Goal: Task Accomplishment & Management: Manage account settings

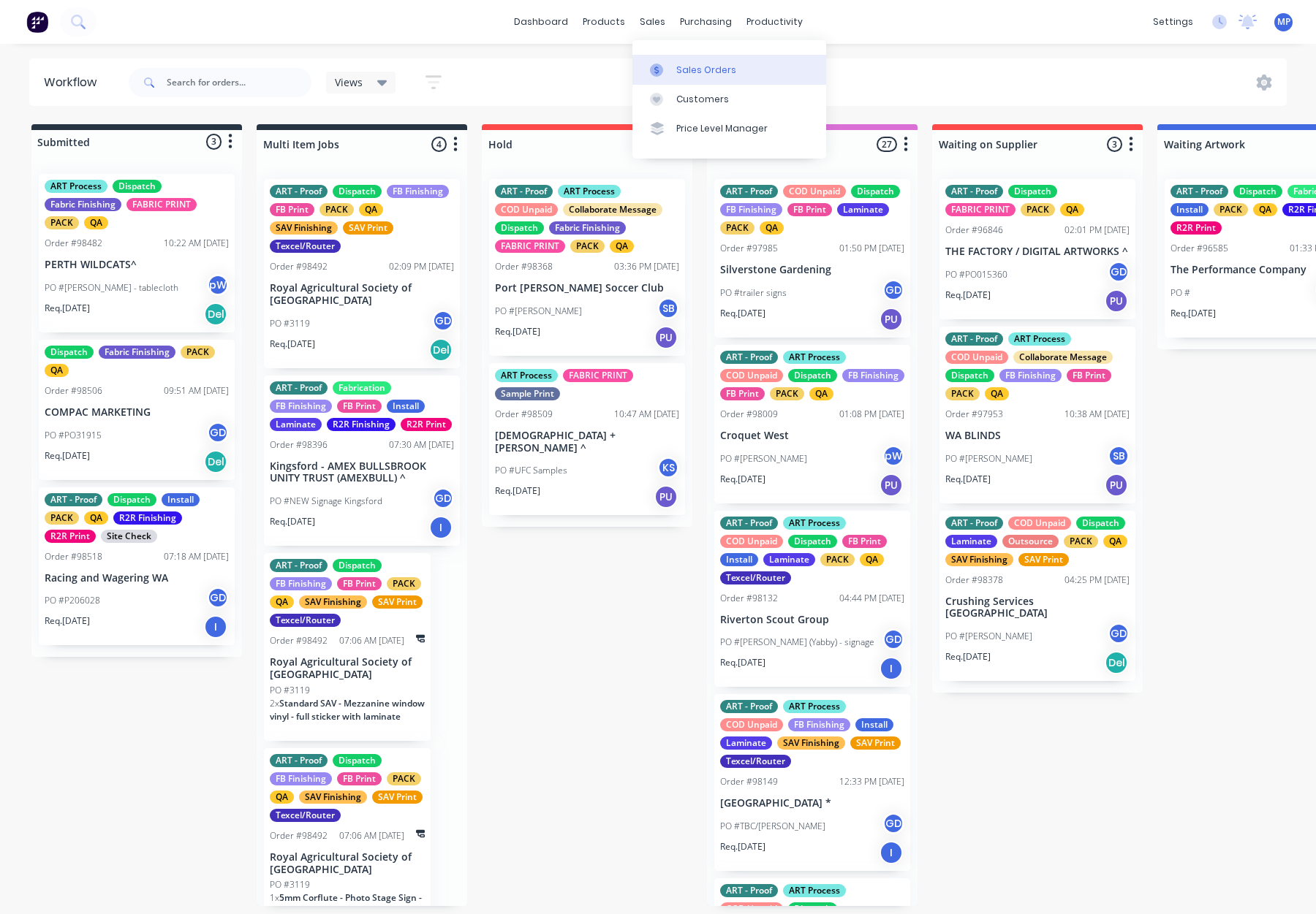
click at [677, 77] on link "Sales Orders" at bounding box center [729, 69] width 194 height 30
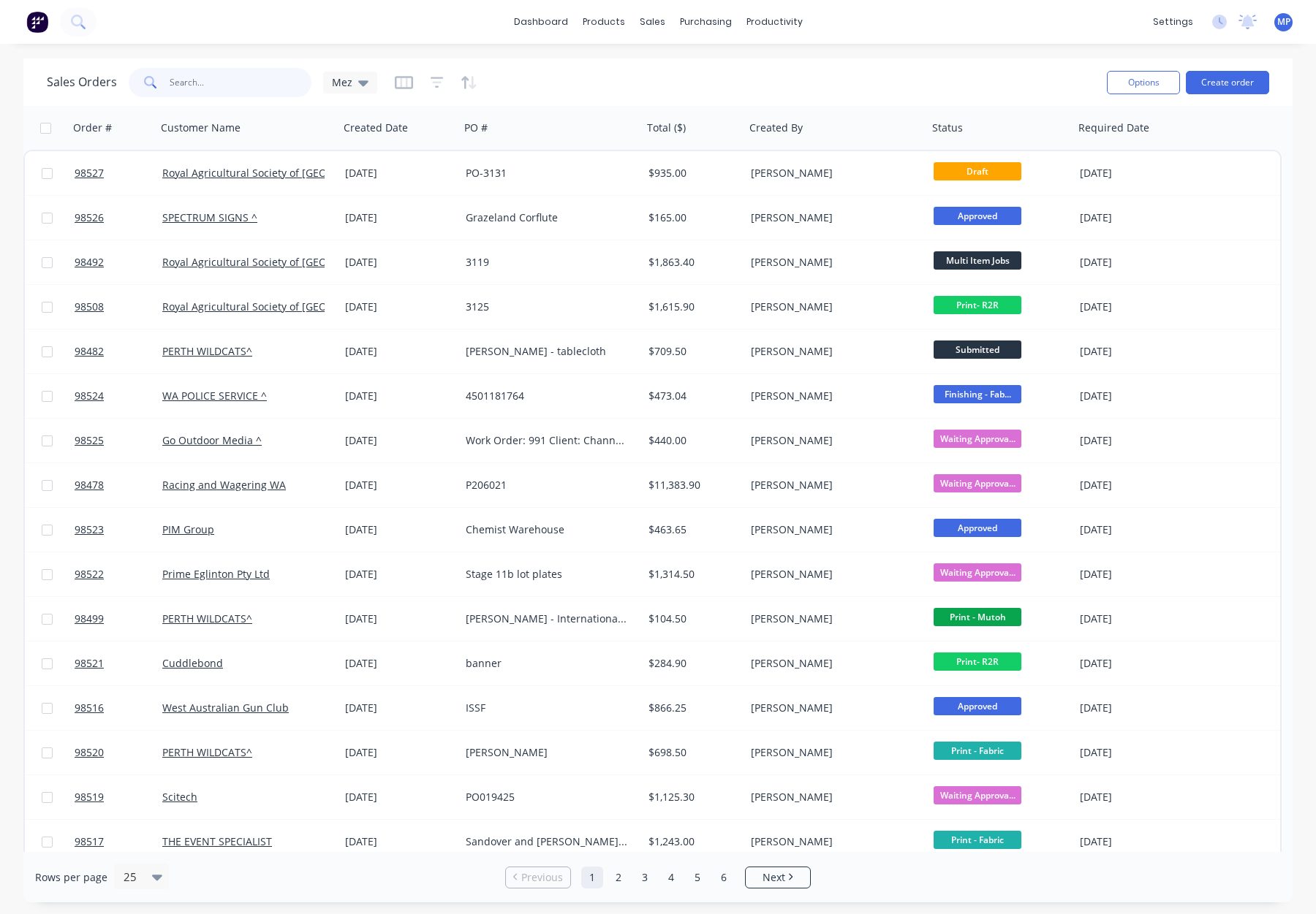
click at [192, 82] on input "text" at bounding box center [241, 82] width 142 height 30
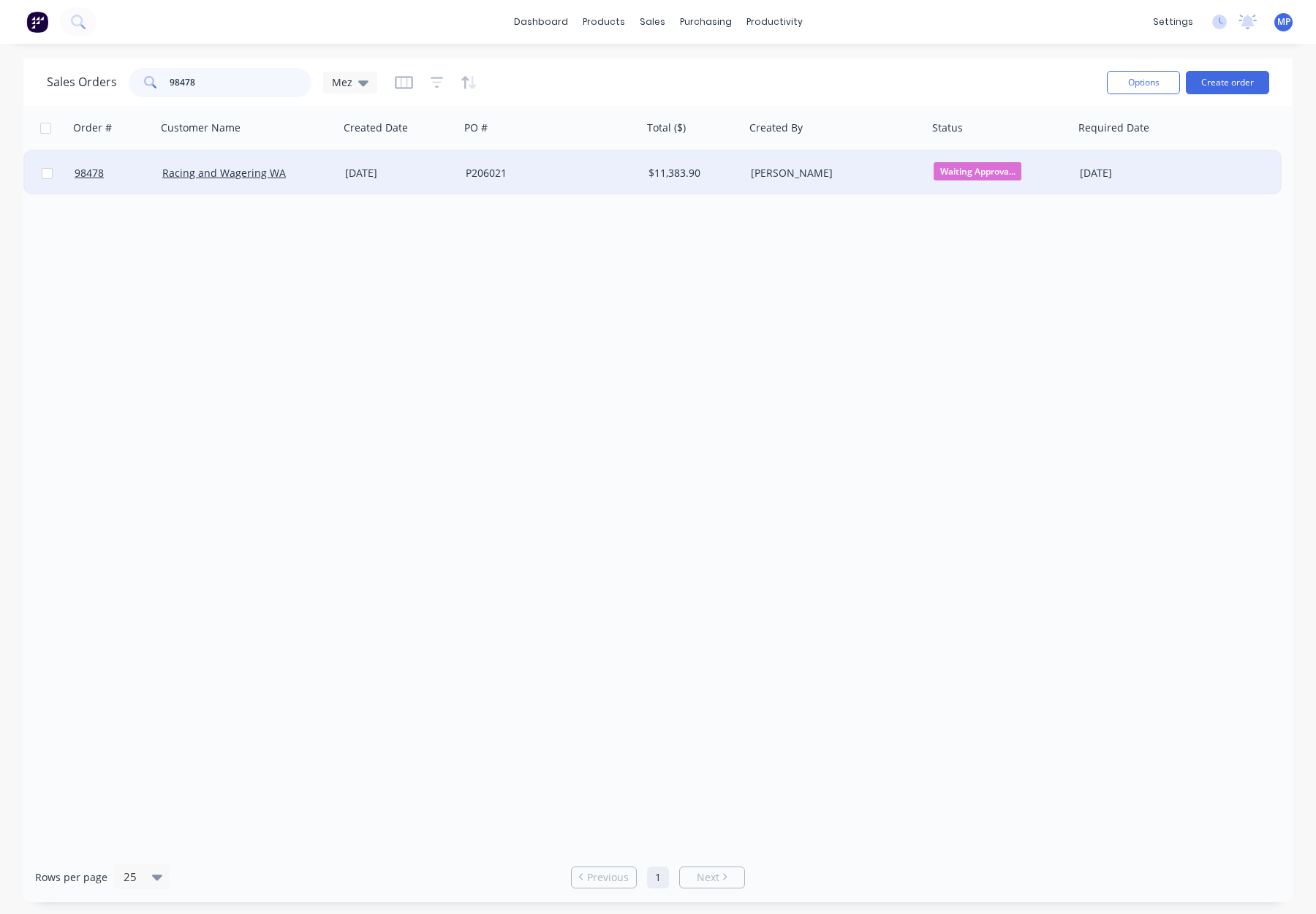
type input "98478"
click at [441, 161] on div "[DATE]" at bounding box center [399, 173] width 121 height 44
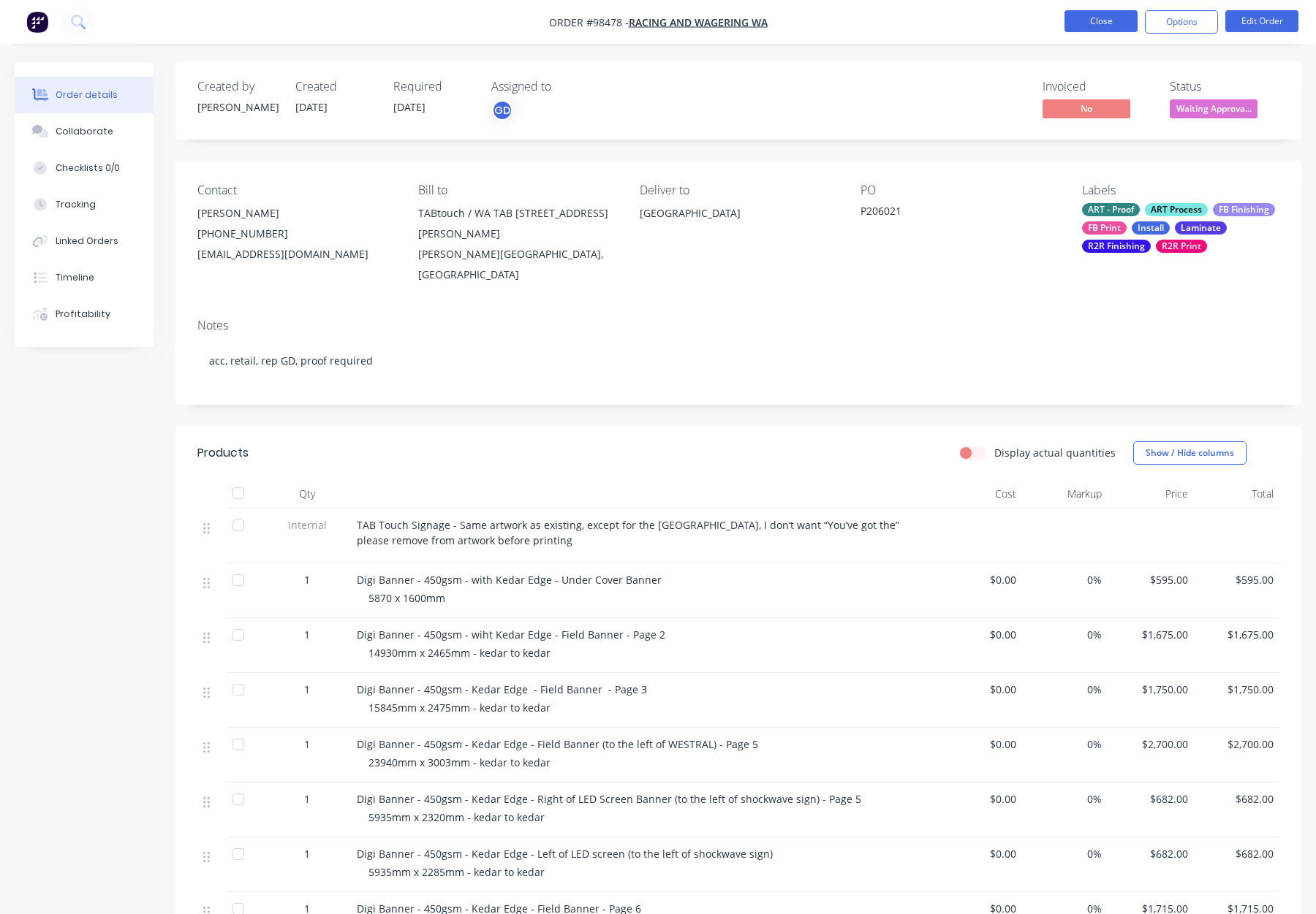
click at [1083, 21] on button "Close" at bounding box center [1101, 21] width 73 height 22
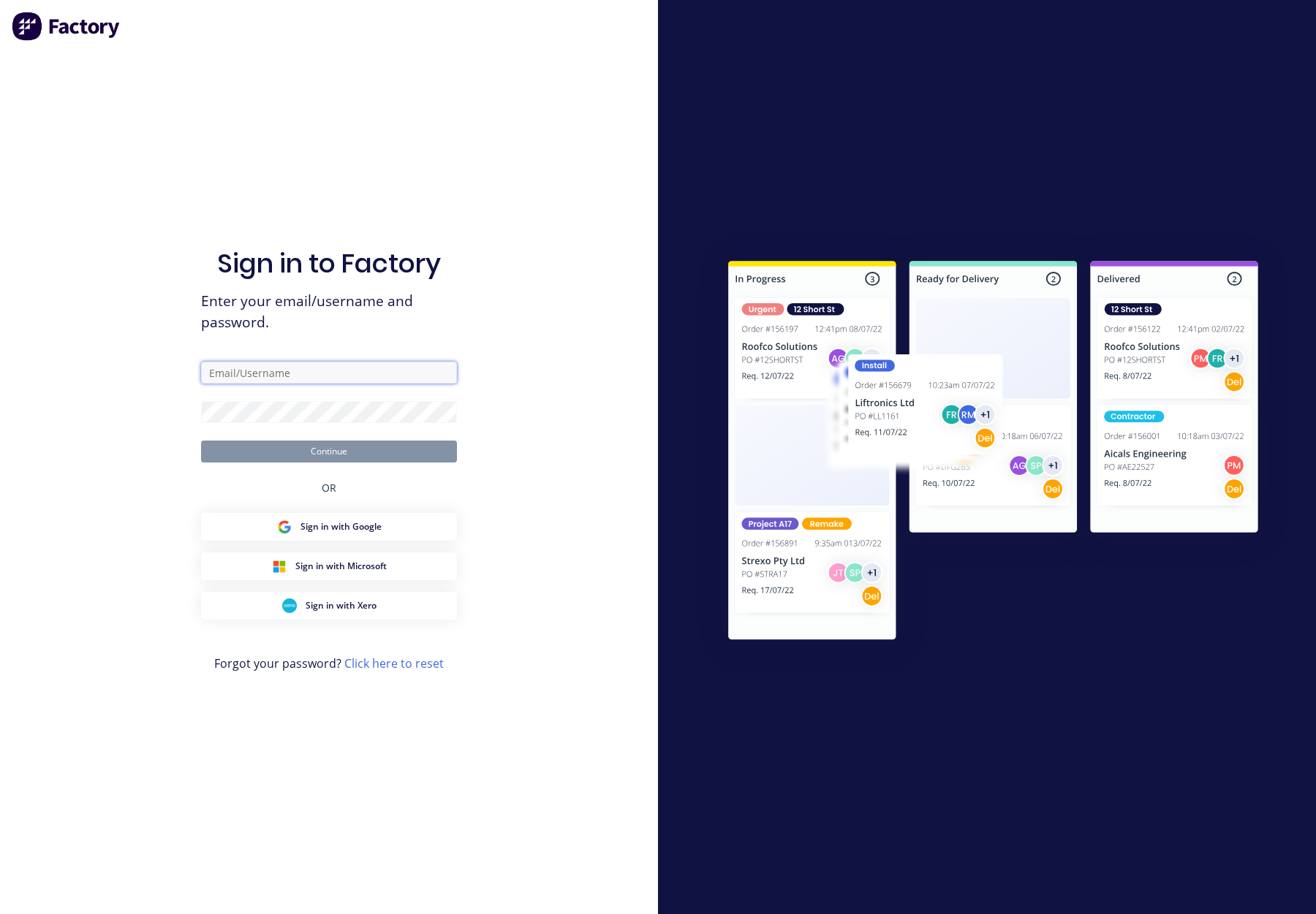
type input "orders@allflags.com.au"
click at [162, 406] on div "Sign in to Factory Enter your email/username and password. orders@allflags.com.…" at bounding box center [329, 457] width 658 height 914
click button "Continue" at bounding box center [329, 452] width 256 height 22
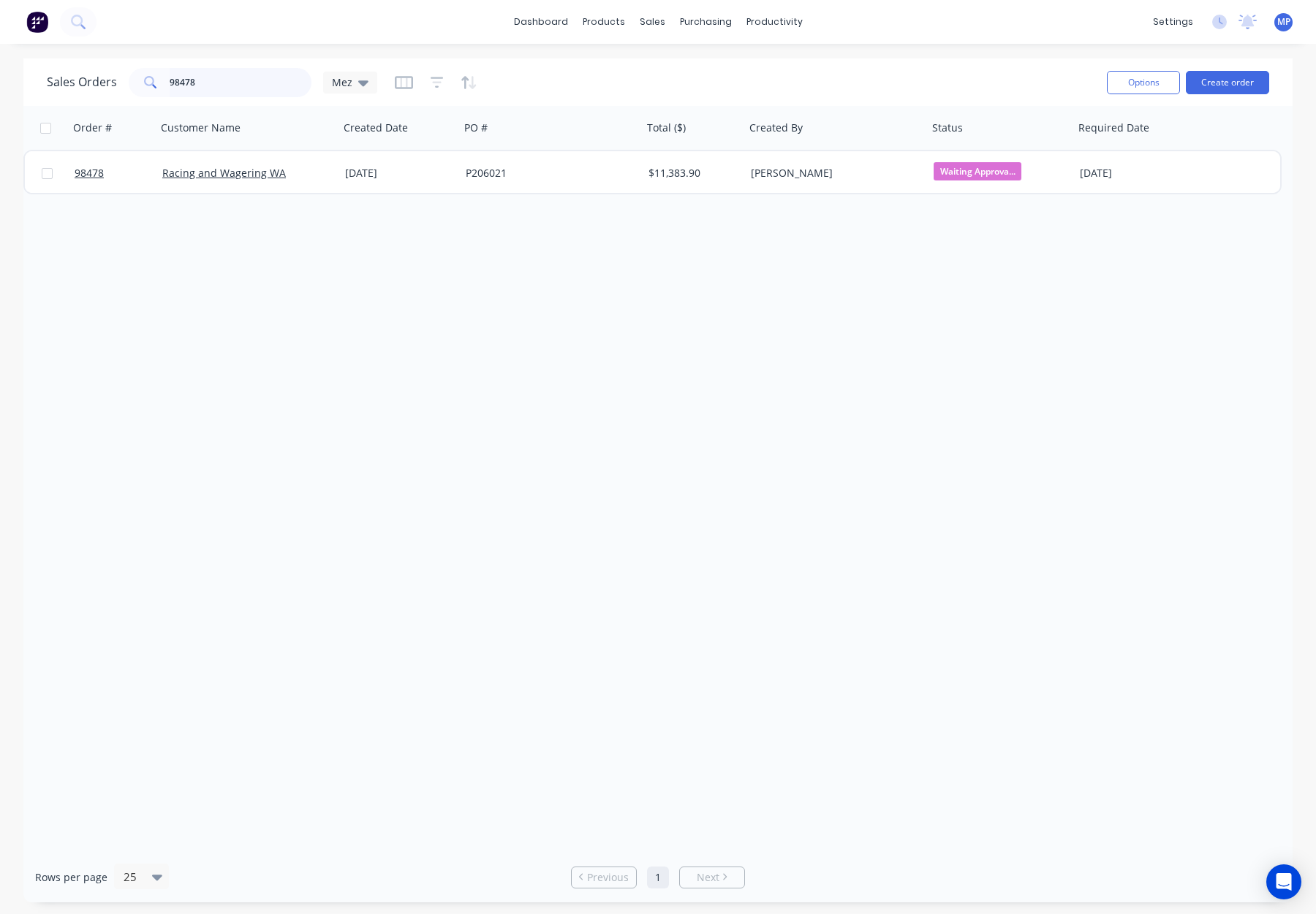
click at [207, 91] on input "98478" at bounding box center [241, 82] width 142 height 30
drag, startPoint x: 139, startPoint y: 83, endPoint x: 124, endPoint y: 82, distance: 15.0
click at [124, 82] on div "Sales Orders 98478 Mez" at bounding box center [211, 82] width 330 height 30
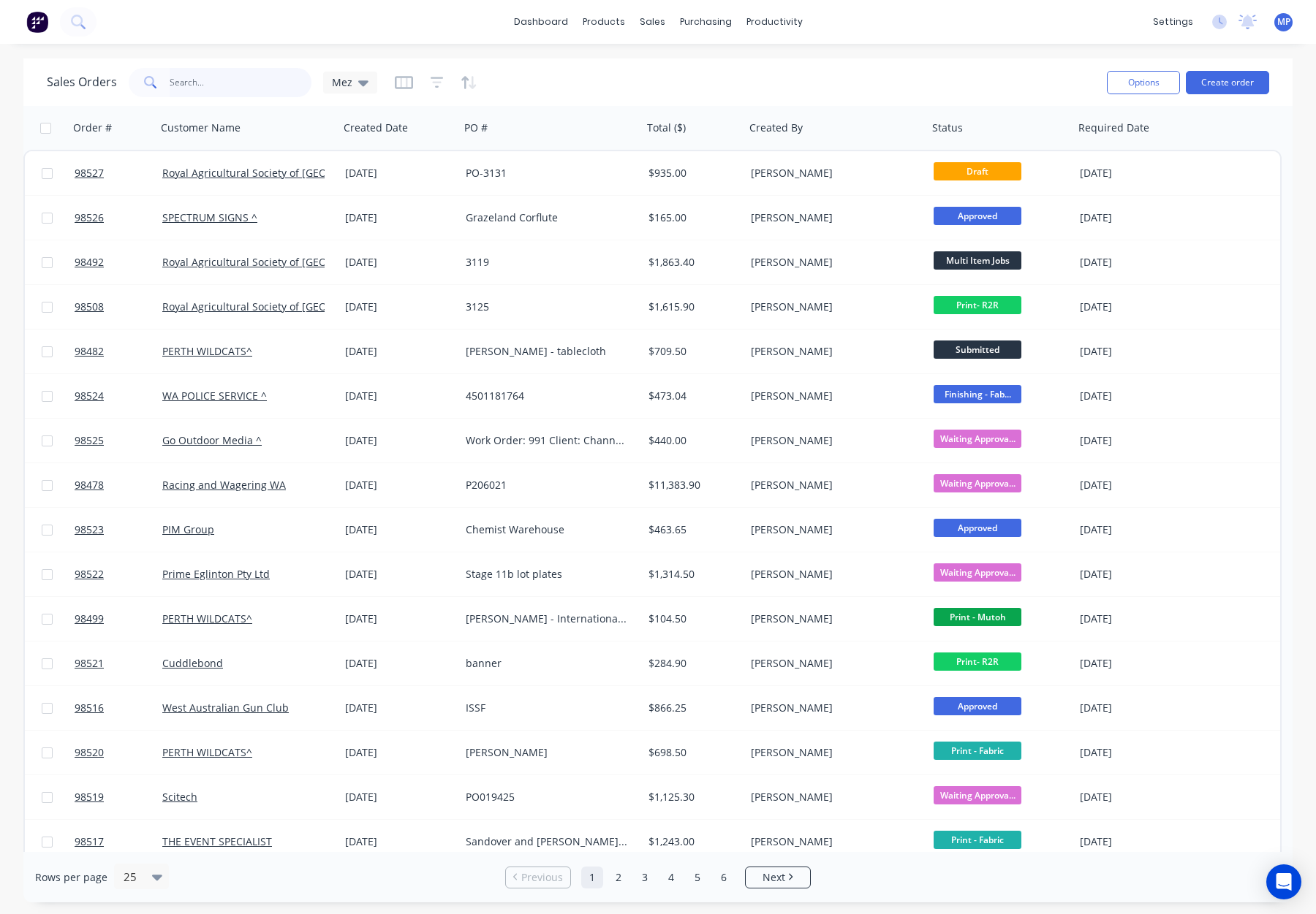
click at [205, 81] on input "text" at bounding box center [241, 82] width 142 height 30
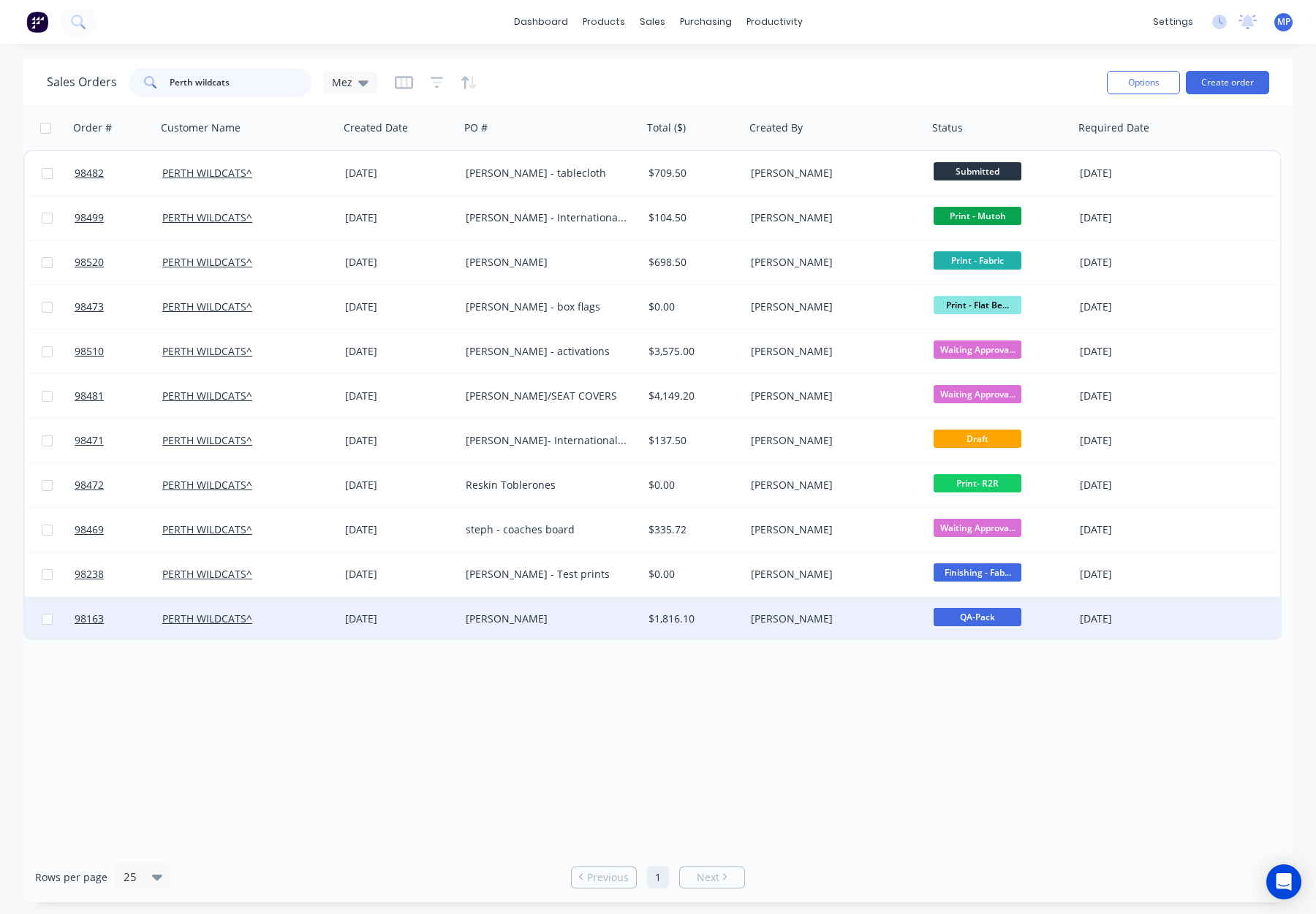
type input "Perth wildcats"
click at [894, 620] on div "[PERSON_NAME]" at bounding box center [831, 619] width 162 height 14
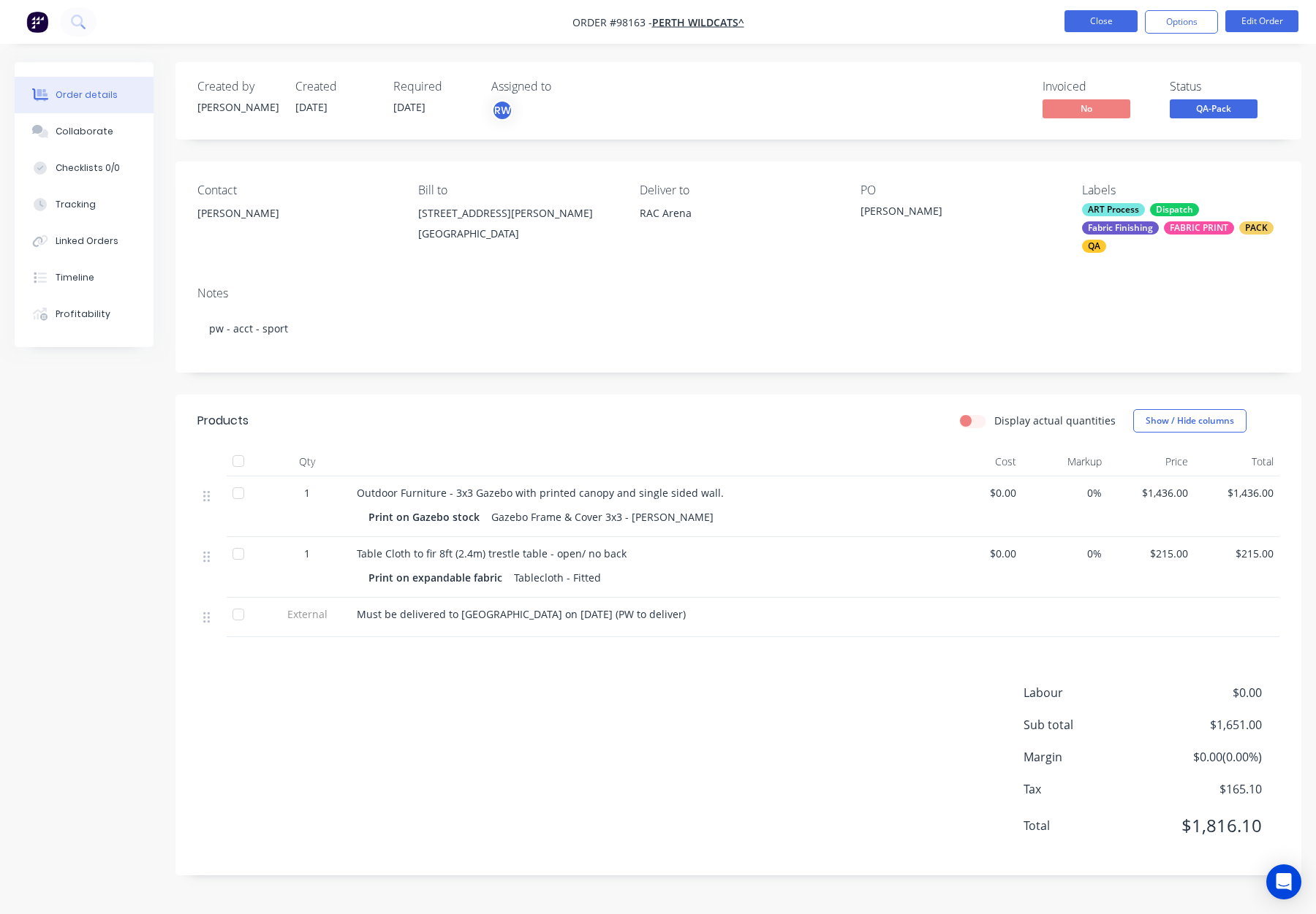
click at [1099, 24] on button "Close" at bounding box center [1101, 21] width 73 height 22
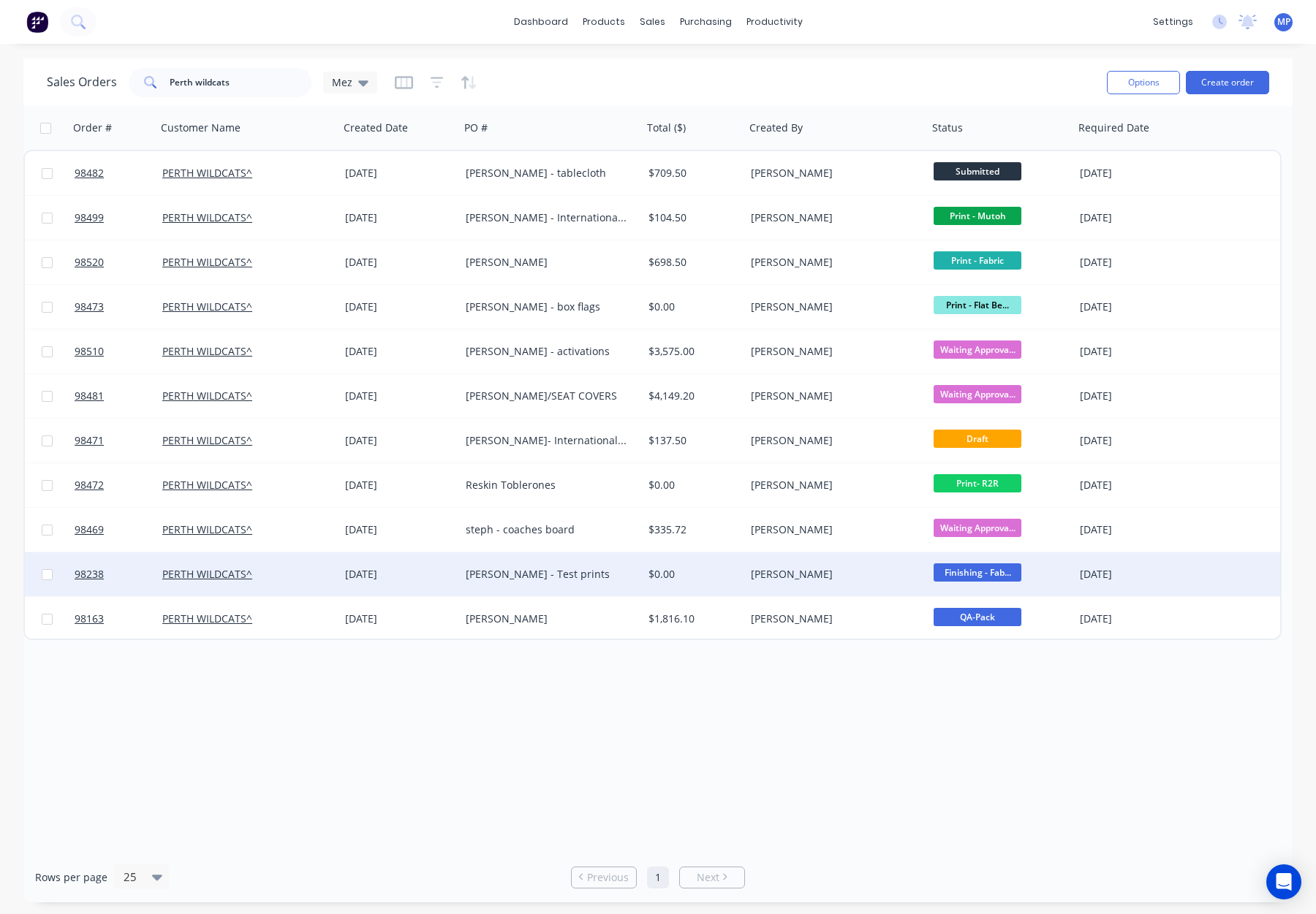
click at [872, 574] on div "[PERSON_NAME]" at bounding box center [831, 574] width 162 height 14
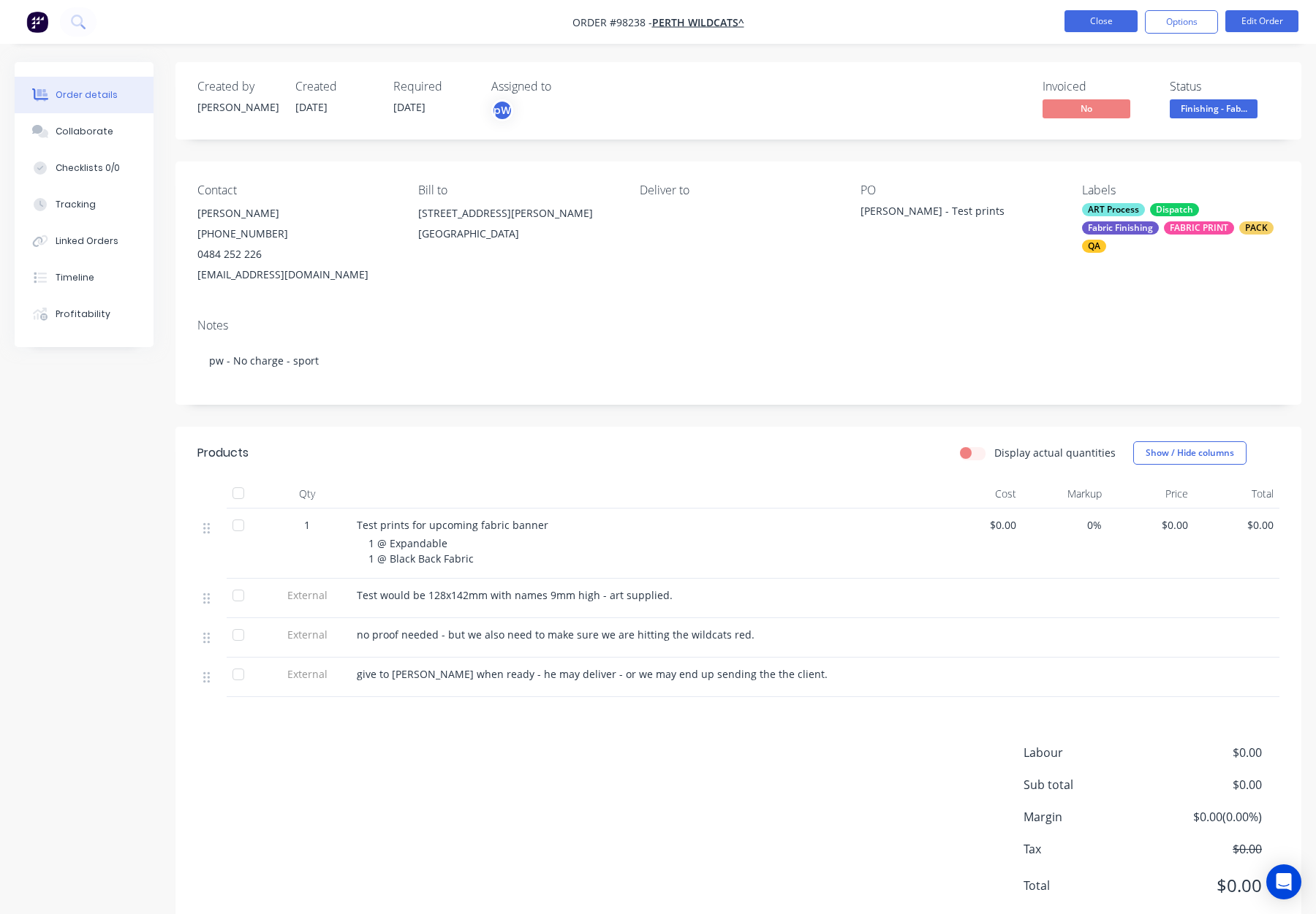
click at [1094, 18] on button "Close" at bounding box center [1101, 21] width 73 height 22
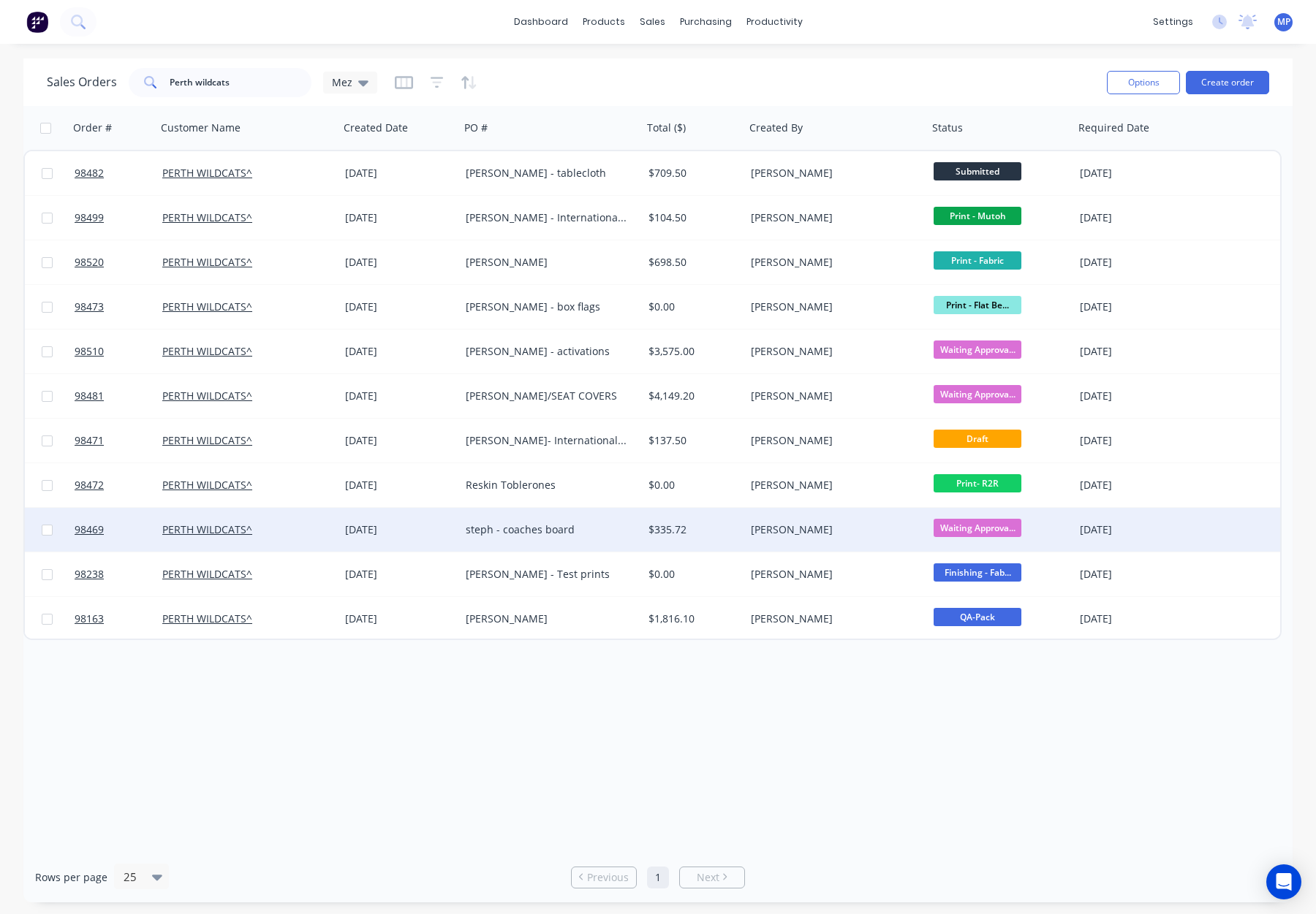
click at [891, 523] on div "[PERSON_NAME]" at bounding box center [831, 529] width 162 height 14
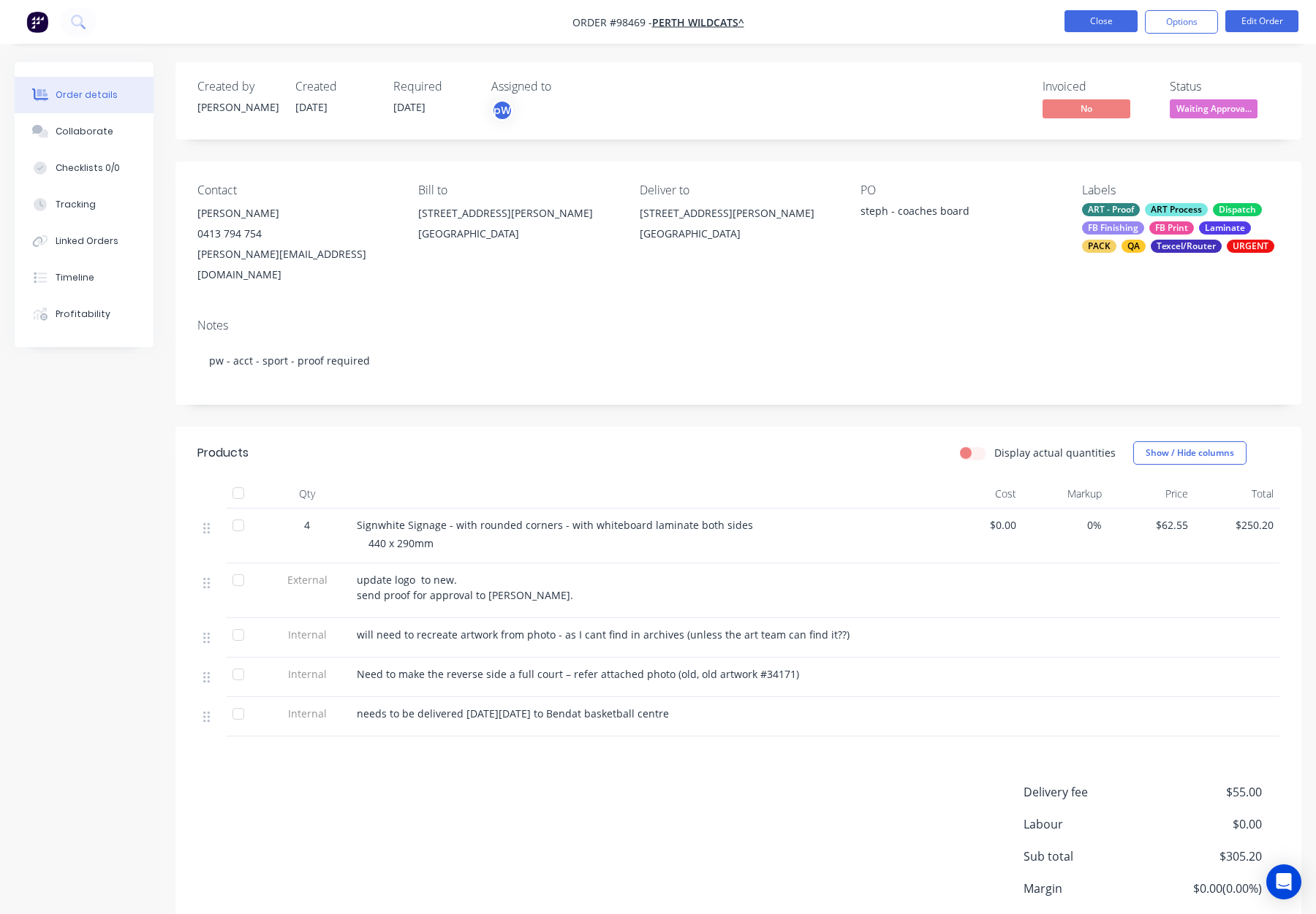
click at [1095, 20] on button "Close" at bounding box center [1101, 21] width 73 height 22
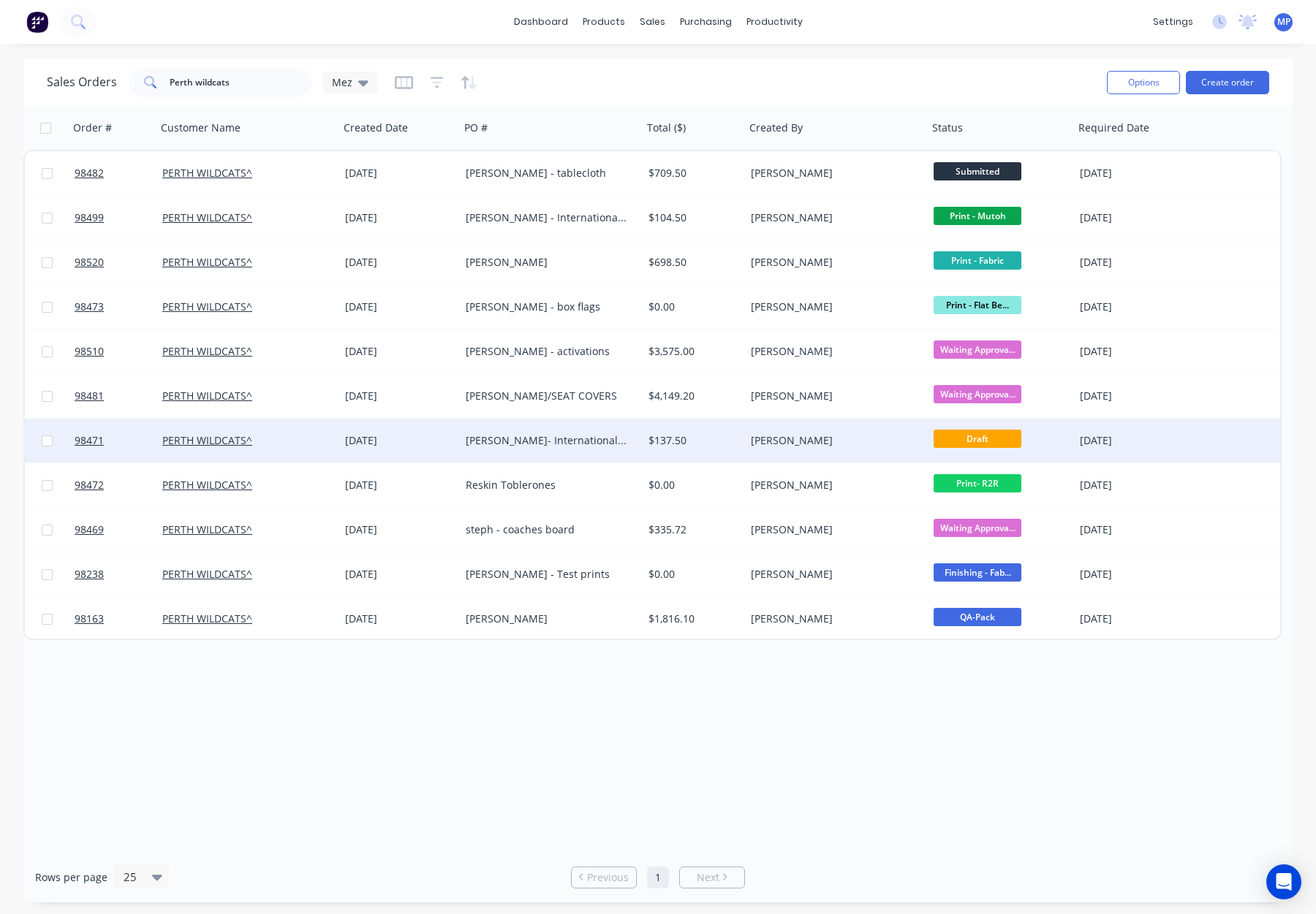
click at [830, 438] on div "[PERSON_NAME]" at bounding box center [831, 441] width 162 height 14
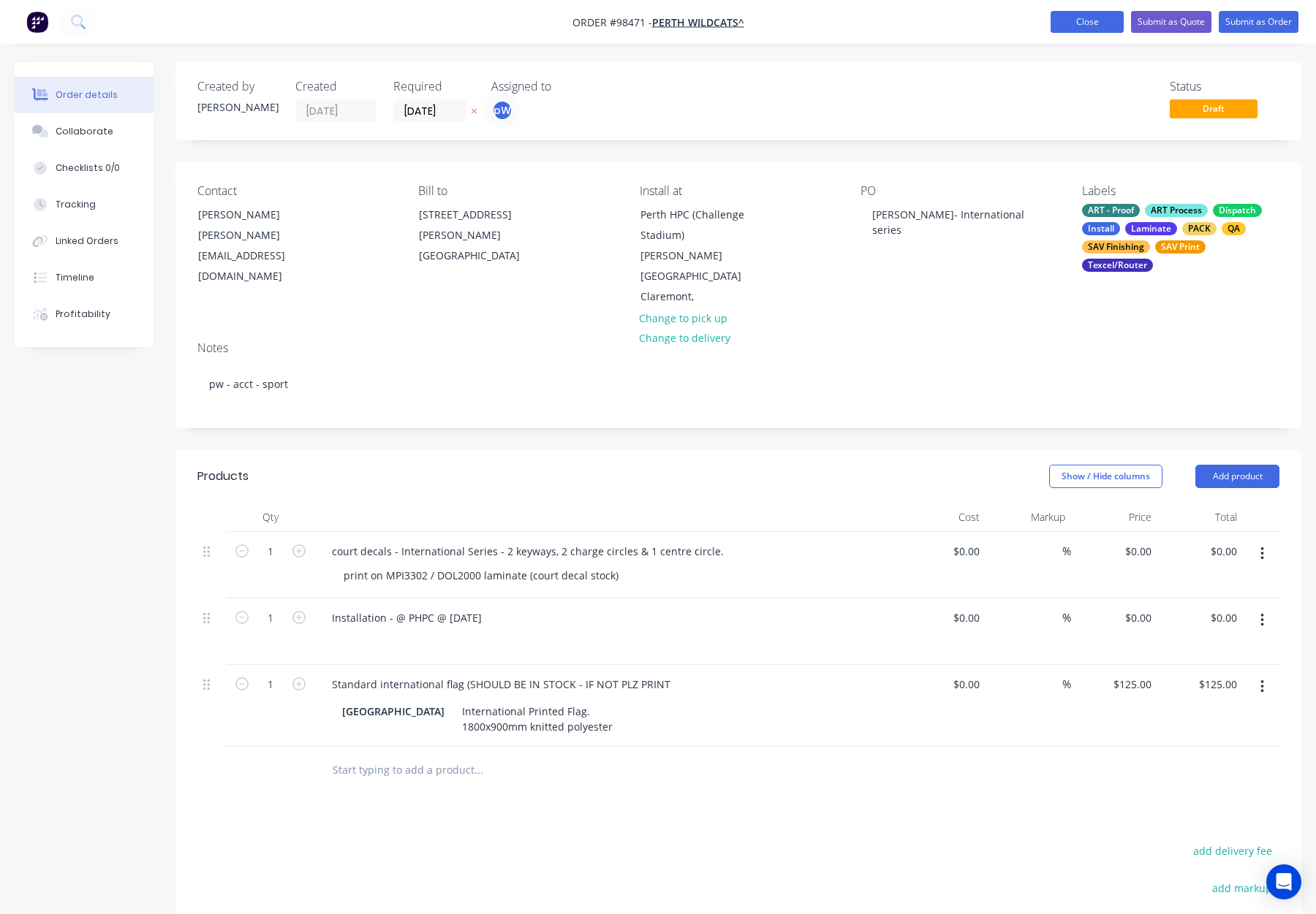
click at [1085, 18] on button "Close" at bounding box center [1088, 21] width 73 height 22
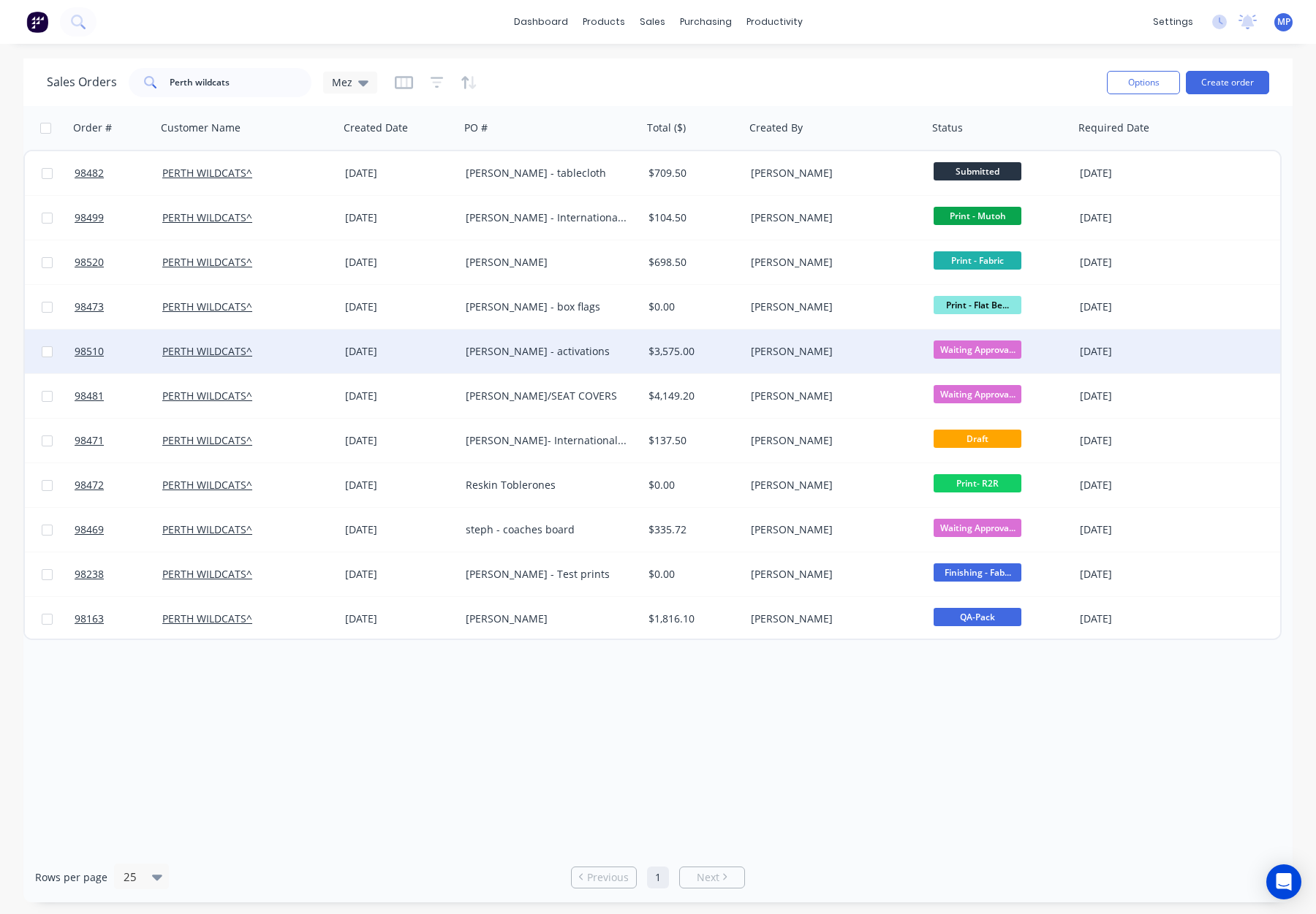
click at [854, 366] on div "[PERSON_NAME]" at bounding box center [836, 351] width 183 height 44
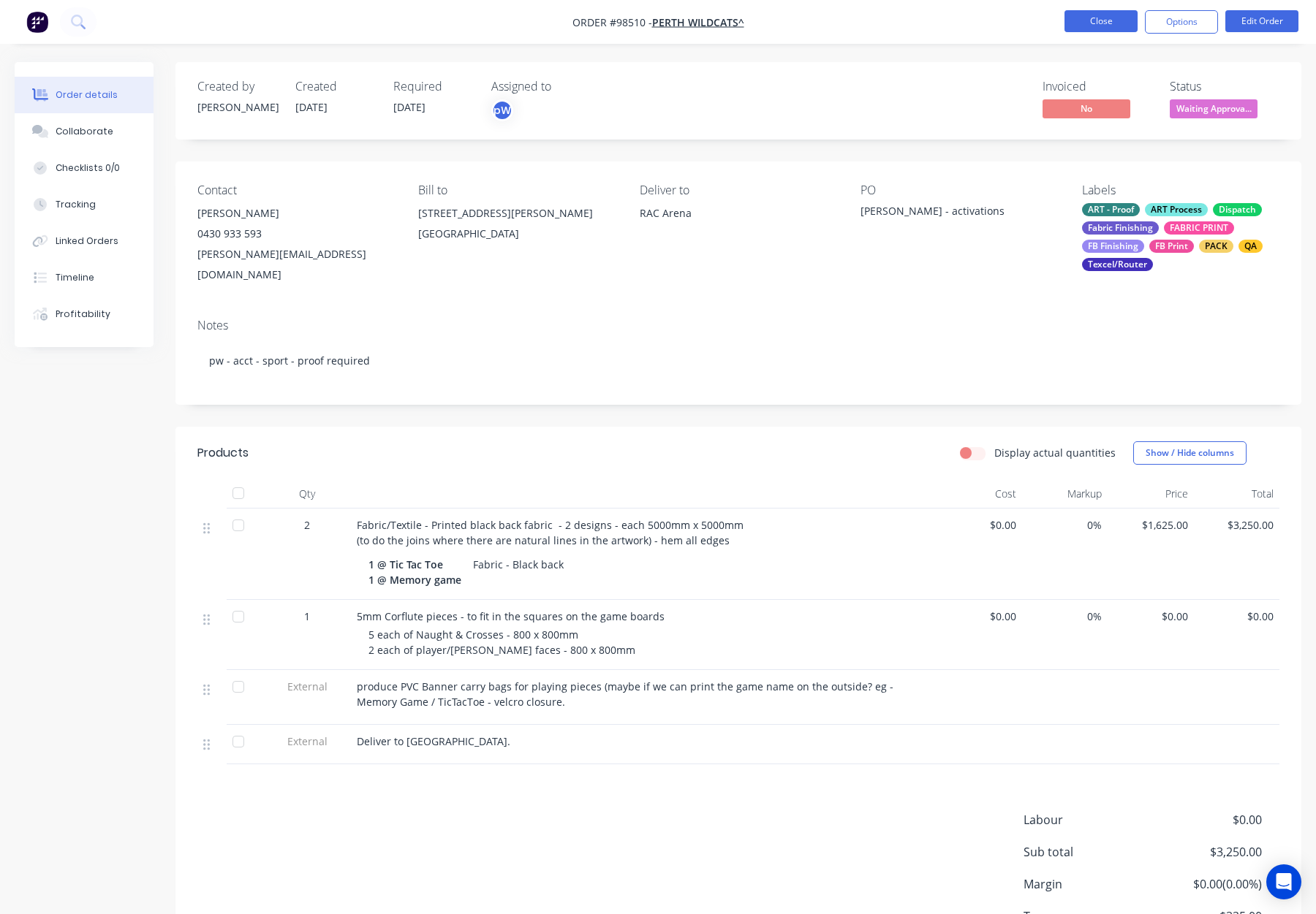
click at [1108, 28] on button "Close" at bounding box center [1101, 21] width 73 height 22
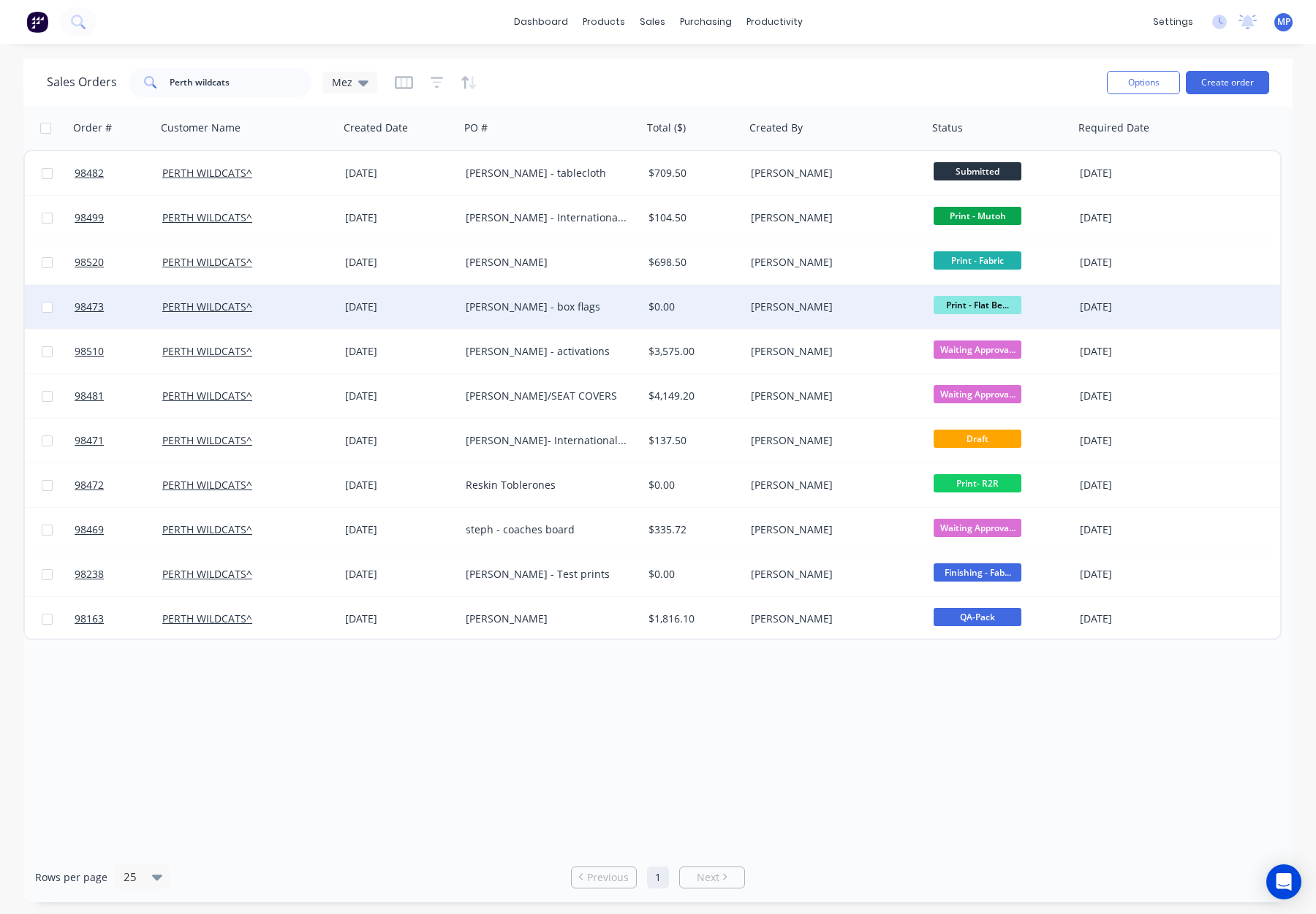
click at [1065, 300] on div "Print - Flat Be..." at bounding box center [1001, 307] width 134 height 22
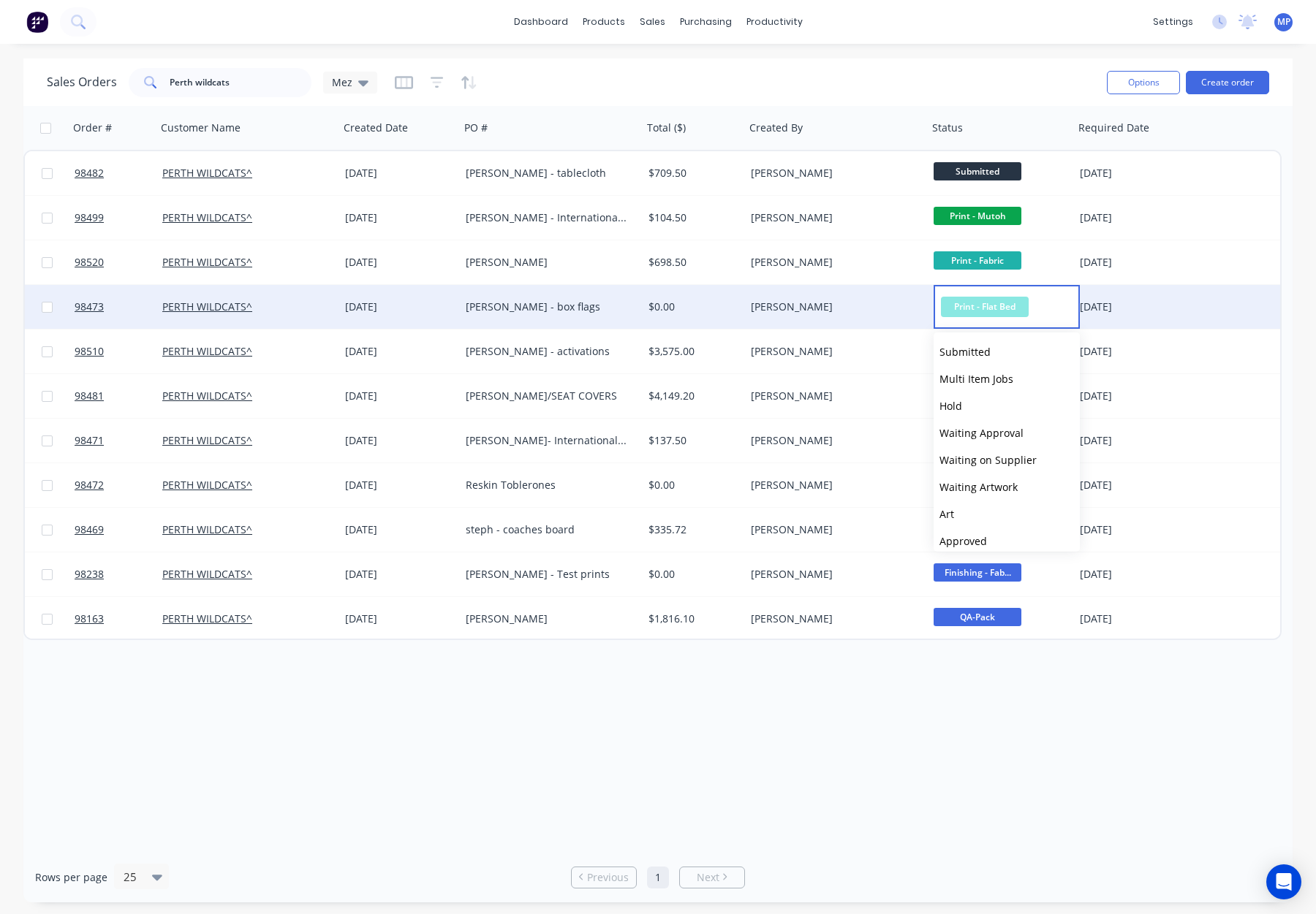
click at [880, 317] on div "[PERSON_NAME]" at bounding box center [836, 307] width 183 height 44
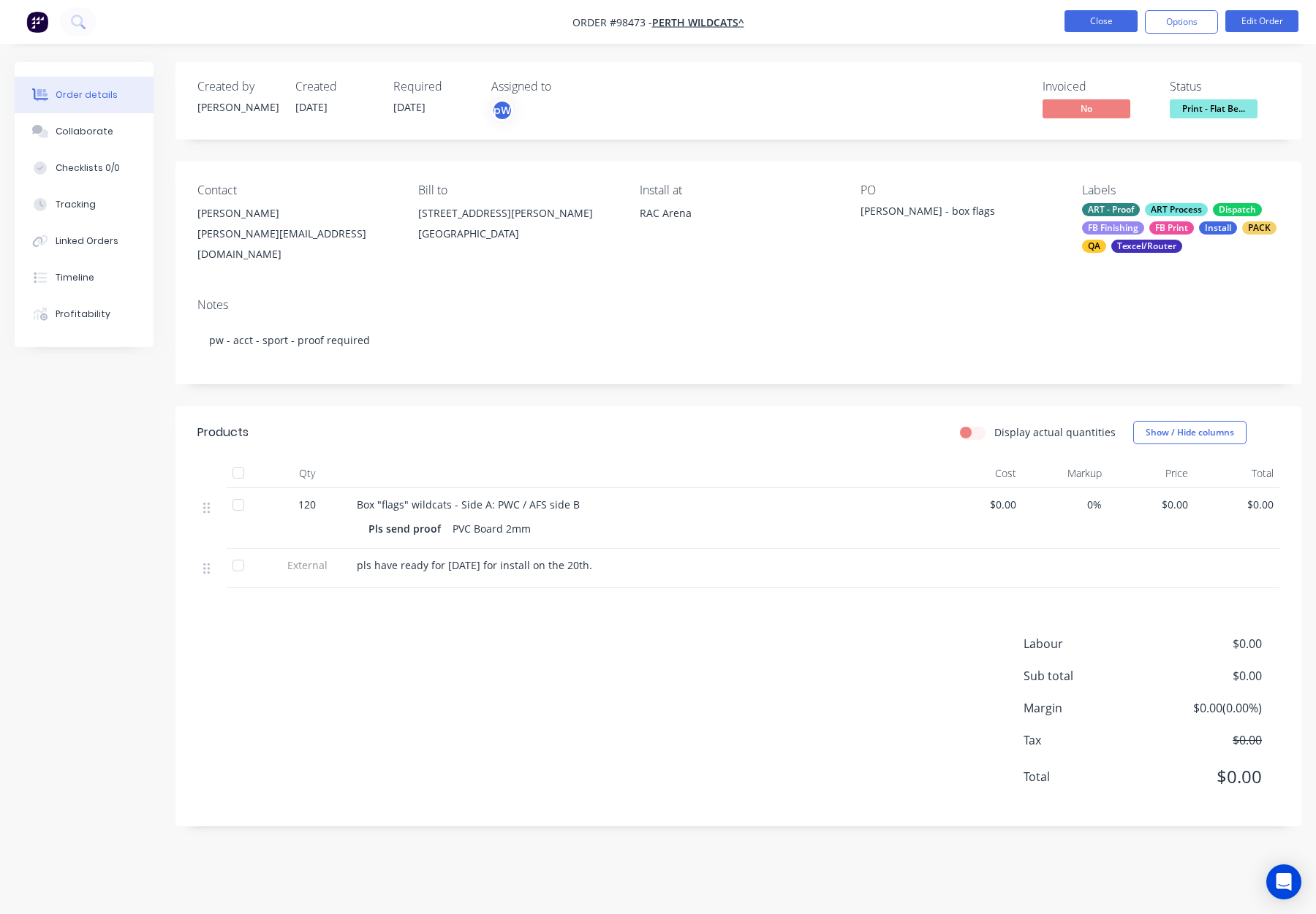
click at [1083, 21] on button "Close" at bounding box center [1101, 21] width 73 height 22
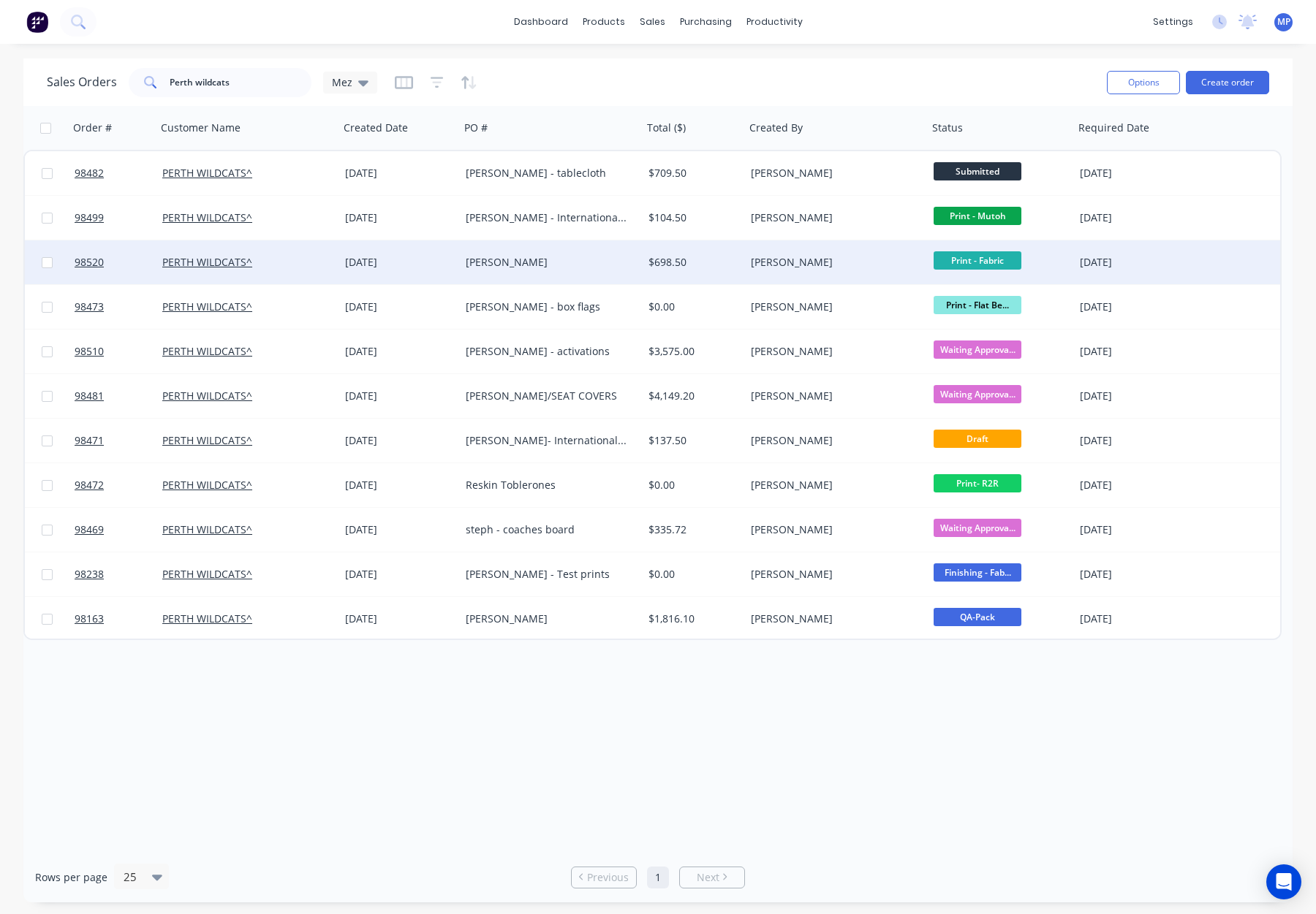
click at [853, 256] on div "[PERSON_NAME]" at bounding box center [831, 262] width 162 height 14
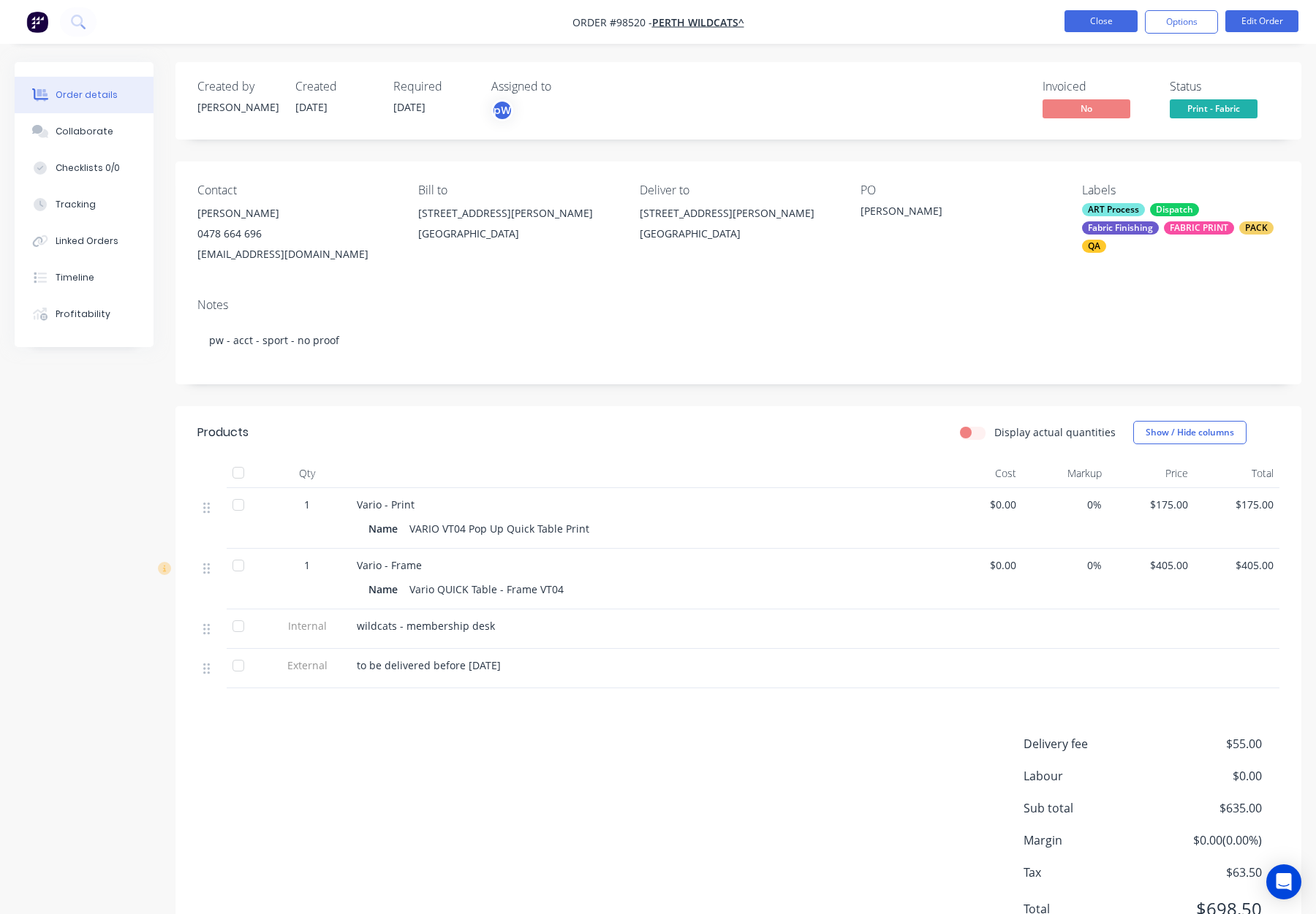
click at [1074, 28] on button "Close" at bounding box center [1101, 21] width 73 height 22
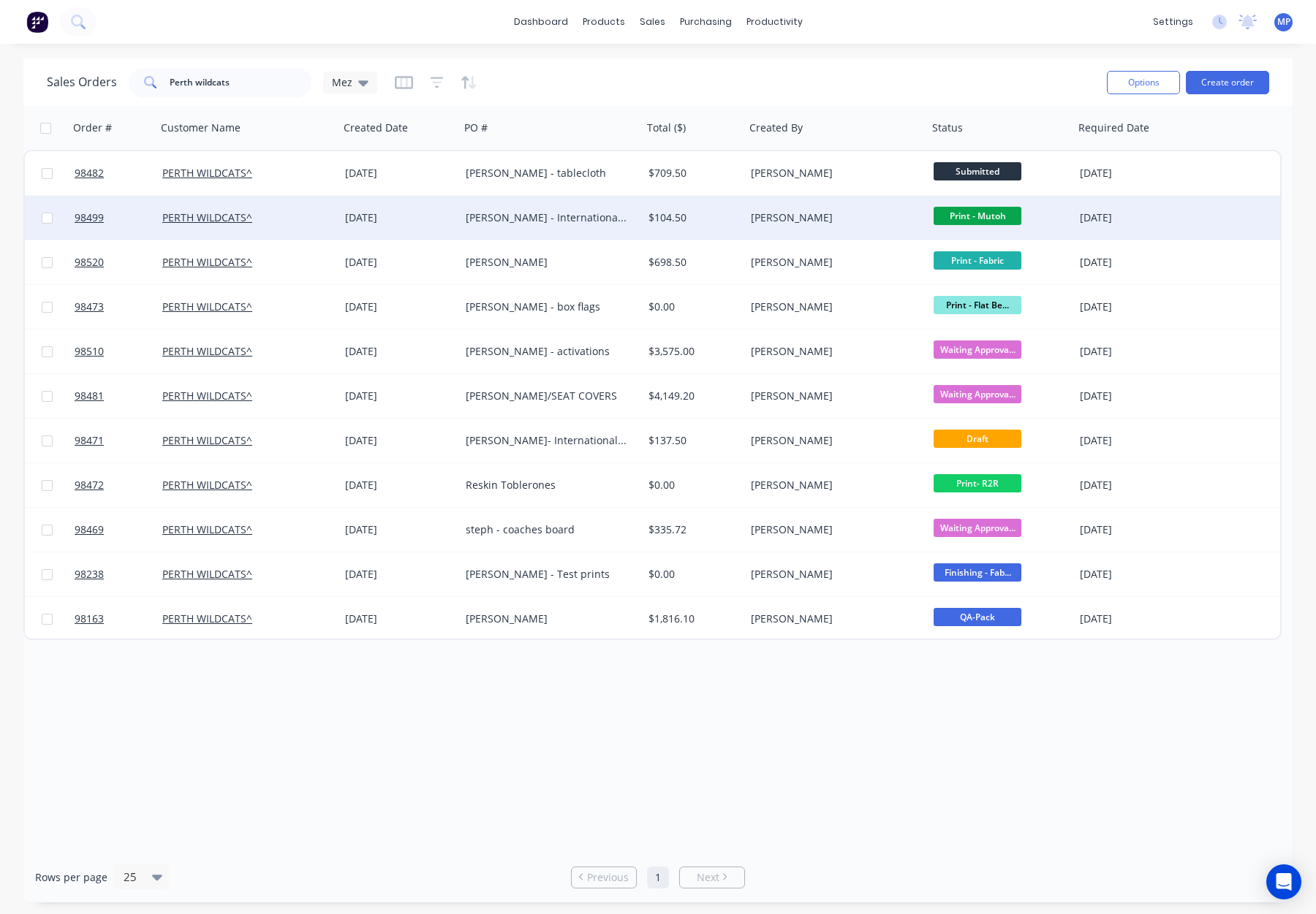
click at [854, 226] on div "[PERSON_NAME]" at bounding box center [836, 217] width 183 height 44
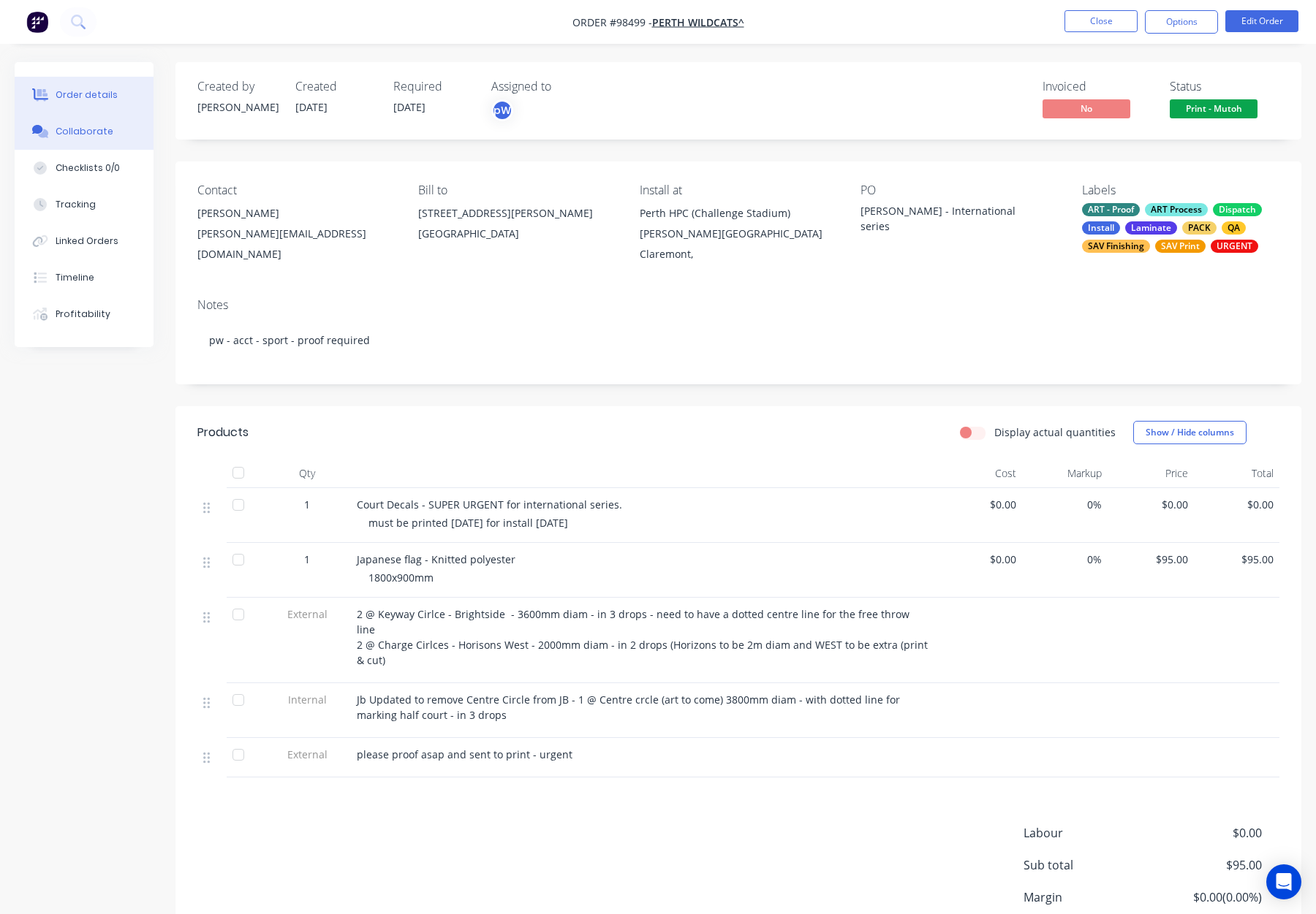
click at [113, 138] on button "Collaborate" at bounding box center [83, 131] width 139 height 37
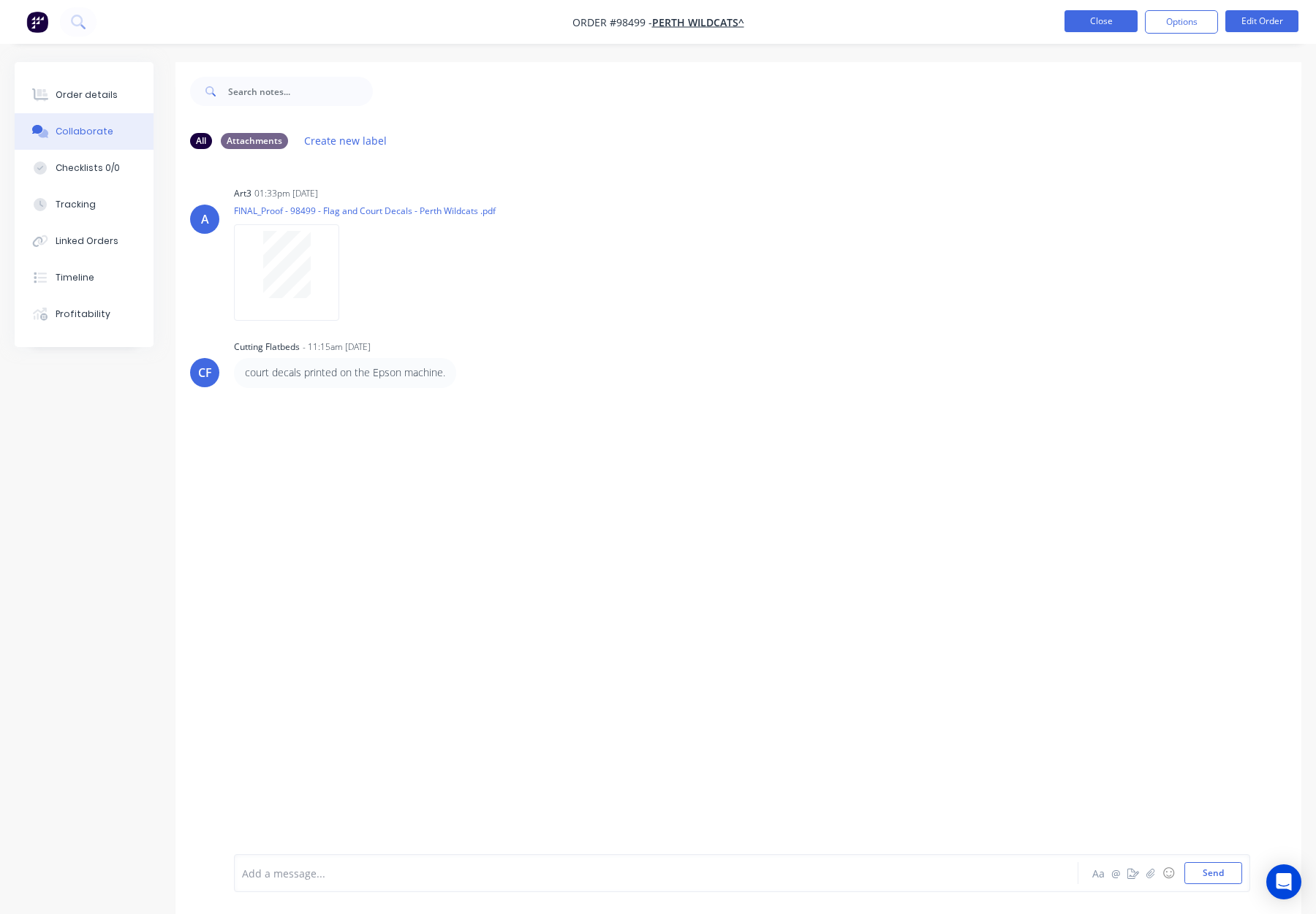
click at [1117, 21] on button "Close" at bounding box center [1101, 21] width 73 height 22
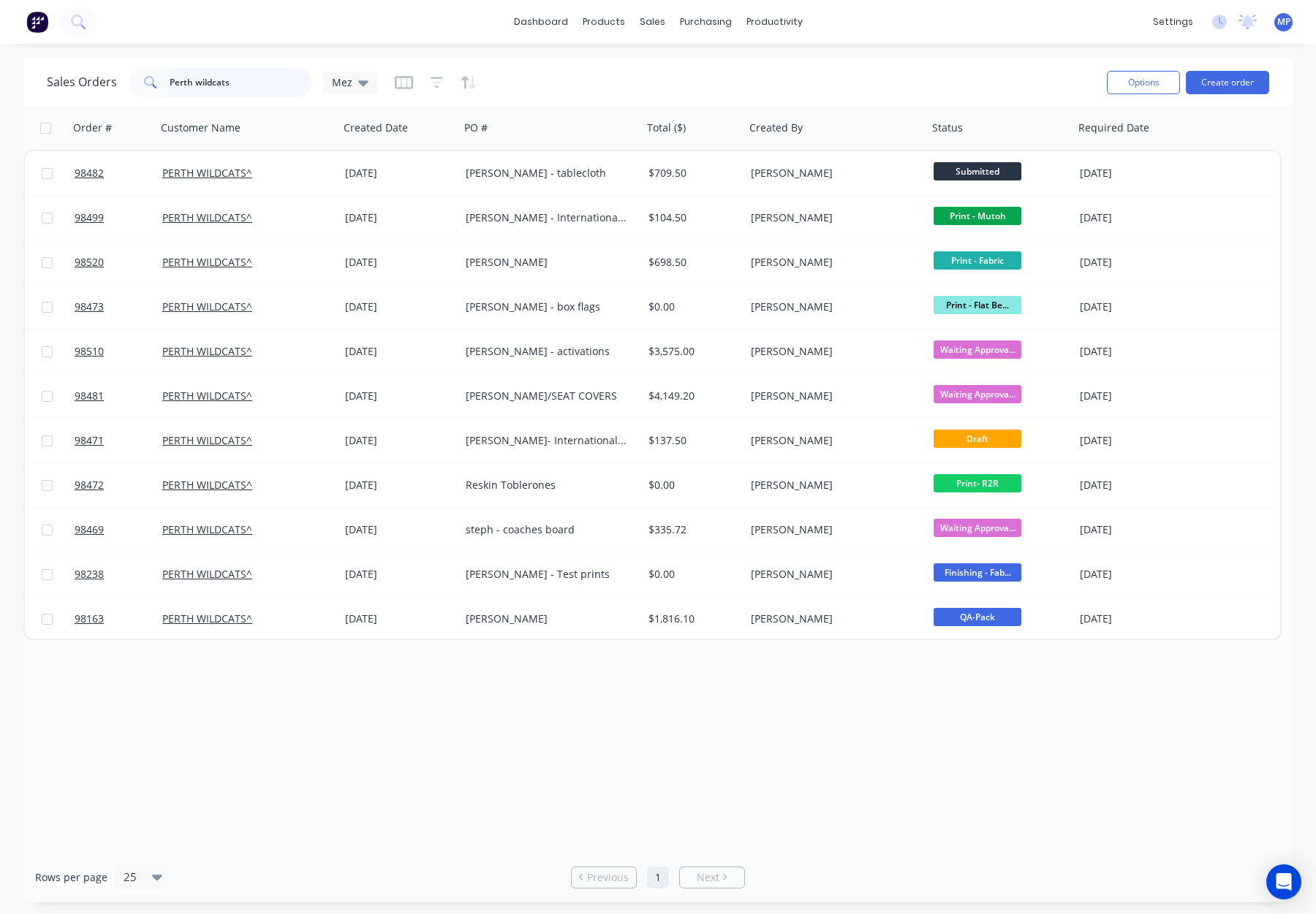
click at [230, 80] on input "Perth wildcats" at bounding box center [241, 82] width 142 height 30
click at [161, 87] on div "Perth wildcats" at bounding box center [220, 82] width 183 height 30
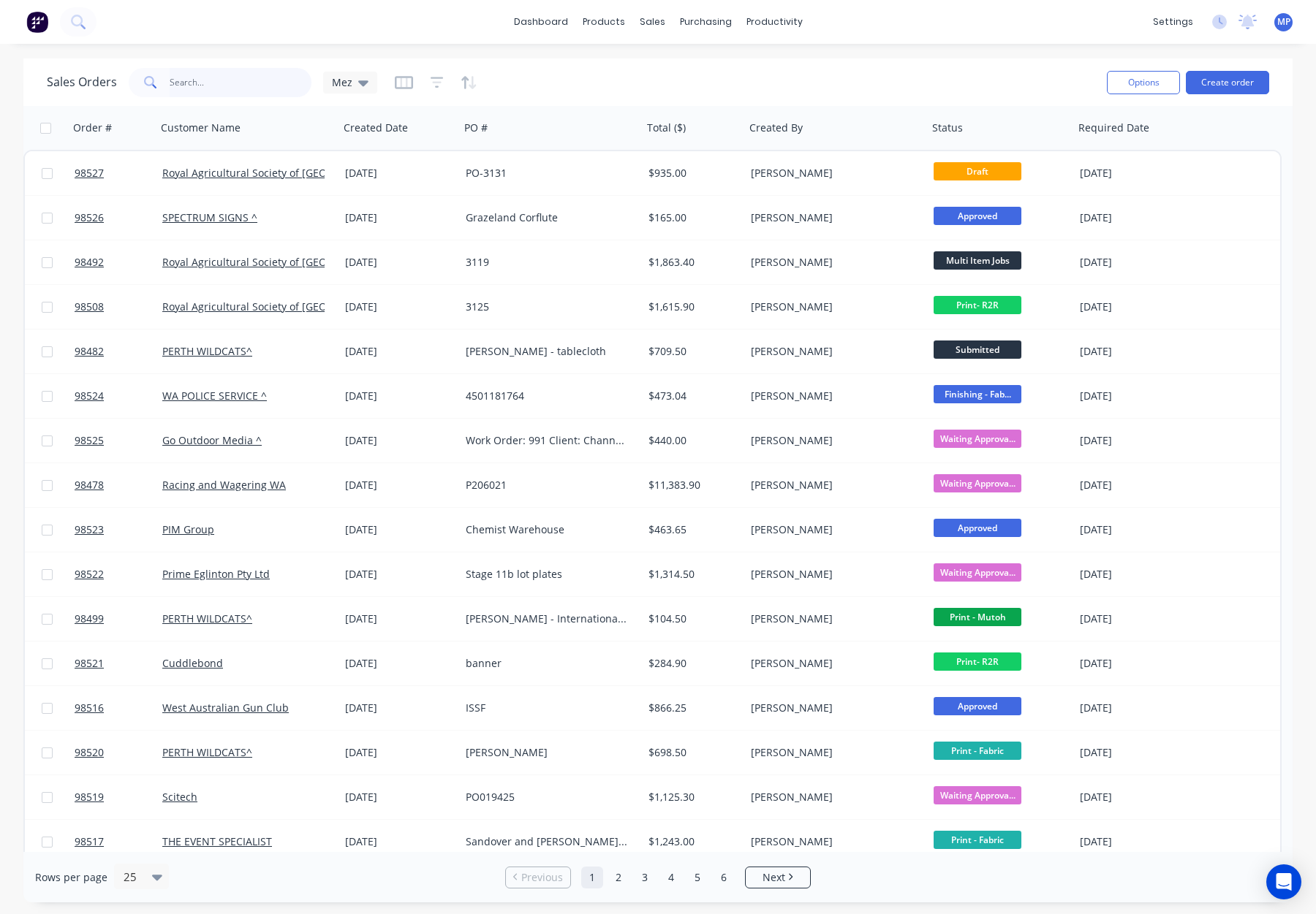
click at [191, 82] on input "text" at bounding box center [241, 82] width 142 height 30
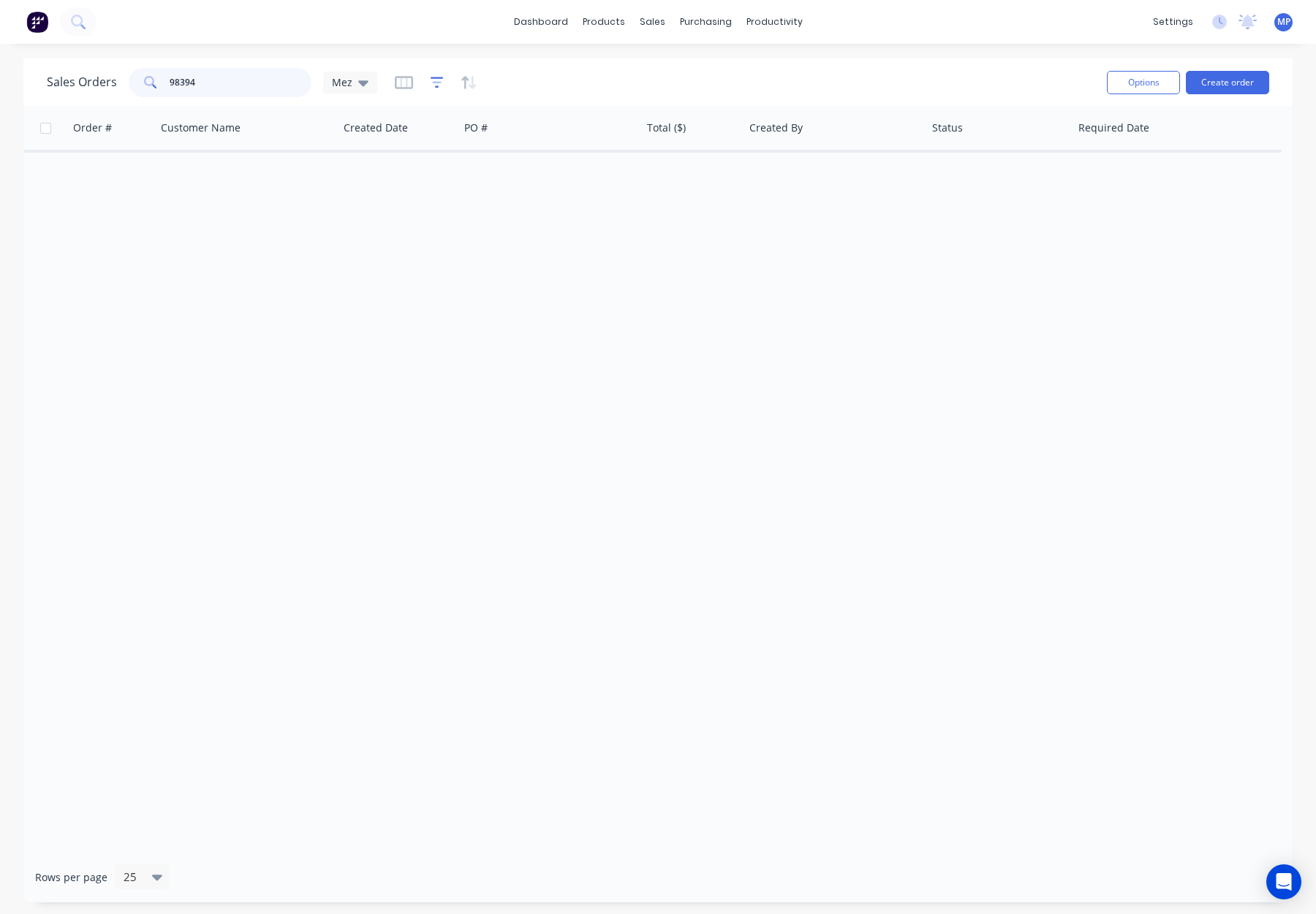
type input "98394"
click at [435, 78] on icon "button" at bounding box center [437, 82] width 13 height 11
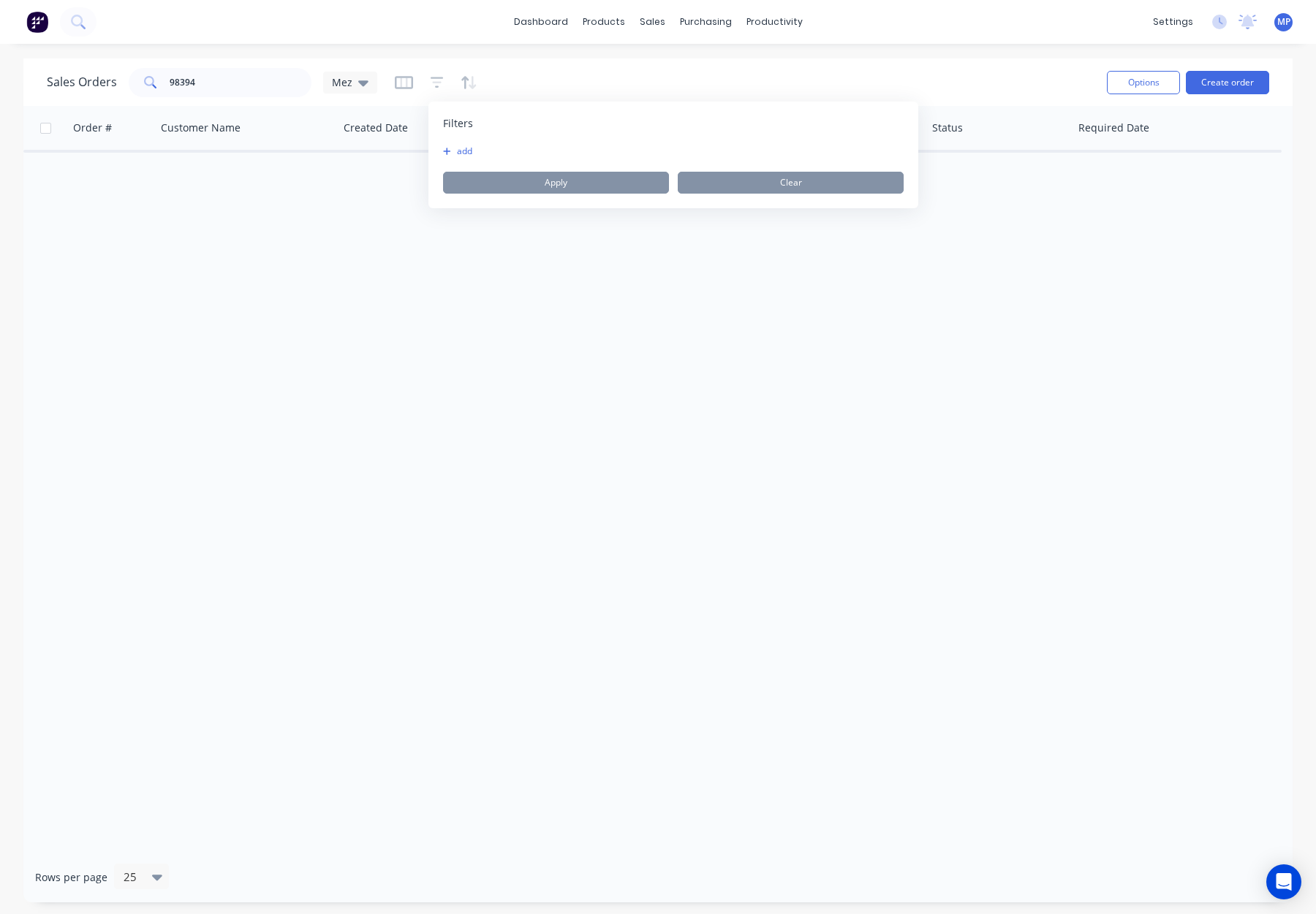
click at [469, 150] on button "add" at bounding box center [461, 151] width 37 height 12
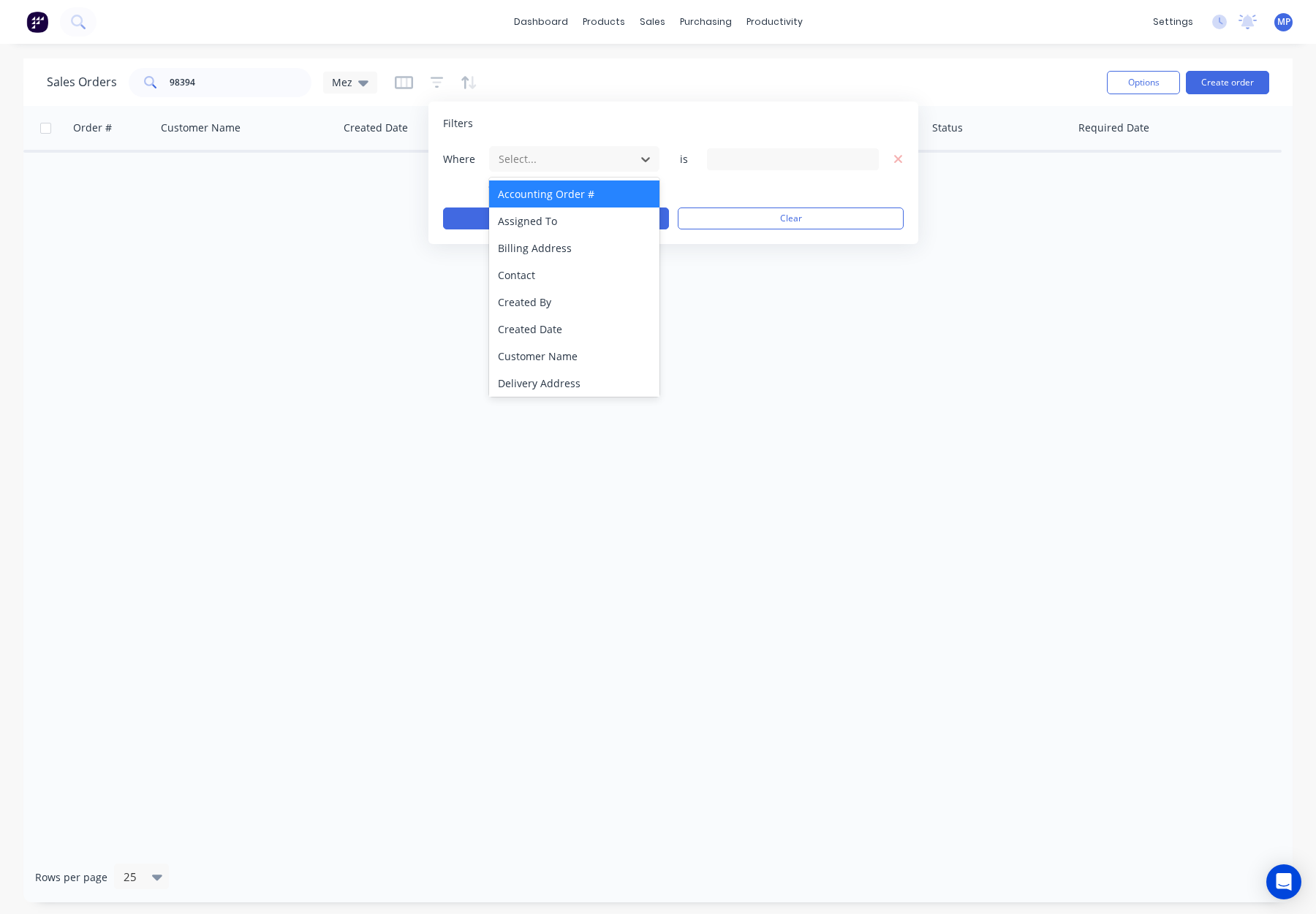
drag, startPoint x: 572, startPoint y: 150, endPoint x: 596, endPoint y: 193, distance: 49.2
click at [573, 150] on div at bounding box center [563, 159] width 131 height 18
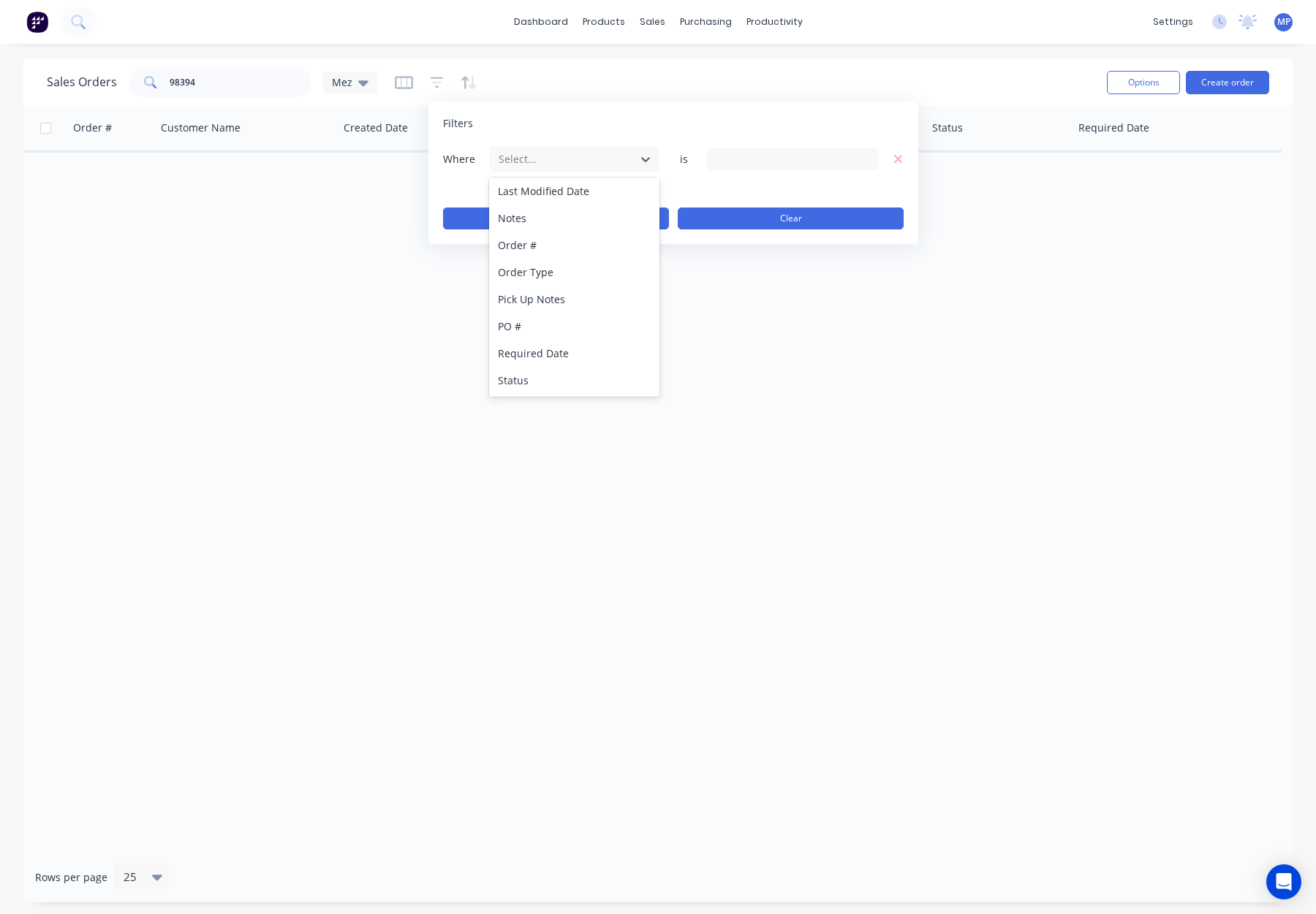
drag, startPoint x: 585, startPoint y: 377, endPoint x: 698, endPoint y: 221, distance: 192.6
click at [586, 375] on div "Status" at bounding box center [574, 380] width 170 height 27
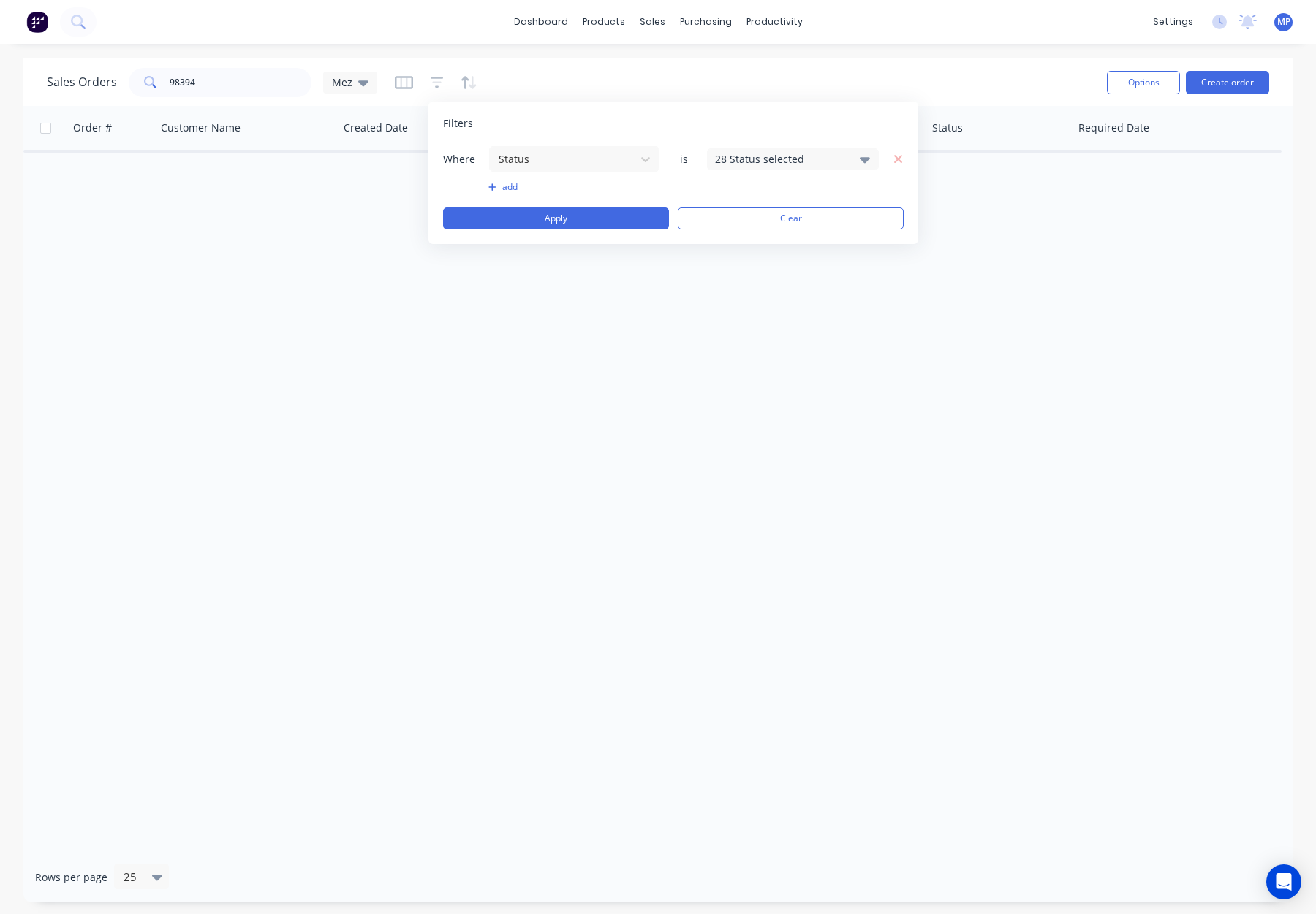
click at [734, 158] on div "28 Status selected" at bounding box center [781, 158] width 132 height 15
drag, startPoint x: 783, startPoint y: 270, endPoint x: 691, endPoint y: 242, distance: 96.2
click at [783, 270] on div "Archived" at bounding box center [839, 269] width 175 height 15
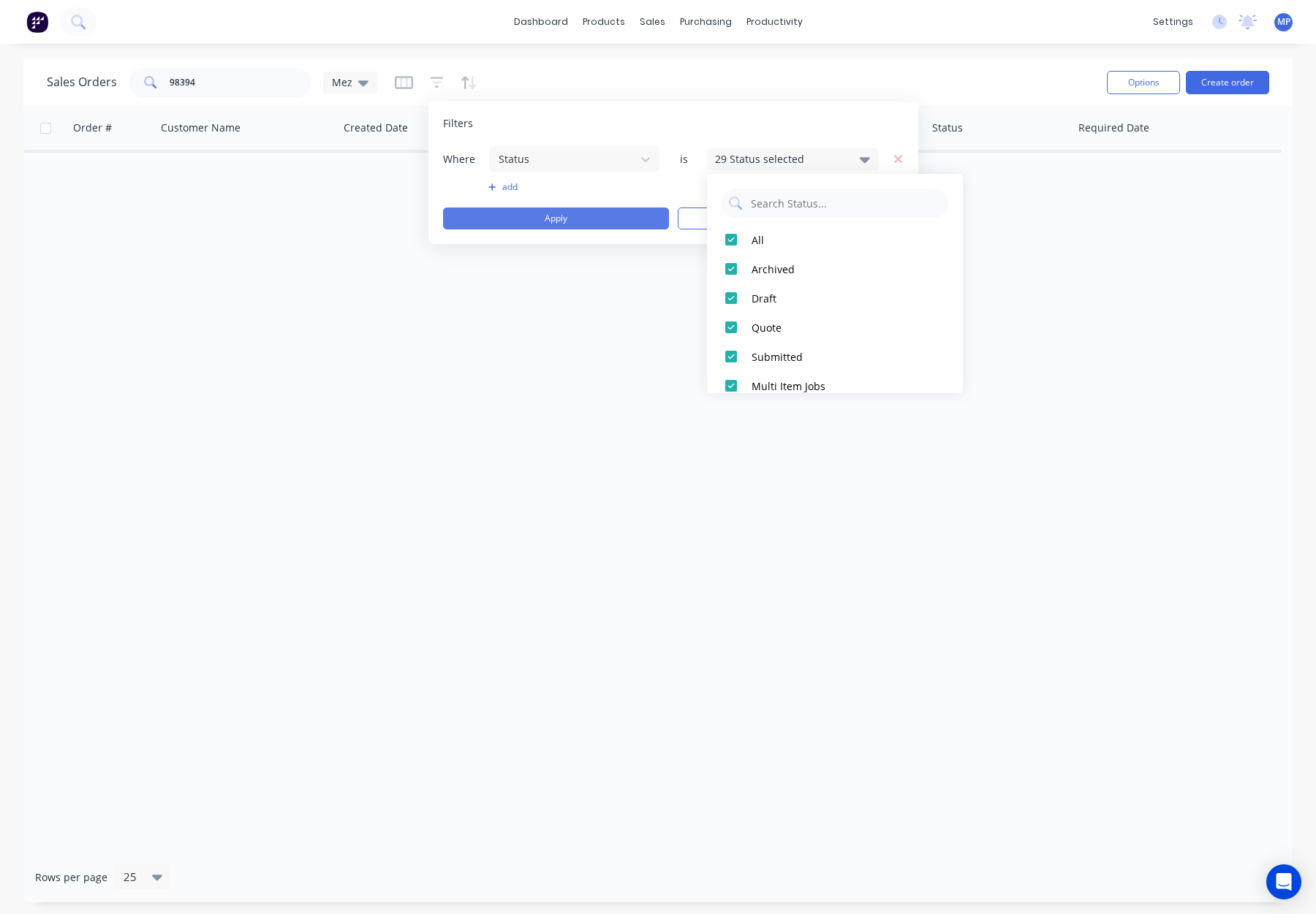
click at [582, 214] on button "Apply" at bounding box center [556, 218] width 226 height 22
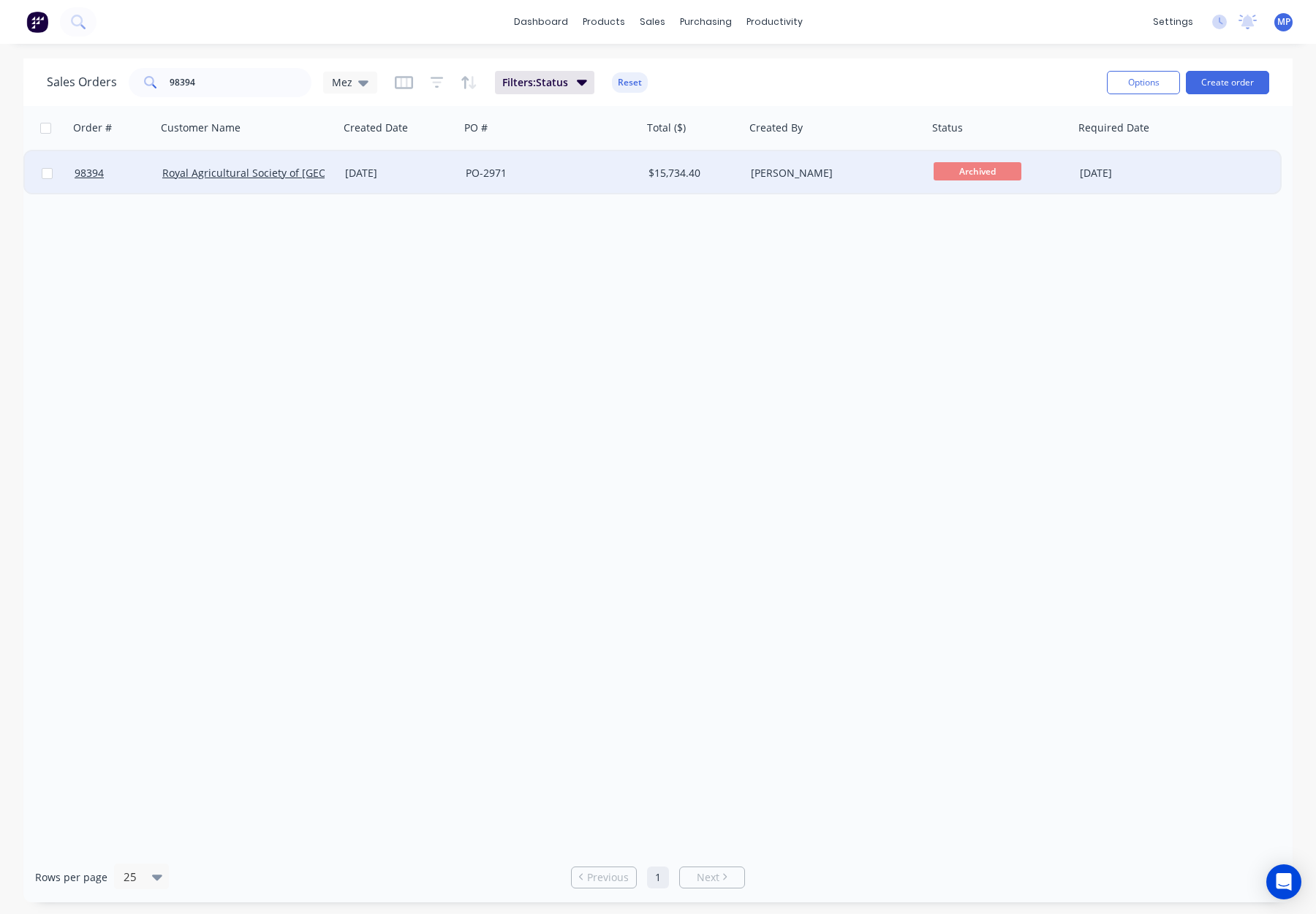
click at [600, 174] on div "PO-2971" at bounding box center [547, 173] width 162 height 14
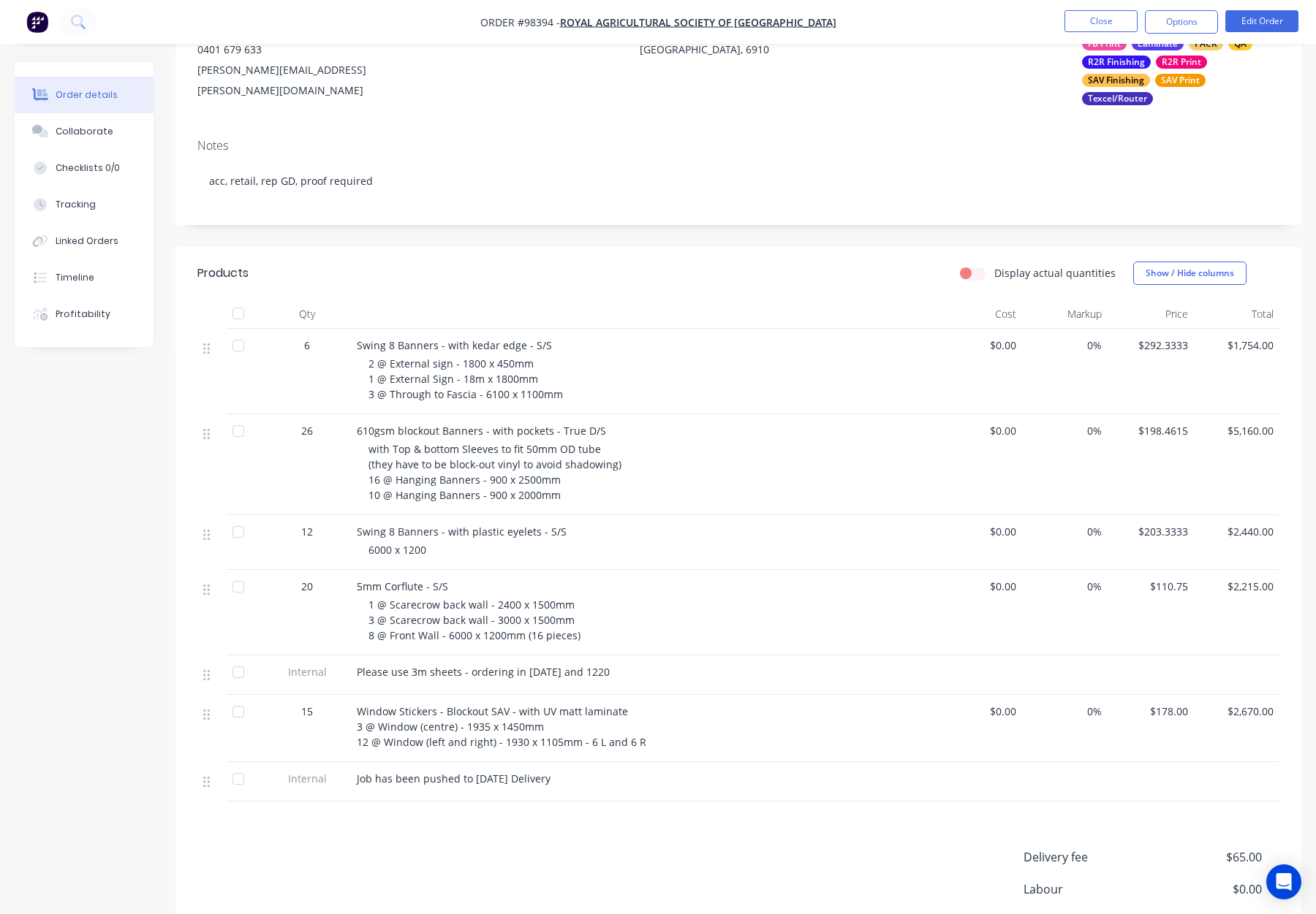
scroll to position [185, 0]
click at [1097, 19] on button "Close" at bounding box center [1101, 21] width 73 height 22
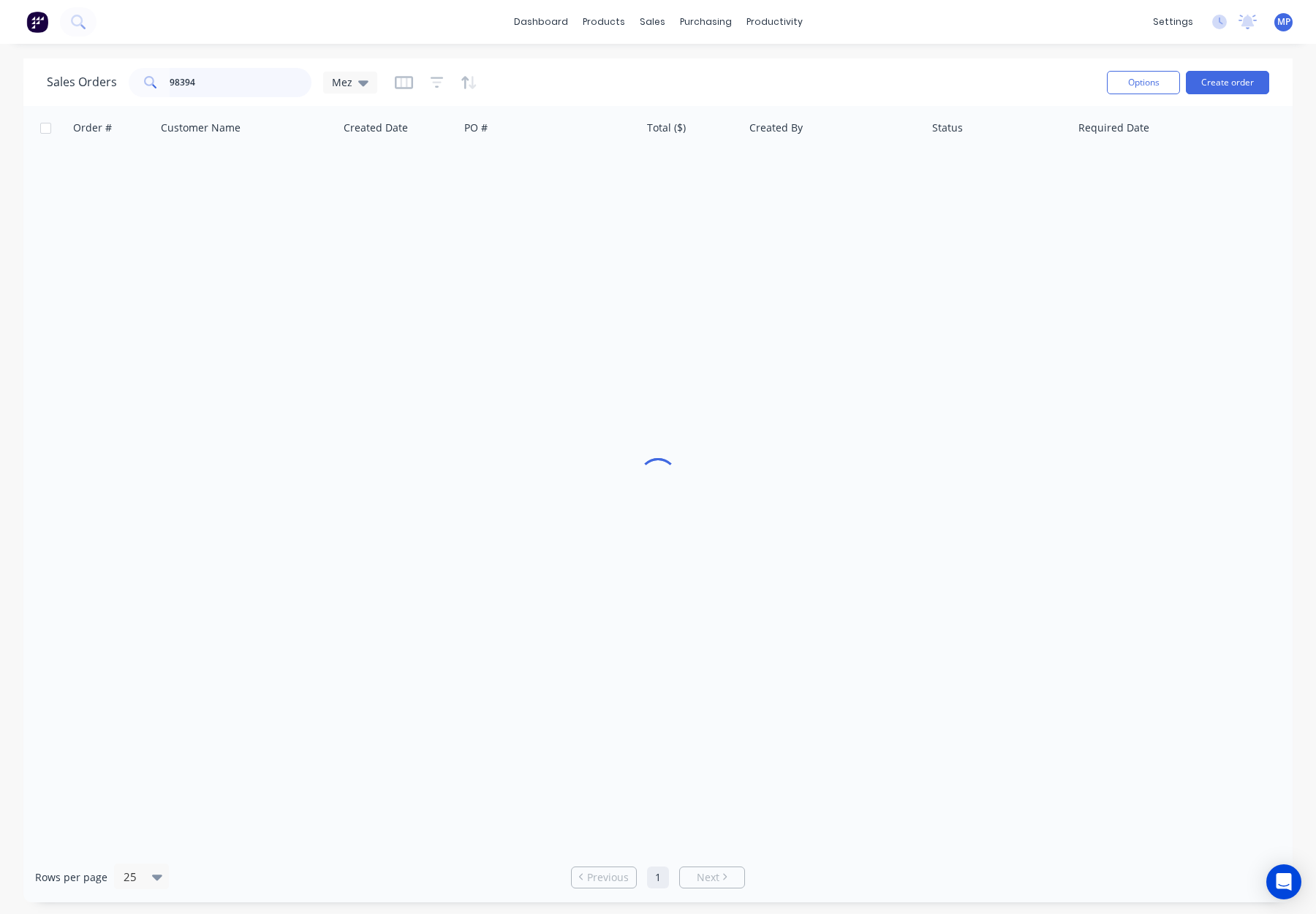
click at [197, 77] on input "98394" at bounding box center [241, 82] width 142 height 30
drag, startPoint x: 214, startPoint y: 88, endPoint x: 128, endPoint y: 82, distance: 86.2
click at [129, 82] on div "98394" at bounding box center [220, 82] width 183 height 30
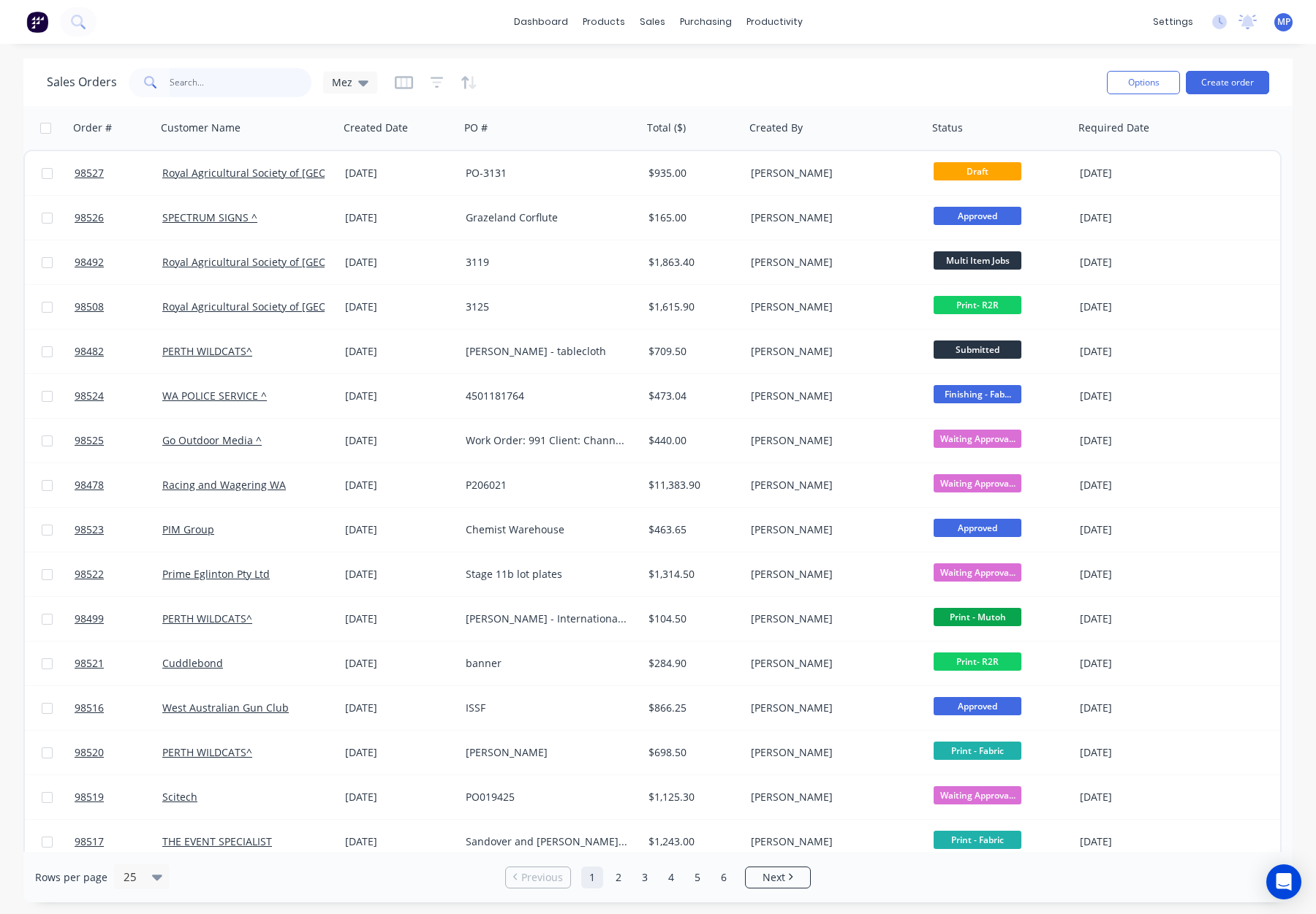
click at [227, 81] on input "text" at bounding box center [241, 82] width 142 height 30
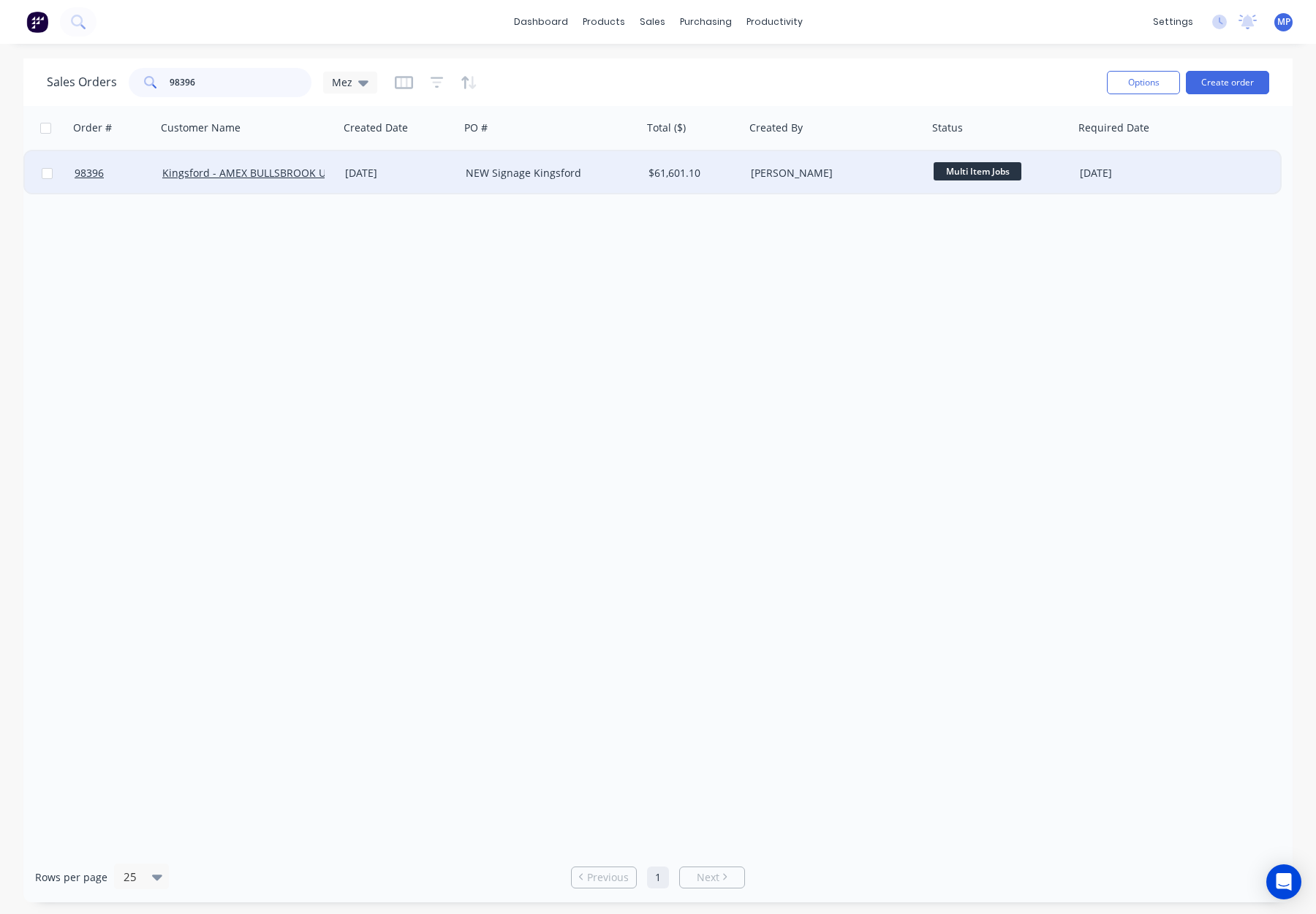
type input "98396"
click at [439, 182] on div "[DATE]" at bounding box center [399, 173] width 121 height 44
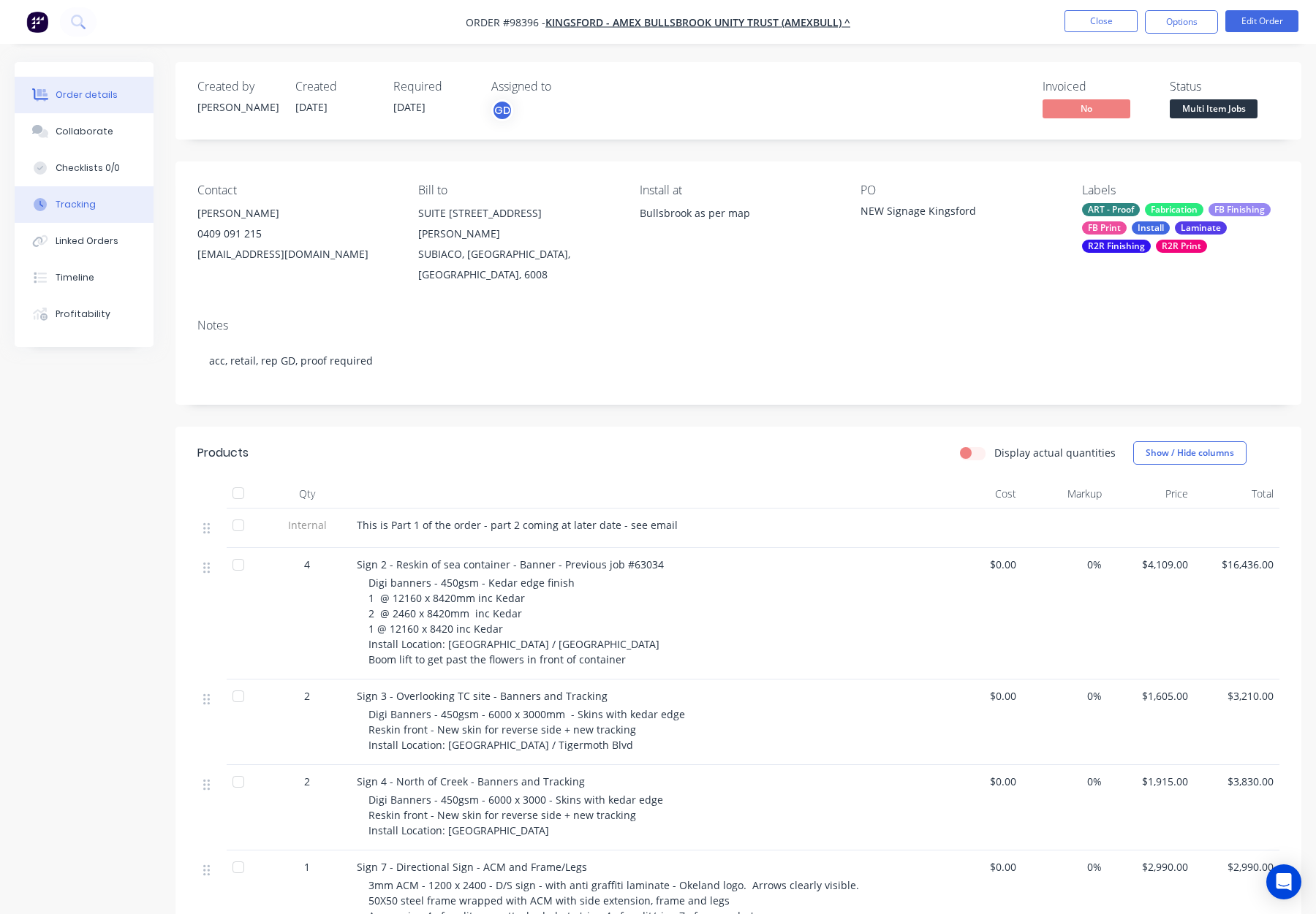
click at [96, 206] on button "Tracking" at bounding box center [83, 204] width 139 height 37
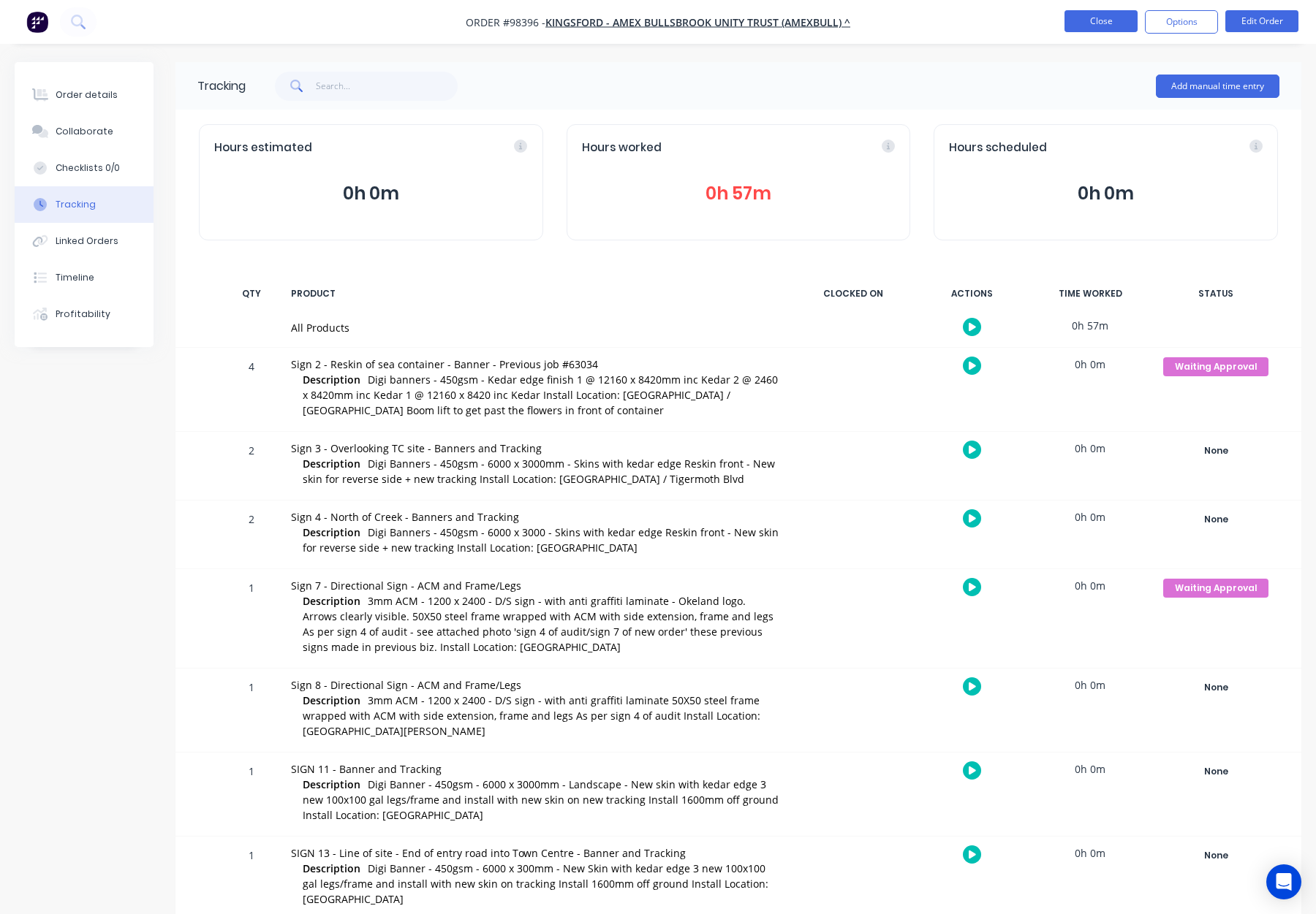
click at [1089, 17] on button "Close" at bounding box center [1101, 21] width 73 height 22
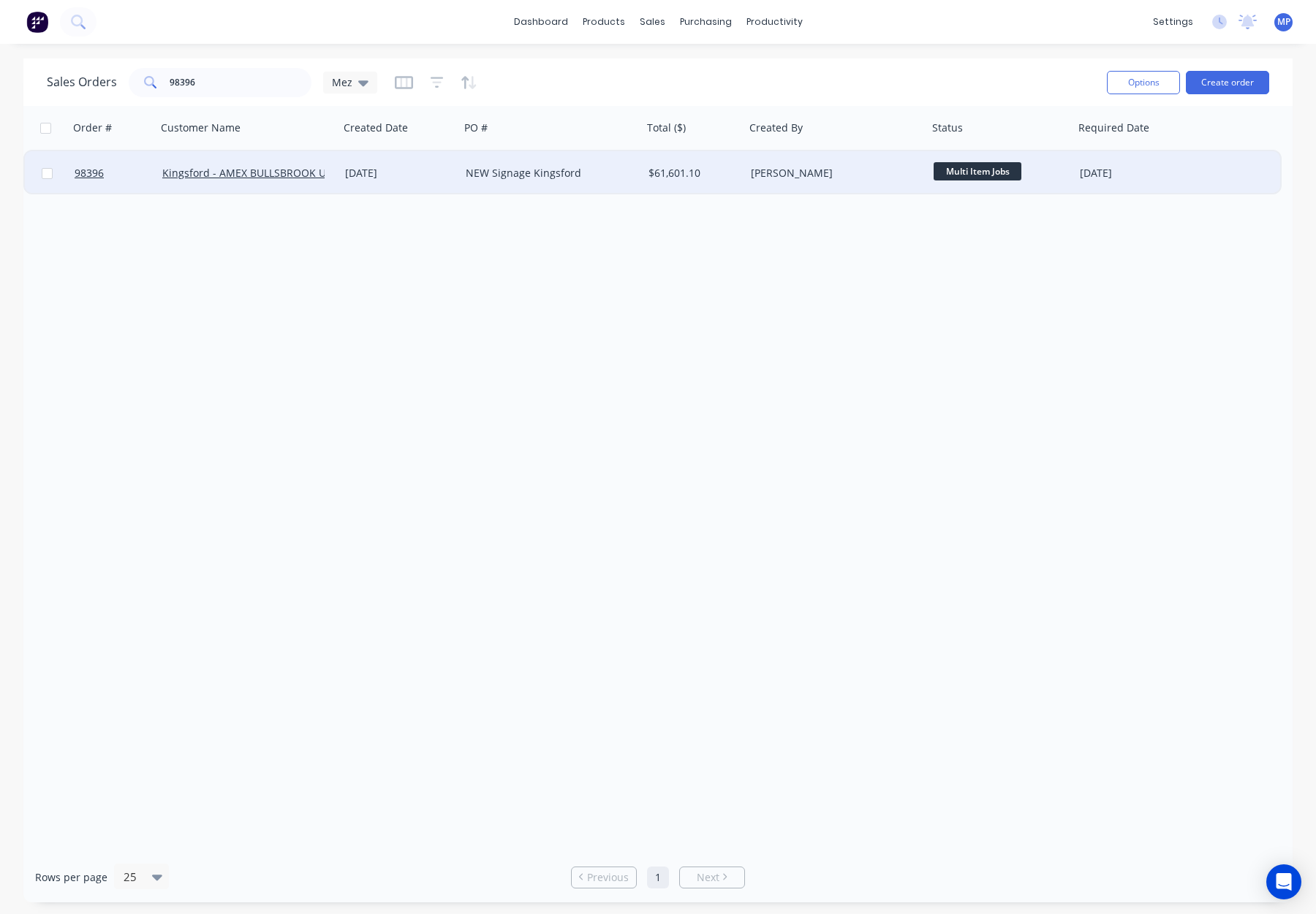
click at [851, 173] on div "[PERSON_NAME]" at bounding box center [831, 173] width 162 height 14
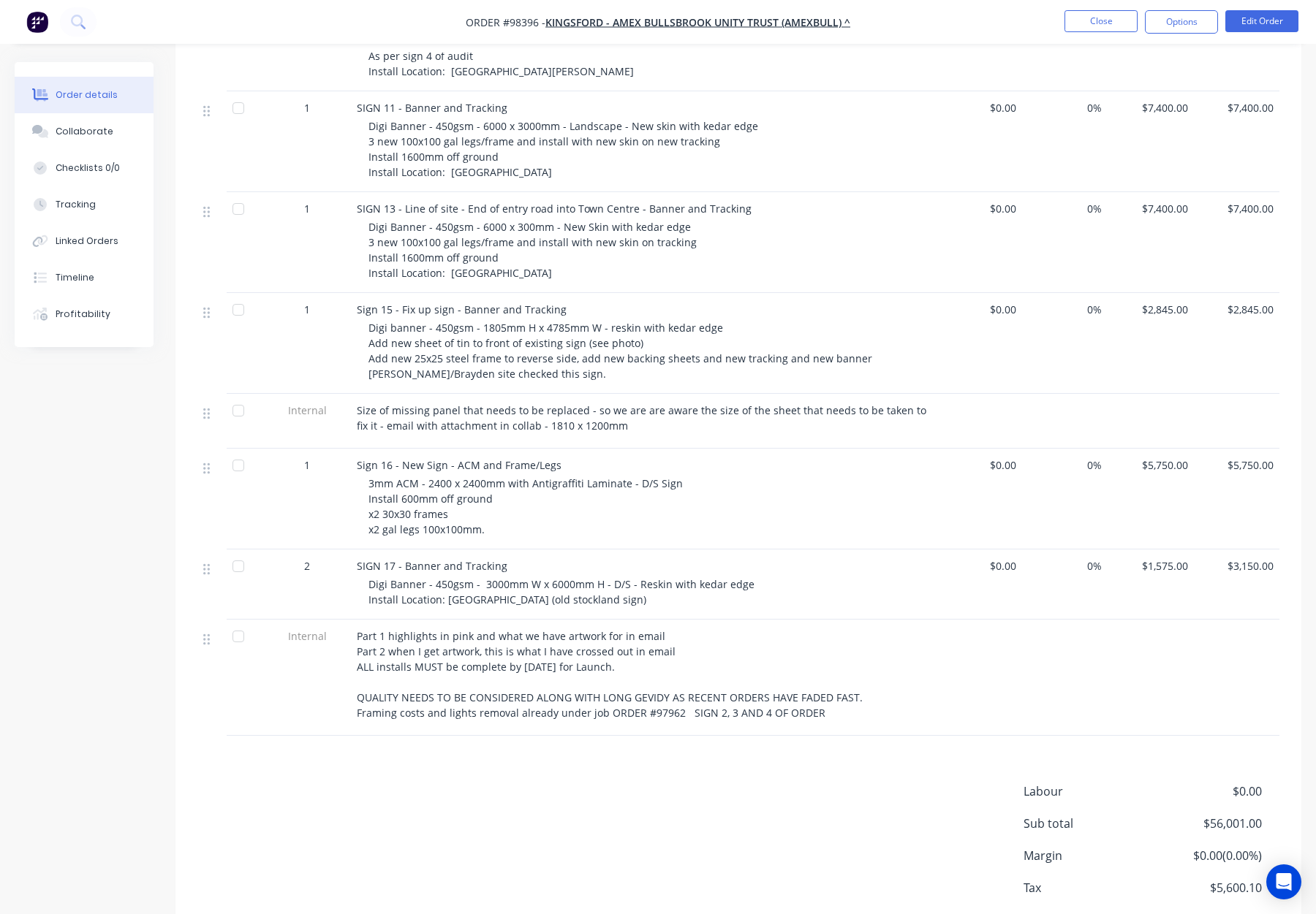
scroll to position [1038, 0]
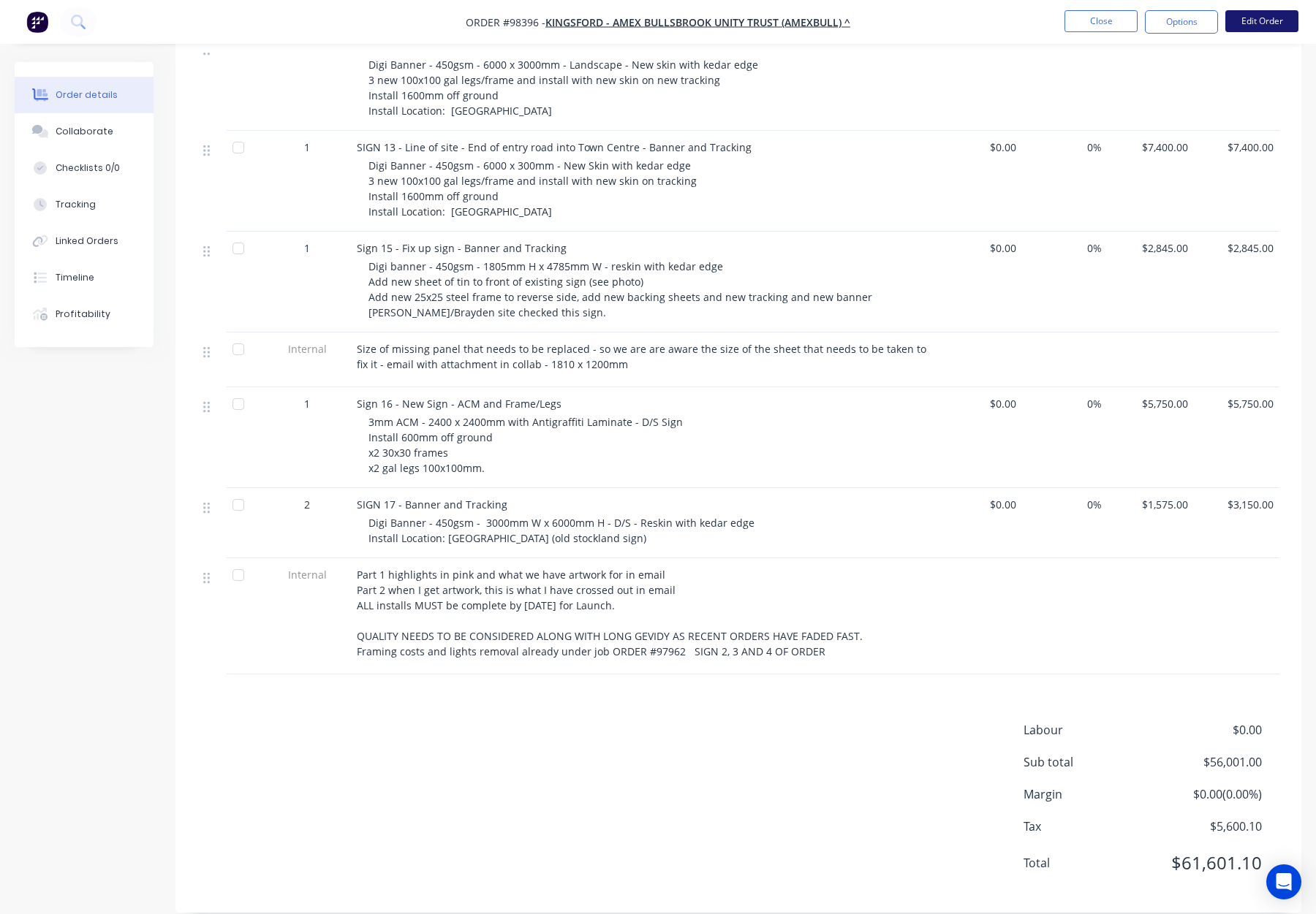
click at [1263, 21] on button "Edit Order" at bounding box center [1262, 21] width 73 height 22
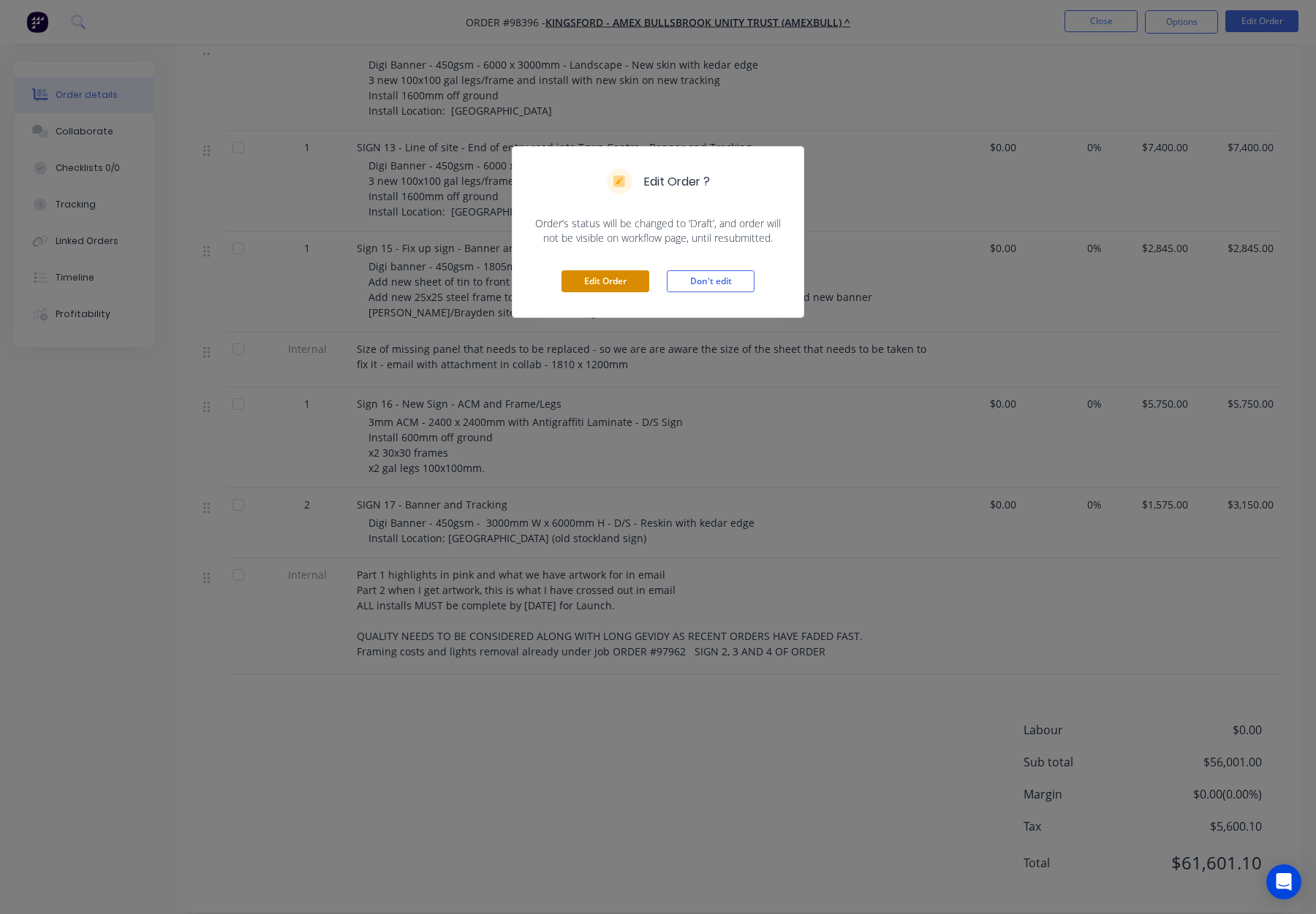
drag, startPoint x: 634, startPoint y: 284, endPoint x: 641, endPoint y: 278, distance: 9.2
click at [634, 284] on button "Edit Order" at bounding box center [606, 281] width 88 height 22
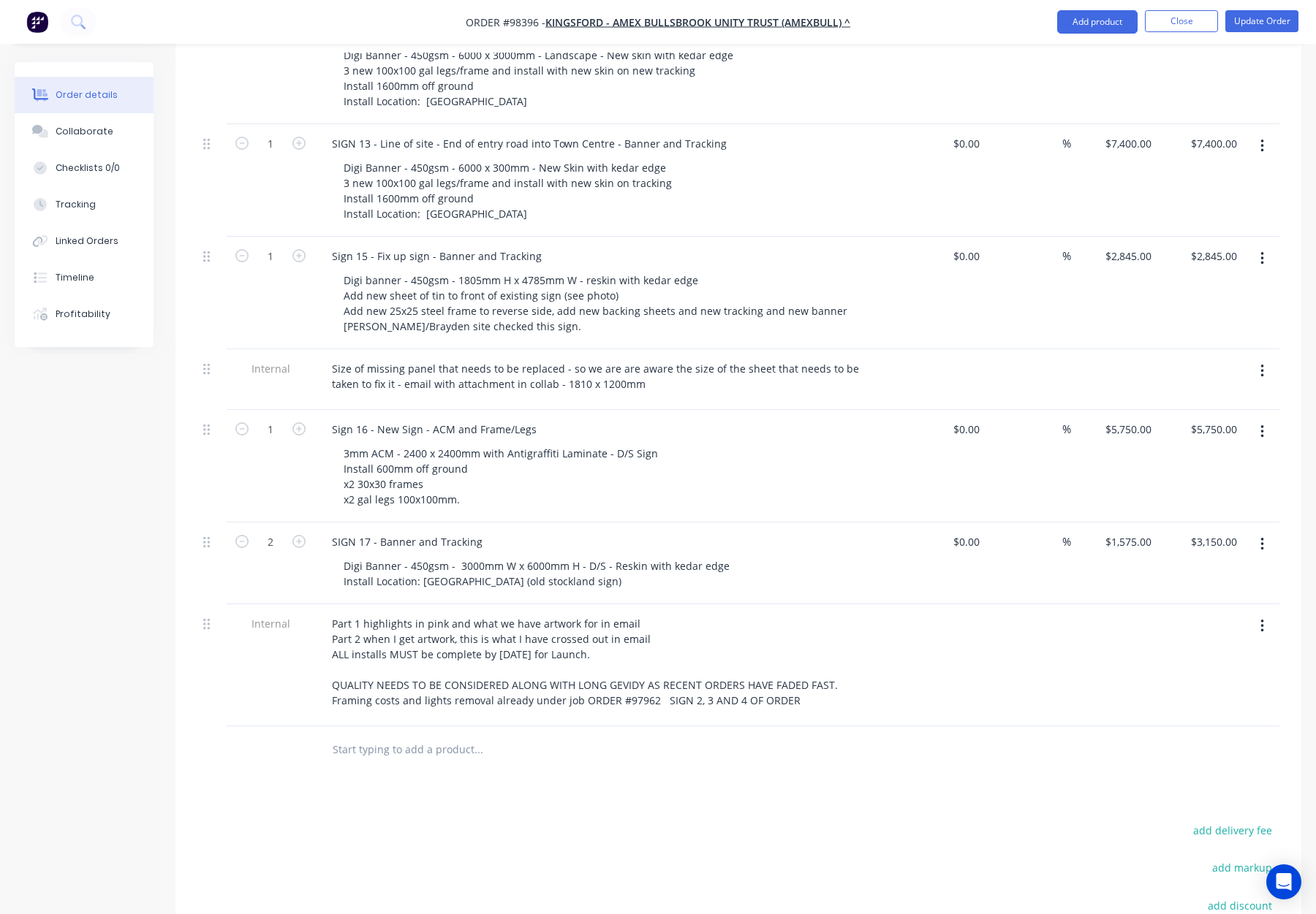
scroll to position [1356, 0]
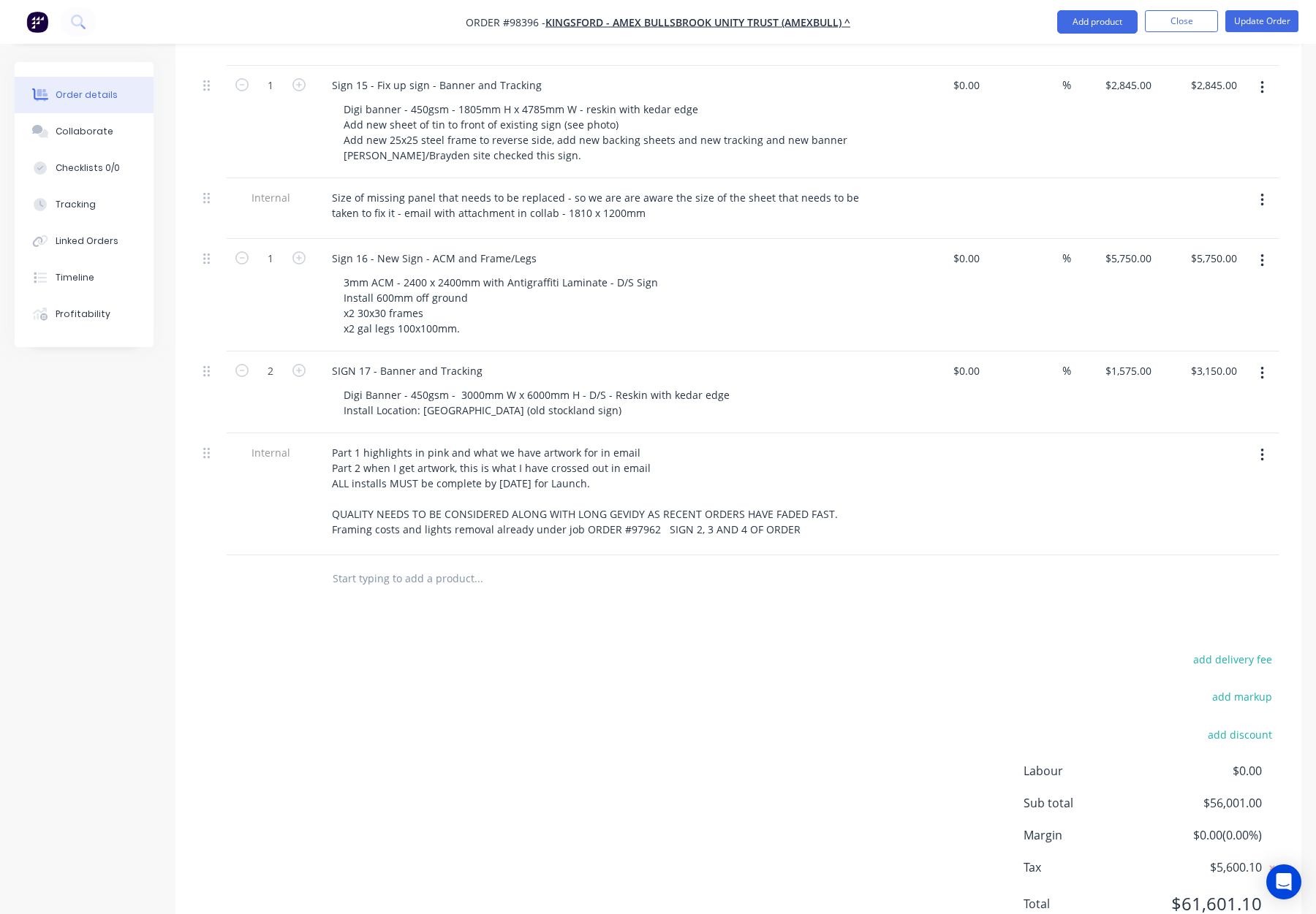
drag, startPoint x: 390, startPoint y: 507, endPoint x: 459, endPoint y: 516, distance: 69.6
click at [390, 564] on input "text" at bounding box center [478, 579] width 293 height 30
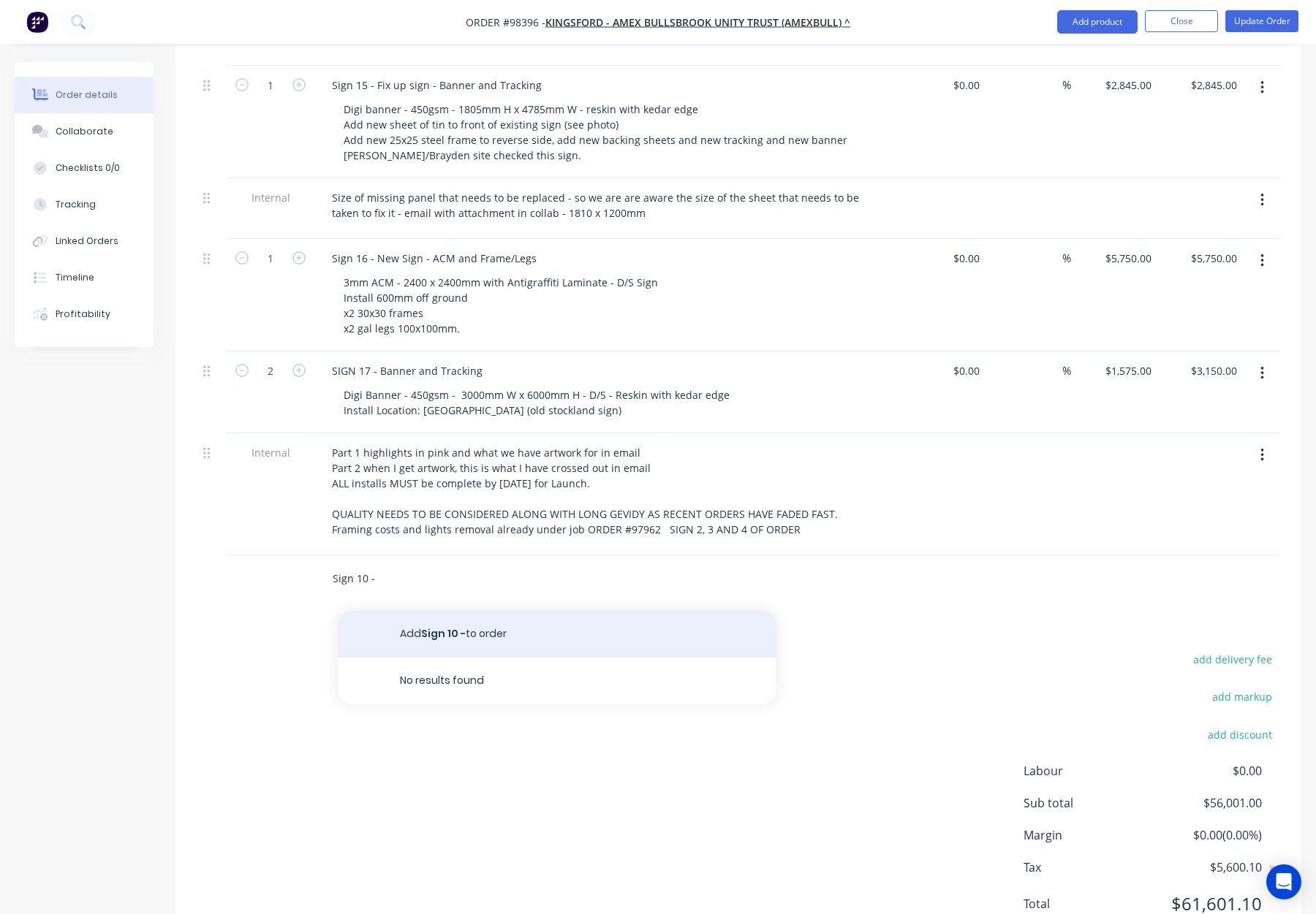
type input "Sign 10 -"
click at [511, 611] on button "Add Sign 10 - to order" at bounding box center [557, 634] width 438 height 47
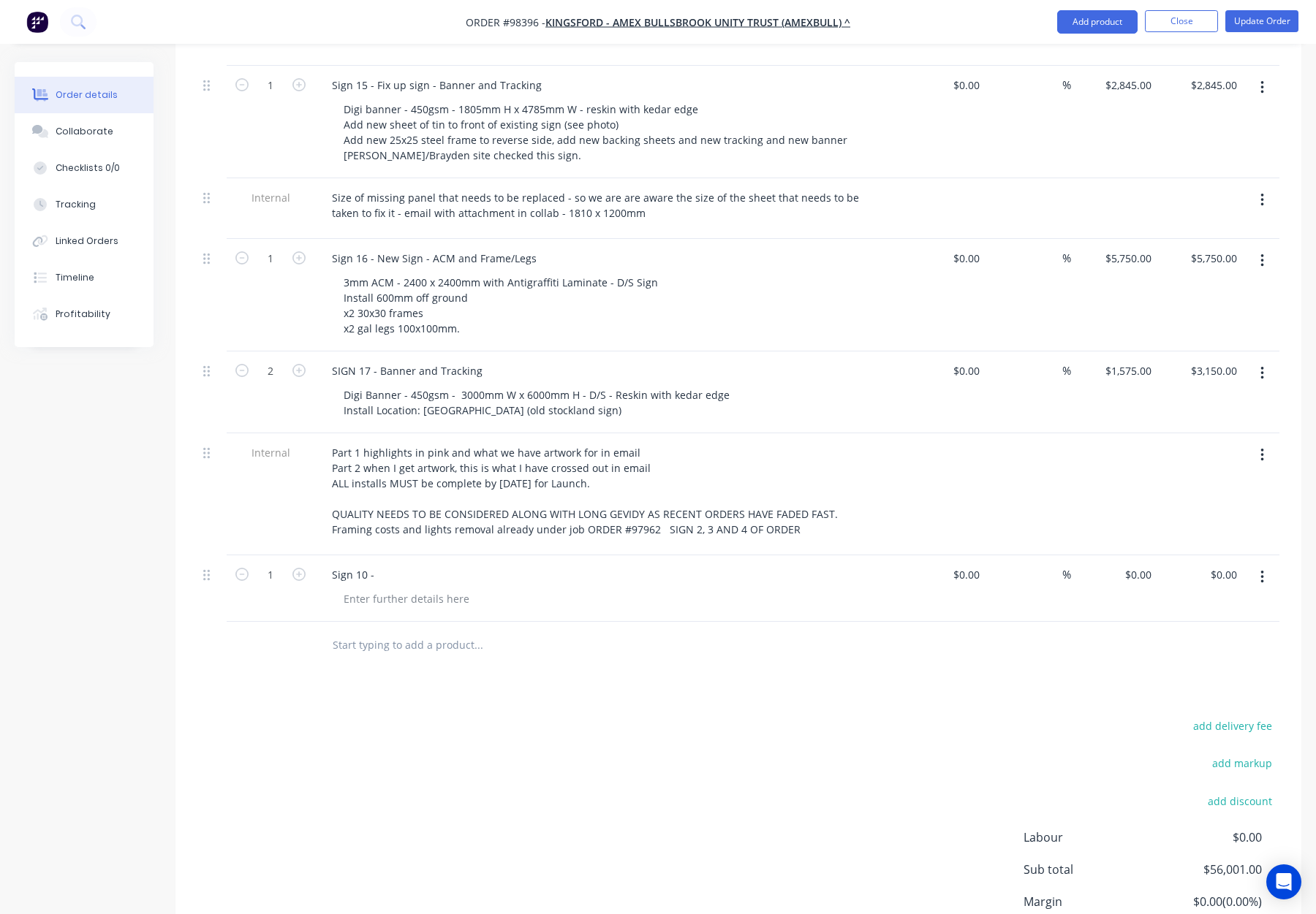
click at [388, 564] on div "Sign 10 -" at bounding box center [607, 575] width 573 height 21
drag, startPoint x: 380, startPoint y: 514, endPoint x: 435, endPoint y: 524, distance: 55.9
click at [381, 564] on div "Sign 10 -" at bounding box center [353, 575] width 66 height 21
click at [556, 630] on input "text" at bounding box center [478, 645] width 293 height 30
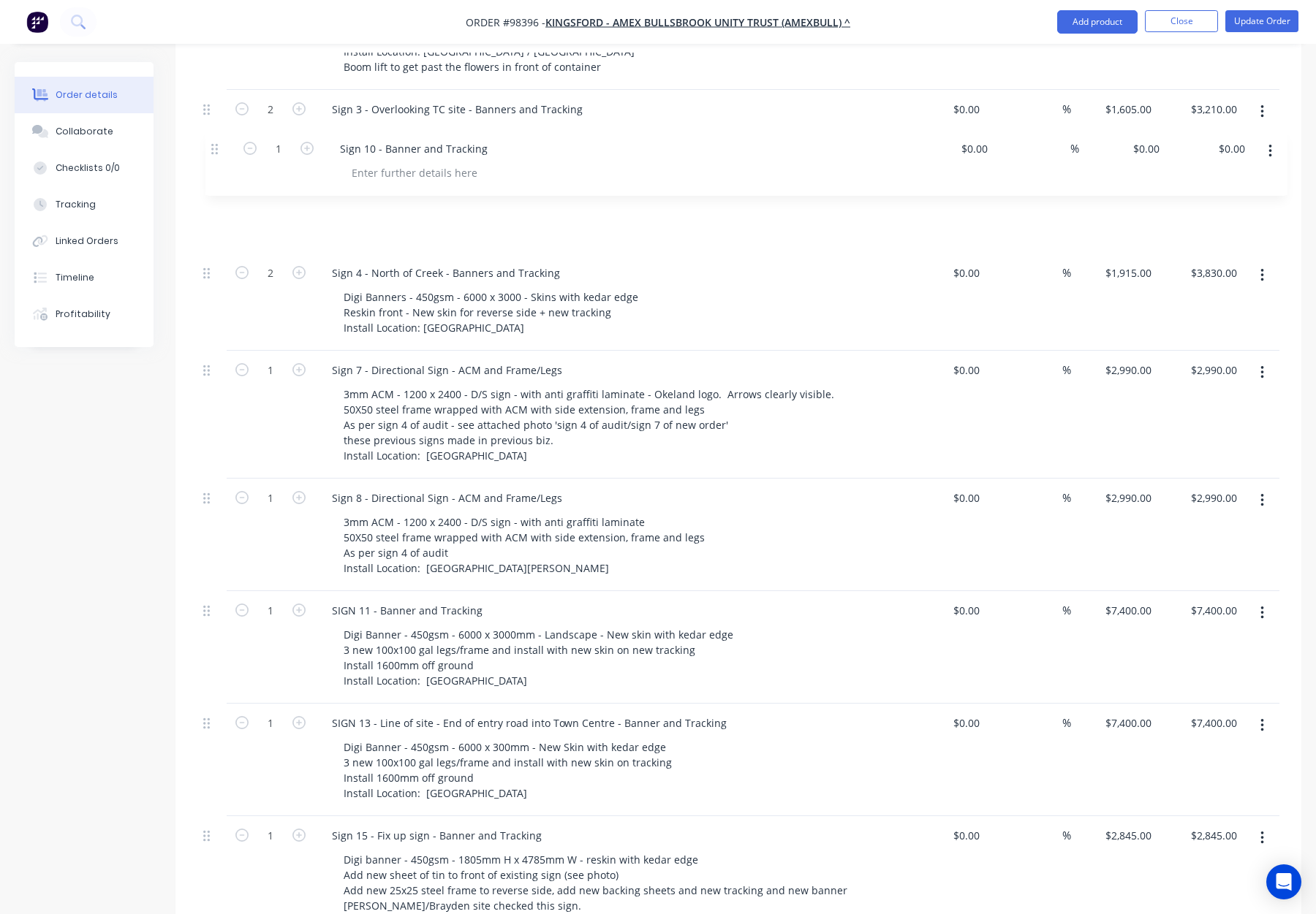
scroll to position [662, 0]
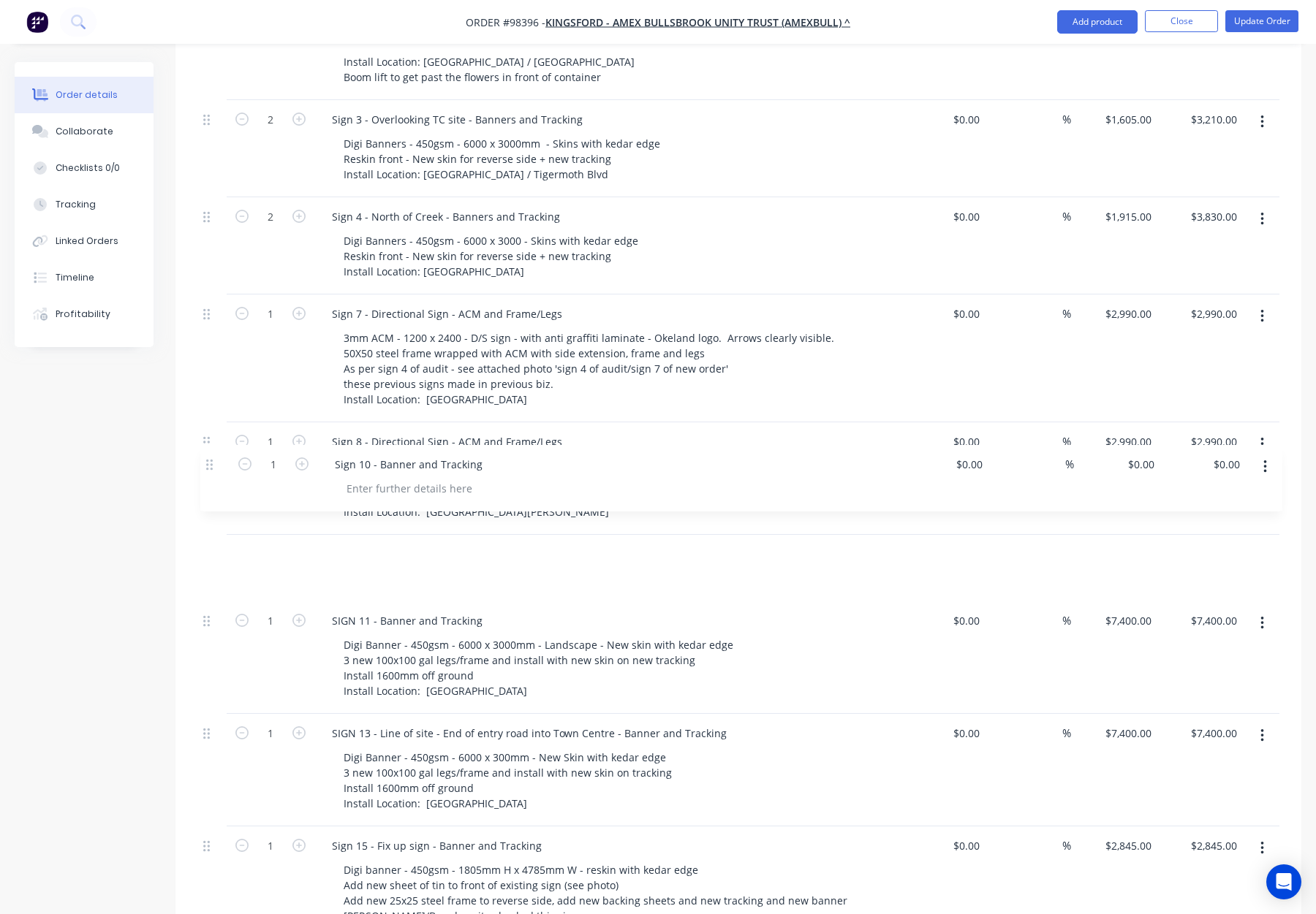
drag, startPoint x: 208, startPoint y: 511, endPoint x: 210, endPoint y: 458, distance: 53.0
click at [210, 458] on div "Internal This is Part 1 of the order - part 2 coming at later date - see email …" at bounding box center [739, 614] width 1083 height 1405
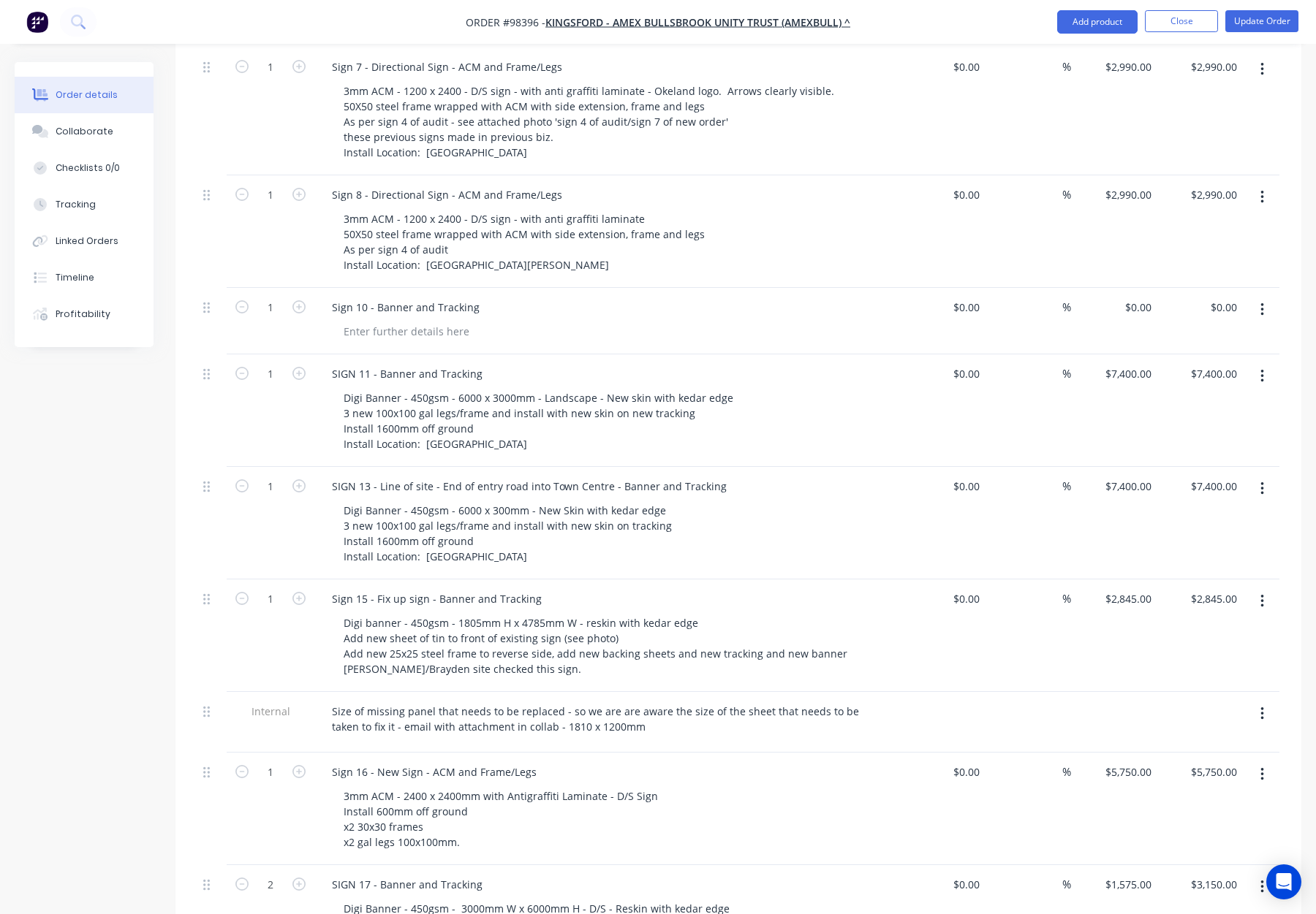
scroll to position [924, 0]
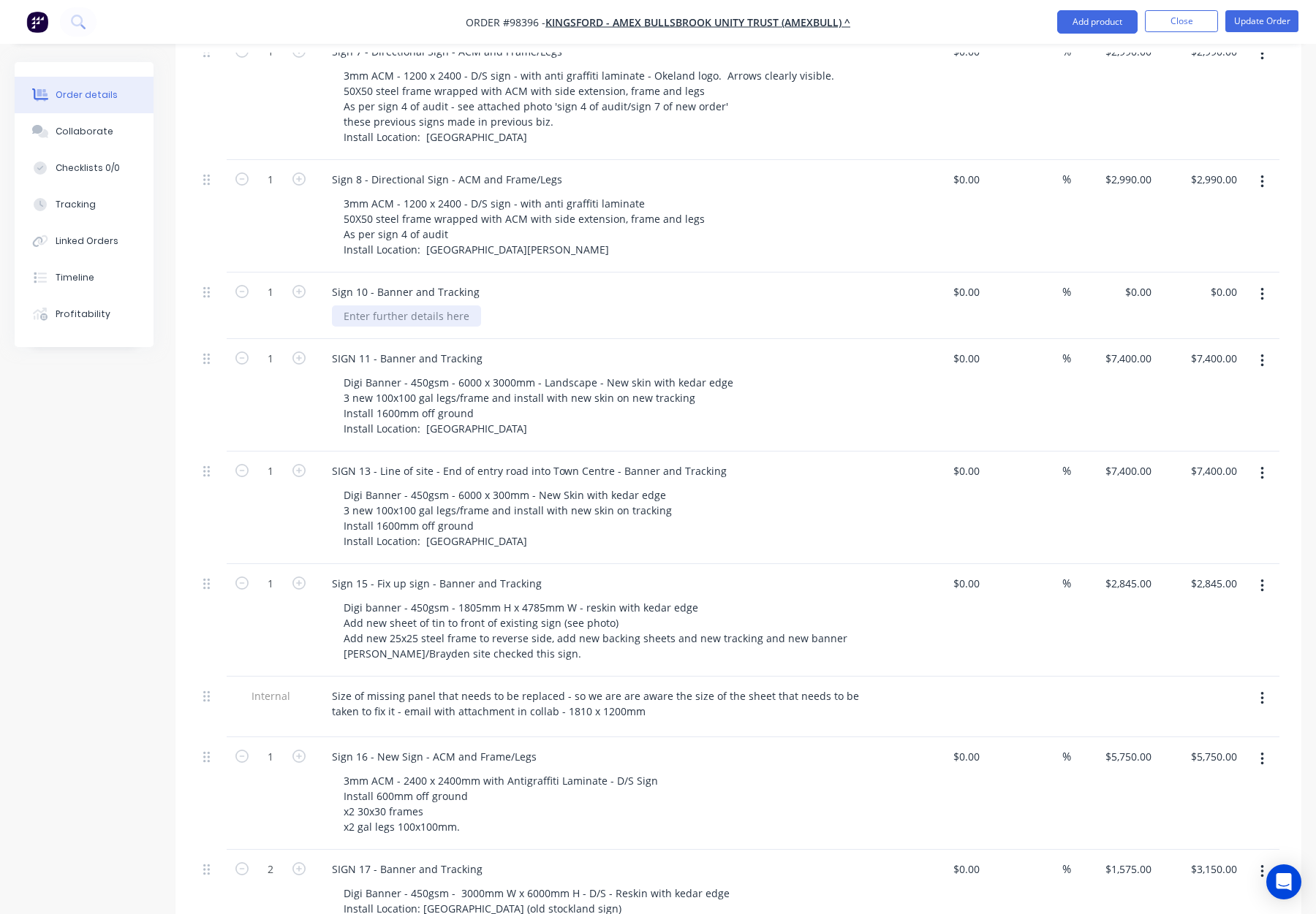
drag, startPoint x: 362, startPoint y: 254, endPoint x: 395, endPoint y: 256, distance: 33.1
click at [362, 306] on div at bounding box center [406, 317] width 149 height 21
click at [427, 306] on div "Install Location:" at bounding box center [382, 317] width 100 height 21
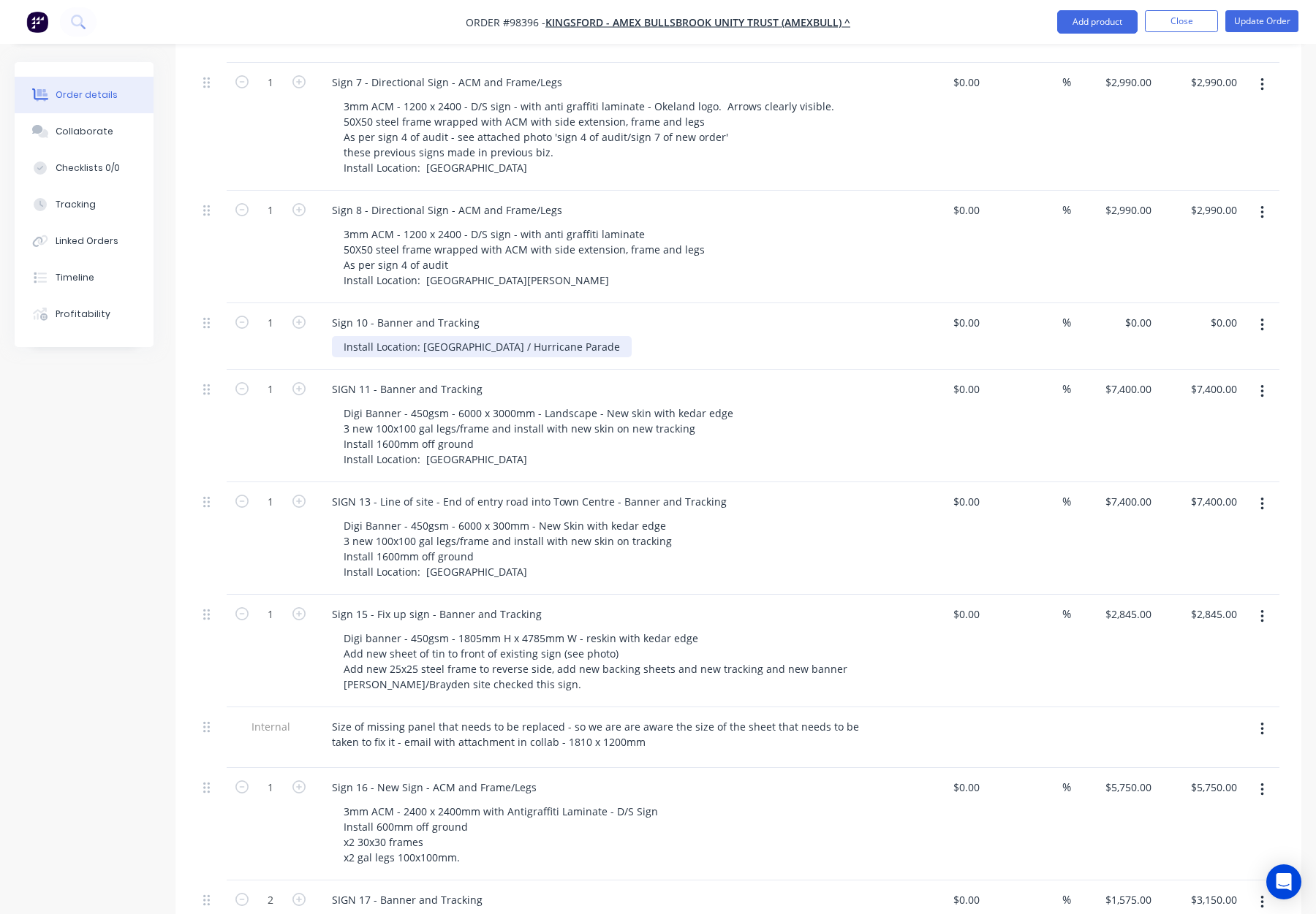
scroll to position [880, 0]
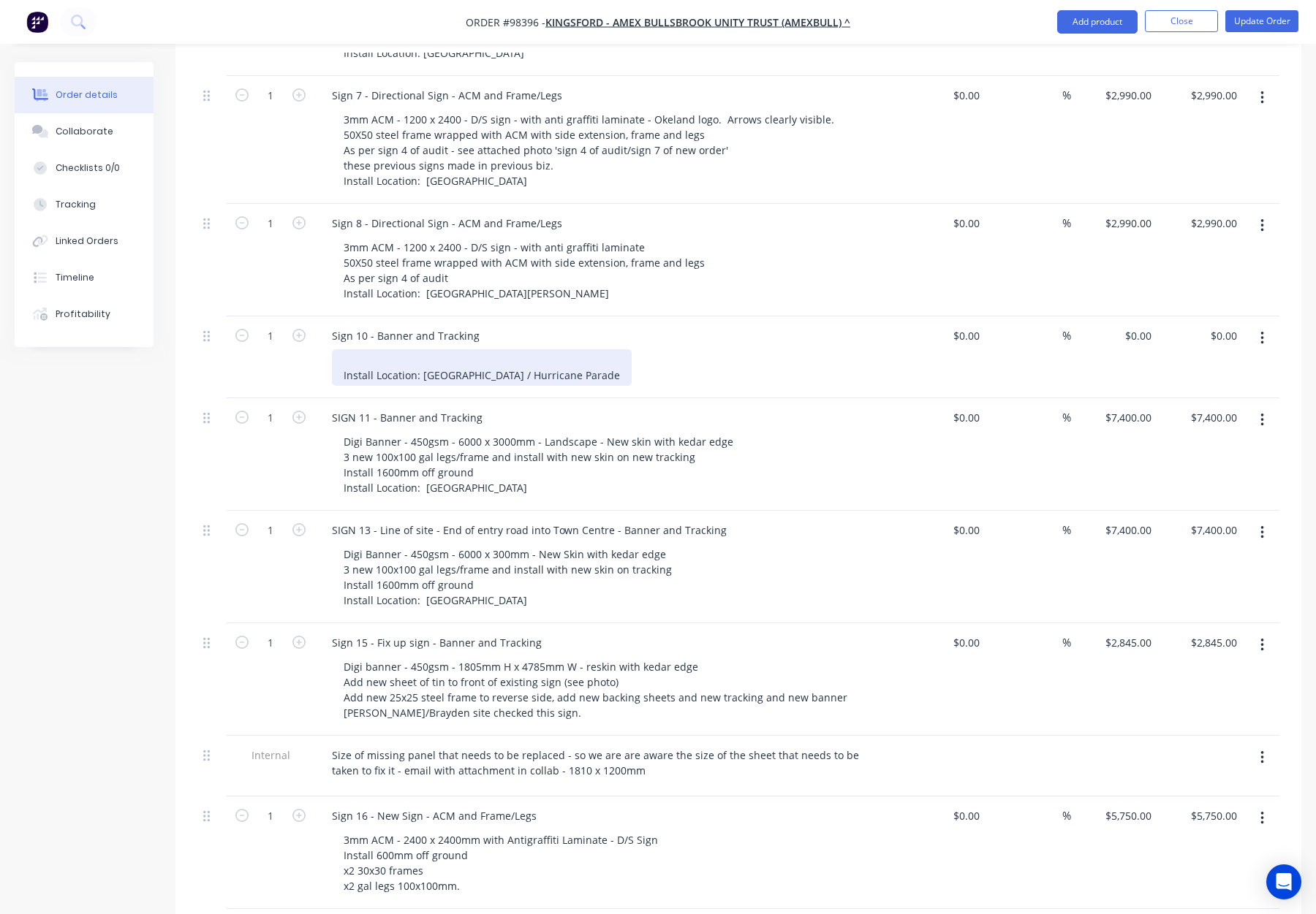
click at [386, 350] on div "Install Location: Boomerang Road / Hurricane Parade" at bounding box center [481, 368] width 300 height 37
click at [342, 350] on div "3 new legs and frame Install with new skin on tracking Install Location: Boomer…" at bounding box center [561, 368] width 458 height 37
click at [414, 326] on div "Sign 10 - Banner and Tracking" at bounding box center [405, 336] width 171 height 21
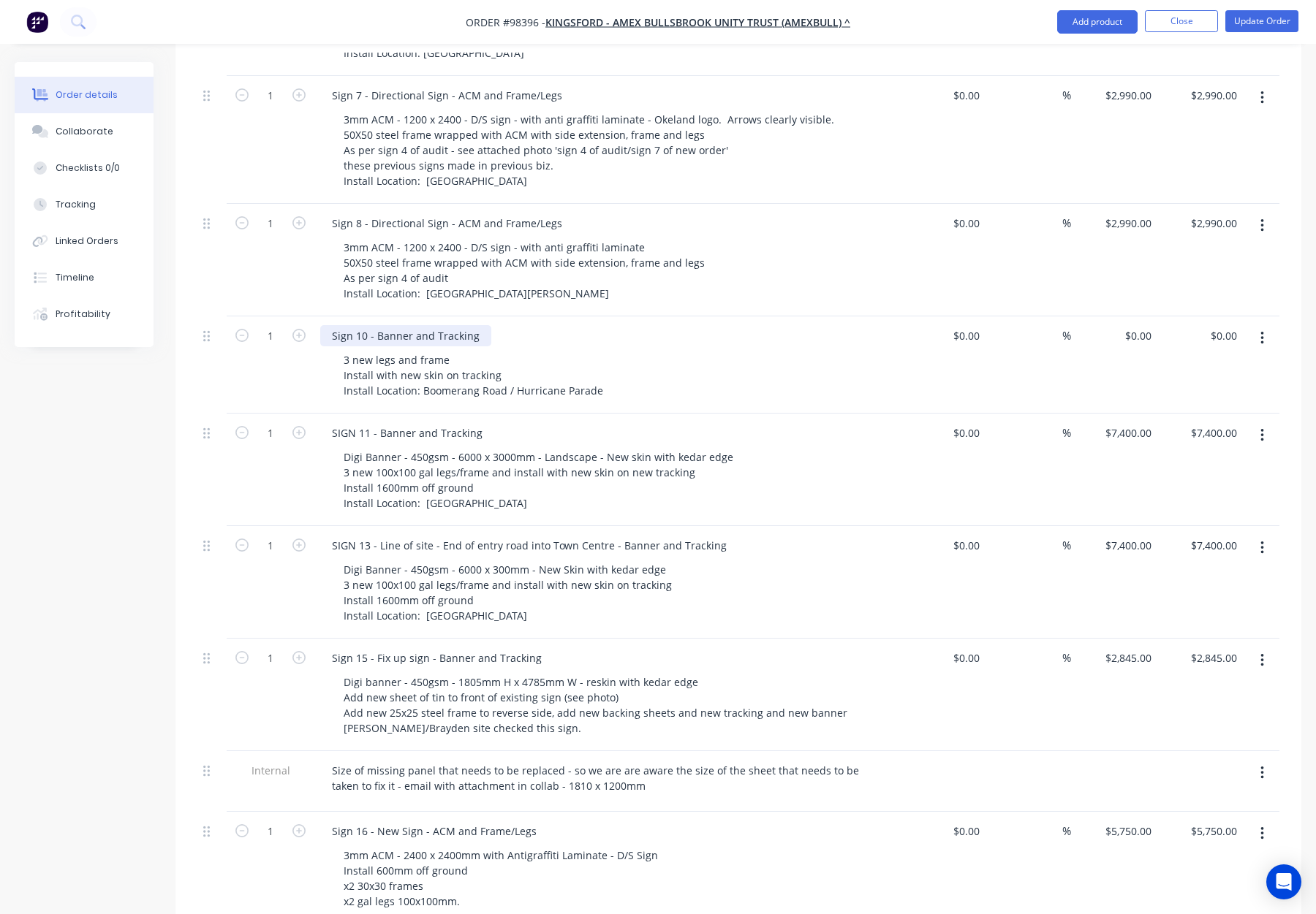
click at [434, 326] on div "Sign 10 - Banner and Tracking" at bounding box center [405, 336] width 171 height 21
drag, startPoint x: 412, startPoint y: 275, endPoint x: 482, endPoint y: 278, distance: 70.1
click at [482, 326] on div "Sign 10 - Banner and Tracking" at bounding box center [405, 336] width 171 height 21
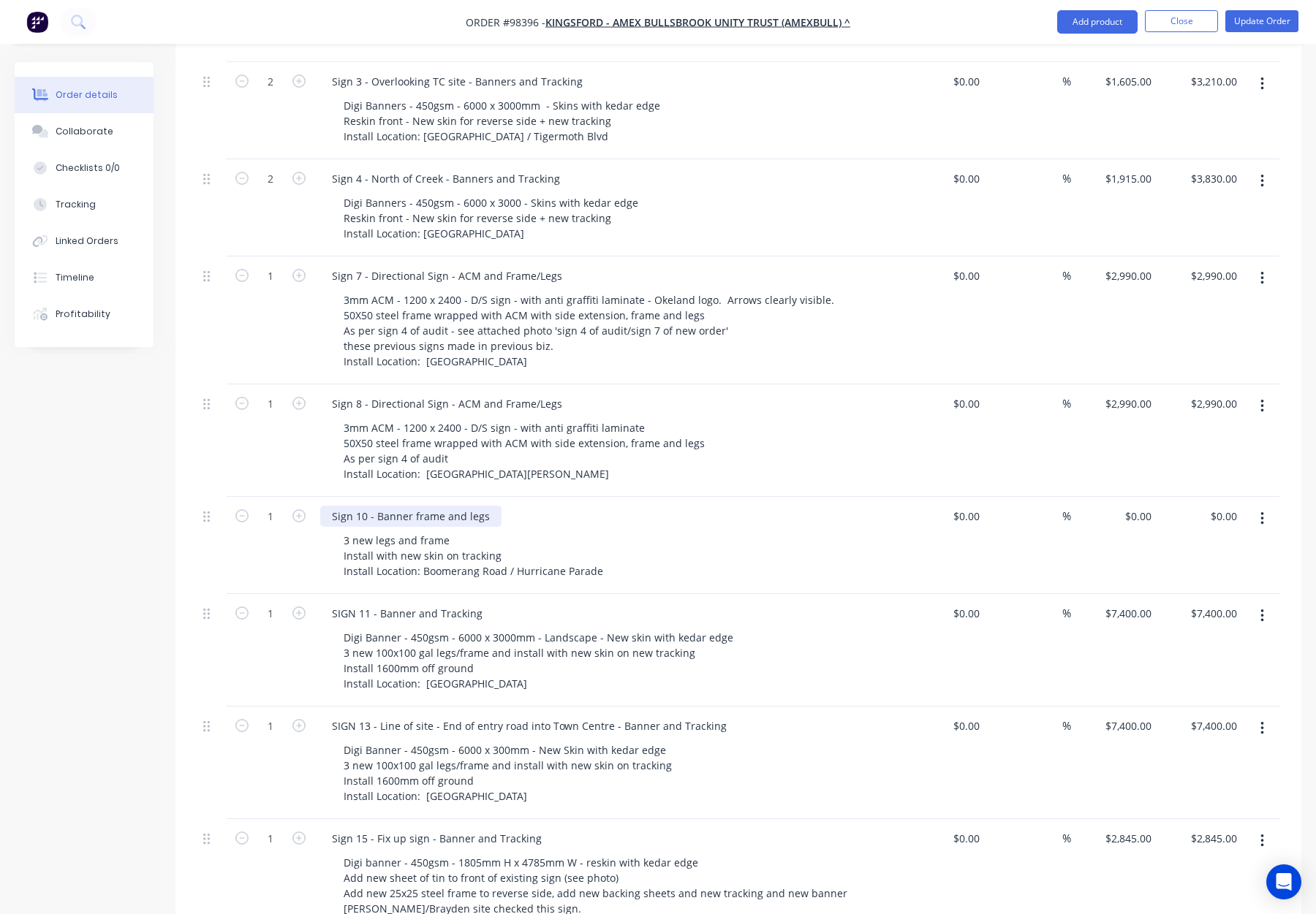
scroll to position [734, 0]
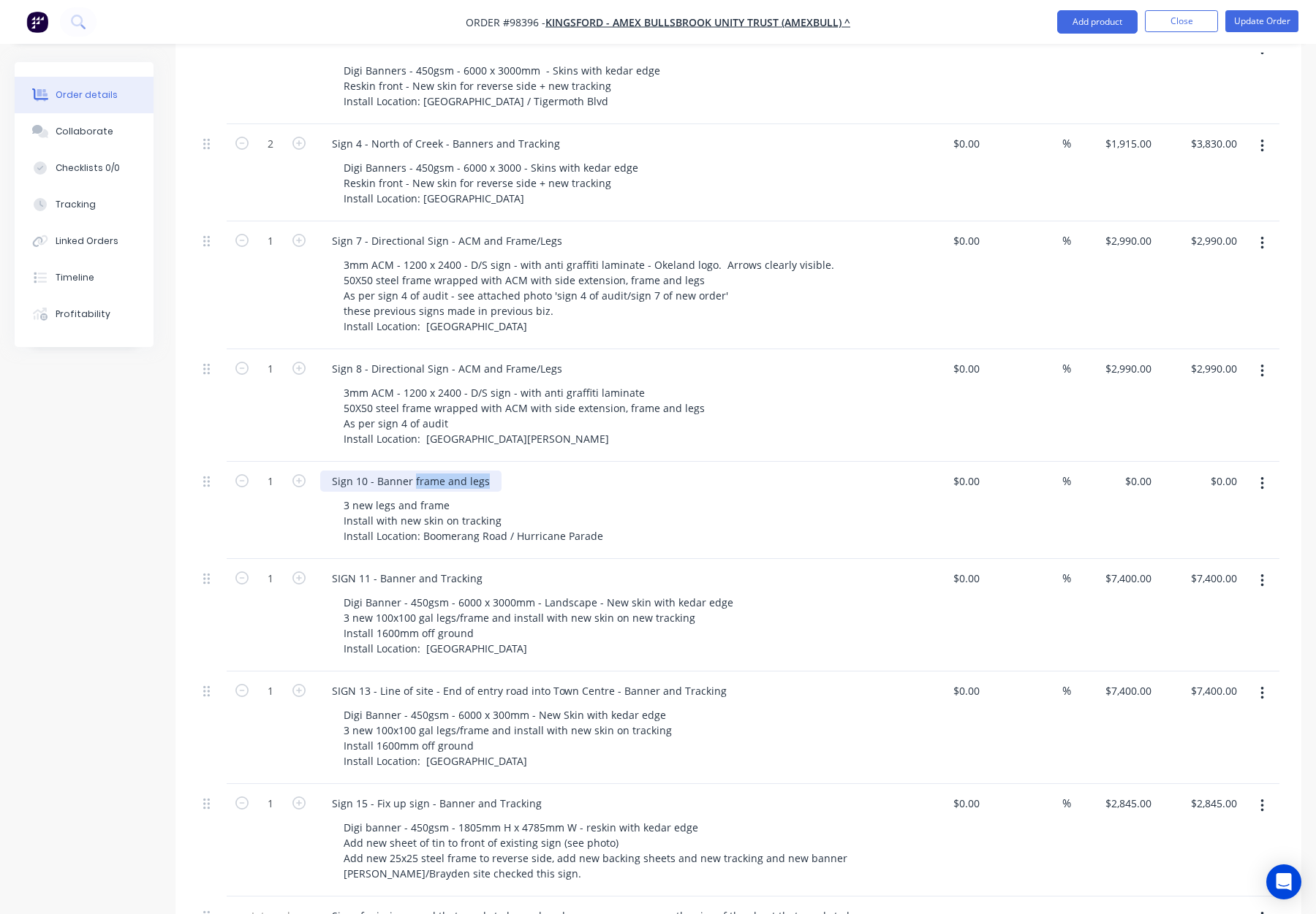
drag, startPoint x: 432, startPoint y: 419, endPoint x: 509, endPoint y: 419, distance: 77.0
click at [509, 470] on div "Sign 10 - Banner frame and legs" at bounding box center [607, 481] width 573 height 21
click at [603, 470] on div "Sign 10 - Banner and Frame/Legs" at bounding box center [607, 481] width 573 height 21
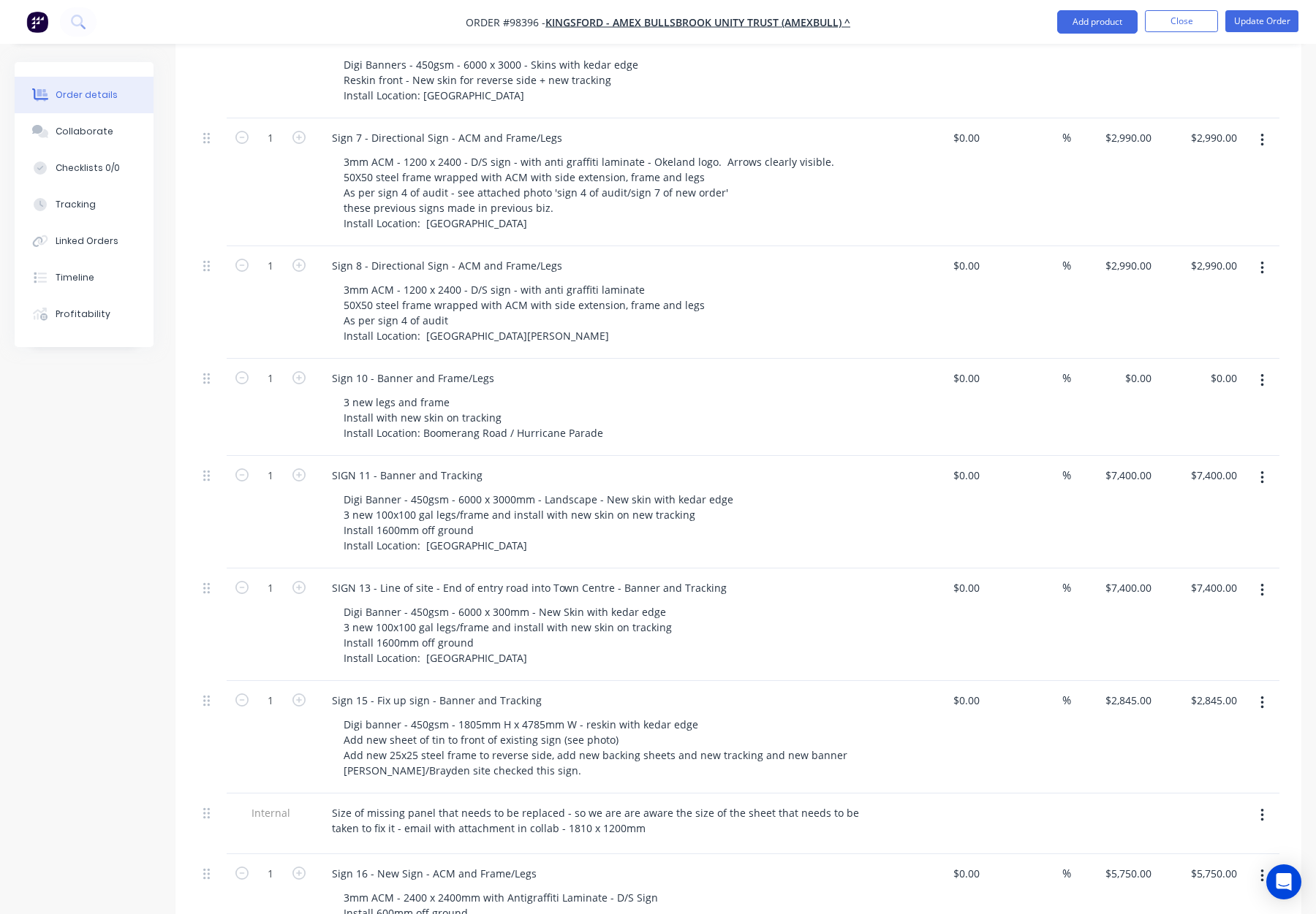
scroll to position [780, 0]
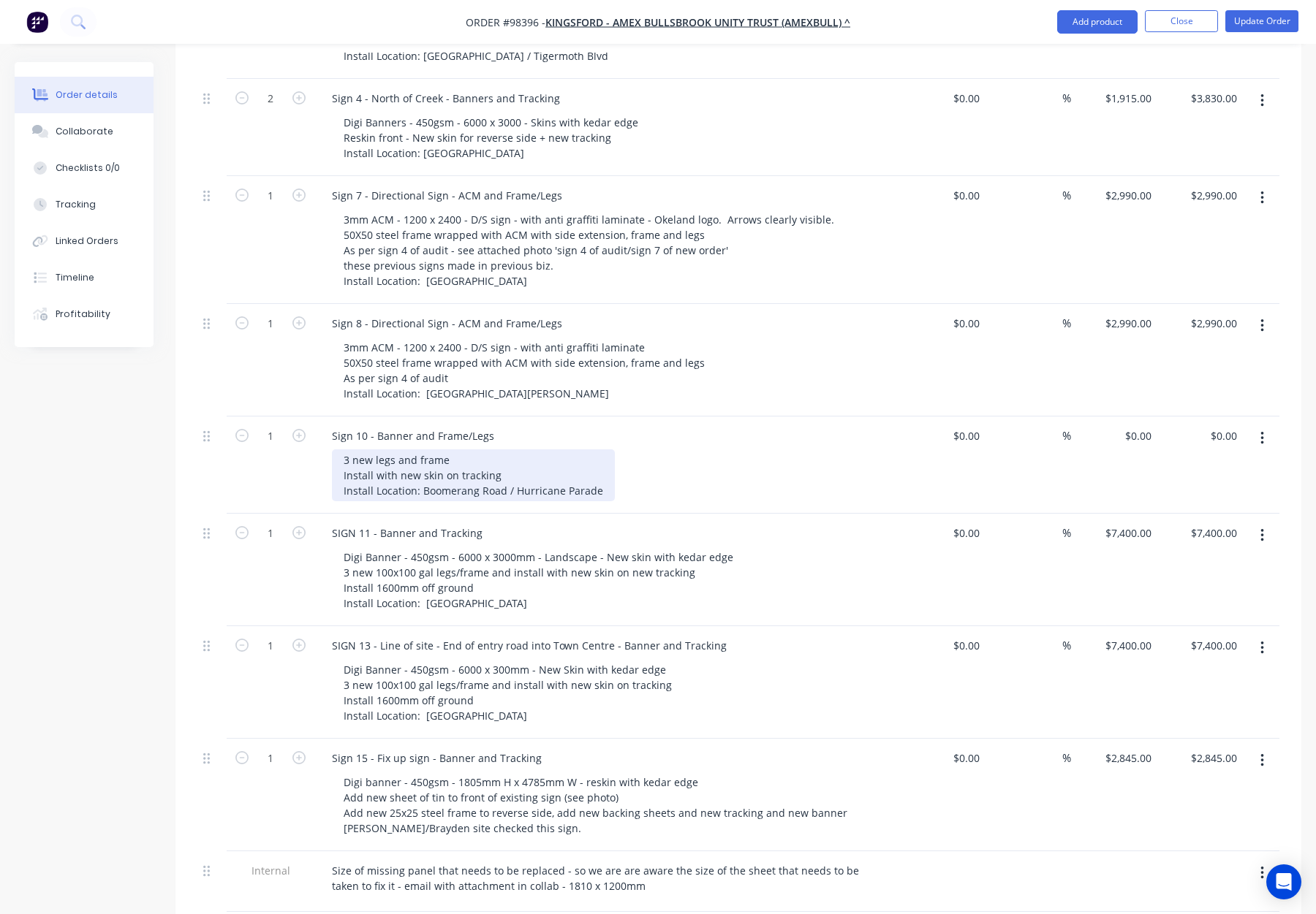
click at [338, 450] on div "3 new legs and frame Install with new skin on tracking Install Location: Boomer…" at bounding box center [473, 476] width 283 height 52
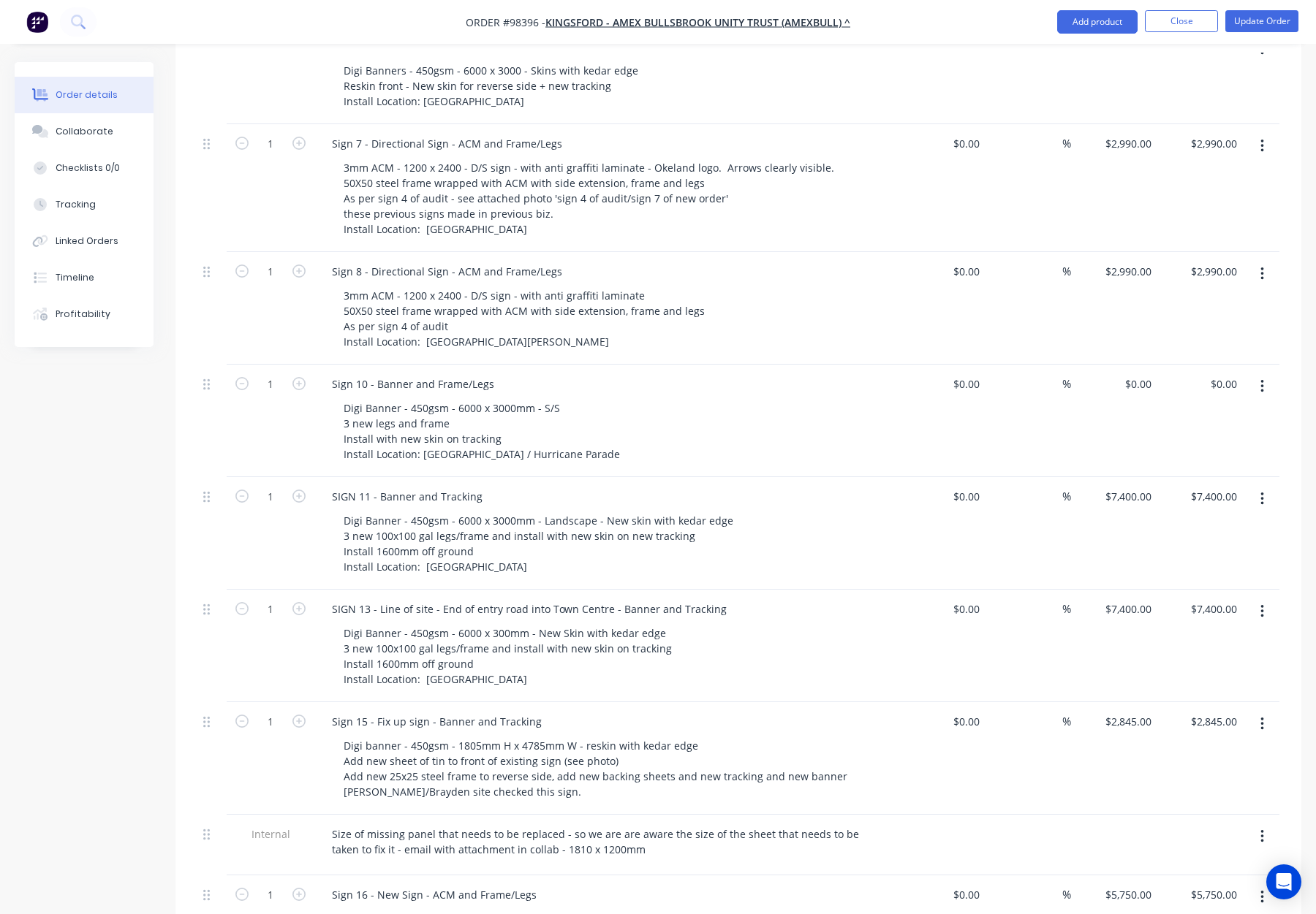
scroll to position [846, 0]
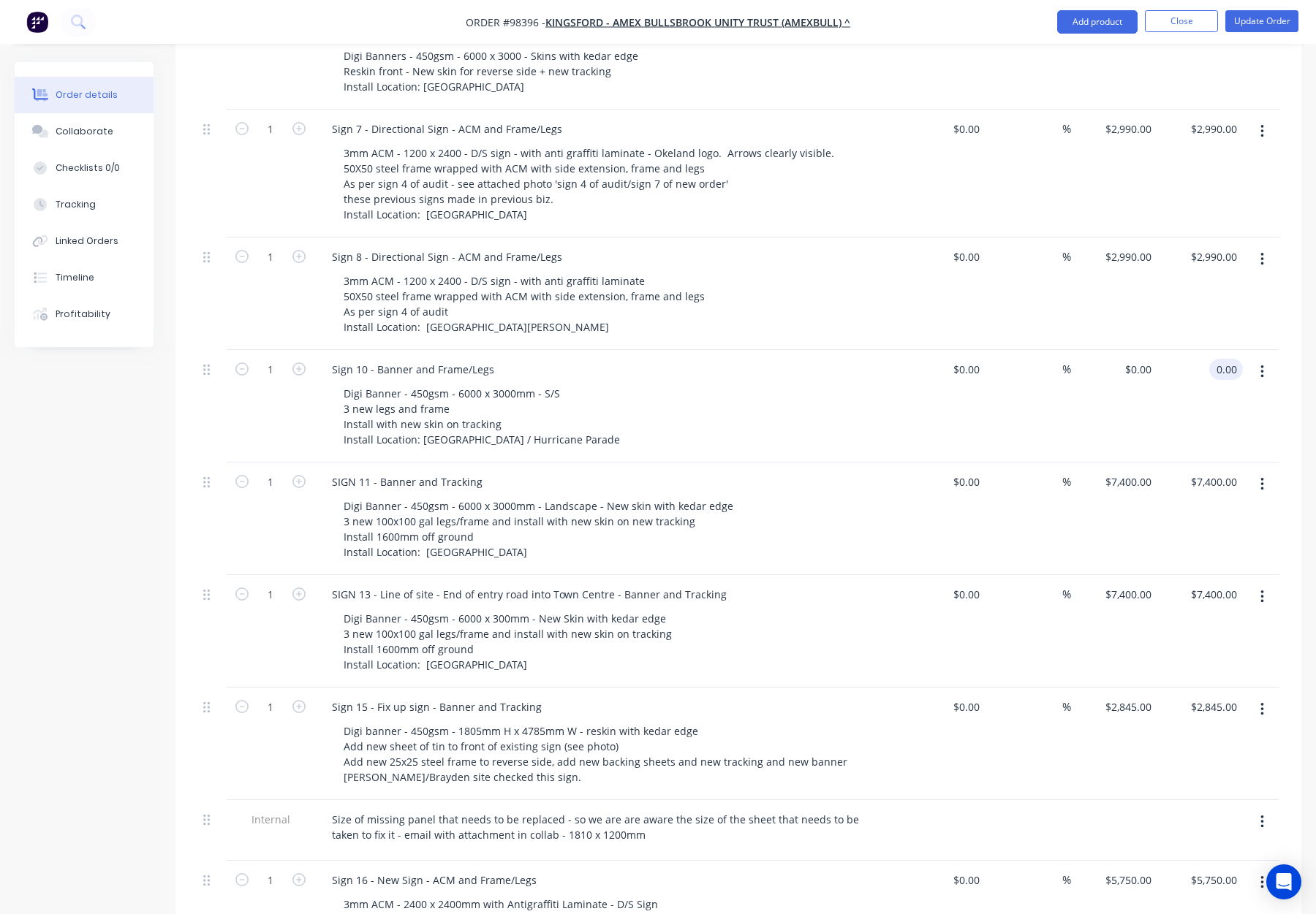
click at [1220, 359] on input "0.00" at bounding box center [1228, 369] width 28 height 21
type input "7400"
type input "$7,400.00"
click at [1223, 378] on div "$7,400.00 7400" at bounding box center [1201, 407] width 86 height 113
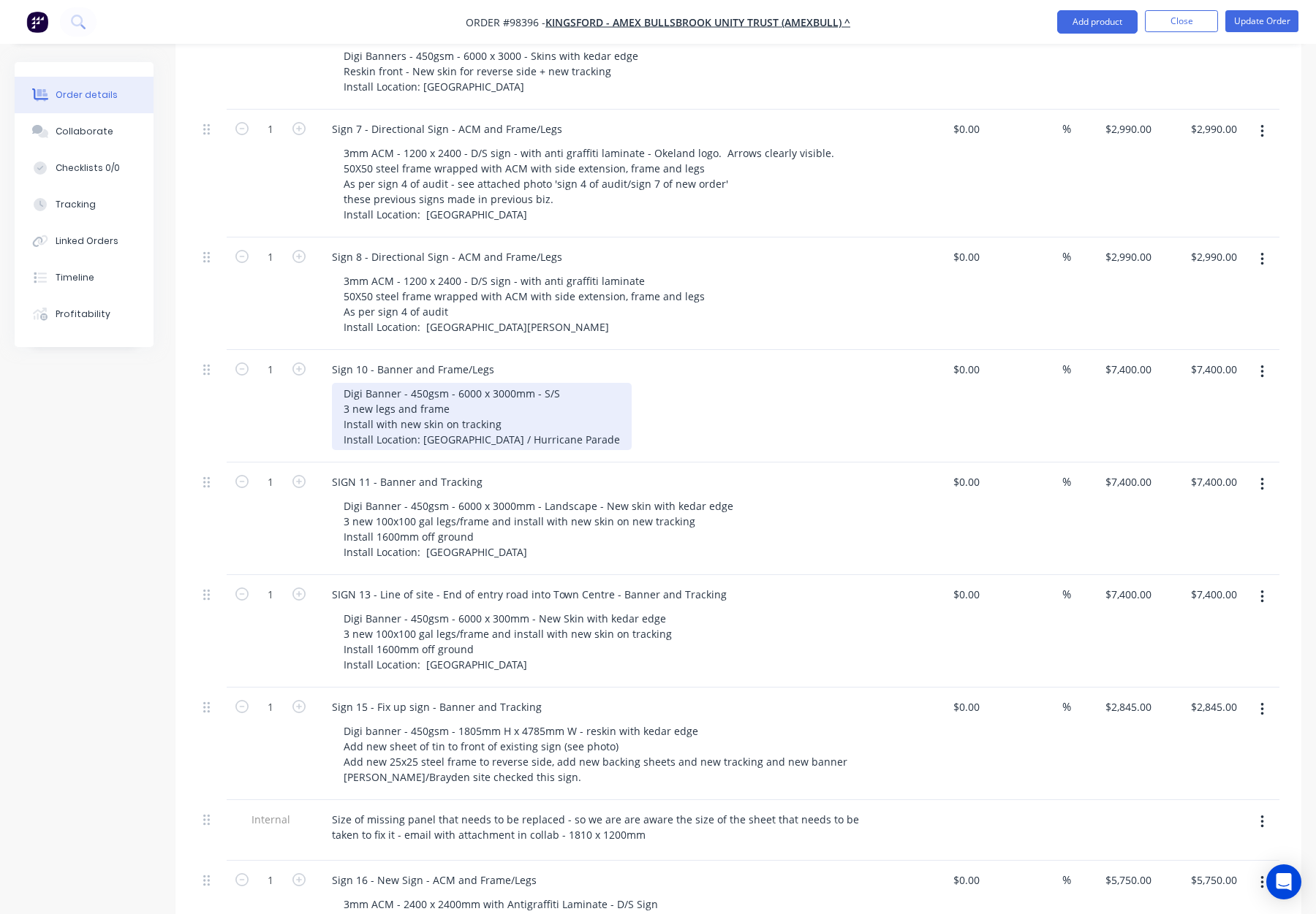
click at [394, 383] on div "Digi Banner - 450gsm - 6000 x 3000mm - S/S 3 new legs and frame Install with ne…" at bounding box center [481, 416] width 300 height 67
click at [526, 383] on div "Digi Banner - 450gsm - 6000 x 3000mm - S/S 3 new legs - 50x50 steel and frame I…" at bounding box center [481, 416] width 300 height 67
click at [563, 383] on div "Digi Banner - 450gsm - 6000 x 3000mm - S/S 3 new legs - 50x50 steel and frame I…" at bounding box center [481, 416] width 300 height 67
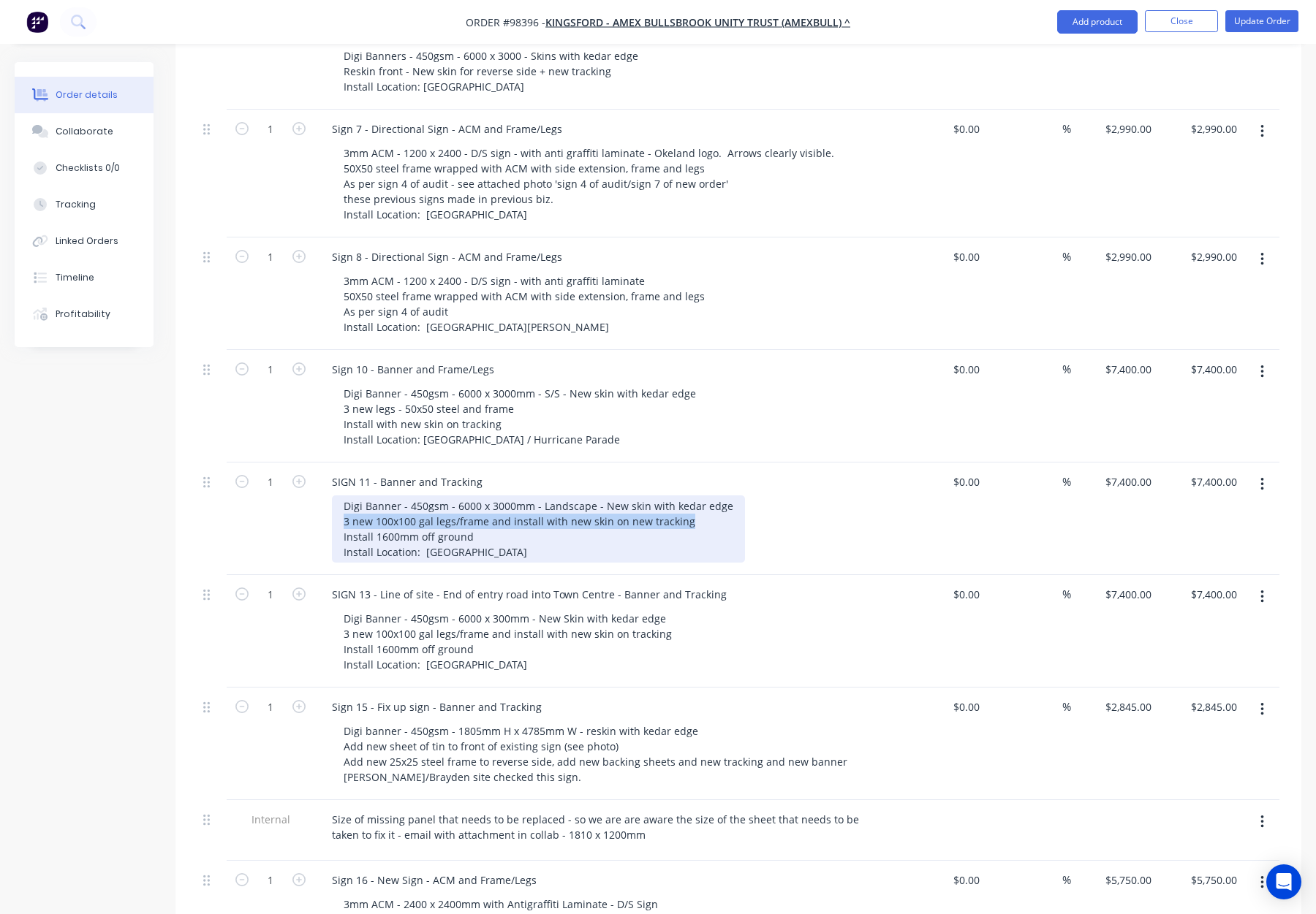
drag, startPoint x: 365, startPoint y: 459, endPoint x: 683, endPoint y: 461, distance: 318.0
click at [683, 495] on div "Digi Banner - 450gsm - 6000 x 3000mm - Landscape - New skin with kedar edge 3 n…" at bounding box center [539, 529] width 413 height 67
copy div "3 new 100x100 gal legs/frame and install with new skin on new tracking"
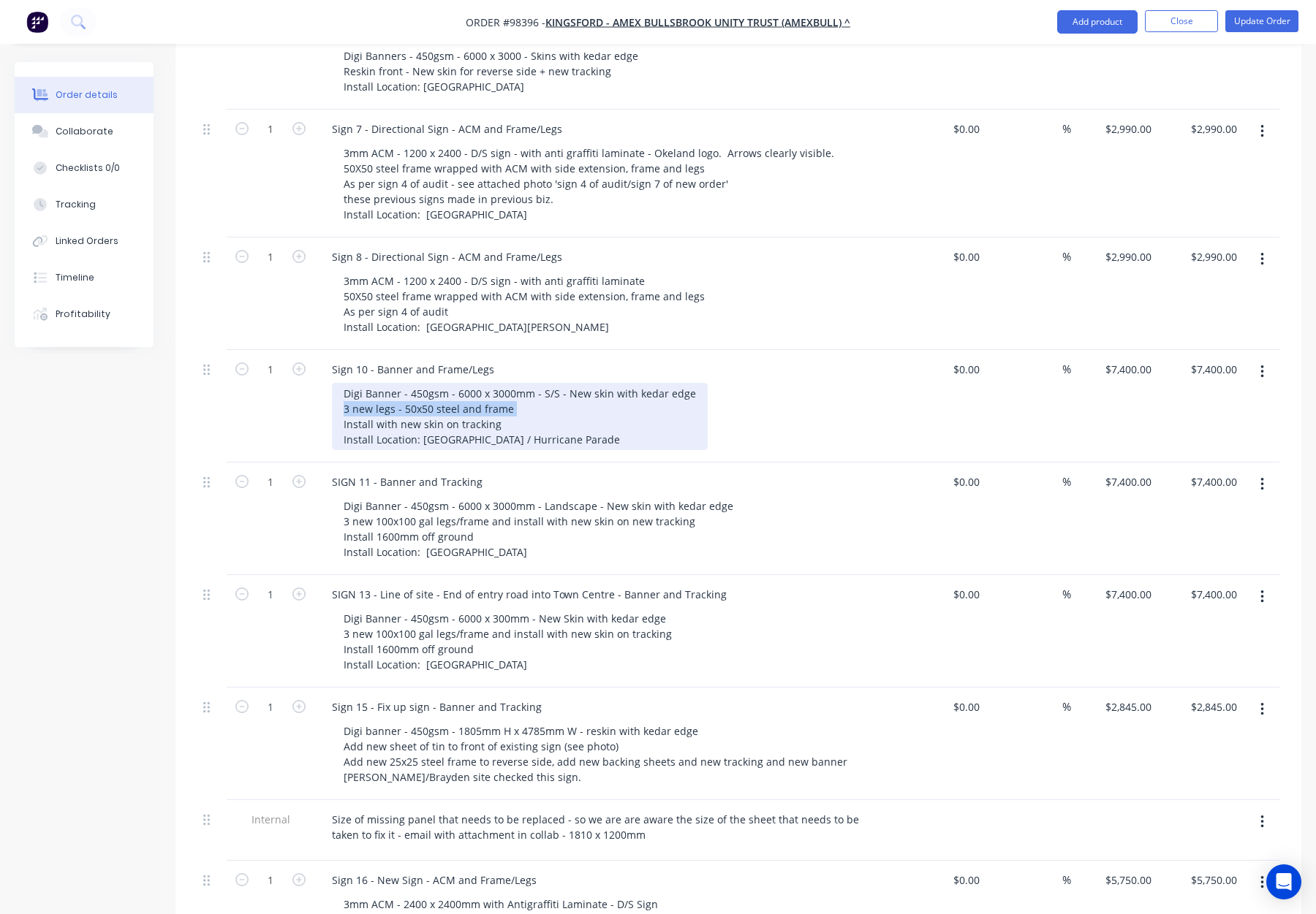
drag, startPoint x: 508, startPoint y: 348, endPoint x: 343, endPoint y: 349, distance: 165.0
click at [343, 383] on div "Digi Banner - 450gsm - 6000 x 3000mm - S/S - New skin with kedar edge 3 new leg…" at bounding box center [520, 416] width 376 height 67
drag, startPoint x: 377, startPoint y: 362, endPoint x: 512, endPoint y: 364, distance: 135.0
click at [515, 383] on div "Digi Banner - 450gsm - 6000 x 3000mm - S/S - New skin with kedar edge 3 new 100…" at bounding box center [520, 416] width 376 height 67
click at [393, 383] on div "Digi Banner - 450gsm - 6000 x 3000mm - S/S - New skin with kedar edge 3 new 100…" at bounding box center [520, 416] width 376 height 67
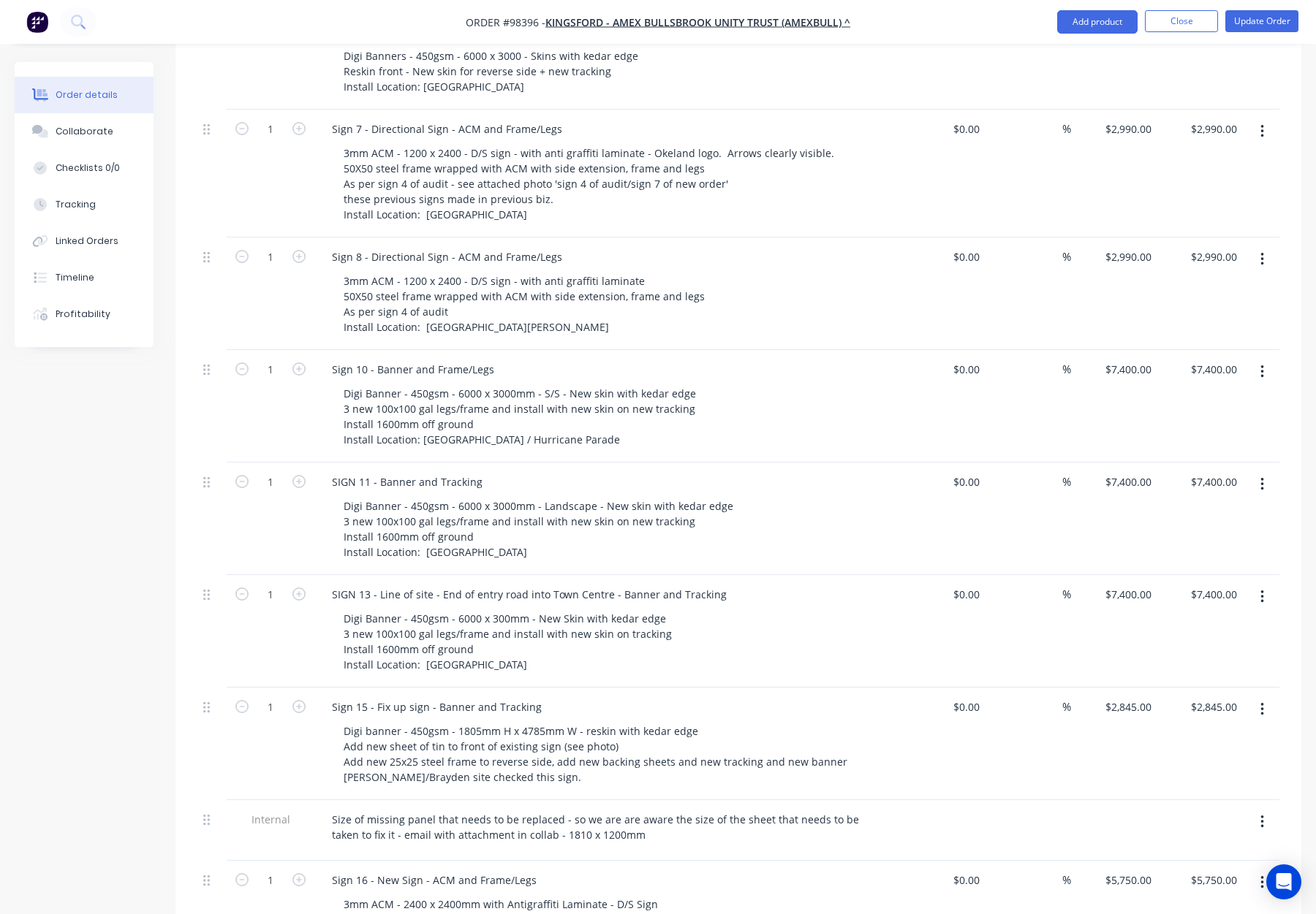
click at [773, 383] on div "Digi Banner - 450gsm - 6000 x 3000mm - S/S - New skin with kedar edge 3 new 100…" at bounding box center [613, 416] width 562 height 67
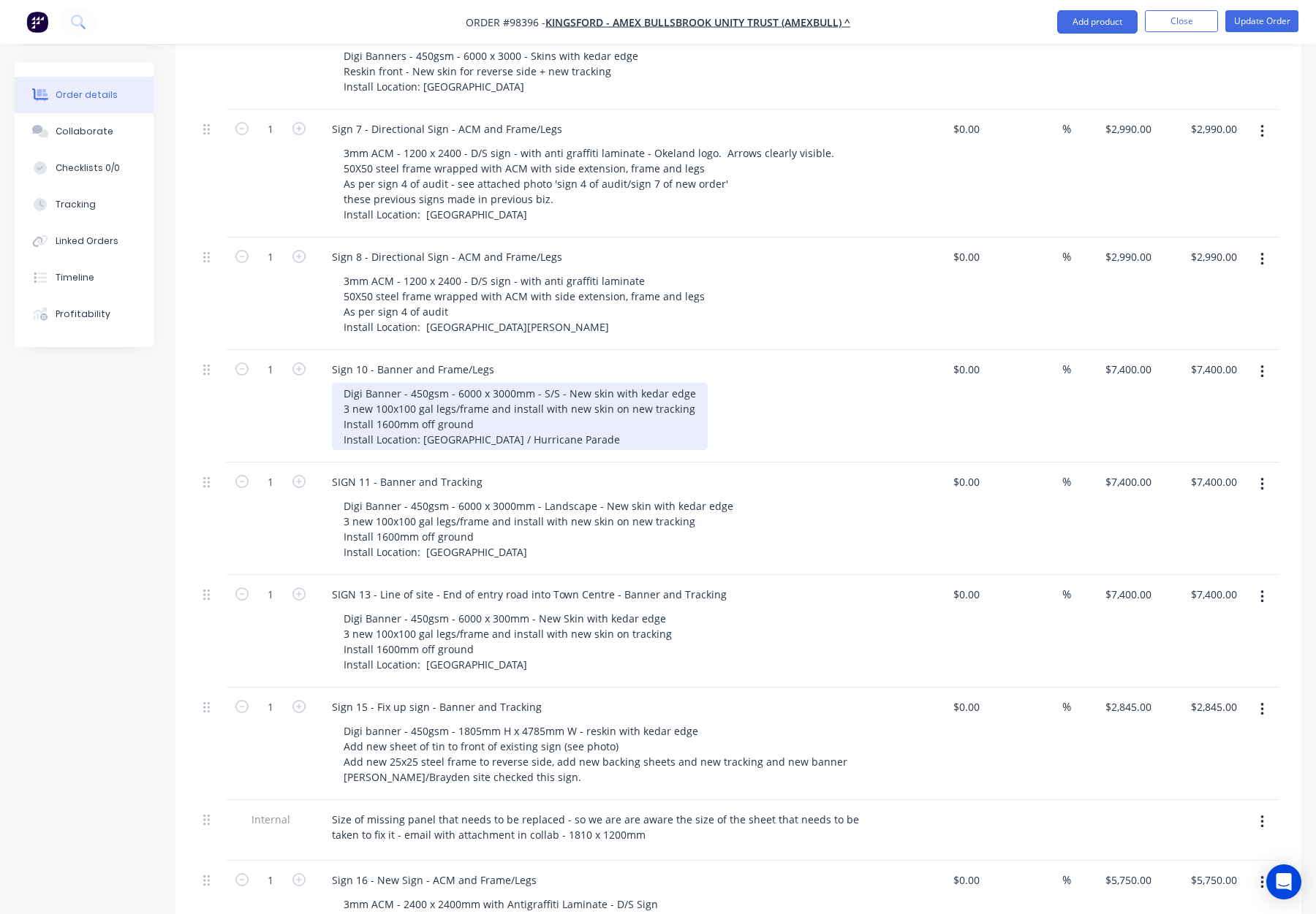
click at [553, 383] on div "Digi Banner - 450gsm - 6000 x 3000mm - S/S - New skin with kedar edge 3 new 100…" at bounding box center [520, 416] width 376 height 67
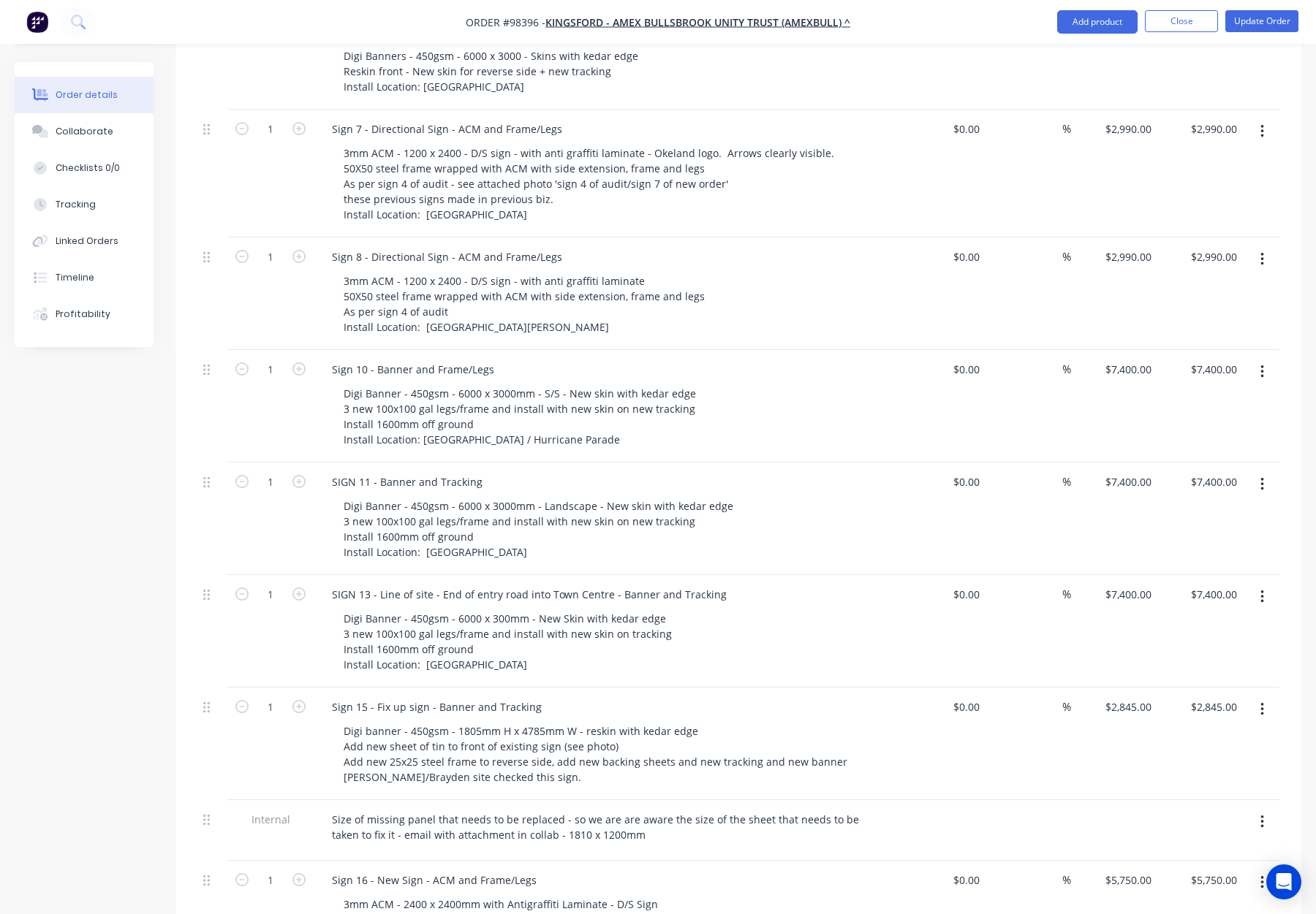
click at [802, 383] on div "Digi Banner - 450gsm - 6000 x 3000mm - S/S - New skin with kedar edge 3 new 100…" at bounding box center [613, 416] width 562 height 67
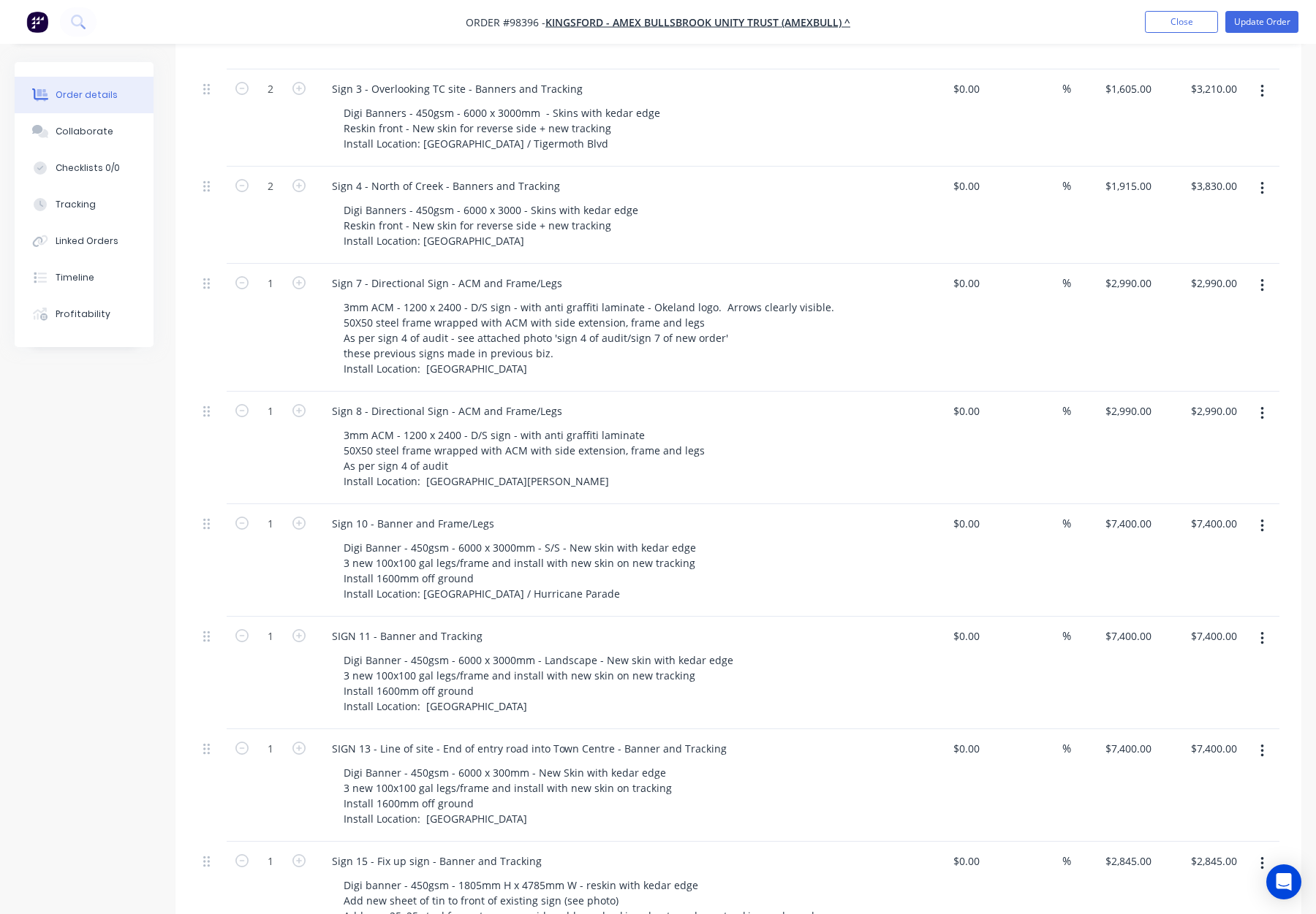
scroll to position [0, 0]
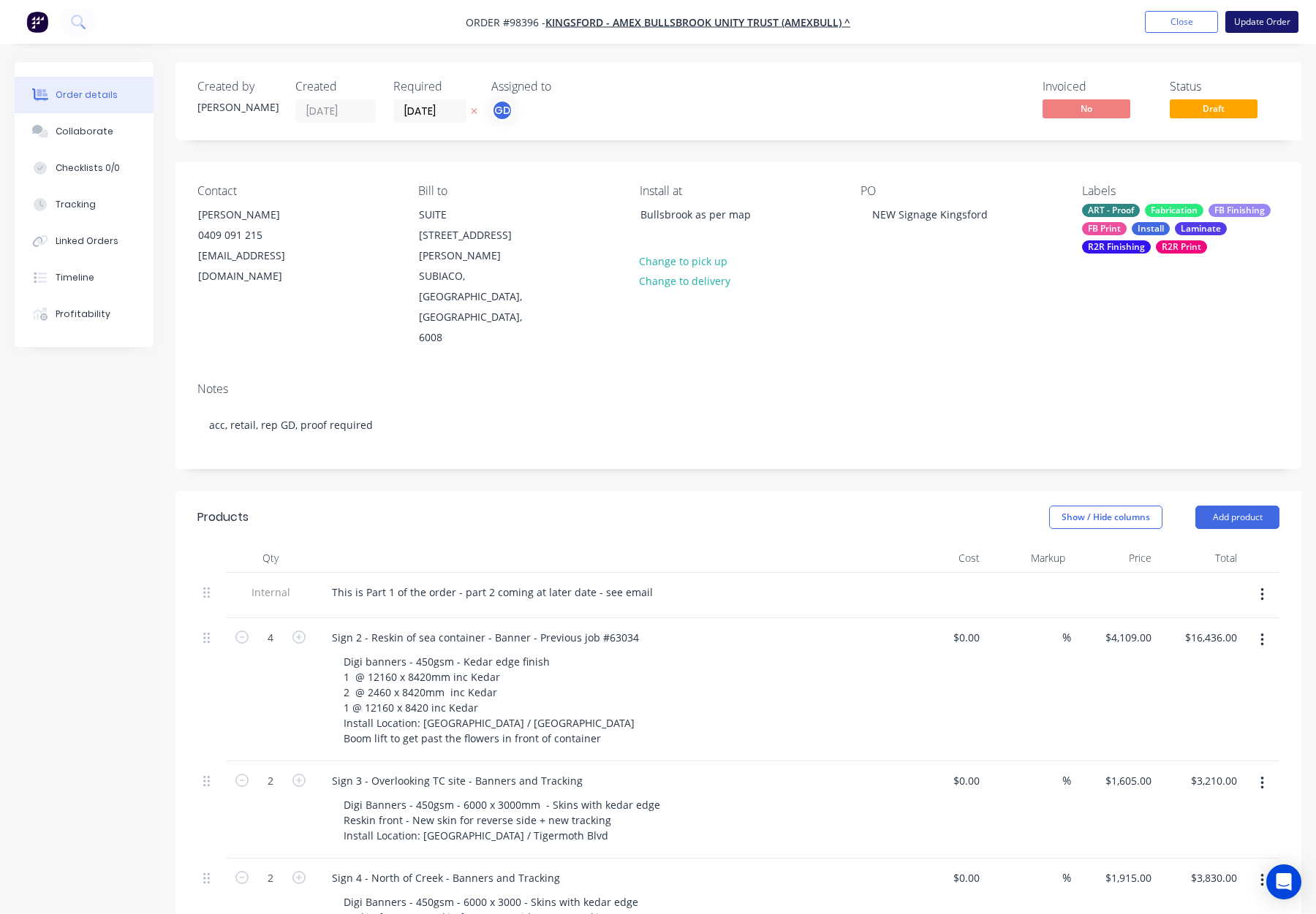
click at [1254, 23] on button "Update Order" at bounding box center [1262, 21] width 73 height 22
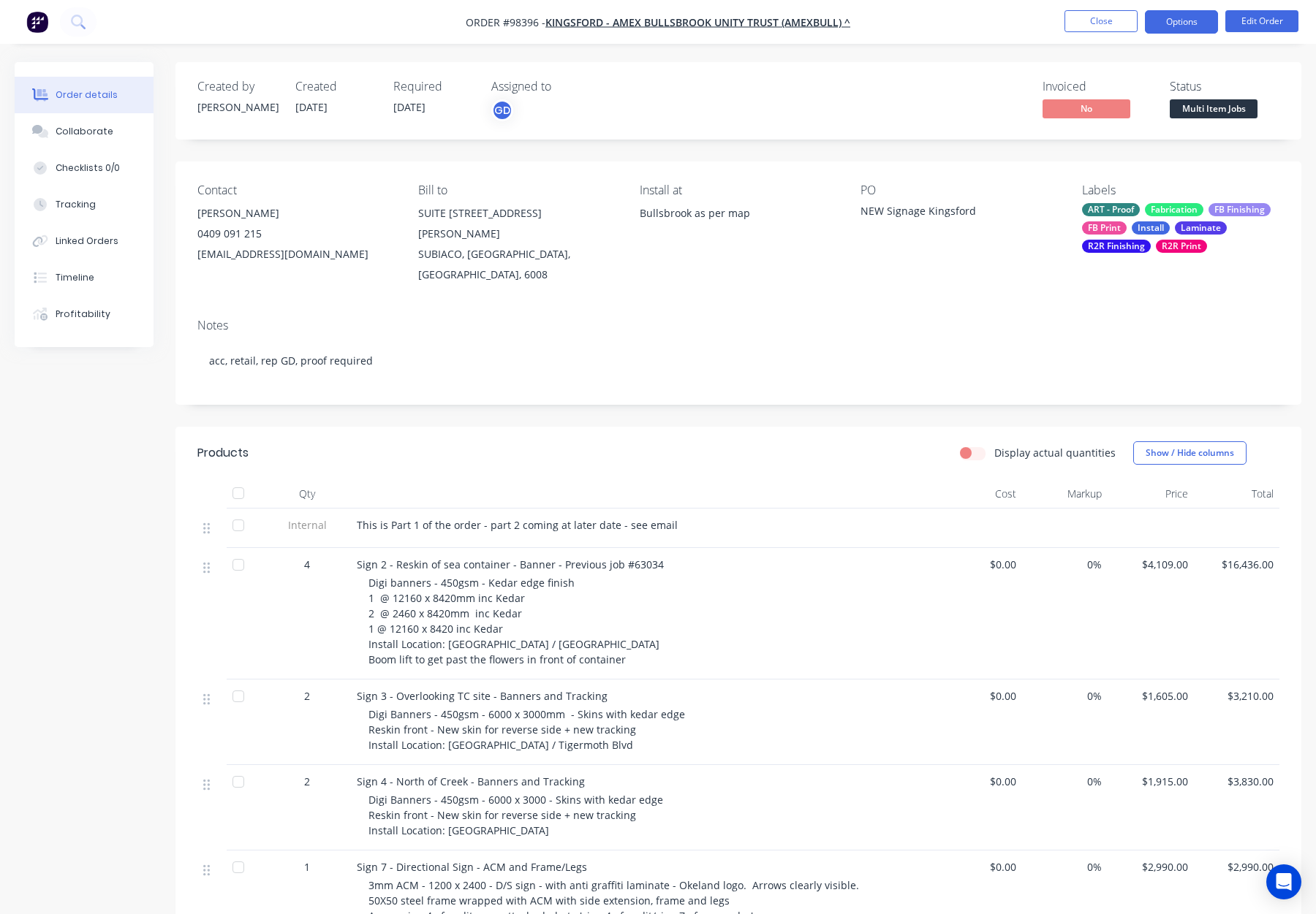
click at [1180, 22] on button "Options" at bounding box center [1182, 21] width 73 height 23
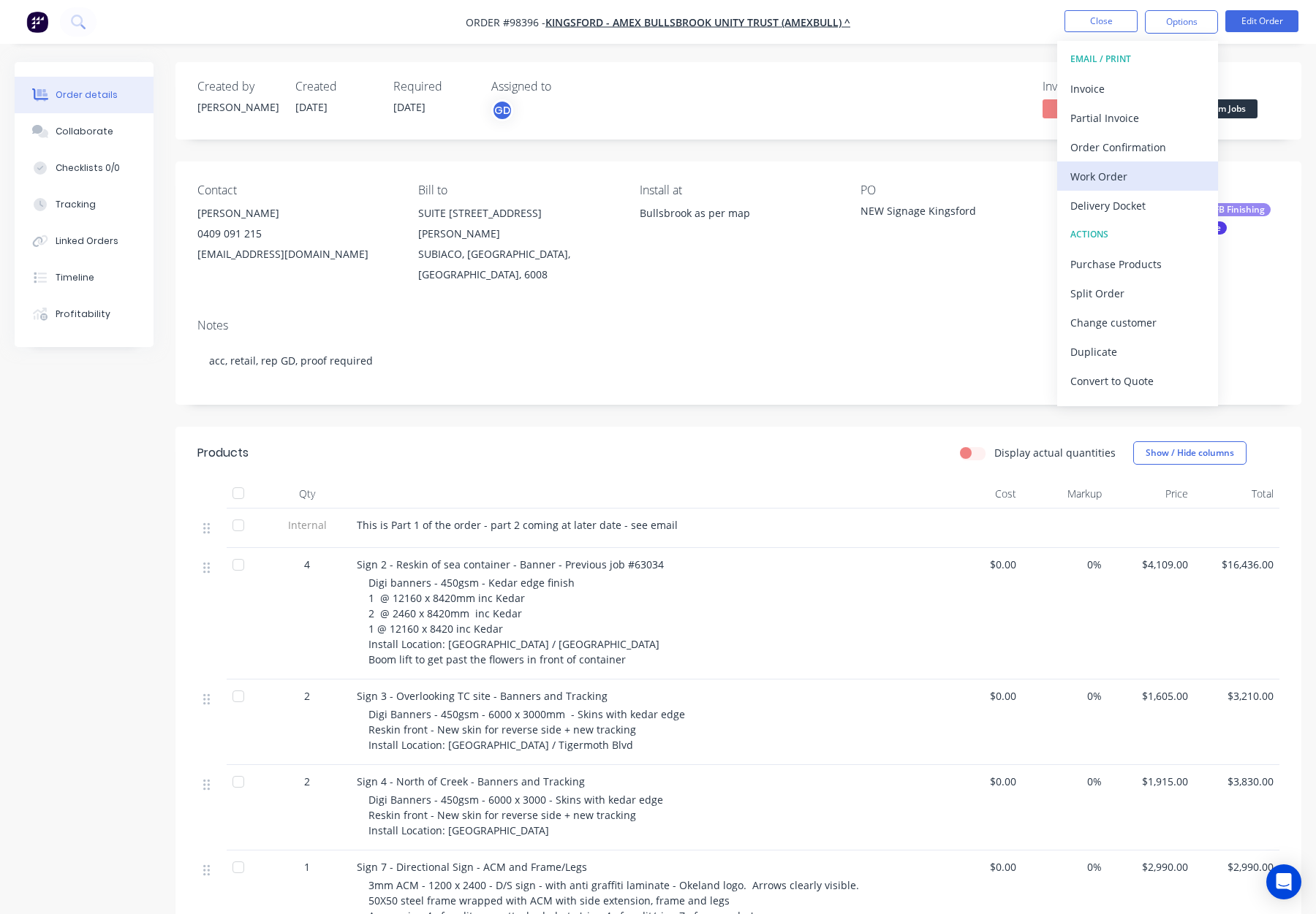
click at [1115, 189] on button "Work Order" at bounding box center [1138, 176] width 161 height 30
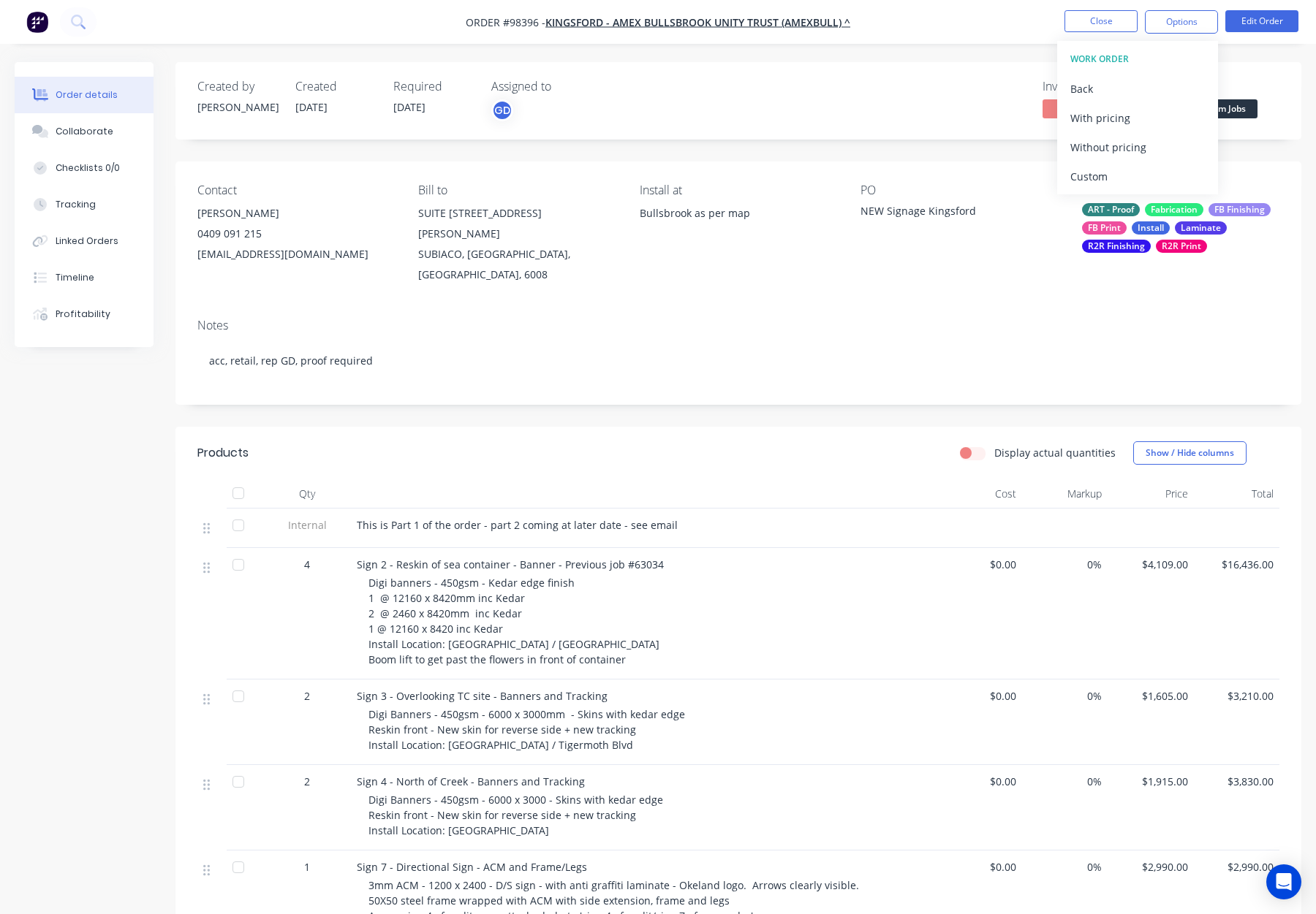
click at [1116, 171] on div "Custom" at bounding box center [1138, 177] width 134 height 21
click at [1097, 86] on div "Back" at bounding box center [1138, 89] width 134 height 21
click at [1137, 156] on div "Without pricing" at bounding box center [1138, 148] width 134 height 21
click at [1167, 20] on button "Options" at bounding box center [1182, 21] width 73 height 23
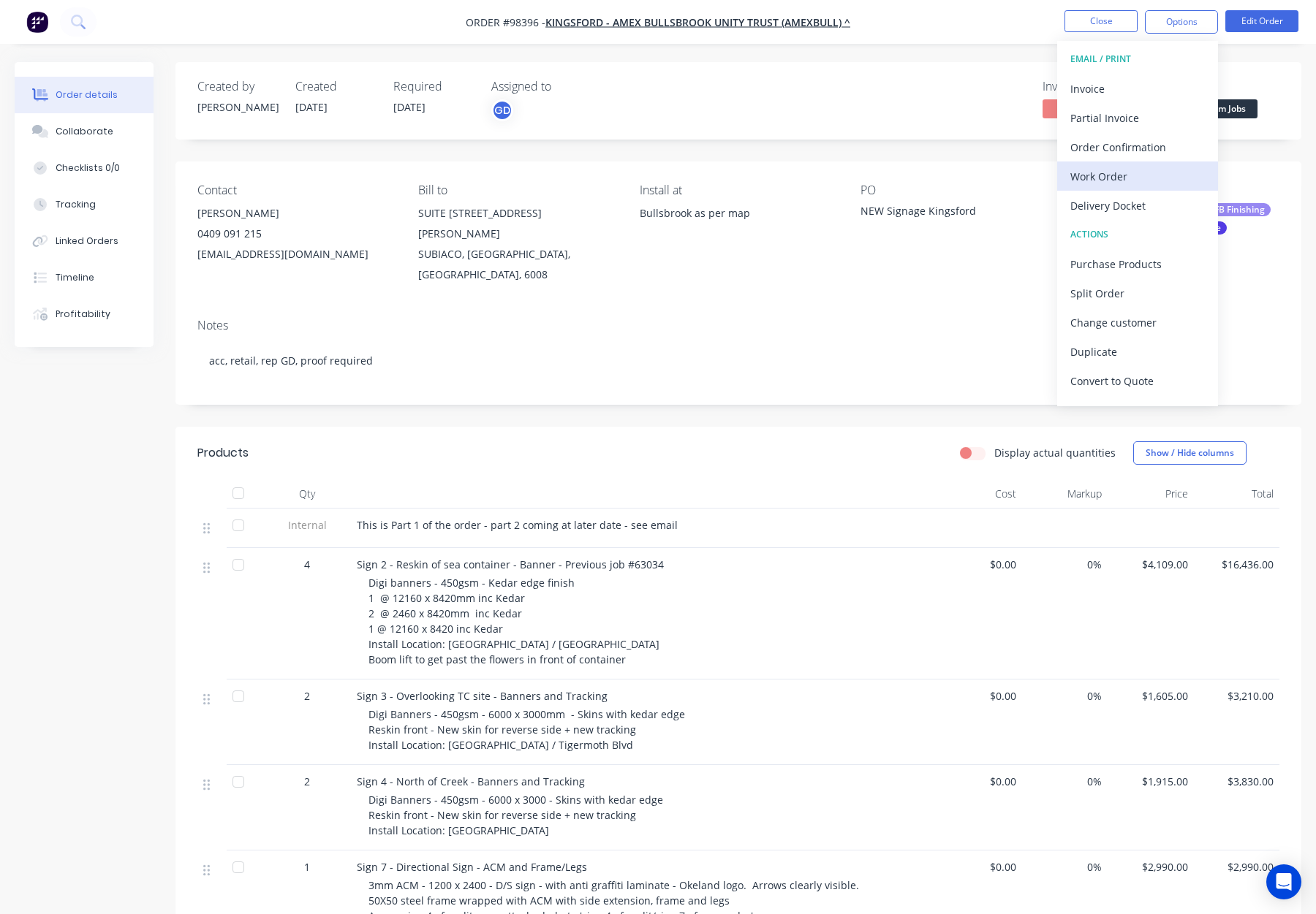
click at [1109, 177] on div "Work Order" at bounding box center [1138, 177] width 134 height 21
click at [1108, 174] on div "Custom" at bounding box center [1138, 177] width 134 height 21
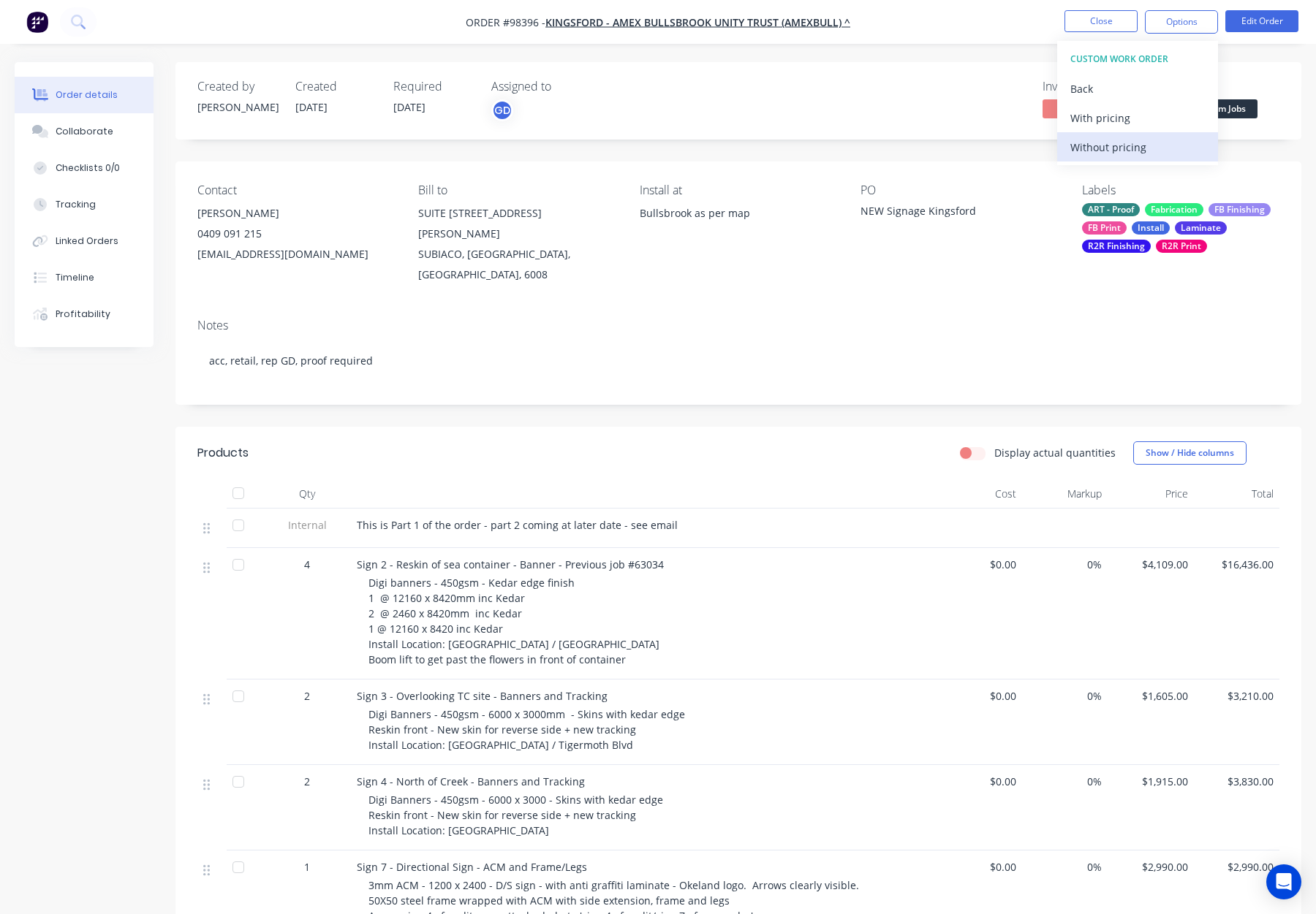
click at [1116, 146] on div "Without pricing" at bounding box center [1138, 148] width 134 height 21
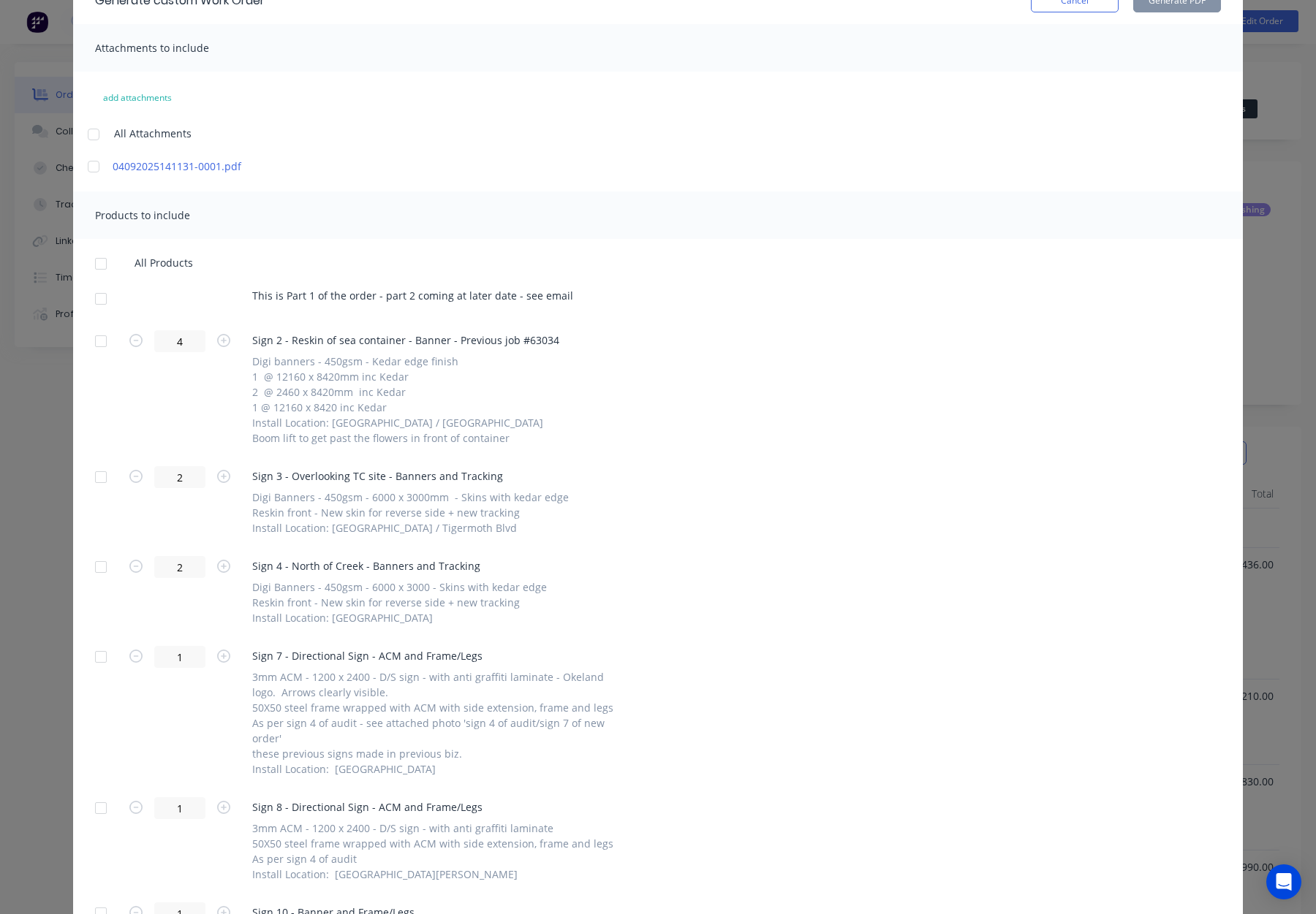
scroll to position [83, 0]
click at [406, 293] on span "This is Part 1 of the order - part 2 coming at later date - see email" at bounding box center [412, 293] width 321 height 15
click at [103, 298] on div at bounding box center [100, 297] width 30 height 30
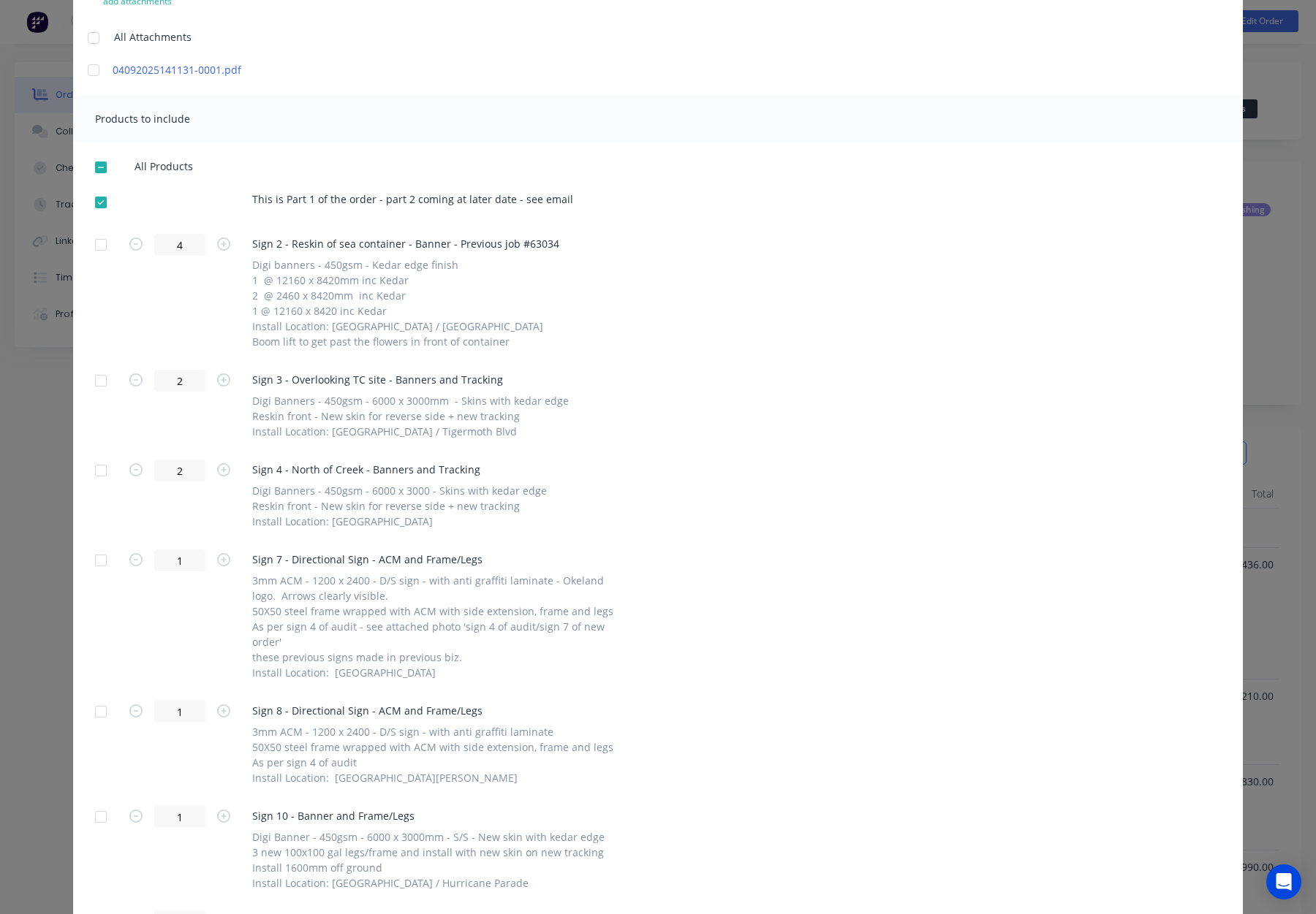
scroll to position [182, 0]
click at [106, 239] on div at bounding box center [100, 241] width 30 height 30
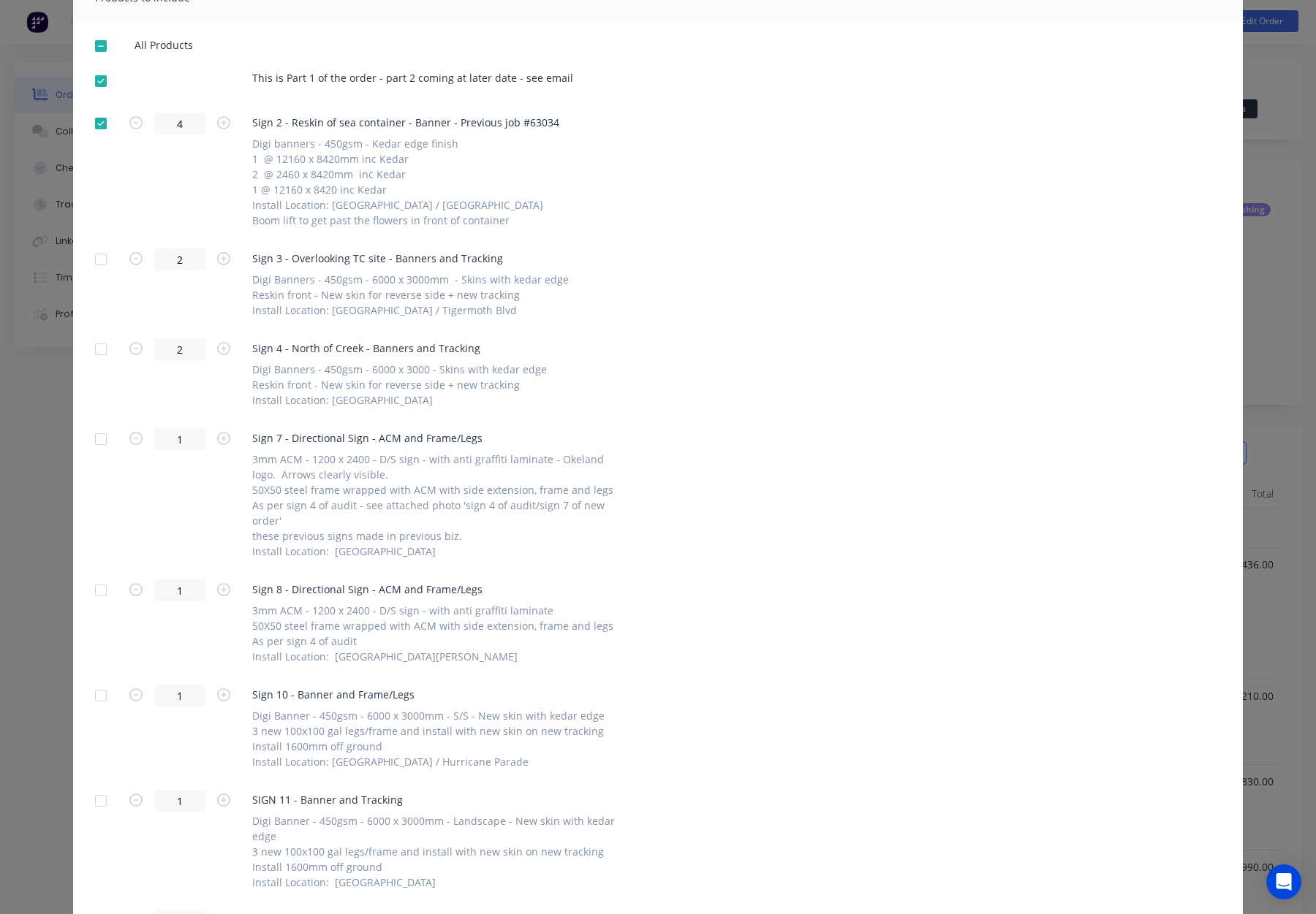
scroll to position [330, 0]
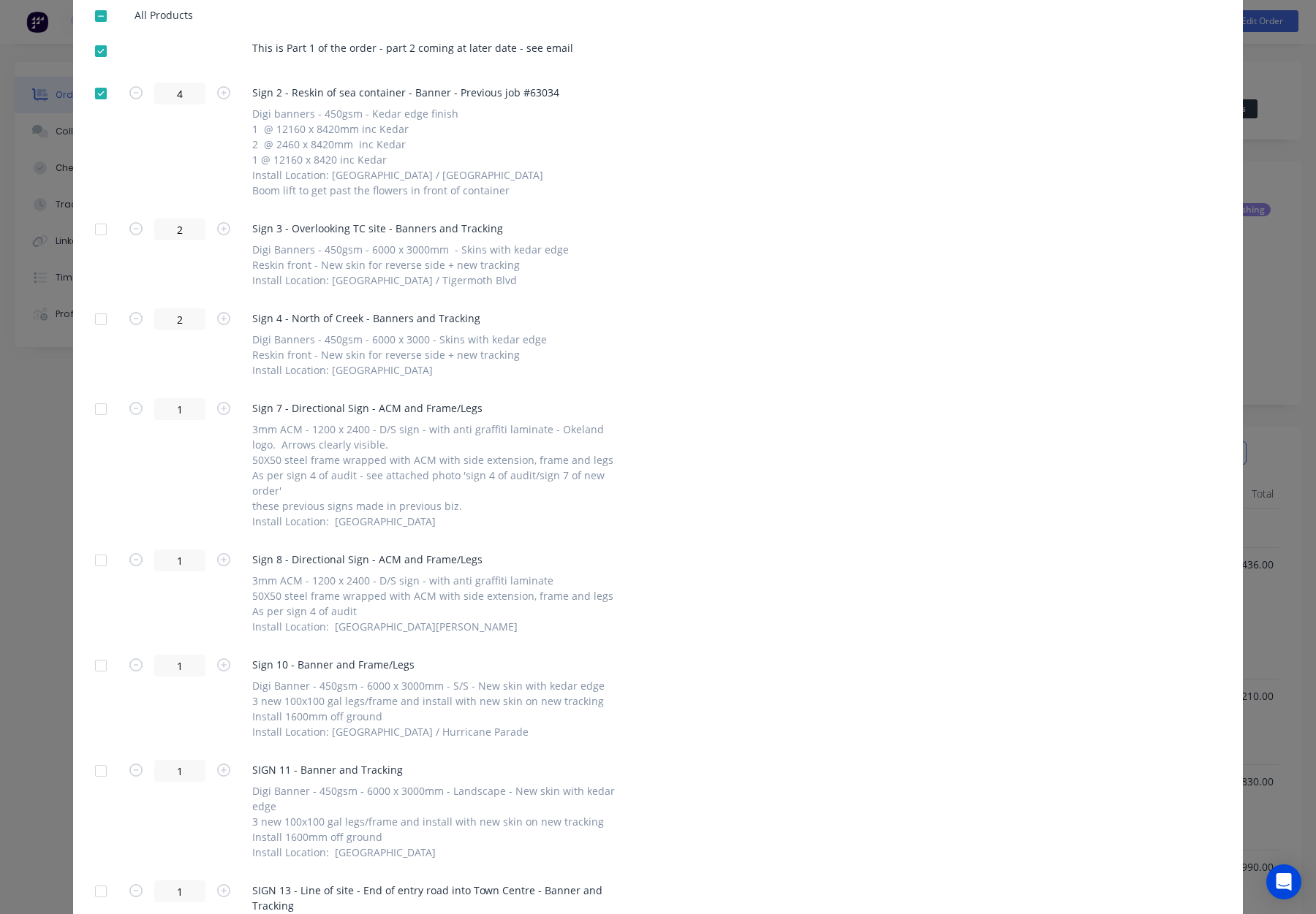
click at [101, 227] on div at bounding box center [100, 229] width 30 height 30
drag, startPoint x: 100, startPoint y: 317, endPoint x: 113, endPoint y: 320, distance: 13.3
click at [100, 317] on div at bounding box center [100, 319] width 30 height 30
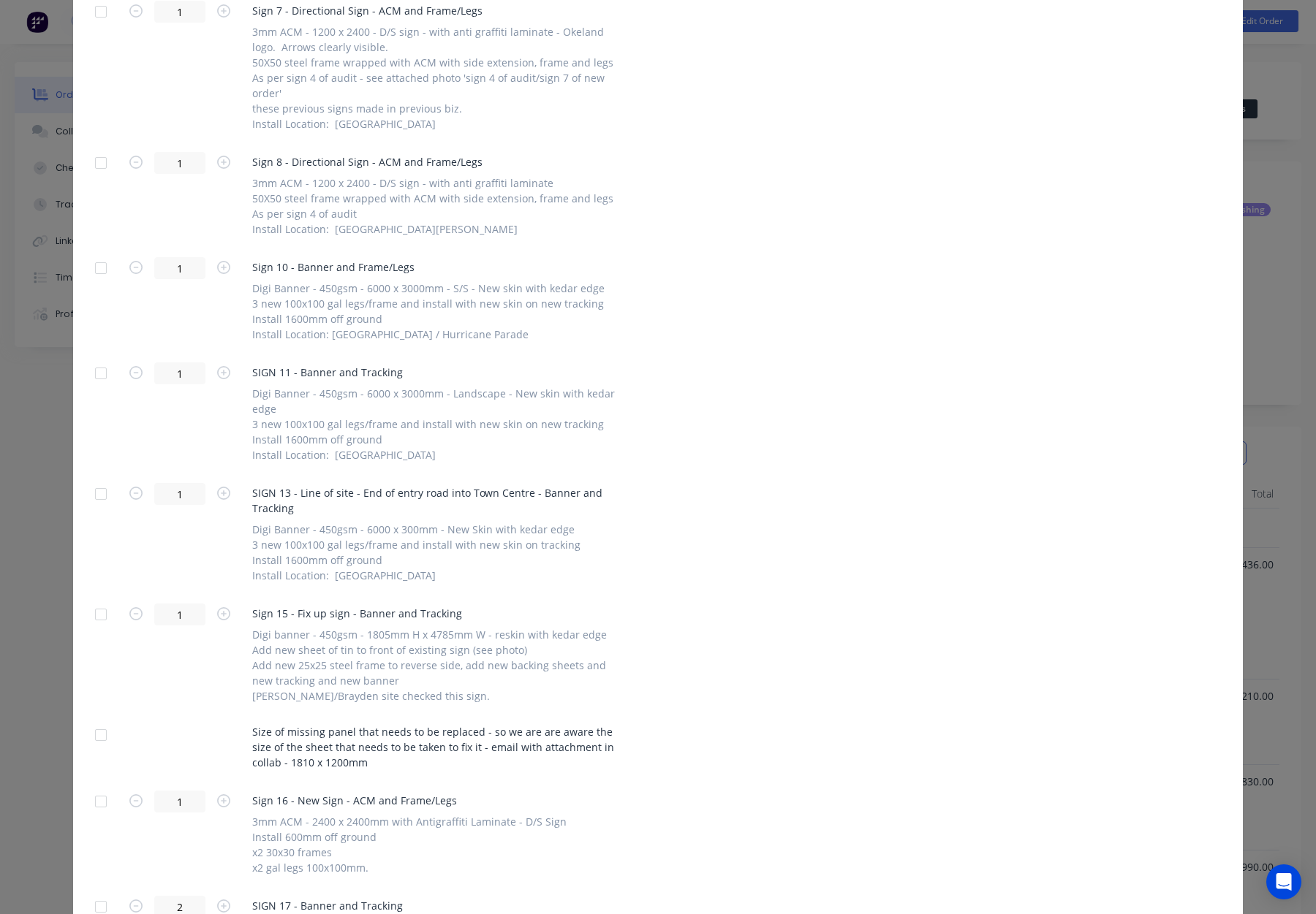
scroll to position [730, 0]
click at [99, 268] on div at bounding box center [100, 266] width 30 height 30
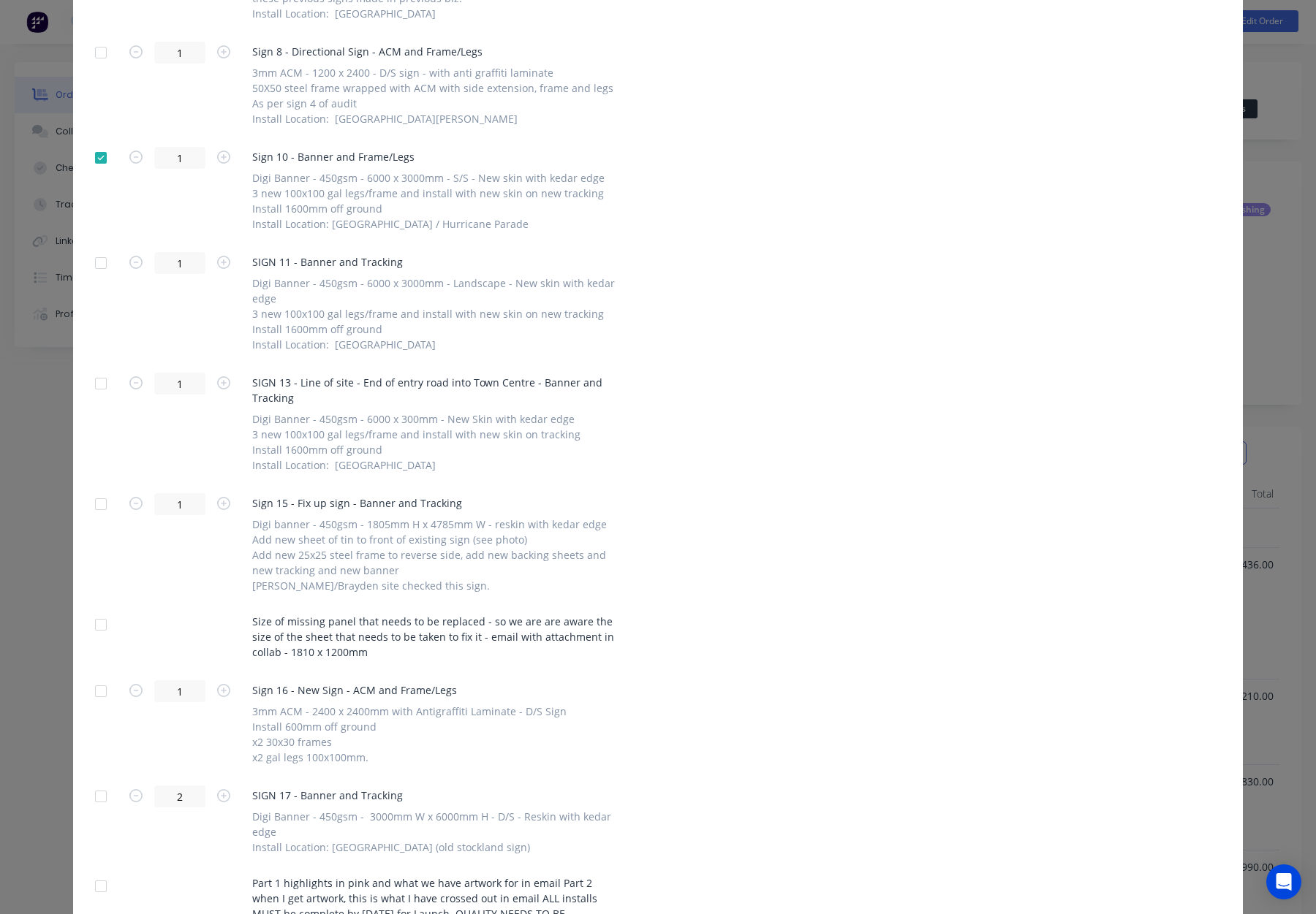
scroll to position [848, 0]
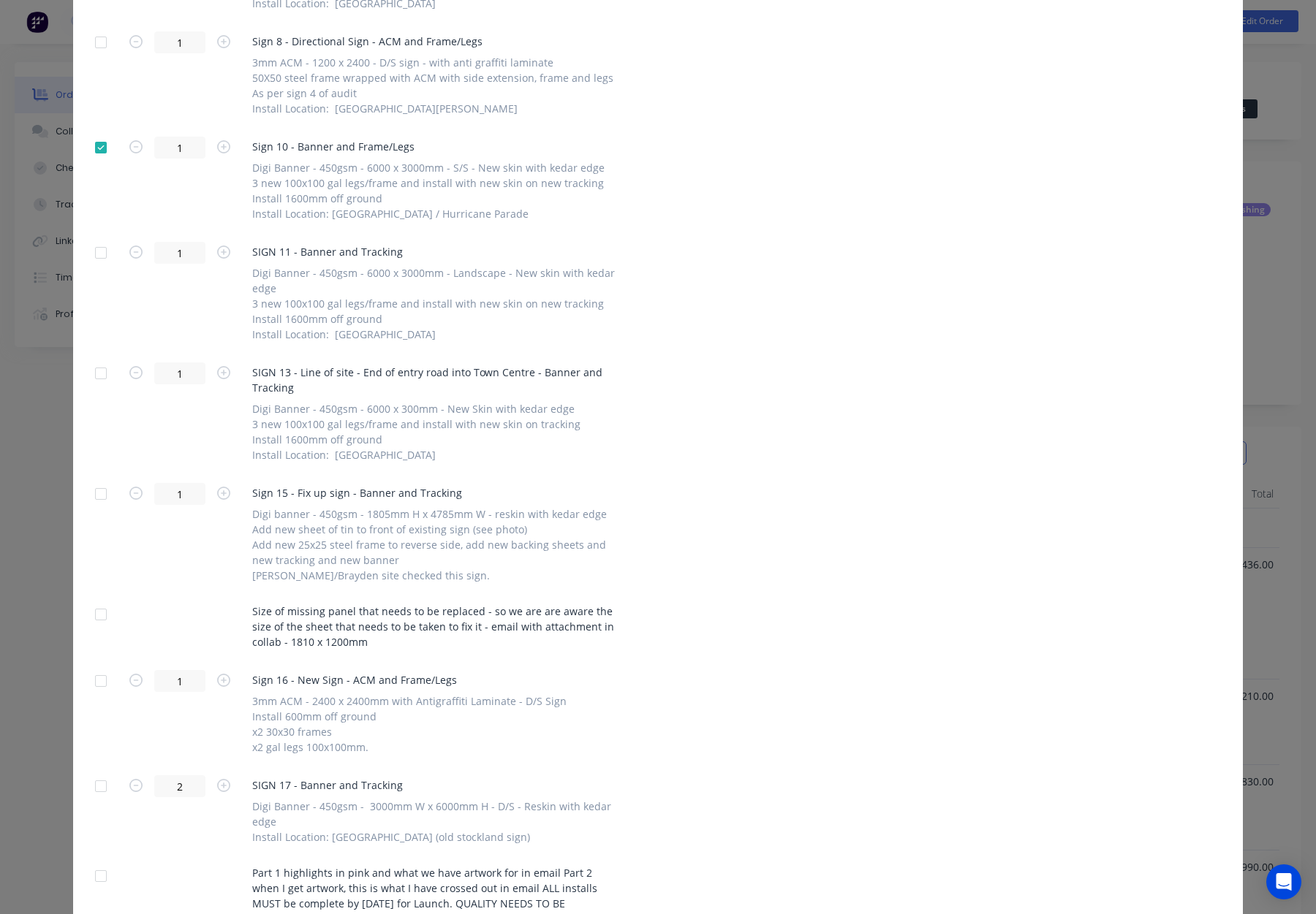
click at [102, 250] on div at bounding box center [100, 252] width 30 height 30
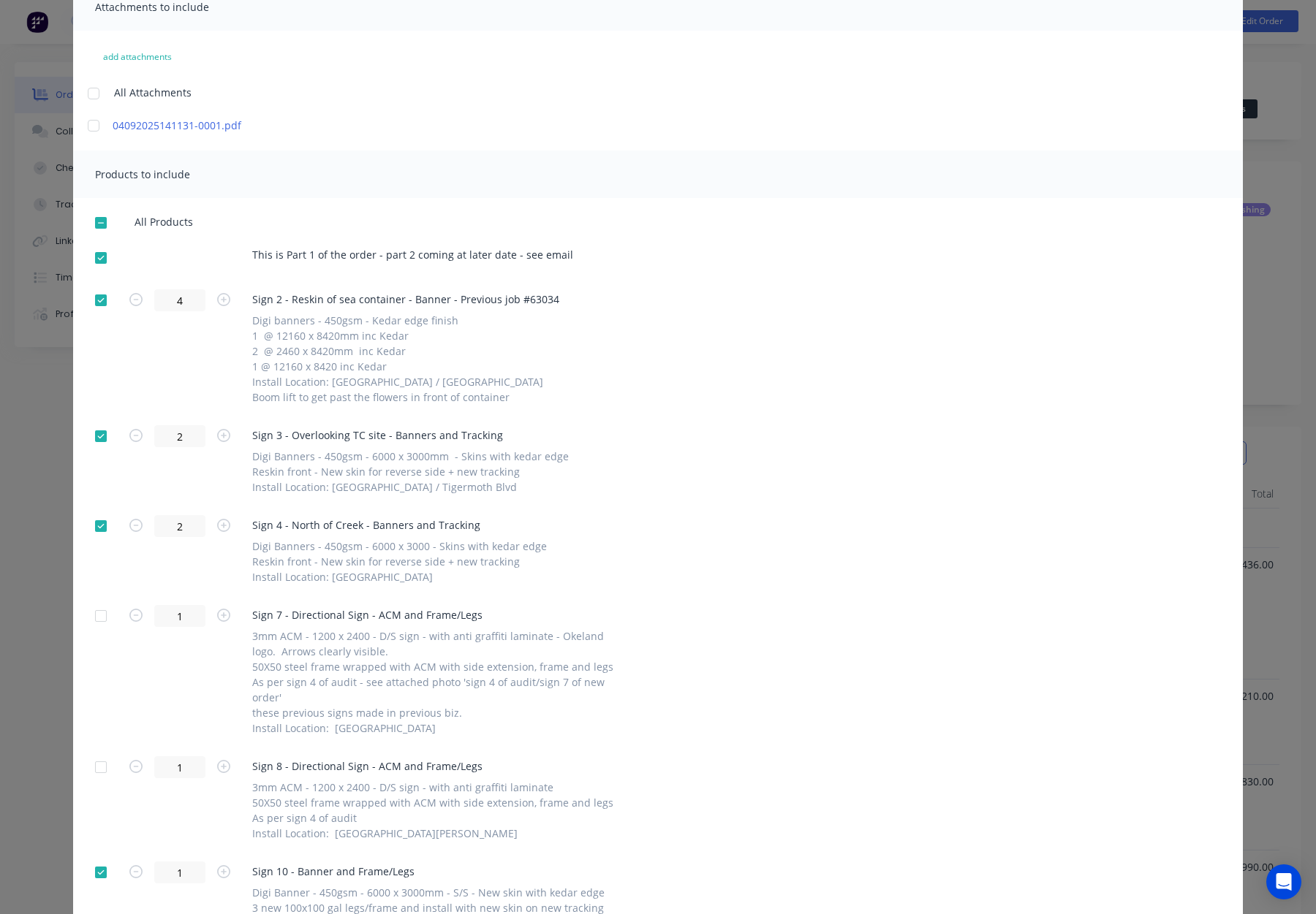
scroll to position [0, 0]
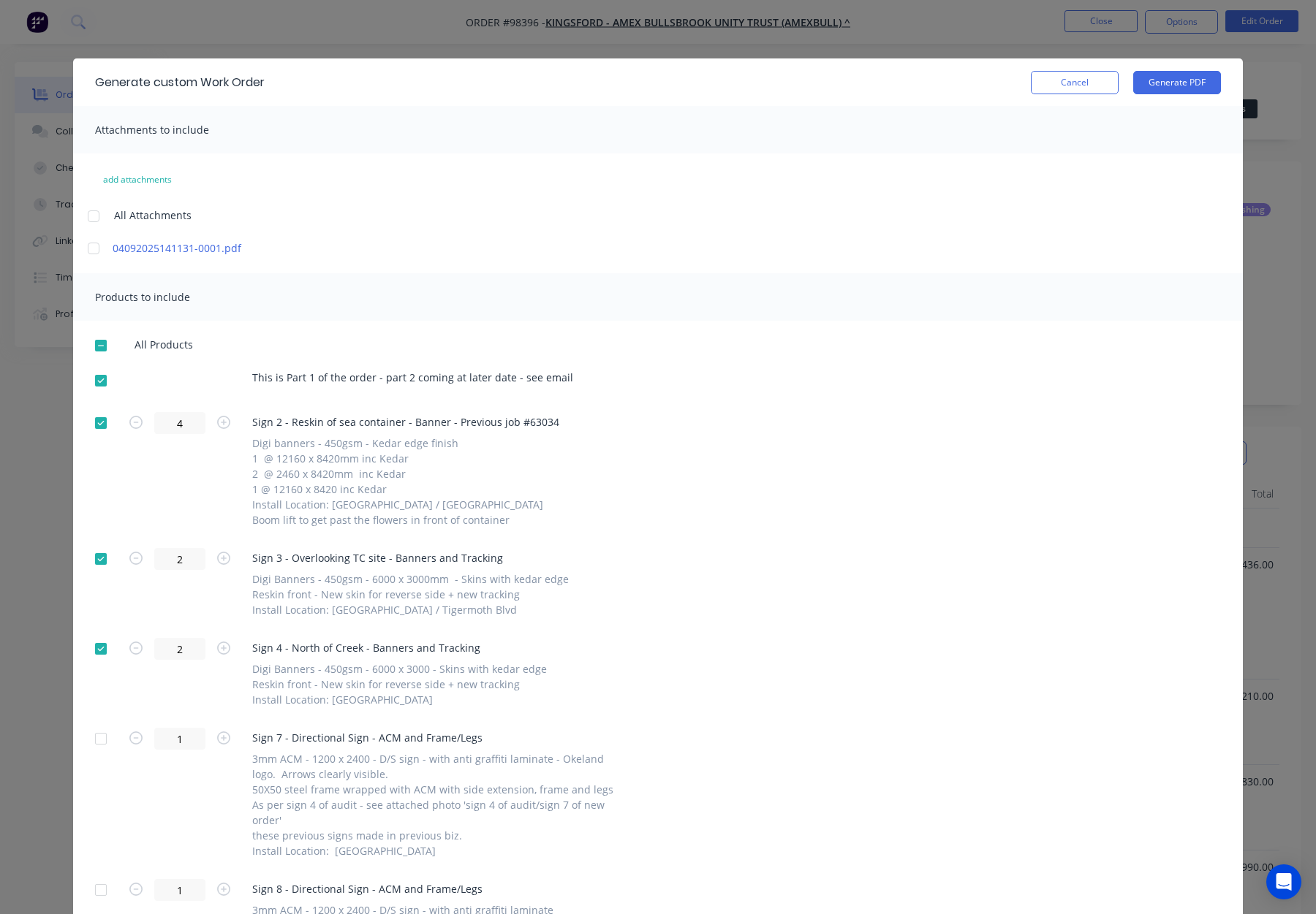
click at [1103, 85] on button "Cancel" at bounding box center [1074, 82] width 88 height 23
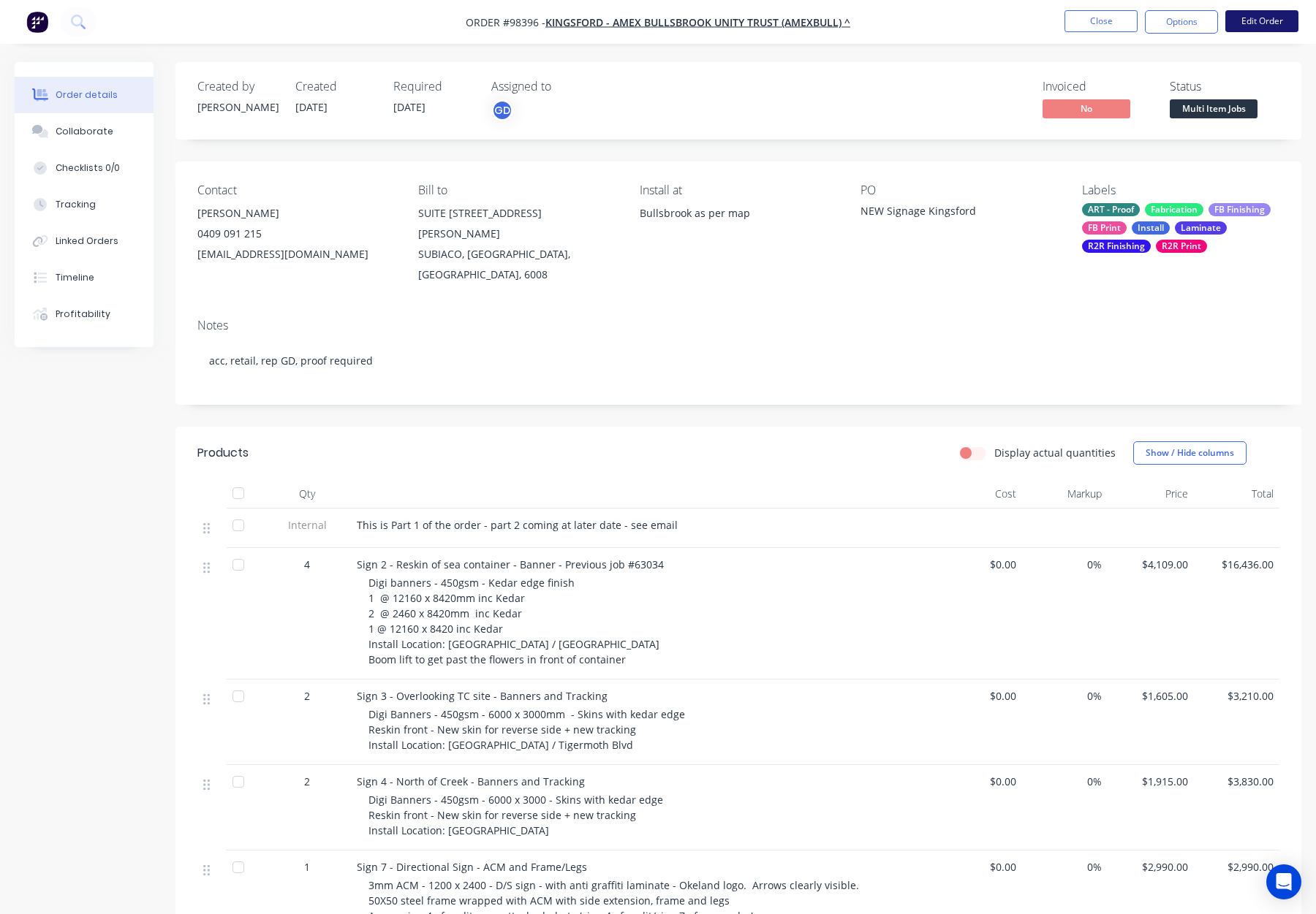
click at [1242, 22] on button "Edit Order" at bounding box center [1262, 21] width 73 height 22
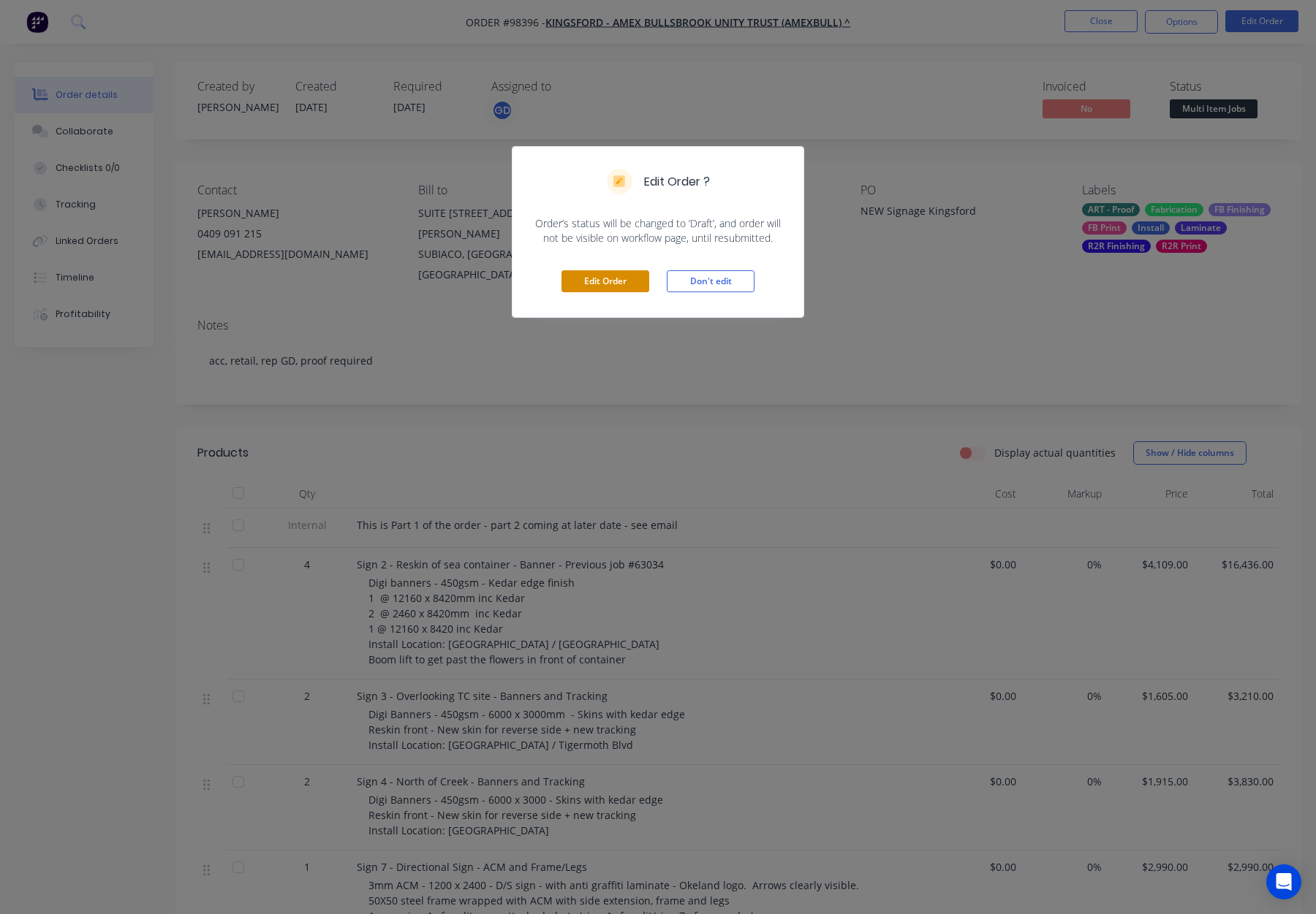
click at [624, 270] on div "Edit Order Don't edit" at bounding box center [658, 282] width 291 height 72
click at [640, 273] on button "Edit Order" at bounding box center [606, 281] width 88 height 22
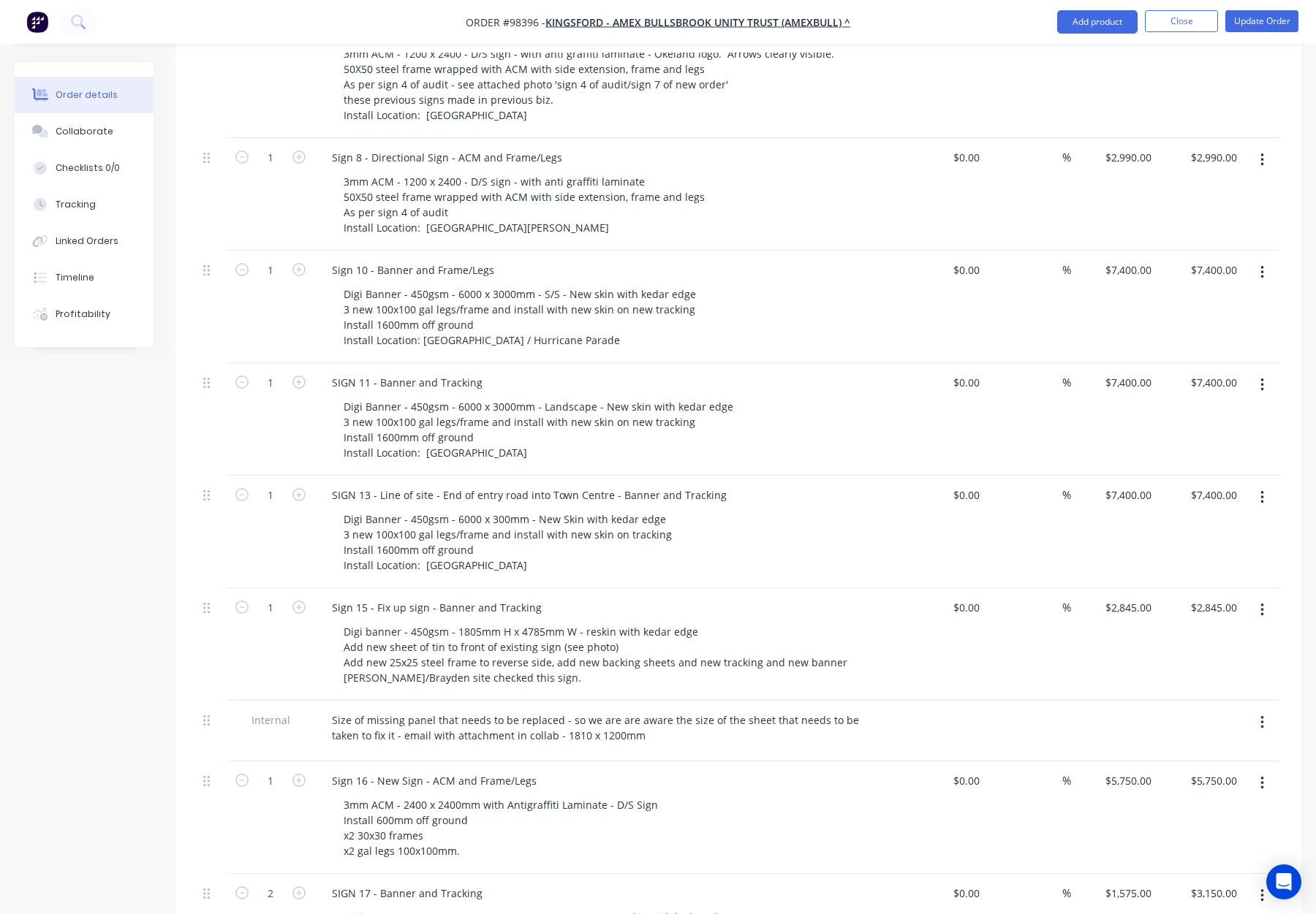
scroll to position [963, 0]
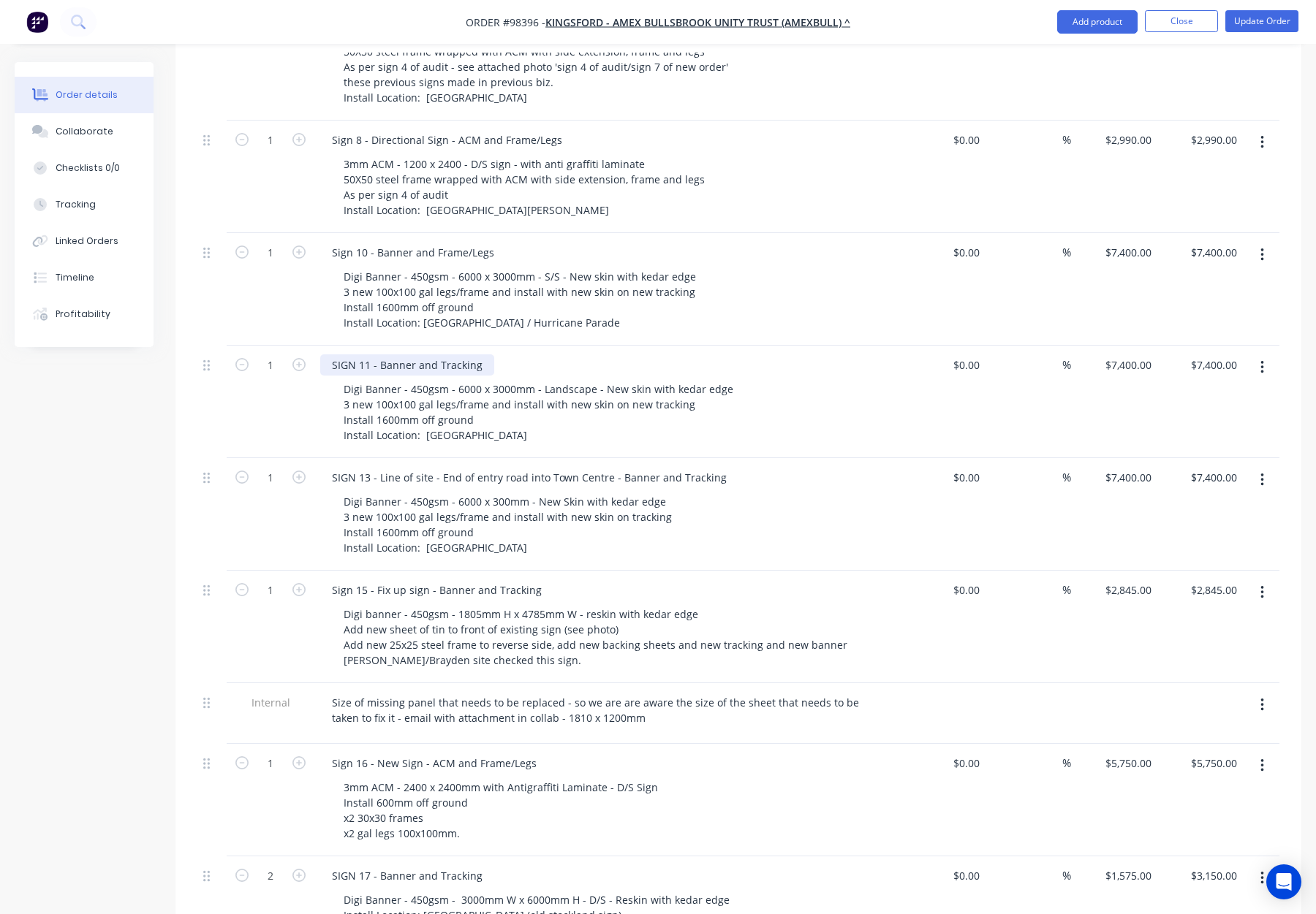
click at [460, 354] on div "SIGN 11 - Banner and Tracking" at bounding box center [407, 365] width 174 height 21
drag, startPoint x: 434, startPoint y: 190, endPoint x: 467, endPoint y: 190, distance: 33.0
click at [467, 242] on div "Sign 10 - Banner and Frame/Legs" at bounding box center [413, 253] width 186 height 21
click at [460, 242] on div "Sign 10 - Banner and Frame/Legs" at bounding box center [413, 253] width 186 height 21
click at [464, 242] on div "Sign 10 - Banner and Frame/Legs" at bounding box center [413, 253] width 186 height 21
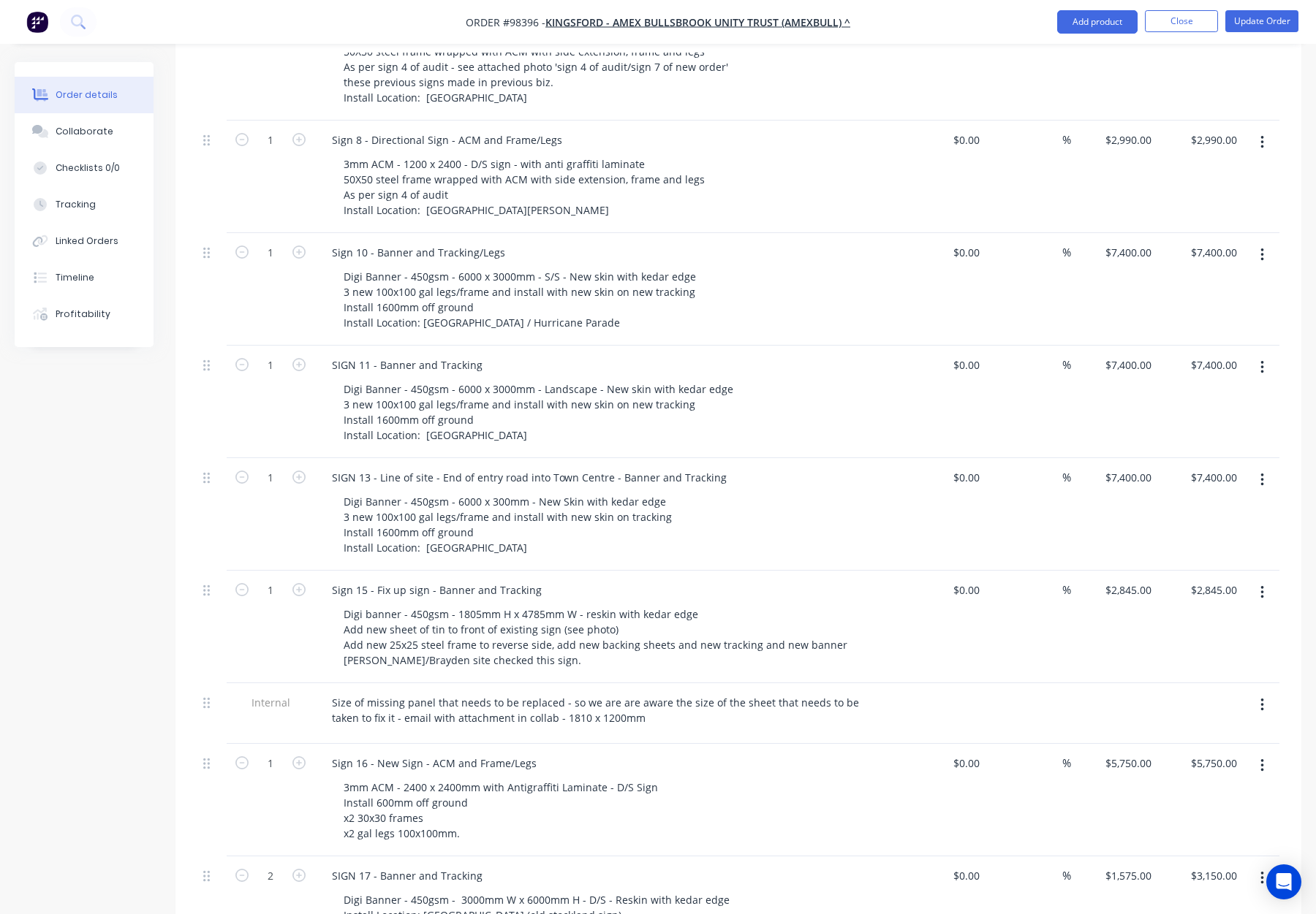
click at [583, 233] on div "Sign 10 - Banner and Tracking/Legs Digi Banner - 450gsm - 6000 x 3000mm - S/S -…" at bounding box center [607, 290] width 585 height 113
click at [477, 354] on div "SIGN 11 - Banner and Tracking" at bounding box center [407, 365] width 174 height 21
click at [875, 378] on div "Digi Banner - 450gsm - 6000 x 3000mm - Landscape - New skin with kedar edge 3 n…" at bounding box center [613, 411] width 562 height 67
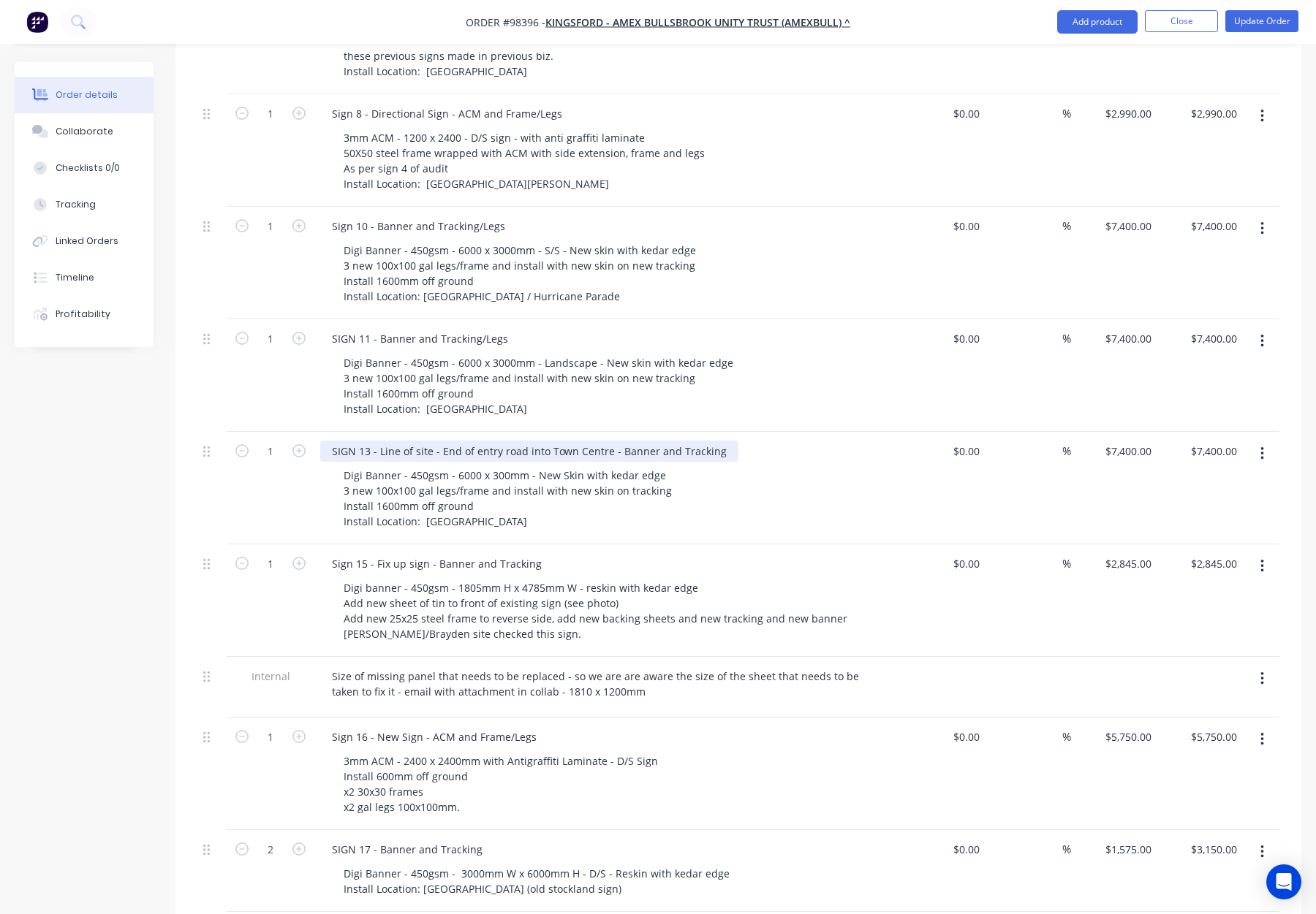
drag, startPoint x: 693, startPoint y: 402, endPoint x: 685, endPoint y: 395, distance: 10.6
click at [693, 432] on div "SIGN 13 - Line of site - End of entry road into Town Centre - Banner and Tracki…" at bounding box center [607, 488] width 585 height 113
click at [679, 441] on div "SIGN 13 - Line of site - End of entry road into Town Centre - Banner and Tracki…" at bounding box center [530, 452] width 419 height 21
drag, startPoint x: 713, startPoint y: 392, endPoint x: 736, endPoint y: 399, distance: 24.0
click at [716, 441] on div "SIGN 13 - Line of site - End of entry road into Town Centre - Banner and Tracki…" at bounding box center [530, 452] width 419 height 21
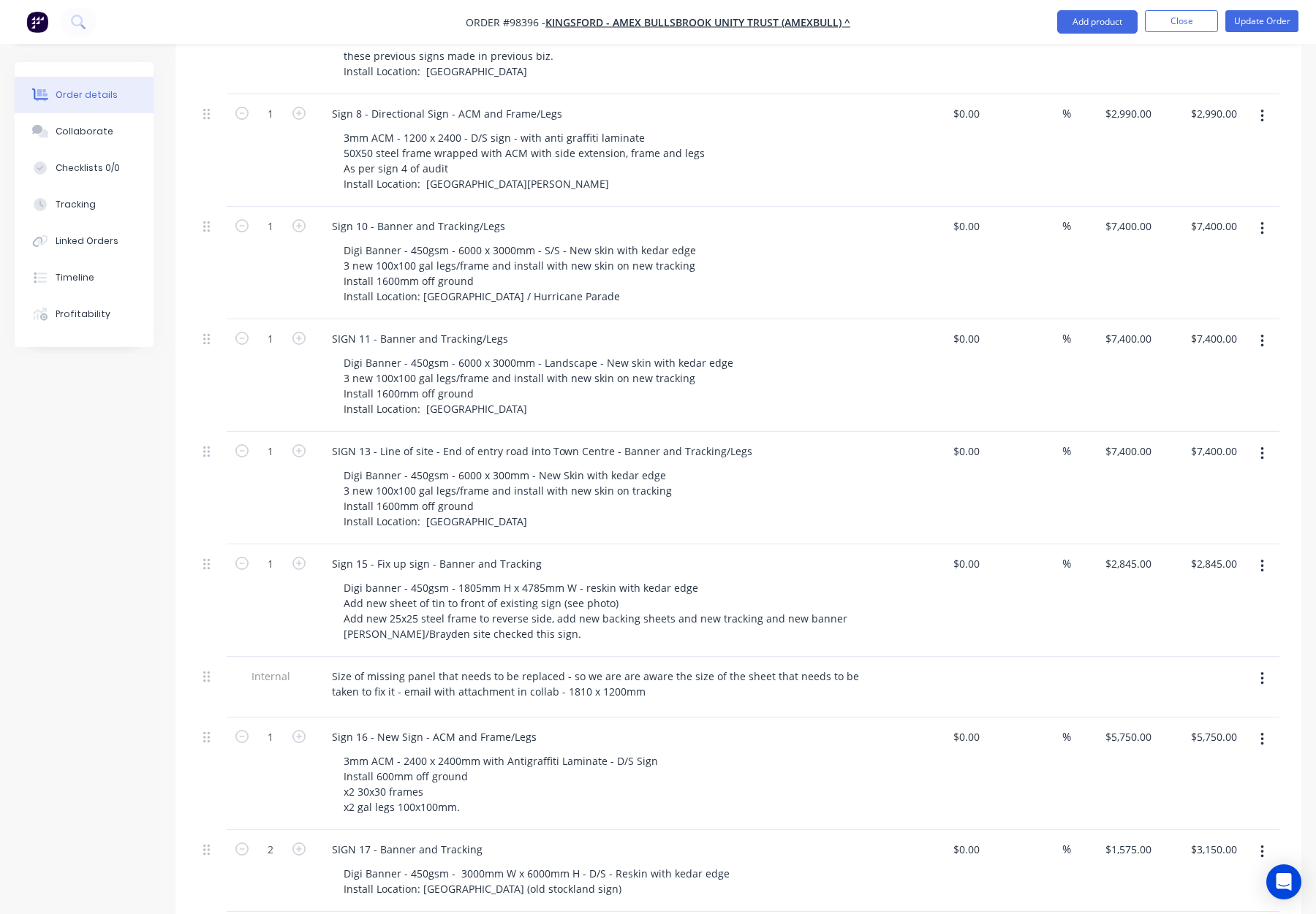
click at [789, 465] on div "Digi Banner - 450gsm - 6000 x 300mm - New Skin with kedar edge 3 new 100x100 ga…" at bounding box center [613, 498] width 562 height 67
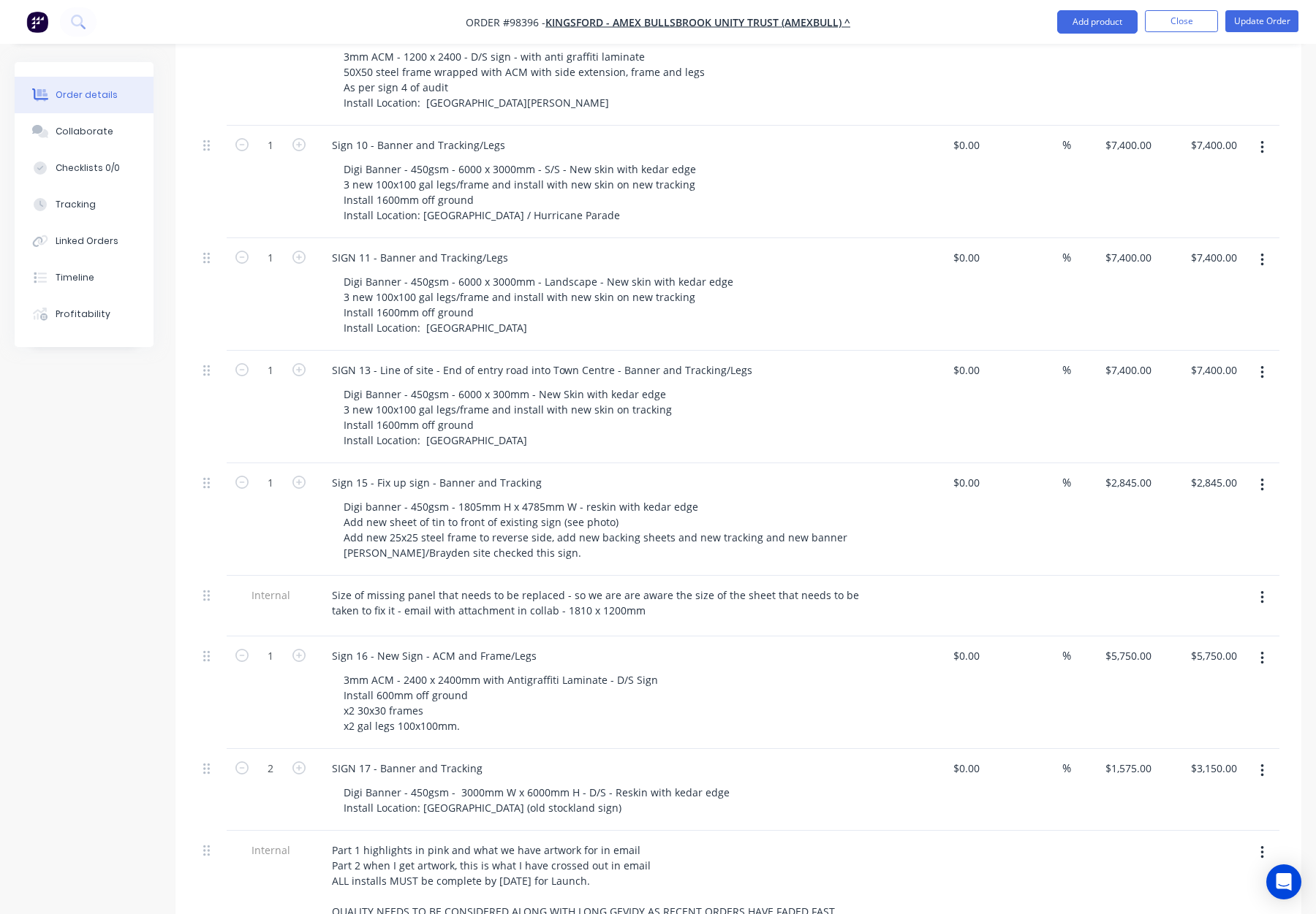
scroll to position [1072, 0]
click at [534, 470] on div "Sign 15 - Fix up sign - Banner and Tracking" at bounding box center [437, 481] width 233 height 21
click at [491, 470] on div "Sign 15 - Fix up sign - Banner and Tracking" at bounding box center [437, 481] width 233 height 21
drag, startPoint x: 500, startPoint y: 419, endPoint x: 563, endPoint y: 419, distance: 63.0
click at [562, 470] on div "Sign 15 - Fix up sign - Banner and Tracking" at bounding box center [607, 481] width 573 height 21
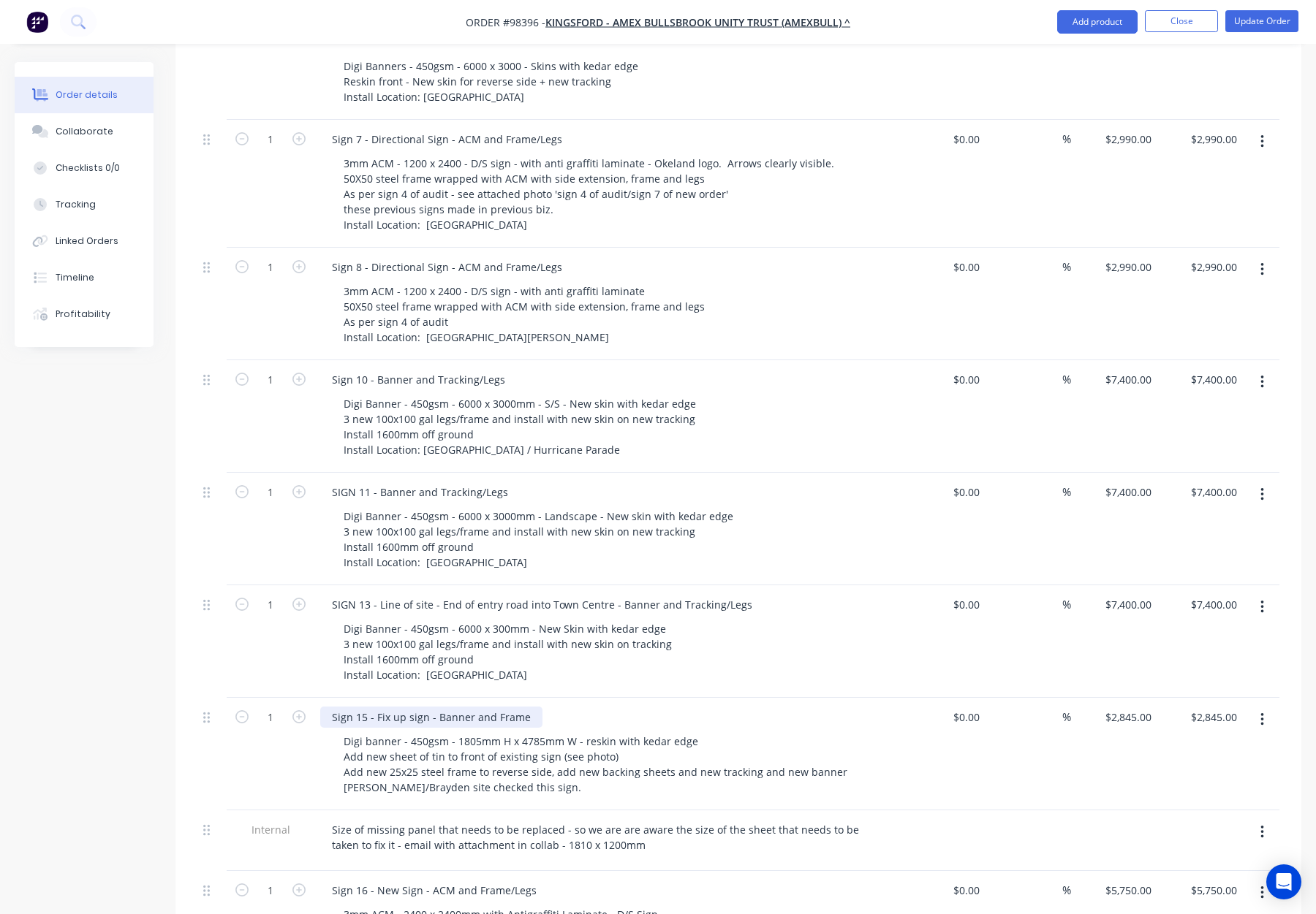
scroll to position [842, 0]
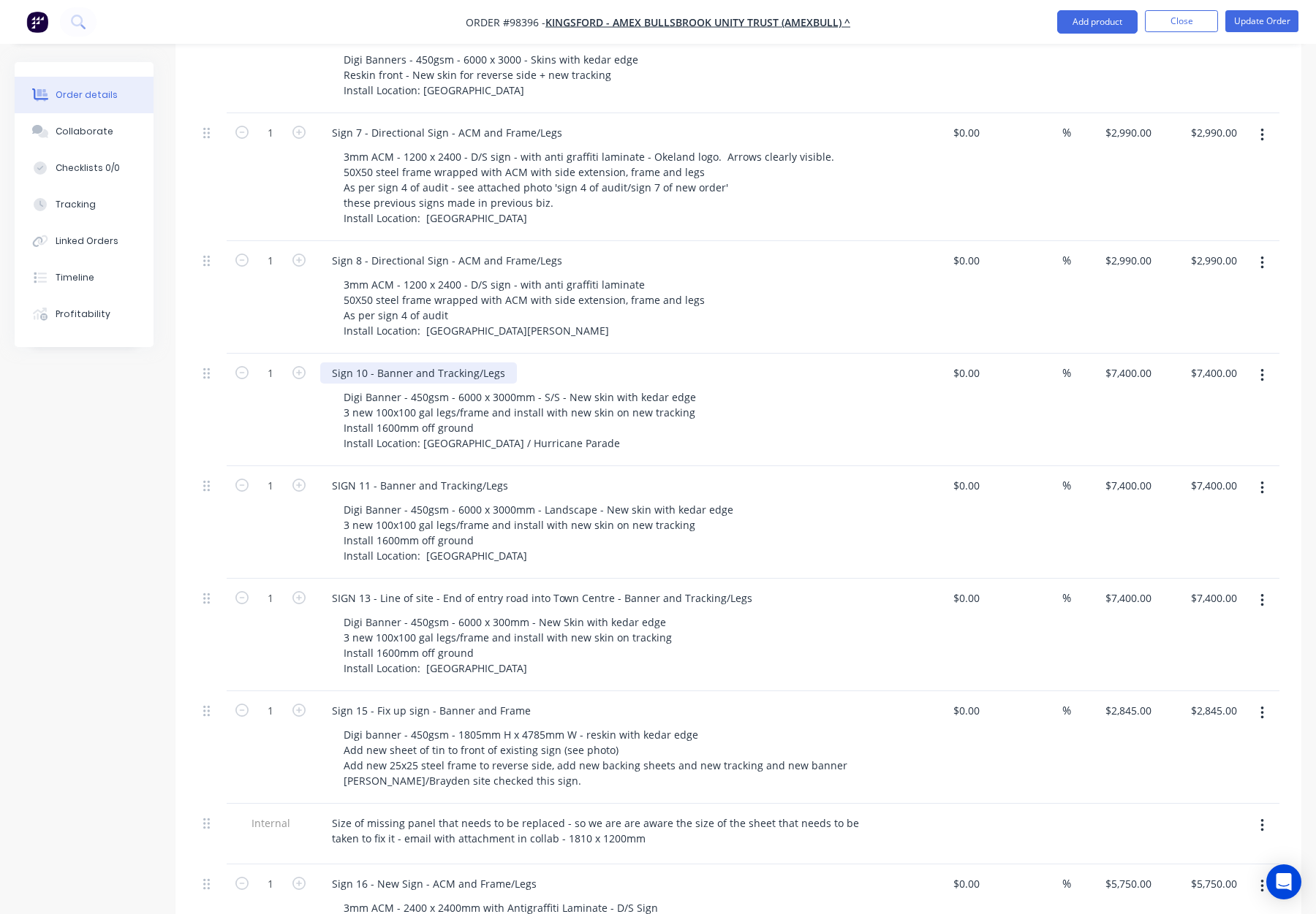
click at [471, 362] on div "Sign 10 - Banner and Tracking/Legs" at bounding box center [419, 373] width 197 height 21
click at [470, 362] on div "Sign 10 - Banner and Tracking/Legs" at bounding box center [419, 373] width 197 height 21
click at [472, 362] on div "Sign 10 - Banner and Tracking/Legs" at bounding box center [419, 373] width 197 height 21
click at [737, 386] on div "Digi Banner - 450gsm - 6000 x 3000mm - S/S - New skin with kedar edge 3 new 100…" at bounding box center [613, 419] width 562 height 67
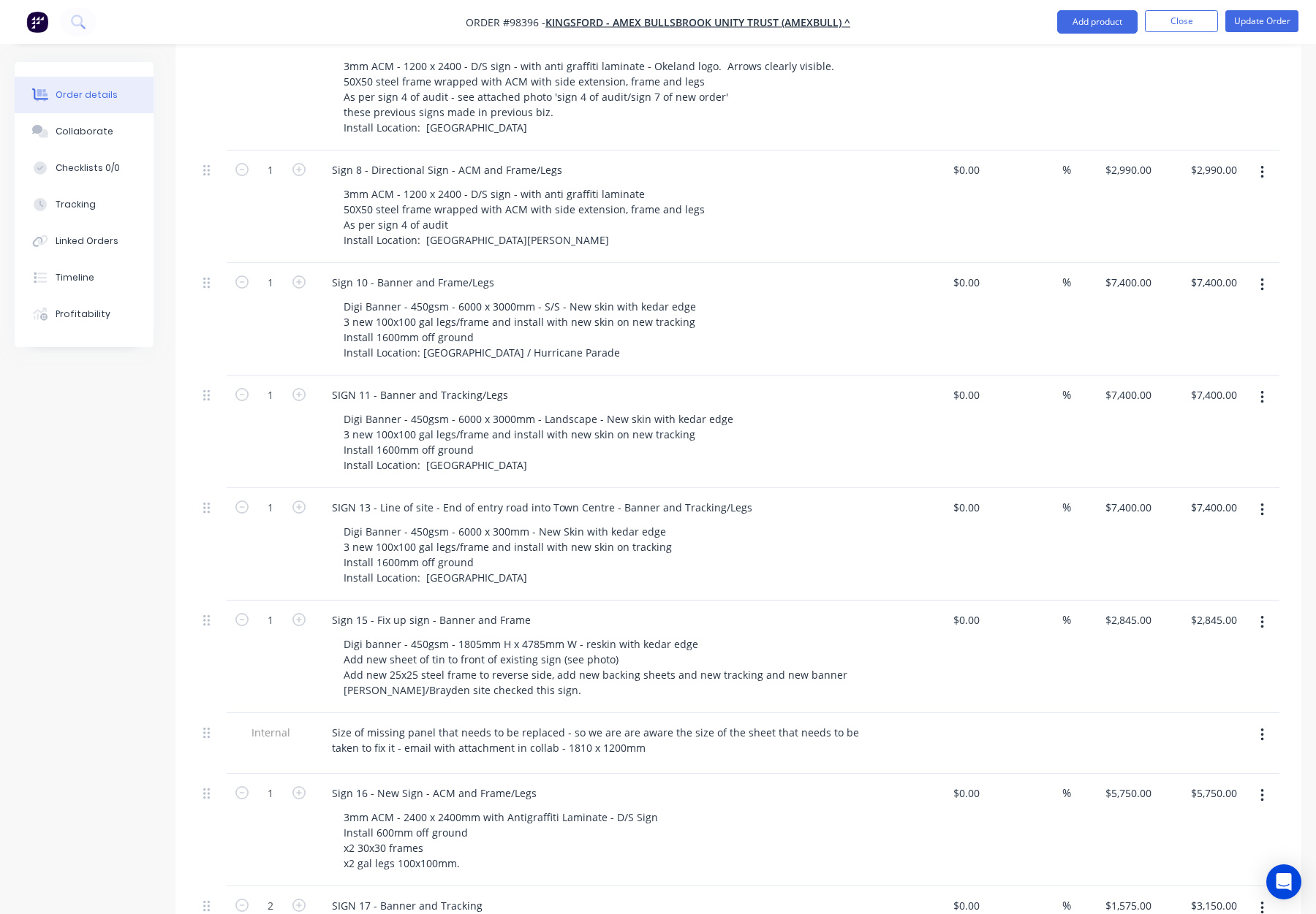
scroll to position [944, 0]
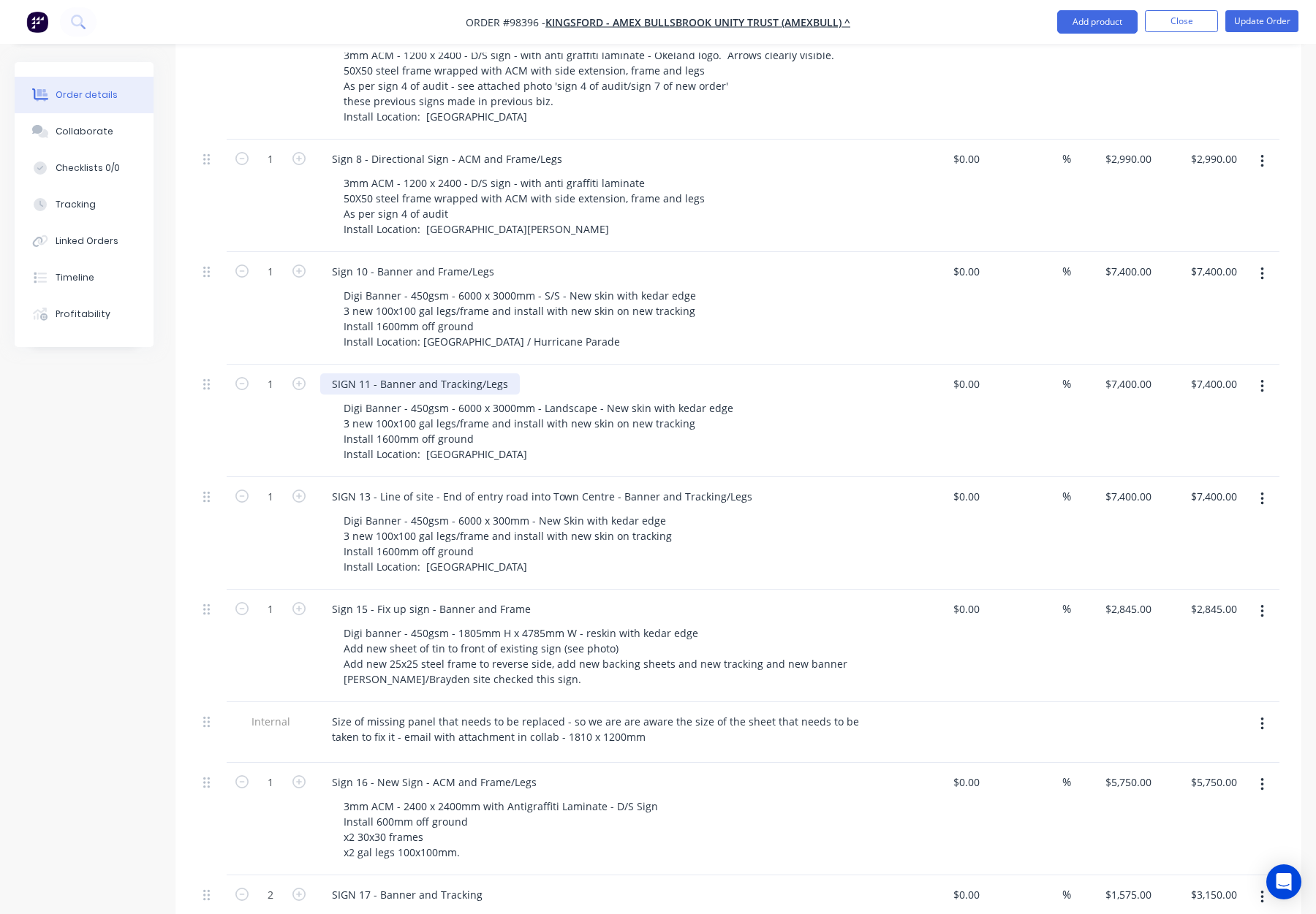
click at [474, 374] on div "SIGN 11 - Banner and Tracking/Legs" at bounding box center [420, 385] width 200 height 21
click at [750, 398] on div "Digi Banner - 450gsm - 6000 x 3000mm - Landscape - New skin with kedar edge 3 n…" at bounding box center [613, 431] width 562 height 67
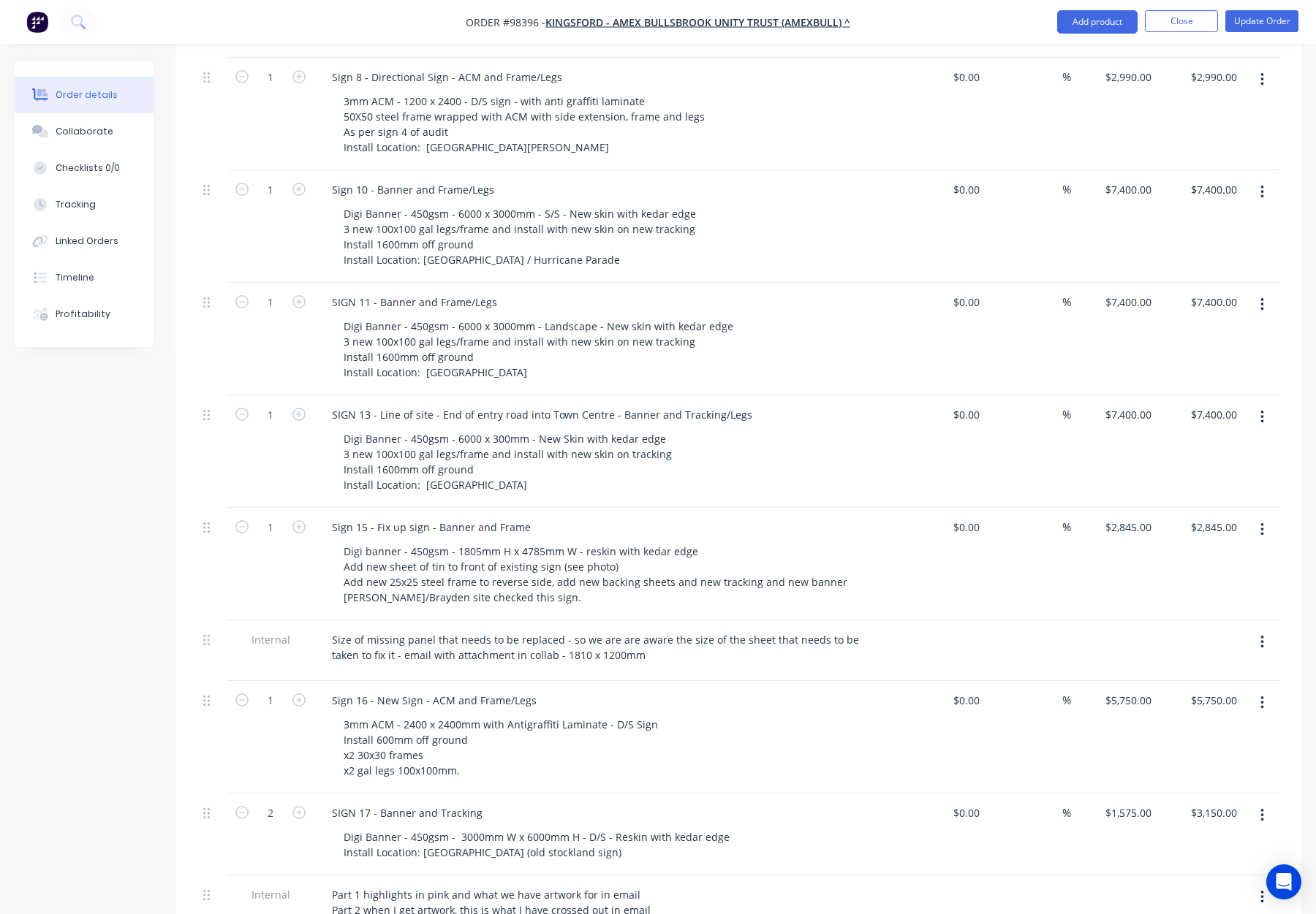
scroll to position [1046, 0]
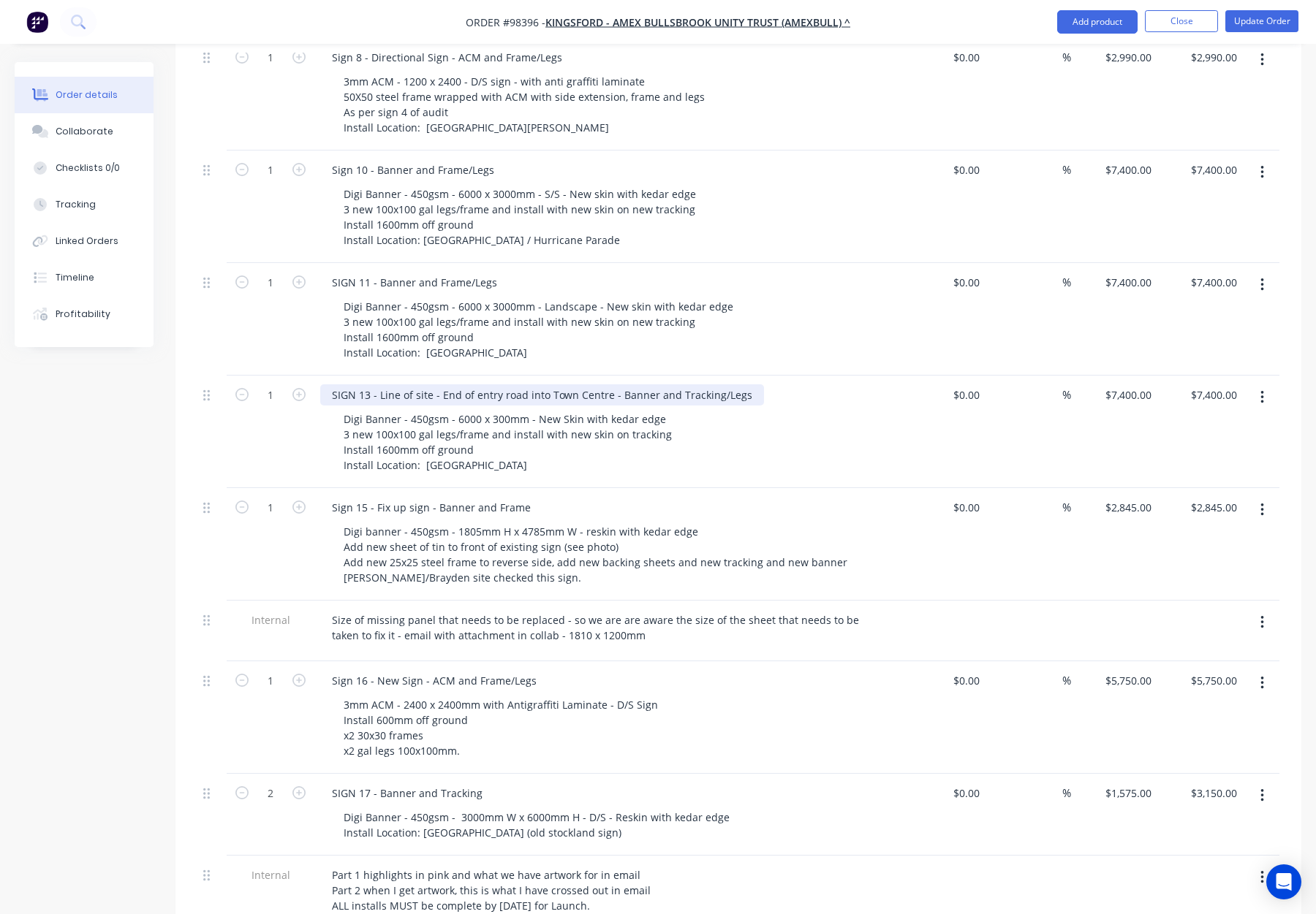
click at [681, 385] on div "SIGN 13 - Line of site - End of entry road into Town Centre - Banner and Tracki…" at bounding box center [542, 395] width 444 height 21
drag, startPoint x: 710, startPoint y: 332, endPoint x: 719, endPoint y: 343, distance: 14.2
click at [711, 385] on div "SIGN 13 - Line of site - End of entry road into Town Centre - Banner and Tracki…" at bounding box center [542, 395] width 444 height 21
drag, startPoint x: 796, startPoint y: 376, endPoint x: 778, endPoint y: 368, distance: 19.7
click at [795, 409] on div "Digi Banner - 450gsm - 6000 x 300mm - New Skin with kedar edge 3 new 100x100 ga…" at bounding box center [613, 442] width 562 height 67
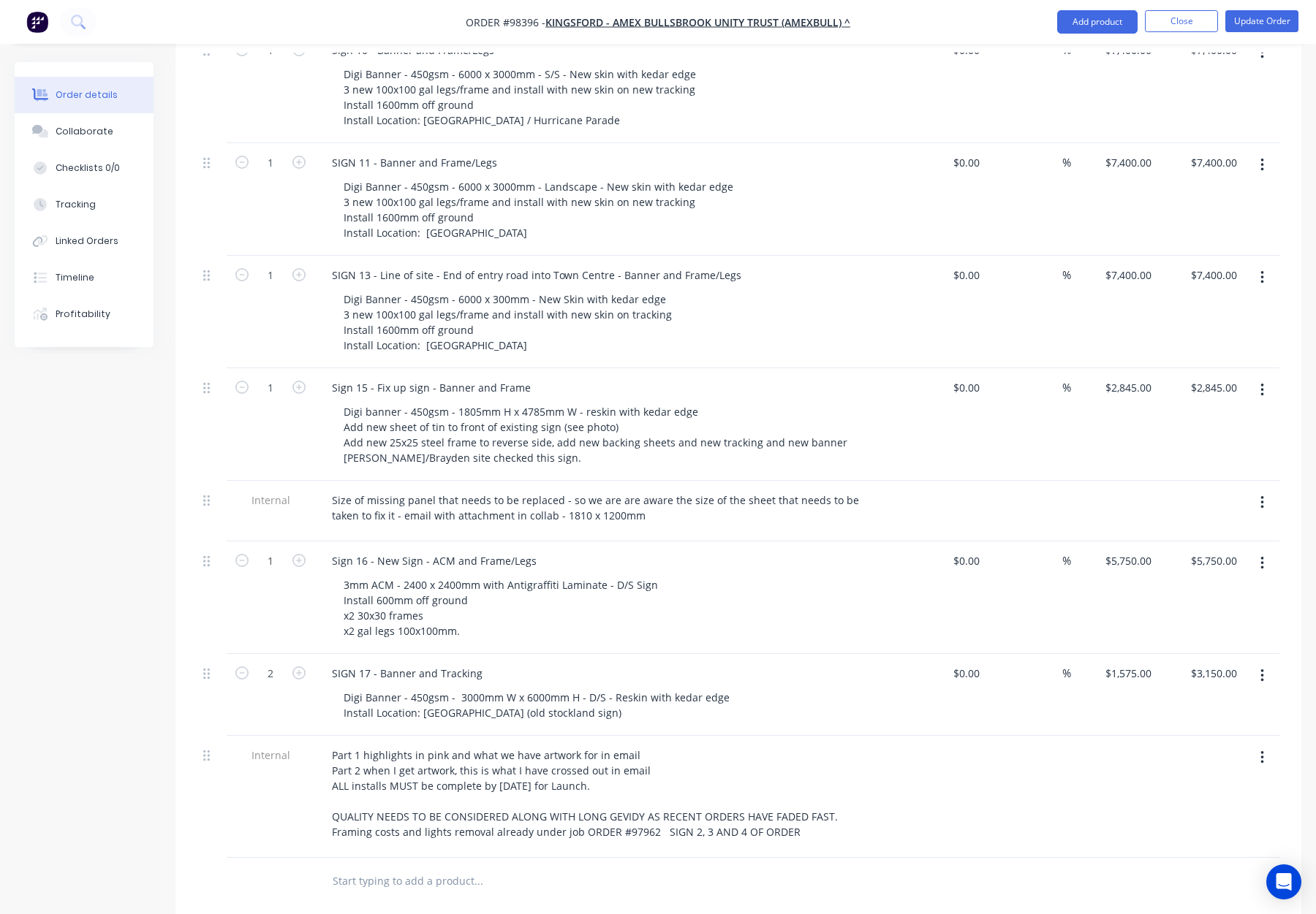
scroll to position [1174, 0]
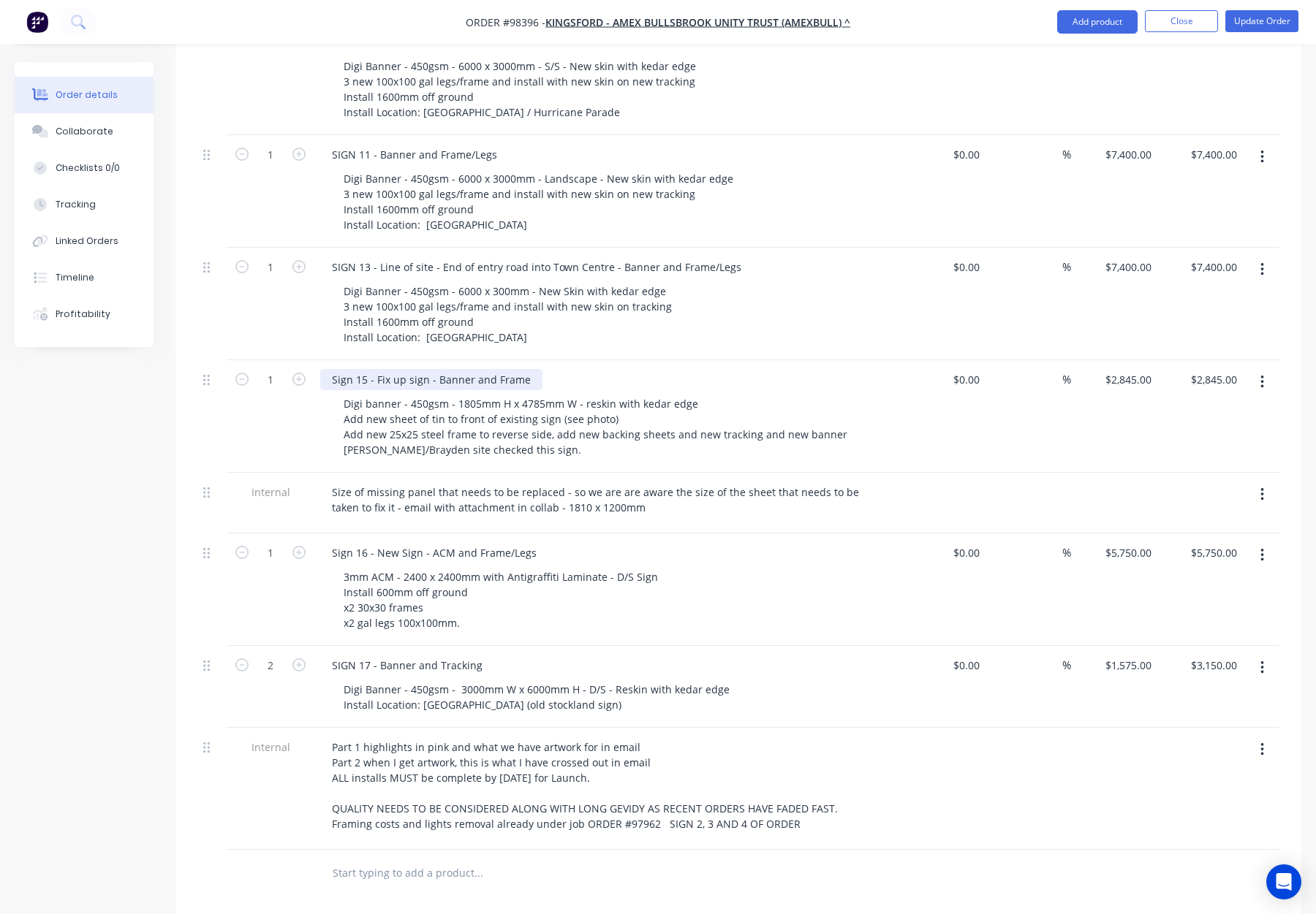
click at [528, 369] on div "Sign 15 - Fix up sign - Banner and Frame" at bounding box center [431, 380] width 222 height 21
drag, startPoint x: 522, startPoint y: 317, endPoint x: 590, endPoint y: 318, distance: 68.0
click at [590, 369] on div "Sign 15 - Fix up sign - Banner and Frame/tracking" at bounding box center [607, 380] width 573 height 21
click at [769, 369] on div "Sign 15 - Fix up sign - Banner and Frame" at bounding box center [607, 380] width 573 height 21
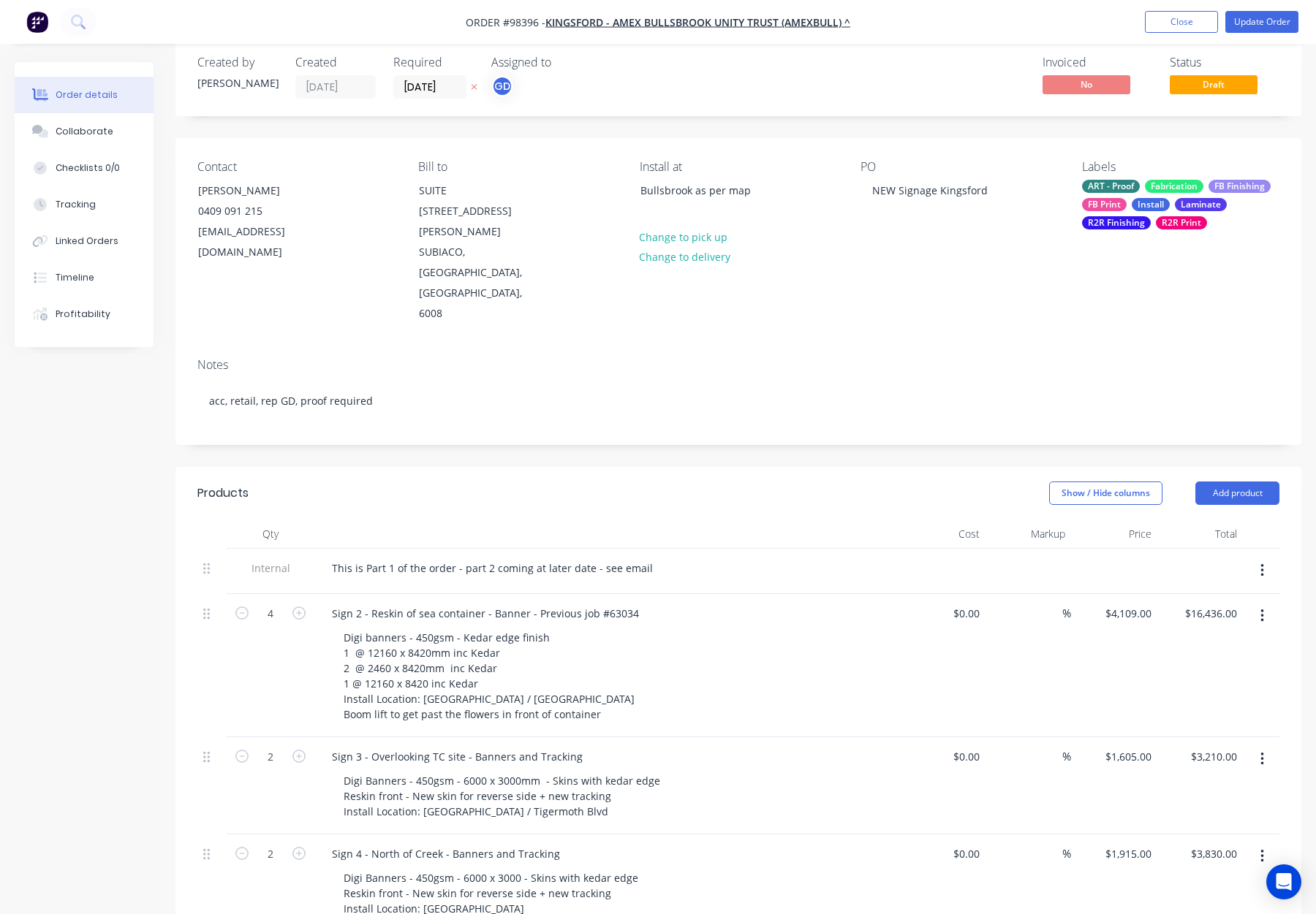
scroll to position [0, 0]
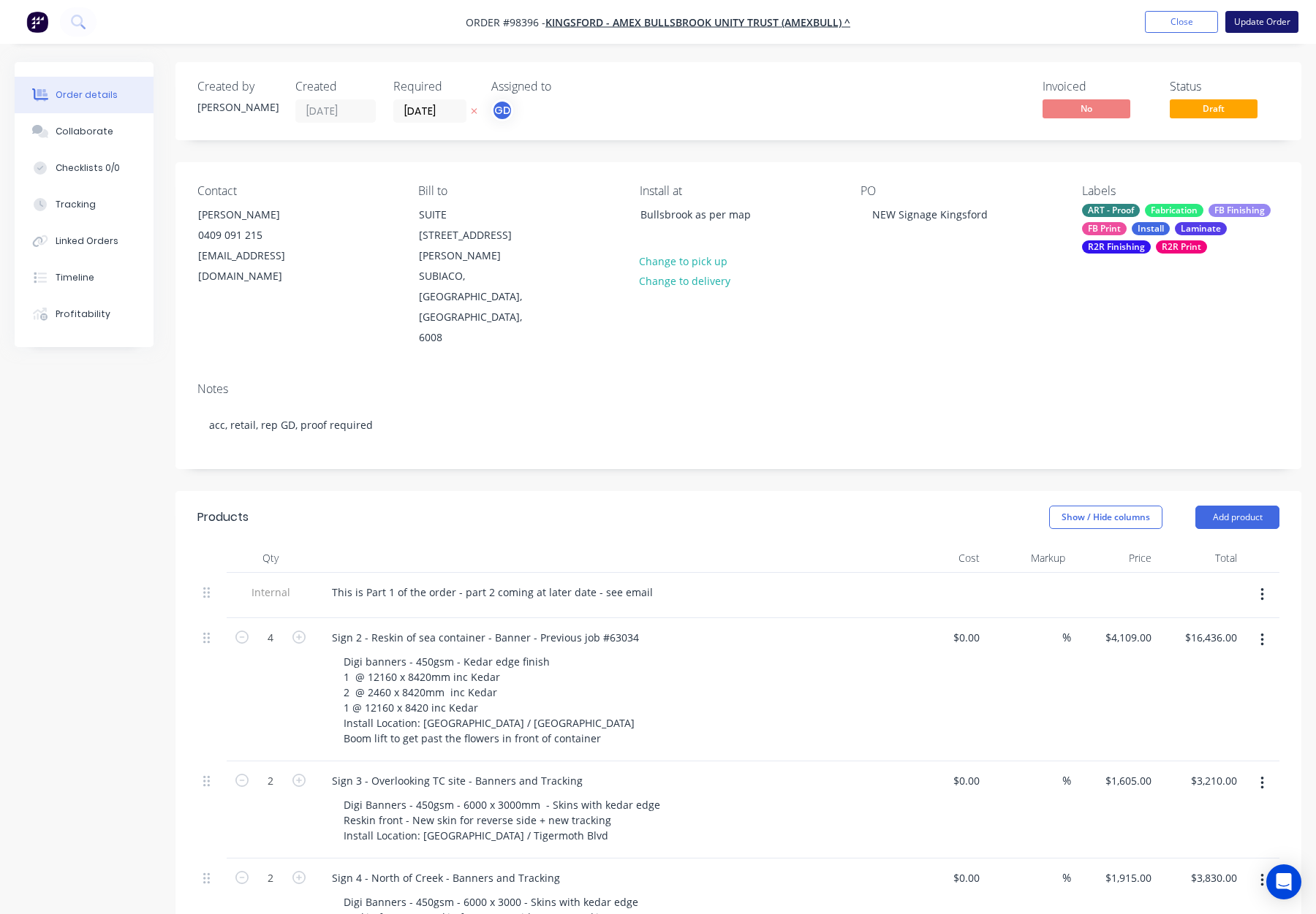
click at [1256, 18] on button "Update Order" at bounding box center [1262, 21] width 73 height 22
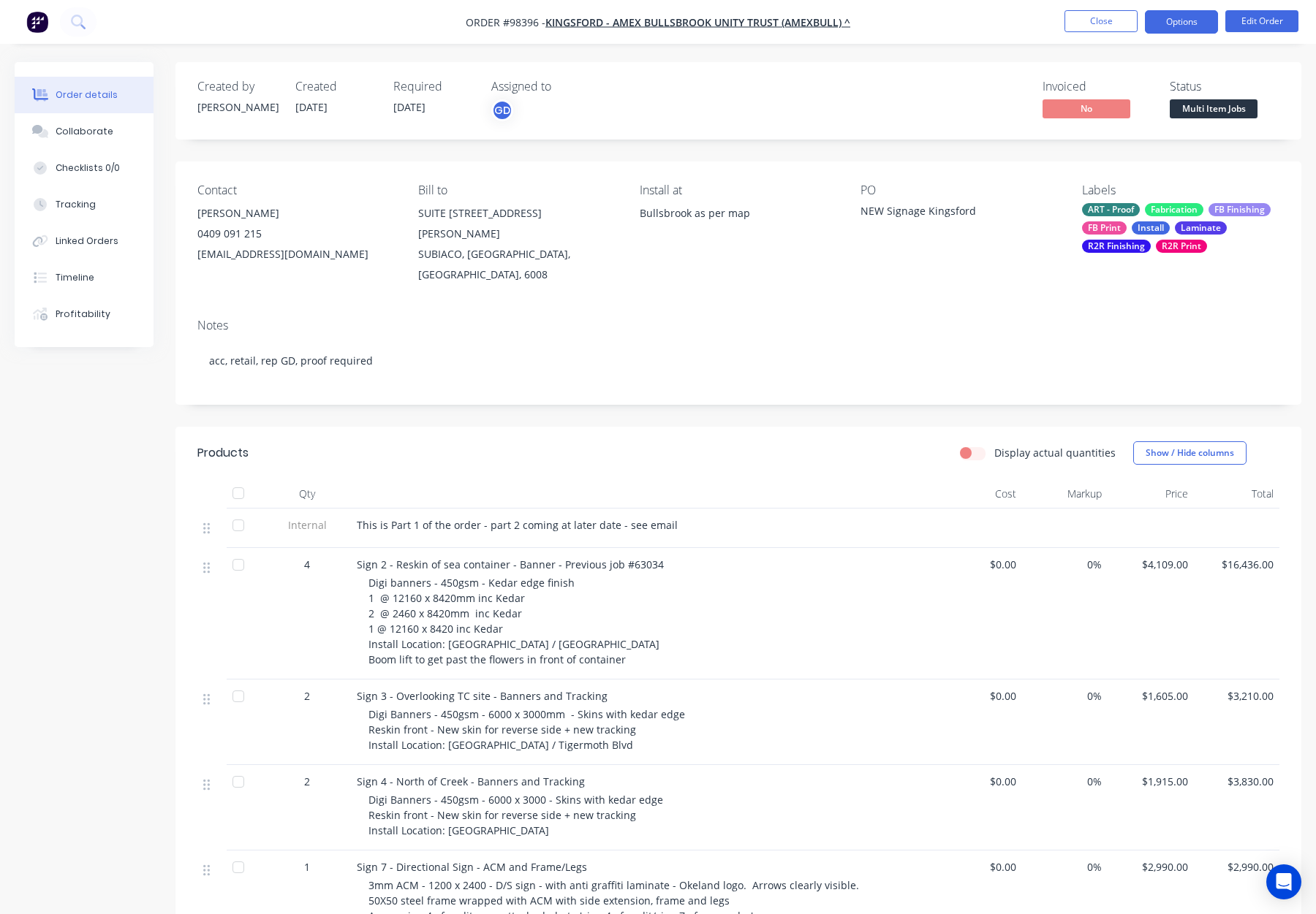
click at [1175, 21] on button "Options" at bounding box center [1182, 21] width 73 height 23
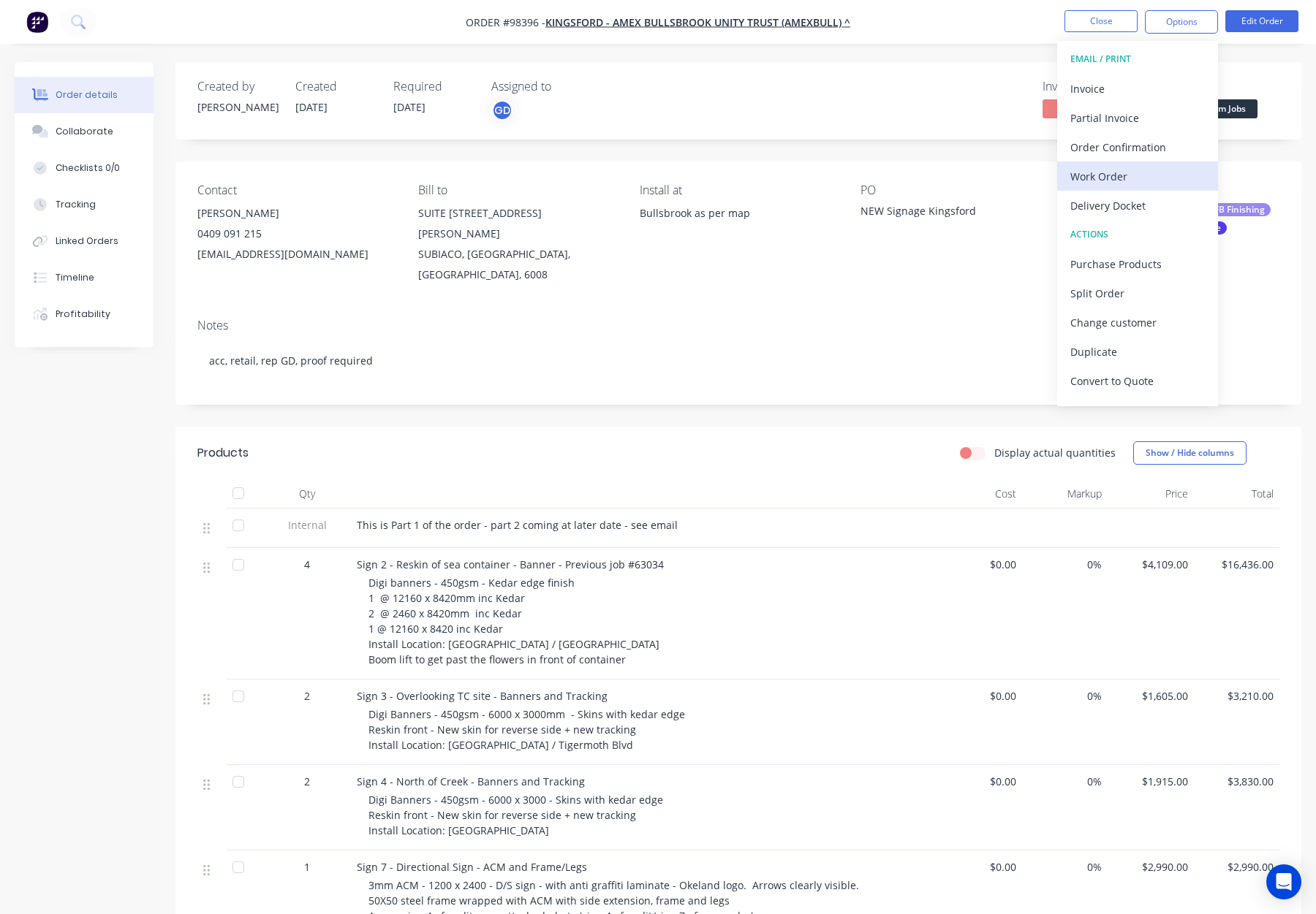
click at [1121, 175] on div "Work Order" at bounding box center [1138, 177] width 134 height 21
click at [1119, 173] on div "Custom" at bounding box center [1138, 177] width 134 height 21
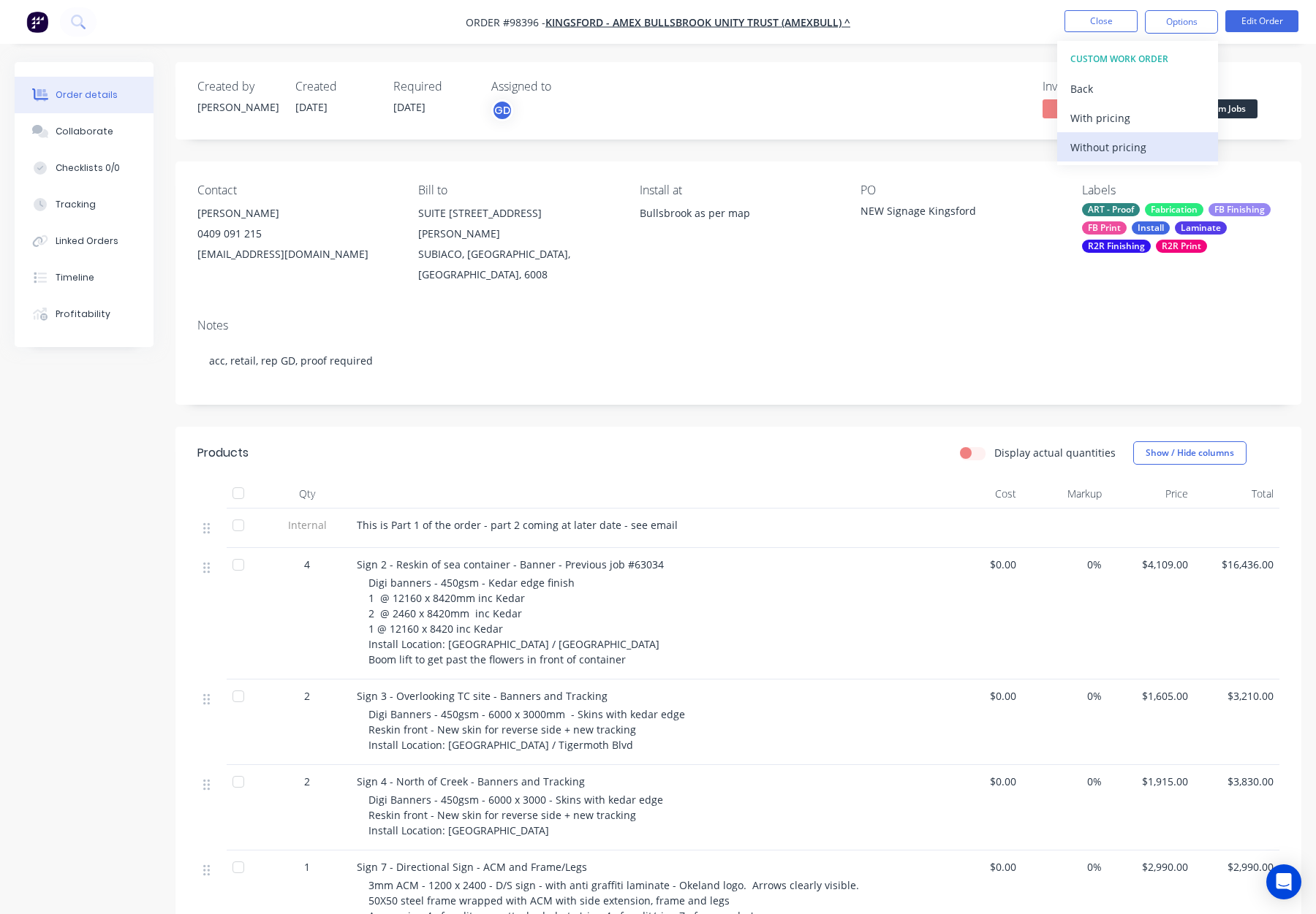
click at [1123, 154] on div "Without pricing" at bounding box center [1138, 148] width 134 height 21
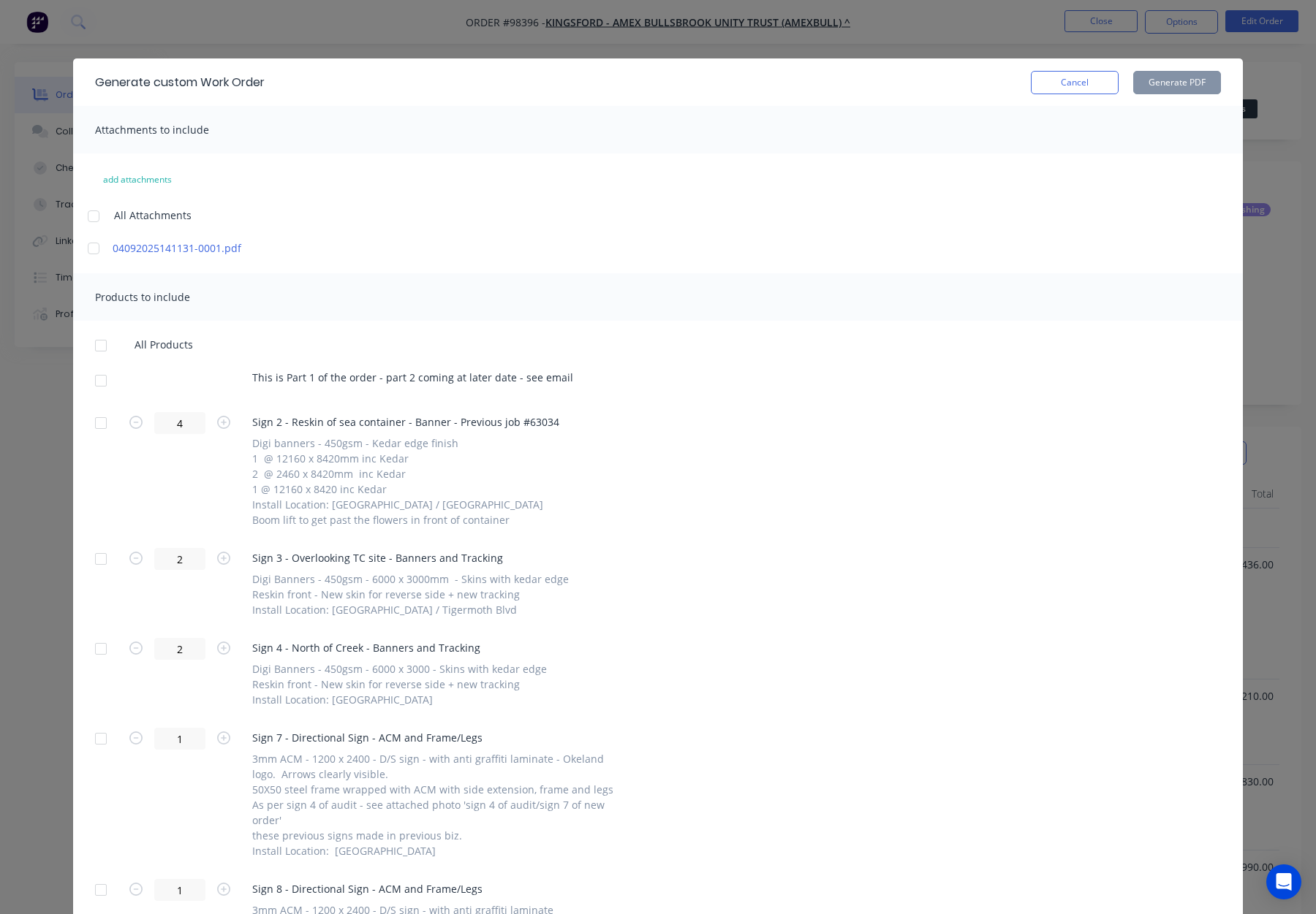
drag, startPoint x: 1097, startPoint y: 83, endPoint x: 1117, endPoint y: 72, distance: 22.8
click at [1097, 83] on button "Cancel" at bounding box center [1074, 82] width 88 height 23
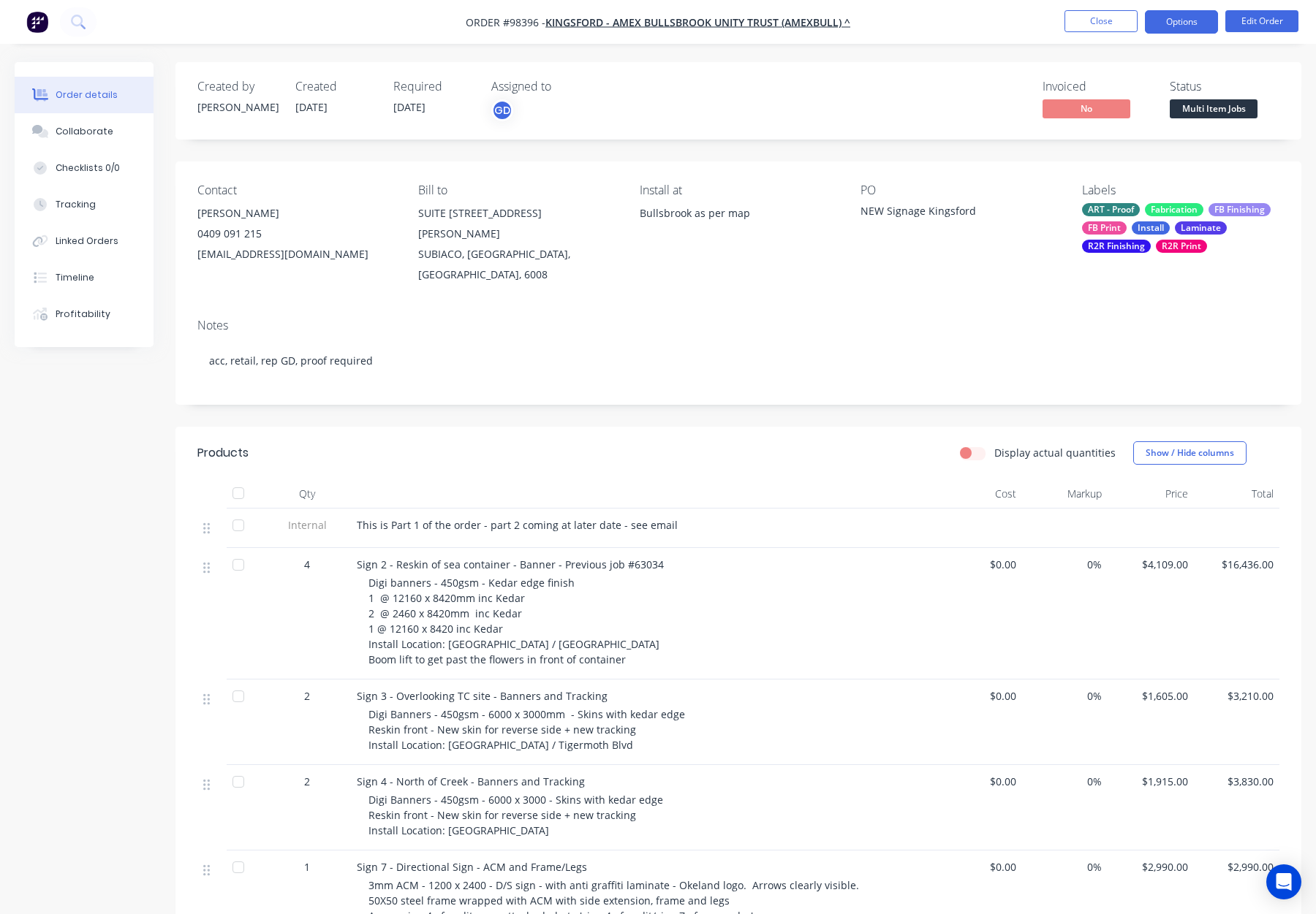
click at [1164, 25] on button "Options" at bounding box center [1182, 21] width 73 height 23
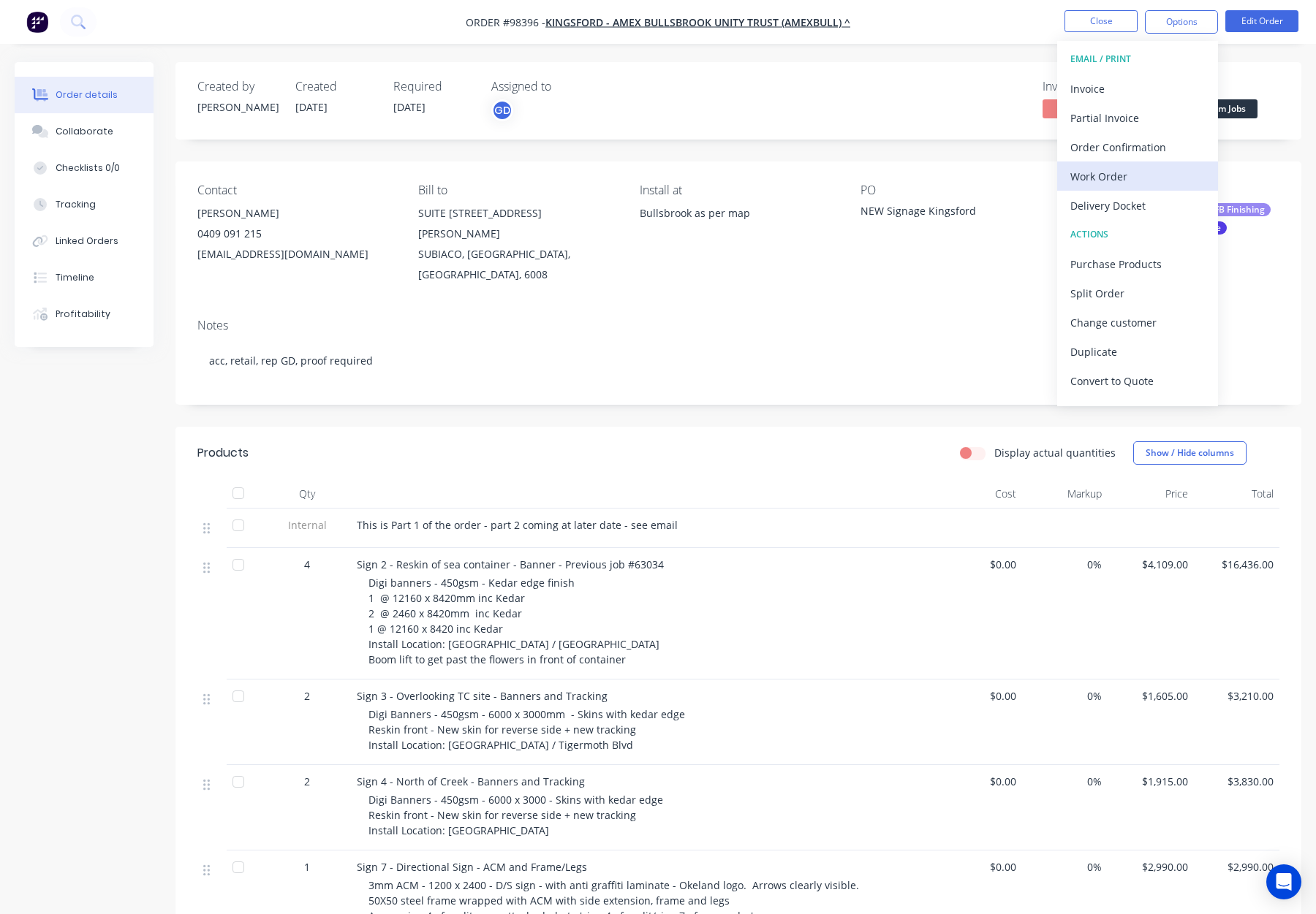
click at [1139, 178] on div "Work Order" at bounding box center [1138, 177] width 134 height 21
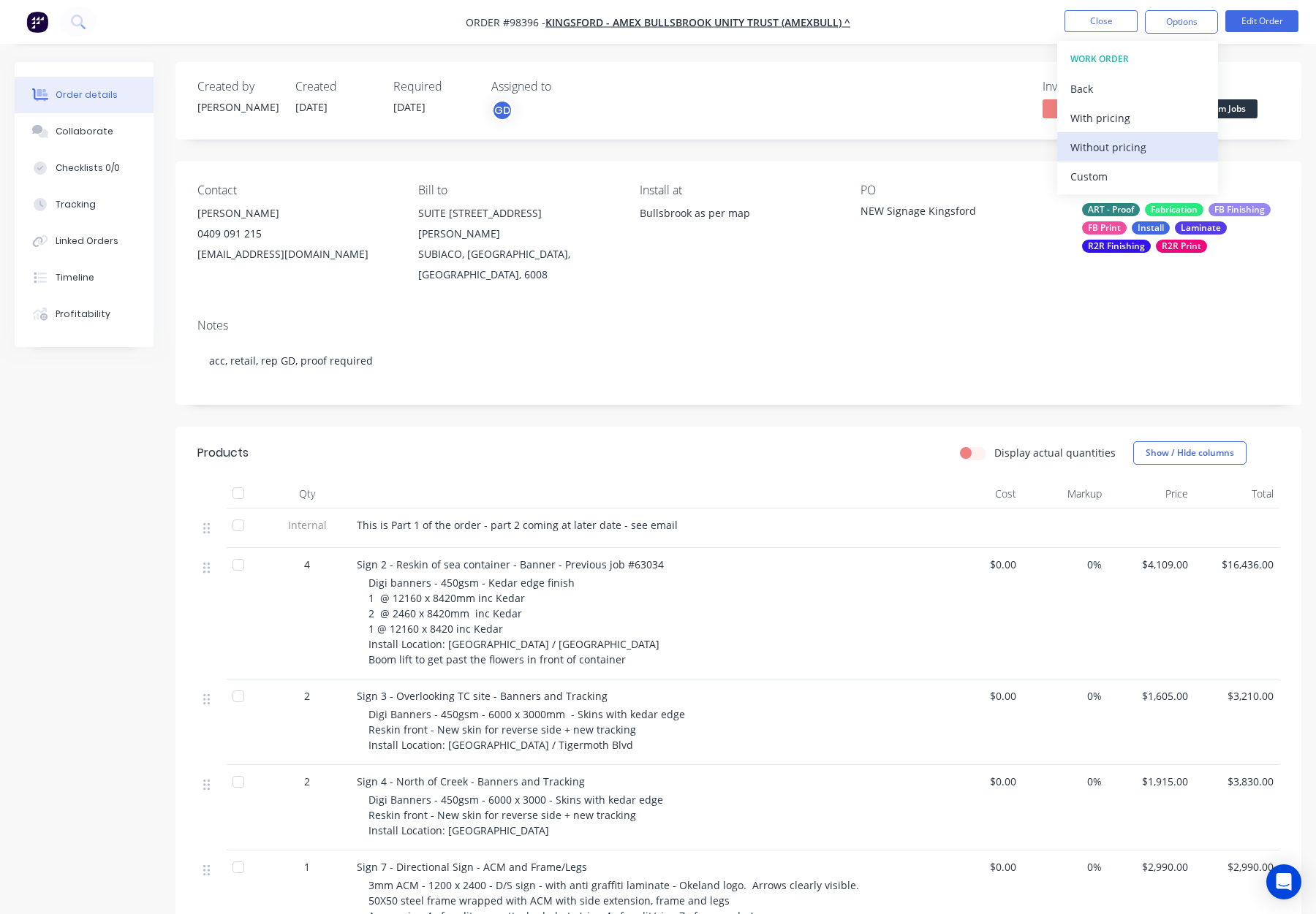
click at [1135, 151] on div "Without pricing" at bounding box center [1138, 148] width 134 height 21
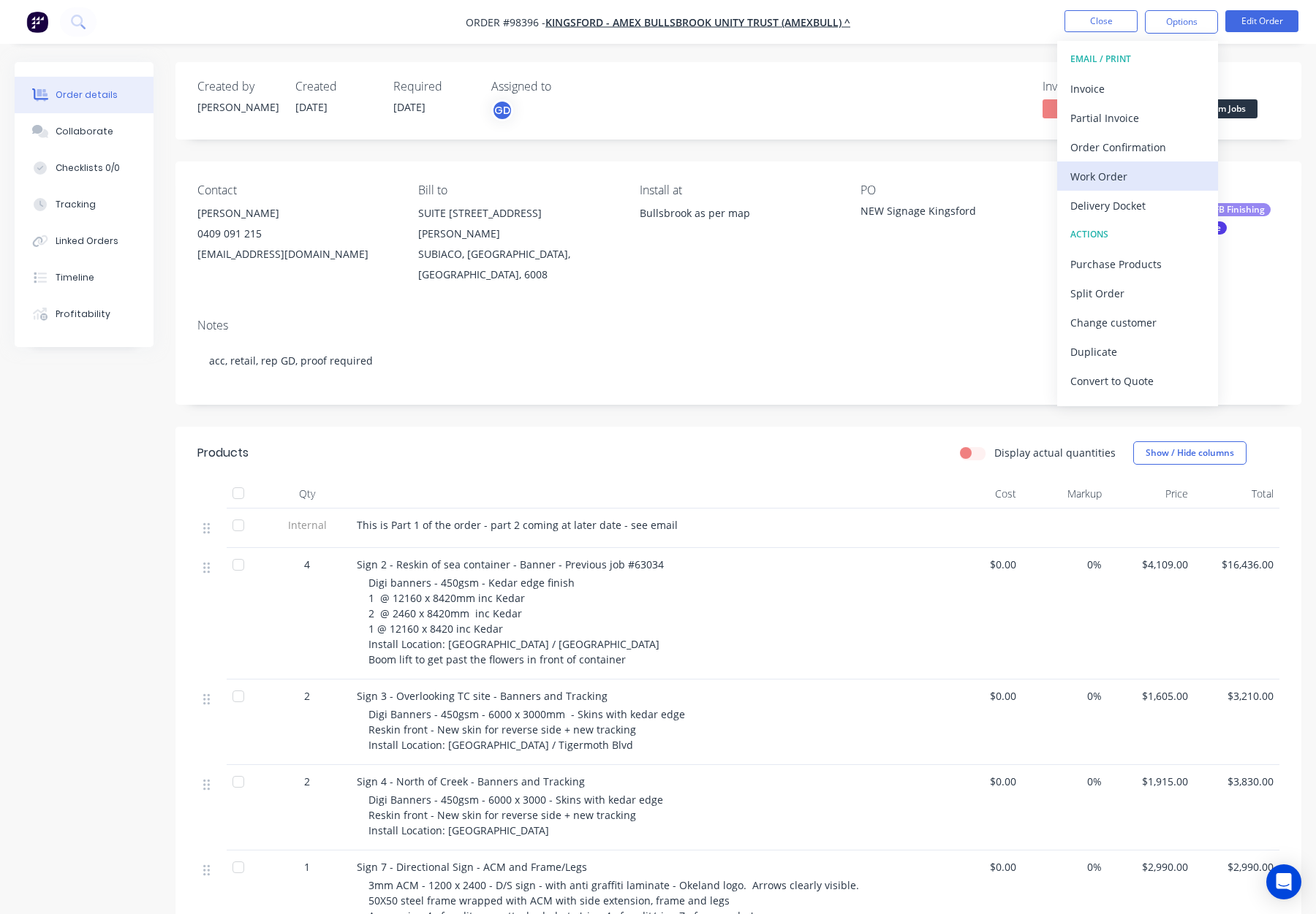
click at [1135, 175] on div "Work Order" at bounding box center [1138, 177] width 134 height 21
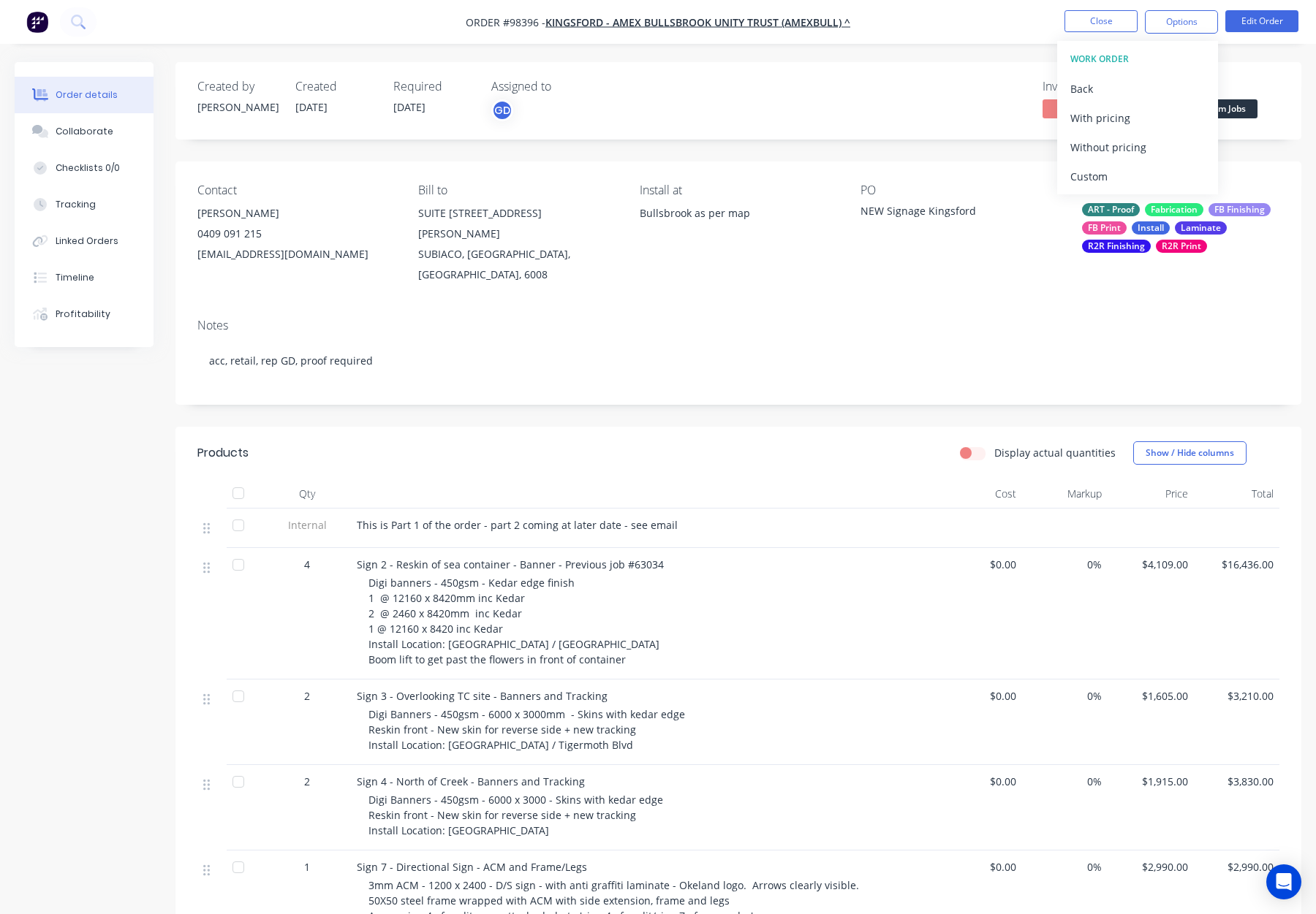
click at [1135, 175] on div "Custom" at bounding box center [1138, 177] width 134 height 21
click at [1141, 143] on div "Without pricing" at bounding box center [1138, 148] width 134 height 21
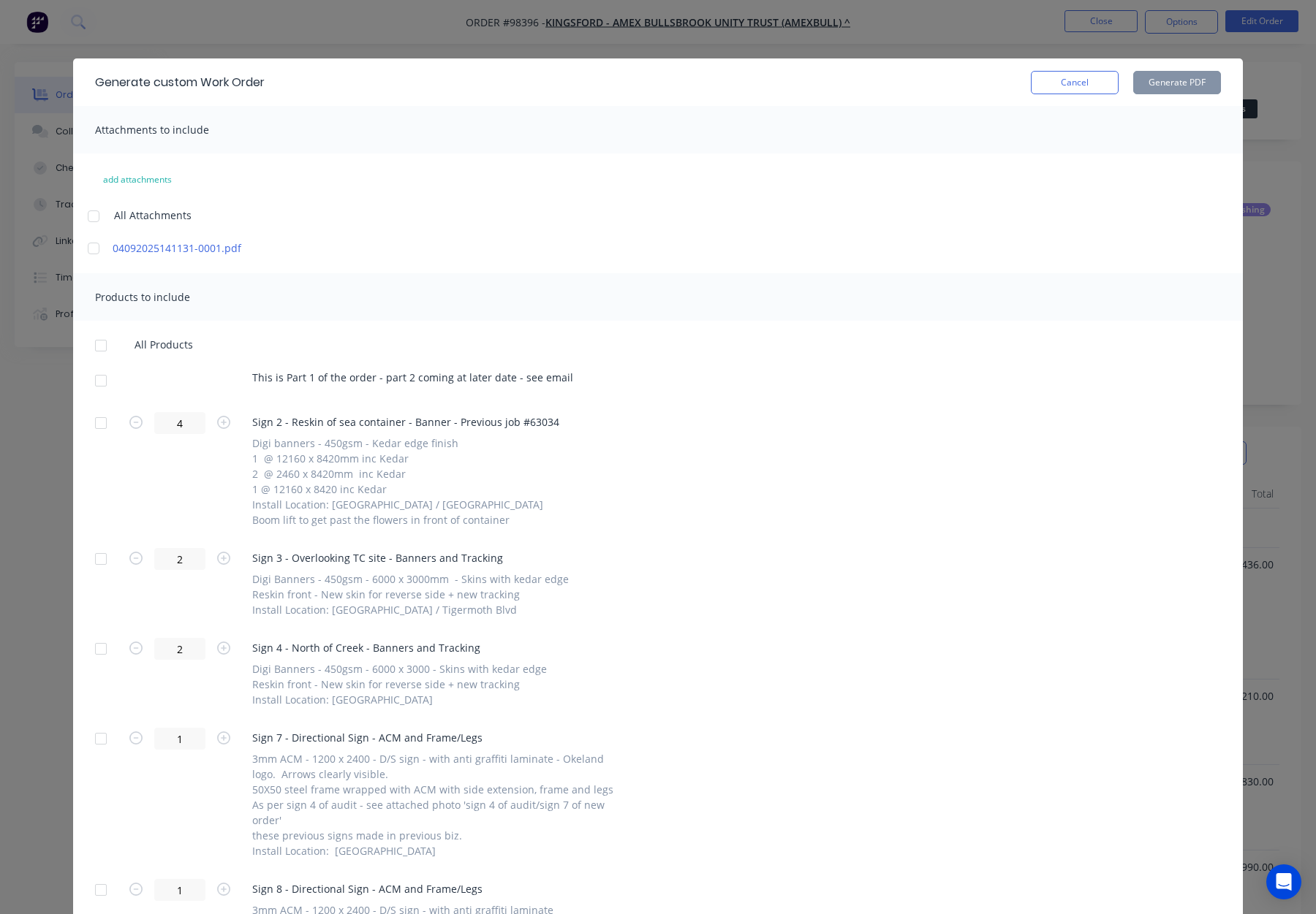
scroll to position [14, 0]
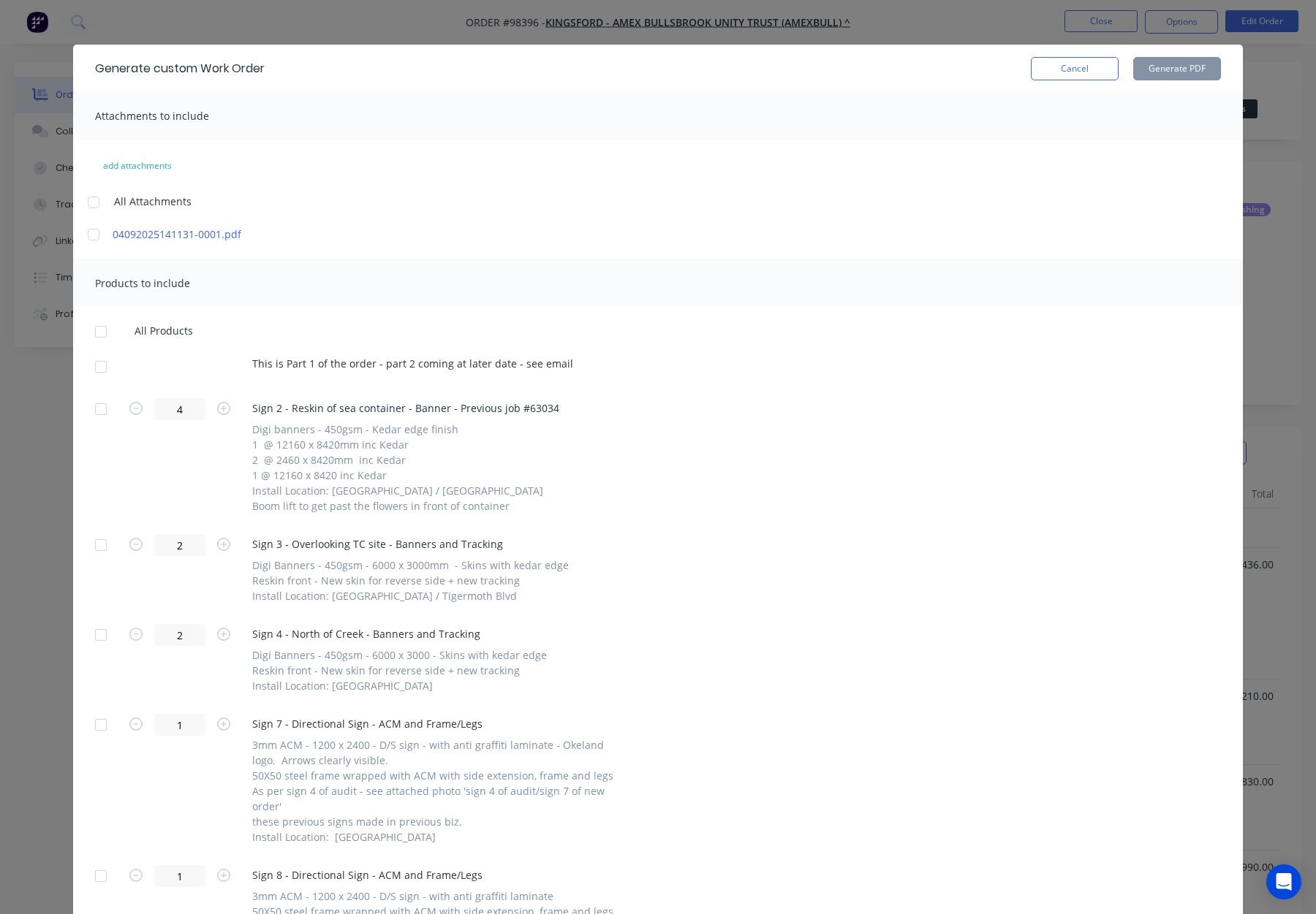
drag, startPoint x: 102, startPoint y: 365, endPoint x: 103, endPoint y: 386, distance: 21.0
click at [102, 365] on div at bounding box center [100, 367] width 30 height 30
click at [107, 410] on div at bounding box center [100, 409] width 30 height 30
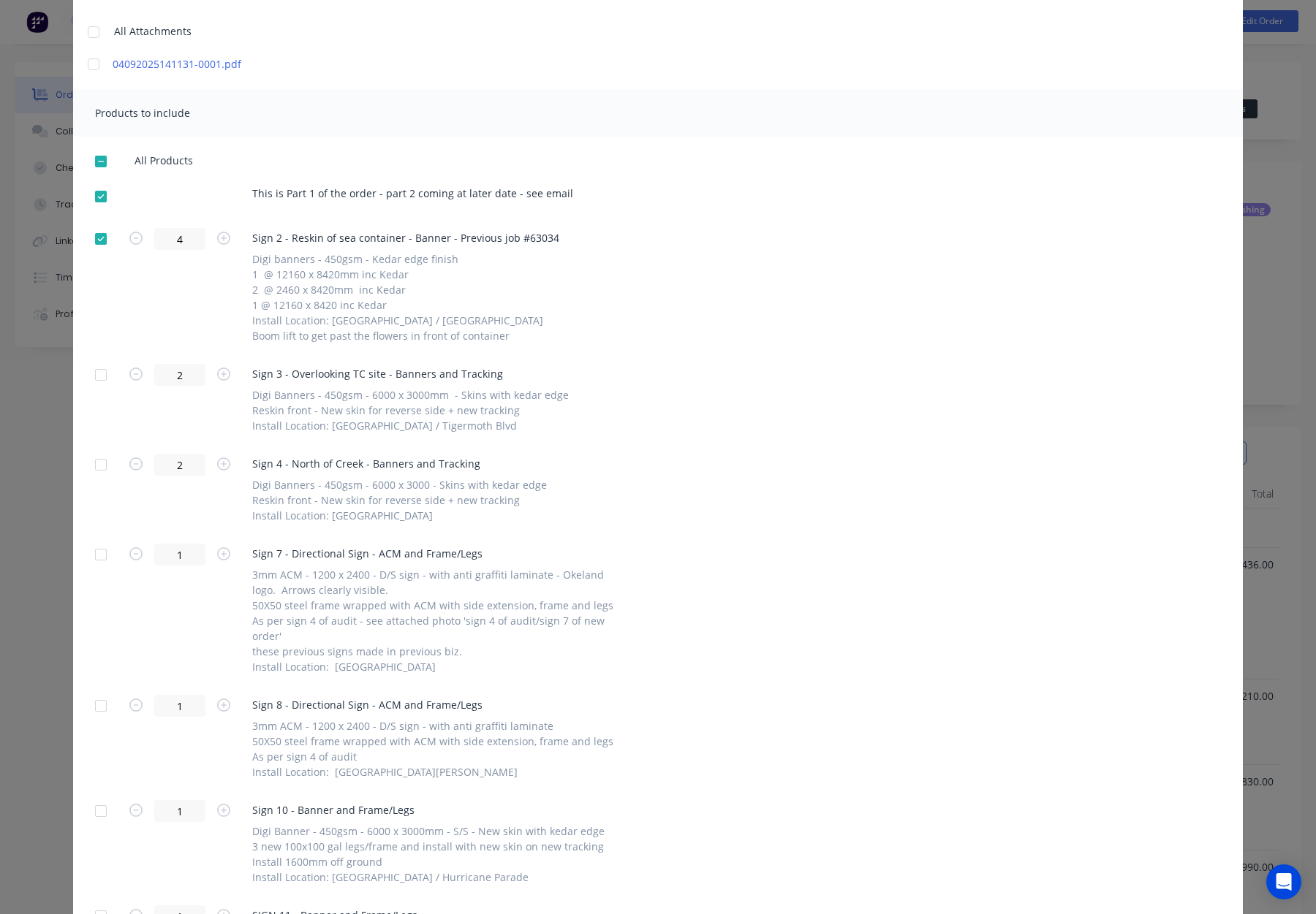
scroll to position [194, 0]
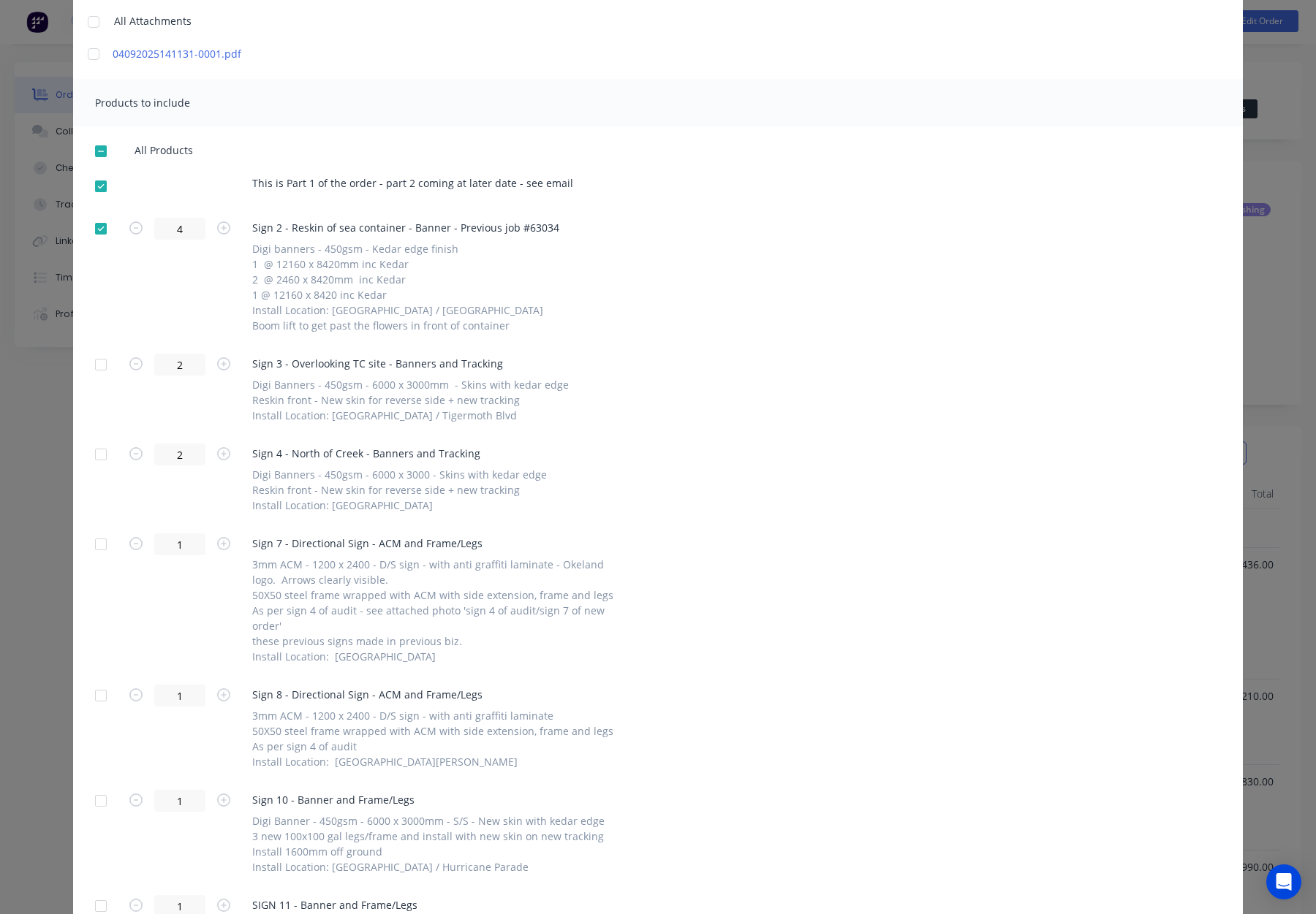
drag, startPoint x: 104, startPoint y: 363, endPoint x: 106, endPoint y: 421, distance: 58.0
click at [104, 363] on div at bounding box center [100, 365] width 30 height 30
drag, startPoint x: 102, startPoint y: 452, endPoint x: 113, endPoint y: 319, distance: 133.5
click at [102, 448] on div at bounding box center [100, 454] width 30 height 30
drag, startPoint x: 94, startPoint y: 137, endPoint x: 102, endPoint y: 148, distance: 13.6
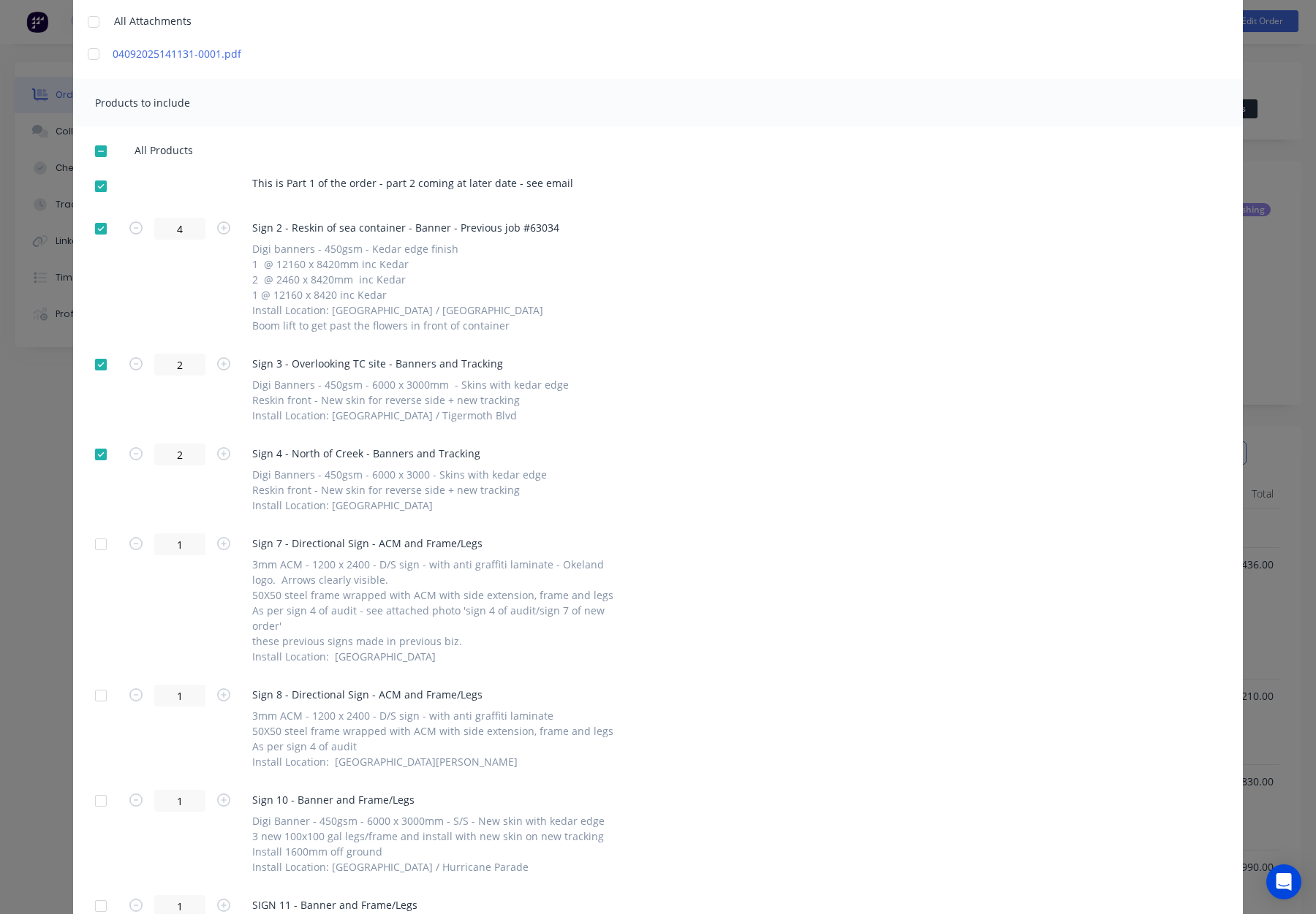
click at [94, 138] on div at bounding box center [100, 151] width 30 height 30
click at [102, 148] on div at bounding box center [100, 151] width 30 height 30
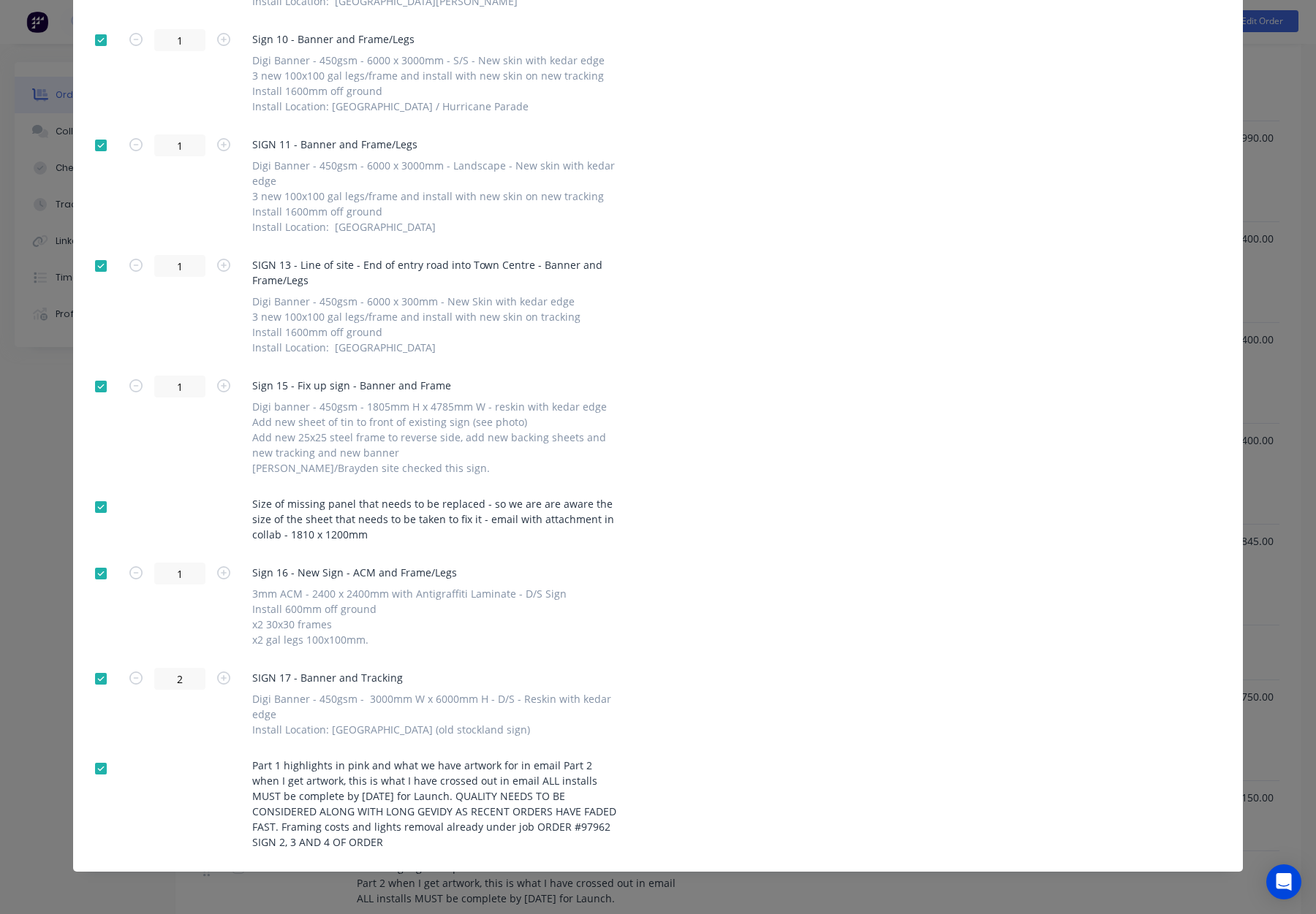
scroll to position [847, 0]
click at [97, 766] on div at bounding box center [100, 768] width 30 height 30
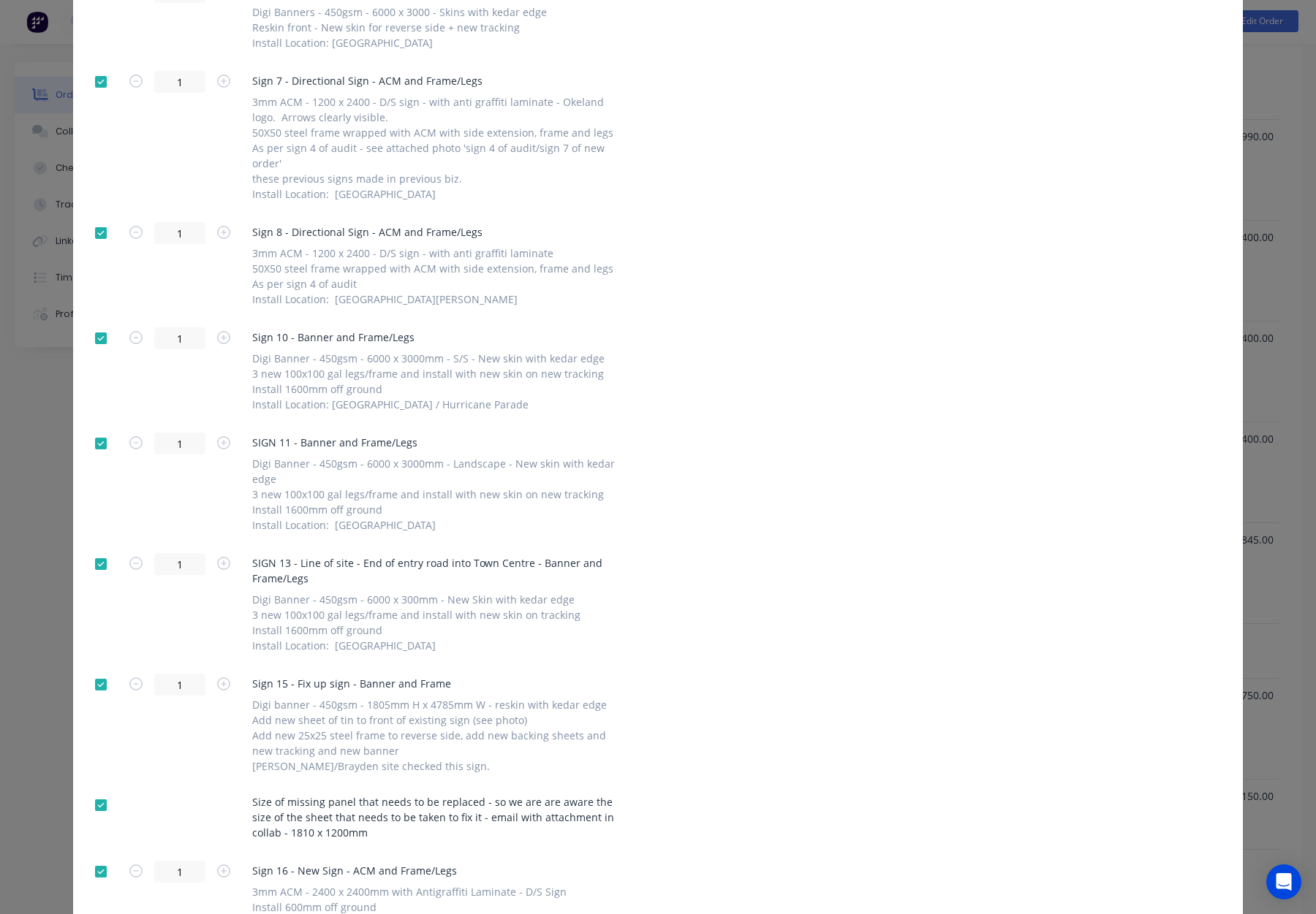
scroll to position [0, 0]
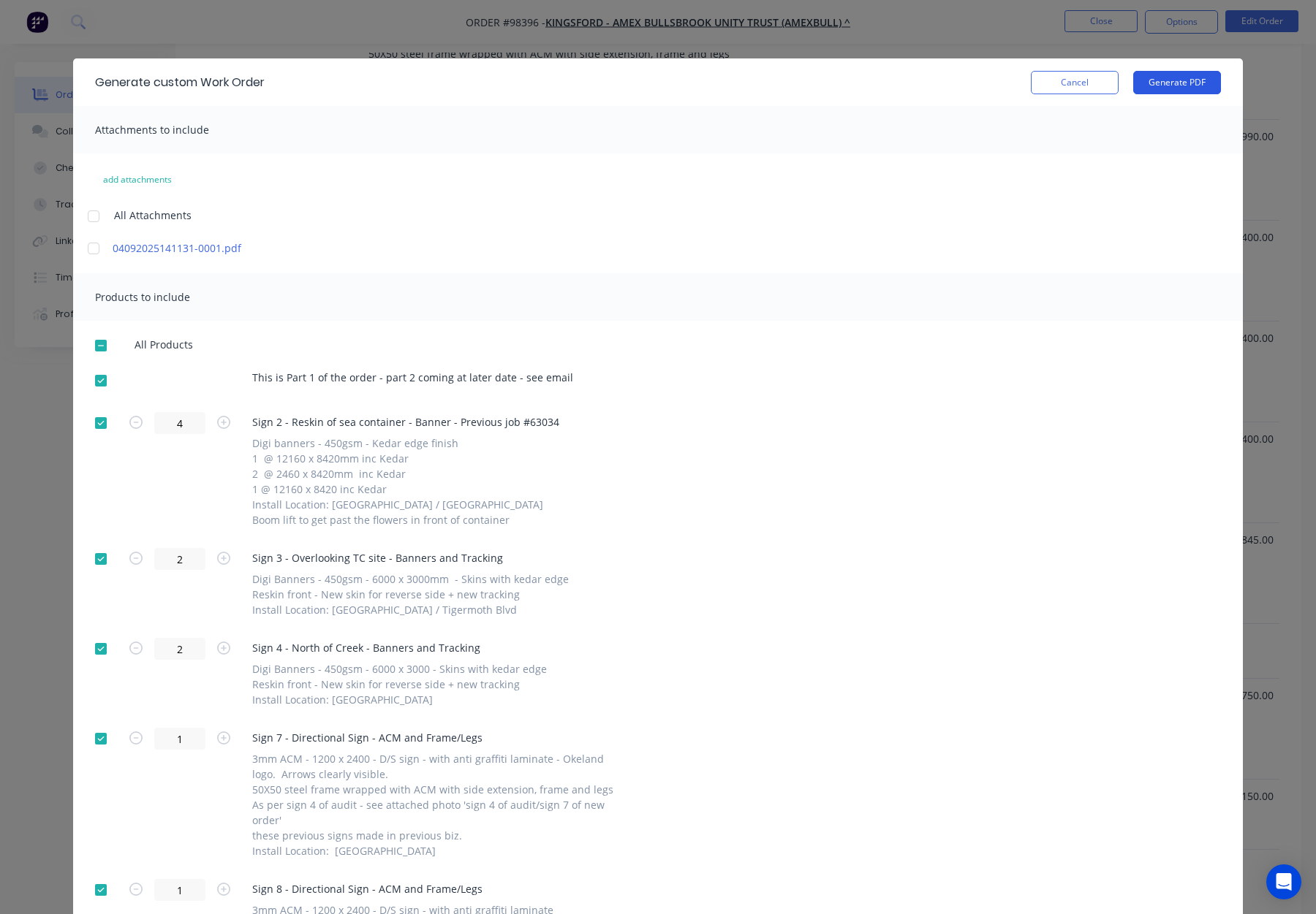
click at [1173, 85] on button "Generate PDF" at bounding box center [1177, 82] width 88 height 23
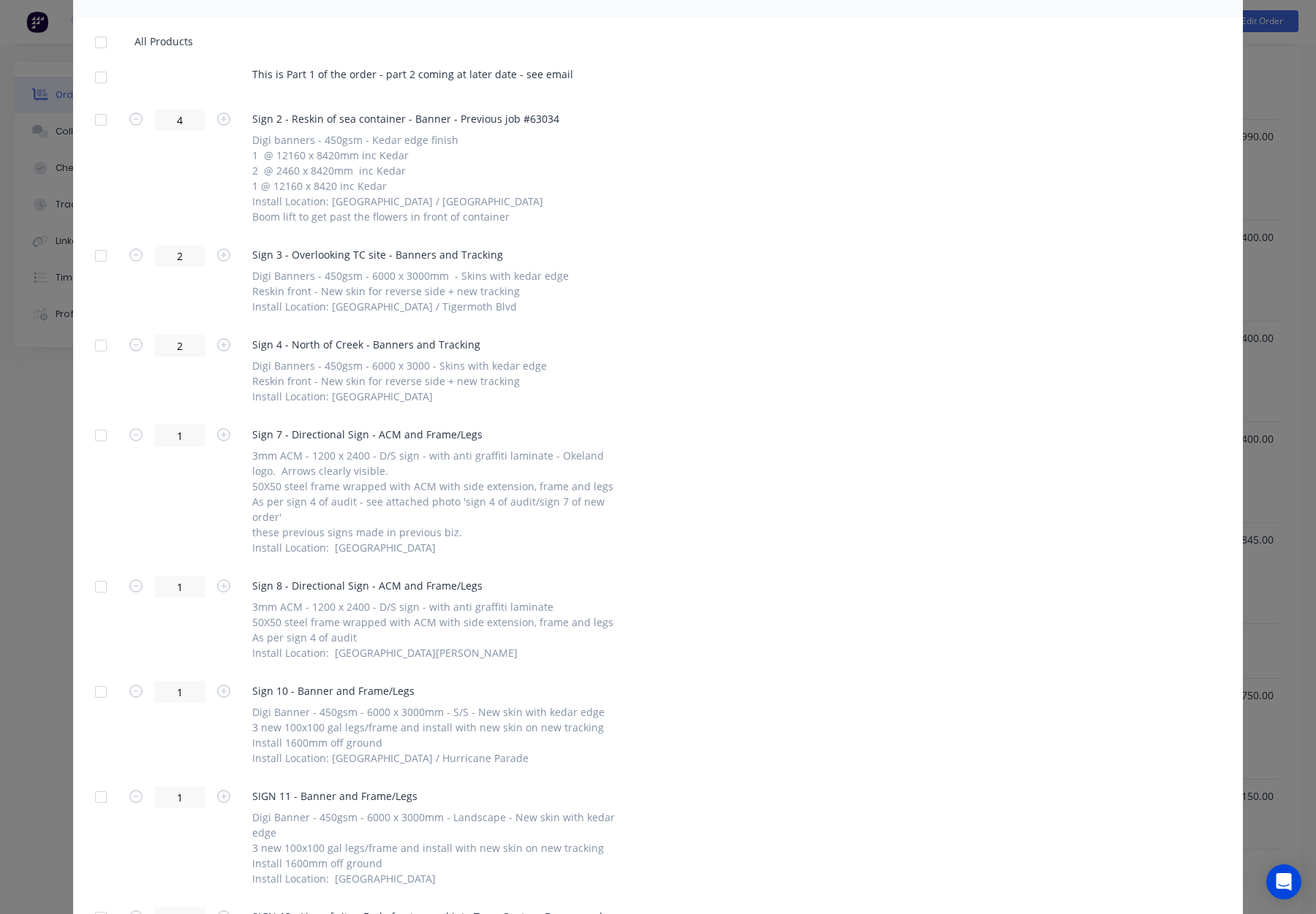
scroll to position [256, 0]
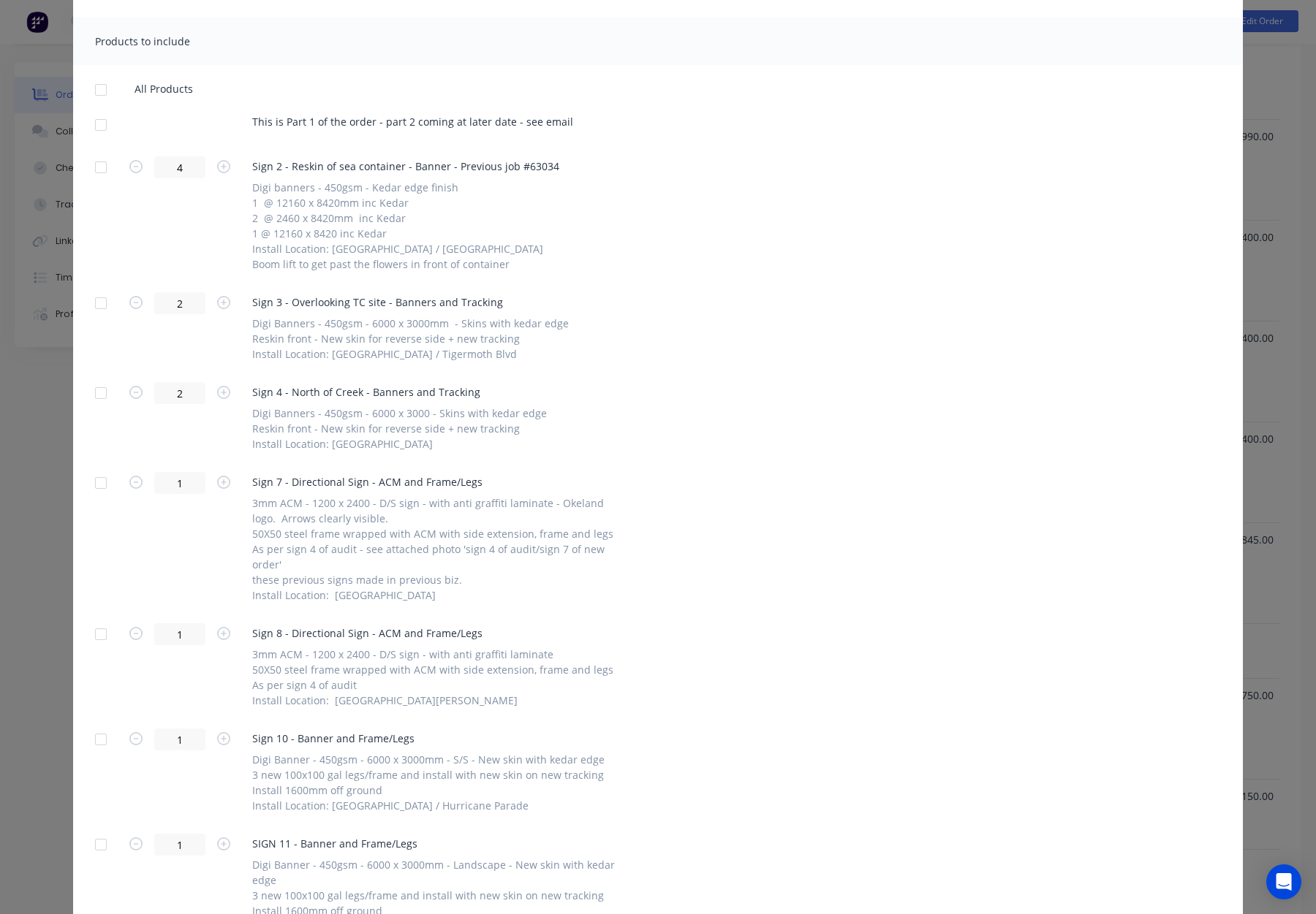
click at [106, 129] on div at bounding box center [100, 124] width 30 height 30
click at [102, 166] on div at bounding box center [100, 167] width 30 height 30
click at [102, 306] on div at bounding box center [100, 303] width 30 height 30
click at [101, 392] on div at bounding box center [100, 393] width 30 height 30
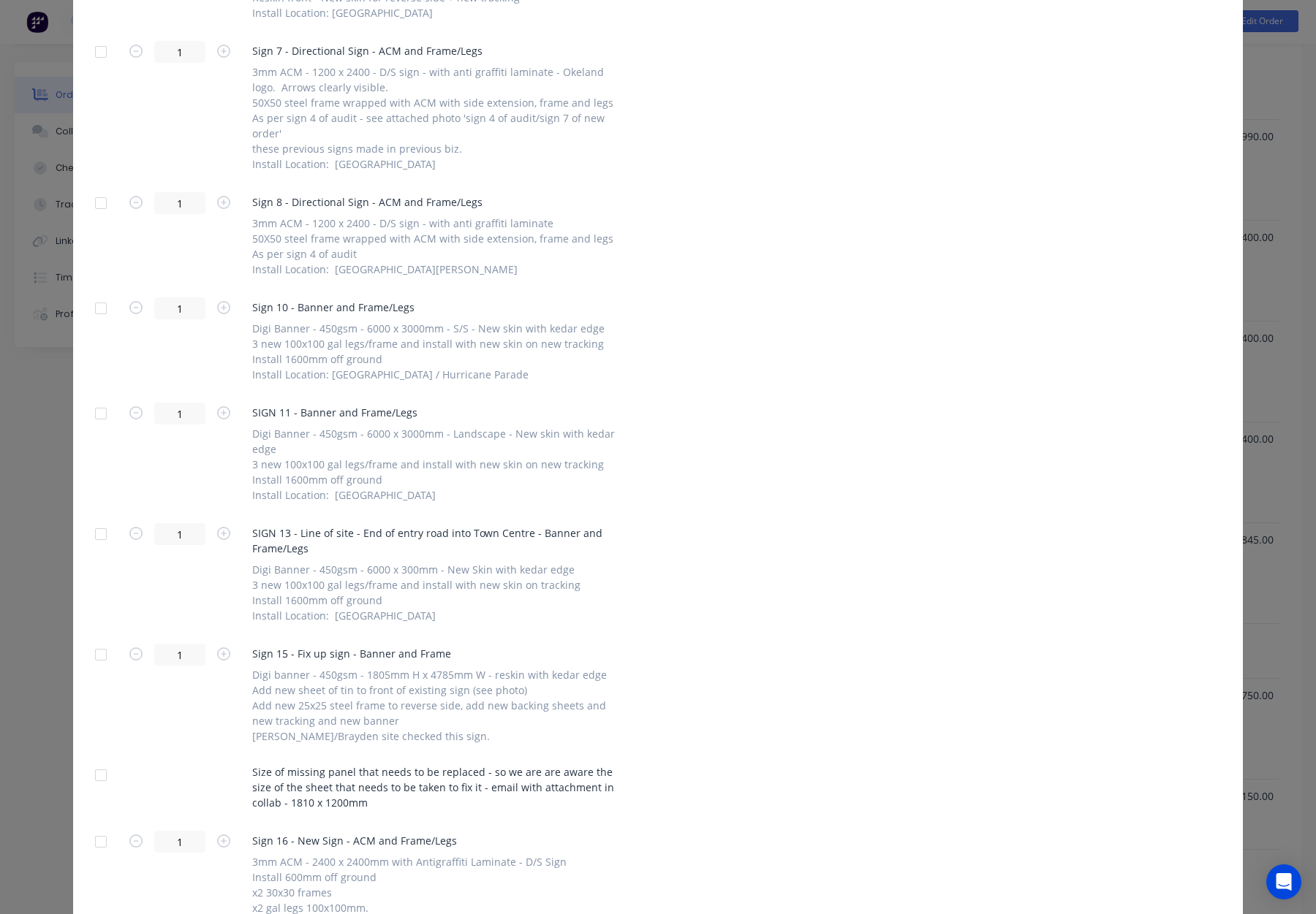
scroll to position [692, 0]
click at [102, 301] on div at bounding box center [100, 303] width 30 height 30
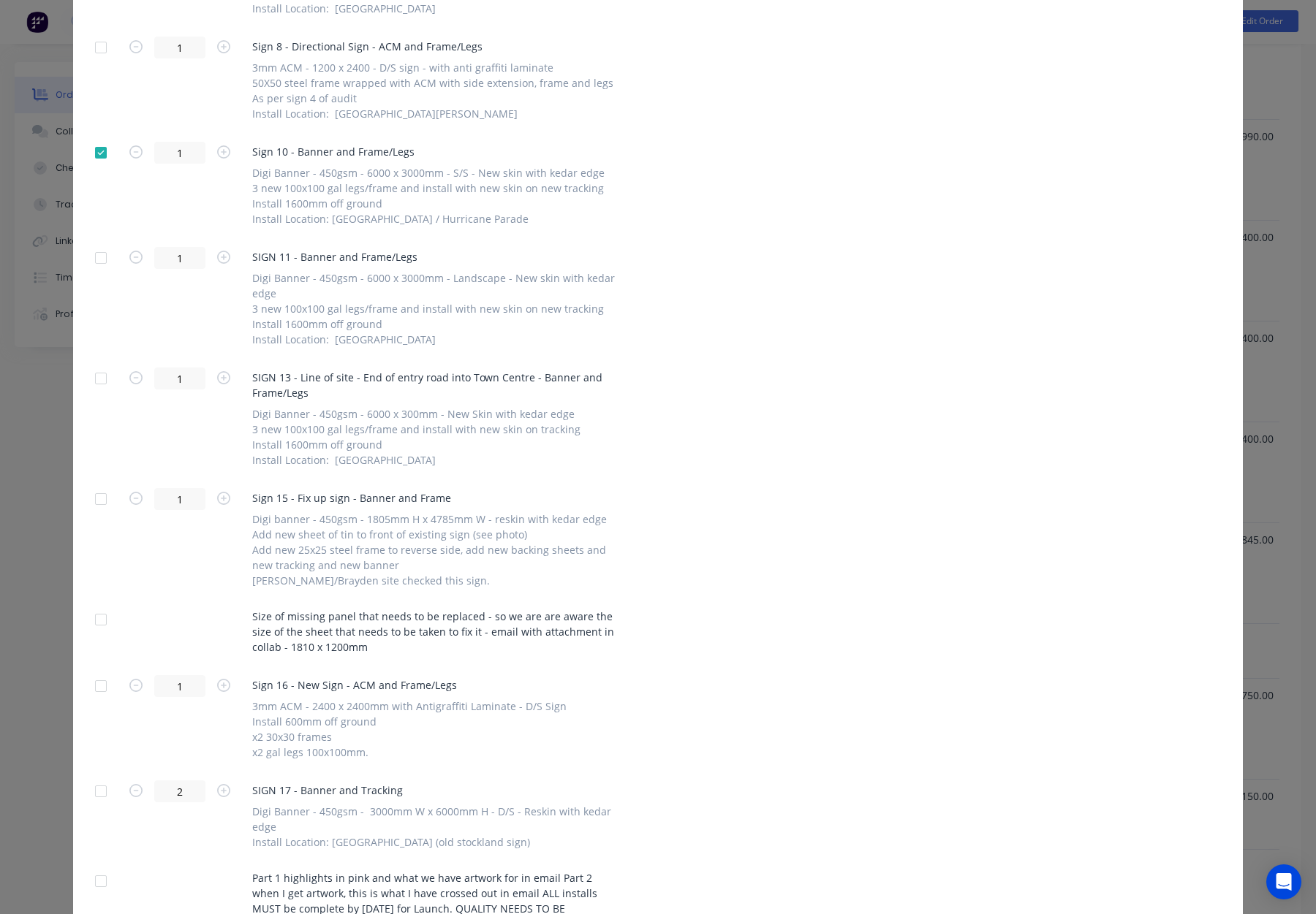
scroll to position [843, 0]
click at [101, 257] on div at bounding box center [100, 257] width 30 height 30
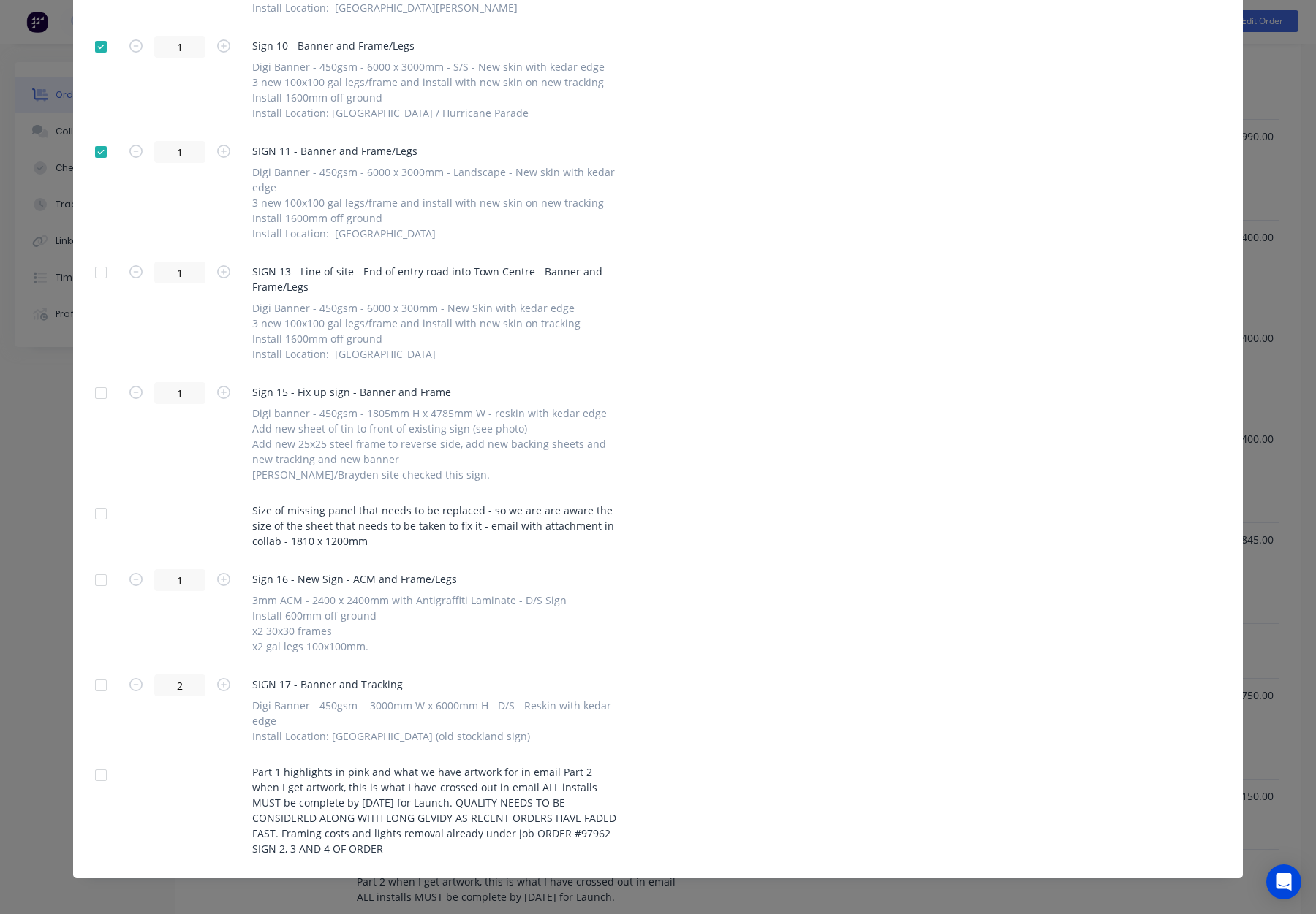
scroll to position [955, 0]
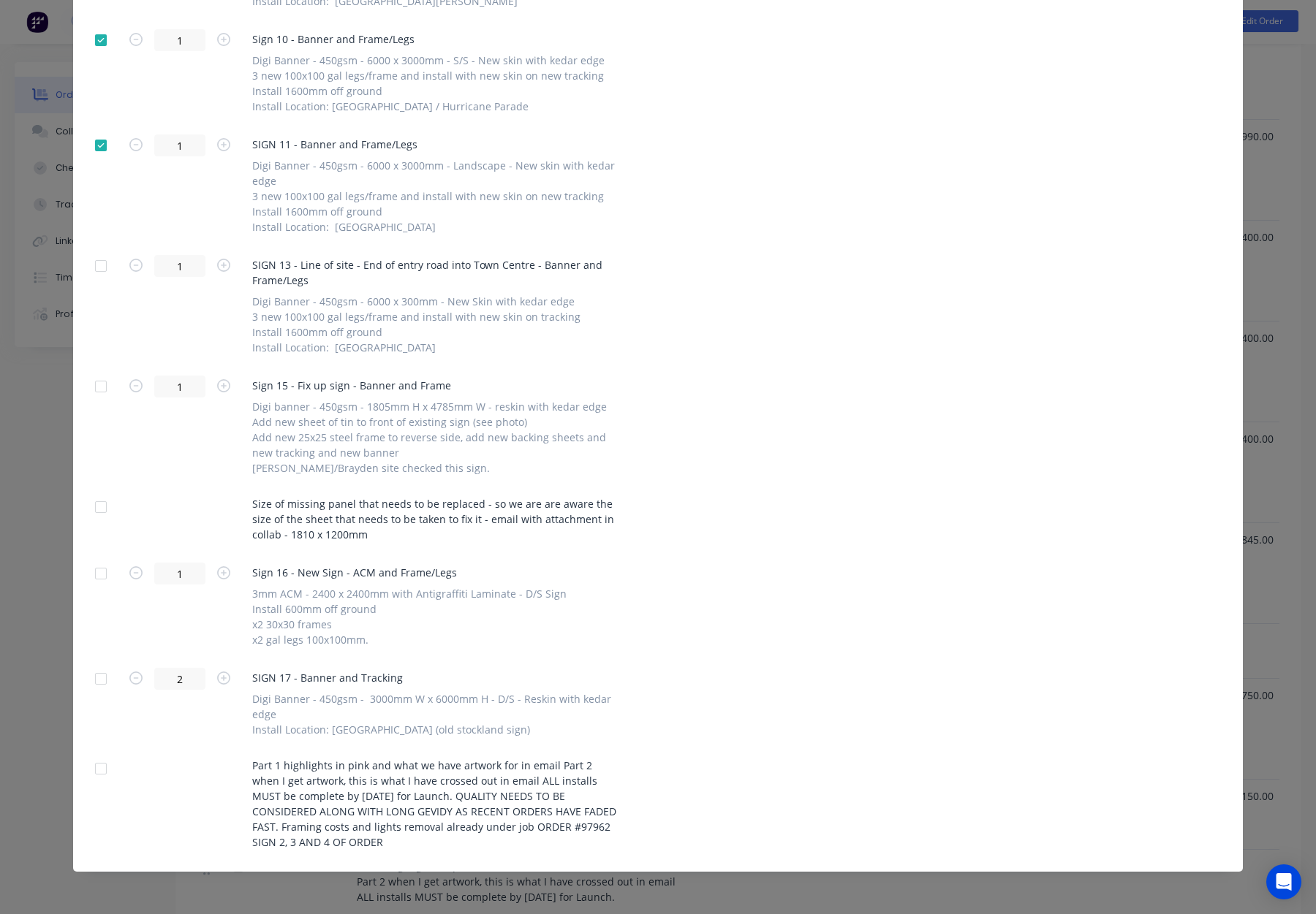
drag, startPoint x: 98, startPoint y: 267, endPoint x: 152, endPoint y: 279, distance: 55.3
click at [98, 268] on div at bounding box center [100, 266] width 30 height 30
click at [99, 388] on div at bounding box center [100, 386] width 30 height 30
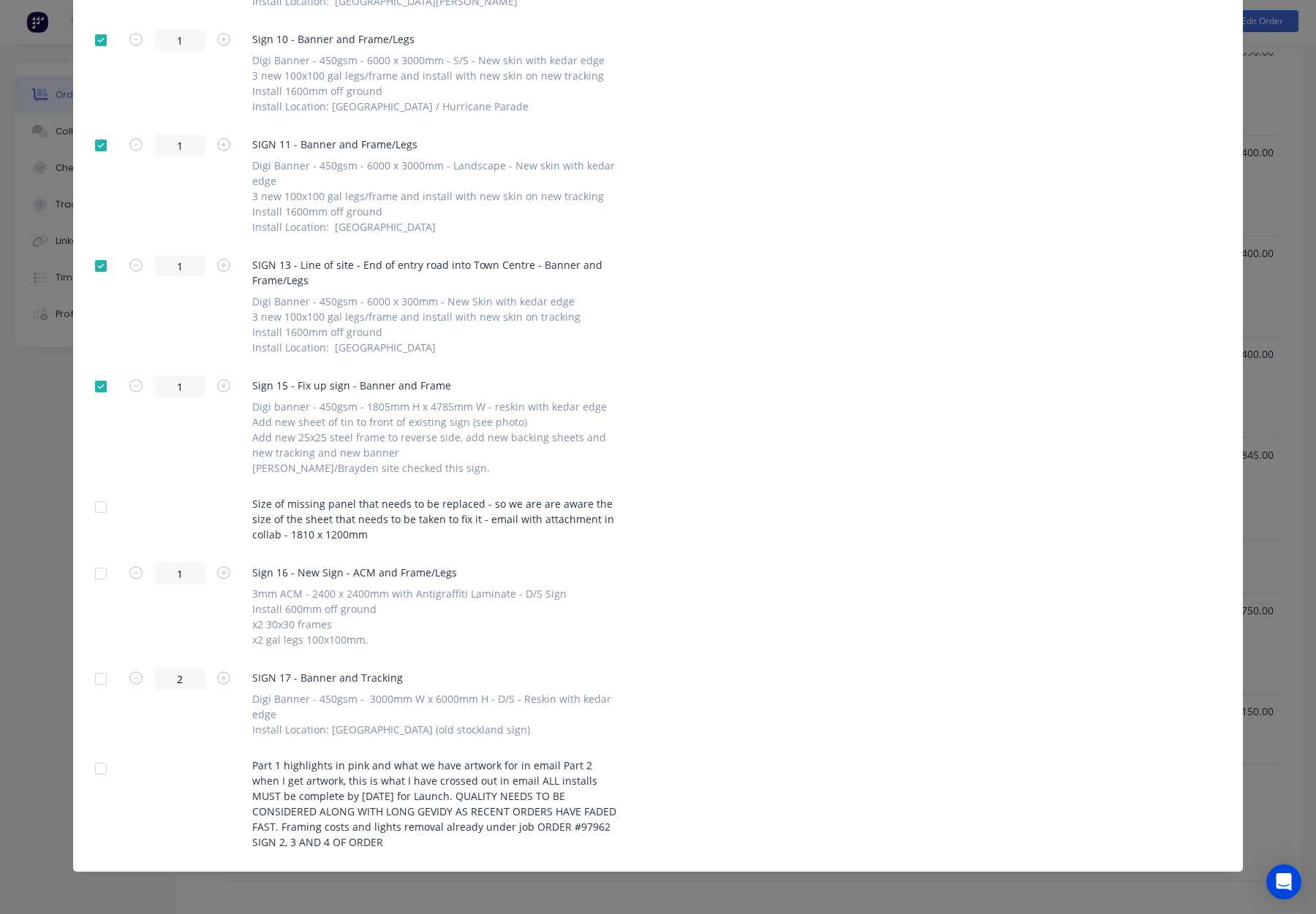
click at [100, 506] on div at bounding box center [100, 507] width 30 height 30
click at [96, 681] on div at bounding box center [100, 679] width 30 height 30
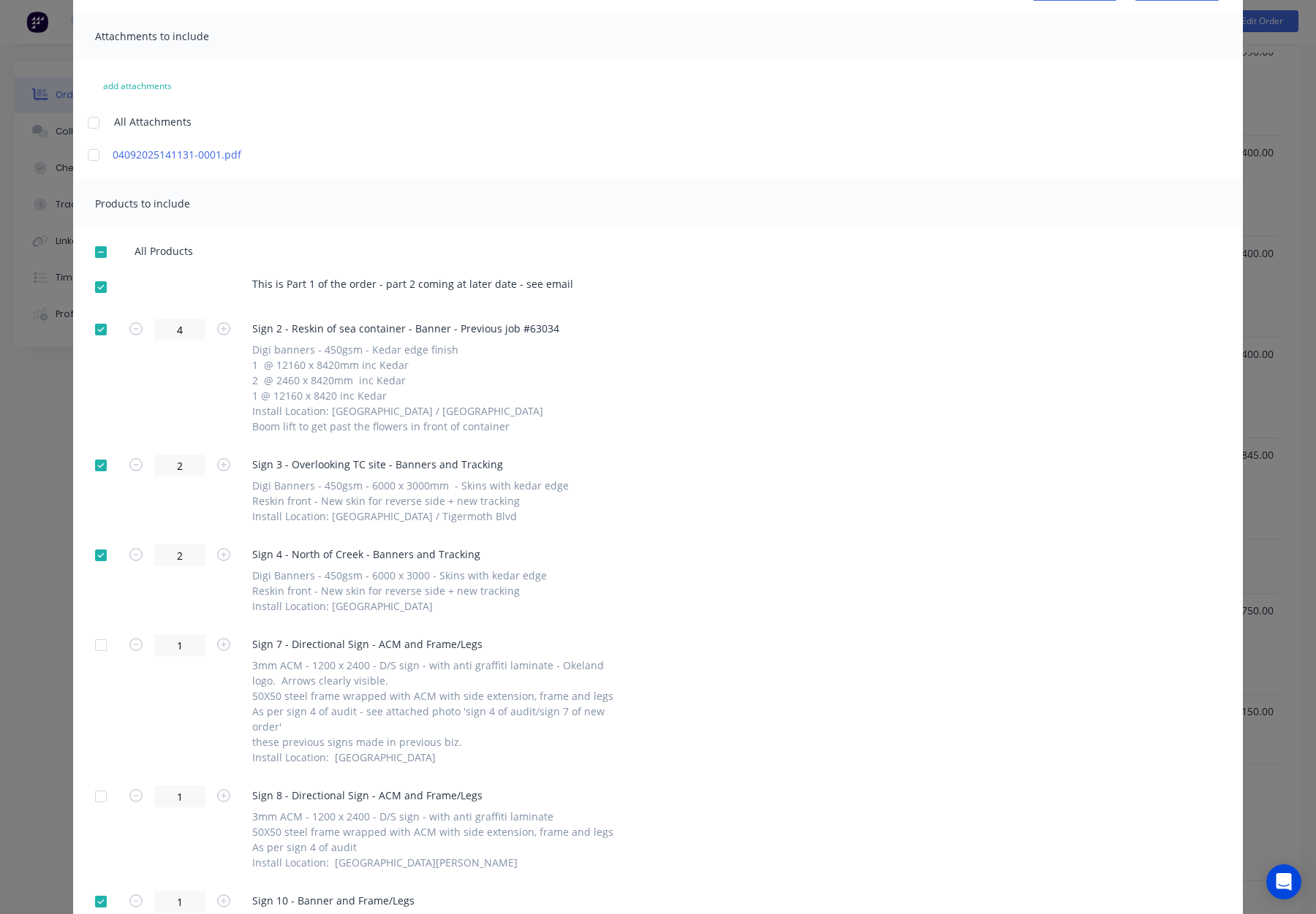
scroll to position [0, 0]
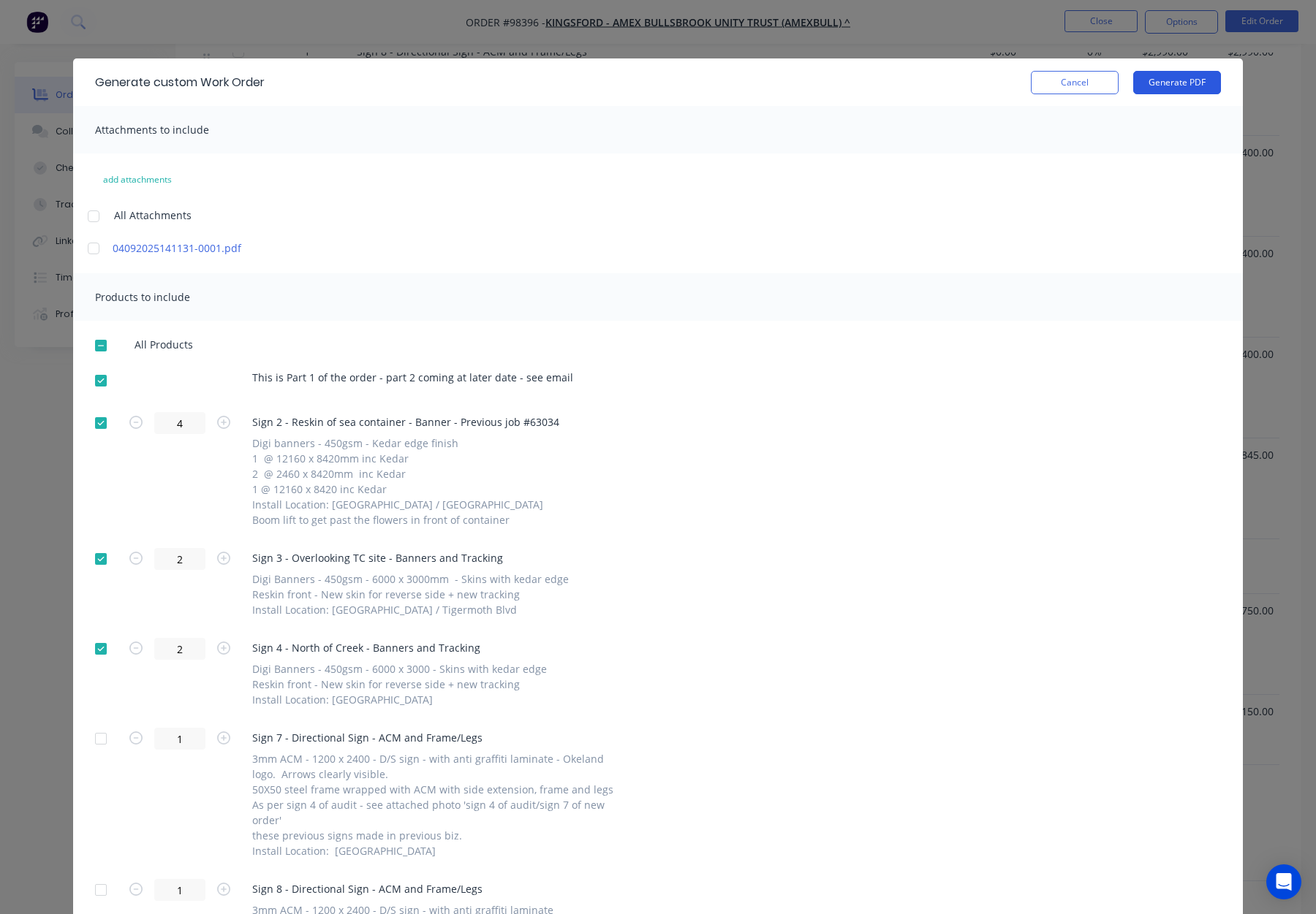
click at [1163, 77] on button "Generate PDF" at bounding box center [1177, 82] width 88 height 23
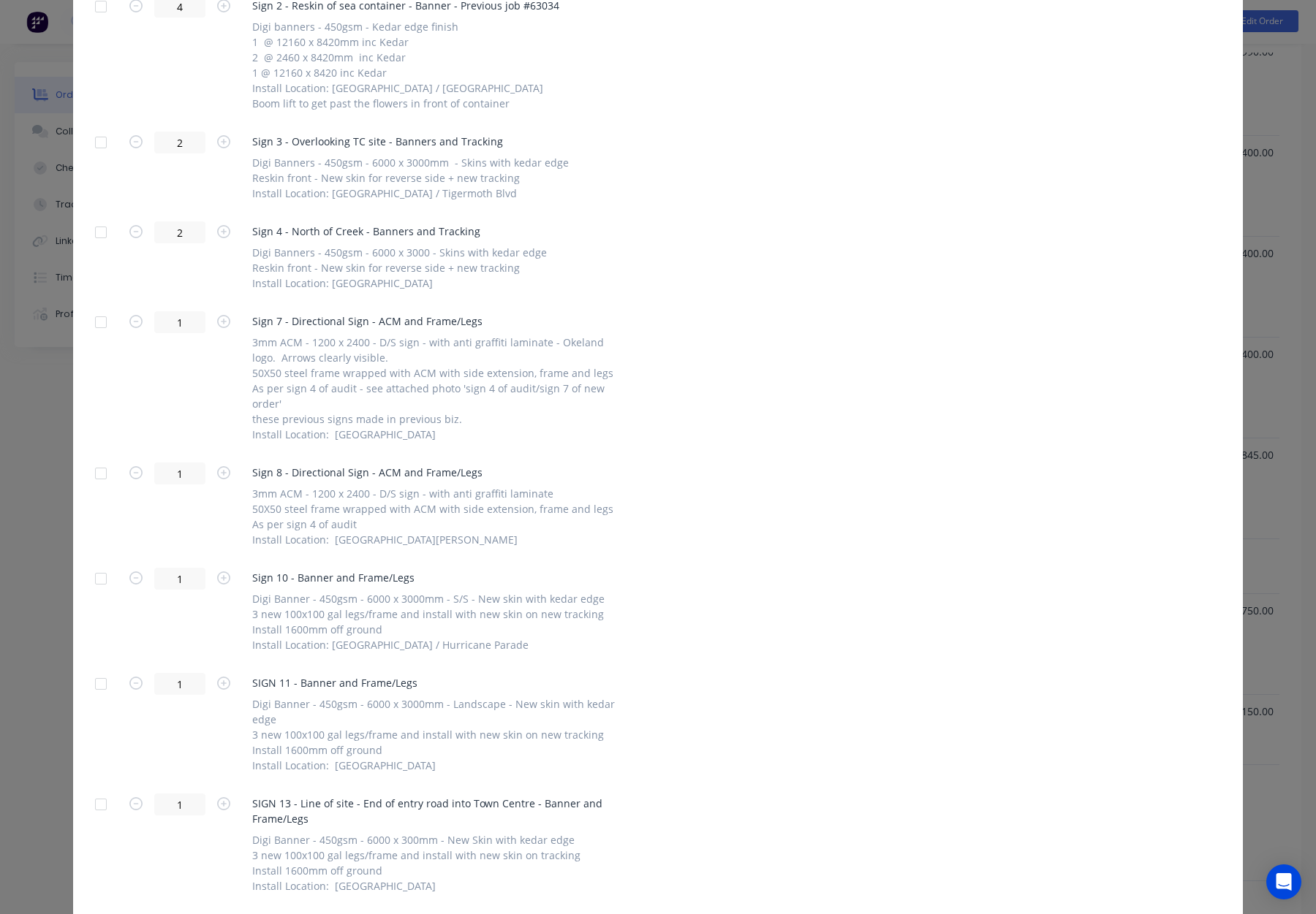
scroll to position [451, 0]
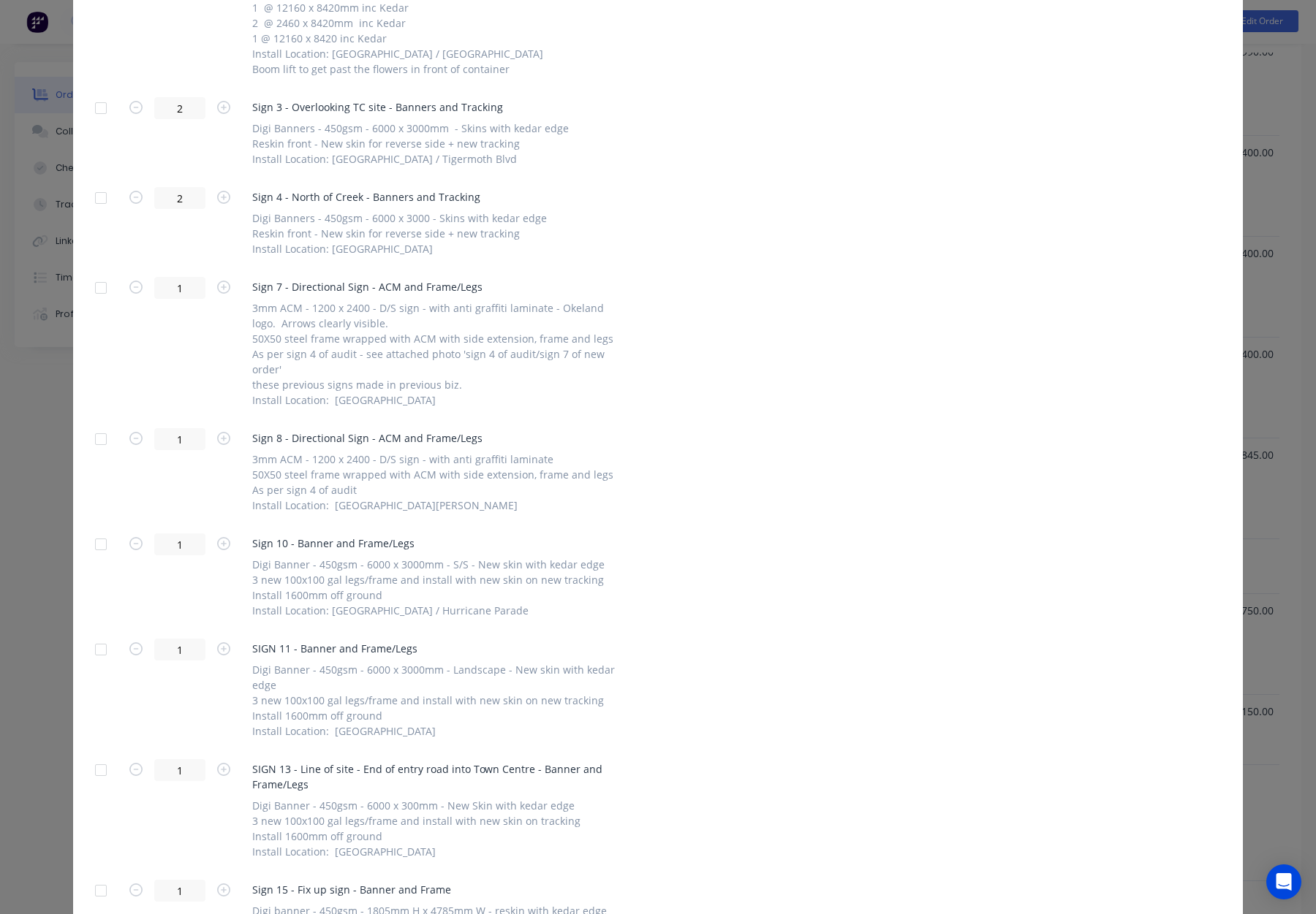
drag, startPoint x: 97, startPoint y: 287, endPoint x: 112, endPoint y: 289, distance: 15.1
click at [97, 287] on div at bounding box center [100, 288] width 30 height 30
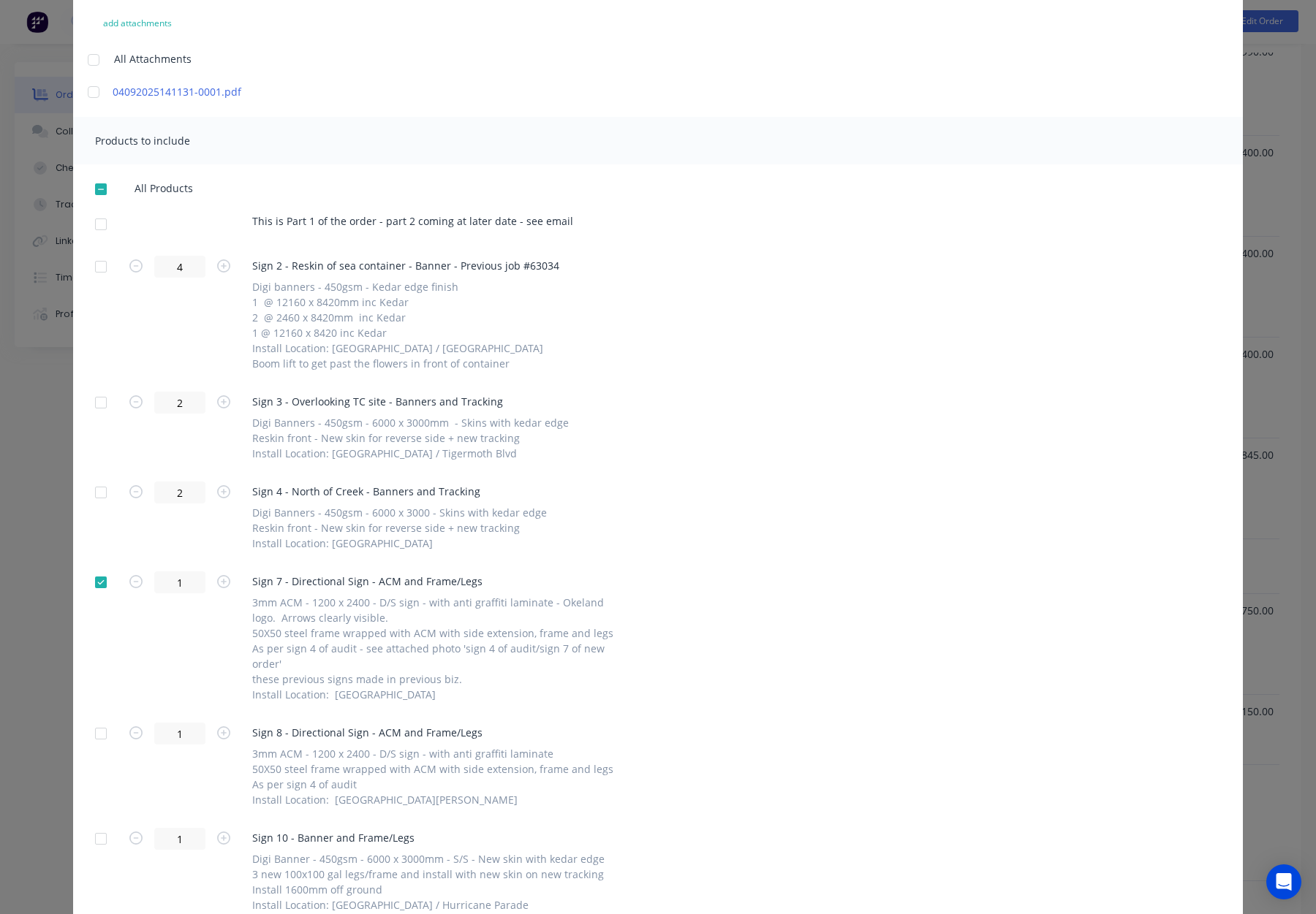
scroll to position [56, 0]
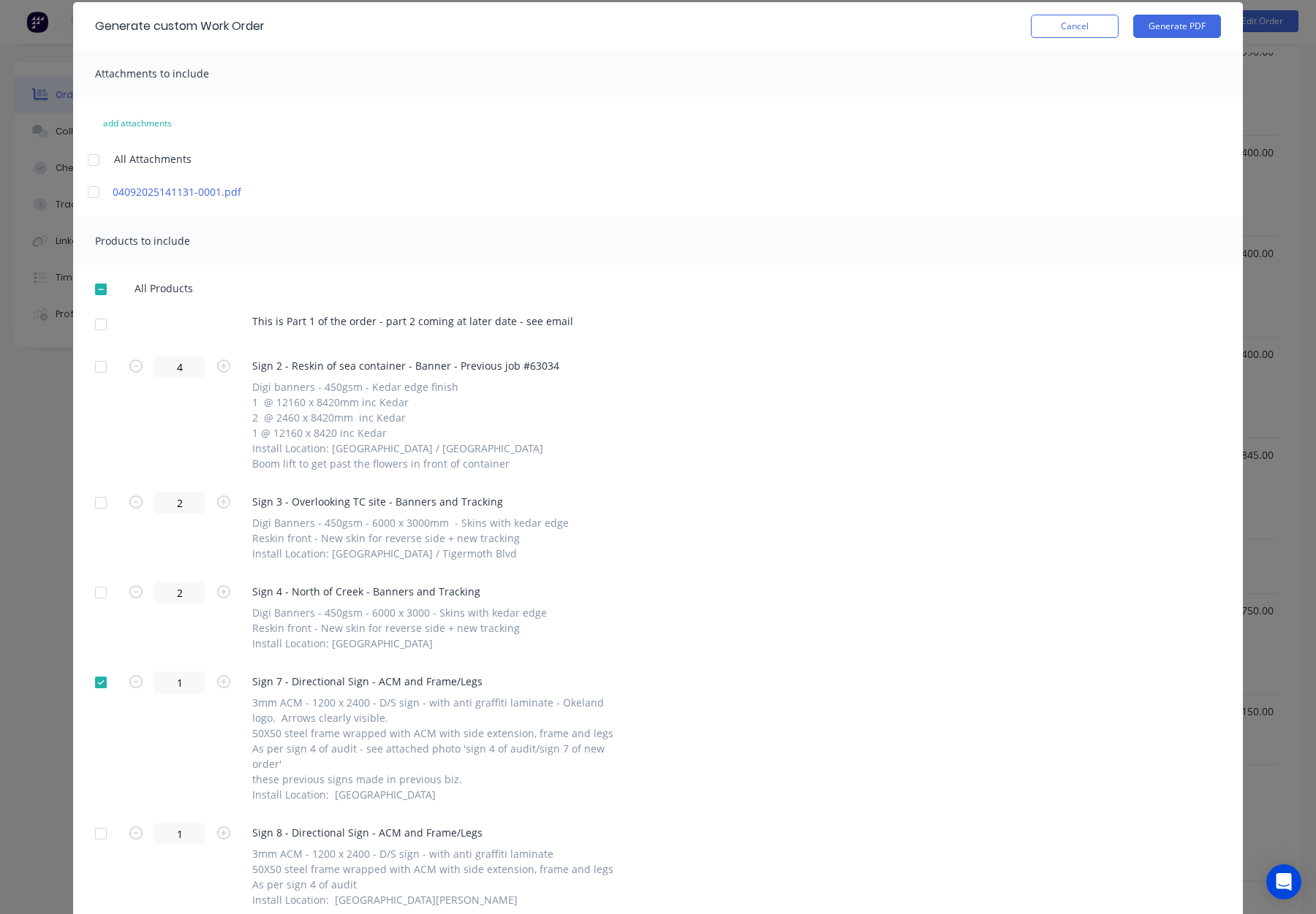
drag, startPoint x: 102, startPoint y: 322, endPoint x: 242, endPoint y: 329, distance: 140.2
click at [103, 322] on div at bounding box center [100, 325] width 30 height 30
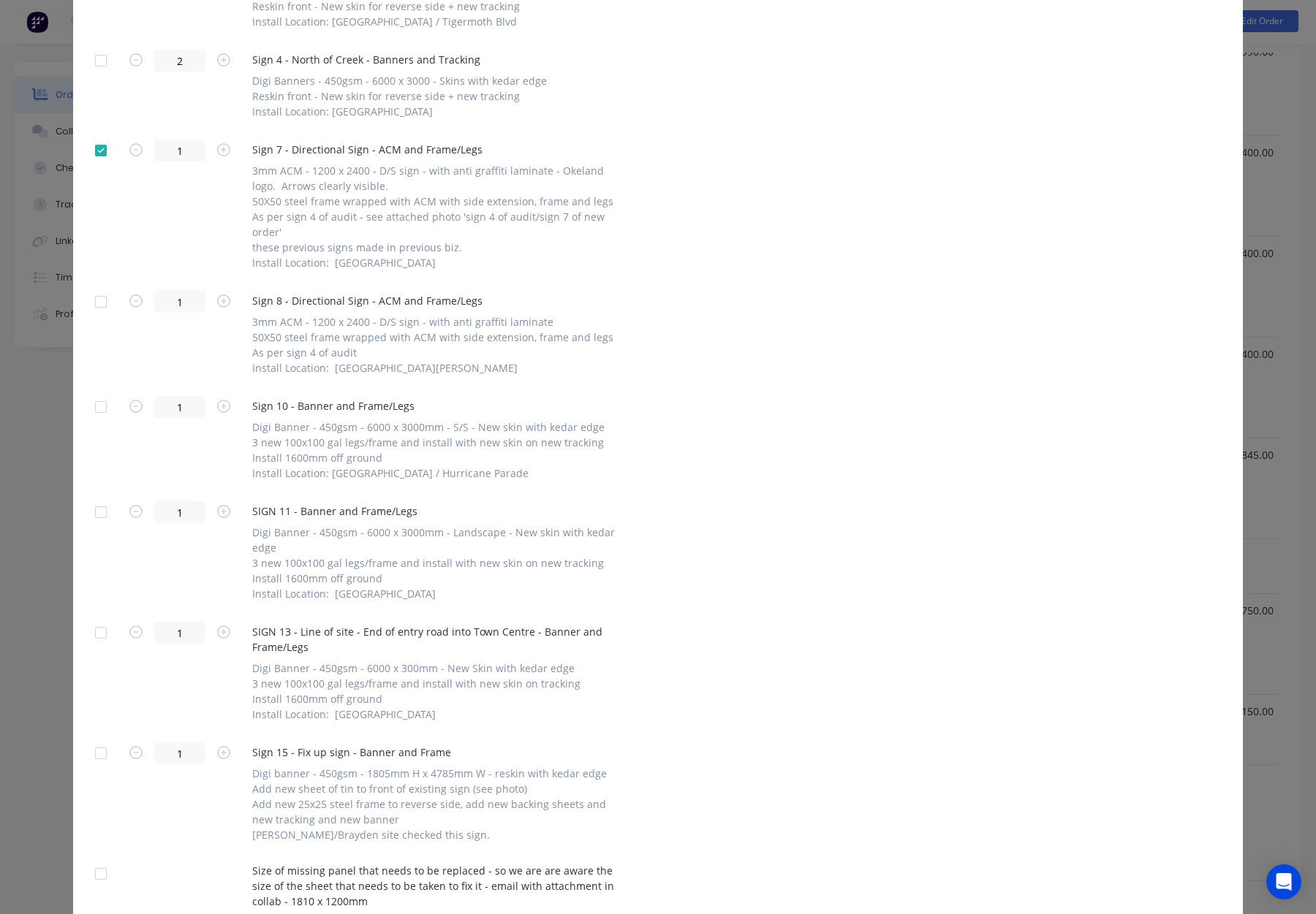
scroll to position [607, 0]
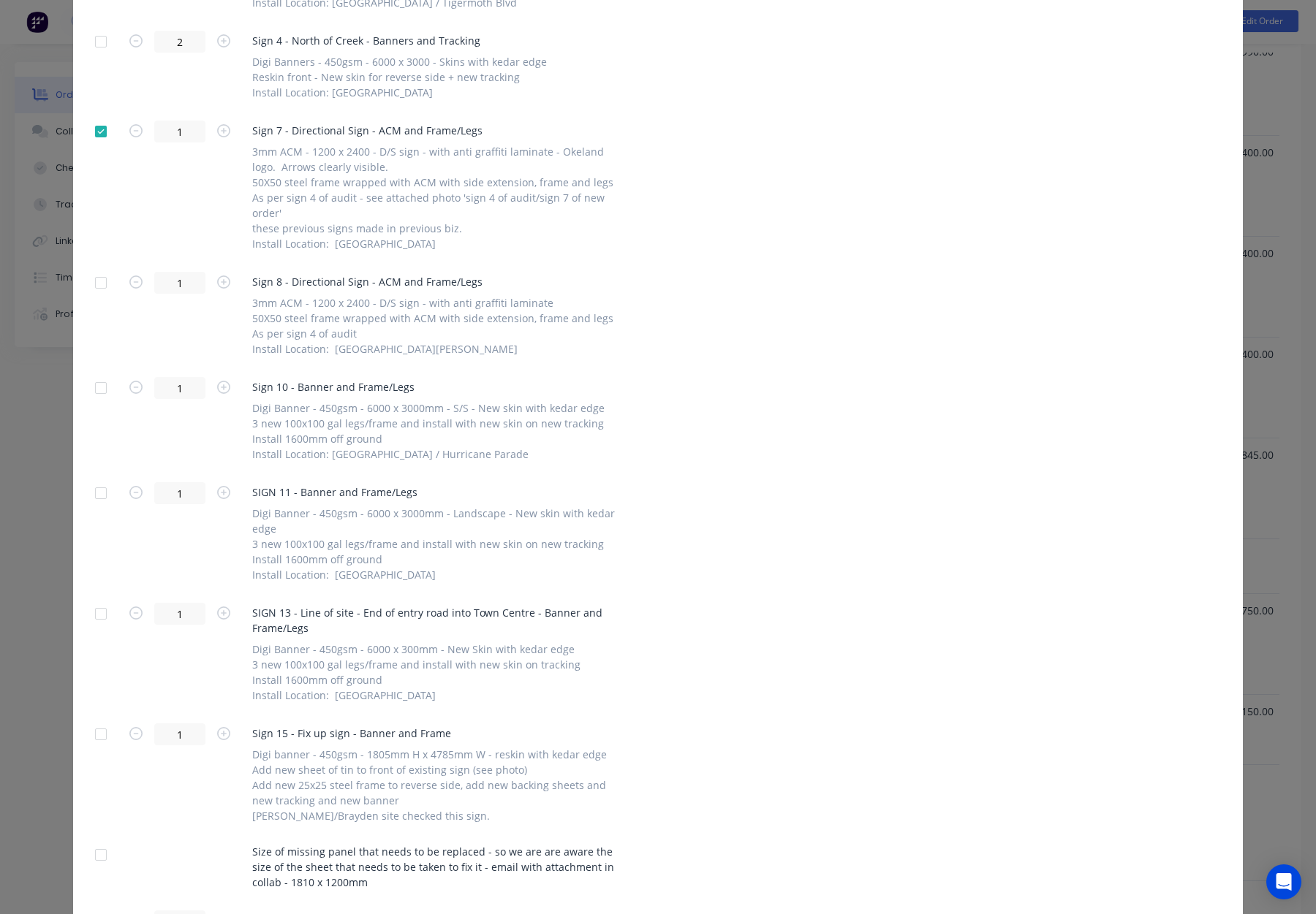
drag, startPoint x: 95, startPoint y: 282, endPoint x: 102, endPoint y: 283, distance: 7.1
click at [95, 282] on div at bounding box center [100, 283] width 30 height 30
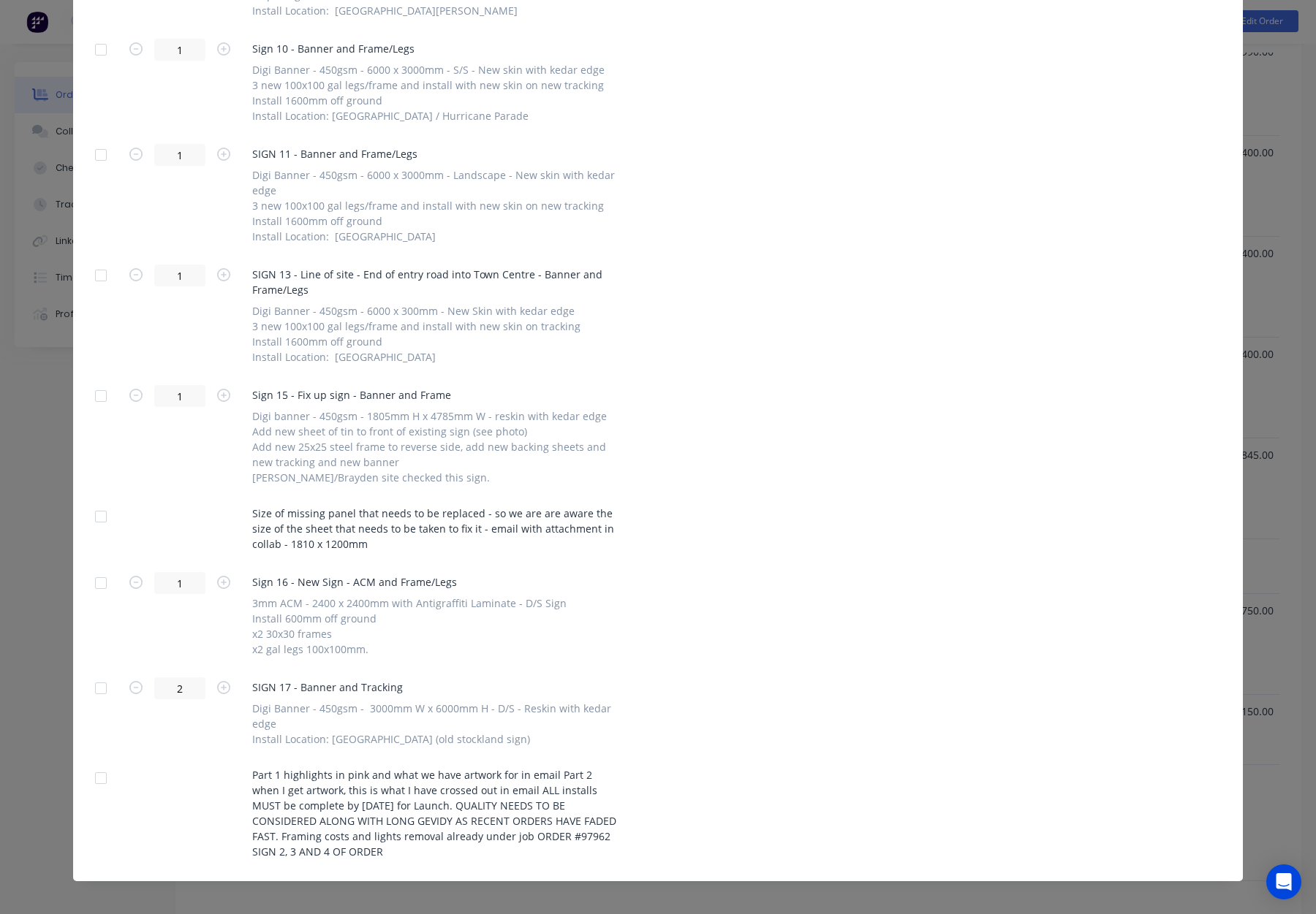
scroll to position [955, 0]
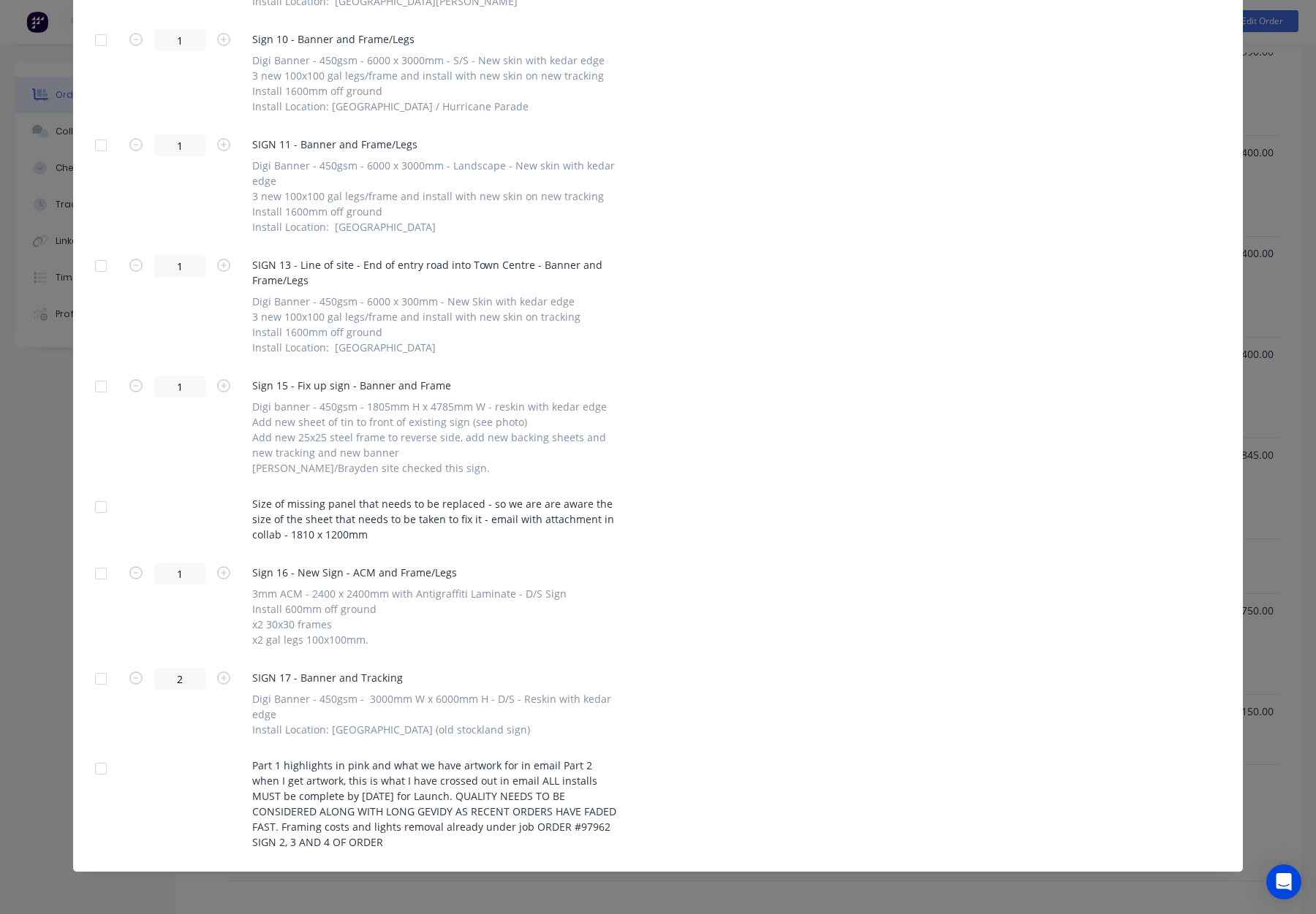
click at [106, 572] on div at bounding box center [100, 573] width 30 height 30
click at [102, 769] on div at bounding box center [100, 768] width 30 height 30
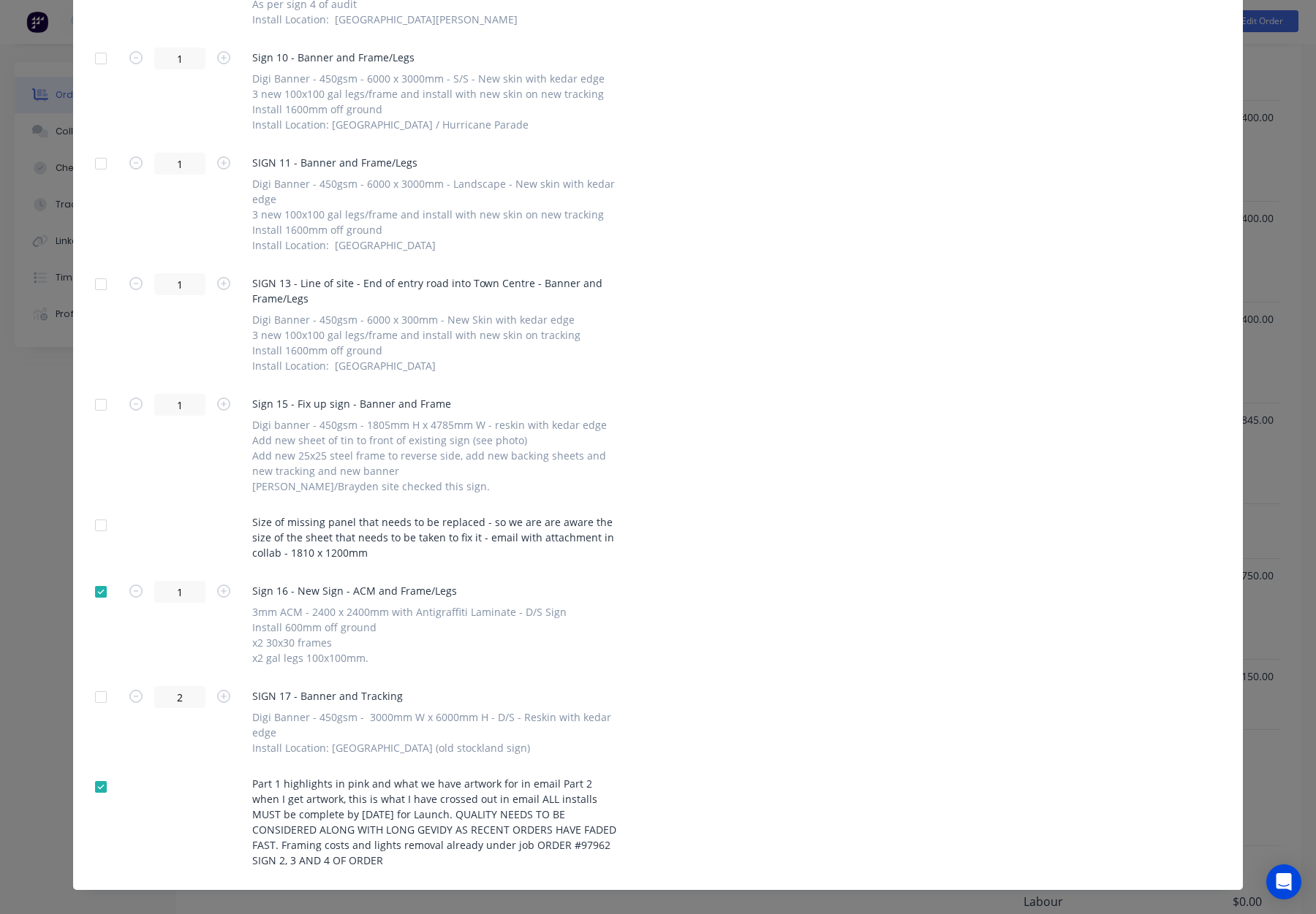
scroll to position [0, 0]
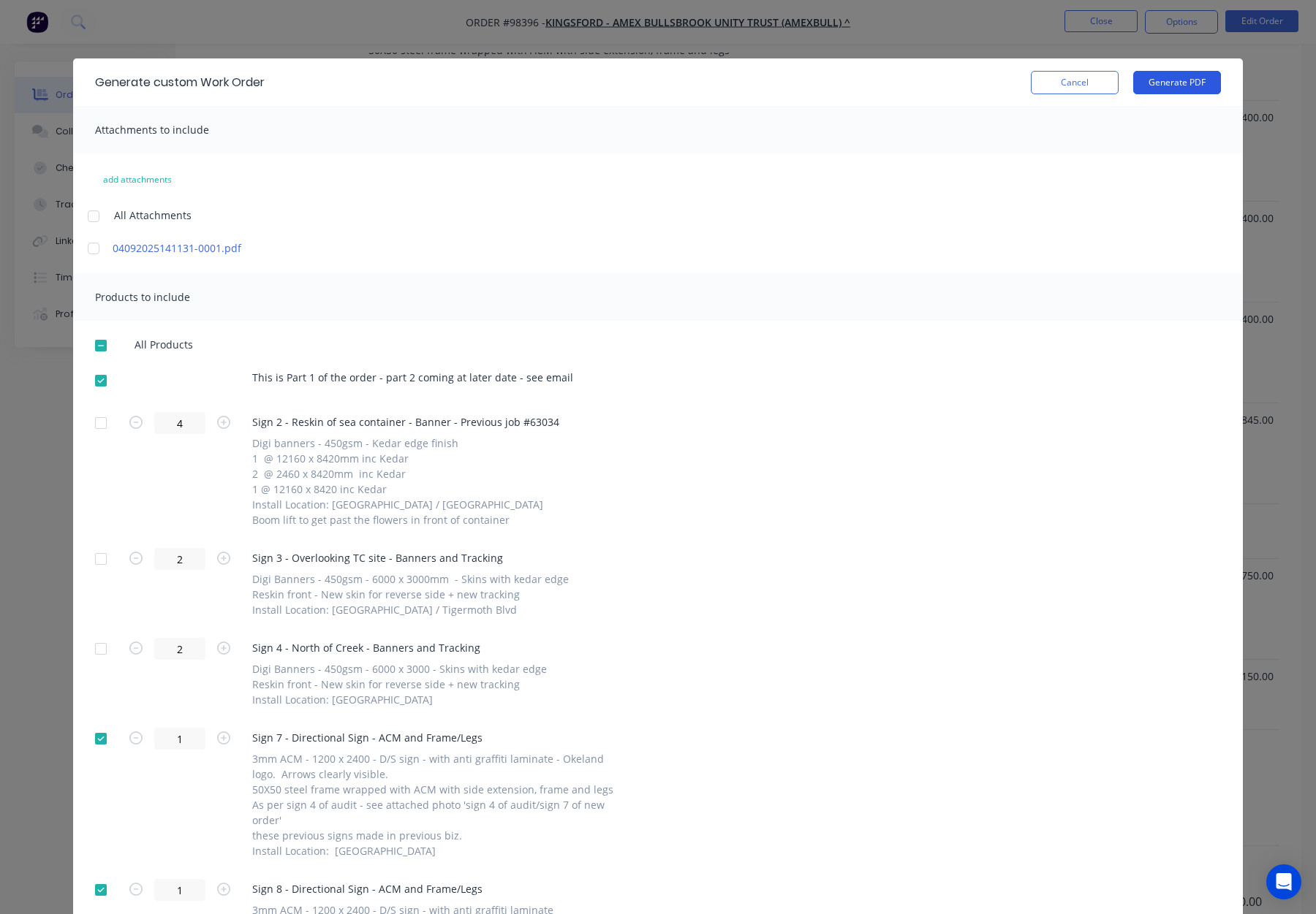
click at [1184, 78] on button "Generate PDF" at bounding box center [1177, 82] width 88 height 23
drag, startPoint x: 1115, startPoint y: 89, endPoint x: 1080, endPoint y: 82, distance: 35.7
click at [1112, 89] on button "Cancel" at bounding box center [1074, 82] width 88 height 23
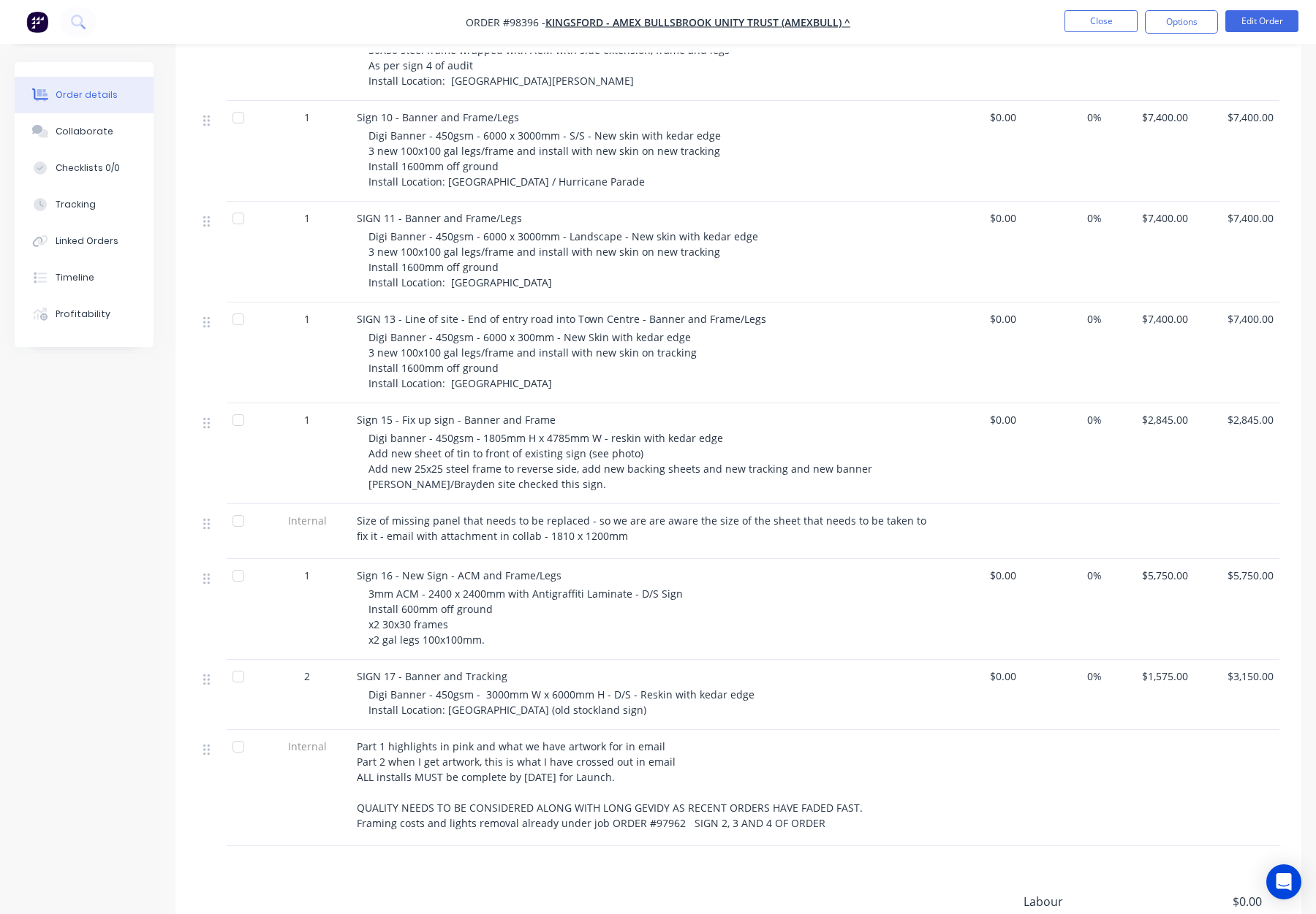
click at [1080, 101] on div "0%" at bounding box center [1066, 151] width 86 height 101
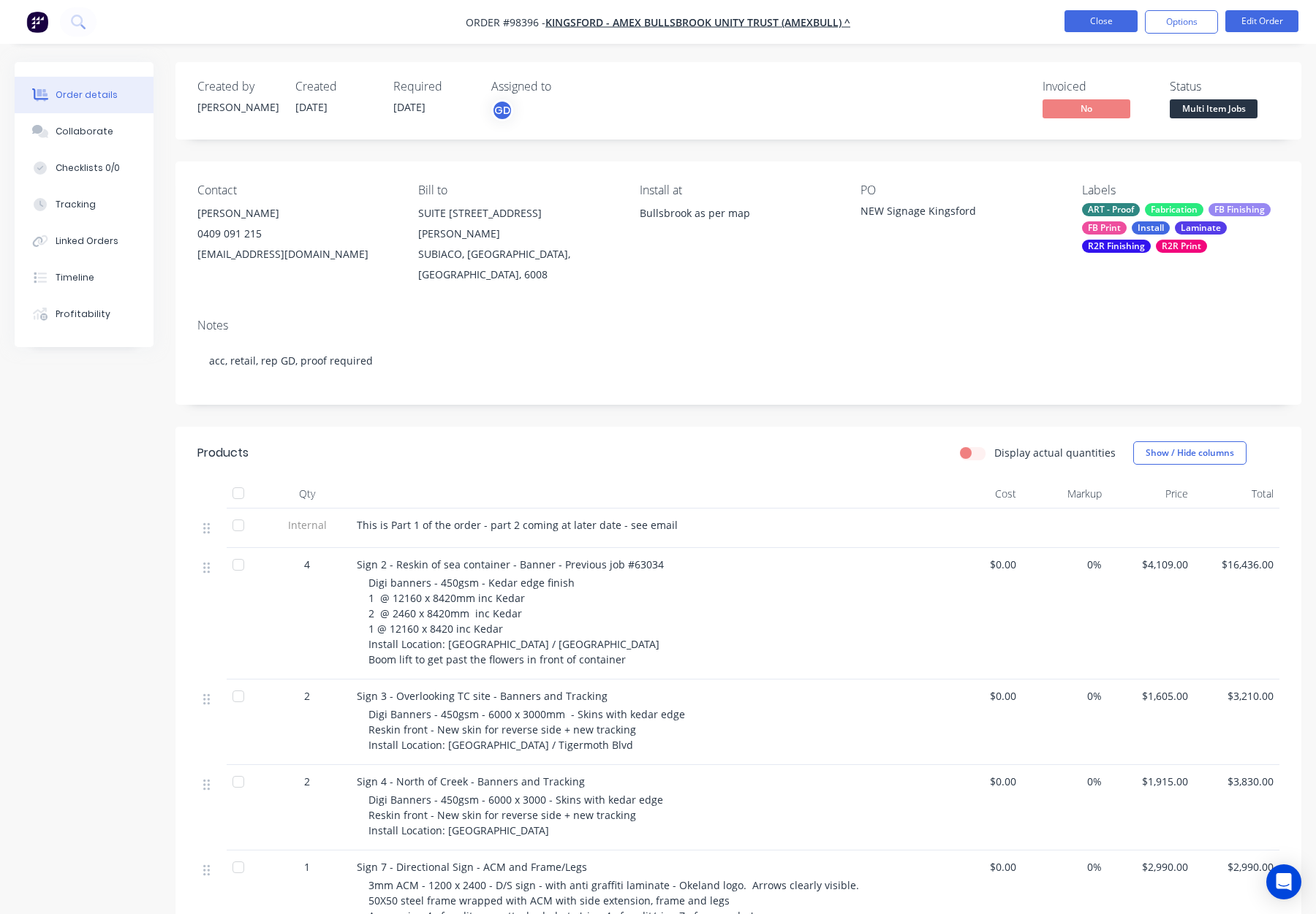
click at [1107, 21] on button "Close" at bounding box center [1101, 21] width 73 height 22
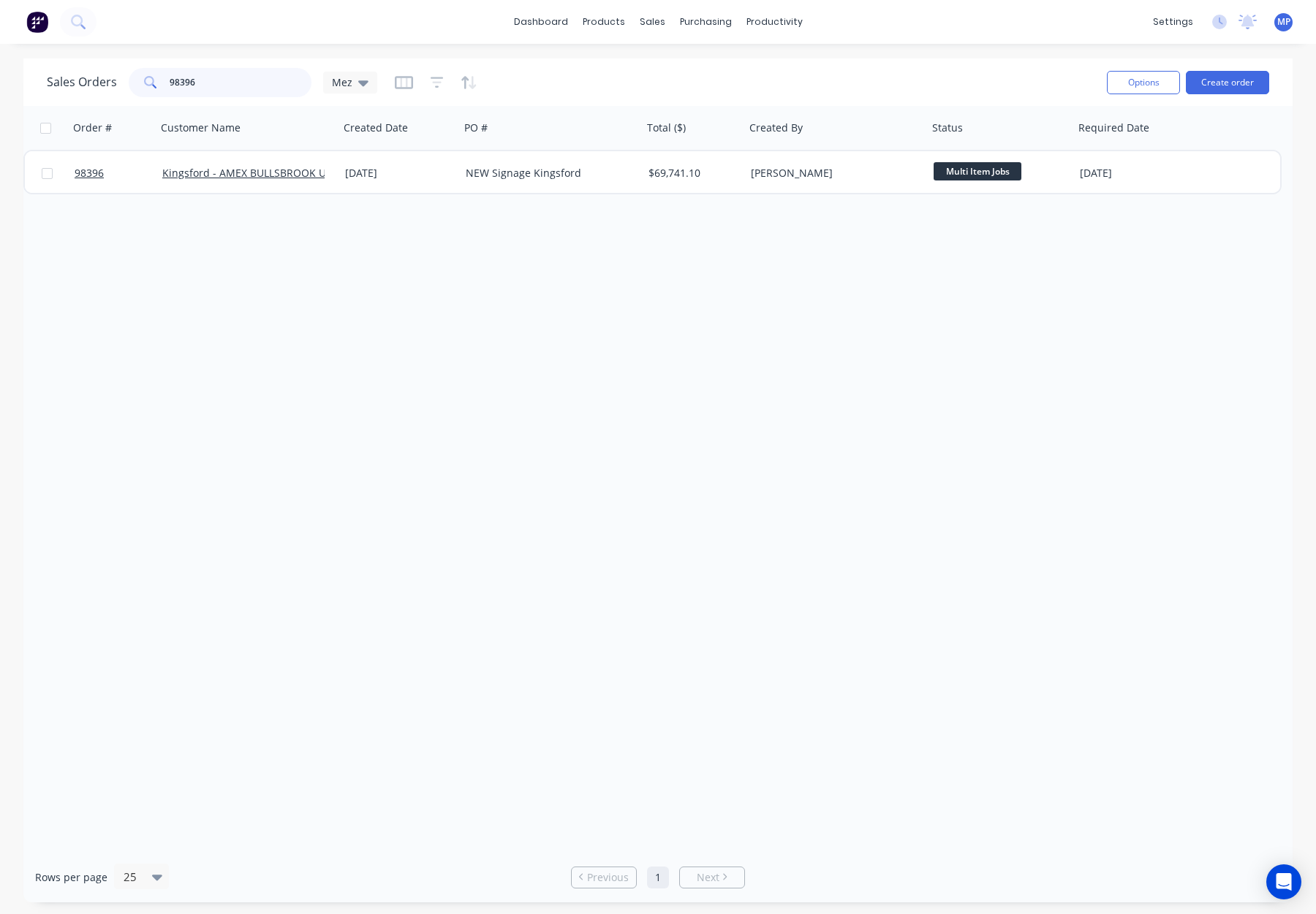
drag, startPoint x: 162, startPoint y: 77, endPoint x: 123, endPoint y: 76, distance: 39.0
click at [121, 78] on div "Sales Orders 98396 Mez" at bounding box center [211, 82] width 330 height 30
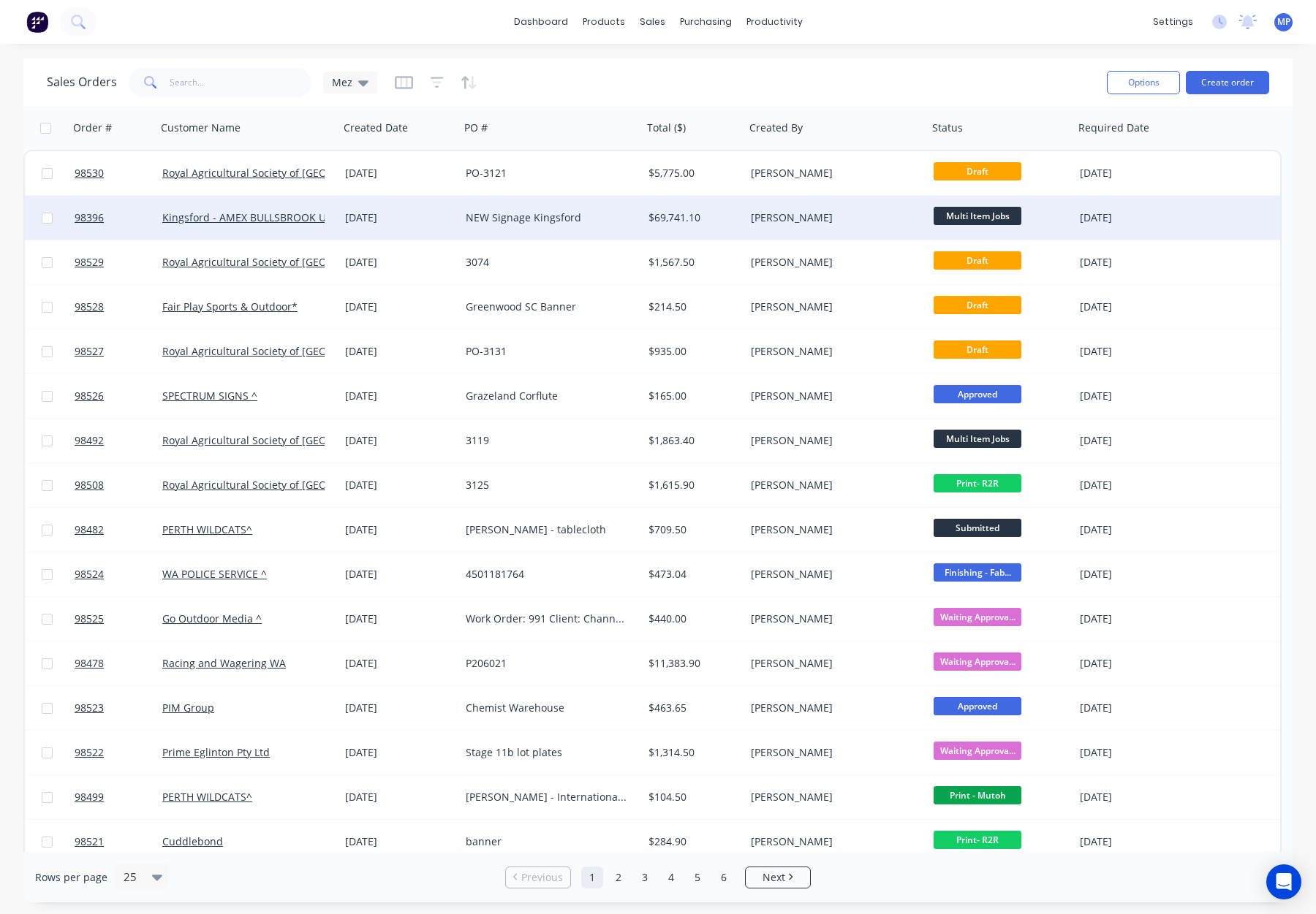
click at [797, 216] on div "[PERSON_NAME]" at bounding box center [831, 217] width 162 height 14
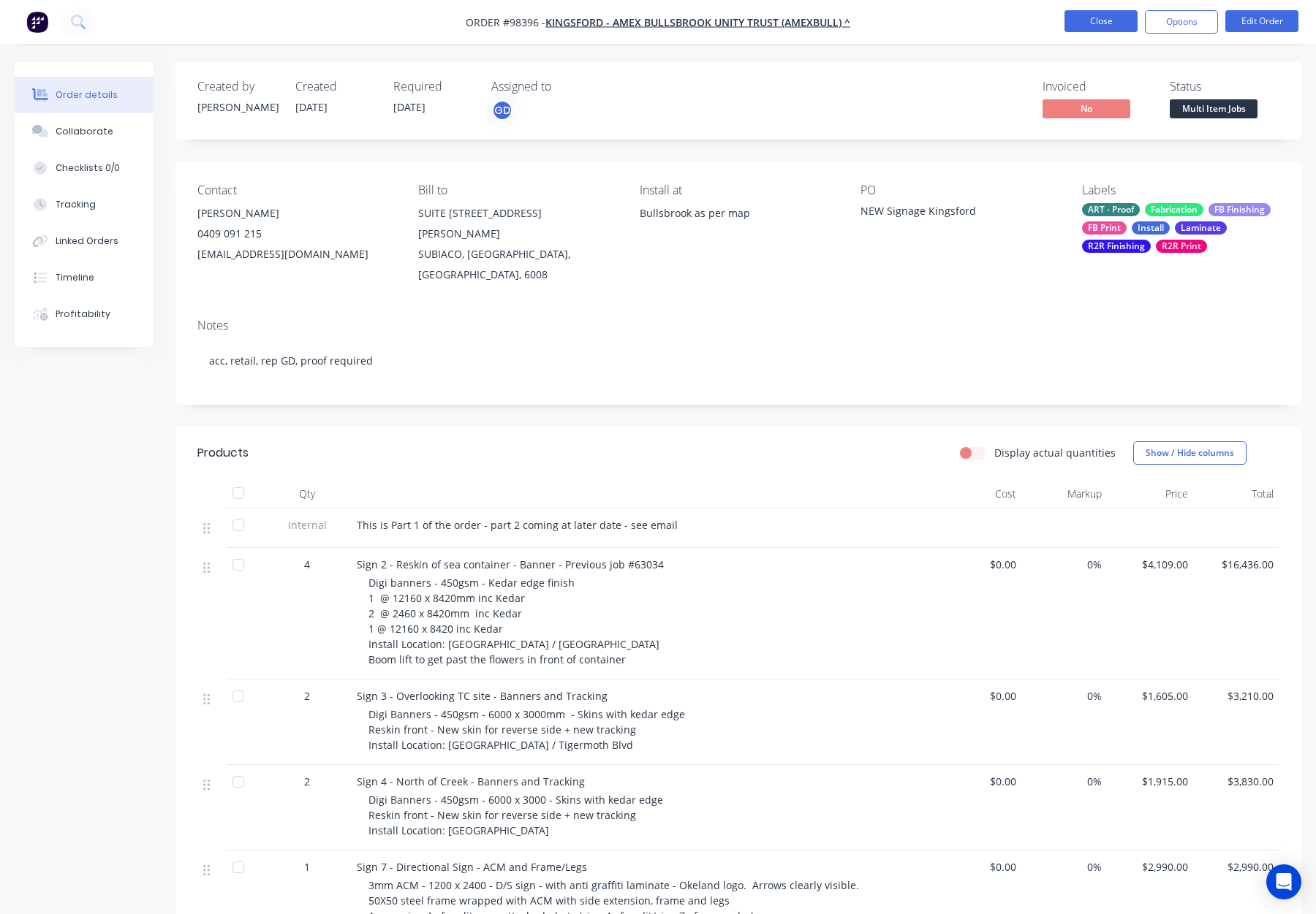
click at [1091, 23] on button "Close" at bounding box center [1101, 21] width 73 height 22
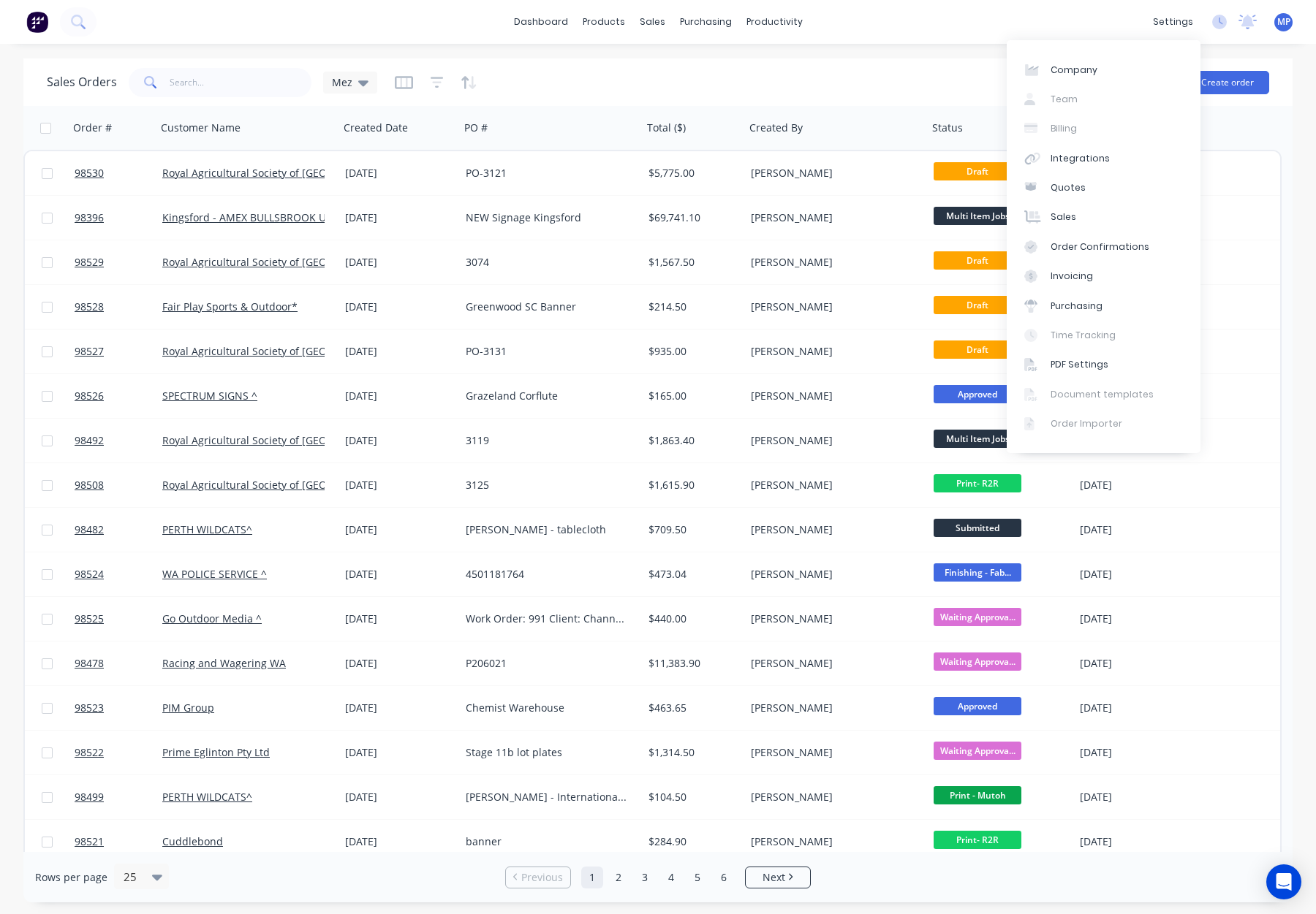
click at [906, 67] on div "Sales Orders Mez" at bounding box center [571, 82] width 1049 height 36
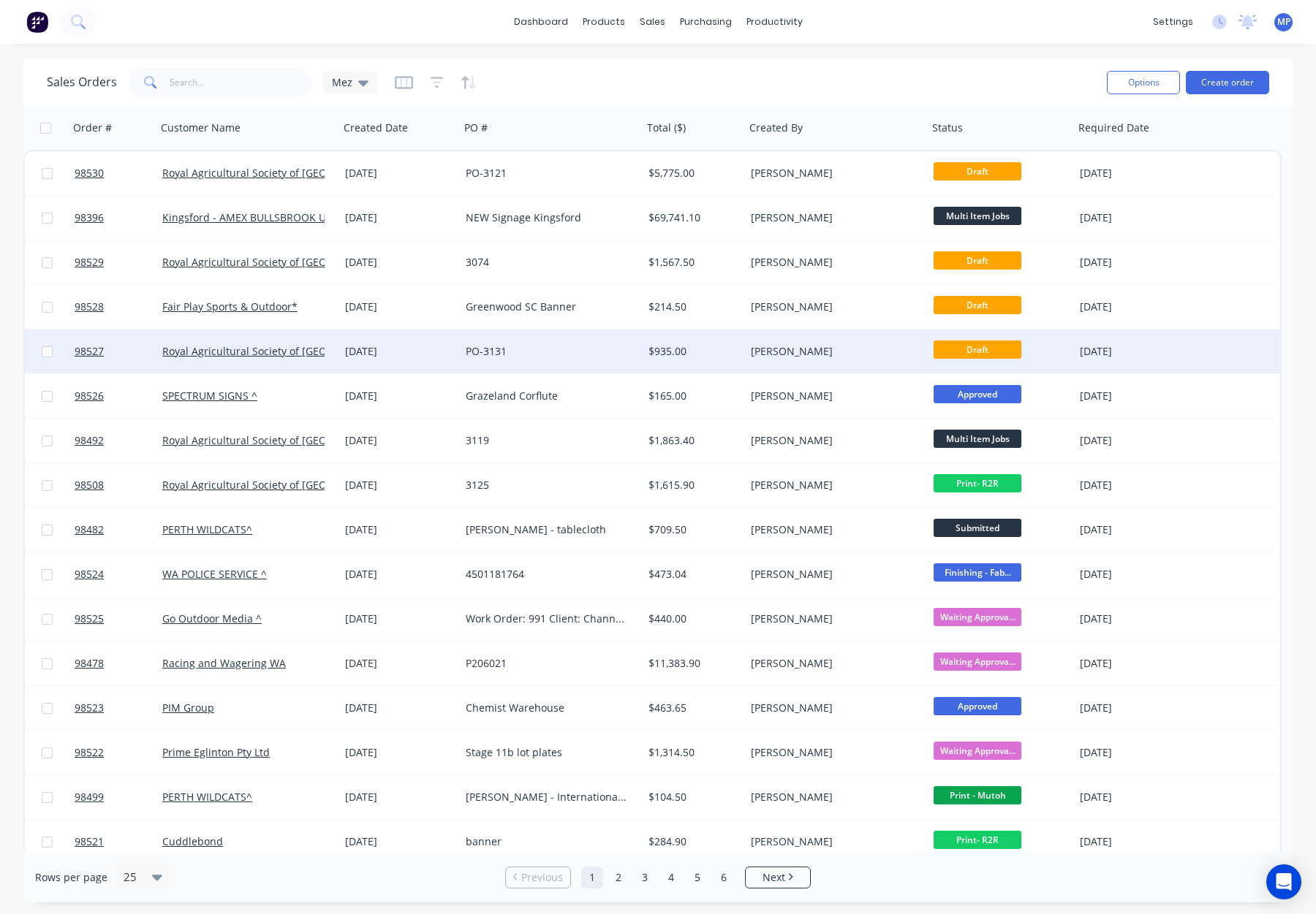
click at [821, 352] on div "[PERSON_NAME]" at bounding box center [831, 351] width 162 height 14
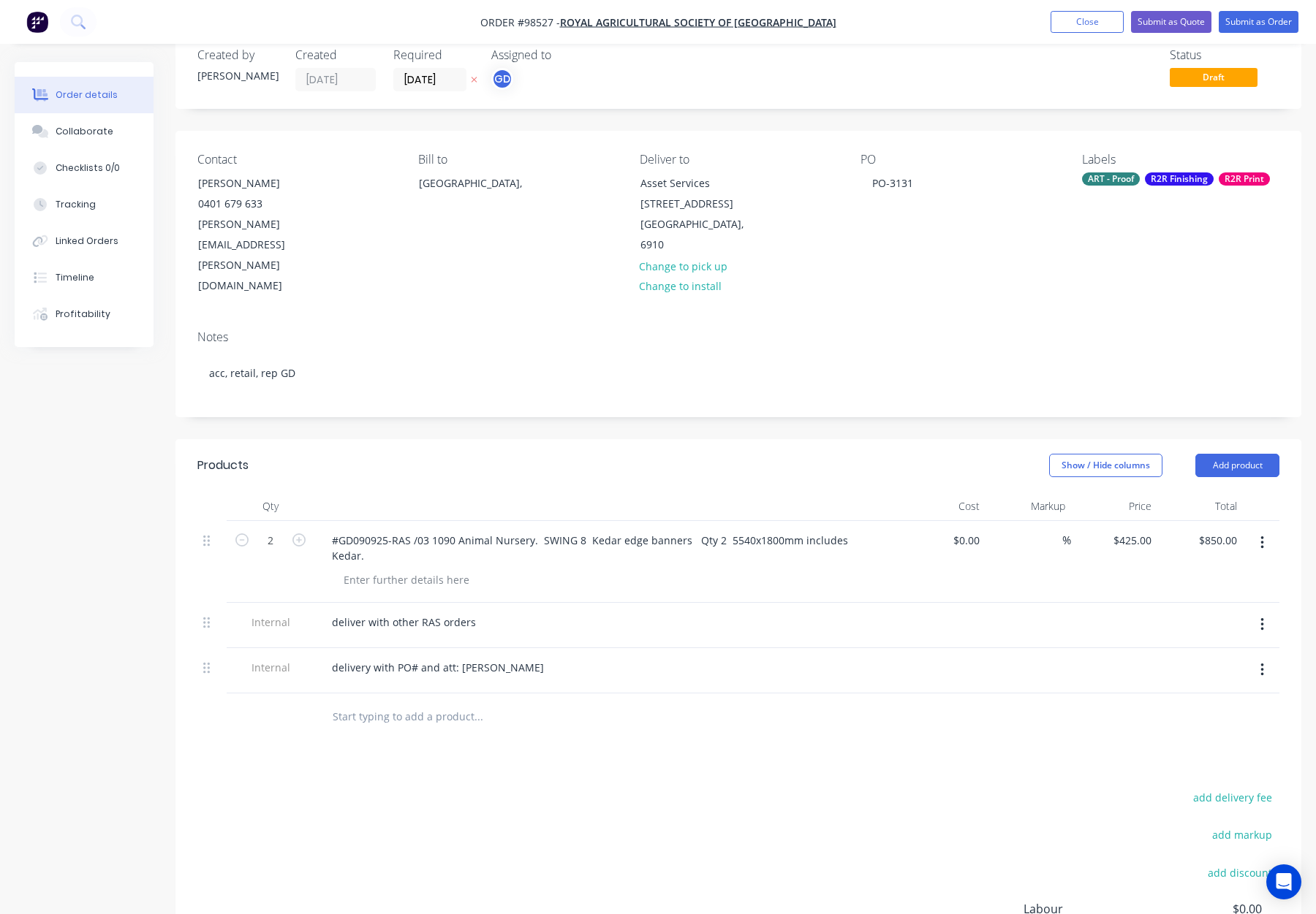
scroll to position [38, 0]
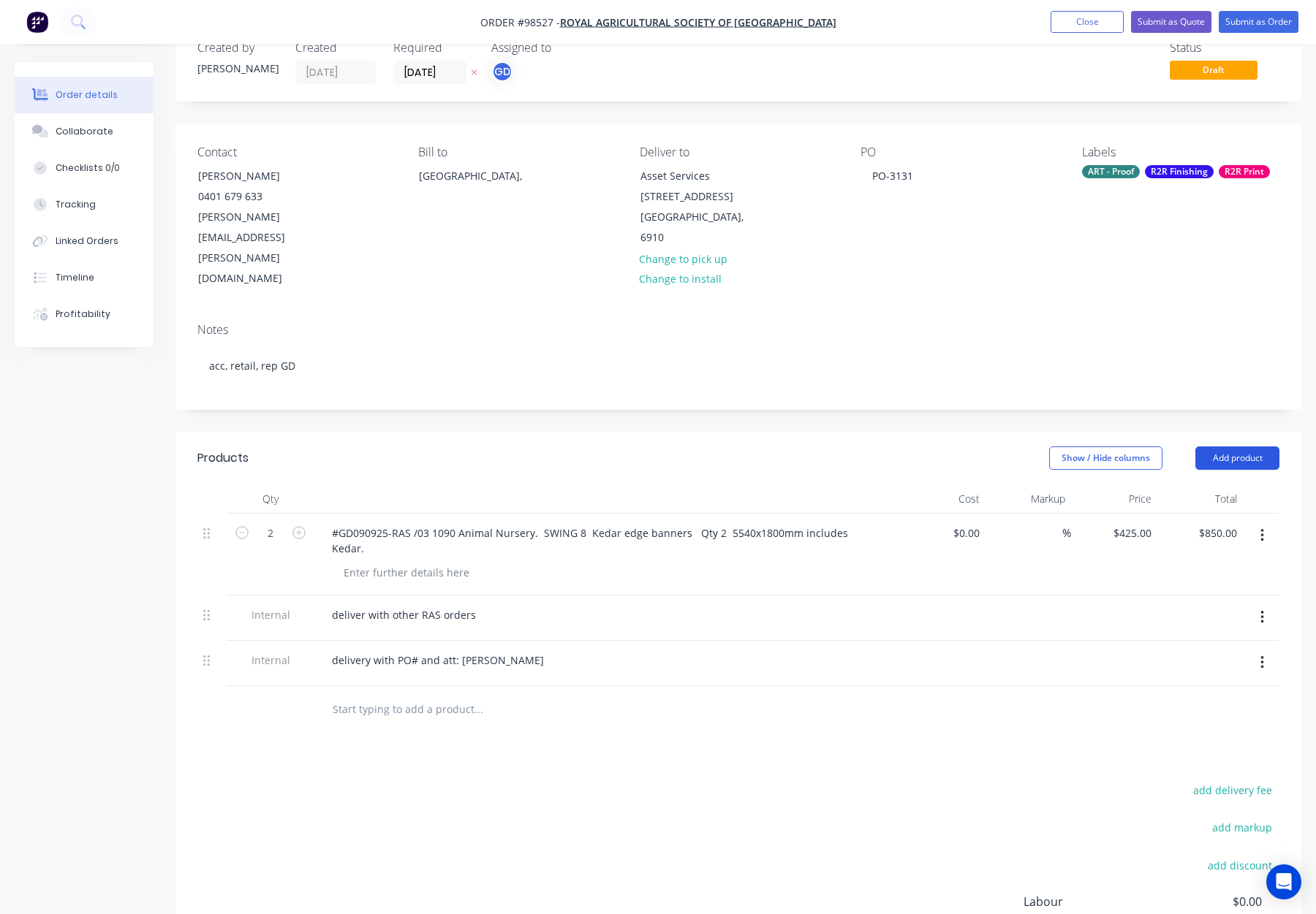
click at [1237, 446] on button "Add product" at bounding box center [1237, 458] width 84 height 23
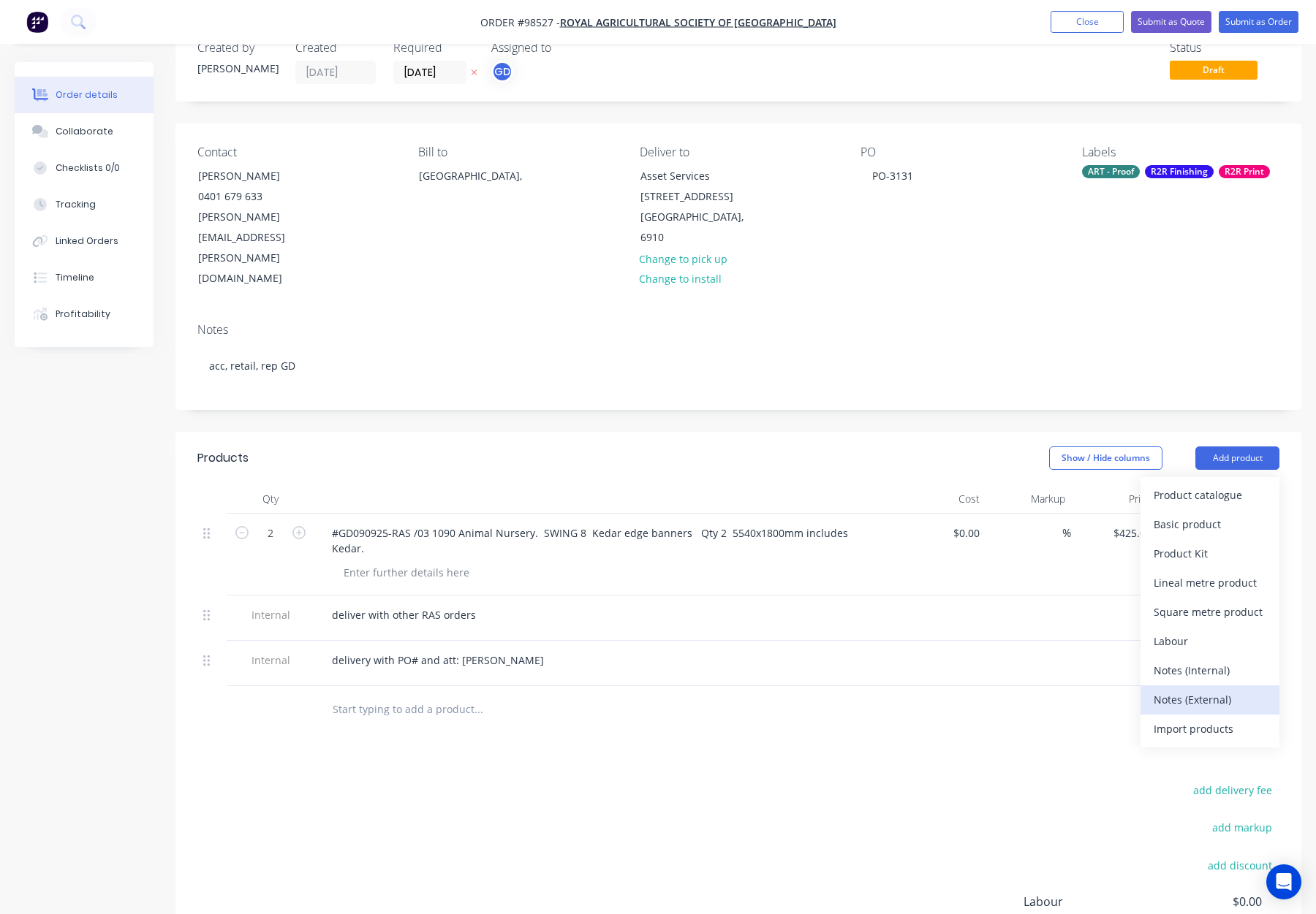
click at [1191, 690] on div "Notes (External)" at bounding box center [1210, 700] width 113 height 21
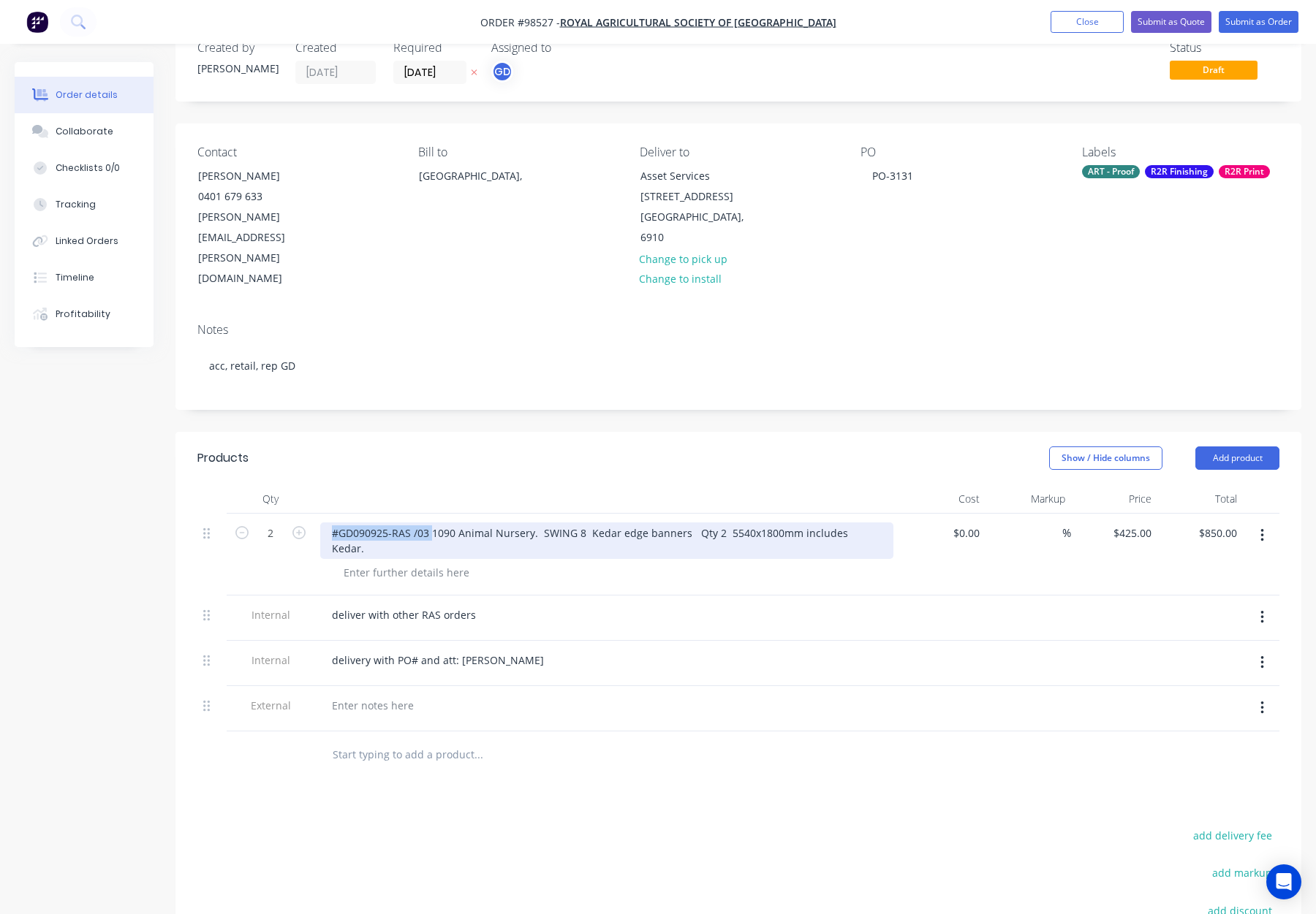
drag, startPoint x: 346, startPoint y: 470, endPoint x: 429, endPoint y: 475, distance: 83.2
click at [429, 522] on div "#GD090925-RAS /03 1090 Animal Nursery. SWING 8 Kedar edge banners Qty 2 5540x18…" at bounding box center [607, 540] width 573 height 37
click at [443, 522] on div "#GD090925-RAS /03 1090 Animal Nursery. SWING 8 Kedar edge banners Qty 2 5540x18…" at bounding box center [607, 540] width 573 height 37
drag, startPoint x: 334, startPoint y: 470, endPoint x: 533, endPoint y: 474, distance: 199.0
click at [533, 522] on div "#GD090925-RAS /03 1090 Animal Nursery. SWING 8 Kedar edge banners Qty 2 5540x18…" at bounding box center [607, 540] width 573 height 37
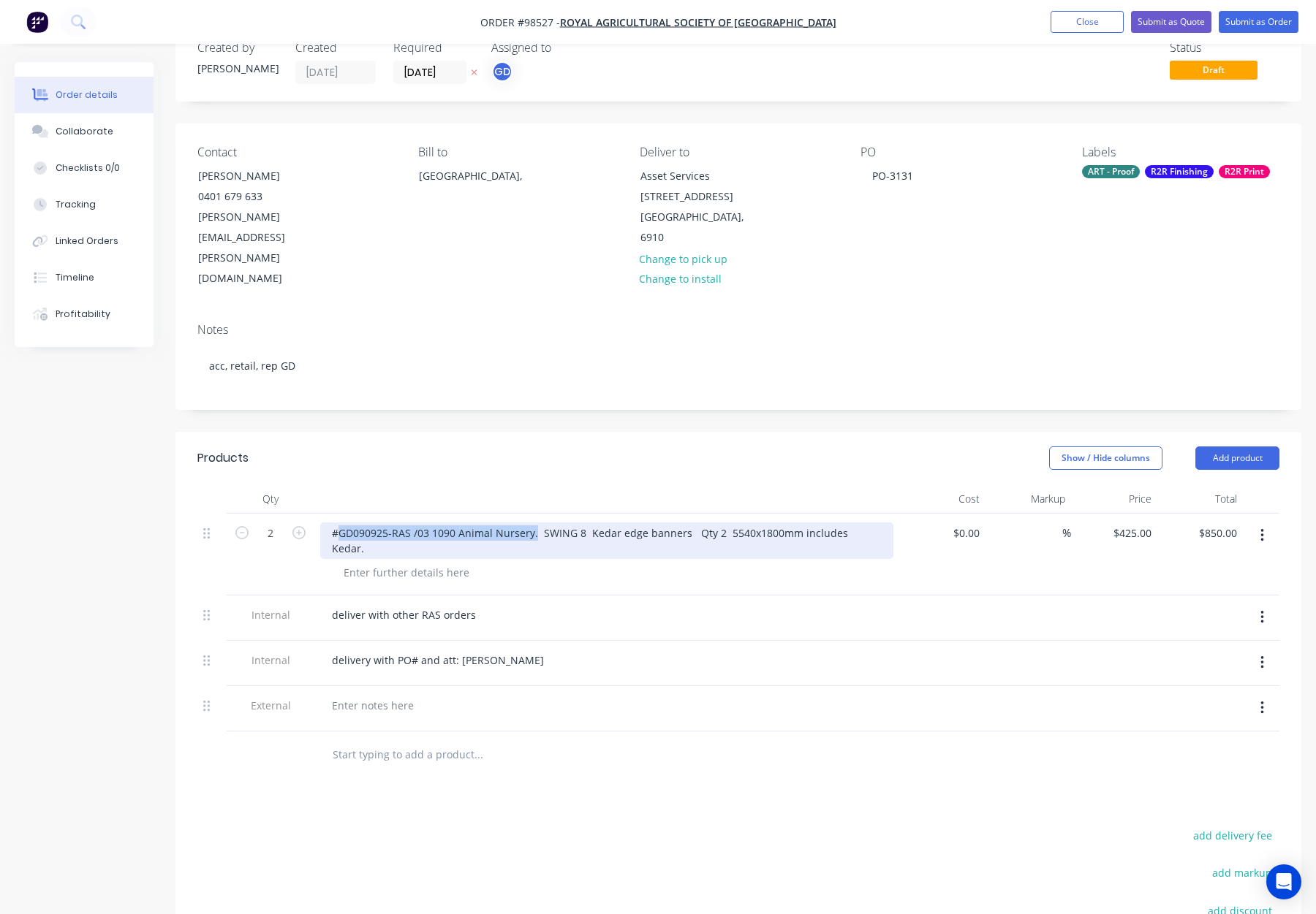
copy div "#GD090925-RAS /03 1090 Animal Nursery"
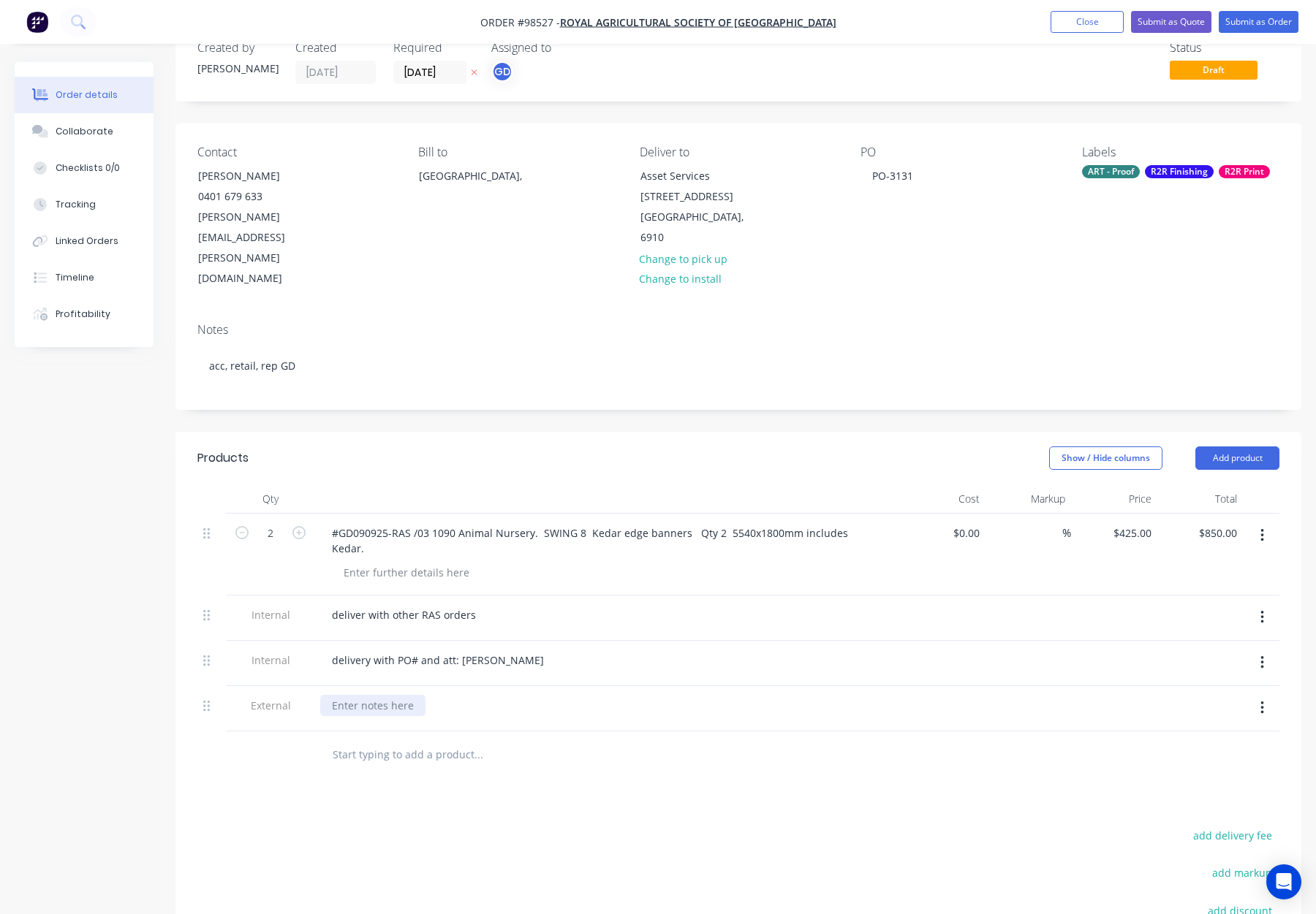
click at [346, 695] on div at bounding box center [373, 706] width 106 height 21
click at [369, 695] on div at bounding box center [373, 706] width 106 height 21
paste div
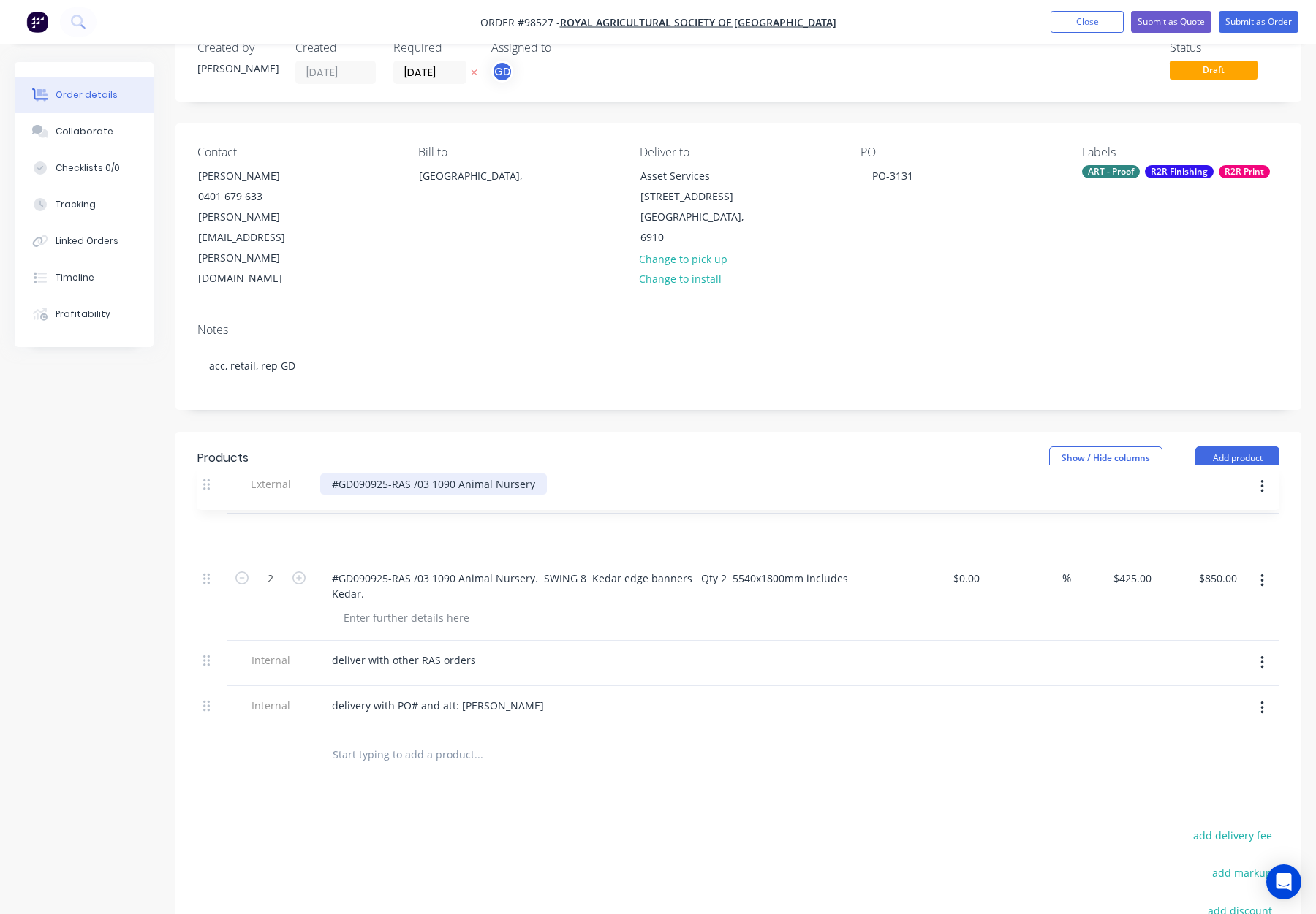
drag, startPoint x: 207, startPoint y: 629, endPoint x: 208, endPoint y: 478, distance: 151.0
click at [208, 514] on div "2 #GD090925-RAS /03 1090 Animal Nursery. SWING 8 Kedar edge banners Qty 2 5540x…" at bounding box center [739, 623] width 1083 height 218
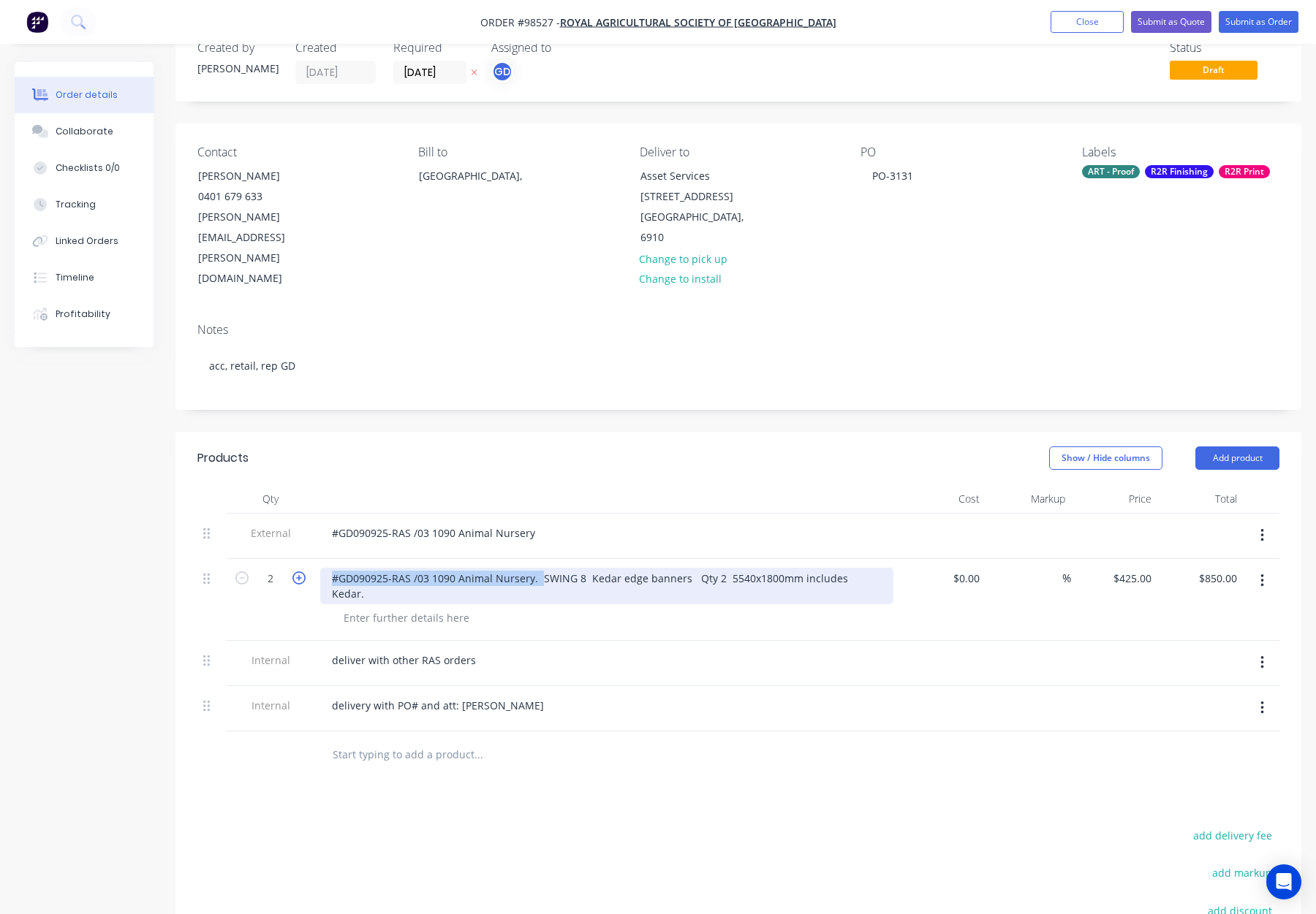
drag, startPoint x: 521, startPoint y: 518, endPoint x: 304, endPoint y: 518, distance: 217.0
click at [304, 559] on div "2 #GD090925-RAS /03 1090 Animal Nursery. SWING 8 Kedar edge banners Qty 2 5540x…" at bounding box center [739, 600] width 1083 height 82
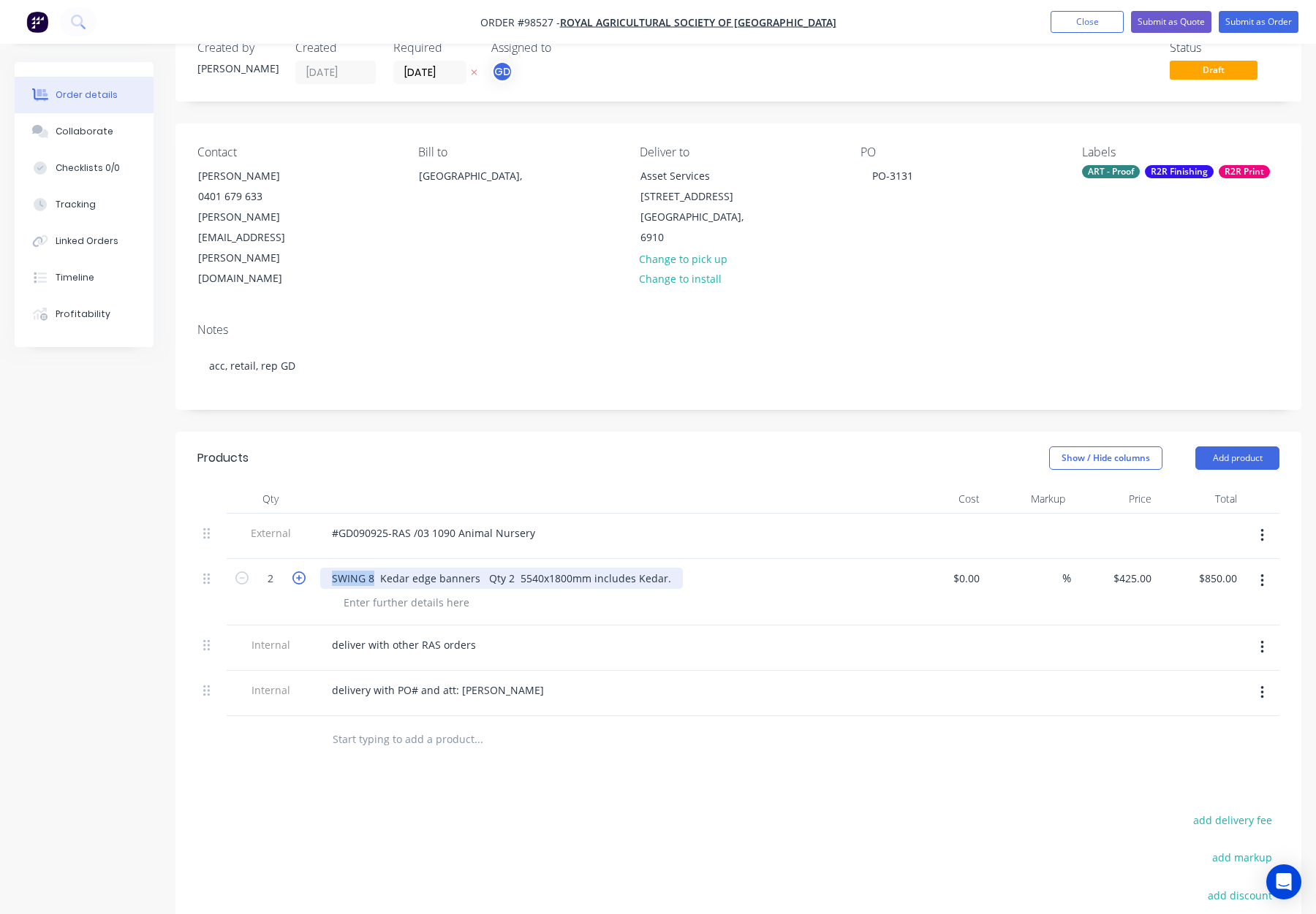
drag, startPoint x: 370, startPoint y: 517, endPoint x: 301, endPoint y: 517, distance: 69.0
click at [301, 559] on div "2 SWING 8 Kedar edge banners Qty 2 5540x1800mm includes Kedar. $0.00 $0.00 % $4…" at bounding box center [739, 592] width 1083 height 66
drag, startPoint x: 573, startPoint y: 515, endPoint x: 640, endPoint y: 518, distance: 67.1
click at [640, 568] on div "Swing 8 Banner - with Kedar edge banners Qty 2 5540x1800mm includes Kedar." at bounding box center [532, 579] width 425 height 21
copy div "5540x1800mm"
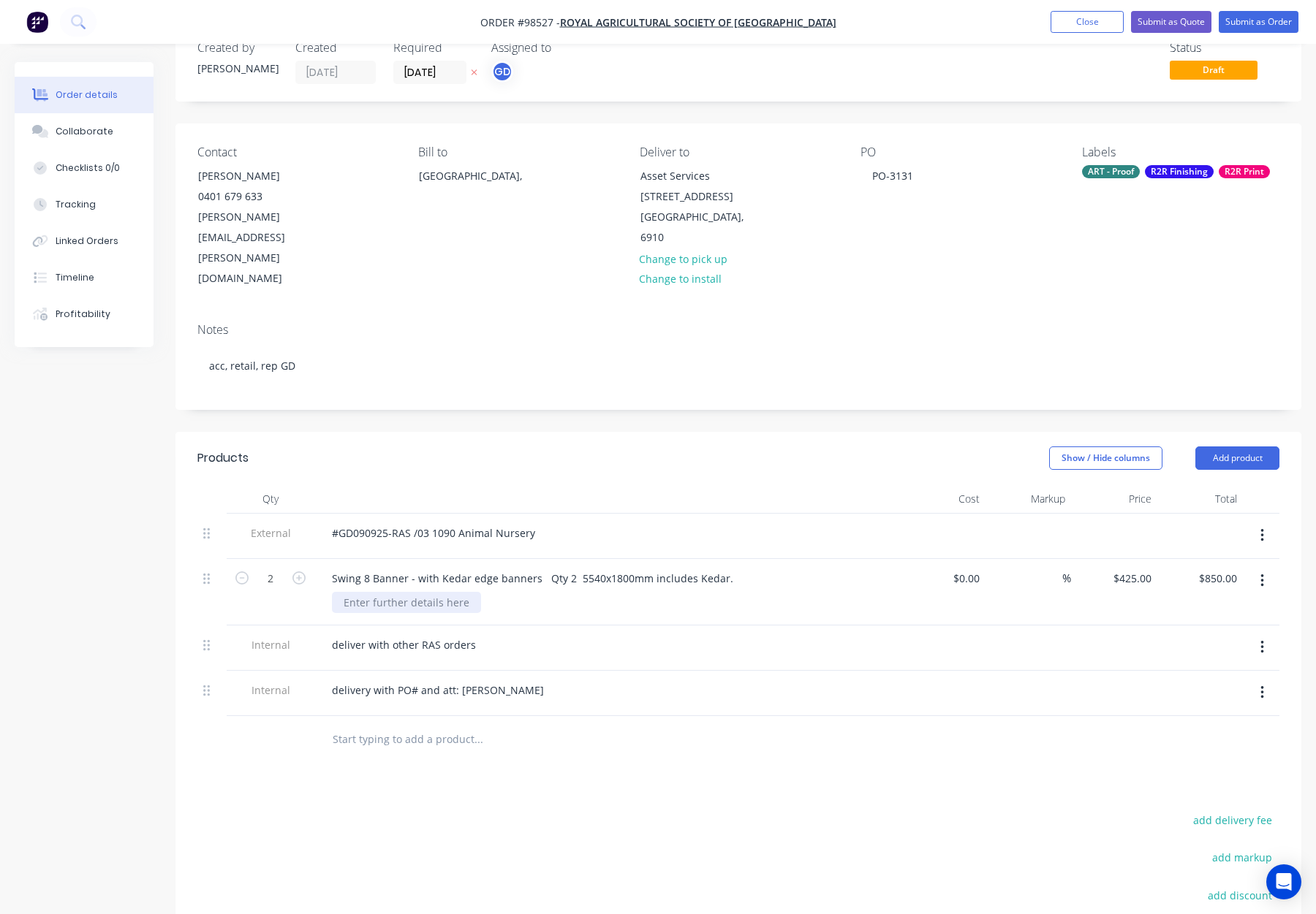
click at [382, 592] on div at bounding box center [406, 603] width 149 height 21
drag, startPoint x: 581, startPoint y: 516, endPoint x: 742, endPoint y: 520, distance: 161.0
click at [742, 568] on div "Swing 8 Banner - with Kedar edge banners Qty 2 5540x1800mm includes Kedar." at bounding box center [607, 579] width 573 height 21
copy div "5540x1800mm includes Kedar."
click at [350, 592] on div at bounding box center [406, 603] width 149 height 21
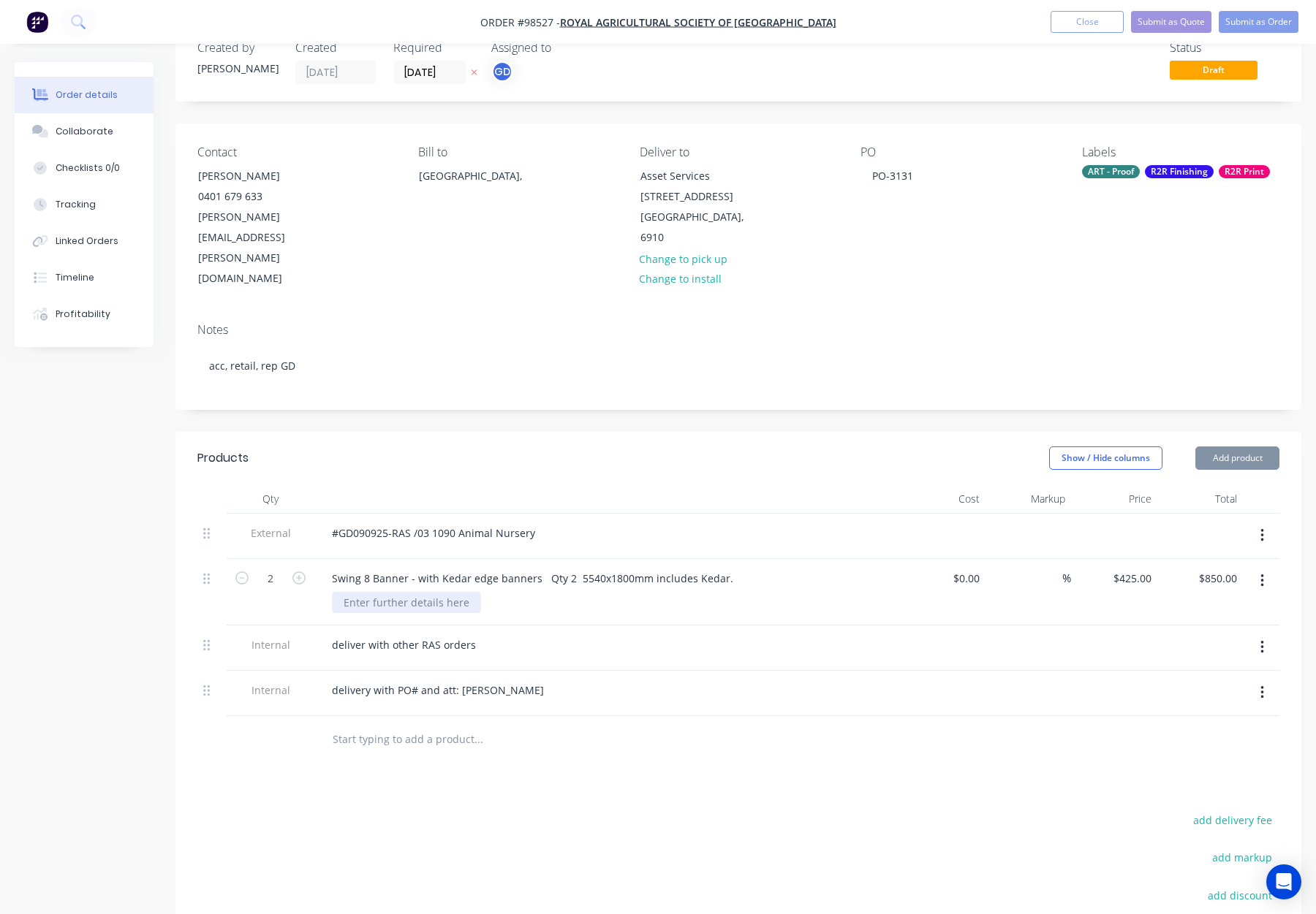
click at [351, 592] on div at bounding box center [406, 603] width 149 height 21
paste div
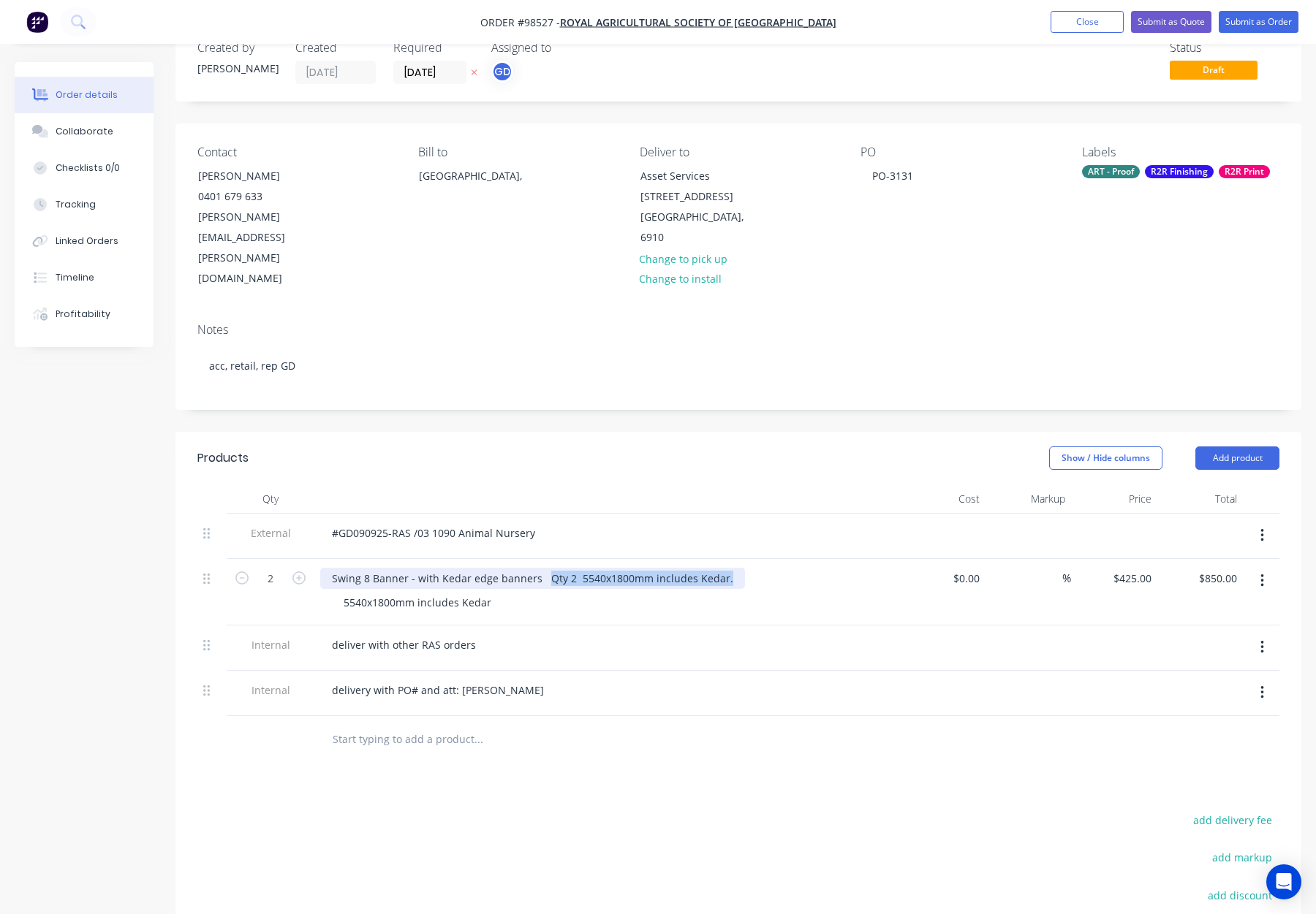
drag, startPoint x: 542, startPoint y: 518, endPoint x: 766, endPoint y: 514, distance: 224.0
click at [767, 568] on div "Swing 8 Banner - with Kedar edge banners Qty 2 5540x1800mm includes Kedar." at bounding box center [607, 579] width 573 height 21
click at [747, 592] on div "5540x1800mm includes Kedar" at bounding box center [613, 603] width 562 height 21
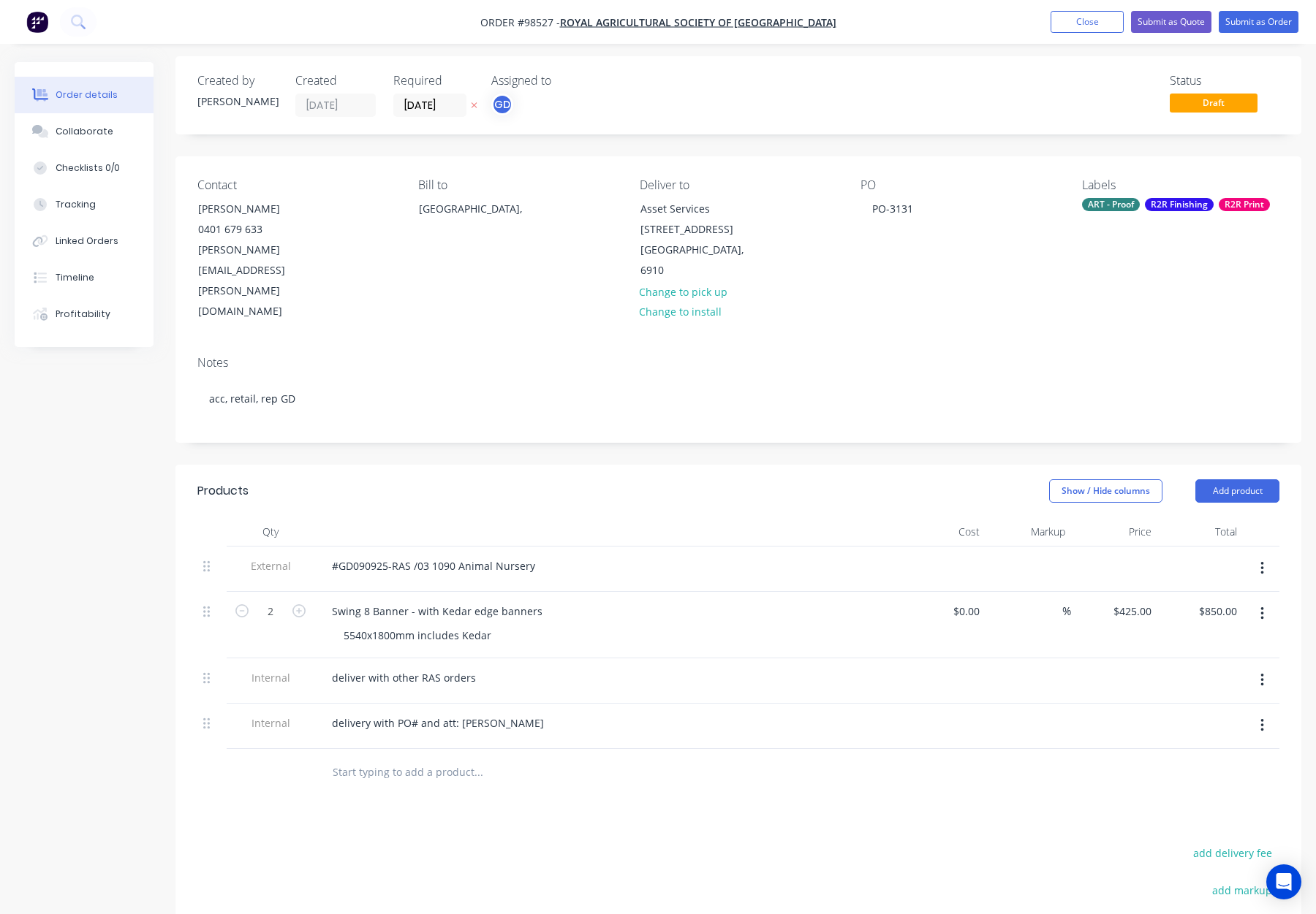
scroll to position [0, 0]
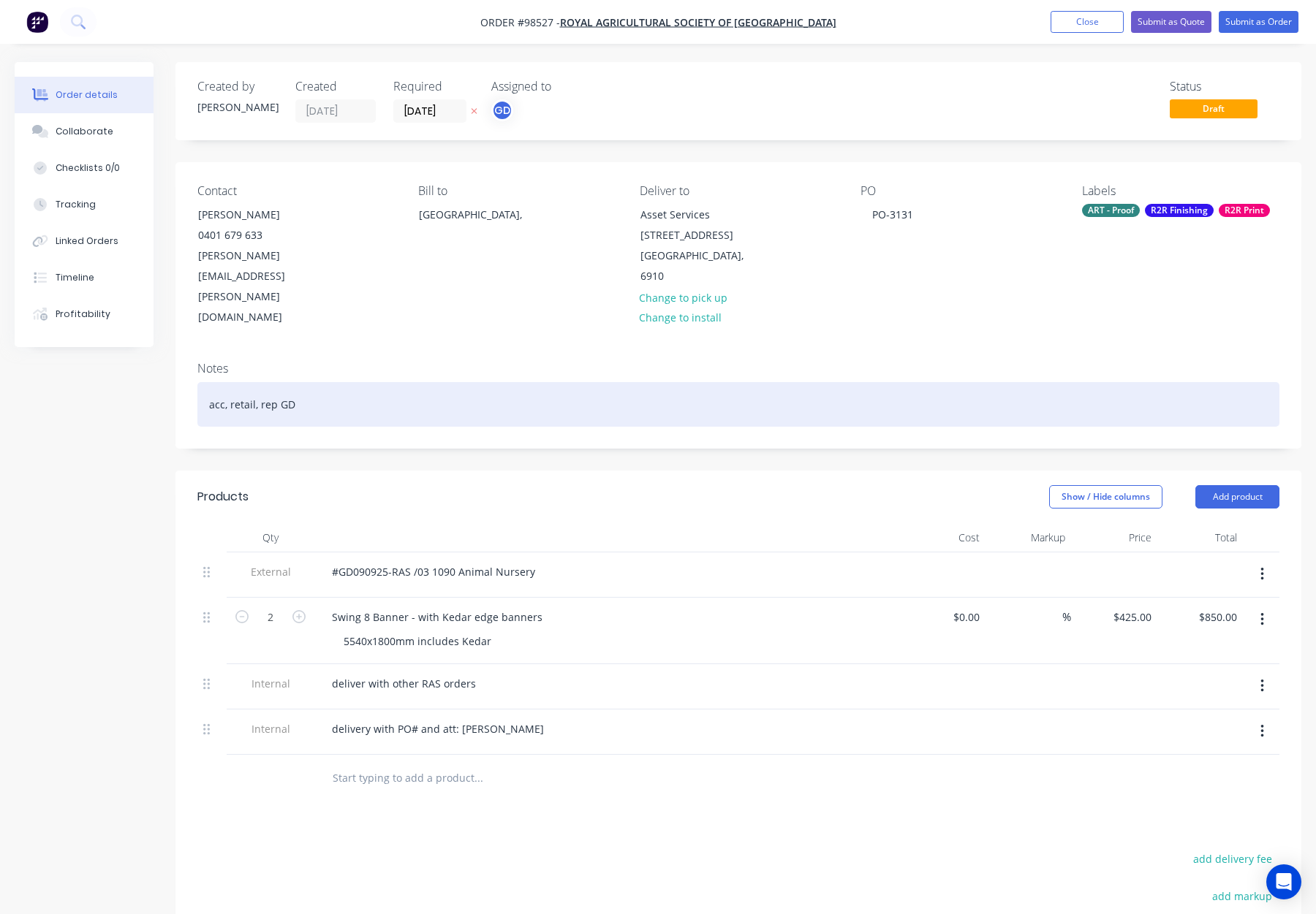
click at [458, 382] on div "acc, retail, rep GD" at bounding box center [739, 404] width 1083 height 45
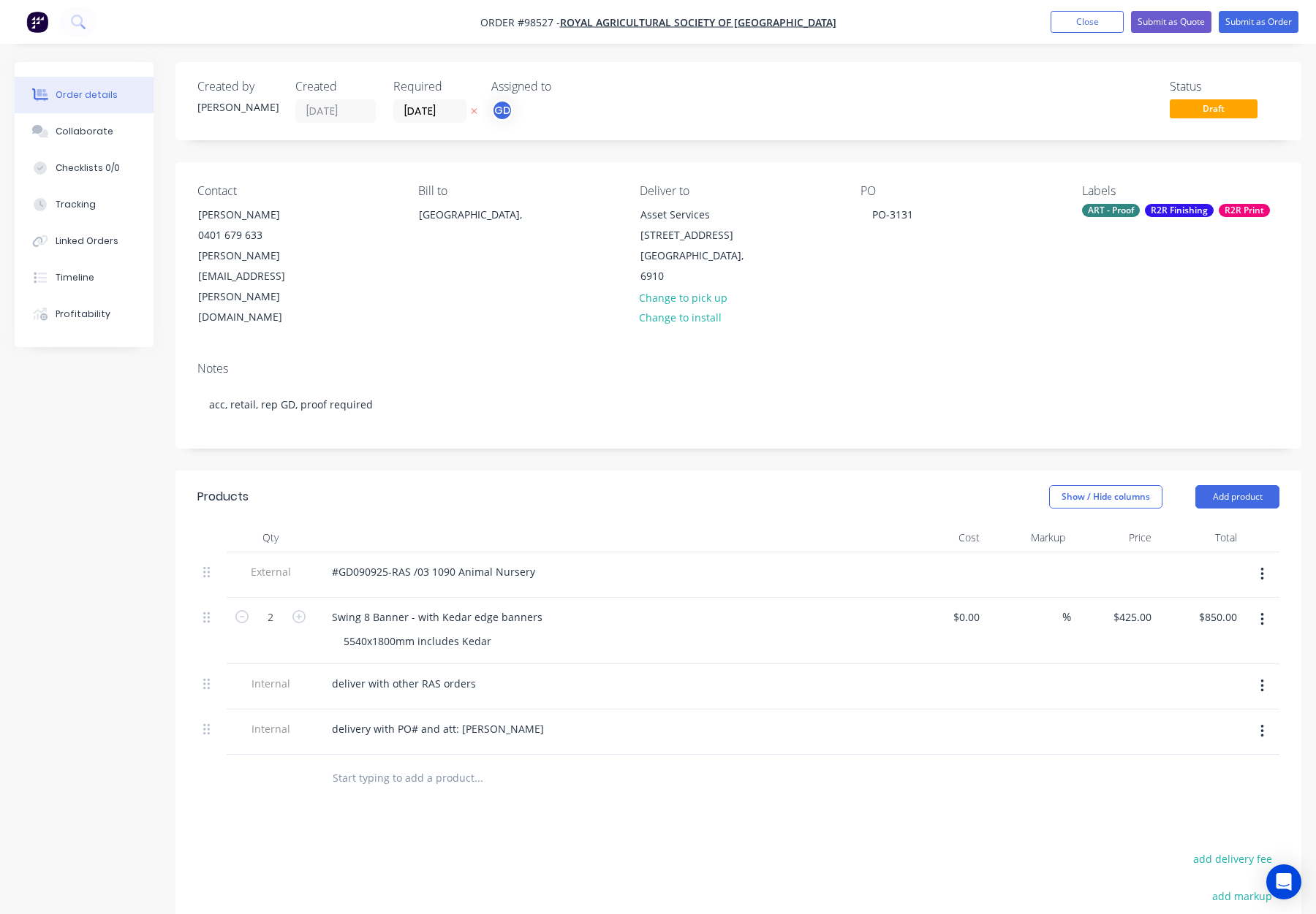
click at [1139, 202] on div "Labels ART - Proof R2R Finishing R2R Print" at bounding box center [1181, 256] width 198 height 144
click at [1145, 206] on div "R2R Finishing" at bounding box center [1179, 210] width 69 height 13
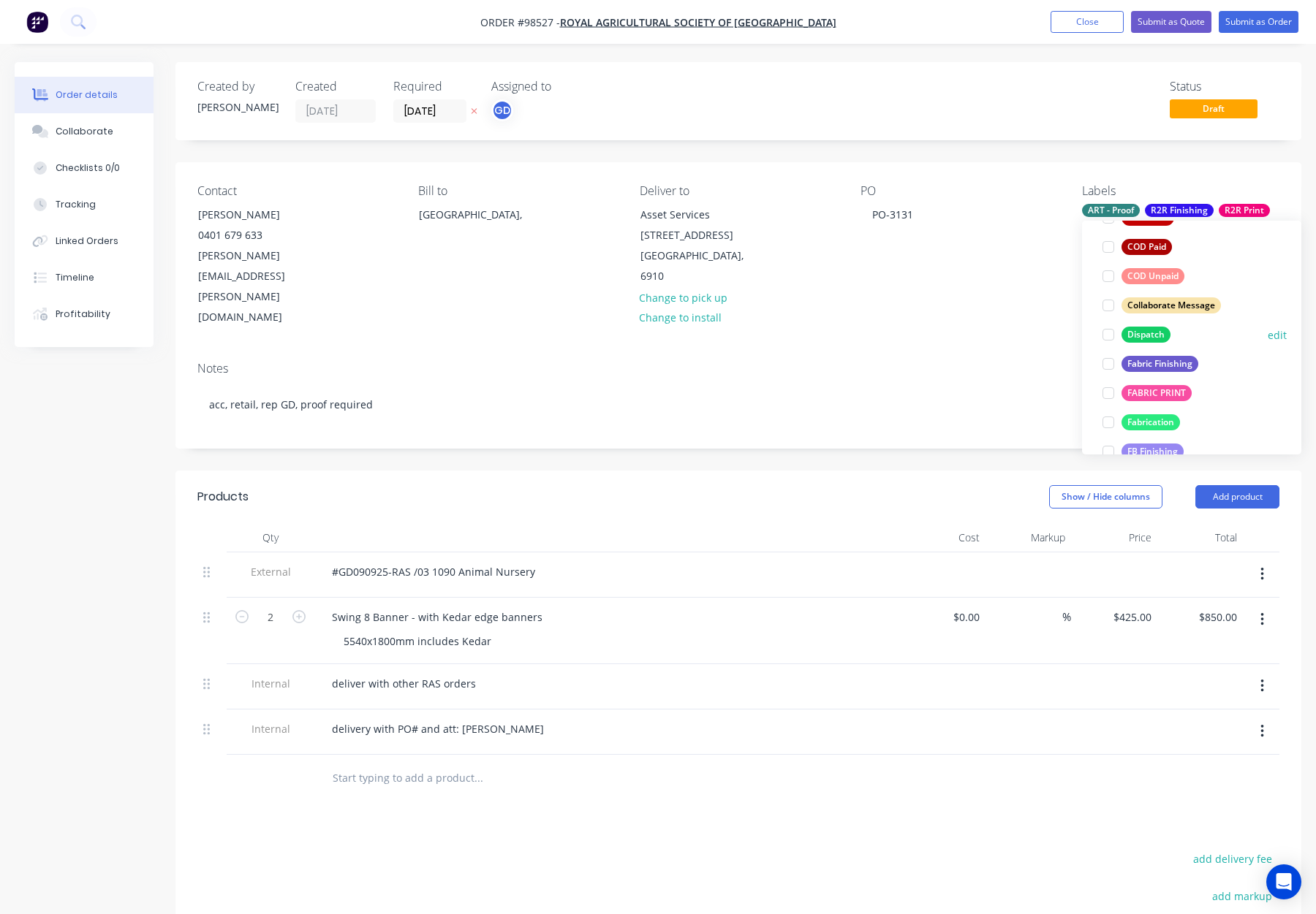
click at [1150, 333] on div "Dispatch" at bounding box center [1146, 334] width 49 height 16
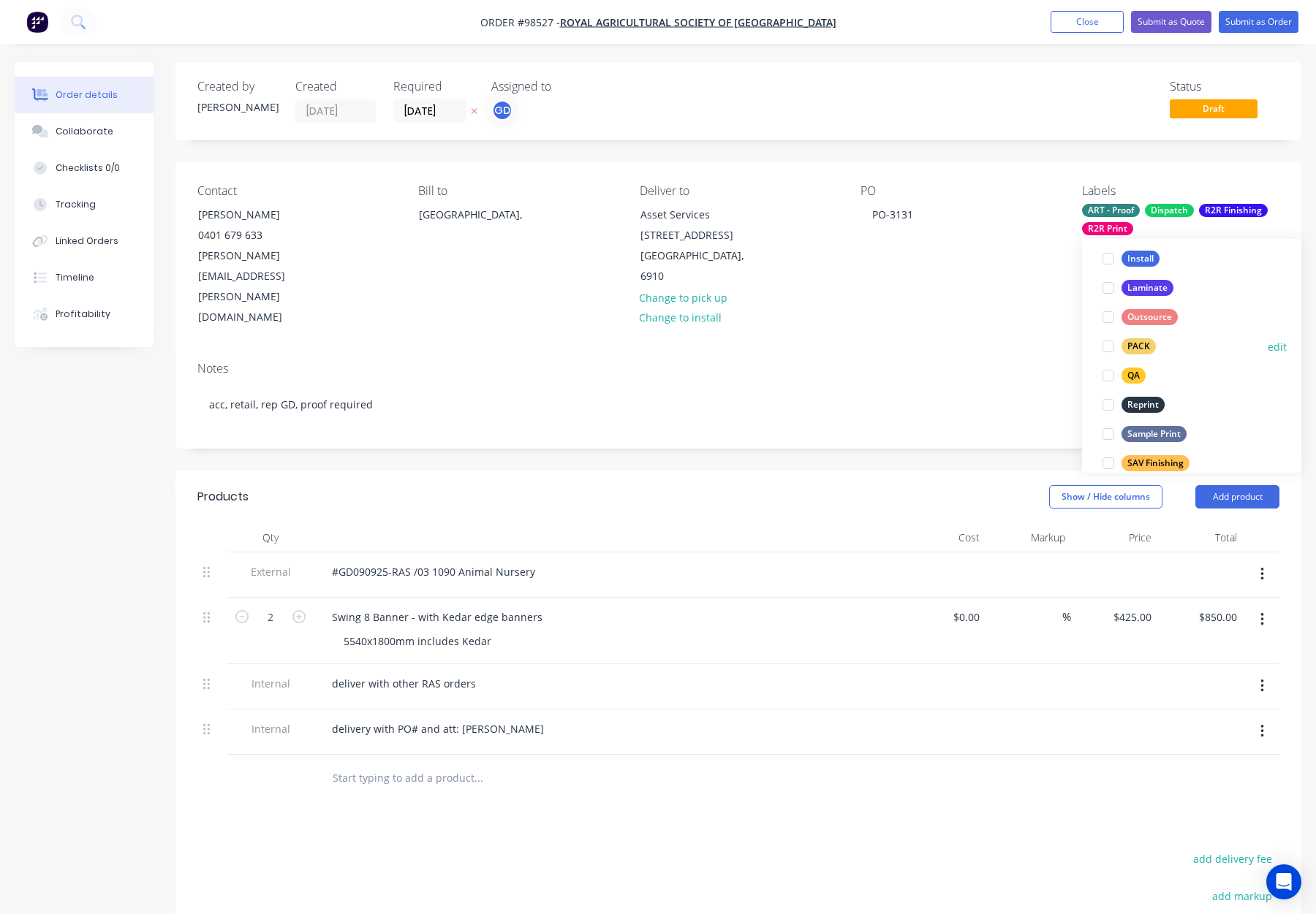
drag, startPoint x: 1133, startPoint y: 351, endPoint x: 1148, endPoint y: 338, distance: 19.8
click at [1133, 351] on div "PACK" at bounding box center [1139, 346] width 34 height 16
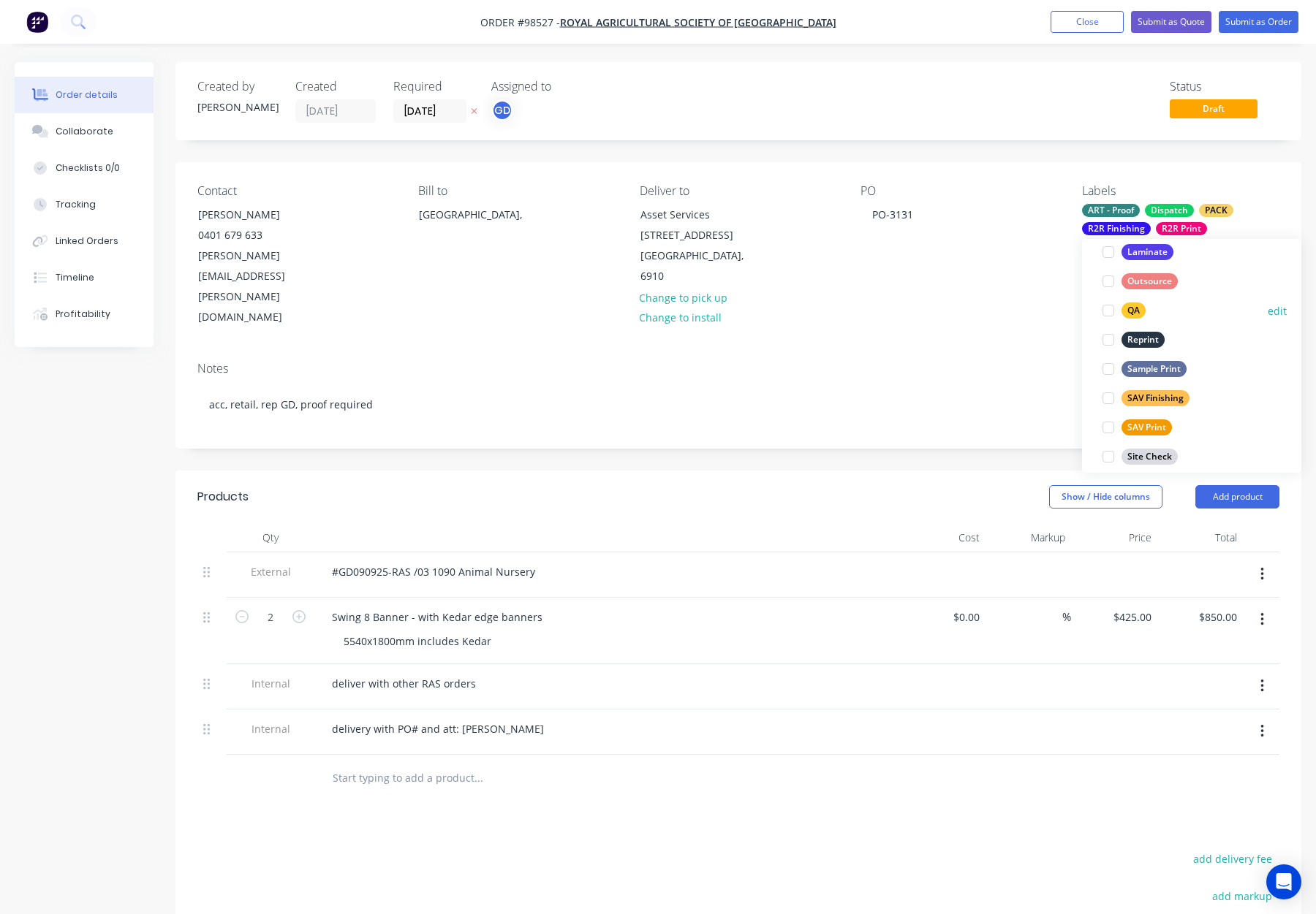
click at [1129, 308] on div "QA" at bounding box center [1133, 310] width 24 height 16
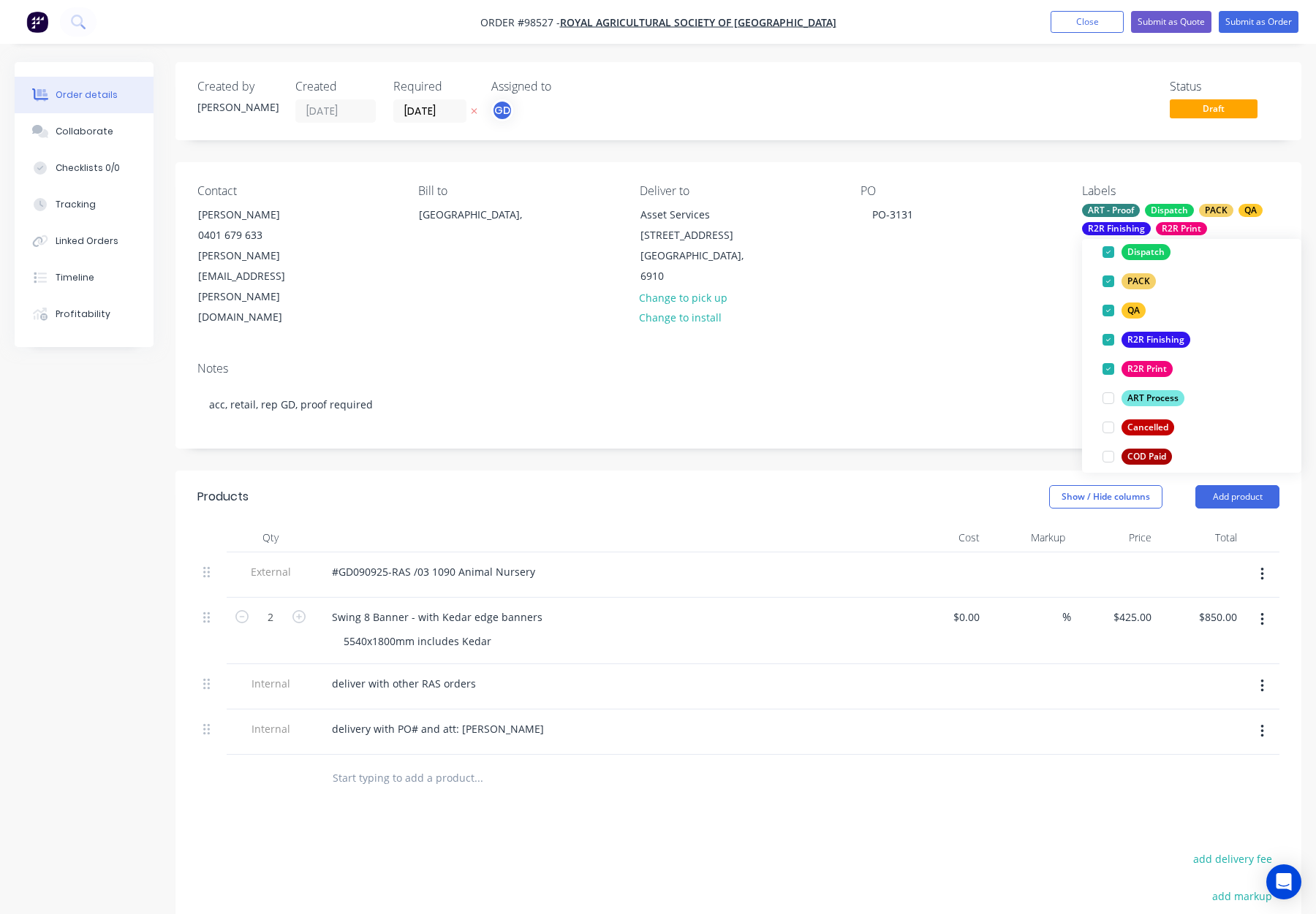
click at [1026, 351] on div "Notes acc, retail, rep GD, proof required" at bounding box center [738, 400] width 1126 height 98
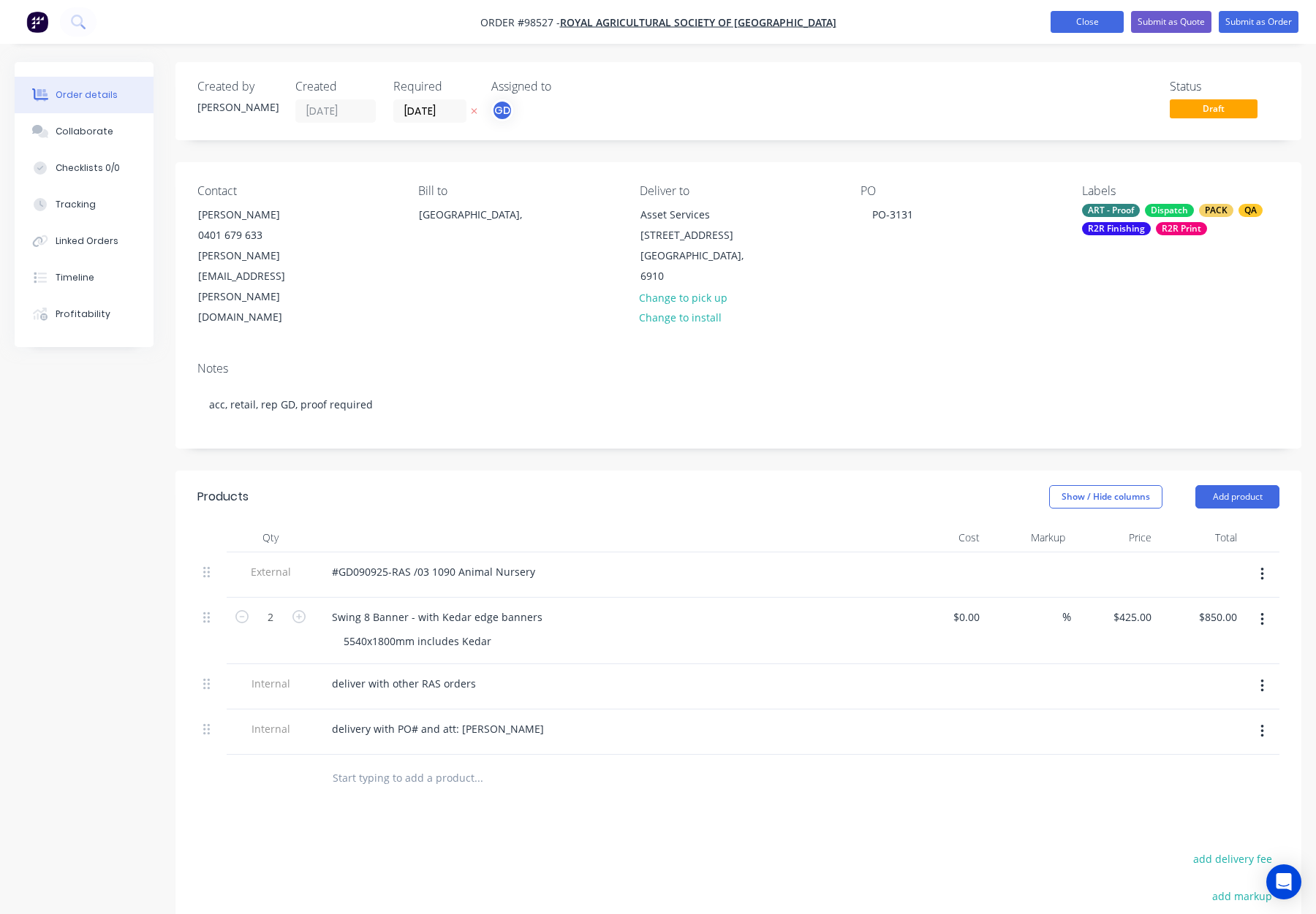
click at [1081, 15] on button "Close" at bounding box center [1088, 21] width 73 height 22
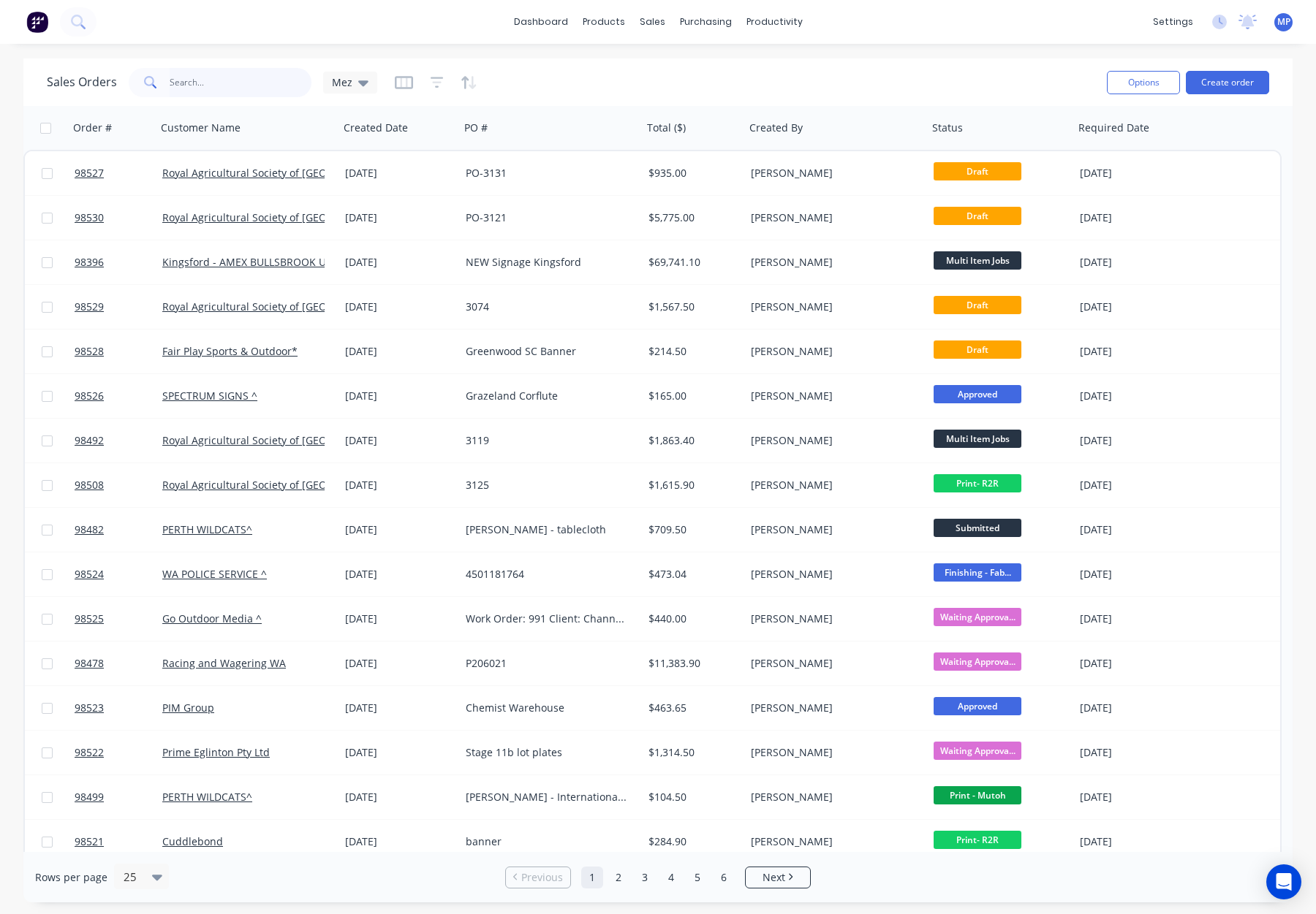
click at [199, 80] on input "text" at bounding box center [241, 82] width 142 height 30
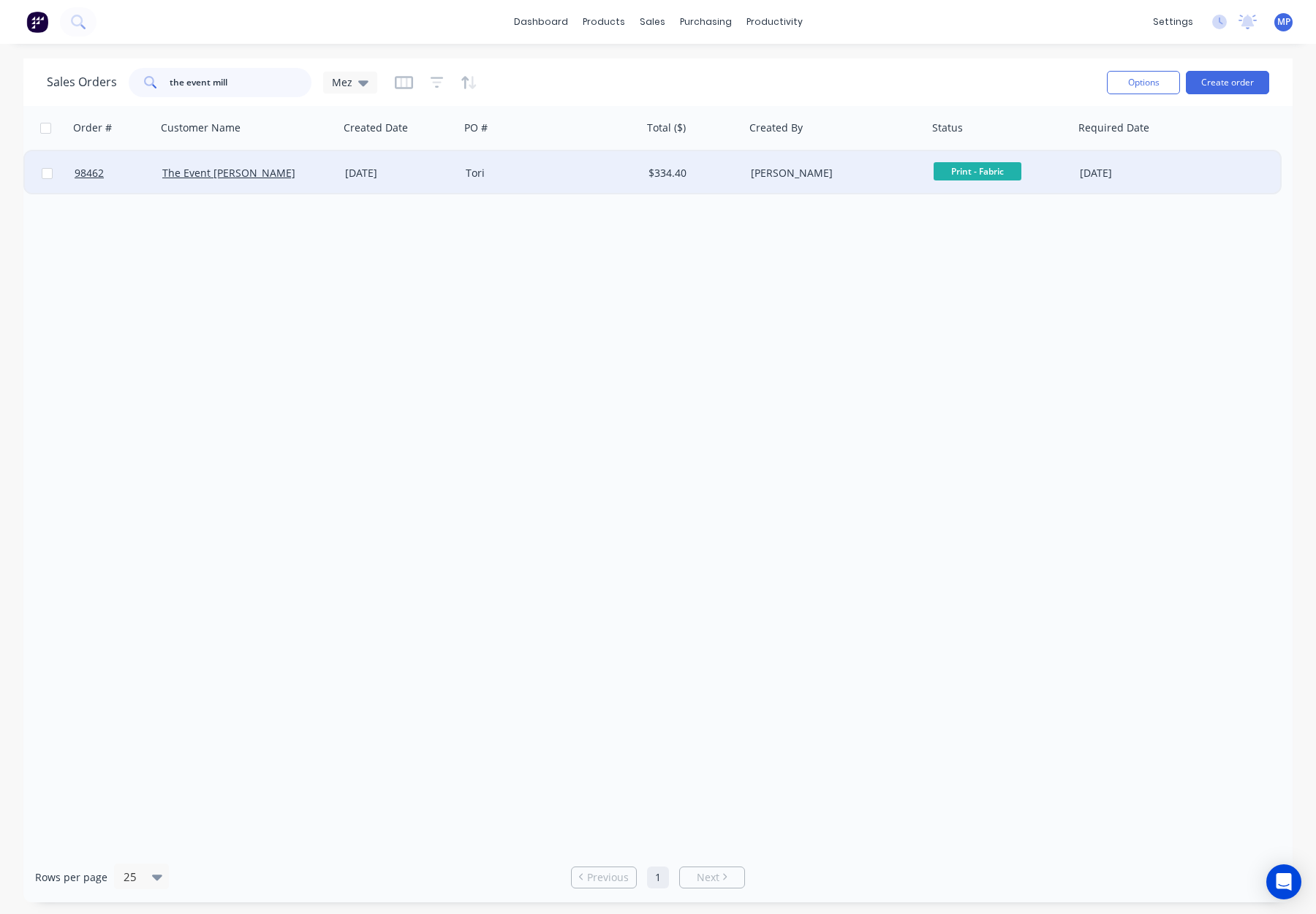
type input "the event mill"
click at [570, 172] on div "Tori" at bounding box center [547, 173] width 162 height 14
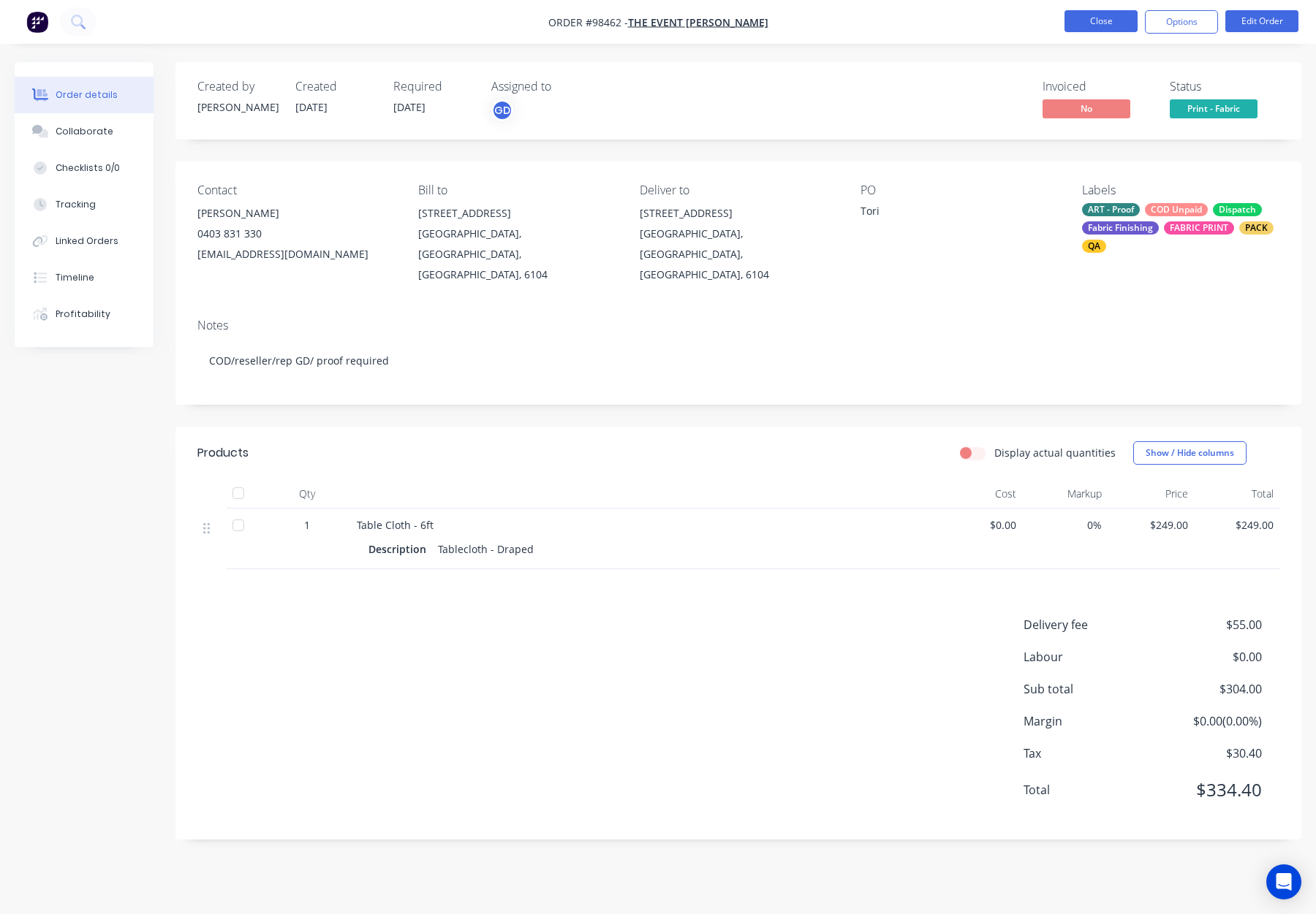
click at [1085, 18] on button "Close" at bounding box center [1101, 21] width 73 height 22
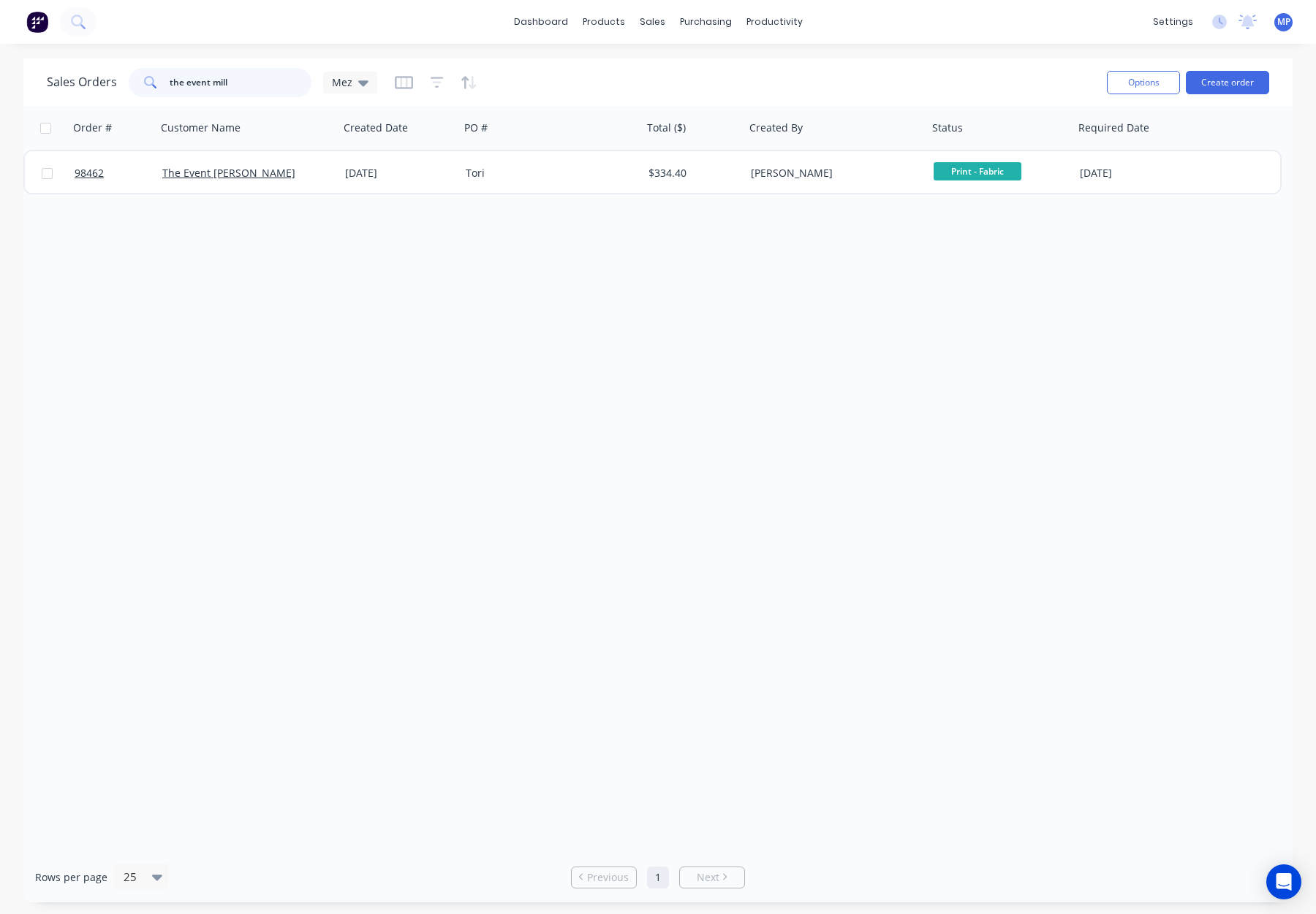
drag, startPoint x: 209, startPoint y: 82, endPoint x: 122, endPoint y: 77, distance: 87.1
click at [122, 76] on div "Sales Orders the event mill Mez" at bounding box center [211, 82] width 330 height 30
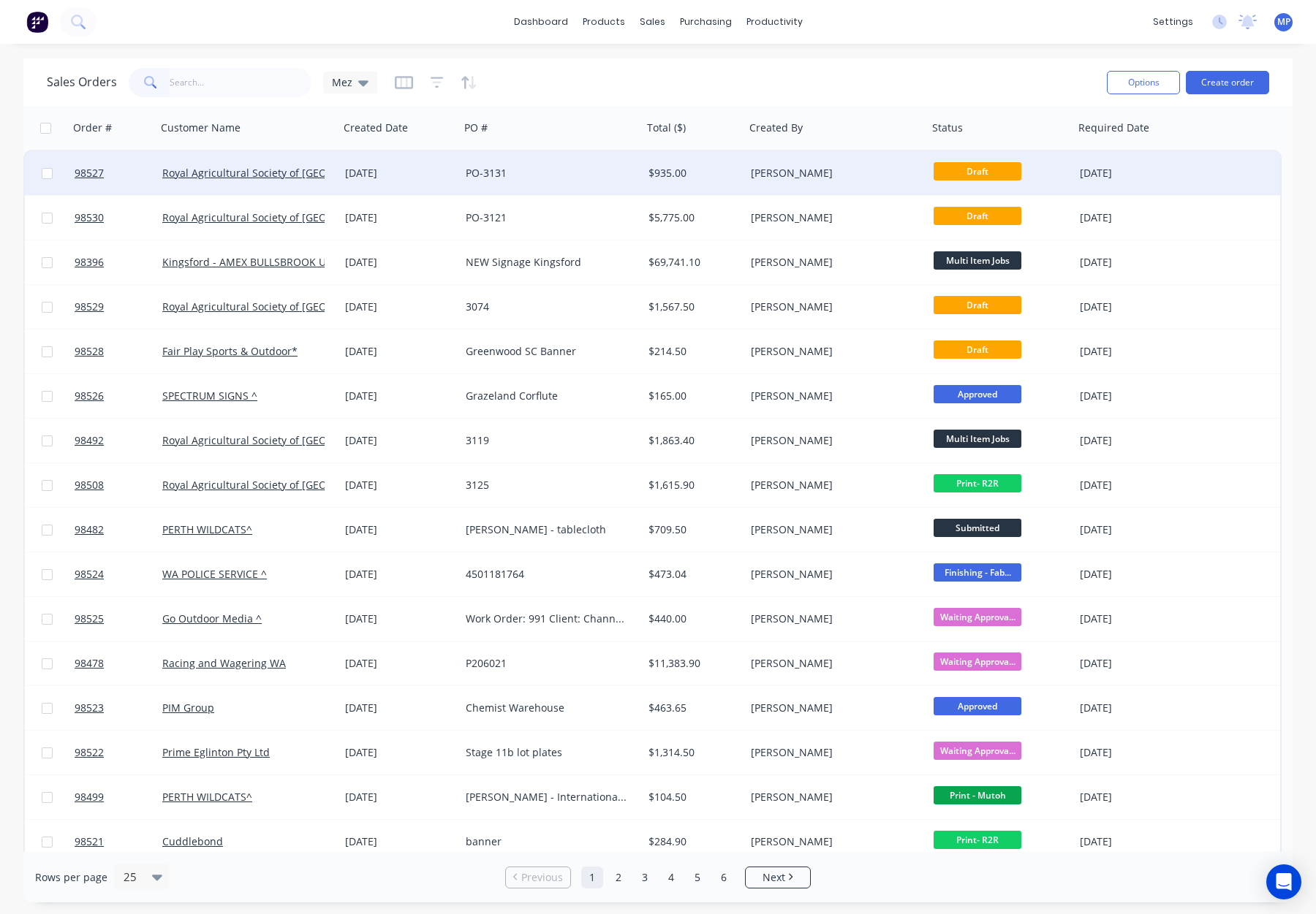
click at [590, 173] on div "PO-3131" at bounding box center [547, 173] width 162 height 14
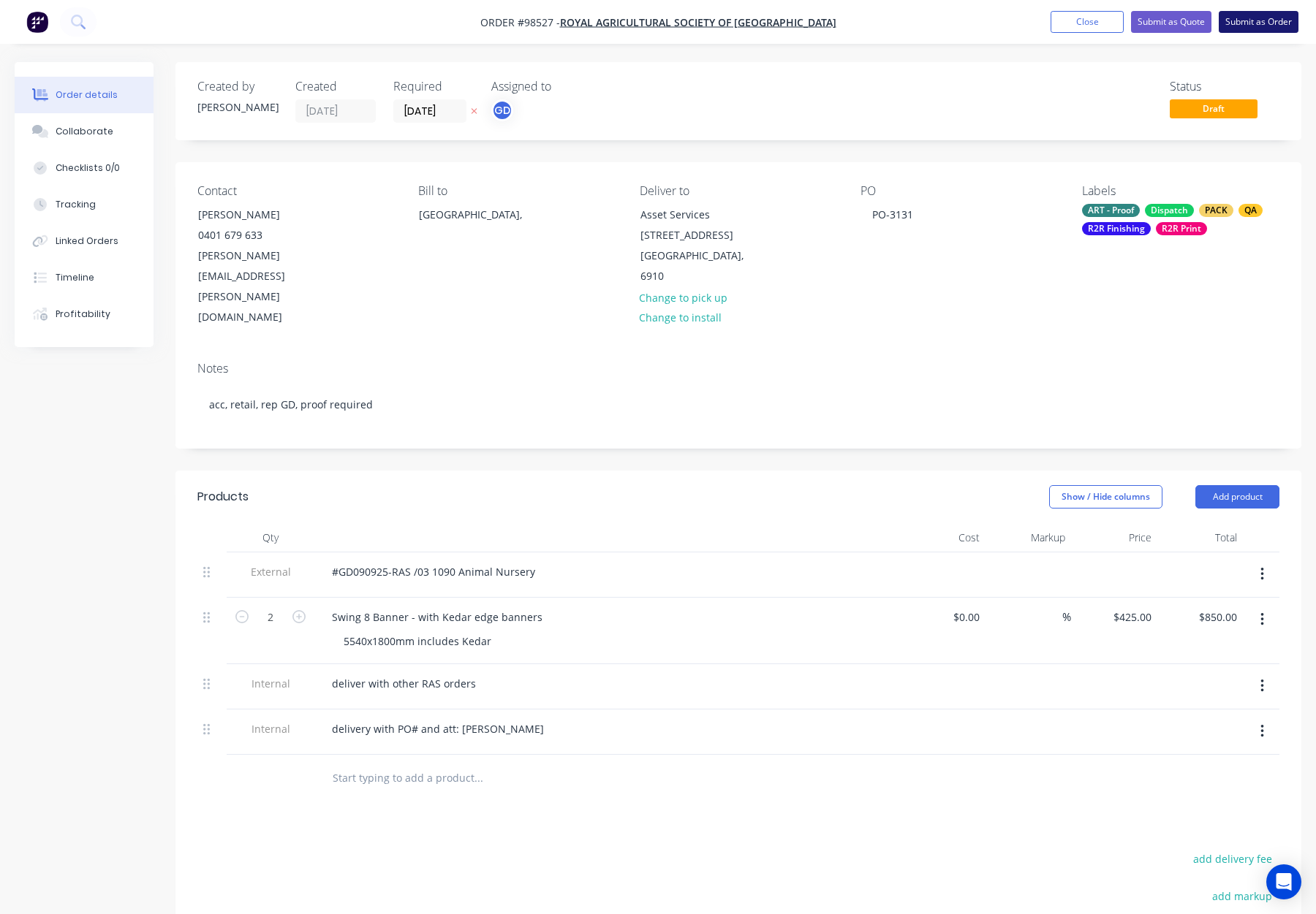
click at [1238, 22] on button "Submit as Order" at bounding box center [1259, 21] width 80 height 22
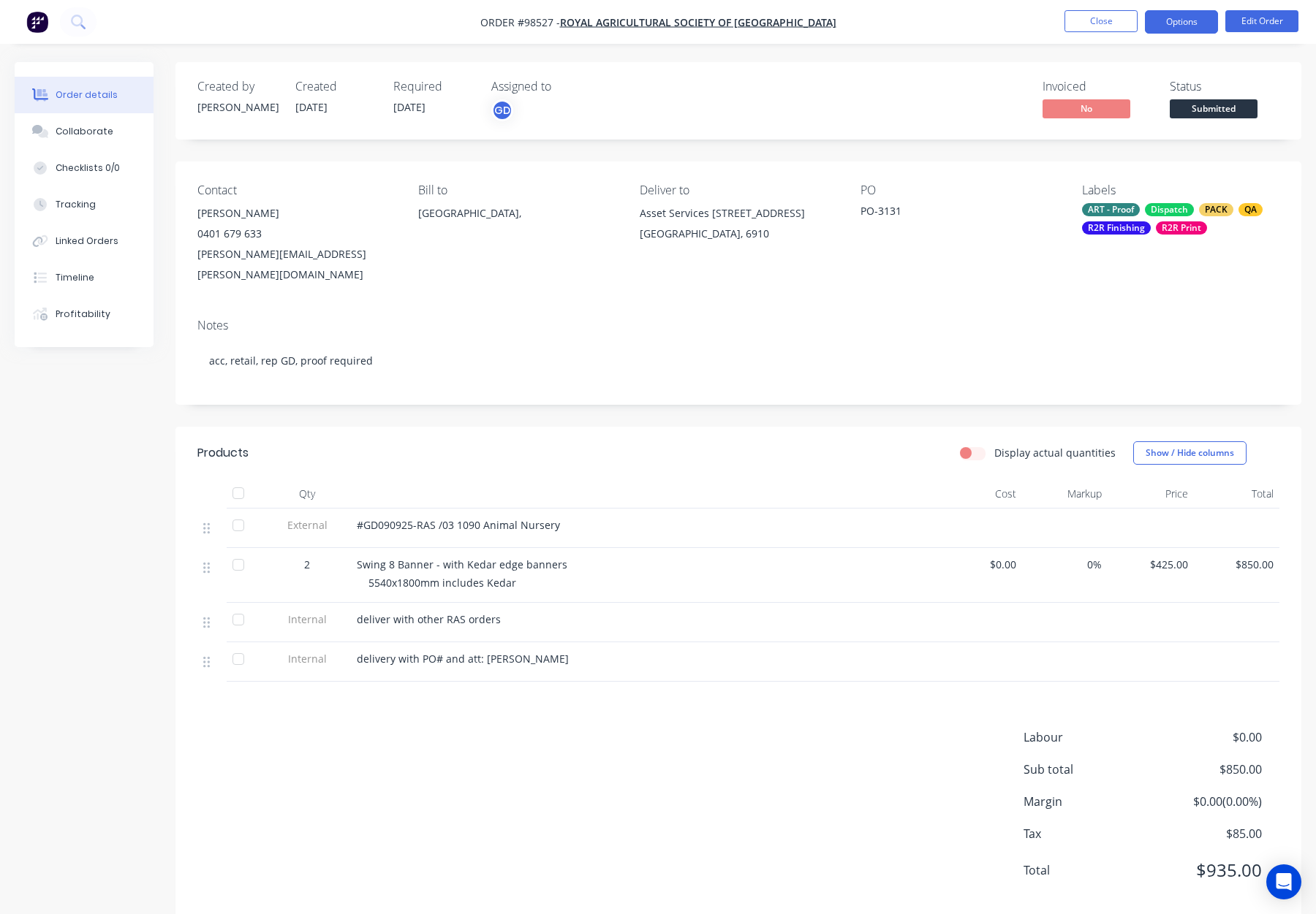
click at [1168, 22] on button "Options" at bounding box center [1182, 21] width 73 height 23
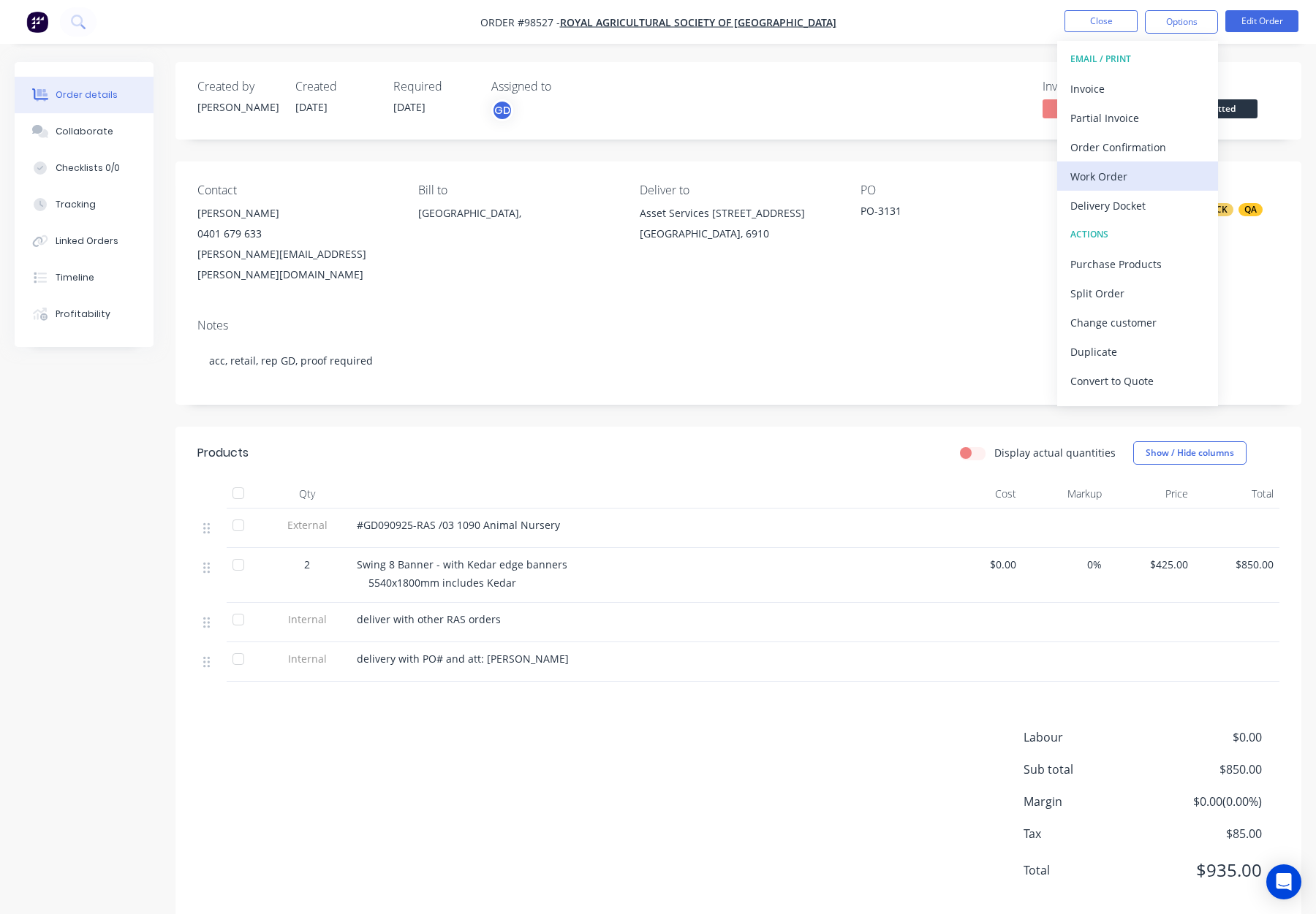
click at [1153, 166] on div "Work Order" at bounding box center [1138, 177] width 134 height 21
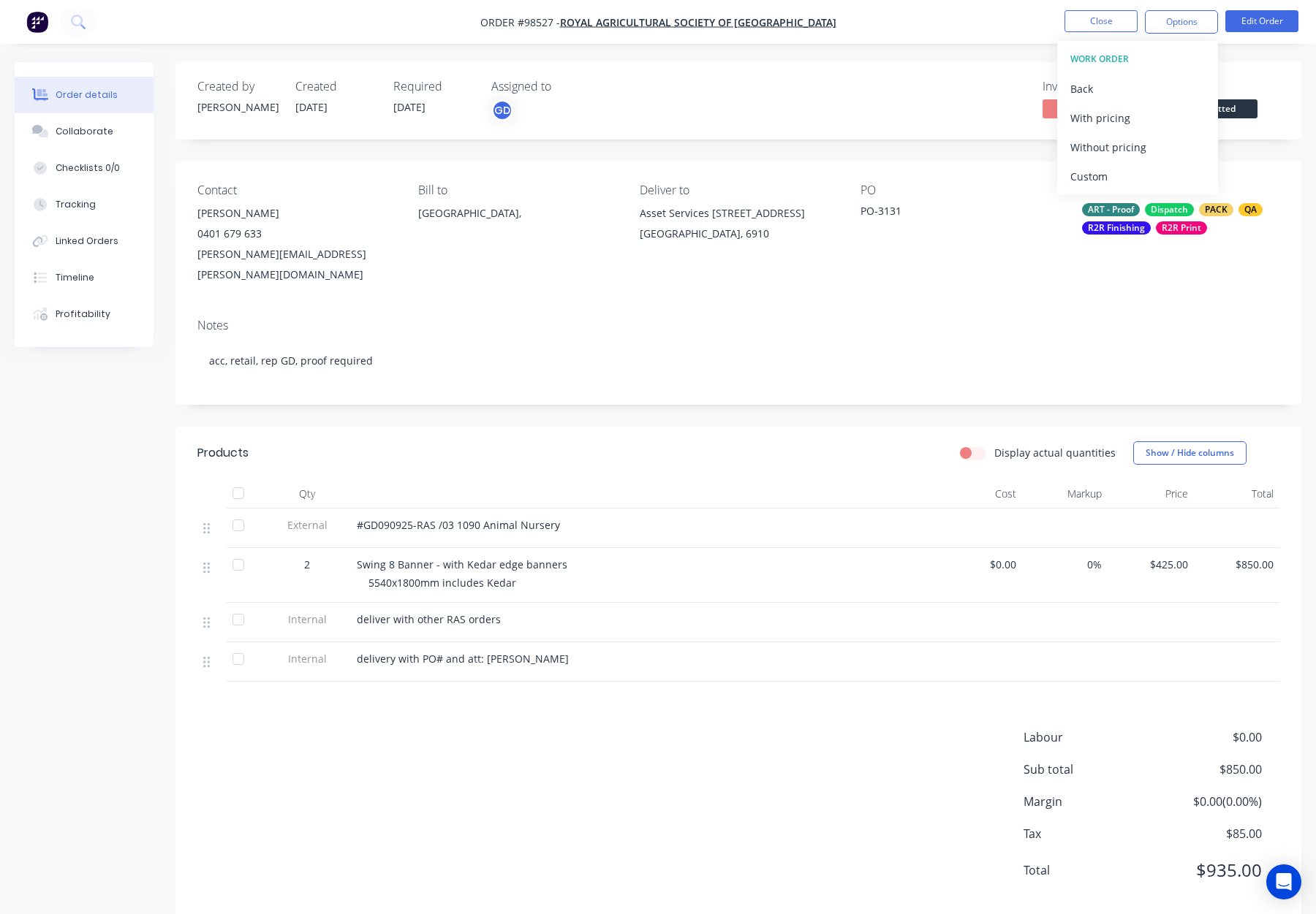
click at [1149, 143] on div "Without pricing" at bounding box center [1138, 148] width 134 height 21
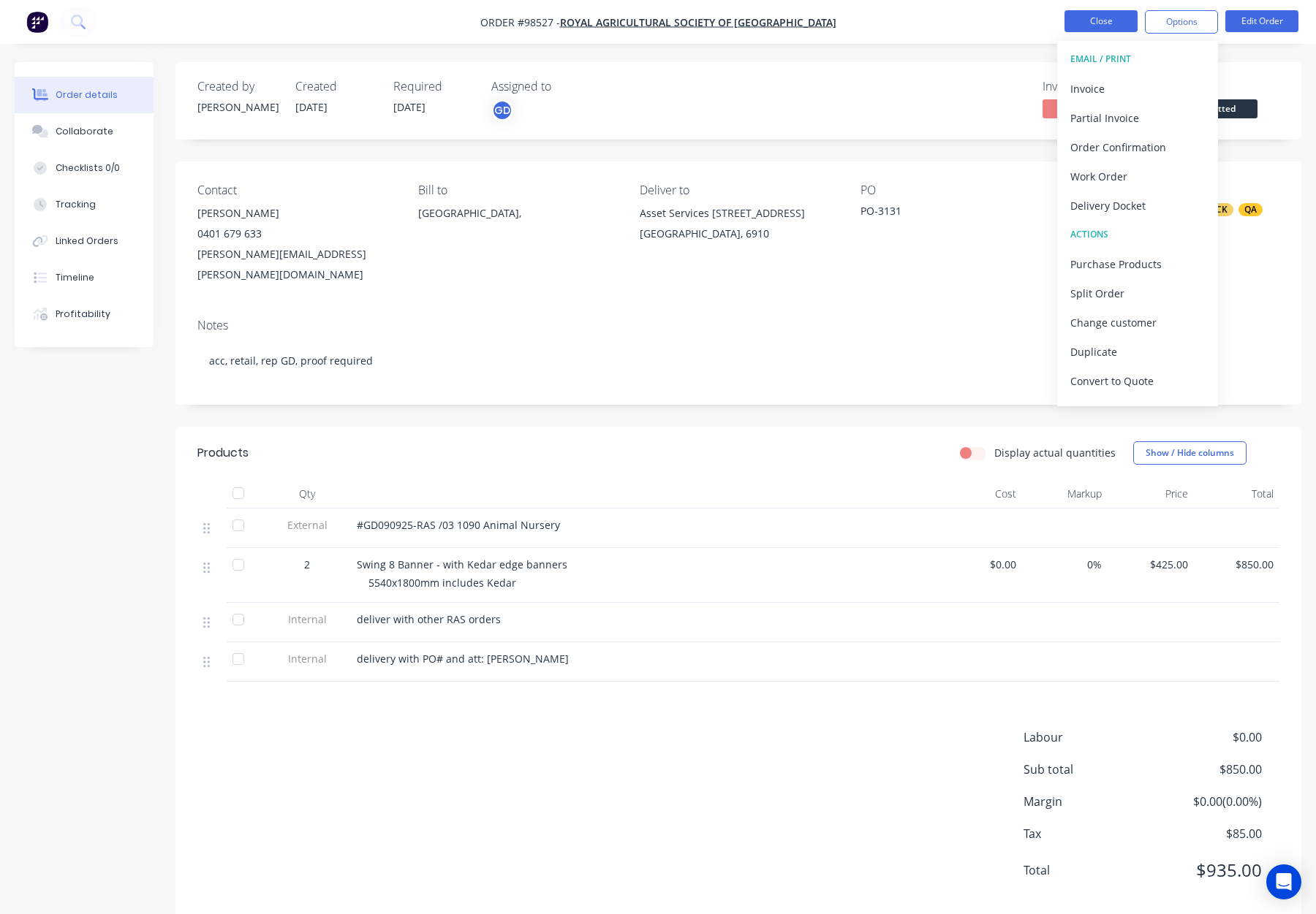
click at [1092, 25] on button "Close" at bounding box center [1101, 21] width 73 height 22
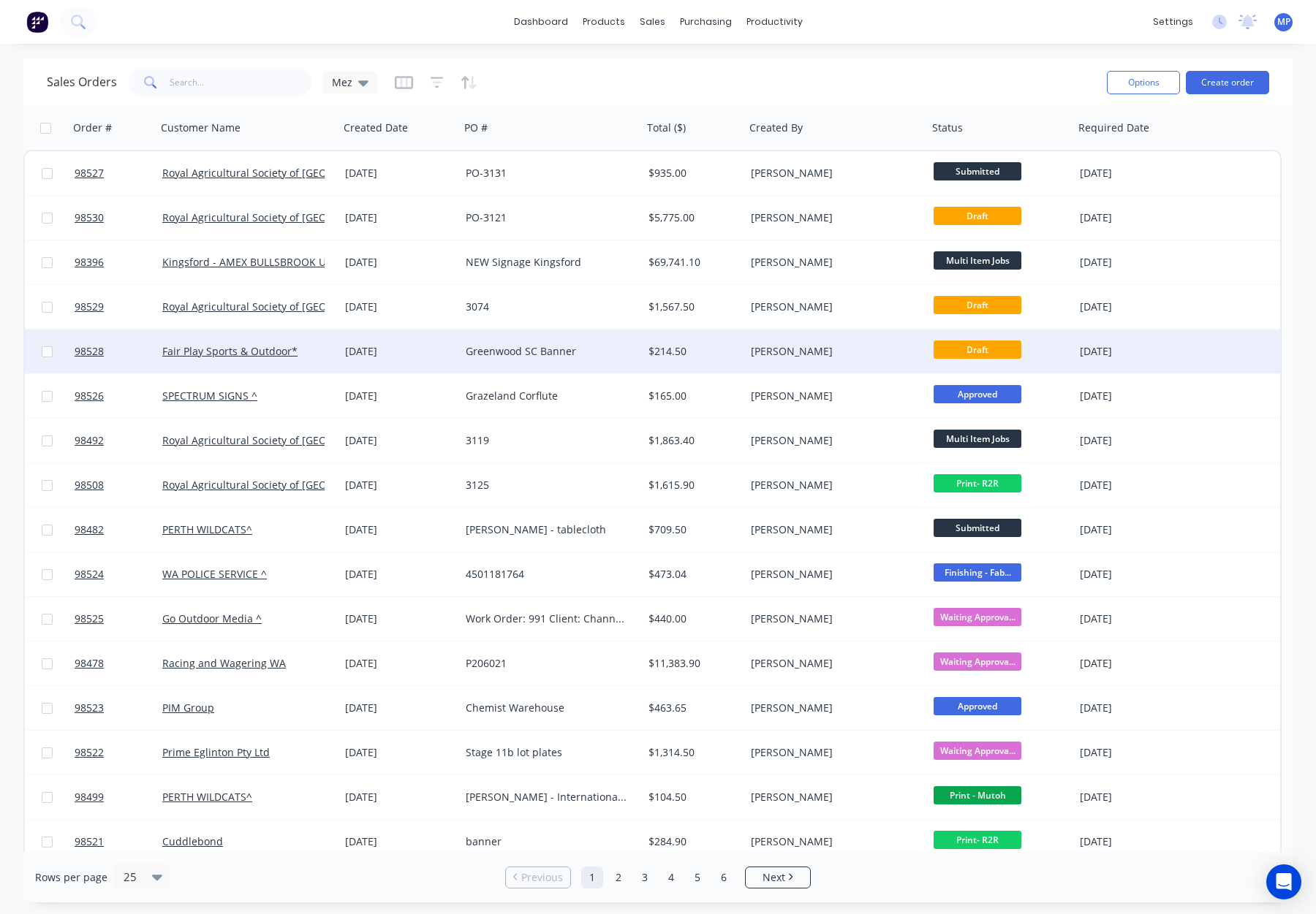
click at [602, 355] on div "Greenwood SC Banner" at bounding box center [547, 351] width 162 height 14
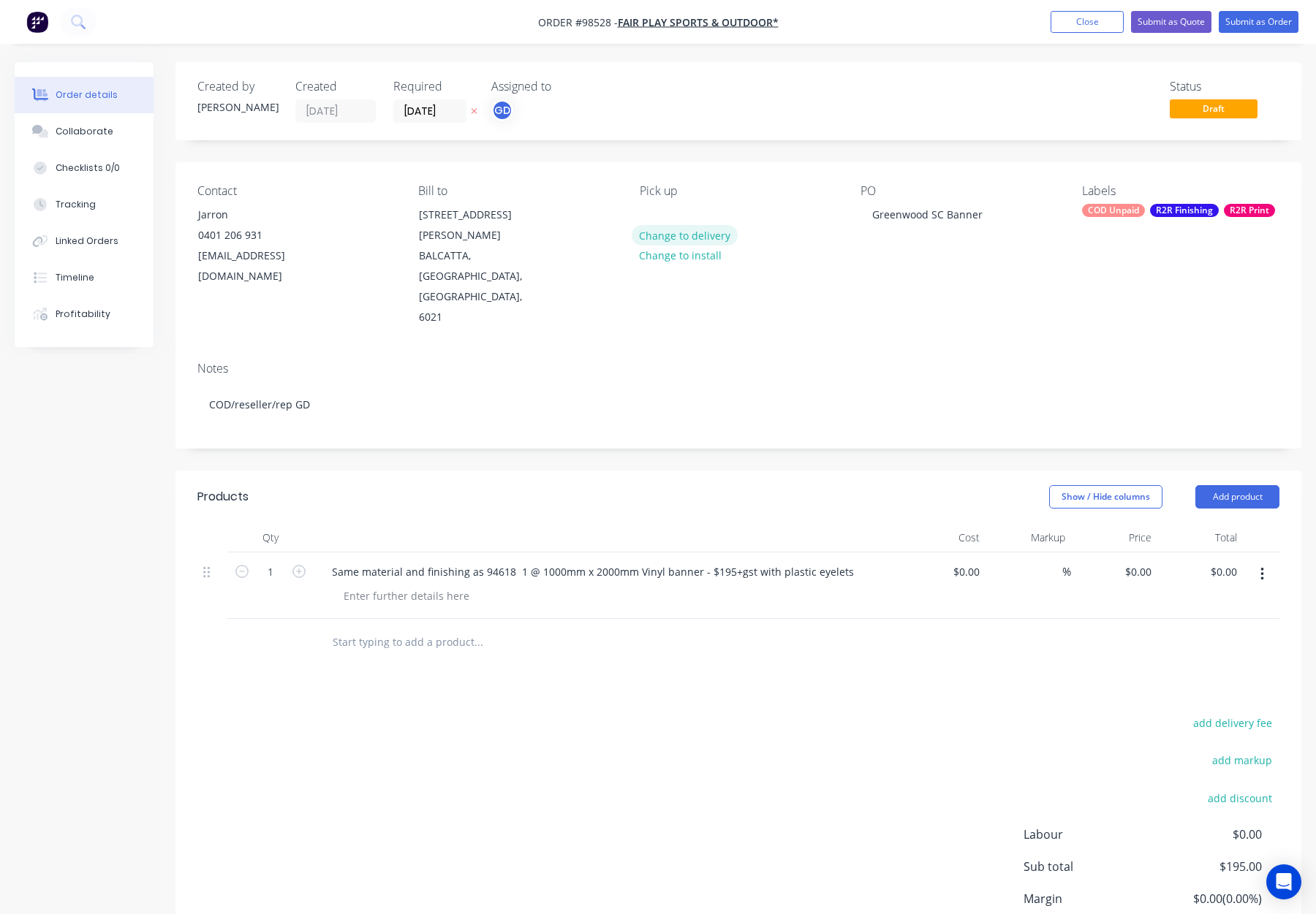
type input "$195.00"
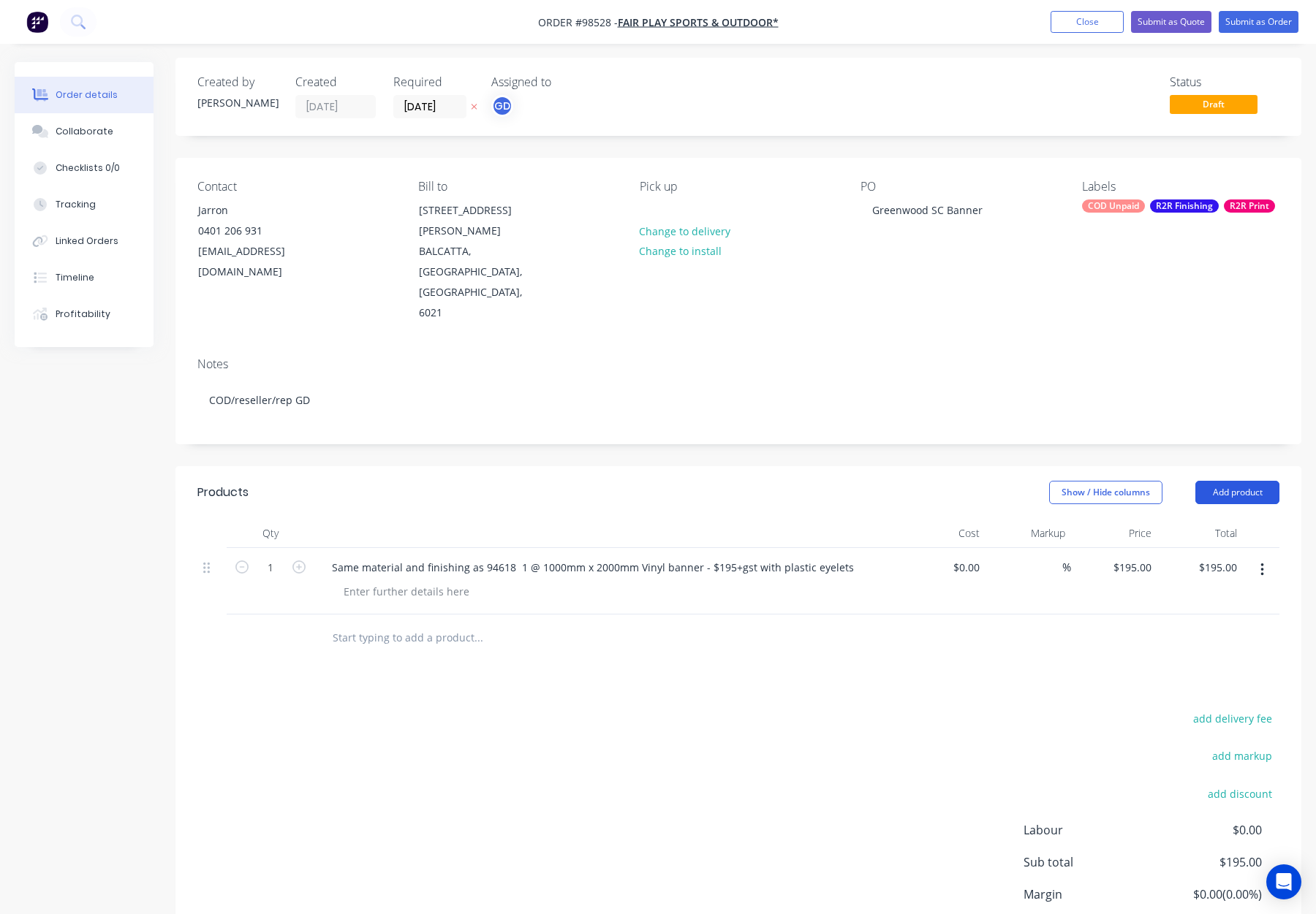
click at [1214, 481] on button "Add product" at bounding box center [1237, 493] width 84 height 23
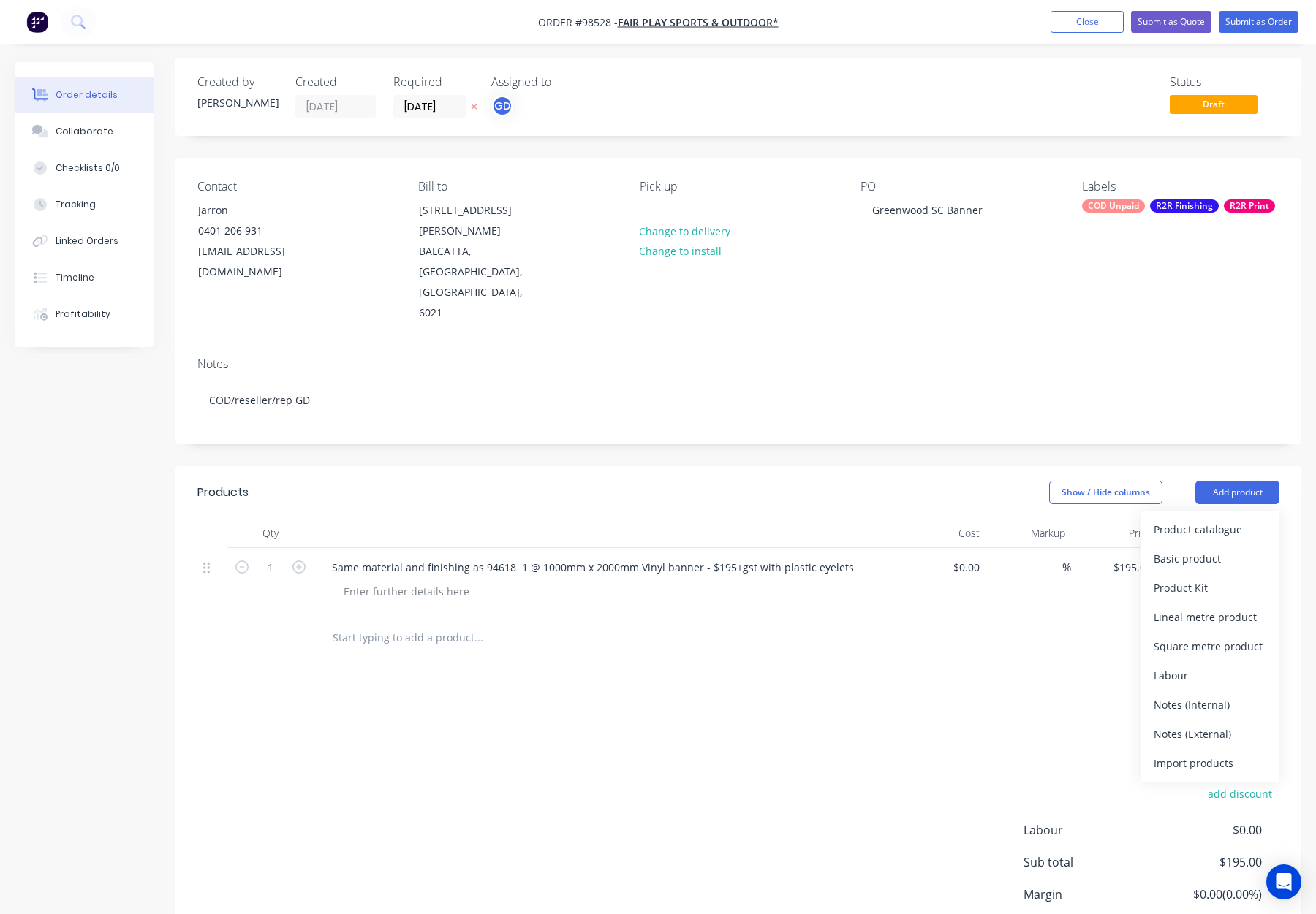
click at [1182, 694] on div "Notes (Internal)" at bounding box center [1210, 705] width 113 height 21
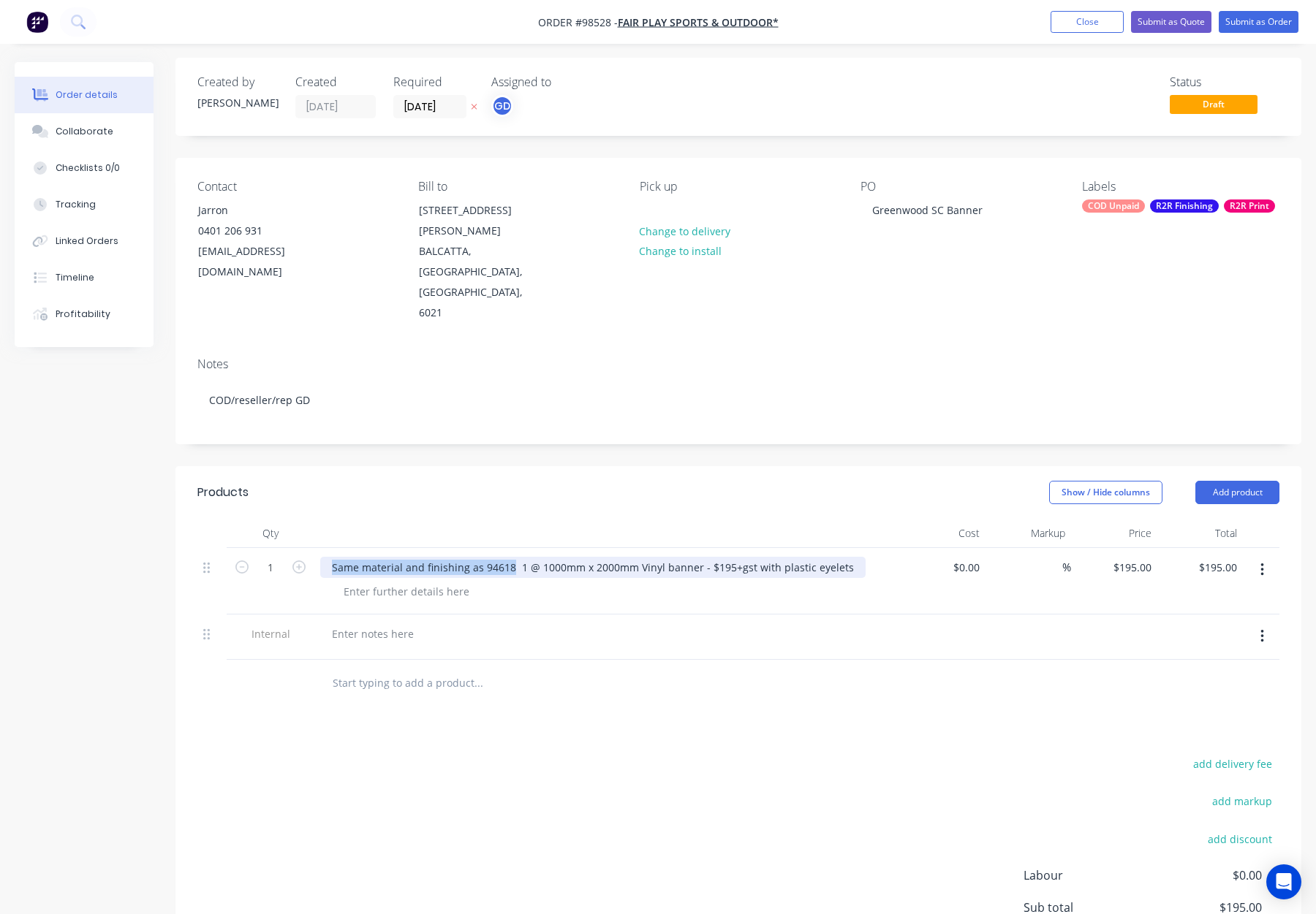
drag, startPoint x: 330, startPoint y: 503, endPoint x: 506, endPoint y: 507, distance: 176.0
click at [509, 557] on div "Same material and finishing as 94618 1 @ 1000mm x 2000mm Vinyl banner - $195+gs…" at bounding box center [593, 568] width 546 height 21
copy div "Same material and finishing as 94618"
click at [373, 623] on div at bounding box center [373, 634] width 106 height 21
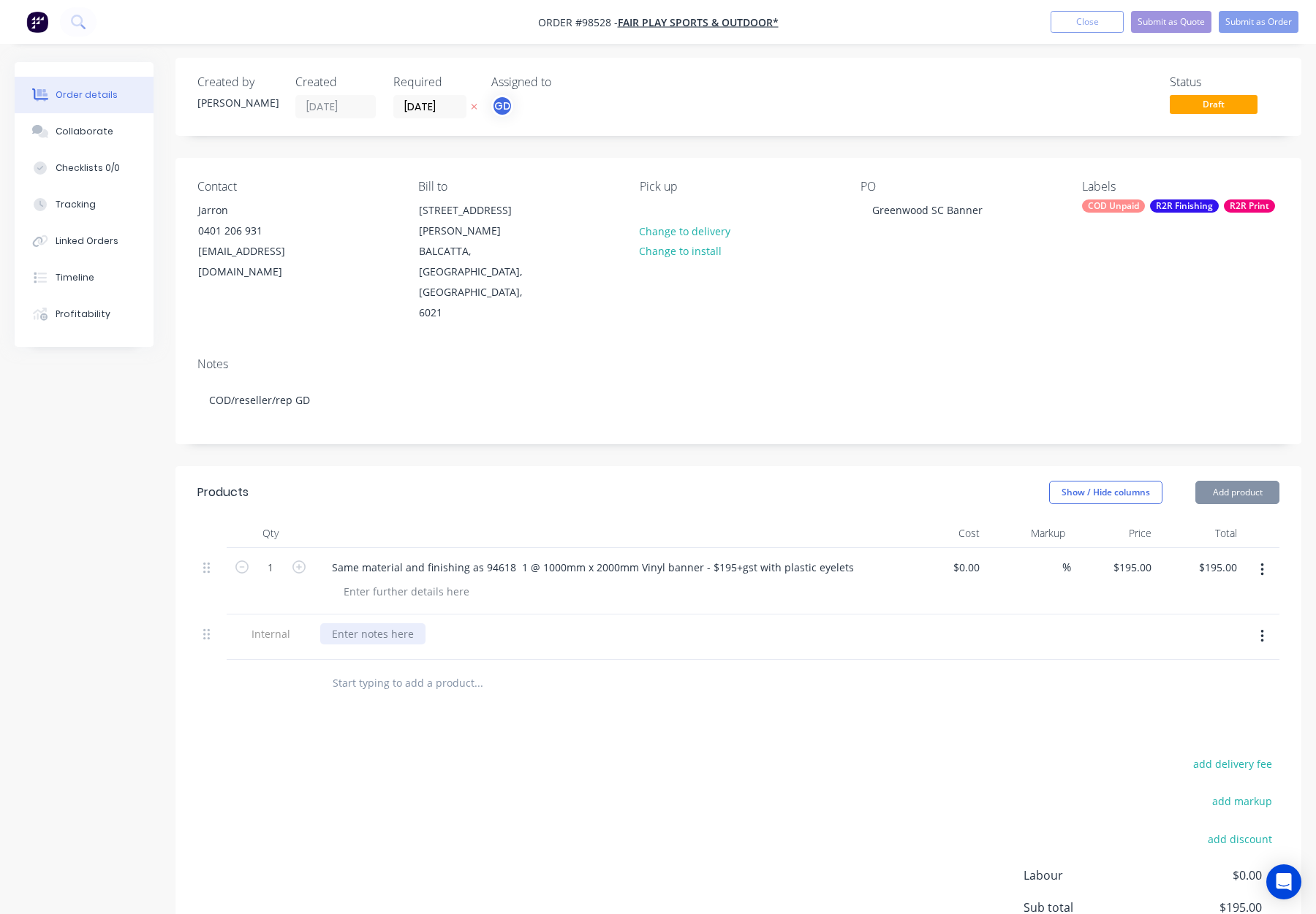
click at [376, 623] on div at bounding box center [373, 634] width 106 height 21
click at [374, 623] on div at bounding box center [373, 634] width 106 height 21
paste div
click at [1081, 25] on button "Close" at bounding box center [1088, 21] width 73 height 22
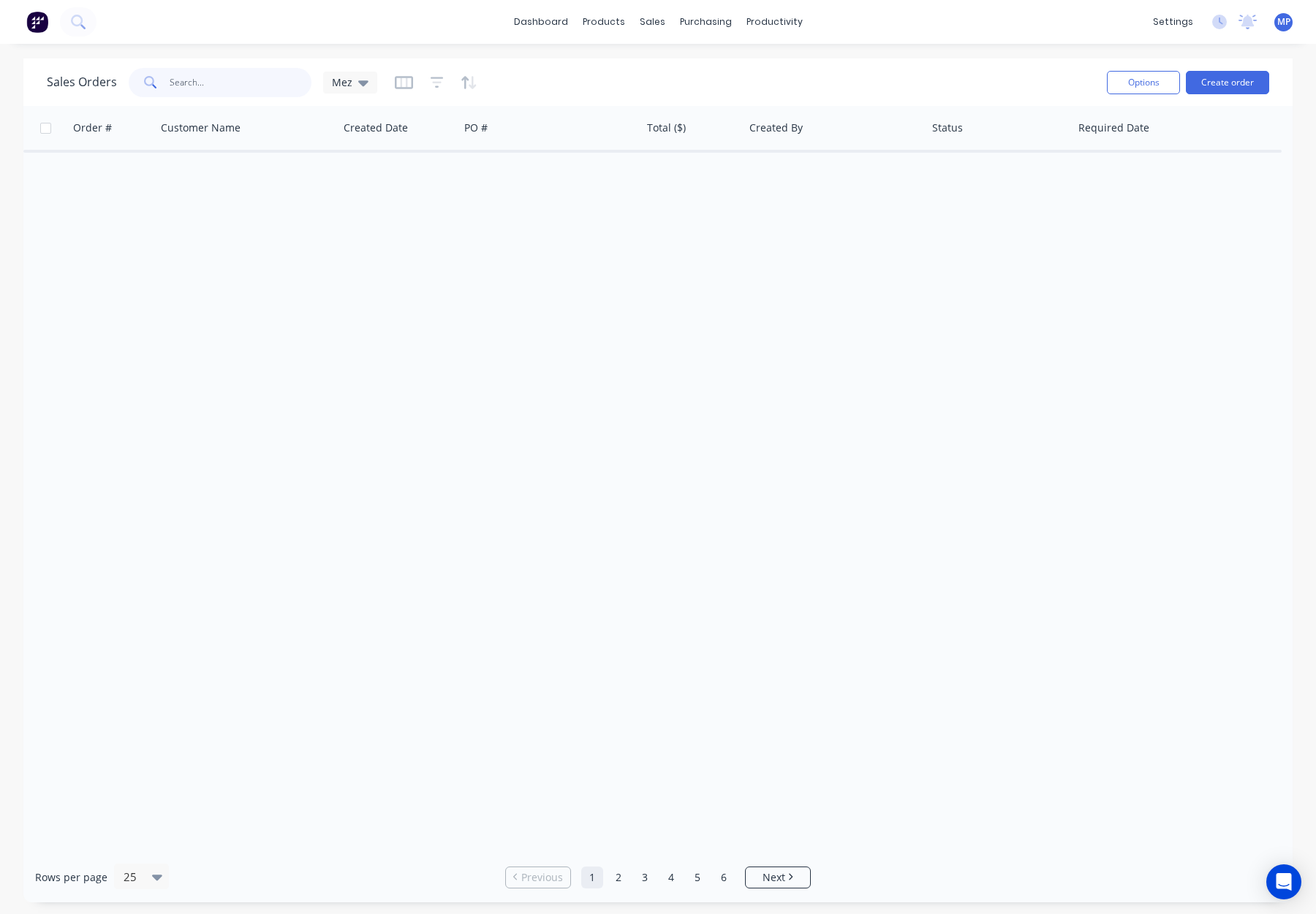
drag, startPoint x: 202, startPoint y: 85, endPoint x: 250, endPoint y: 45, distance: 62.5
click at [203, 85] on input "text" at bounding box center [241, 82] width 142 height 30
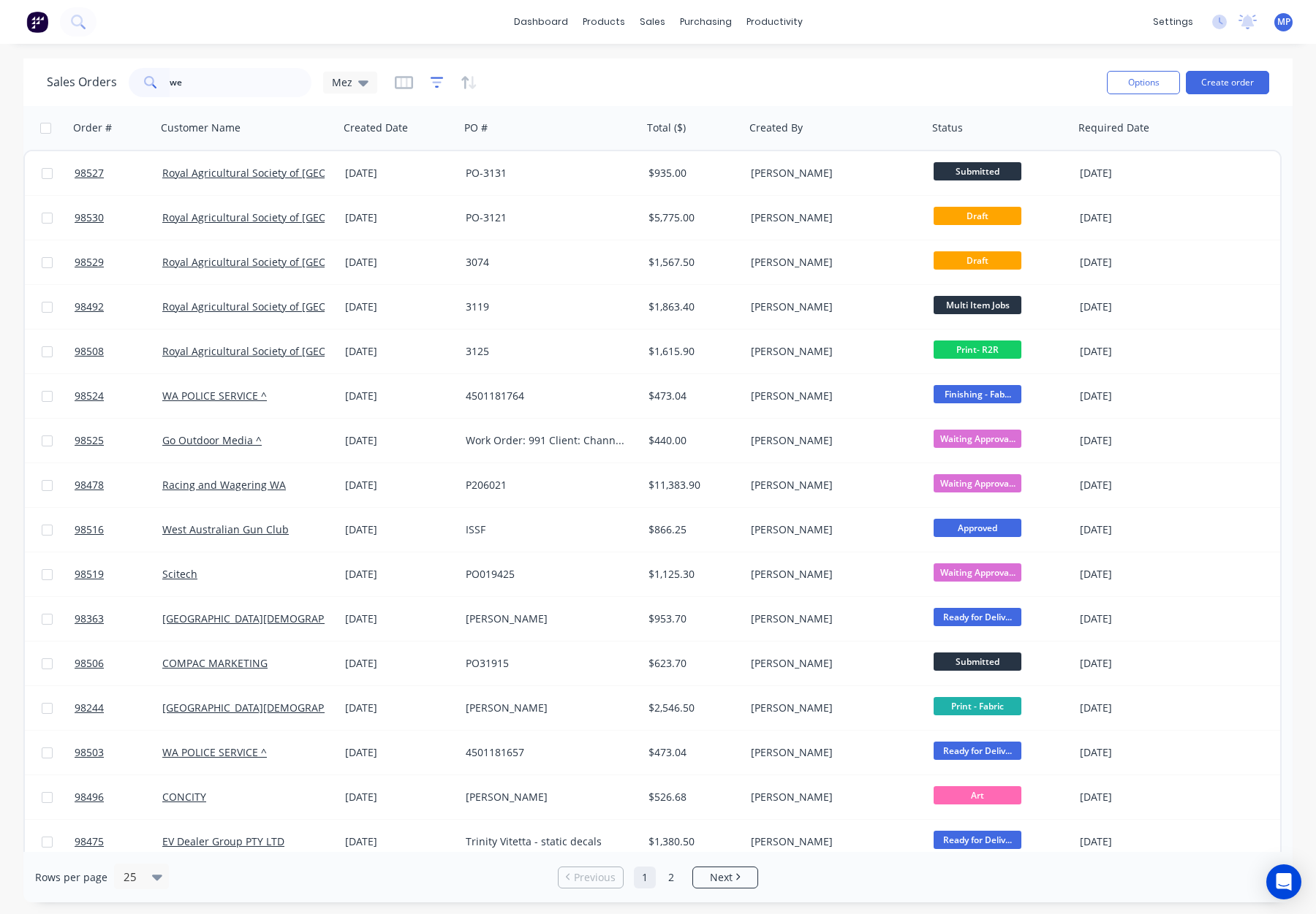
click at [433, 86] on icon "button" at bounding box center [437, 82] width 13 height 14
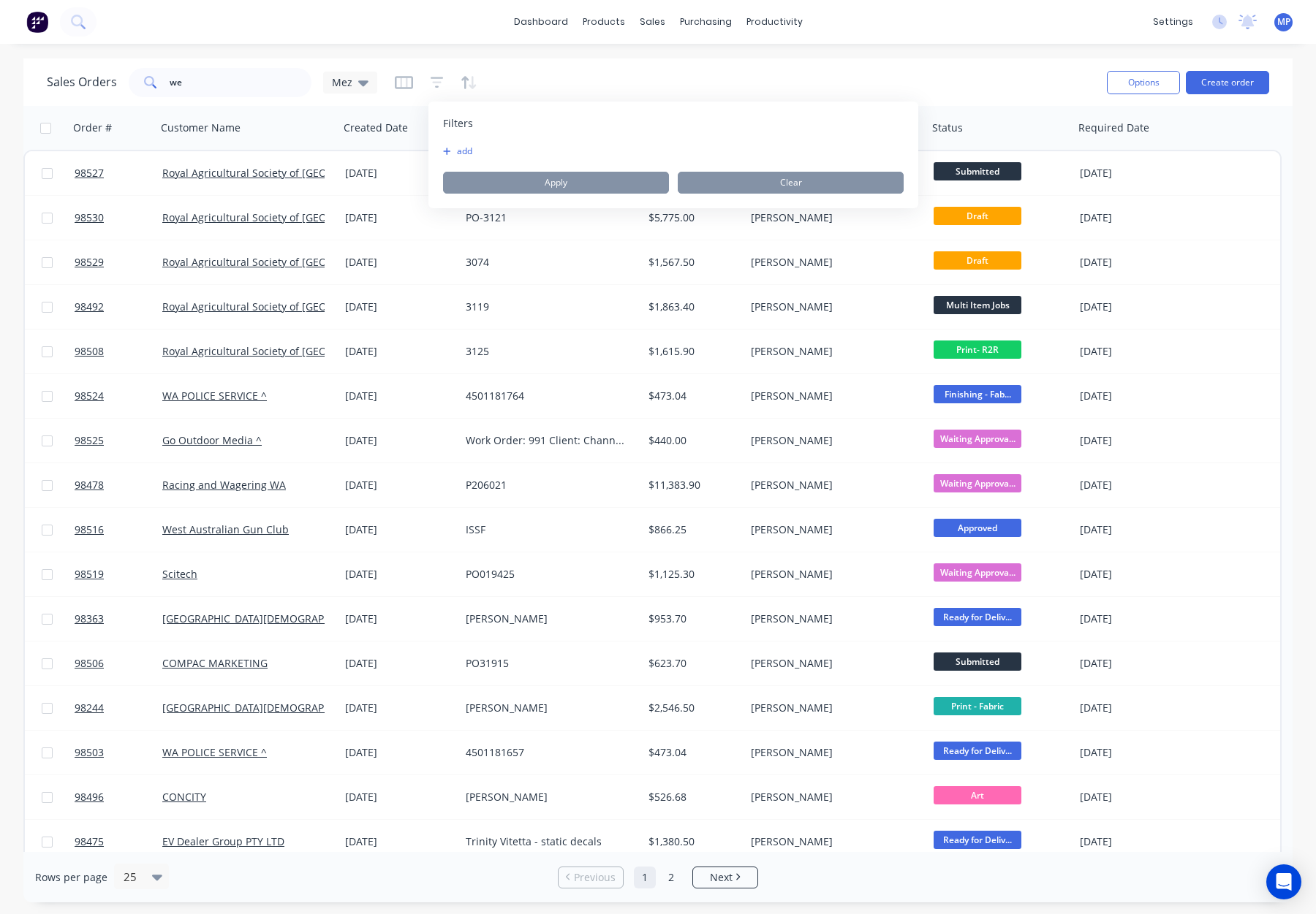
click at [458, 152] on button "add" at bounding box center [461, 151] width 37 height 12
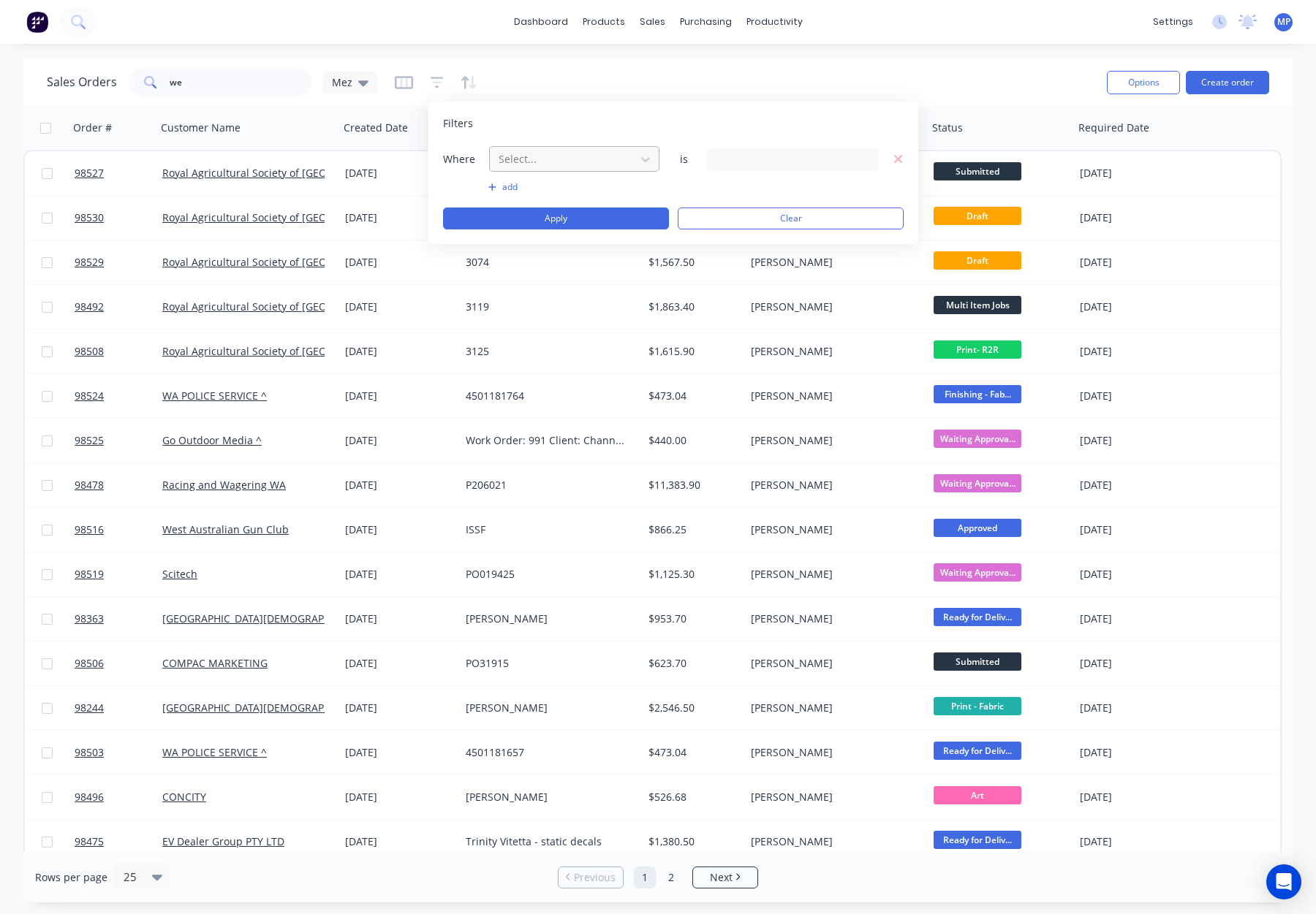
click at [549, 169] on div "Select..." at bounding box center [563, 158] width 140 height 24
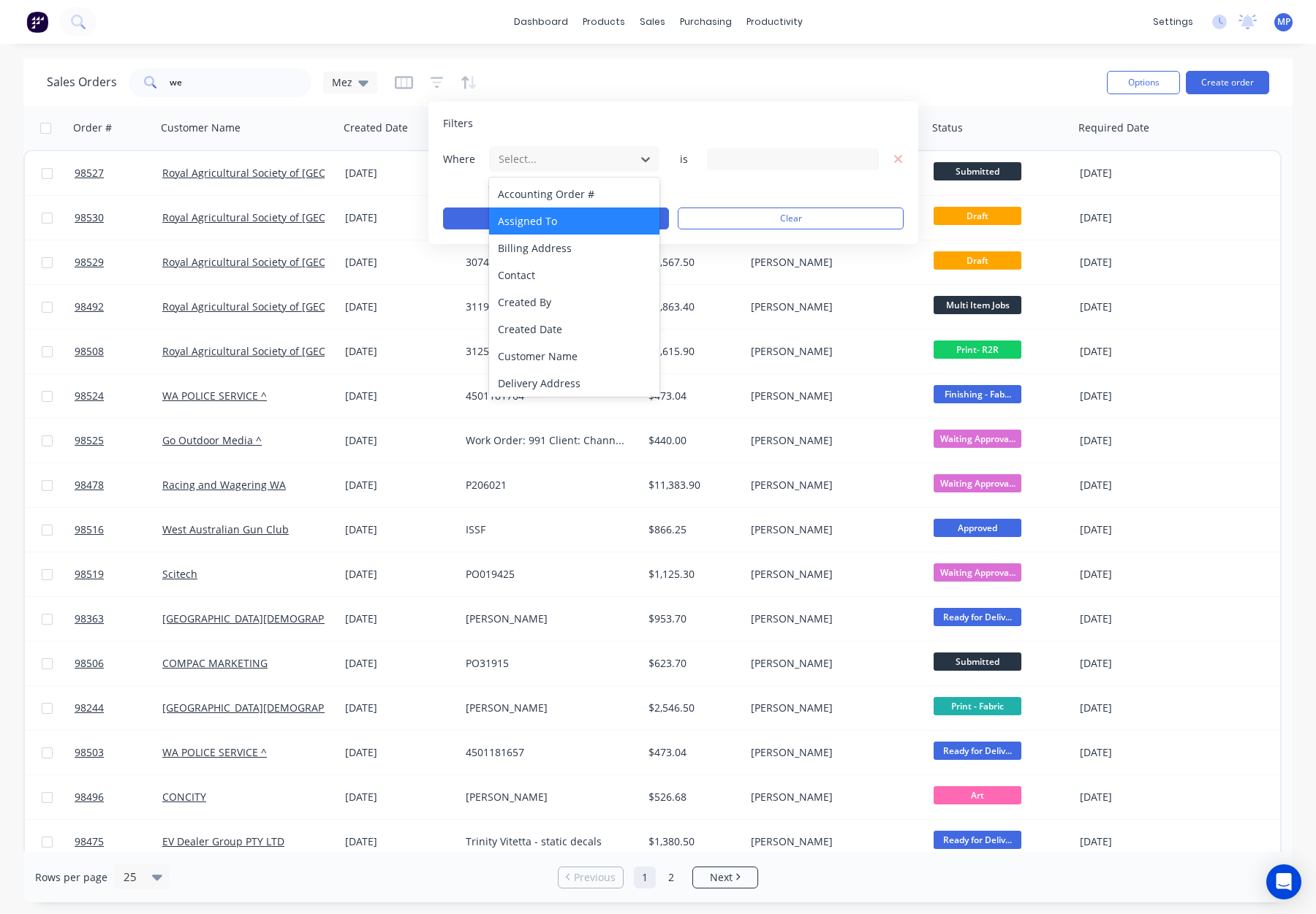
scroll to position [354, 0]
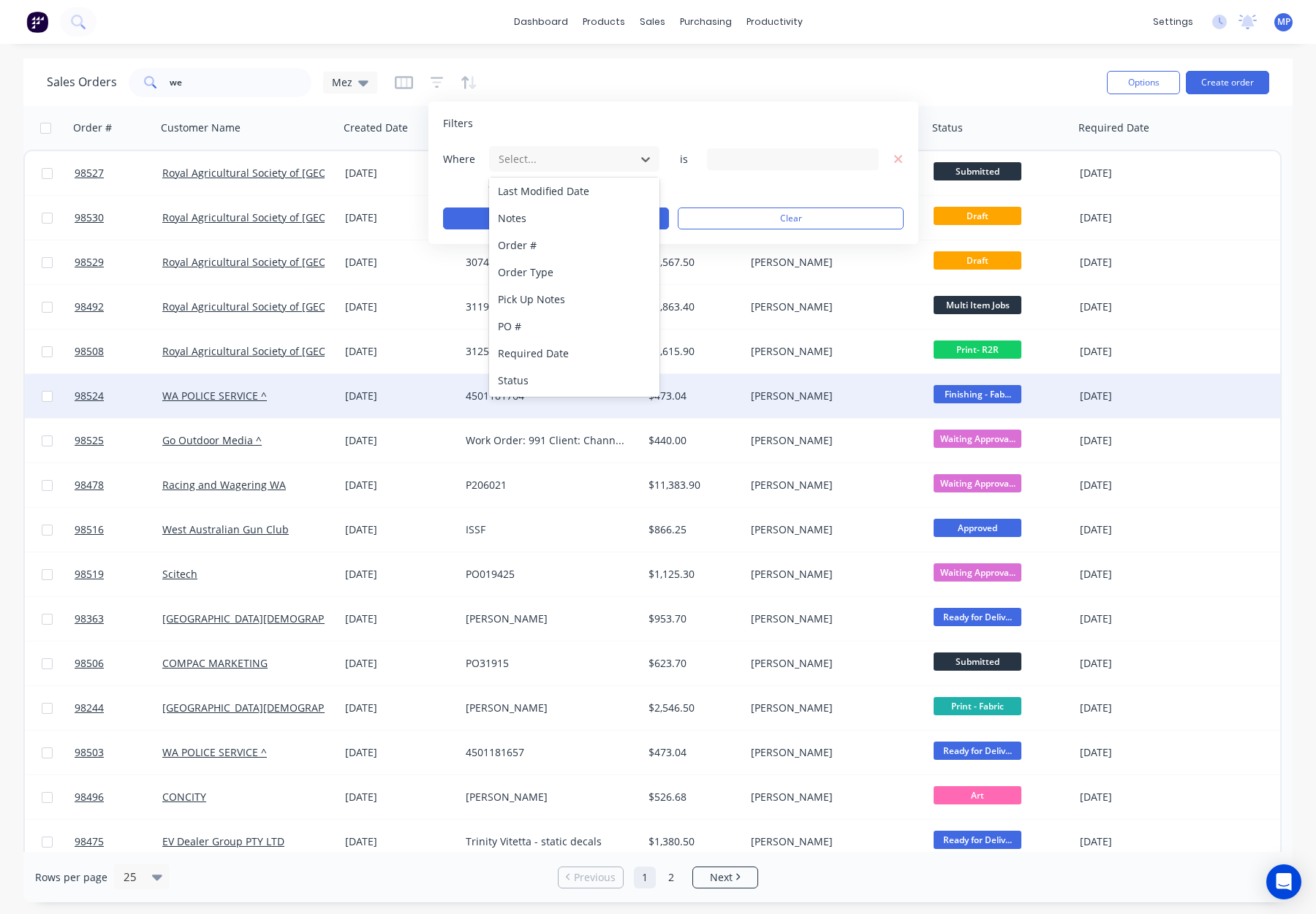
drag, startPoint x: 565, startPoint y: 384, endPoint x: 574, endPoint y: 376, distance: 12.0
click at [565, 384] on div "Status" at bounding box center [574, 380] width 170 height 27
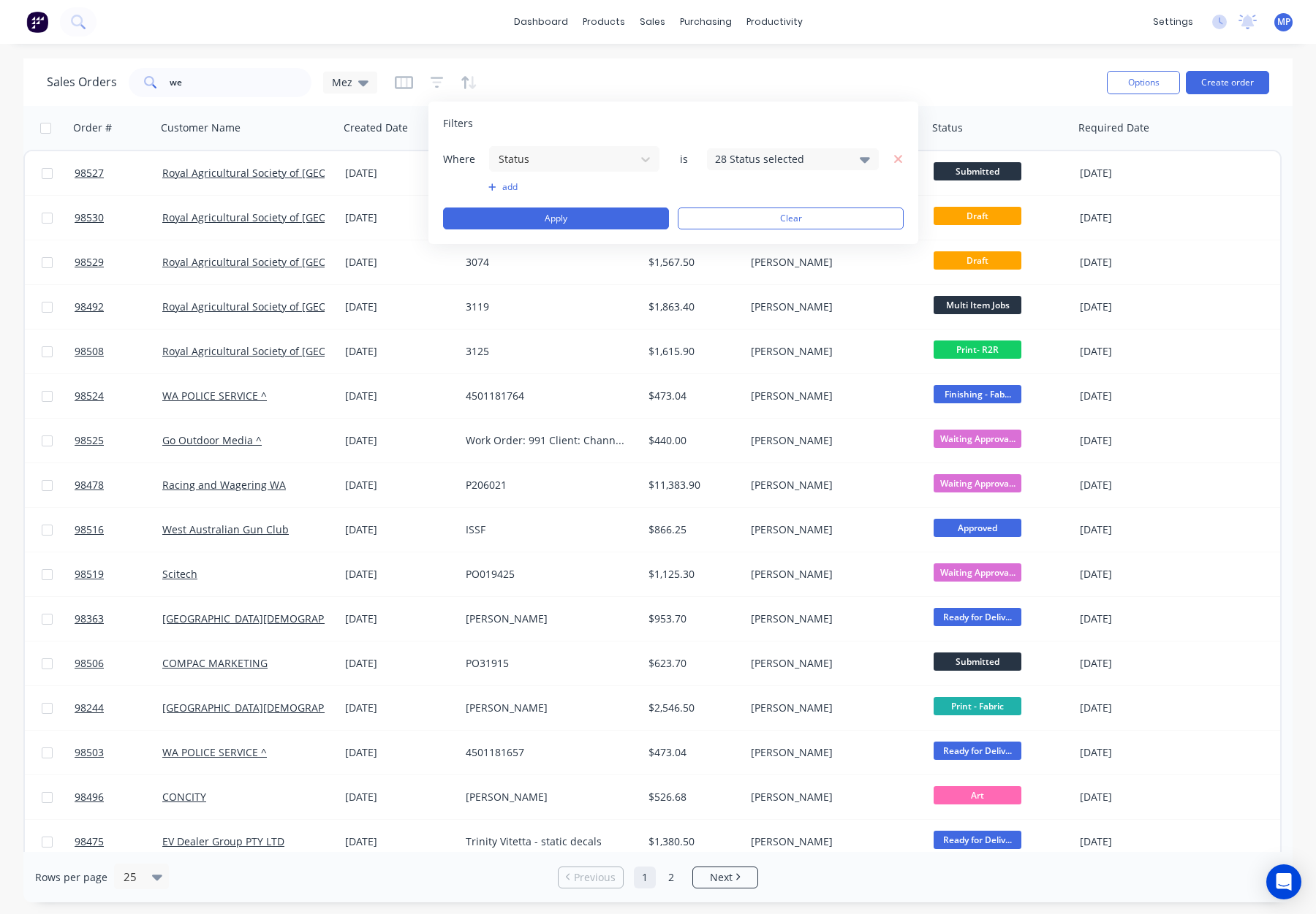
click at [743, 160] on div "28 Status selected" at bounding box center [781, 158] width 132 height 15
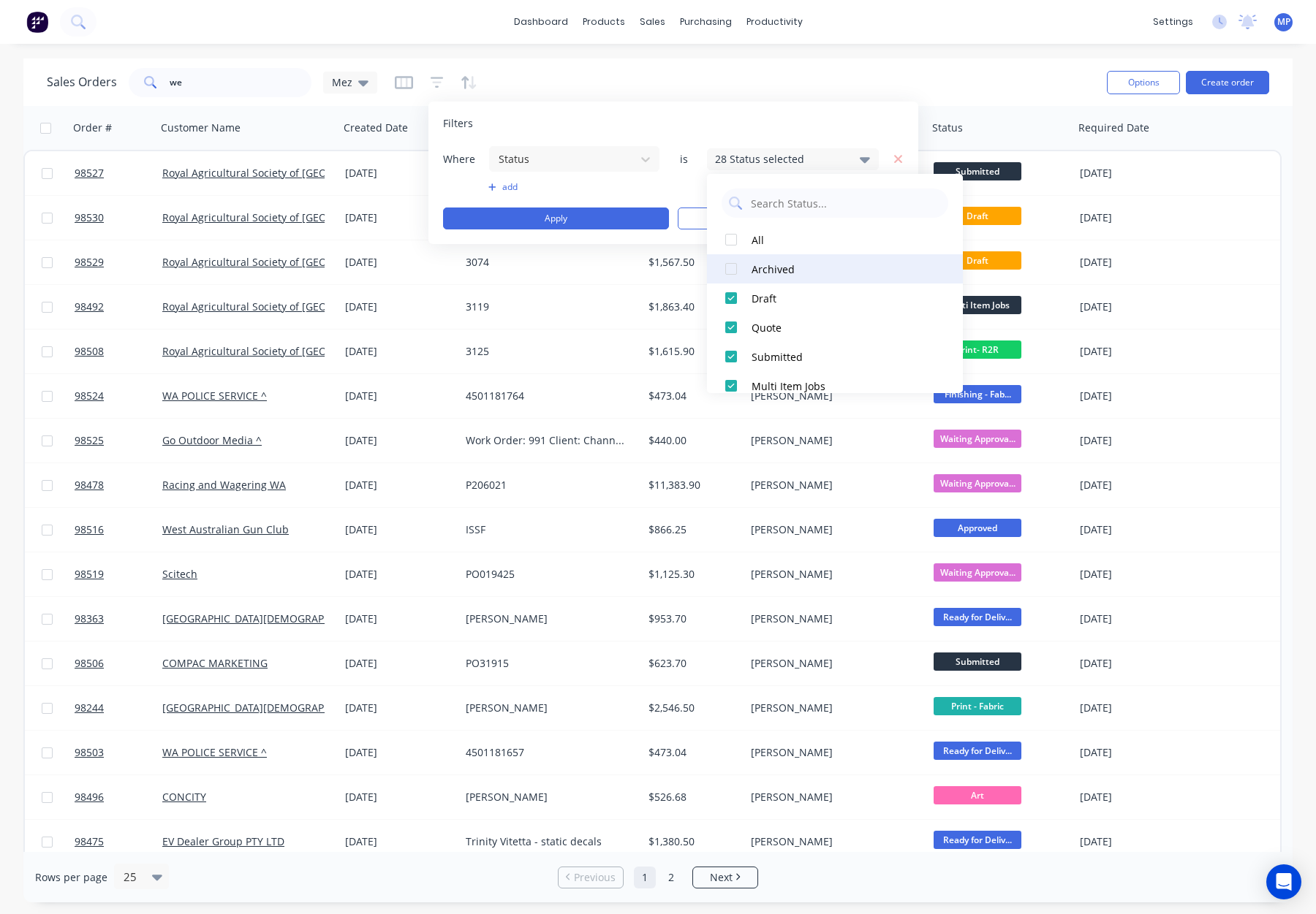
click at [768, 275] on div "Archived" at bounding box center [839, 269] width 175 height 15
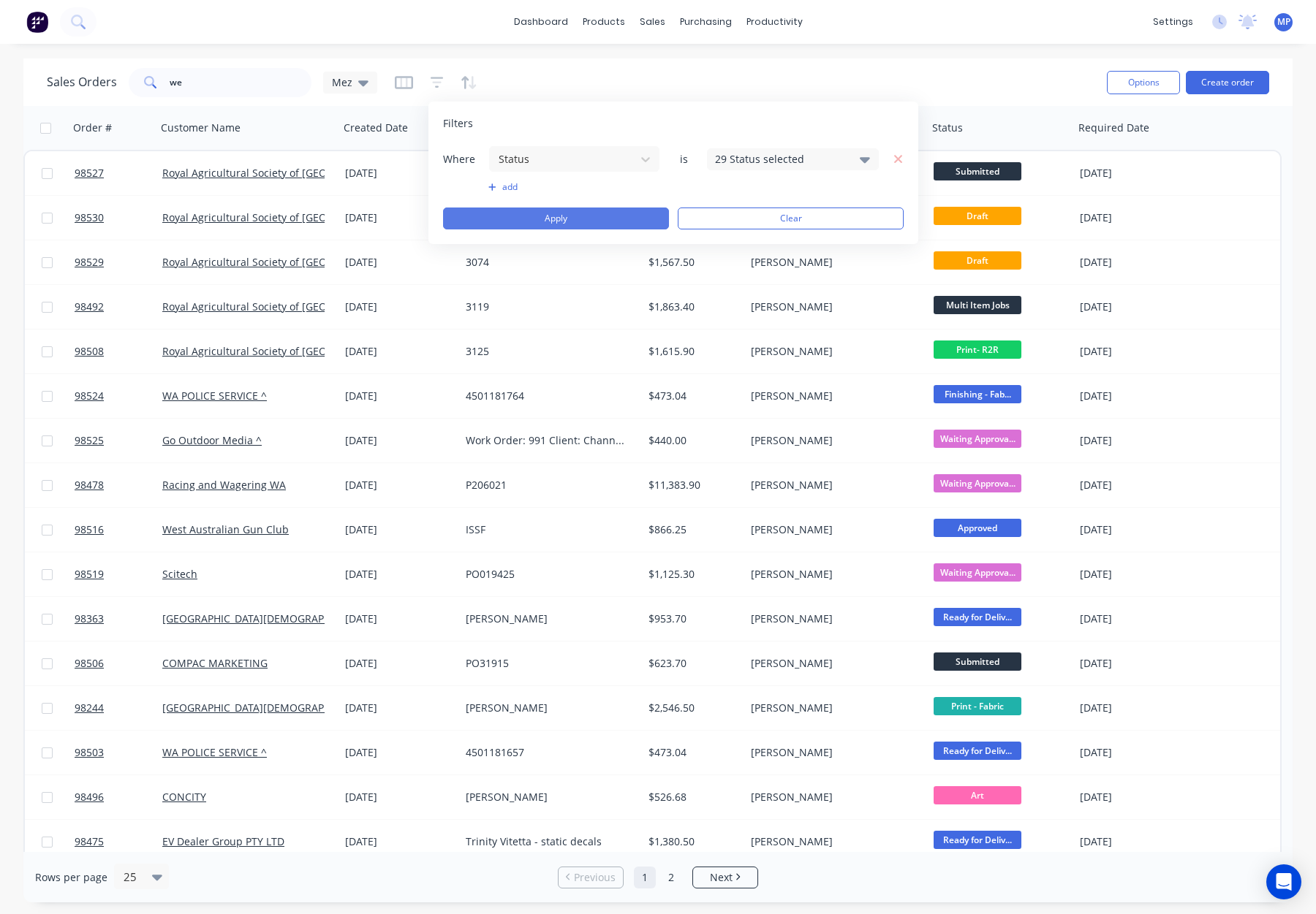
click at [564, 222] on button "Apply" at bounding box center [556, 218] width 226 height 22
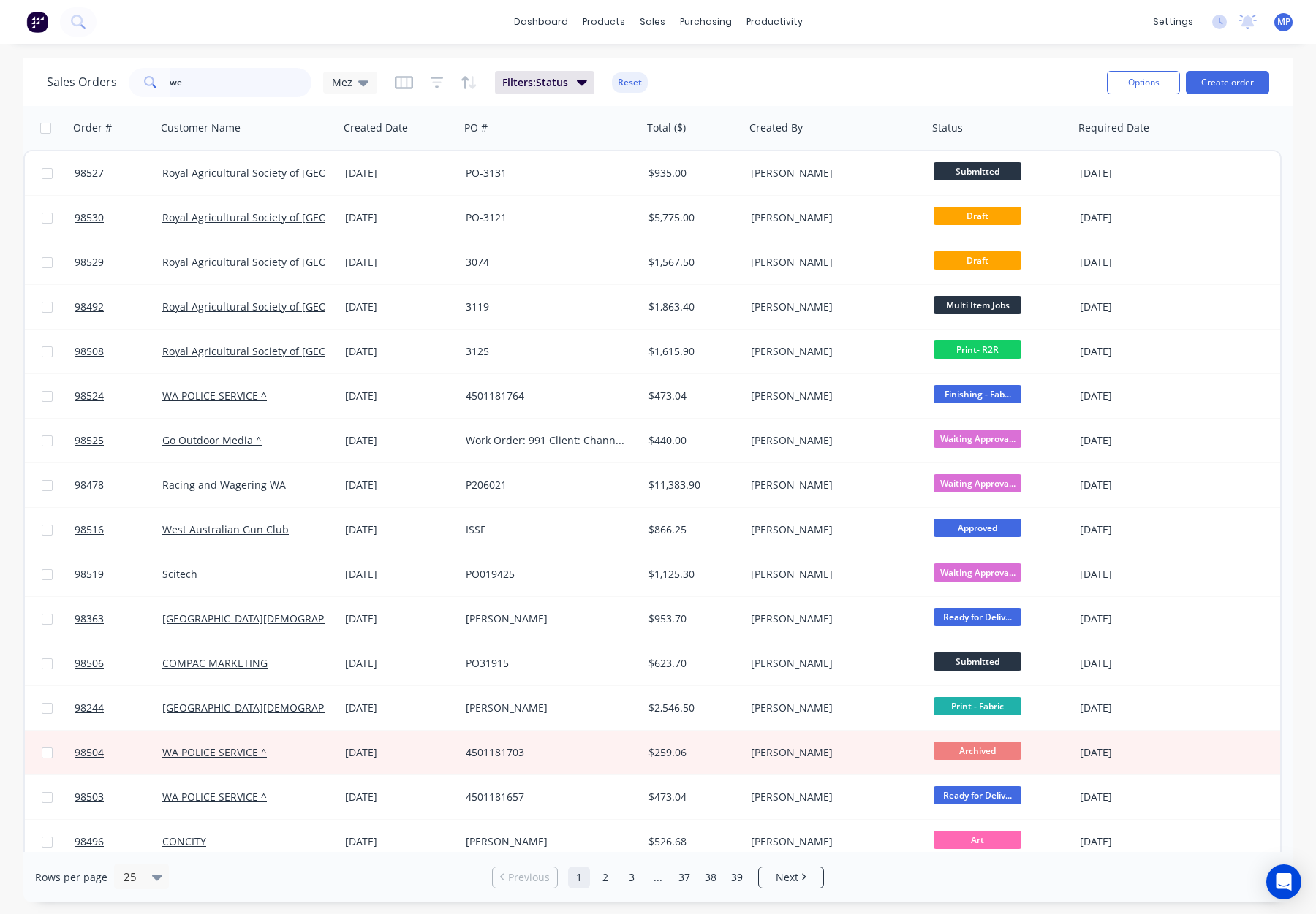
click at [198, 80] on input "we" at bounding box center [241, 82] width 142 height 30
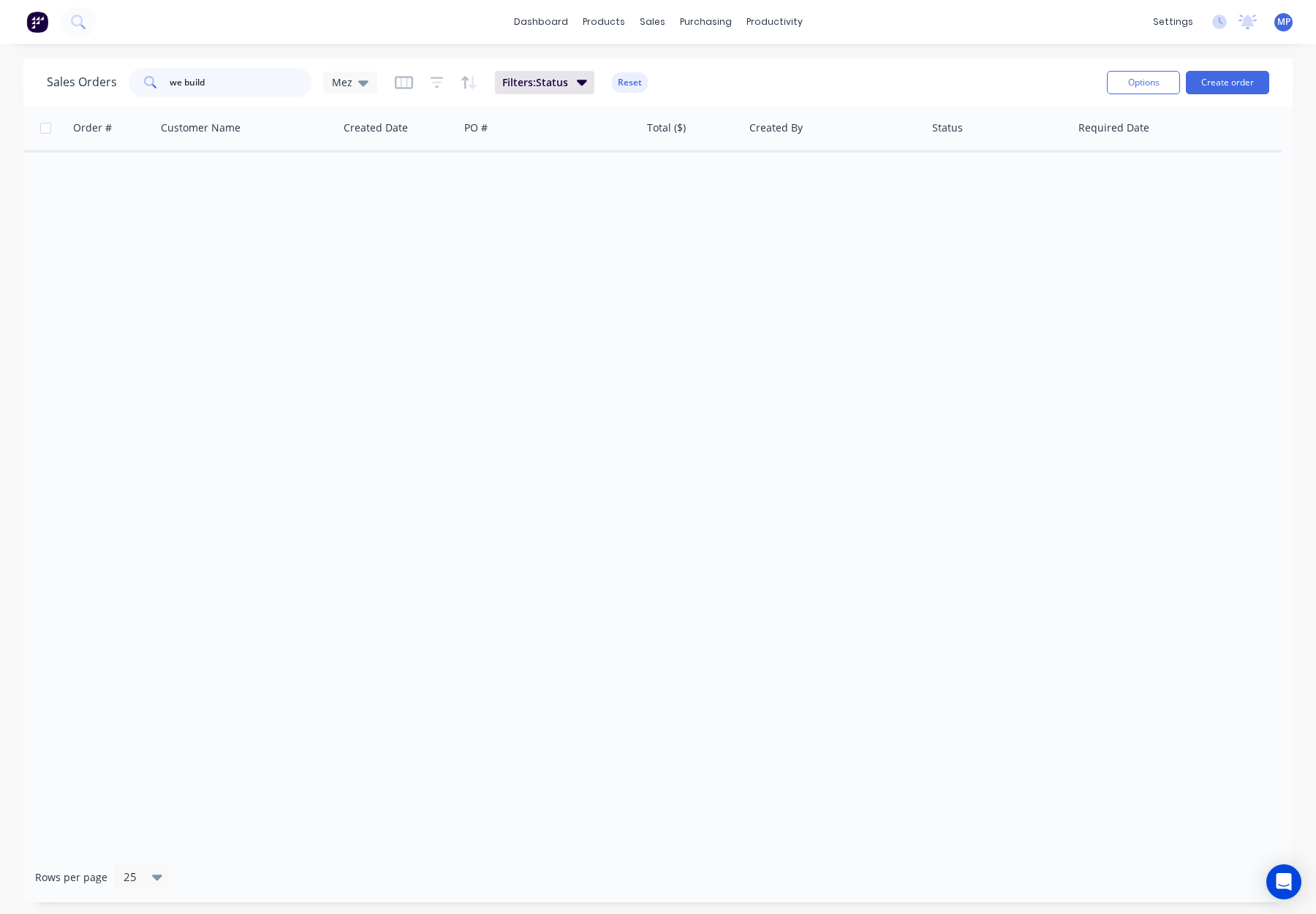
drag, startPoint x: 228, startPoint y: 82, endPoint x: 110, endPoint y: 77, distance: 118.1
click at [106, 77] on div "Sales Orders we build Mez" at bounding box center [211, 82] width 330 height 30
drag, startPoint x: 220, startPoint y: 86, endPoint x: 352, endPoint y: 75, distance: 132.5
click at [138, 79] on div "build" at bounding box center [220, 82] width 183 height 30
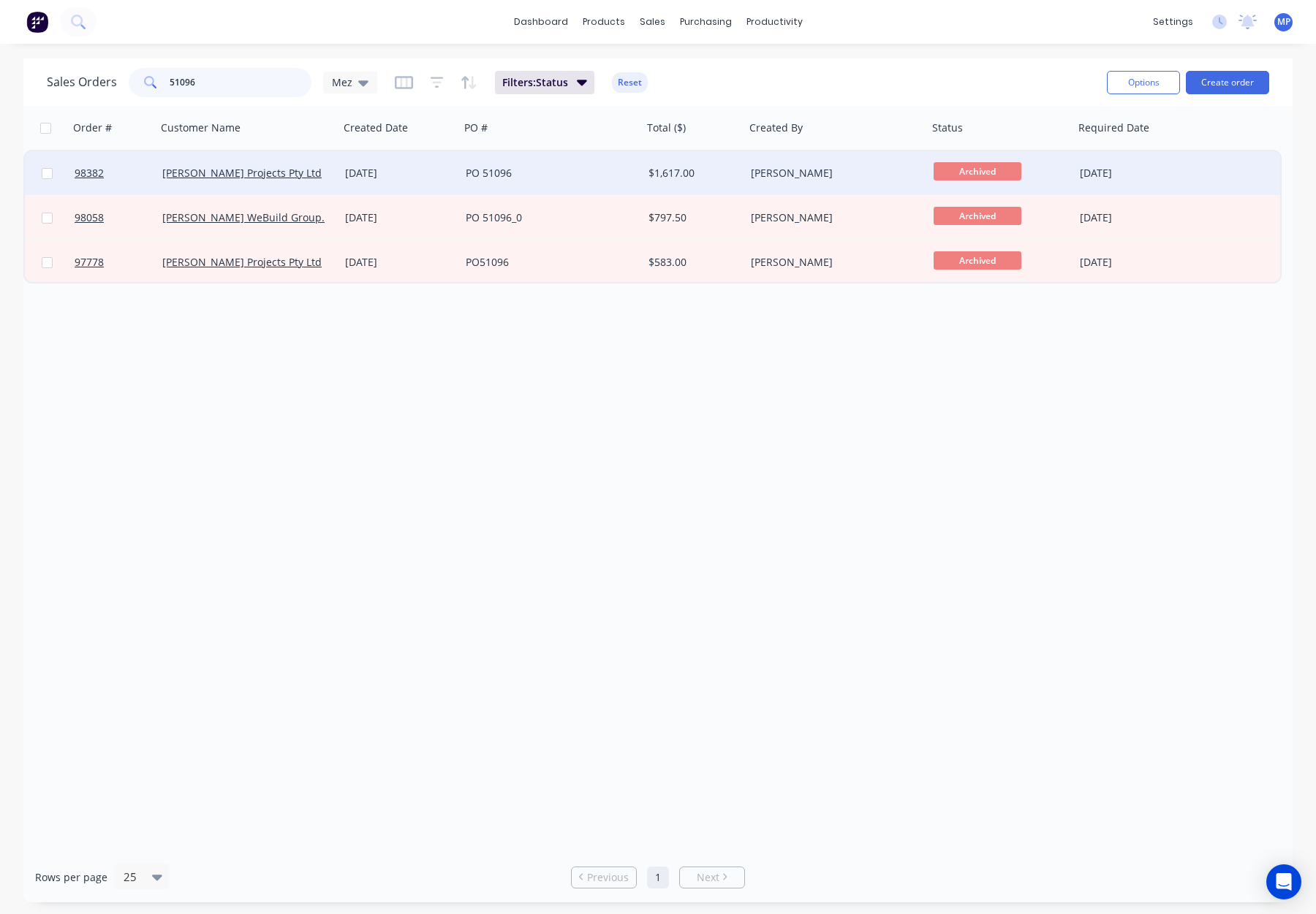
type input "51096"
click at [610, 173] on div "PO 51096" at bounding box center [547, 173] width 162 height 14
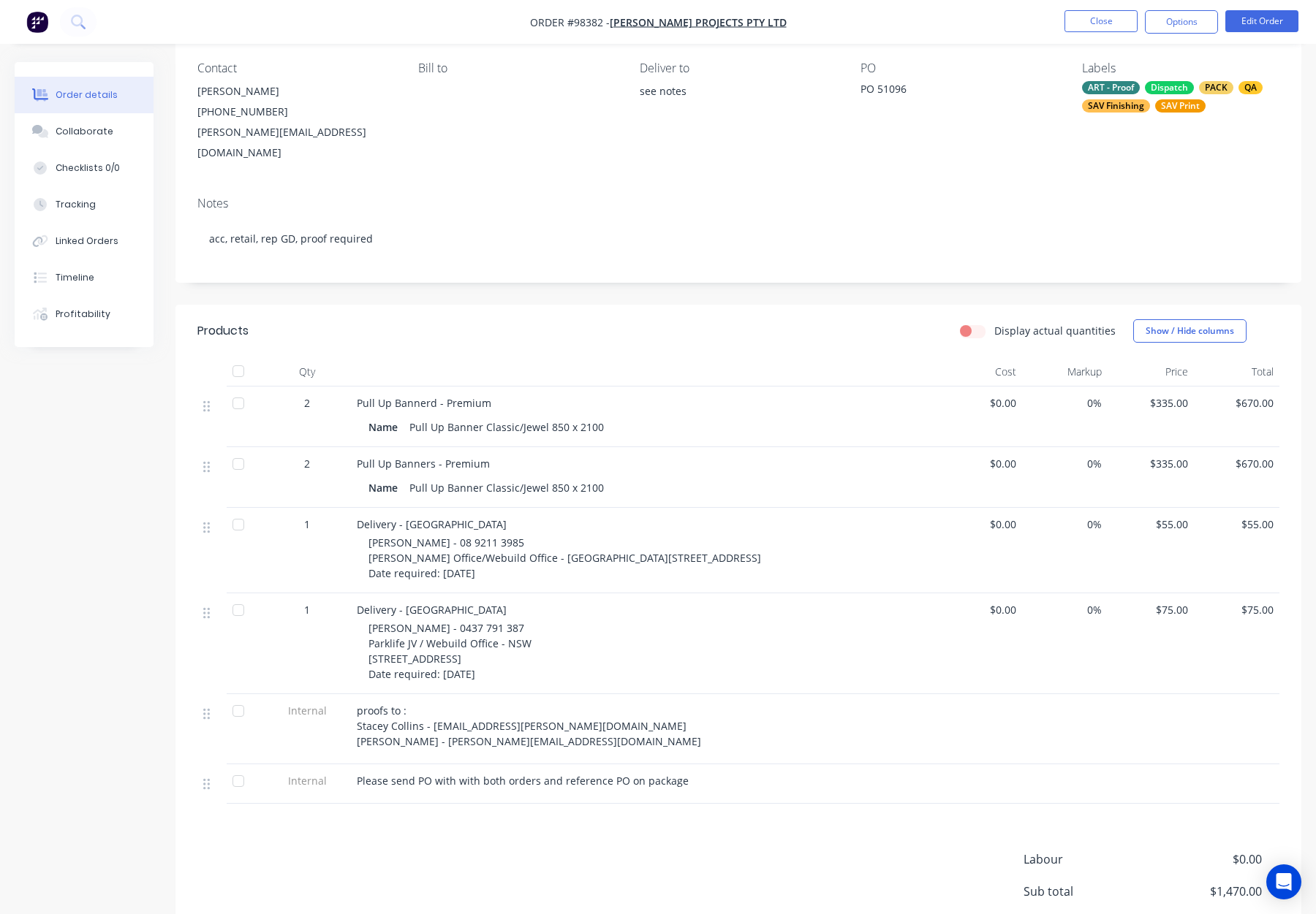
scroll to position [131, 0]
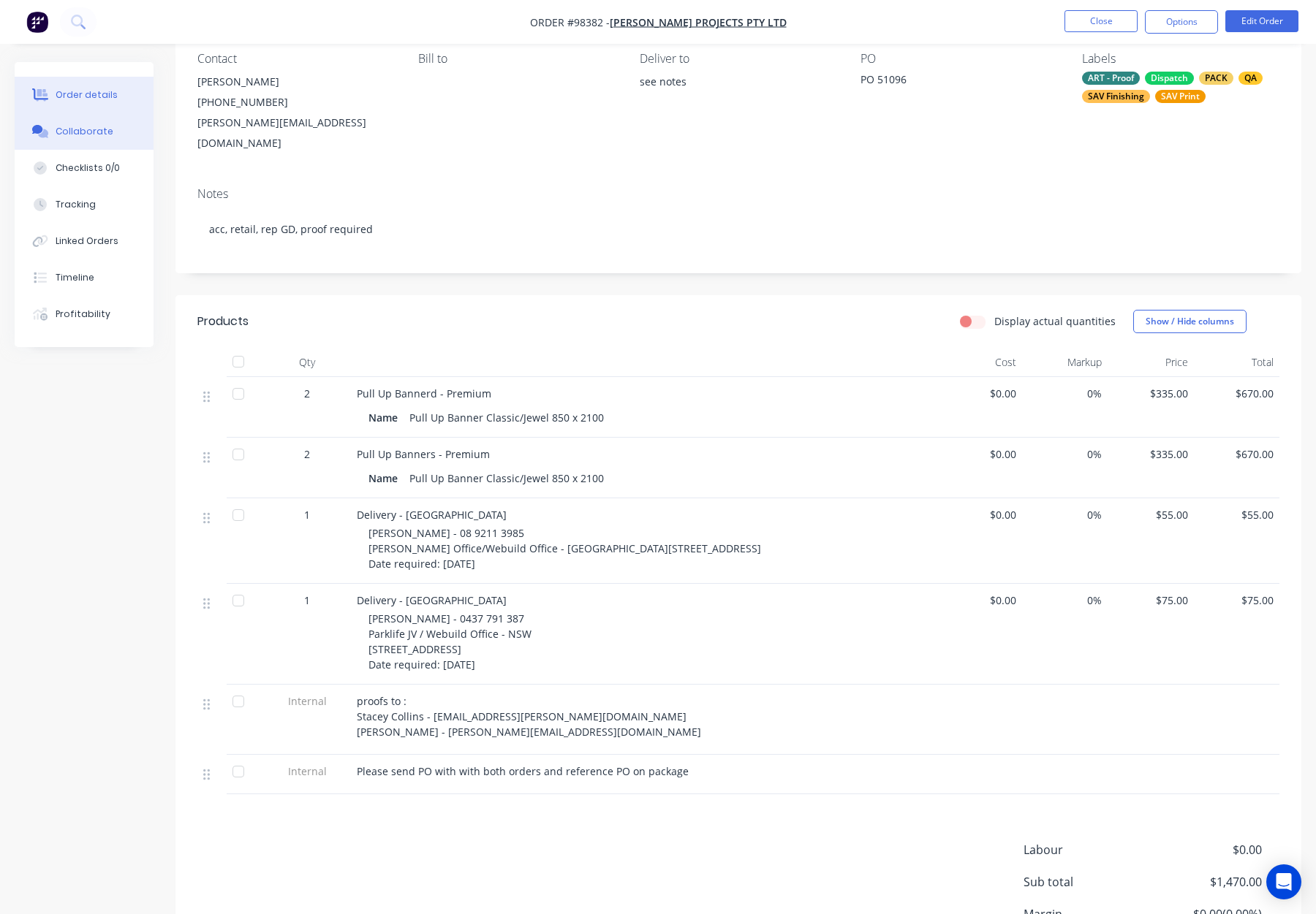
click at [94, 126] on div "Collaborate" at bounding box center [84, 131] width 58 height 13
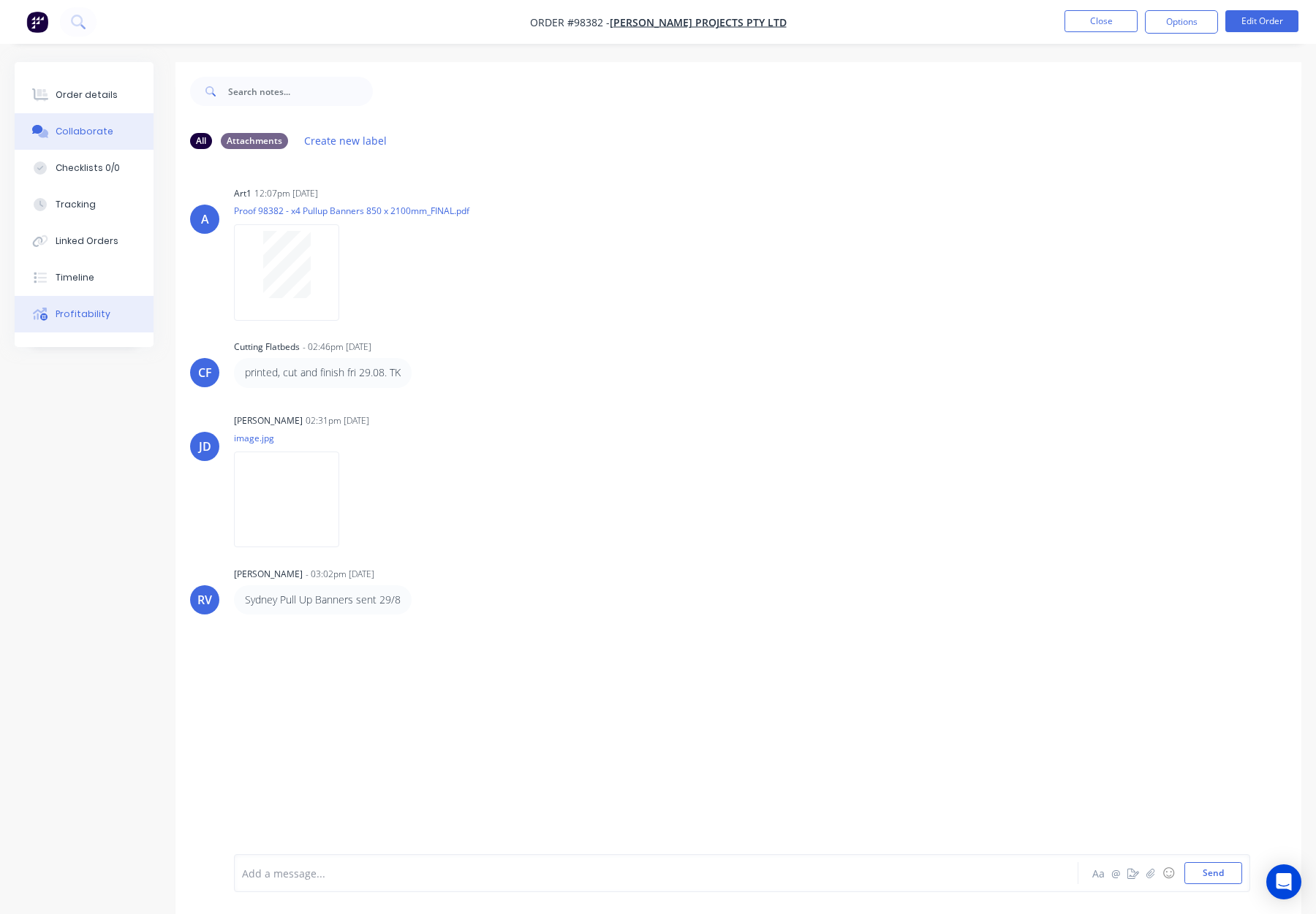
click at [104, 318] on button "Profitability" at bounding box center [83, 314] width 139 height 37
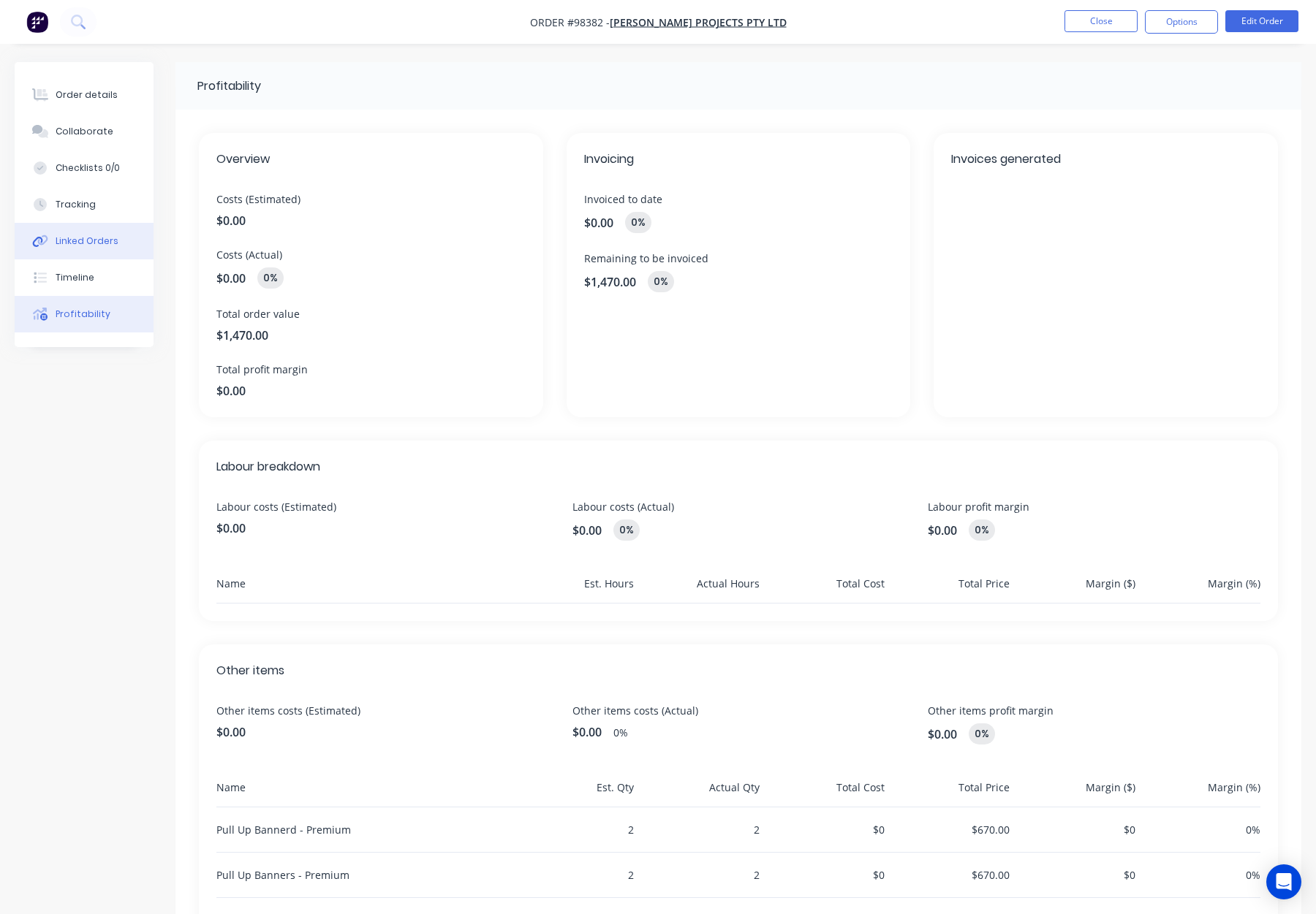
click at [72, 243] on div "Linked Orders" at bounding box center [87, 241] width 63 height 13
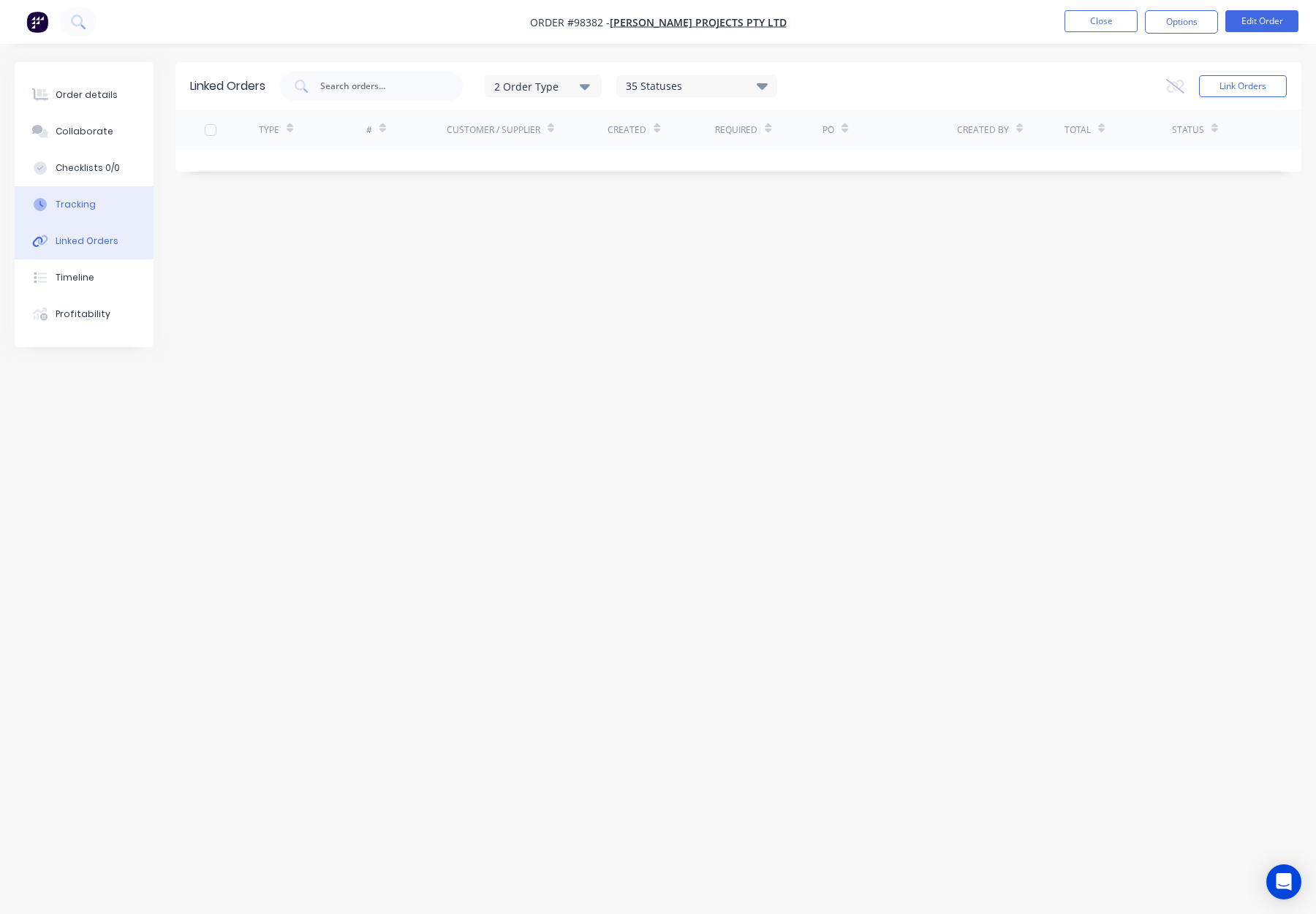
click at [72, 211] on button "Tracking" at bounding box center [83, 204] width 139 height 37
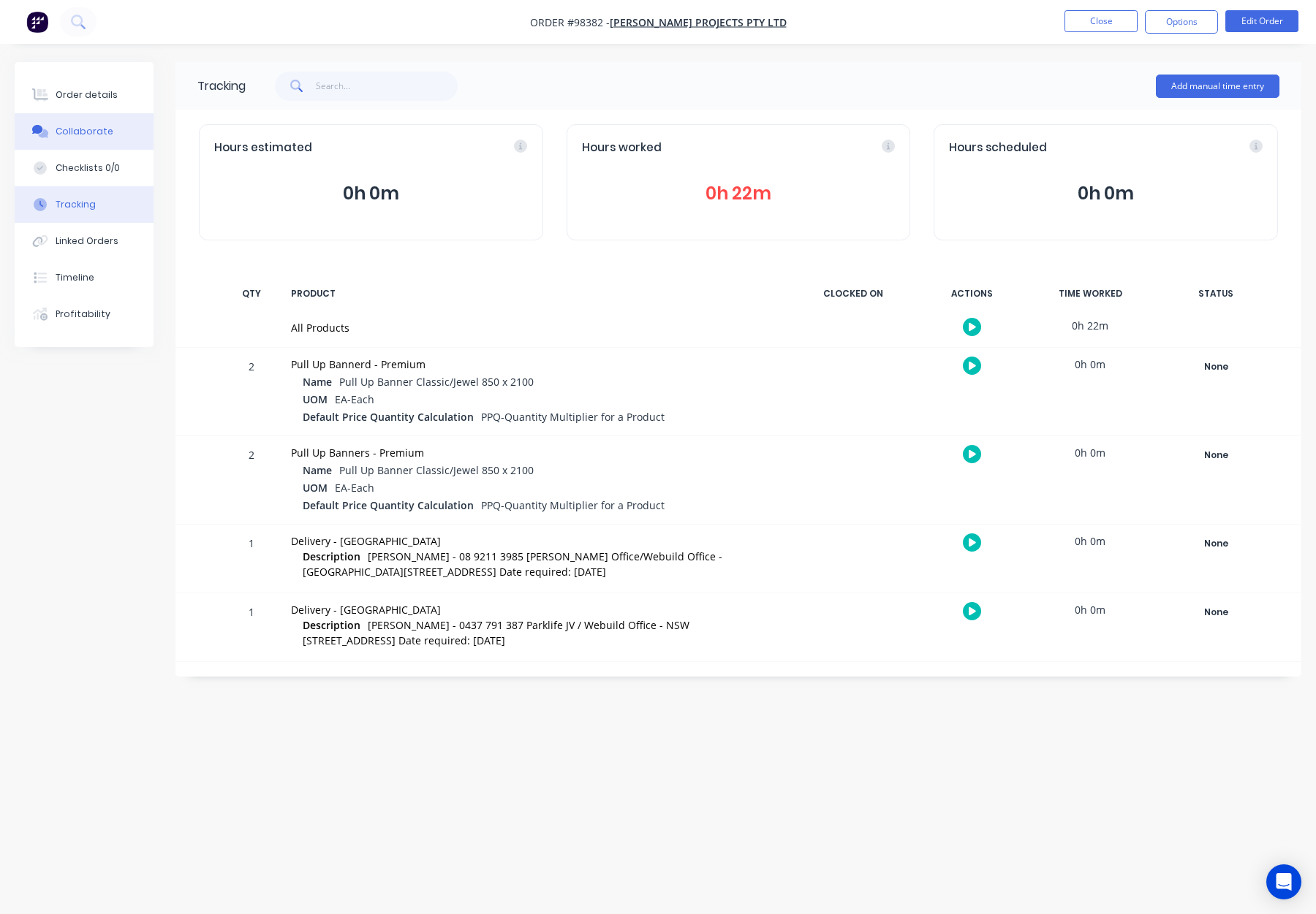
click at [88, 131] on div "Collaborate" at bounding box center [84, 131] width 58 height 13
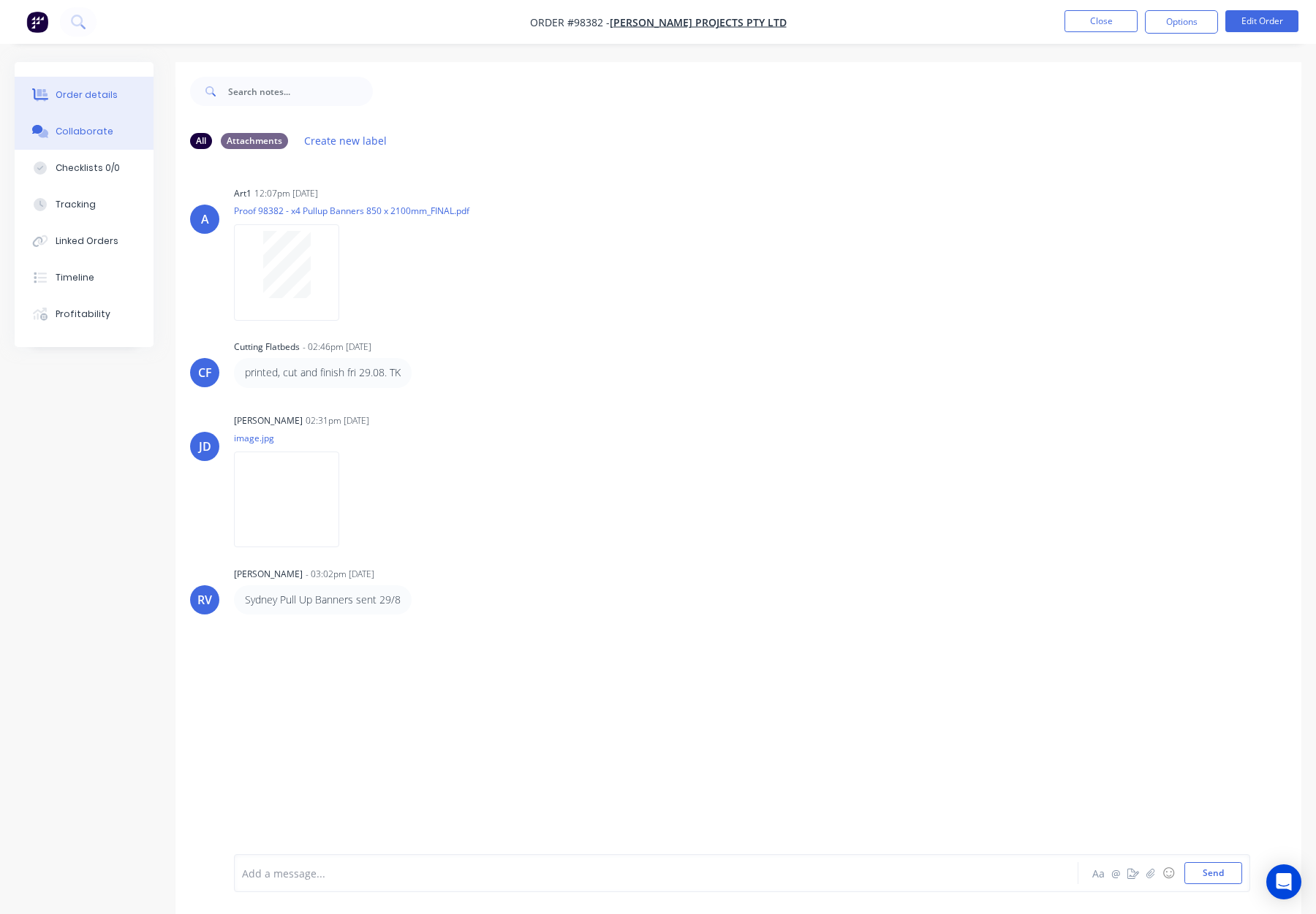
click at [118, 93] on button "Order details" at bounding box center [83, 95] width 139 height 37
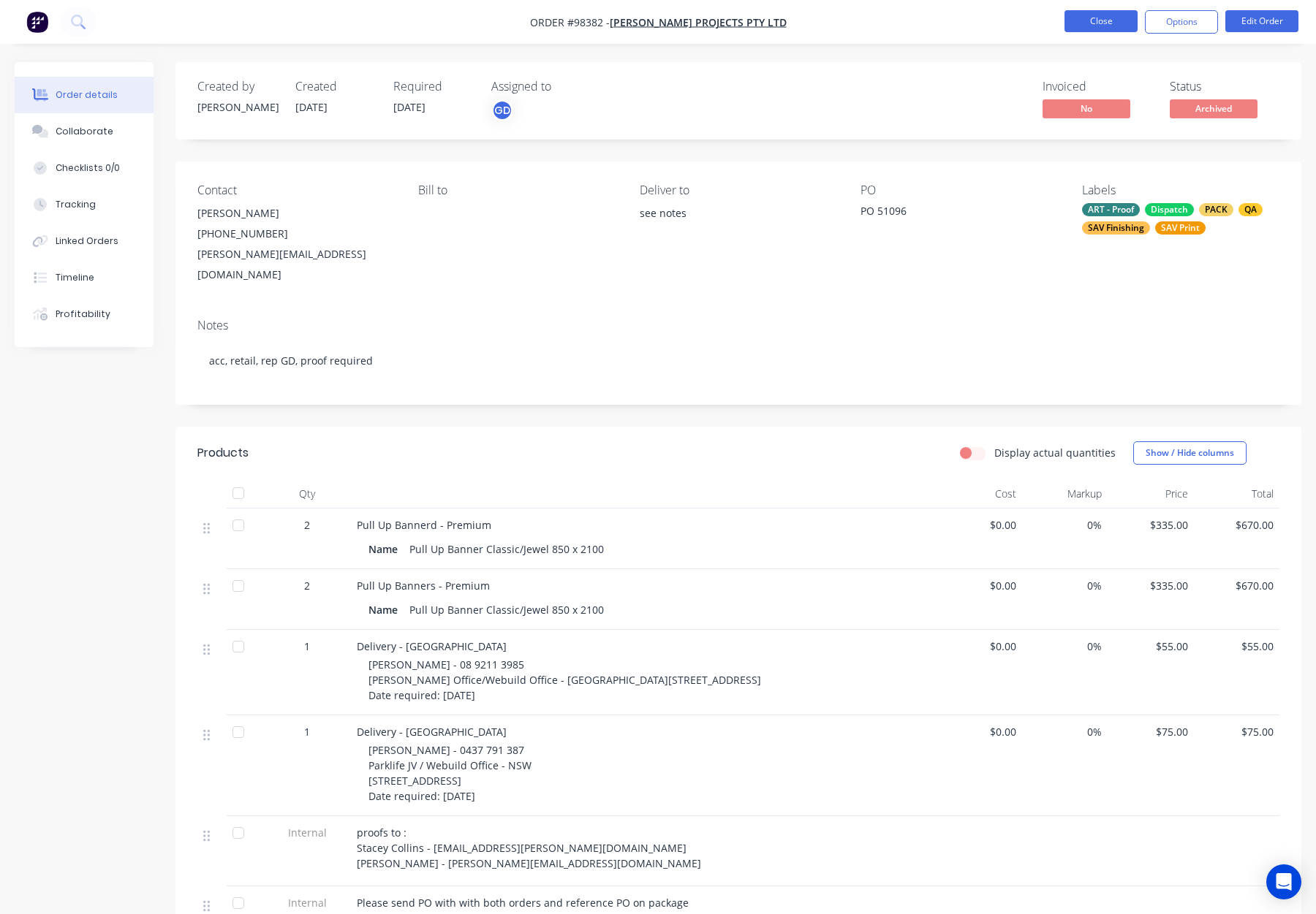
click at [1110, 19] on button "Close" at bounding box center [1101, 21] width 73 height 22
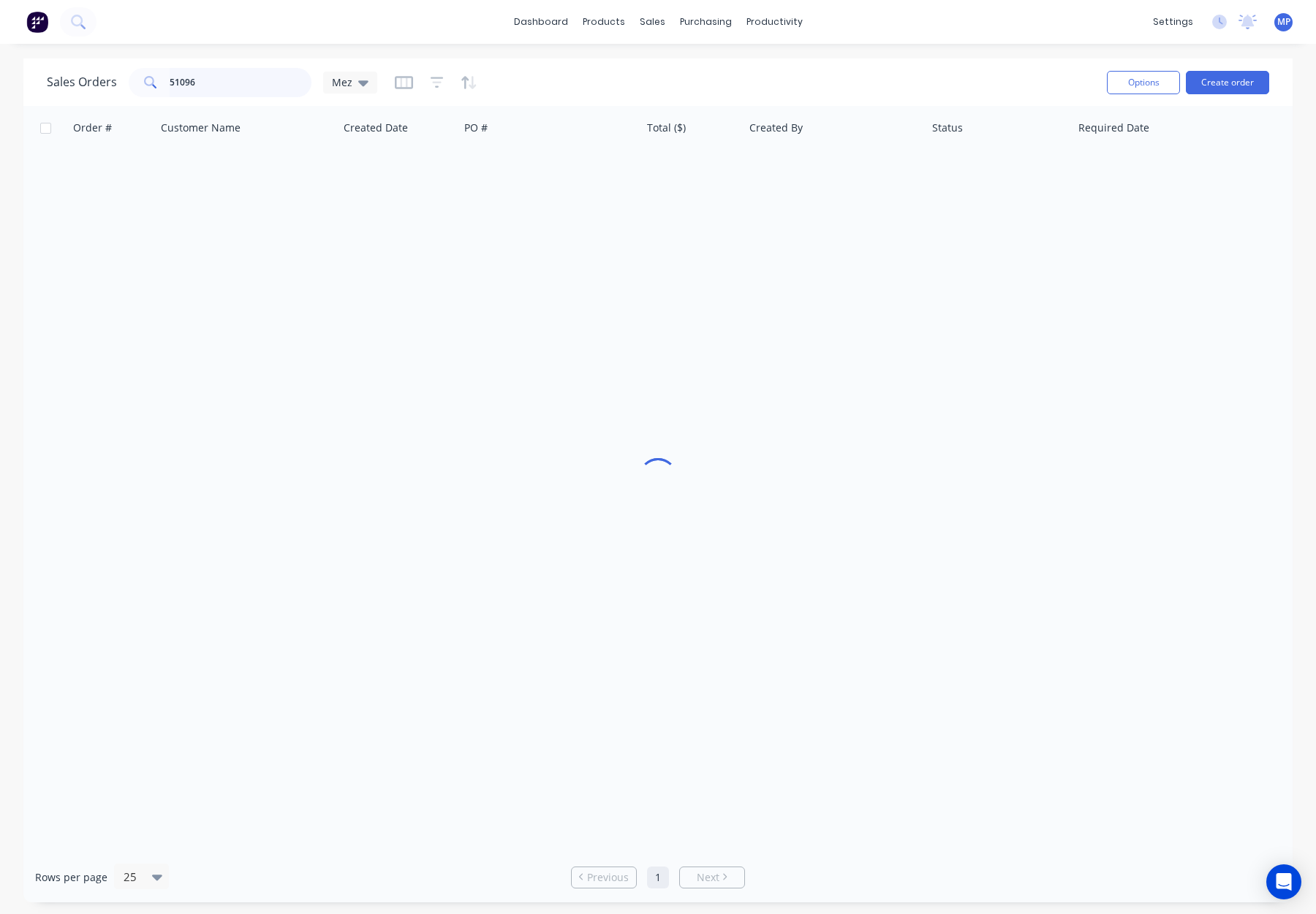
click at [238, 84] on input "51096" at bounding box center [241, 82] width 142 height 30
drag, startPoint x: 161, startPoint y: 82, endPoint x: 154, endPoint y: 80, distance: 7.3
click at [146, 82] on div "51096" at bounding box center [220, 82] width 183 height 30
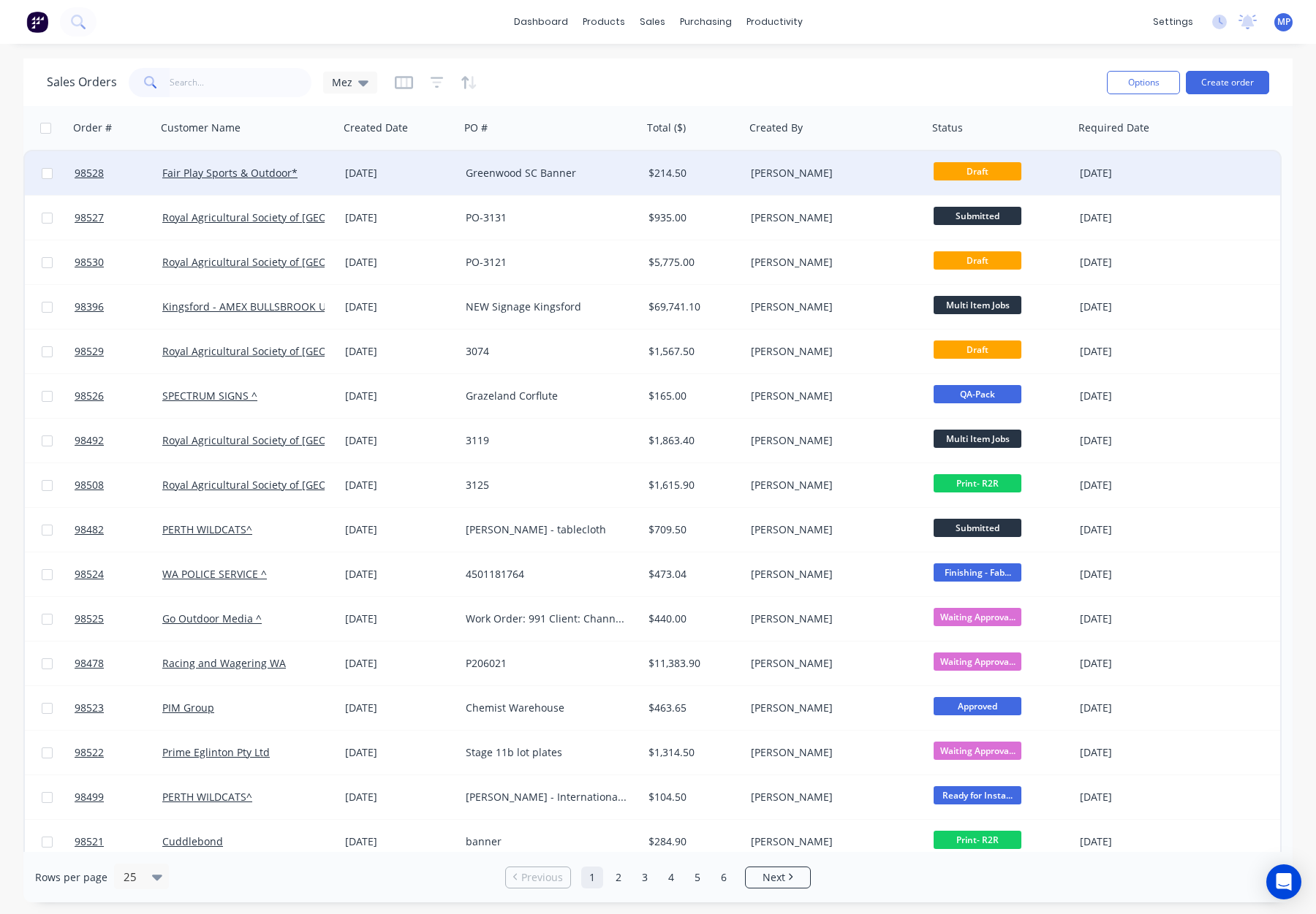
click at [860, 170] on div "[PERSON_NAME]" at bounding box center [831, 173] width 162 height 14
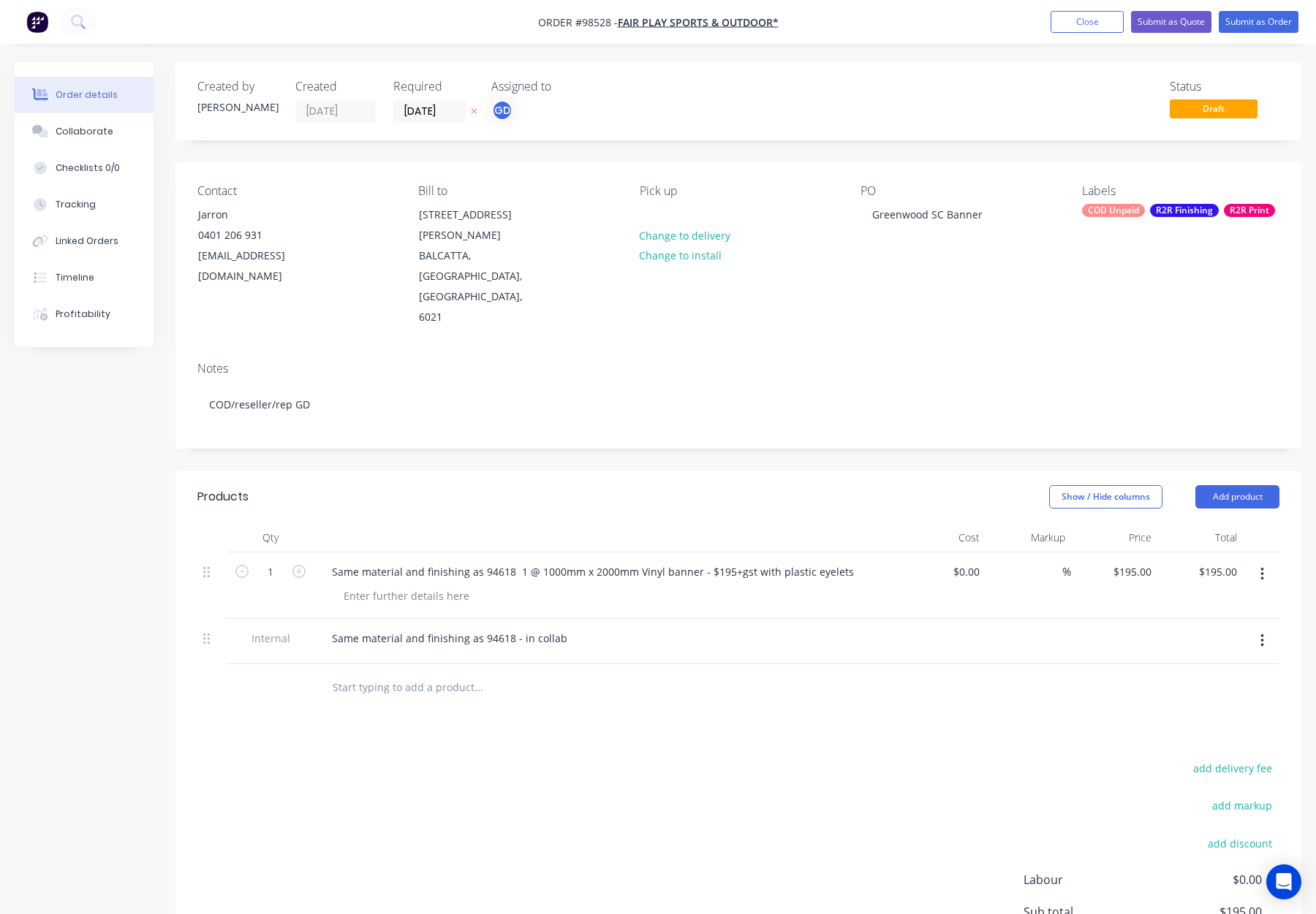
click at [634, 214] on div "Contact Jarron 0401 206 931 jarron@fairplaysports.com.au Bill to Unit 14 7 Abra…" at bounding box center [738, 256] width 1126 height 188
drag, startPoint x: 650, startPoint y: 214, endPoint x: 672, endPoint y: 215, distance: 22.0
click at [650, 214] on div at bounding box center [651, 215] width 23 height 21
click at [655, 486] on div "Show / Hide columns Add product" at bounding box center [853, 497] width 852 height 23
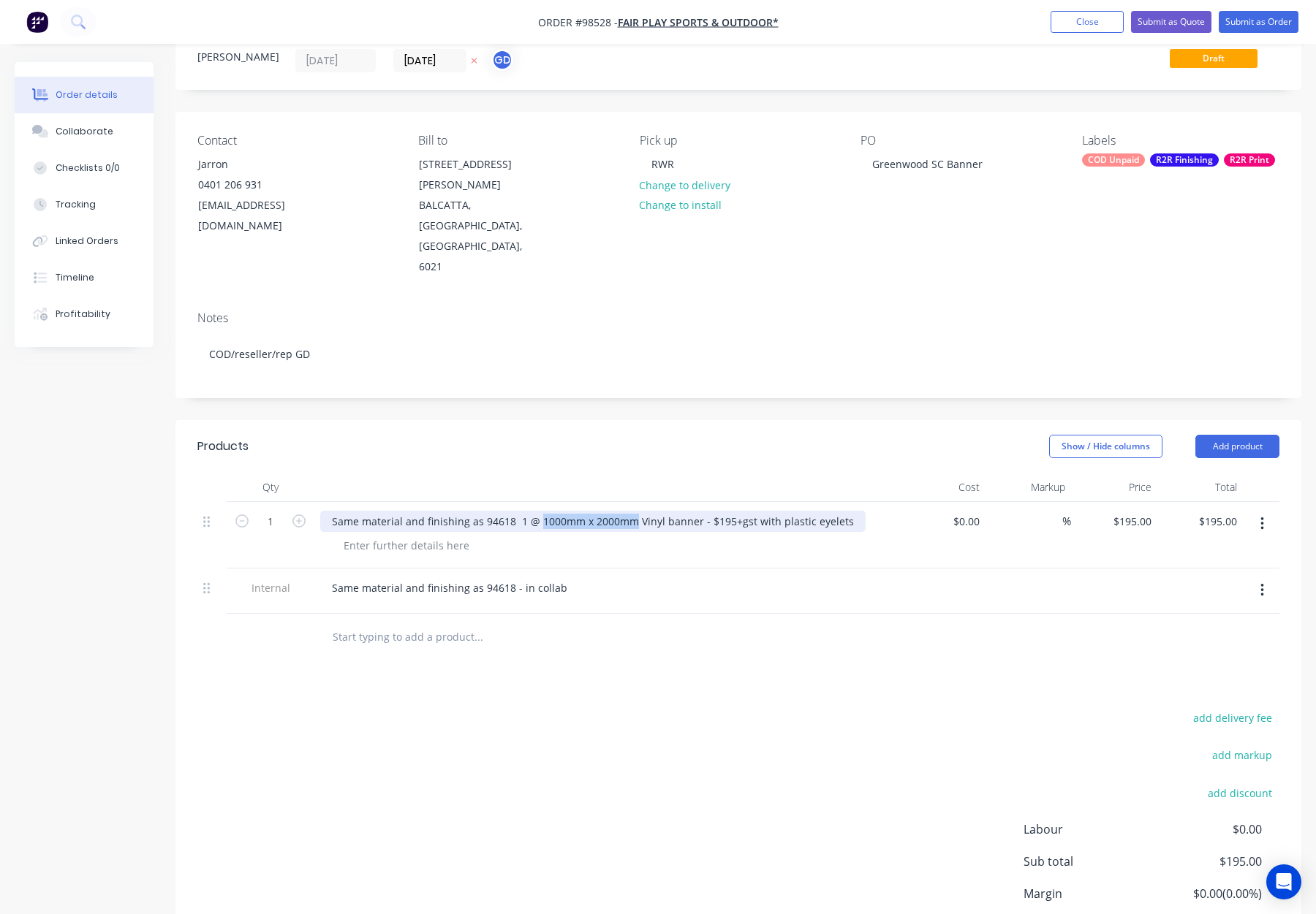
drag, startPoint x: 538, startPoint y: 460, endPoint x: 627, endPoint y: 461, distance: 89.0
click at [627, 511] on div "Same material and finishing as 94618 1 @ 1000mm x 2000mm Vinyl banner - $195+gs…" at bounding box center [593, 521] width 546 height 21
copy div "1000mm x 2000mm"
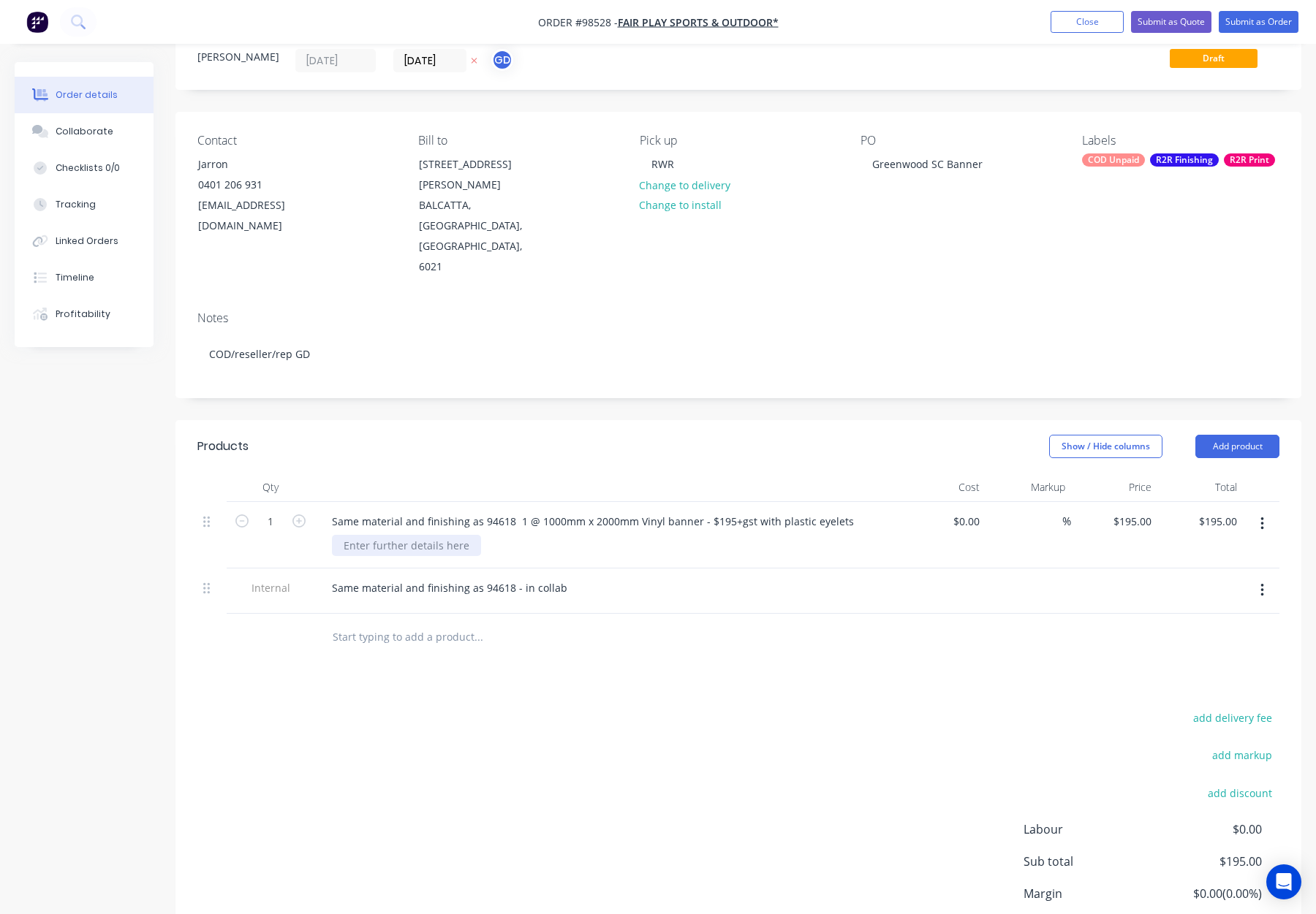
click at [439, 535] on div at bounding box center [406, 546] width 149 height 21
click at [411, 535] on div at bounding box center [406, 546] width 149 height 21
paste div
drag, startPoint x: 632, startPoint y: 460, endPoint x: 246, endPoint y: 455, distance: 386.0
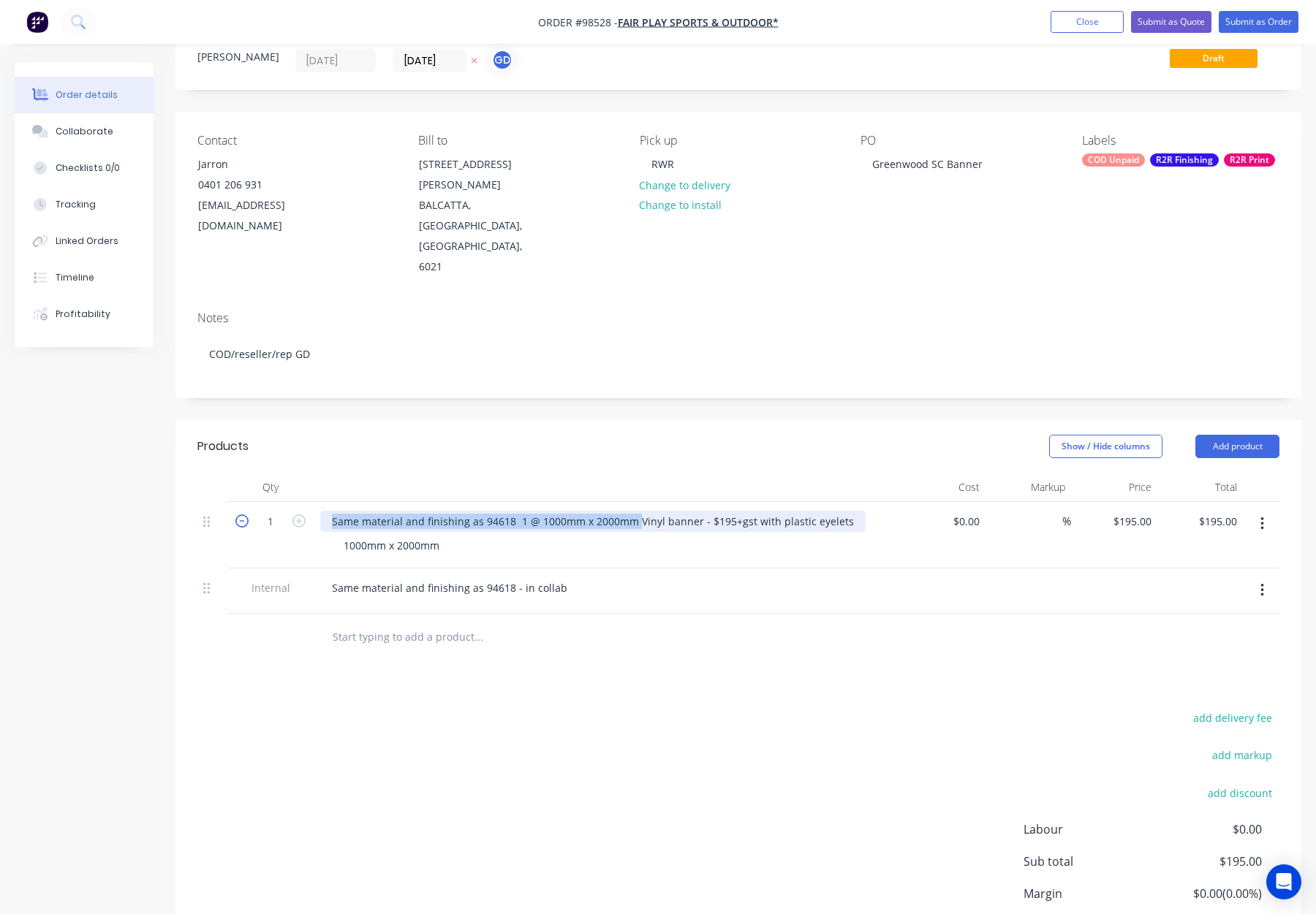
click at [245, 503] on div "1 Same material and finishing as 94618 1 @ 1000mm x 2000mm Vinyl banner - $195+…" at bounding box center [739, 536] width 1083 height 66
drag, startPoint x: 402, startPoint y: 458, endPoint x: 447, endPoint y: 460, distance: 45.0
click at [447, 511] on div "Vinyl banner - $195+gst with plastic eyelets" at bounding box center [437, 521] width 235 height 21
click at [481, 473] on div at bounding box center [607, 487] width 585 height 30
click at [330, 511] on div "Vinyl banner with plastic eyelets" at bounding box center [412, 521] width 183 height 21
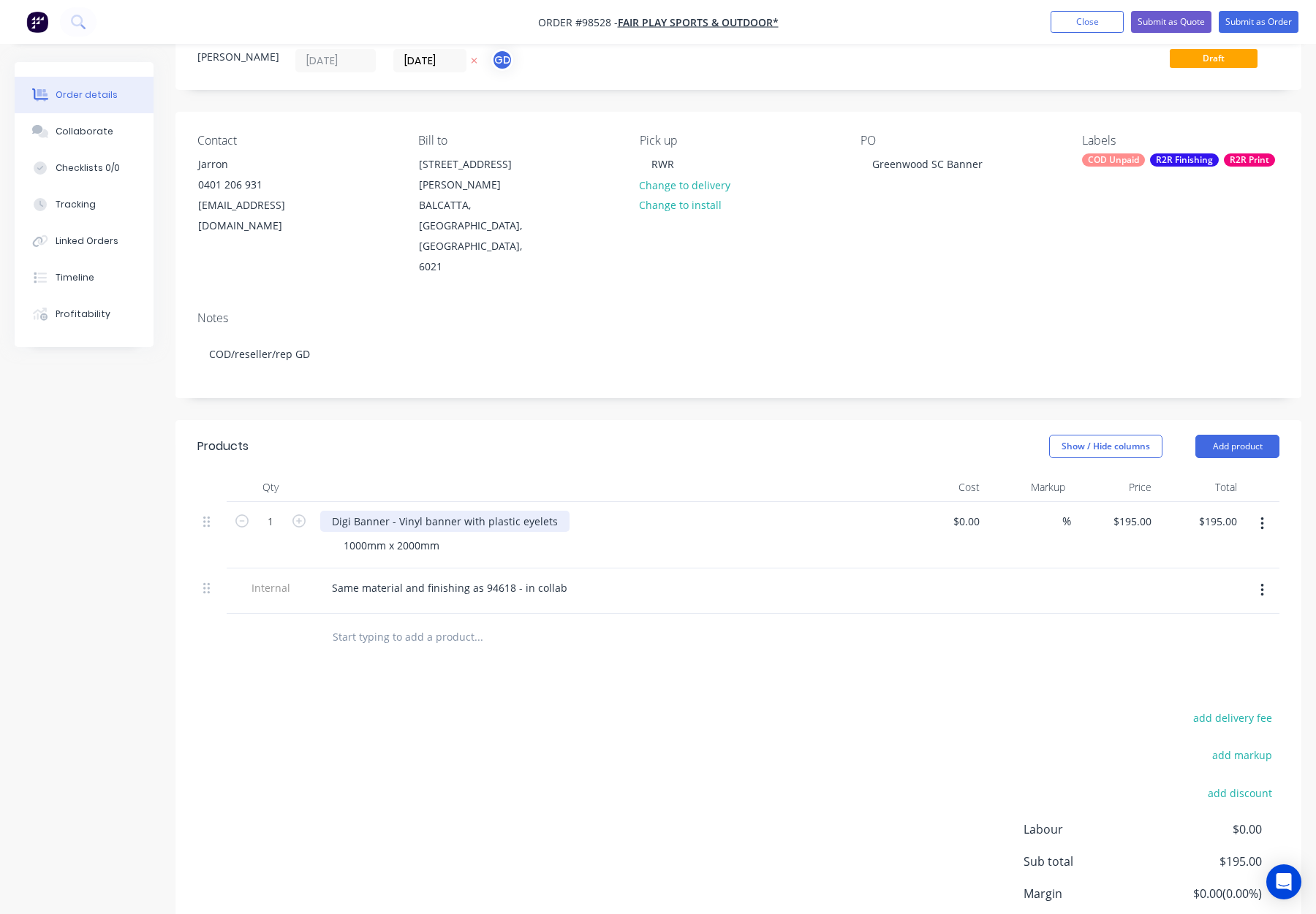
drag, startPoint x: 387, startPoint y: 459, endPoint x: 403, endPoint y: 466, distance: 17.5
click at [389, 511] on div "Digi Banner - Vinyl banner with plastic eyelets" at bounding box center [445, 521] width 250 height 21
drag, startPoint x: 497, startPoint y: 461, endPoint x: 461, endPoint y: 462, distance: 36.0
click at [447, 511] on div "Digi Banner - 450gsm - Vinyl banner with plastic eyelets" at bounding box center [469, 521] width 297 height 21
click at [583, 473] on div at bounding box center [607, 487] width 585 height 30
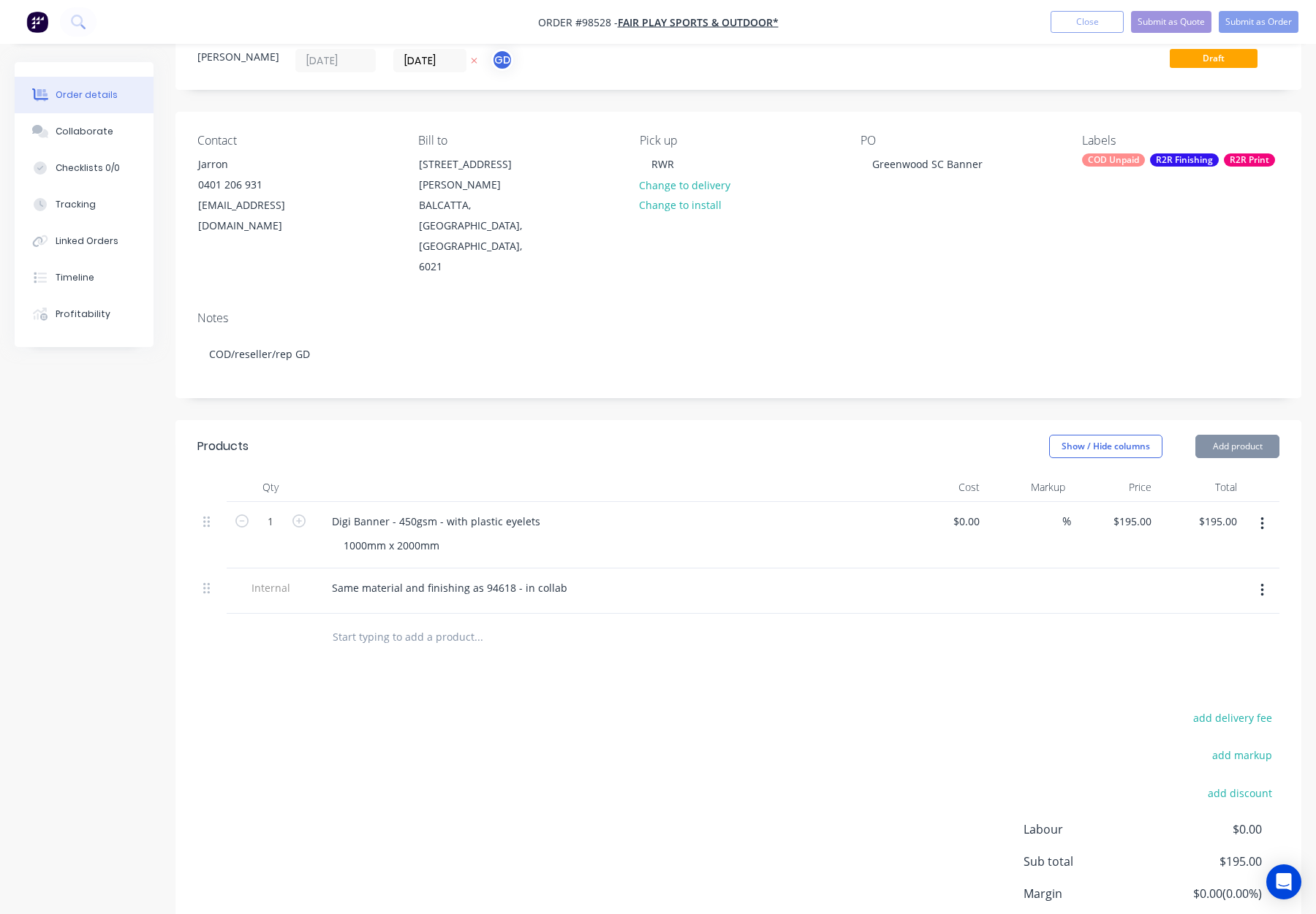
scroll to position [0, 0]
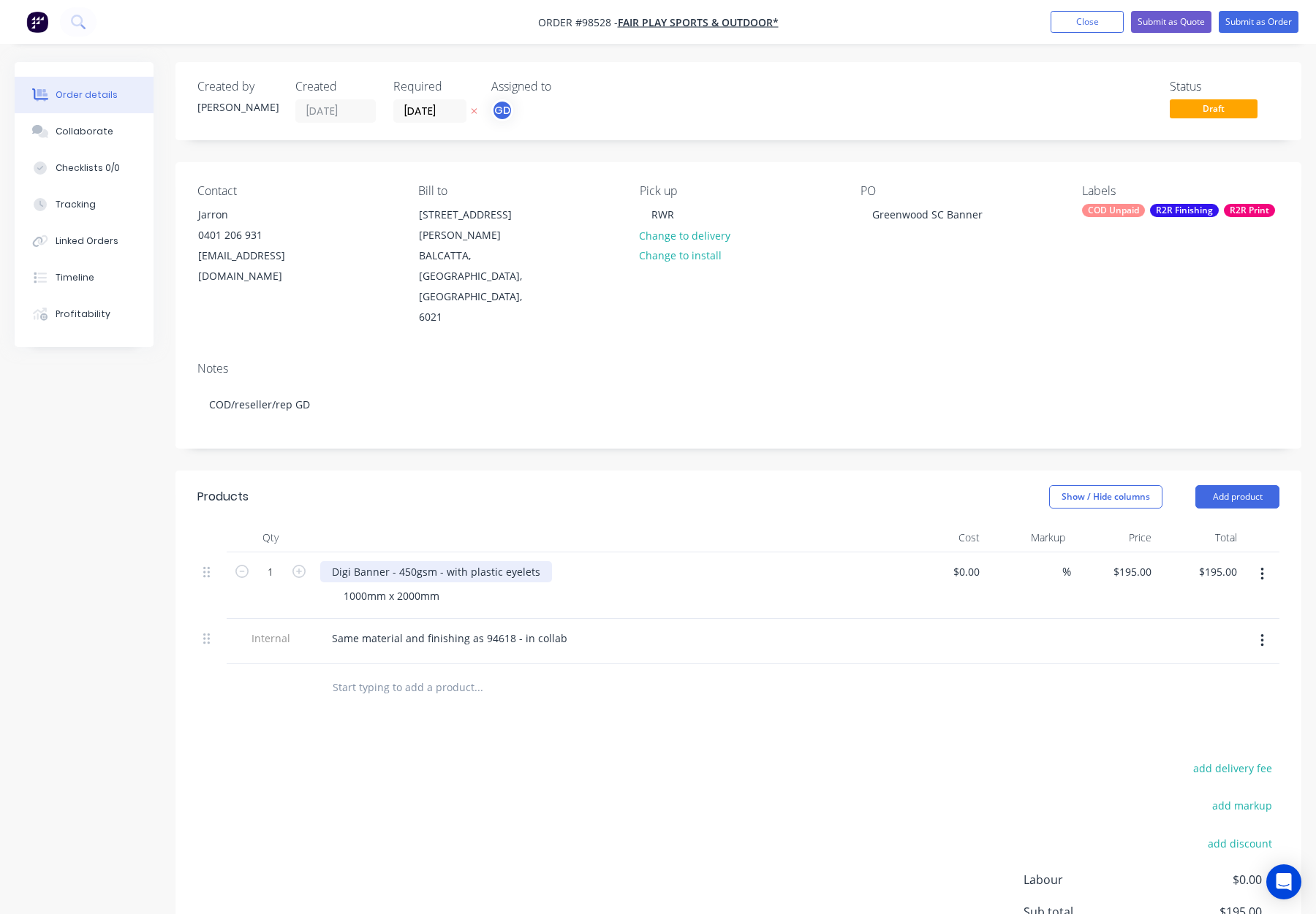
click at [463, 562] on div "Digi Banner - 450gsm - with plastic eyelets" at bounding box center [436, 572] width 232 height 21
click at [533, 523] on div at bounding box center [607, 537] width 585 height 30
click at [348, 586] on div "1000mm x 2000mm" at bounding box center [391, 597] width 119 height 21
click at [404, 586] on div "2000mm x 2000mm" at bounding box center [391, 597] width 119 height 21
click at [416, 486] on div "Products" at bounding box center [312, 497] width 230 height 23
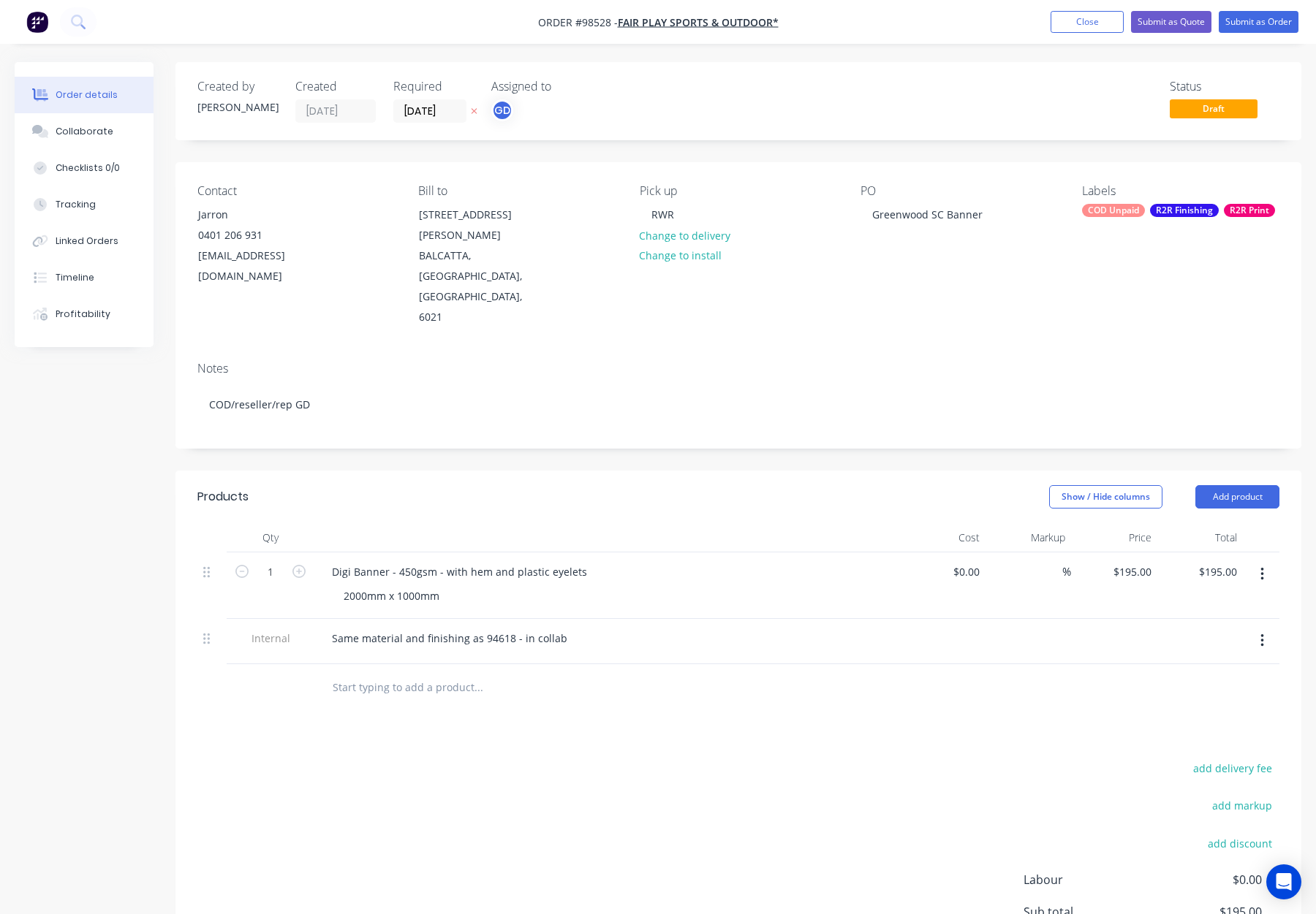
click at [589, 470] on header "Products Show / Hide columns Add product" at bounding box center [738, 496] width 1126 height 53
click at [335, 628] on div "Same material and finishing as 94618 - in collab" at bounding box center [449, 639] width 259 height 21
click at [566, 673] on input "text" at bounding box center [478, 688] width 293 height 30
click at [618, 628] on div "Must be the same material and finishing as 94618 - in collab" at bounding box center [480, 639] width 320 height 21
click at [64, 138] on button "Collaborate" at bounding box center [83, 131] width 139 height 37
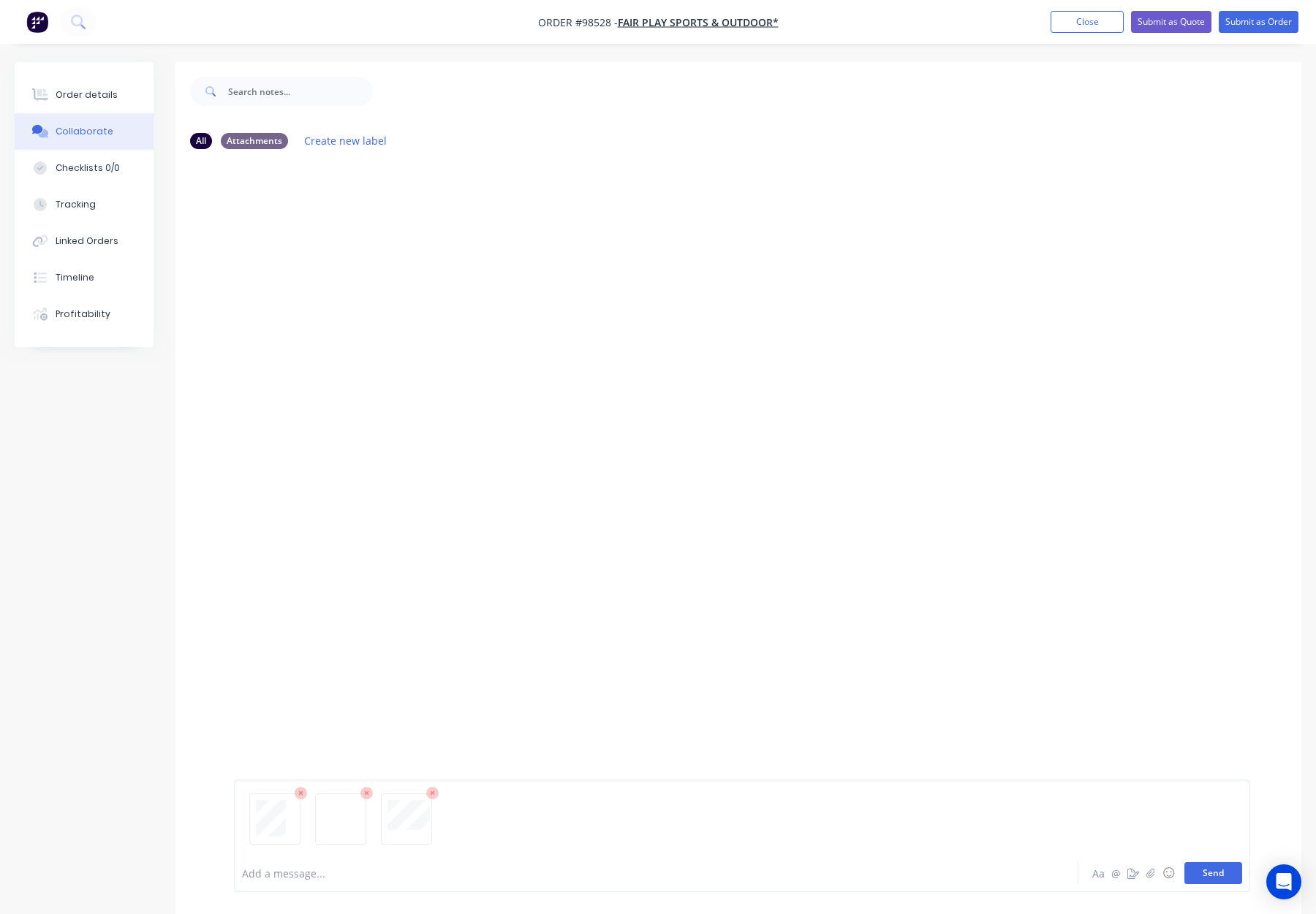
click at [1214, 870] on button "Send" at bounding box center [1213, 873] width 58 height 22
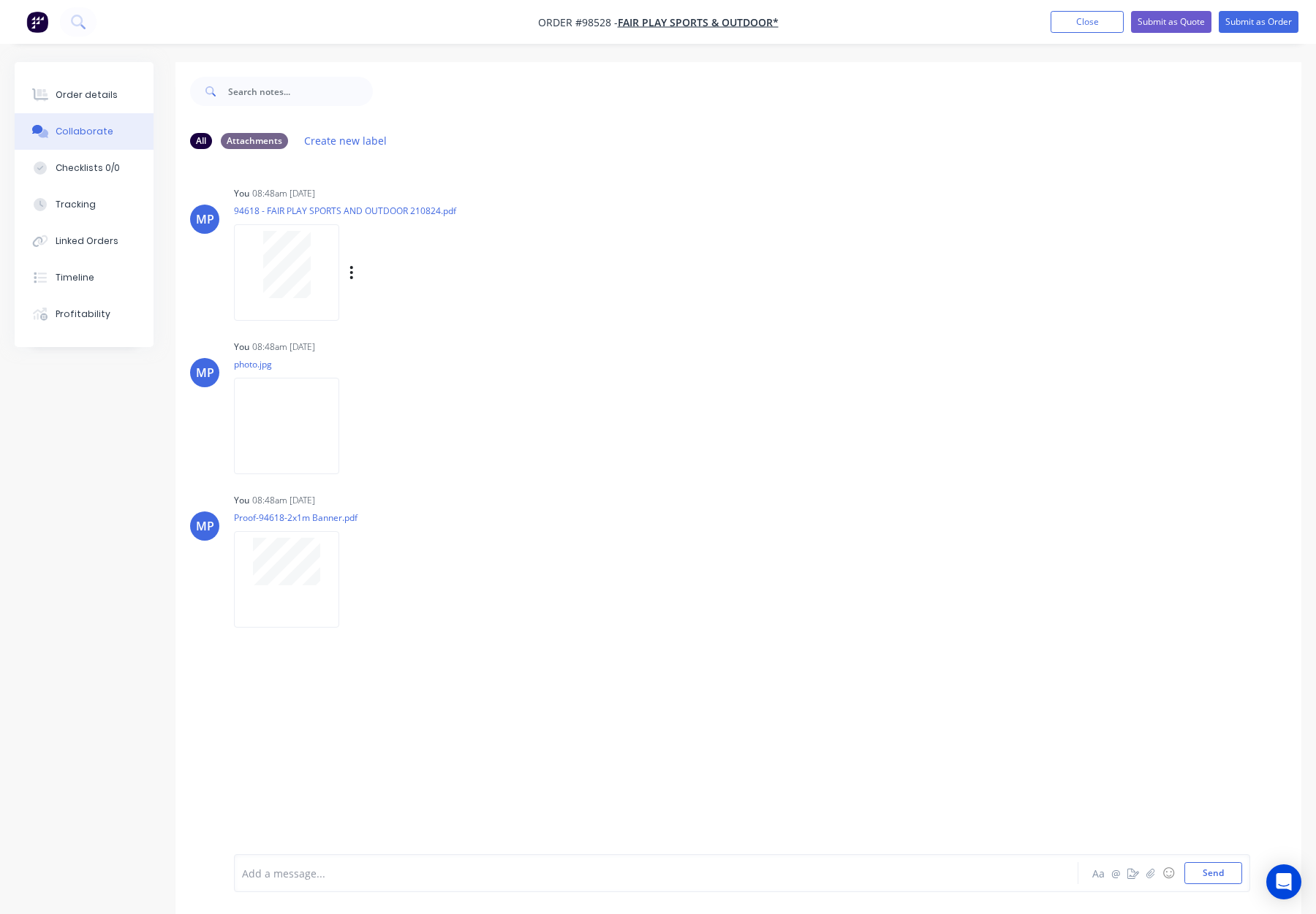
click at [294, 299] on div at bounding box center [287, 272] width 106 height 96
click at [91, 105] on button "Order details" at bounding box center [83, 95] width 139 height 37
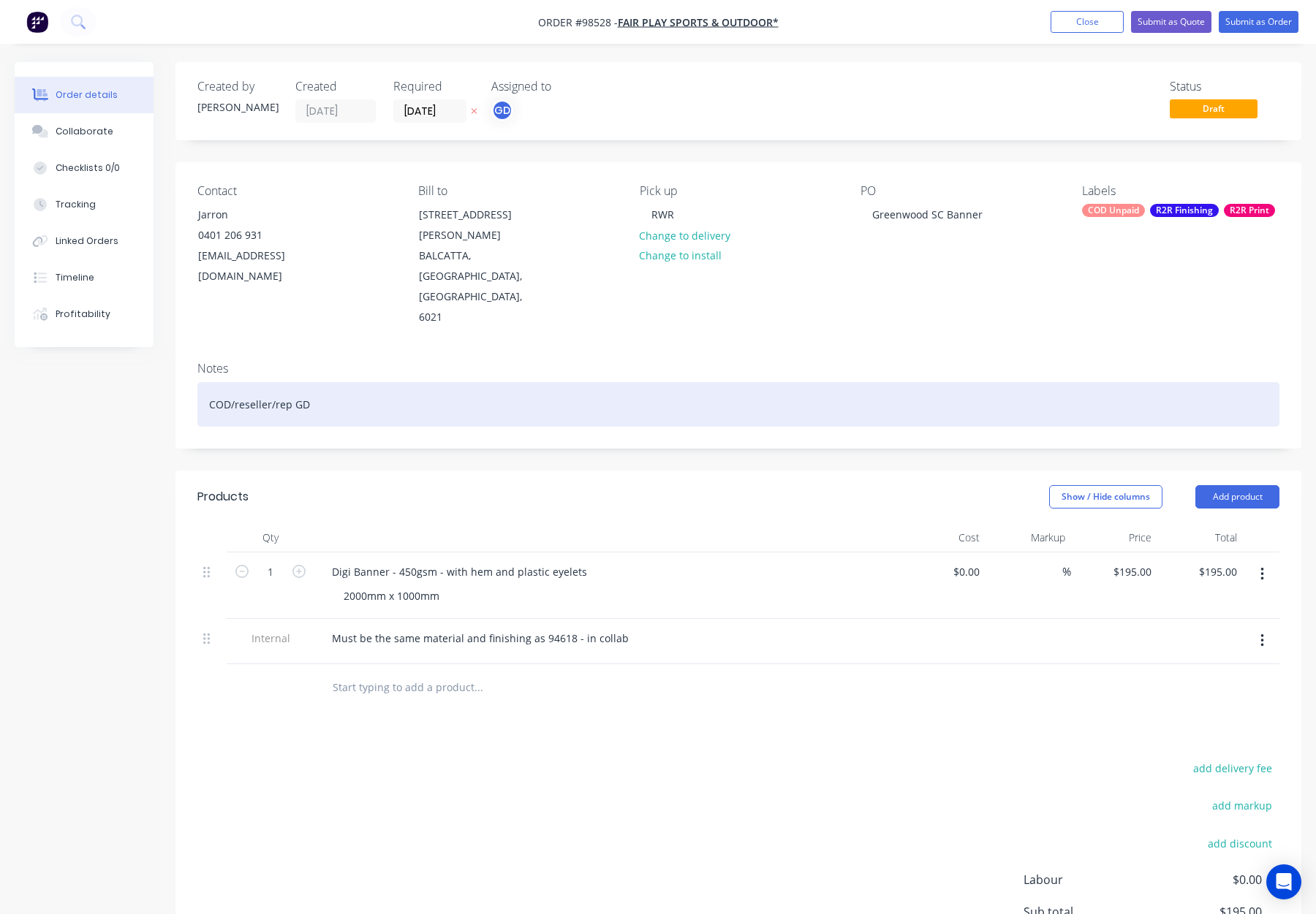
click at [364, 382] on div "COD/reseller/rep GD" at bounding box center [739, 404] width 1083 height 45
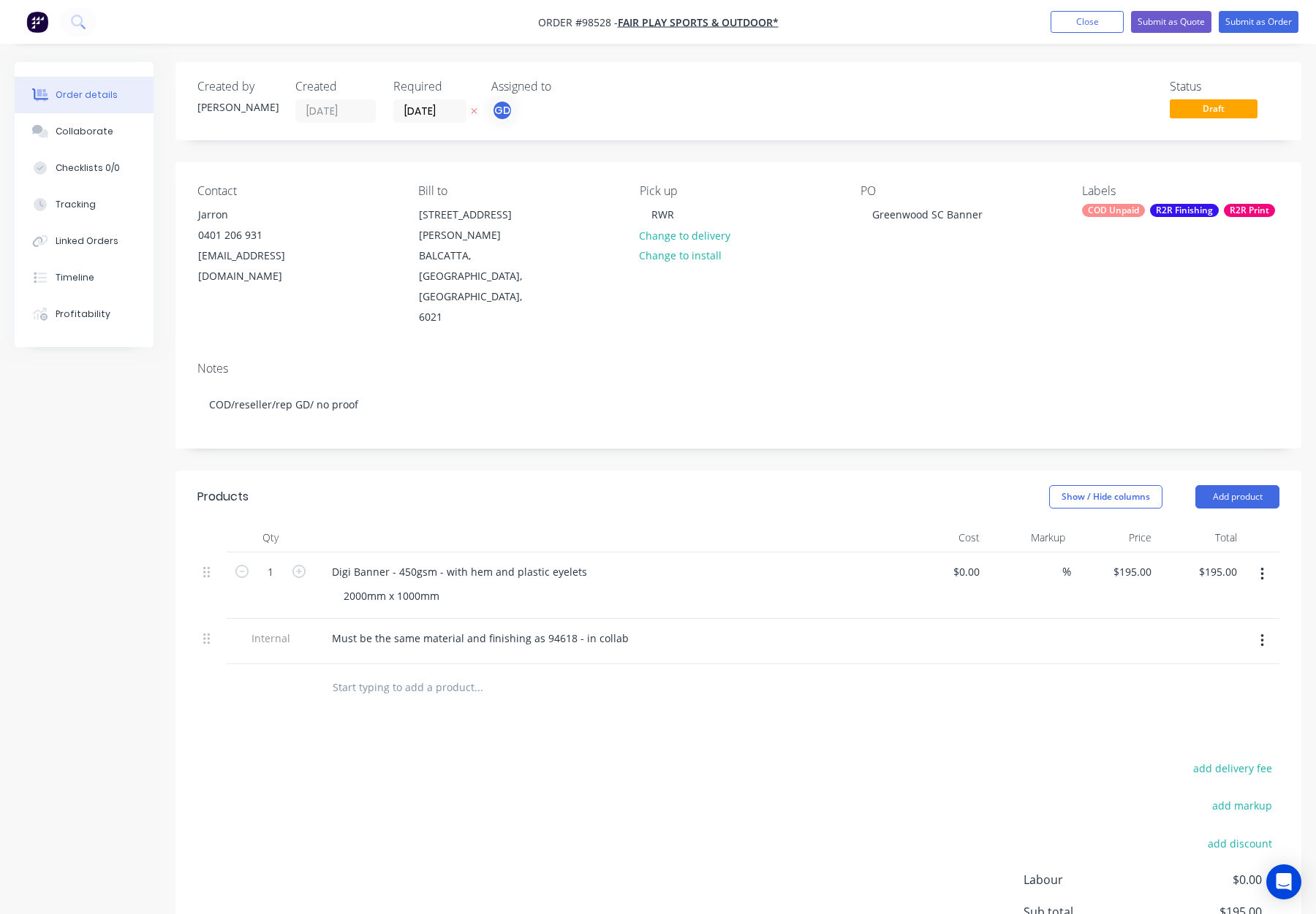
click at [1144, 206] on div "COD Unpaid R2R Finishing R2R Print" at bounding box center [1181, 210] width 198 height 13
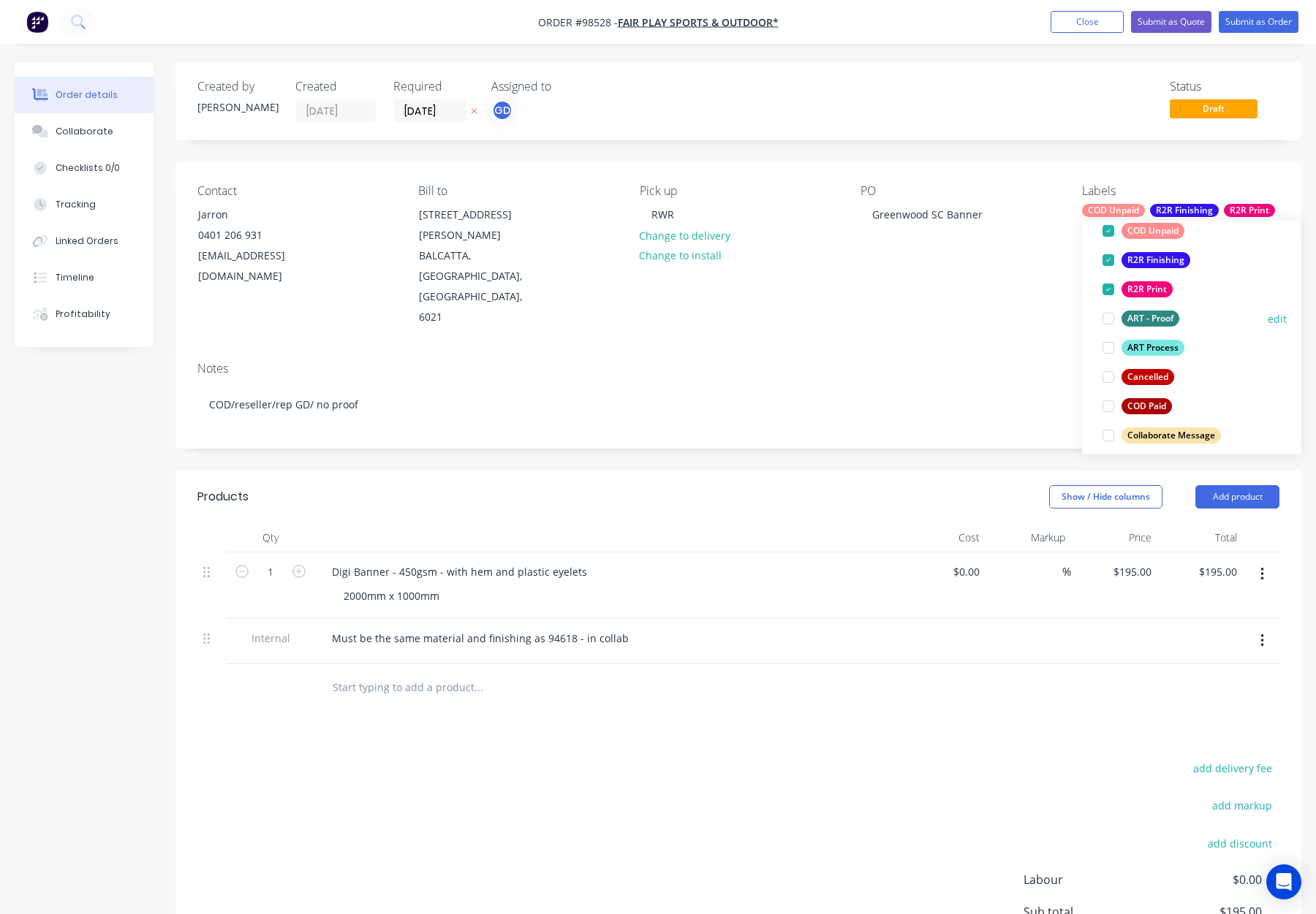
scroll to position [112, 0]
click at [1166, 338] on div "ART Process" at bounding box center [1153, 343] width 63 height 16
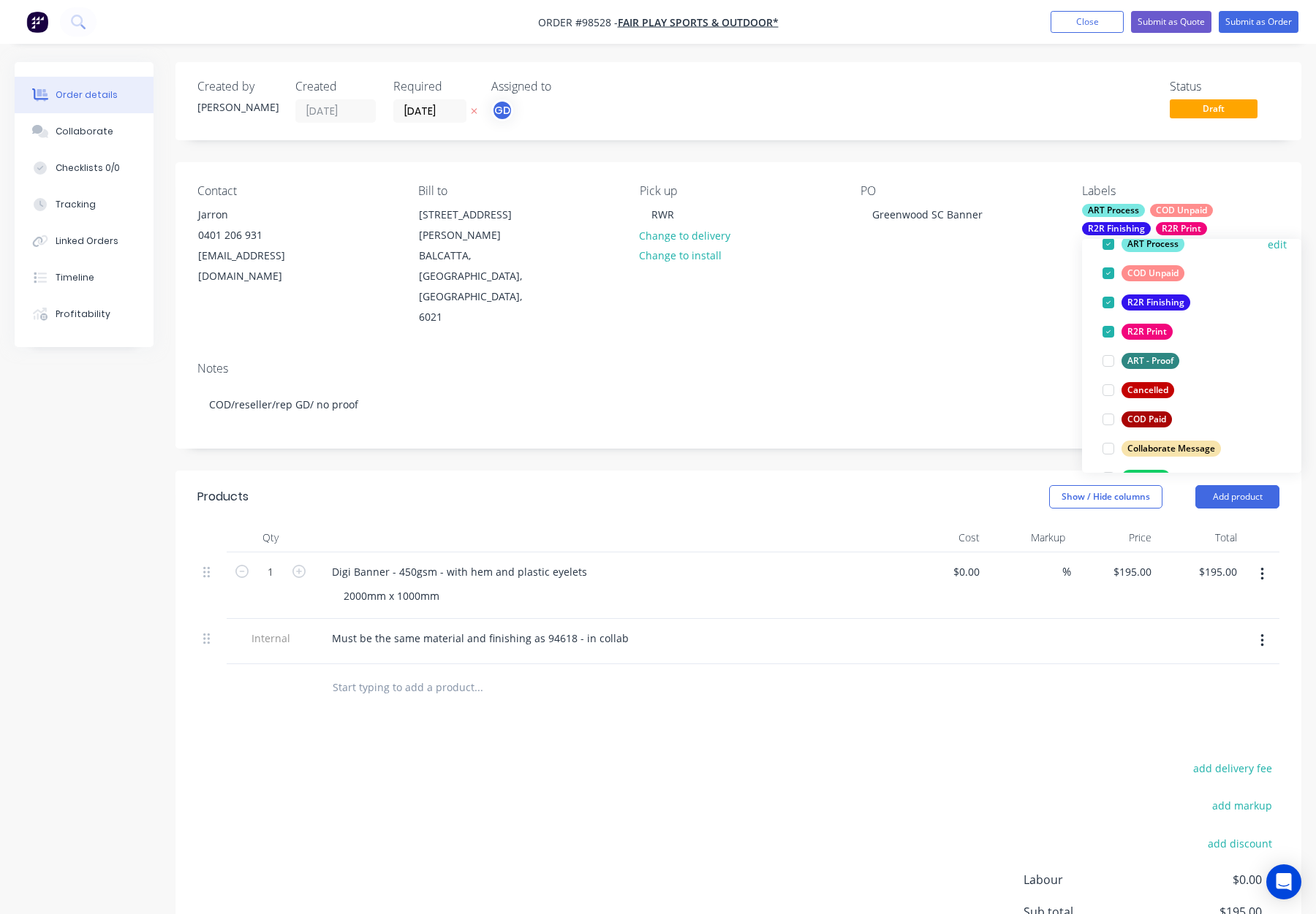
scroll to position [0, 0]
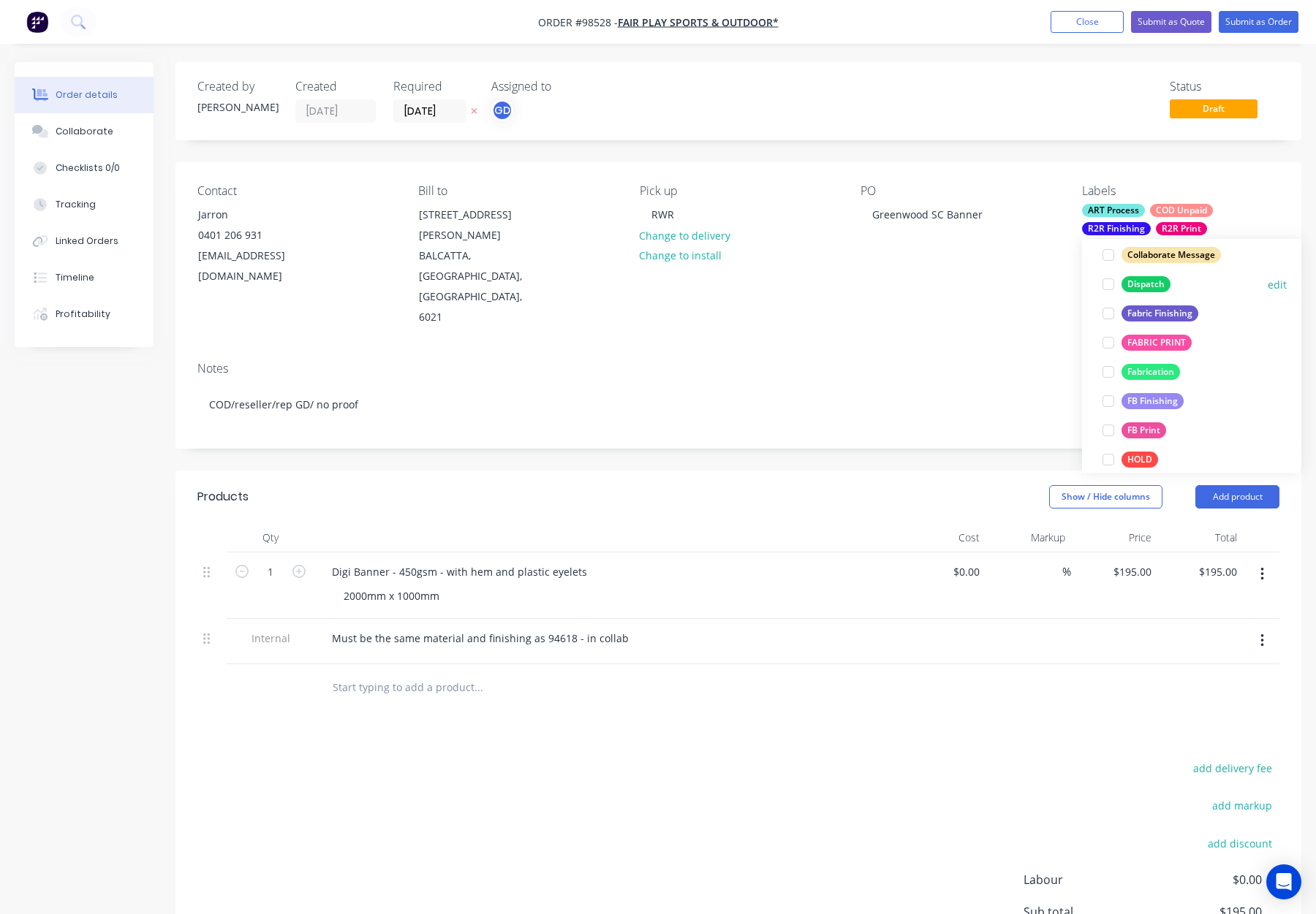
click at [1147, 281] on div "Dispatch" at bounding box center [1146, 284] width 49 height 16
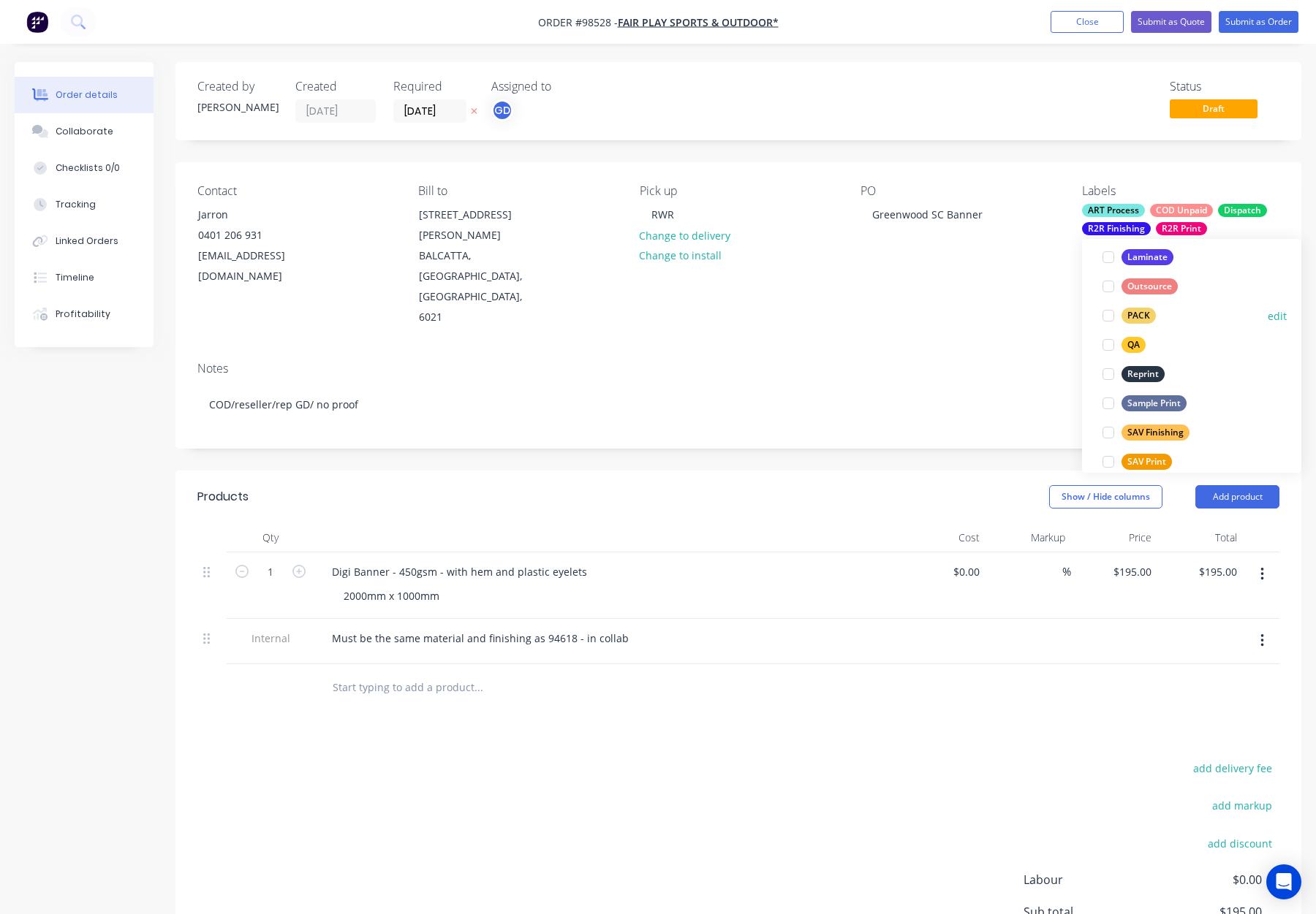
drag, startPoint x: 1147, startPoint y: 306, endPoint x: 1153, endPoint y: 300, distance: 8.5
click at [1147, 306] on button "PACK" at bounding box center [1129, 316] width 65 height 21
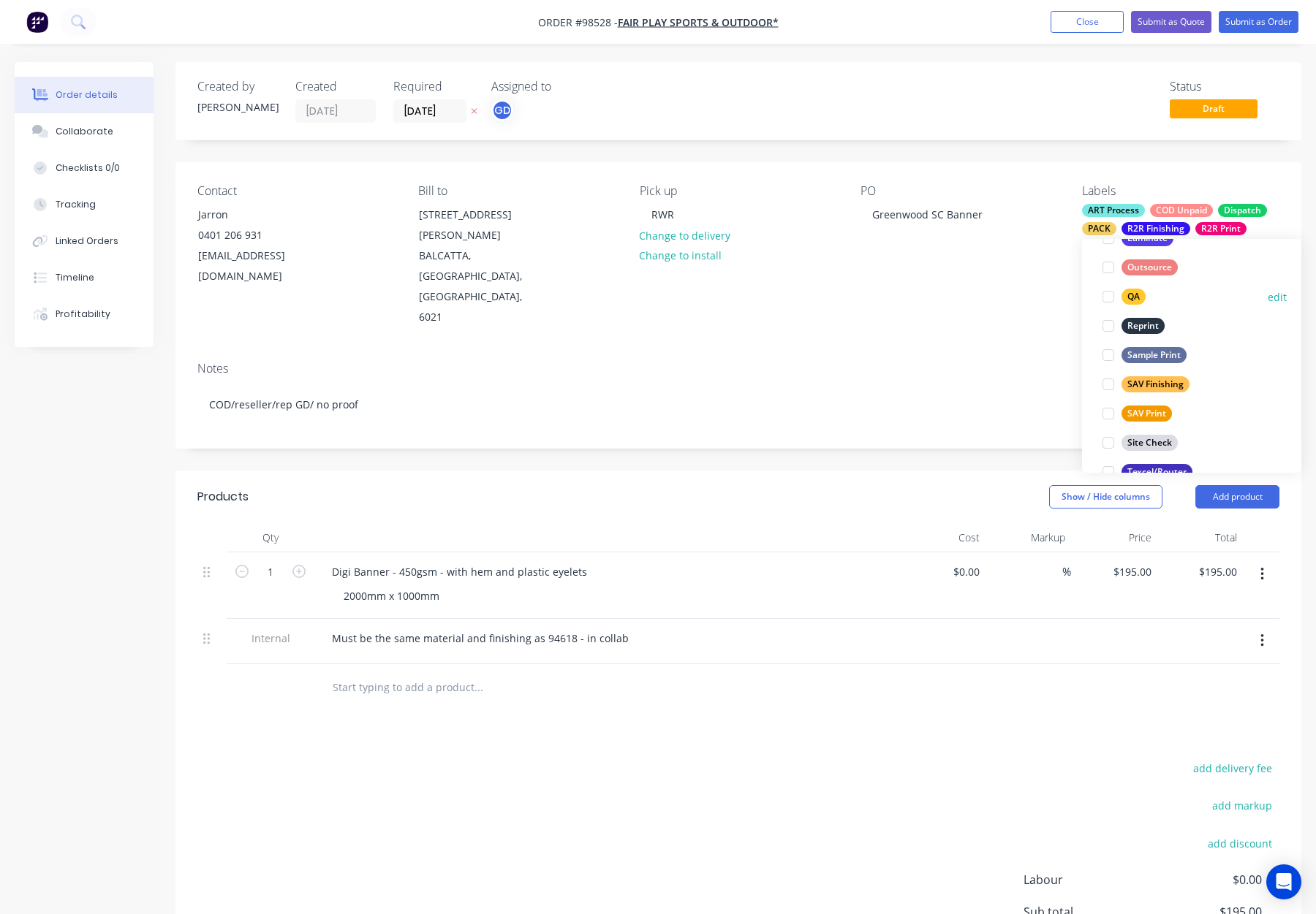
click at [1131, 293] on div "QA" at bounding box center [1133, 297] width 24 height 16
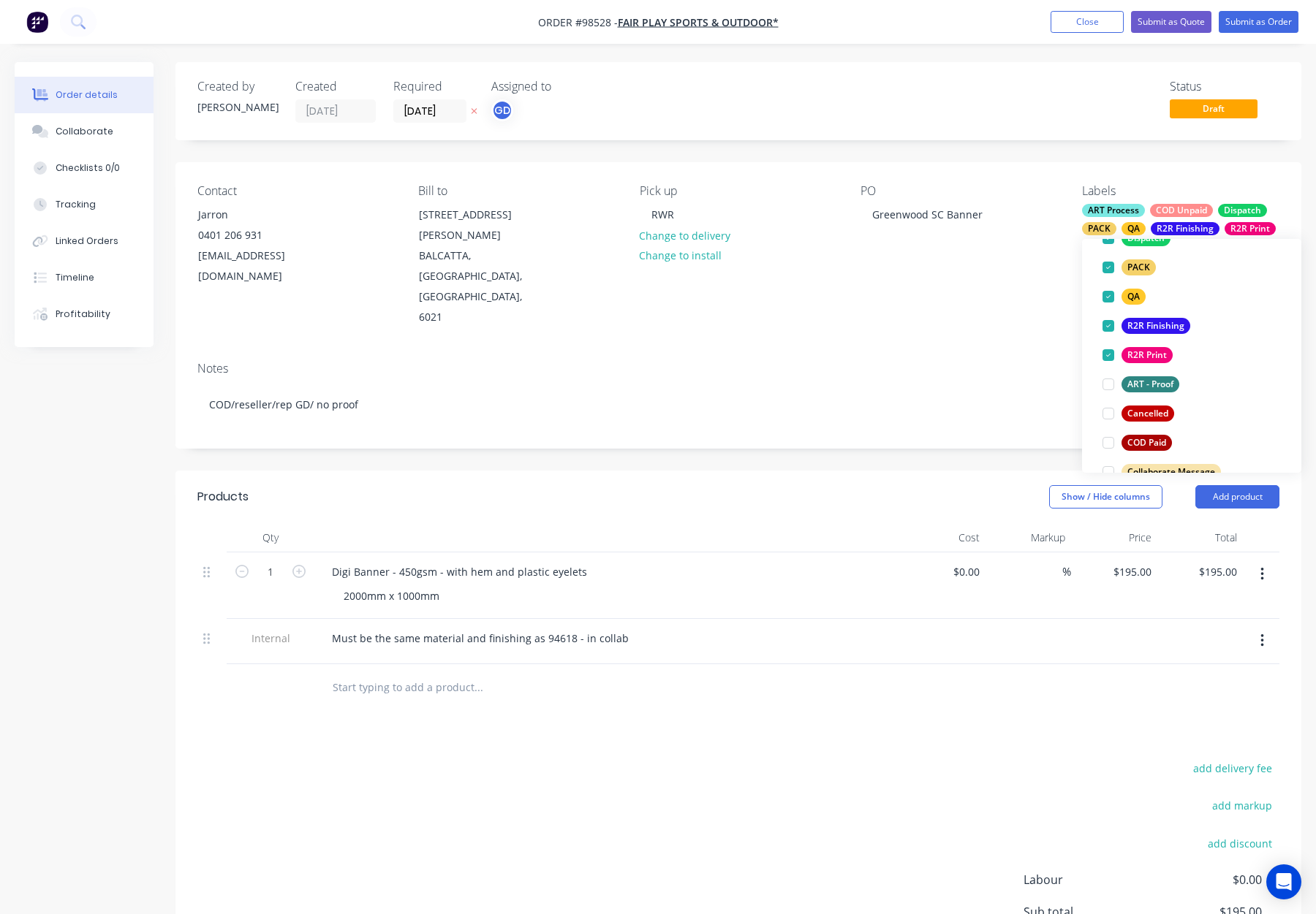
click at [1005, 351] on div "Notes COD/reseller/rep GD/ no proof" at bounding box center [738, 400] width 1126 height 98
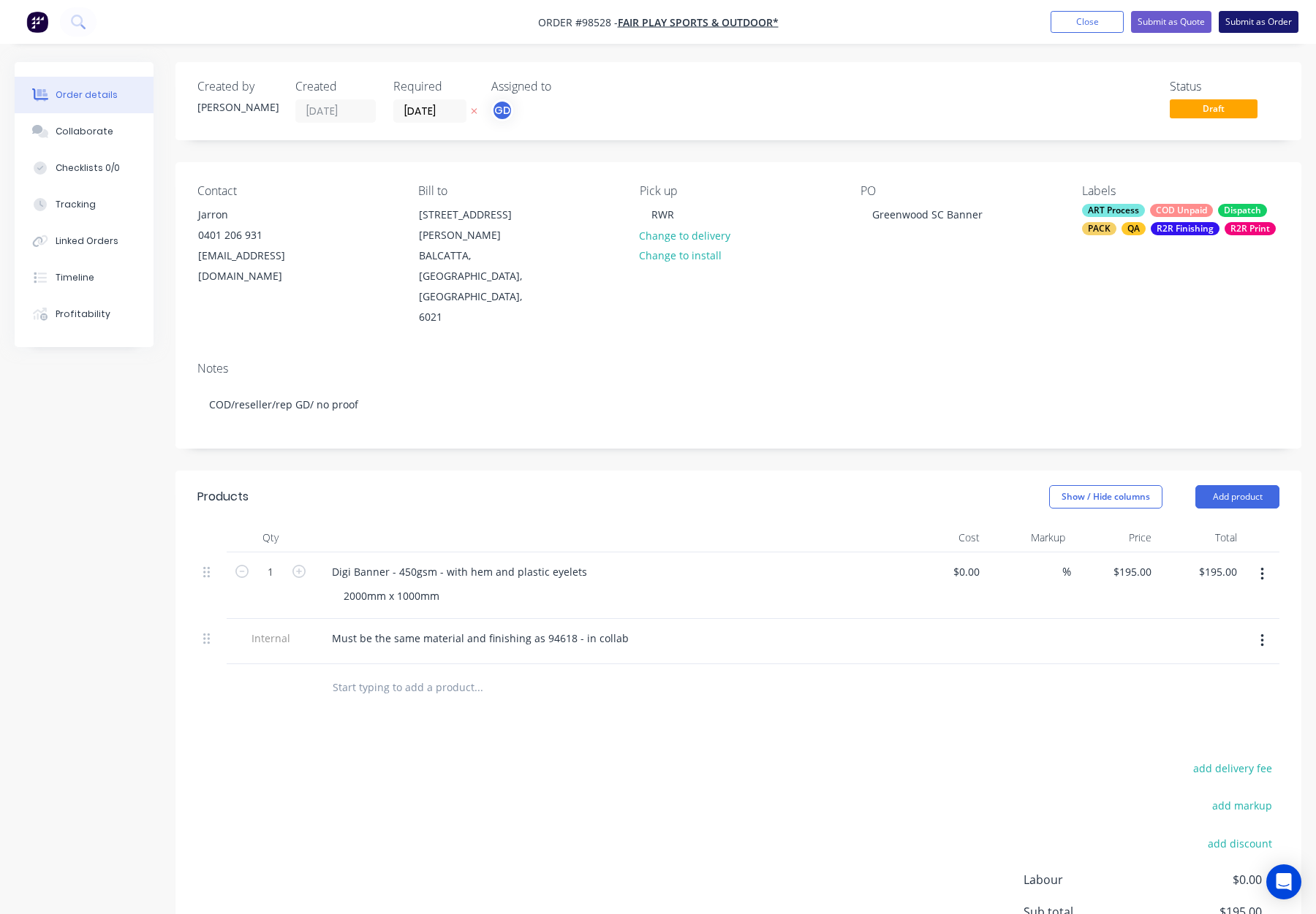
click at [1247, 30] on button "Submit as Order" at bounding box center [1259, 21] width 80 height 22
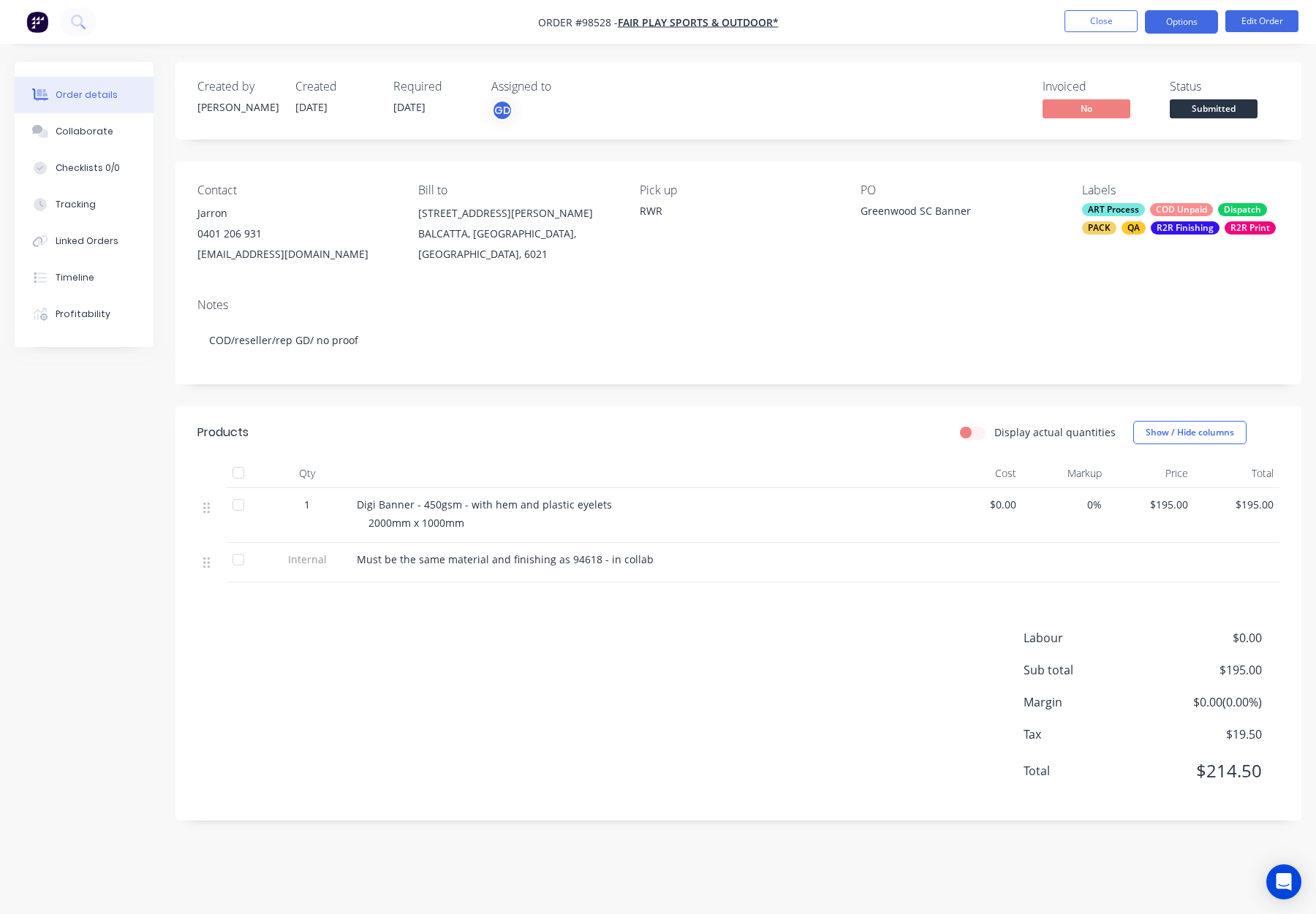
click at [1186, 26] on button "Options" at bounding box center [1182, 21] width 73 height 23
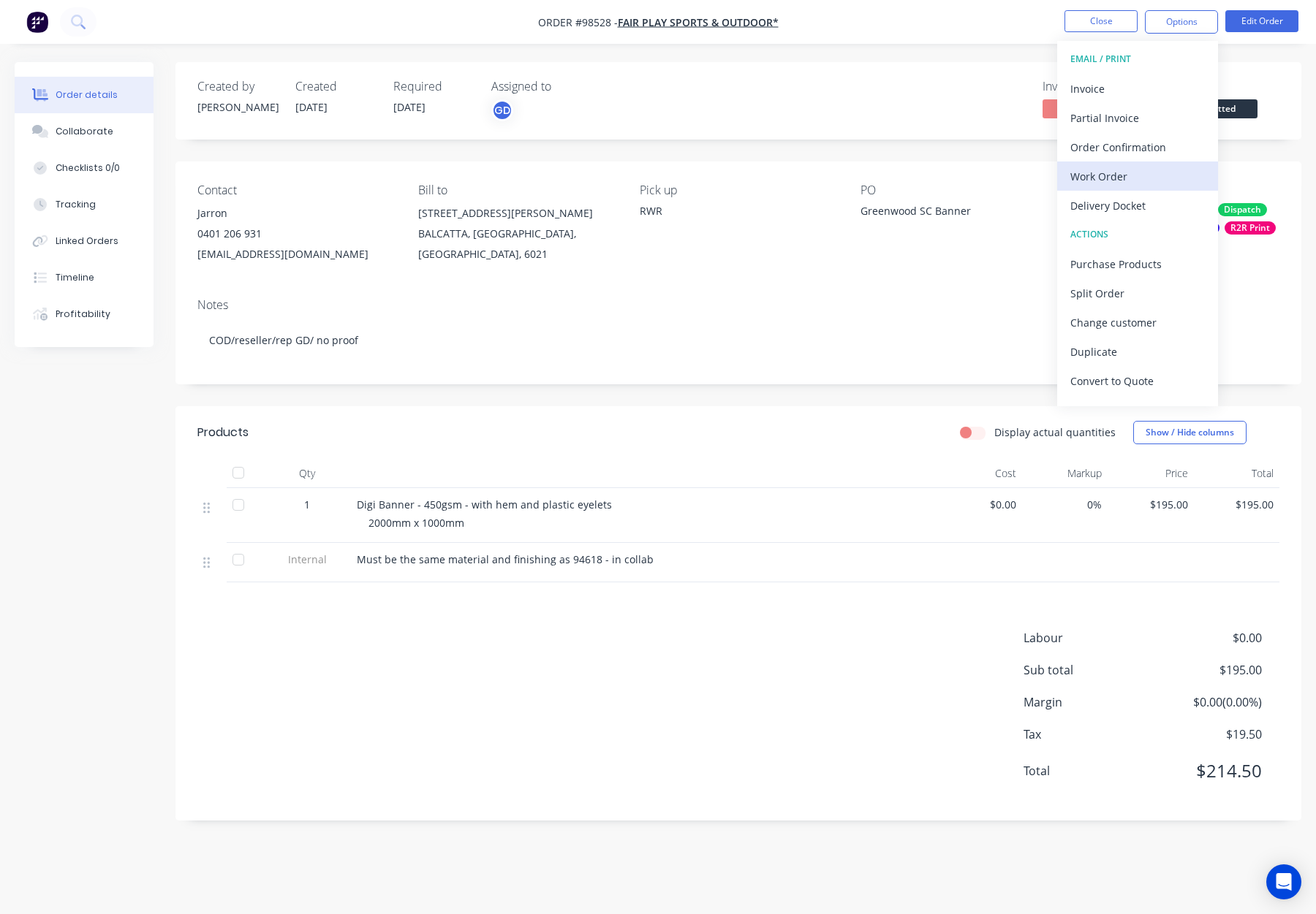
click at [1133, 178] on div "Work Order" at bounding box center [1138, 177] width 134 height 21
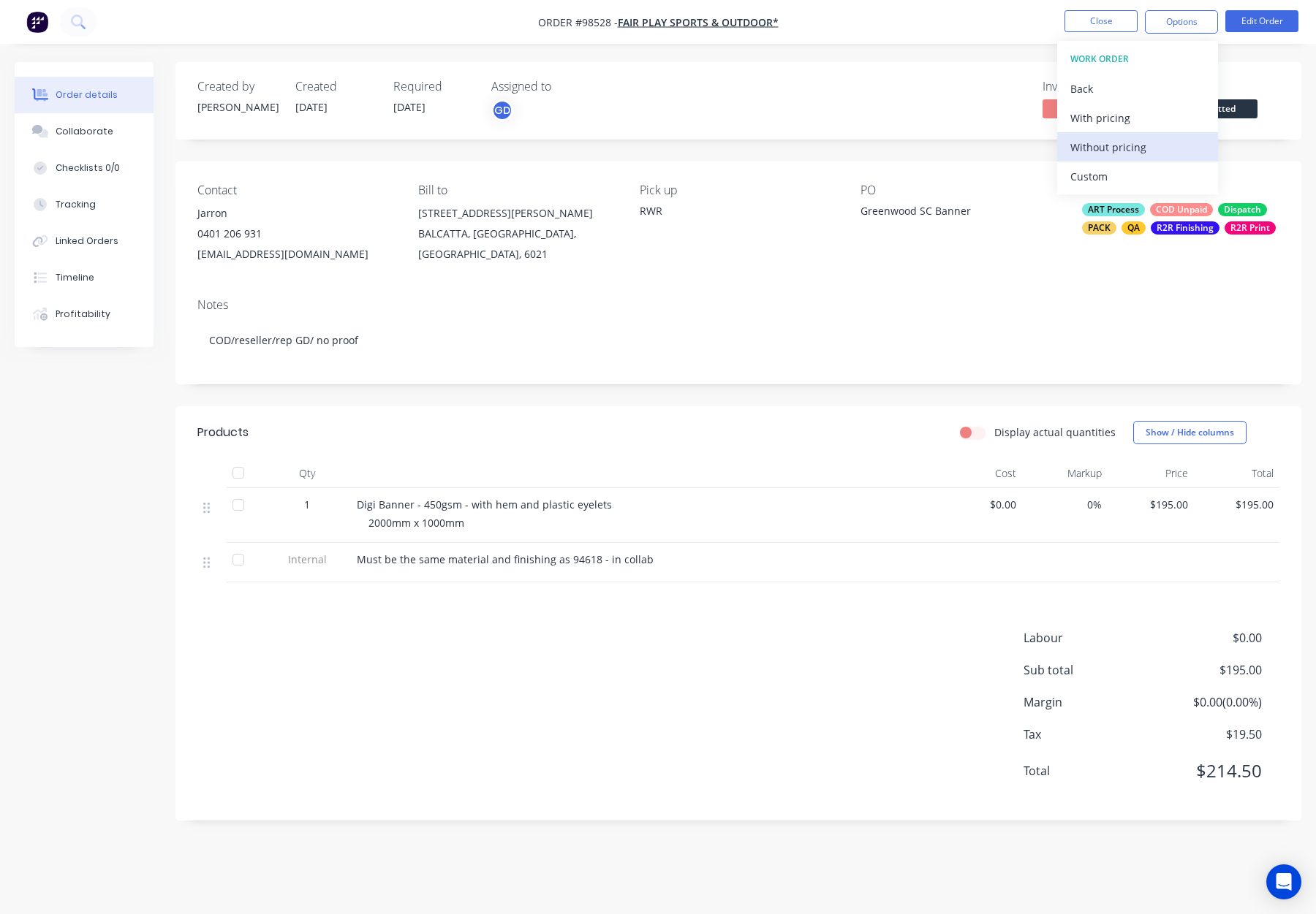
click at [1134, 148] on div "Without pricing" at bounding box center [1138, 148] width 134 height 21
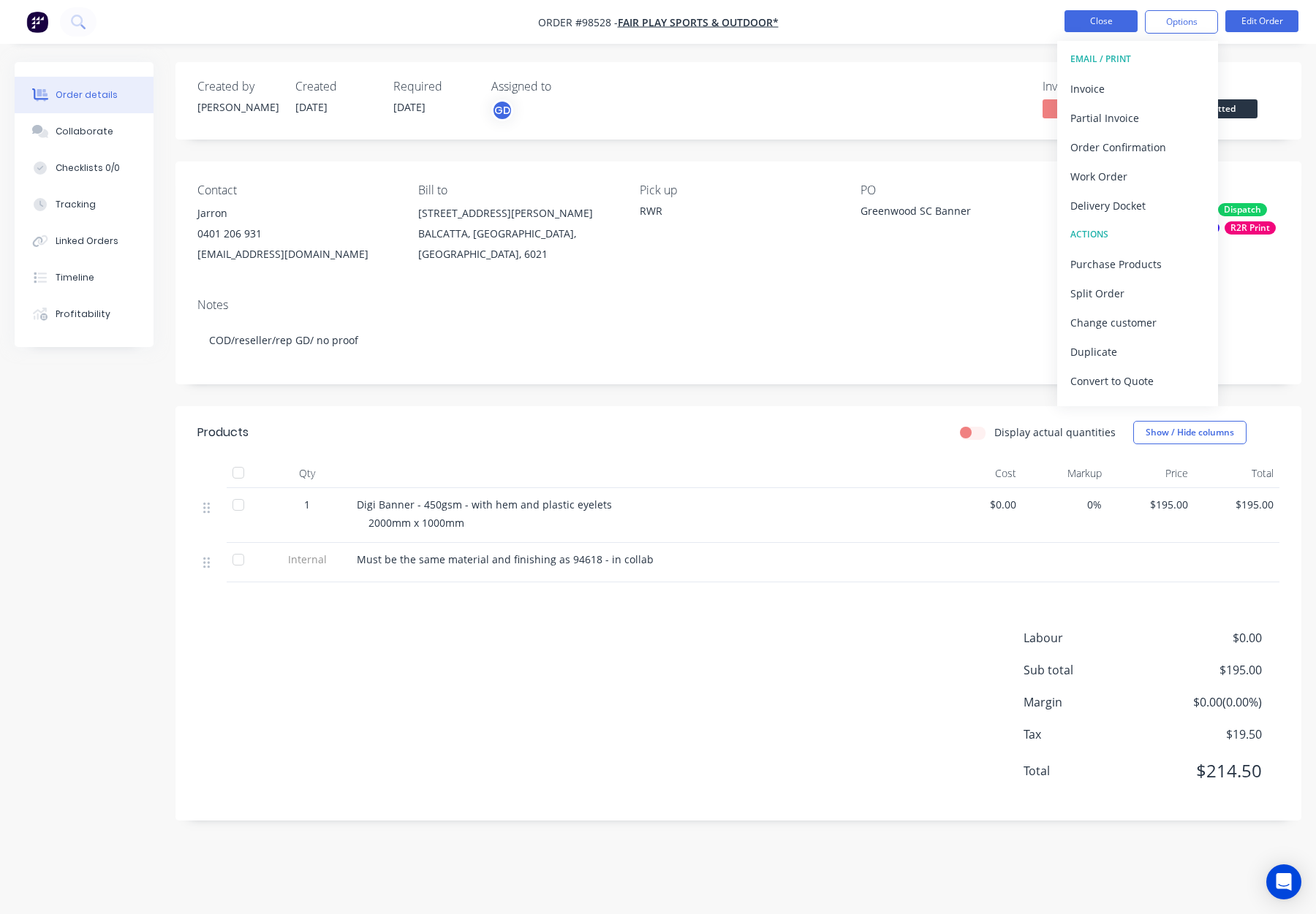
click at [1106, 22] on button "Close" at bounding box center [1101, 21] width 73 height 22
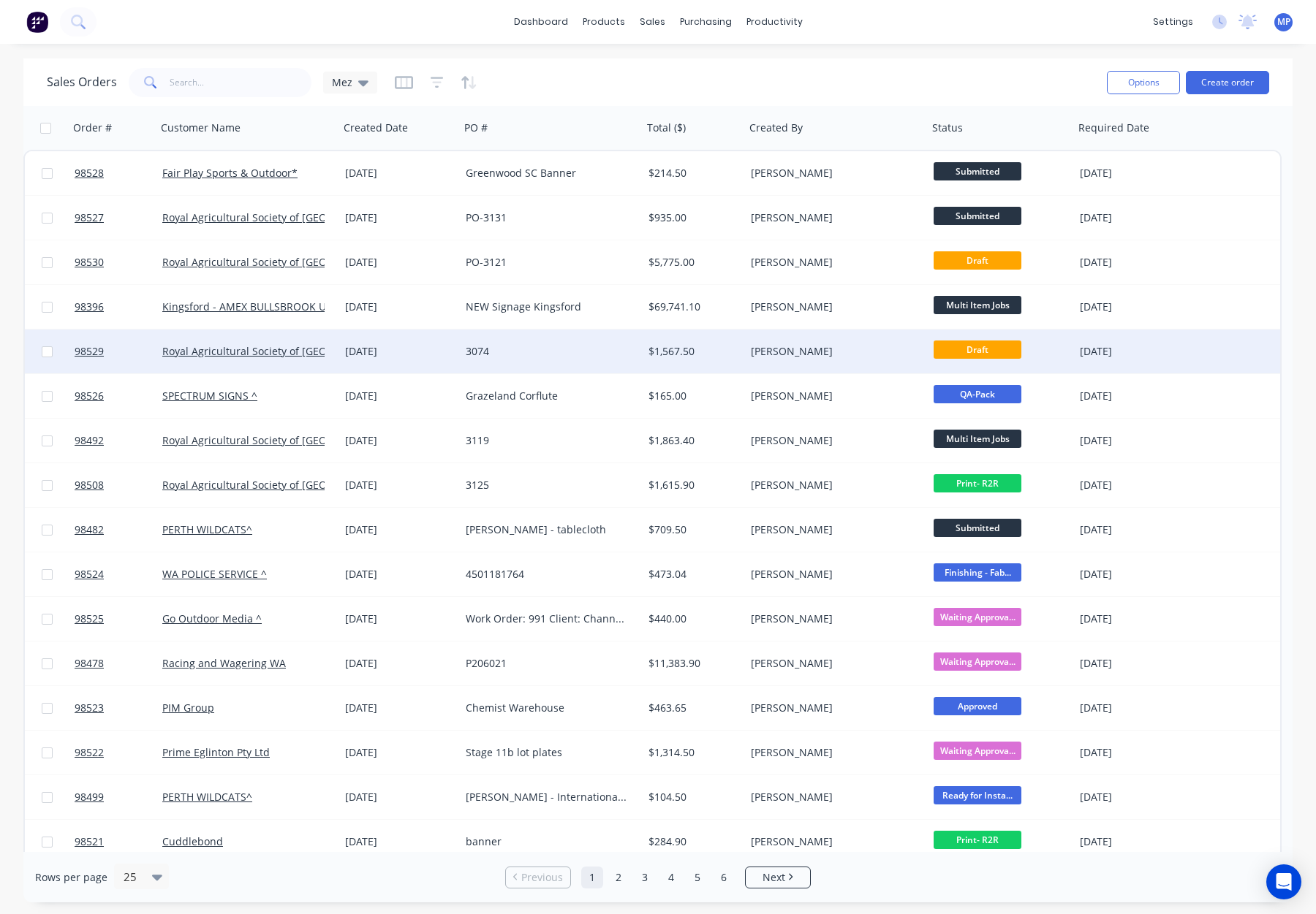
click at [815, 354] on div "[PERSON_NAME]" at bounding box center [831, 351] width 162 height 14
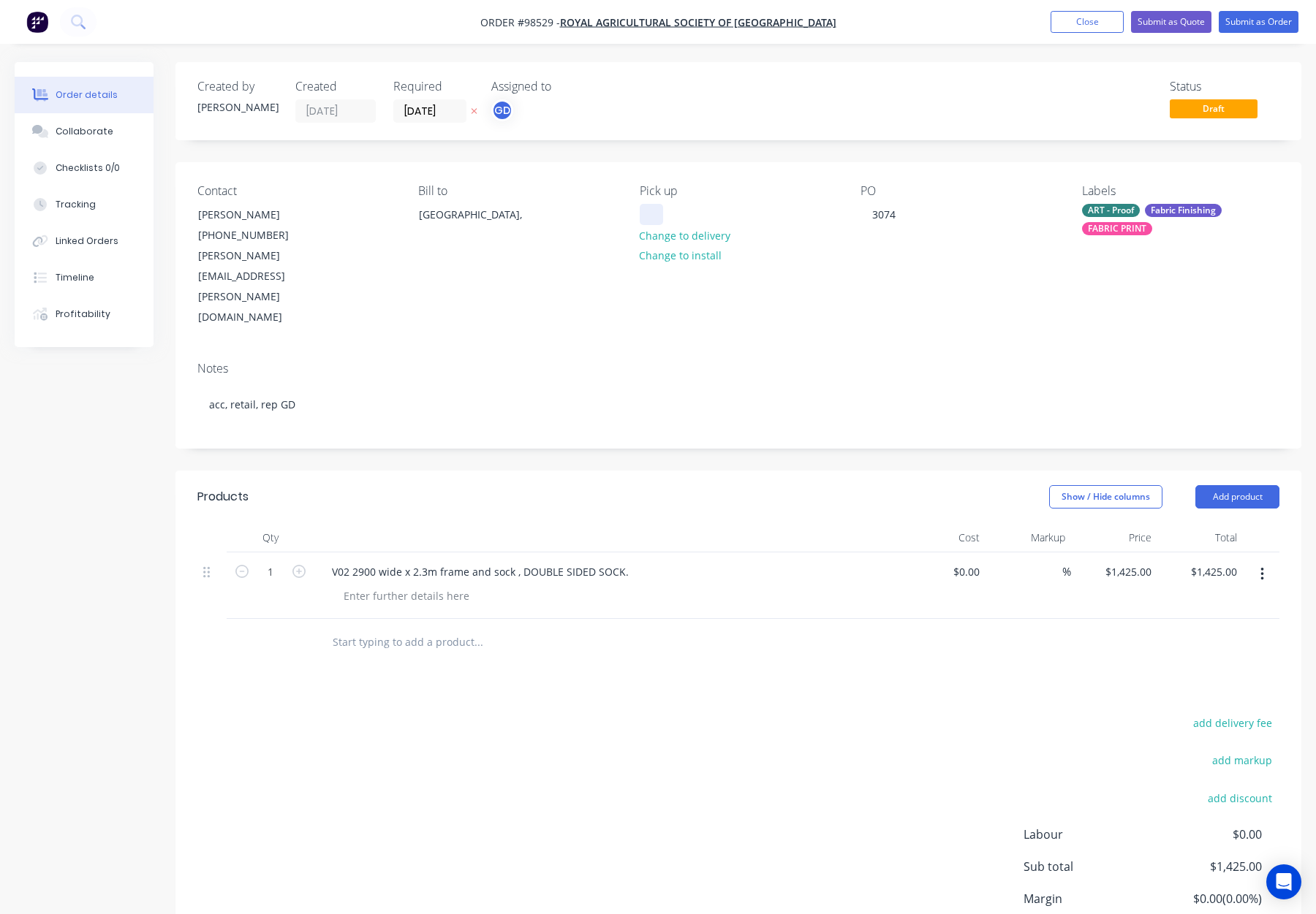
drag, startPoint x: 668, startPoint y: 213, endPoint x: 657, endPoint y: 213, distance: 11.0
click at [667, 213] on div "Pick up Change to delivery Change to install" at bounding box center [738, 256] width 198 height 144
click at [650, 214] on div at bounding box center [651, 215] width 23 height 21
click at [594, 486] on div "Show / Hide columns Add product" at bounding box center [853, 497] width 852 height 23
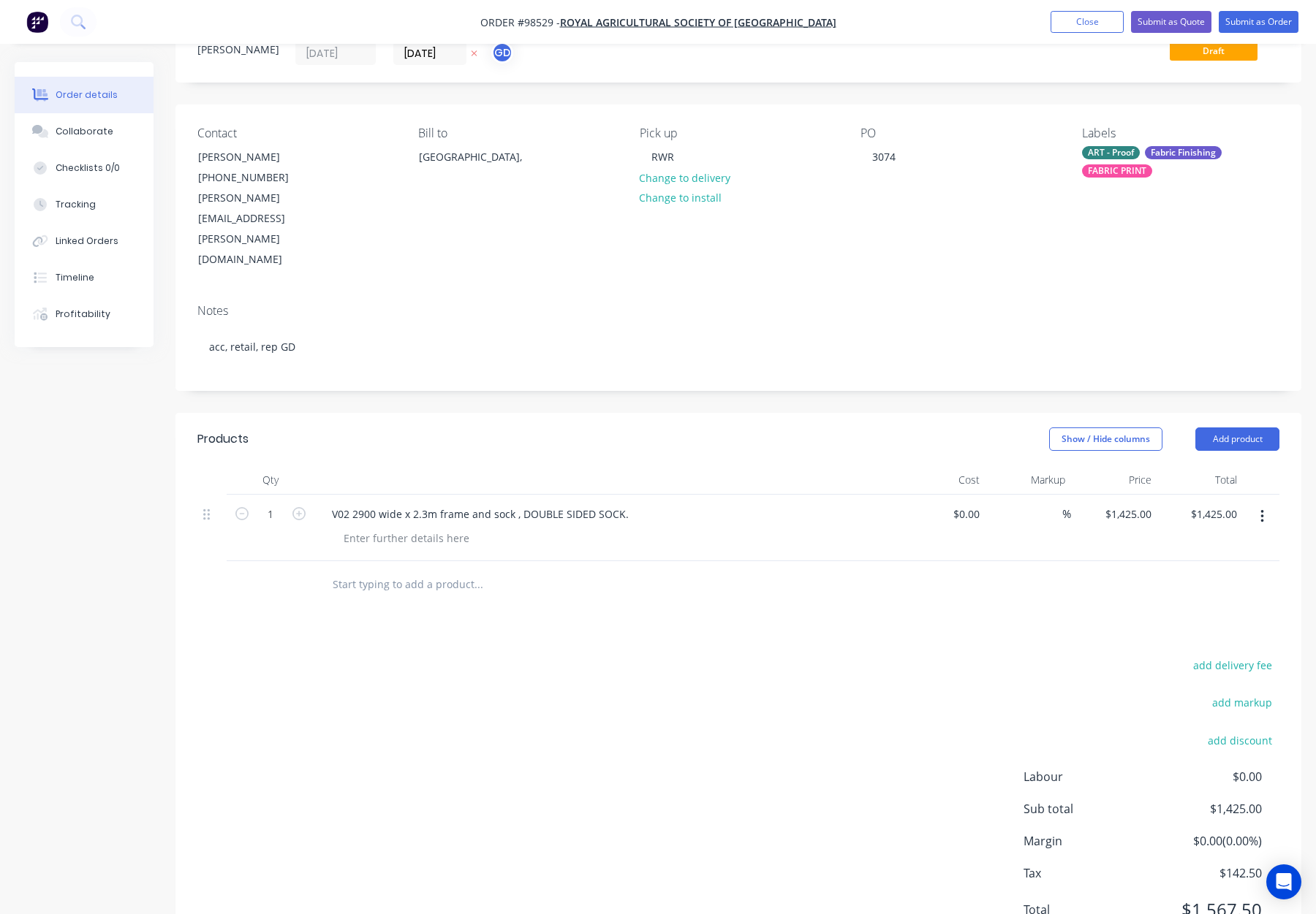
scroll to position [63, 0]
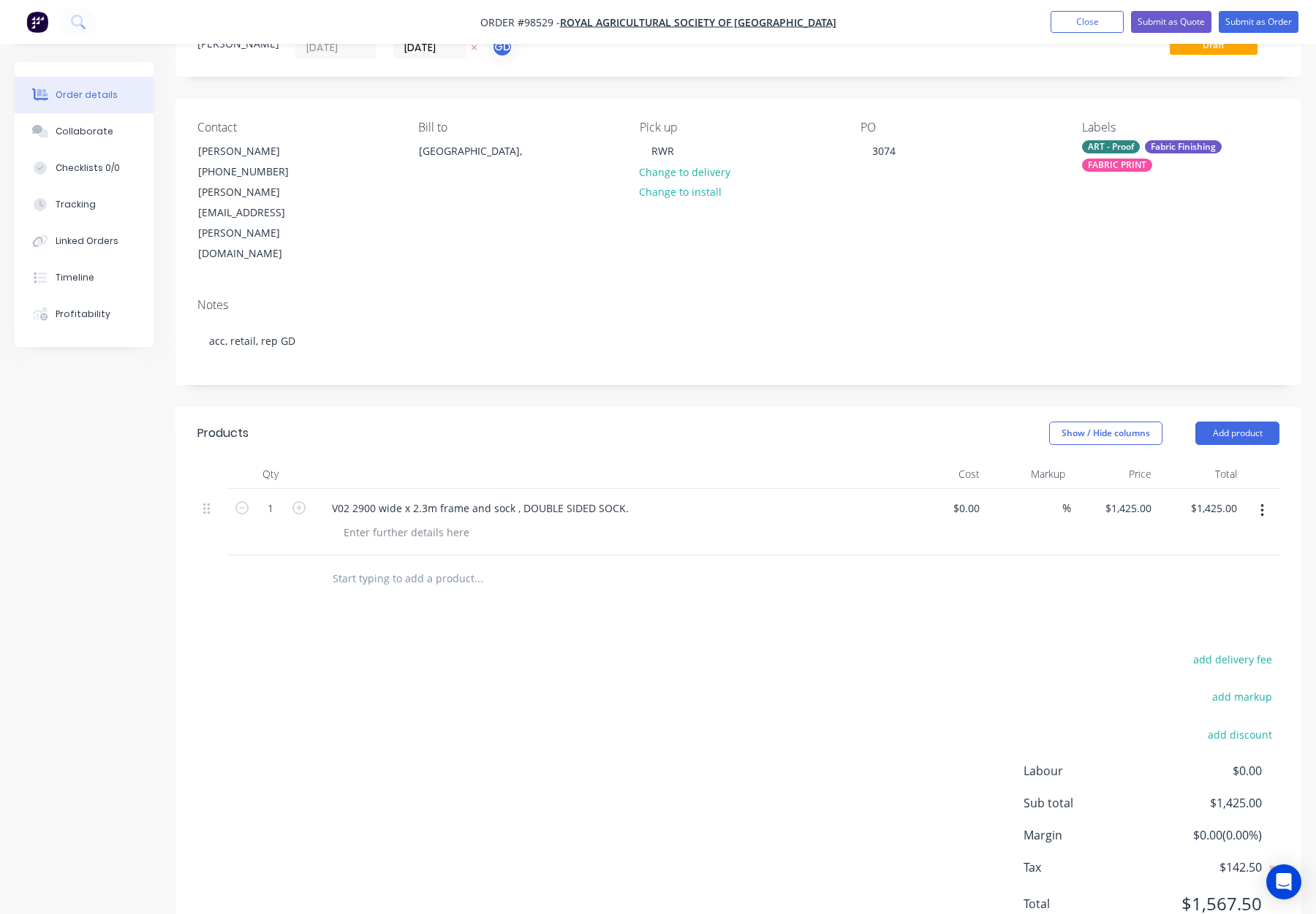
click at [394, 564] on input "text" at bounding box center [478, 579] width 293 height 30
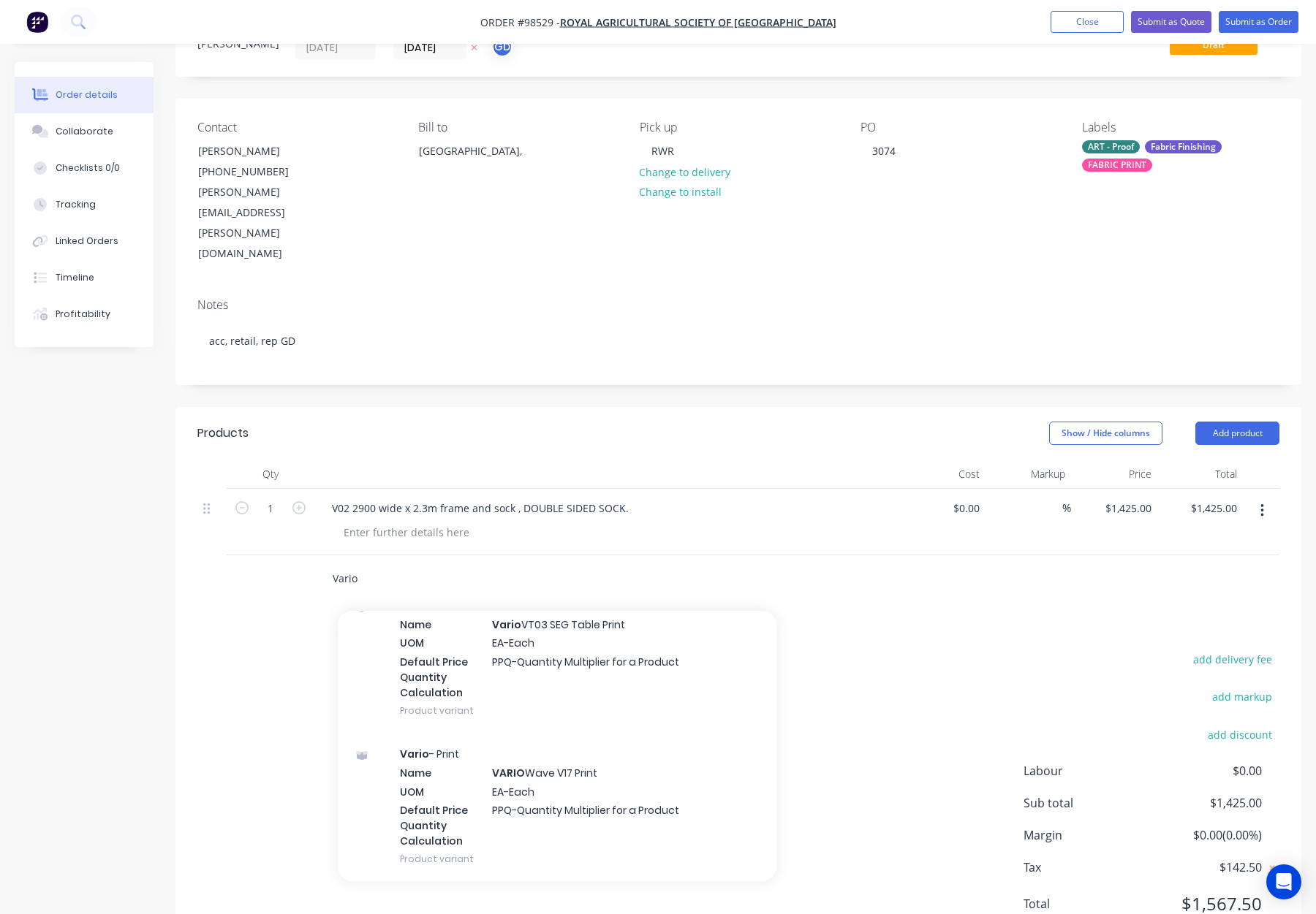
scroll to position [28440, 0]
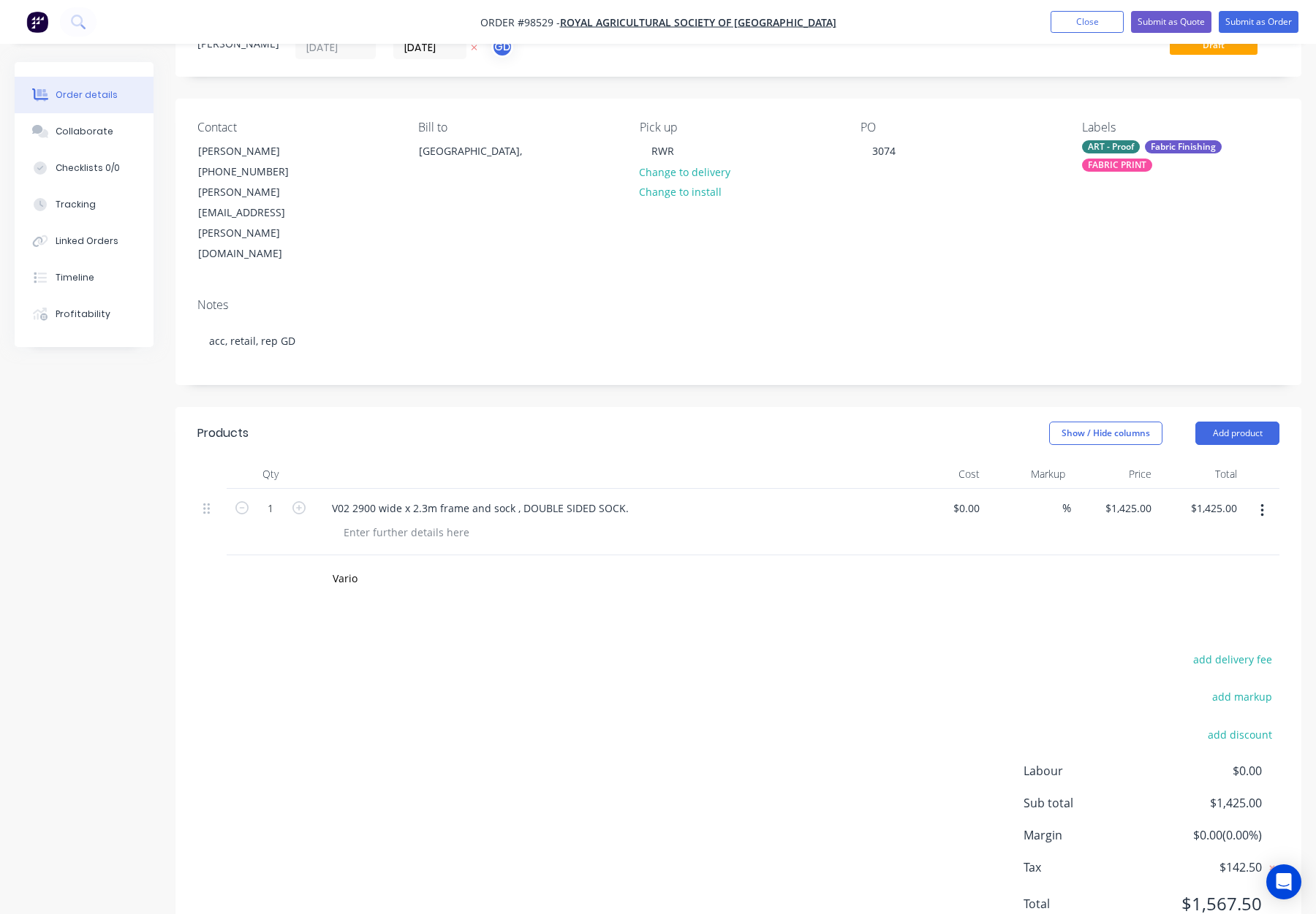
click at [967, 555] on div "Vario" at bounding box center [739, 579] width 1083 height 47
click at [385, 564] on input "Vario" at bounding box center [478, 579] width 293 height 30
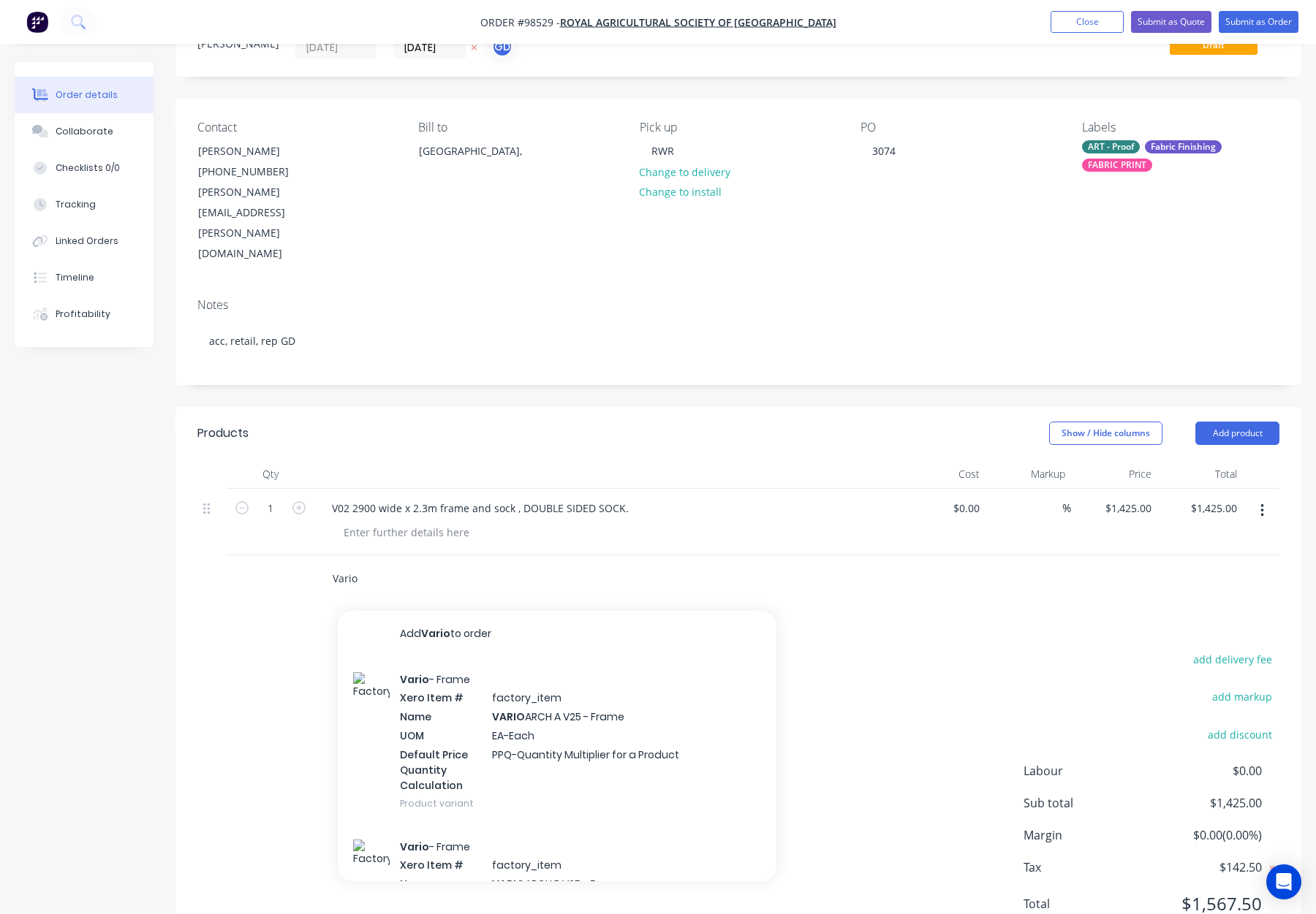
click at [364, 564] on input "Vario" at bounding box center [478, 579] width 293 height 30
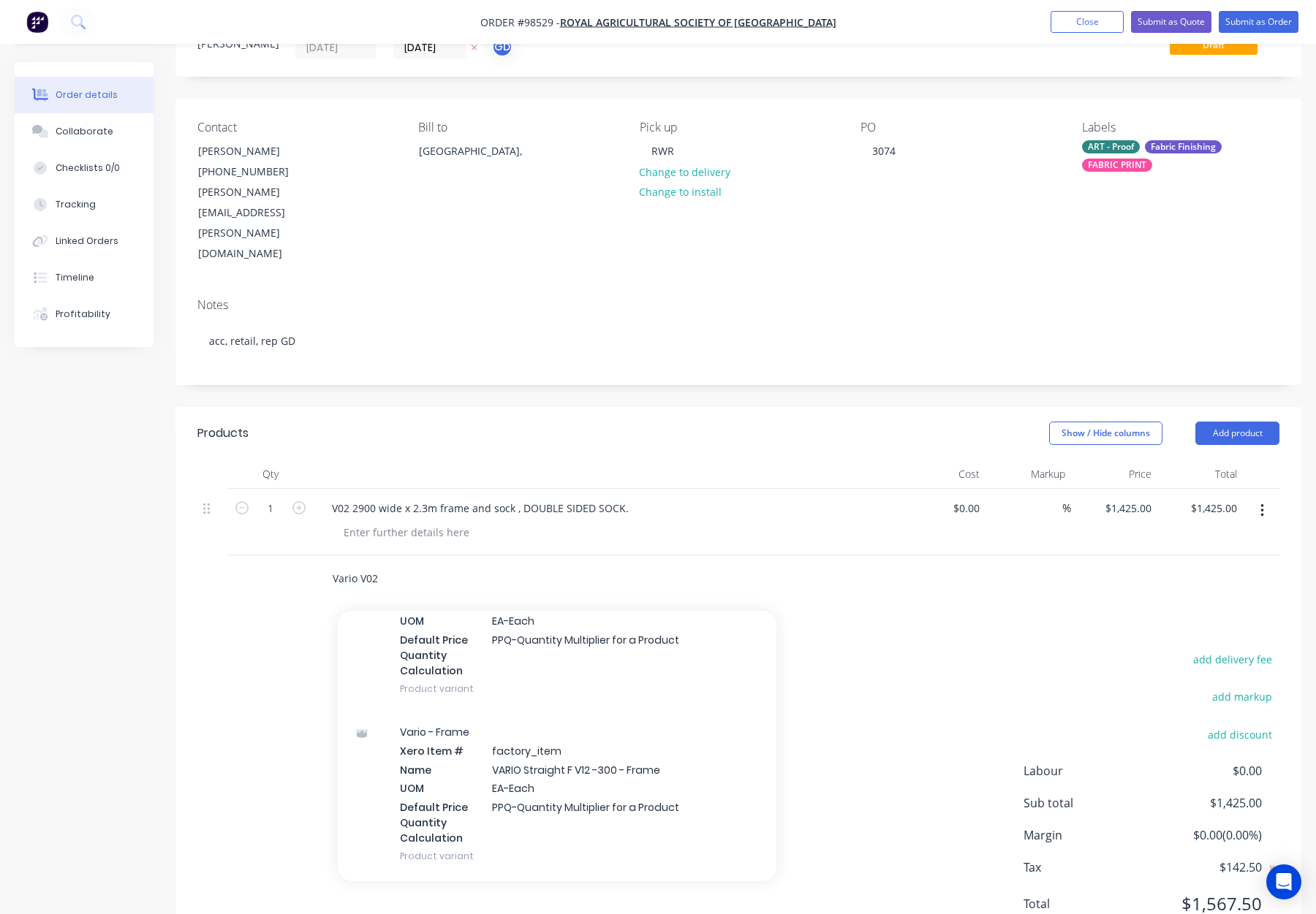
scroll to position [5139, 0]
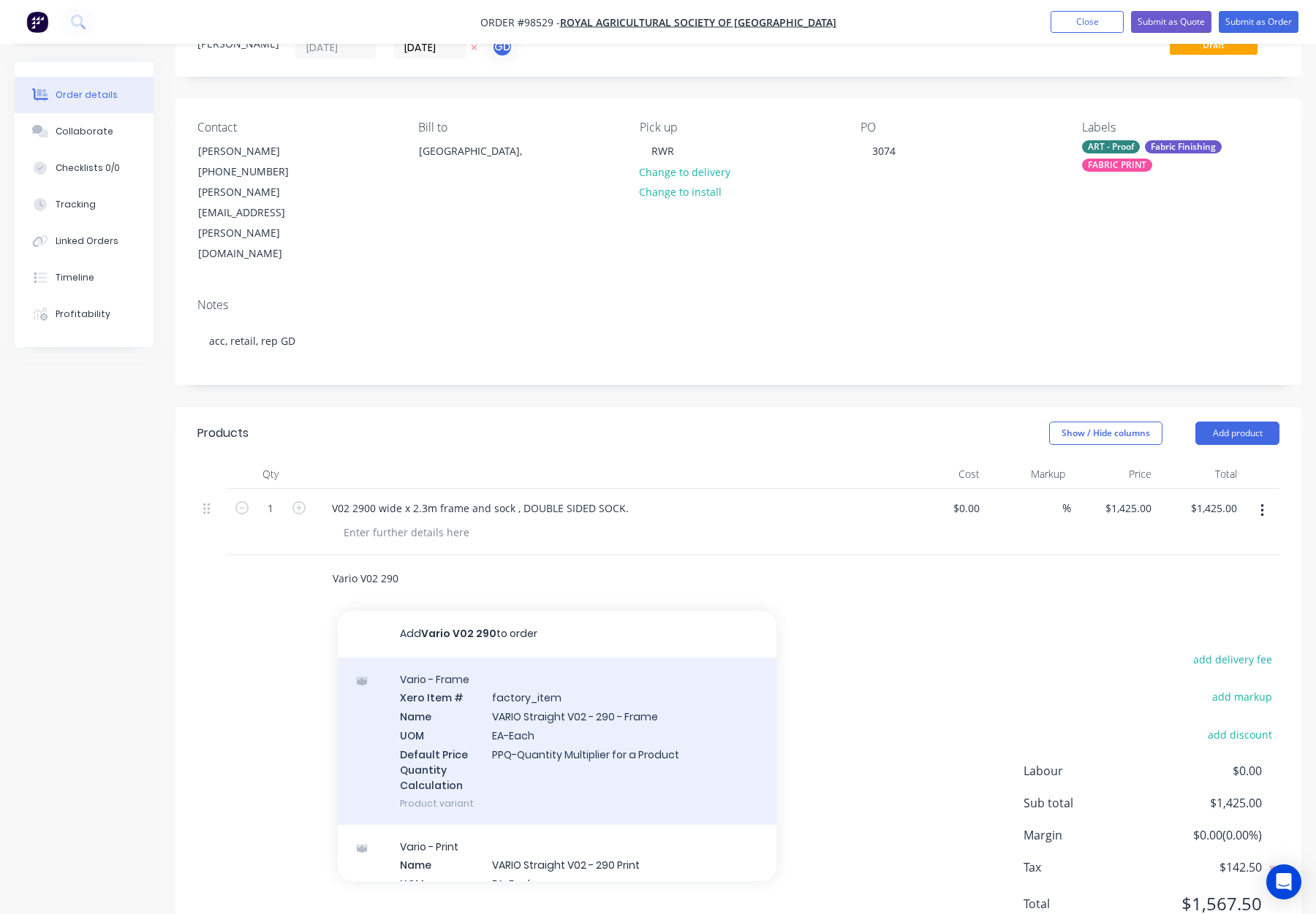
type input "Vario V02 290"
click at [666, 660] on div "Vario - Frame Xero Item # factory_item Name VARIO Straight V02 - 290 - Frame UO…" at bounding box center [557, 741] width 438 height 167
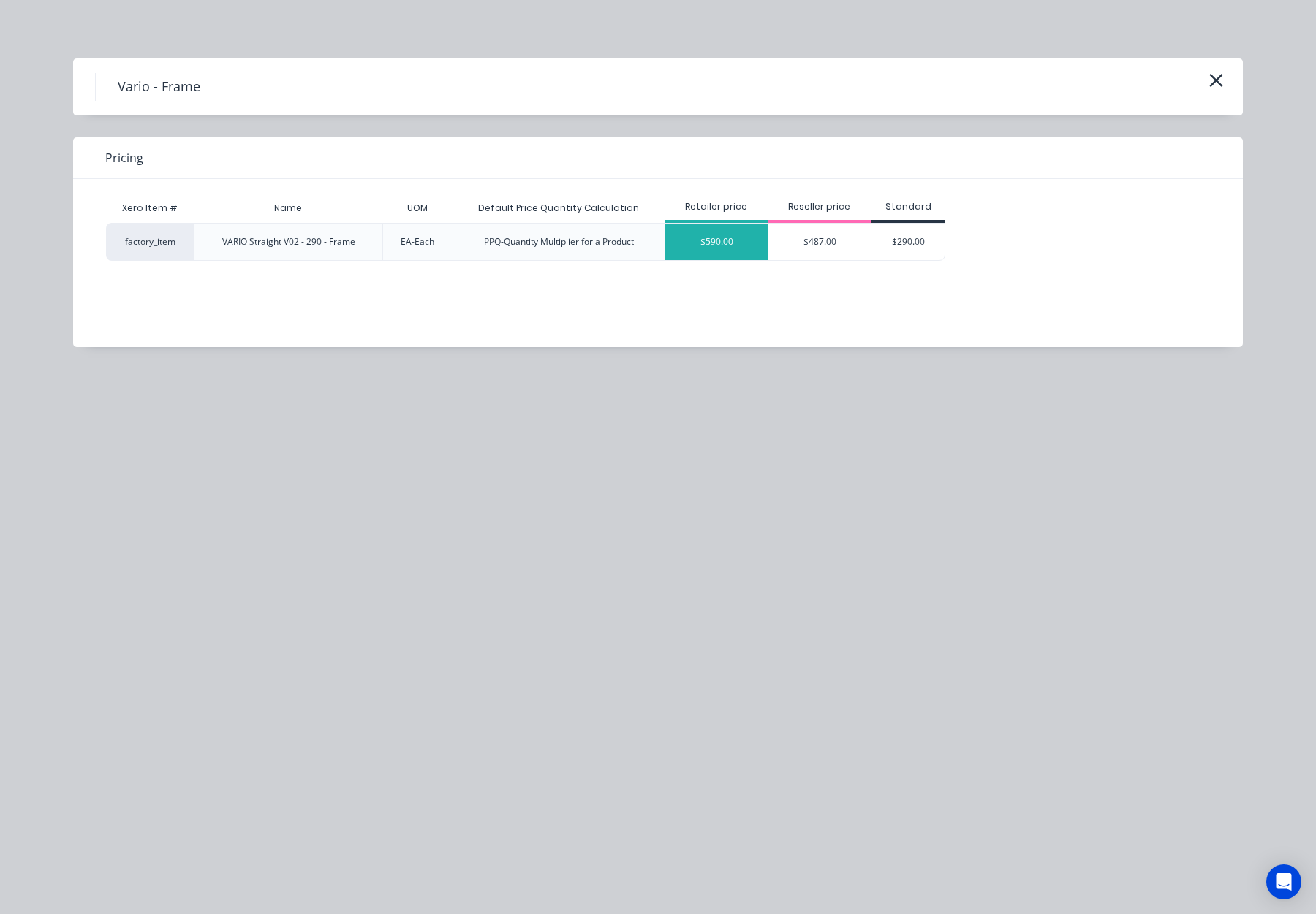
click at [734, 248] on div "$590.00" at bounding box center [717, 241] width 102 height 37
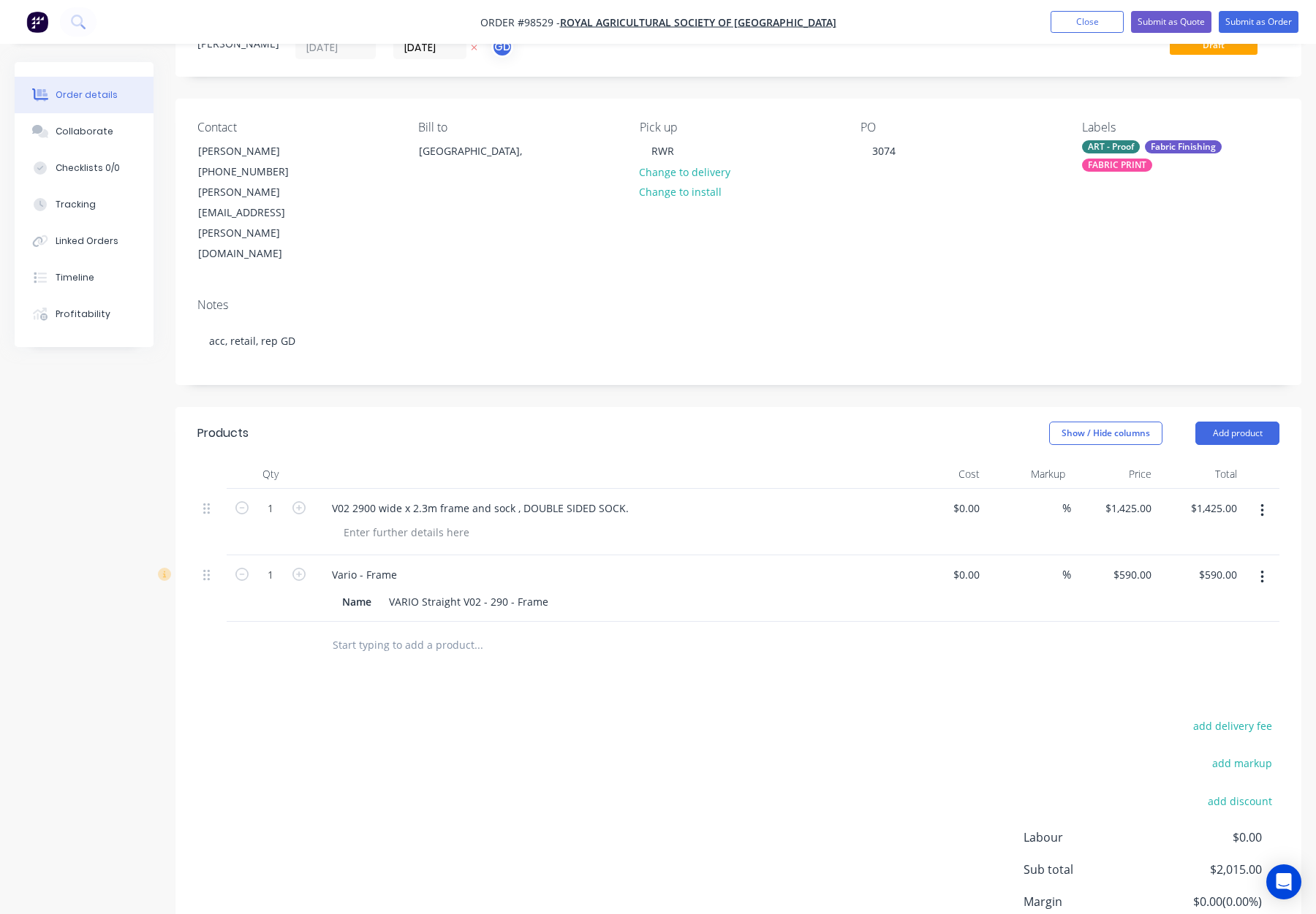
drag, startPoint x: 408, startPoint y: 585, endPoint x: 435, endPoint y: 588, distance: 27.2
click at [409, 630] on input "text" at bounding box center [478, 645] width 293 height 30
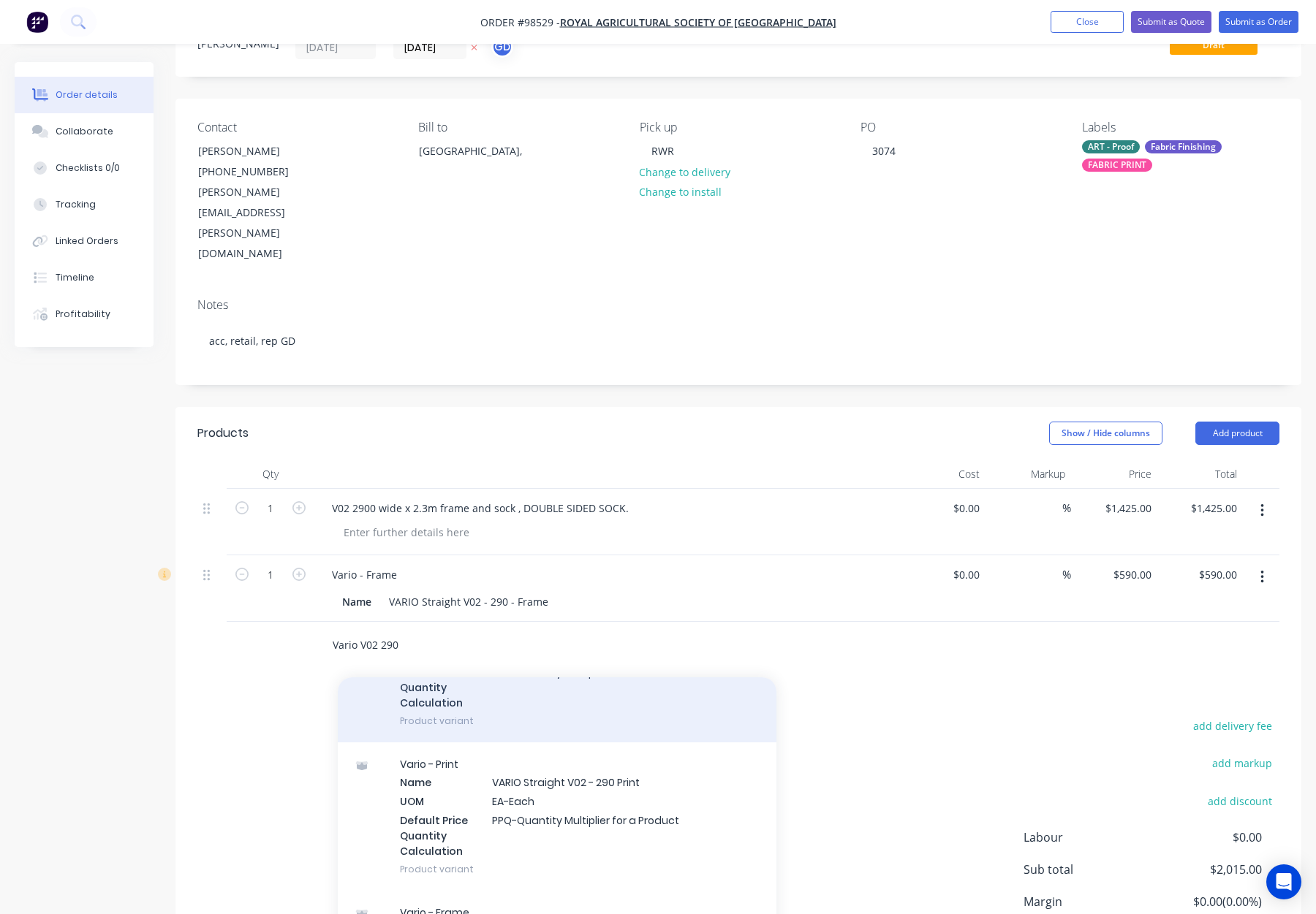
scroll to position [166, 0]
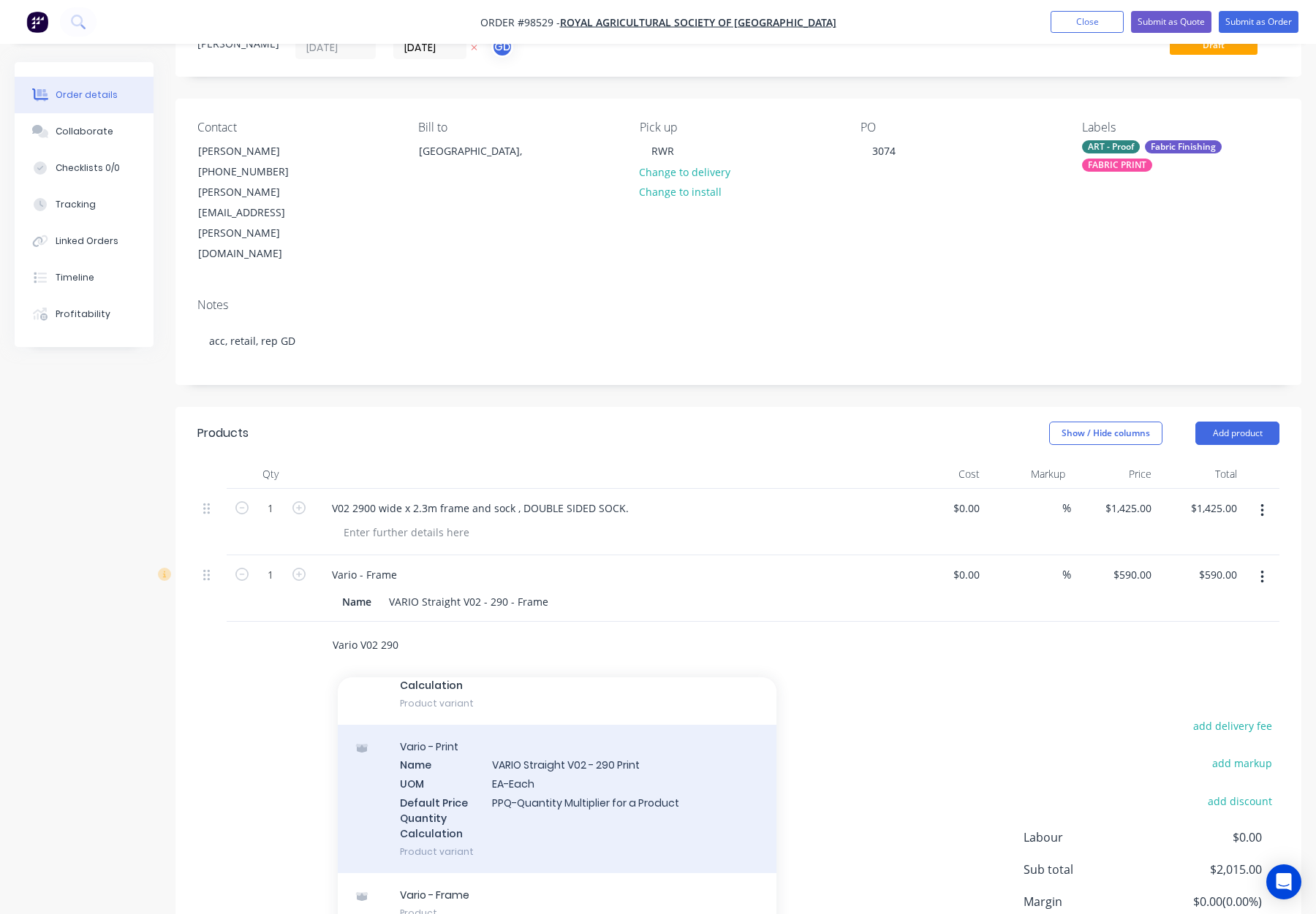
type input "Vario V02 290"
click at [632, 725] on div "Vario - Print Name VARIO Straight V02 - 290 Print UOM EA-Each Default Price Qua…" at bounding box center [557, 800] width 438 height 148
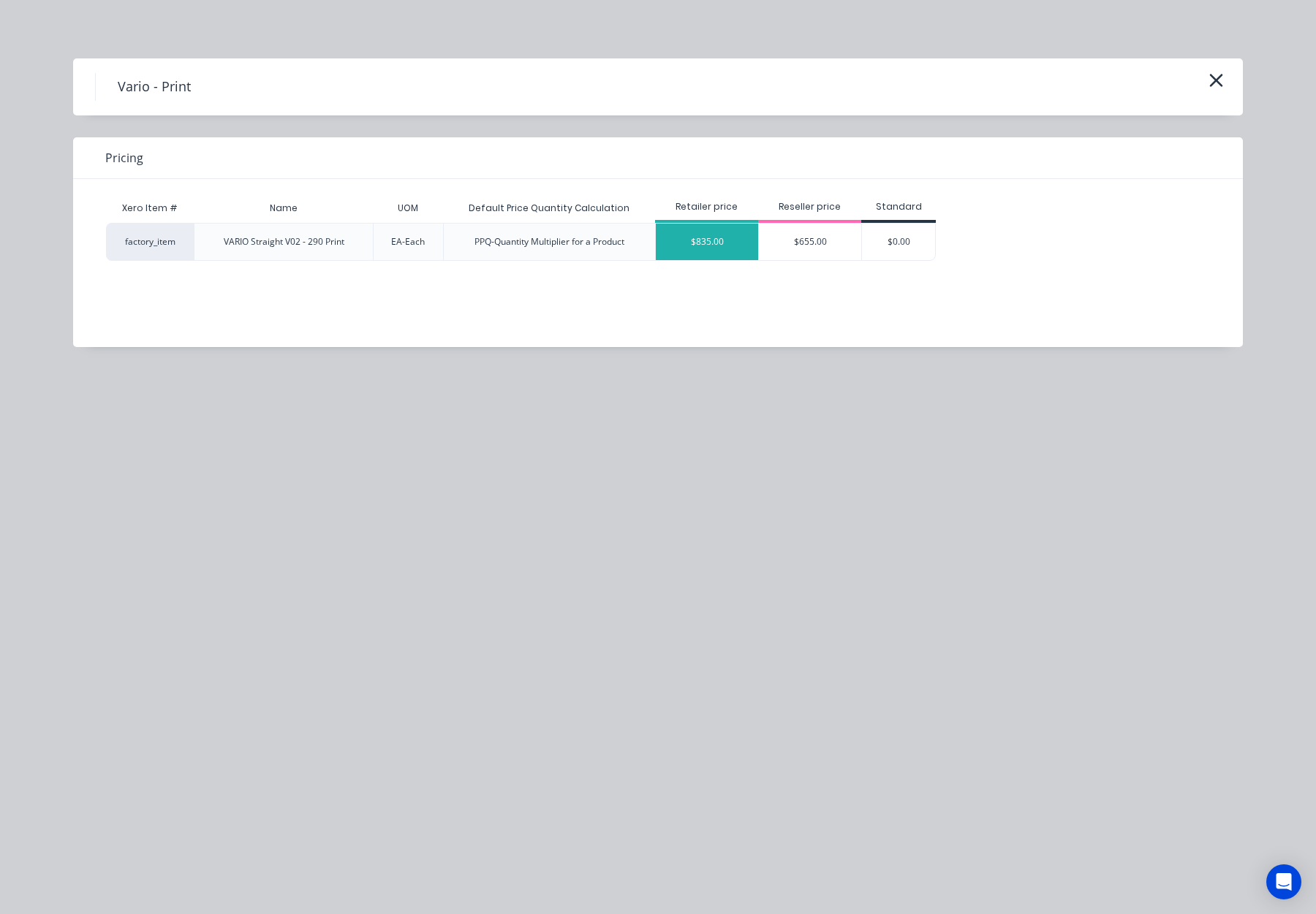
click at [735, 235] on div "$835.00" at bounding box center [707, 241] width 102 height 37
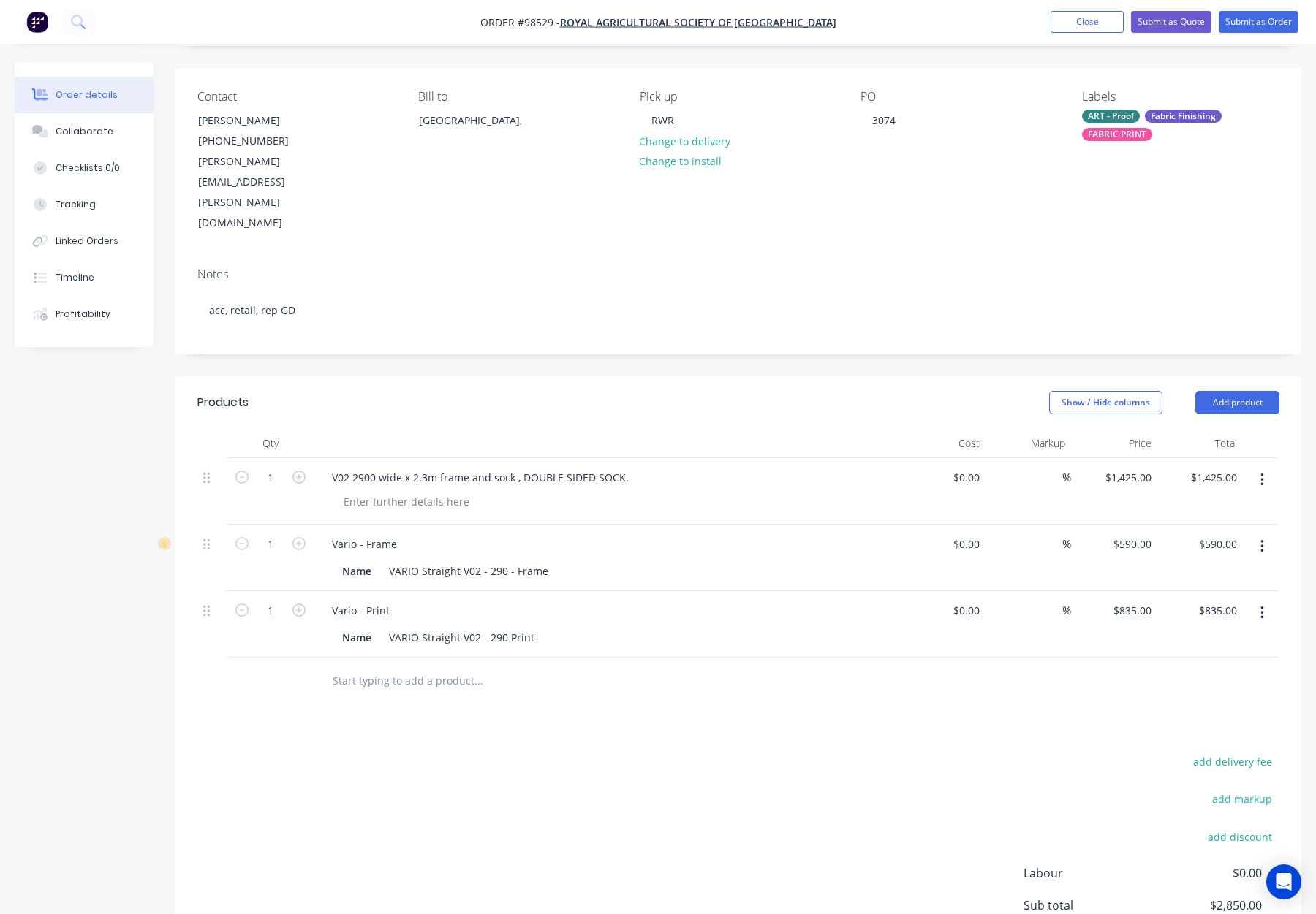
scroll to position [99, 0]
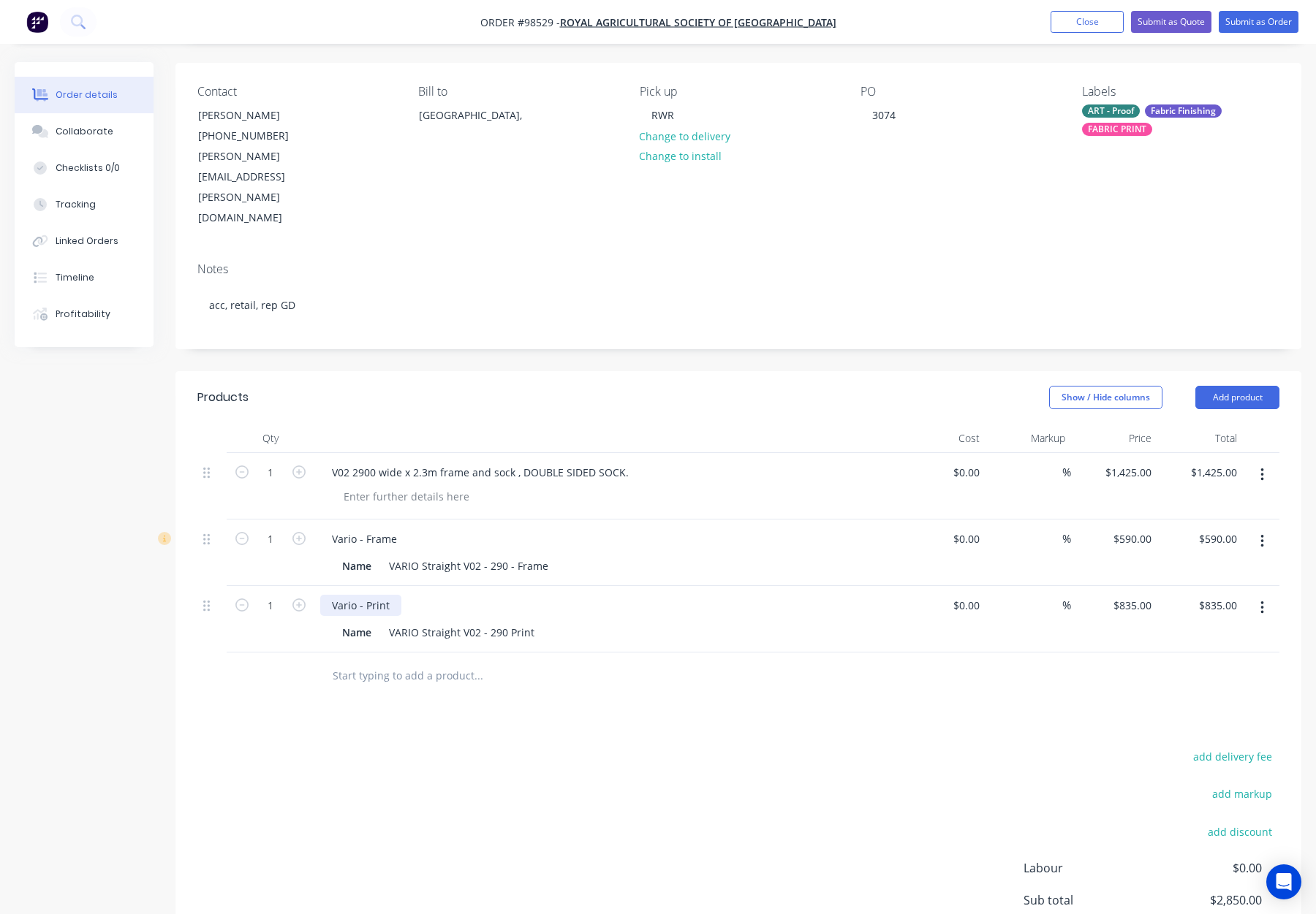
drag, startPoint x: 396, startPoint y: 542, endPoint x: 415, endPoint y: 544, distance: 19.1
click at [397, 595] on div "Vario - Print" at bounding box center [361, 605] width 81 height 21
click at [1252, 462] on button "button" at bounding box center [1262, 475] width 34 height 26
click at [1198, 590] on div "Delete" at bounding box center [1210, 601] width 113 height 21
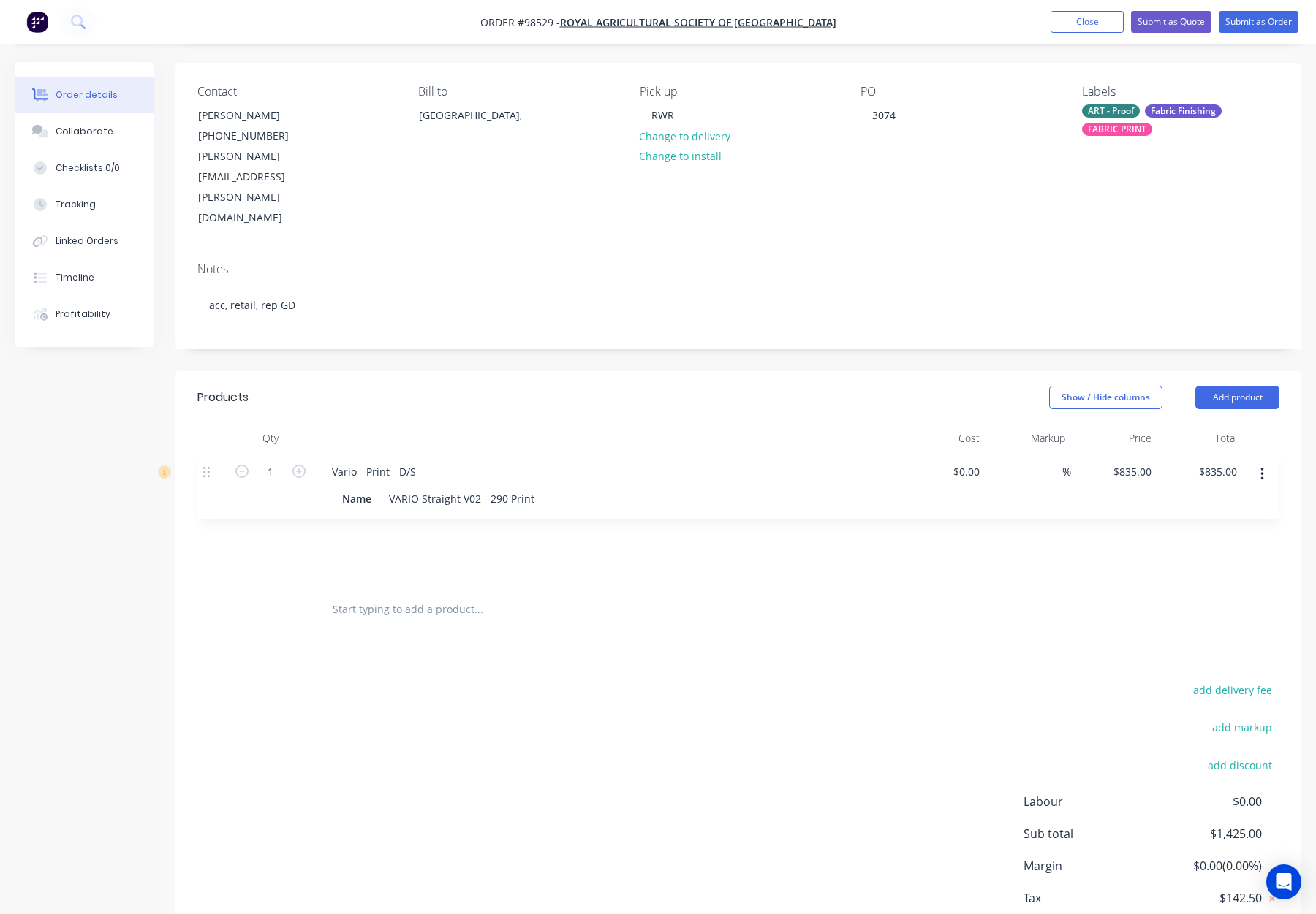
drag, startPoint x: 206, startPoint y: 451, endPoint x: 213, endPoint y: 391, distance: 60.4
click at [213, 424] on div "Qty Cost Markup Price Total 1 Vario - Frame Name VARIO Straight V02 - 290 - Fra…" at bounding box center [739, 504] width 1083 height 162
click at [675, 681] on div "add delivery fee add markup add discount Labour $0.00 Sub total $1,425.00 Margi…" at bounding box center [739, 821] width 1083 height 282
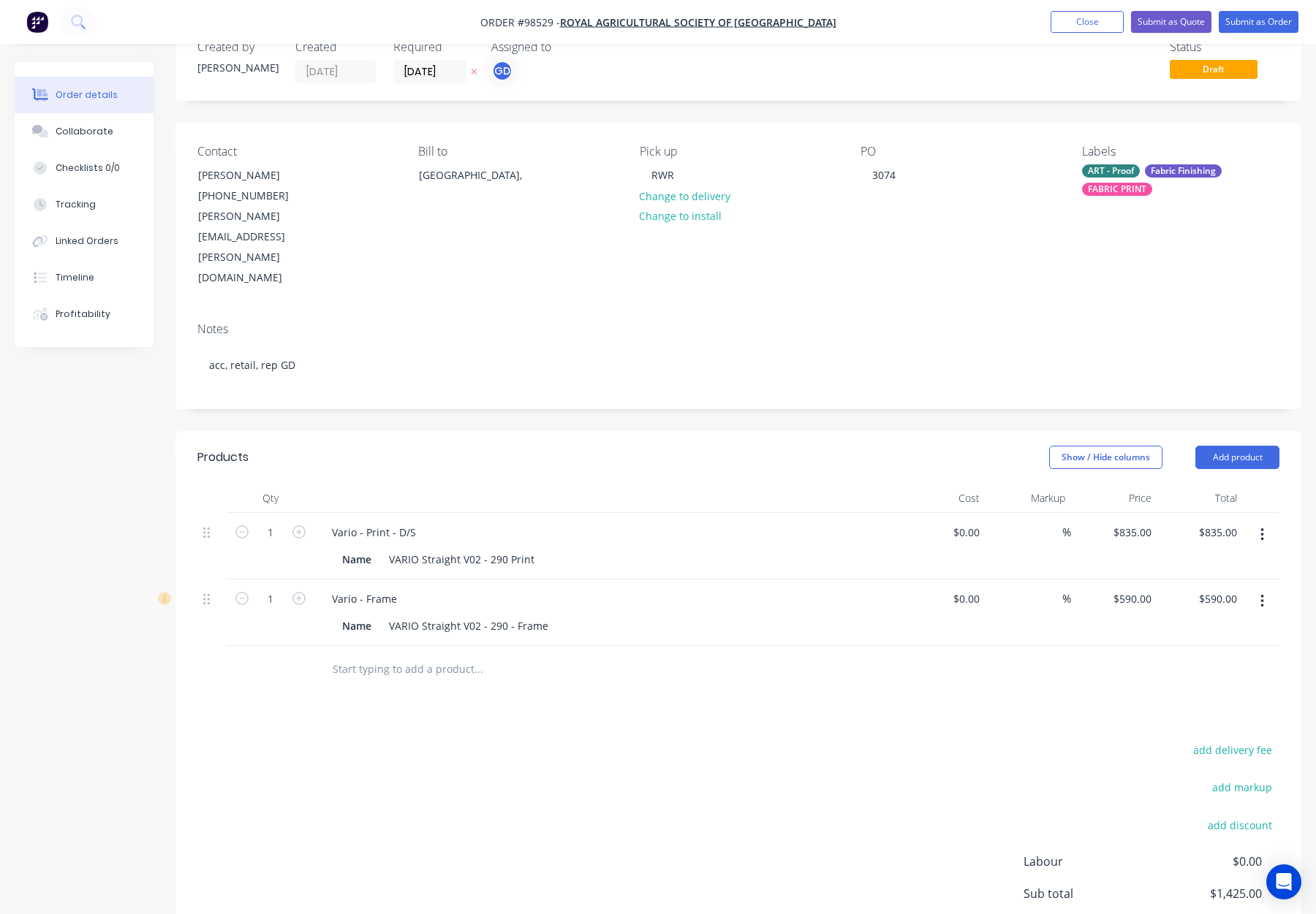
scroll to position [0, 0]
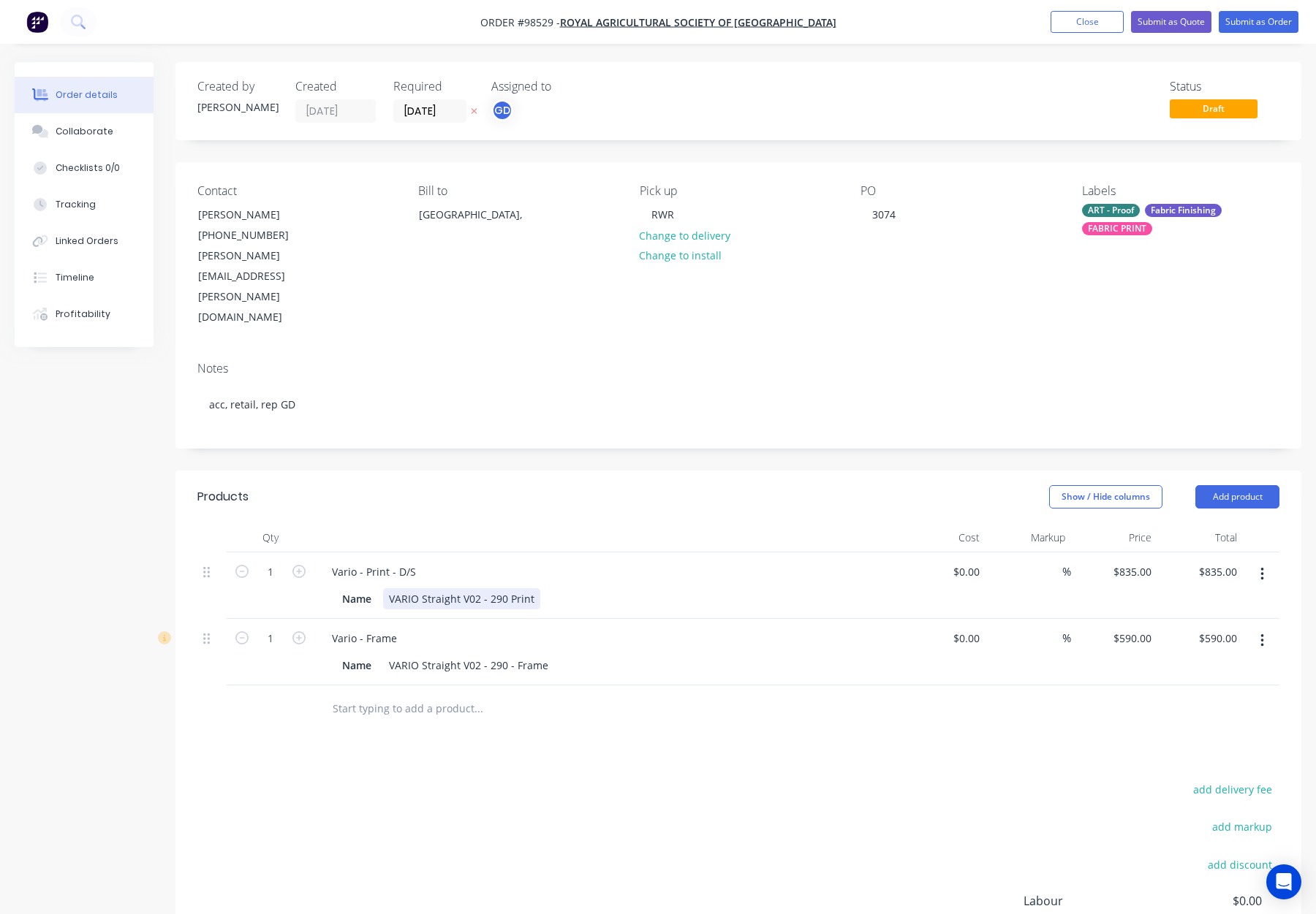
drag, startPoint x: 503, startPoint y: 538, endPoint x: 521, endPoint y: 552, distance: 22.8
click at [503, 588] on div "VARIO Straight V02 - 290 Print" at bounding box center [462, 599] width 157 height 21
click at [521, 470] on header "Products Show / Hide columns Add product" at bounding box center [738, 496] width 1126 height 53
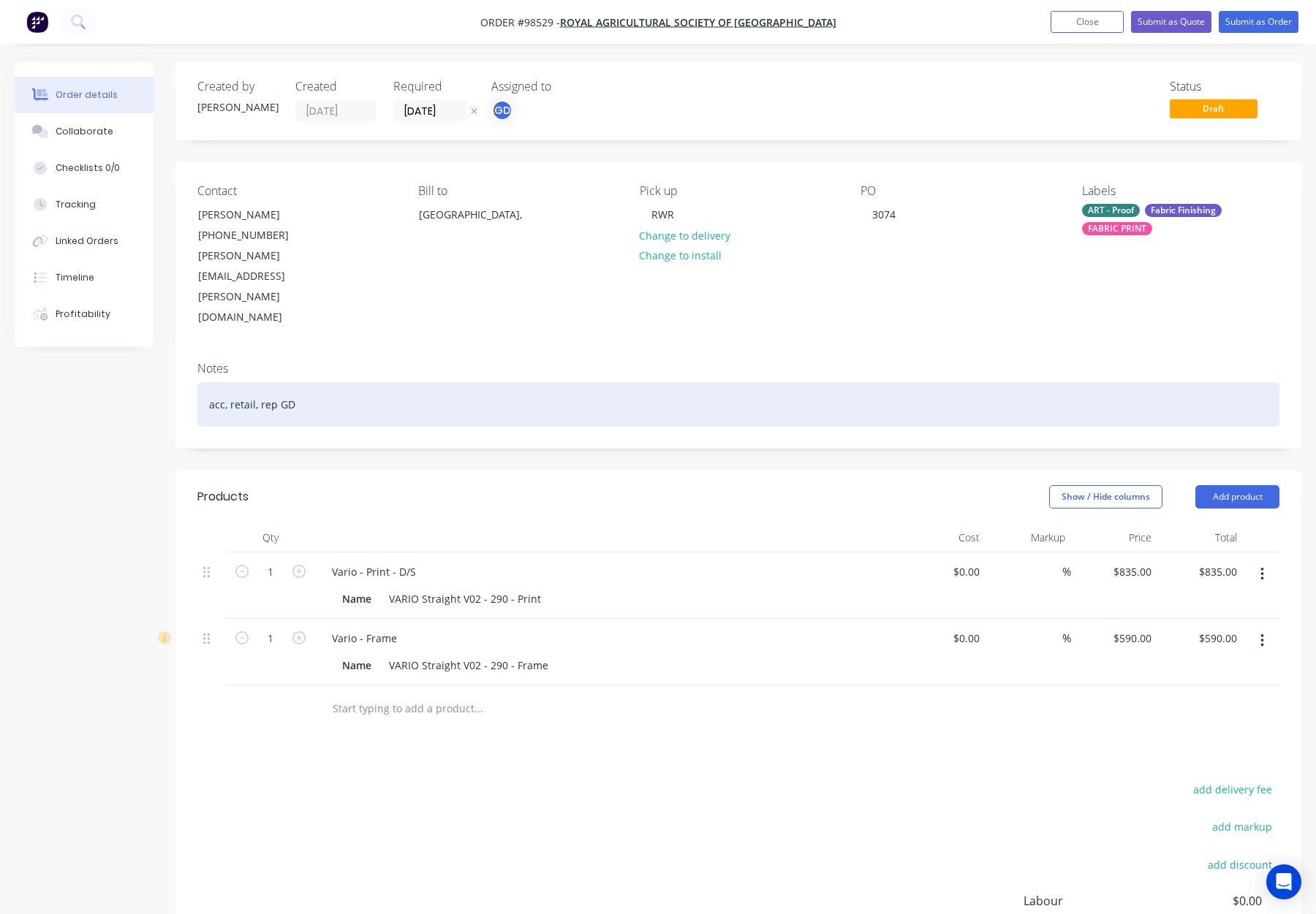
click at [456, 382] on div "acc, retail, rep GD" at bounding box center [739, 404] width 1083 height 45
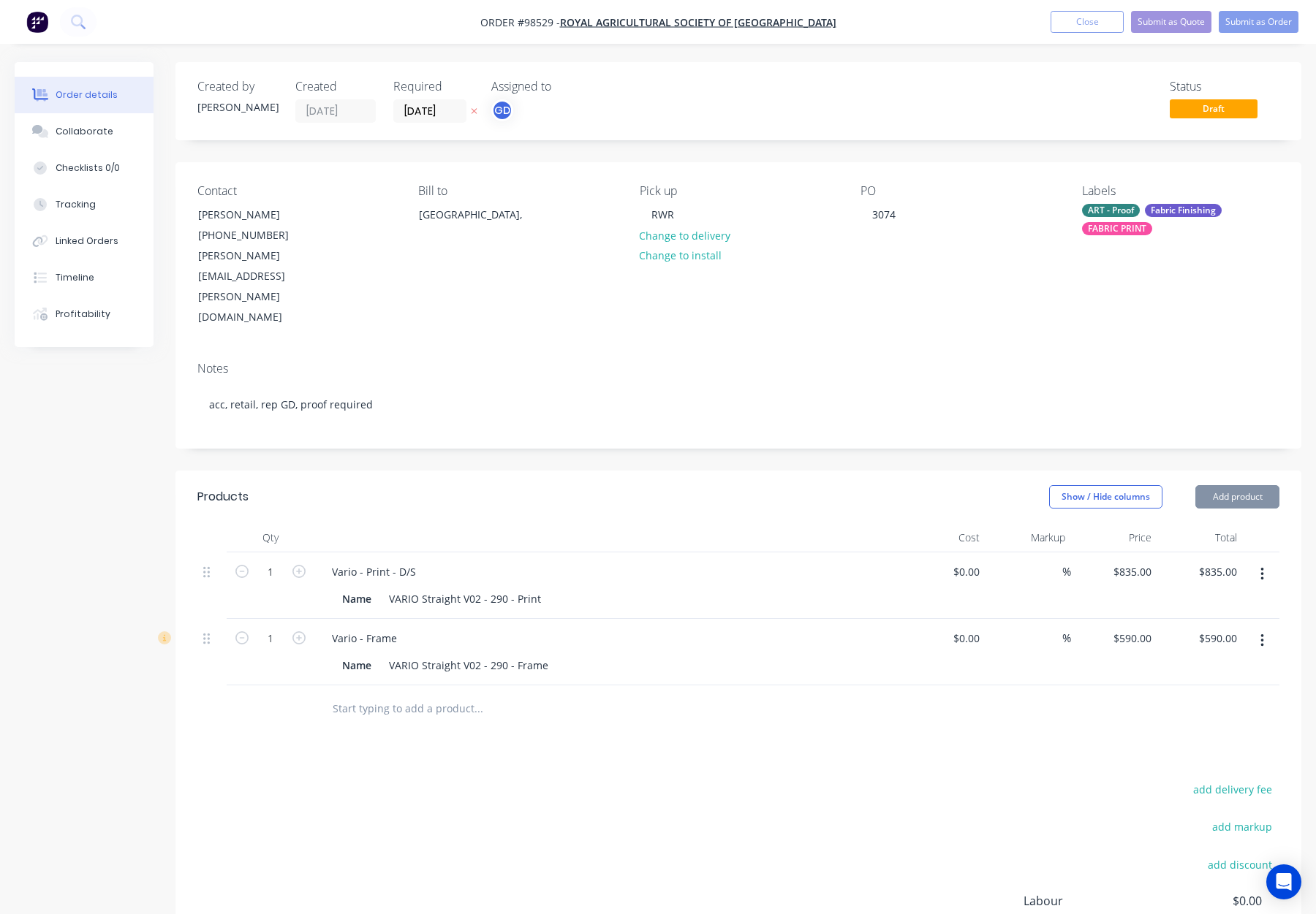
click at [1116, 209] on div "ART - Proof" at bounding box center [1111, 210] width 58 height 13
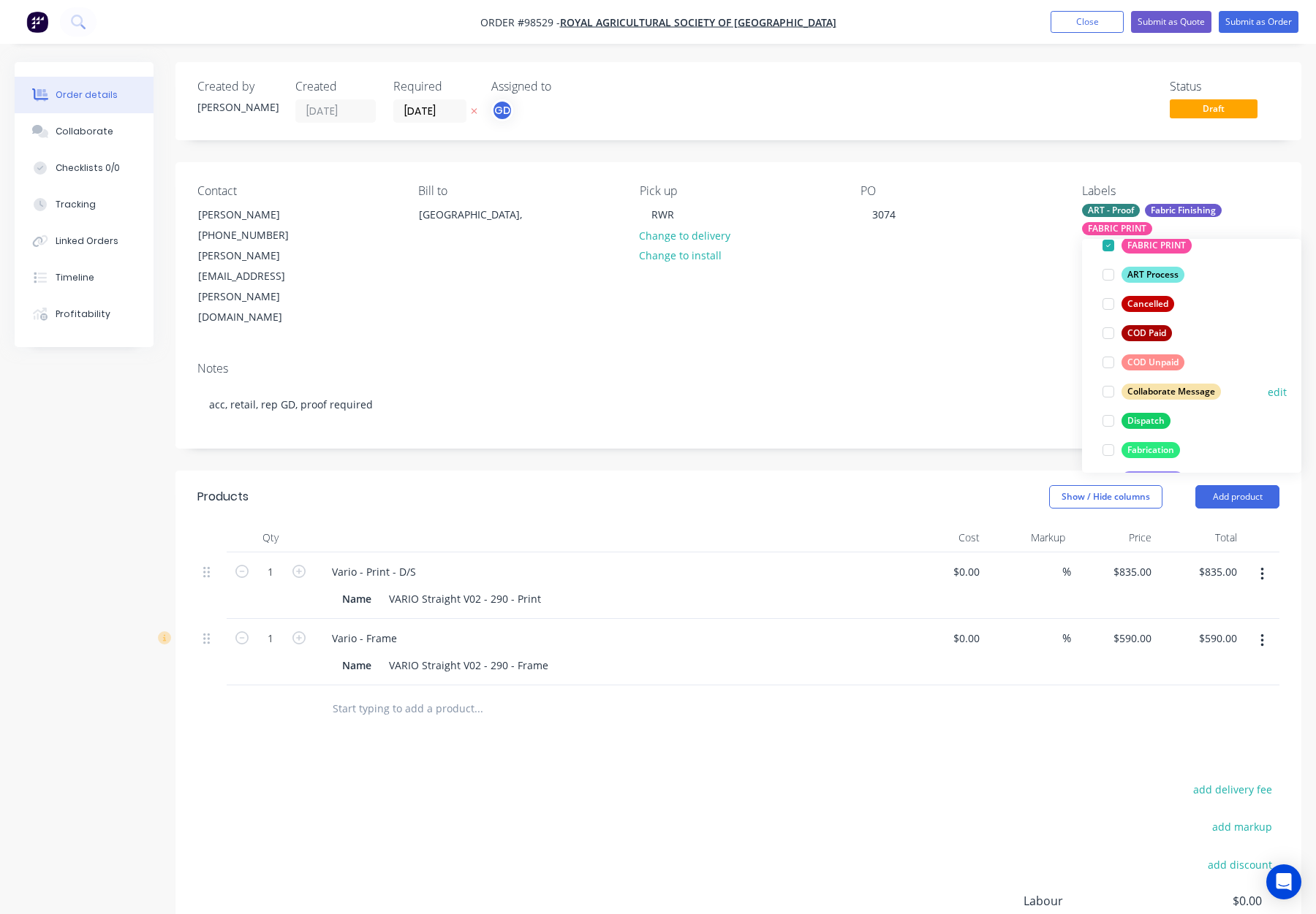
scroll to position [198, 0]
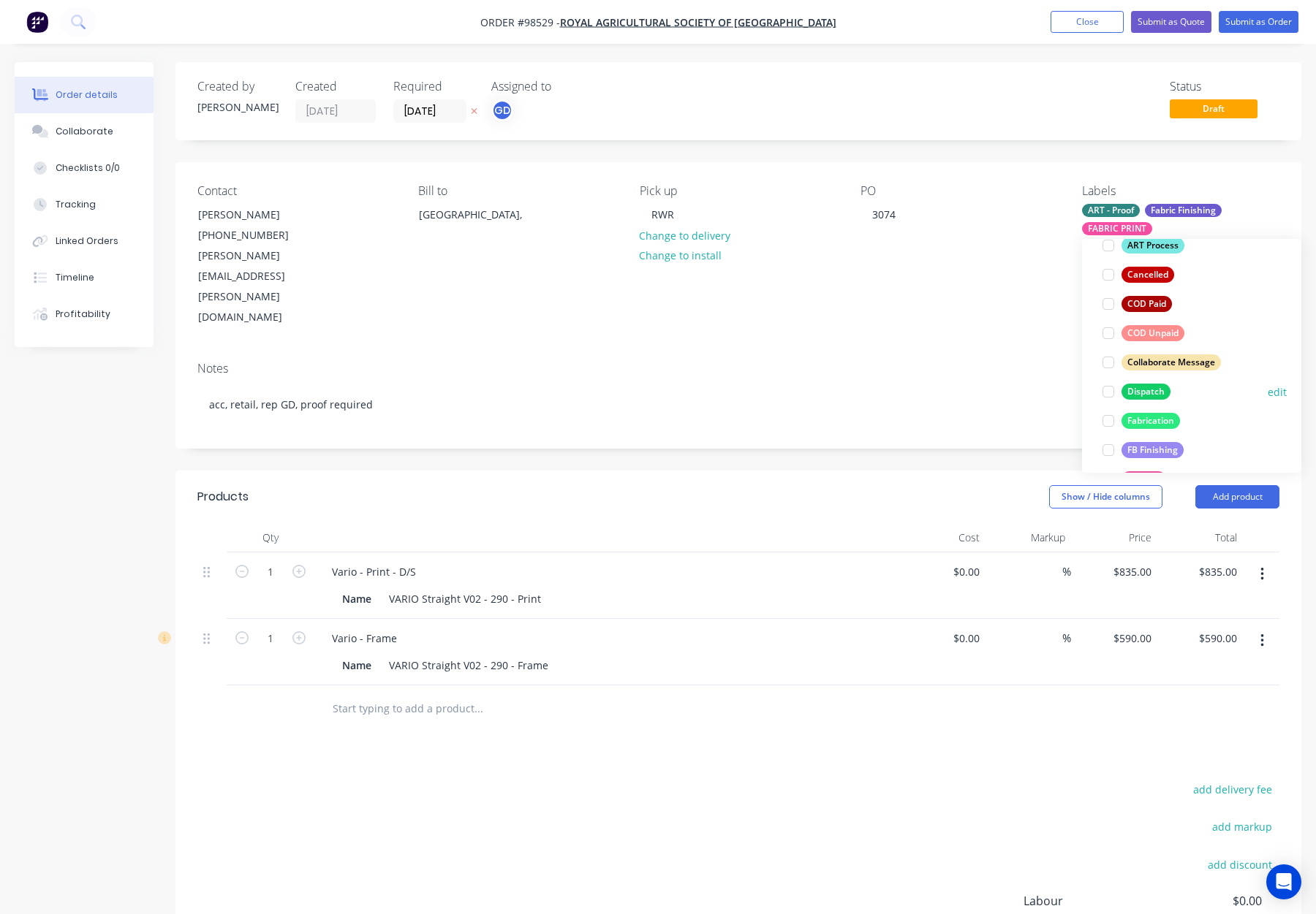
click at [1150, 385] on div "Dispatch" at bounding box center [1146, 392] width 49 height 16
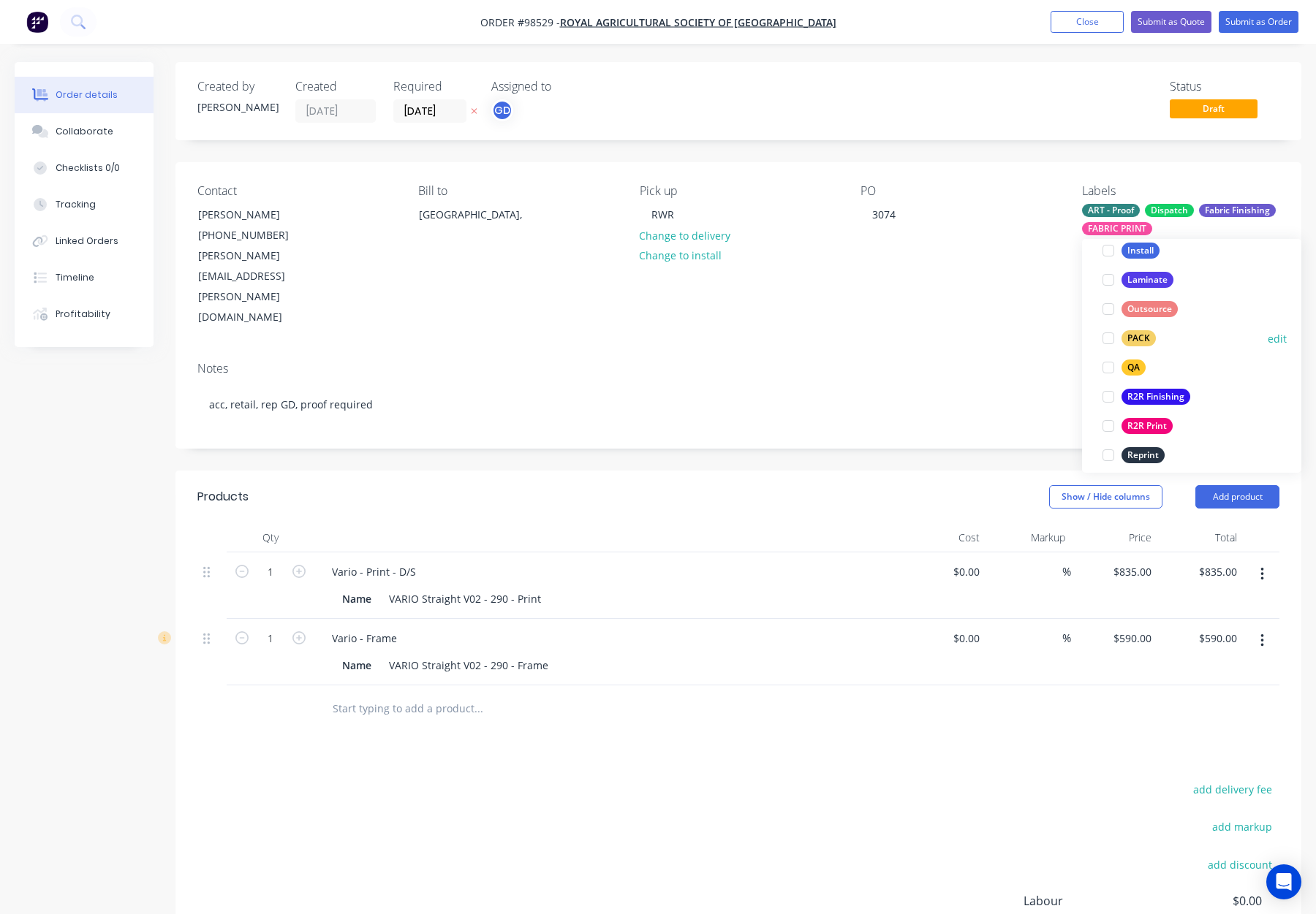
click at [1134, 339] on div "PACK" at bounding box center [1139, 338] width 34 height 16
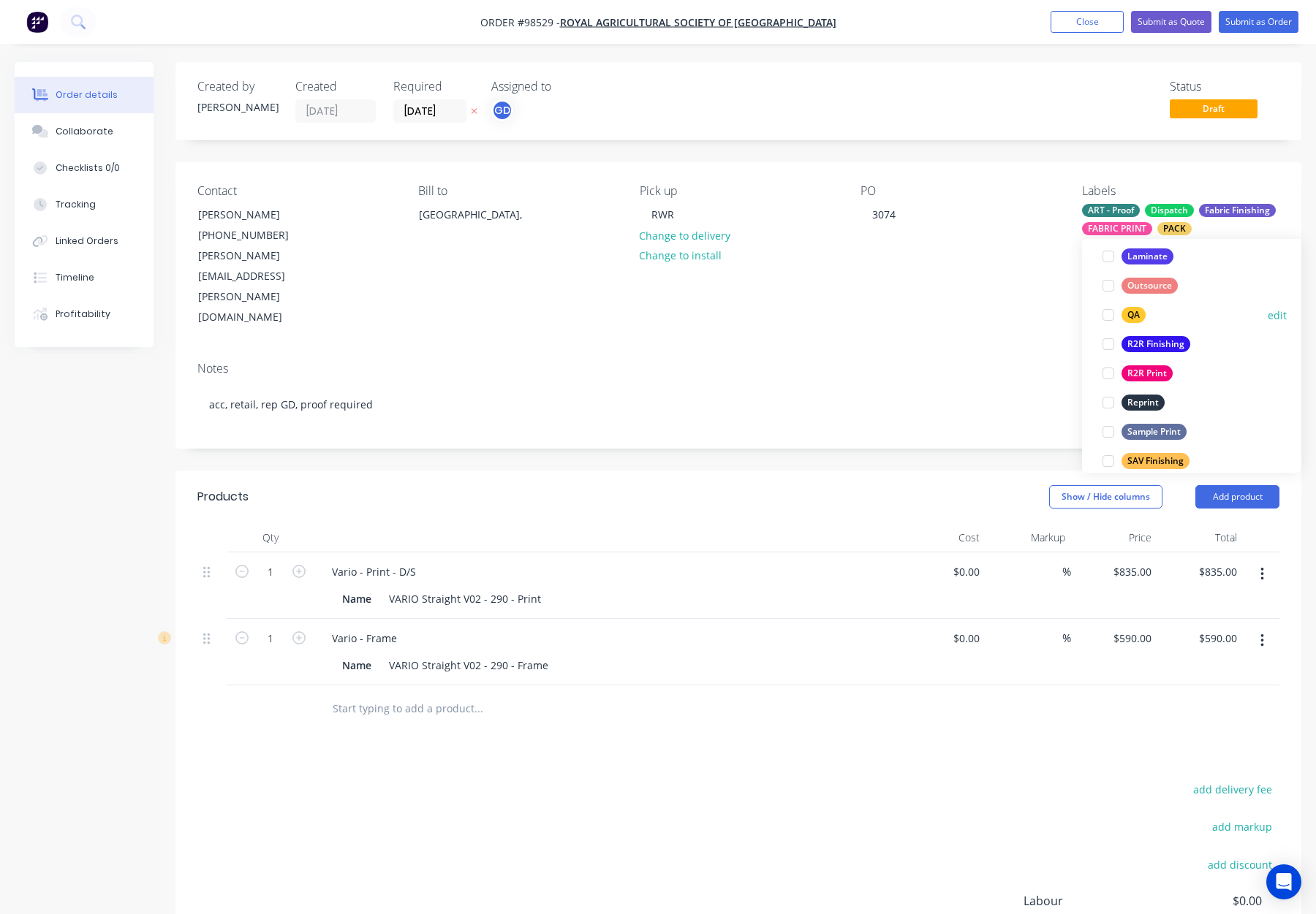
click at [1127, 317] on div "QA" at bounding box center [1133, 315] width 24 height 16
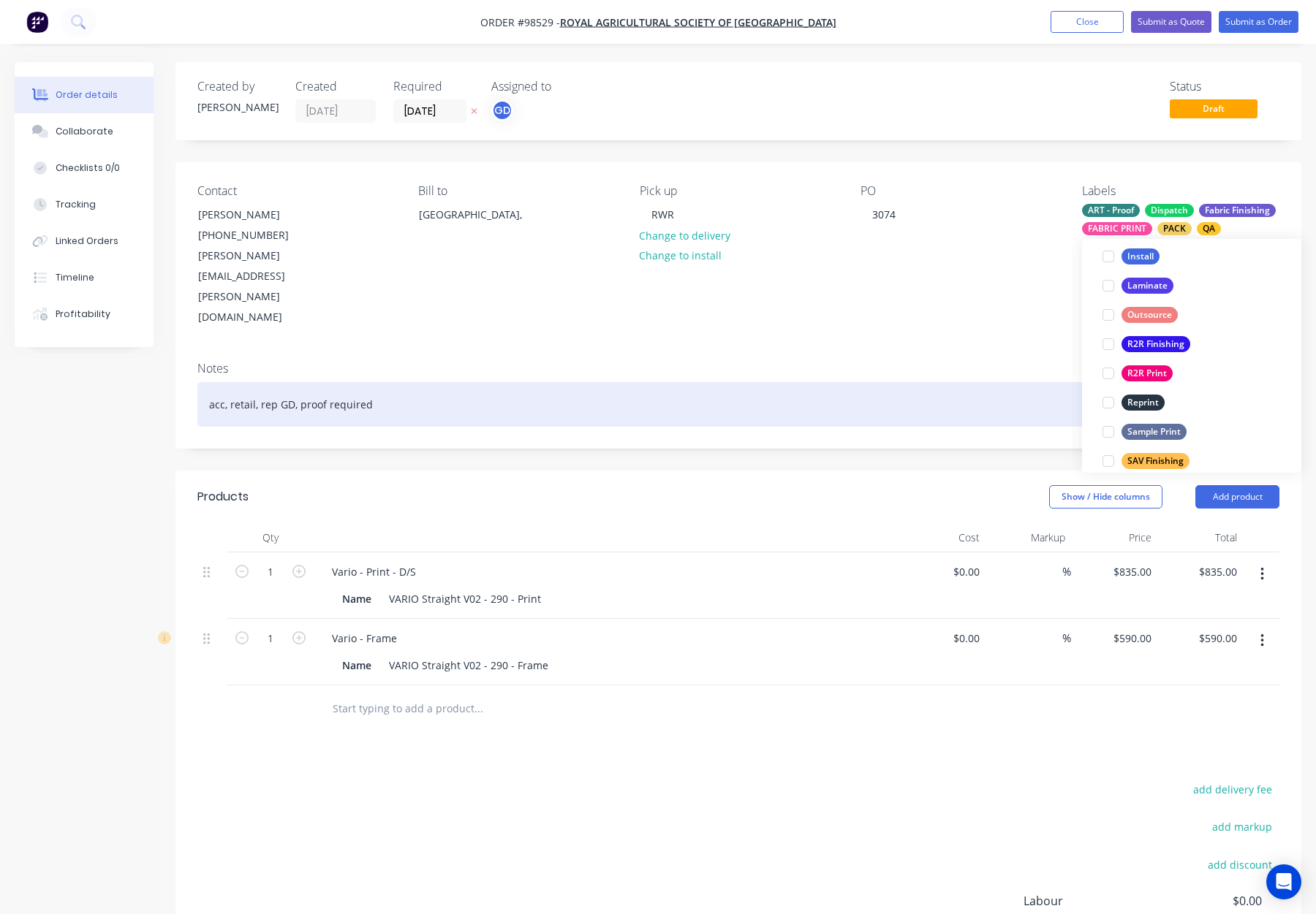
scroll to position [187, 0]
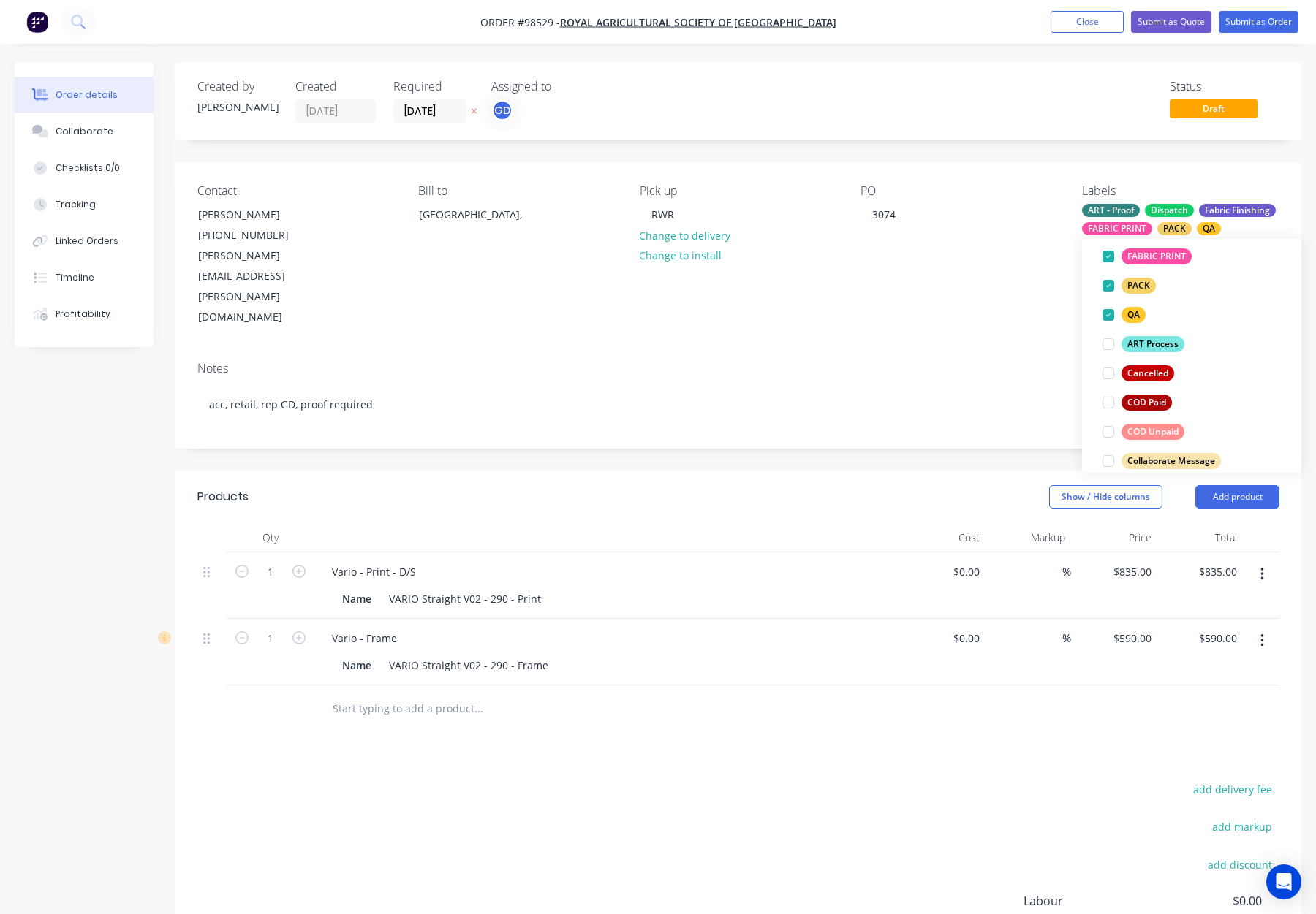
click at [959, 283] on div "Contact Michaela Crosby (08) 6263 3157 Michaela.Crosby@raswa.org.au Bill to Aus…" at bounding box center [738, 256] width 1126 height 188
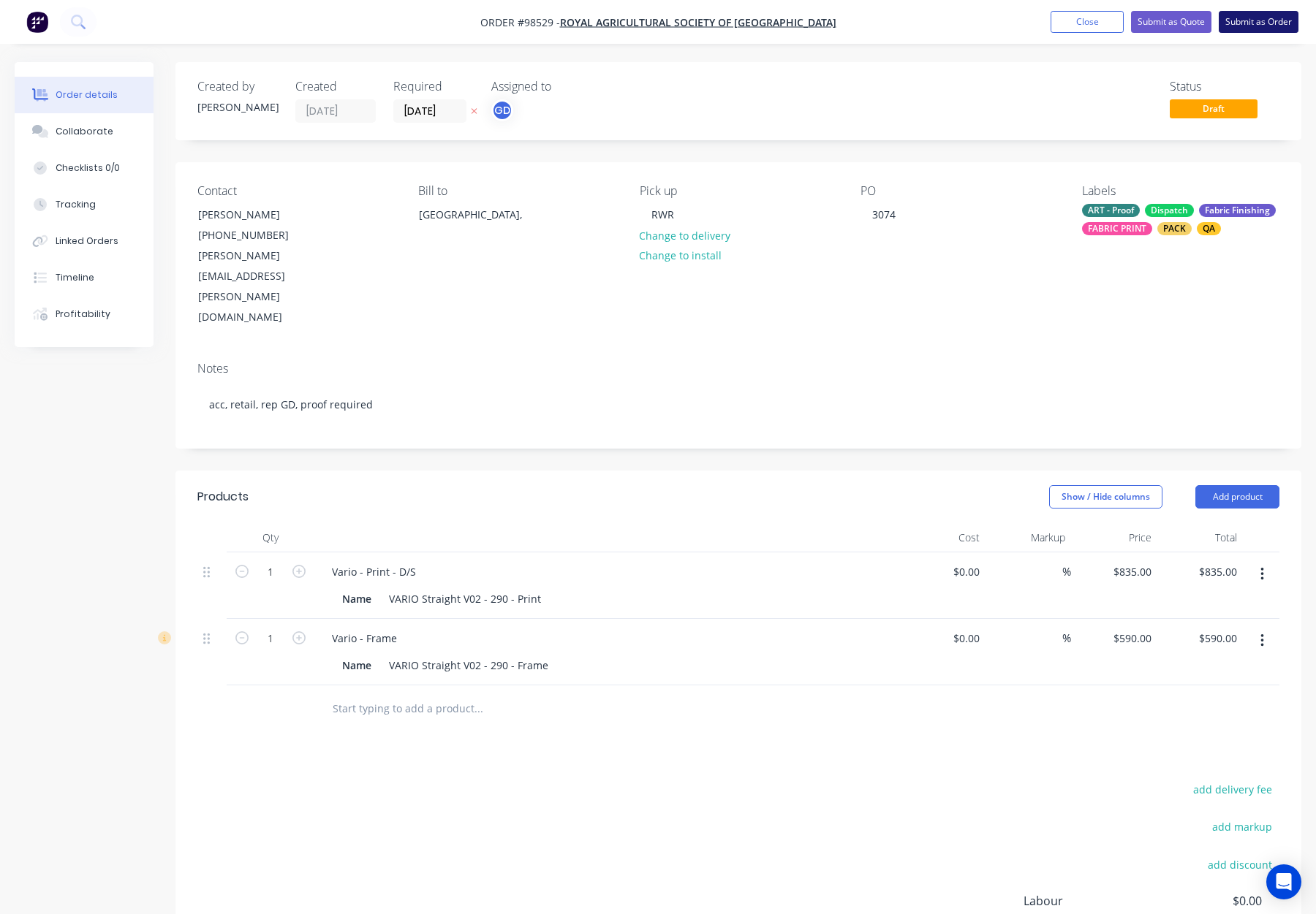
click at [1255, 14] on button "Submit as Order" at bounding box center [1259, 21] width 80 height 22
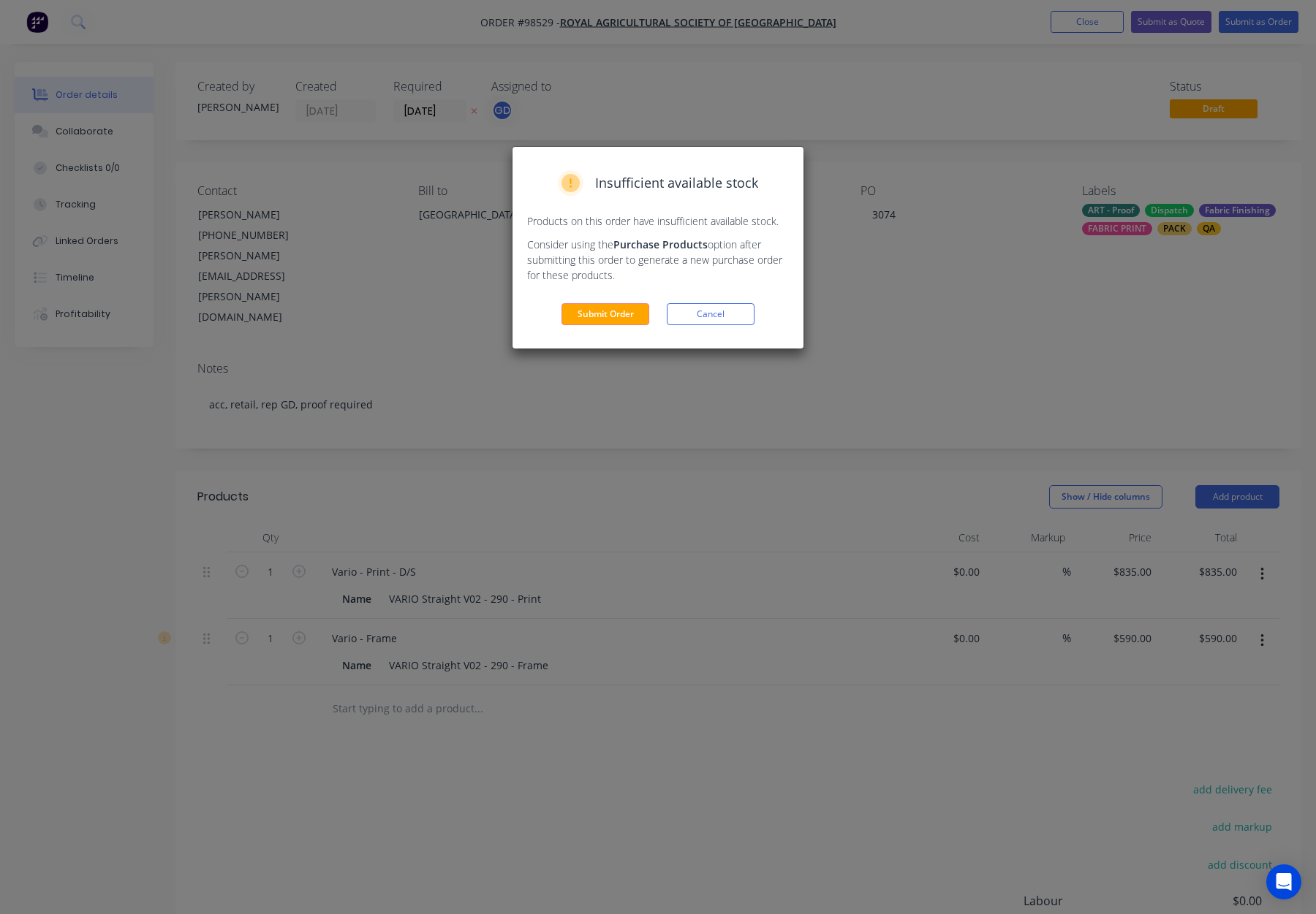
click at [642, 310] on button "Submit Order" at bounding box center [606, 314] width 88 height 22
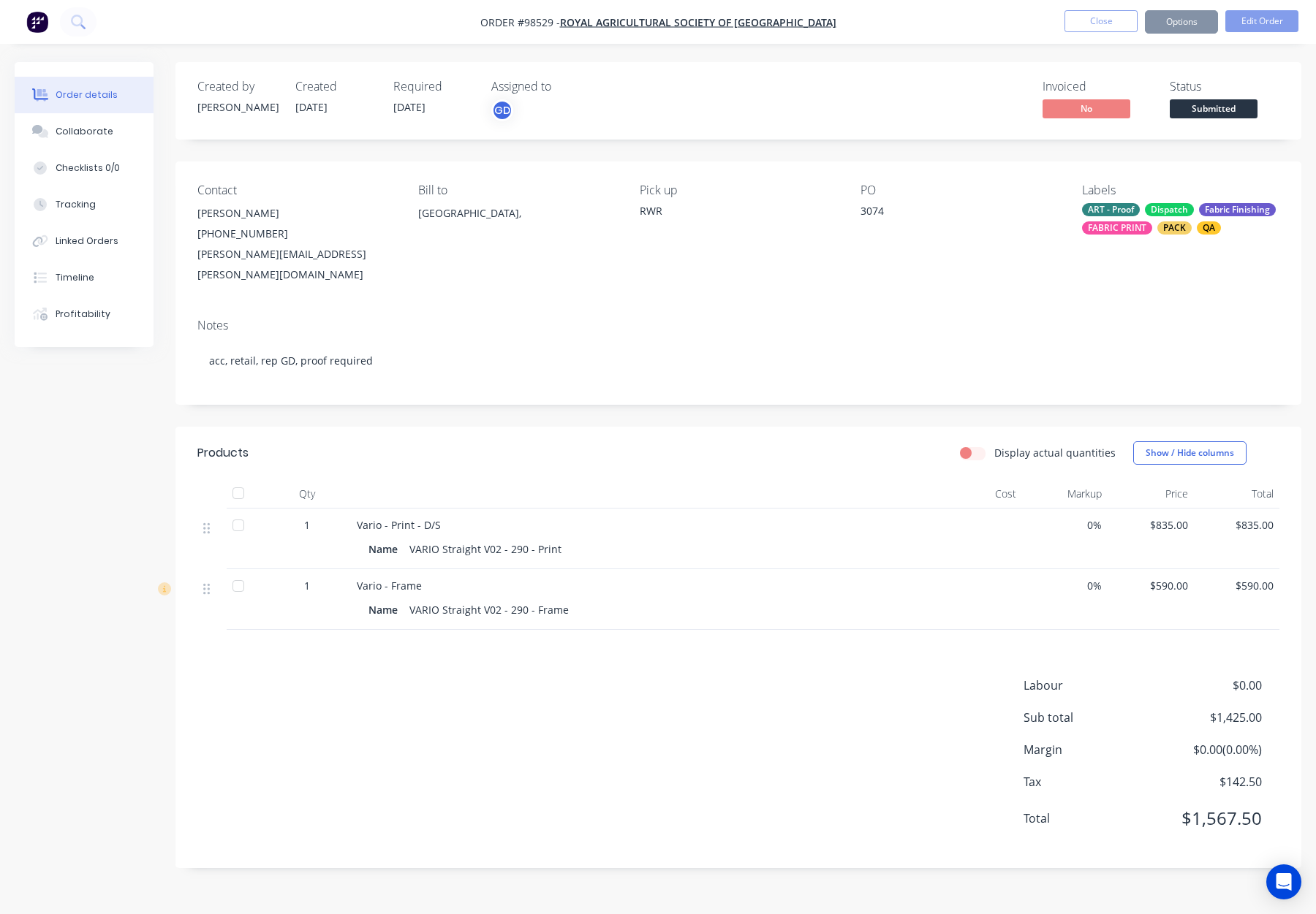
click at [1185, 23] on button "Options" at bounding box center [1182, 21] width 73 height 23
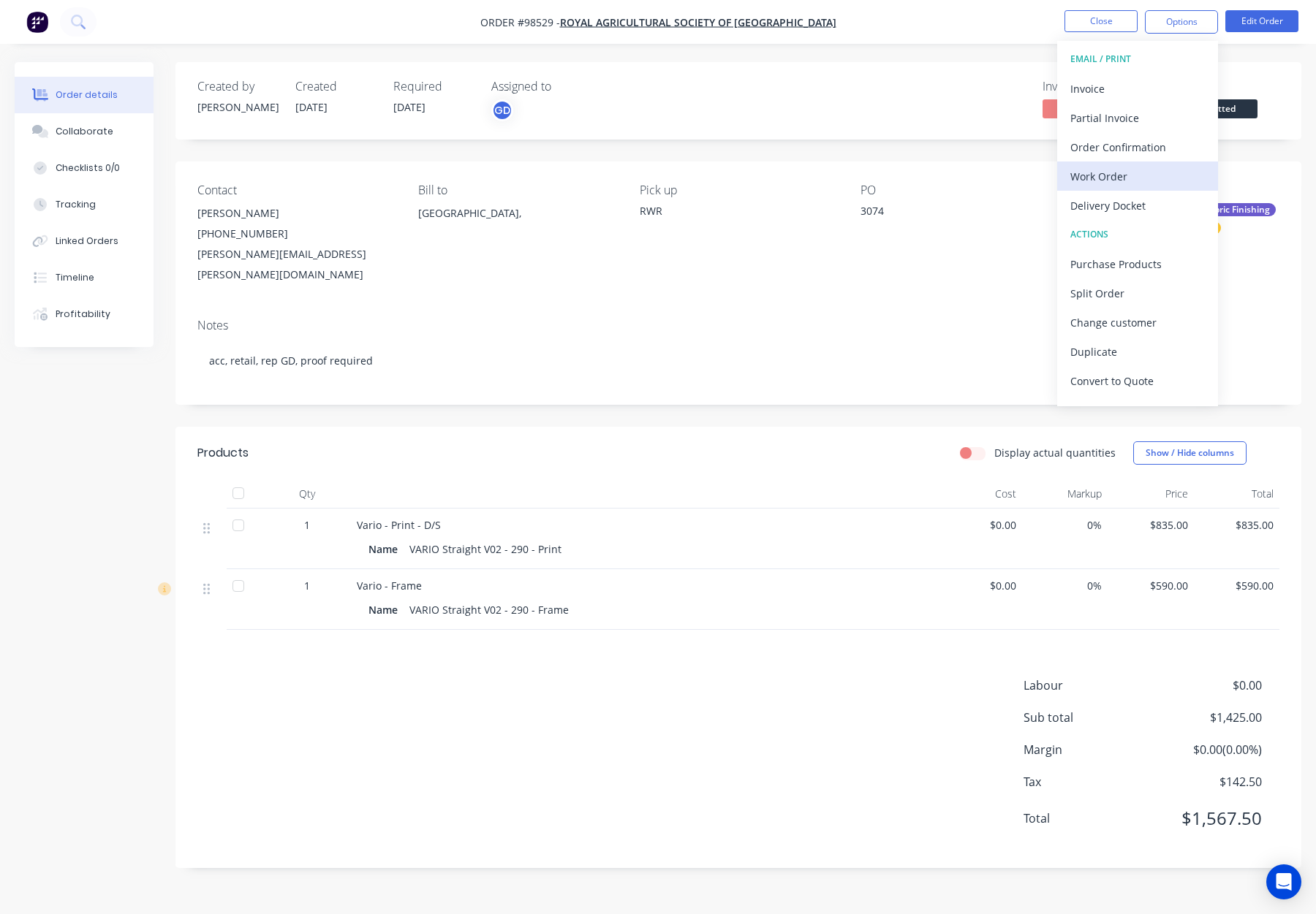
click at [1129, 174] on div "Work Order" at bounding box center [1138, 177] width 134 height 21
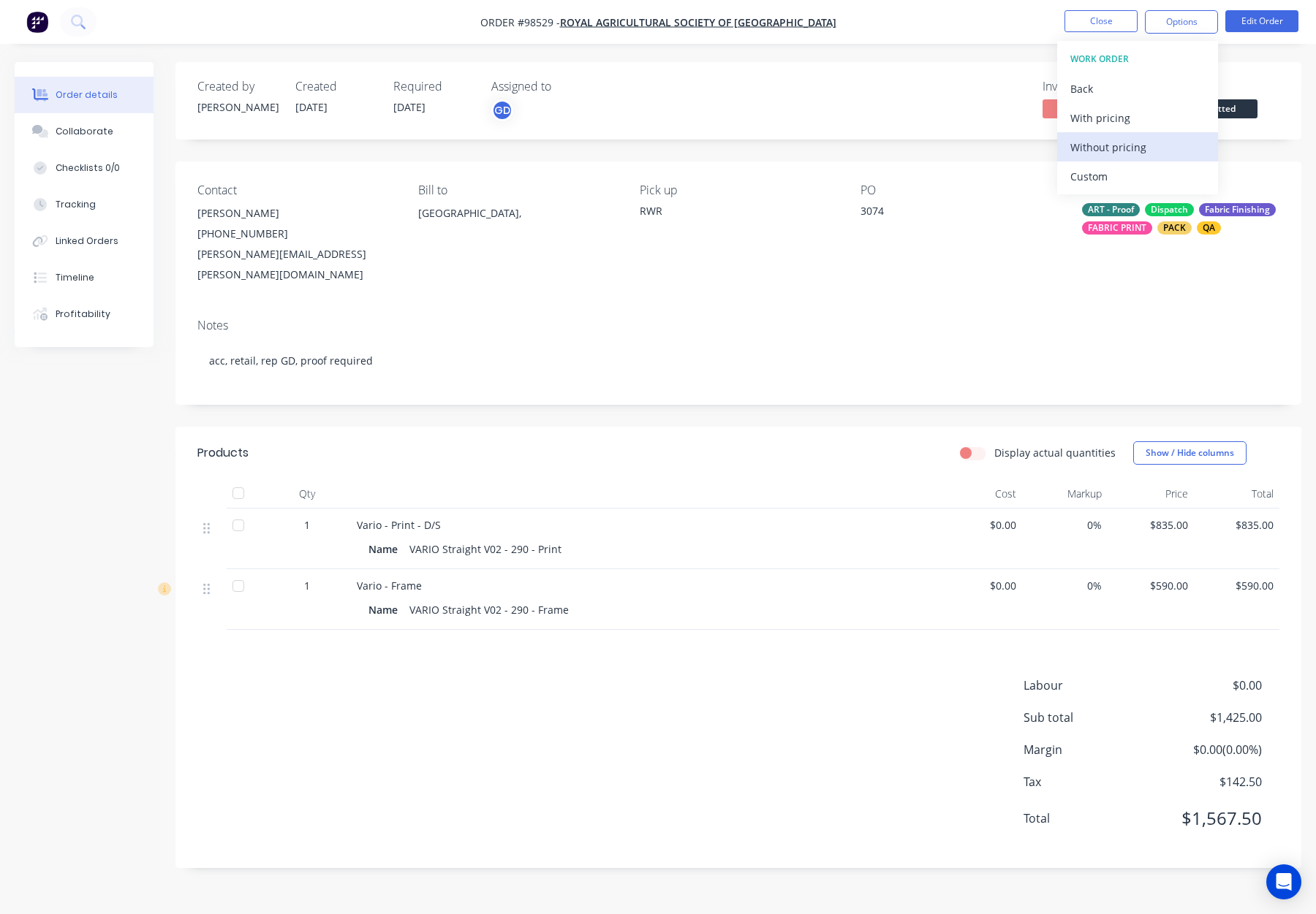
click at [1131, 150] on div "Without pricing" at bounding box center [1138, 148] width 134 height 21
click at [1083, 20] on button "Close" at bounding box center [1101, 21] width 73 height 22
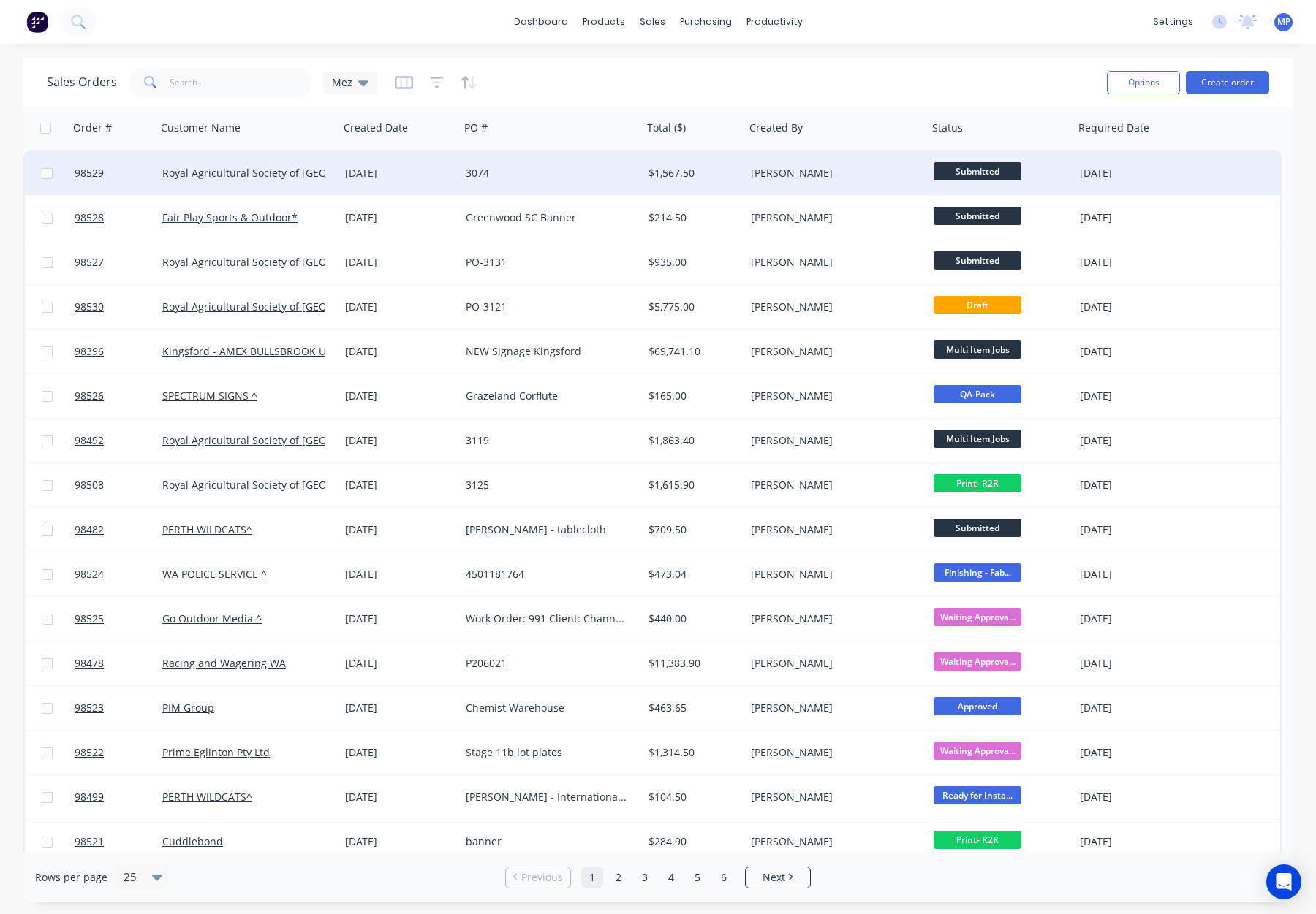
click at [598, 182] on div "3074" at bounding box center [551, 173] width 183 height 44
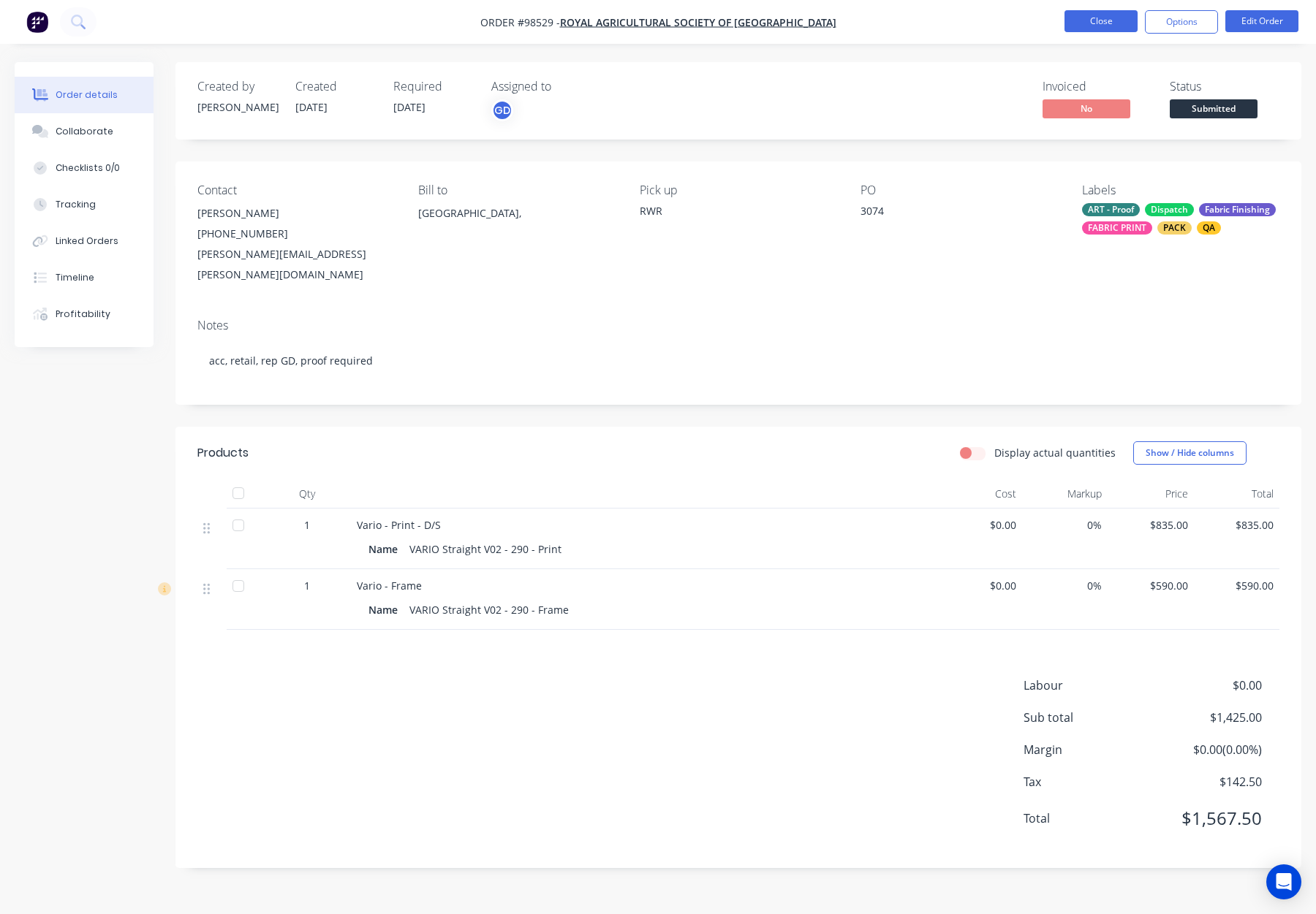
click at [1094, 21] on button "Close" at bounding box center [1101, 21] width 73 height 22
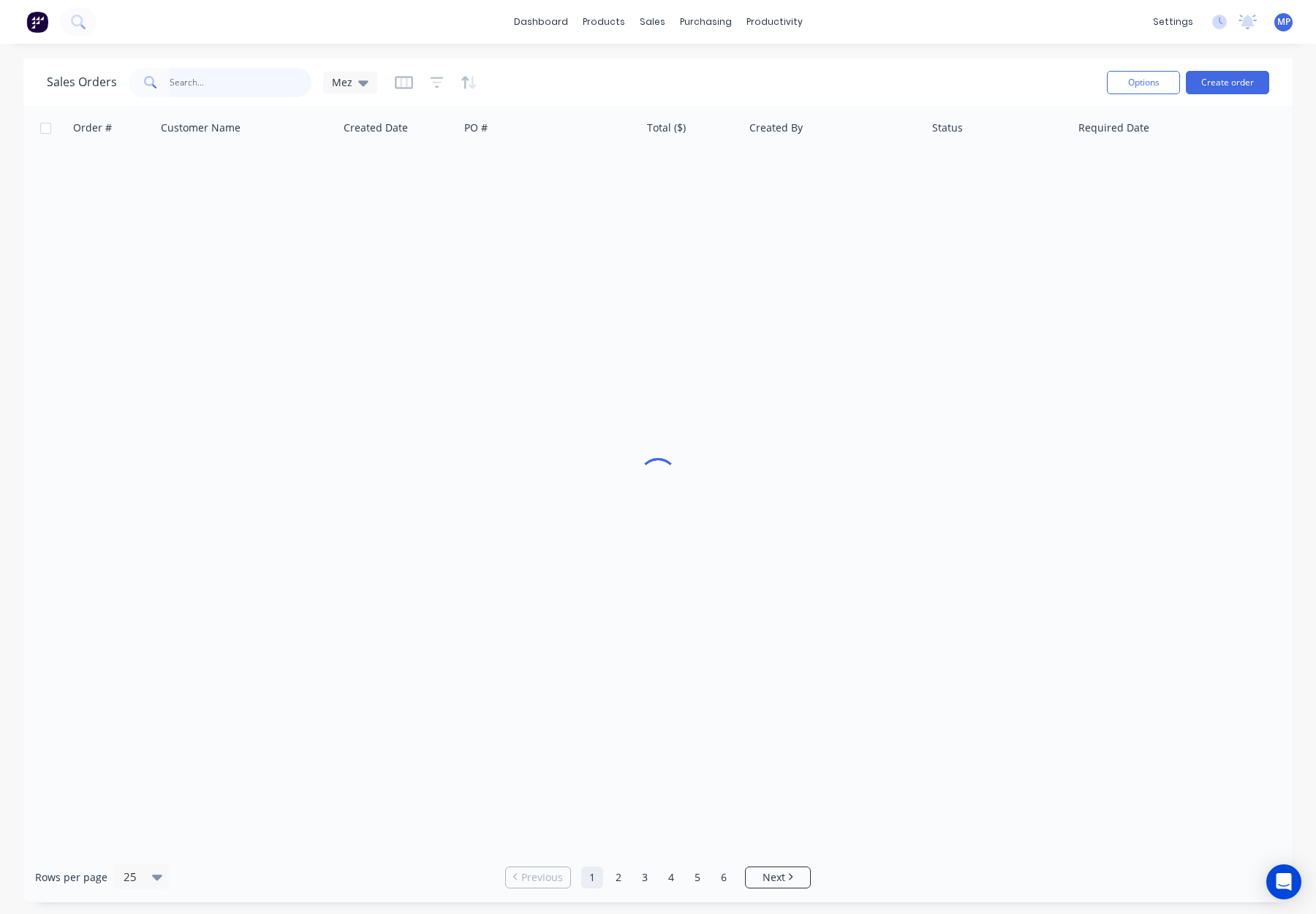
click at [191, 74] on input "text" at bounding box center [241, 82] width 142 height 30
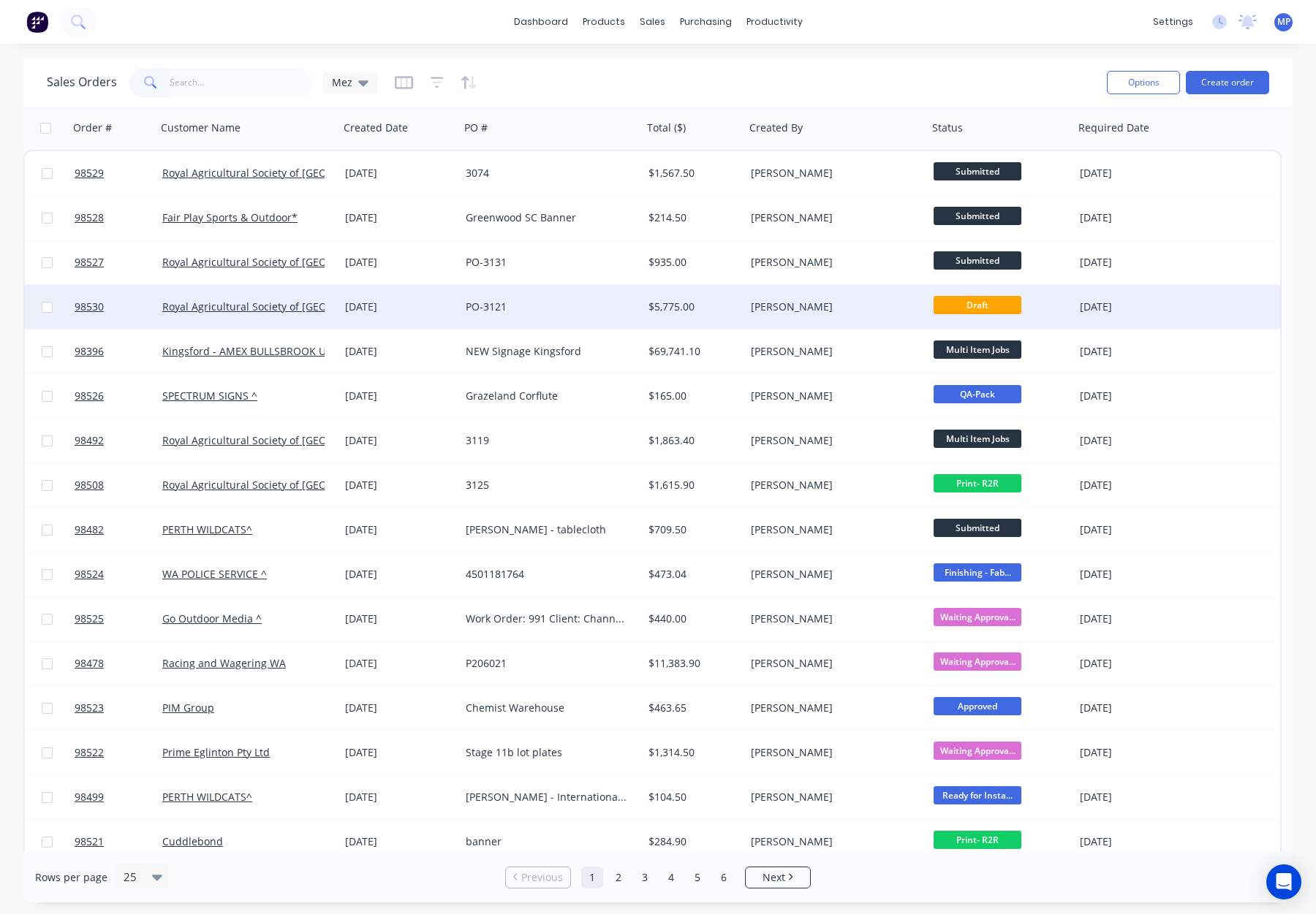
click at [821, 306] on div "[PERSON_NAME]" at bounding box center [831, 307] width 162 height 14
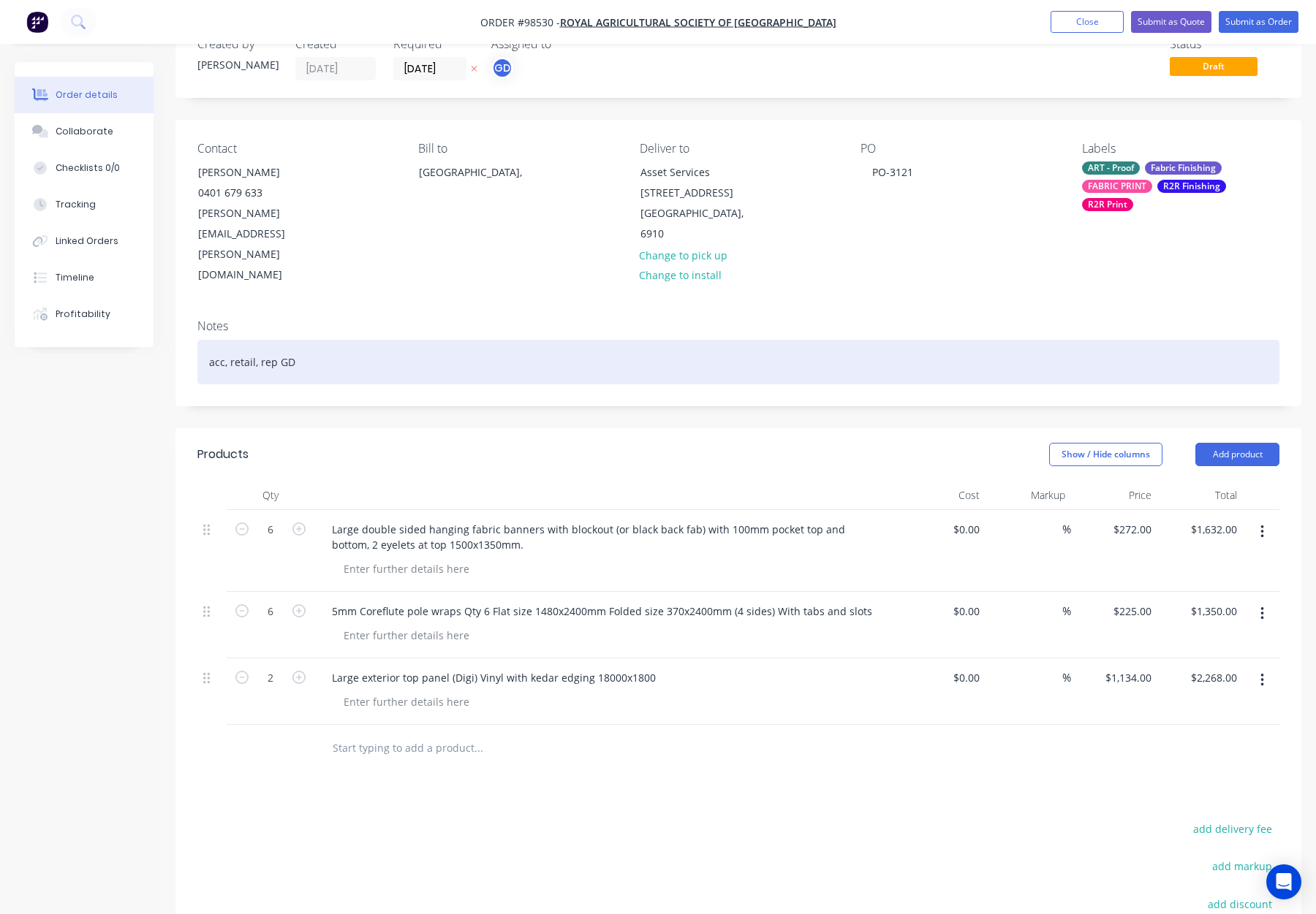
scroll to position [95, 0]
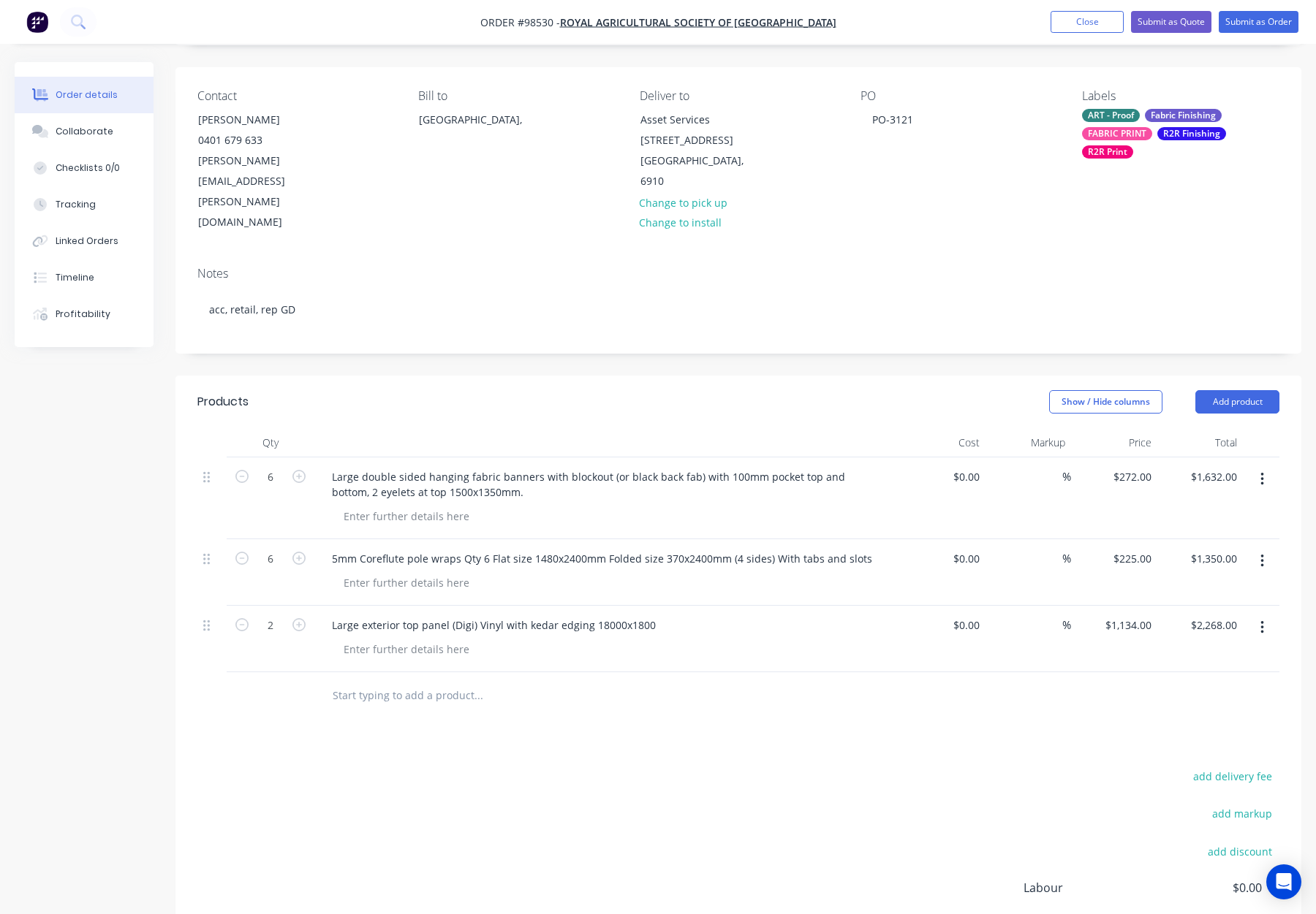
click at [409, 681] on input "text" at bounding box center [478, 696] width 293 height 30
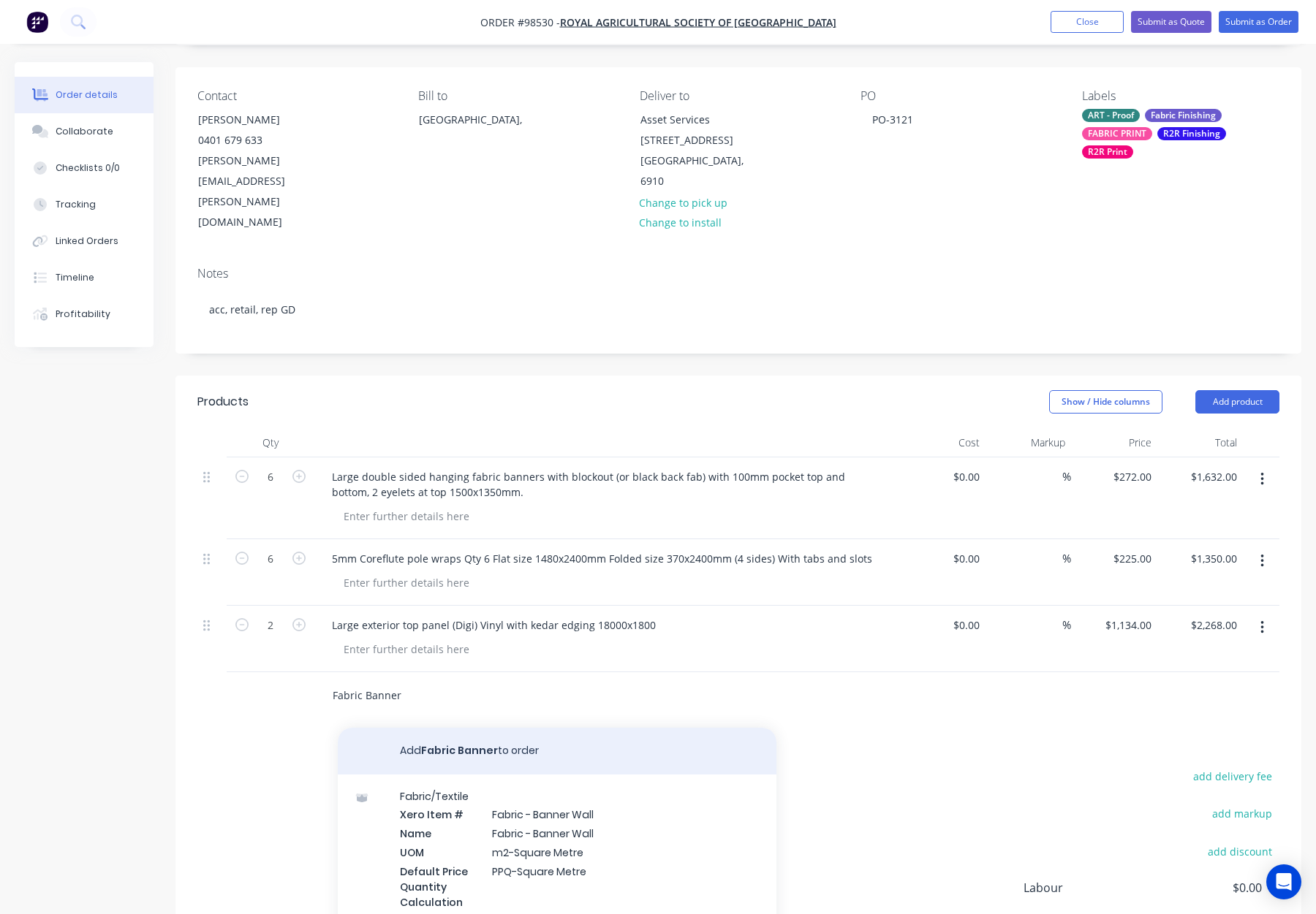
type input "Fabric Banner"
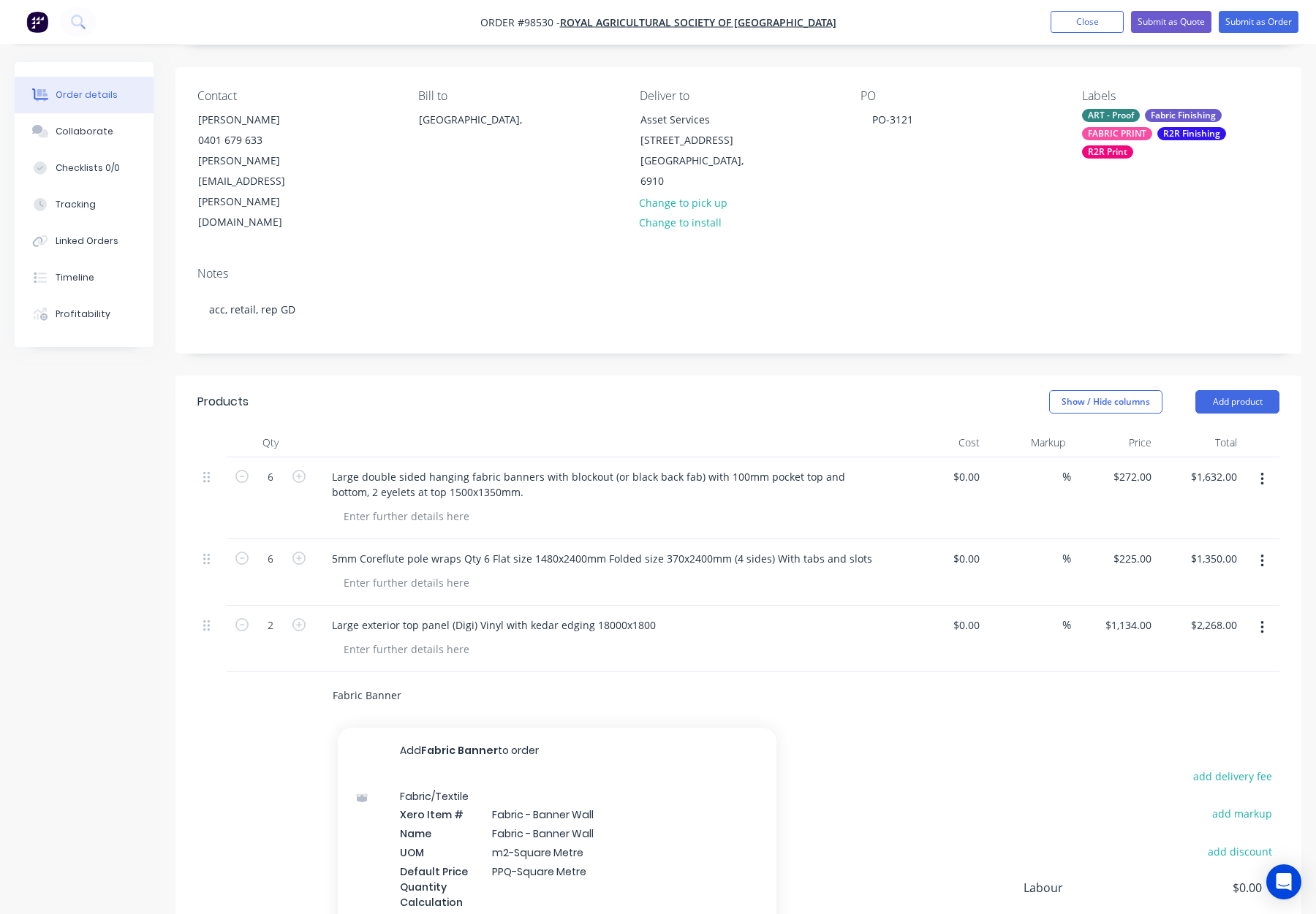
click at [568, 728] on button "Add Fabric Banner to order" at bounding box center [557, 751] width 438 height 47
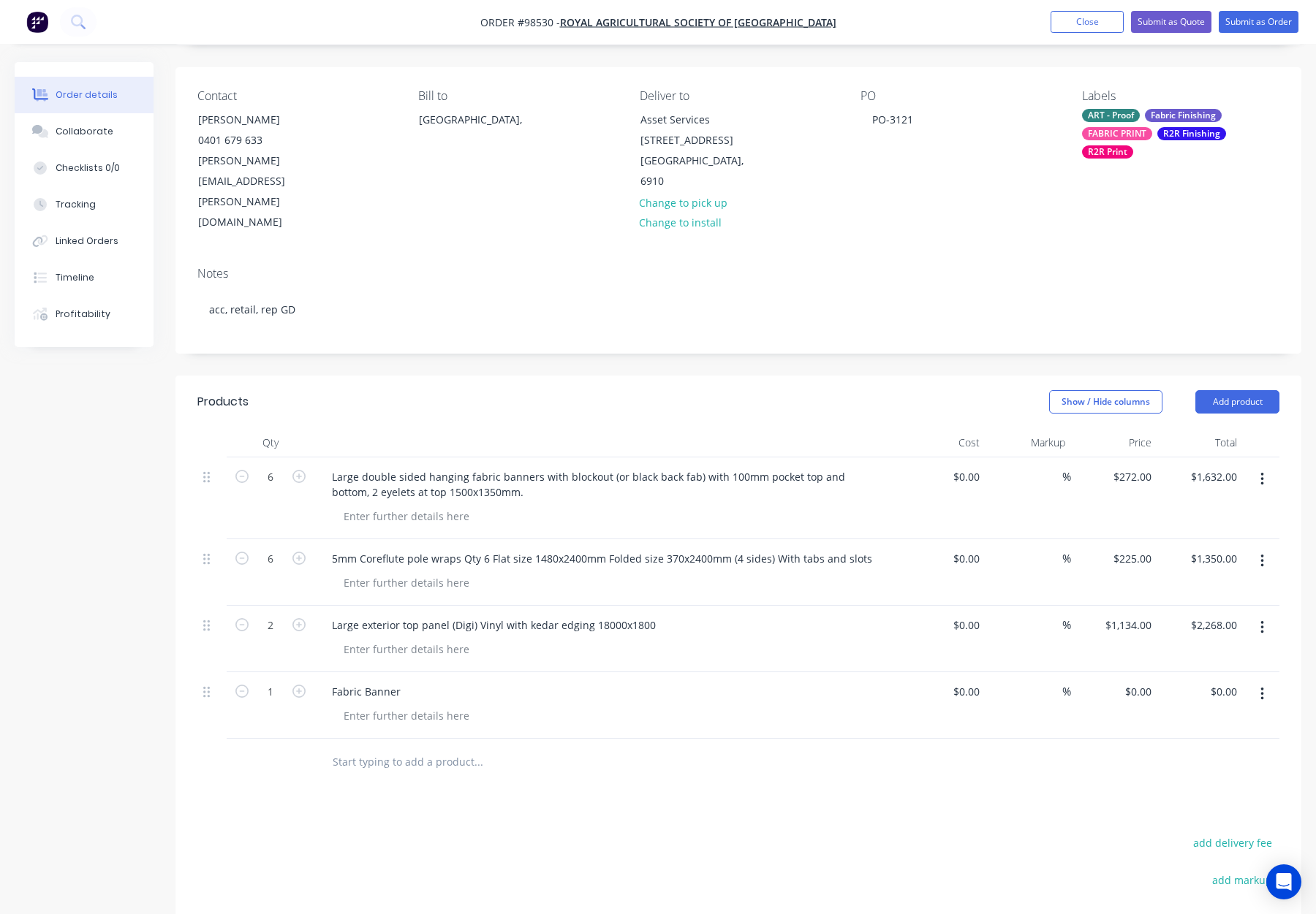
click at [390, 748] on input "text" at bounding box center [478, 762] width 293 height 30
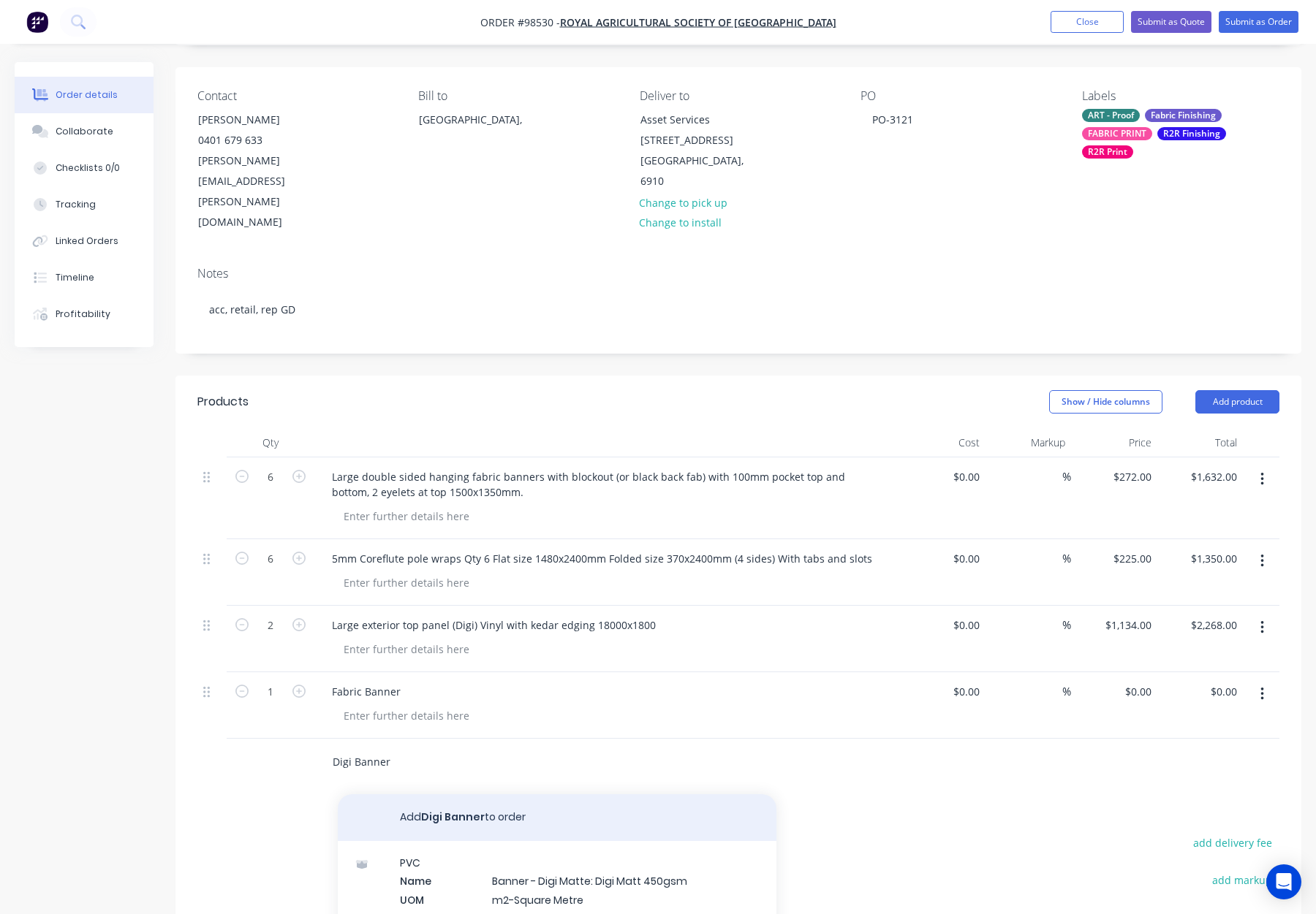
type input "Digi Banner"
click at [495, 794] on button "Add Digi Banner to order" at bounding box center [557, 817] width 438 height 47
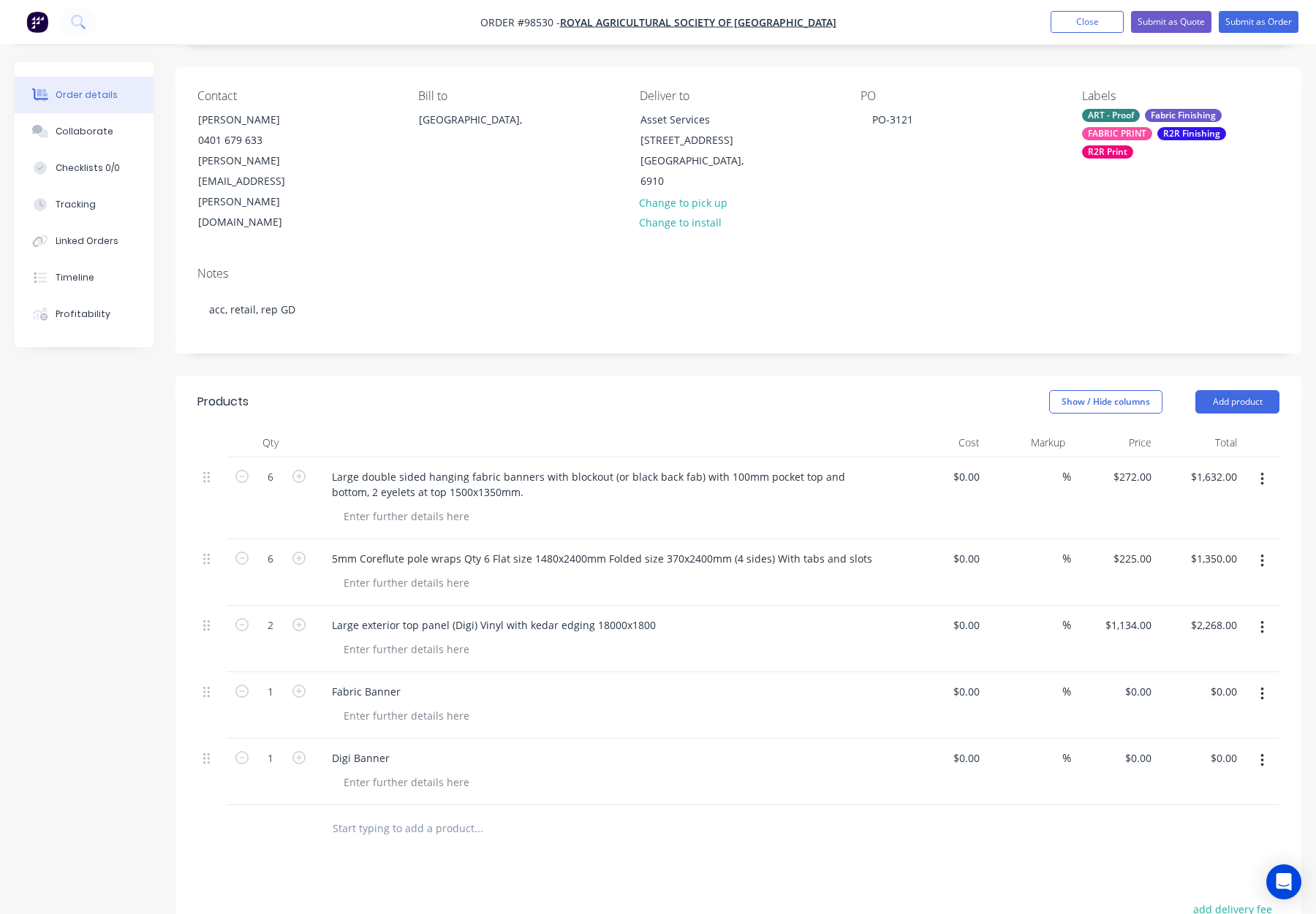
click at [390, 815] on input "text" at bounding box center [478, 829] width 293 height 30
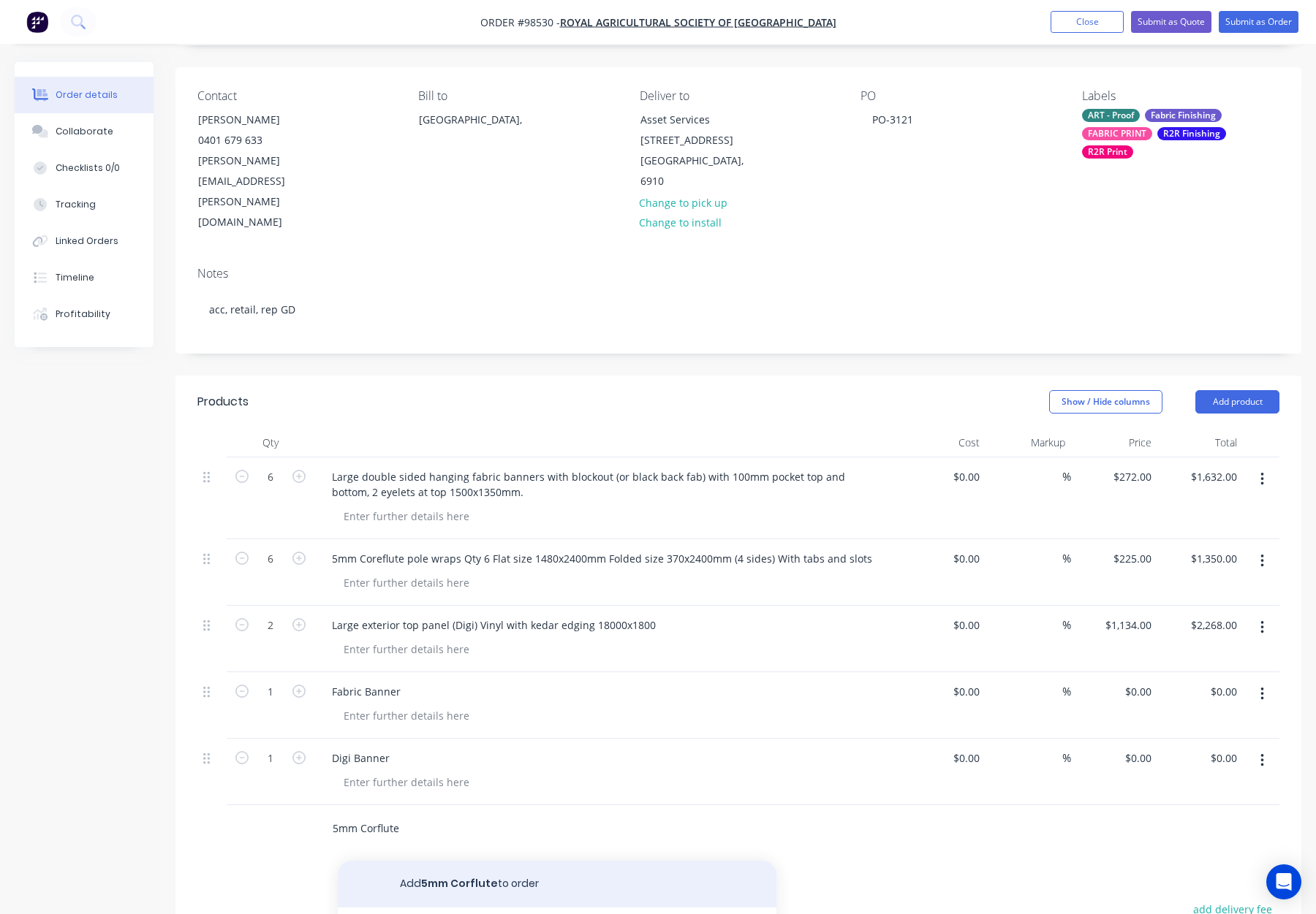
type input "5mm Corflute"
click at [592, 861] on button "Add 5mm Corflute to order" at bounding box center [557, 884] width 438 height 47
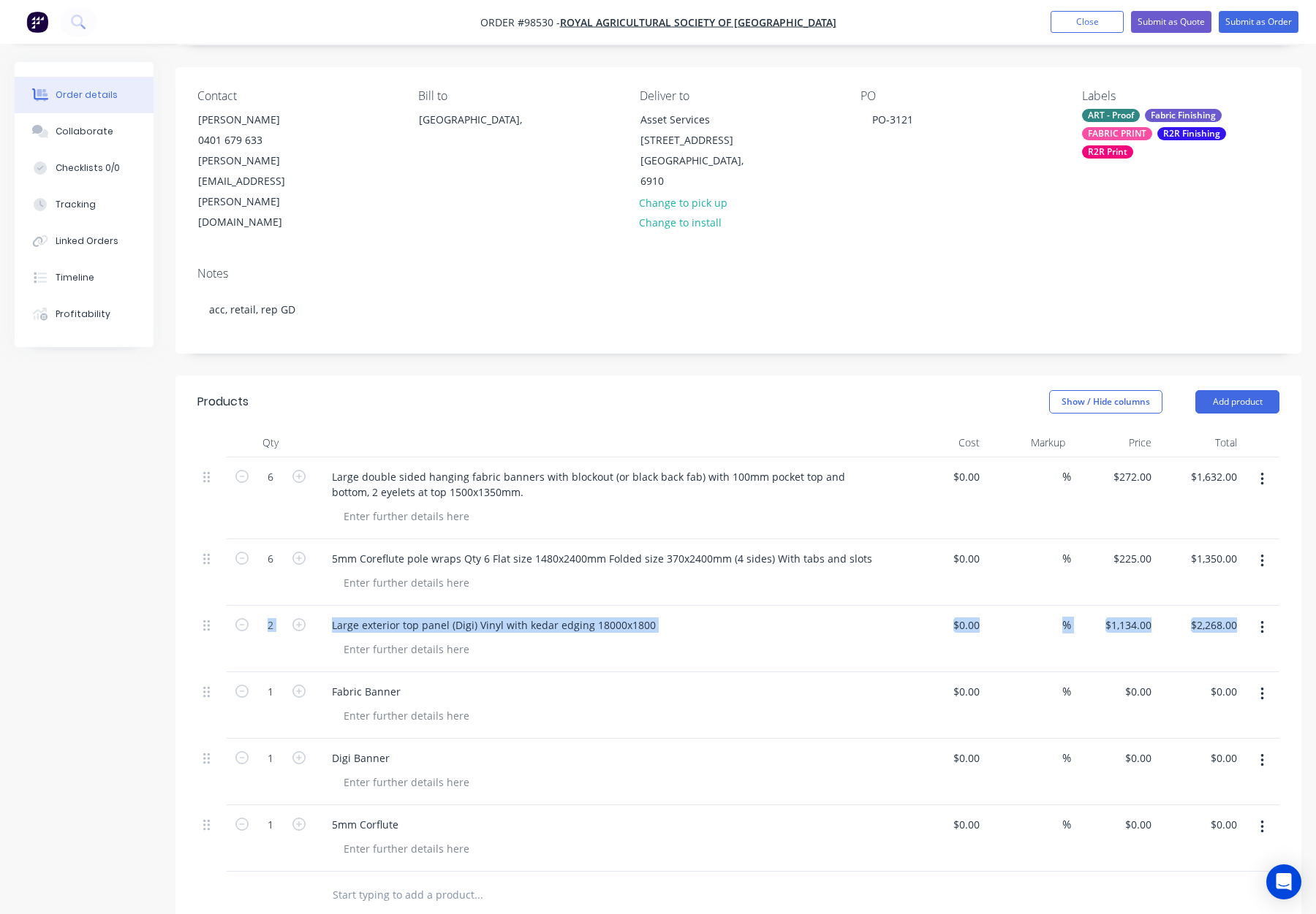
drag, startPoint x: 202, startPoint y: 629, endPoint x: 200, endPoint y: 576, distance: 53.0
click at [200, 571] on div "6 Large double sided hanging fabric banners with blockout (or black back fab) w…" at bounding box center [739, 664] width 1083 height 414
click at [222, 673] on div at bounding box center [212, 706] width 30 height 66
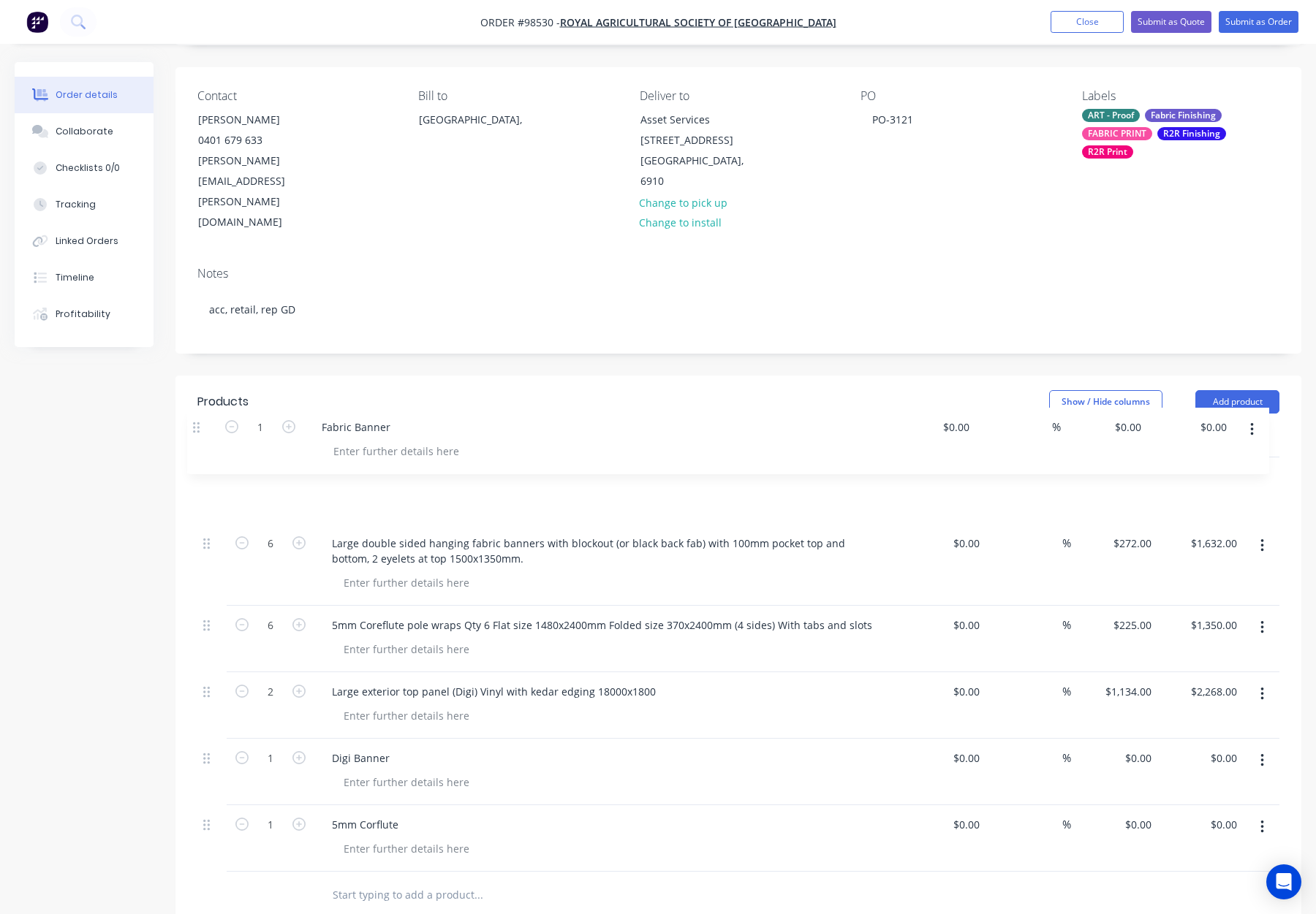
drag, startPoint x: 207, startPoint y: 631, endPoint x: 198, endPoint y: 419, distance: 212.2
click at [198, 458] on div "6 Large double sided hanging fabric banners with blockout (or black back fab) w…" at bounding box center [739, 664] width 1083 height 414
click at [207, 752] on icon at bounding box center [206, 758] width 6 height 13
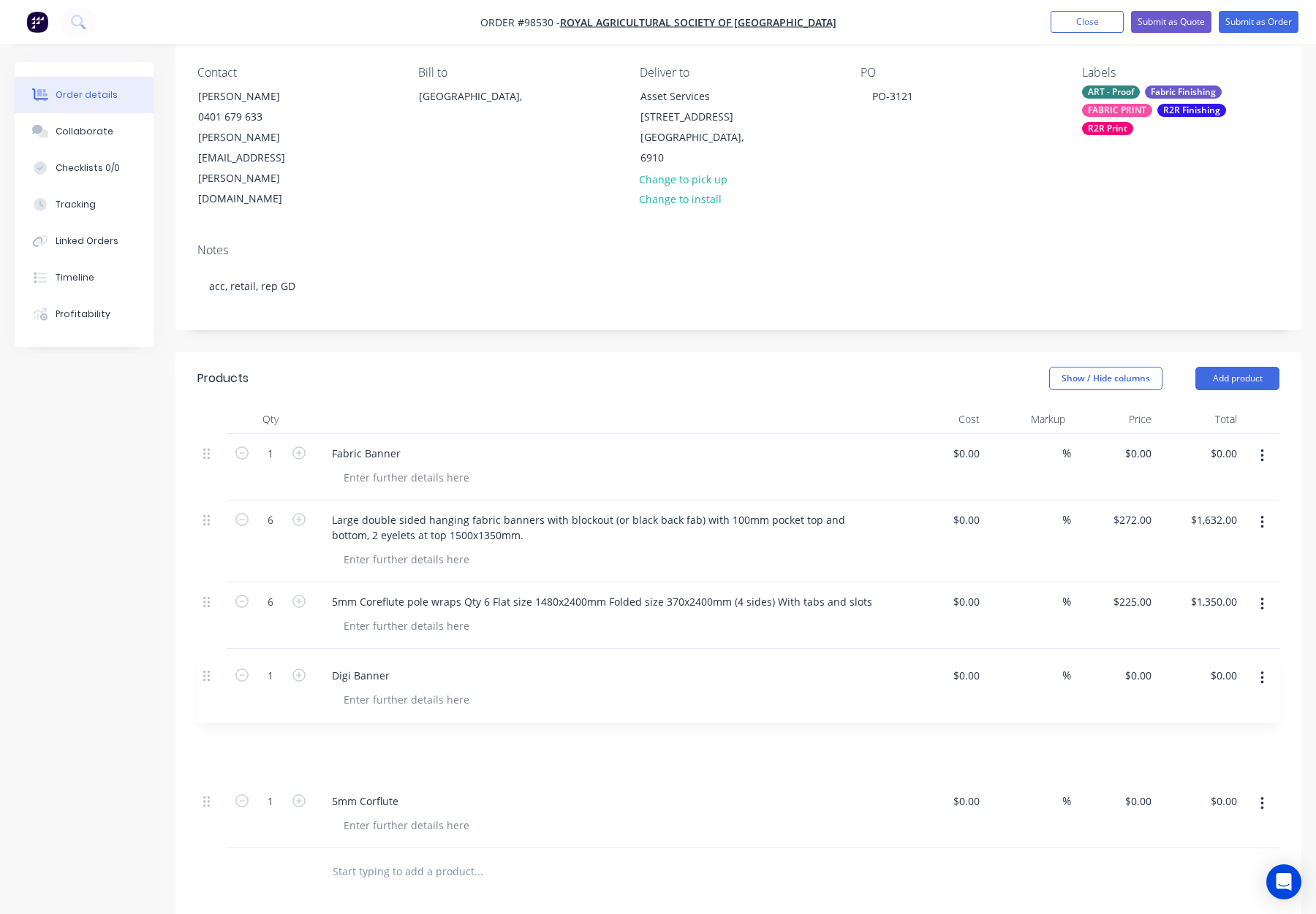
scroll to position [121, 0]
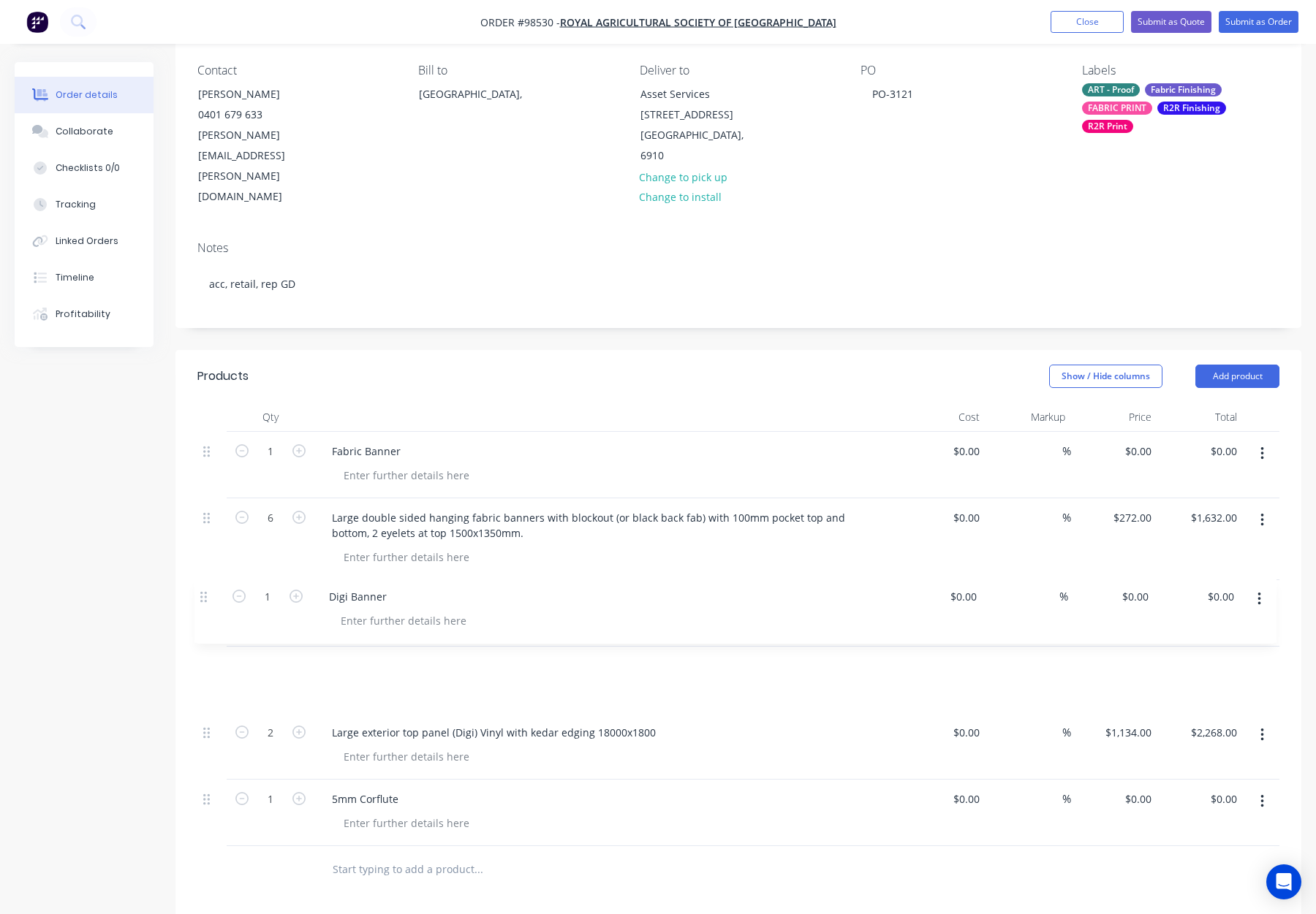
drag, startPoint x: 207, startPoint y: 698, endPoint x: 204, endPoint y: 585, distance: 113.0
click at [204, 585] on div "1 Fabric Banner $0.00 $0.00 % $0.00 $0.00 $0.00 $0.00 6 Large double sided hang…" at bounding box center [739, 639] width 1083 height 414
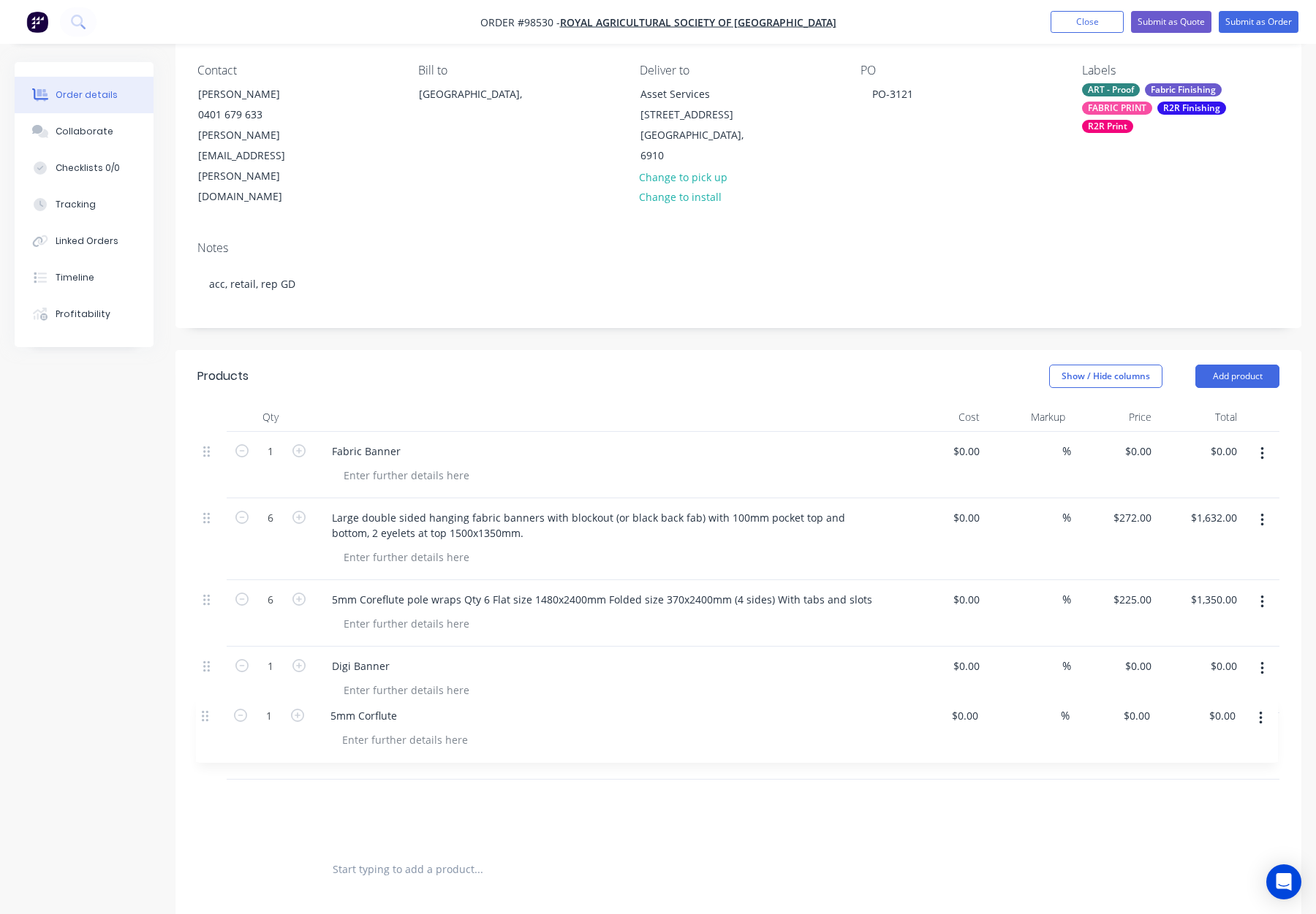
scroll to position [123, 0]
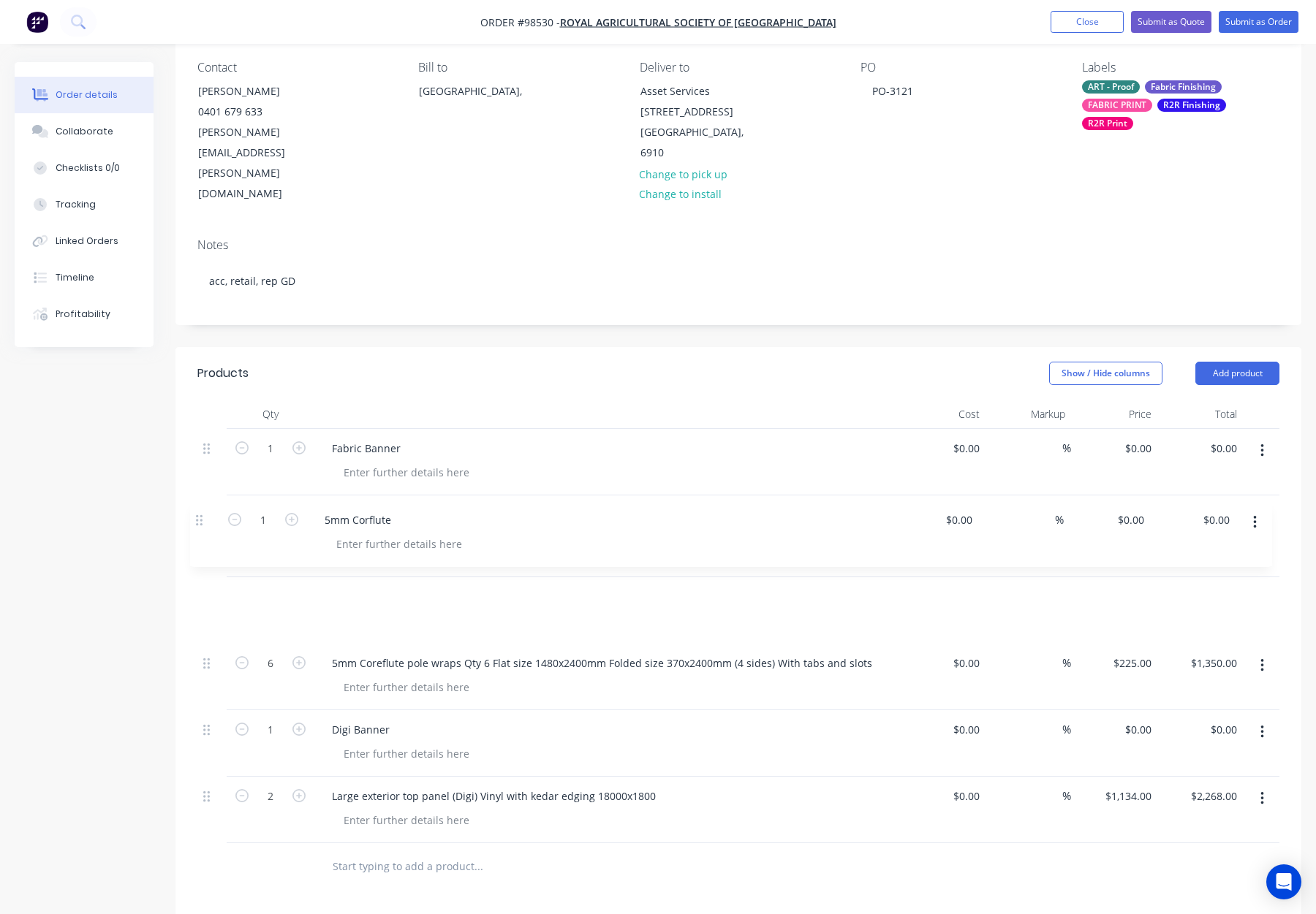
drag, startPoint x: 208, startPoint y: 736, endPoint x: 200, endPoint y: 522, distance: 214.1
click at [201, 522] on div "1 Fabric Banner $0.00 $0.00 % $0.00 $0.00 $0.00 $0.00 6 Large double sided hang…" at bounding box center [739, 636] width 1083 height 414
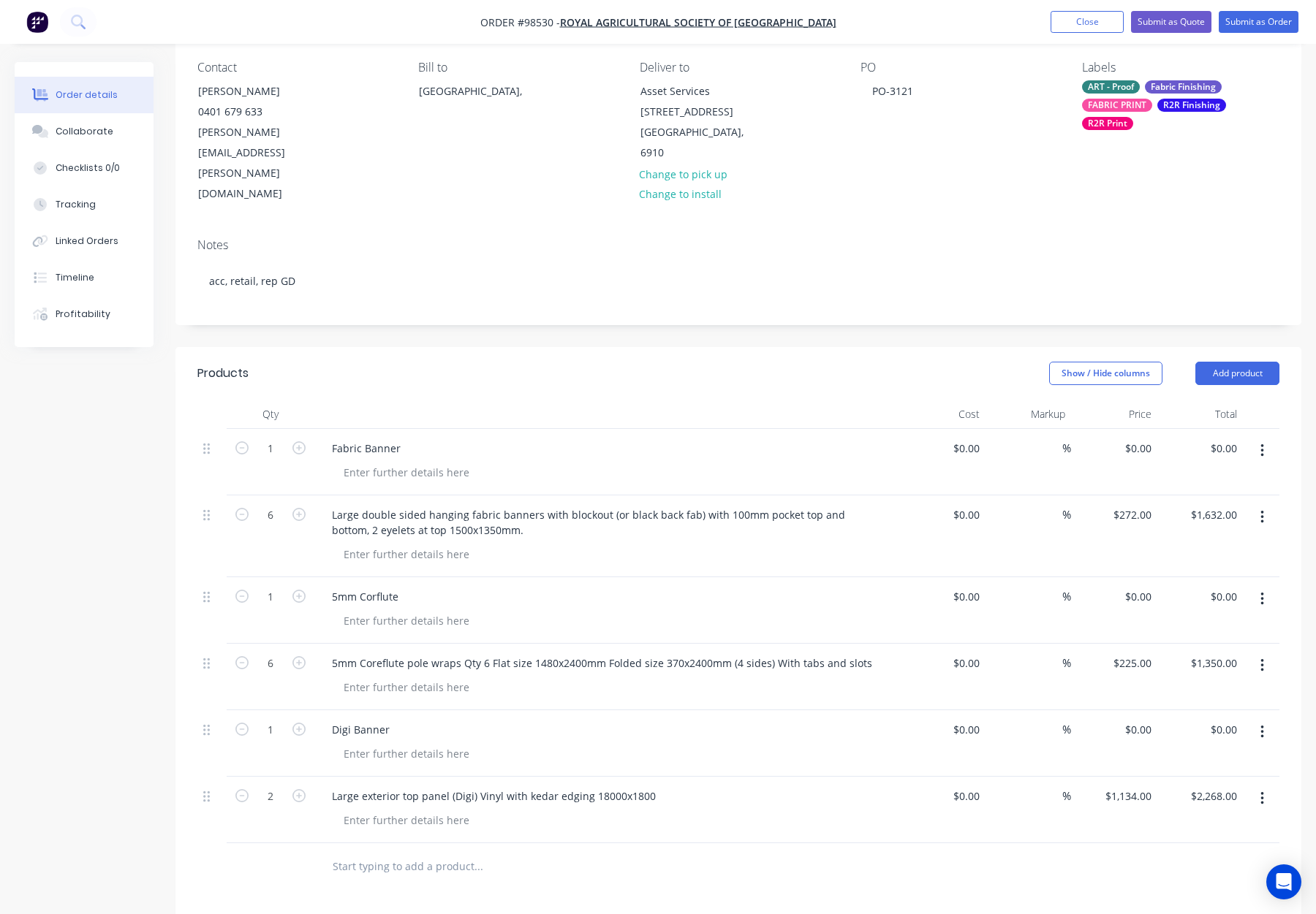
scroll to position [110, 0]
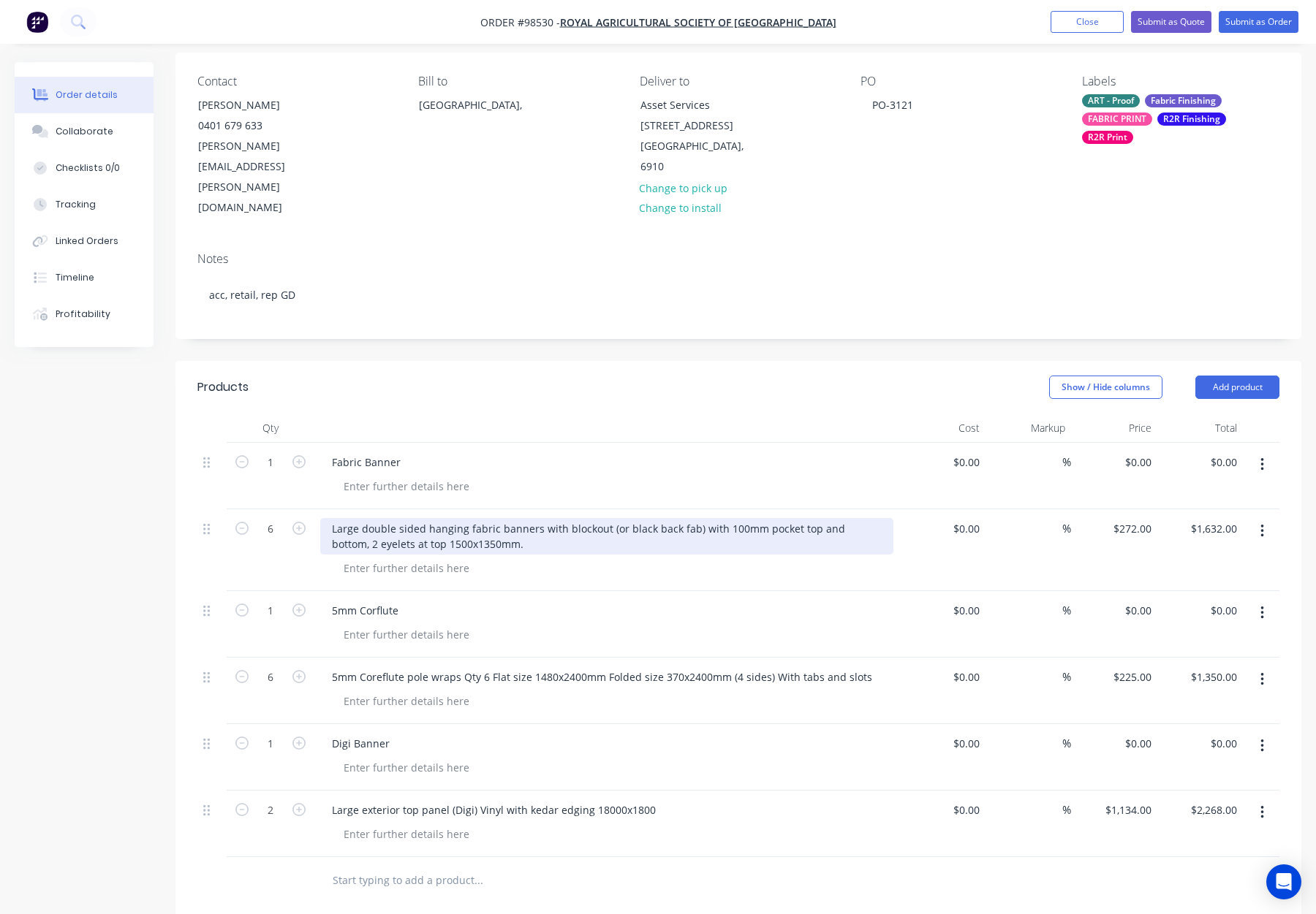
drag, startPoint x: 402, startPoint y: 482, endPoint x: 413, endPoint y: 483, distance: 11.0
click at [415, 518] on div "Large double sided hanging fabric banners with blockout (or black back fab) wit…" at bounding box center [607, 536] width 573 height 37
drag, startPoint x: 396, startPoint y: 482, endPoint x: 409, endPoint y: 483, distance: 13.0
click at [409, 518] on div "Large double sided hanging fabric banners with blockout (or black back fab) wit…" at bounding box center [607, 536] width 573 height 37
click at [408, 518] on div "Large double sided hanging fabric banners with blockout (or black back fab) wit…" at bounding box center [607, 536] width 573 height 37
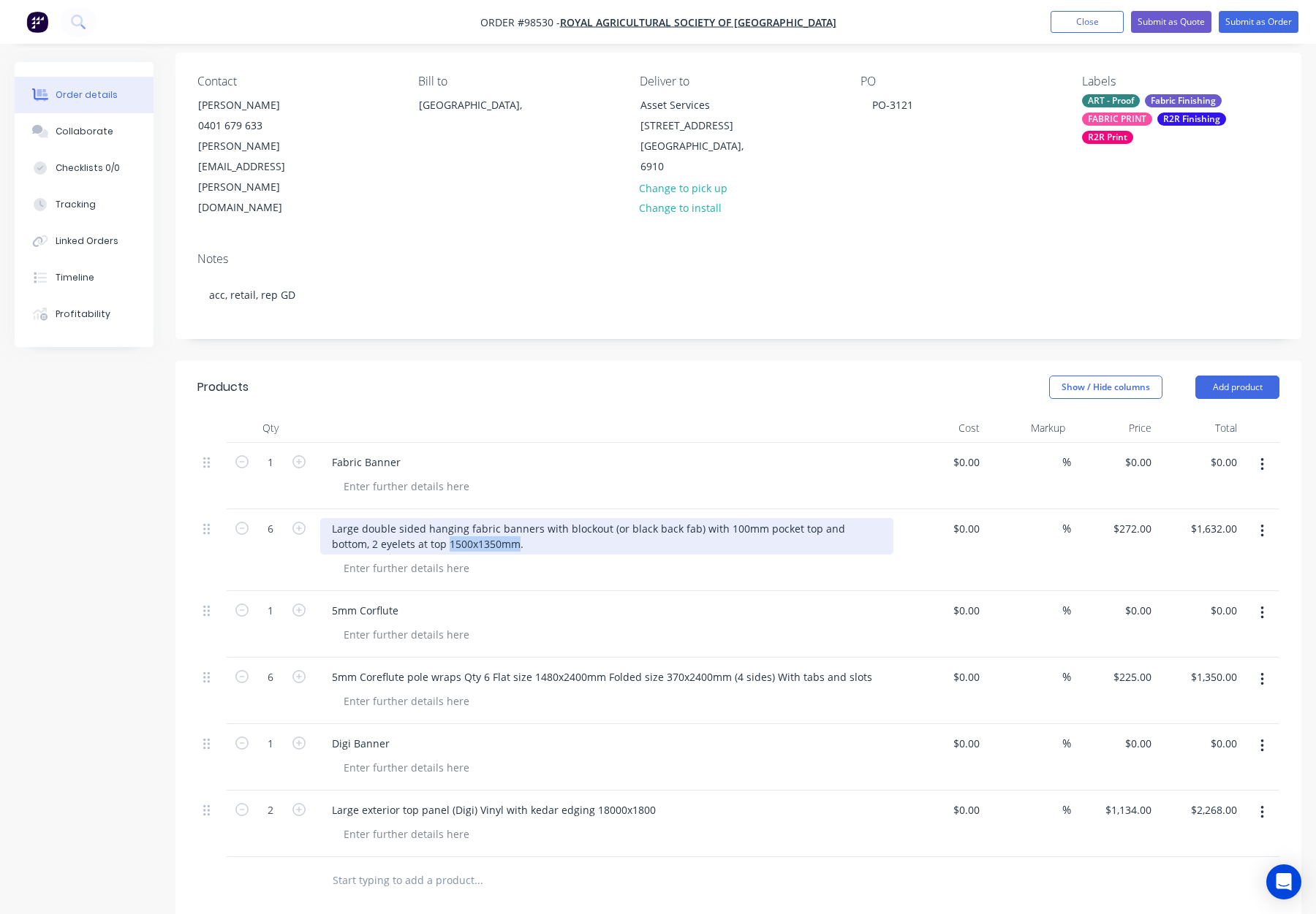
drag, startPoint x: 403, startPoint y: 482, endPoint x: 471, endPoint y: 485, distance: 68.1
click at [471, 518] on div "Large double sided hanging fabric banners with blockout (or black back fab) wit…" at bounding box center [607, 536] width 573 height 37
copy div "1500x1350mm"
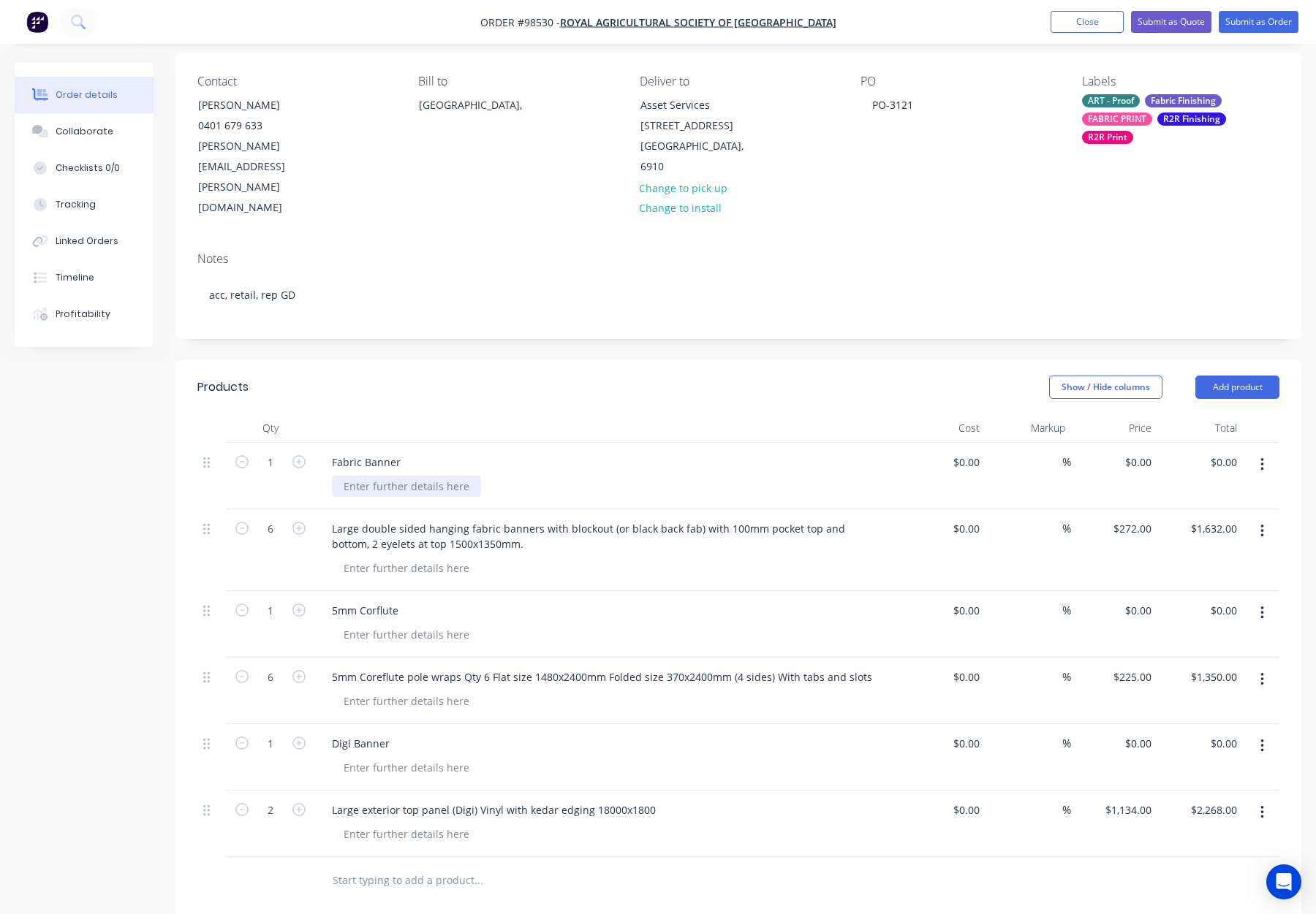
drag, startPoint x: 412, startPoint y: 428, endPoint x: 385, endPoint y: 427, distance: 27.0
click at [412, 476] on div at bounding box center [406, 487] width 149 height 21
click at [385, 476] on div at bounding box center [406, 487] width 149 height 21
paste div
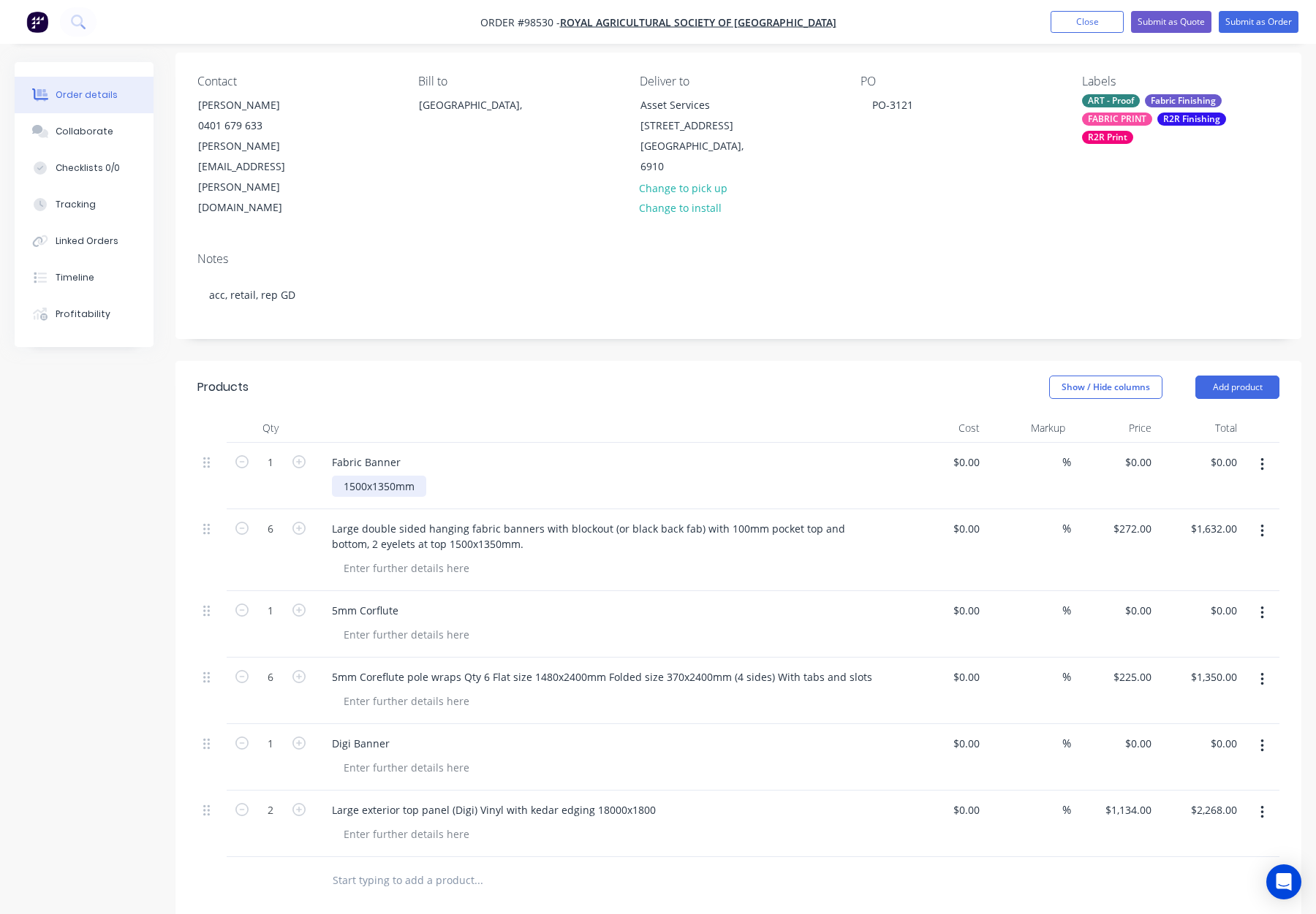
click at [366, 476] on div "1500x1350mm" at bounding box center [378, 487] width 94 height 21
drag, startPoint x: 374, startPoint y: 427, endPoint x: 386, endPoint y: 435, distance: 14.4
click at [374, 476] on div "1500 x1350mm" at bounding box center [380, 487] width 98 height 21
click at [449, 476] on div "1500 x 1350mm" at bounding box center [613, 487] width 562 height 21
click at [399, 452] on div "Fabric Banner" at bounding box center [366, 462] width 92 height 21
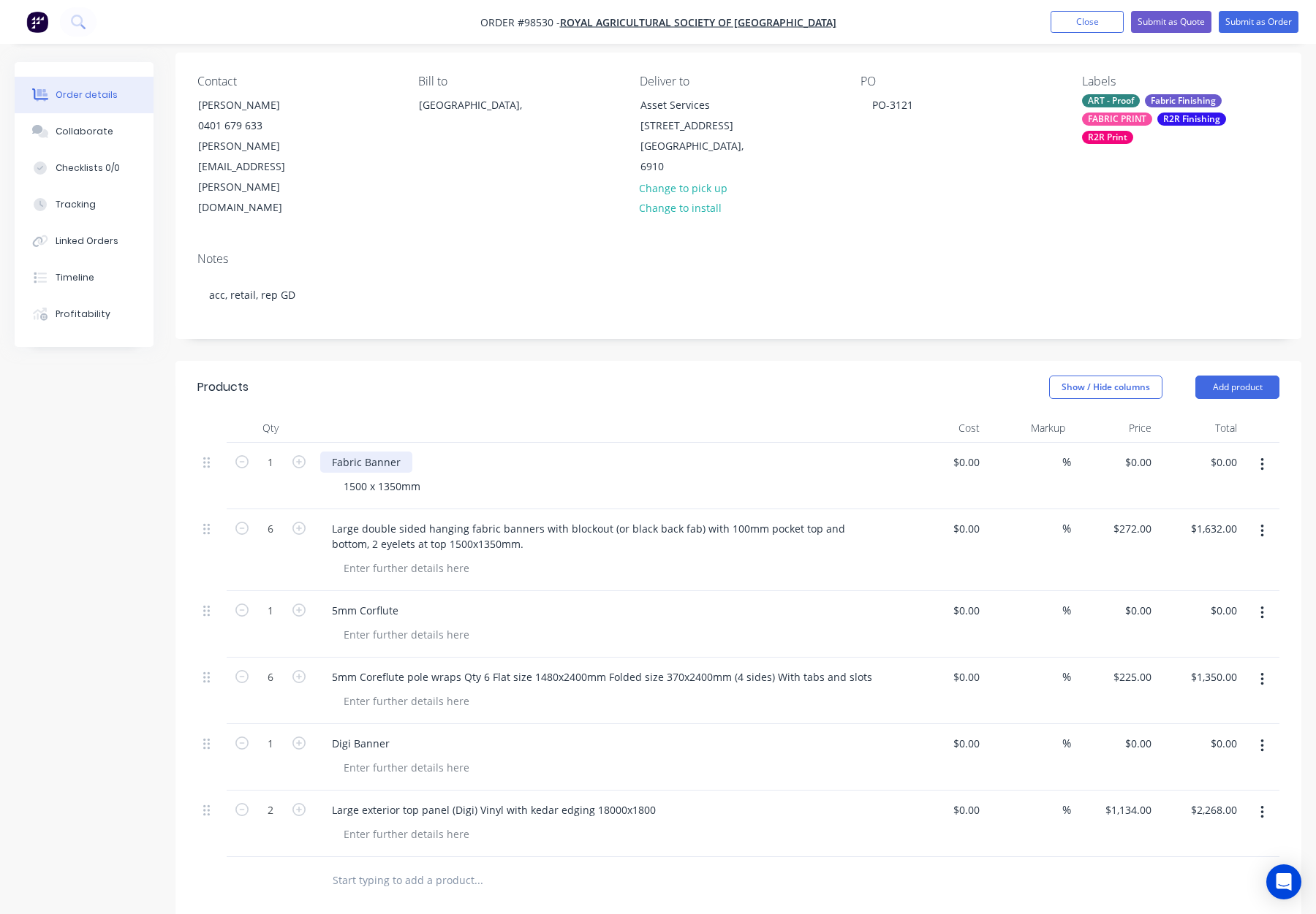
click at [410, 452] on div "Fabric Banner" at bounding box center [366, 462] width 92 height 21
click at [270, 452] on input "1" at bounding box center [270, 462] width 38 height 22
type input "6"
click at [1147, 452] on input "0" at bounding box center [1149, 462] width 17 height 21
type input "$272.00"
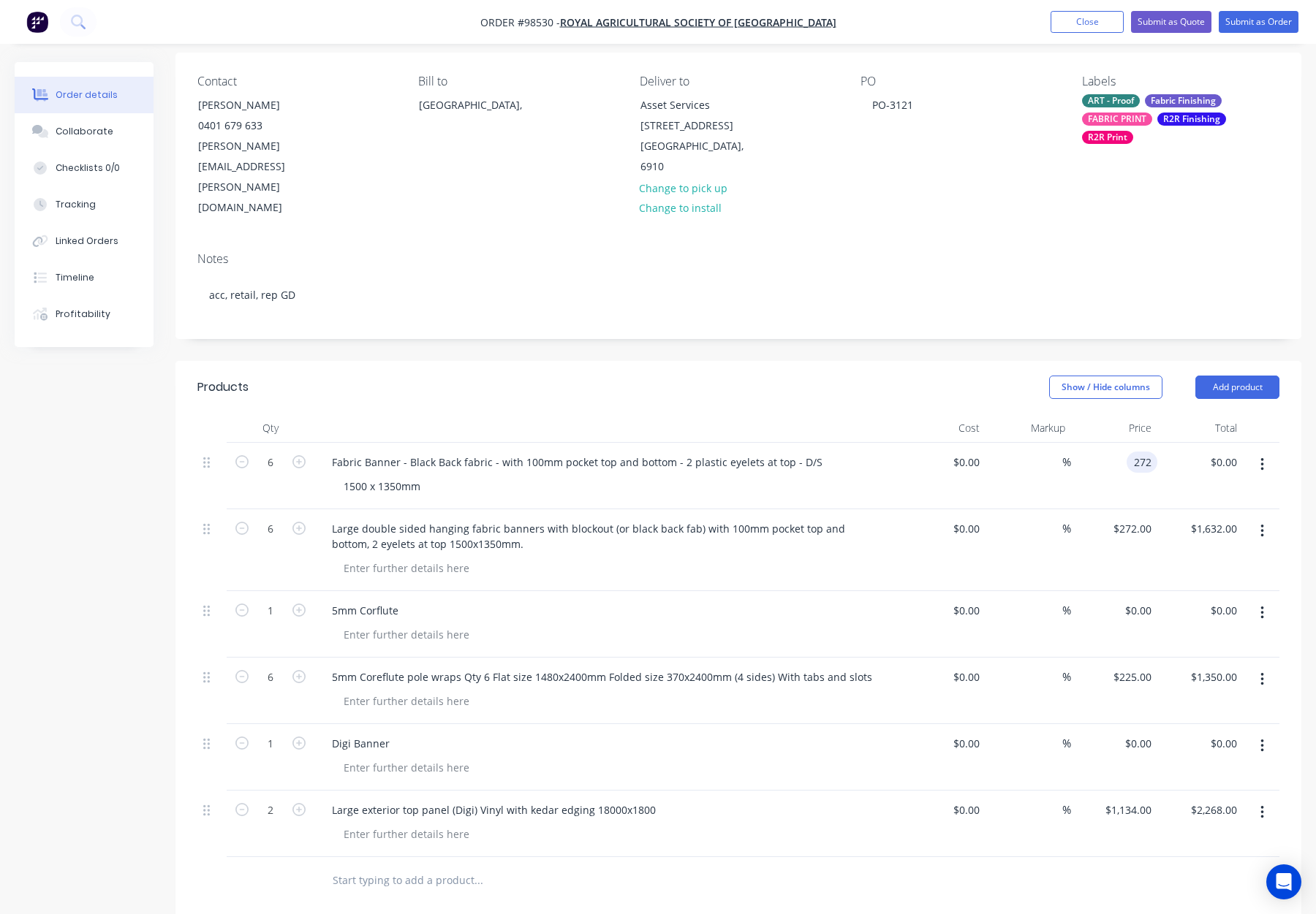
type input "$1,632.00"
click at [1111, 510] on div "$272.00 $272.00" at bounding box center [1114, 551] width 86 height 82
click at [1133, 518] on input "272" at bounding box center [1134, 529] width 46 height 21
type input "$0.00"
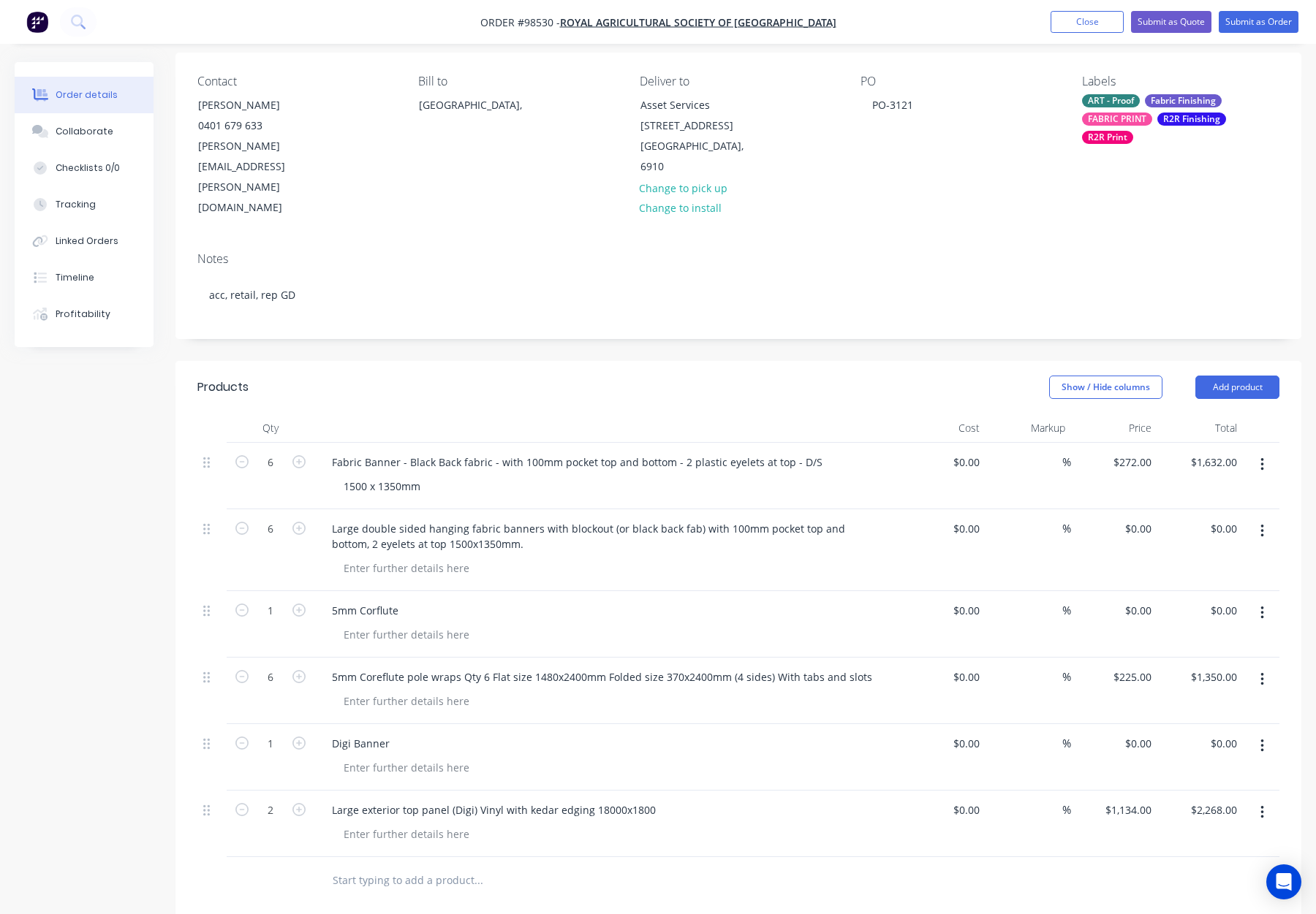
click at [1108, 510] on div "$0.00 $0.00" at bounding box center [1114, 551] width 86 height 82
click at [331, 452] on div "Fabric Banner - Black Back fabric - with 100mm pocket top and bottom - 2 plasti…" at bounding box center [577, 462] width 514 height 21
click at [398, 452] on div "Fabric Banner - Black Back fabric - with 100mm pocket top and bottom - 2 plasti…" at bounding box center [577, 462] width 514 height 21
click at [359, 452] on div "Fabric Banner - Black Back fabric - with 100mm pocket top and bottom - 2 plasti…" at bounding box center [577, 462] width 514 height 21
click at [542, 414] on div at bounding box center [607, 428] width 585 height 30
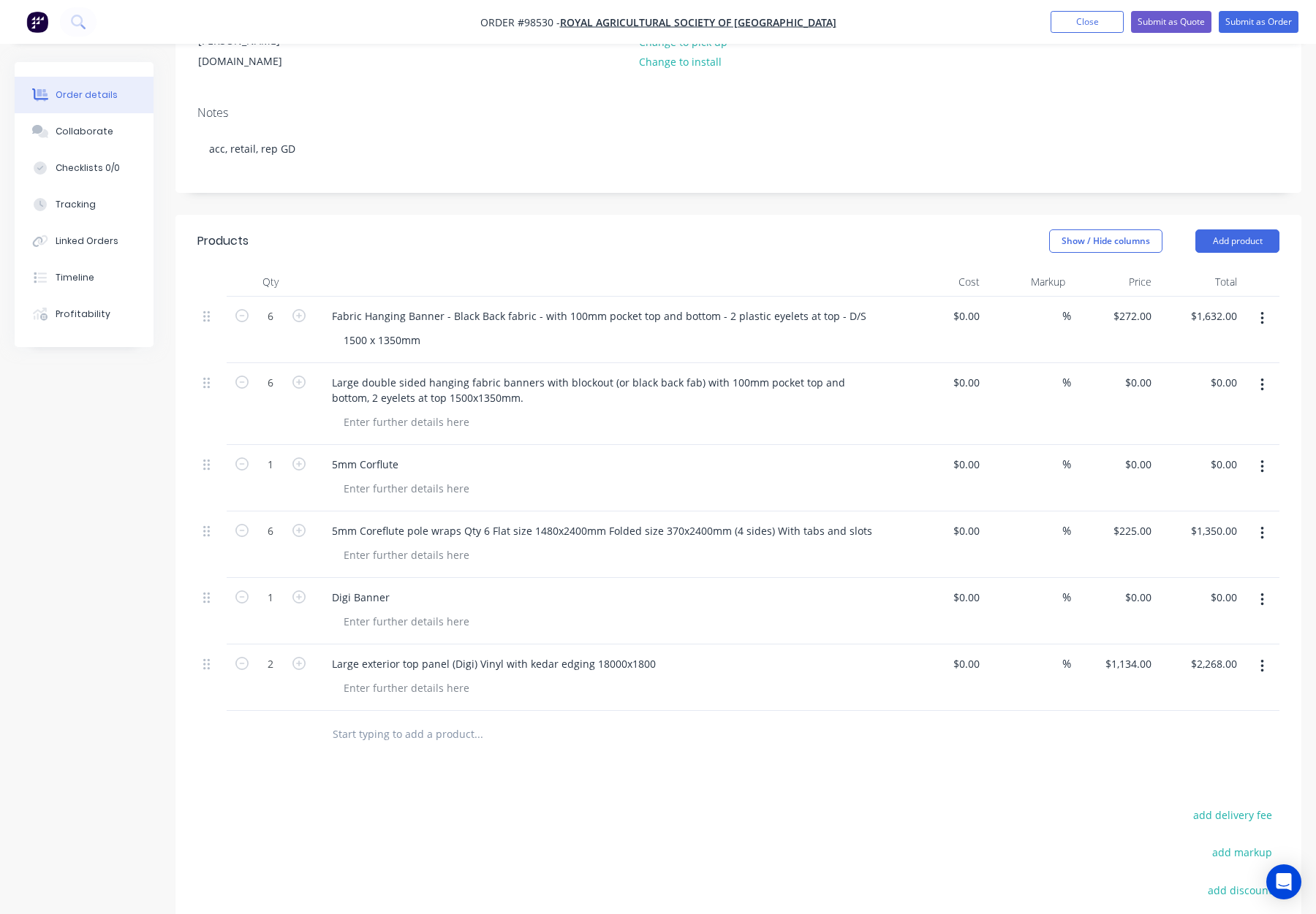
scroll to position [277, 0]
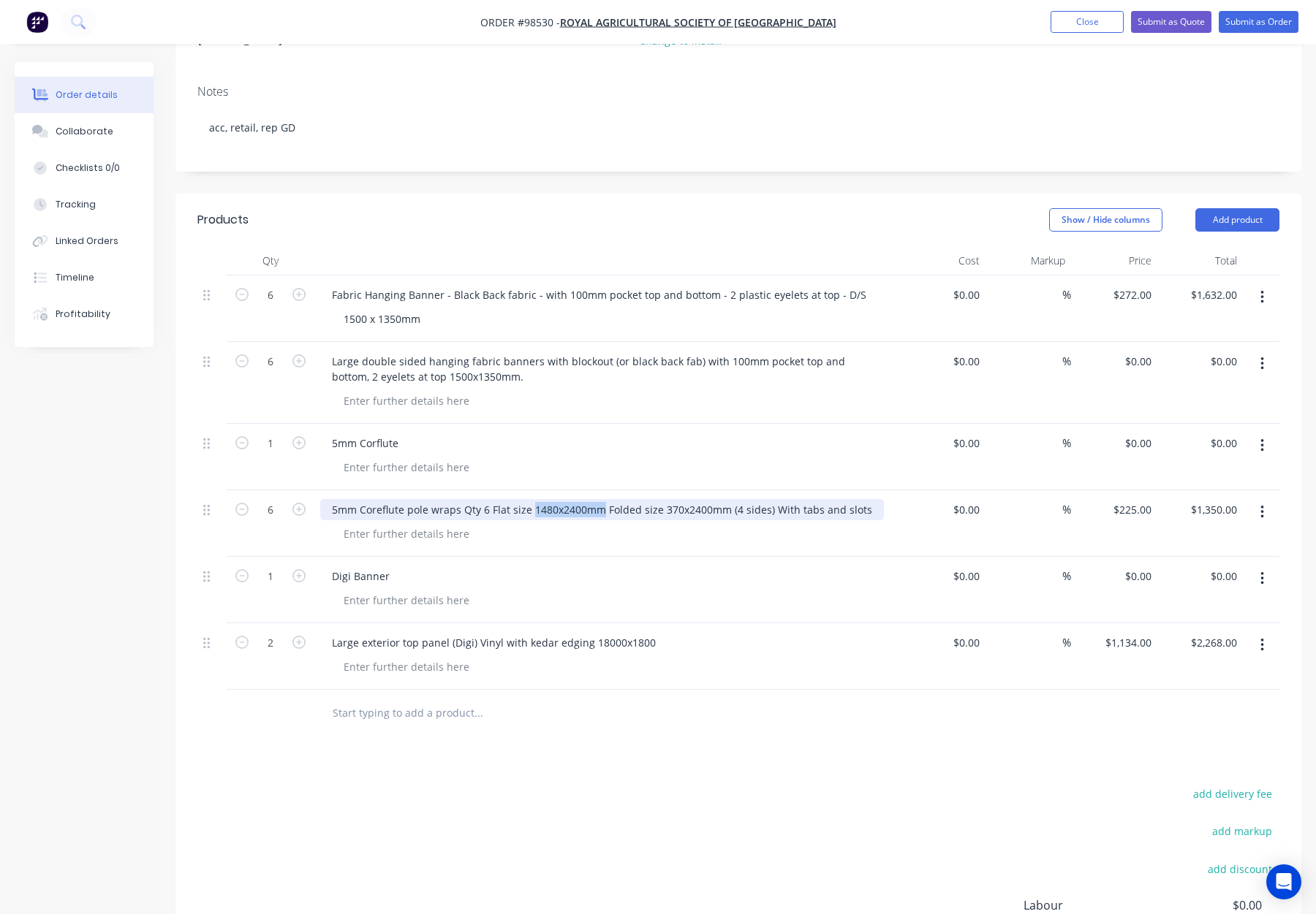
drag, startPoint x: 531, startPoint y: 447, endPoint x: 598, endPoint y: 450, distance: 67.1
click at [598, 499] on div "5mm Coreflute pole wraps Qty 6 Flat size 1480x2400mm Folded size 370x2400mm (4 …" at bounding box center [602, 510] width 564 height 21
click at [565, 499] on div "5mm Coreflute pole wraps Qty 6 Flat size 1480x2400mm Folded size 370x2400mm (4 …" at bounding box center [602, 510] width 564 height 21
drag, startPoint x: 495, startPoint y: 447, endPoint x: 794, endPoint y: 458, distance: 299.2
click at [765, 499] on div "5mm Coreflute pole wraps Qty 6 Flat size 1480x2400mm Folded size 370x2400mm (4 …" at bounding box center [602, 510] width 564 height 21
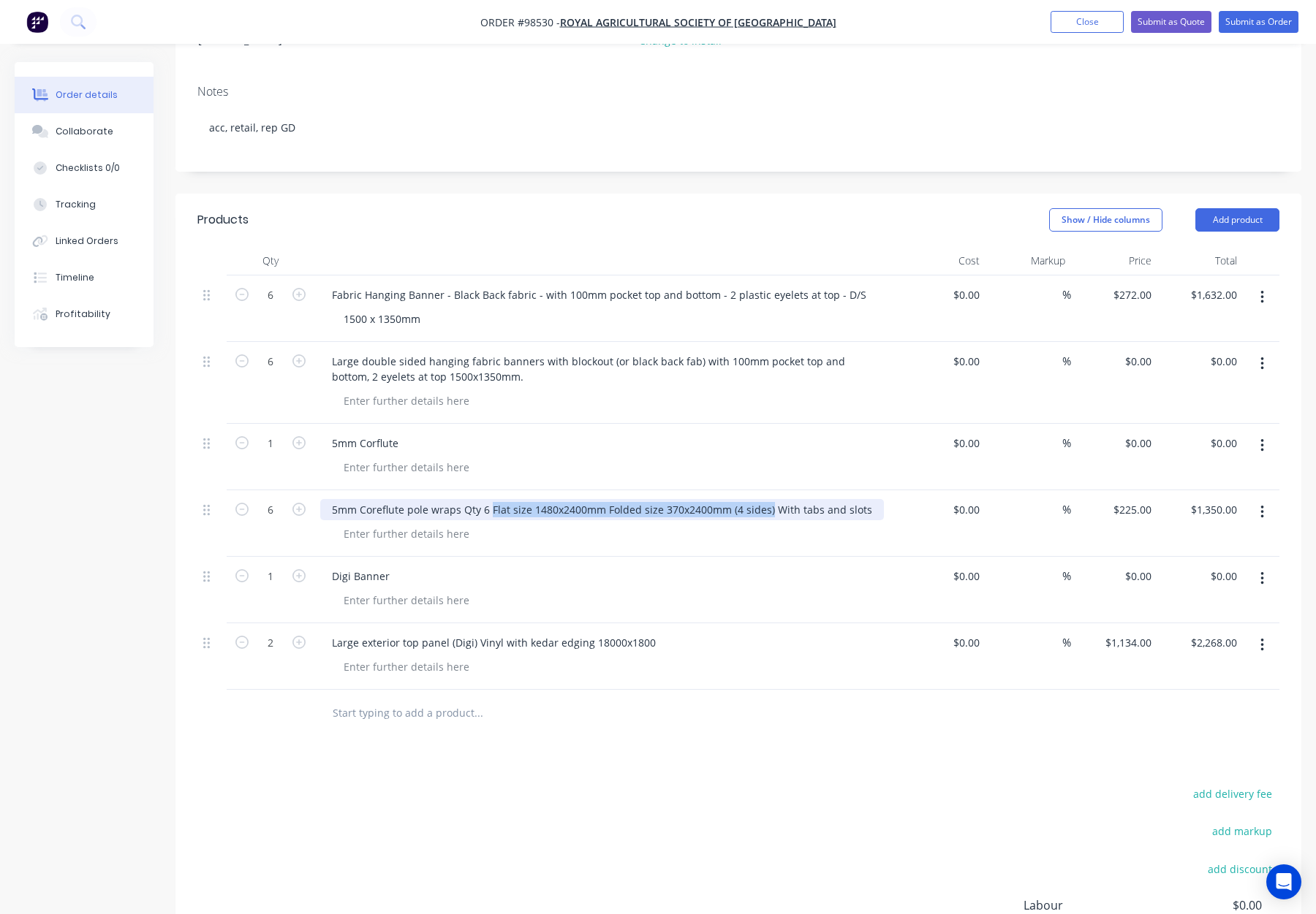
copy div "Flat size 1480x2400mm Folded size 370x2400mm (4 sides)"
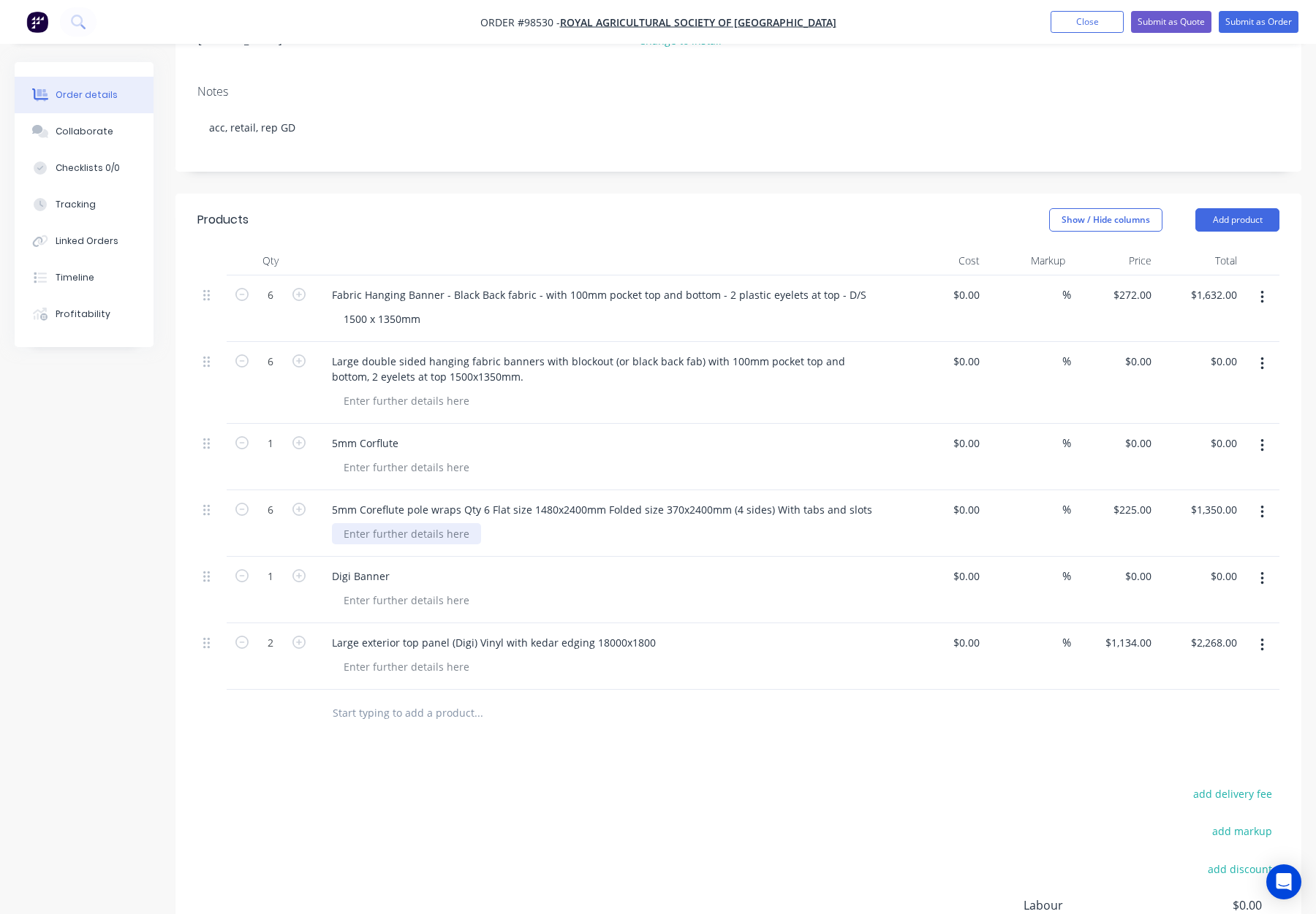
drag, startPoint x: 404, startPoint y: 475, endPoint x: 382, endPoint y: 474, distance: 22.0
click at [402, 523] on div at bounding box center [406, 534] width 149 height 21
click at [381, 523] on div at bounding box center [406, 534] width 149 height 21
click at [380, 523] on div at bounding box center [406, 534] width 149 height 21
paste div
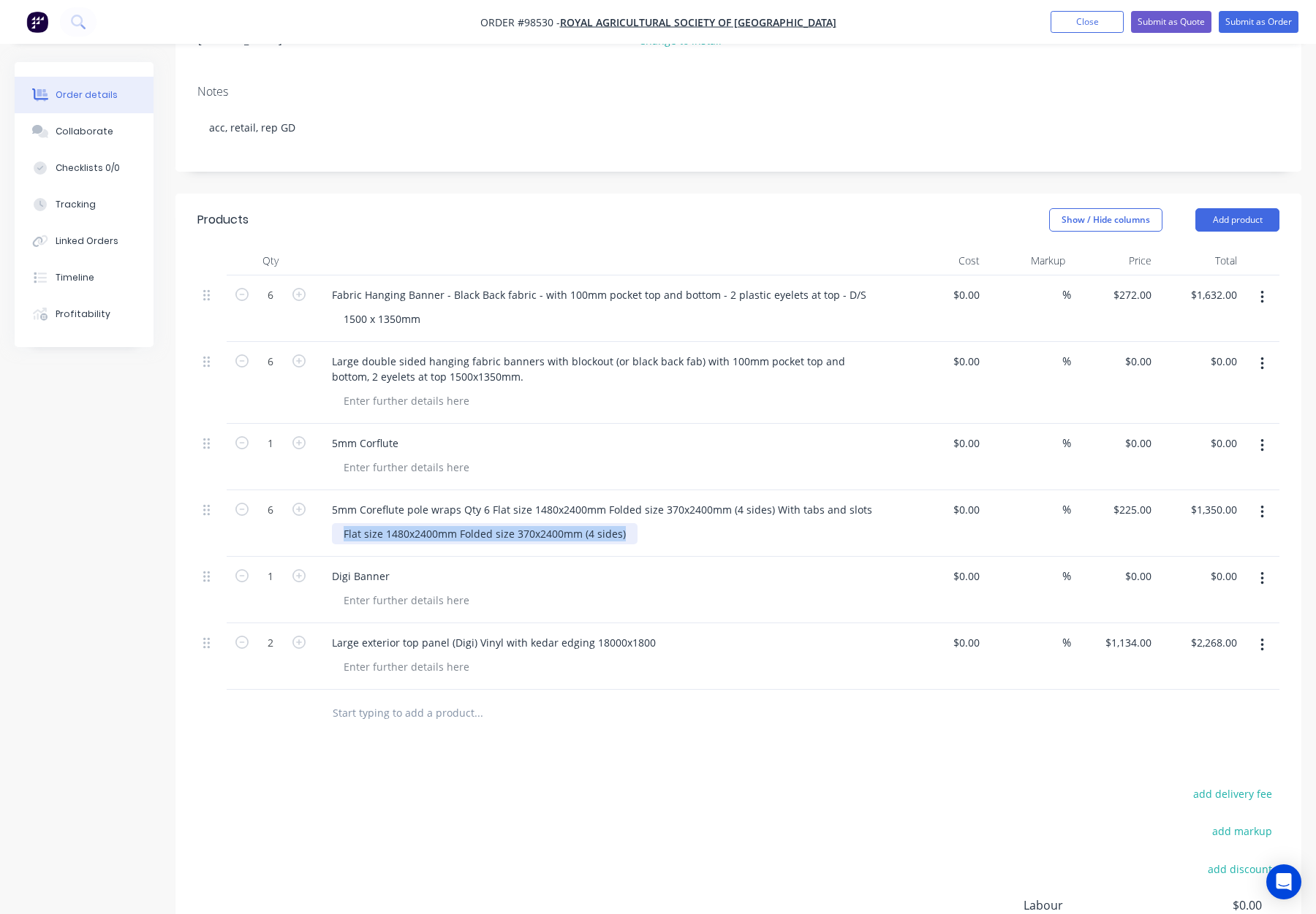
drag, startPoint x: 338, startPoint y: 474, endPoint x: 680, endPoint y: 483, distance: 342.1
click at [680, 490] on div "5mm Coreflute pole wraps Qty 6 Flat size 1480x2400mm Folded size 370x2400mm (4 …" at bounding box center [607, 523] width 585 height 66
copy div "Flat size 1480x2400mm Folded size 370x2400mm (4 sides)"
drag, startPoint x: 382, startPoint y: 392, endPoint x: 381, endPoint y: 402, distance: 10.0
click at [382, 424] on div "5mm Corflute" at bounding box center [607, 457] width 585 height 66
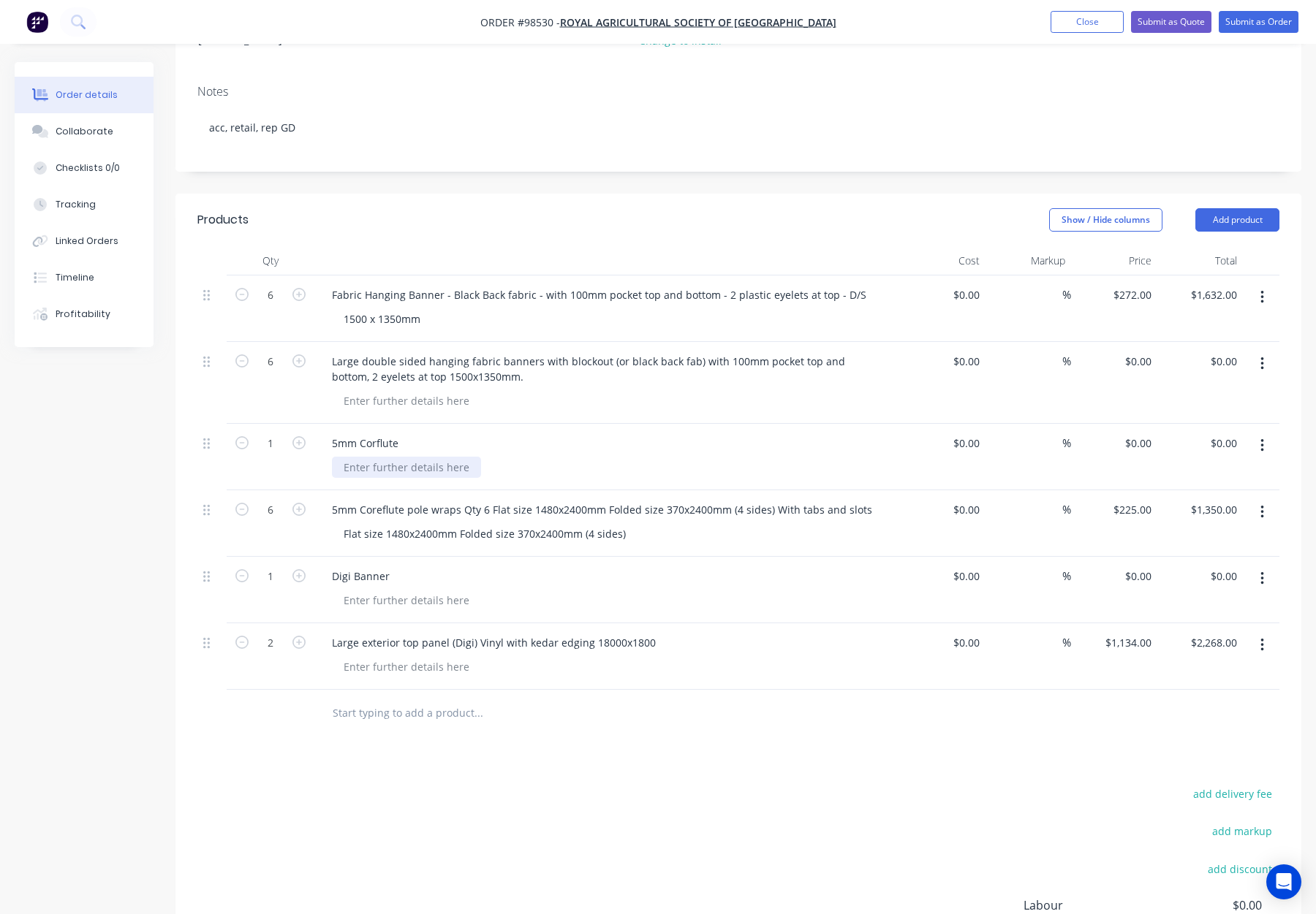
click at [382, 457] on div at bounding box center [406, 468] width 149 height 21
click at [383, 457] on div at bounding box center [406, 468] width 149 height 21
paste div
drag, startPoint x: 457, startPoint y: 407, endPoint x: 464, endPoint y: 410, distance: 7.6
click at [457, 457] on div "Flat size 1480x2400mm Folded size 370x2400mm (4 sides)" at bounding box center [485, 468] width 306 height 21
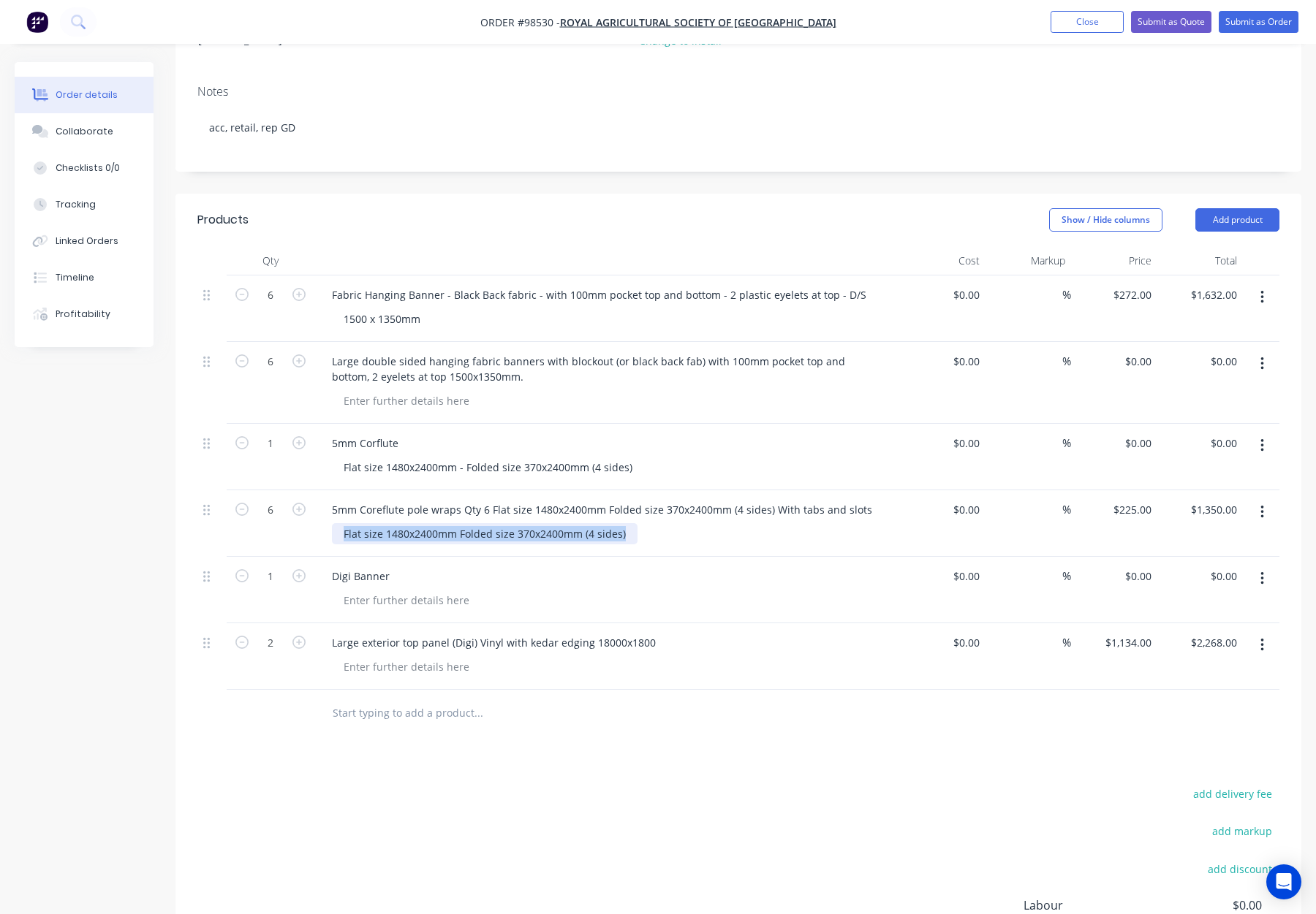
drag, startPoint x: 629, startPoint y: 473, endPoint x: 327, endPoint y: 473, distance: 302.0
click at [327, 490] on div "5mm Coreflute pole wraps Qty 6 Flat size 1480x2400mm Folded size 370x2400mm (4 …" at bounding box center [607, 523] width 585 height 66
click at [403, 433] on div "5mm Corflute" at bounding box center [365, 444] width 90 height 21
click at [276, 433] on input "1" at bounding box center [270, 444] width 38 height 22
type input "6"
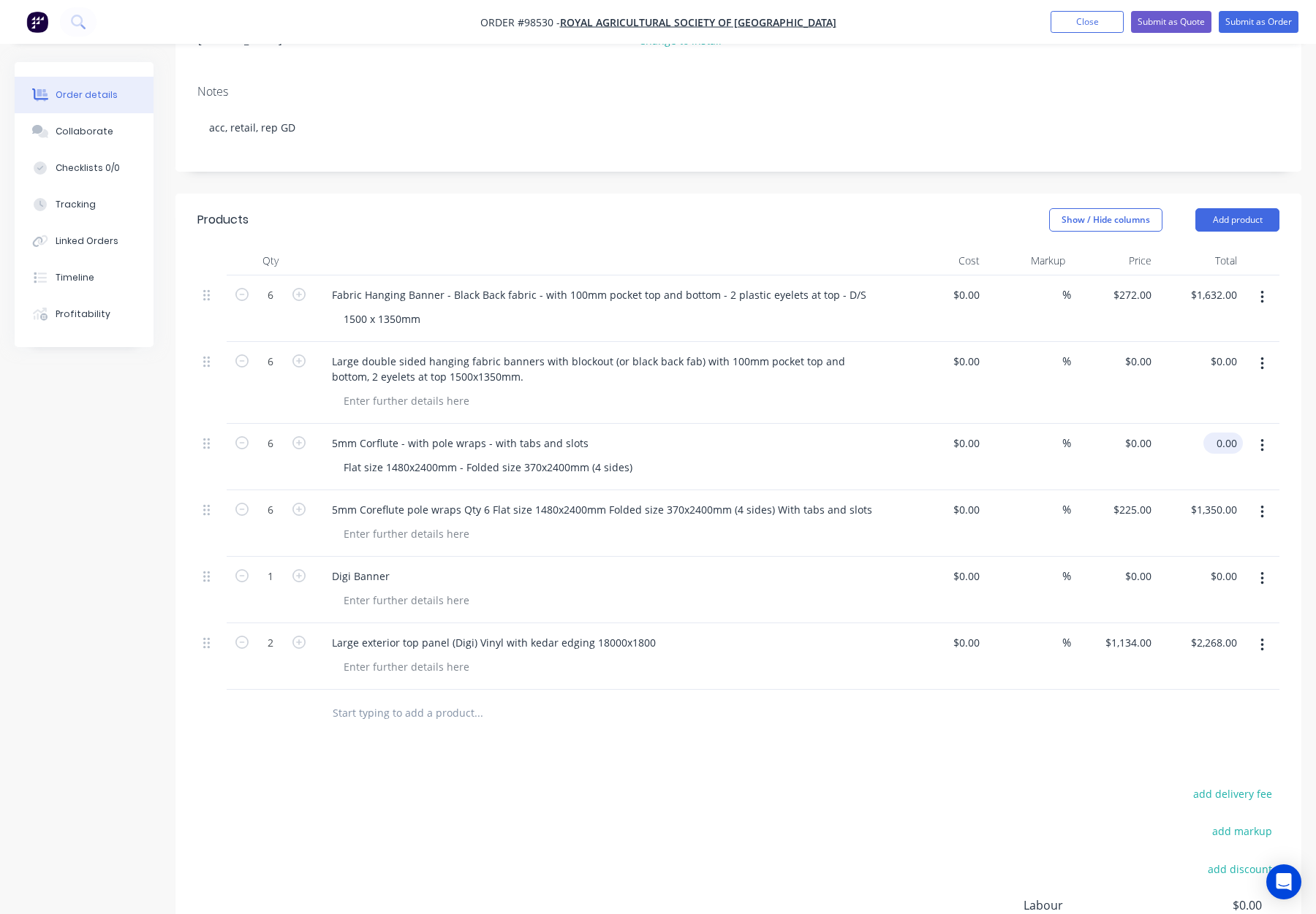
click at [1221, 433] on input "0.00" at bounding box center [1227, 444] width 34 height 21
type input "1350"
type input "$225.00"
type input "$1,350.00"
click at [1143, 424] on div "$225.00 $0.00" at bounding box center [1114, 457] width 86 height 66
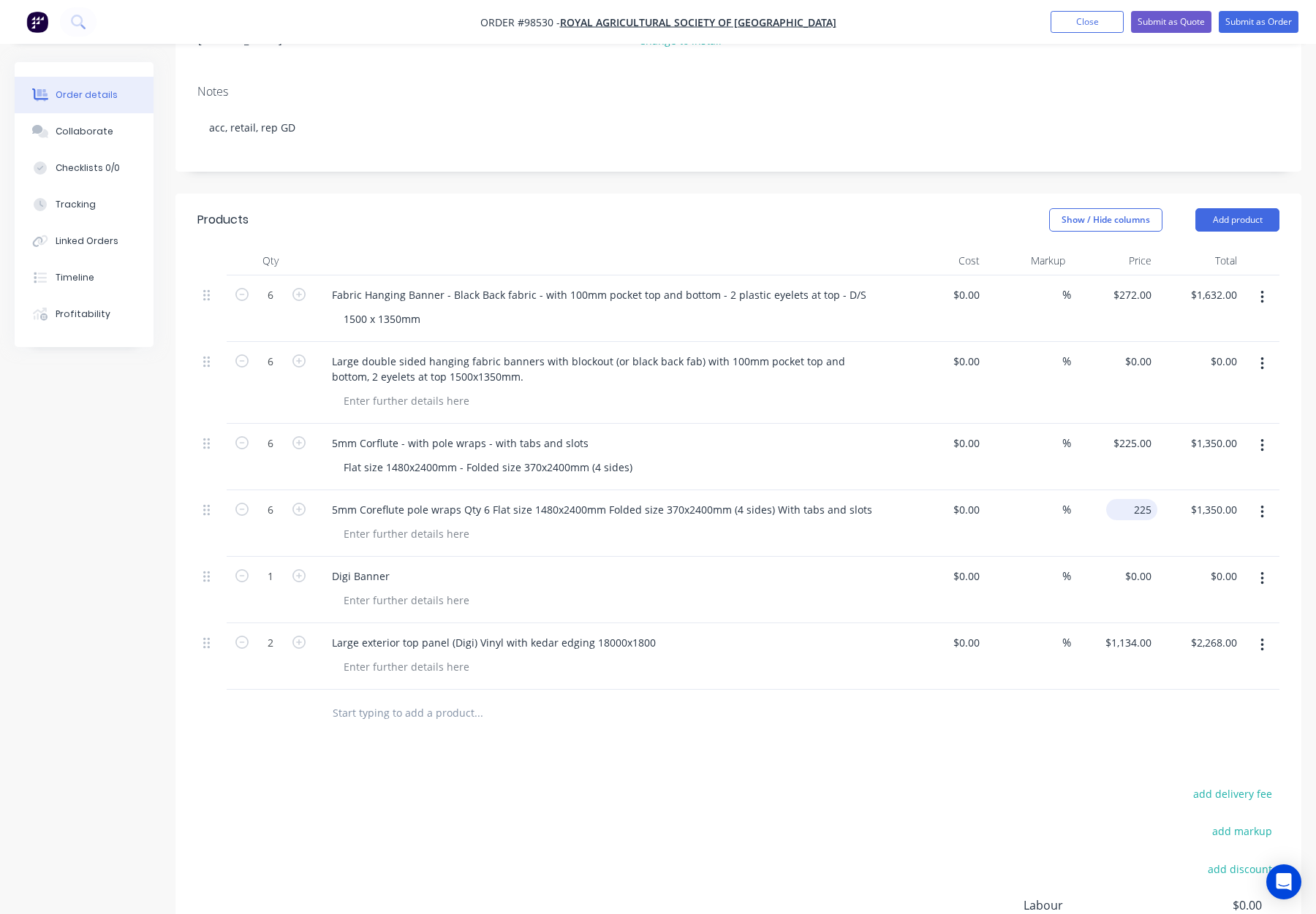
click at [1133, 499] on input "225" at bounding box center [1134, 510] width 46 height 21
type input "$0.00"
click at [1090, 490] on div "$0.00 0" at bounding box center [1114, 523] width 86 height 66
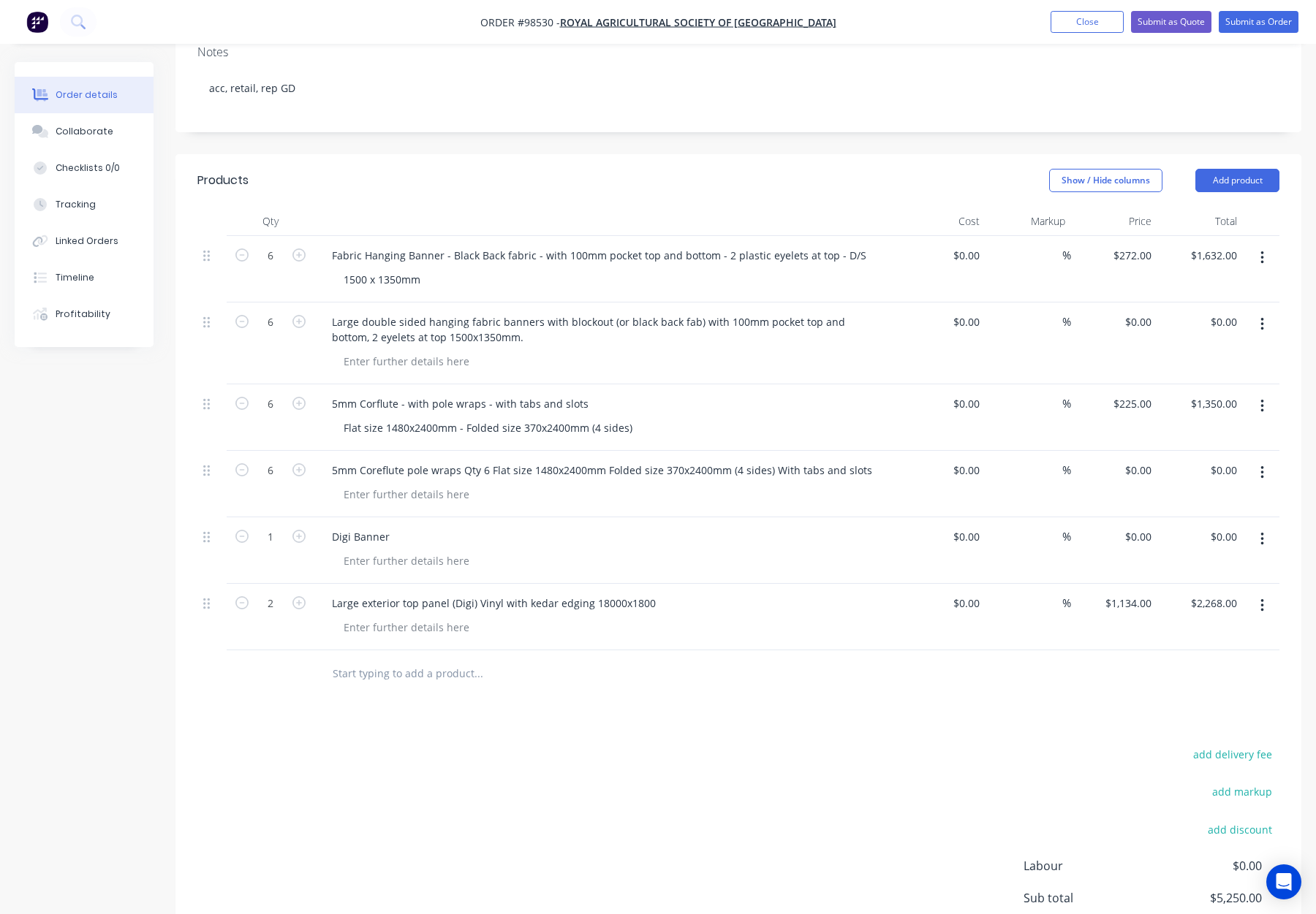
scroll to position [321, 0]
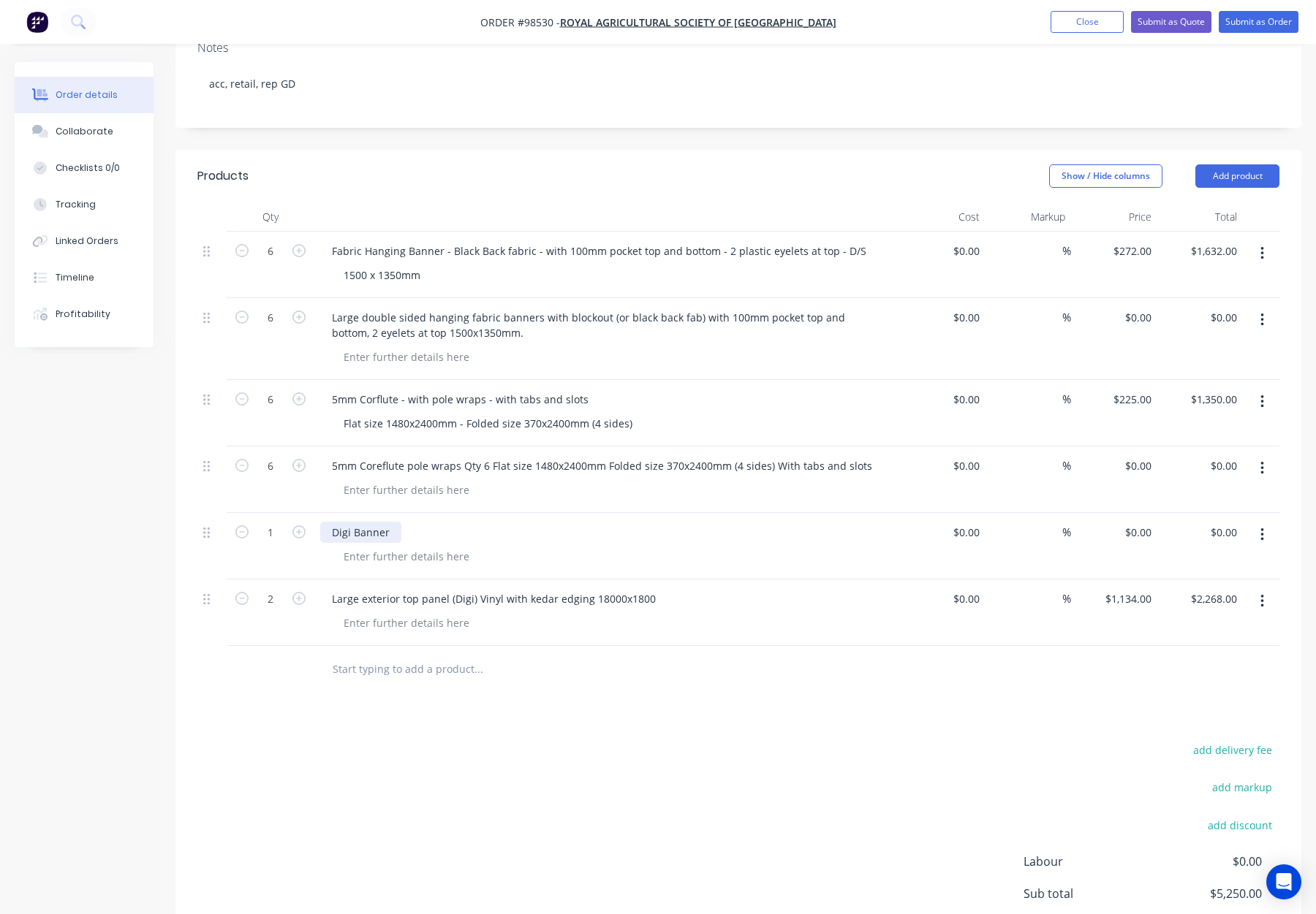
click at [394, 522] on div "Digi Banner" at bounding box center [361, 533] width 81 height 21
click at [1142, 522] on div "$0.00 $0.00" at bounding box center [1141, 533] width 34 height 21
type input "$0.00"
click at [308, 523] on button "button" at bounding box center [299, 530] width 19 height 15
type input "2"
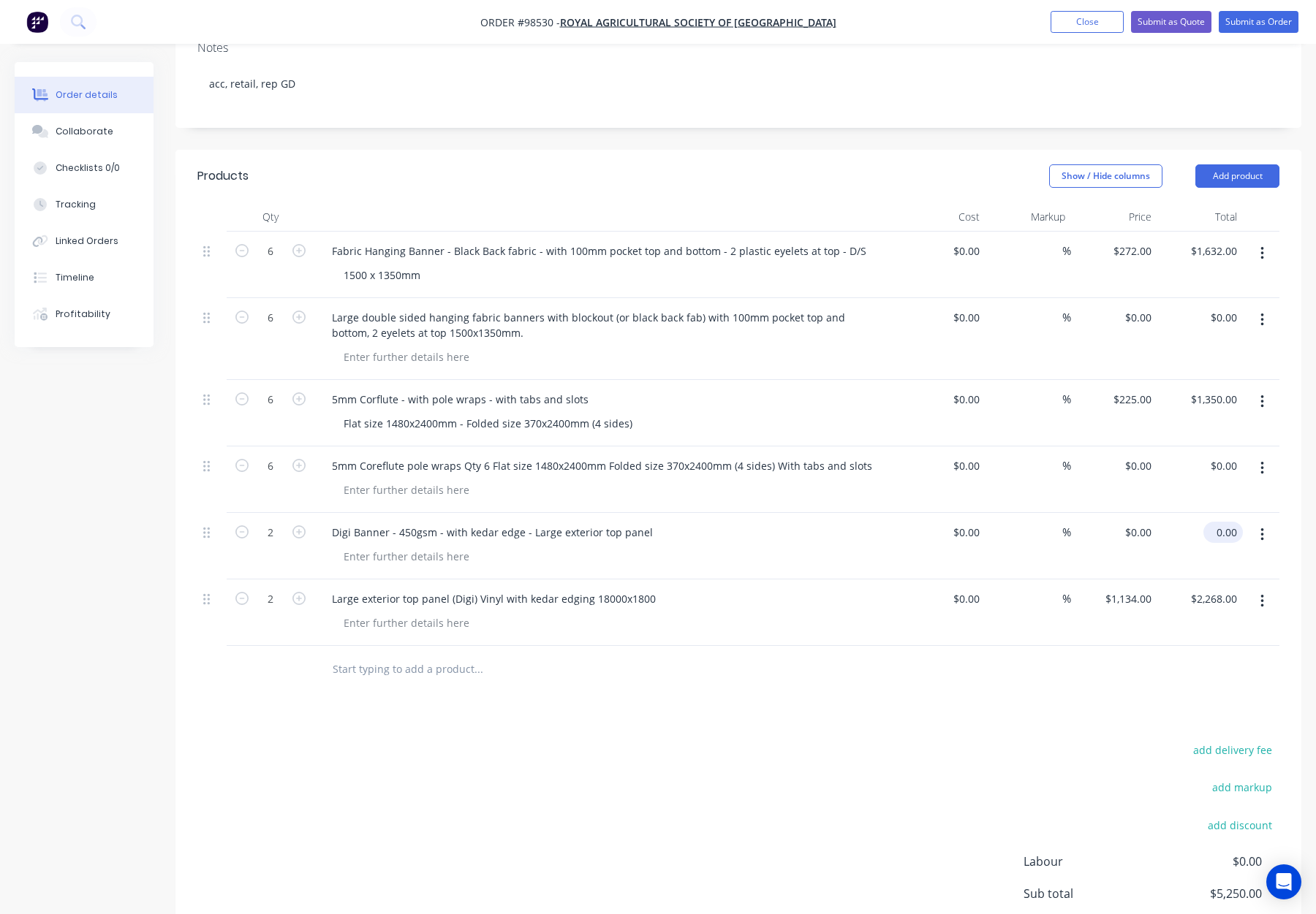
click at [1235, 522] on input "0.00" at bounding box center [1227, 533] width 34 height 21
type input "2268"
type input "$1,134.00"
type input "$2,268.00"
click at [1190, 513] on div "$2,268.00 $2,268.00" at bounding box center [1201, 546] width 86 height 66
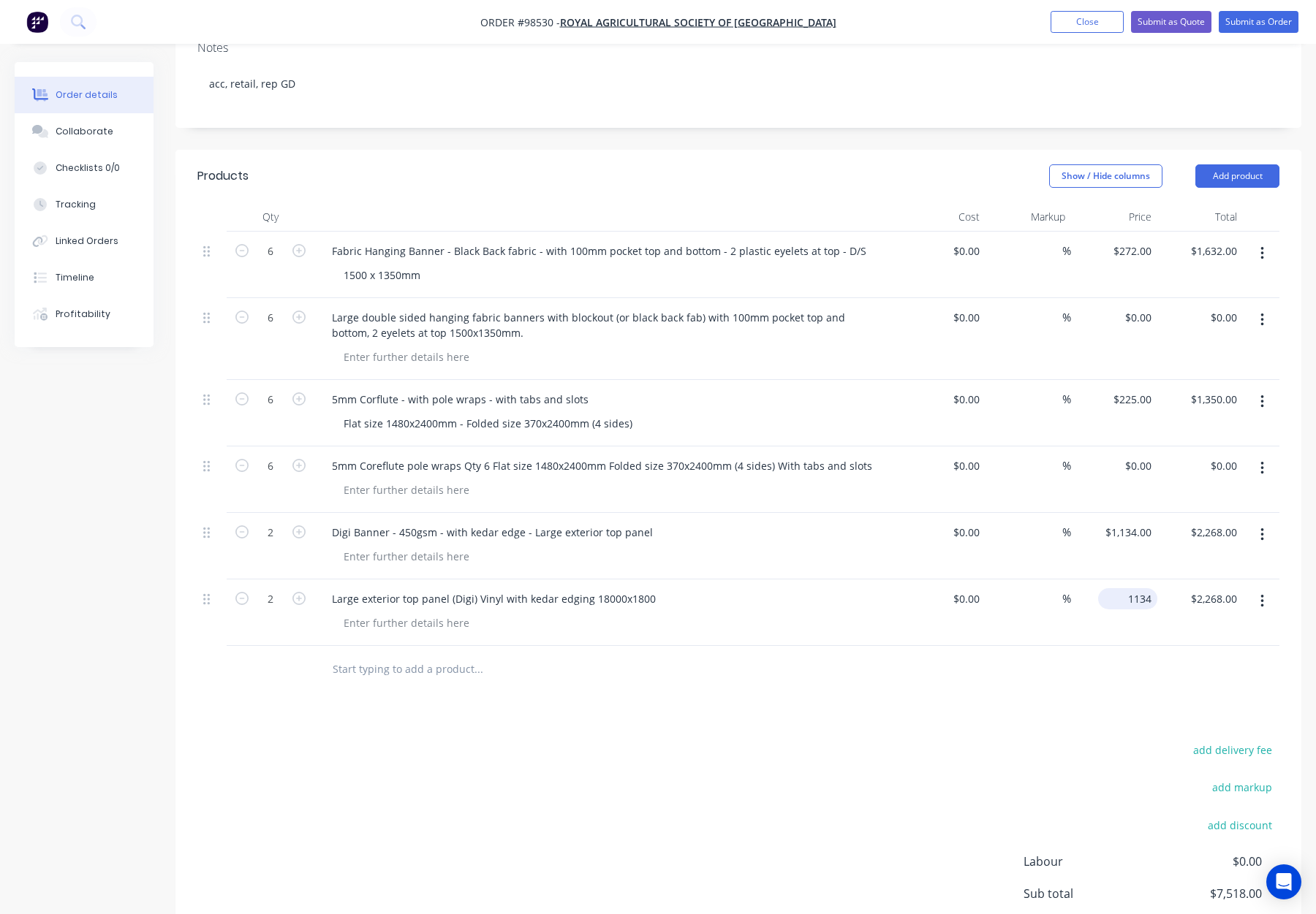
click at [1133, 588] on input "1134" at bounding box center [1131, 599] width 54 height 21
type input "$0.00"
click at [854, 613] on div at bounding box center [613, 623] width 562 height 21
drag, startPoint x: 590, startPoint y: 538, endPoint x: 649, endPoint y: 541, distance: 59.1
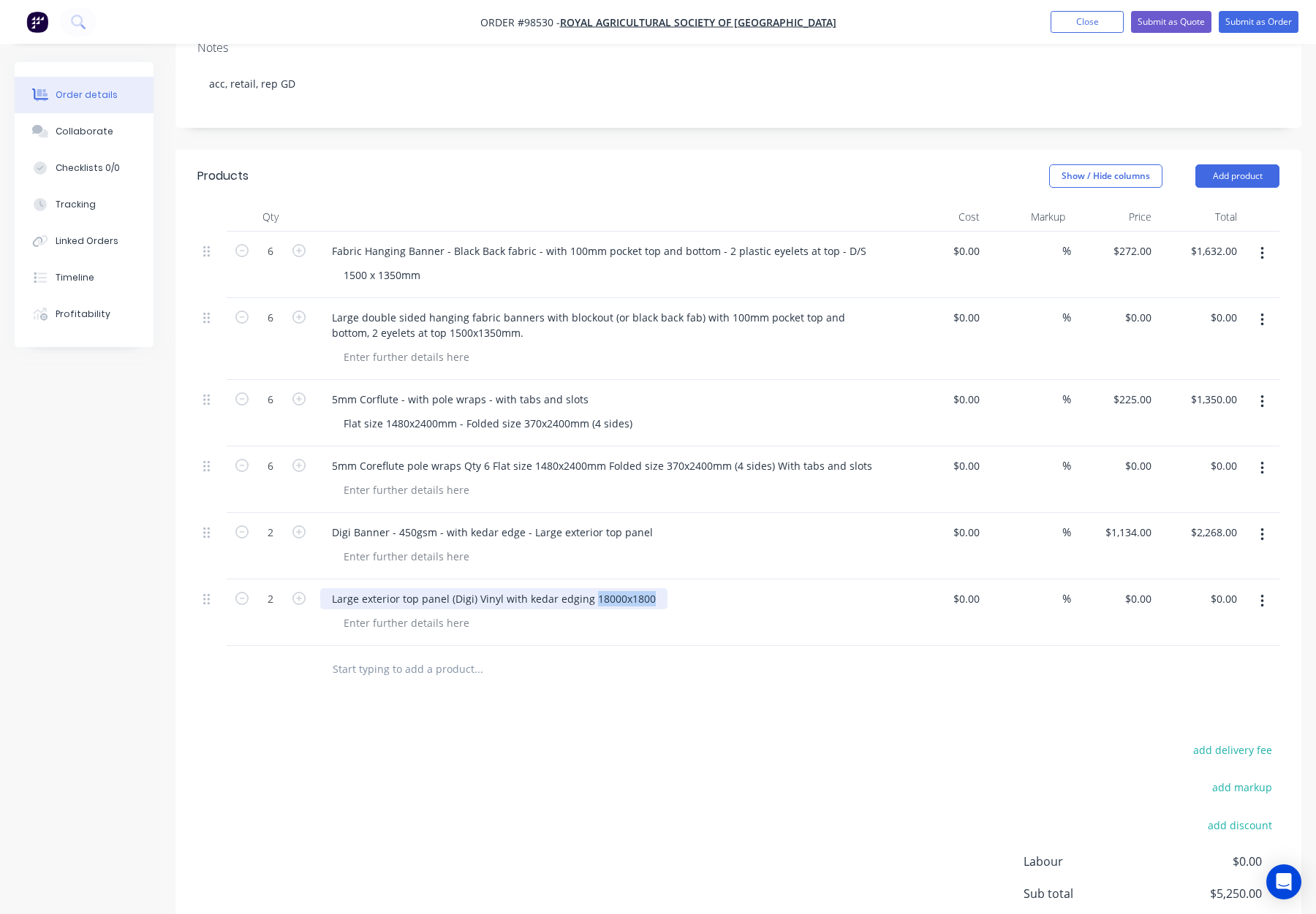
click at [650, 588] on div "Large exterior top panel (Digi) Vinyl with kedar edging 18000x1800" at bounding box center [494, 599] width 347 height 21
copy div "18000x1800"
drag, startPoint x: 398, startPoint y: 495, endPoint x: 377, endPoint y: 495, distance: 21.0
click at [398, 546] on div at bounding box center [406, 557] width 149 height 21
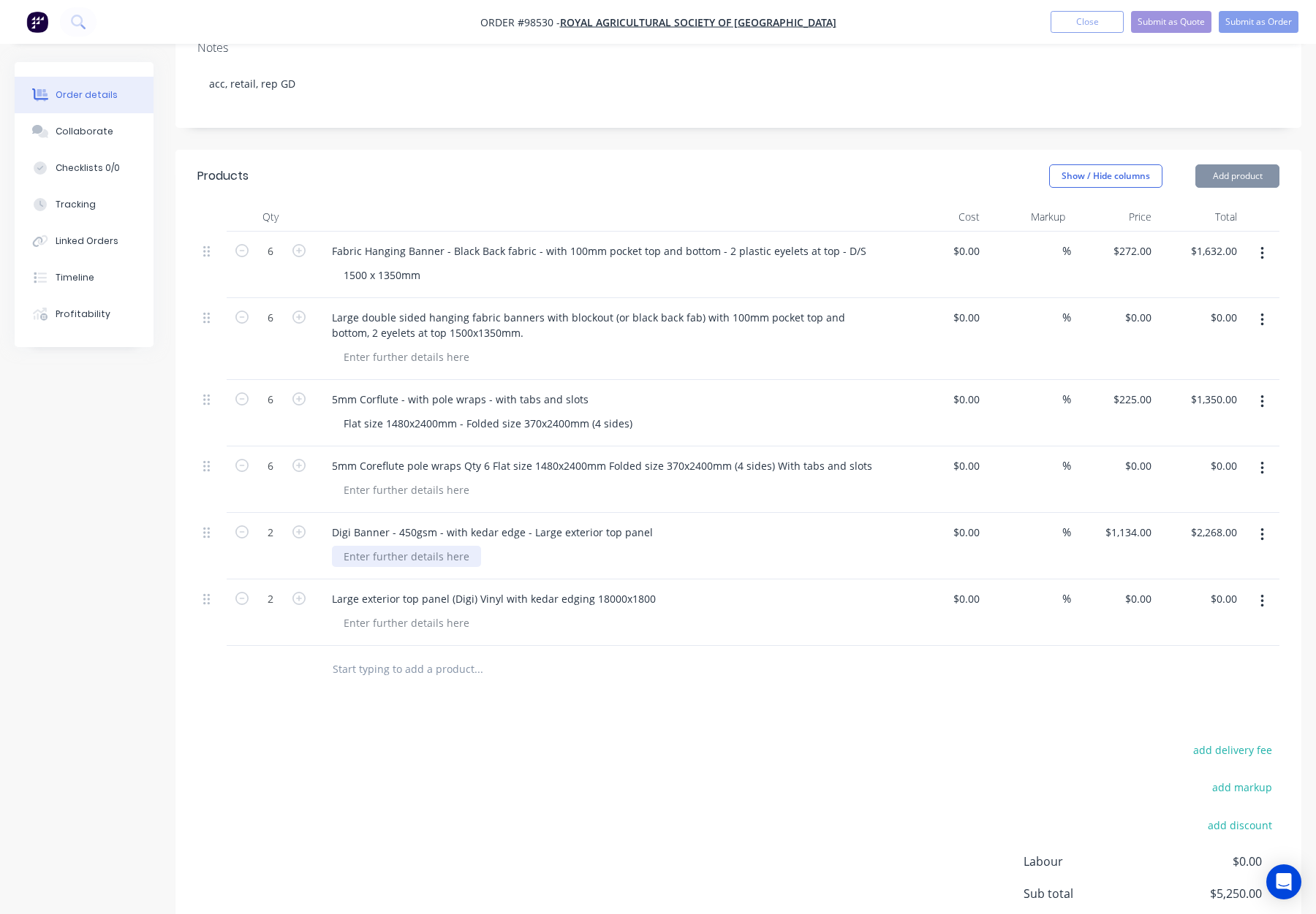
click at [374, 546] on div at bounding box center [406, 557] width 149 height 21
paste div
click at [372, 546] on div "18000x1800" at bounding box center [372, 557] width 81 height 21
drag, startPoint x: 379, startPoint y: 497, endPoint x: 403, endPoint y: 508, distance: 26.4
click at [379, 546] on div "18000 x1800" at bounding box center [374, 557] width 84 height 21
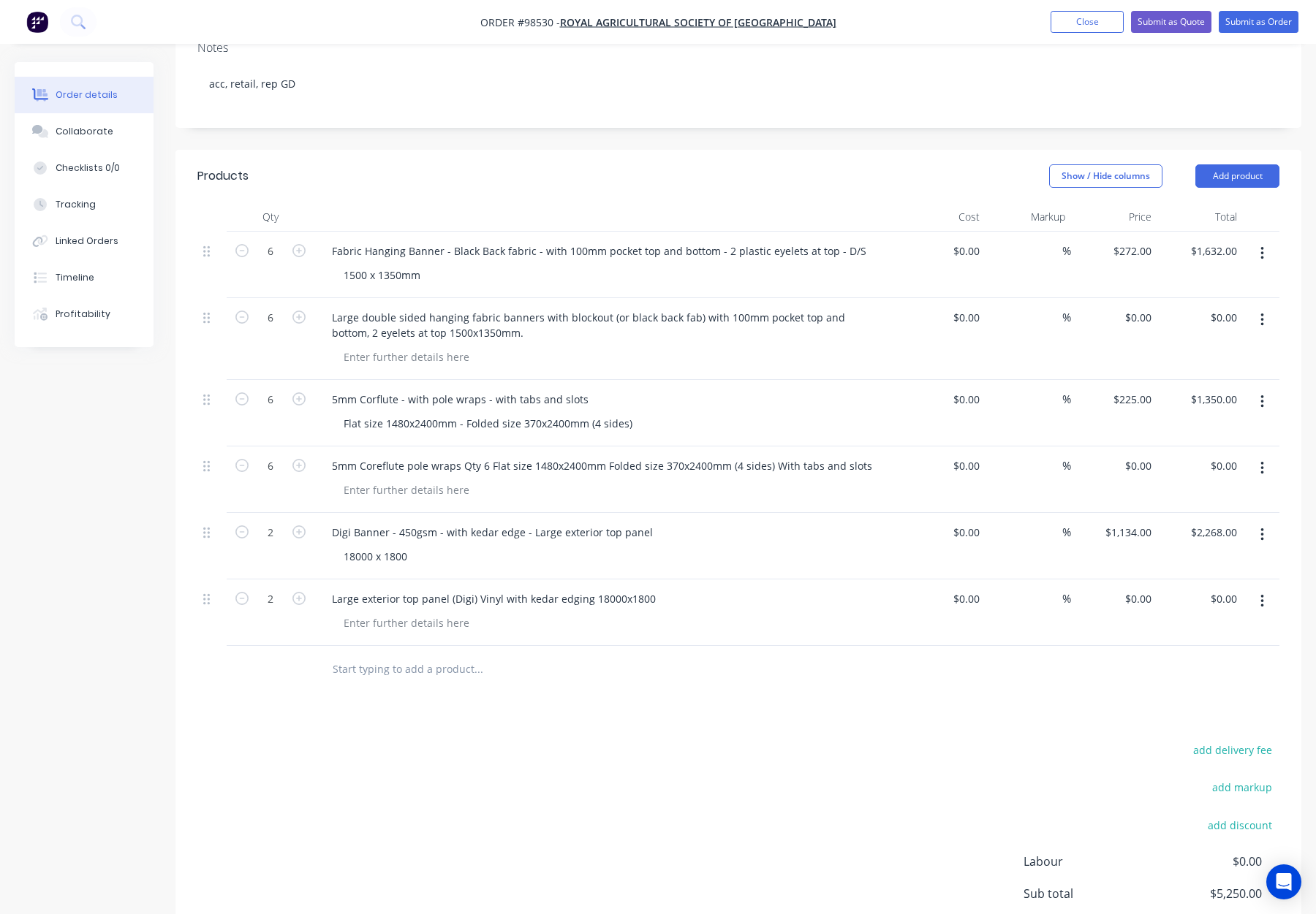
click at [503, 546] on div "18000 x 1800" at bounding box center [613, 557] width 562 height 21
drag, startPoint x: 1262, startPoint y: 542, endPoint x: 1262, endPoint y: 553, distance: 11.0
click at [1262, 594] on icon "button" at bounding box center [1262, 602] width 4 height 16
click at [1187, 717] on div "Delete" at bounding box center [1210, 728] width 113 height 21
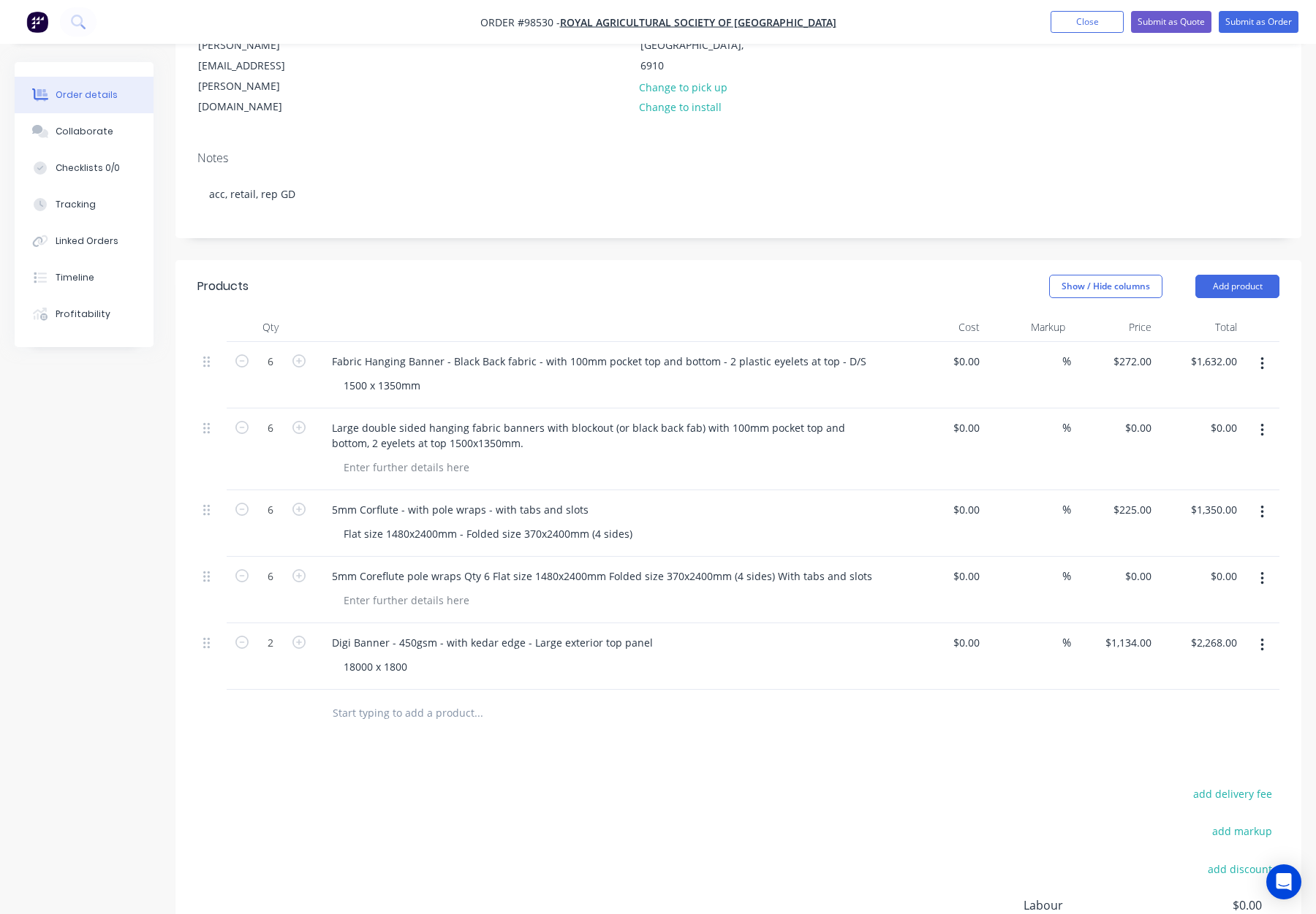
scroll to position [210, 0]
click at [536, 524] on div "Flat size 1480x2400mm - Folded size 370x2400mm (4 sides)" at bounding box center [488, 535] width 312 height 21
click at [544, 524] on div "Flat size 1480x2400mm - Folded size 370 x2400mm (4 sides)" at bounding box center [489, 535] width 315 height 21
click at [408, 524] on div "Flat size 1480x2400mm - Folded size 370 x 2400mm (4 sides)" at bounding box center [491, 535] width 318 height 21
click at [414, 524] on div "Flat size 1480 x2400mm - Folded size 370 x 2400mm (4 sides)" at bounding box center [492, 535] width 321 height 21
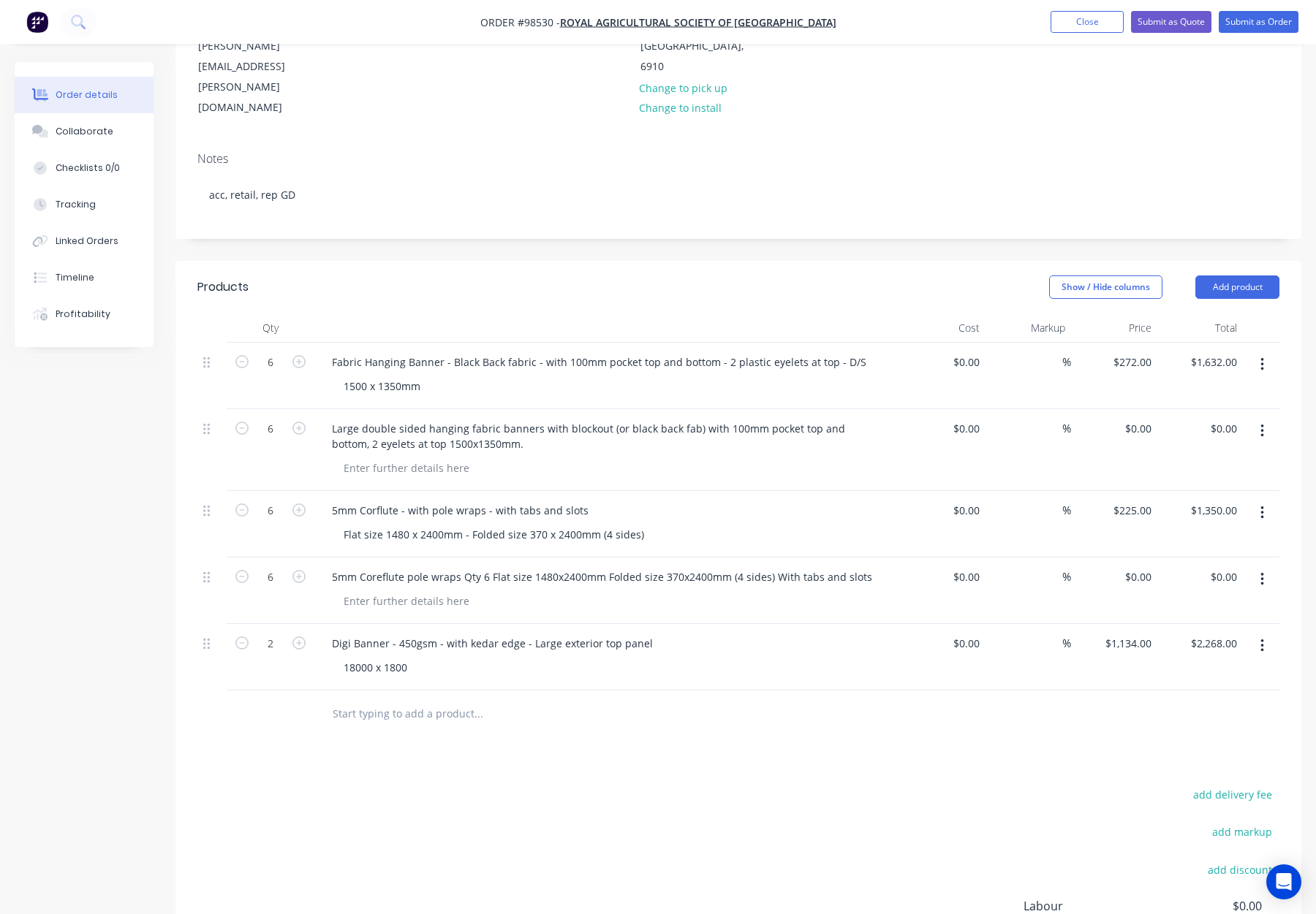
click at [795, 491] on div "5mm Corflute - with pole wraps - with tabs and slots Flat size 1480 x 2400mm - …" at bounding box center [607, 524] width 585 height 66
click at [1256, 566] on button "button" at bounding box center [1262, 579] width 34 height 26
click at [1207, 695] on div "Delete" at bounding box center [1210, 706] width 113 height 21
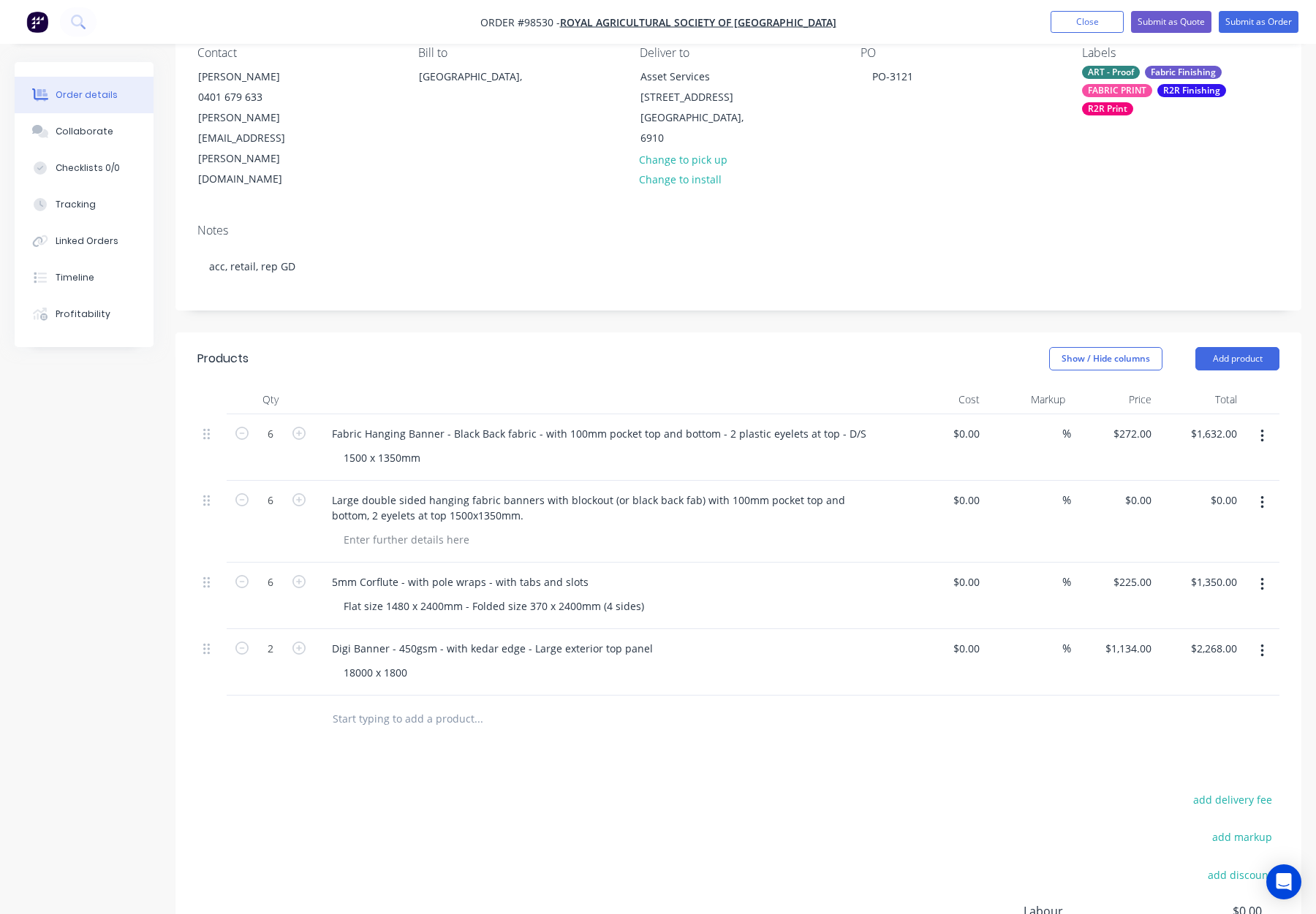
scroll to position [130, 0]
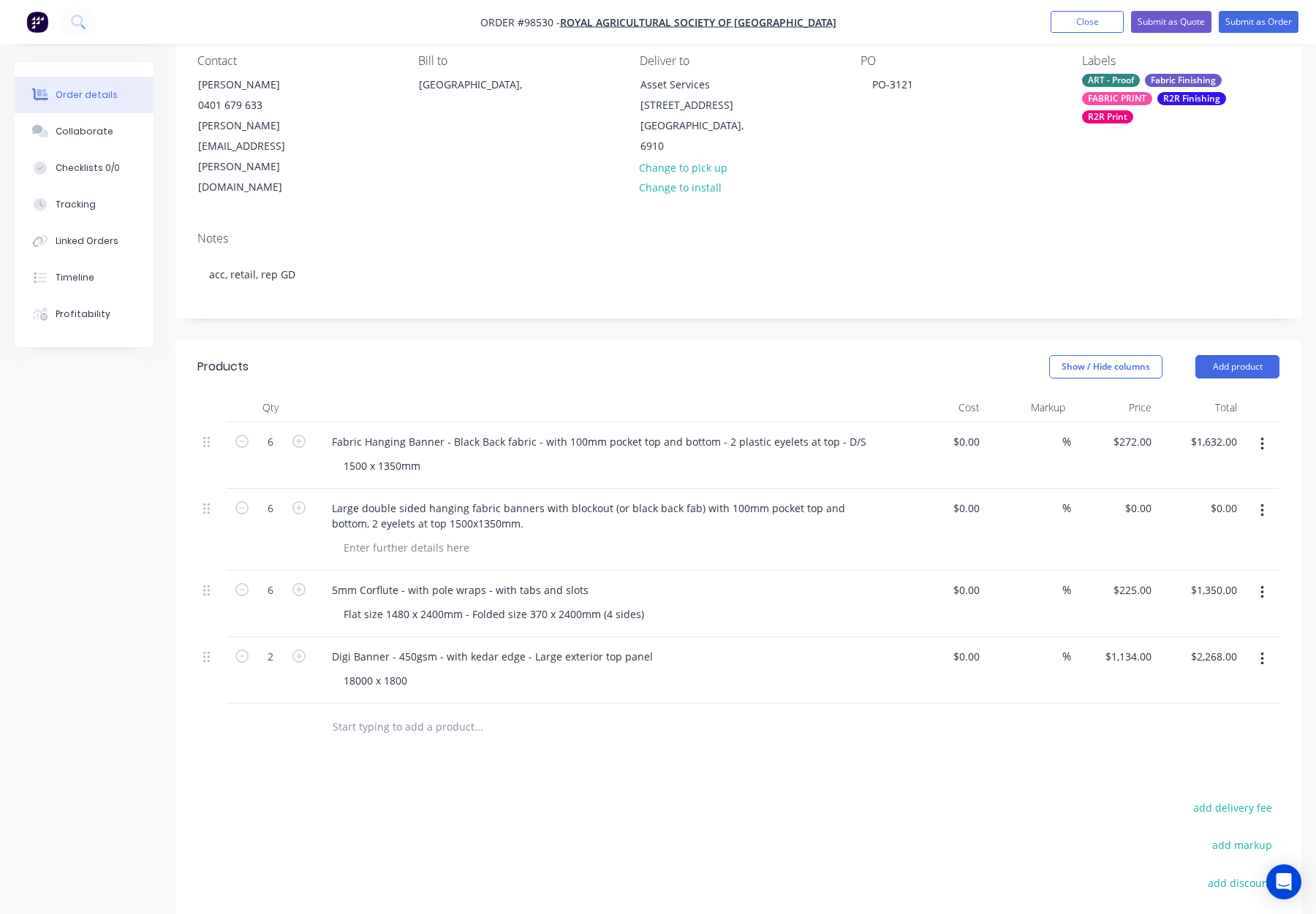
drag, startPoint x: 1260, startPoint y: 445, endPoint x: 1257, endPoint y: 460, distance: 15.3
click at [1261, 503] on icon "button" at bounding box center [1262, 511] width 4 height 16
click at [1195, 626] on div "Delete" at bounding box center [1210, 637] width 113 height 21
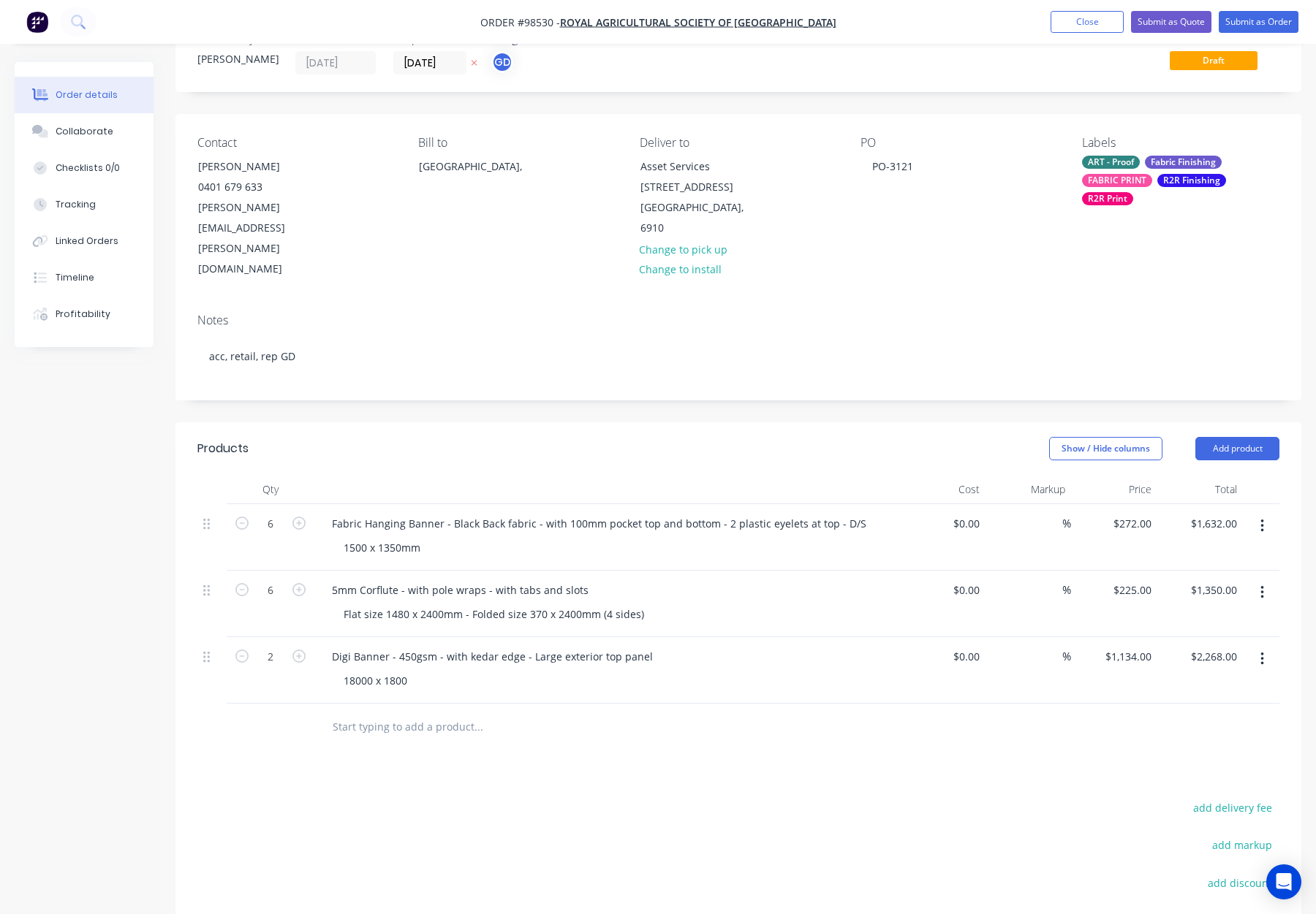
scroll to position [45, 0]
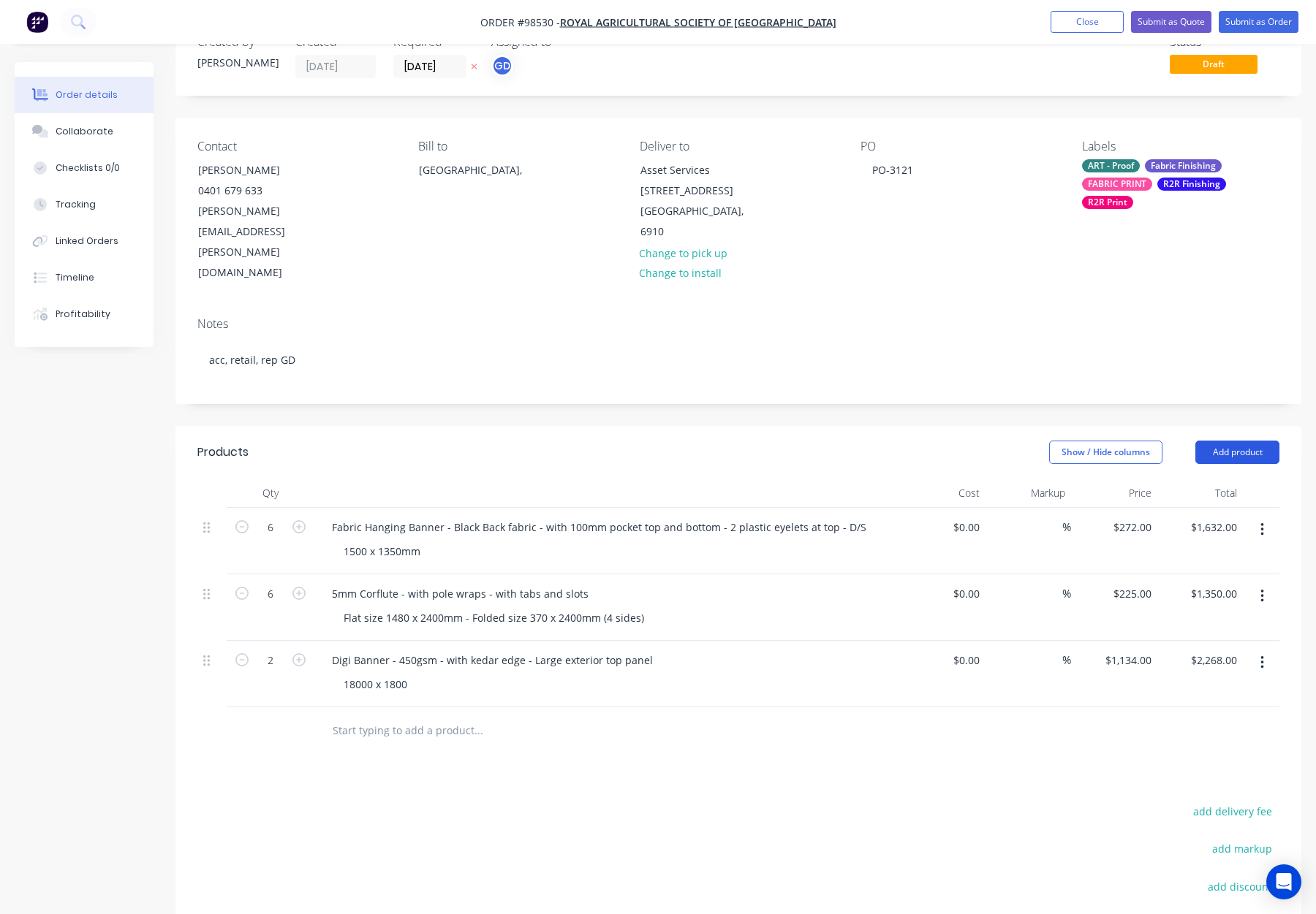
click at [1233, 441] on button "Add product" at bounding box center [1237, 453] width 84 height 23
click at [1227, 655] on div "Notes (Internal)" at bounding box center [1210, 665] width 113 height 21
drag, startPoint x: 345, startPoint y: 666, endPoint x: 599, endPoint y: 696, distance: 255.8
click at [347, 716] on div at bounding box center [373, 727] width 106 height 21
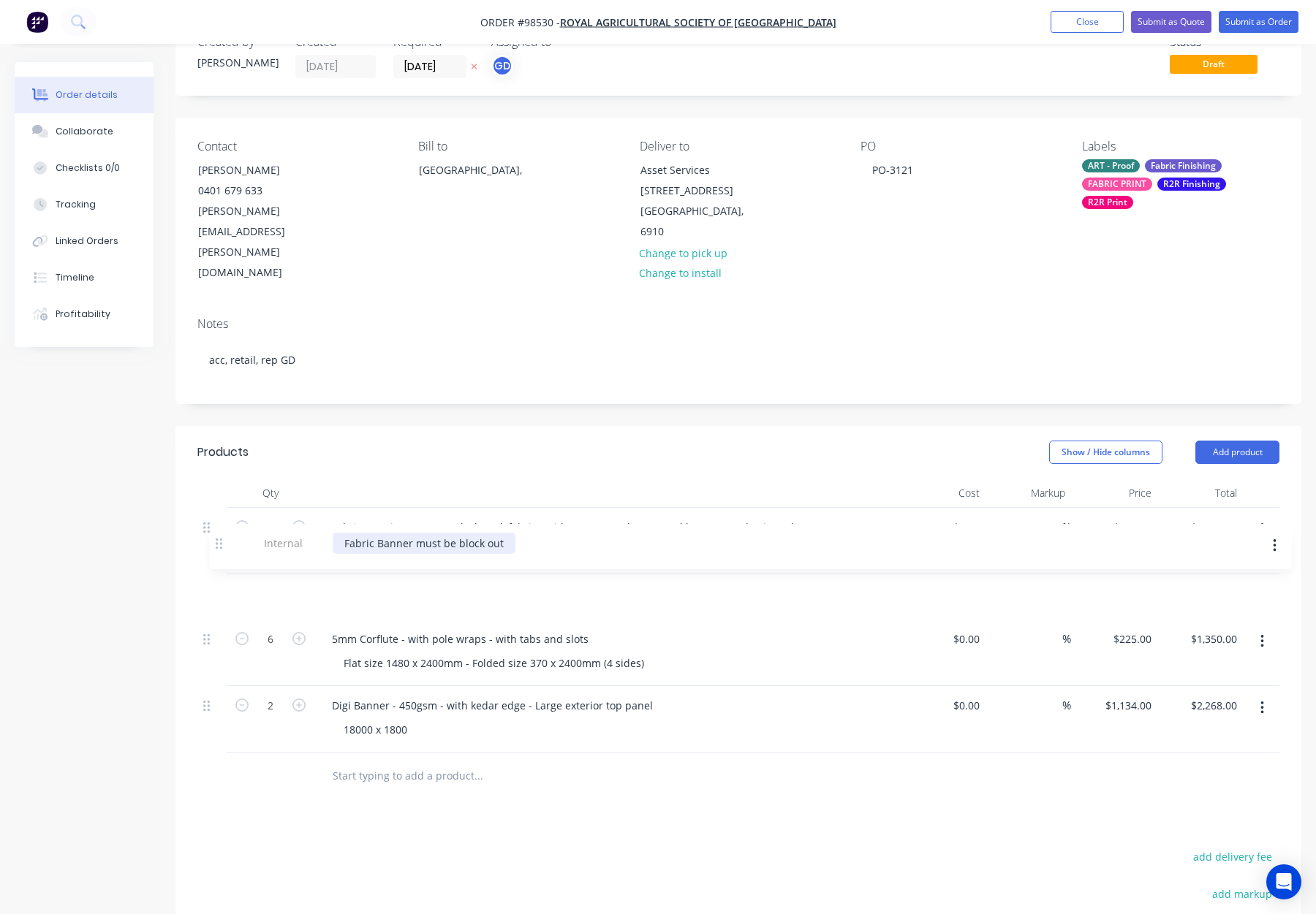
drag, startPoint x: 206, startPoint y: 666, endPoint x: 221, endPoint y: 534, distance: 132.8
click at [221, 534] on div "6 Fabric Hanging Banner - Black Back fabric - with 100mm pocket top and bottom …" at bounding box center [739, 630] width 1083 height 245
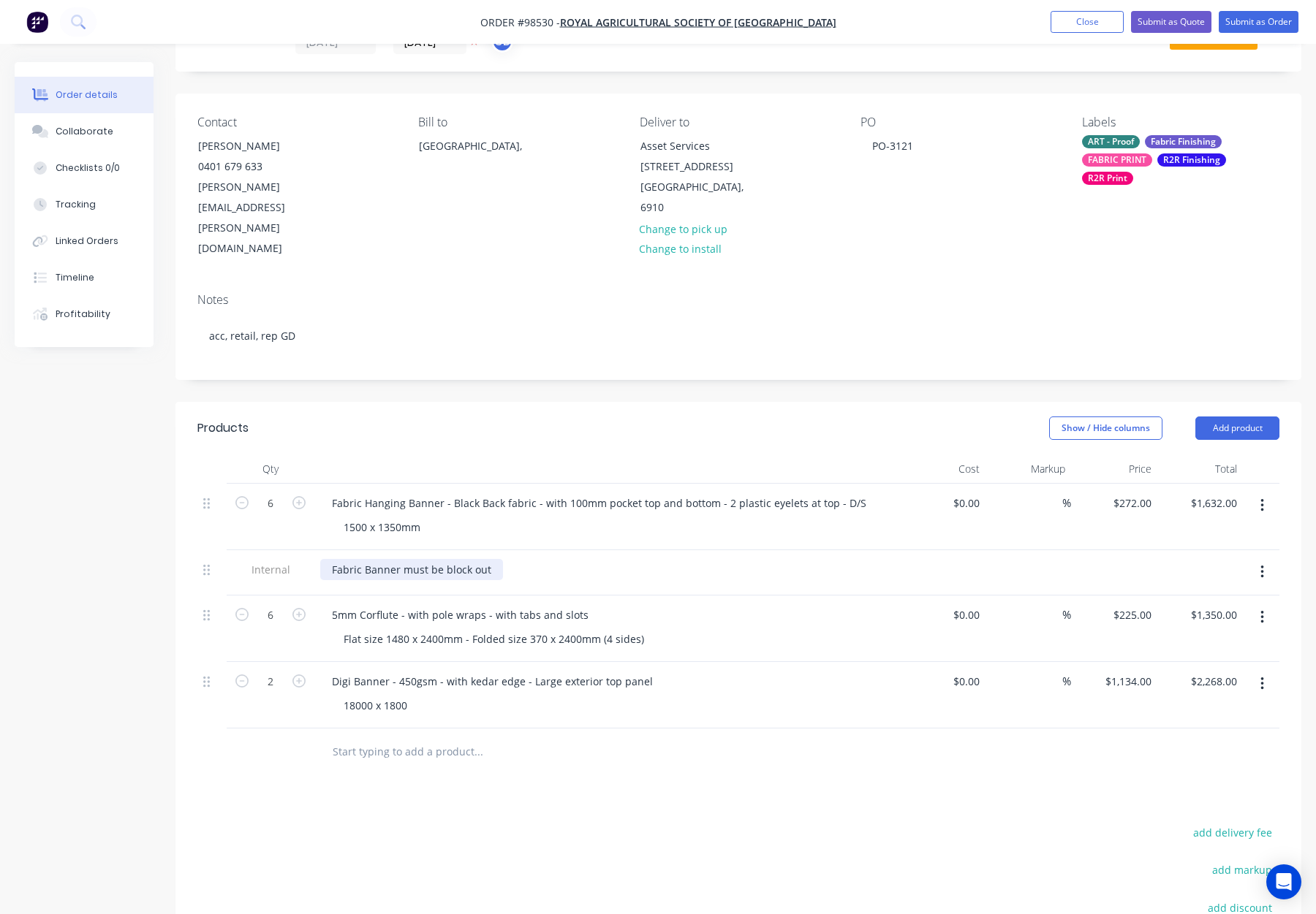
scroll to position [73, 0]
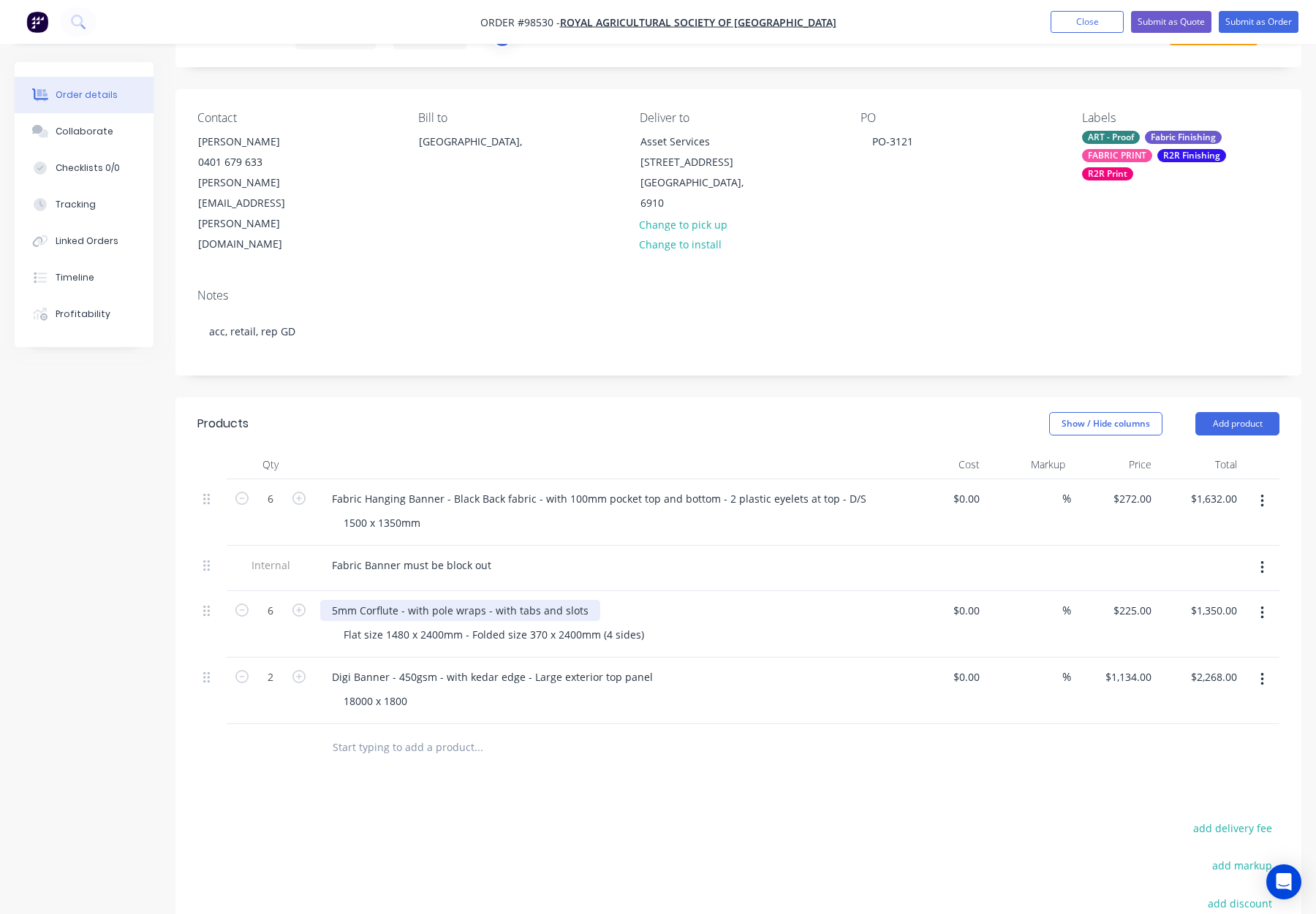
drag, startPoint x: 429, startPoint y: 550, endPoint x: 450, endPoint y: 556, distance: 21.8
click at [429, 600] on div "5mm Corflute - with pole wraps - with tabs and slots" at bounding box center [460, 611] width 280 height 21
click at [647, 600] on div "5mm Corflute pole wraps - with tabs and slots" at bounding box center [607, 611] width 573 height 21
click at [468, 624] on div "Flat size 1480 x 2400mm - Folded size 370 x 2400mm (4 sides)" at bounding box center [494, 635] width 324 height 21
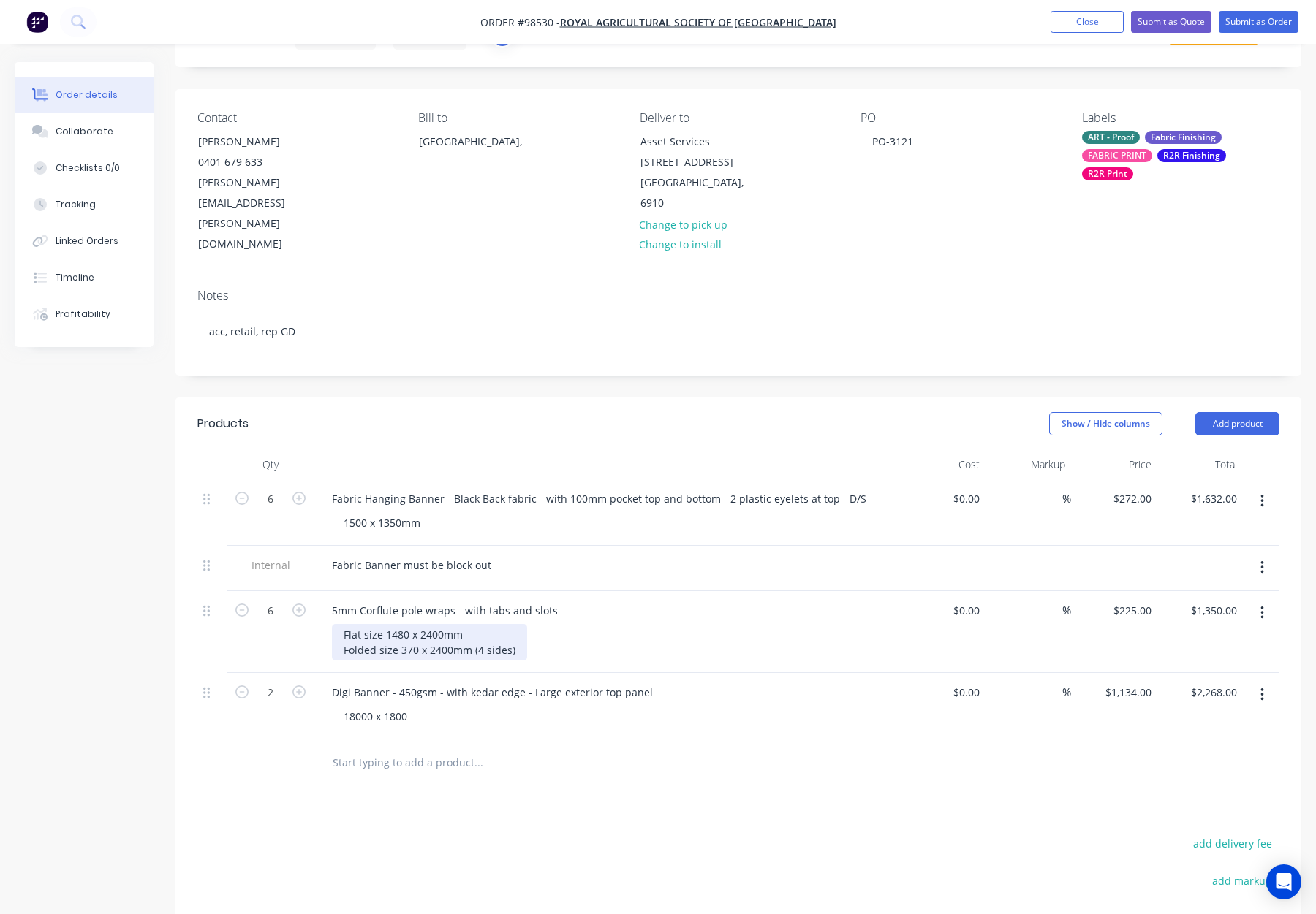
drag, startPoint x: 464, startPoint y: 572, endPoint x: 474, endPoint y: 578, distance: 11.7
click at [464, 624] on div "Flat size 1480 x 2400mm - Folded size 370 x 2400mm (4 sides)" at bounding box center [429, 642] width 195 height 37
click at [596, 624] on div "Flat size 1480 x 2400mm Folded size 370 x 2400mm (4 sides)" at bounding box center [613, 642] width 562 height 37
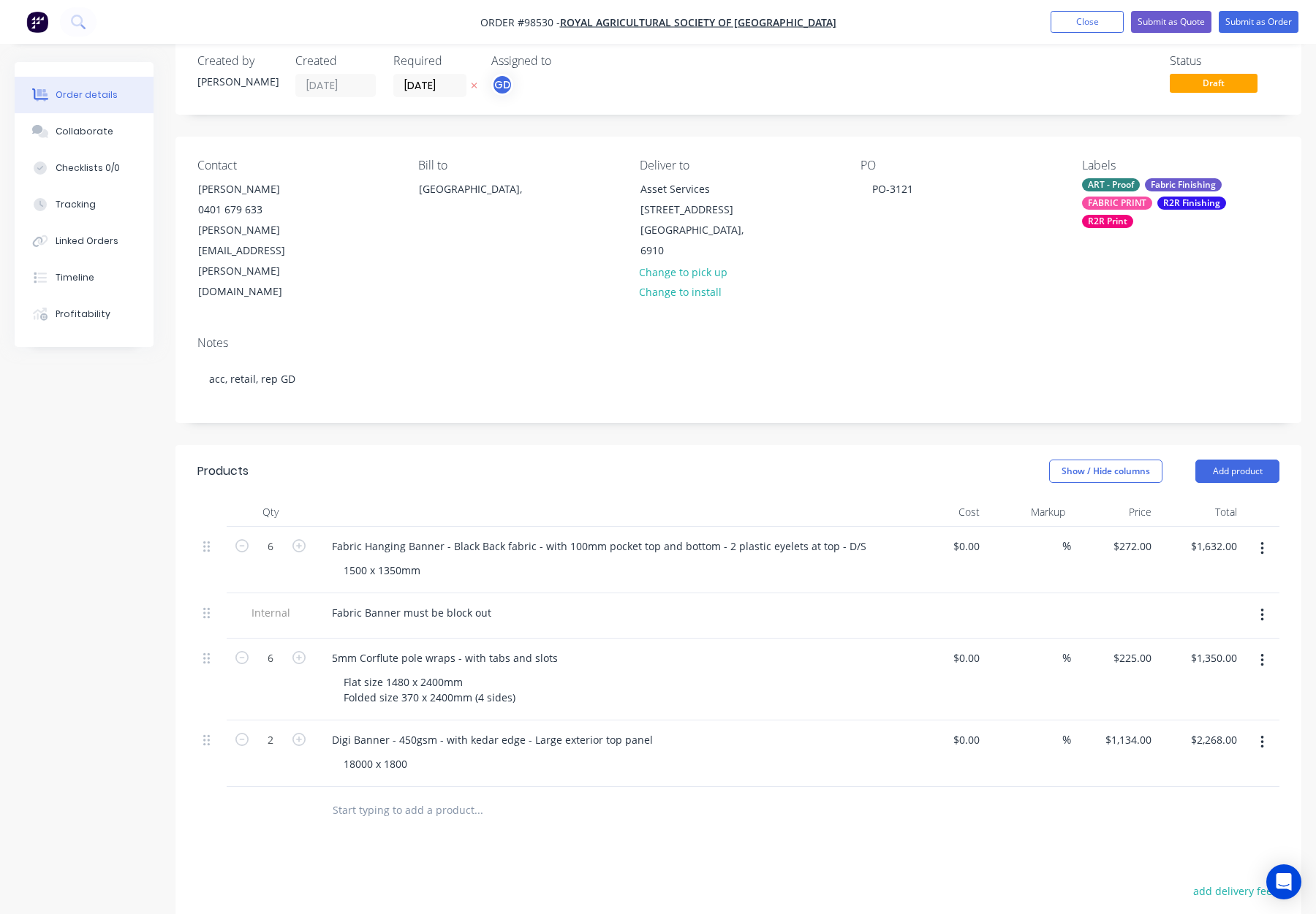
scroll to position [0, 0]
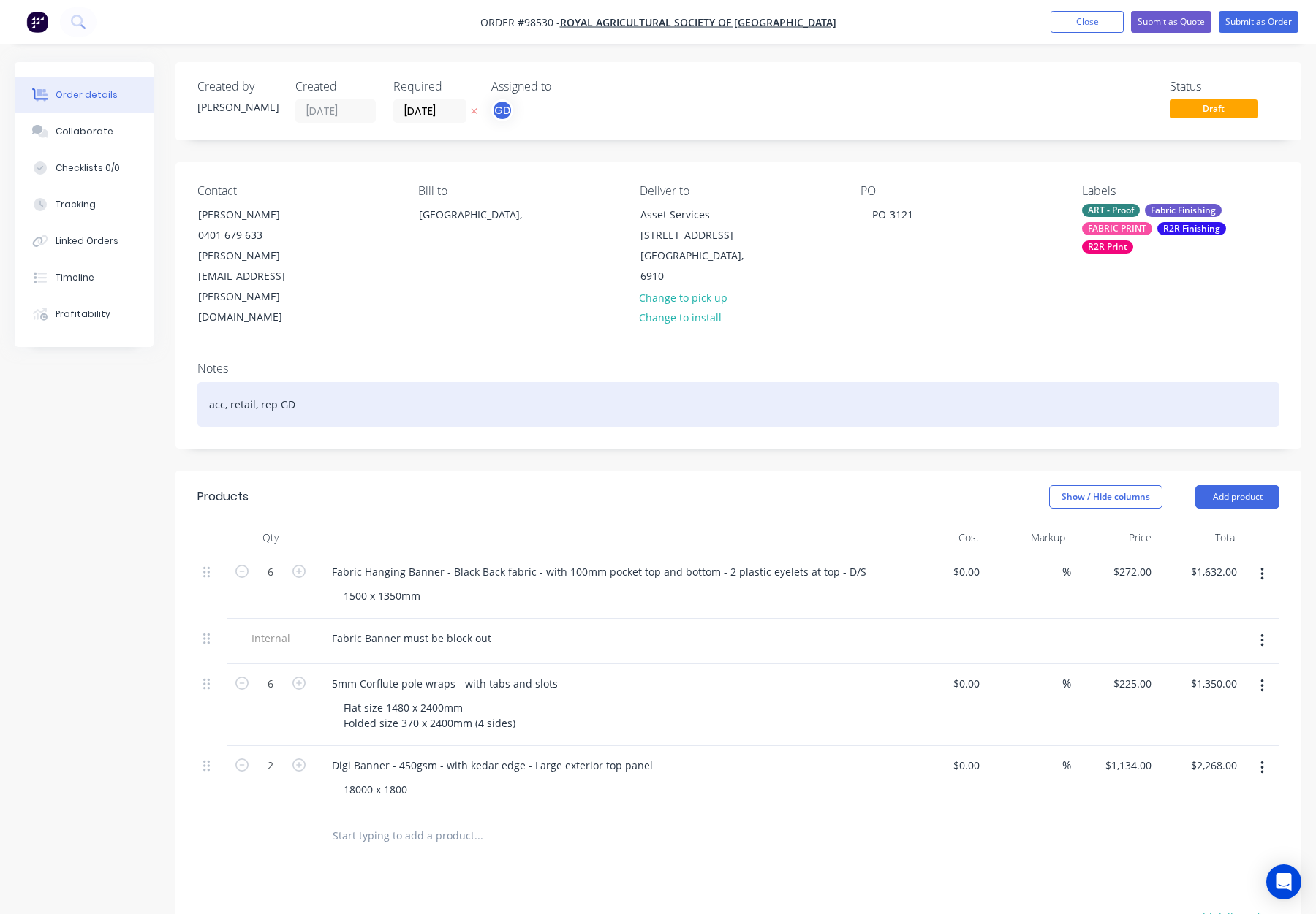
drag, startPoint x: 399, startPoint y: 334, endPoint x: 546, endPoint y: 346, distance: 147.5
click at [400, 382] on div "acc, retail, rep GD" at bounding box center [739, 404] width 1083 height 45
click at [582, 382] on div "acc, retail, rep GD" at bounding box center [739, 404] width 1083 height 45
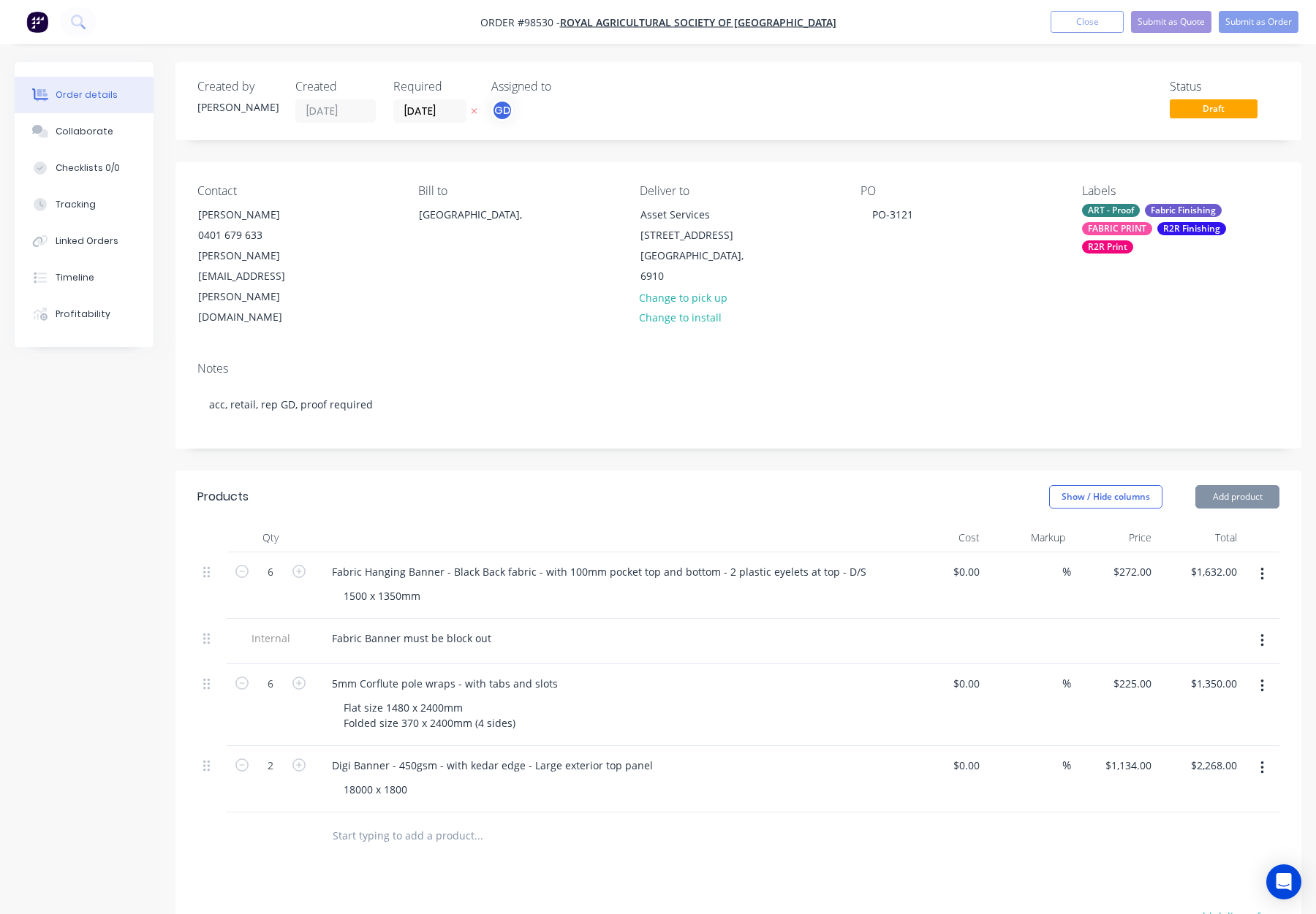
click at [1147, 219] on div "ART - Proof Fabric Finishing FABRIC PRINT R2R Finishing R2R Print" at bounding box center [1181, 229] width 198 height 50
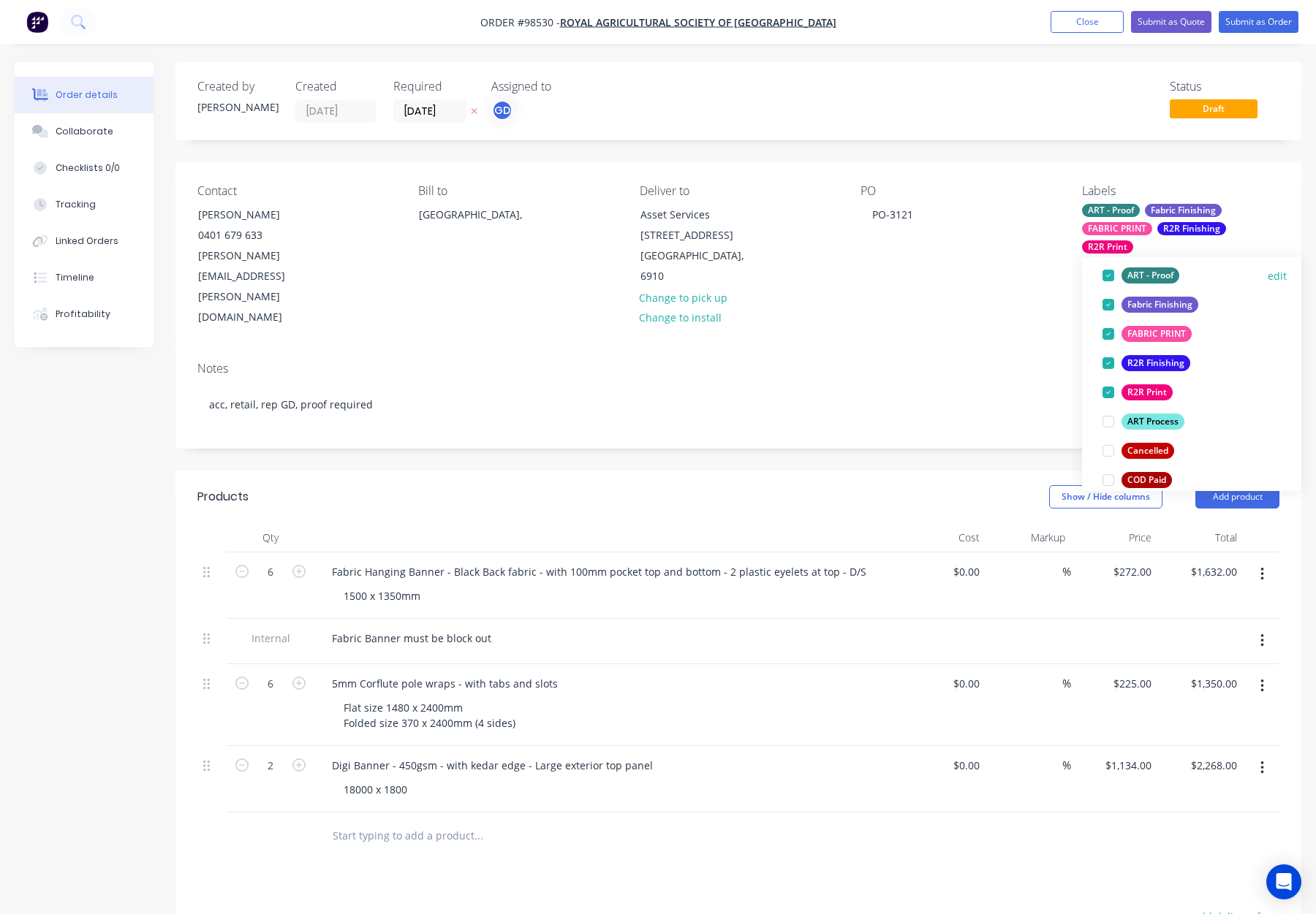
scroll to position [122, 0]
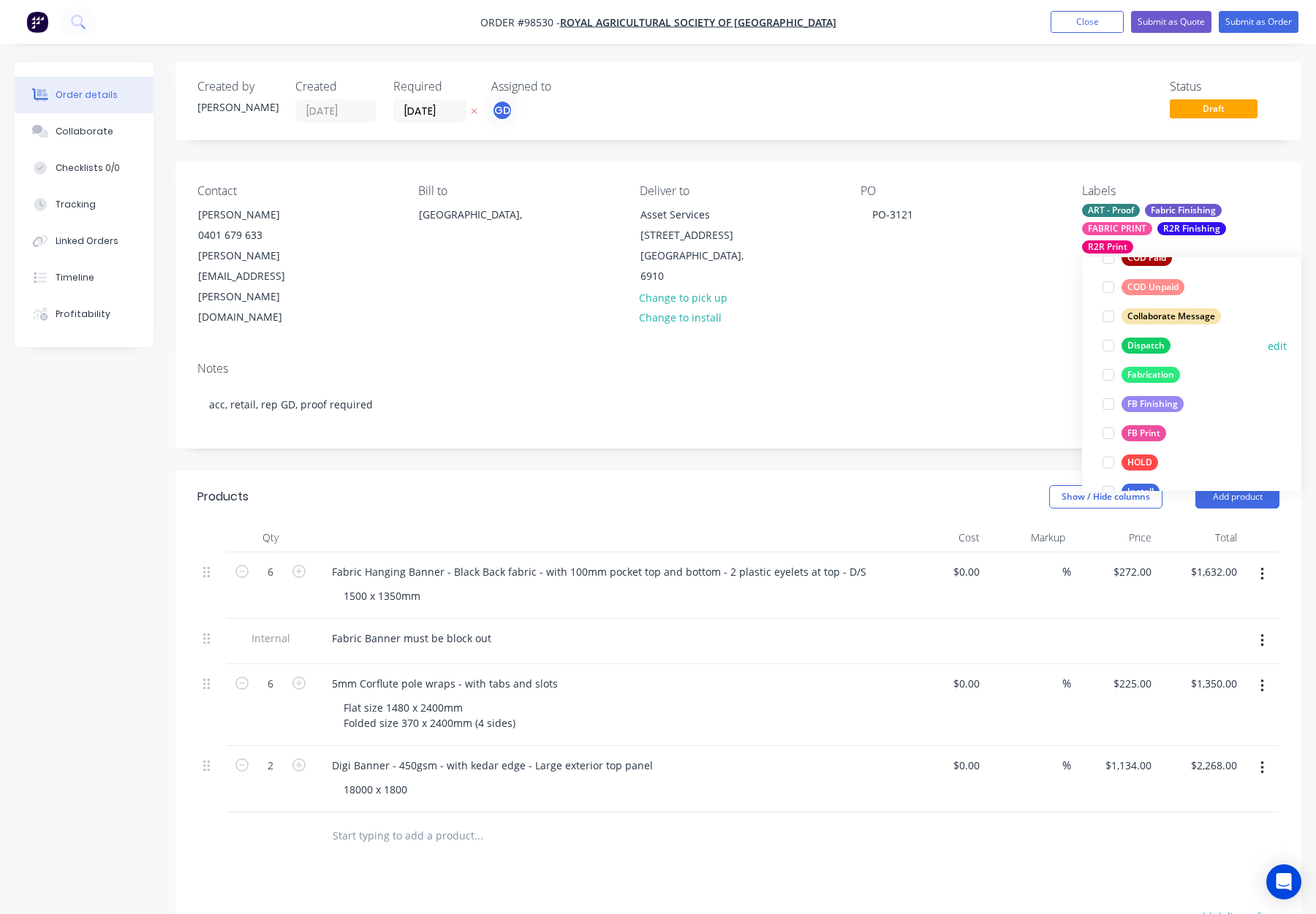
drag, startPoint x: 1151, startPoint y: 346, endPoint x: 1169, endPoint y: 351, distance: 18.7
click at [1152, 346] on div "Dispatch" at bounding box center [1146, 346] width 49 height 16
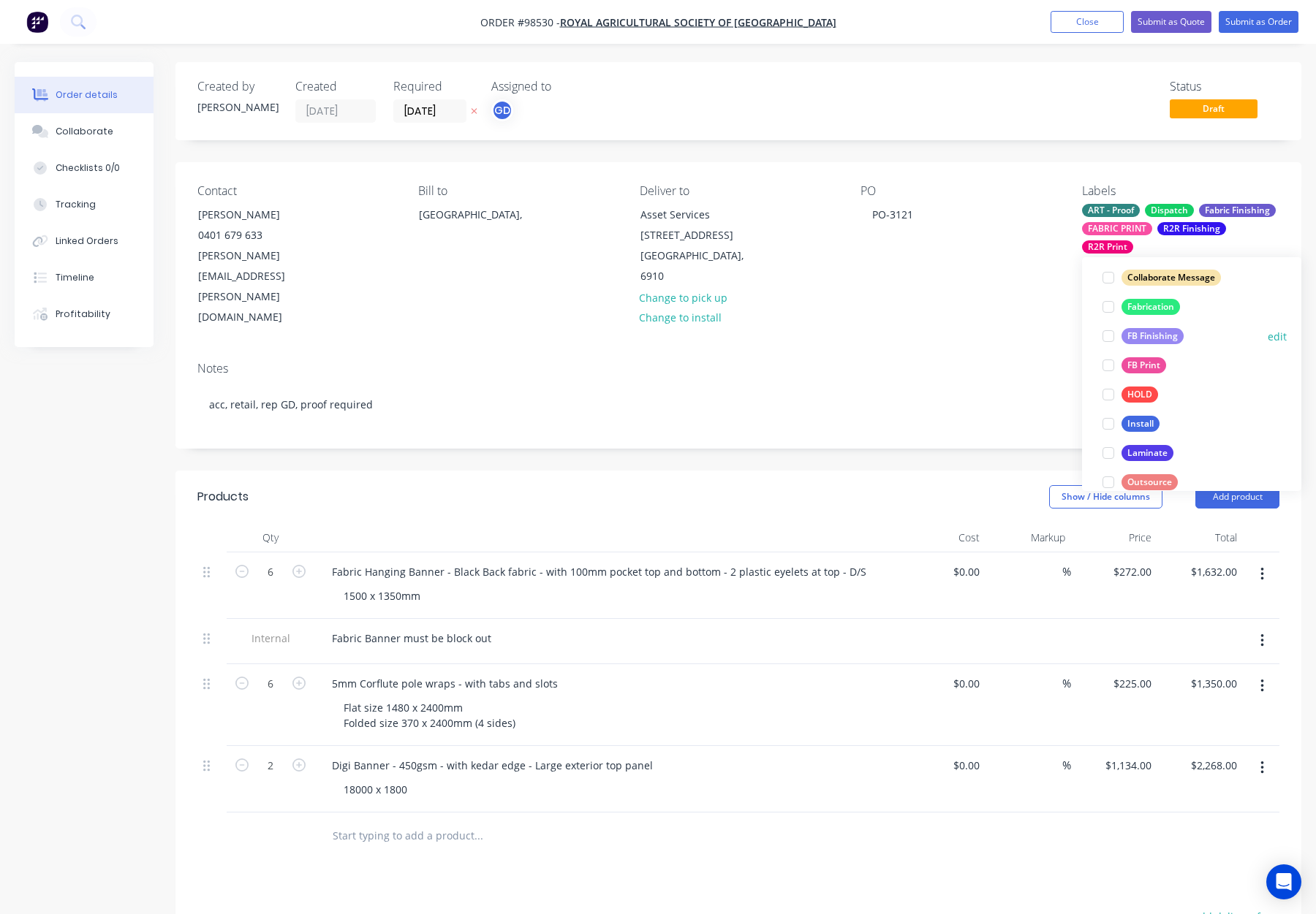
click at [1141, 336] on div "FB Finishing" at bounding box center [1152, 336] width 62 height 16
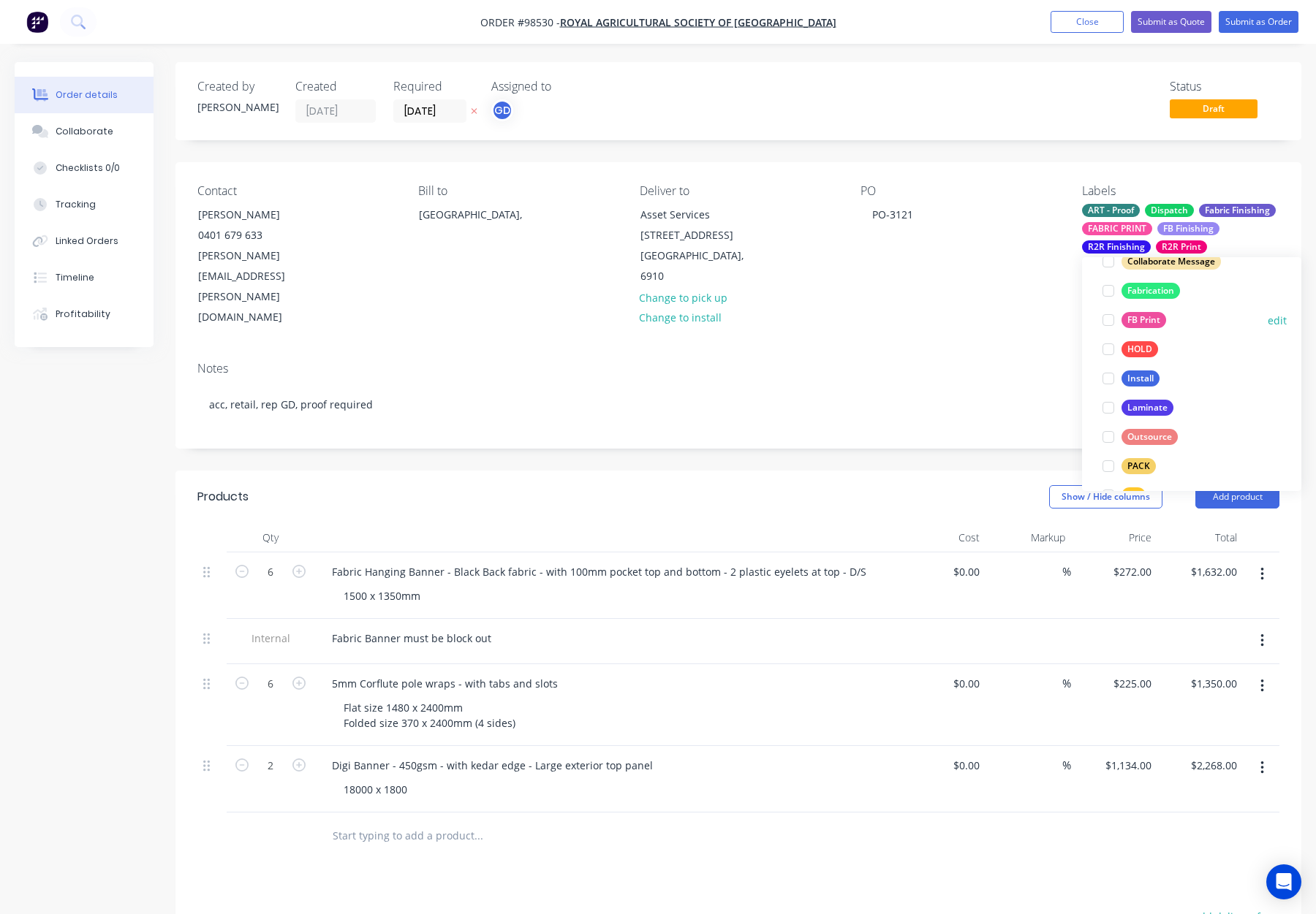
click at [1149, 308] on div "FB Print edit" at bounding box center [1192, 320] width 191 height 30
click at [1152, 322] on div "FB Print" at bounding box center [1144, 320] width 45 height 16
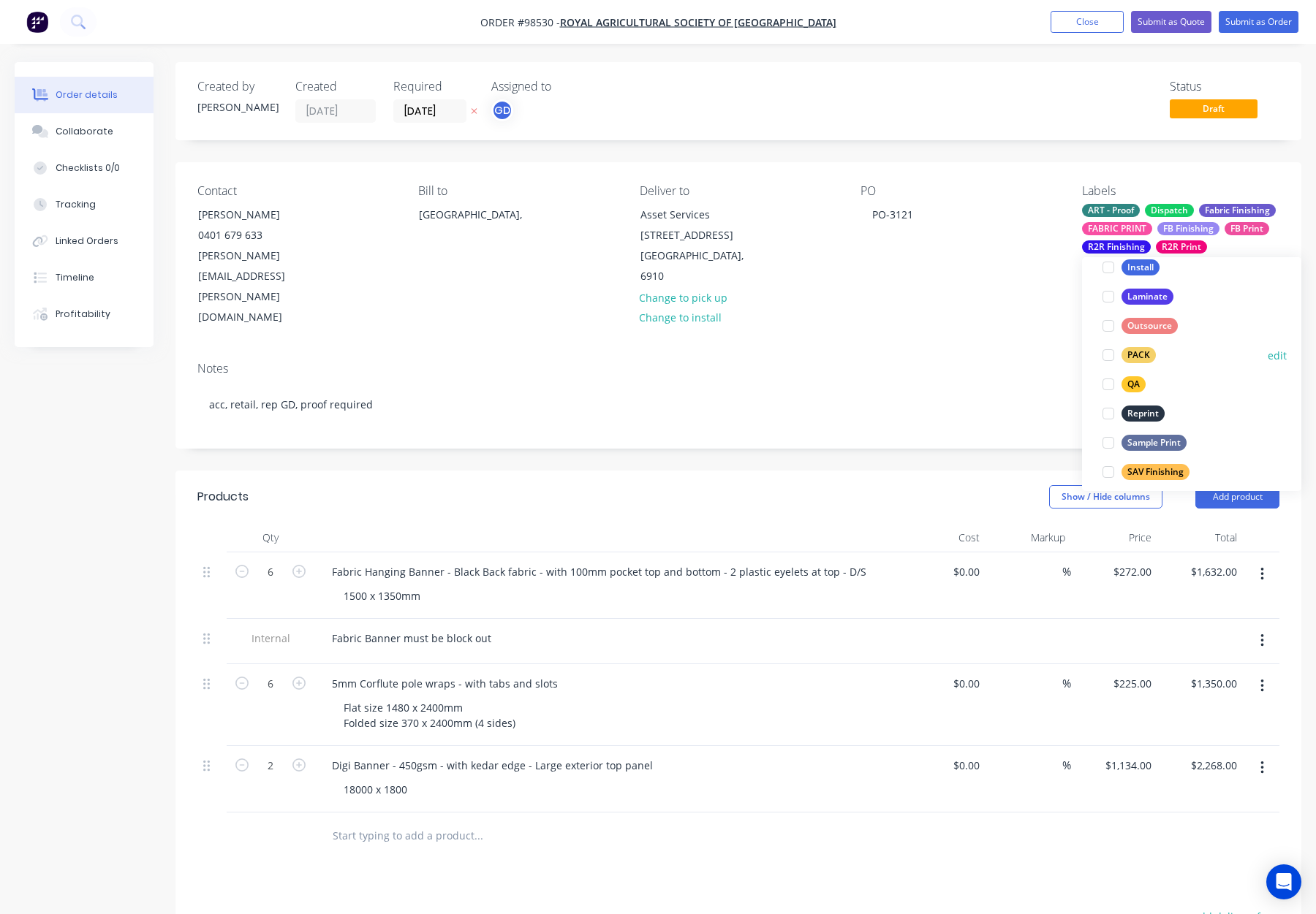
click at [1143, 351] on div "PACK" at bounding box center [1139, 355] width 34 height 16
drag, startPoint x: 1135, startPoint y: 351, endPoint x: 1113, endPoint y: 345, distance: 22.8
click at [1135, 351] on div "QA" at bounding box center [1133, 357] width 24 height 16
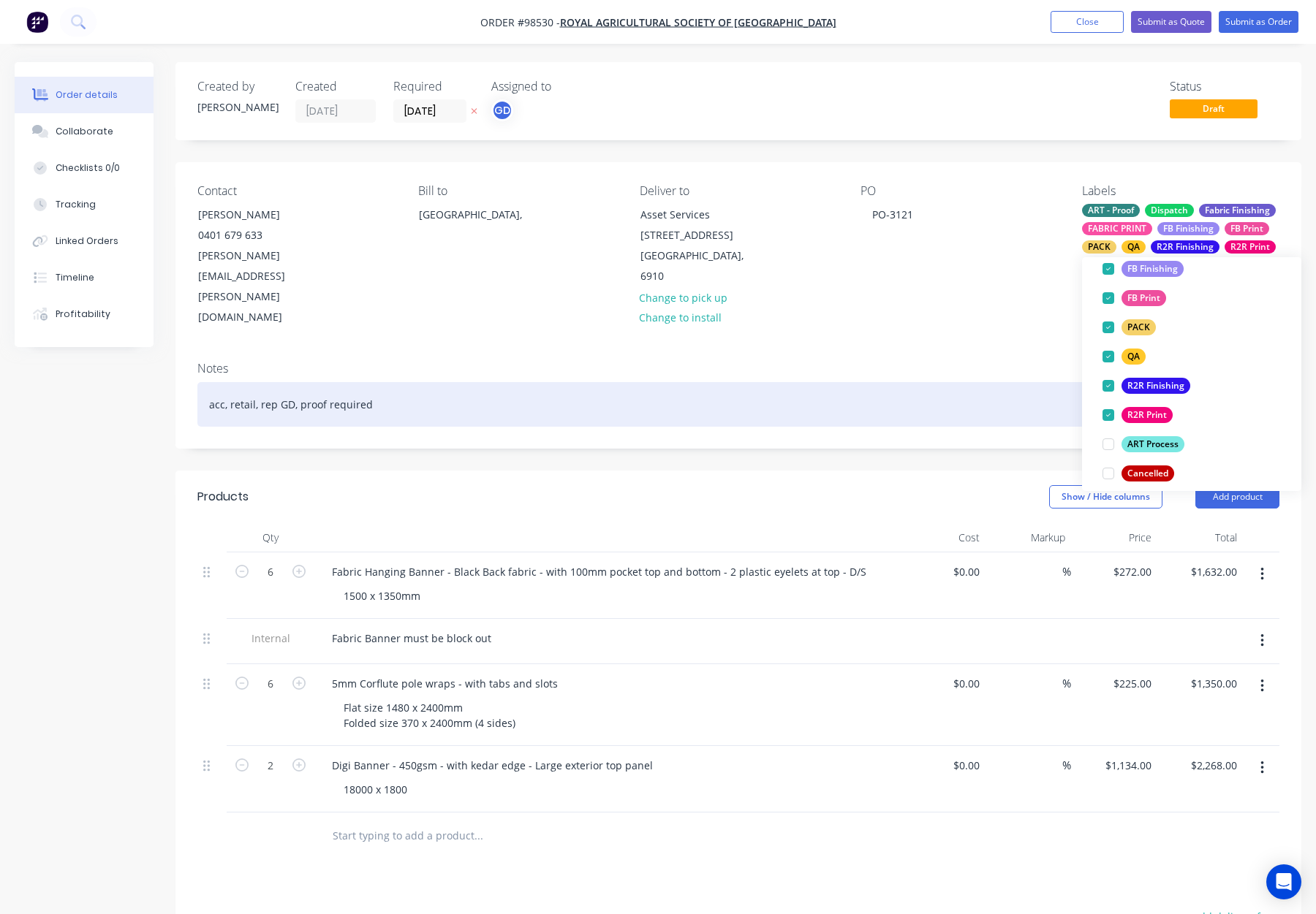
click at [1040, 382] on div "acc, retail, rep GD, proof required" at bounding box center [739, 404] width 1083 height 45
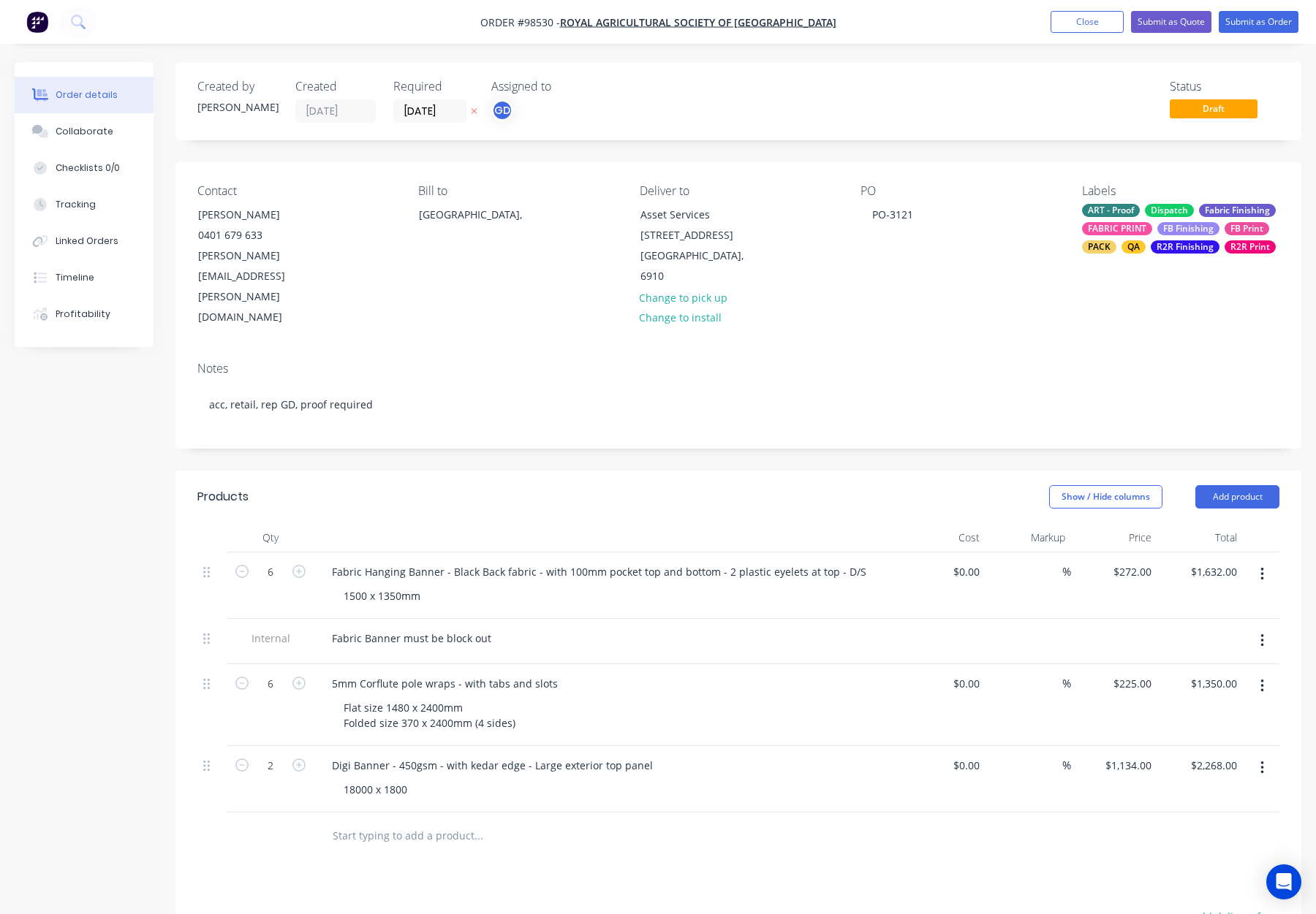
click at [1030, 285] on div "Contact Ryan Holmes 0401 679 633 Ryan.Holmes@raswa.org.au Bill to Australia, De…" at bounding box center [738, 256] width 1126 height 188
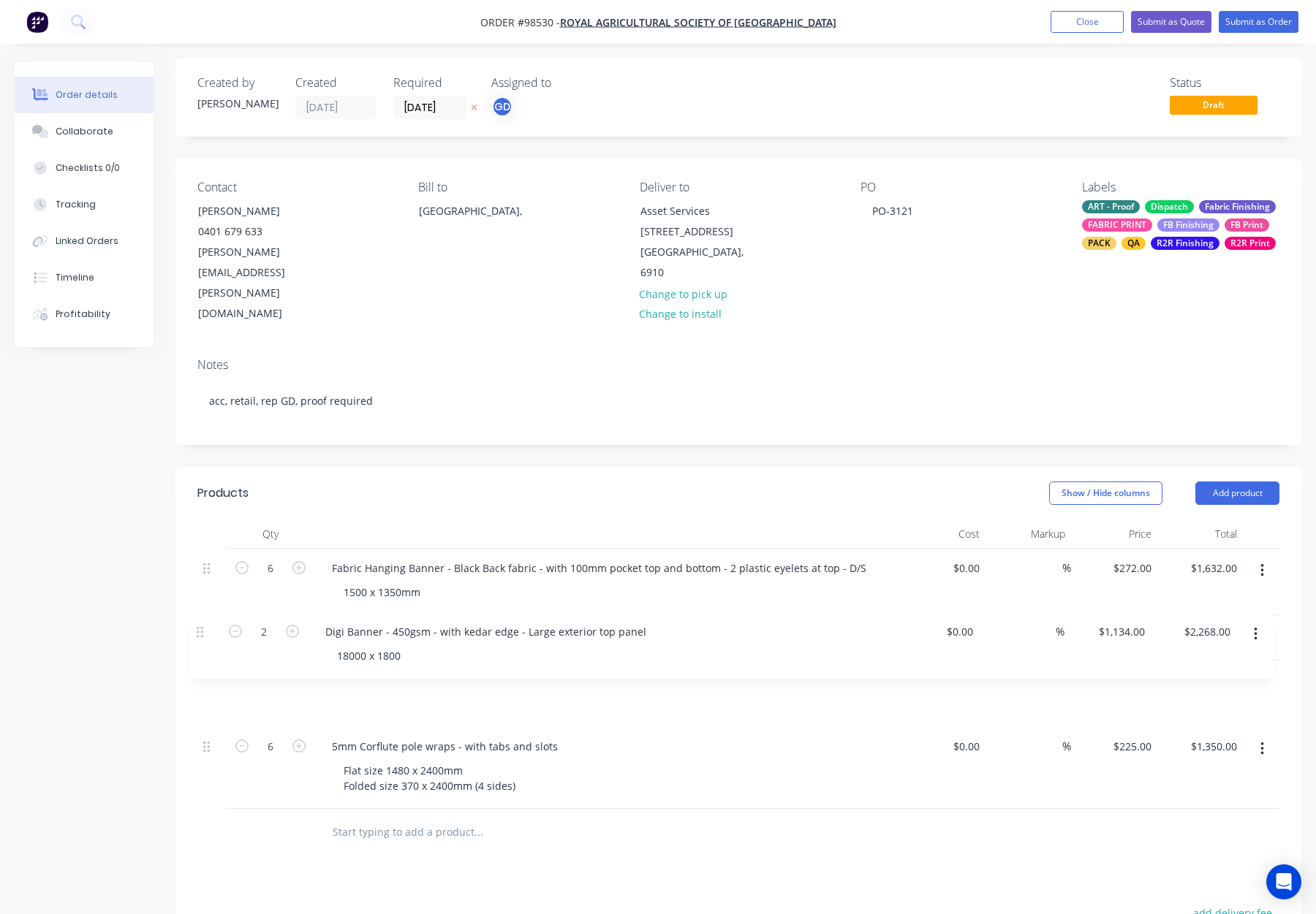
drag, startPoint x: 209, startPoint y: 707, endPoint x: 208, endPoint y: 630, distance: 77.0
click at [202, 630] on div "6 Fabric Hanging Banner - Black Back fabric - with 100mm pocket top and bottom …" at bounding box center [739, 679] width 1083 height 260
click at [661, 818] on div at bounding box center [539, 833] width 438 height 30
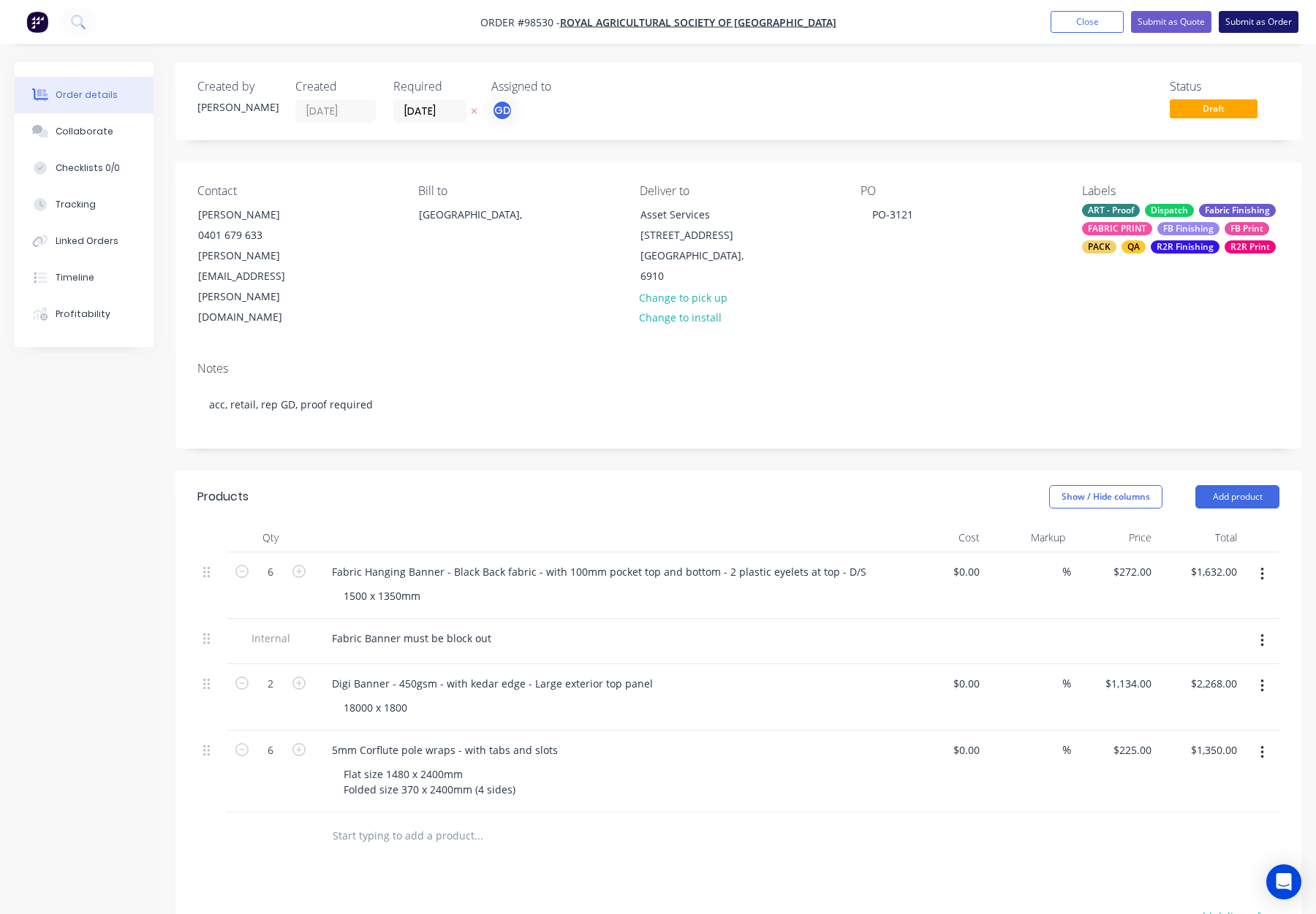
click at [1260, 22] on button "Submit as Order" at bounding box center [1259, 21] width 80 height 22
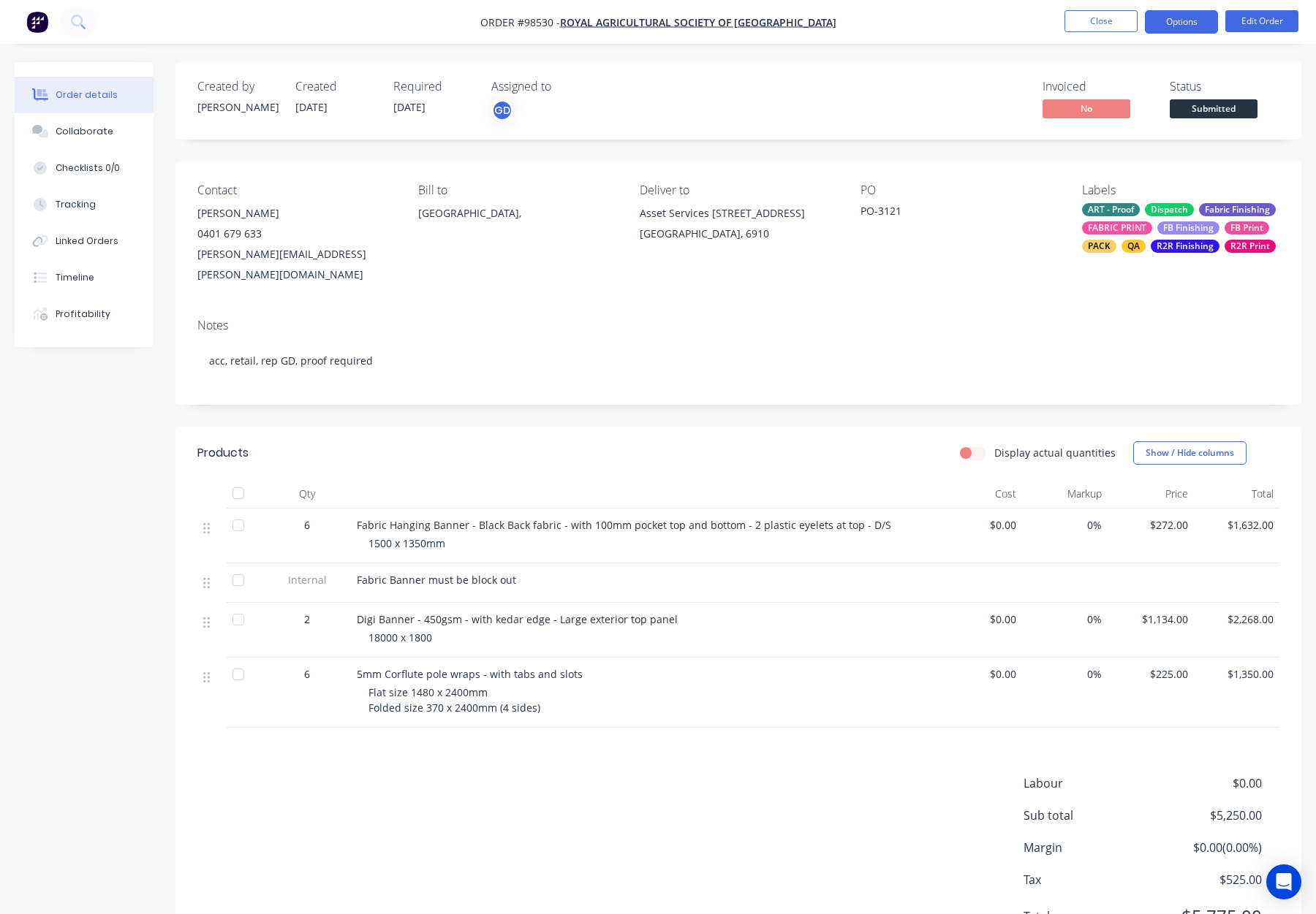
click at [1181, 21] on button "Options" at bounding box center [1182, 21] width 73 height 23
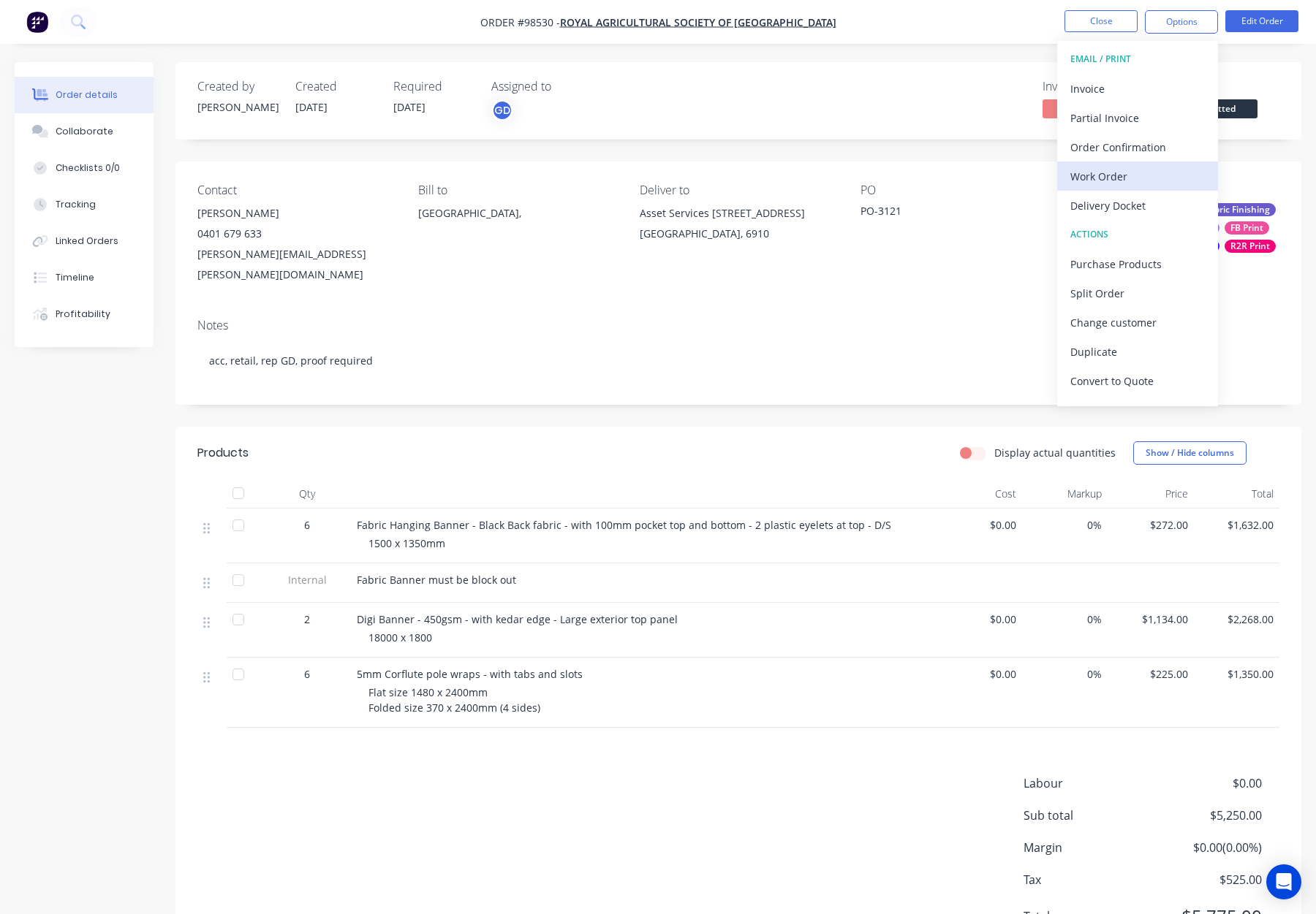
click at [1143, 178] on div "Work Order" at bounding box center [1138, 177] width 134 height 21
click at [1143, 178] on div "Custom" at bounding box center [1138, 177] width 134 height 21
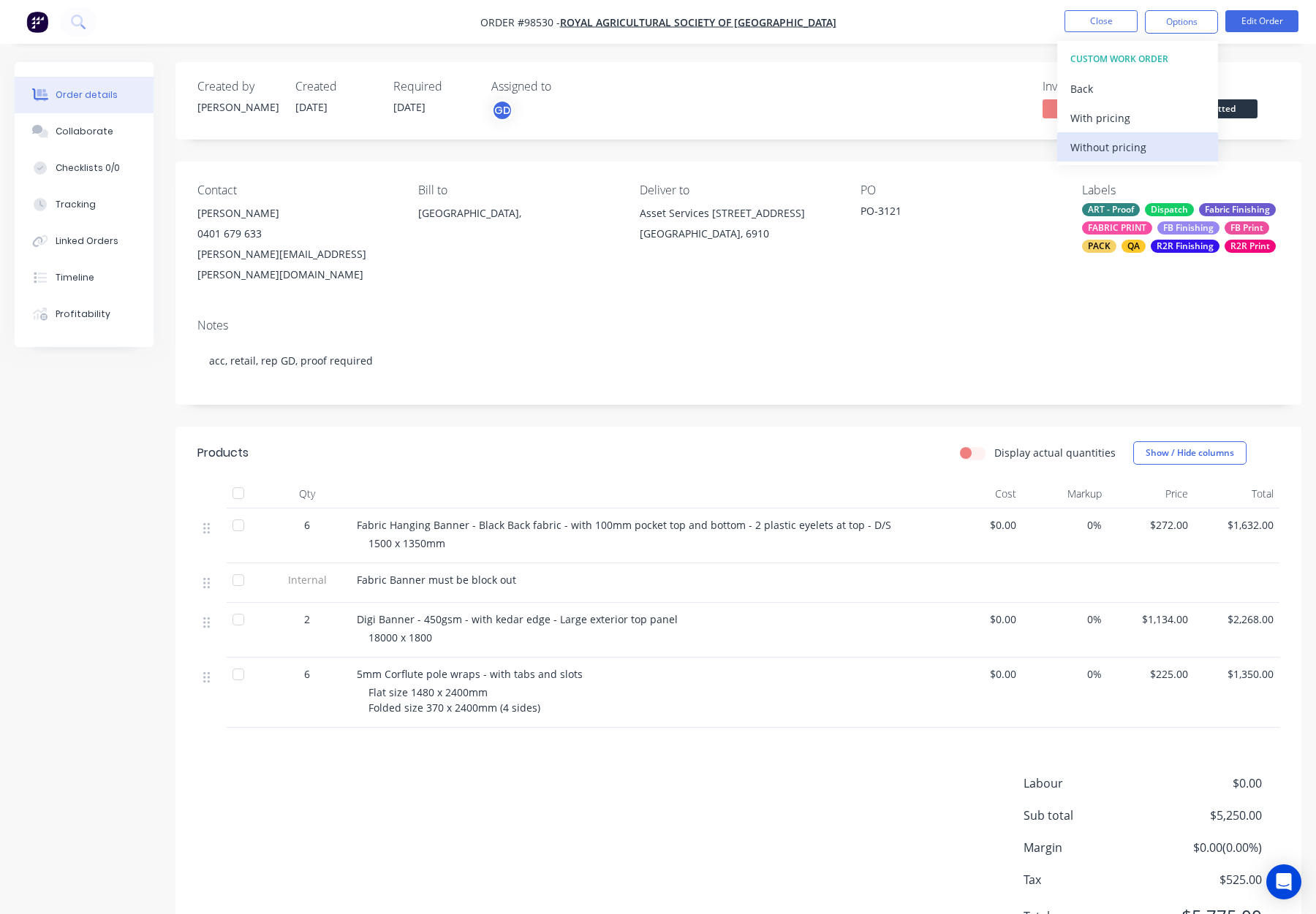
click at [1143, 150] on div "Without pricing" at bounding box center [1138, 148] width 134 height 21
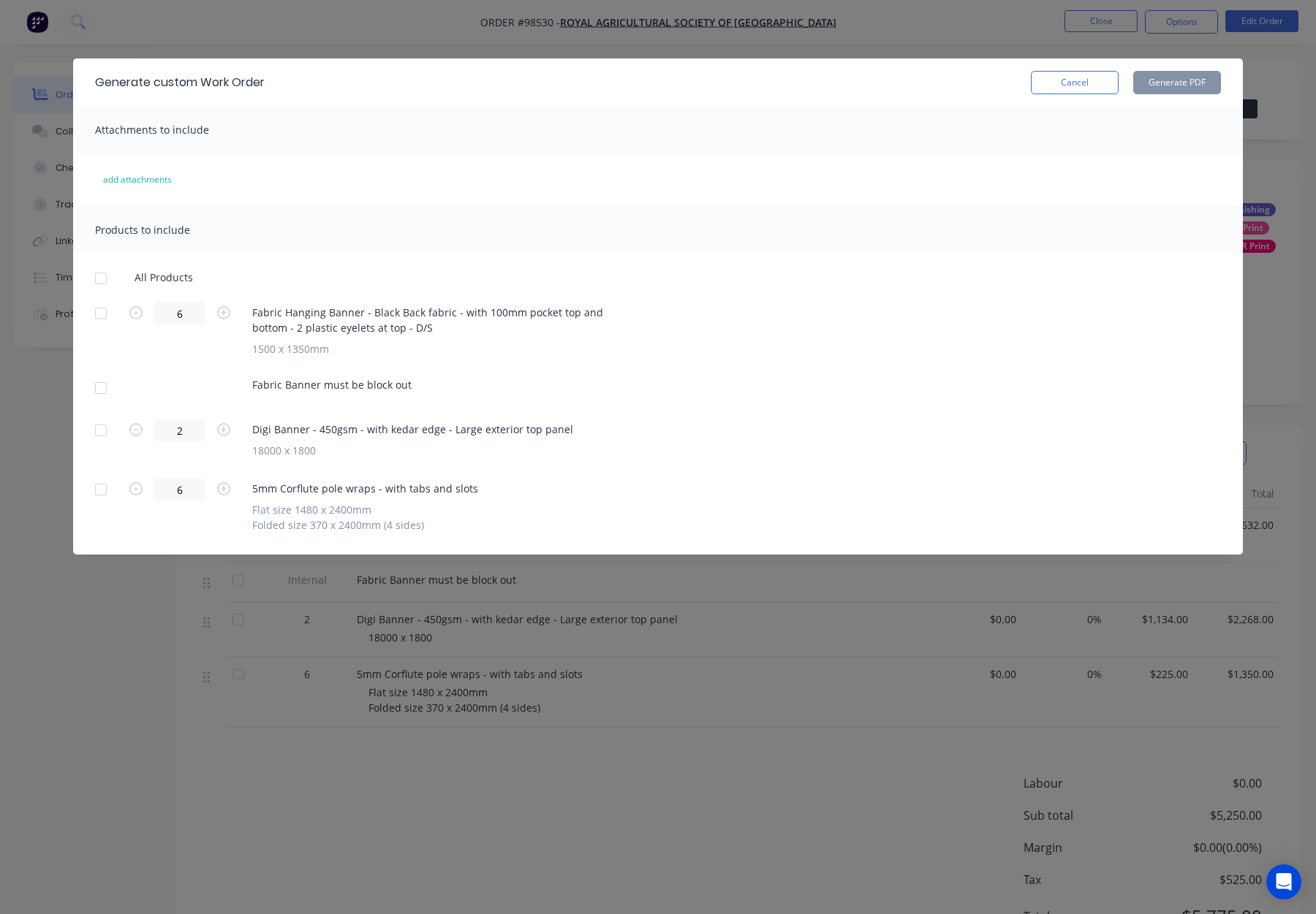
click at [106, 313] on div at bounding box center [100, 313] width 30 height 30
click at [1172, 77] on button "Generate PDF" at bounding box center [1177, 82] width 88 height 23
click at [98, 434] on div at bounding box center [100, 430] width 30 height 30
click at [1175, 77] on button "Generate PDF" at bounding box center [1177, 82] width 88 height 23
click at [105, 490] on div at bounding box center [100, 489] width 30 height 30
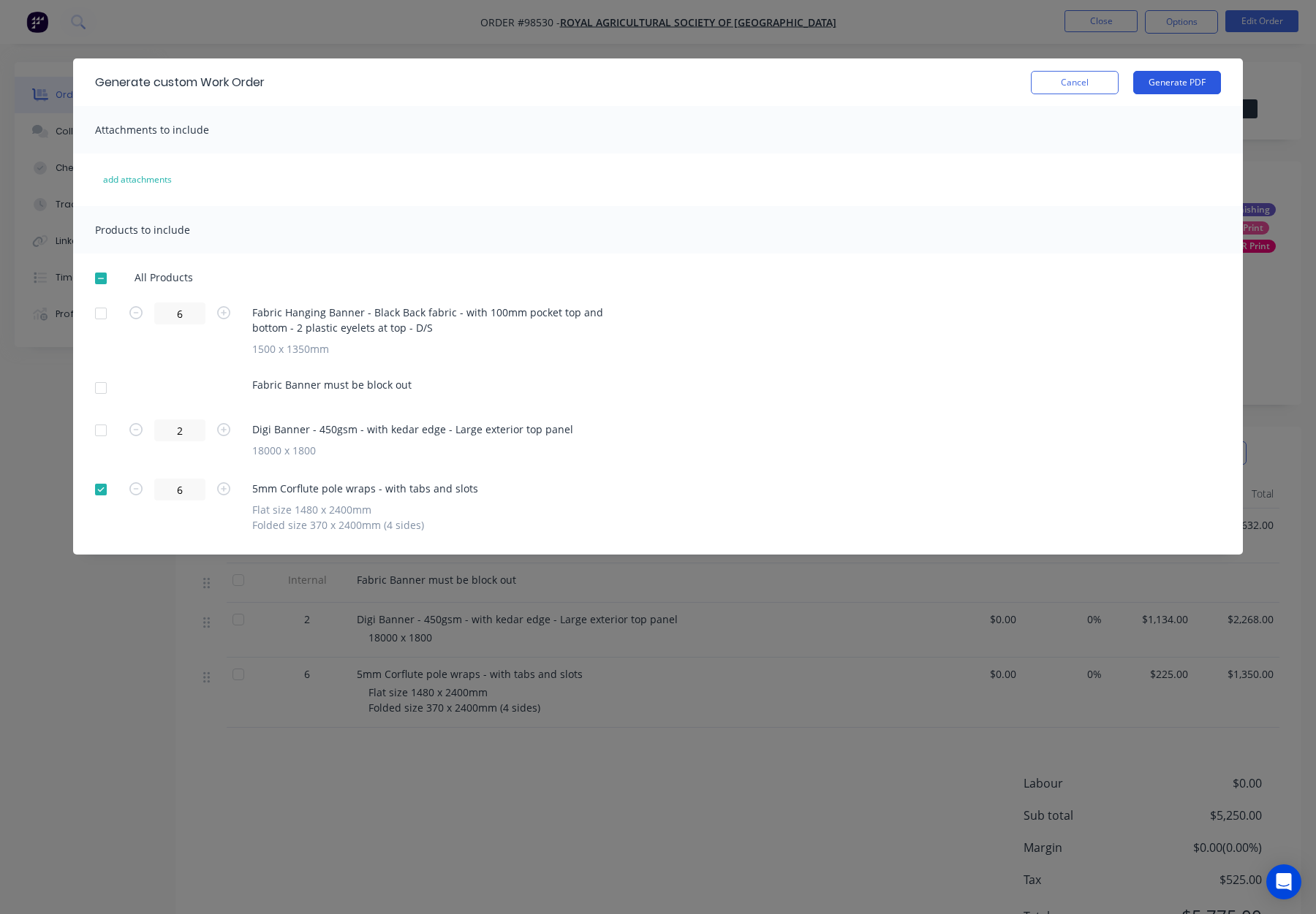
click at [1183, 81] on button "Generate PDF" at bounding box center [1177, 82] width 88 height 23
click at [105, 307] on div at bounding box center [100, 313] width 30 height 30
drag, startPoint x: 95, startPoint y: 387, endPoint x: 102, endPoint y: 385, distance: 7.3
click at [95, 387] on div at bounding box center [100, 388] width 30 height 30
click at [1171, 89] on button "Generate PDF" at bounding box center [1177, 82] width 88 height 23
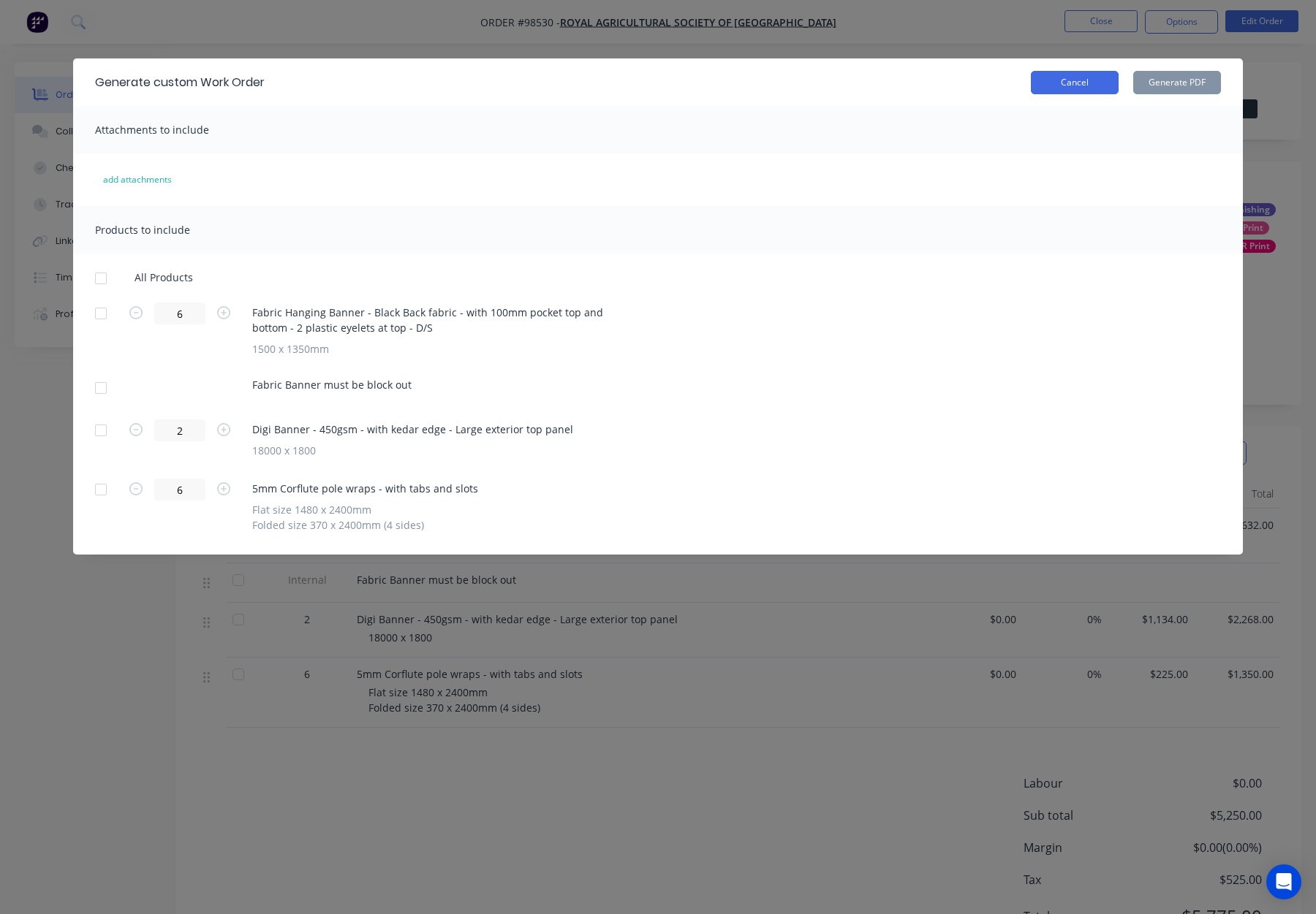
click at [1087, 87] on button "Cancel" at bounding box center [1074, 82] width 88 height 23
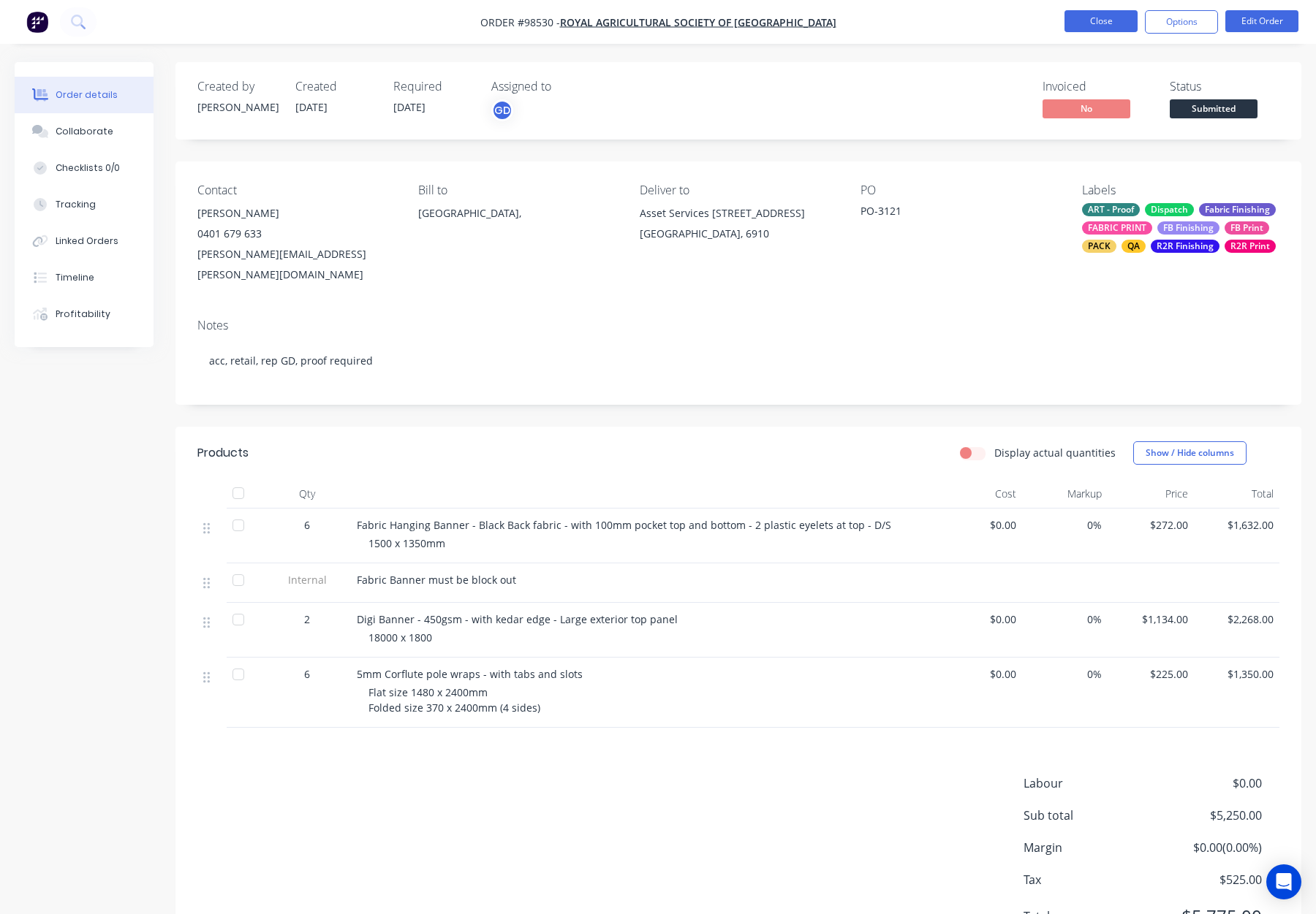
click at [1097, 24] on button "Close" at bounding box center [1101, 21] width 73 height 22
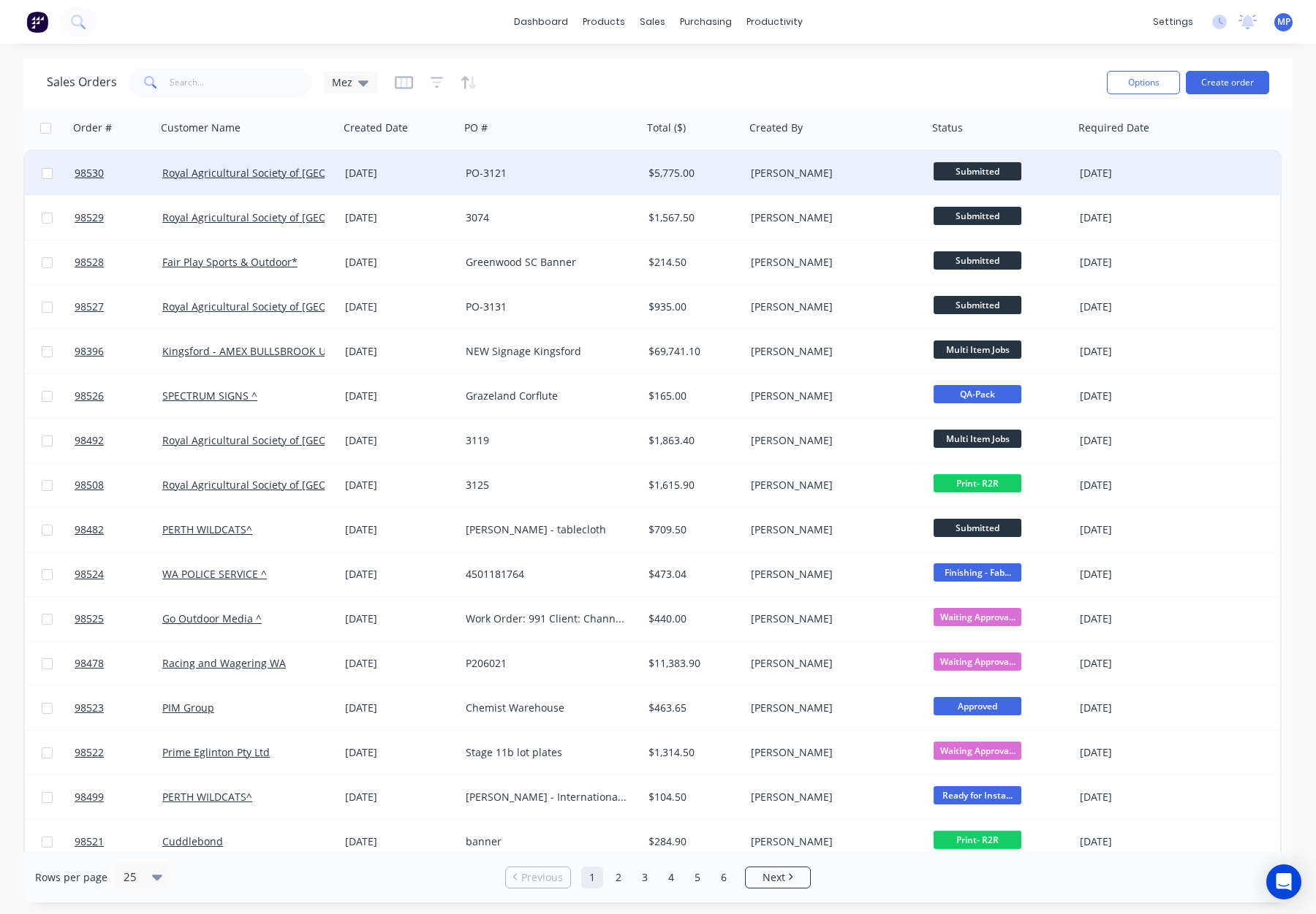
click at [835, 174] on div "[PERSON_NAME]" at bounding box center [831, 173] width 162 height 14
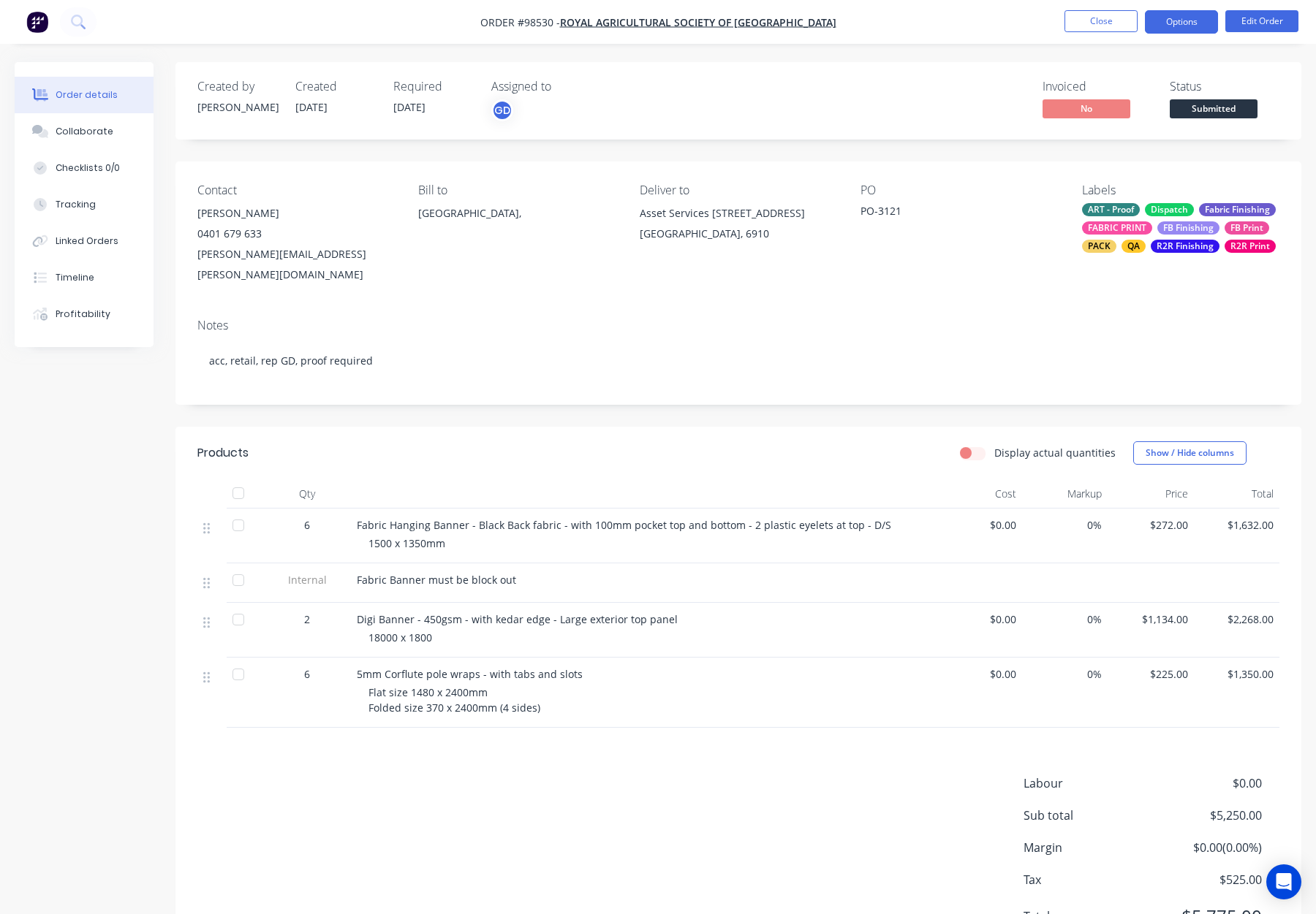
click at [1169, 29] on button "Options" at bounding box center [1182, 21] width 73 height 23
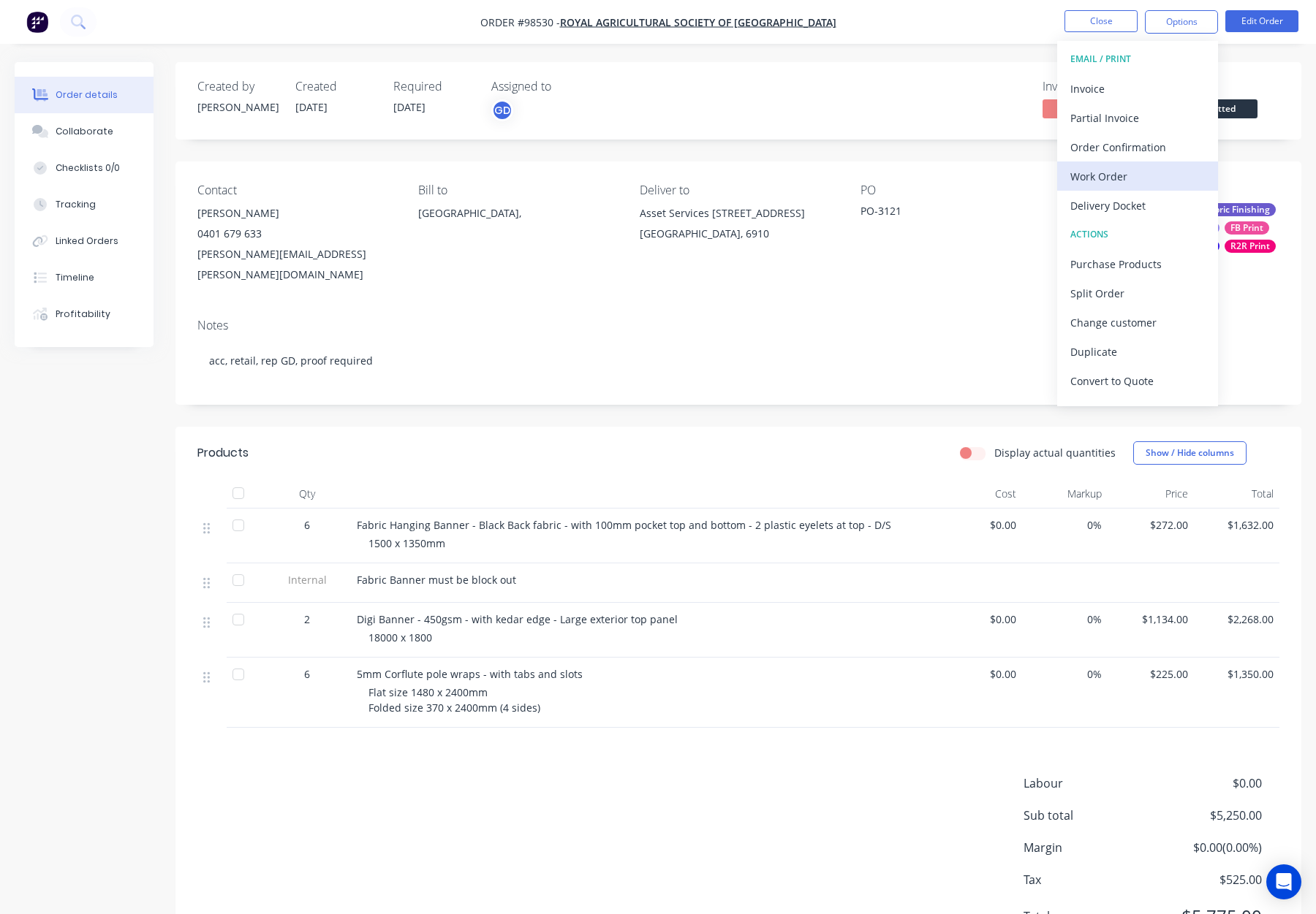
click at [1146, 179] on div "Work Order" at bounding box center [1138, 177] width 134 height 21
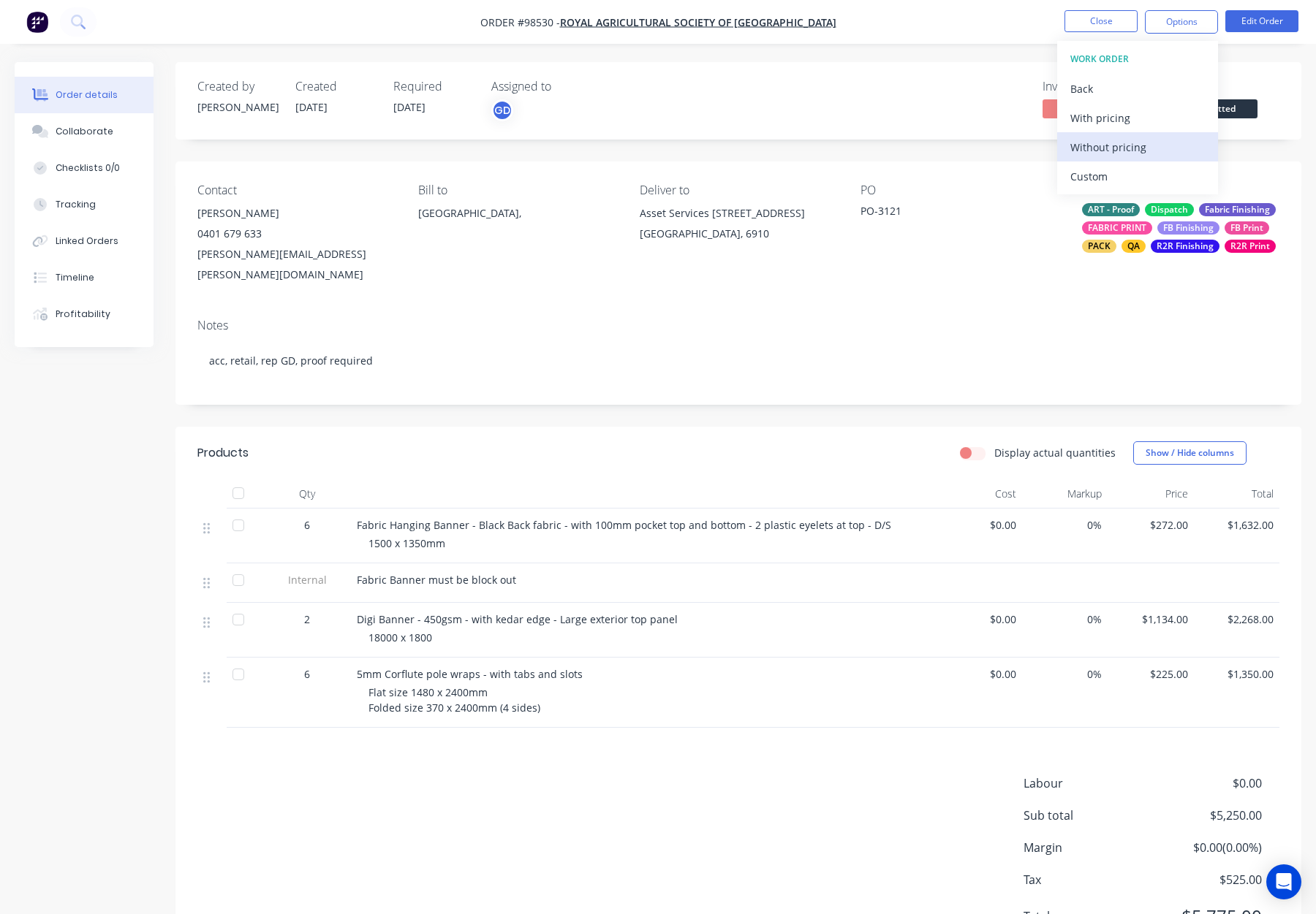
click at [1140, 151] on div "Without pricing" at bounding box center [1138, 148] width 134 height 21
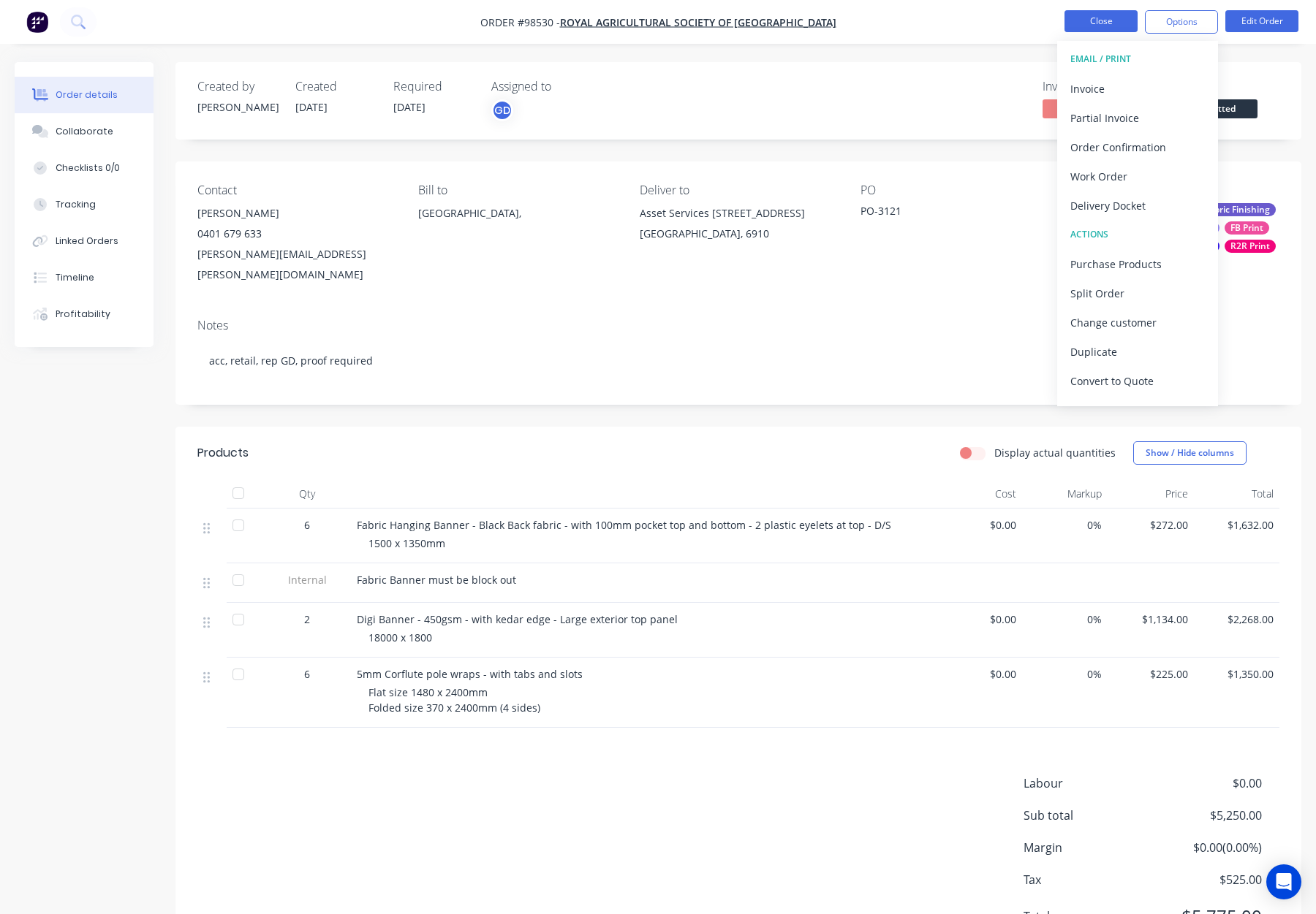
click at [1102, 21] on button "Close" at bounding box center [1101, 21] width 73 height 22
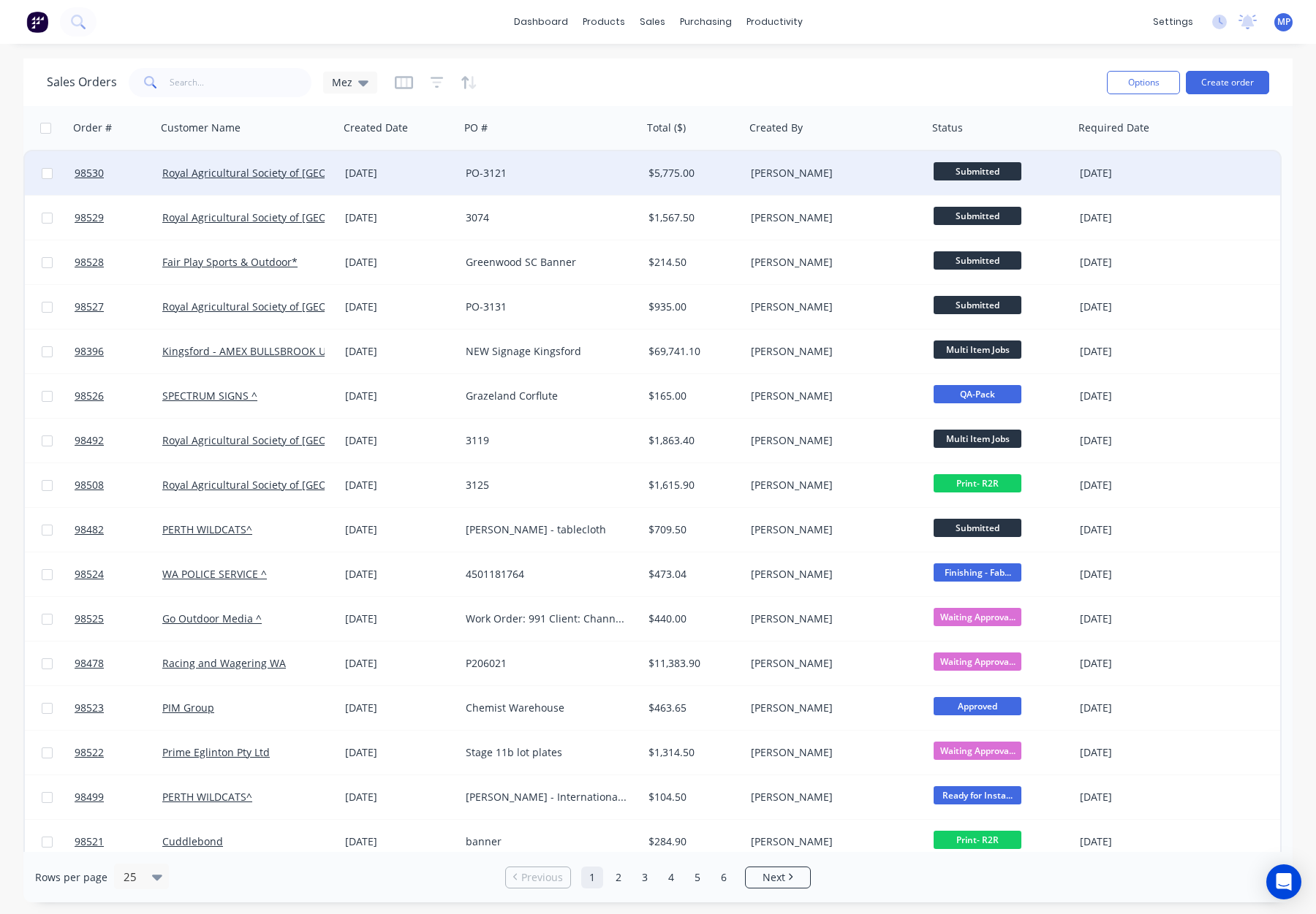
click at [564, 178] on div "PO-3121" at bounding box center [547, 173] width 162 height 14
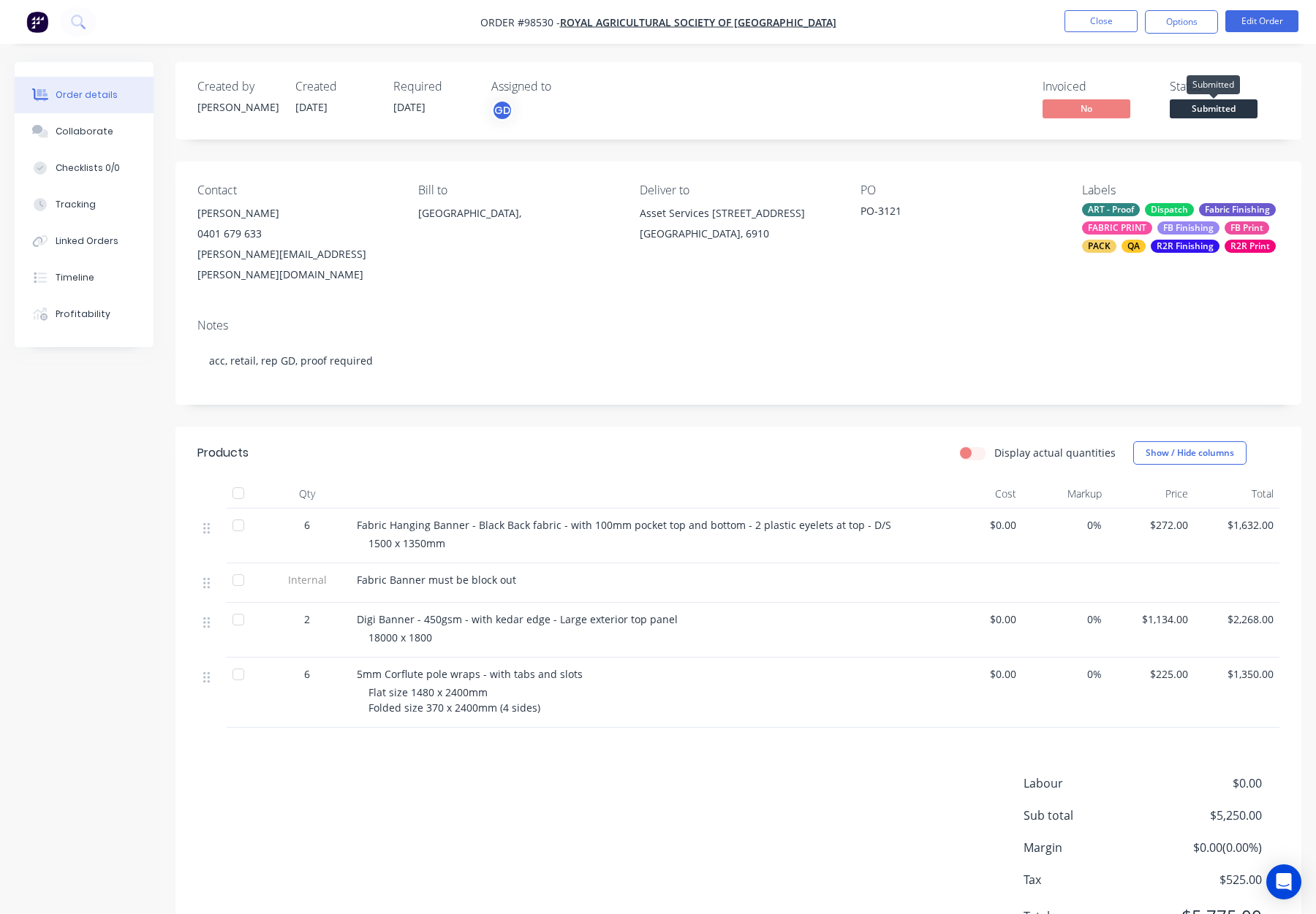
click at [1179, 110] on span "Submitted" at bounding box center [1214, 108] width 88 height 18
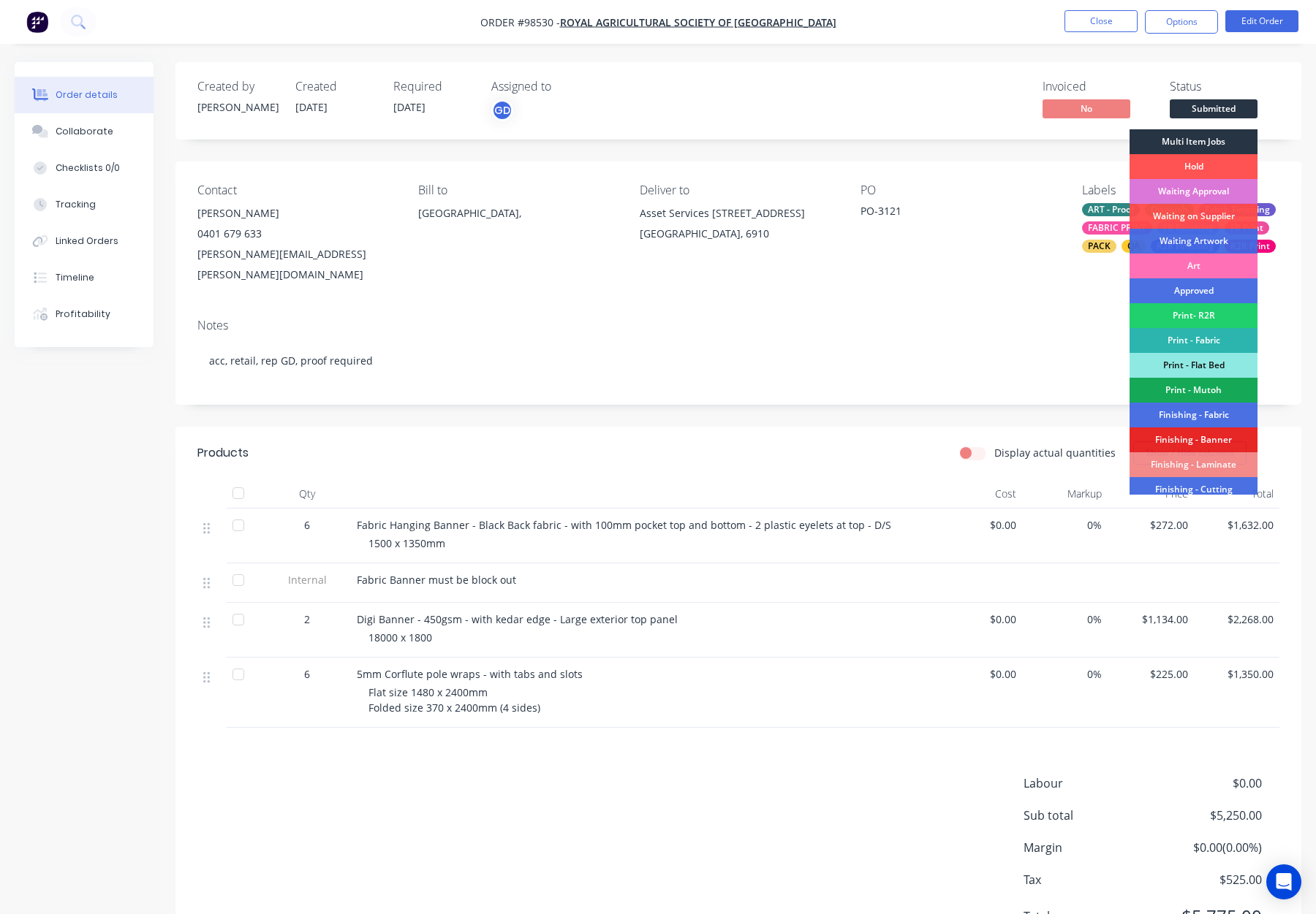
click at [1192, 131] on div "Multi Item Jobs" at bounding box center [1193, 142] width 128 height 25
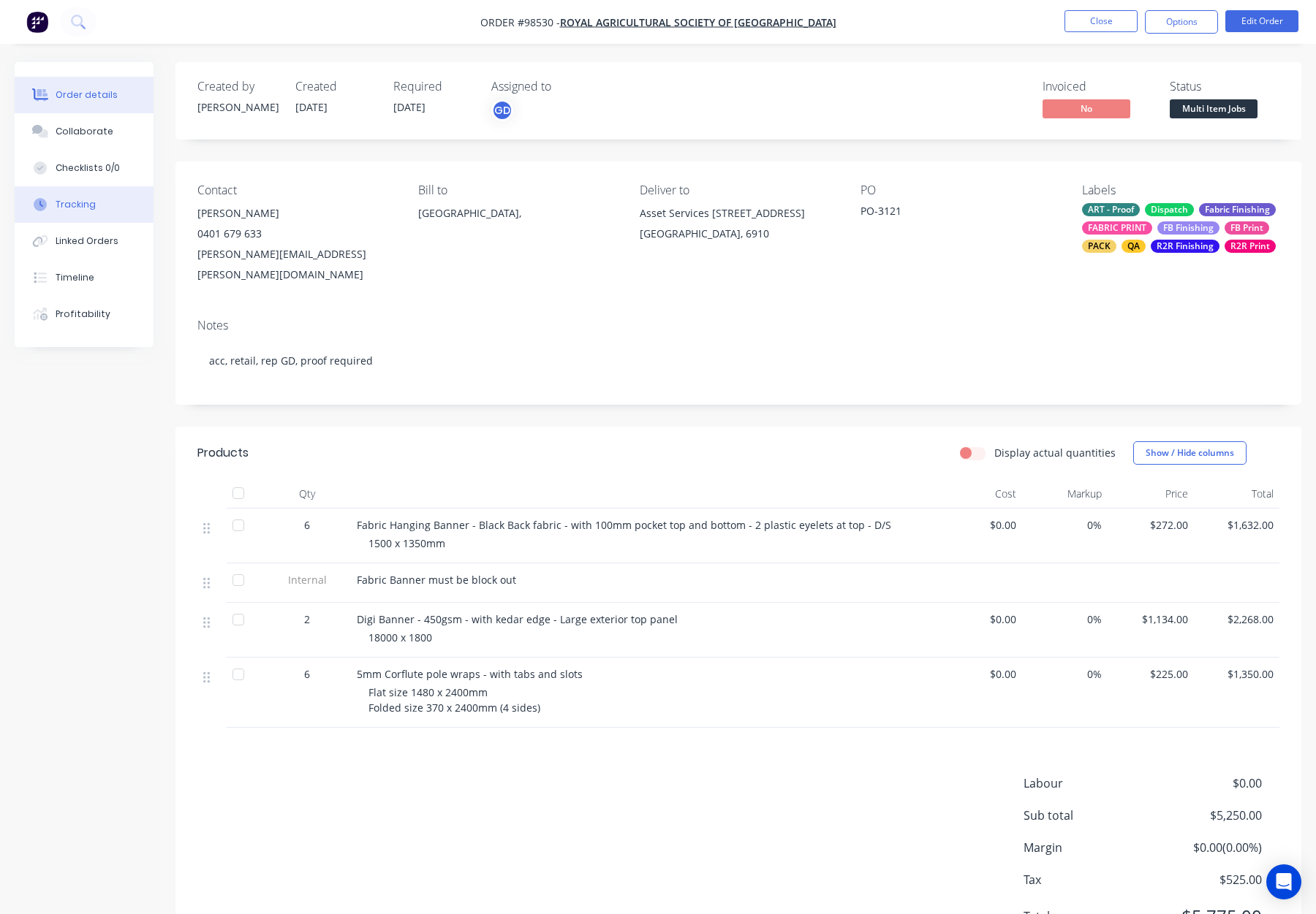
click at [91, 213] on button "Tracking" at bounding box center [83, 204] width 139 height 37
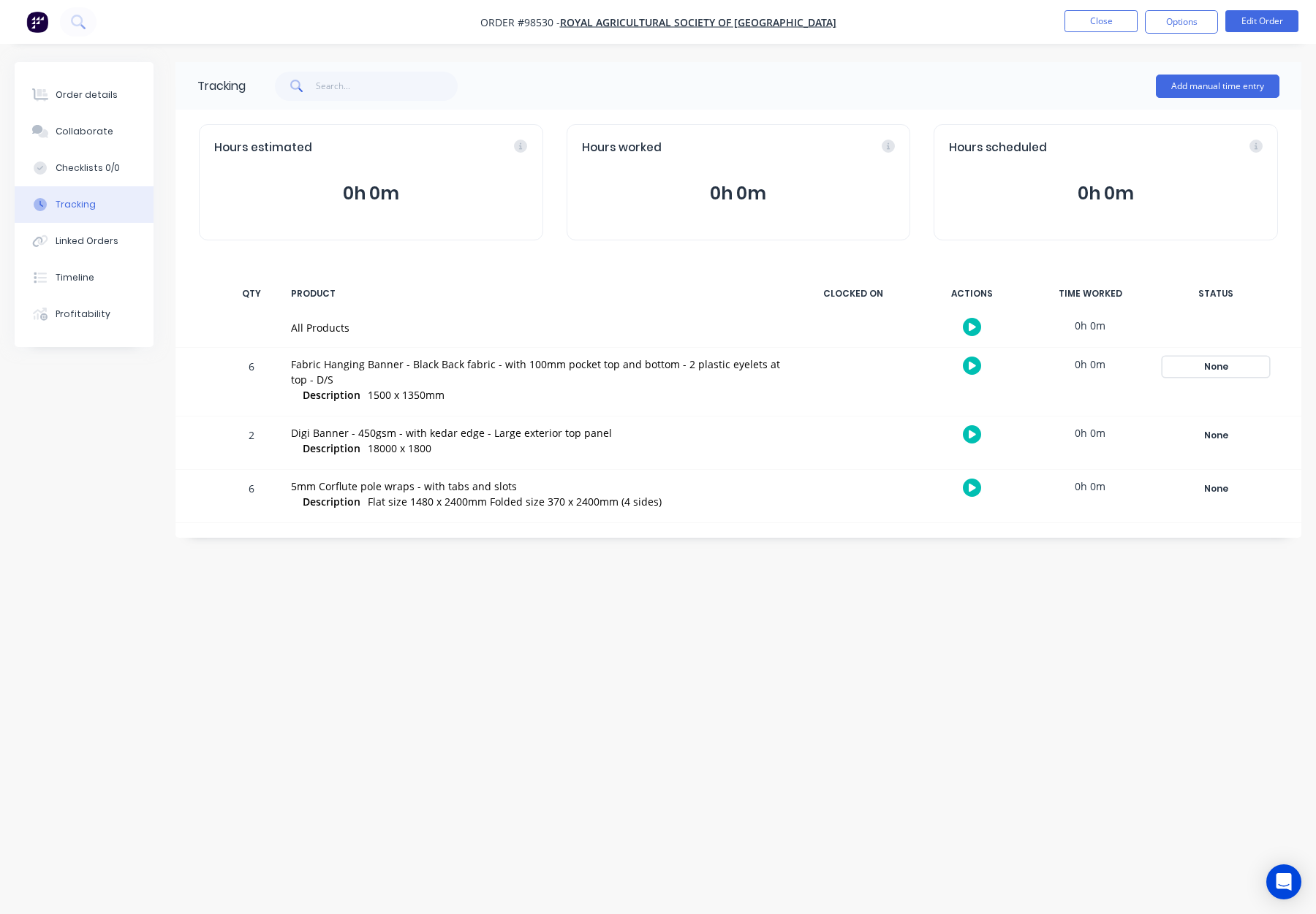
click at [1201, 366] on div "None" at bounding box center [1216, 367] width 106 height 19
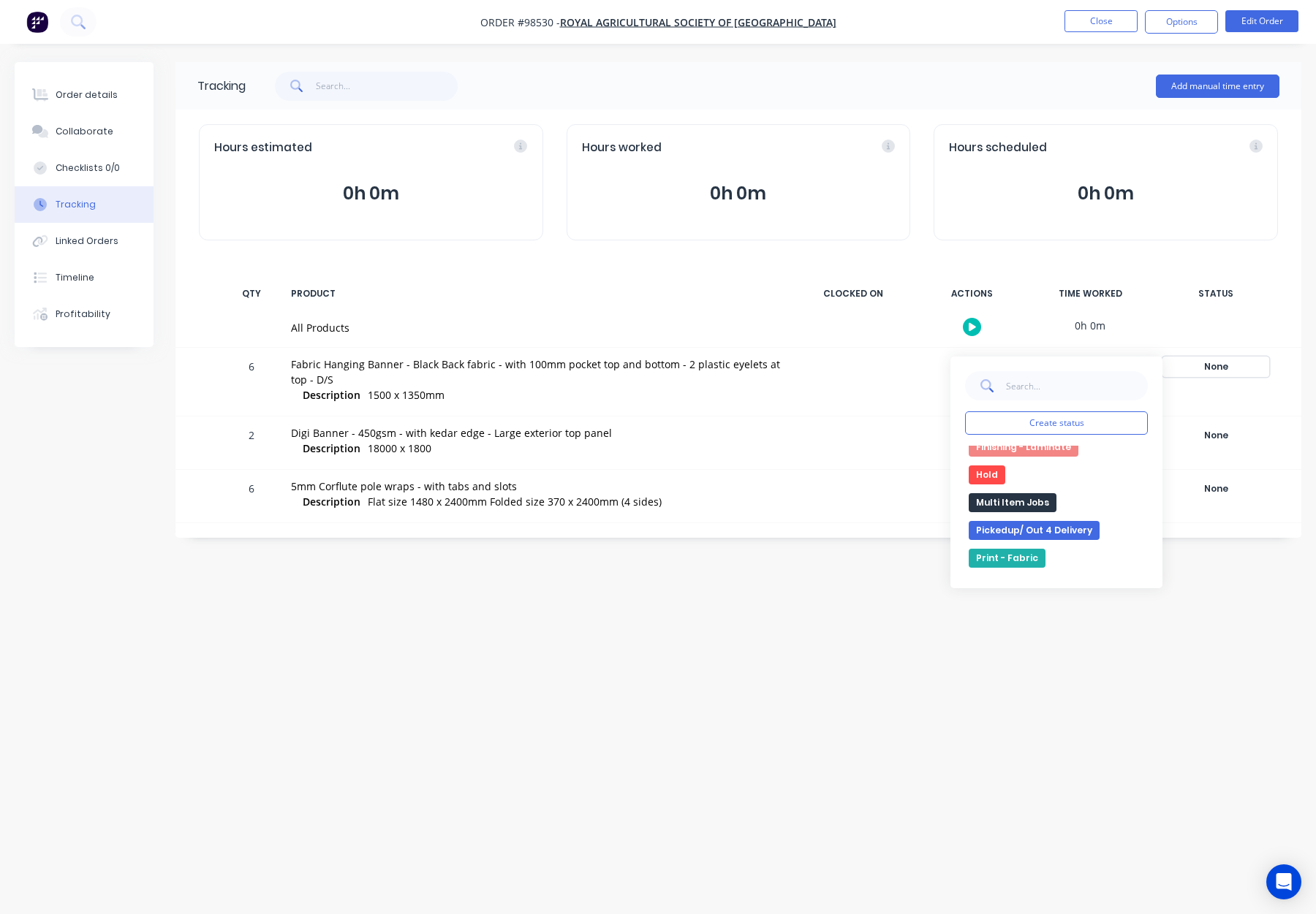
scroll to position [286, 0]
click at [1029, 471] on button "Multi Item Jobs" at bounding box center [1013, 474] width 88 height 19
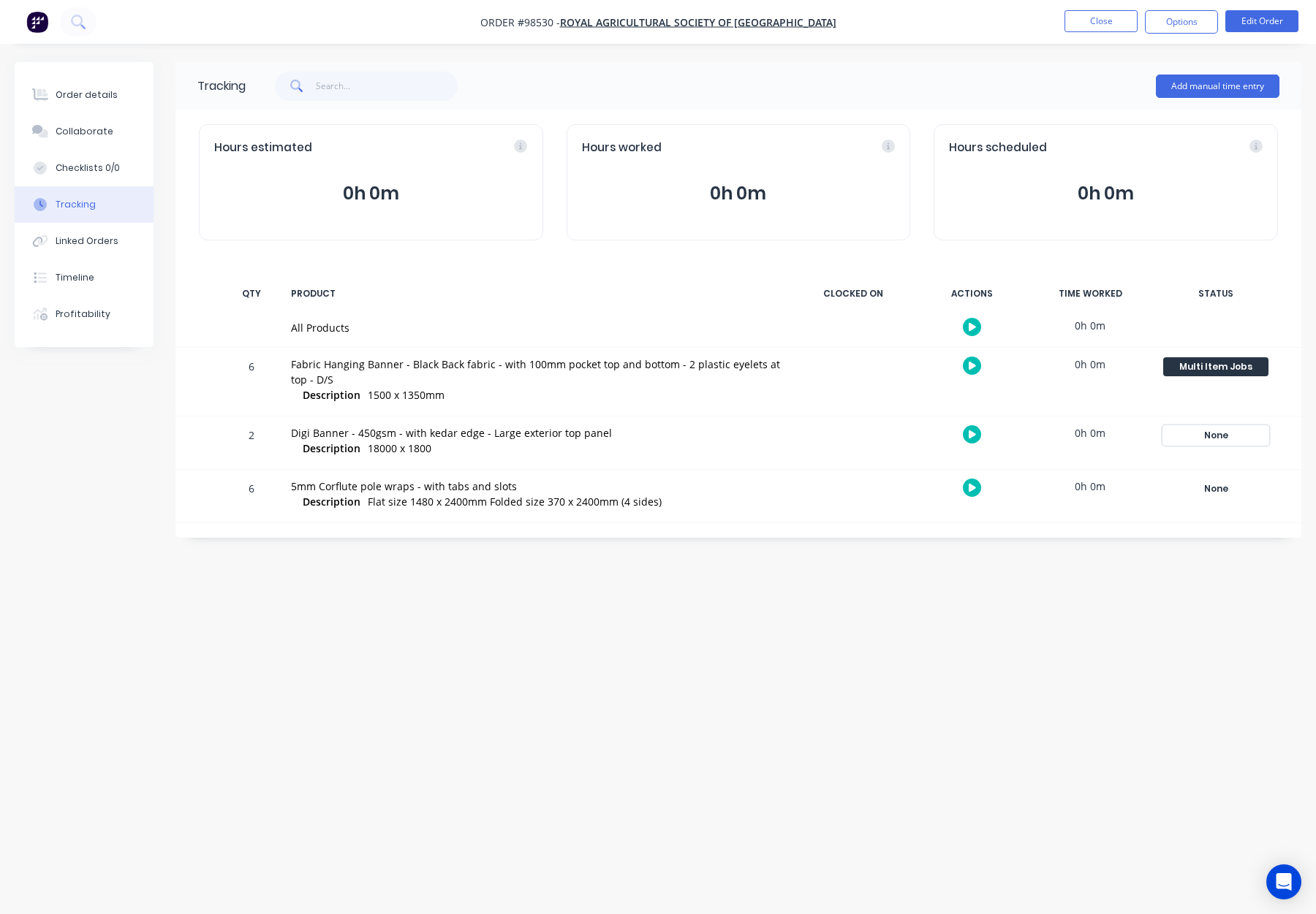
click at [1243, 434] on div "None" at bounding box center [1216, 436] width 106 height 19
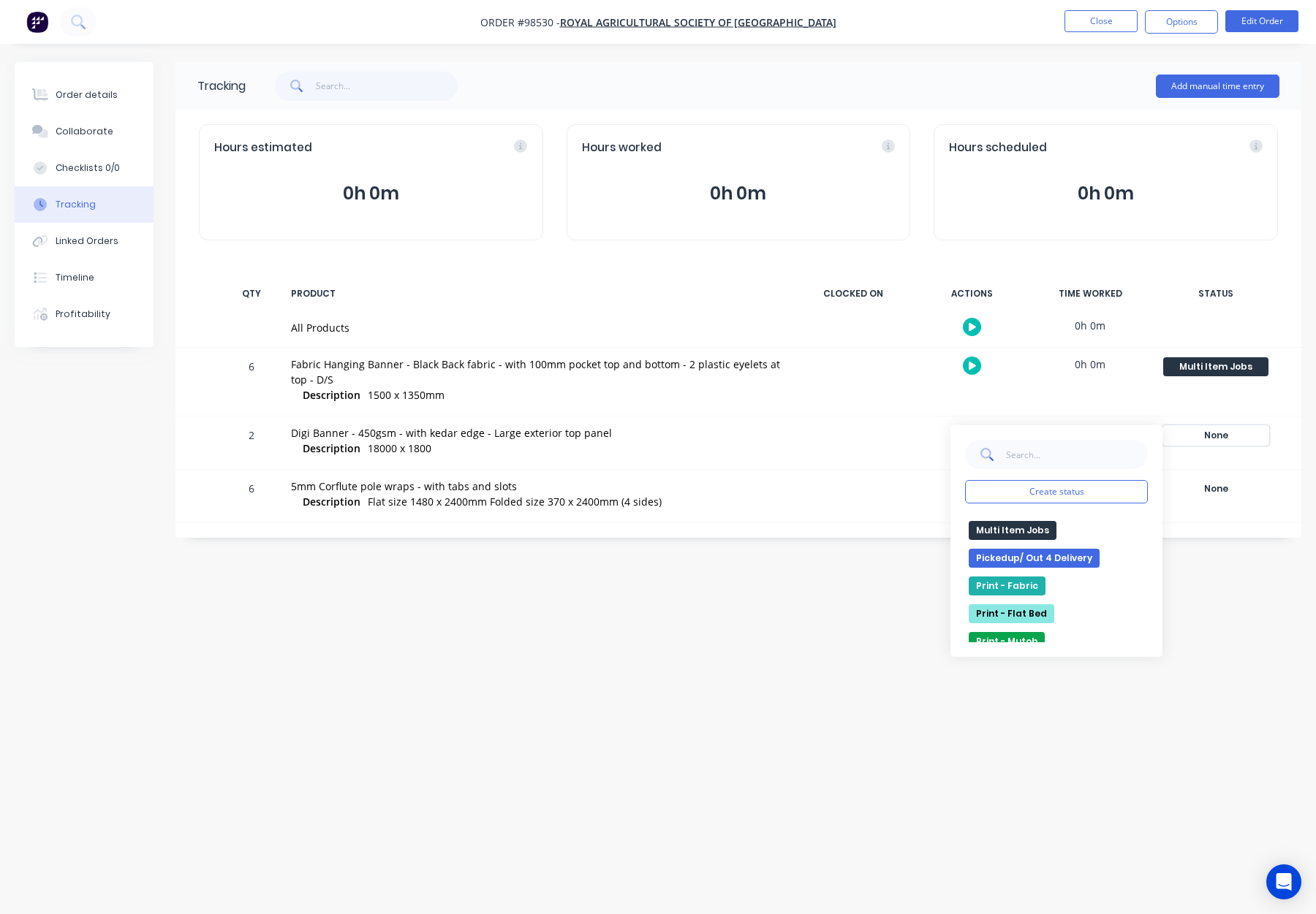
scroll to position [283, 0]
click at [1027, 546] on button "Multi Item Jobs" at bounding box center [1013, 546] width 88 height 19
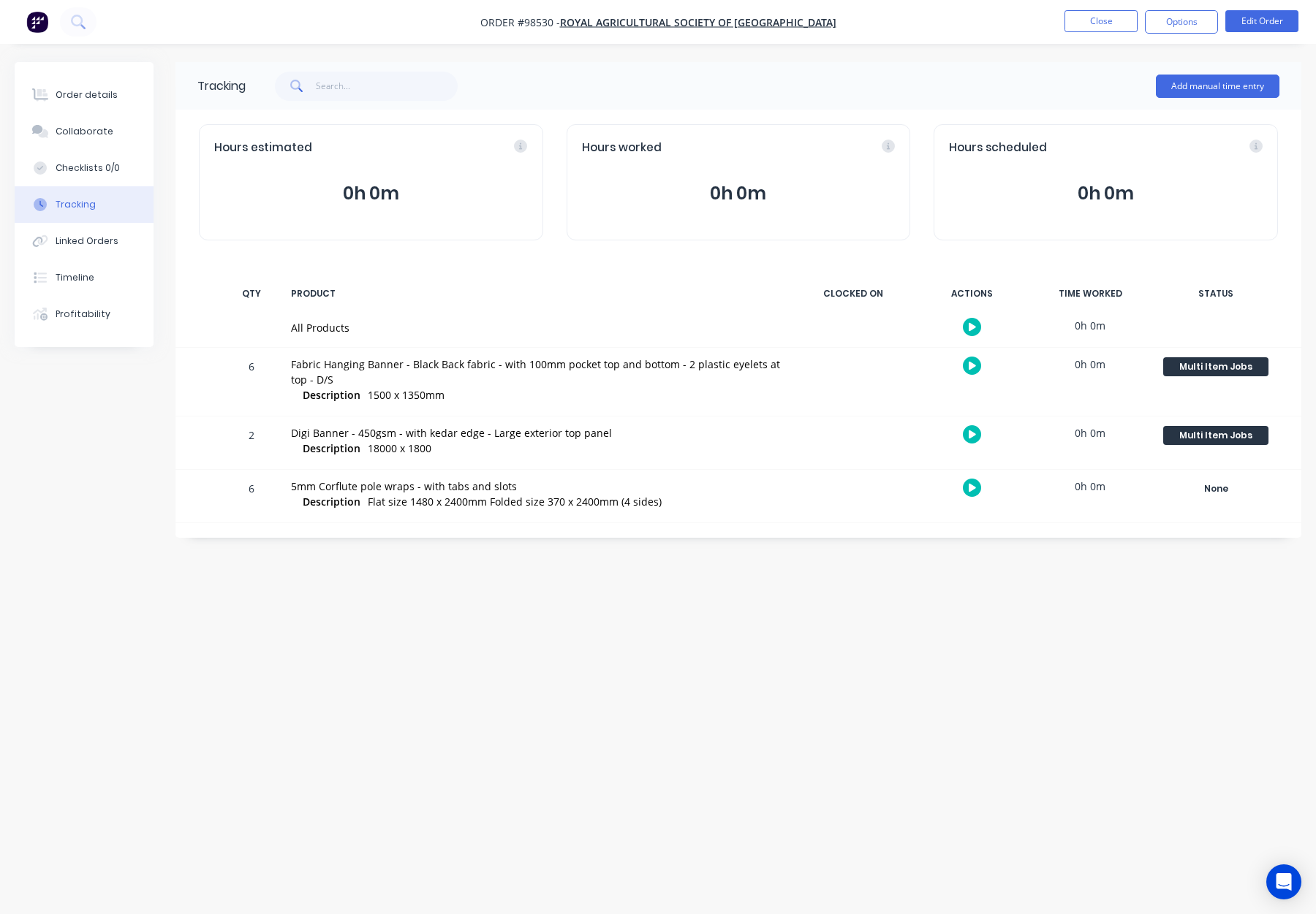
click at [1229, 500] on div "None Create status None edit Approved Art Complete Completed Dispatch Finishing…" at bounding box center [1216, 496] width 124 height 53
click at [1227, 489] on div "None" at bounding box center [1216, 488] width 106 height 19
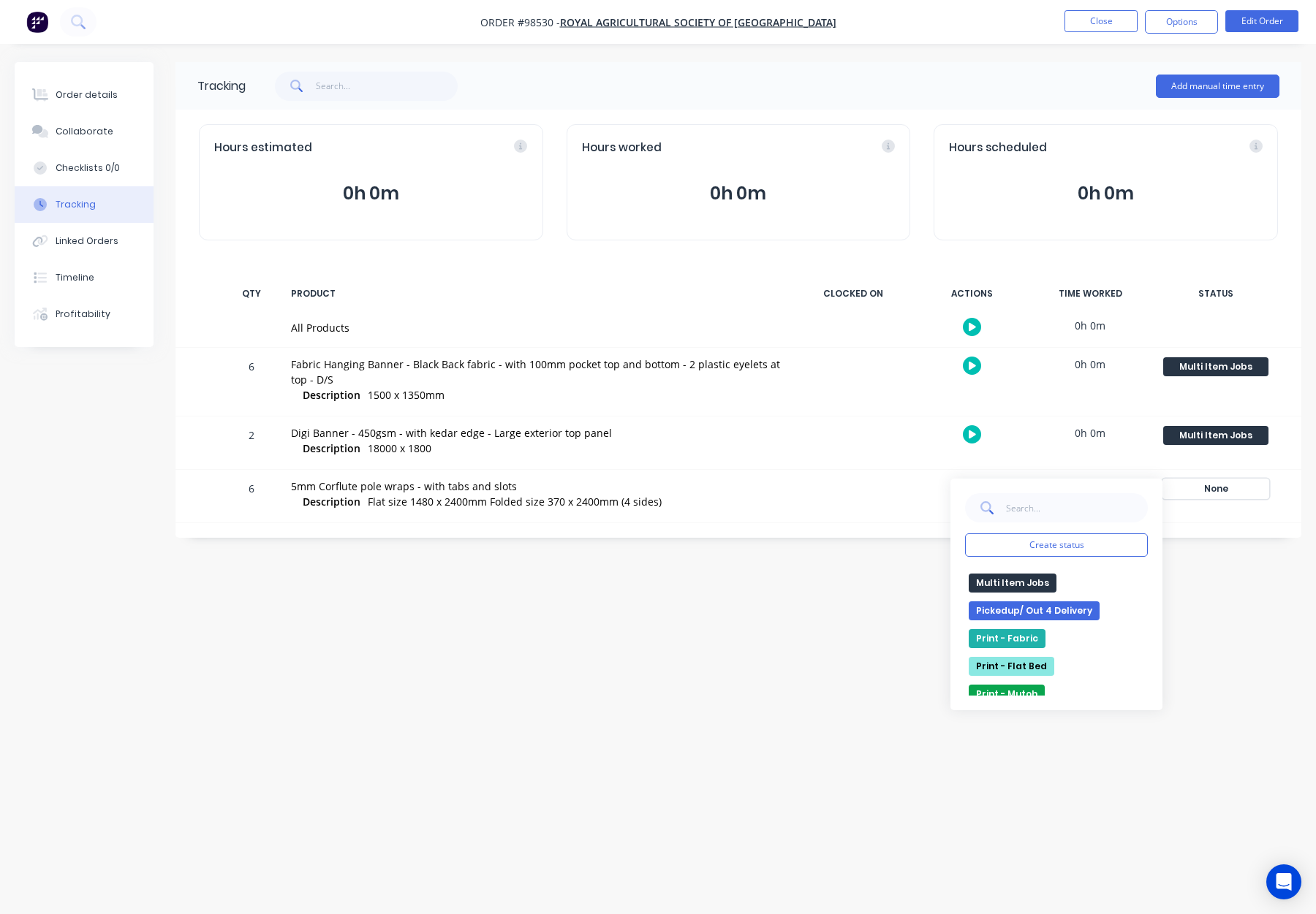
scroll to position [303, 0]
click at [1026, 583] on button "Multi Item Jobs" at bounding box center [1013, 580] width 88 height 19
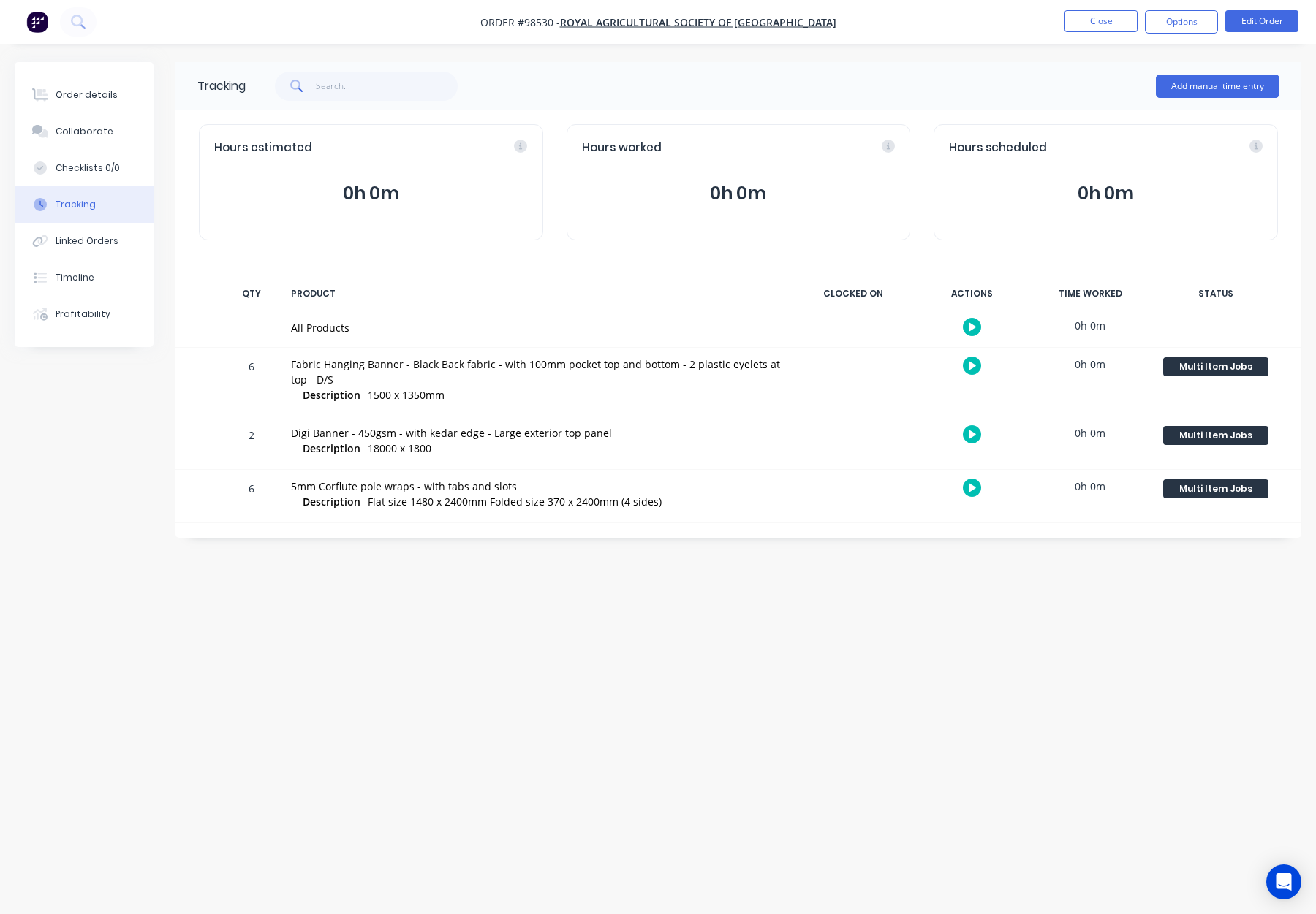
click at [864, 578] on div "Tracking Add manual time entry Hours estimated 0h 0m Hours worked 0h 0m Hours s…" at bounding box center [658, 428] width 1287 height 734
click at [1098, 25] on button "Close" at bounding box center [1101, 21] width 73 height 22
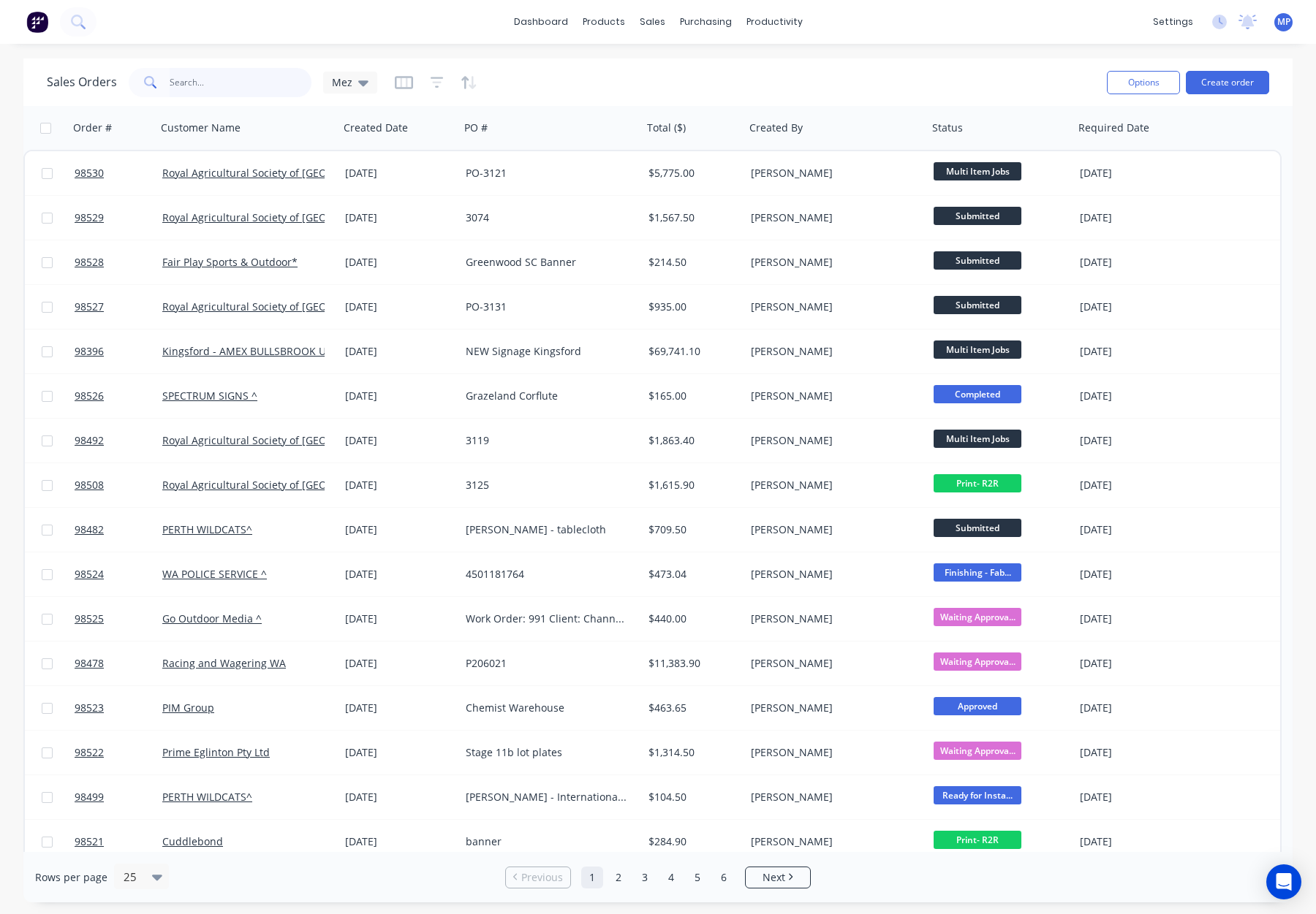
click at [216, 89] on input "text" at bounding box center [241, 82] width 142 height 30
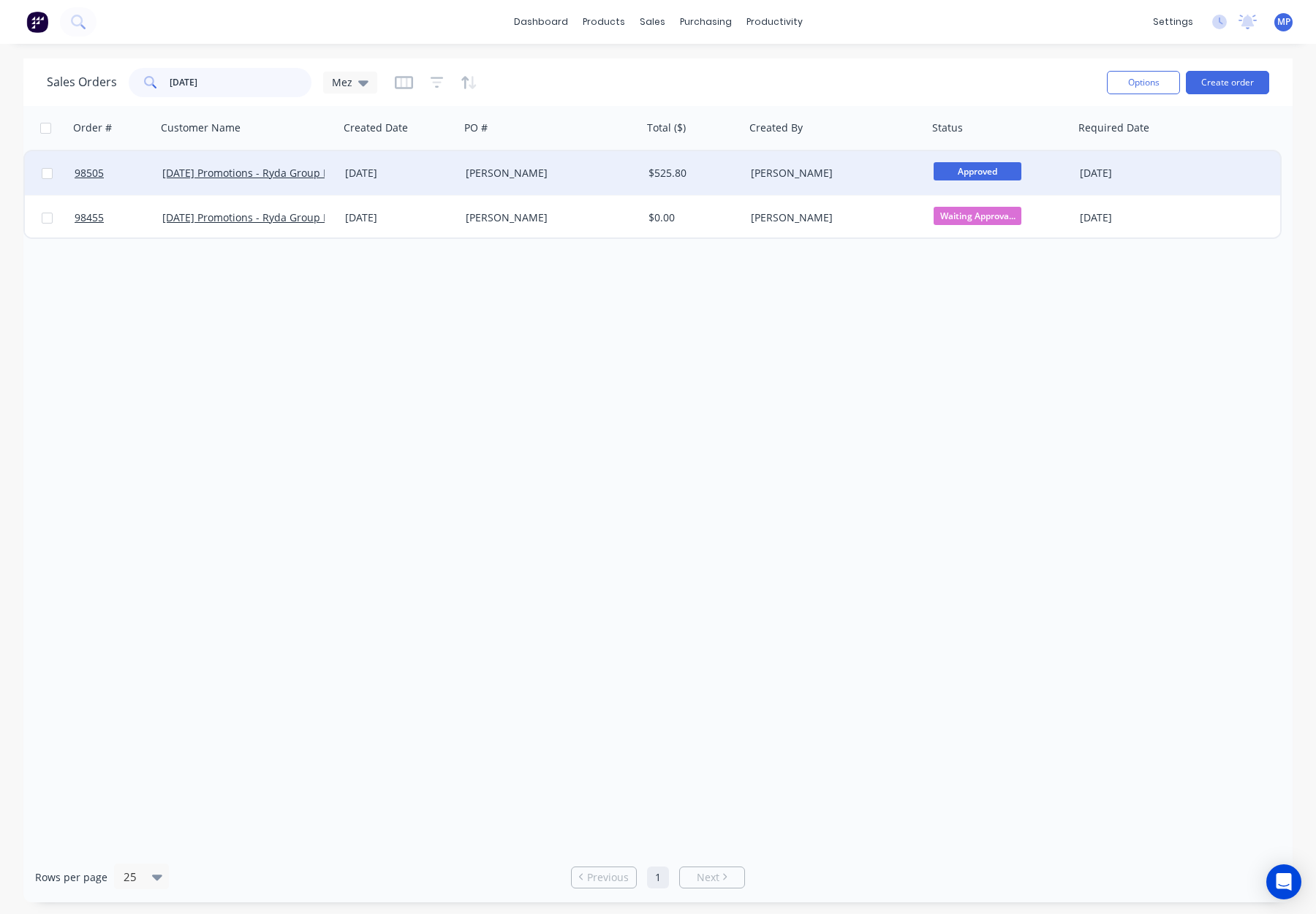
type input "[DATE]"
click at [549, 180] on div "[PERSON_NAME]" at bounding box center [547, 173] width 162 height 14
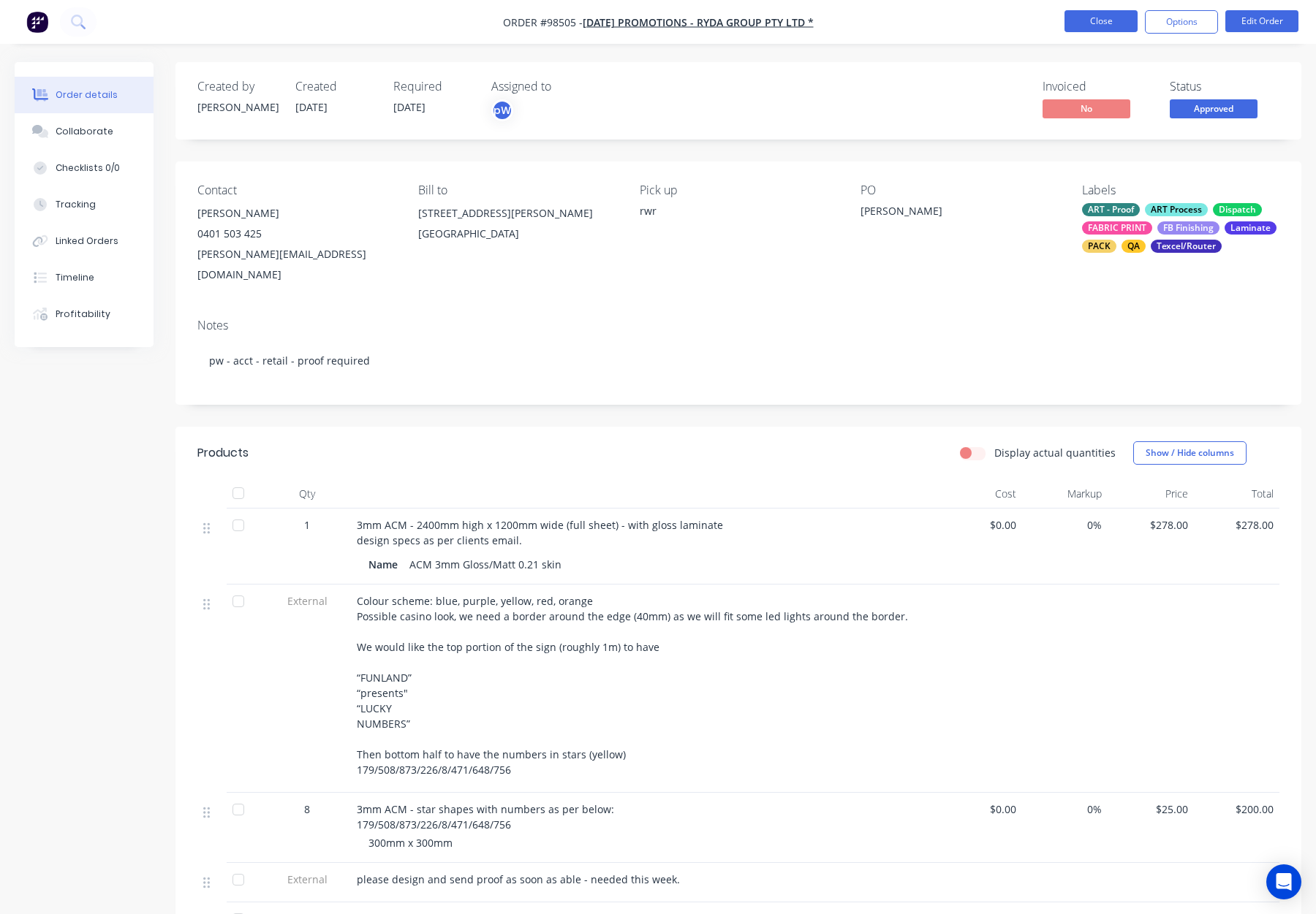
click at [1094, 15] on button "Close" at bounding box center [1101, 21] width 73 height 22
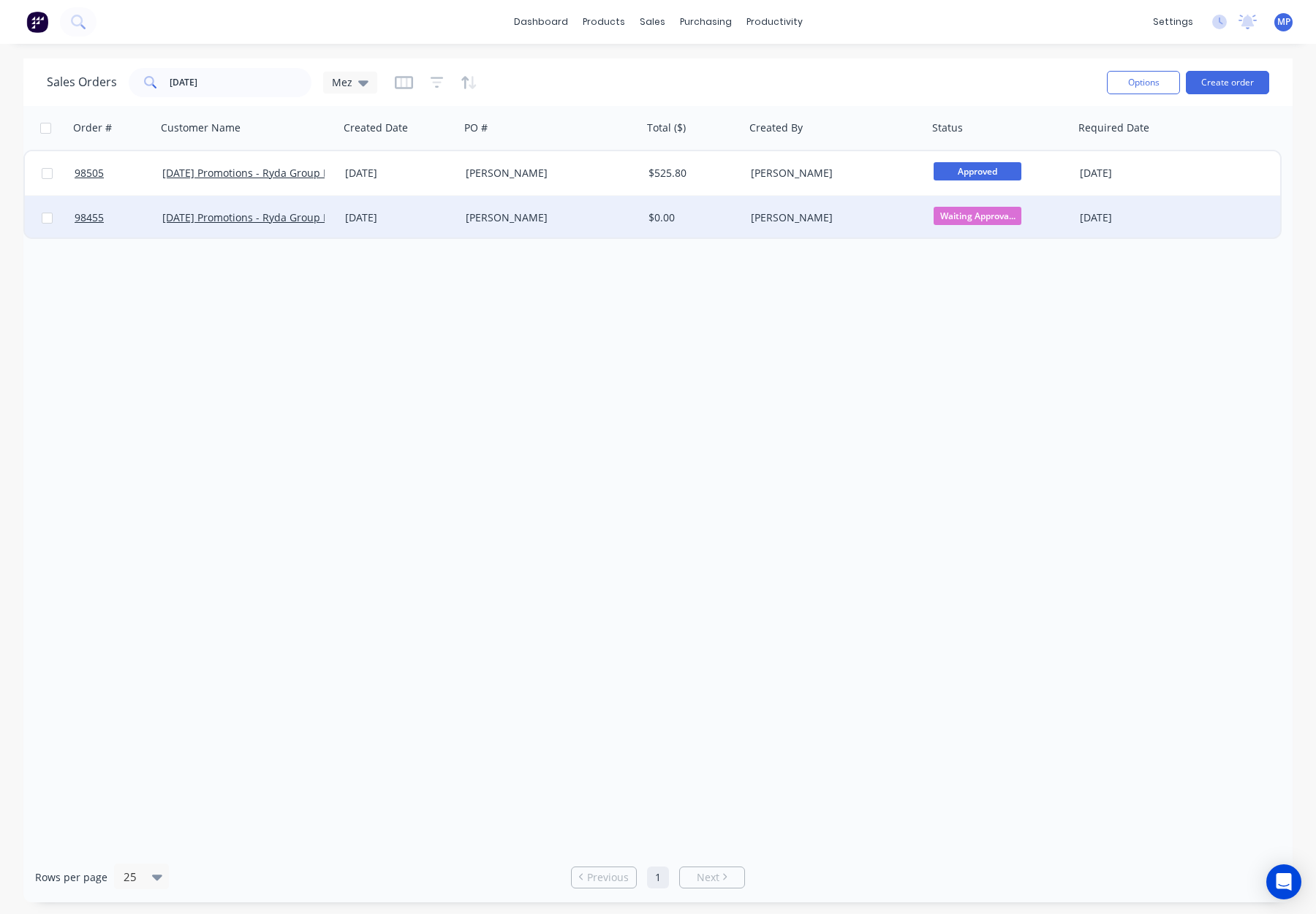
click at [832, 228] on div "[PERSON_NAME]" at bounding box center [836, 217] width 183 height 44
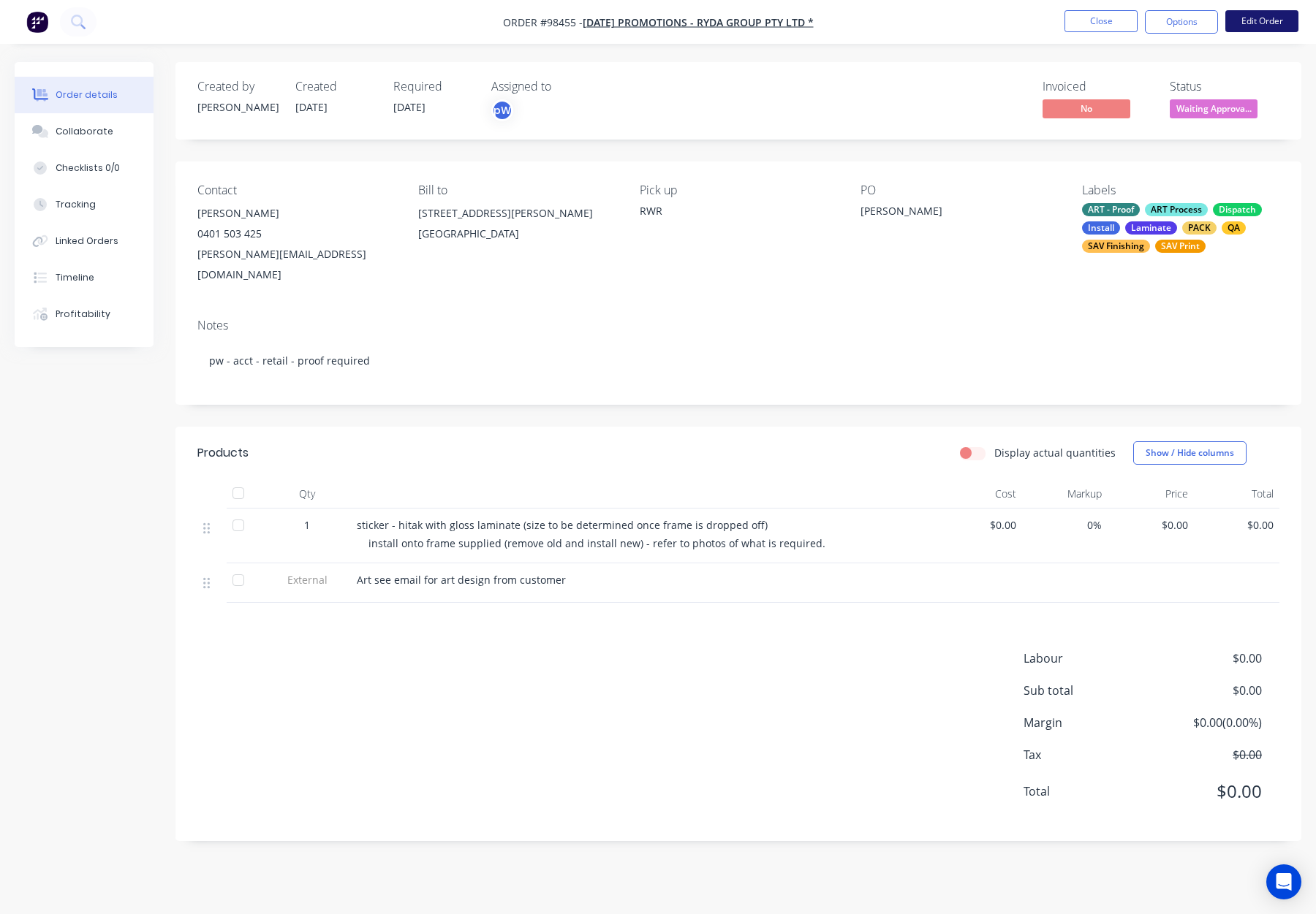
click at [1257, 25] on button "Edit Order" at bounding box center [1262, 21] width 73 height 22
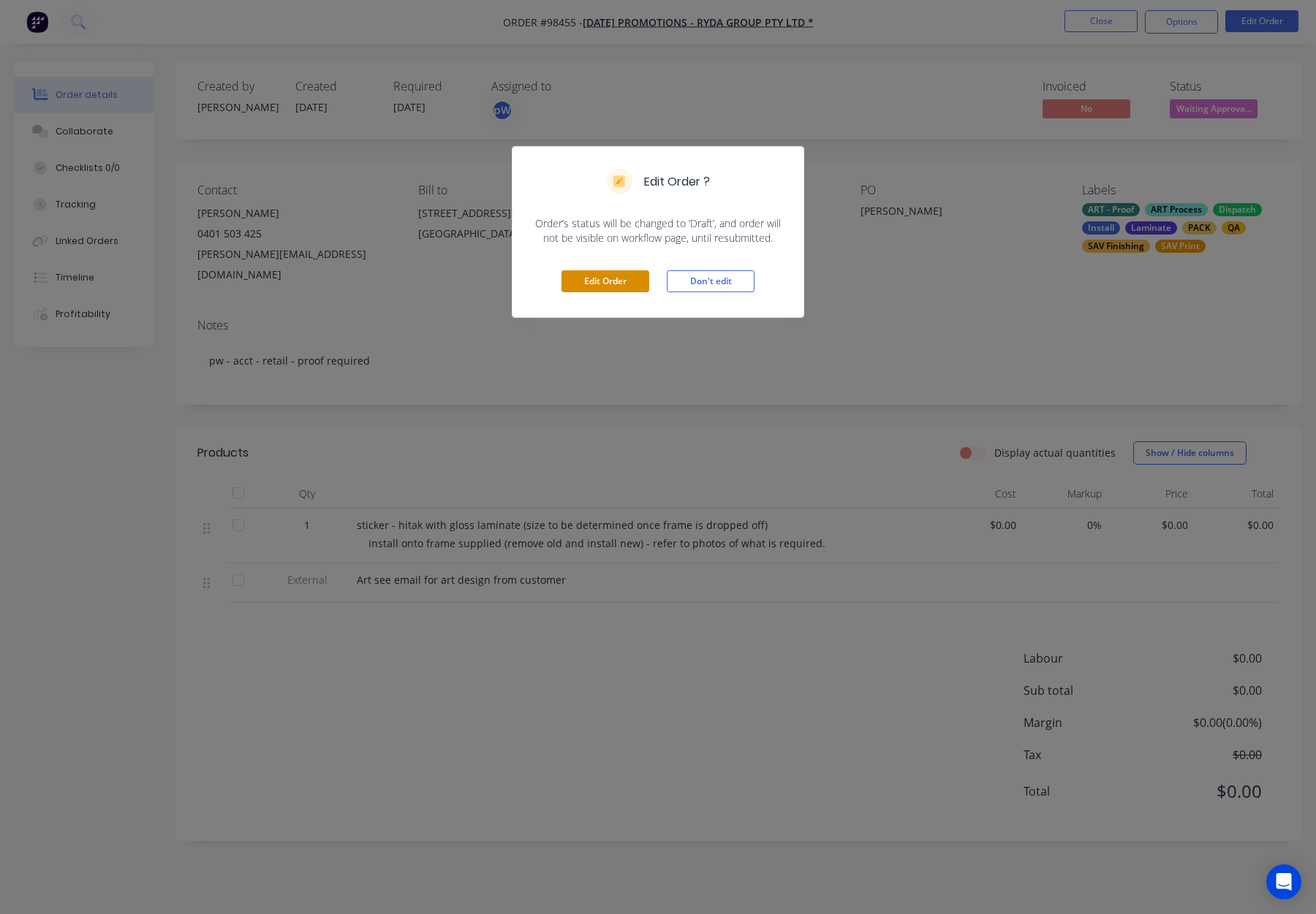
click at [595, 286] on button "Edit Order" at bounding box center [606, 281] width 88 height 22
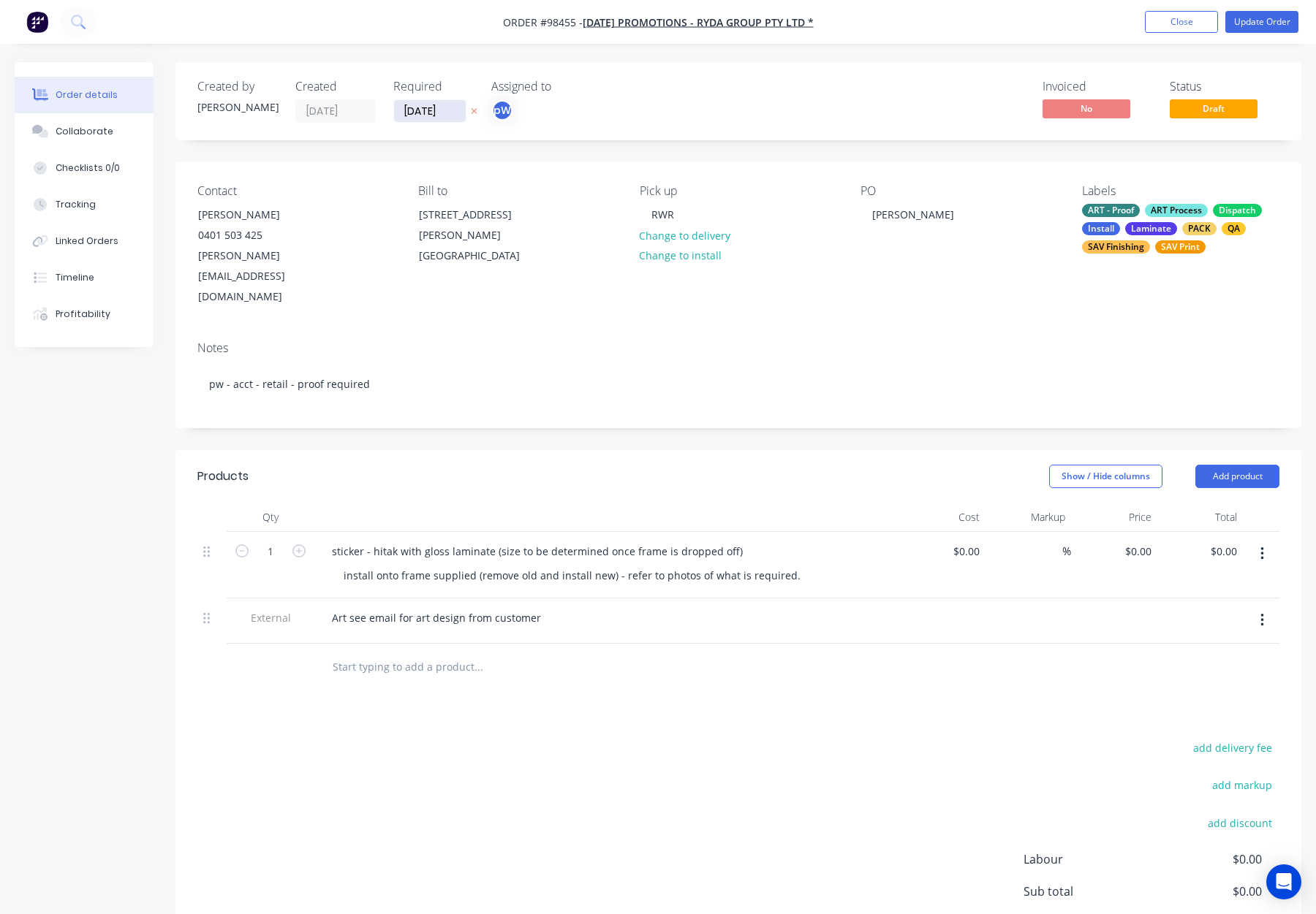
click at [422, 113] on input "[DATE]" at bounding box center [430, 111] width 72 height 22
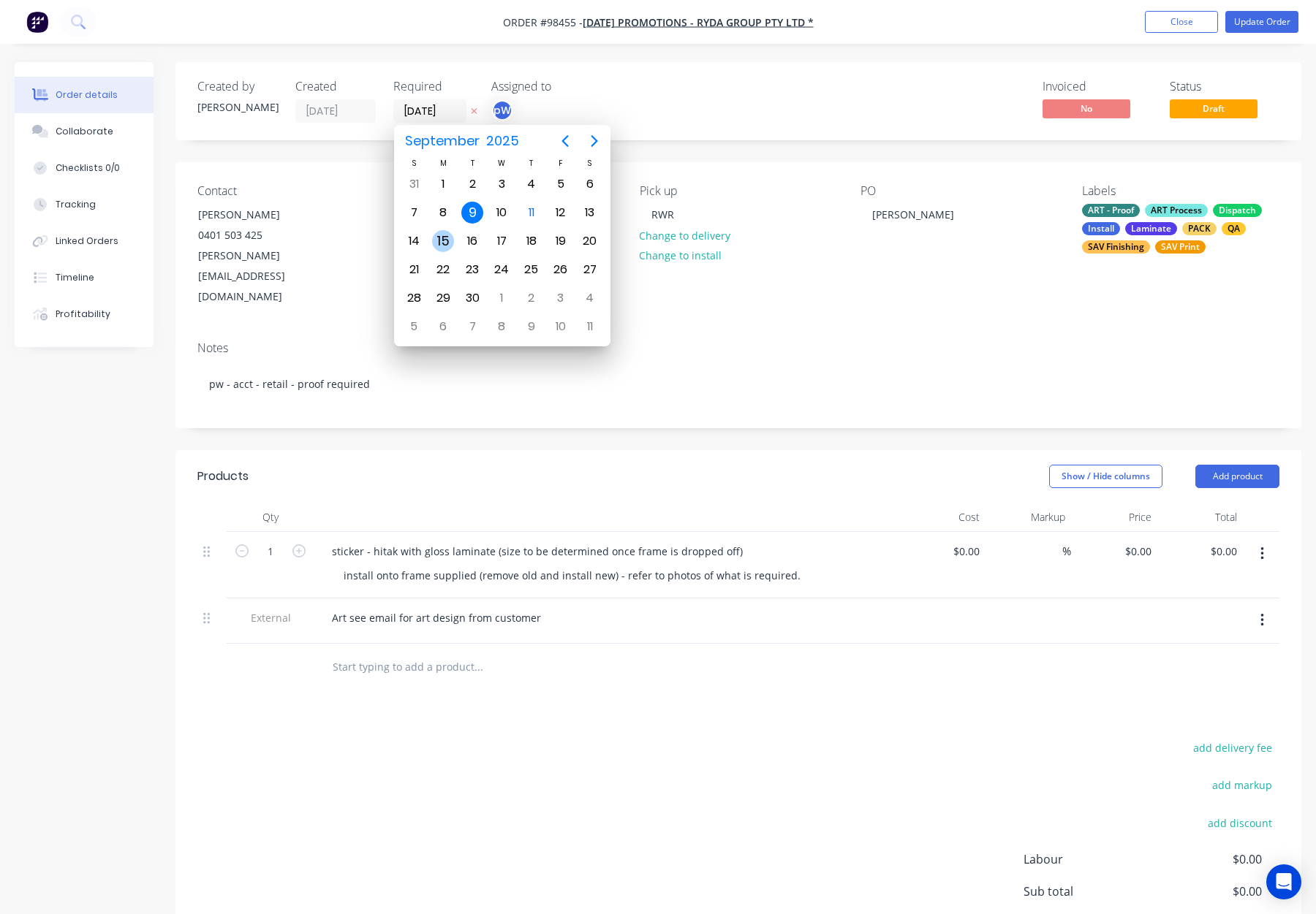
click at [444, 242] on div "15" at bounding box center [443, 241] width 22 height 22
type input "[DATE]"
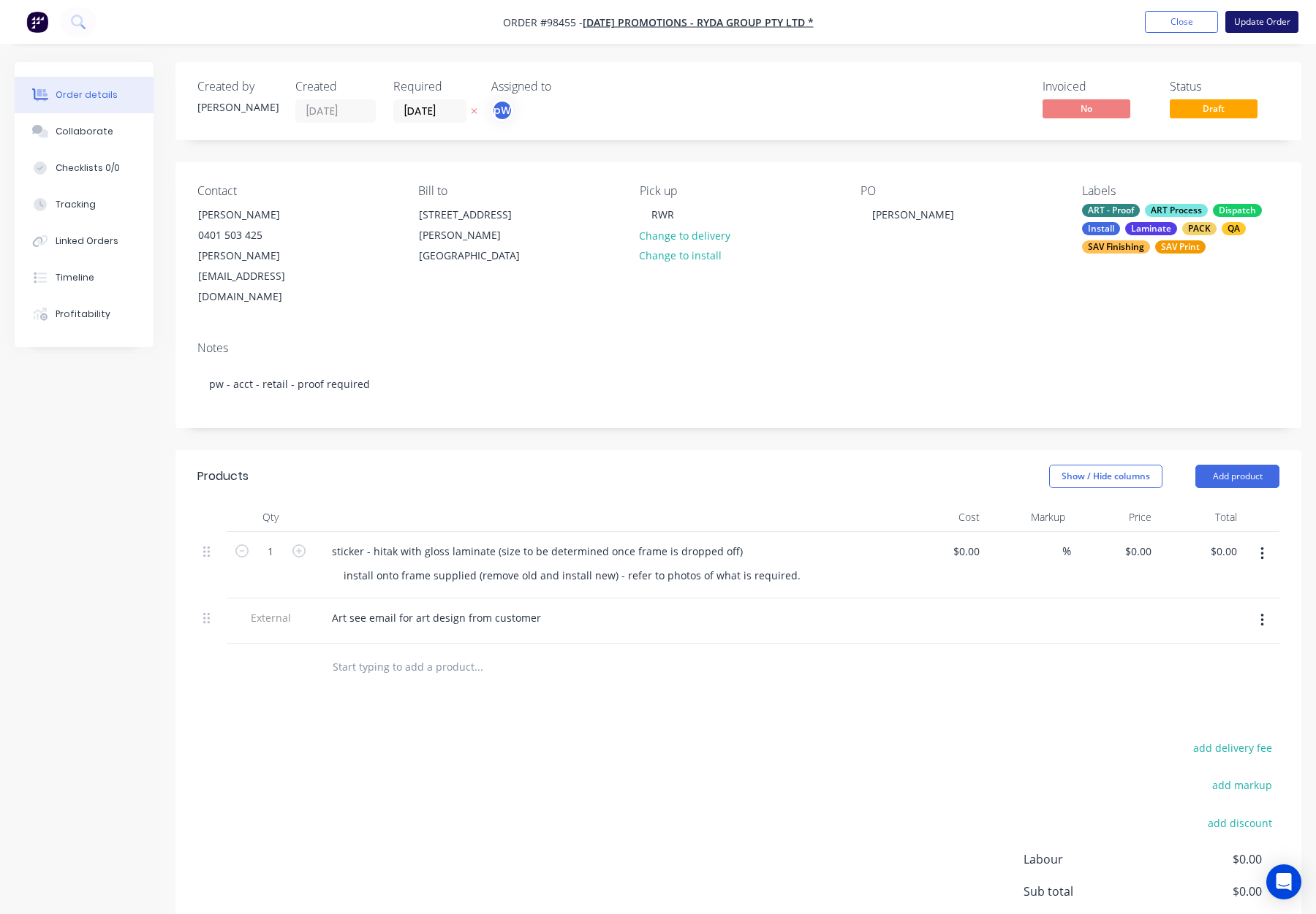
click at [1255, 24] on button "Update Order" at bounding box center [1262, 21] width 73 height 22
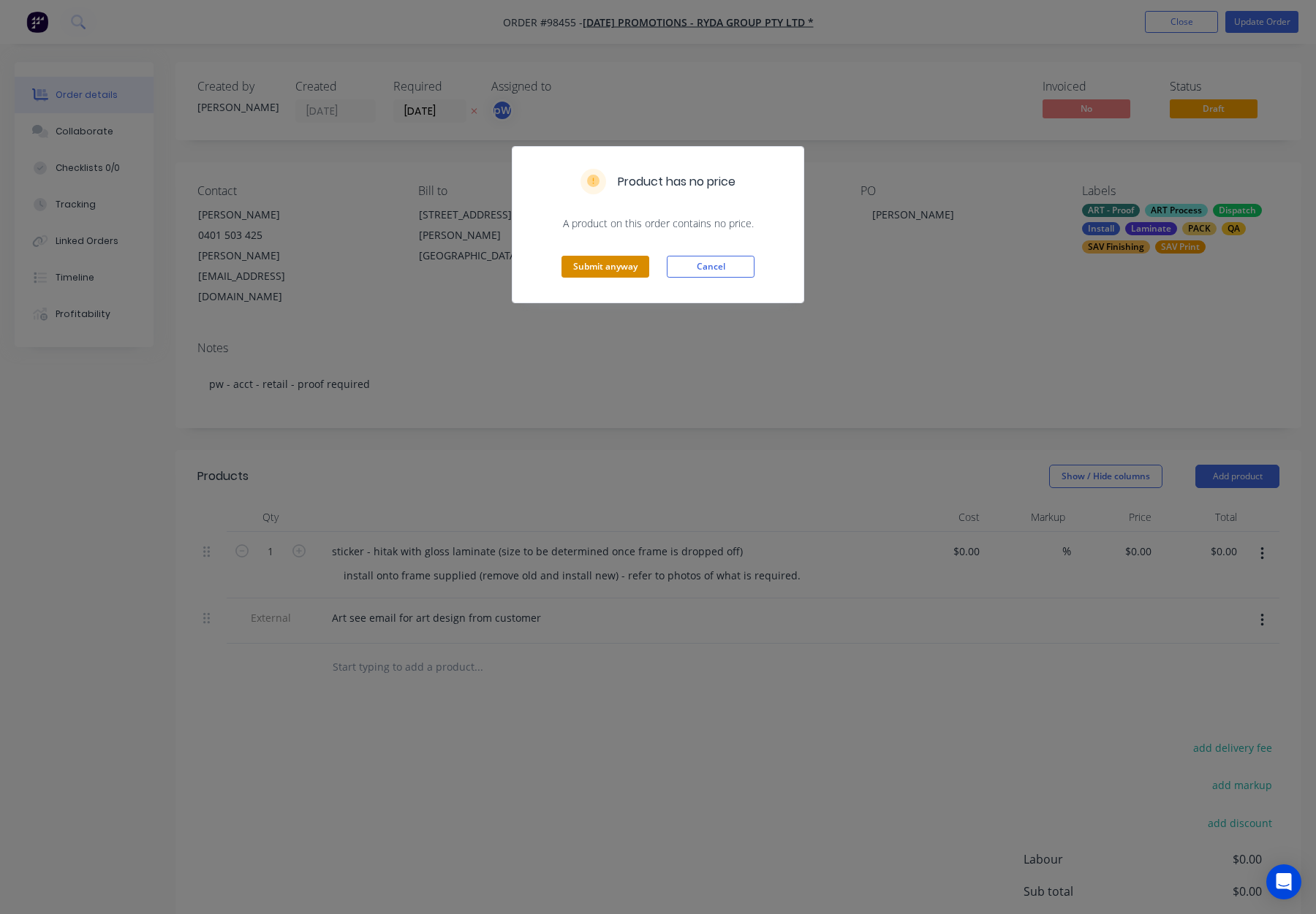
click at [596, 268] on button "Submit anyway" at bounding box center [606, 267] width 88 height 22
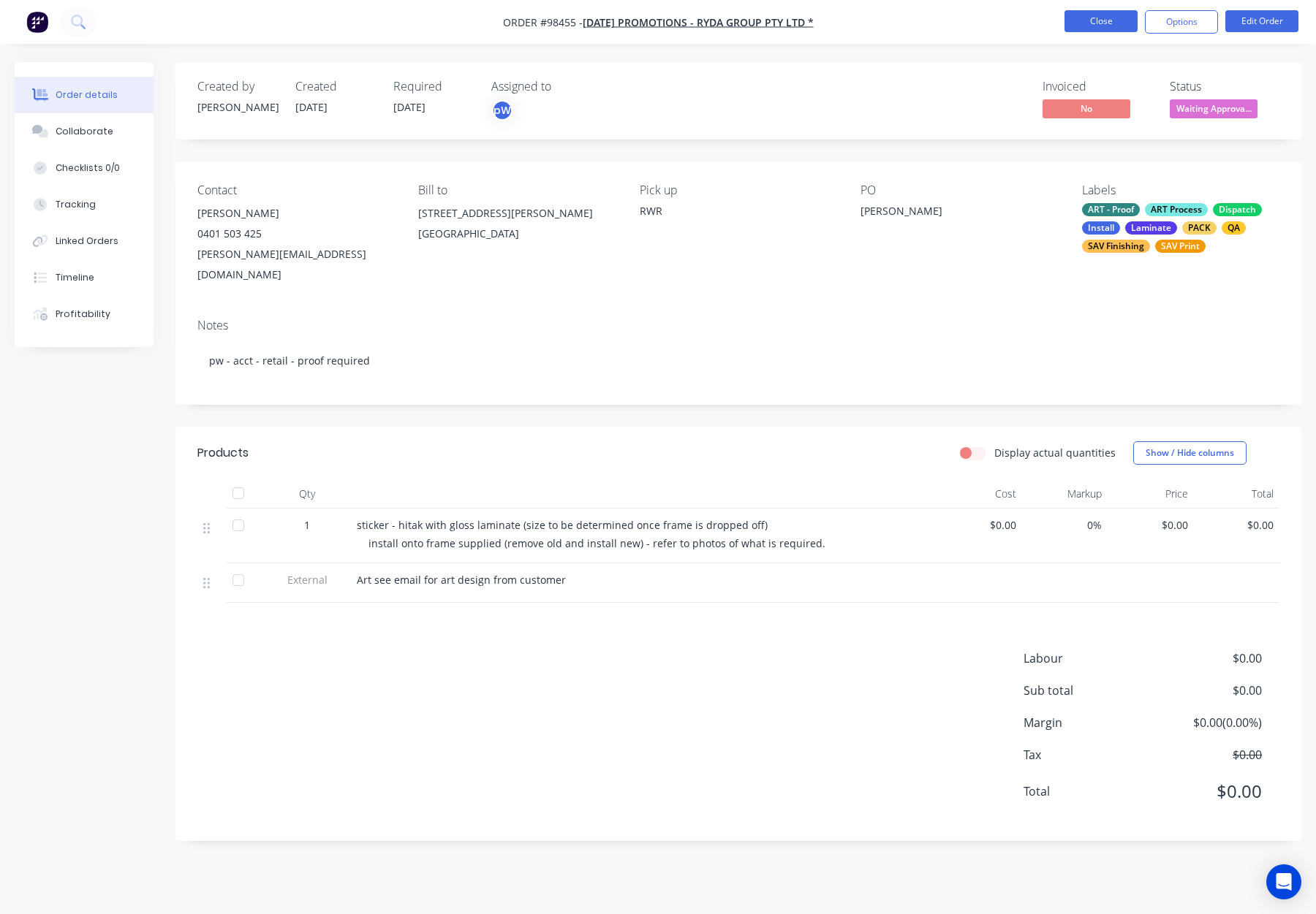
click at [1079, 30] on button "Close" at bounding box center [1101, 21] width 73 height 22
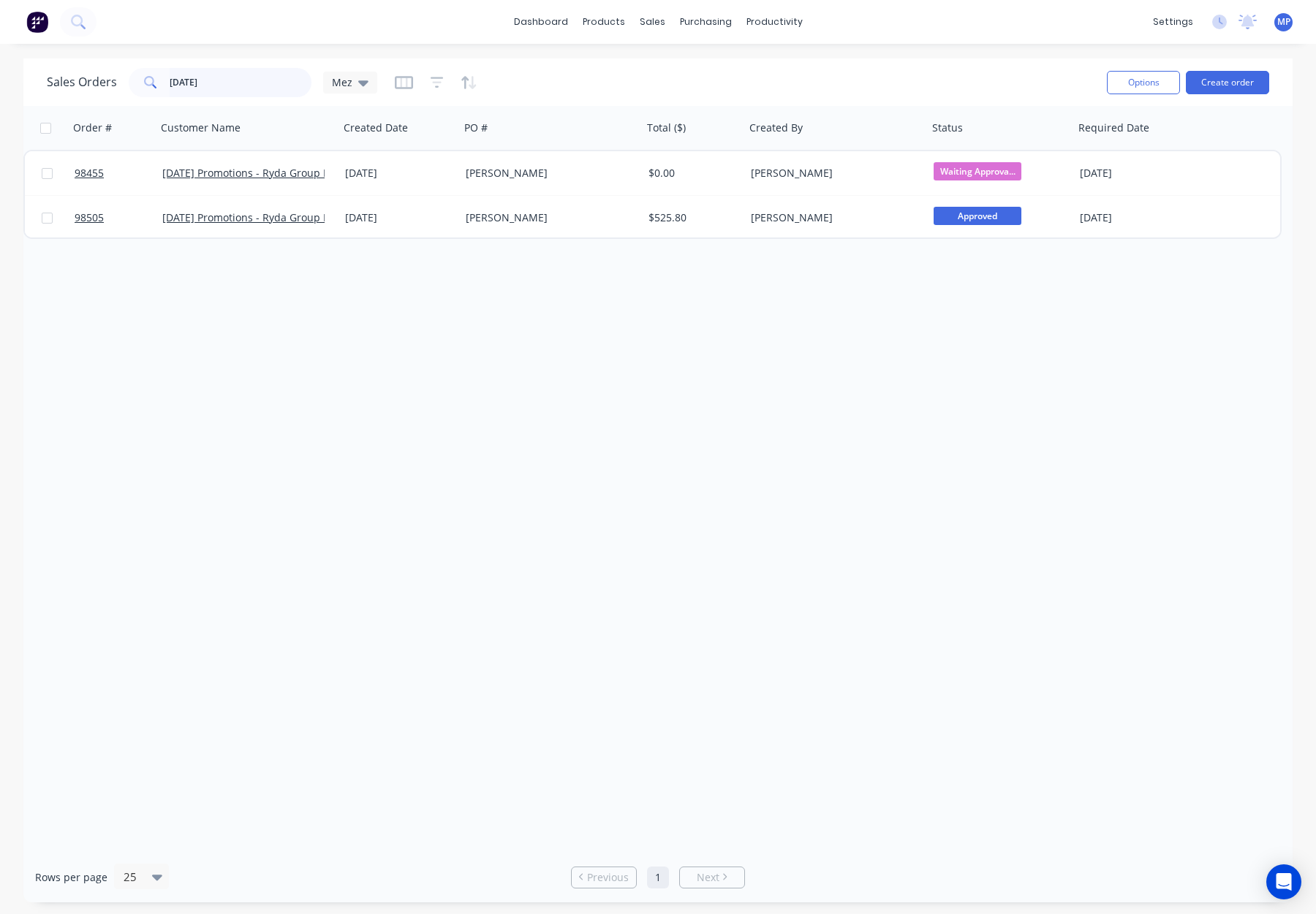
click at [220, 81] on input "[DATE]" at bounding box center [241, 82] width 142 height 30
click at [116, 84] on div "Sales Orders [DATE] Mez" at bounding box center [211, 82] width 330 height 30
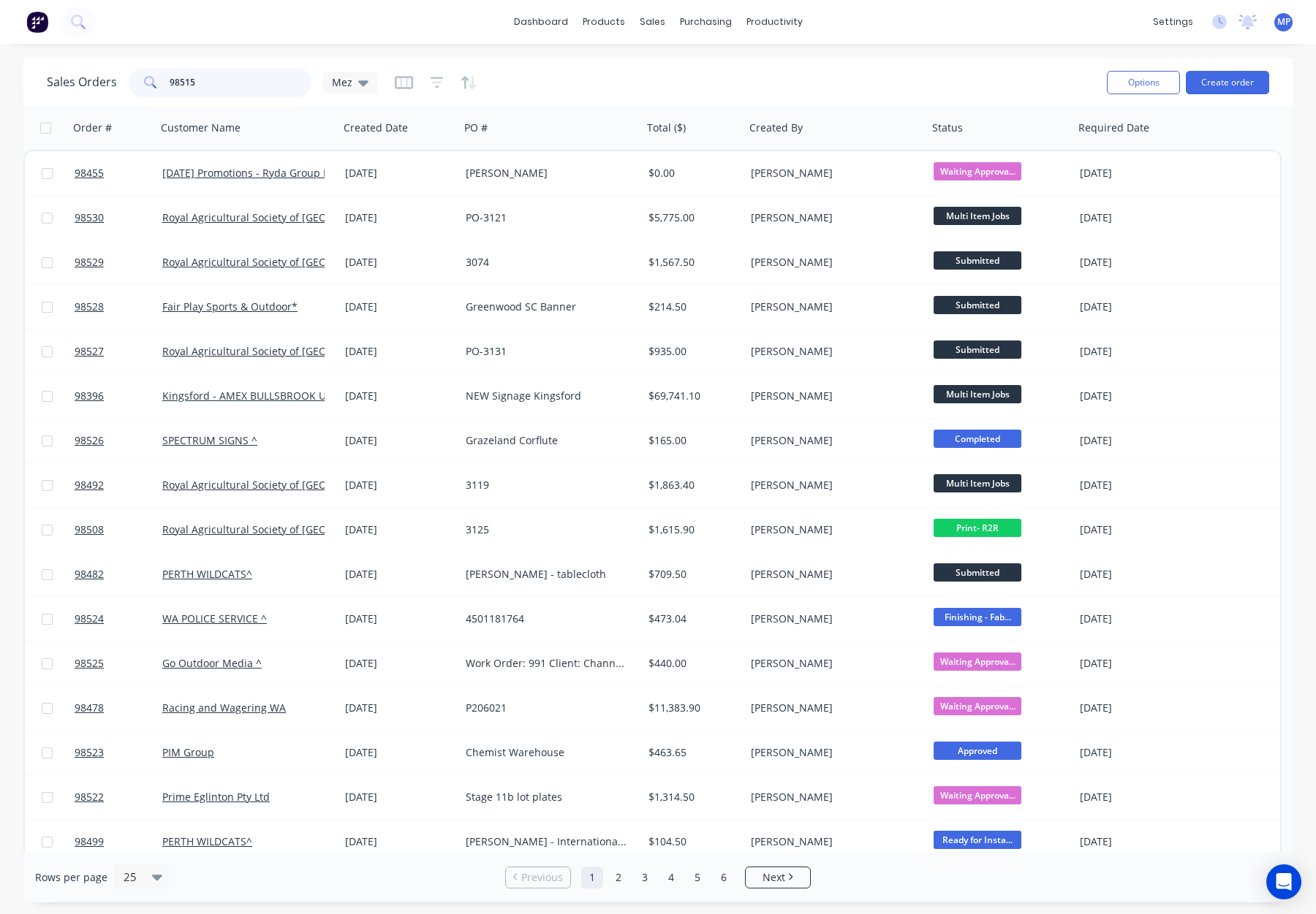
type input "98515"
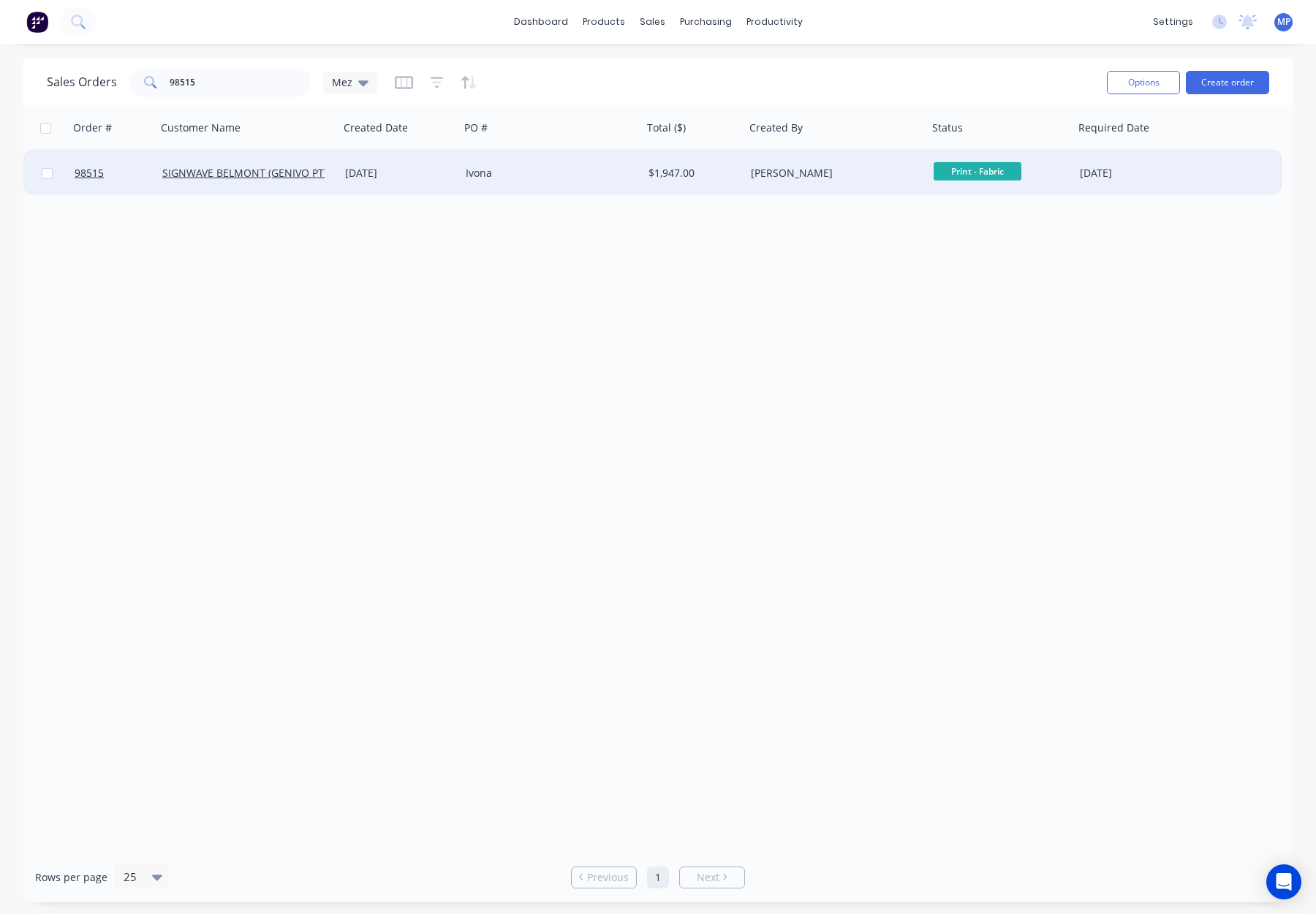
click at [543, 177] on div "Ivona" at bounding box center [547, 173] width 162 height 14
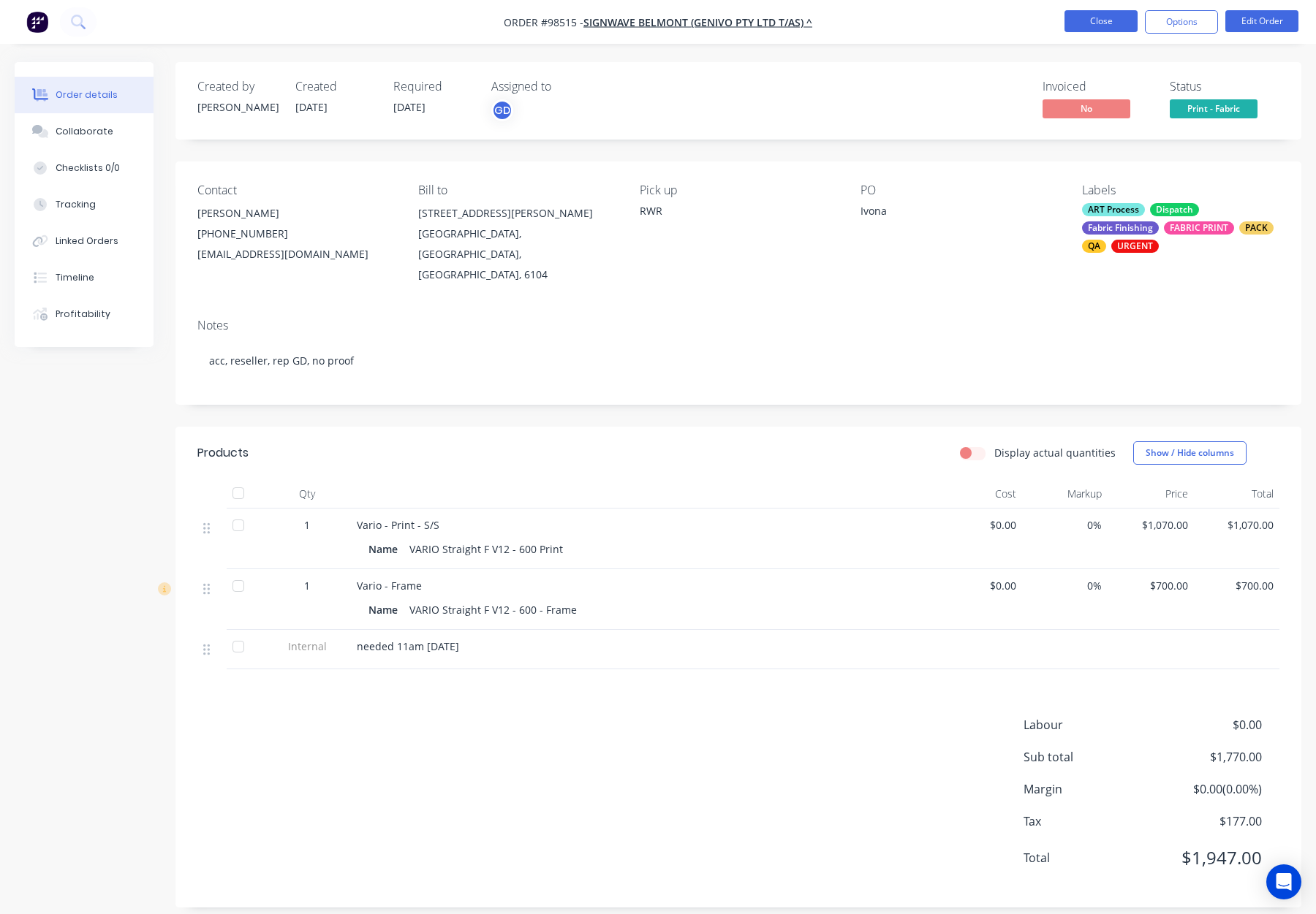
click at [1087, 17] on button "Close" at bounding box center [1101, 21] width 73 height 22
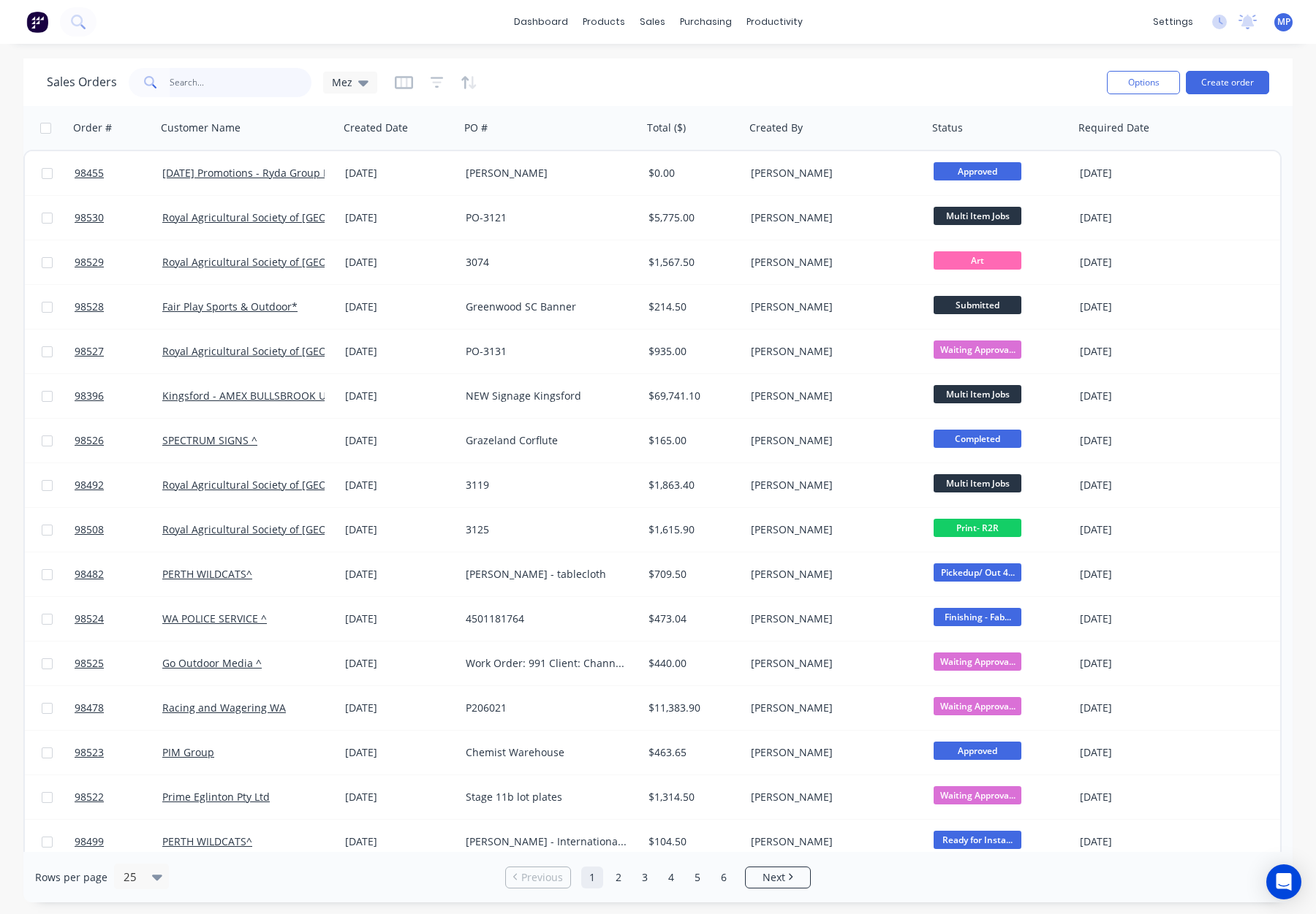
click at [195, 86] on input "text" at bounding box center [241, 82] width 142 height 30
click at [200, 82] on input "text" at bounding box center [241, 82] width 142 height 30
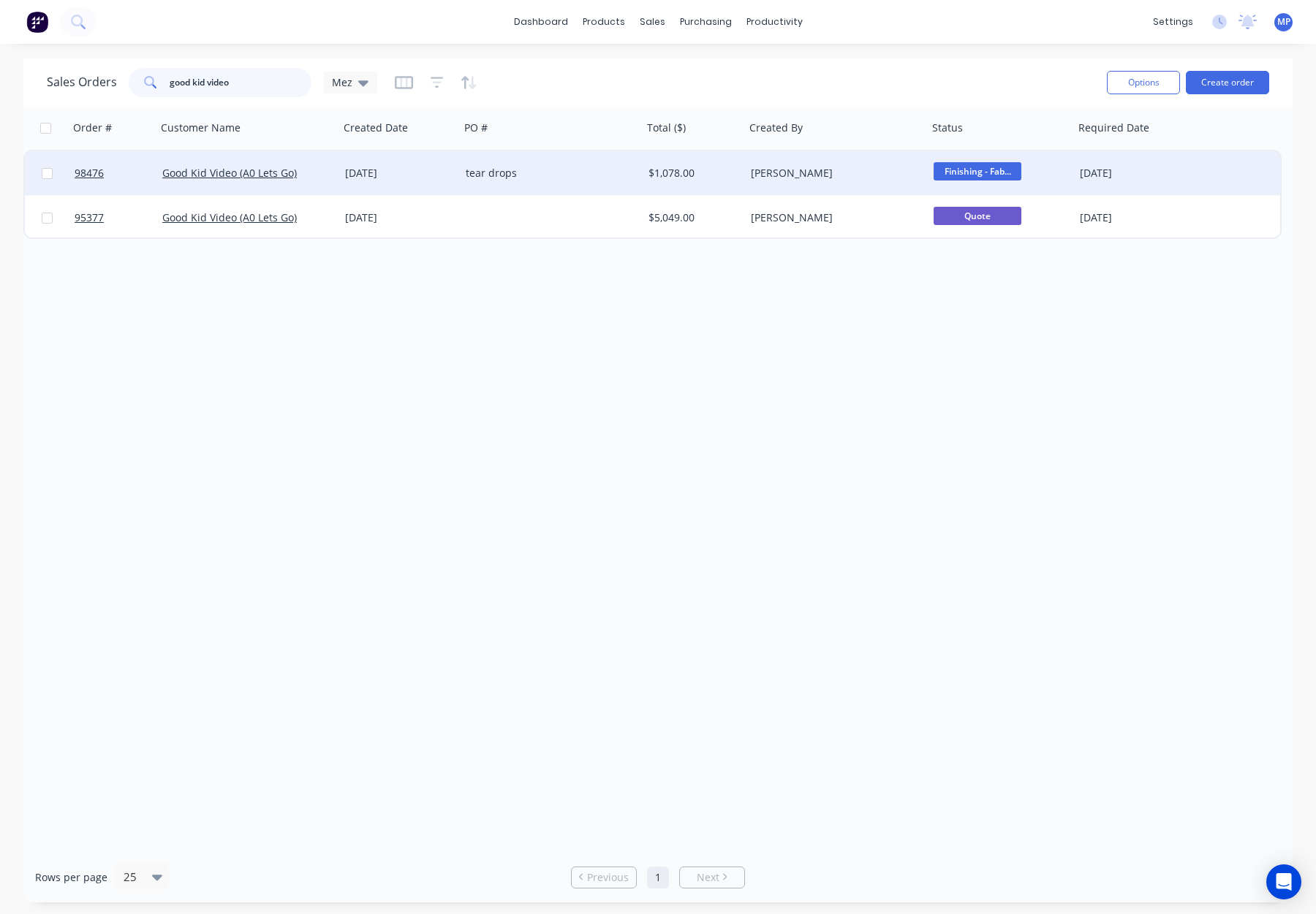
type input "good kid video"
click at [547, 180] on div "tear drops" at bounding box center [547, 173] width 162 height 14
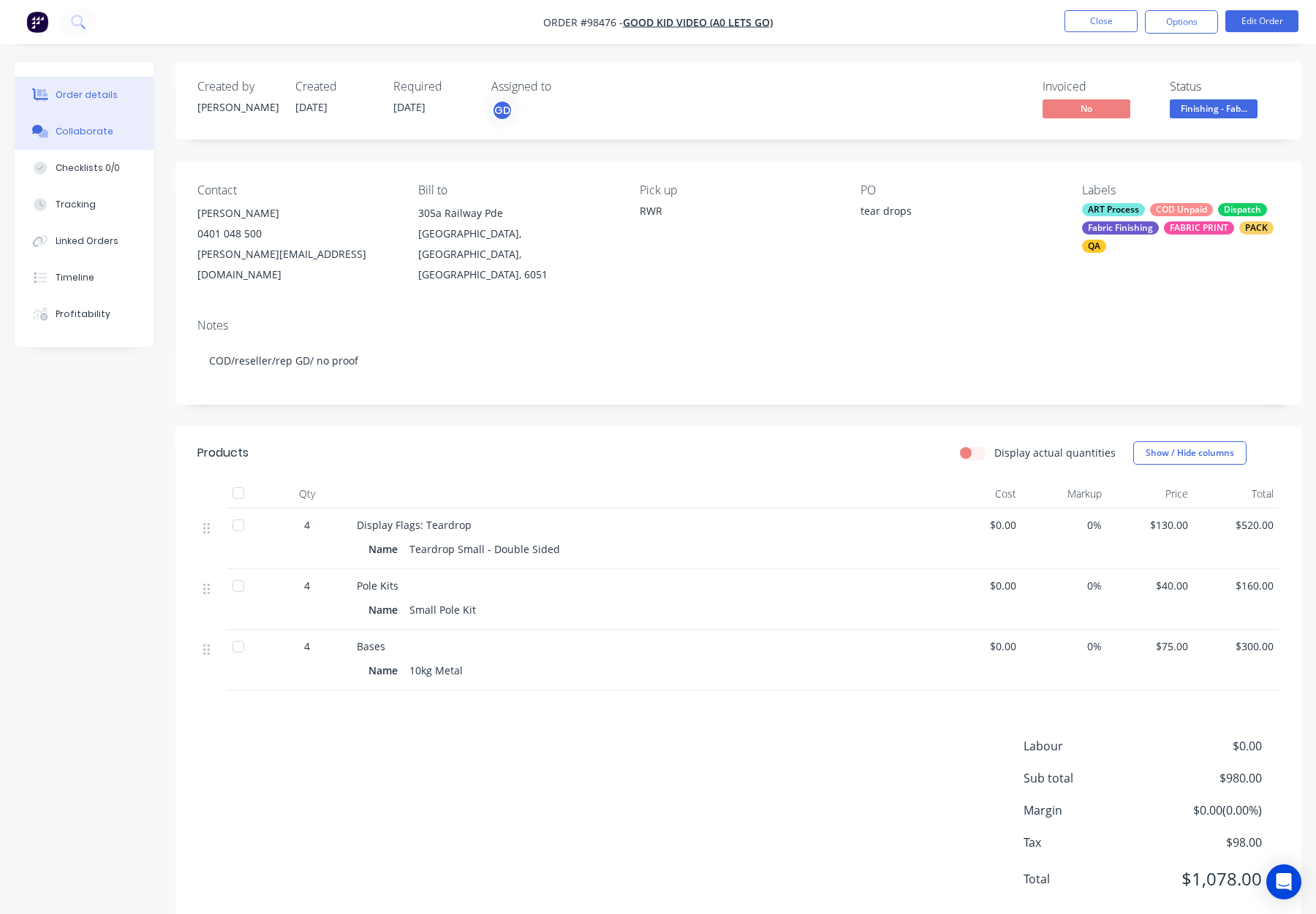
click at [97, 122] on button "Collaborate" at bounding box center [83, 131] width 139 height 37
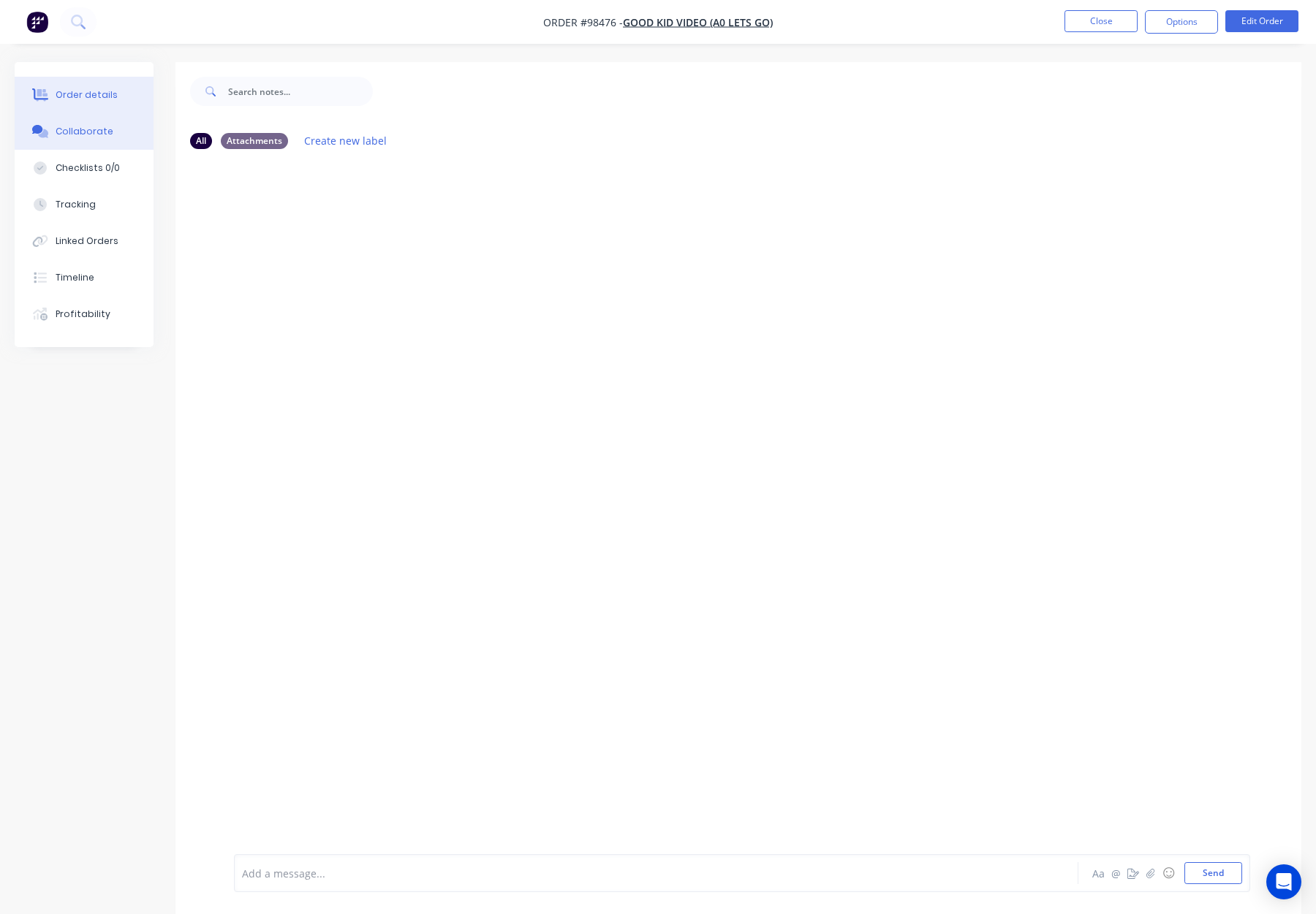
click at [86, 90] on div "Order details" at bounding box center [86, 95] width 62 height 13
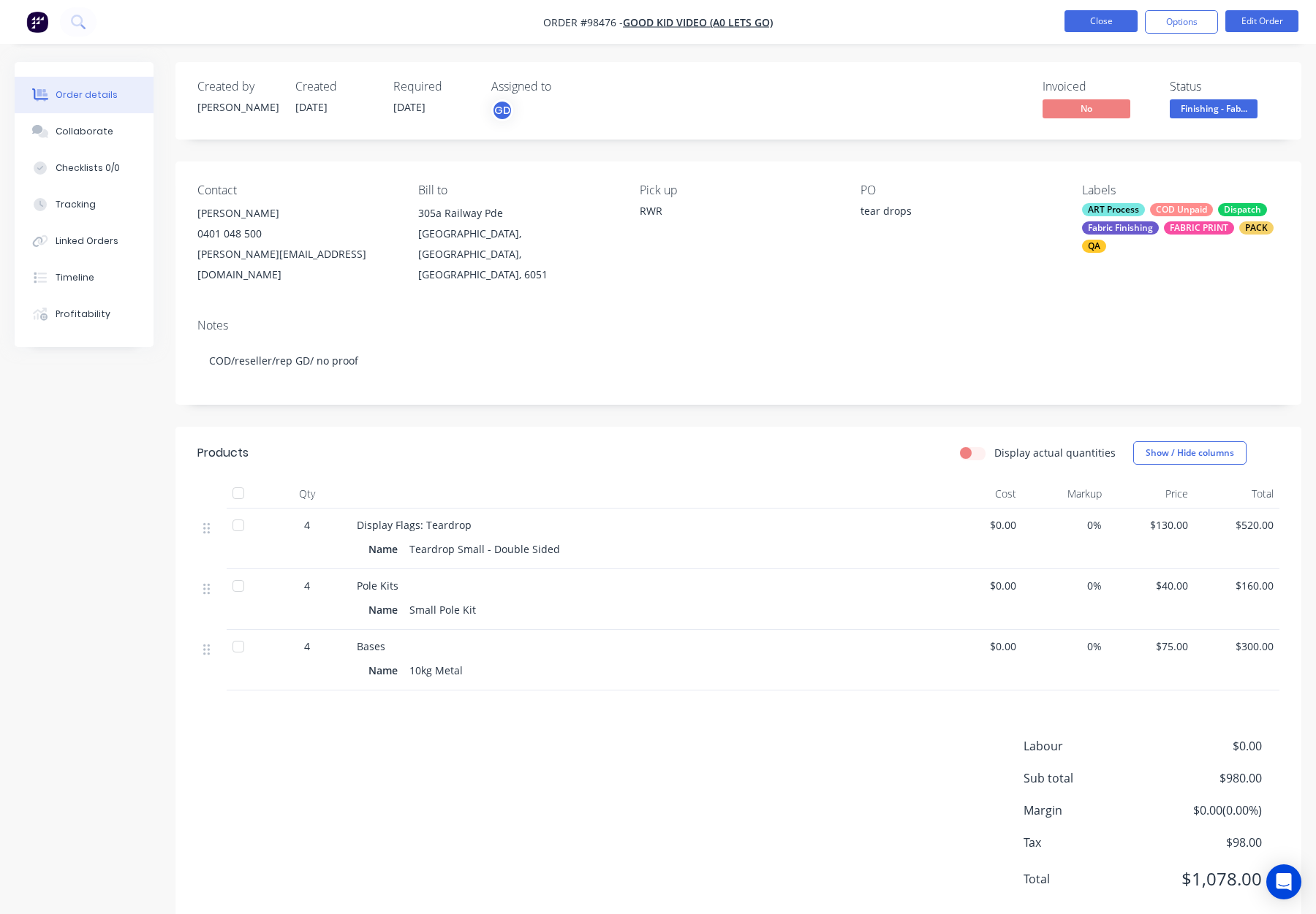
click at [1094, 30] on button "Close" at bounding box center [1101, 21] width 73 height 22
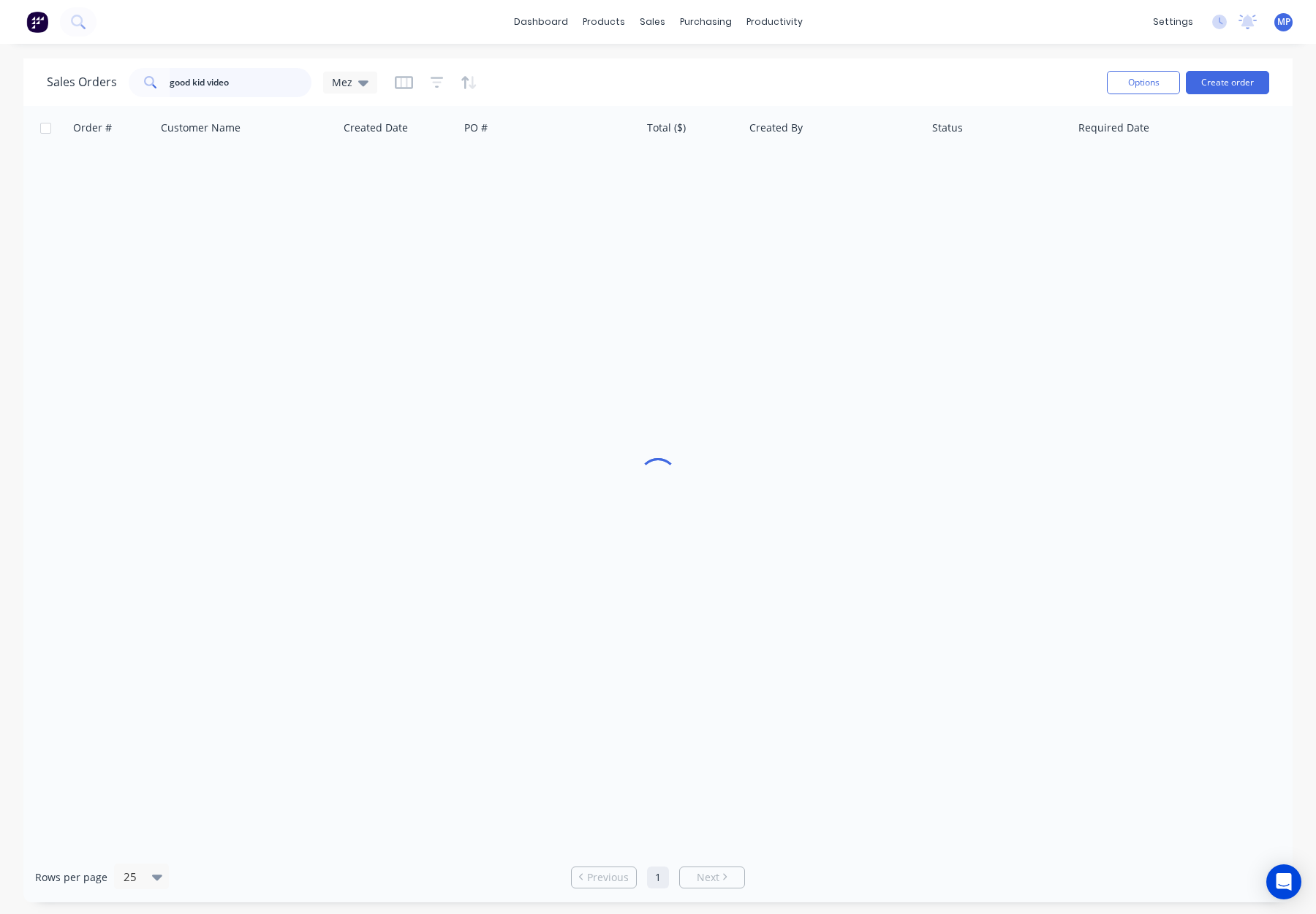
click at [242, 88] on input "good kid video" at bounding box center [241, 82] width 142 height 30
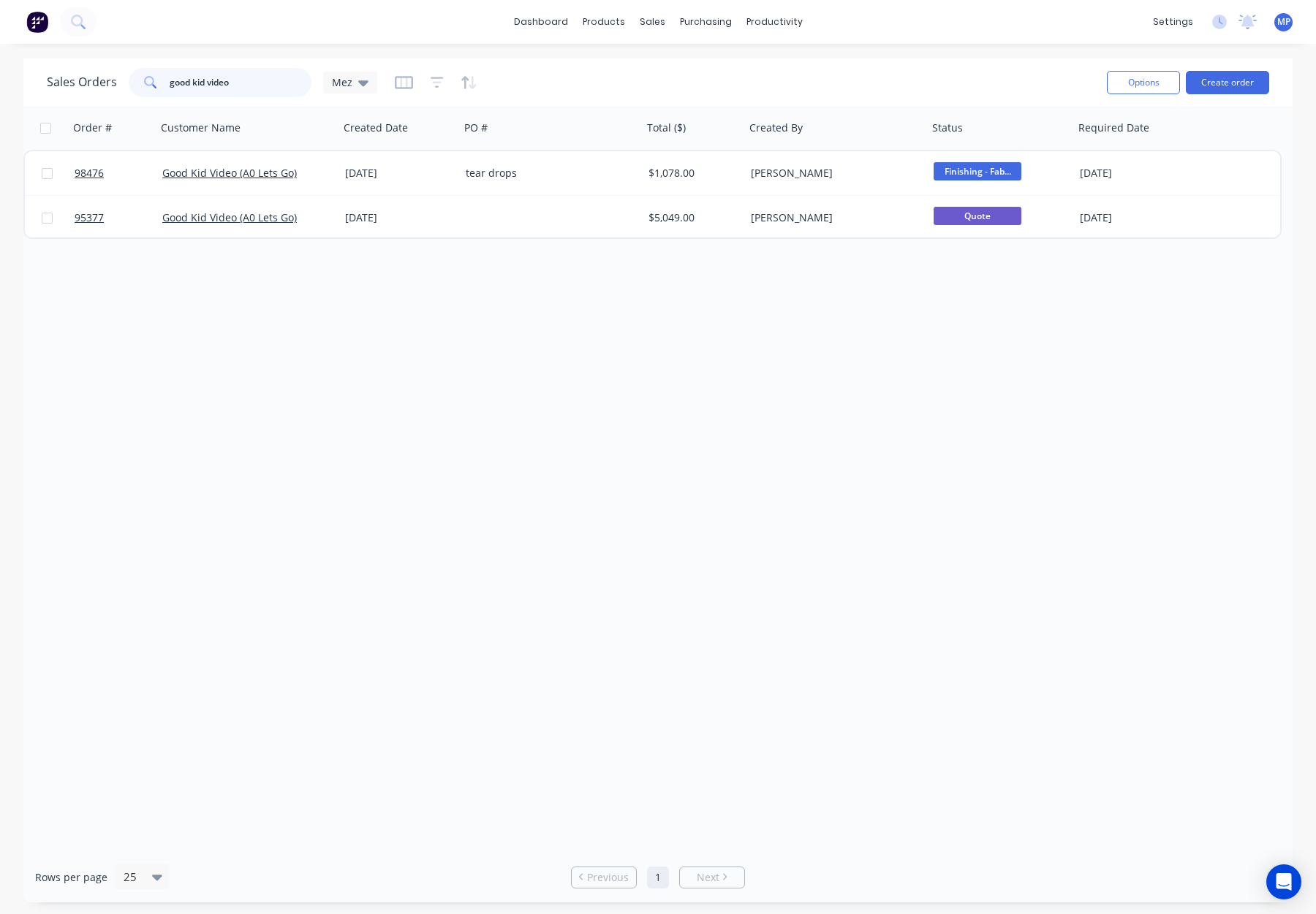
drag, startPoint x: 262, startPoint y: 80, endPoint x: 137, endPoint y: 80, distance: 125.0
click at [137, 80] on div "good kid video" at bounding box center [220, 82] width 183 height 30
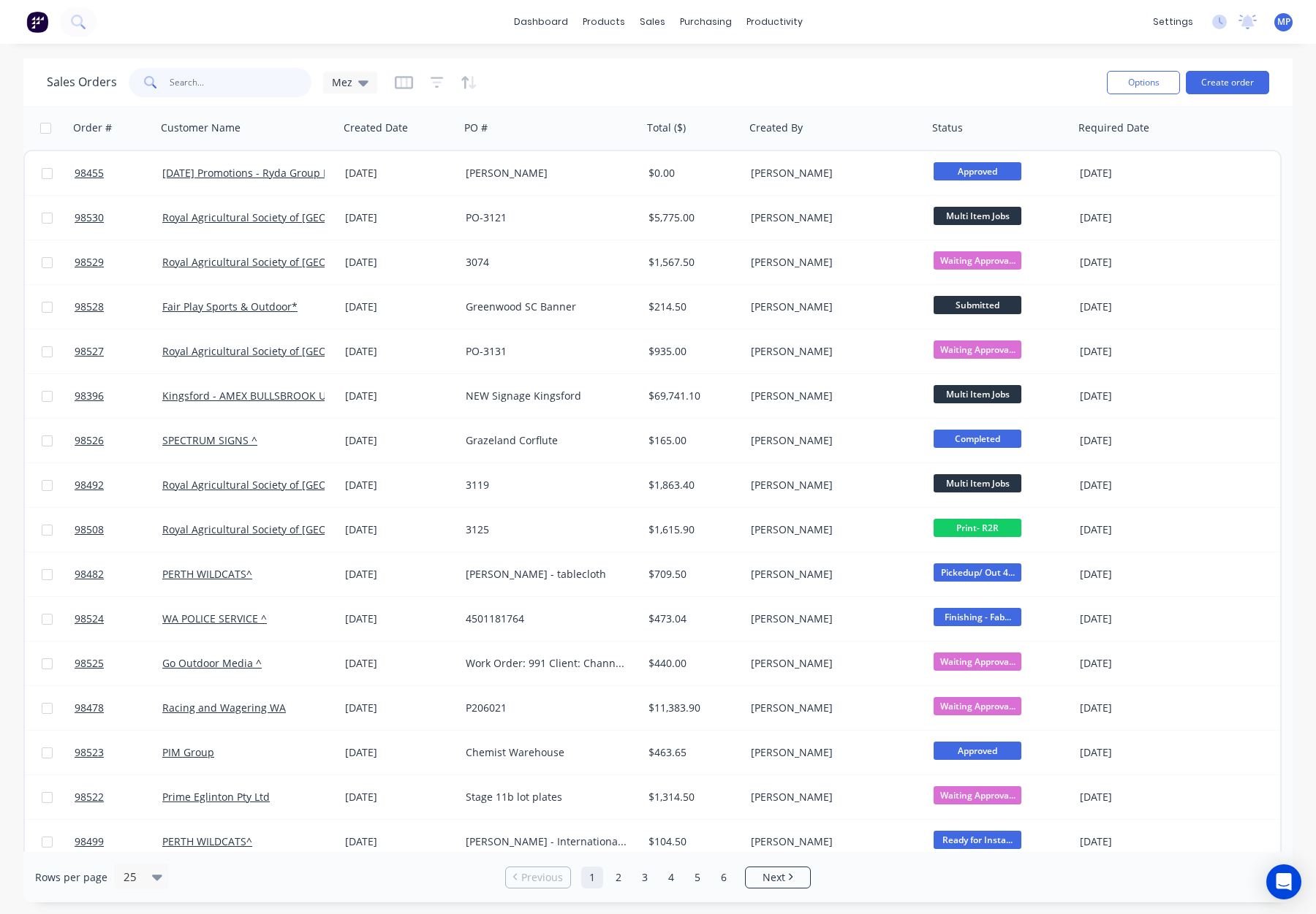
click at [214, 84] on input "text" at bounding box center [241, 82] width 142 height 30
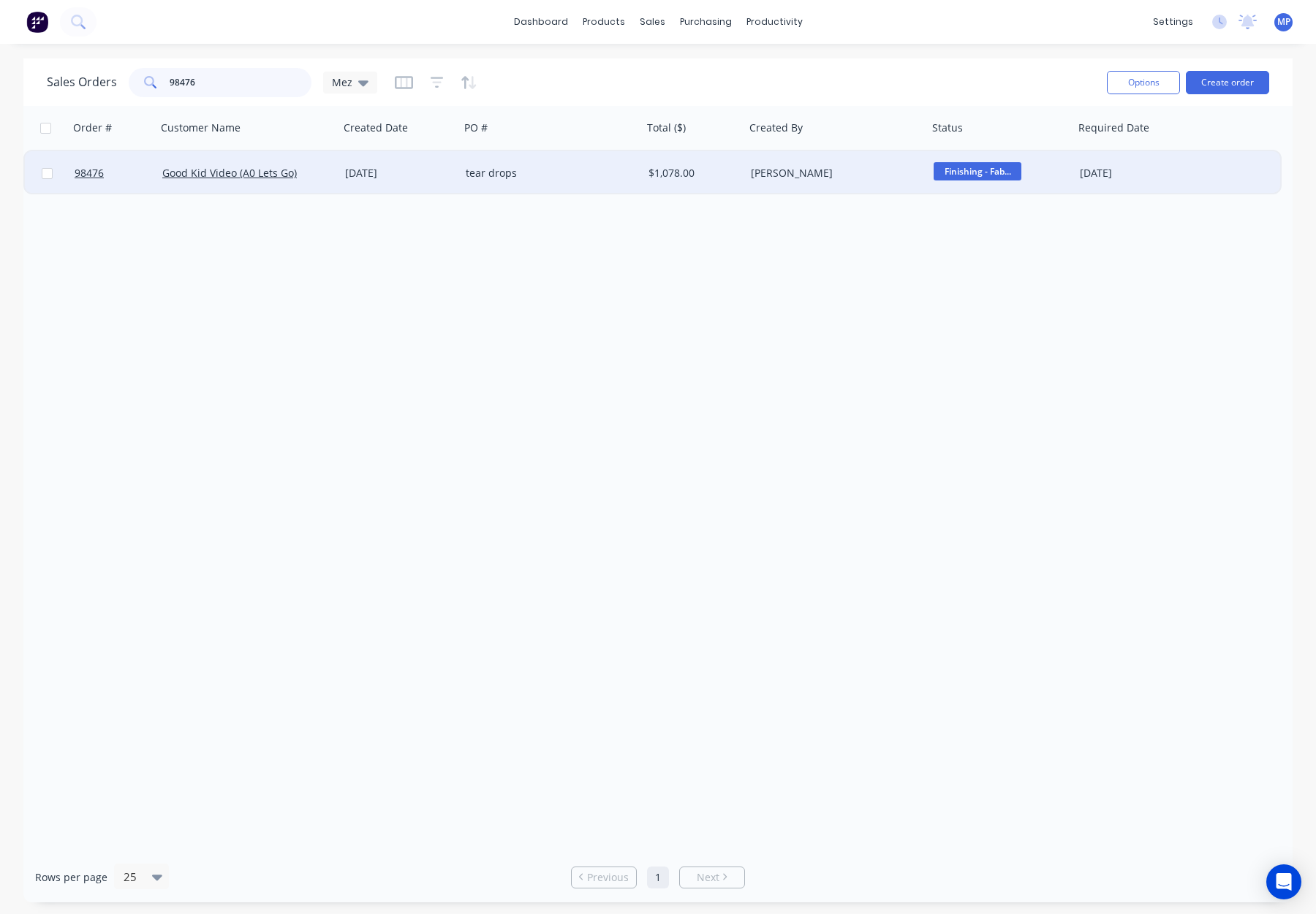
type input "98476"
click at [597, 178] on div "tear drops" at bounding box center [547, 173] width 162 height 14
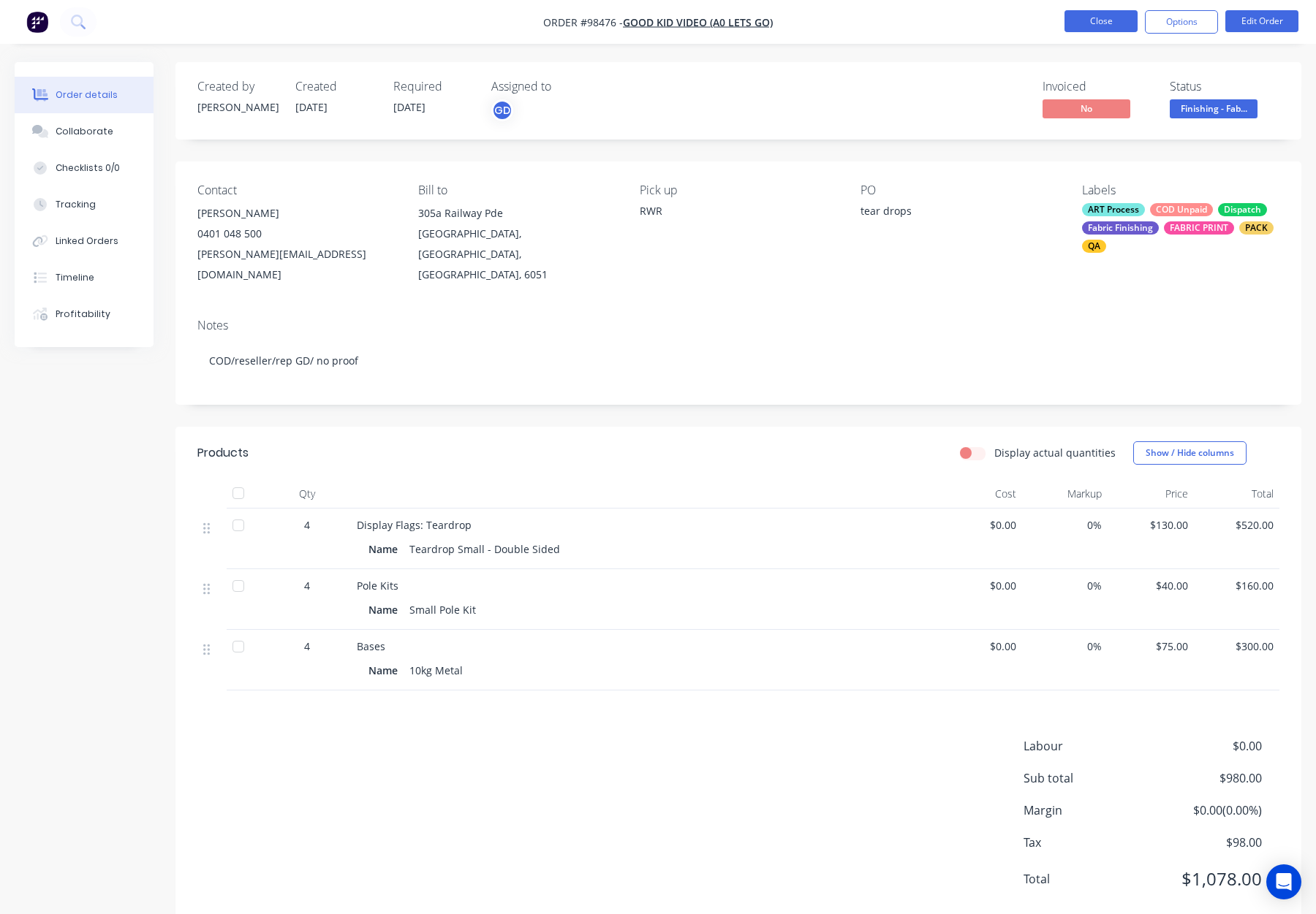
click at [1111, 26] on button "Close" at bounding box center [1101, 21] width 73 height 22
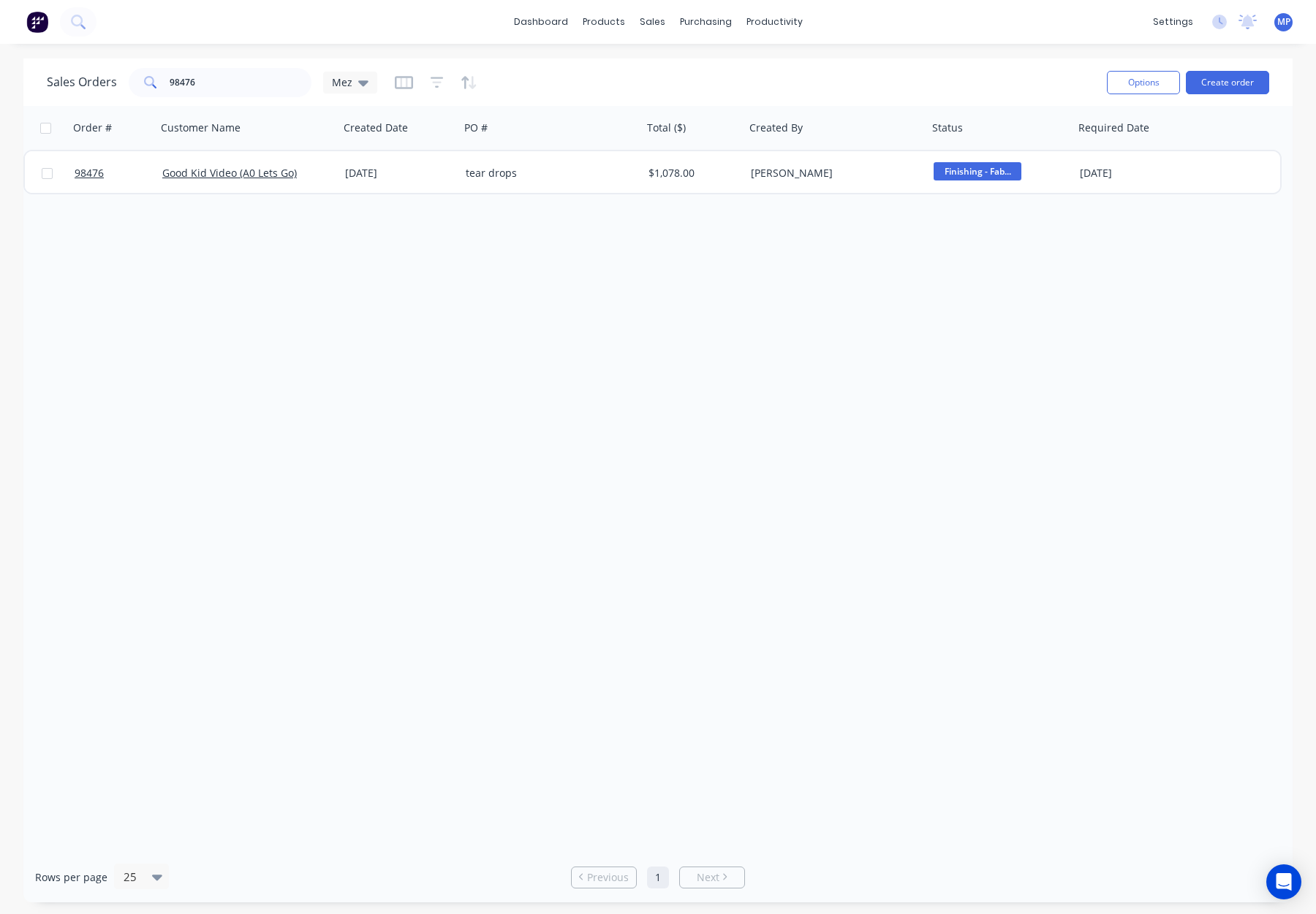
drag, startPoint x: 178, startPoint y: 53, endPoint x: 183, endPoint y: 59, distance: 7.8
click at [178, 54] on div "dashboard products sales purchasing productivity dashboard products Product Cat…" at bounding box center [658, 457] width 1316 height 914
click at [203, 75] on input "98476" at bounding box center [241, 82] width 142 height 30
drag, startPoint x: 140, startPoint y: 81, endPoint x: 113, endPoint y: 79, distance: 27.1
click at [113, 79] on div "Sales Orders 98476 Mez" at bounding box center [211, 82] width 330 height 30
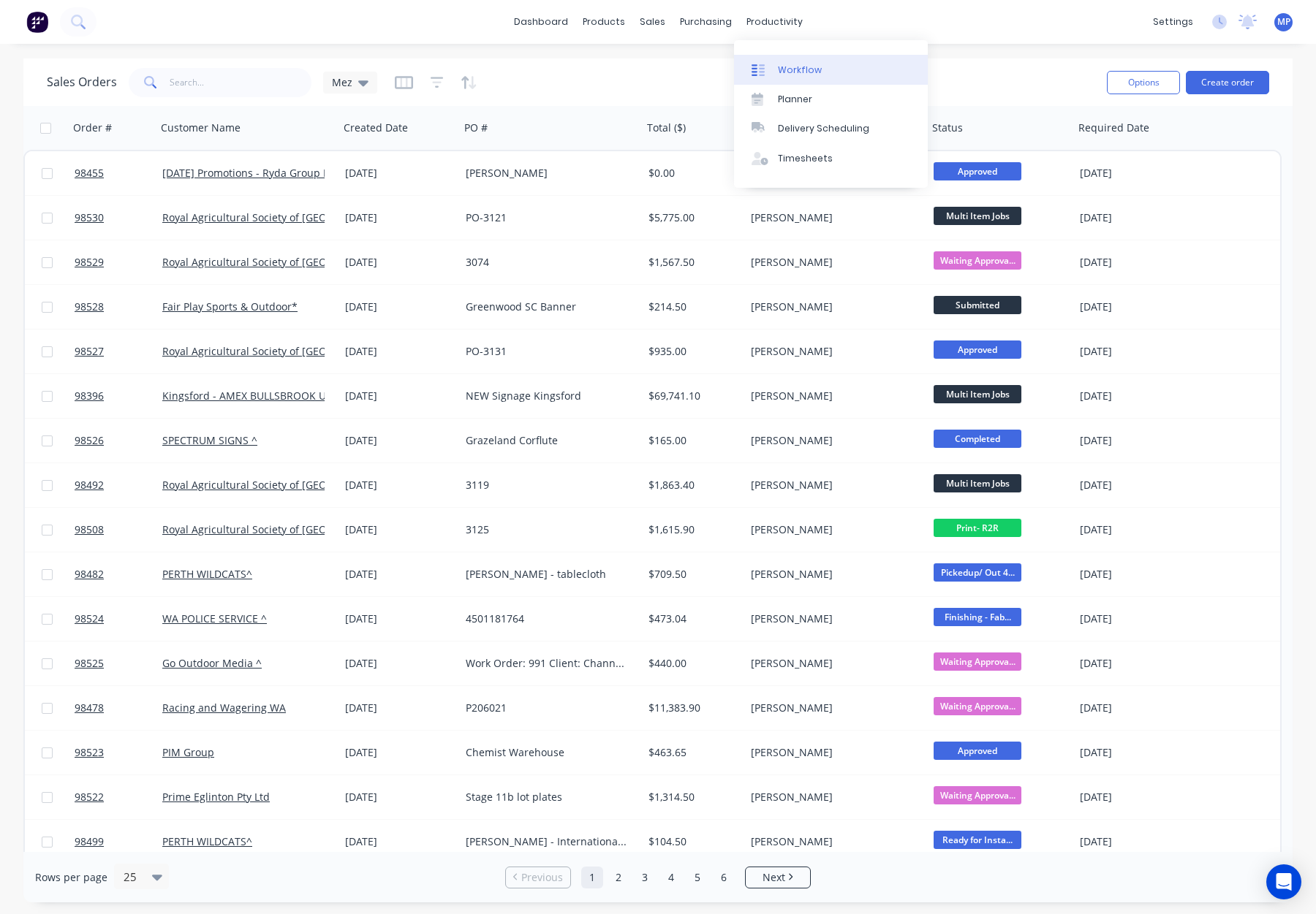
click at [807, 68] on div "Workflow" at bounding box center [800, 70] width 44 height 13
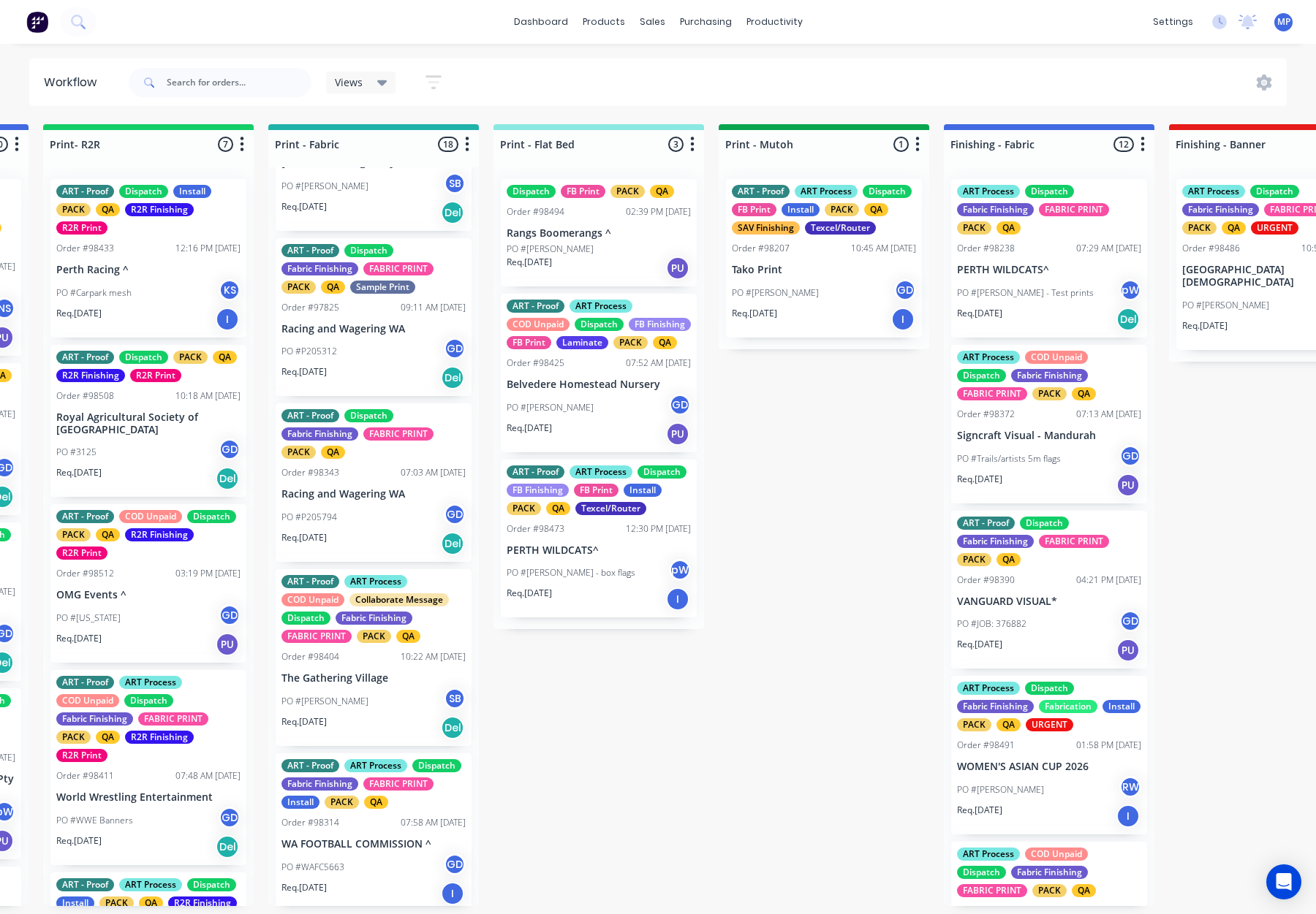
scroll to position [78, 0]
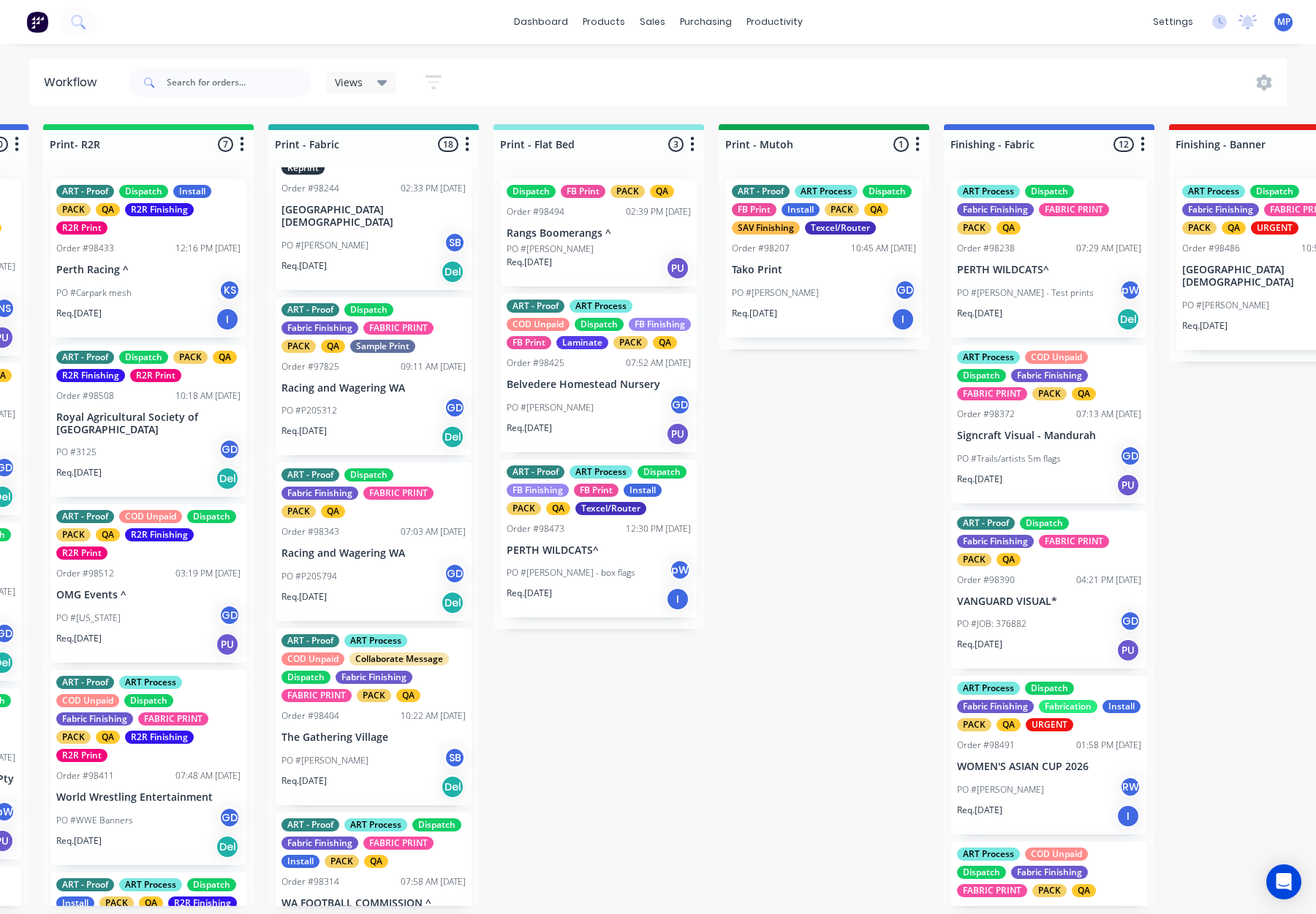
click at [395, 393] on p "Racing and Wagering WA" at bounding box center [374, 388] width 184 height 13
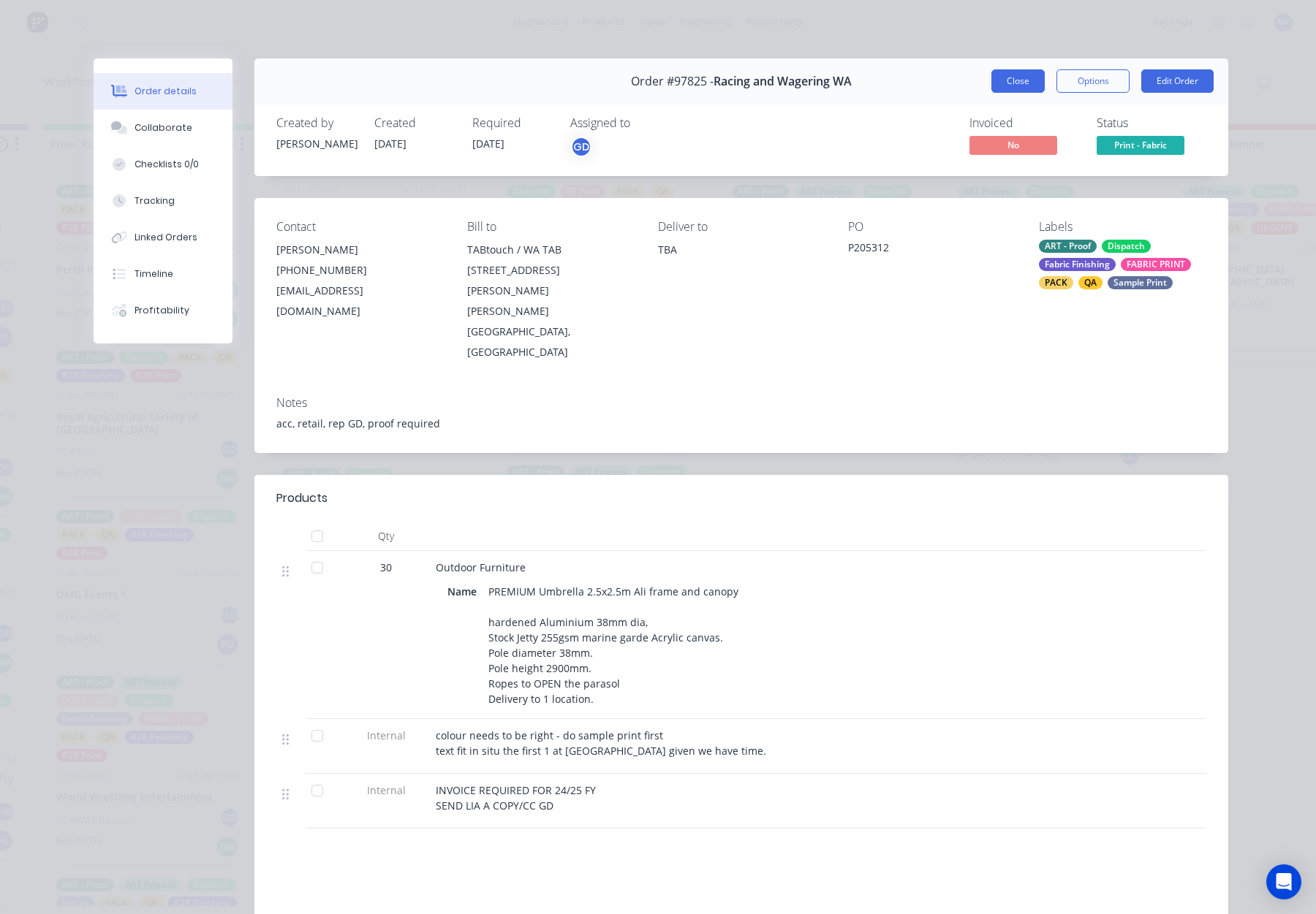
click at [1021, 81] on button "Close" at bounding box center [1018, 81] width 54 height 23
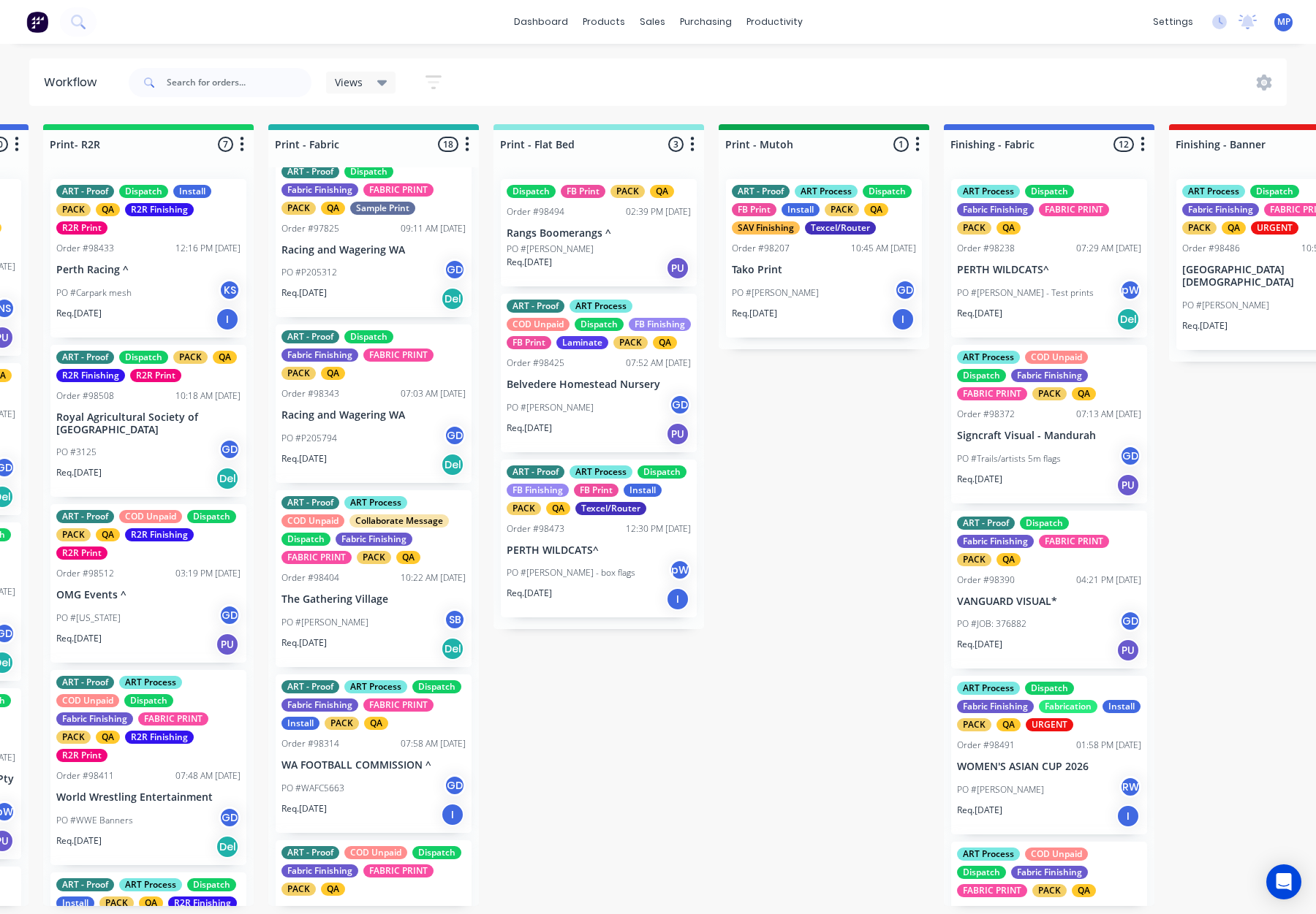
scroll to position [221, 0]
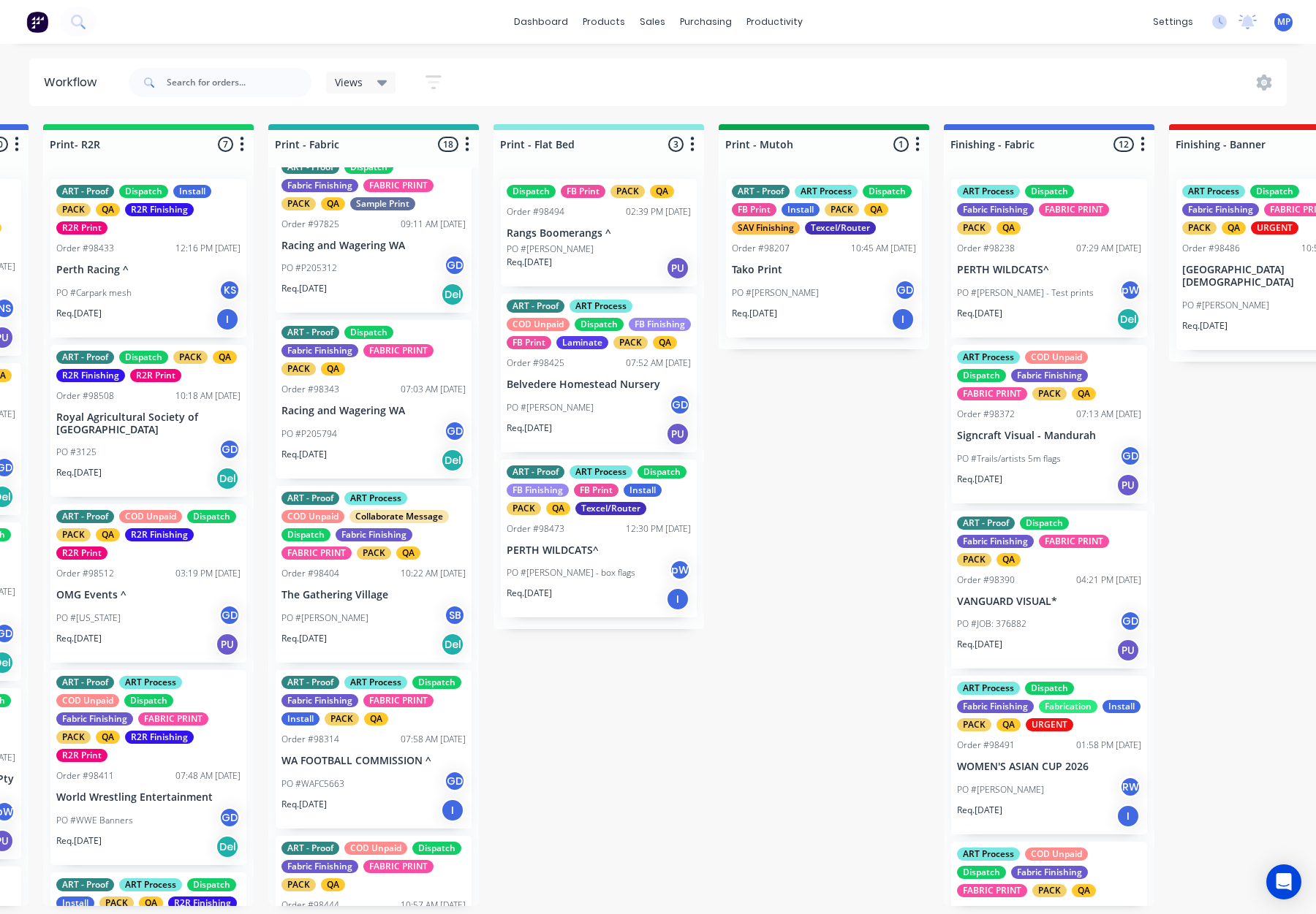
click at [375, 393] on div "Order #98343 07:03 AM 25/08/25" at bounding box center [374, 389] width 184 height 13
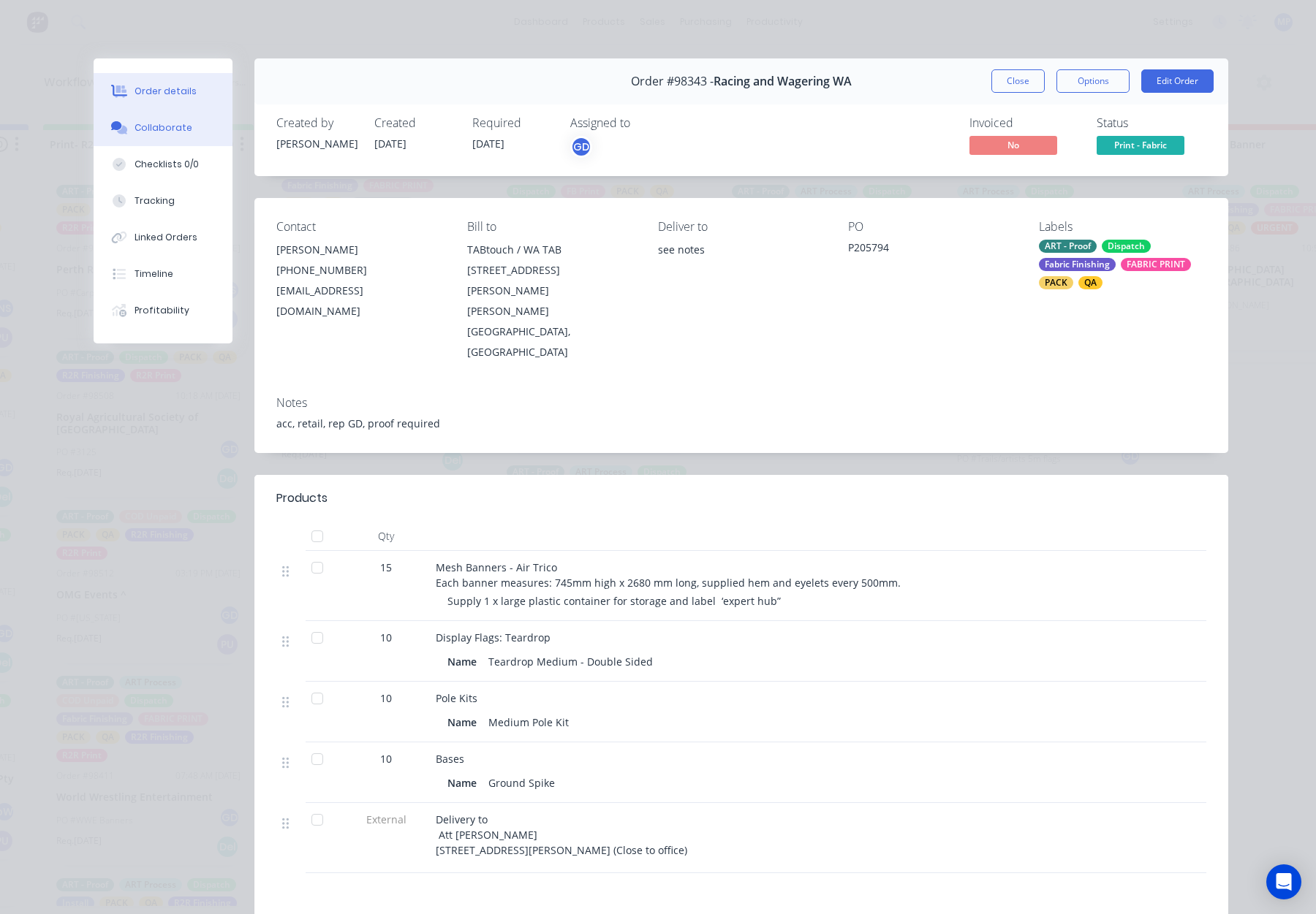
click at [151, 122] on div "Collaborate" at bounding box center [163, 128] width 58 height 13
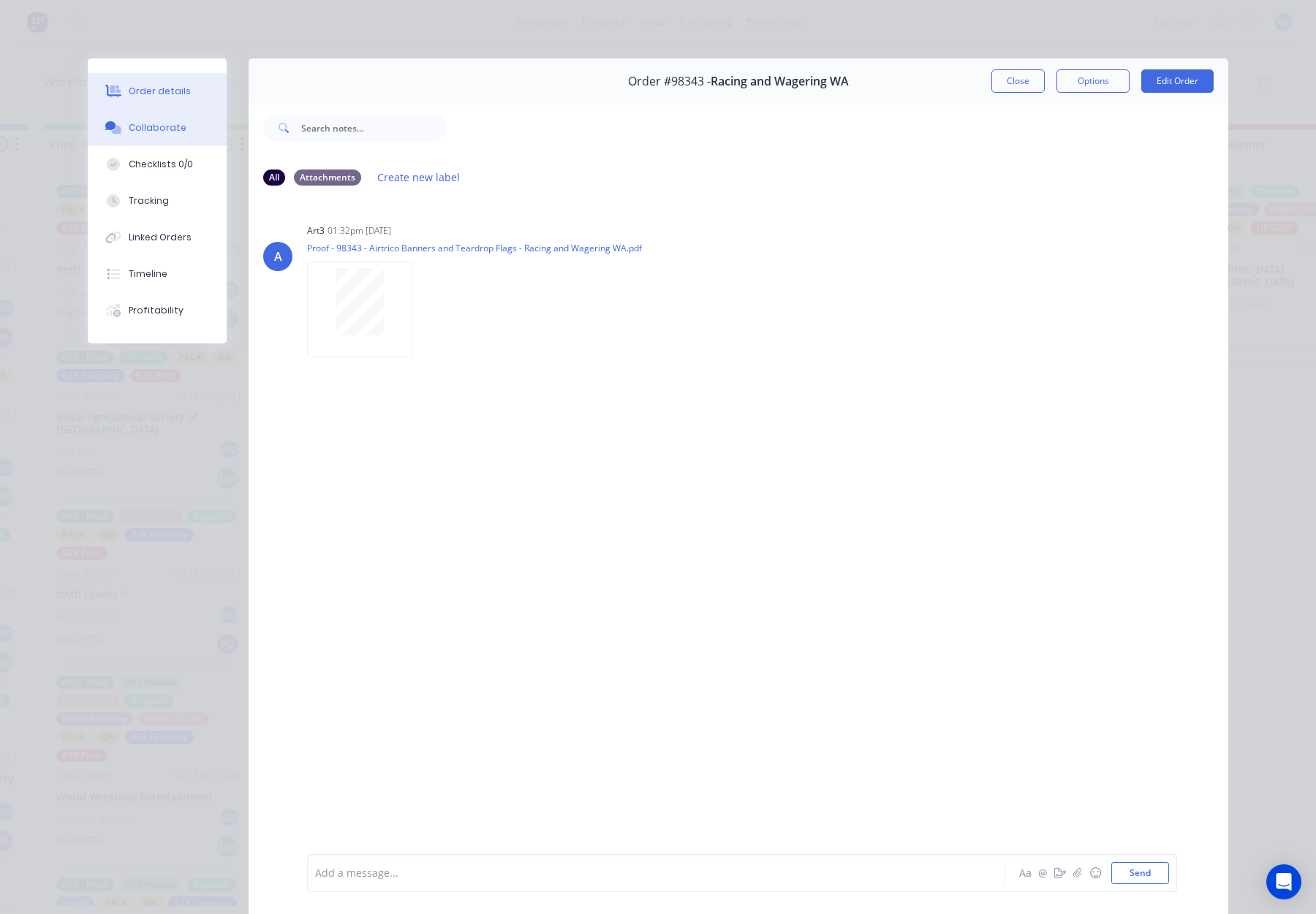
click at [157, 98] on button "Order details" at bounding box center [157, 91] width 139 height 37
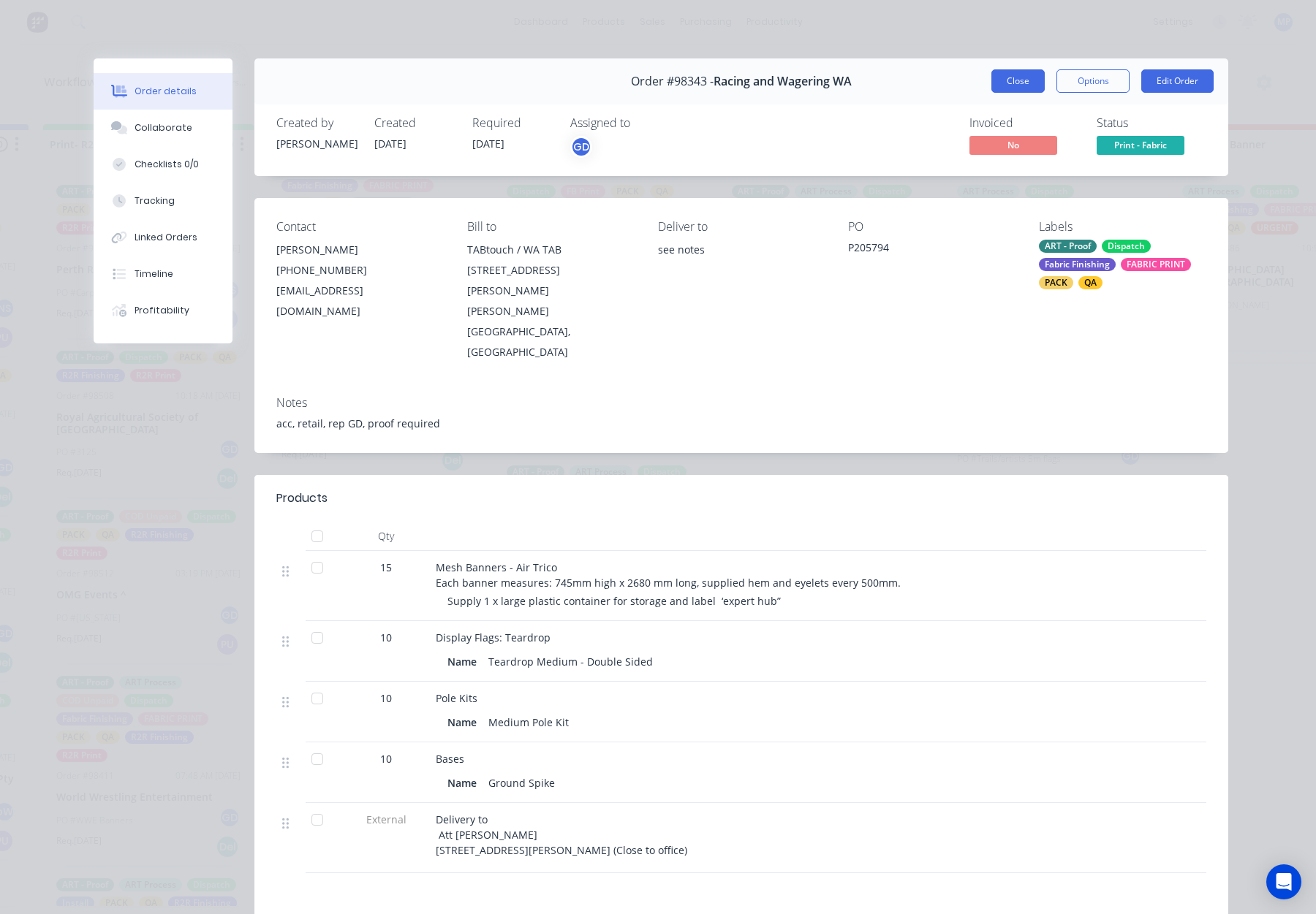
click at [1032, 77] on button "Close" at bounding box center [1018, 81] width 54 height 23
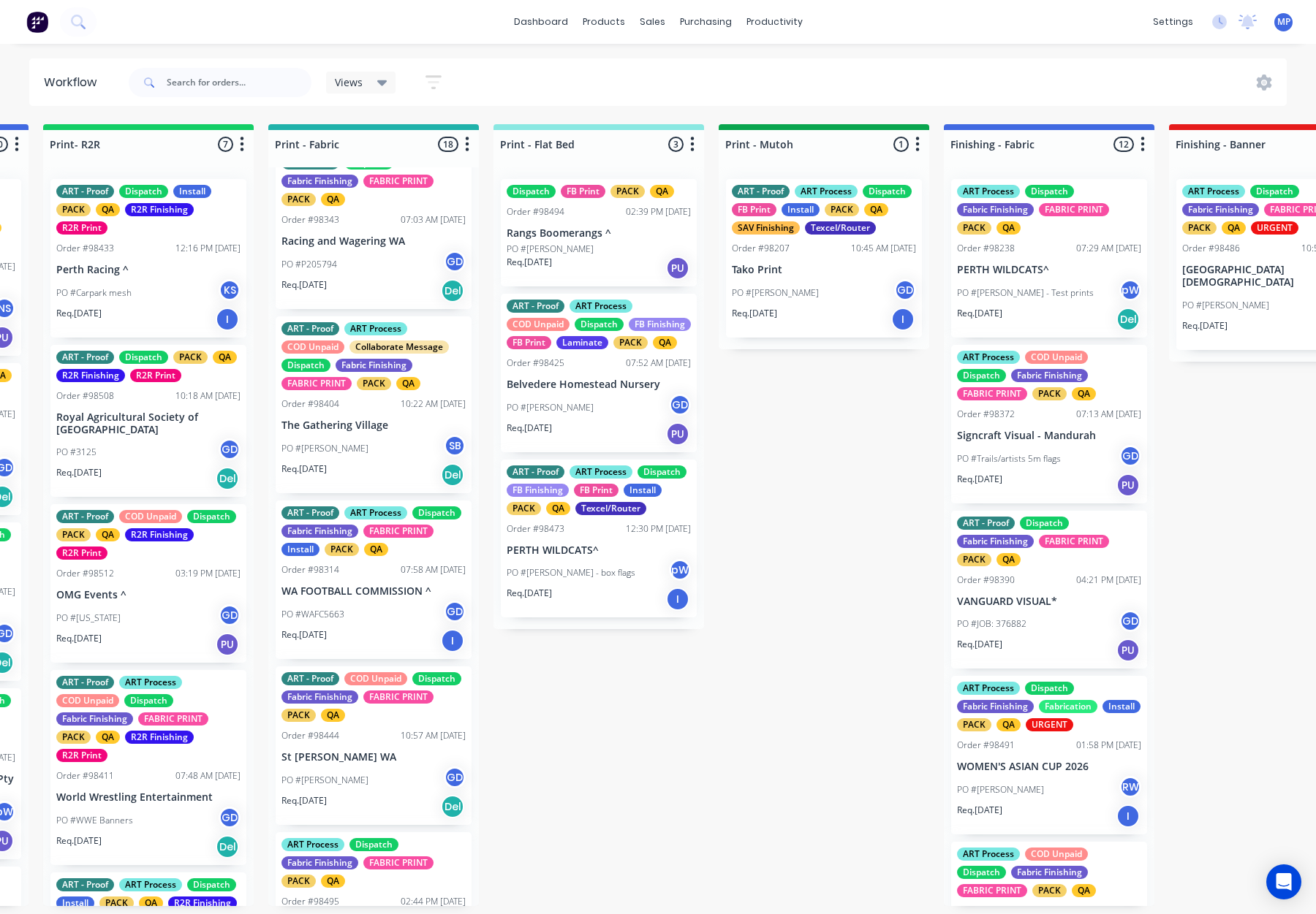
scroll to position [391, 0]
click at [390, 444] on div "PO #Natasha SB" at bounding box center [374, 447] width 184 height 28
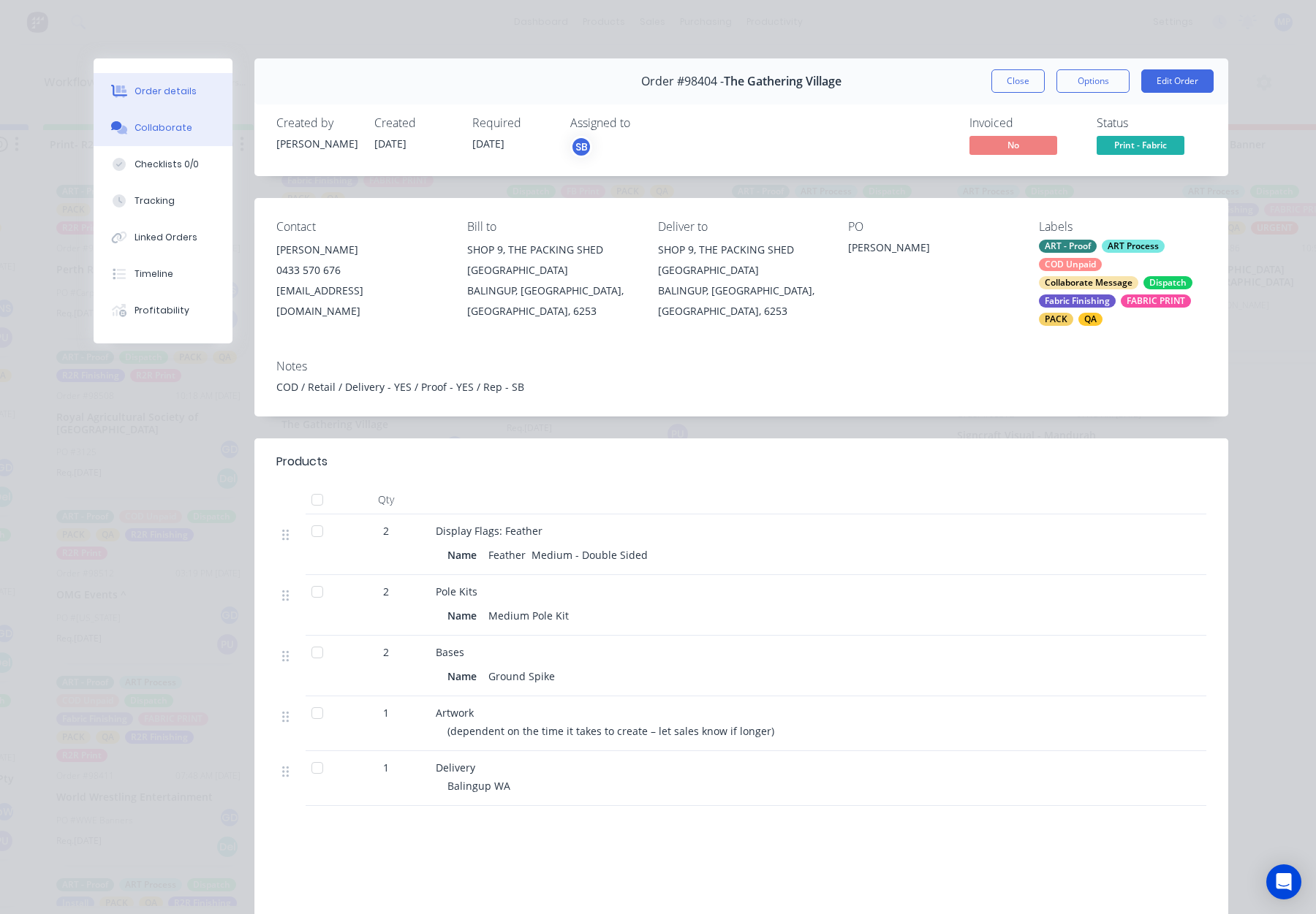
click at [166, 134] on div "Collaborate" at bounding box center [163, 128] width 58 height 13
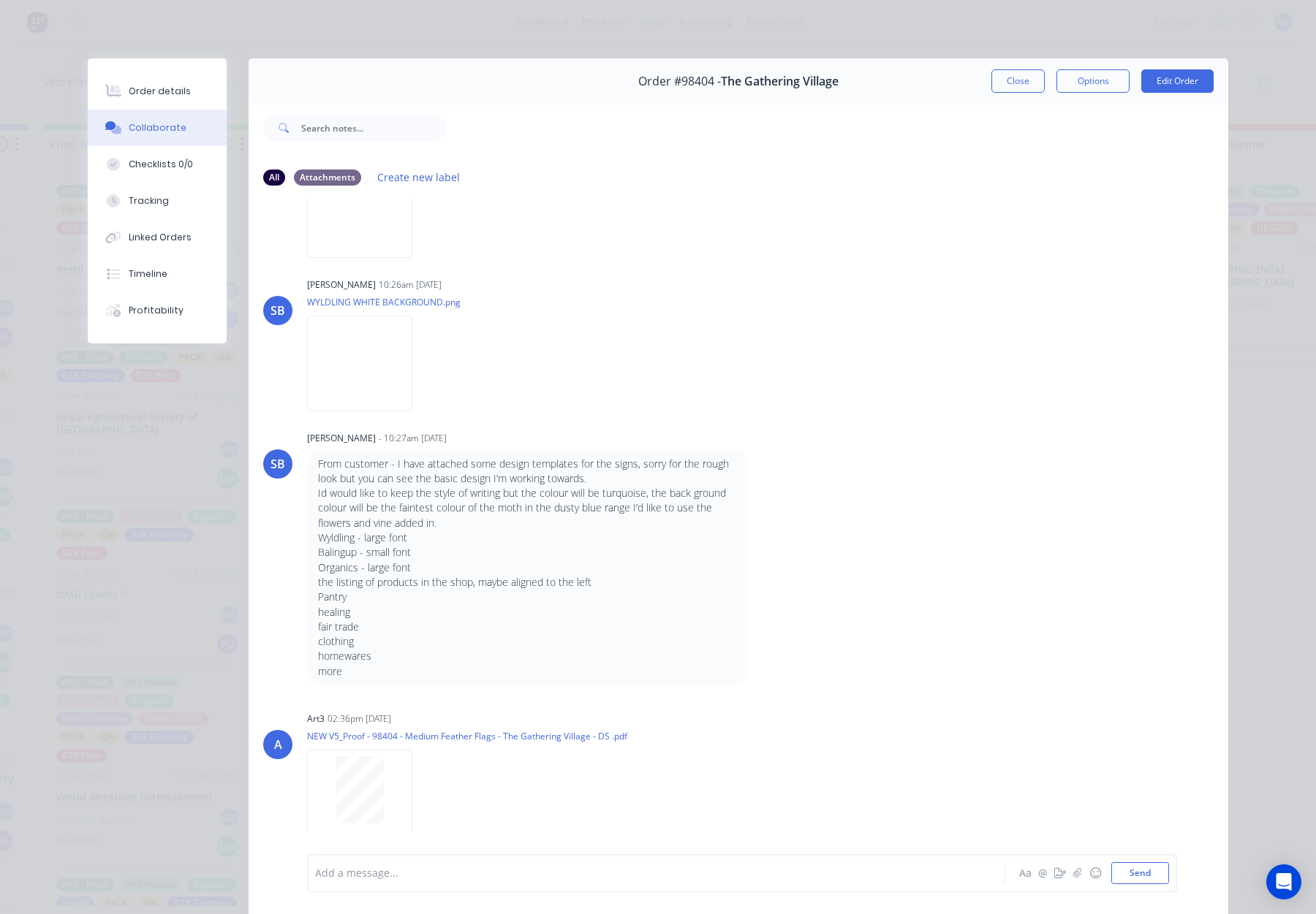
scroll to position [66, 0]
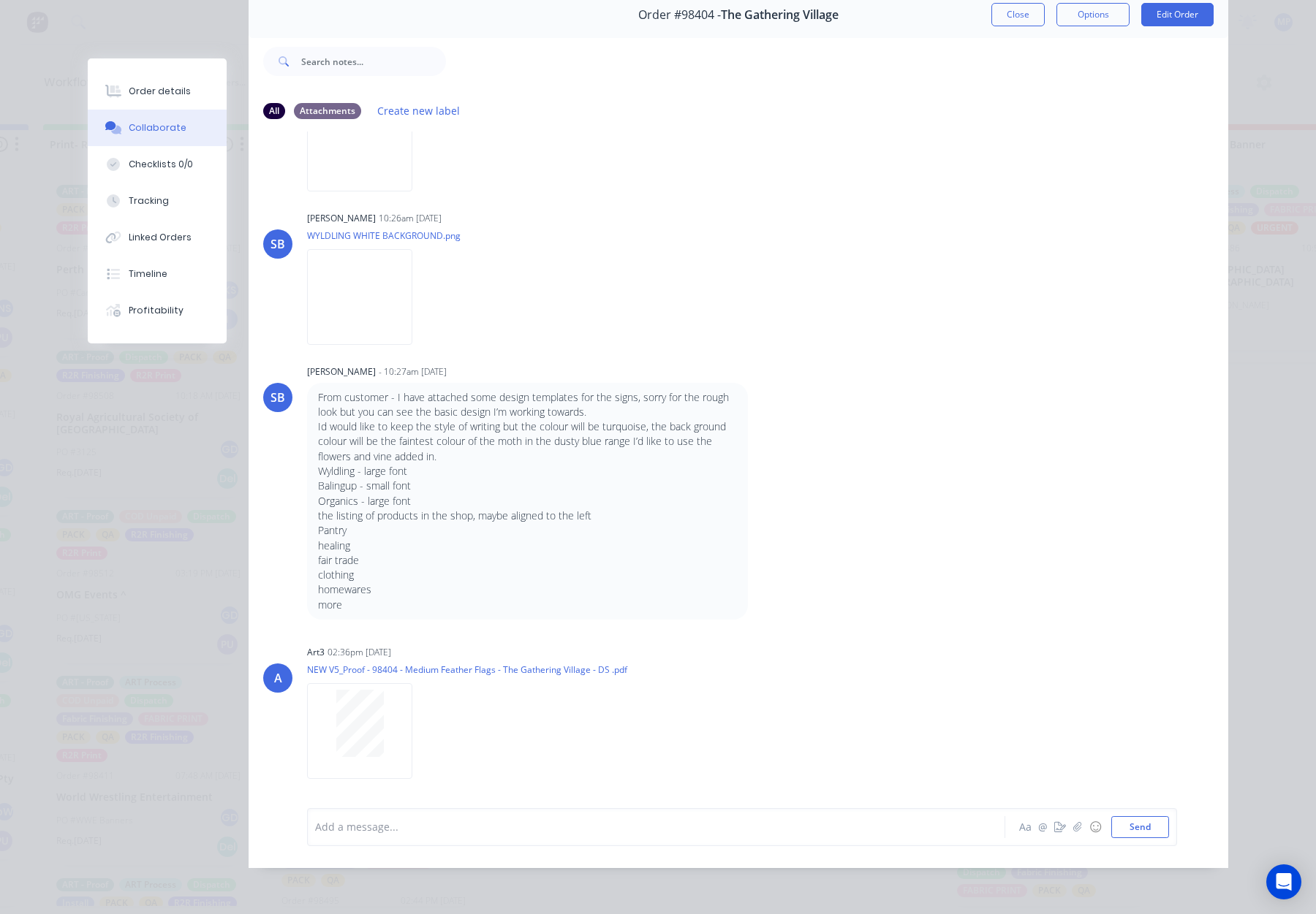
click at [158, 90] on div "Order details" at bounding box center [159, 91] width 62 height 13
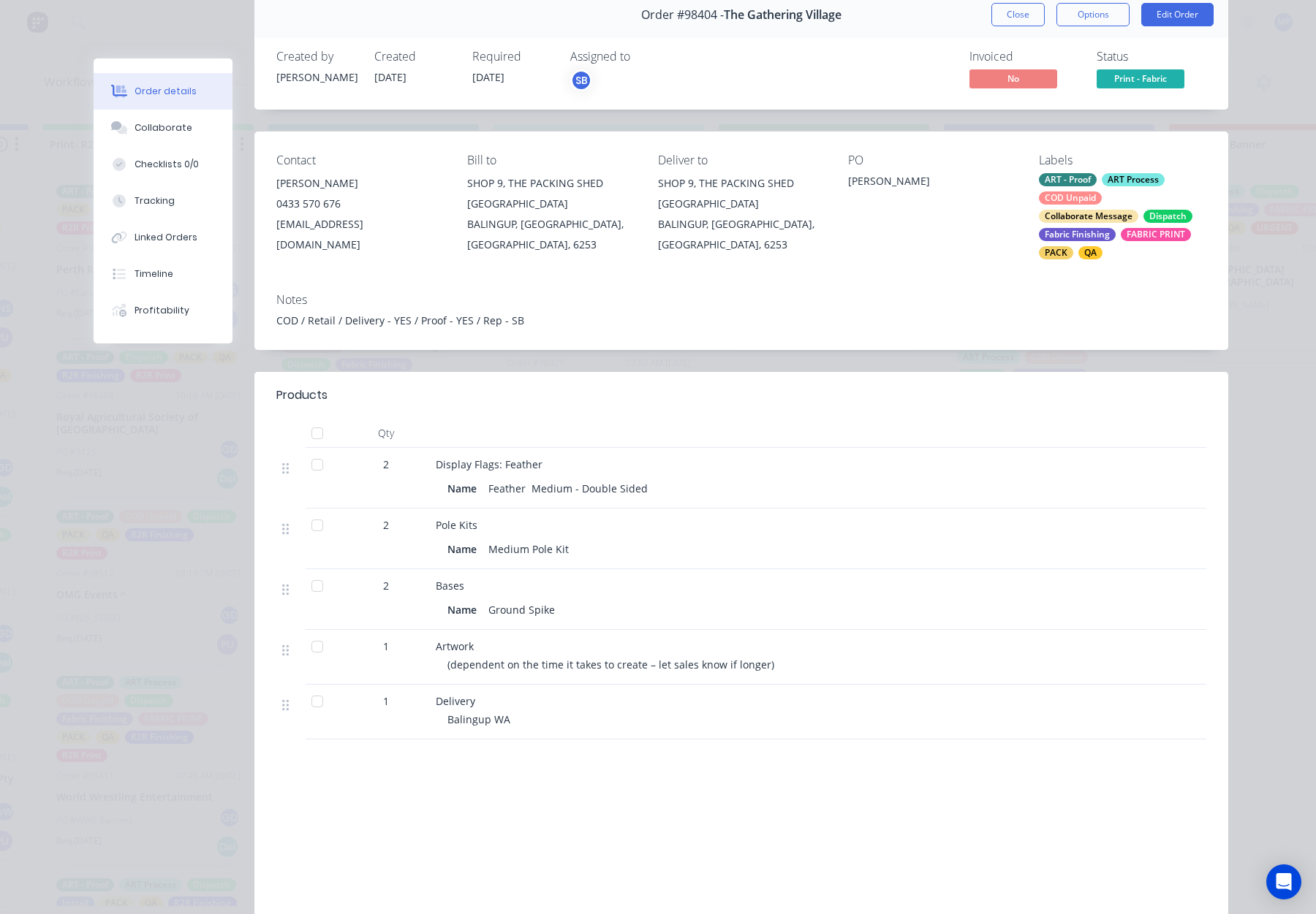
scroll to position [0, 0]
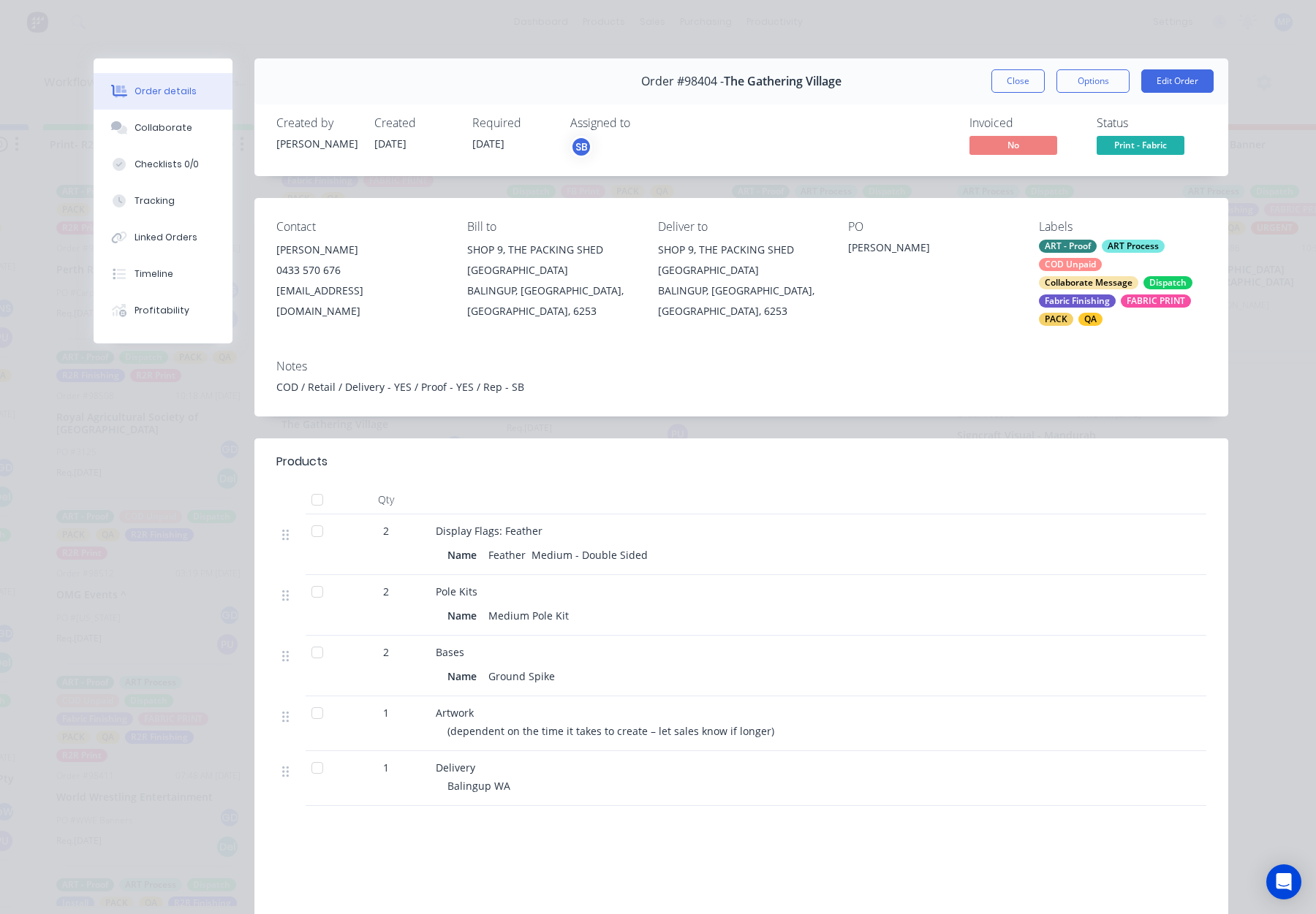
click at [1009, 95] on div "Order #98404 - The Gathering Village Close Options Edit Order" at bounding box center [741, 80] width 974 height 46
click at [1009, 83] on button "Close" at bounding box center [1018, 81] width 54 height 23
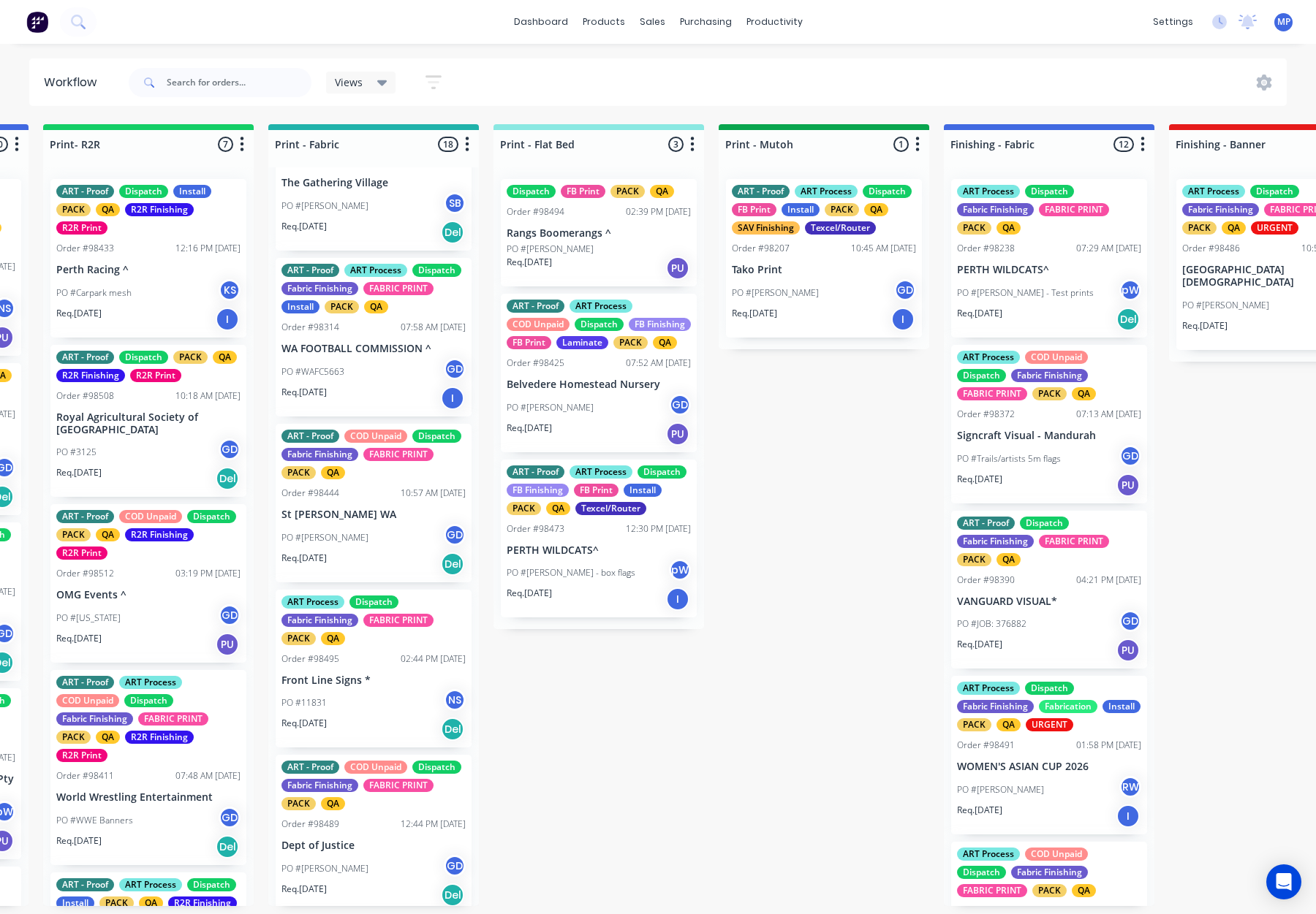
scroll to position [635, 0]
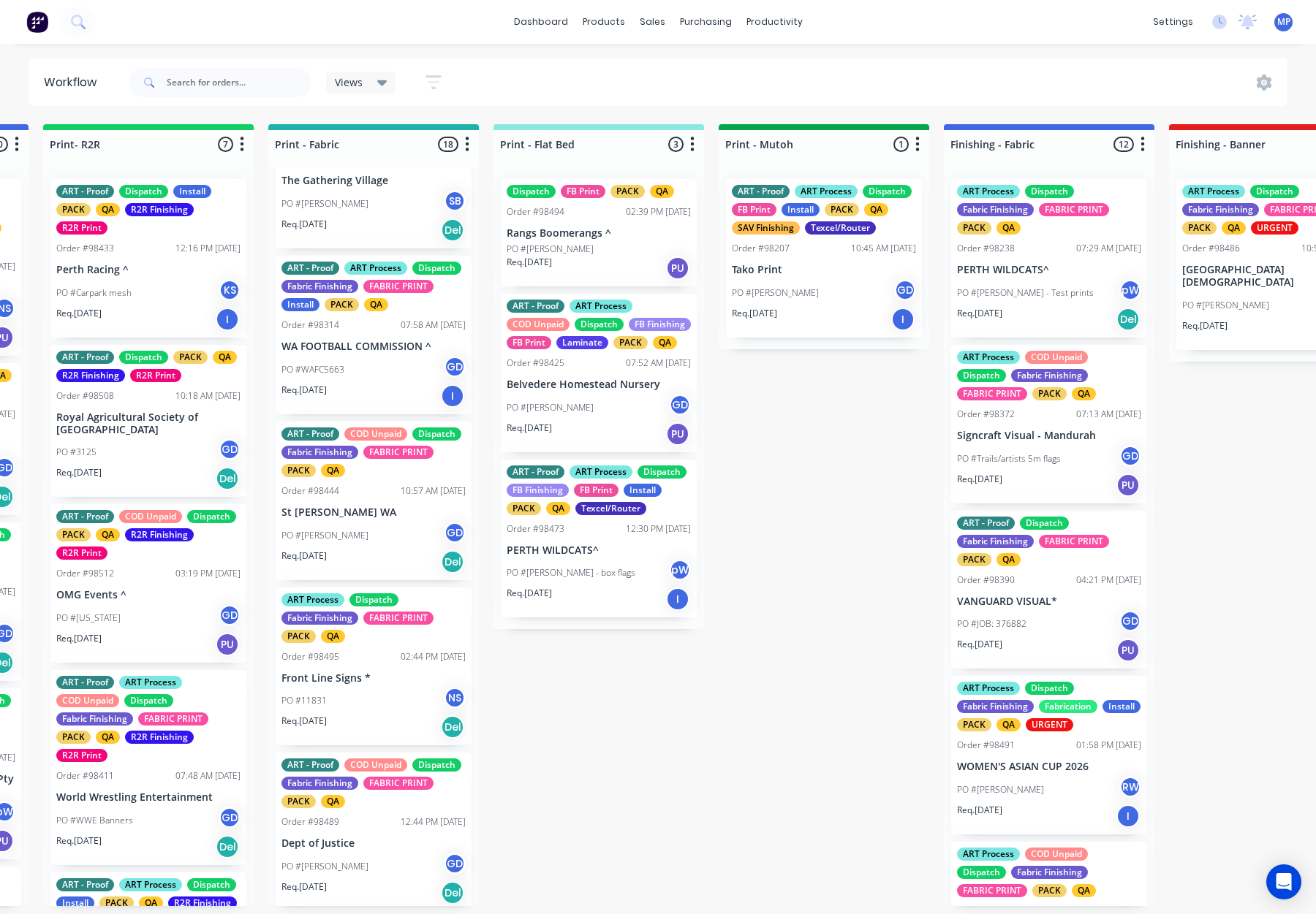
click at [358, 332] on div "Order #98314 07:58 AM 21/08/25" at bounding box center [374, 325] width 184 height 13
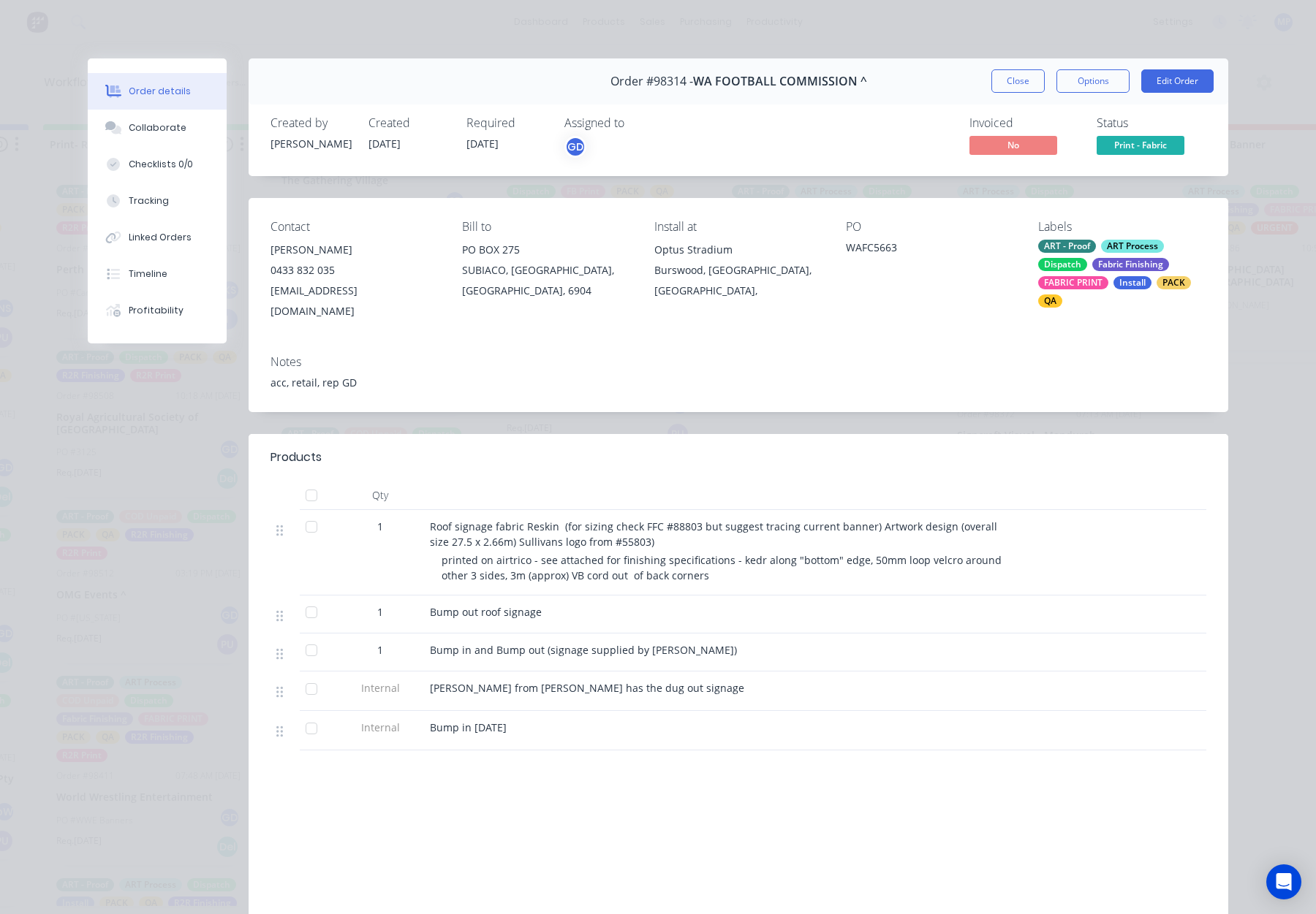
drag, startPoint x: 1019, startPoint y: 81, endPoint x: 977, endPoint y: 130, distance: 64.5
click at [1019, 81] on button "Close" at bounding box center [1018, 81] width 54 height 23
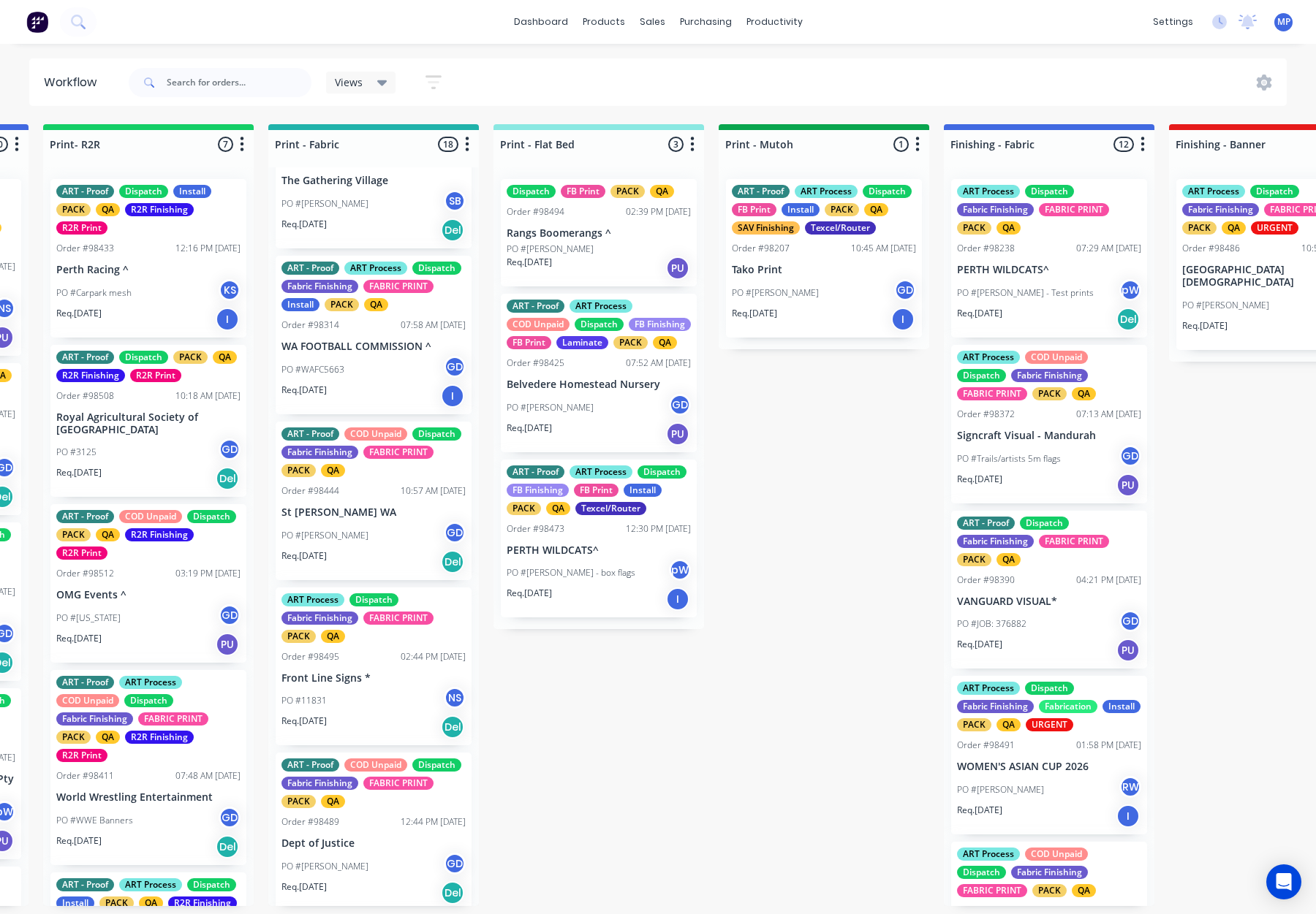
scroll to position [707, 0]
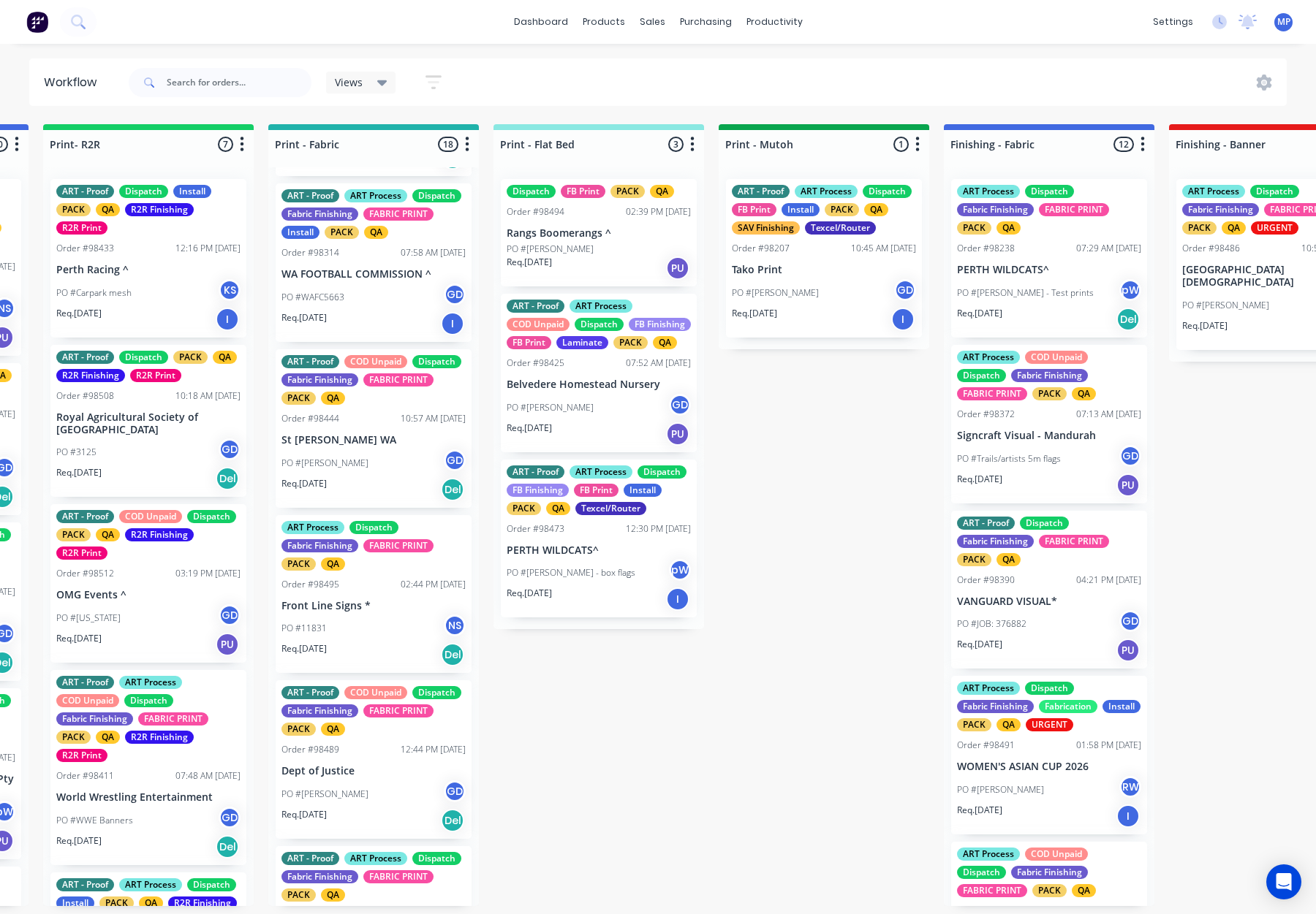
click at [386, 446] on p "St John WA" at bounding box center [374, 440] width 184 height 13
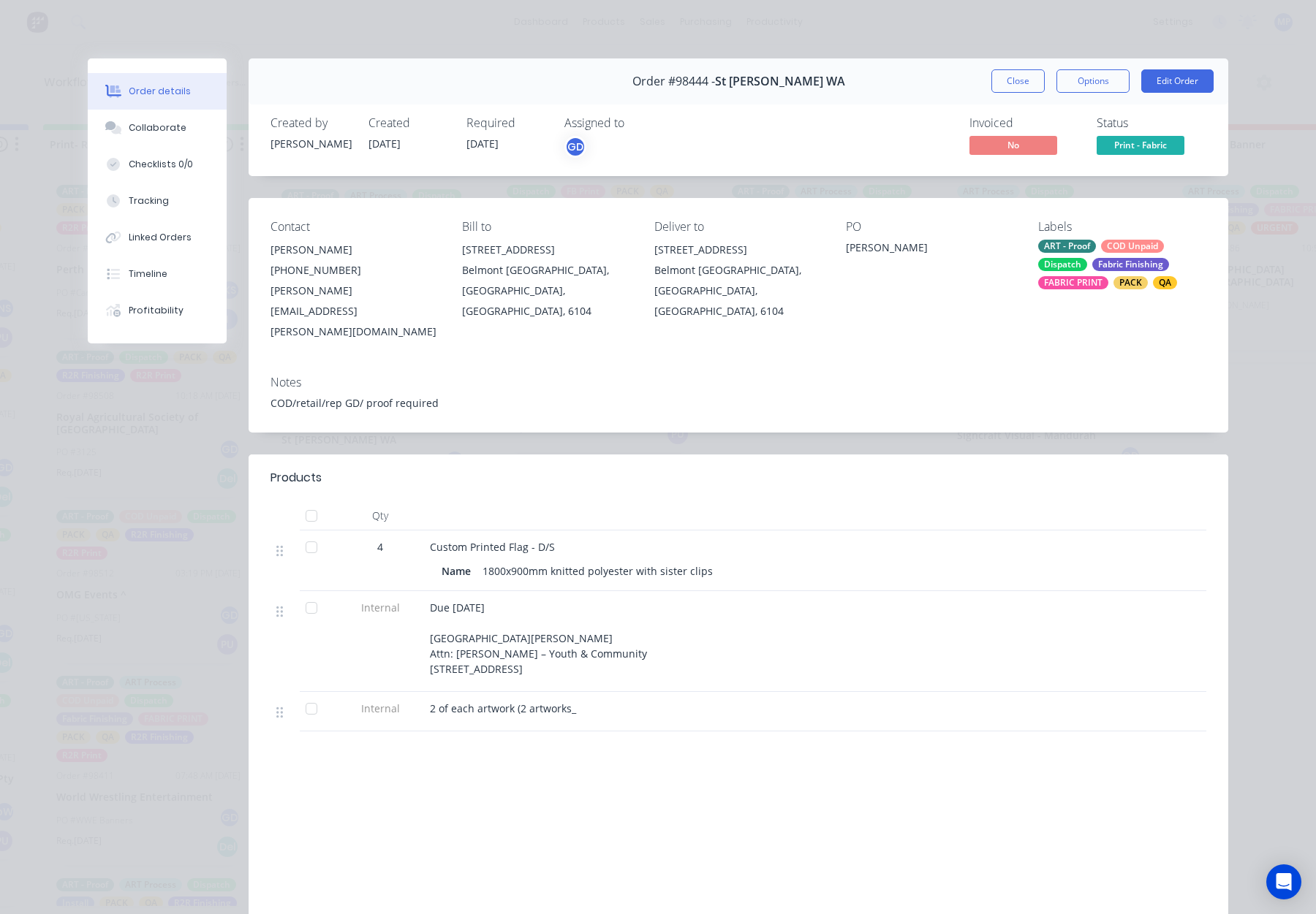
click at [1006, 80] on button "Close" at bounding box center [1018, 81] width 54 height 23
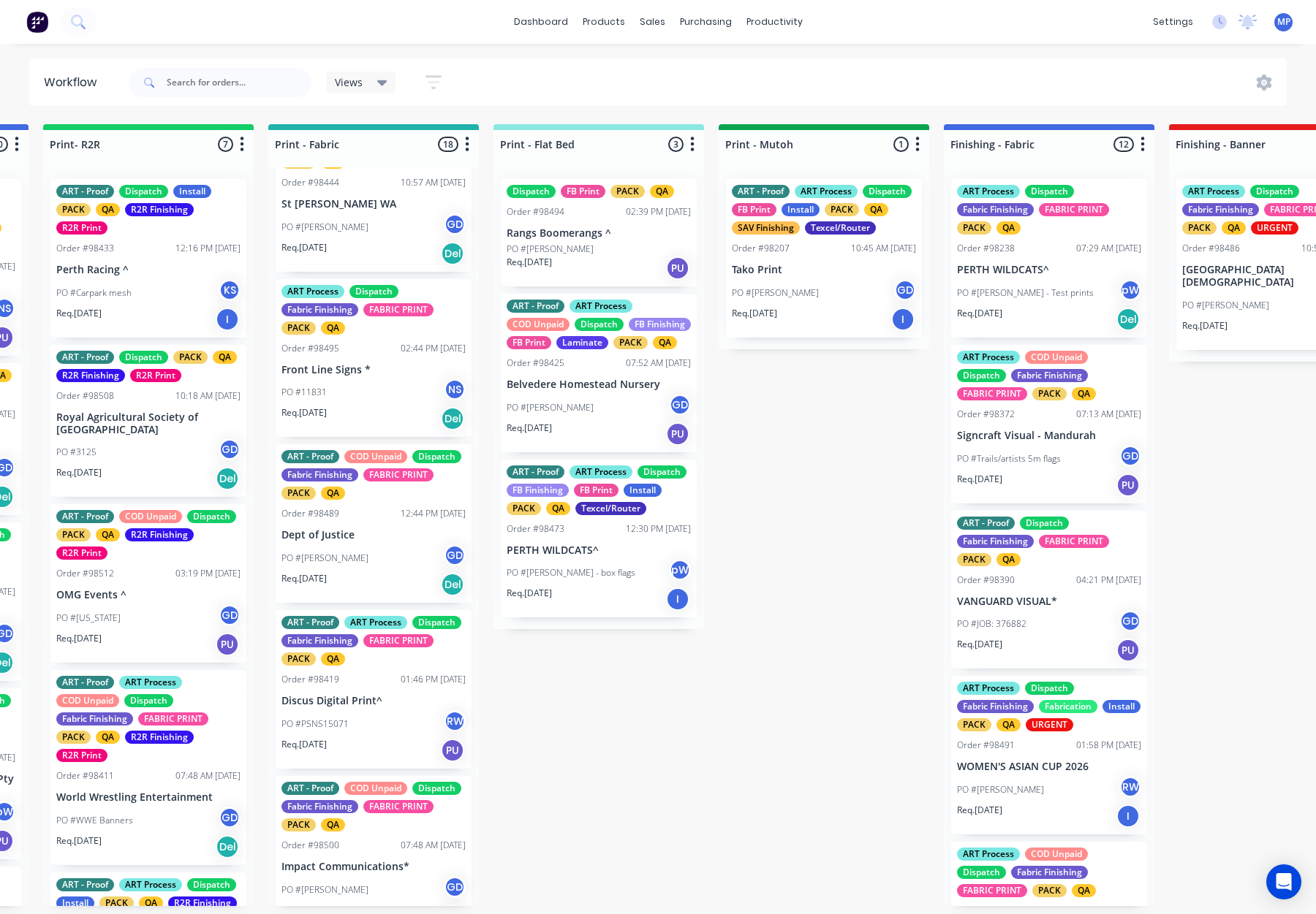
scroll to position [947, 0]
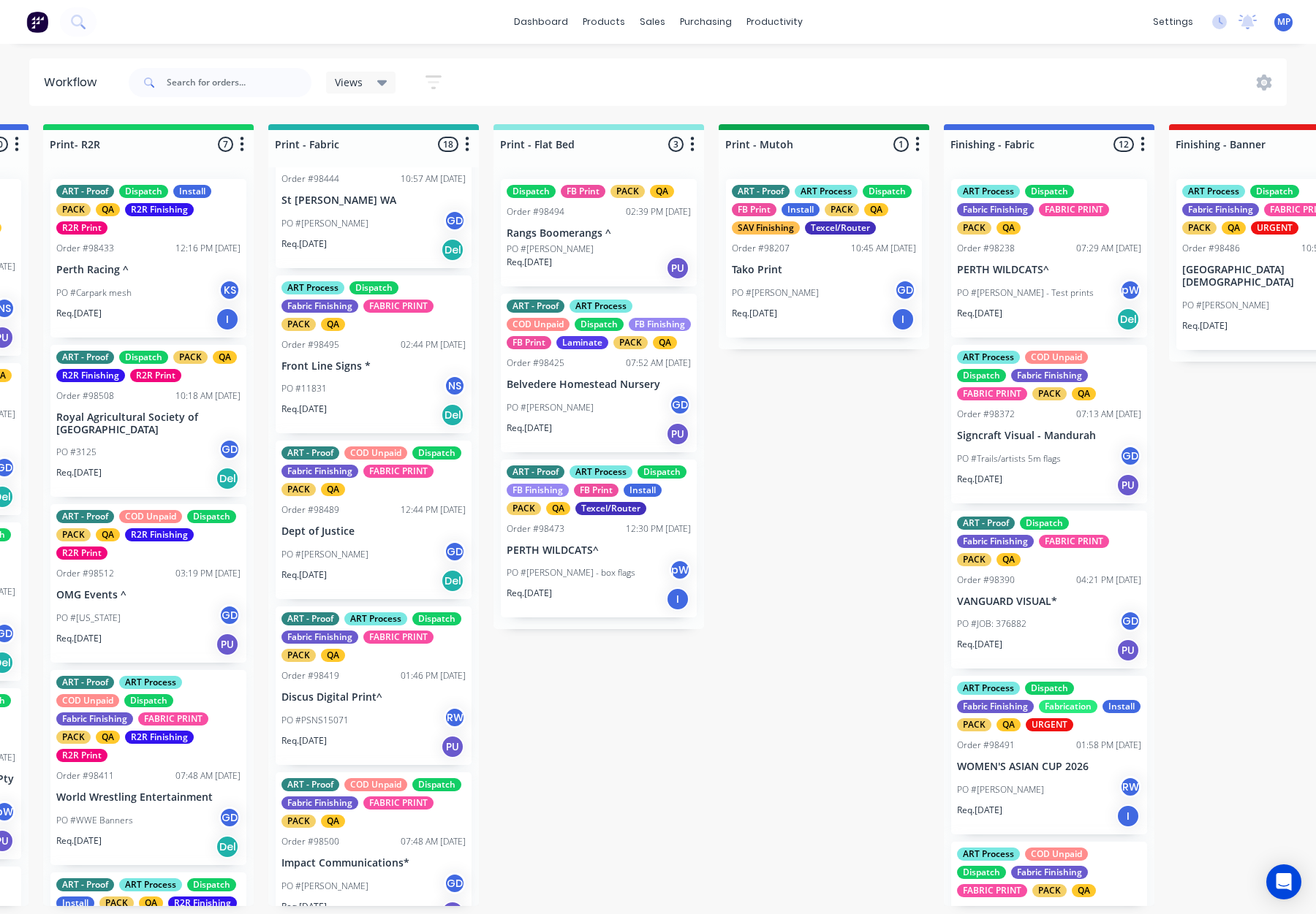
click at [382, 402] on div "PO #11831 NS" at bounding box center [374, 388] width 184 height 28
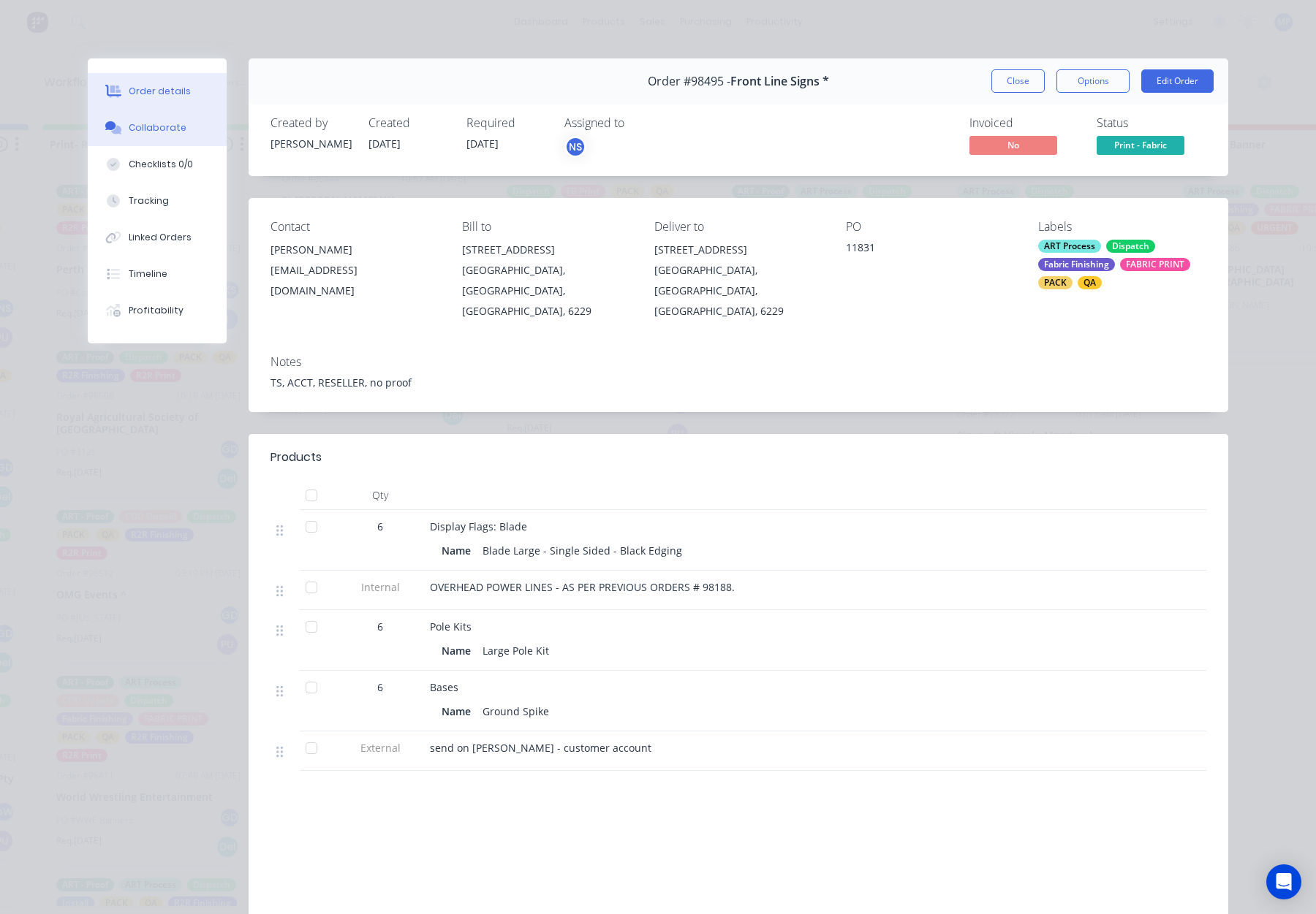
click at [184, 134] on button "Collaborate" at bounding box center [157, 128] width 139 height 37
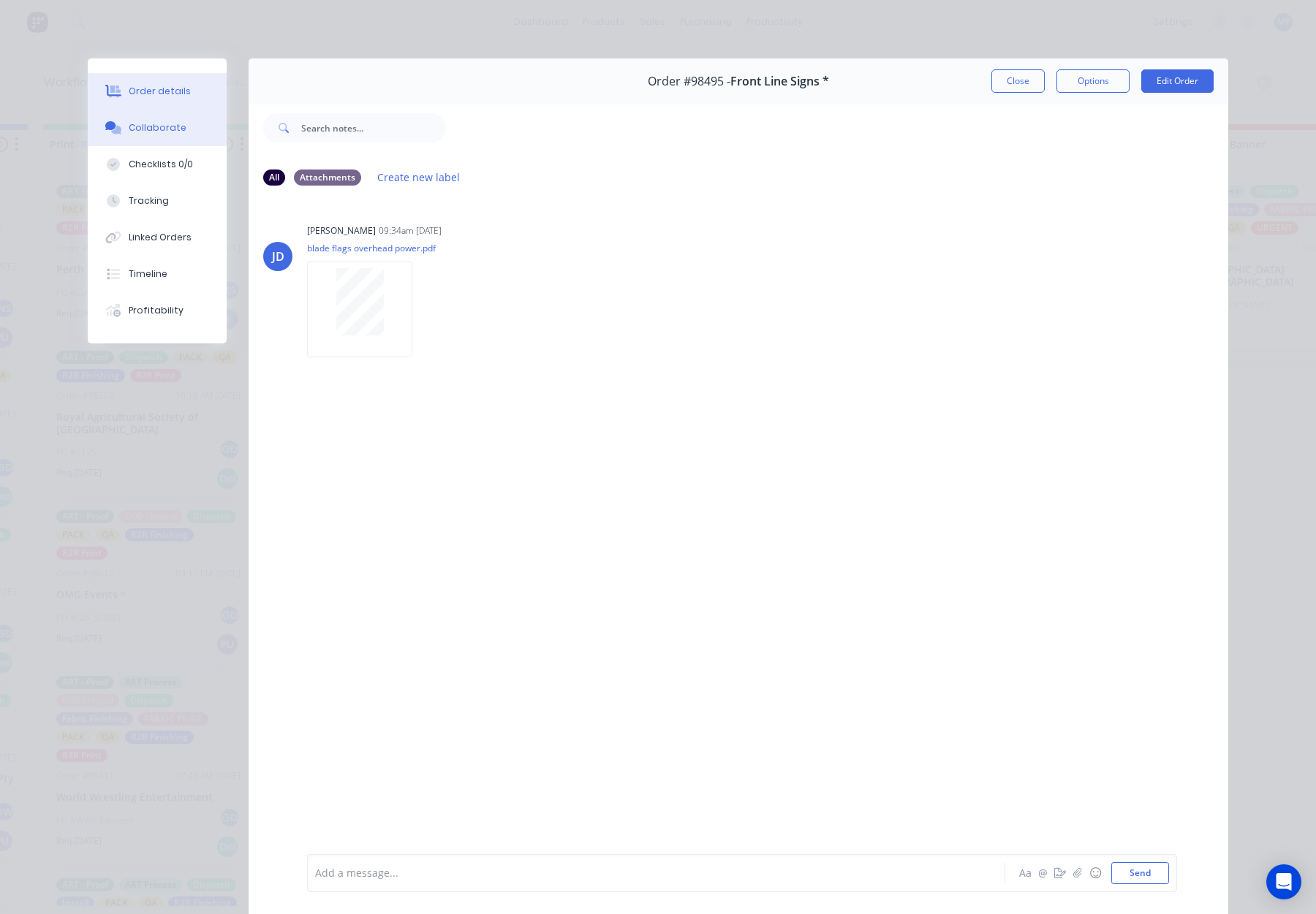
click at [164, 91] on div "Order details" at bounding box center [159, 91] width 62 height 13
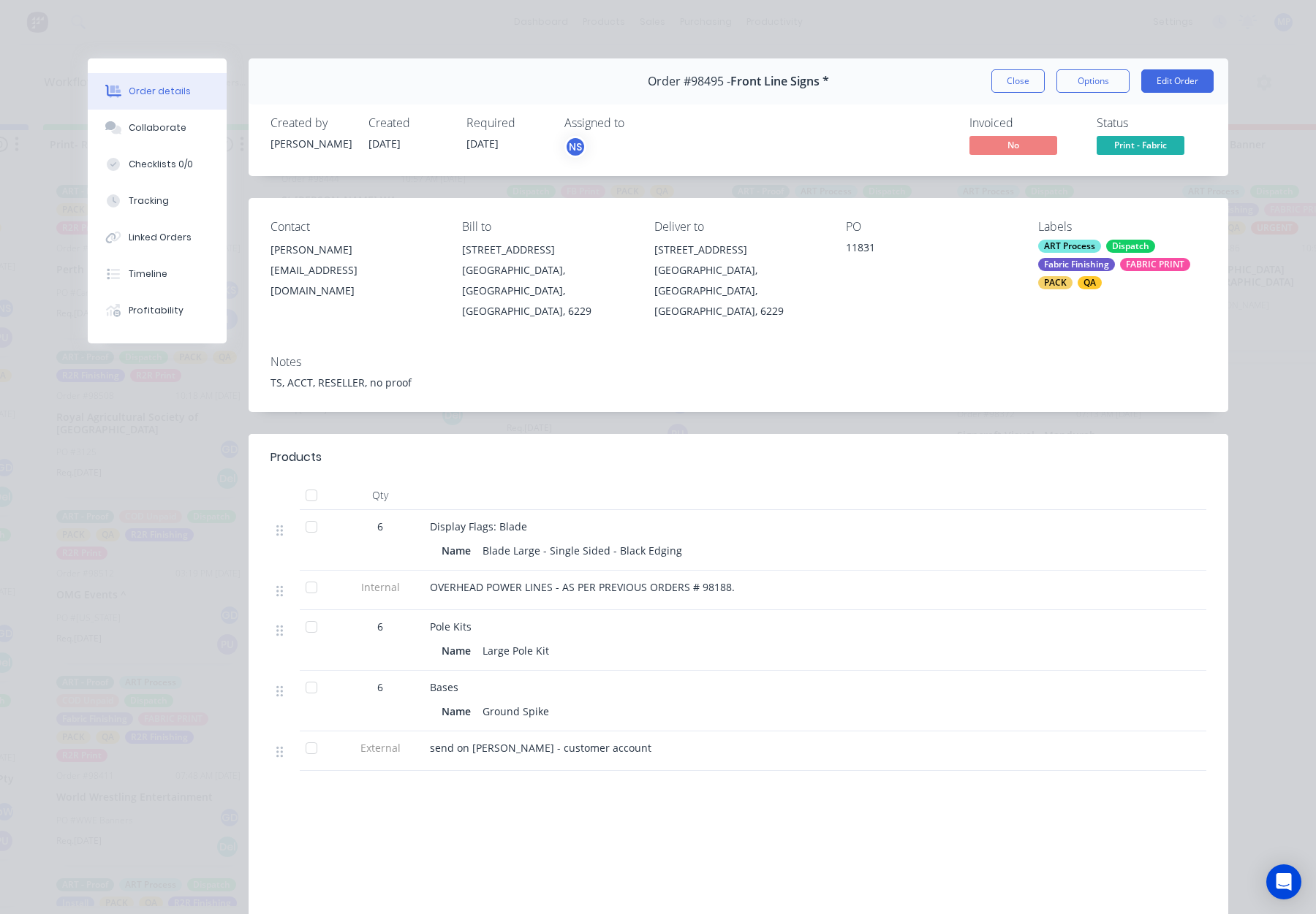
drag, startPoint x: 1003, startPoint y: 79, endPoint x: 967, endPoint y: 82, distance: 36.1
click at [1003, 78] on button "Close" at bounding box center [1018, 81] width 54 height 23
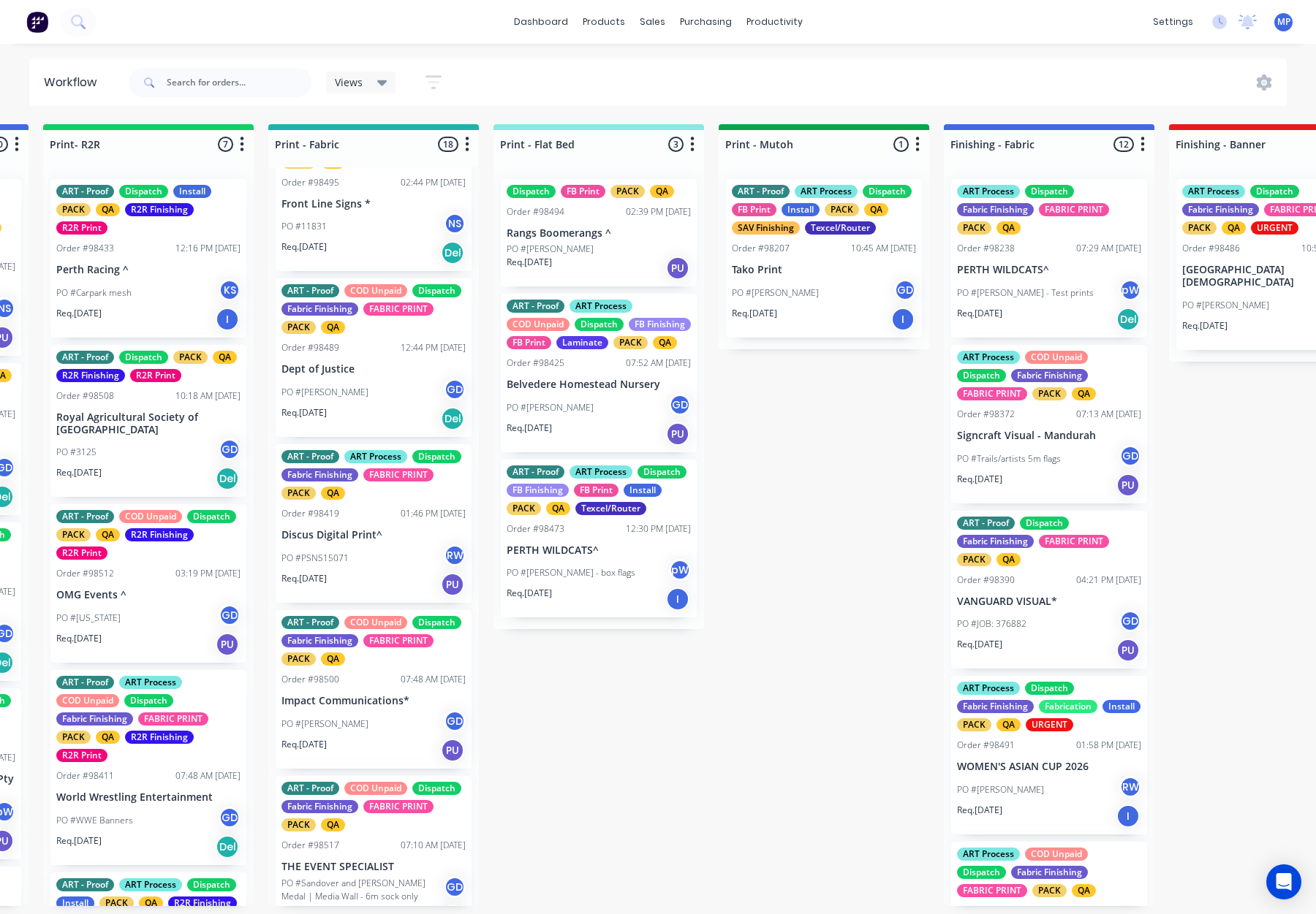
scroll to position [1111, 0]
click at [393, 394] on div "PO #Shane Newton GD" at bounding box center [374, 391] width 184 height 28
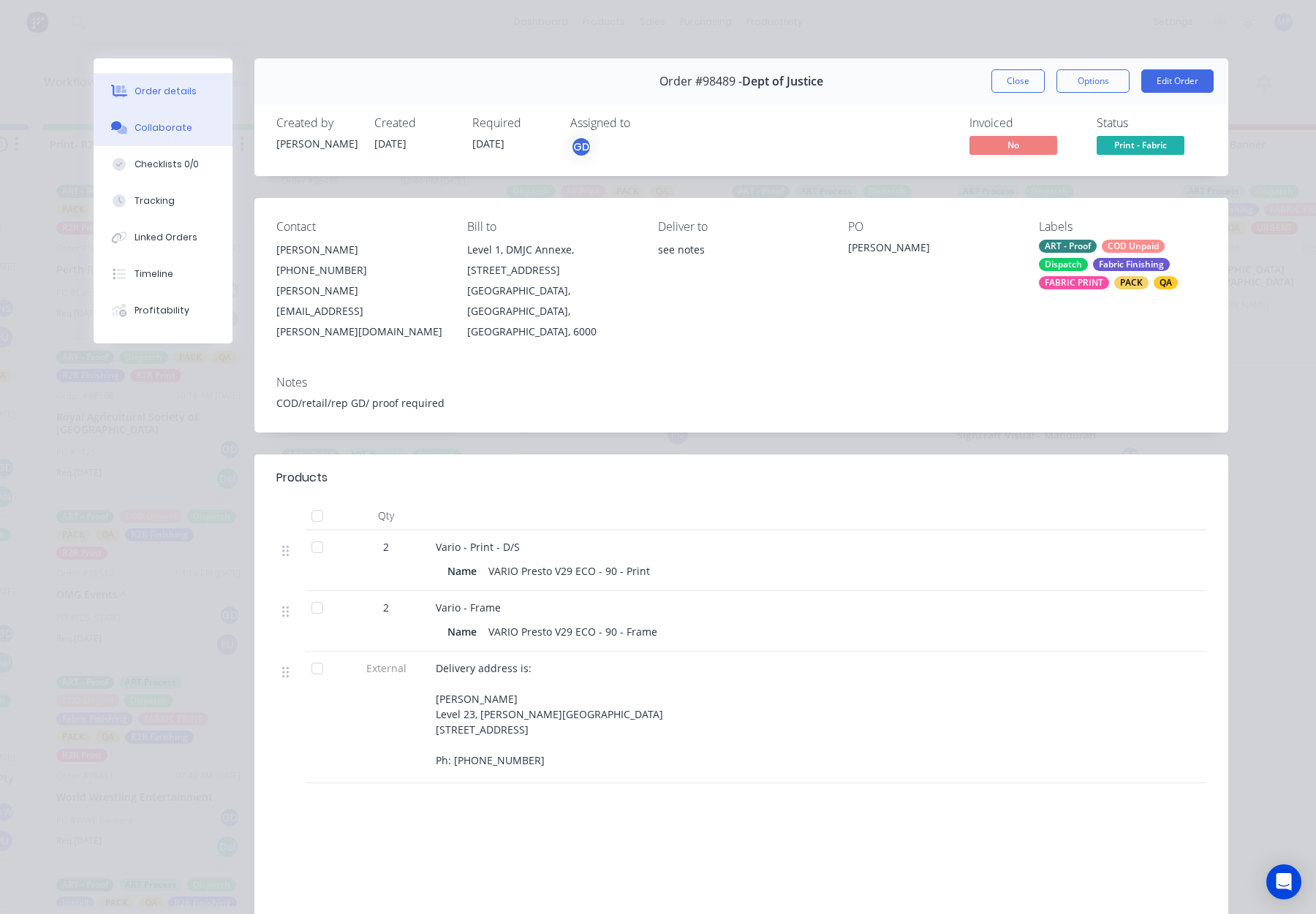
click at [186, 126] on button "Collaborate" at bounding box center [163, 128] width 139 height 37
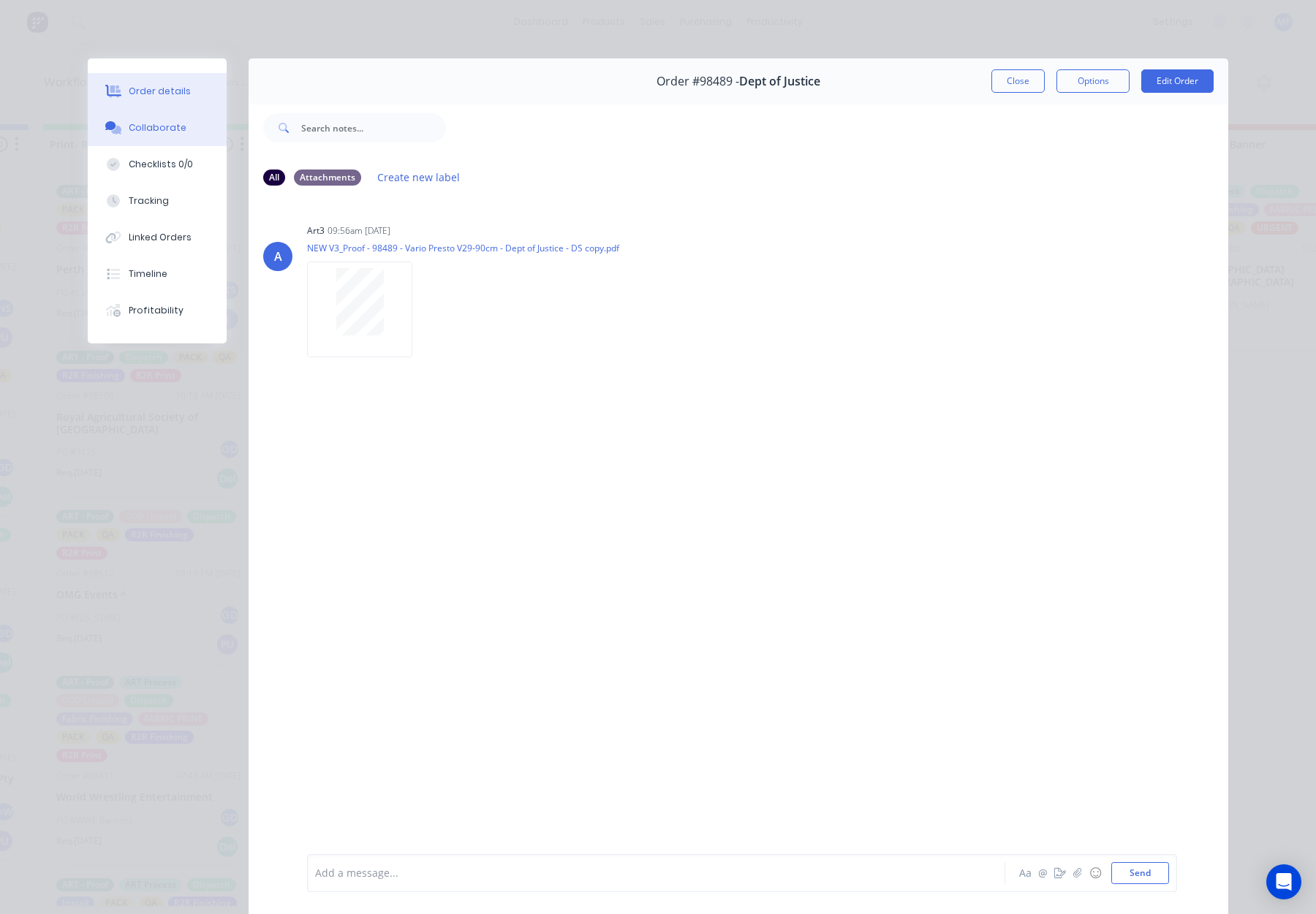
click at [167, 89] on div "Order details" at bounding box center [159, 91] width 62 height 13
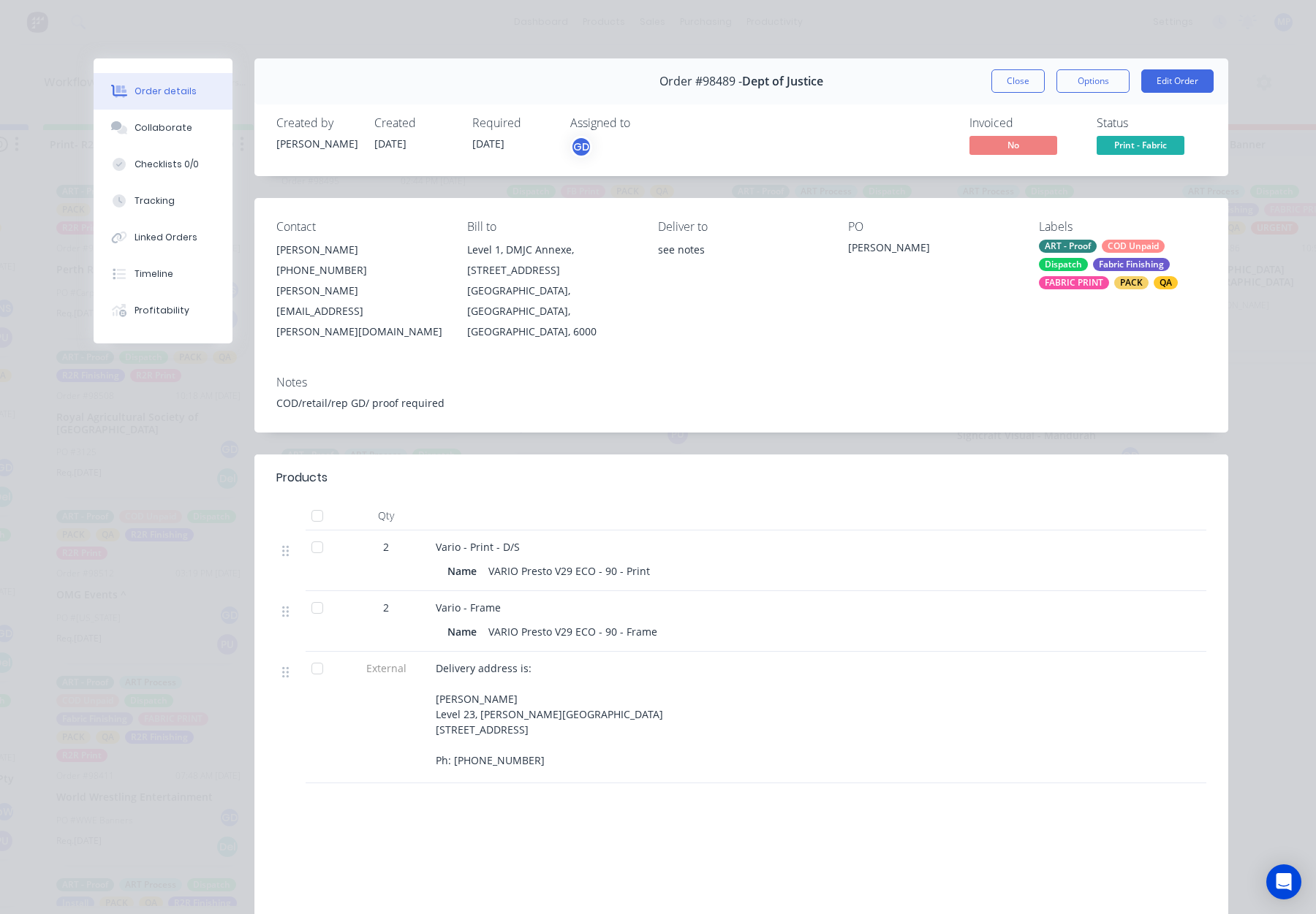
drag, startPoint x: 1001, startPoint y: 80, endPoint x: 1301, endPoint y: 135, distance: 305.0
click at [1001, 80] on button "Close" at bounding box center [1018, 81] width 54 height 23
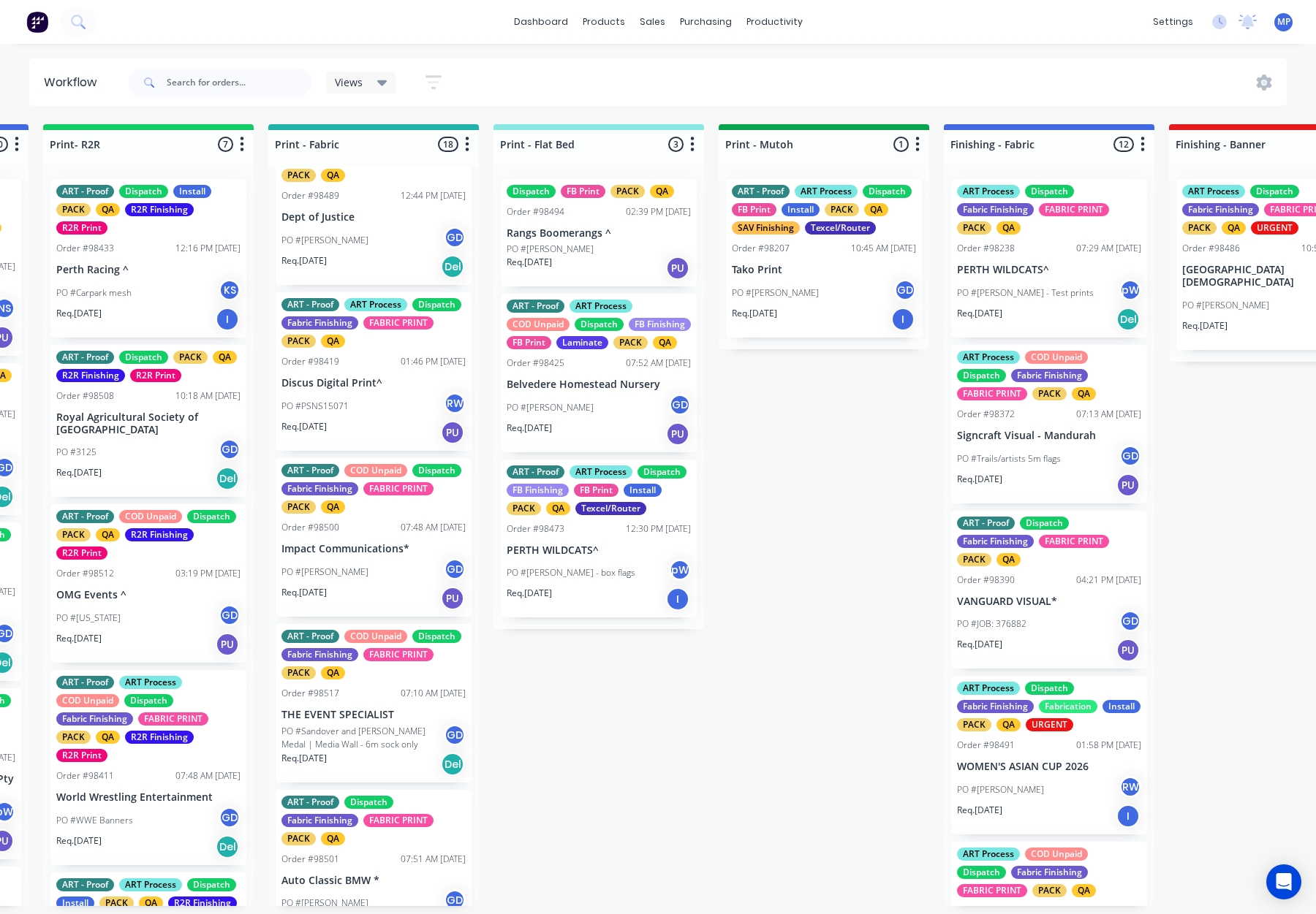
scroll to position [1294, 0]
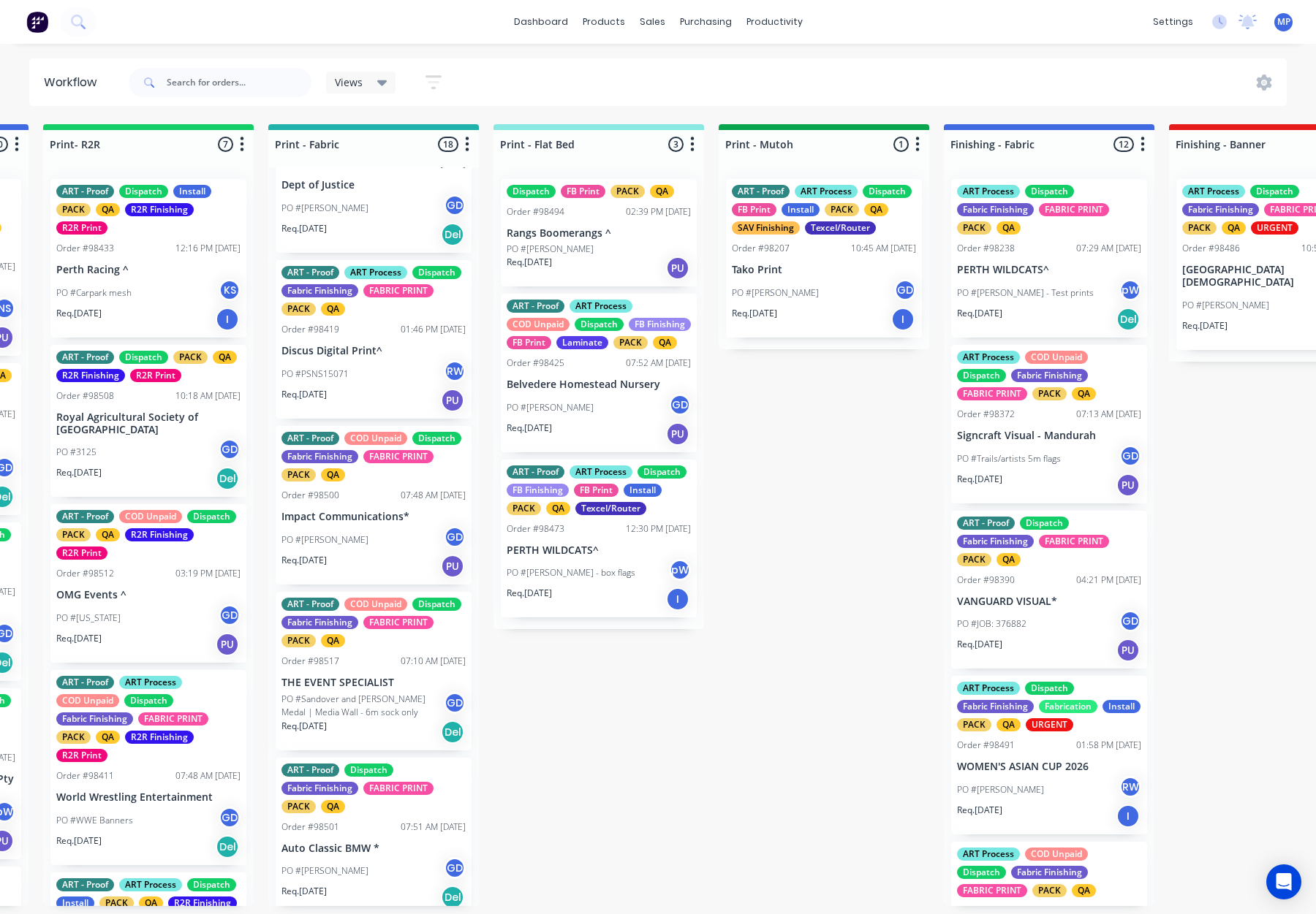
click at [351, 376] on div "ART - Proof ART Process Dispatch Fabric Finishing FABRIC PRINT PACK QA Order #9…" at bounding box center [373, 339] width 196 height 158
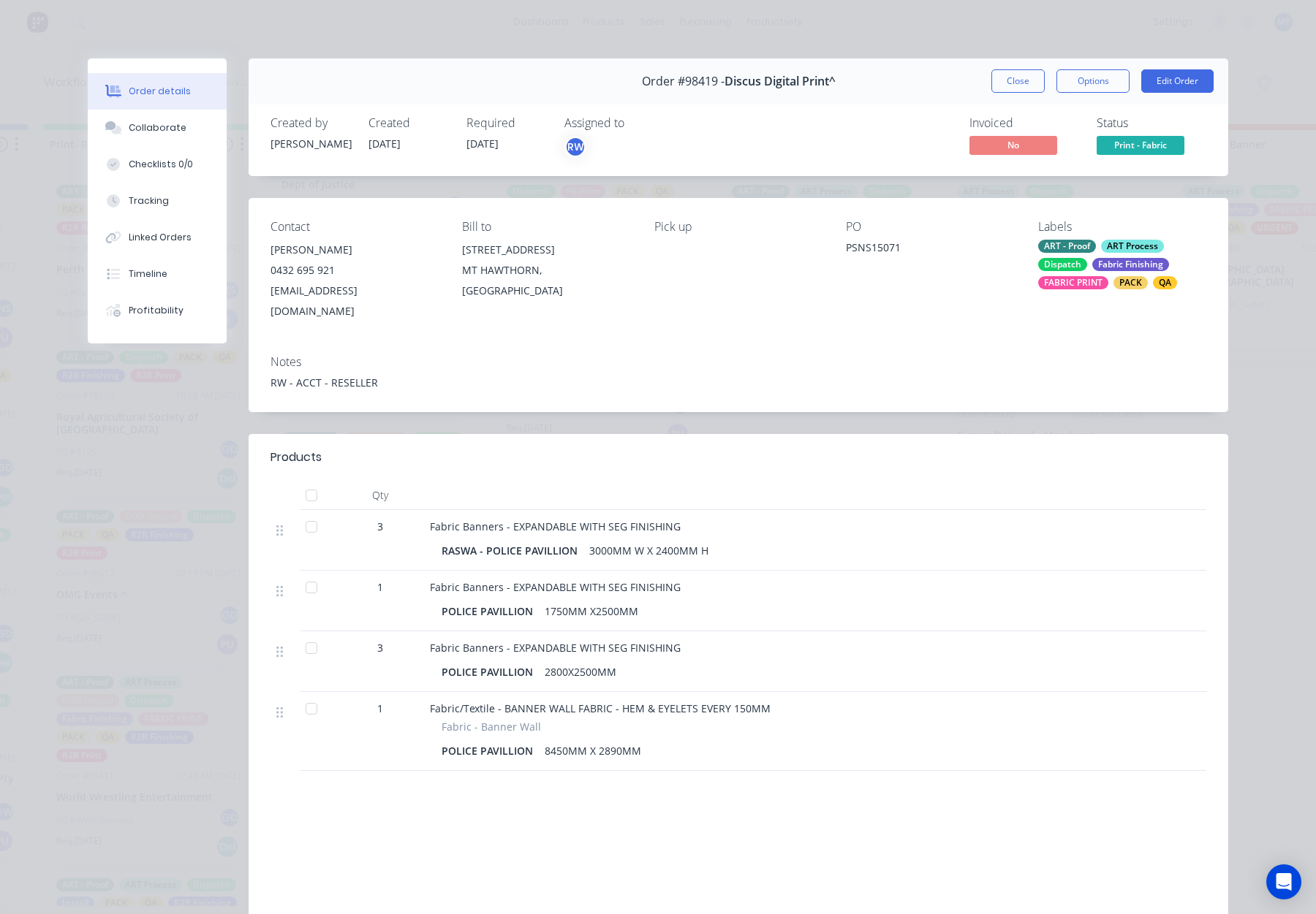
click at [1019, 80] on button "Close" at bounding box center [1018, 81] width 54 height 23
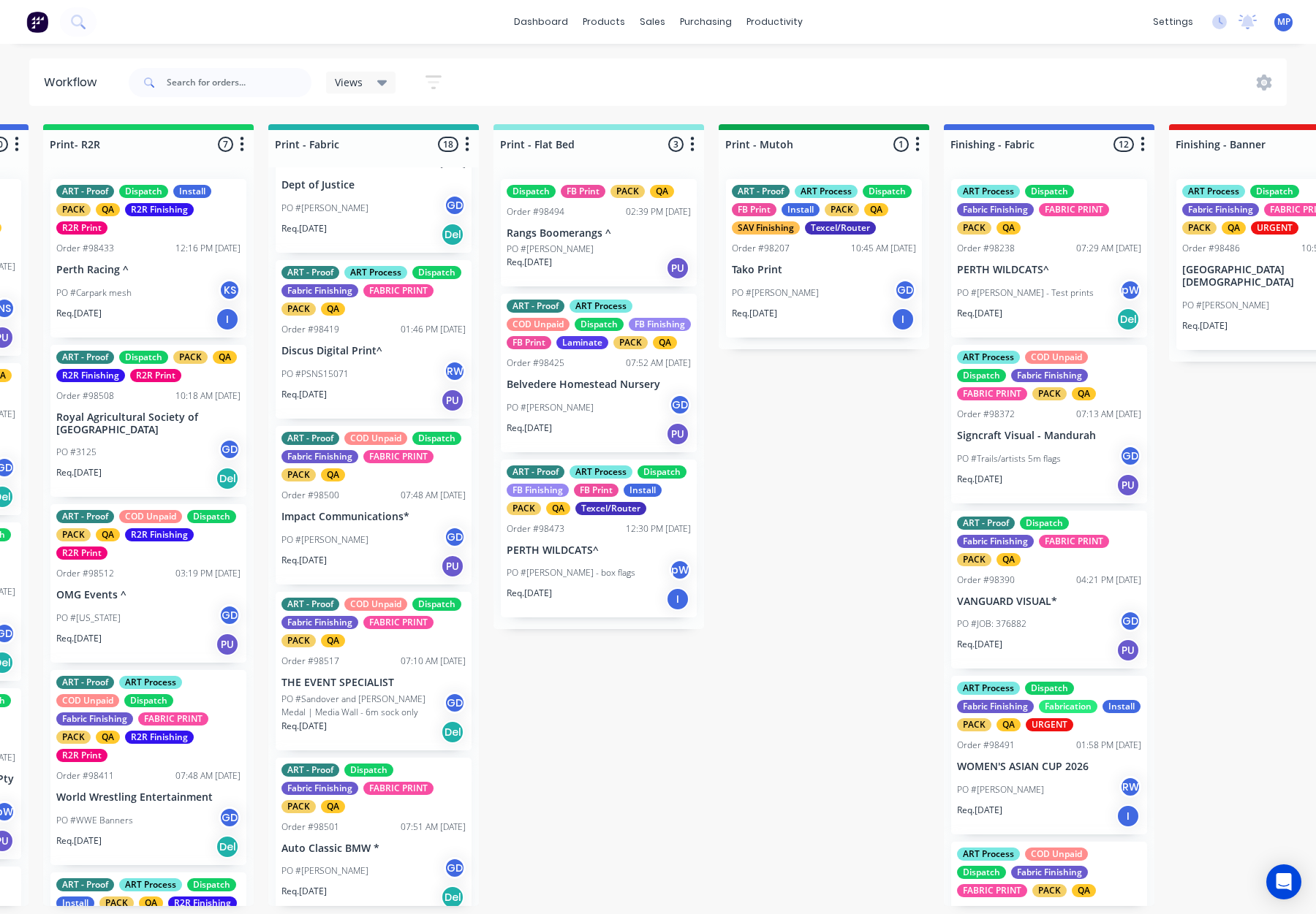
click at [1017, 78] on div "Views Save new view None (Default) edit ART DEPT edit Banner Finishing edit Cut…" at bounding box center [707, 82] width 1162 height 44
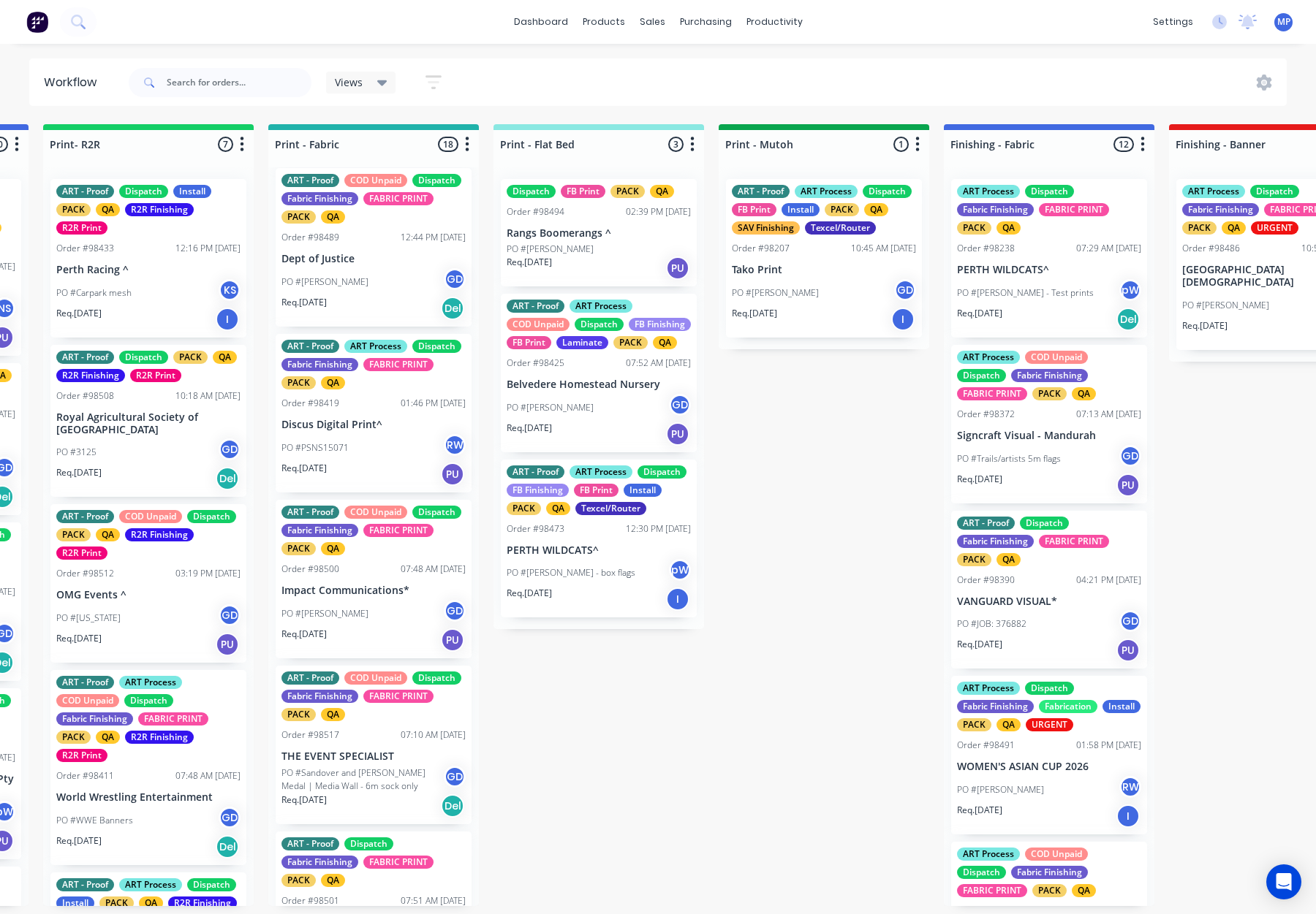
scroll to position [1231, 0]
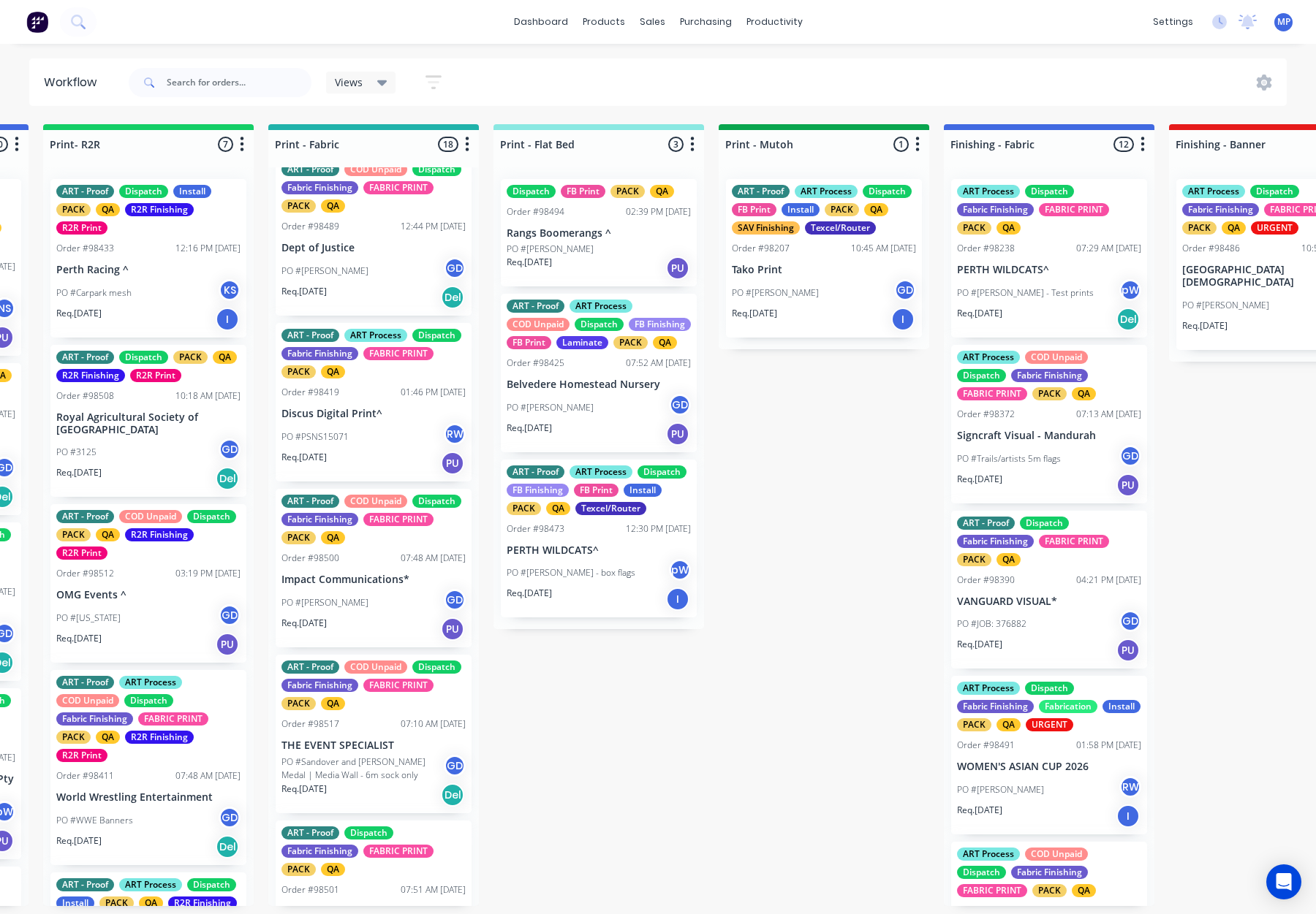
click at [354, 420] on p "Discus Digital Print^" at bounding box center [374, 414] width 184 height 13
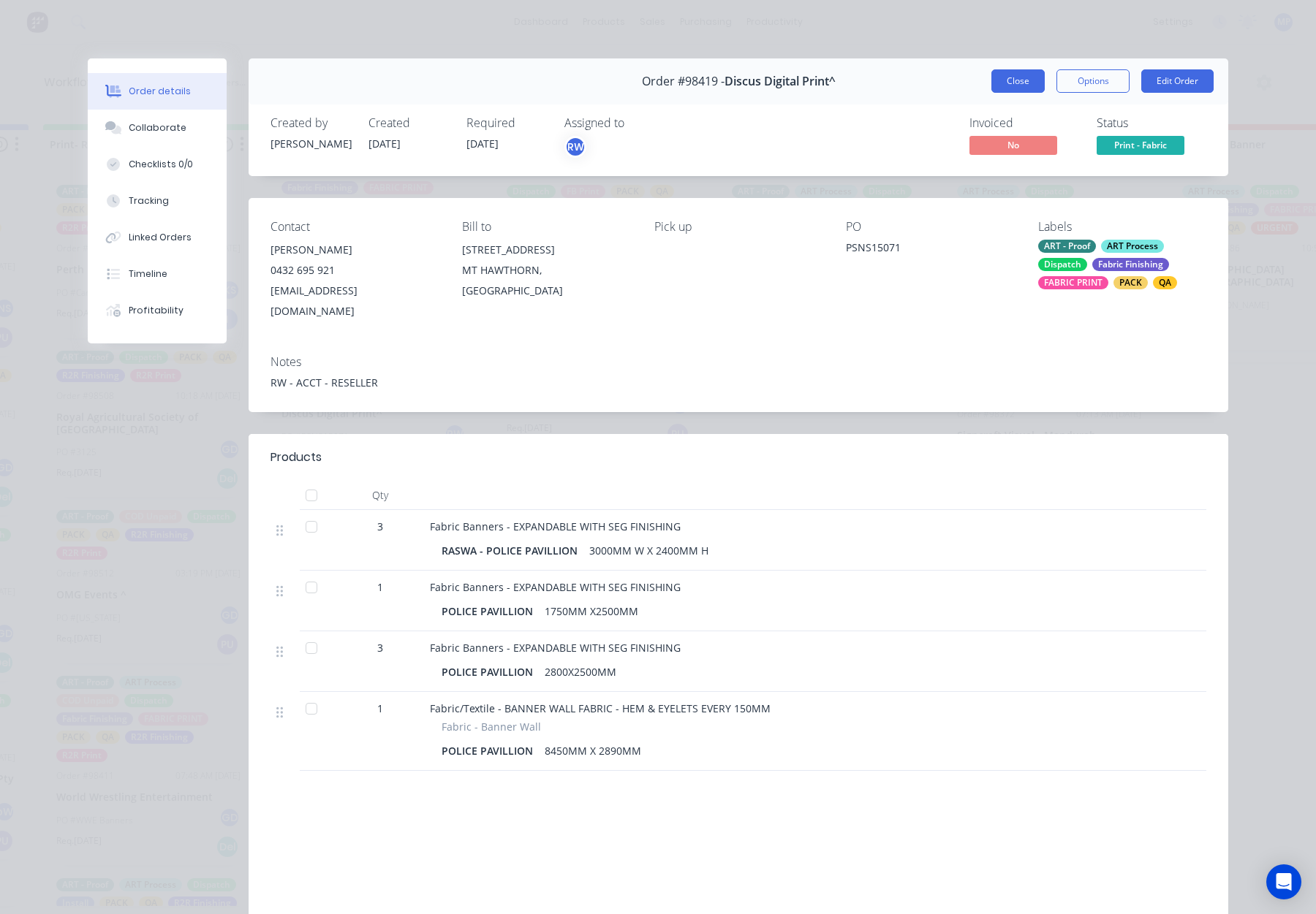
click at [1016, 74] on button "Close" at bounding box center [1018, 81] width 54 height 23
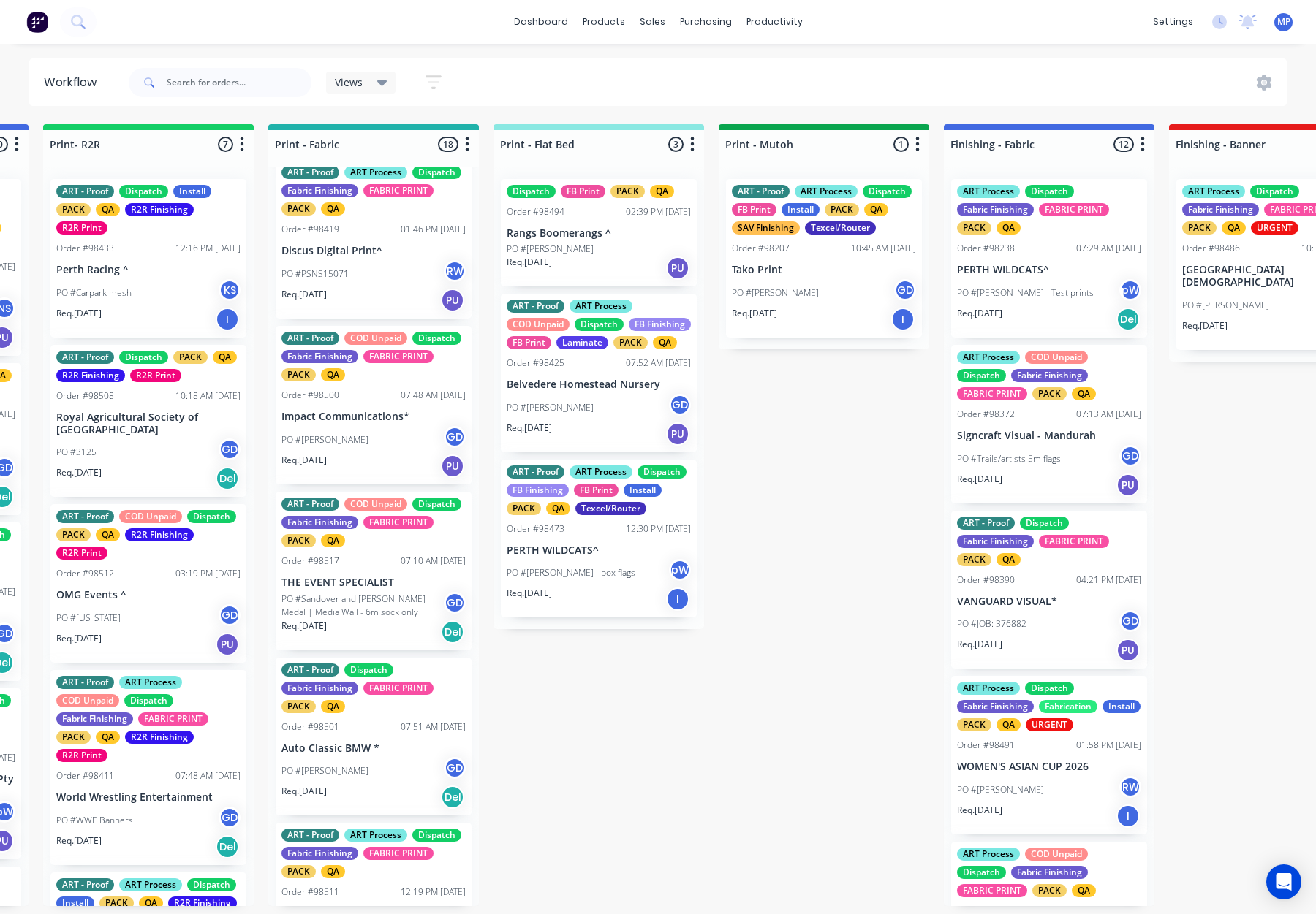
scroll to position [1396, 0]
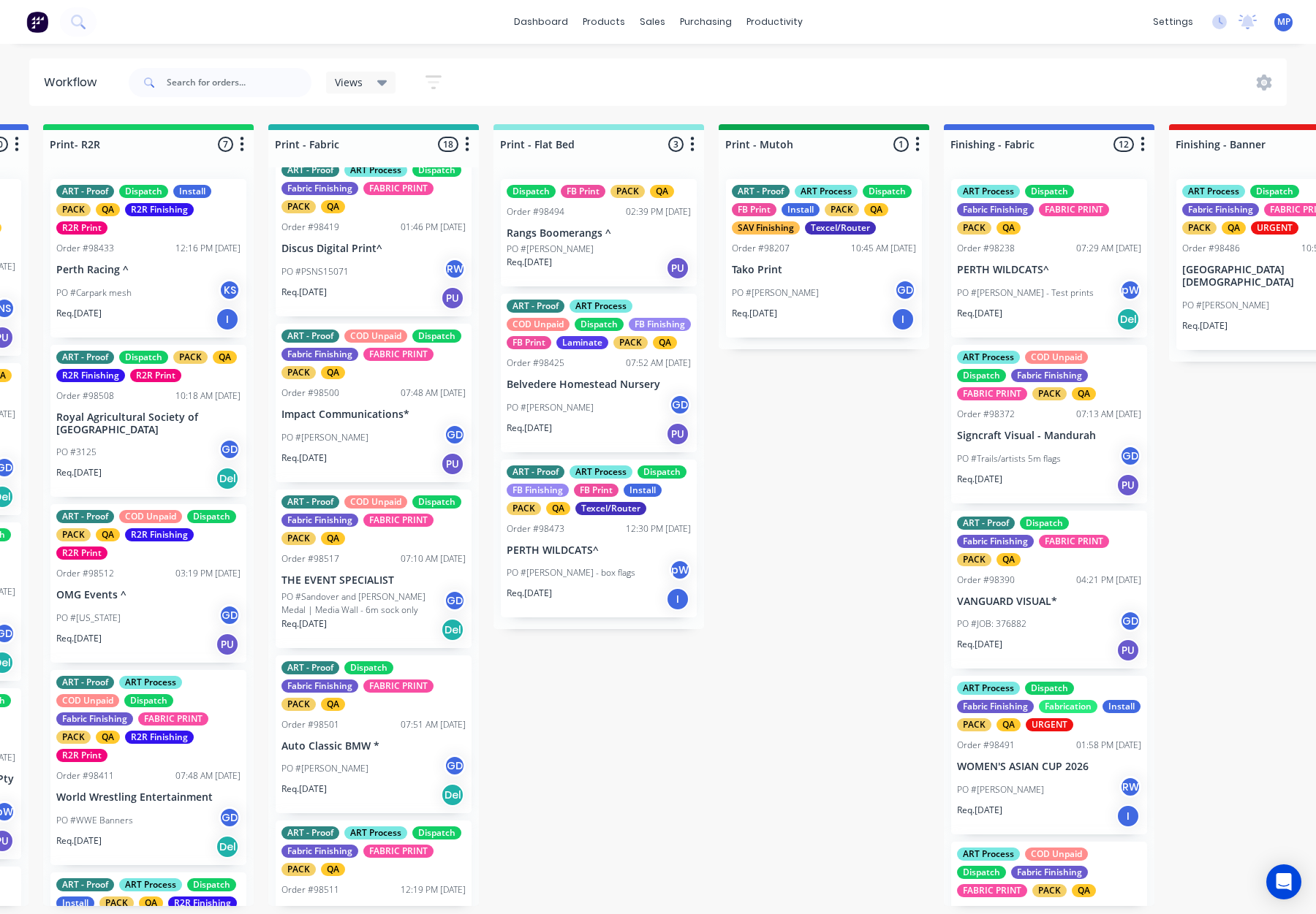
click at [362, 422] on div "ART - Proof COD Unpaid Dispatch Fabric Finishing FABRIC PRINT PACK QA Order #98…" at bounding box center [373, 402] width 196 height 158
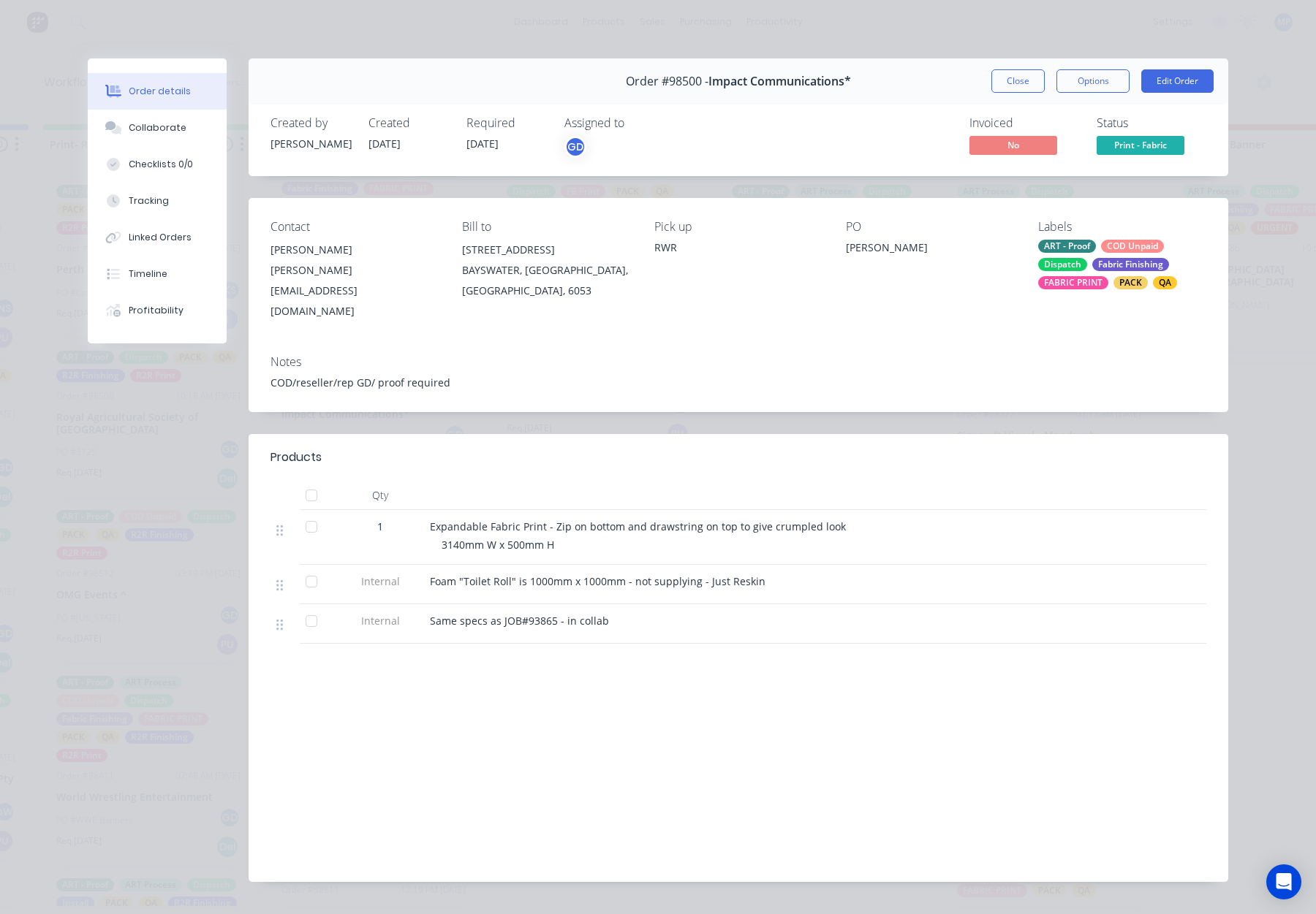
drag, startPoint x: 1008, startPoint y: 78, endPoint x: 846, endPoint y: 146, distance: 175.7
click at [1008, 78] on button "Close" at bounding box center [1018, 81] width 54 height 23
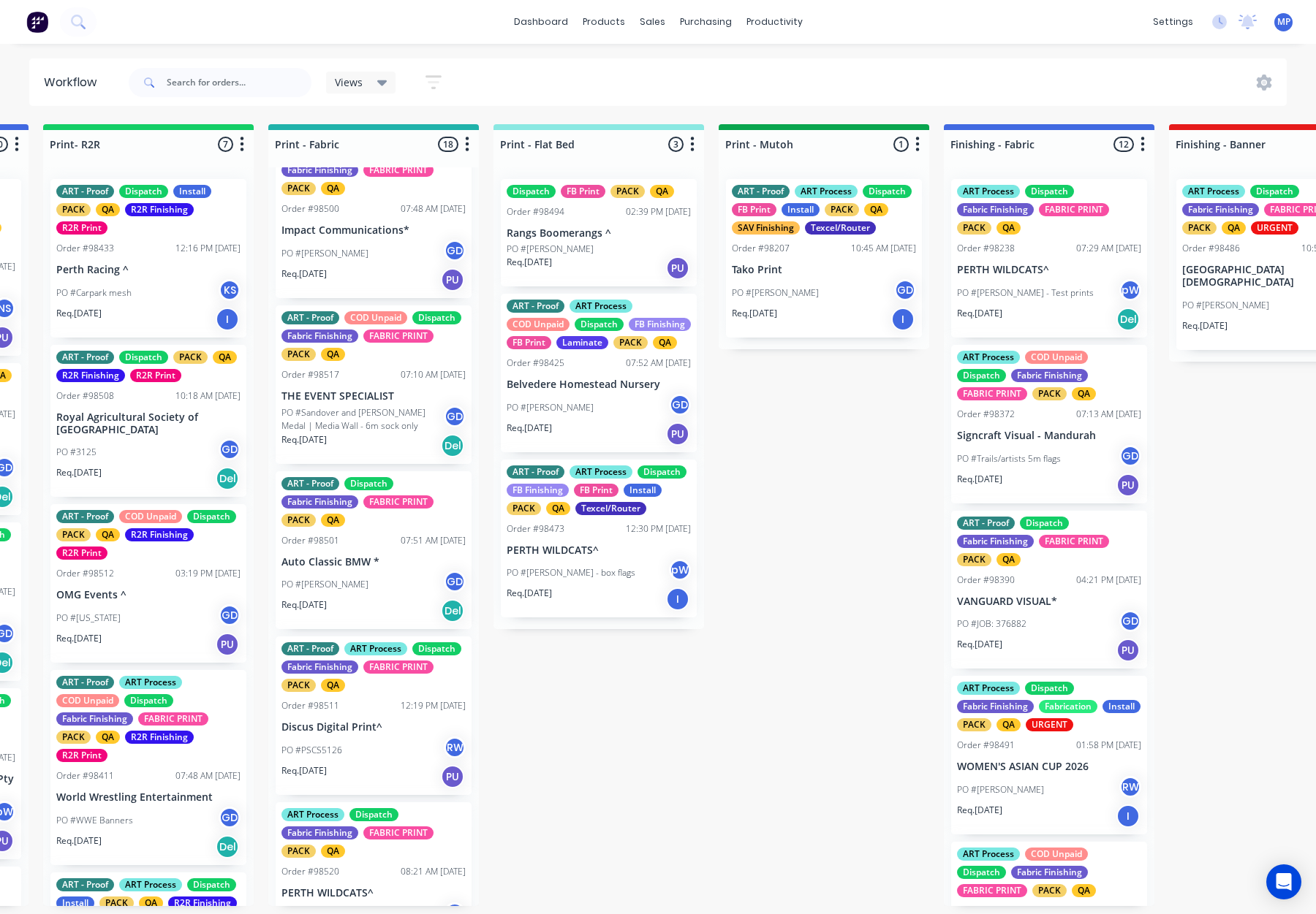
scroll to position [1573, 0]
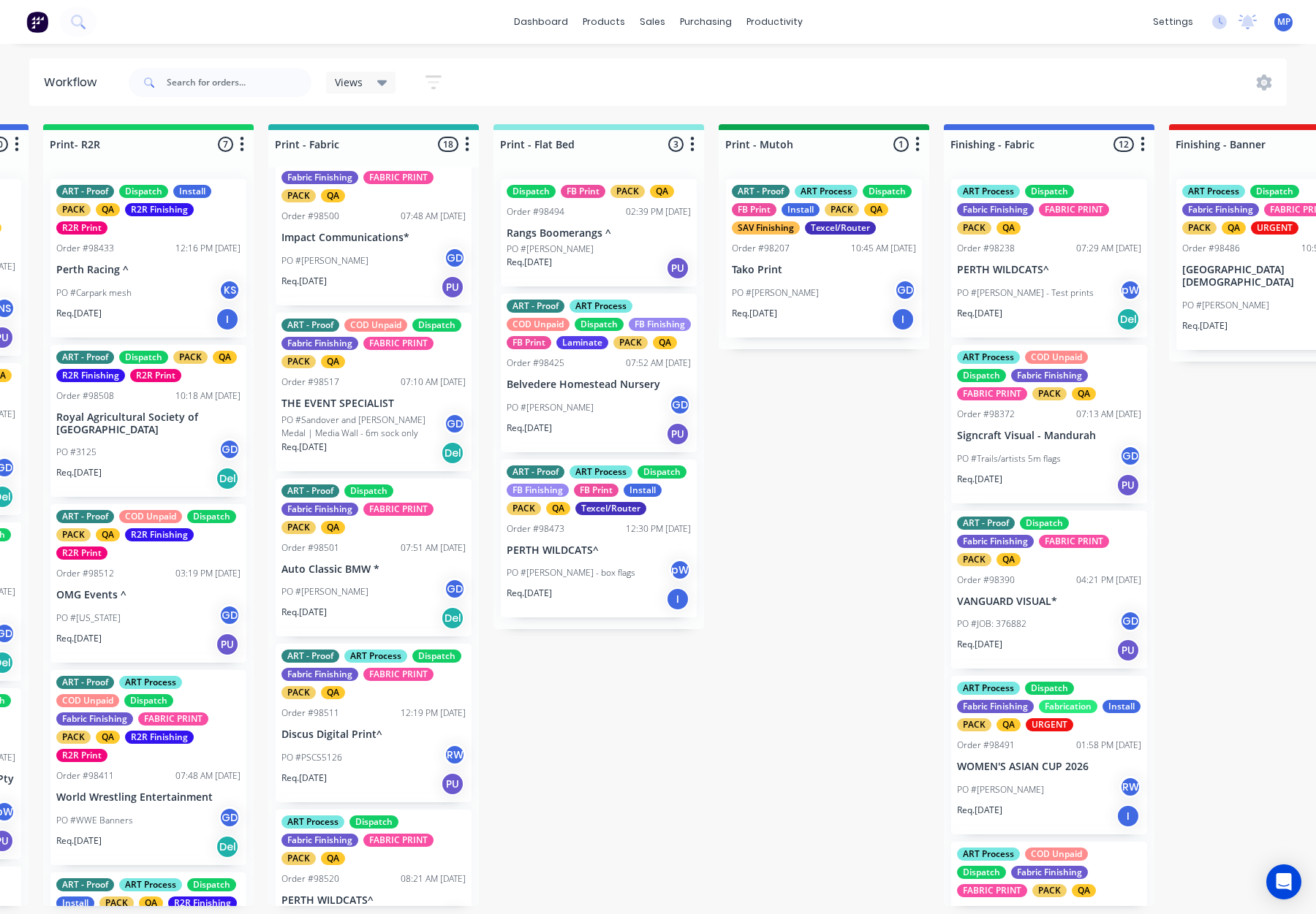
click at [367, 439] on p "PO #Sandover and Dhara Kerr Medal | Media Wall - 6m sock only" at bounding box center [362, 427] width 162 height 26
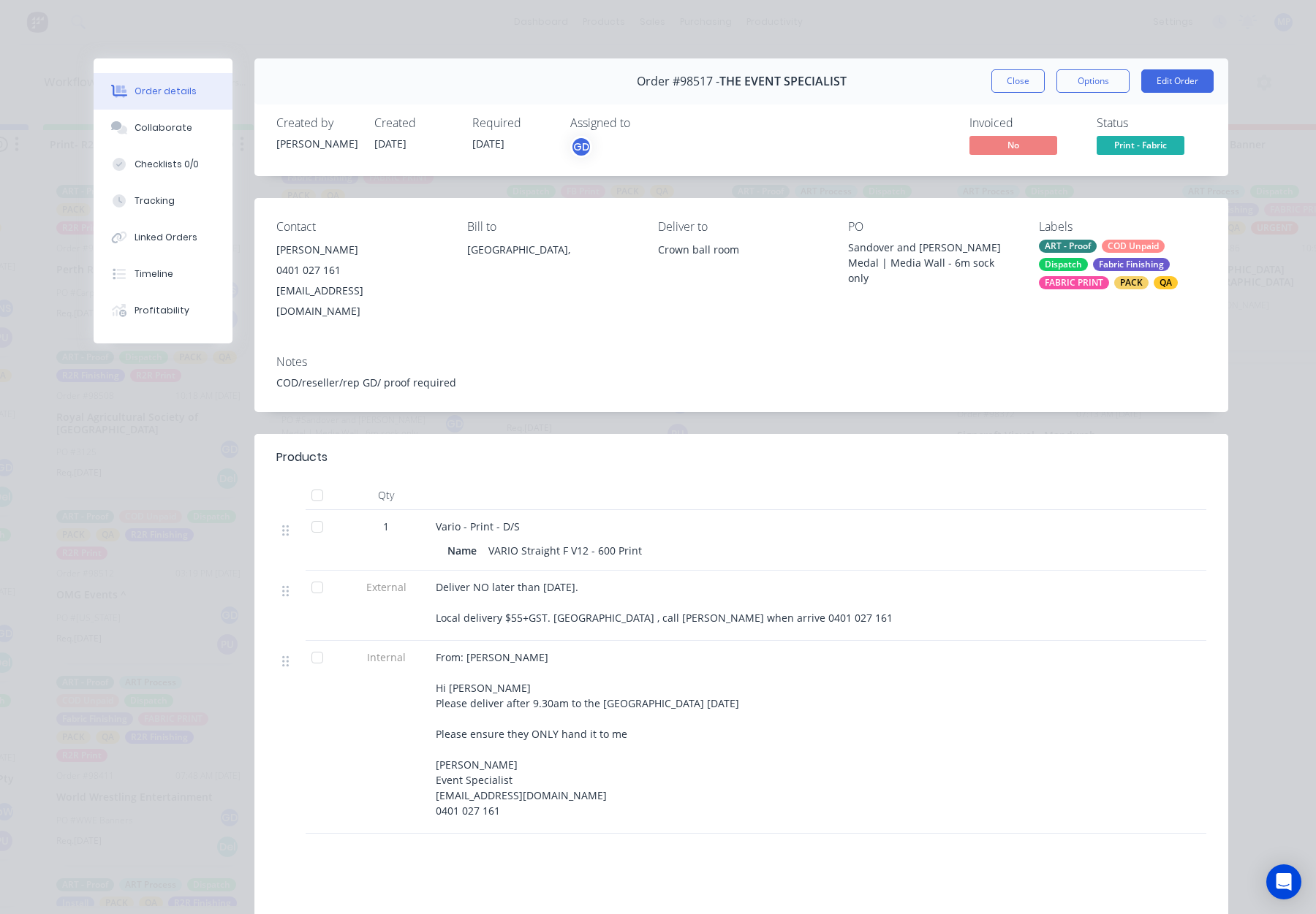
click at [1020, 80] on button "Close" at bounding box center [1018, 81] width 54 height 23
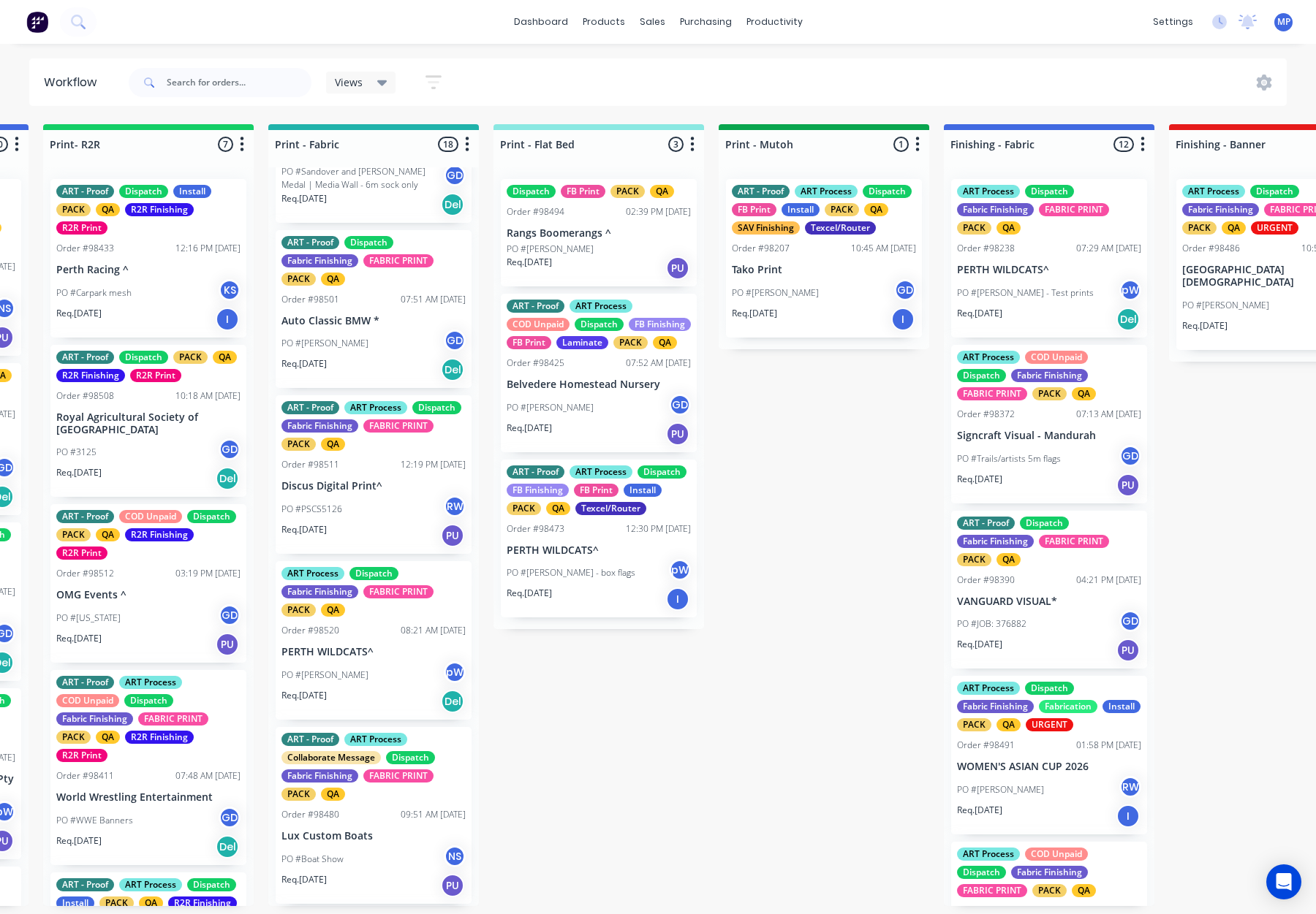
scroll to position [1828, 0]
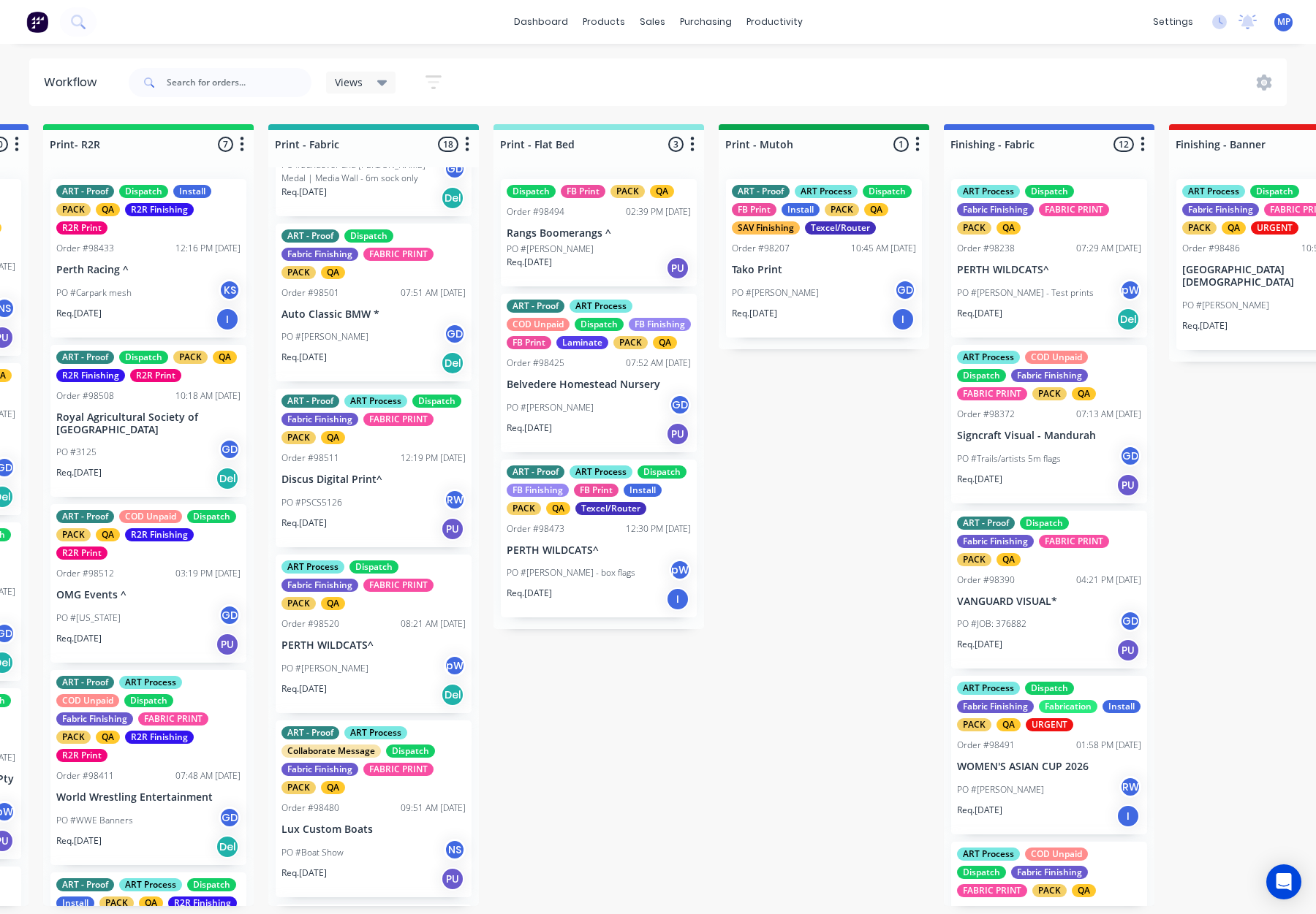
click at [374, 321] on div "ART - Proof Dispatch Fabric Finishing FABRIC PRINT PACK QA Order #98501 07:51 A…" at bounding box center [373, 302] width 196 height 158
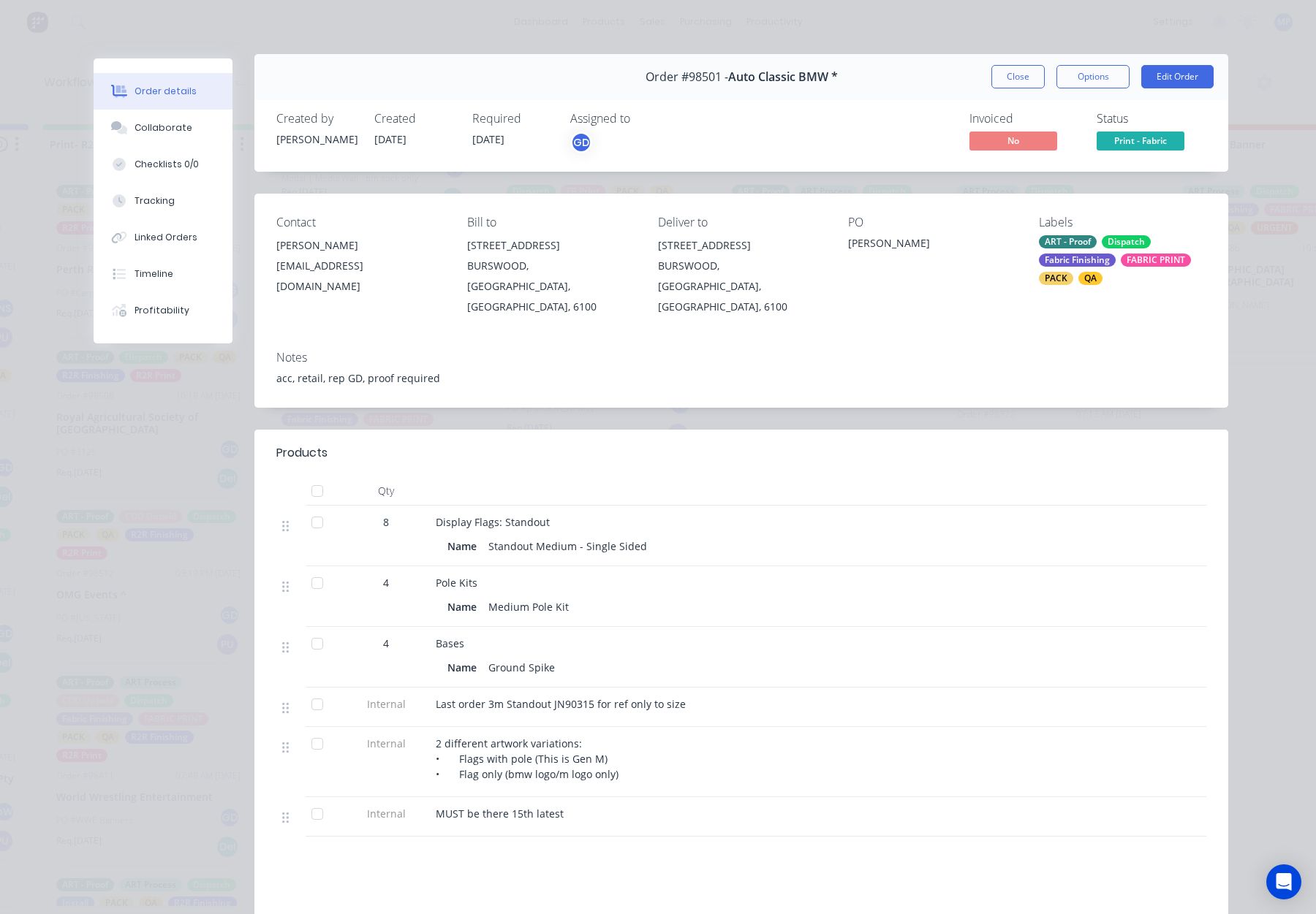
scroll to position [3, 0]
click at [1006, 74] on button "Close" at bounding box center [1018, 78] width 54 height 23
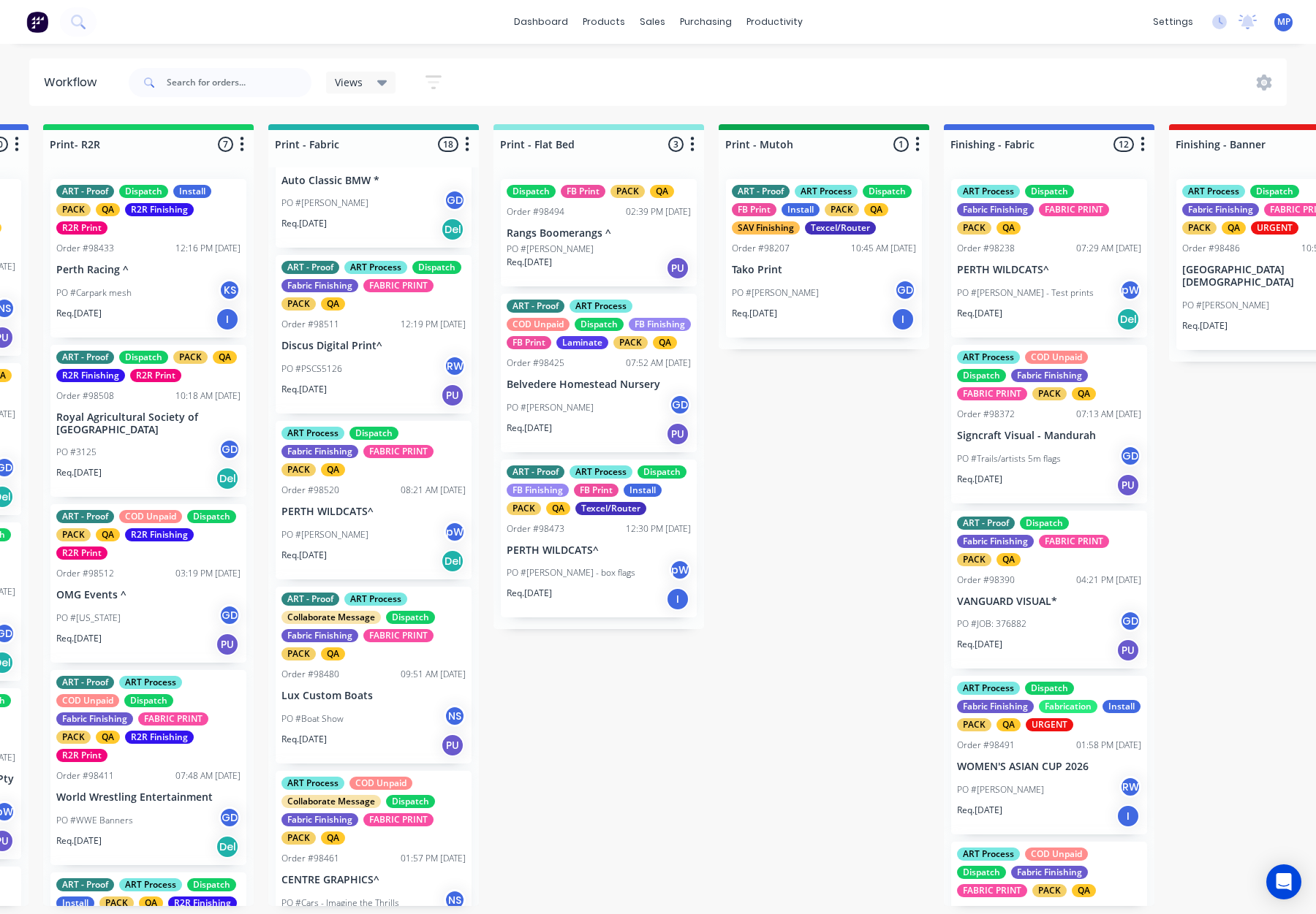
scroll to position [2001, 0]
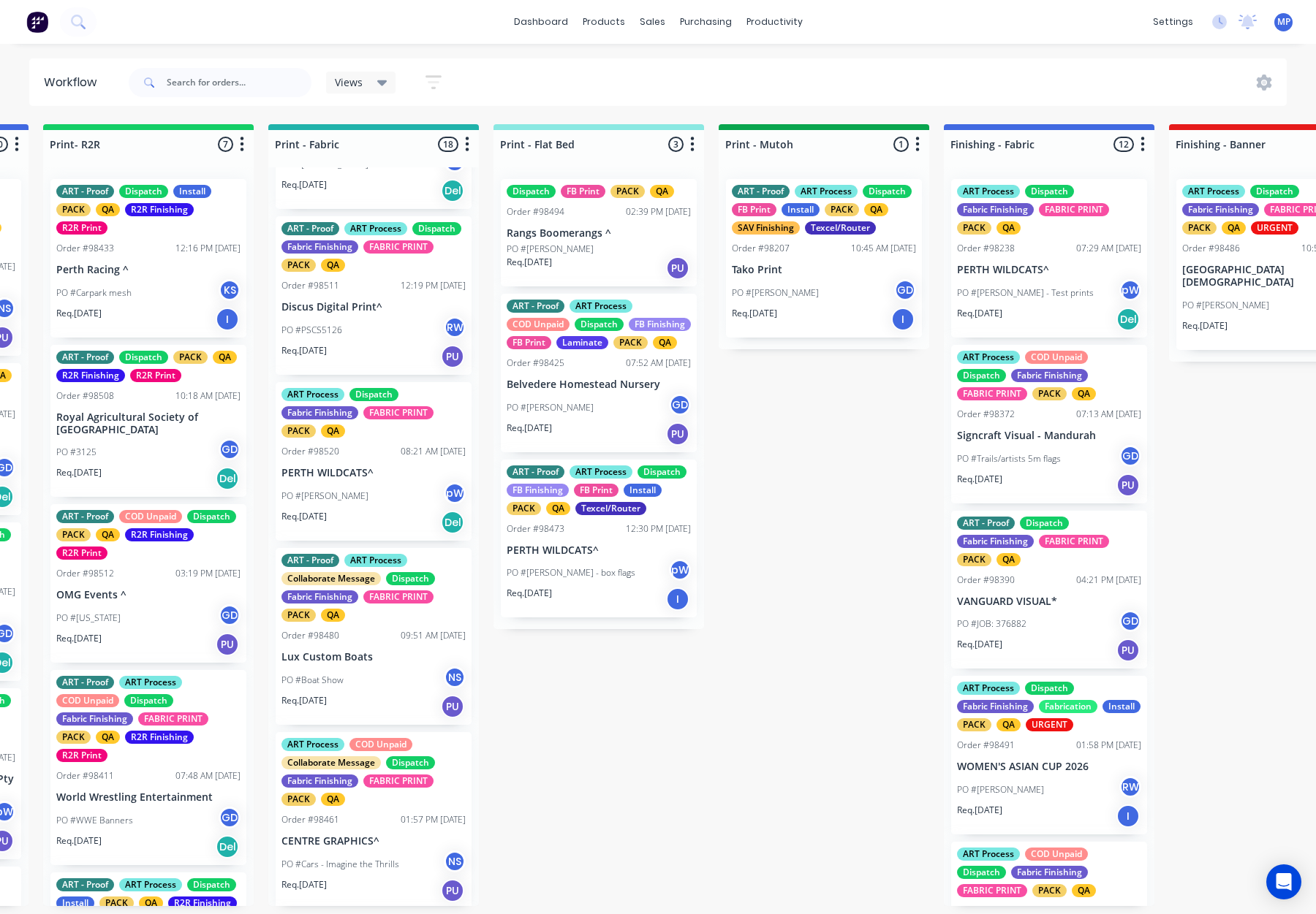
click at [379, 344] on div "PO #PSCS5126 RW" at bounding box center [374, 330] width 184 height 28
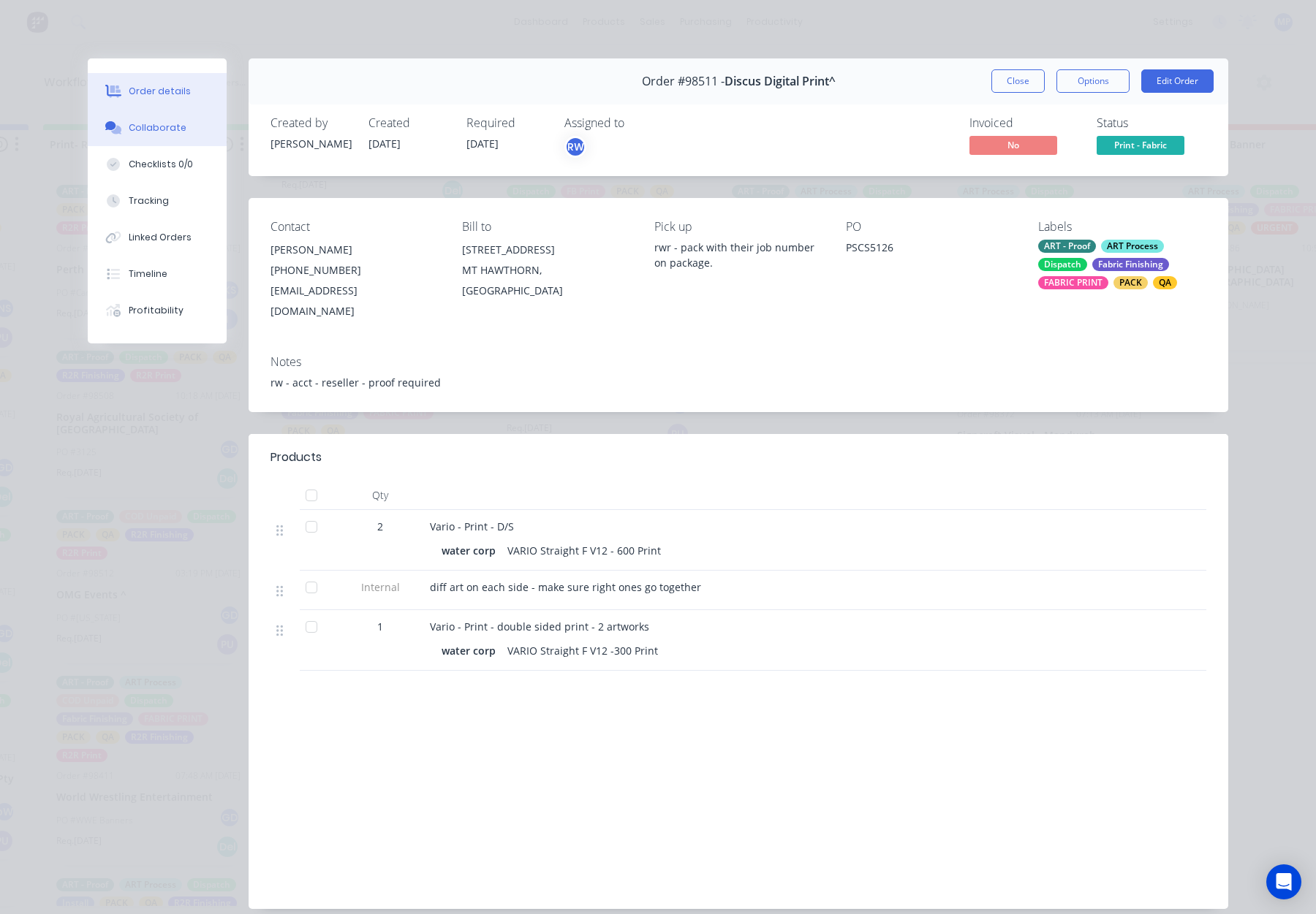
click at [183, 121] on button "Collaborate" at bounding box center [157, 128] width 139 height 37
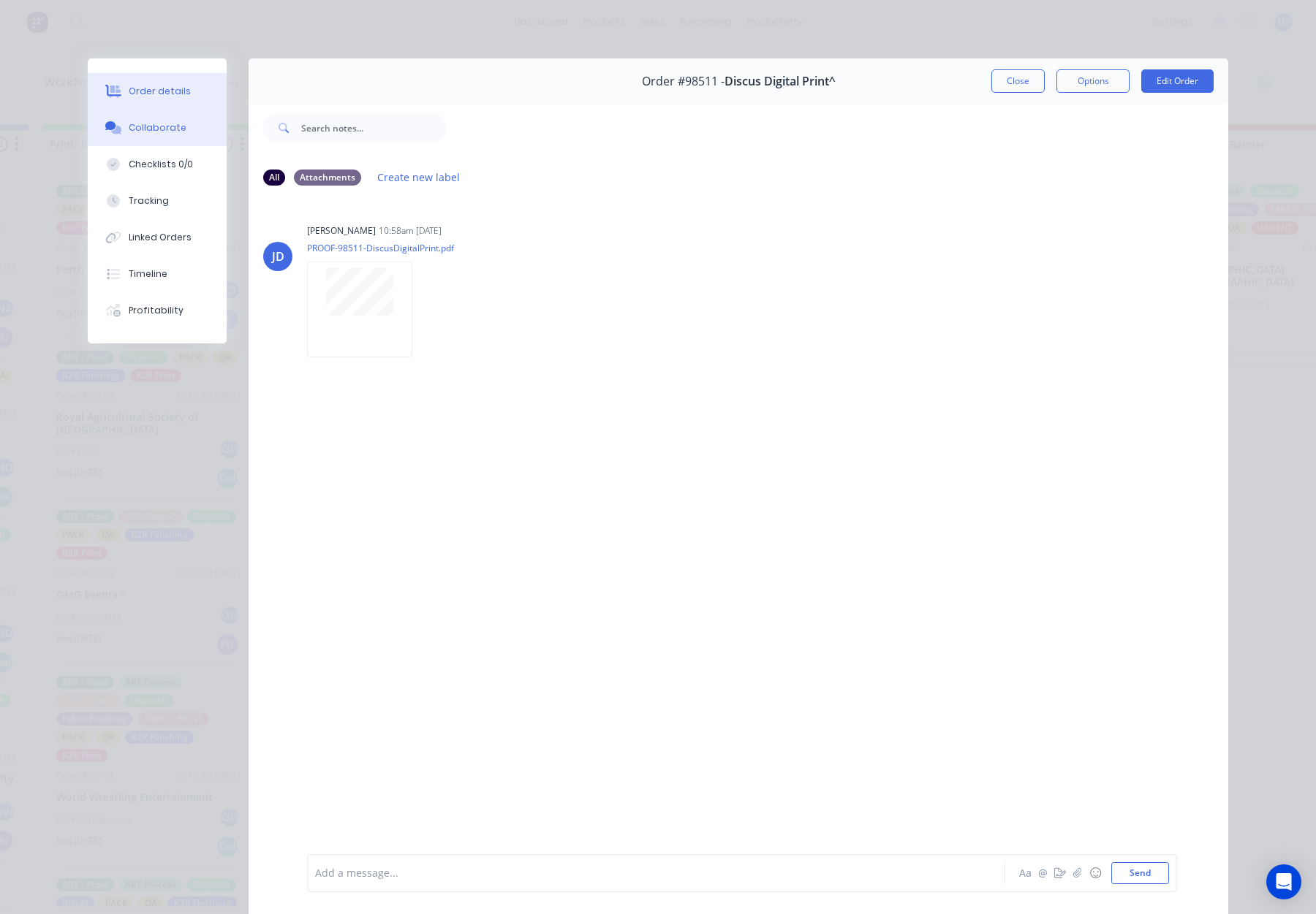
click at [181, 82] on button "Order details" at bounding box center [157, 91] width 139 height 37
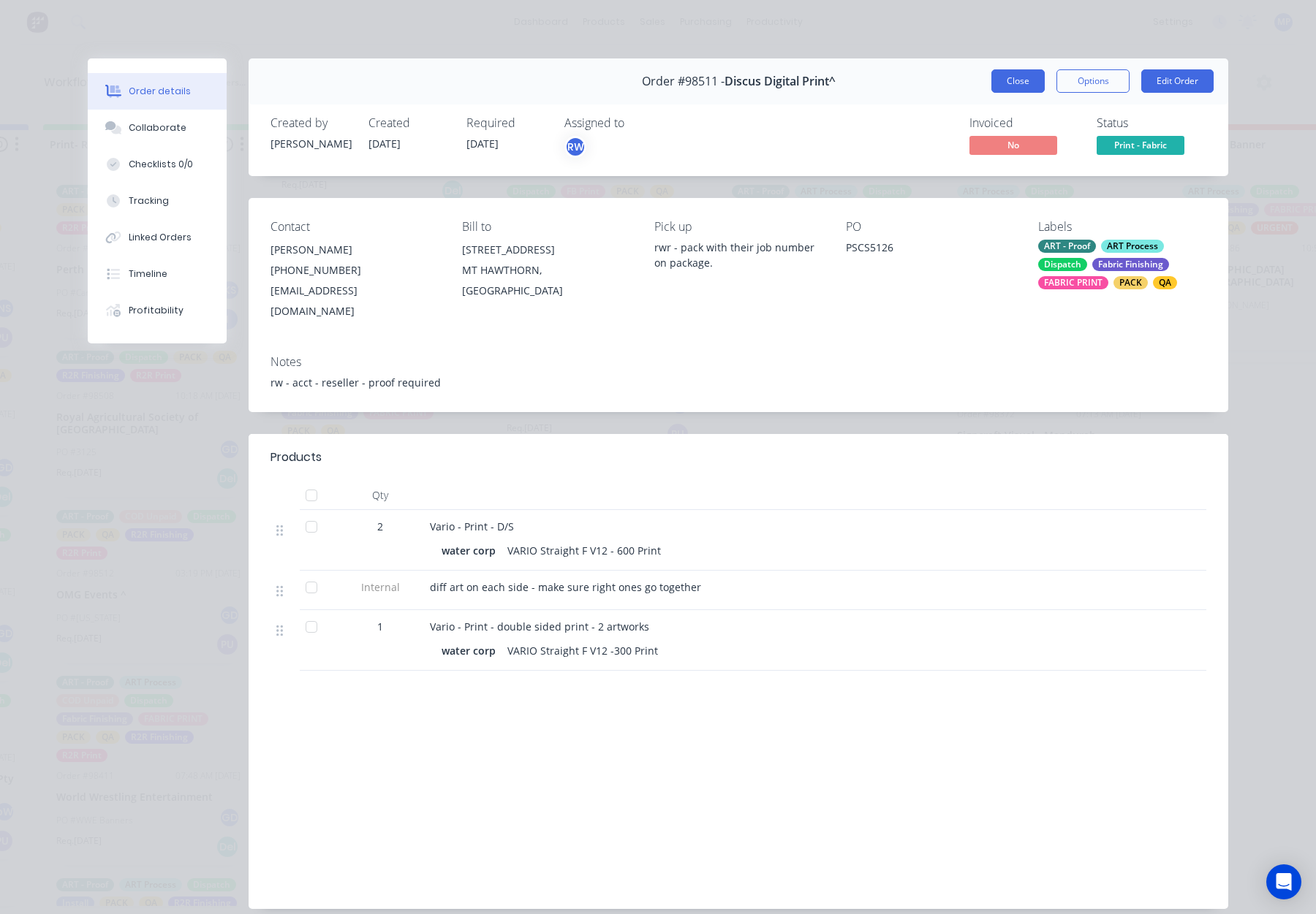
click at [1010, 82] on button "Close" at bounding box center [1018, 81] width 54 height 23
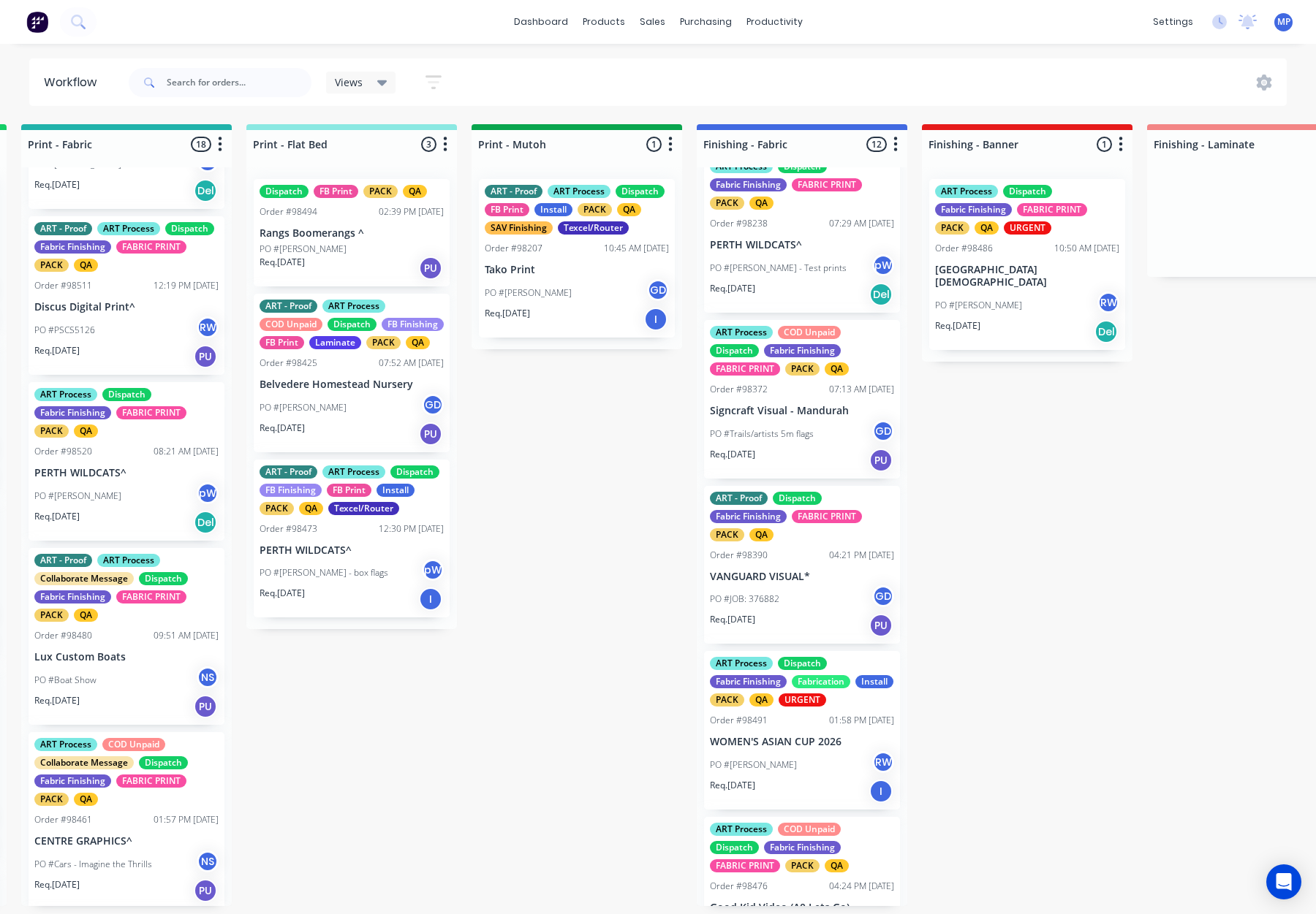
scroll to position [0, 0]
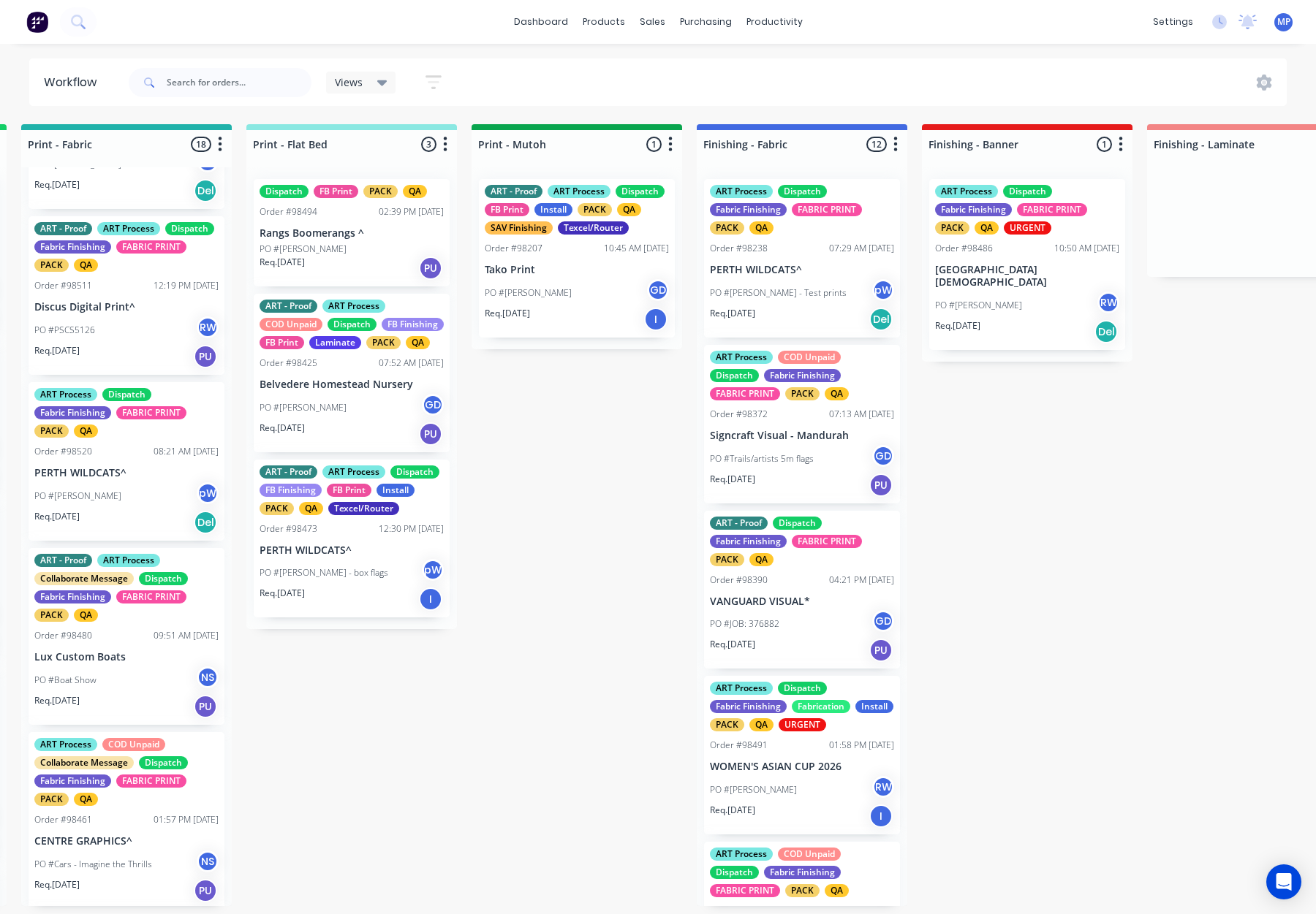
click at [783, 250] on div "Order #98238 07:29 AM 13/08/25" at bounding box center [802, 249] width 184 height 13
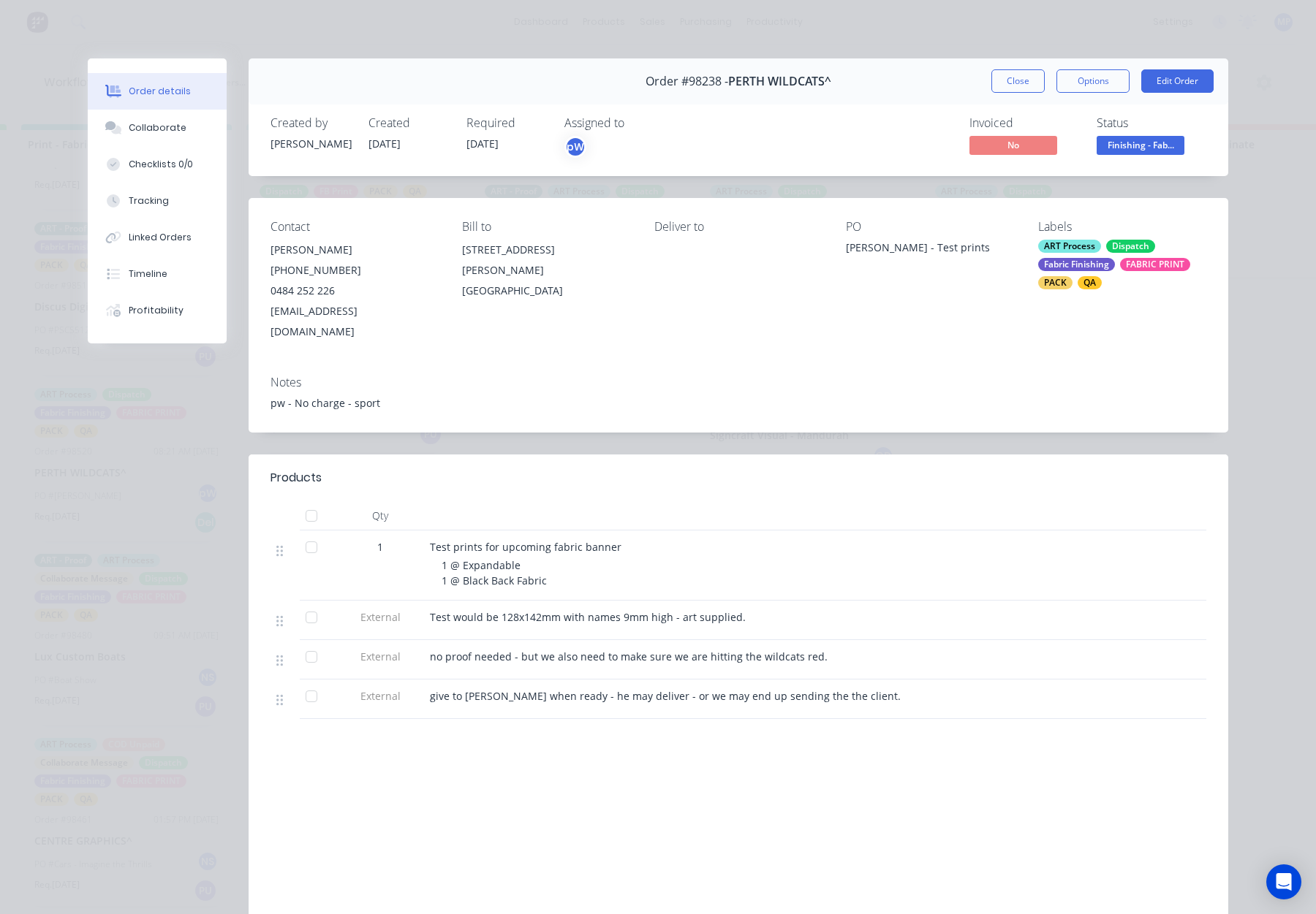
click at [1006, 74] on button "Close" at bounding box center [1018, 81] width 54 height 23
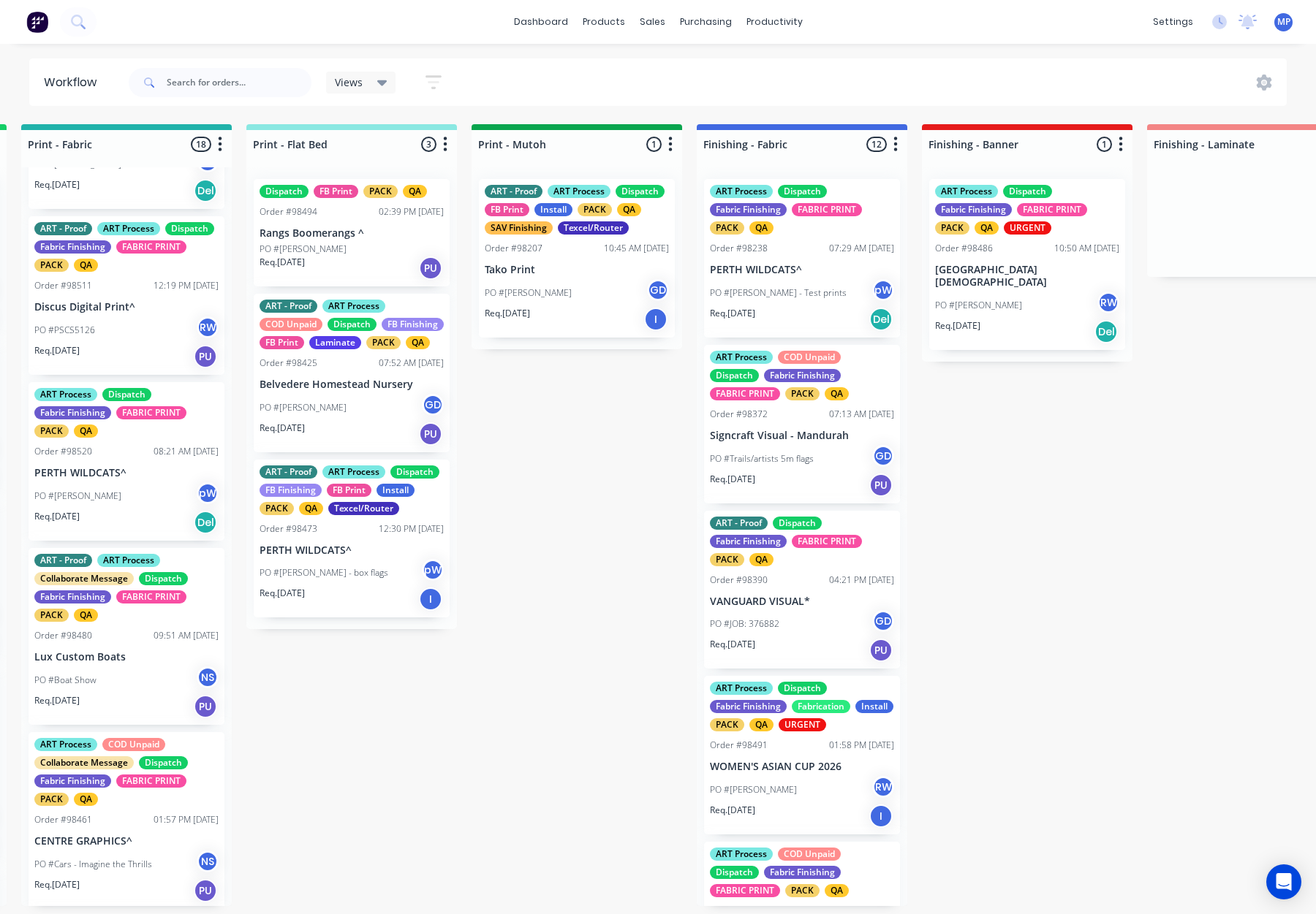
click at [827, 448] on div "PO #Trails/artists 5m flags GD" at bounding box center [802, 459] width 184 height 28
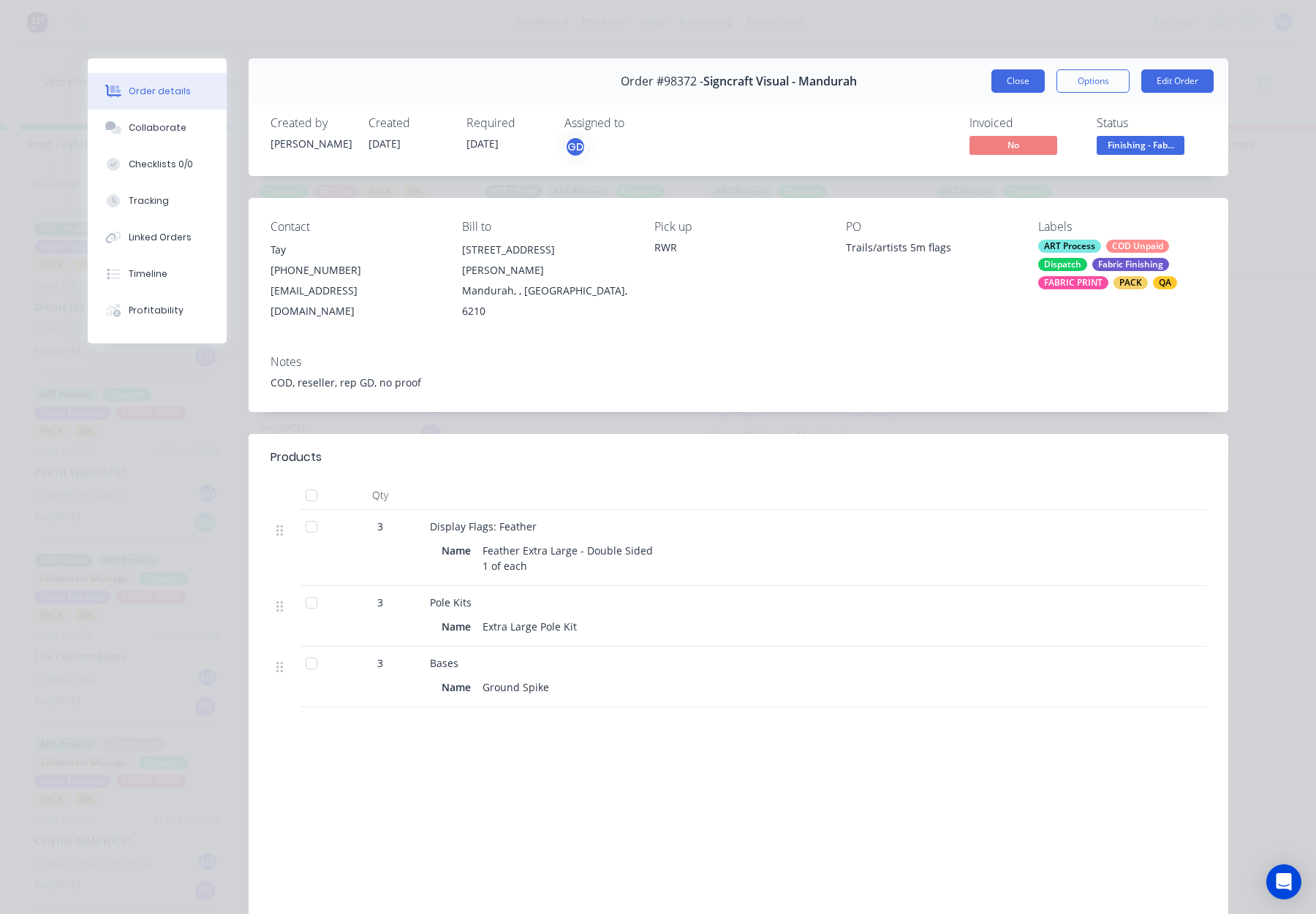
click at [1014, 76] on button "Close" at bounding box center [1018, 81] width 54 height 23
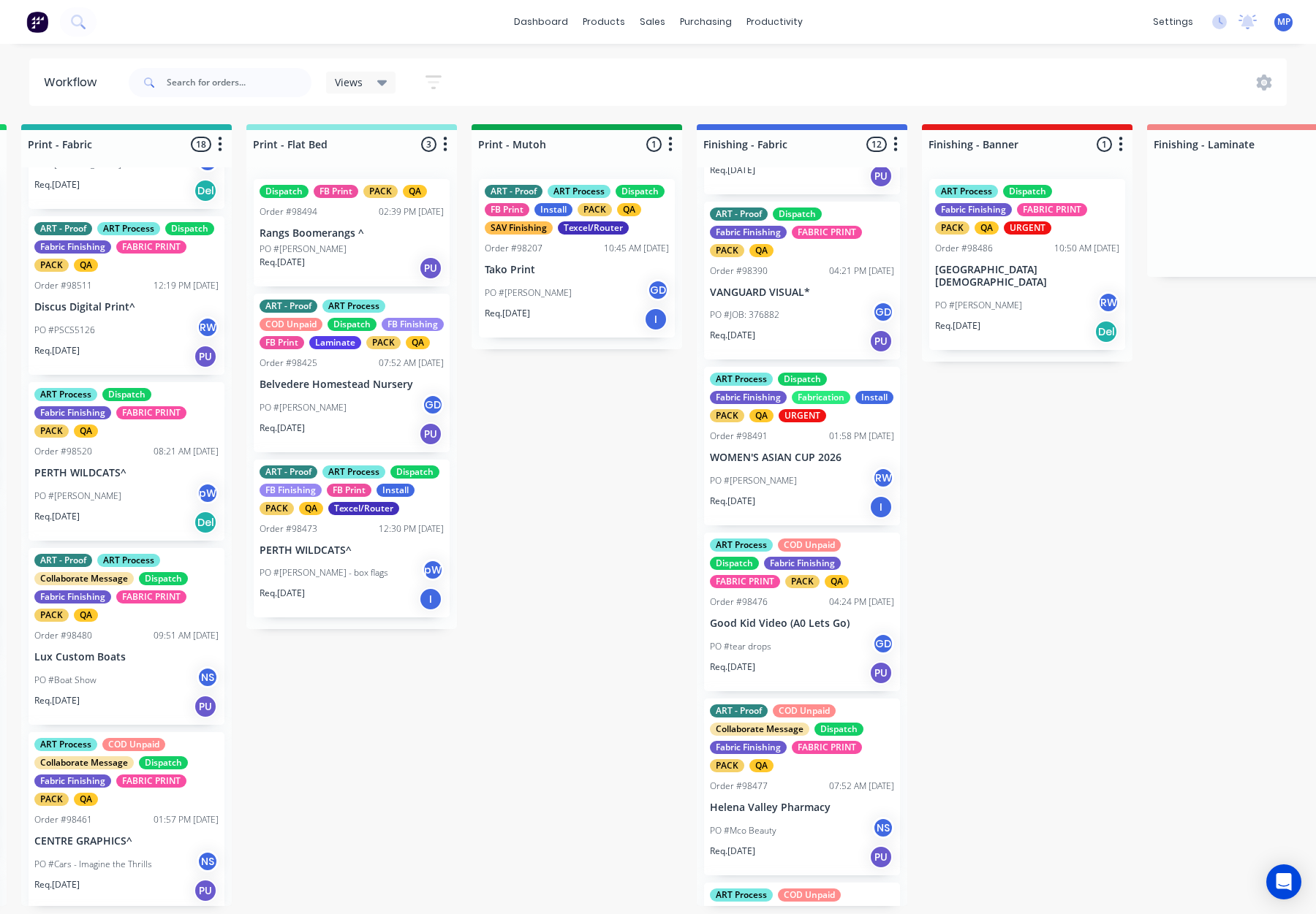
scroll to position [309, 0]
click at [795, 289] on p "VANGUARD VISUAL*" at bounding box center [802, 293] width 184 height 13
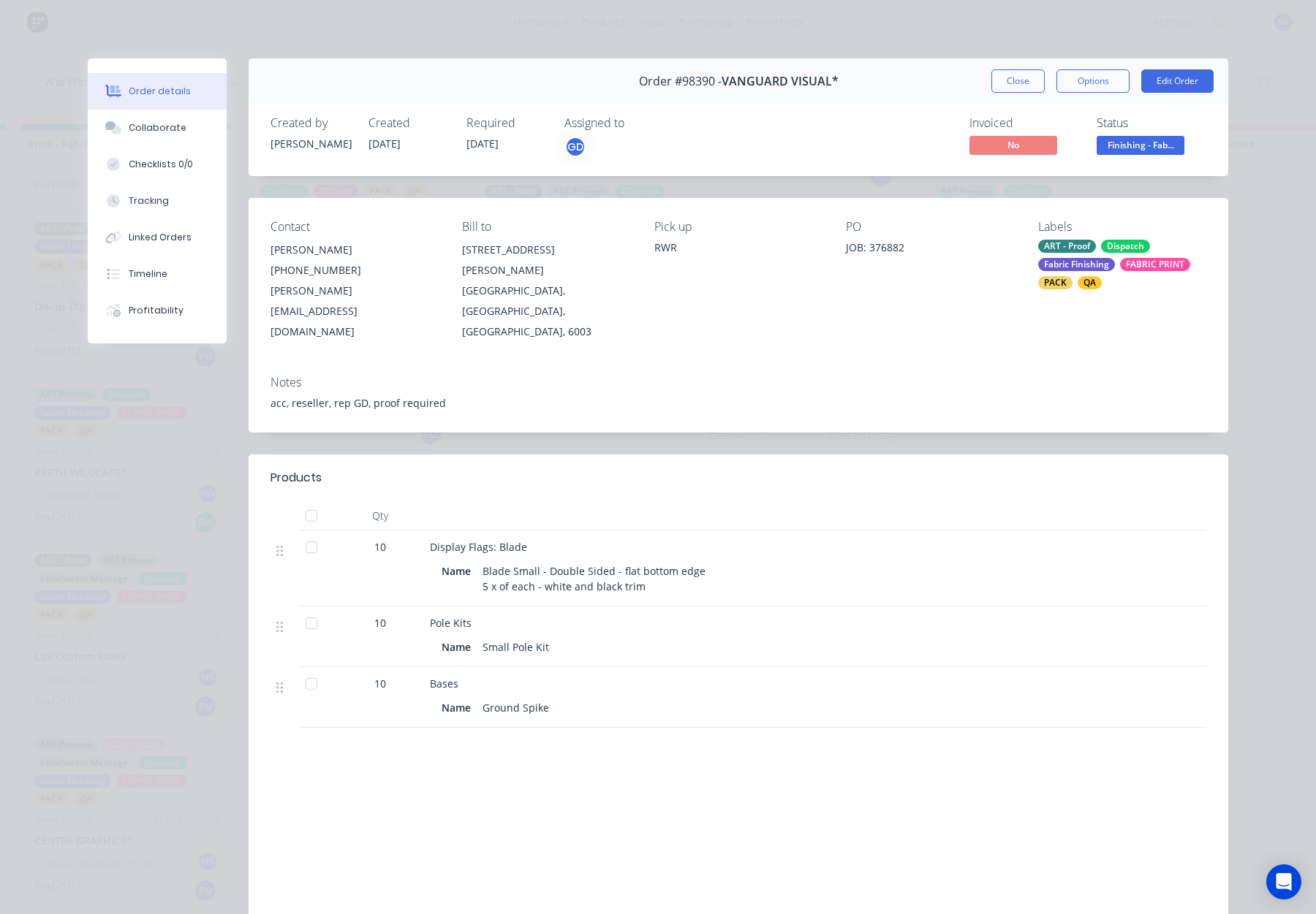
drag, startPoint x: 1015, startPoint y: 76, endPoint x: 747, endPoint y: 265, distance: 327.9
click at [1015, 76] on button "Close" at bounding box center [1018, 81] width 54 height 23
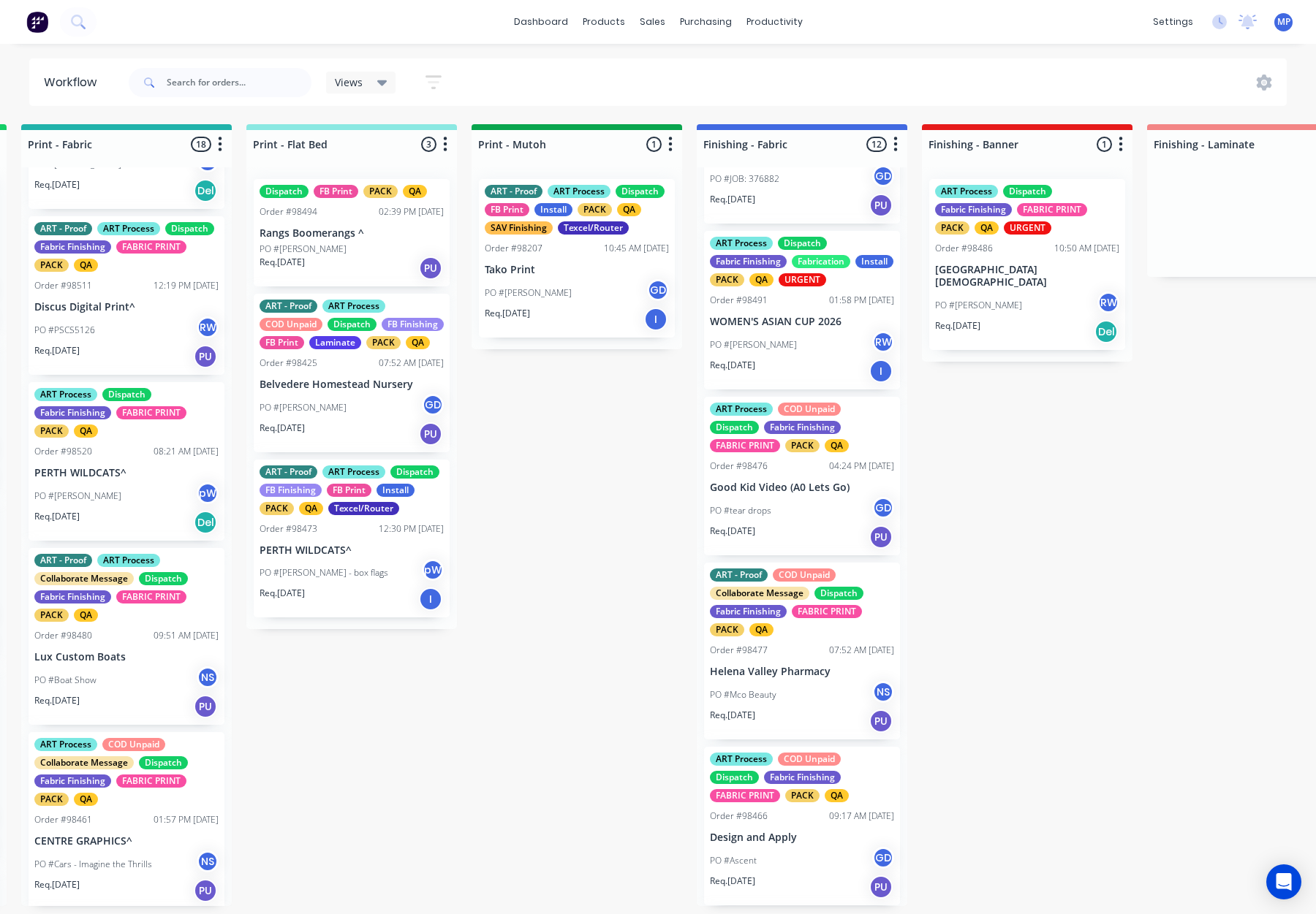
scroll to position [446, 0]
click at [799, 339] on div "PO #Bonita RW" at bounding box center [802, 343] width 184 height 28
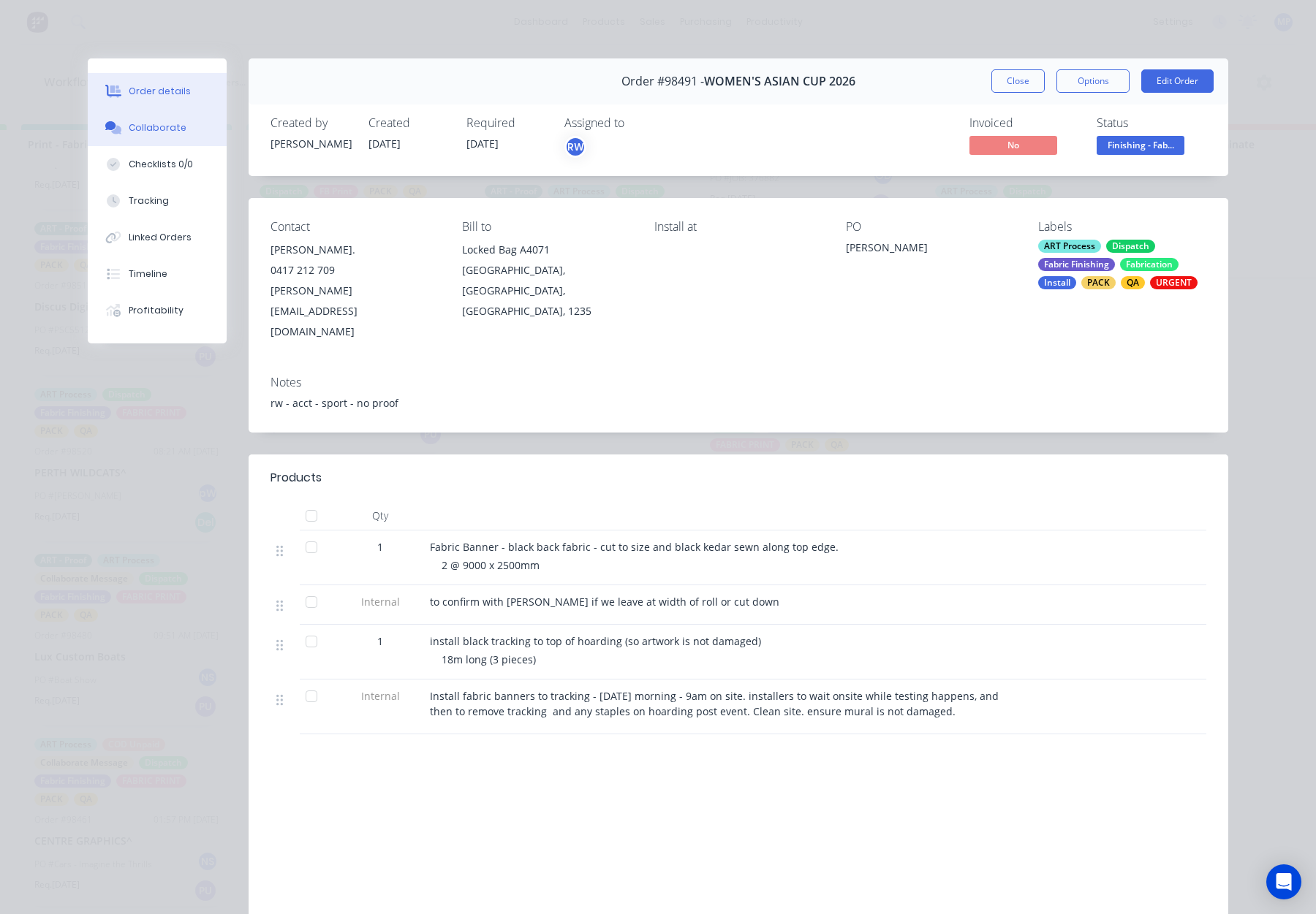
click at [150, 137] on button "Collaborate" at bounding box center [157, 128] width 139 height 37
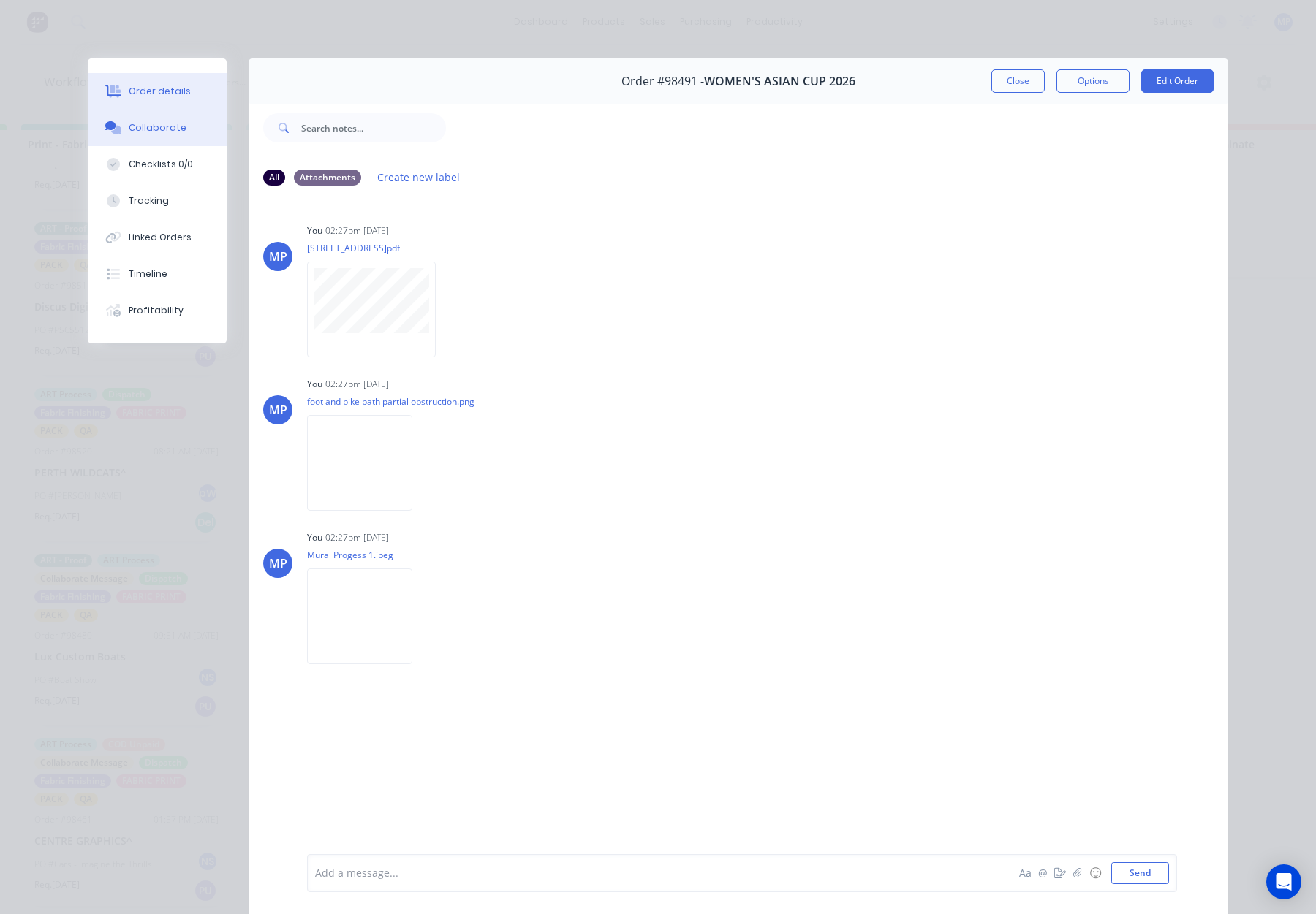
click at [150, 106] on button "Order details" at bounding box center [157, 91] width 139 height 37
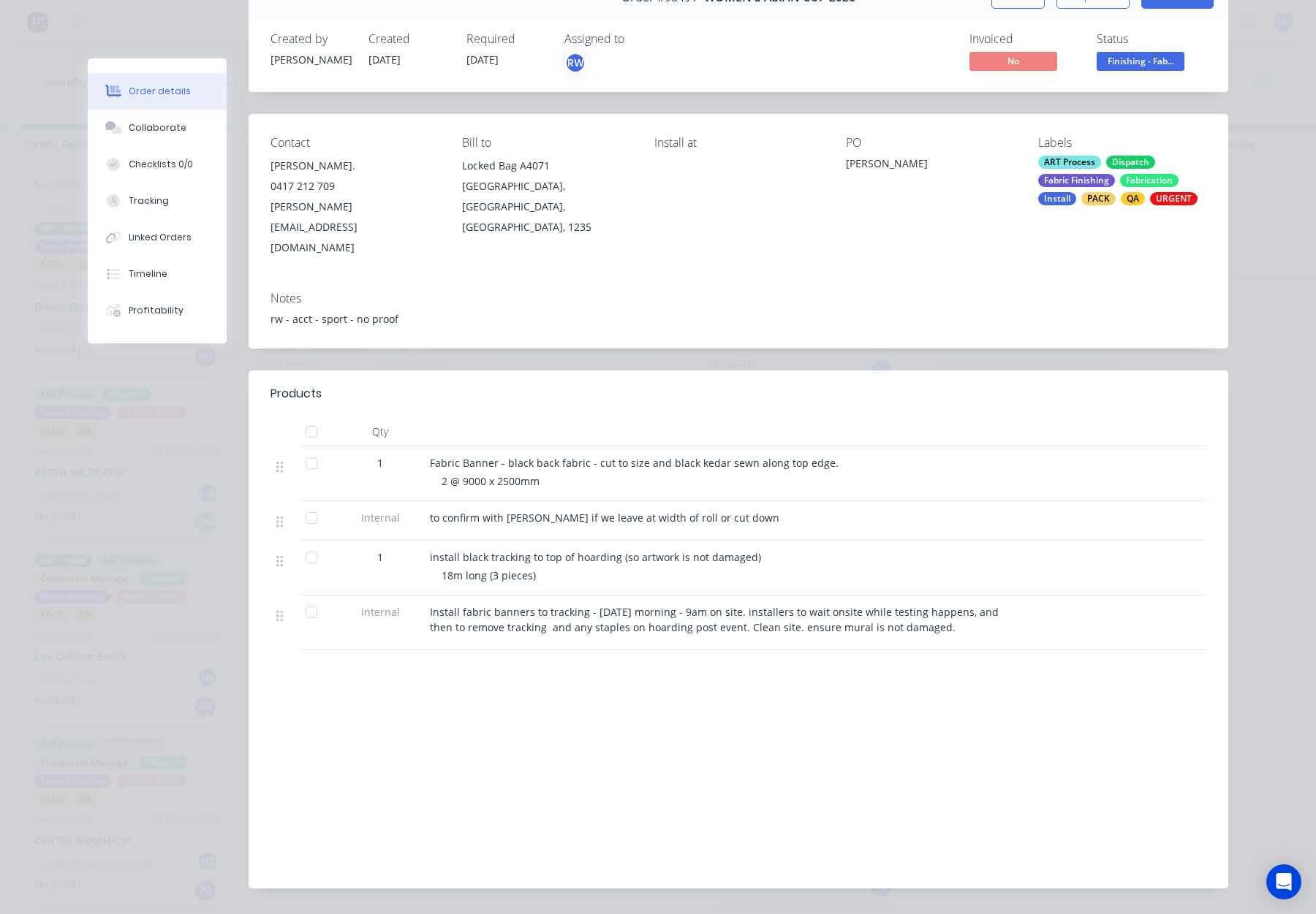
scroll to position [11, 0]
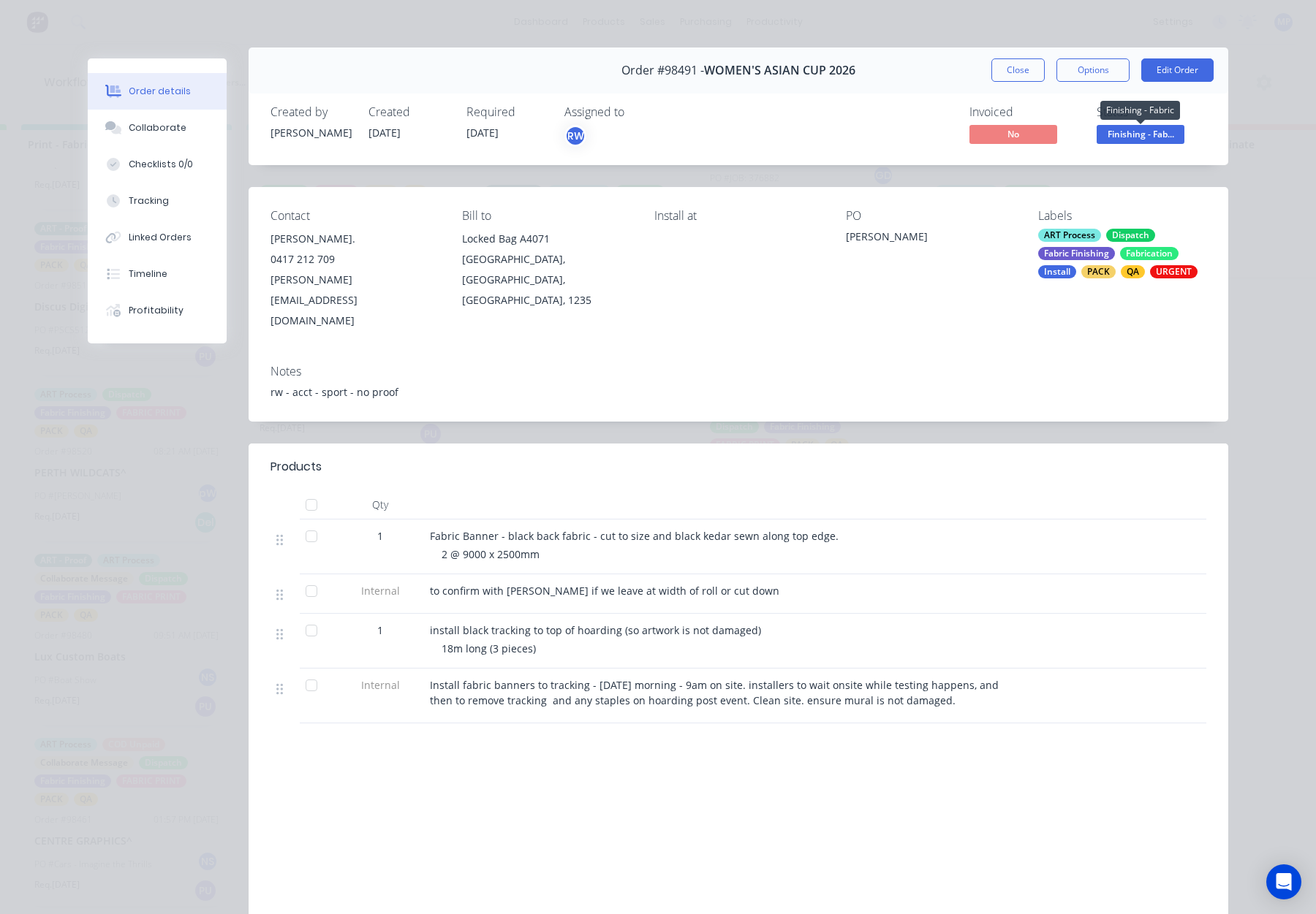
click at [1122, 128] on span "Finishing - Fab..." at bounding box center [1141, 134] width 88 height 18
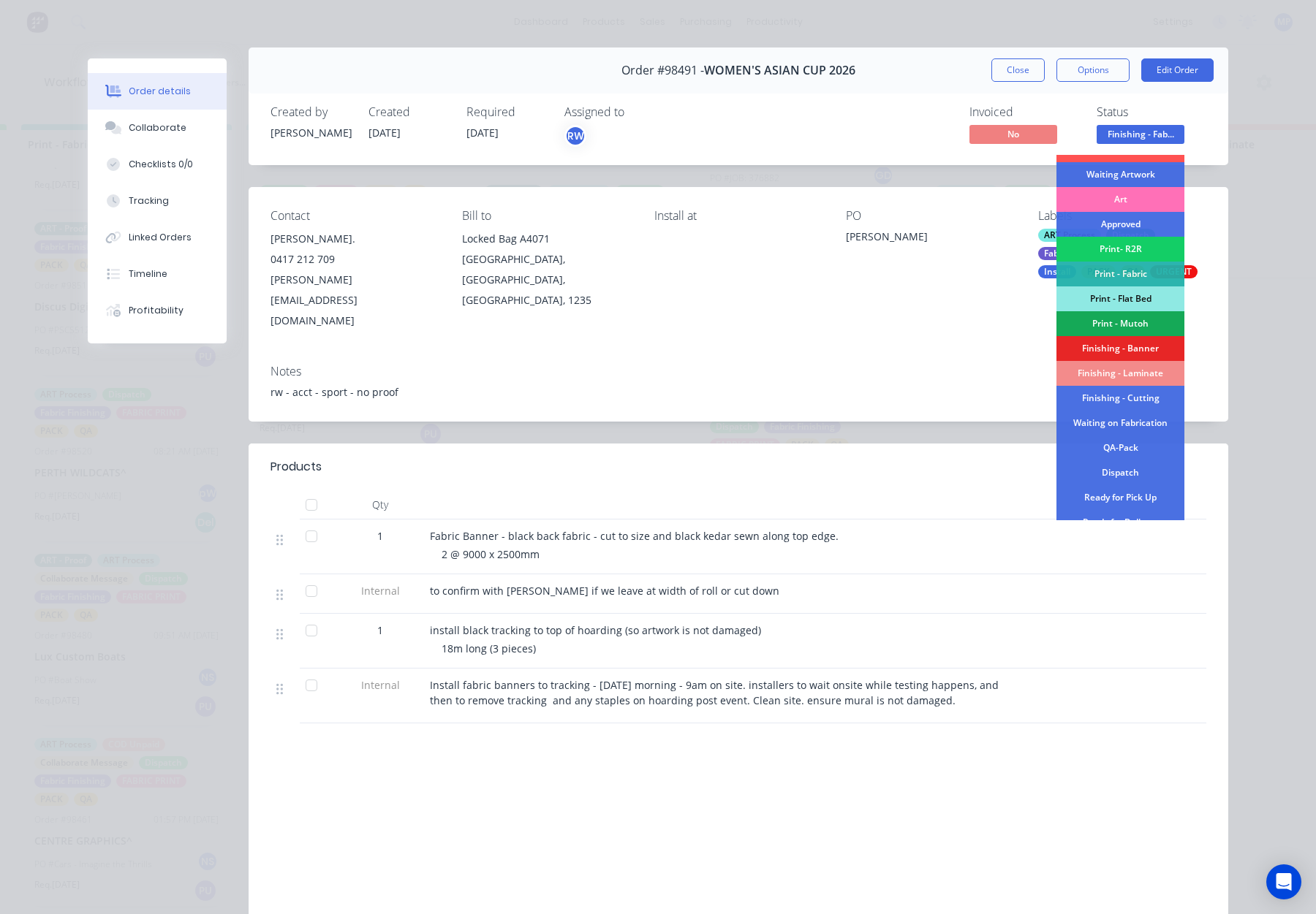
scroll to position [256, 0]
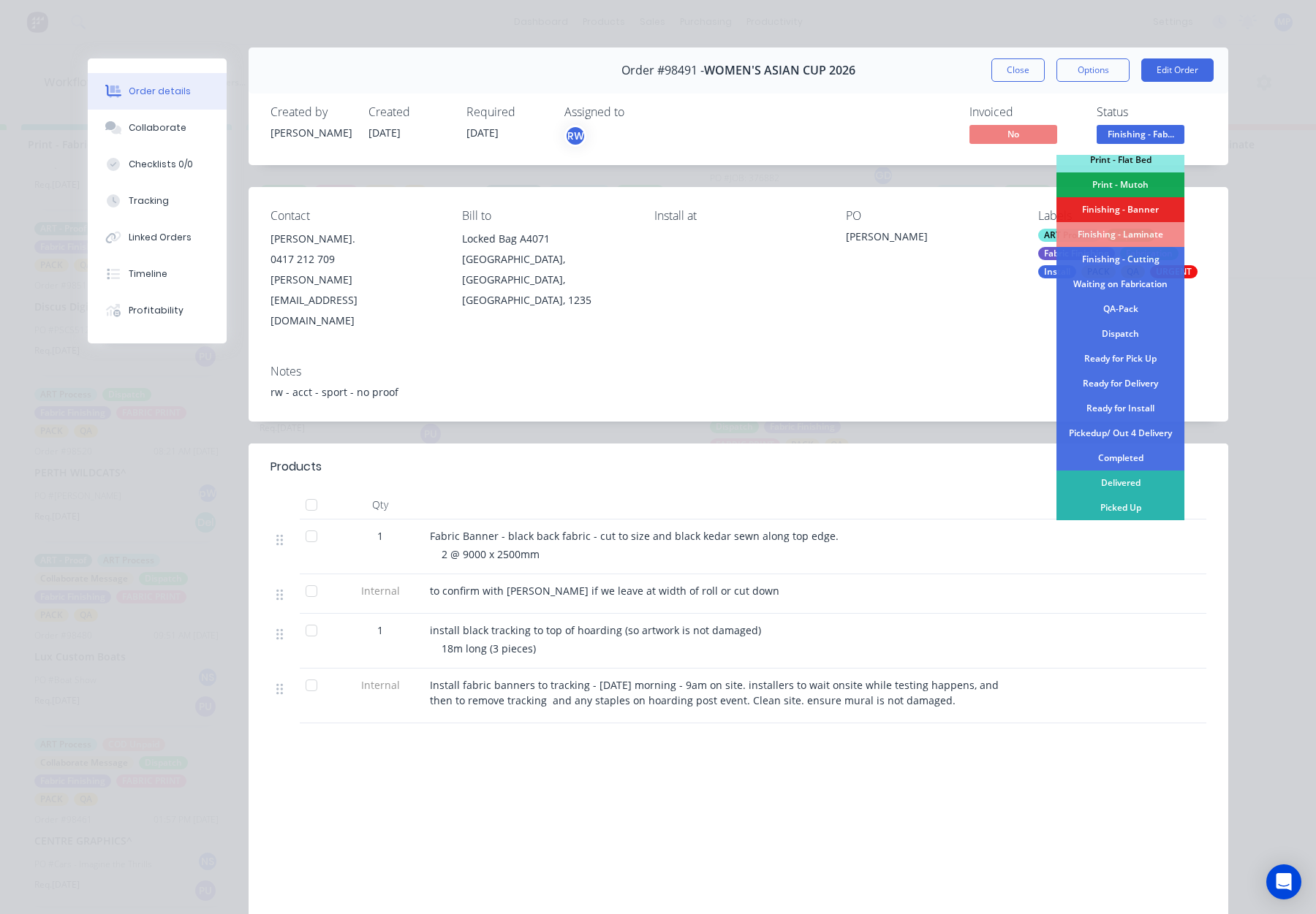
click at [1120, 412] on div "Ready for Install" at bounding box center [1120, 409] width 128 height 25
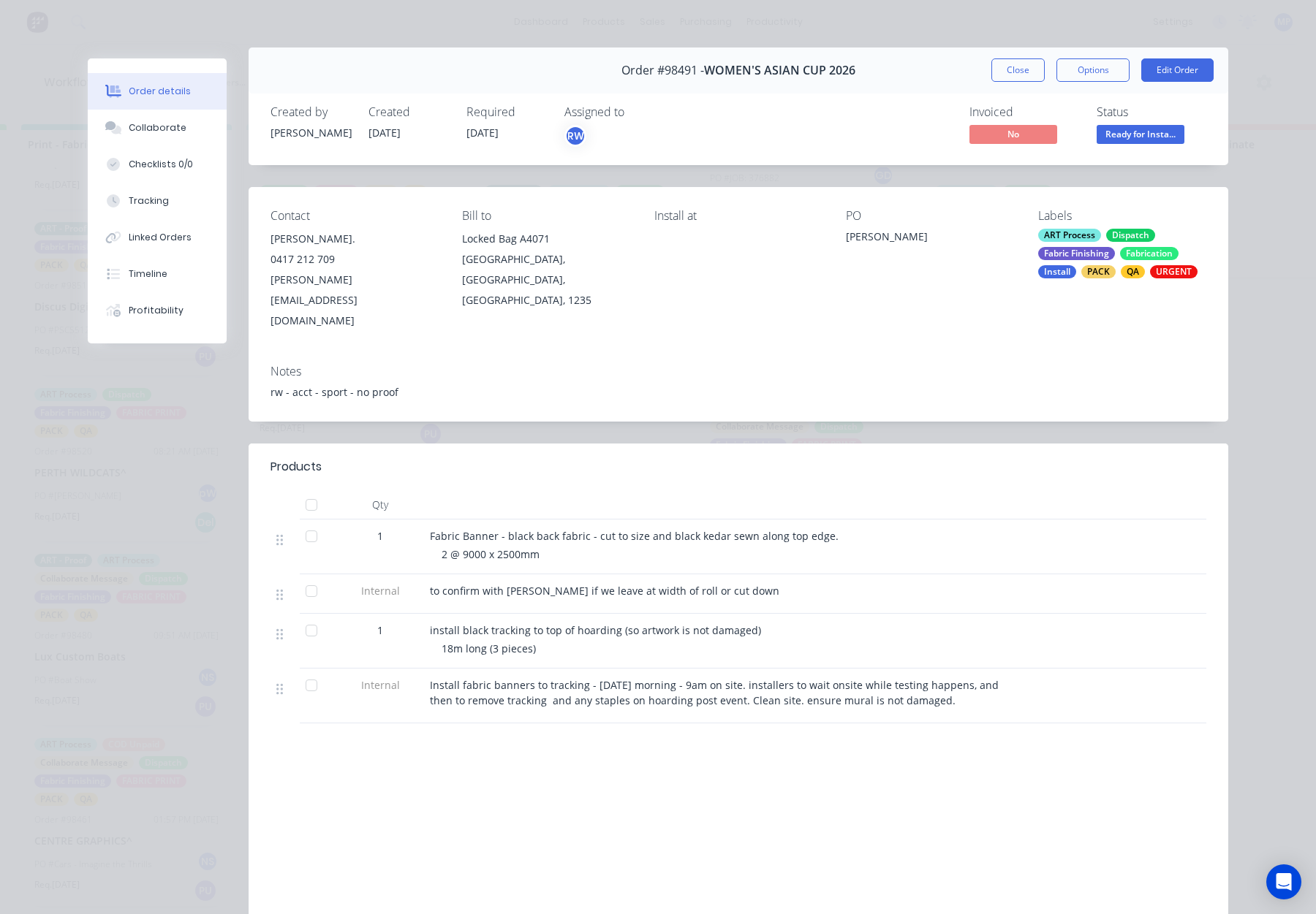
drag, startPoint x: 1014, startPoint y: 69, endPoint x: 1291, endPoint y: 218, distance: 314.5
click at [1013, 69] on button "Close" at bounding box center [1018, 70] width 54 height 23
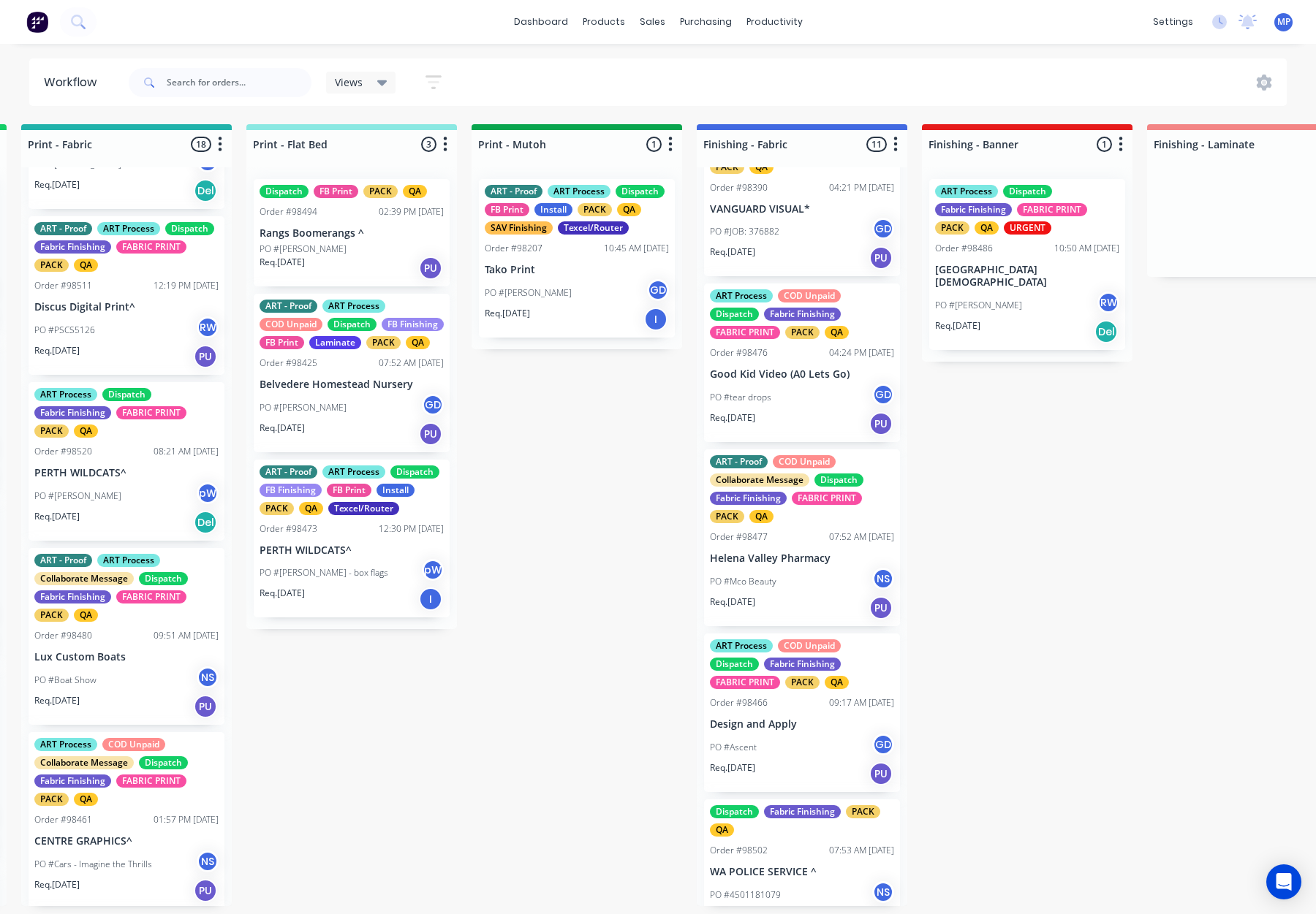
scroll to position [442, 0]
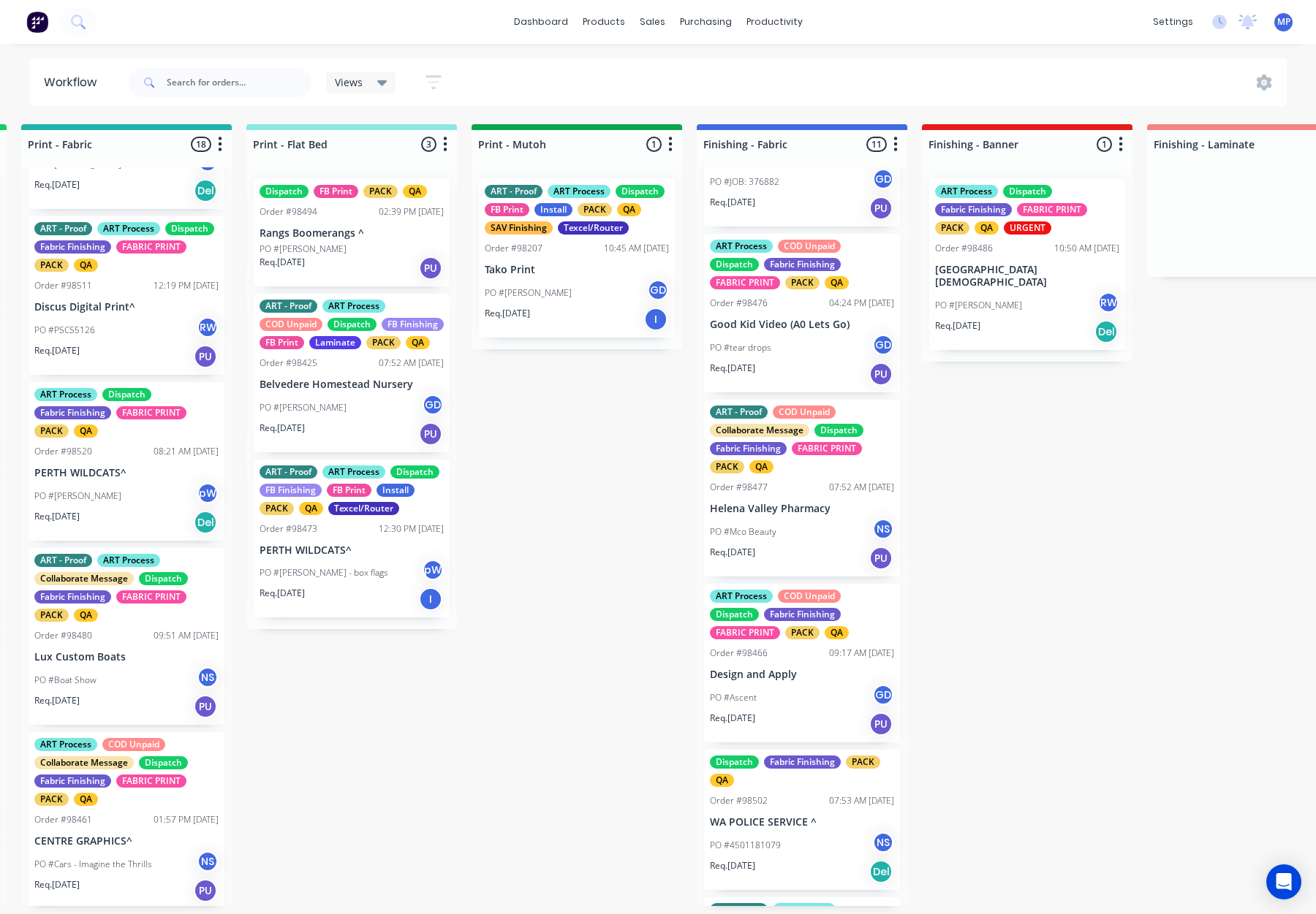
click at [788, 318] on p "Good Kid Video (A0 Lets Go)" at bounding box center [802, 325] width 184 height 13
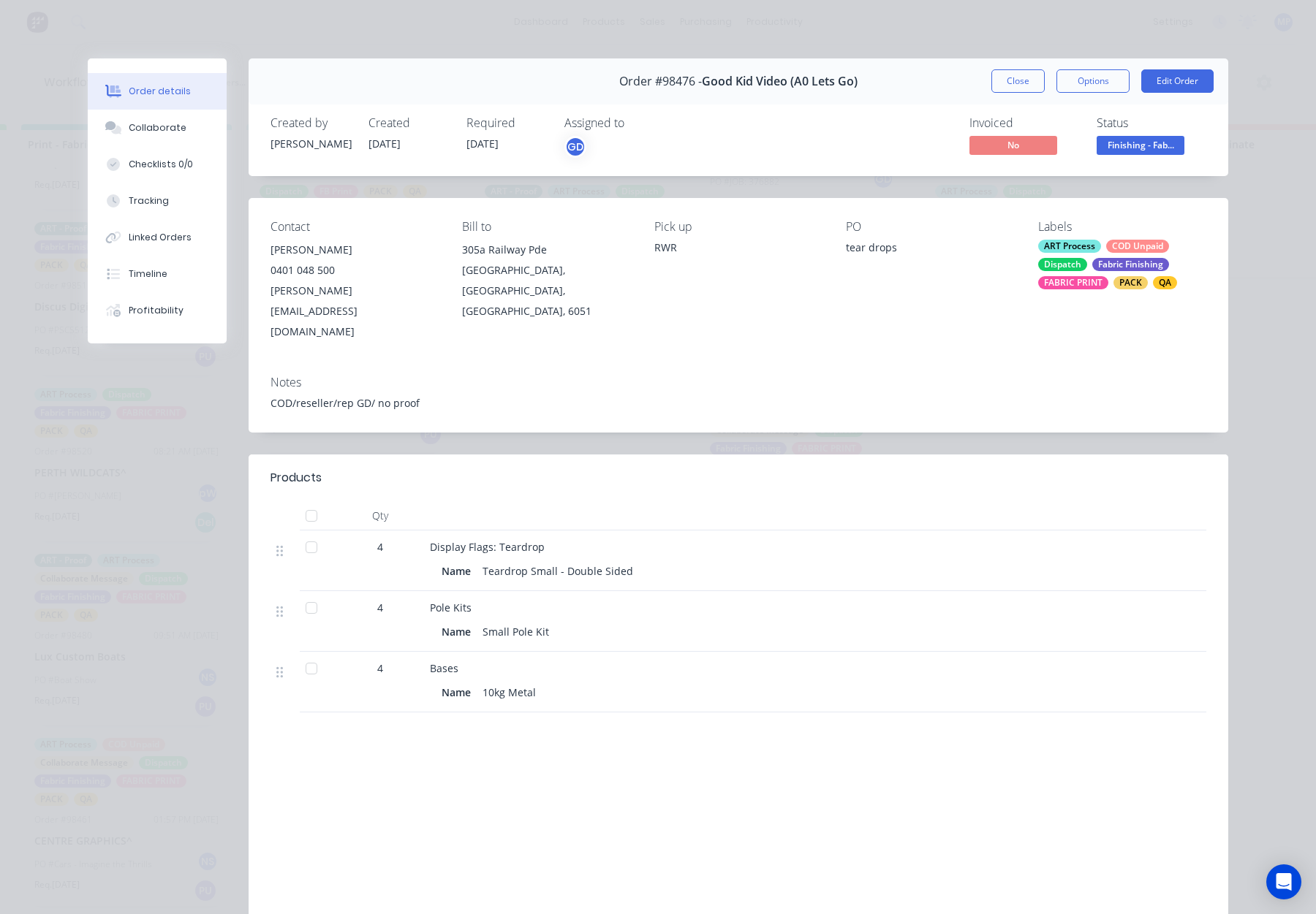
click at [1012, 78] on button "Close" at bounding box center [1018, 81] width 54 height 23
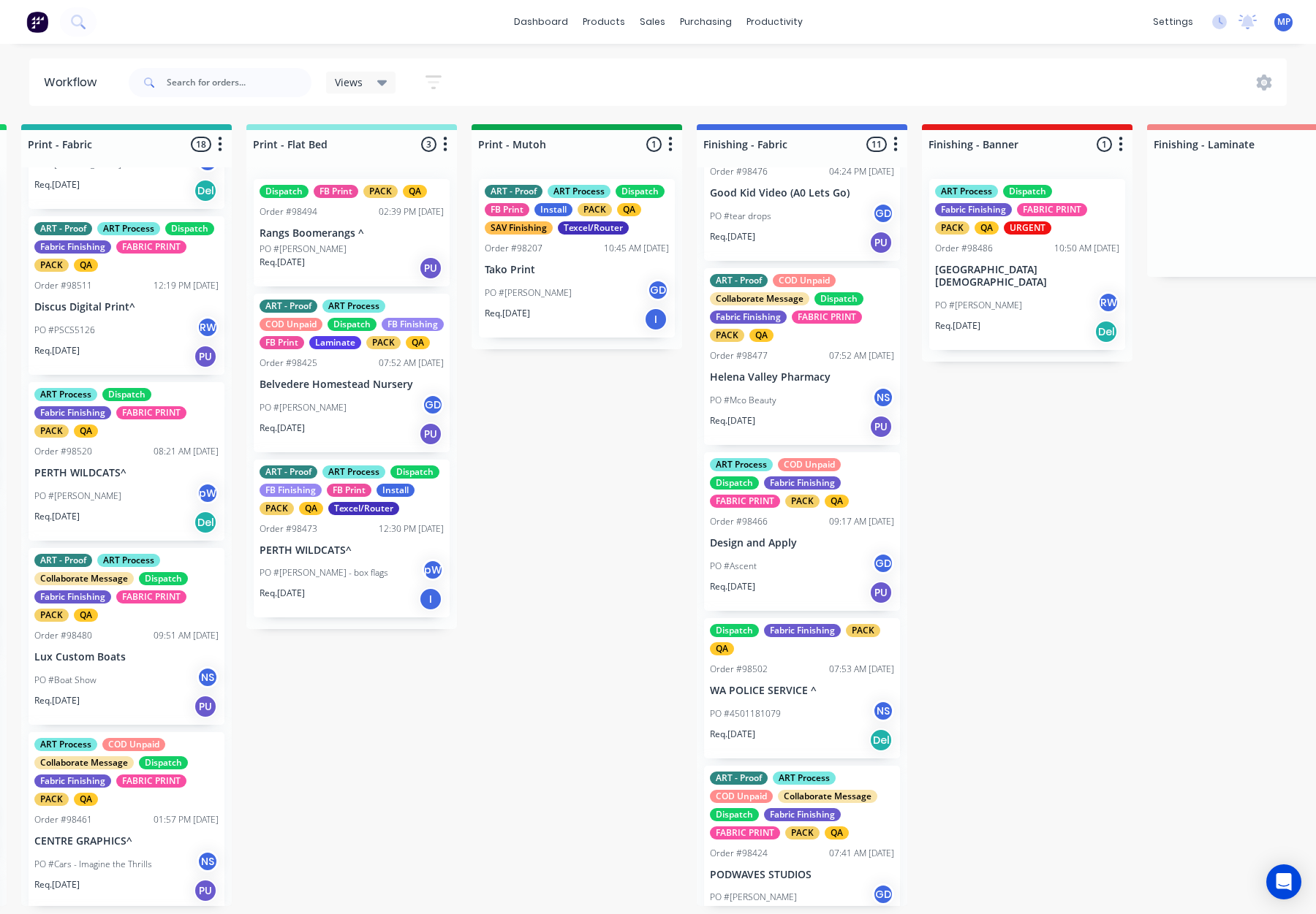
scroll to position [605, 0]
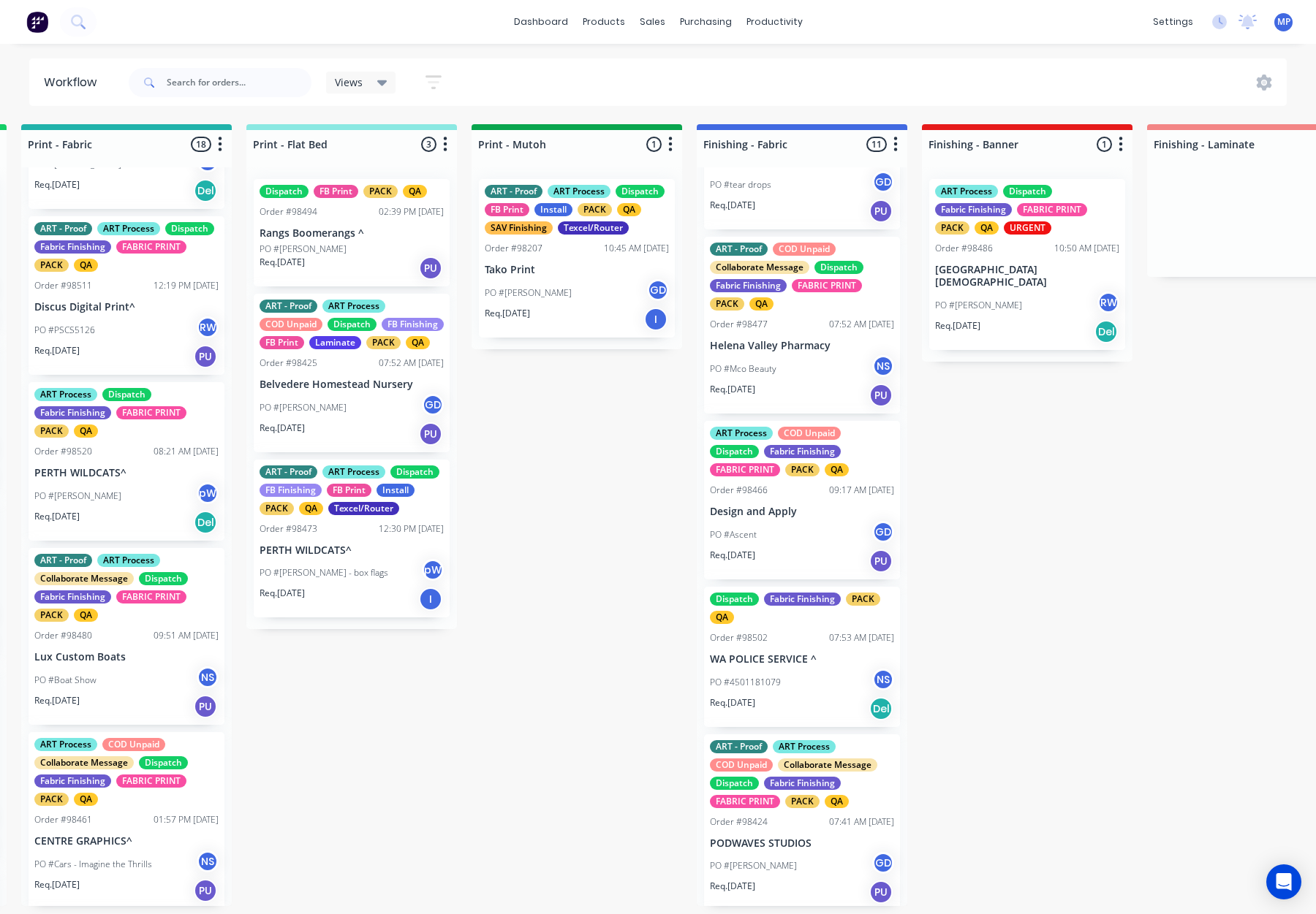
click at [809, 378] on div "PO #Mco Beauty NS" at bounding box center [802, 368] width 184 height 28
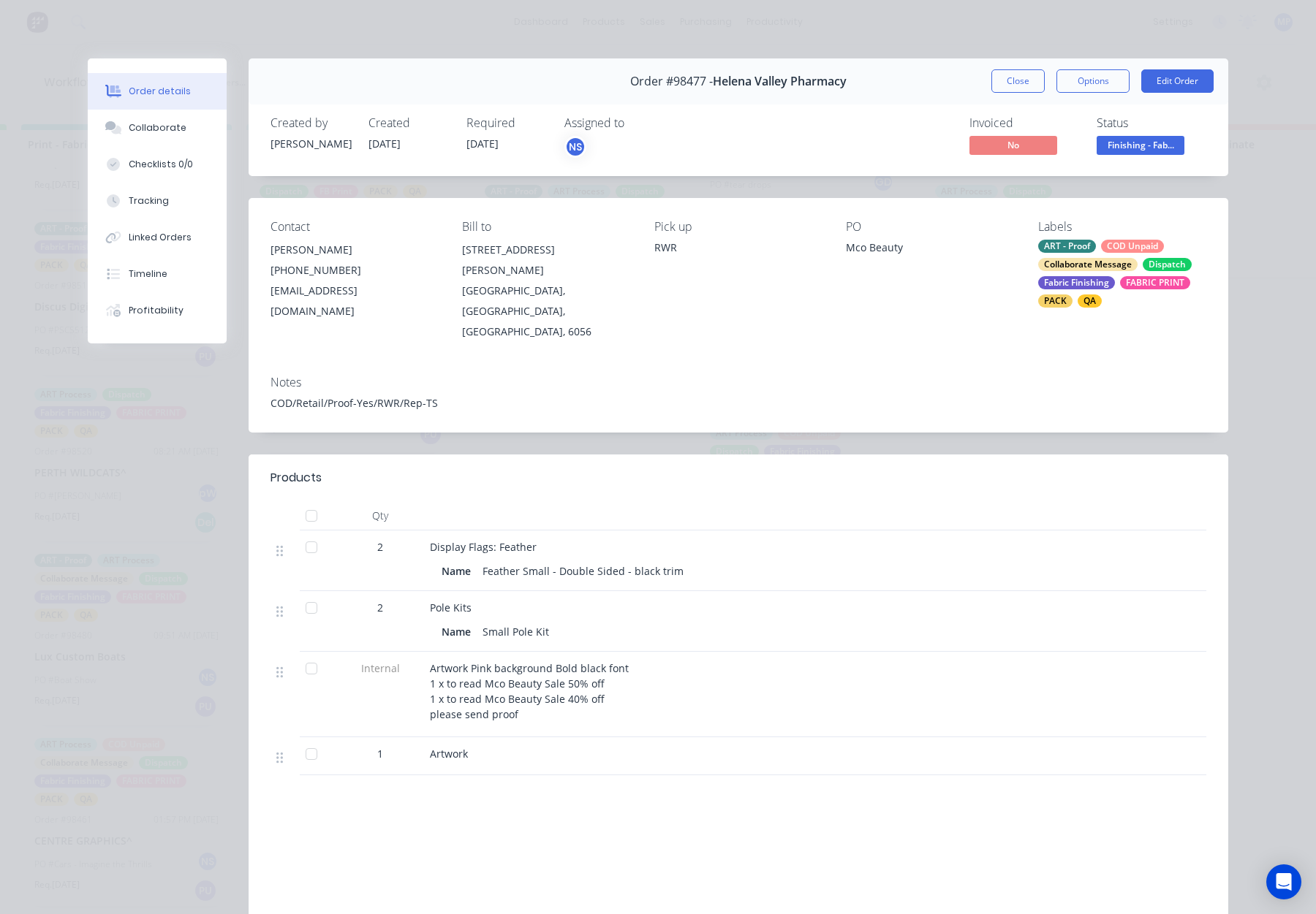
click at [158, 122] on div "Collaborate" at bounding box center [157, 128] width 58 height 13
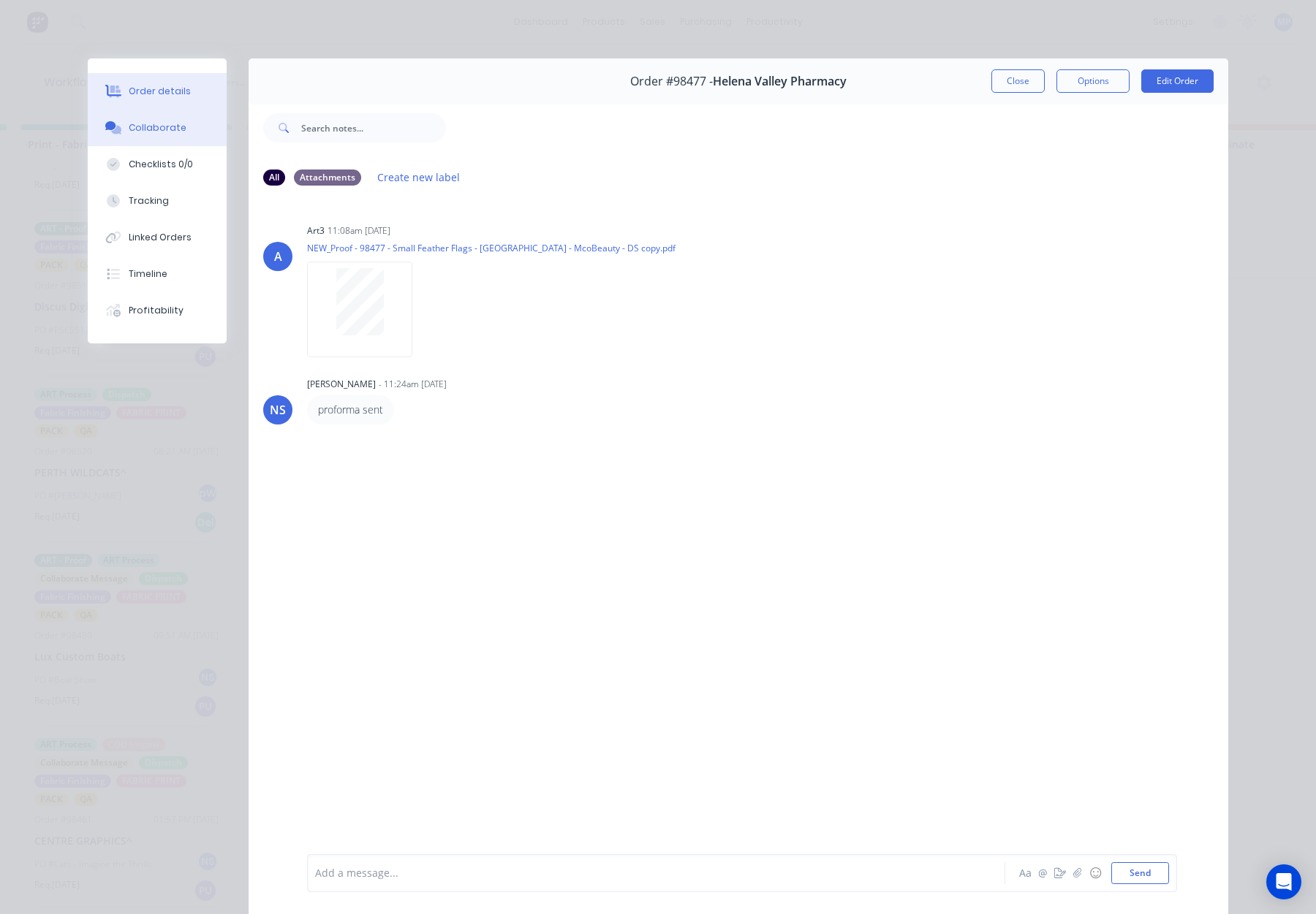
click at [158, 83] on button "Order details" at bounding box center [157, 91] width 139 height 37
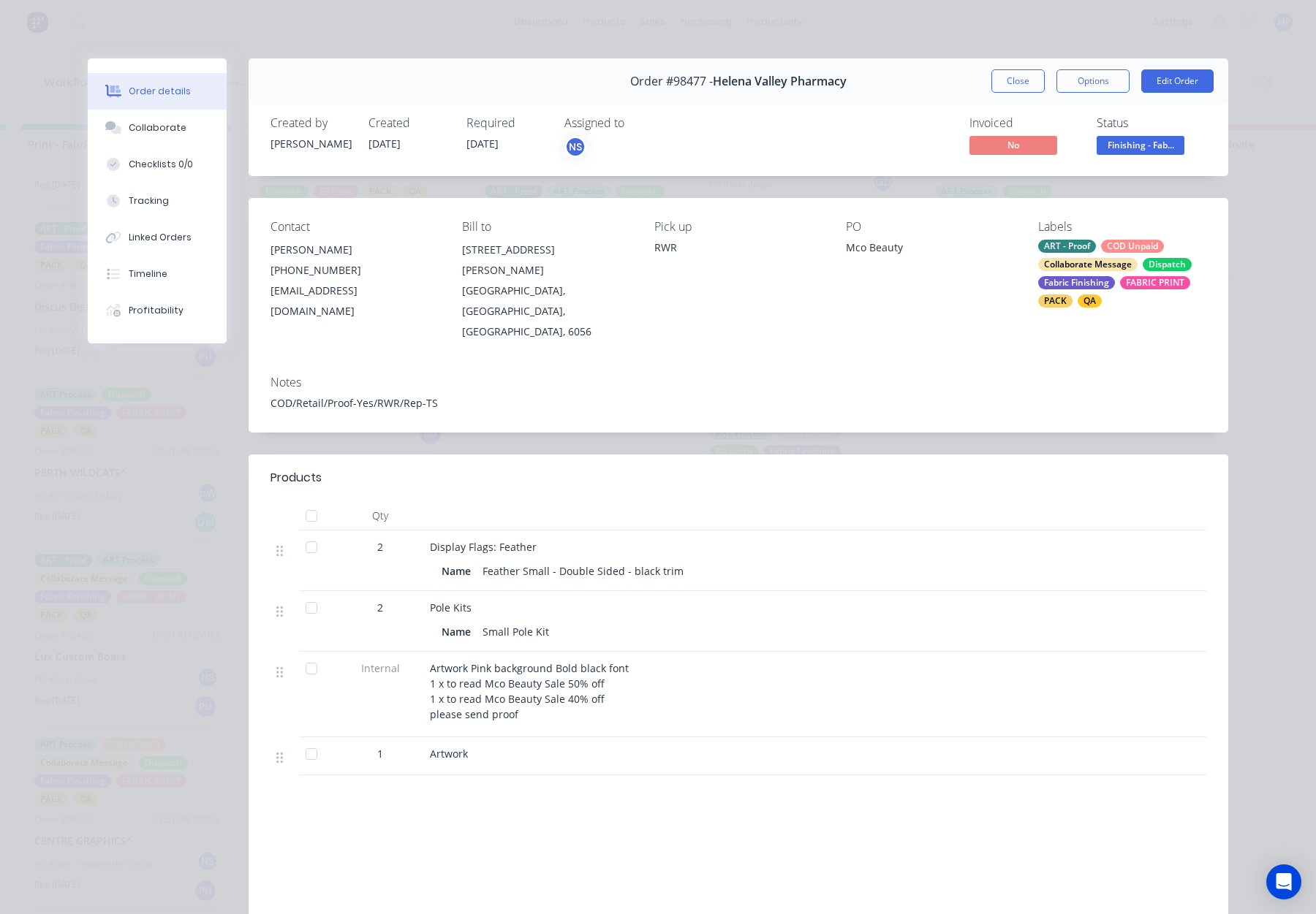
click at [1016, 81] on button "Close" at bounding box center [1018, 81] width 54 height 23
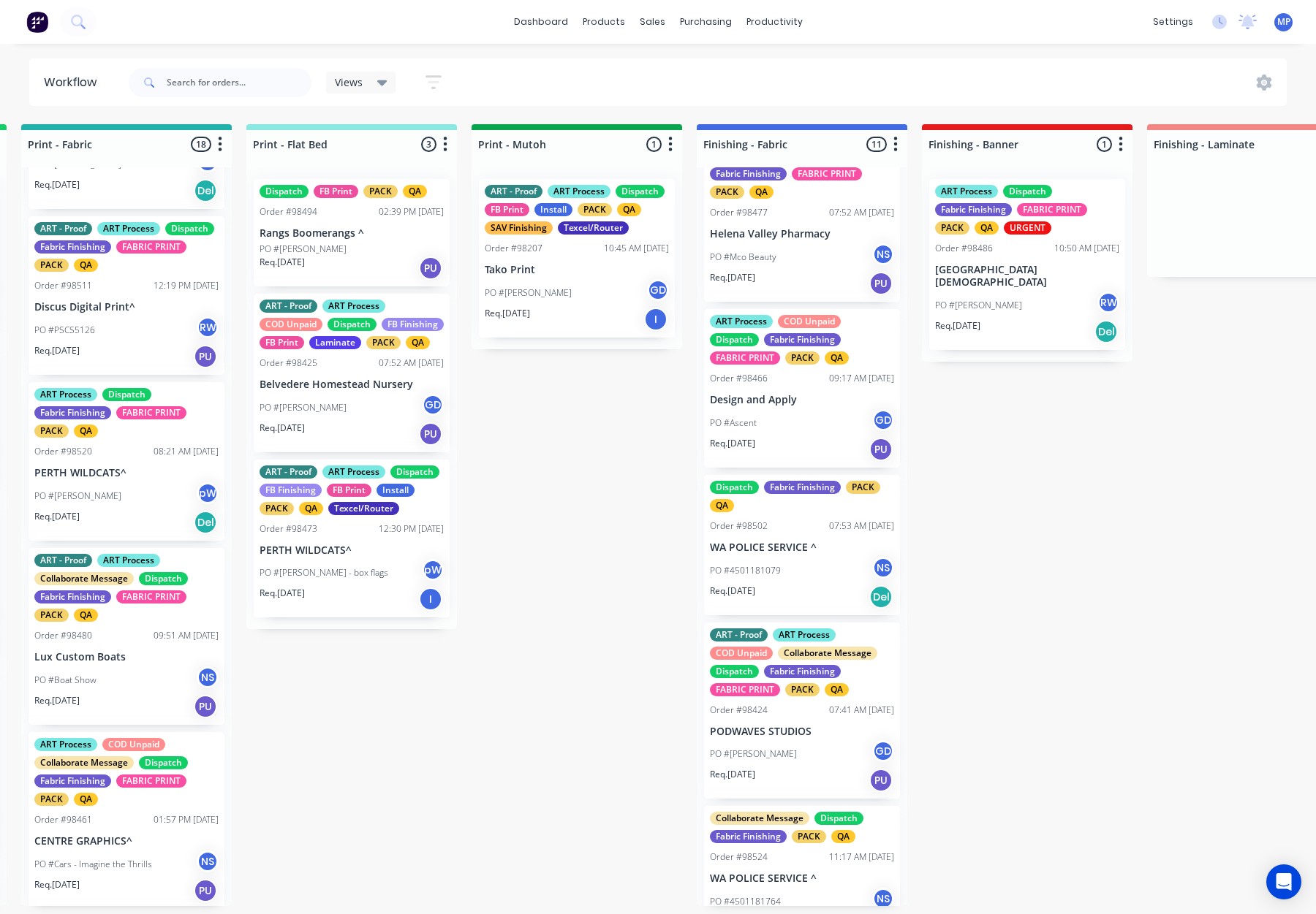
scroll to position [773, 0]
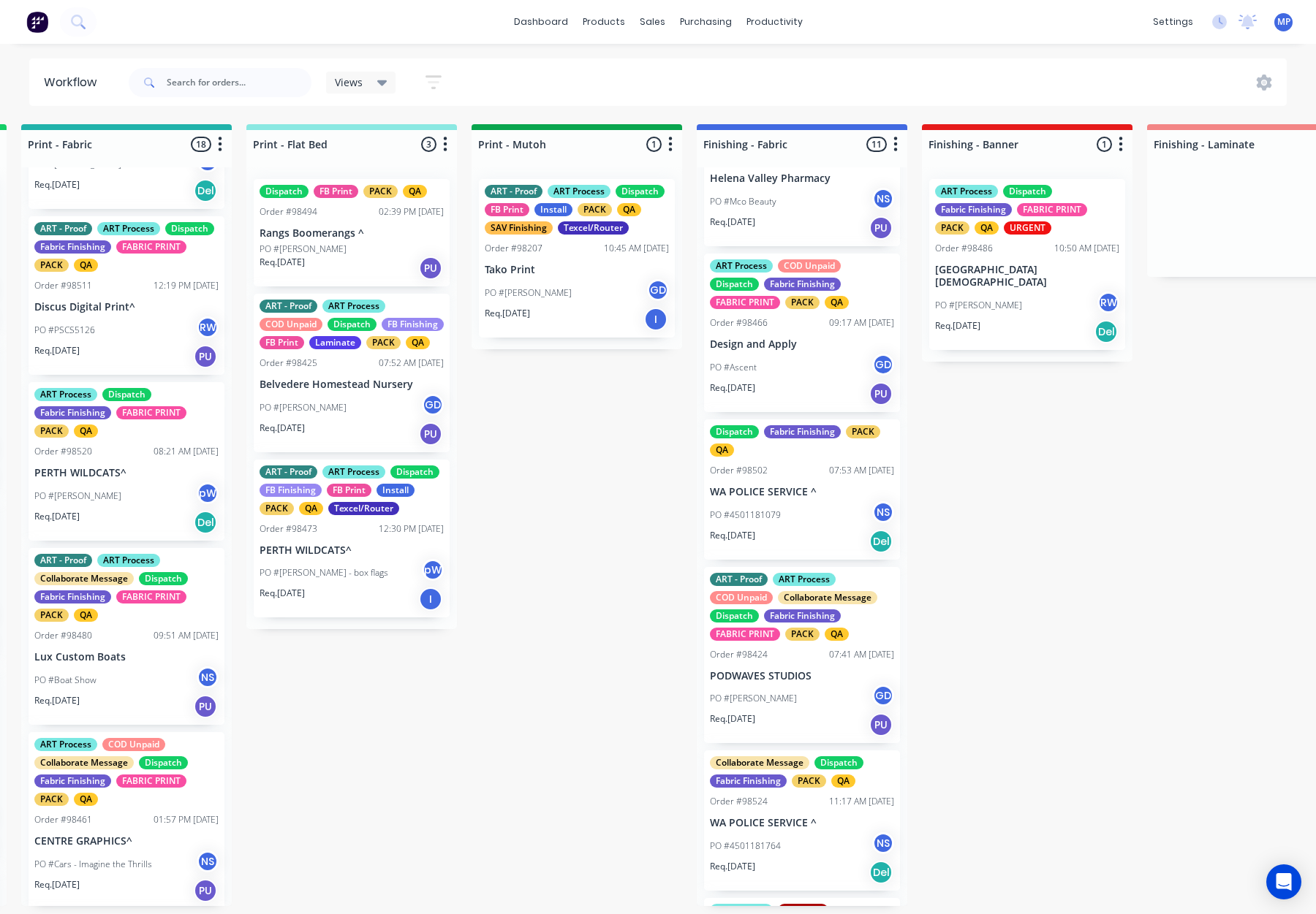
click at [791, 351] on div "ART Process COD Unpaid Dispatch Fabric Finishing FABRIC PRINT PACK QA Order #98…" at bounding box center [802, 333] width 196 height 158
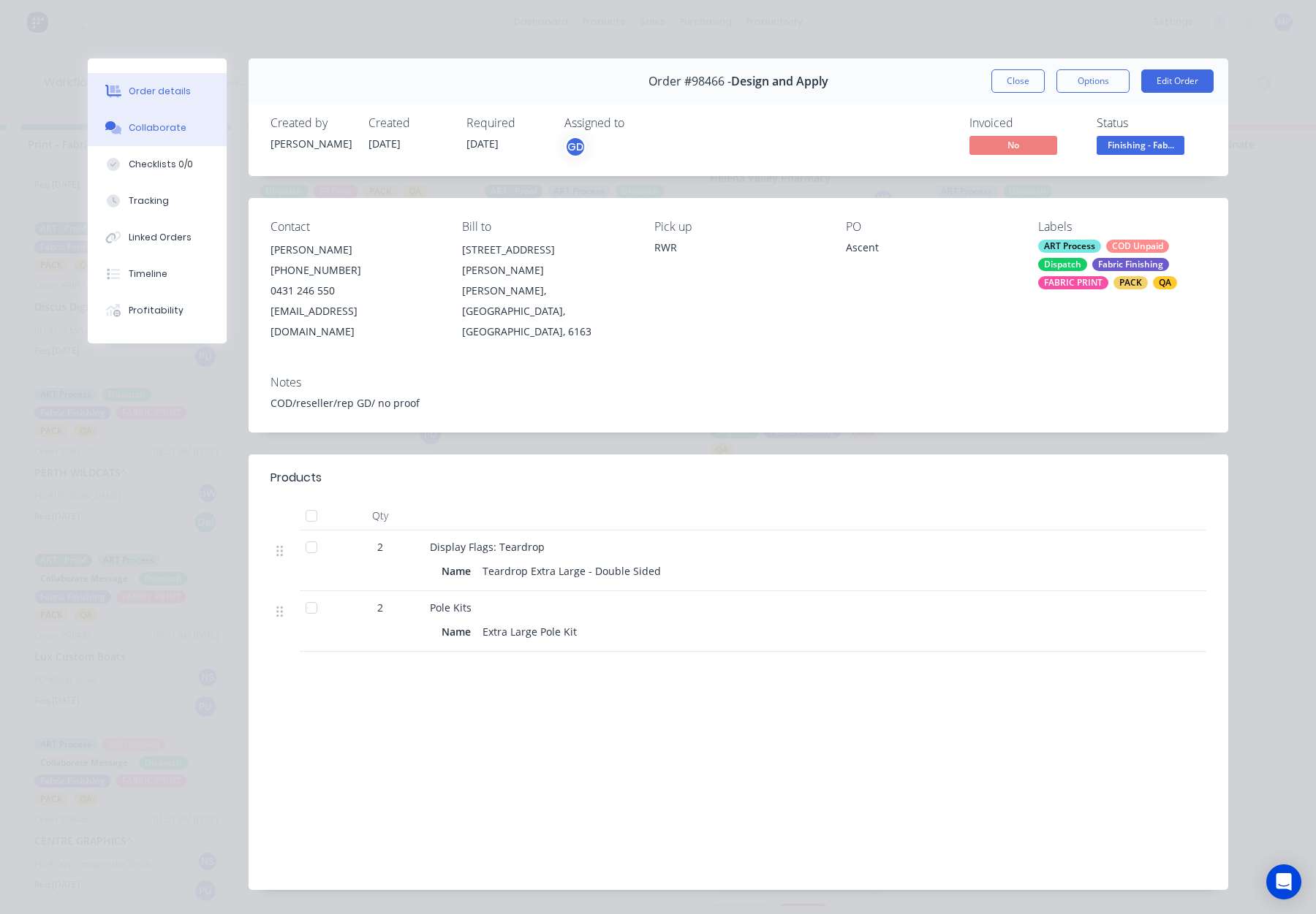
click at [170, 129] on div "Collaborate" at bounding box center [157, 128] width 58 height 13
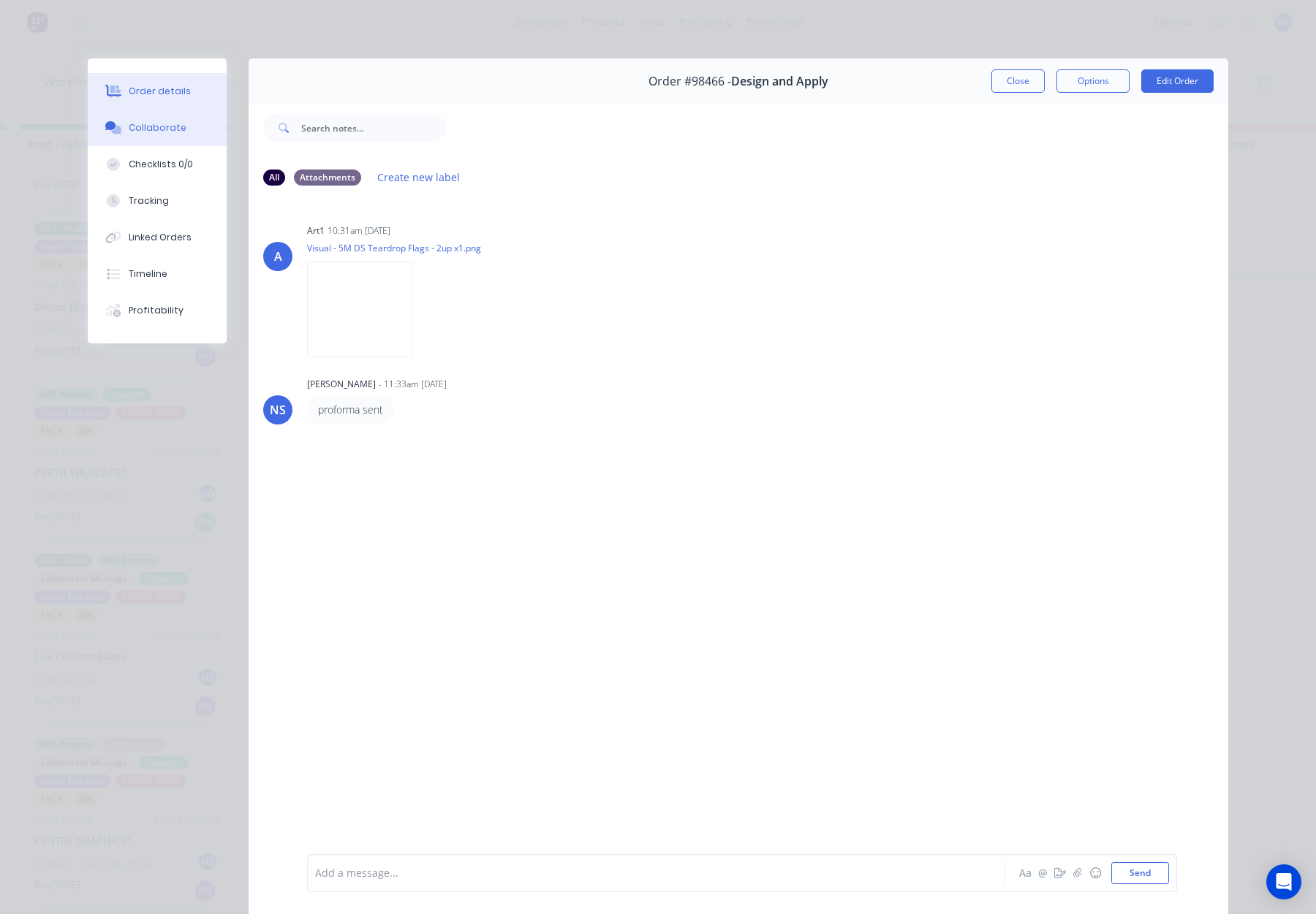
click at [185, 80] on button "Order details" at bounding box center [157, 91] width 139 height 37
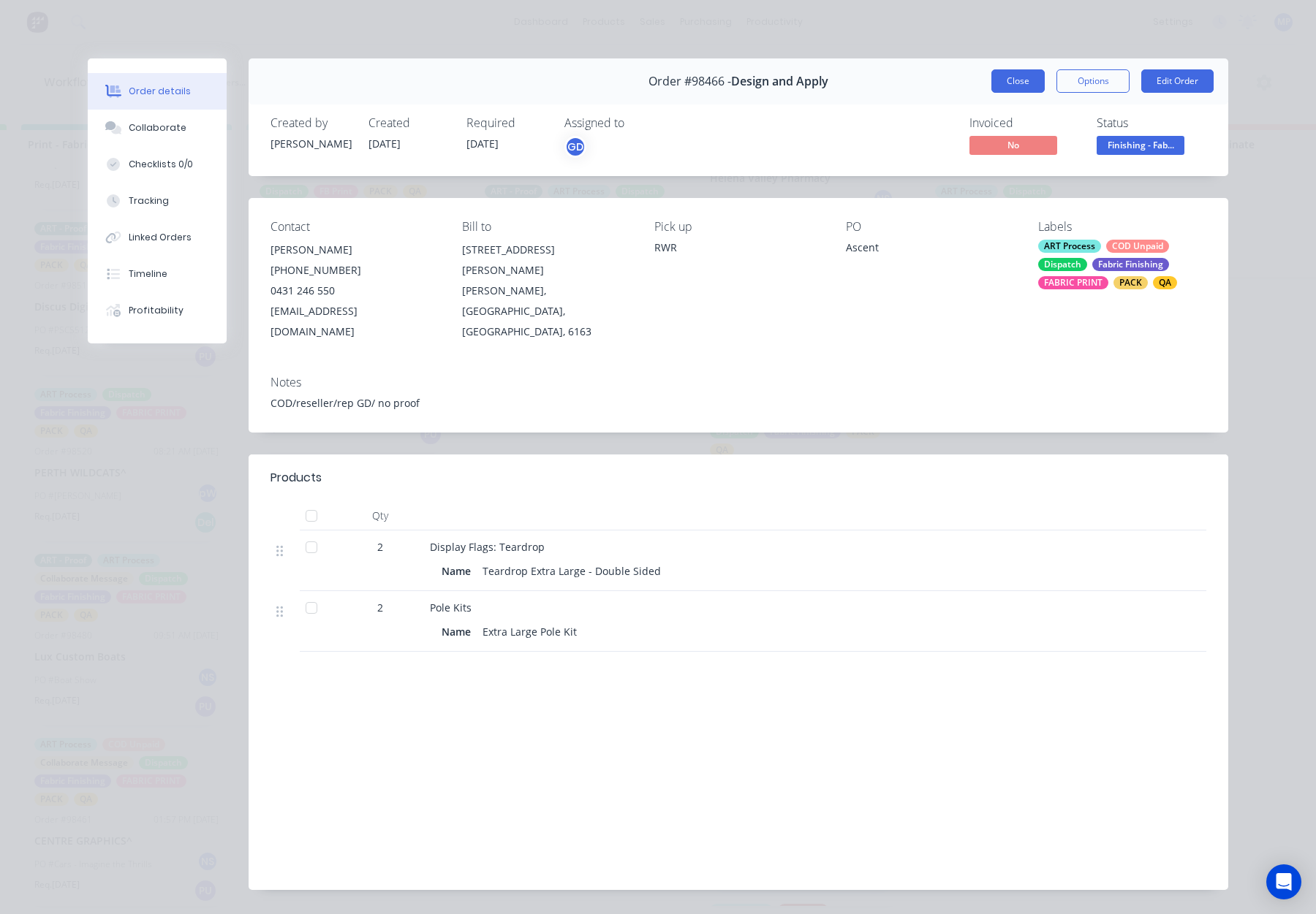
click at [1023, 78] on button "Close" at bounding box center [1018, 81] width 54 height 23
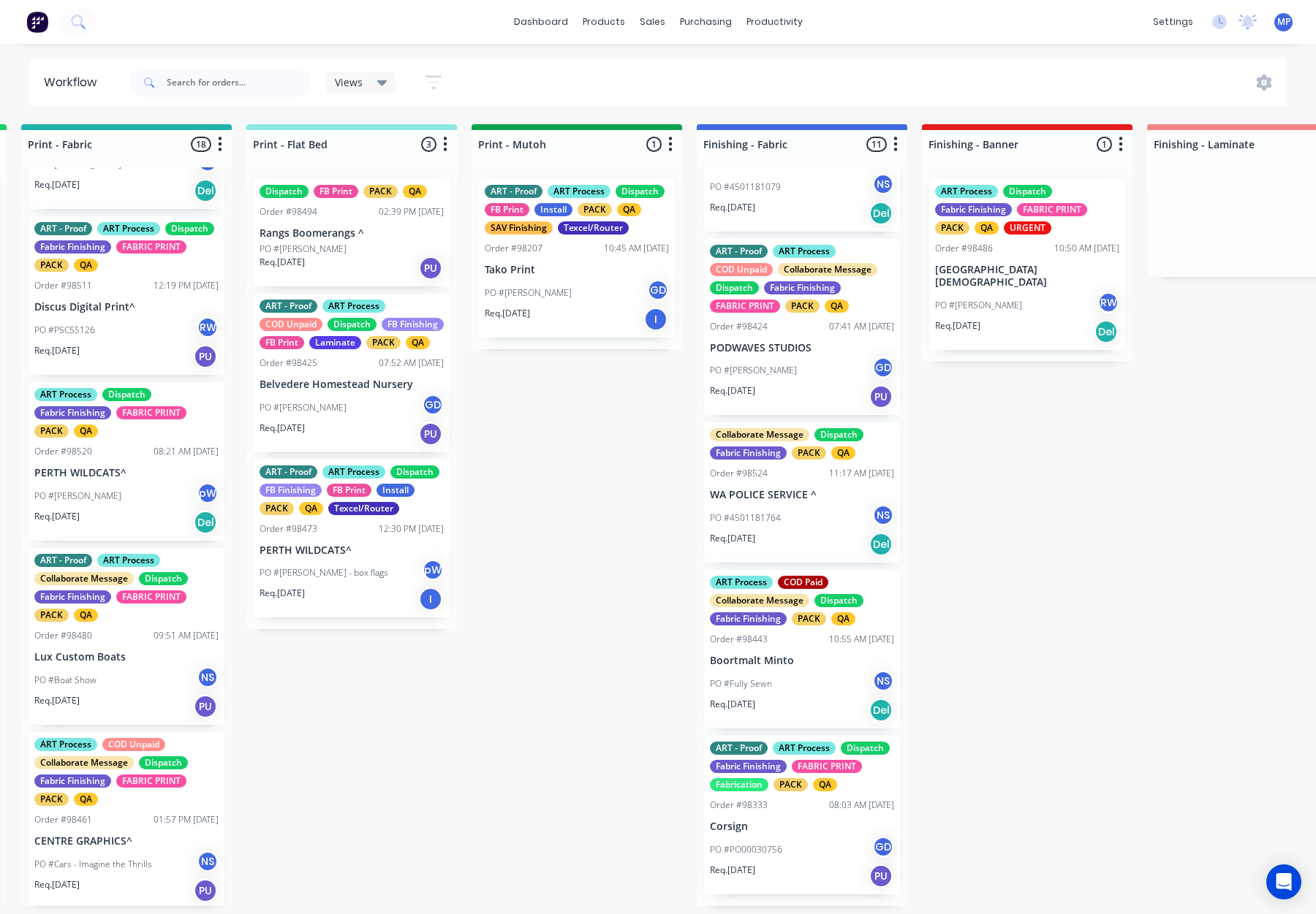
scroll to position [1106, 0]
click at [785, 322] on div "Order #98424 07:41 AM 02/09/25" at bounding box center [802, 326] width 184 height 13
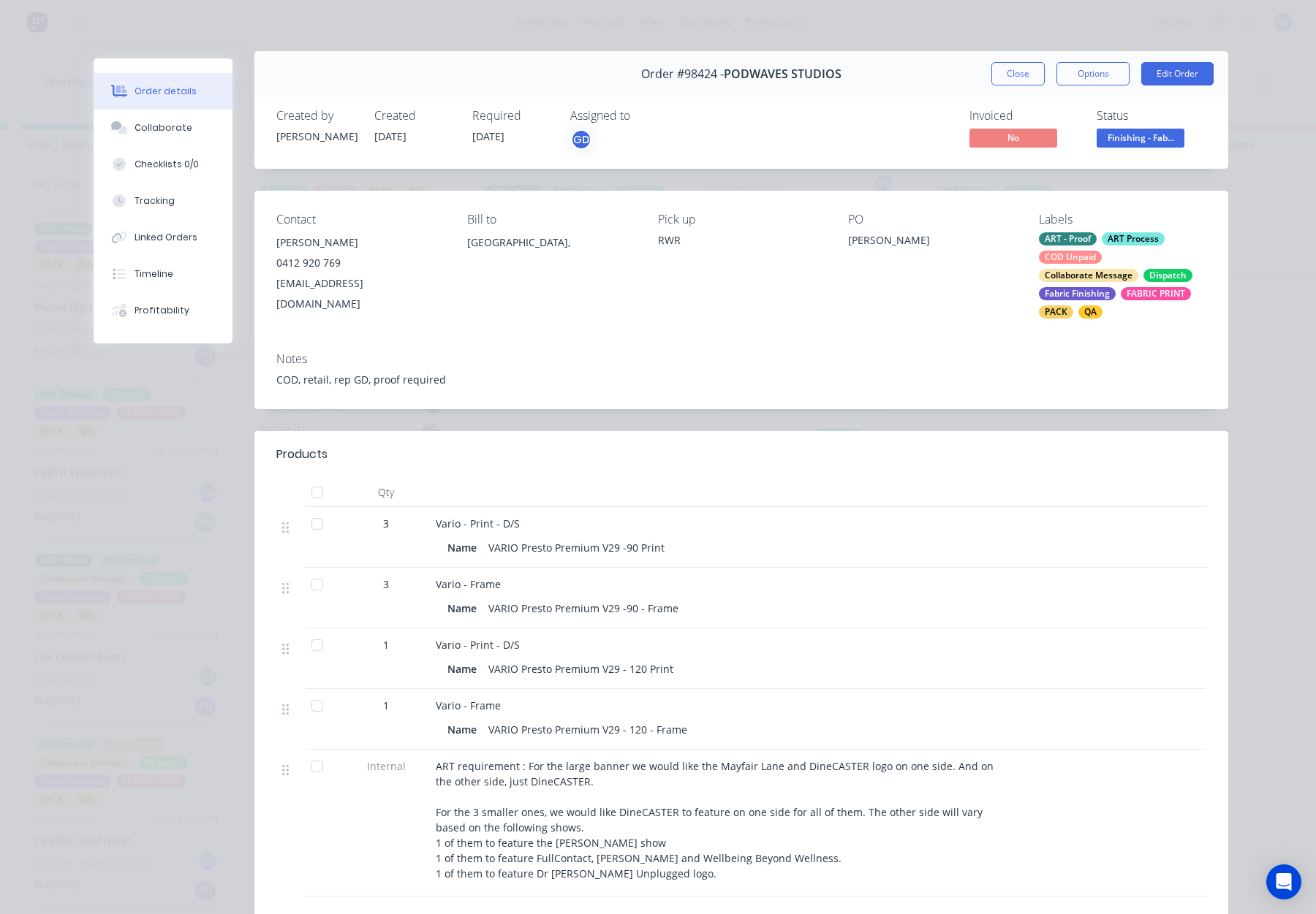
scroll to position [30, 0]
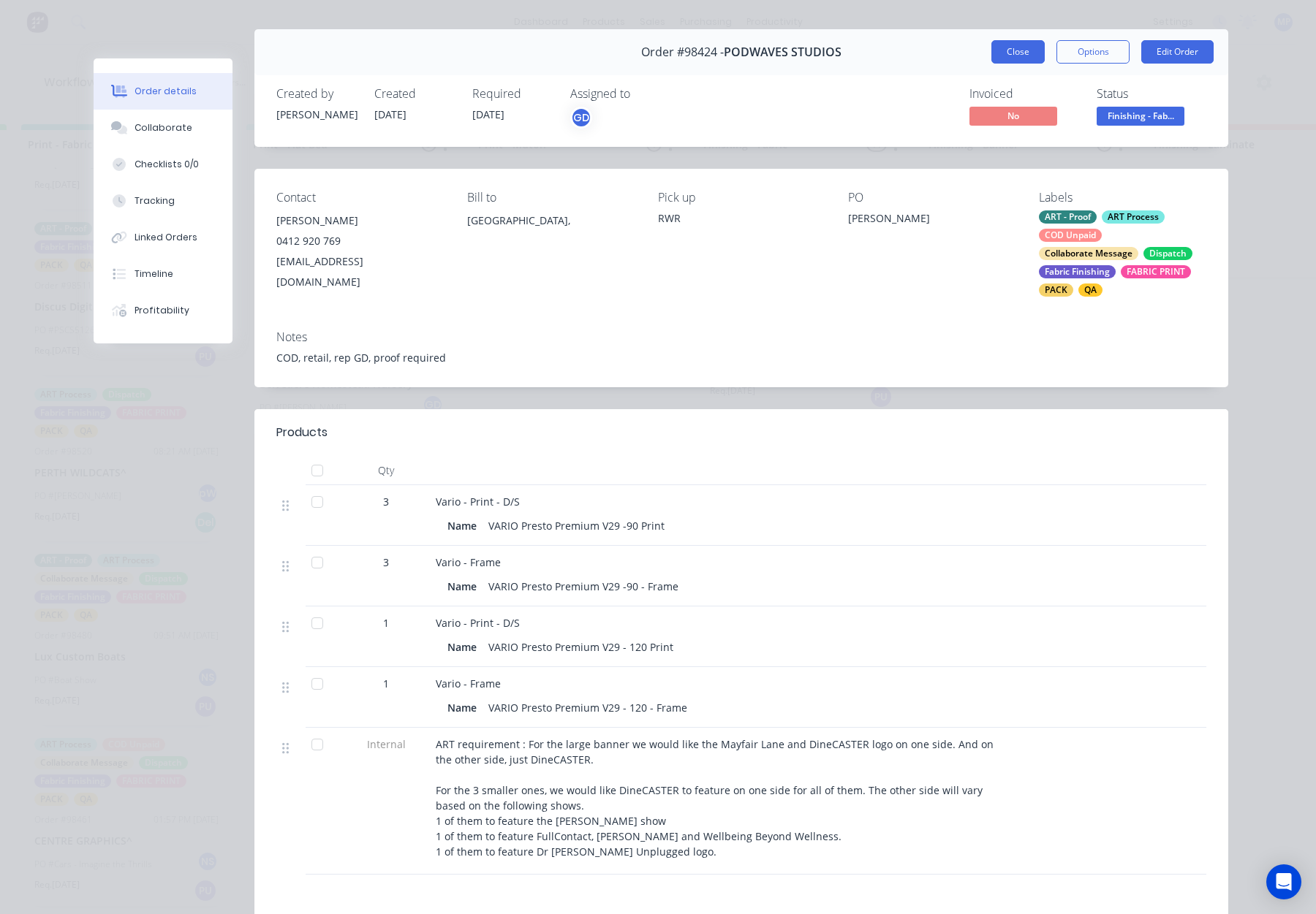
click at [1017, 54] on button "Close" at bounding box center [1018, 52] width 54 height 23
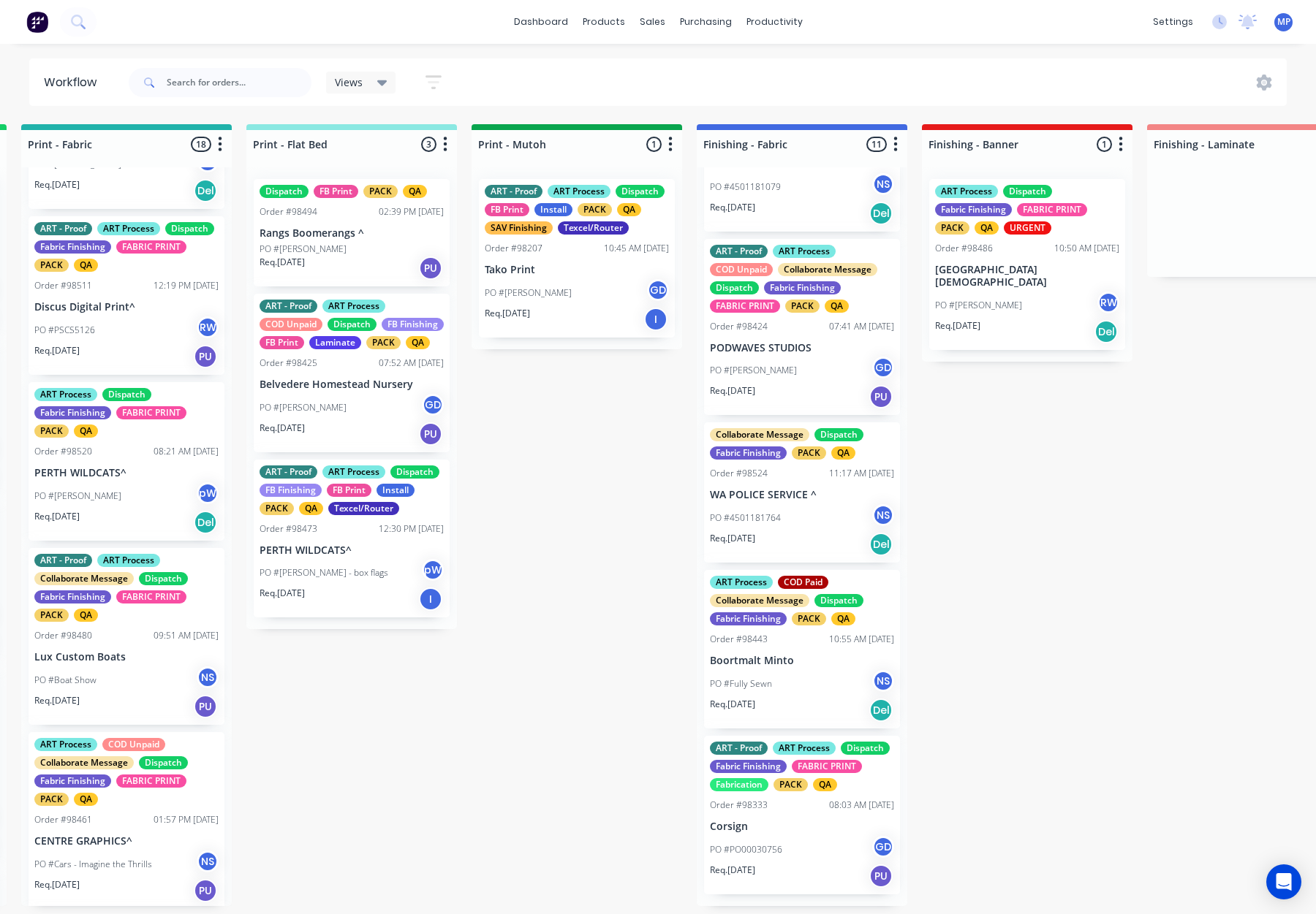
scroll to position [1119, 0]
click at [833, 633] on div "10:55 AM 03/09/25" at bounding box center [862, 639] width 65 height 13
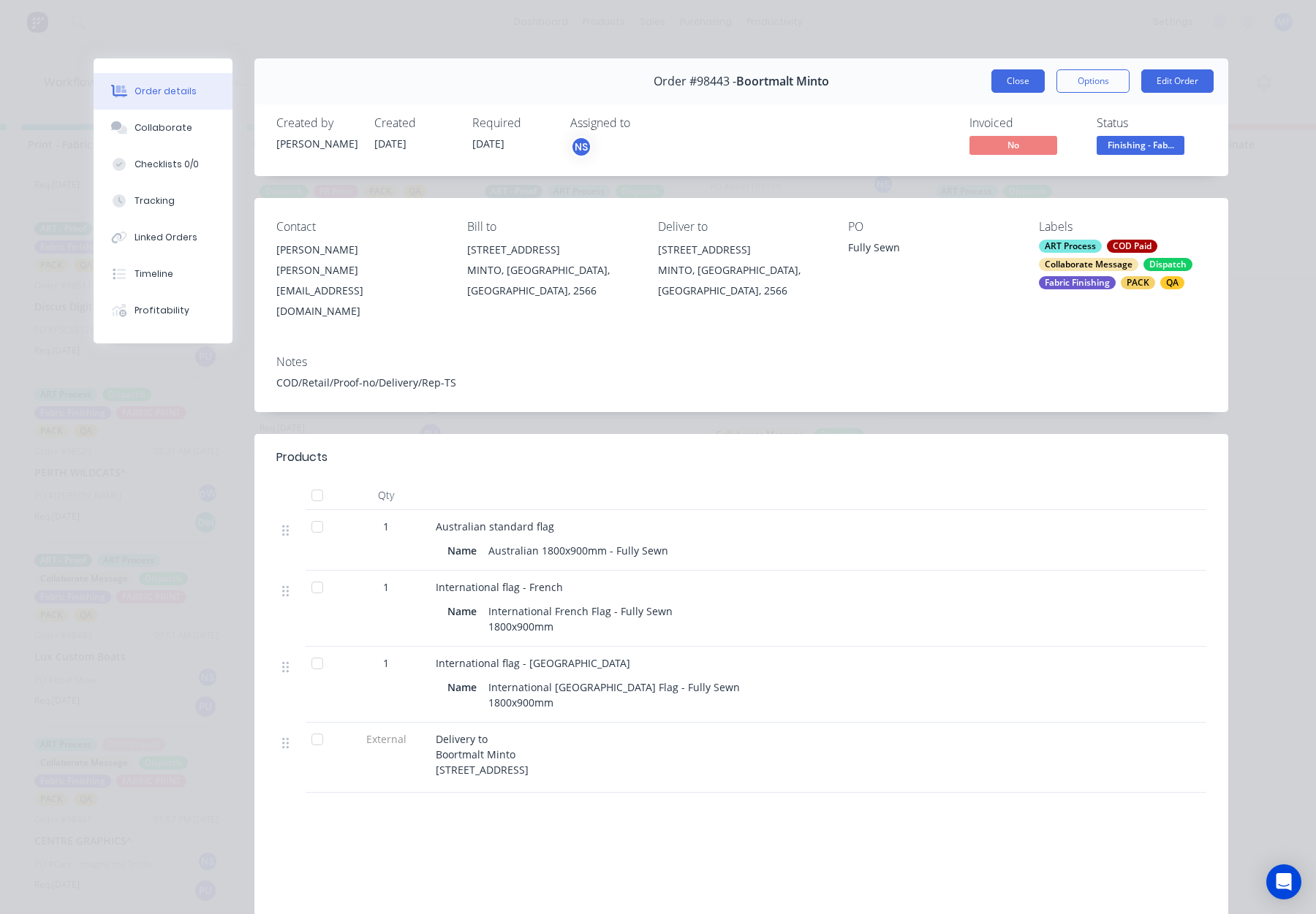
click at [1015, 78] on button "Close" at bounding box center [1018, 81] width 54 height 23
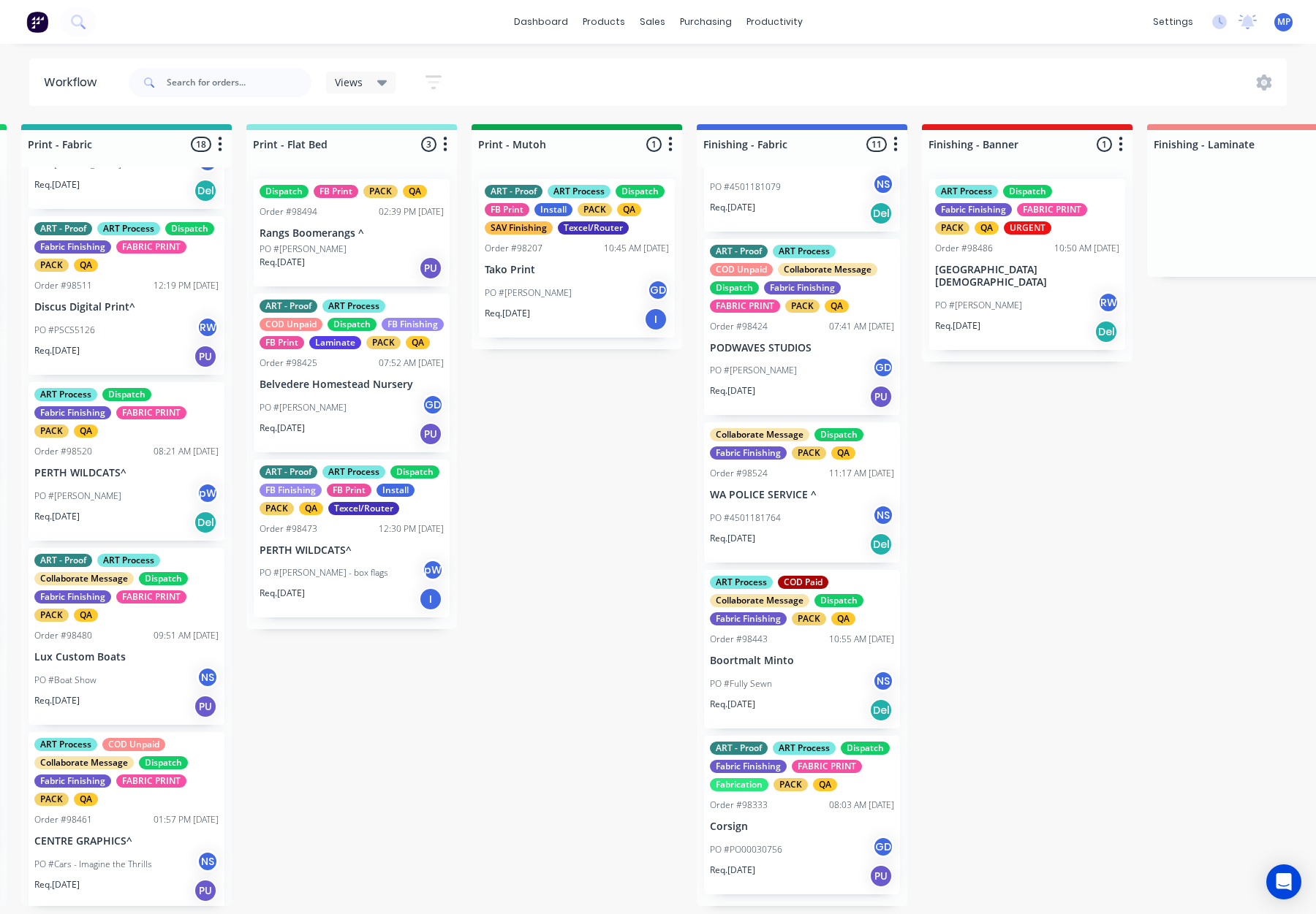
click at [779, 807] on div "Order #98333 08:03 AM 22/08/25" at bounding box center [802, 805] width 184 height 13
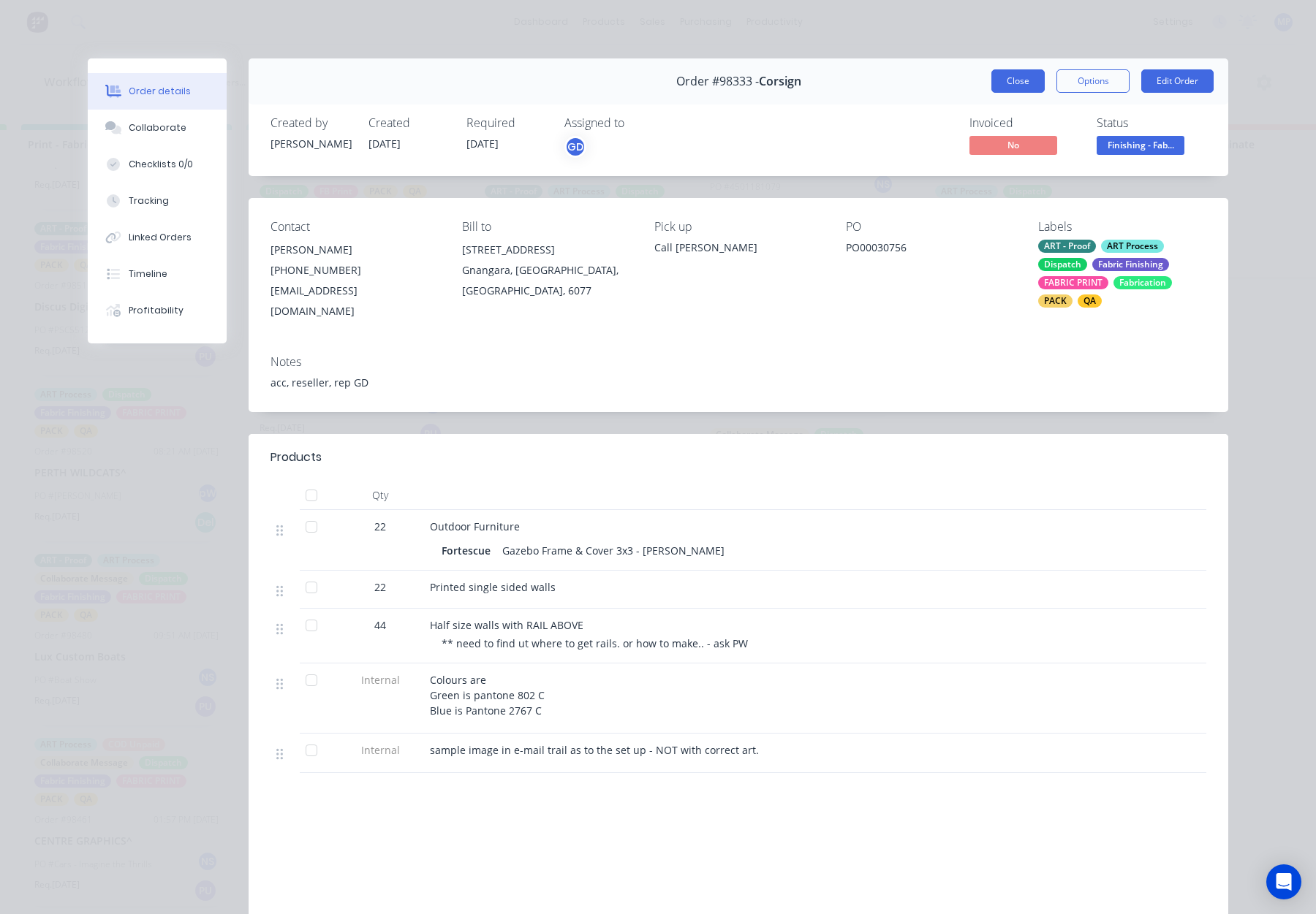
click at [1011, 82] on button "Close" at bounding box center [1018, 81] width 54 height 23
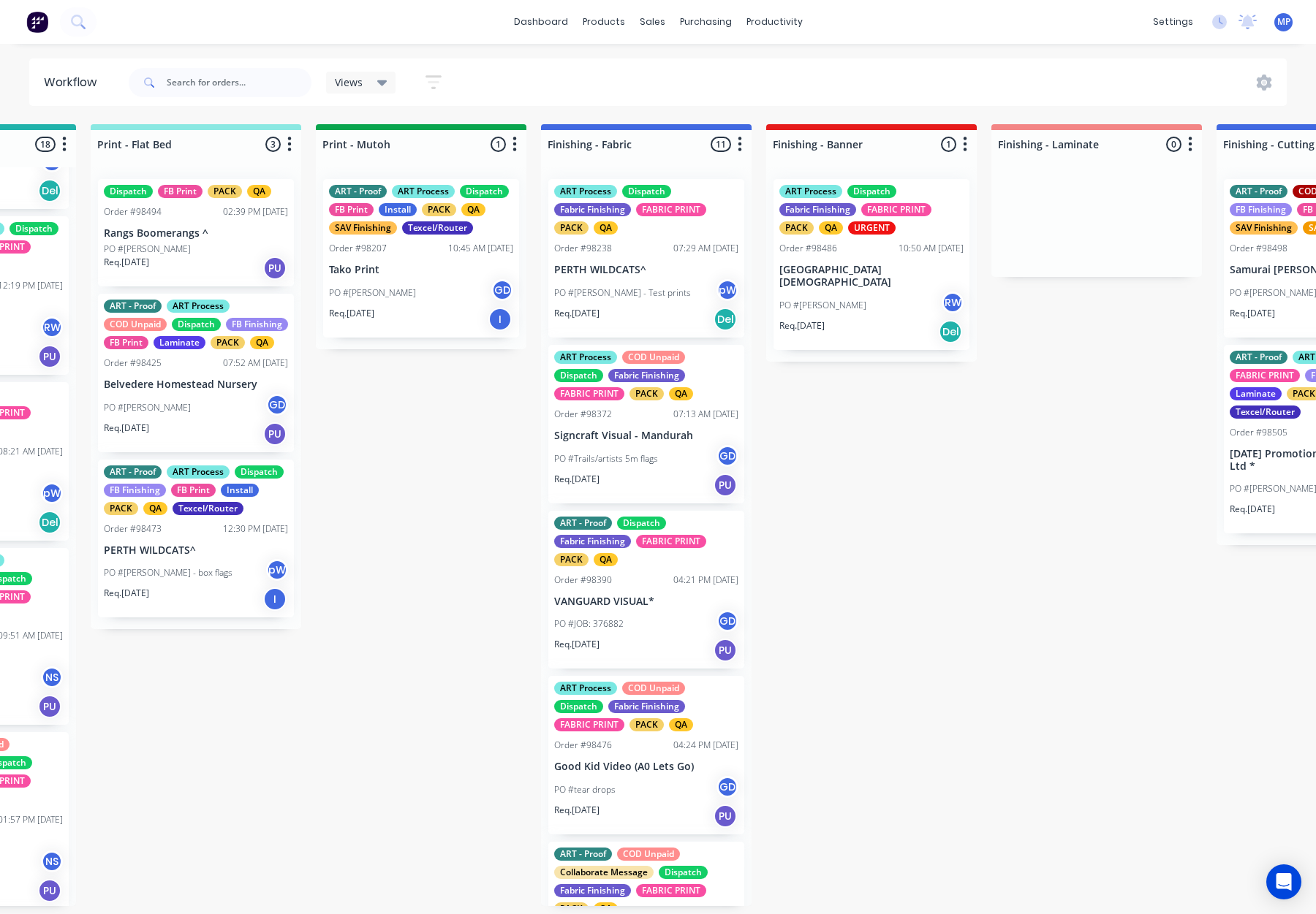
scroll to position [0, 2194]
click at [879, 279] on p "ESPERANCE ANGLICAN COMMUNITY SCHOOL" at bounding box center [870, 276] width 184 height 25
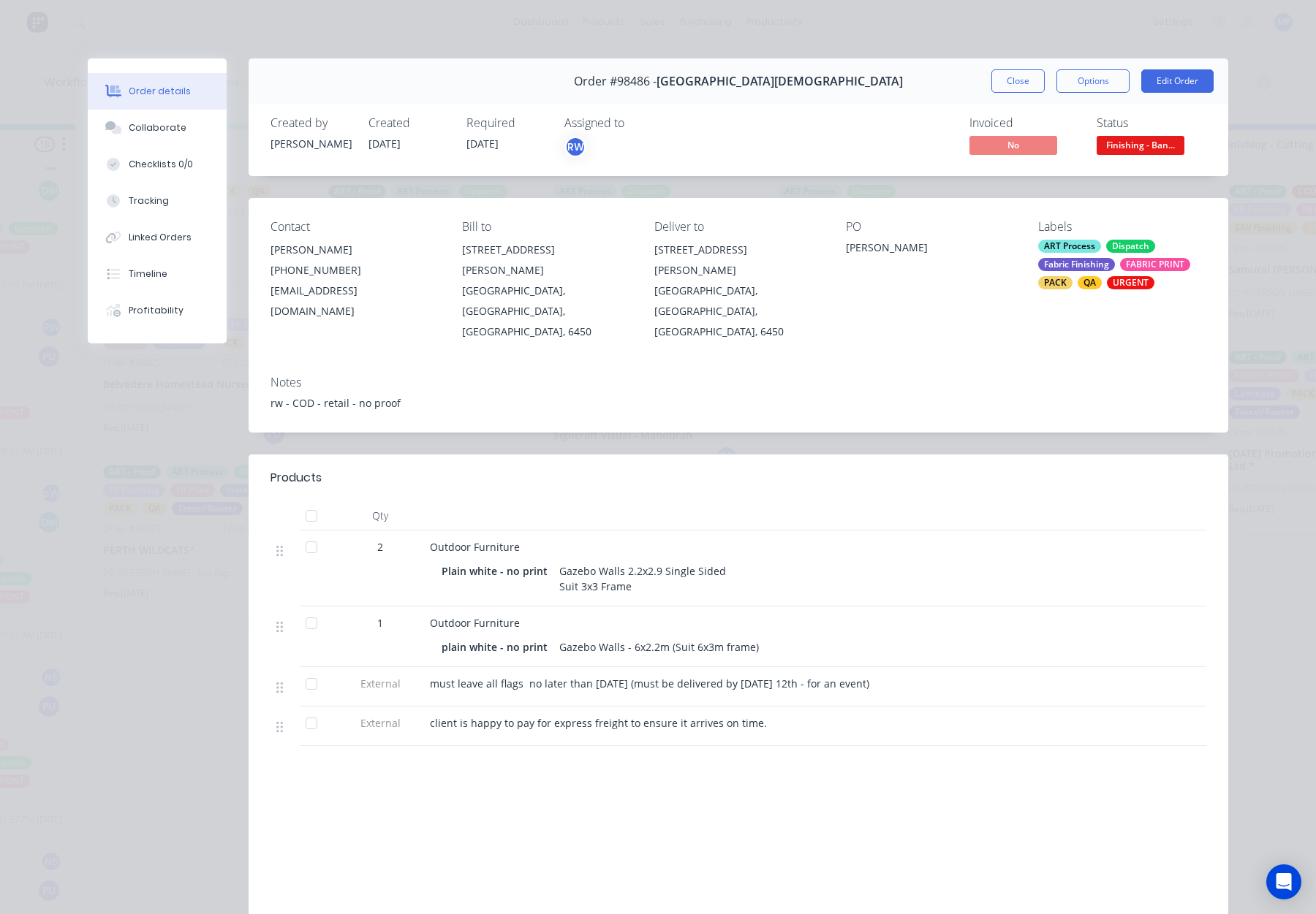
click at [1143, 150] on span "Finishing - Ban..." at bounding box center [1141, 145] width 88 height 18
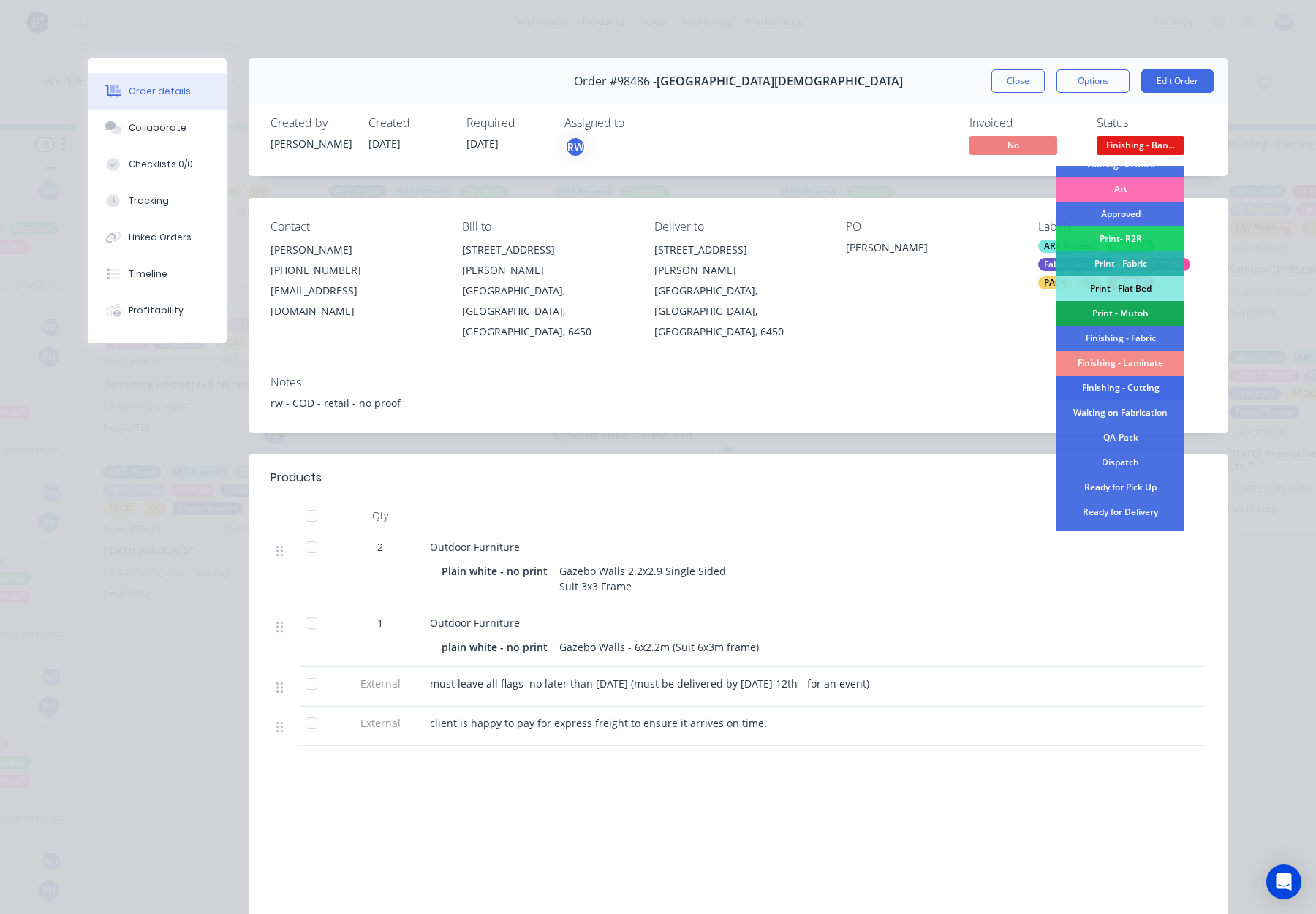
scroll to position [146, 0]
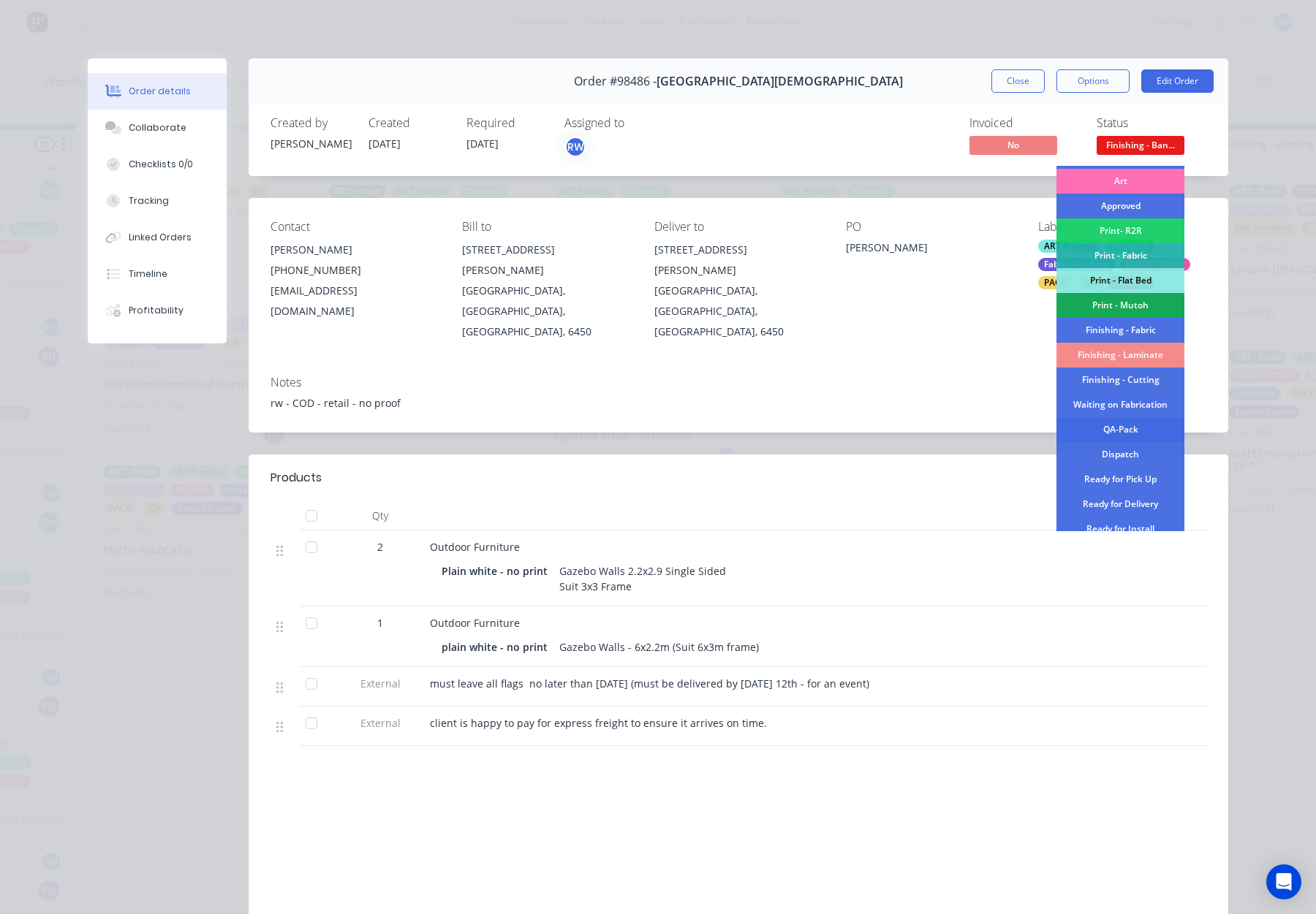
click at [1133, 424] on div "QA-Pack" at bounding box center [1120, 430] width 128 height 25
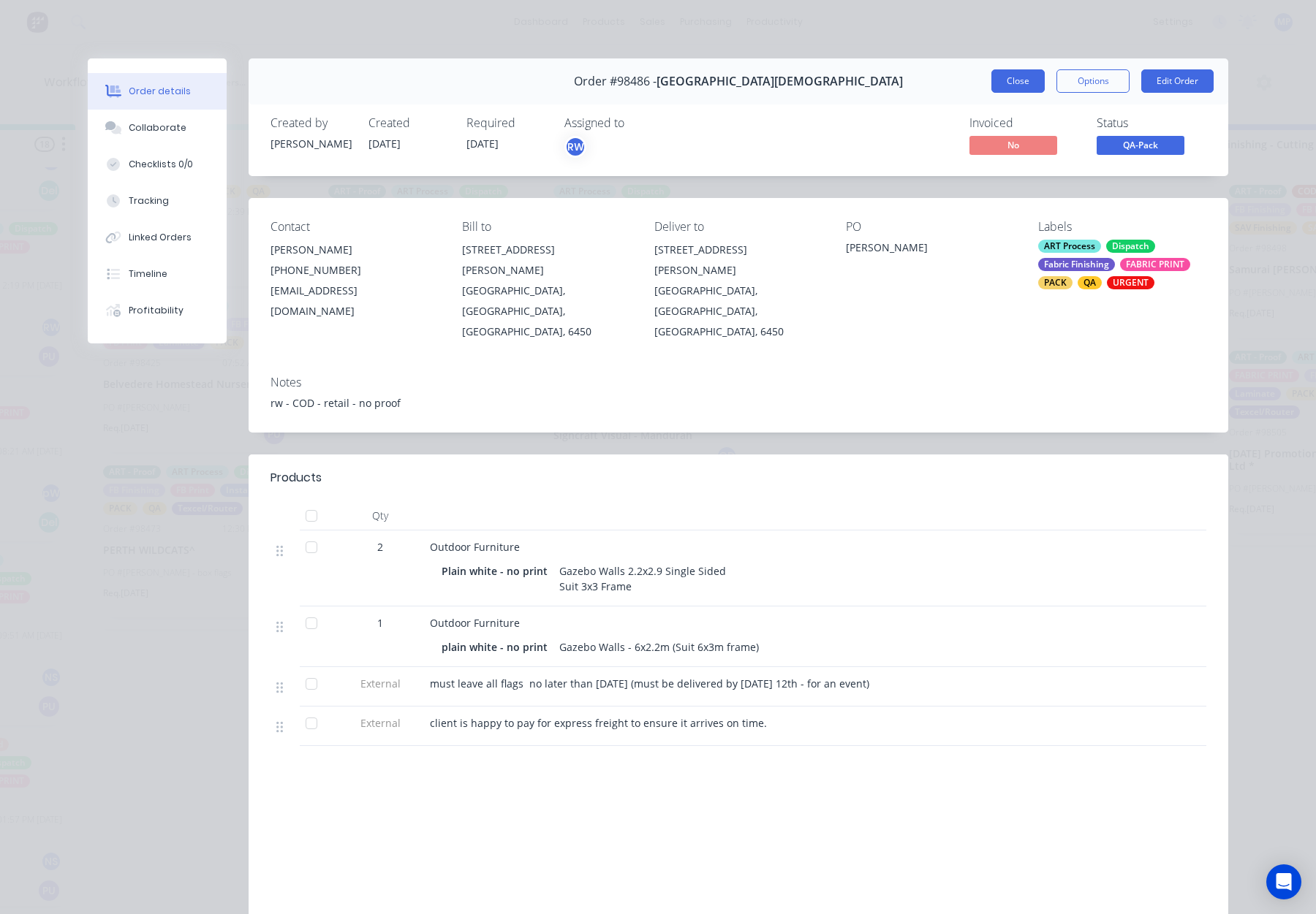
click at [1023, 87] on button "Close" at bounding box center [1018, 81] width 54 height 23
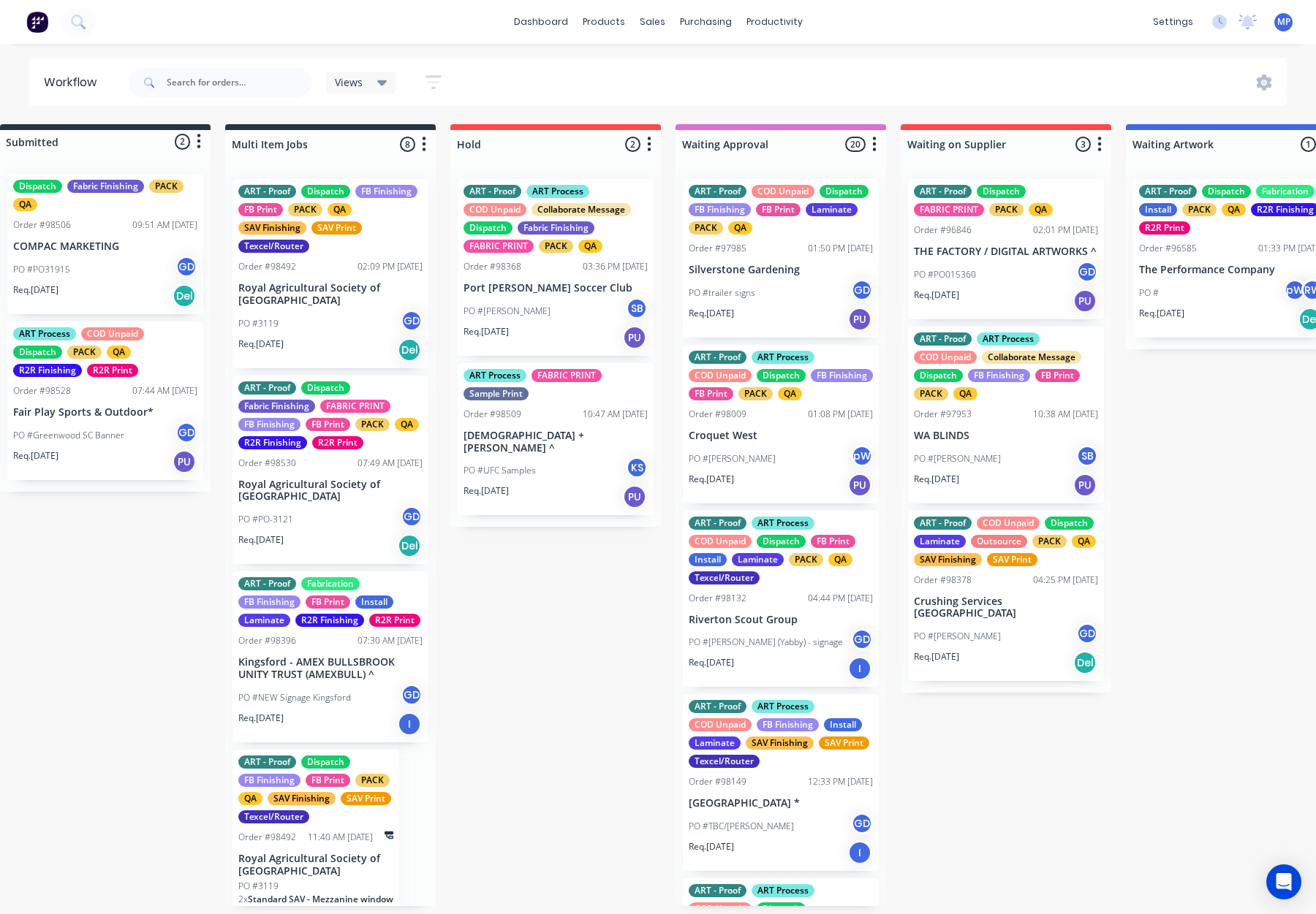
scroll to position [0, 0]
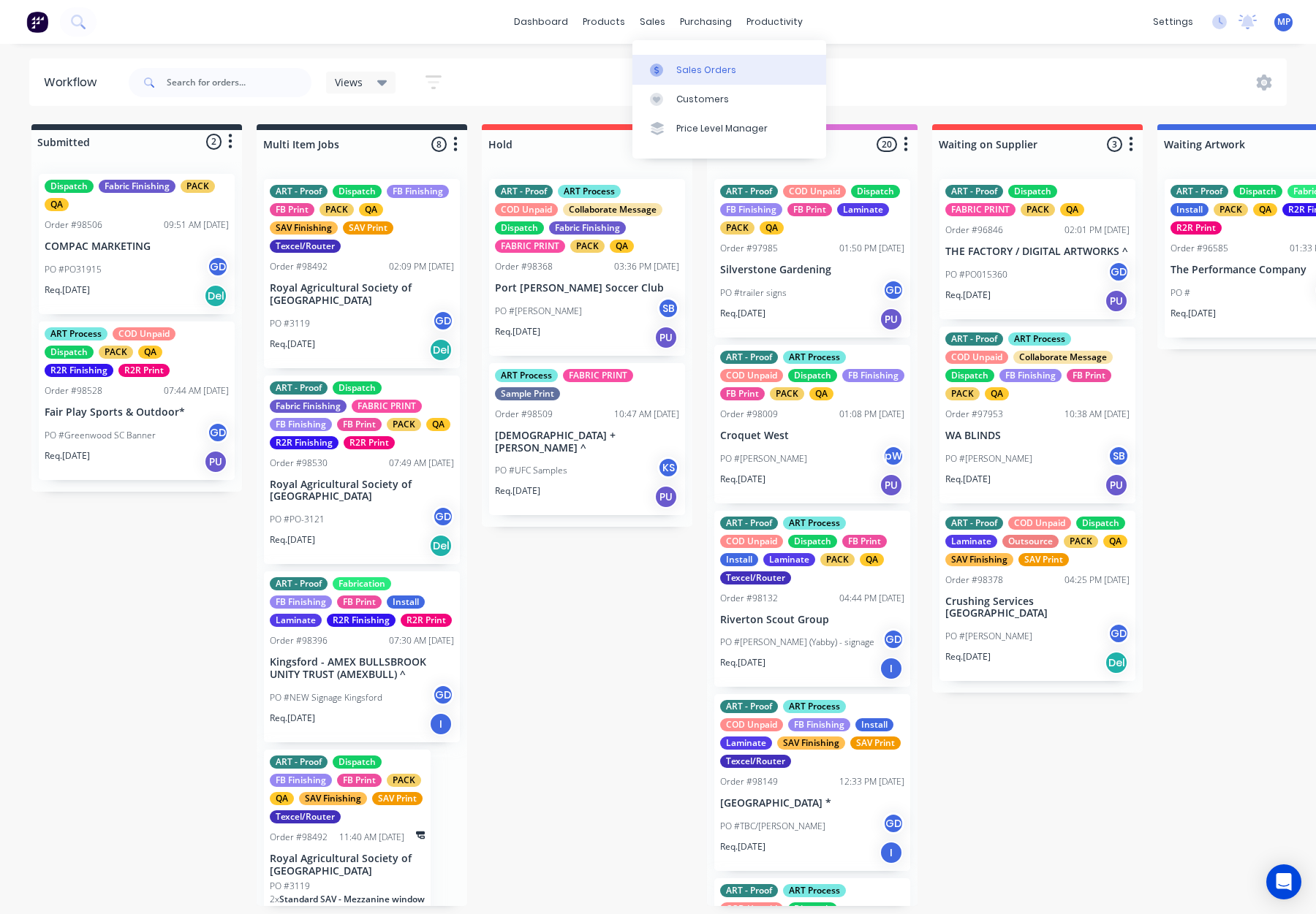
click at [665, 58] on link "Sales Orders" at bounding box center [729, 69] width 194 height 30
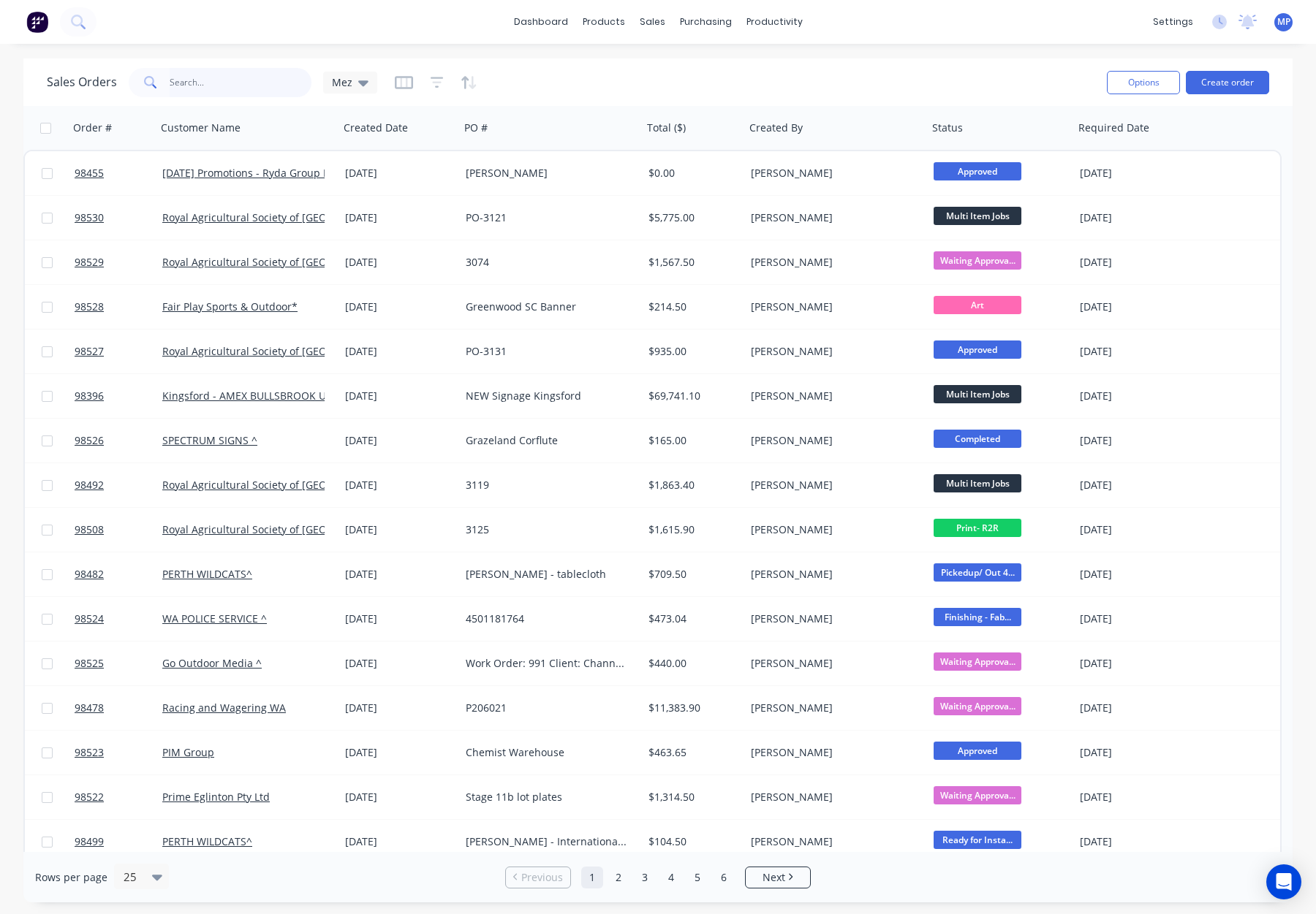
drag, startPoint x: 186, startPoint y: 80, endPoint x: 255, endPoint y: 88, distance: 69.5
click at [187, 80] on input "text" at bounding box center [241, 82] width 142 height 30
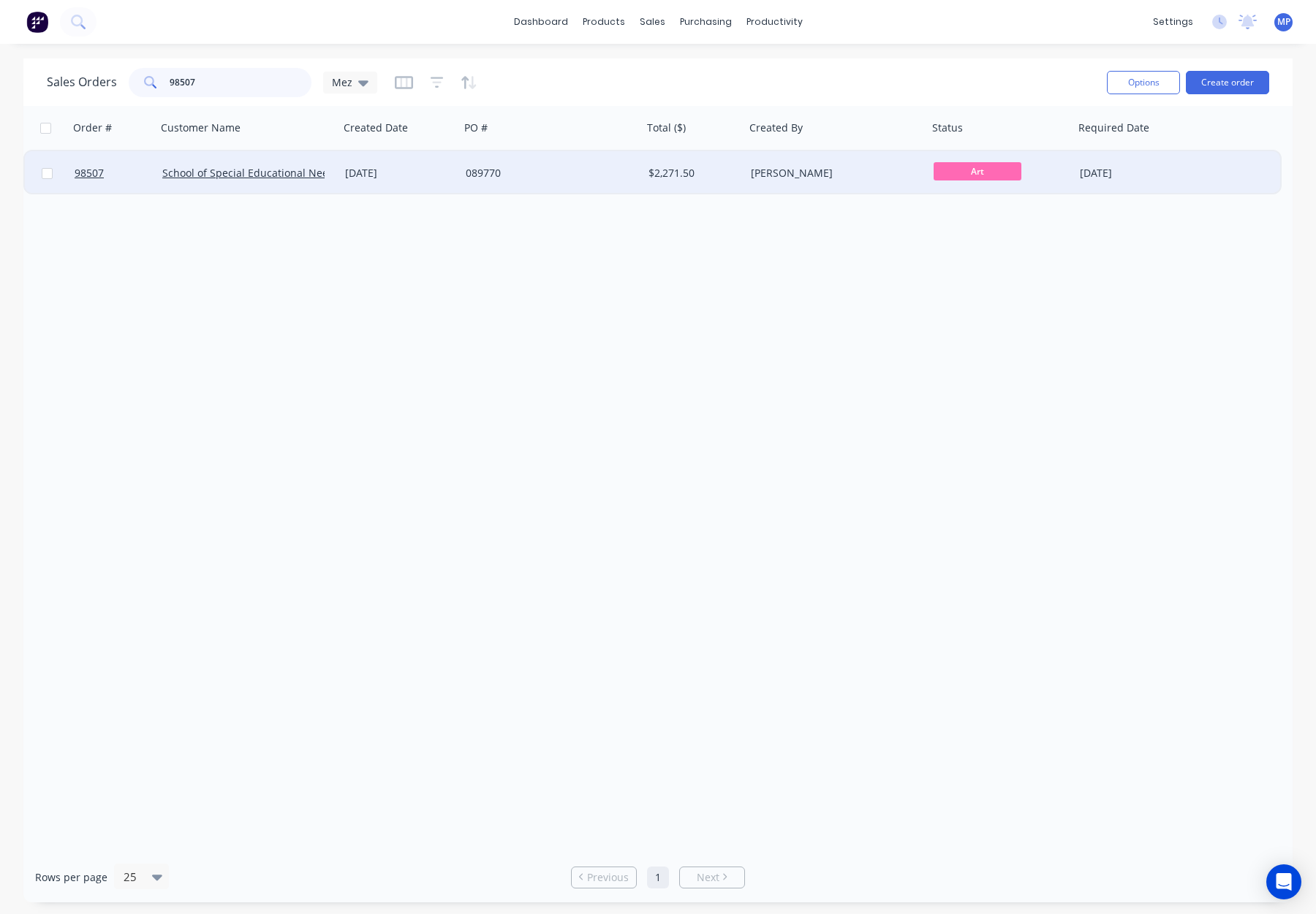
type input "98507"
click at [614, 173] on div "089770" at bounding box center [547, 173] width 162 height 14
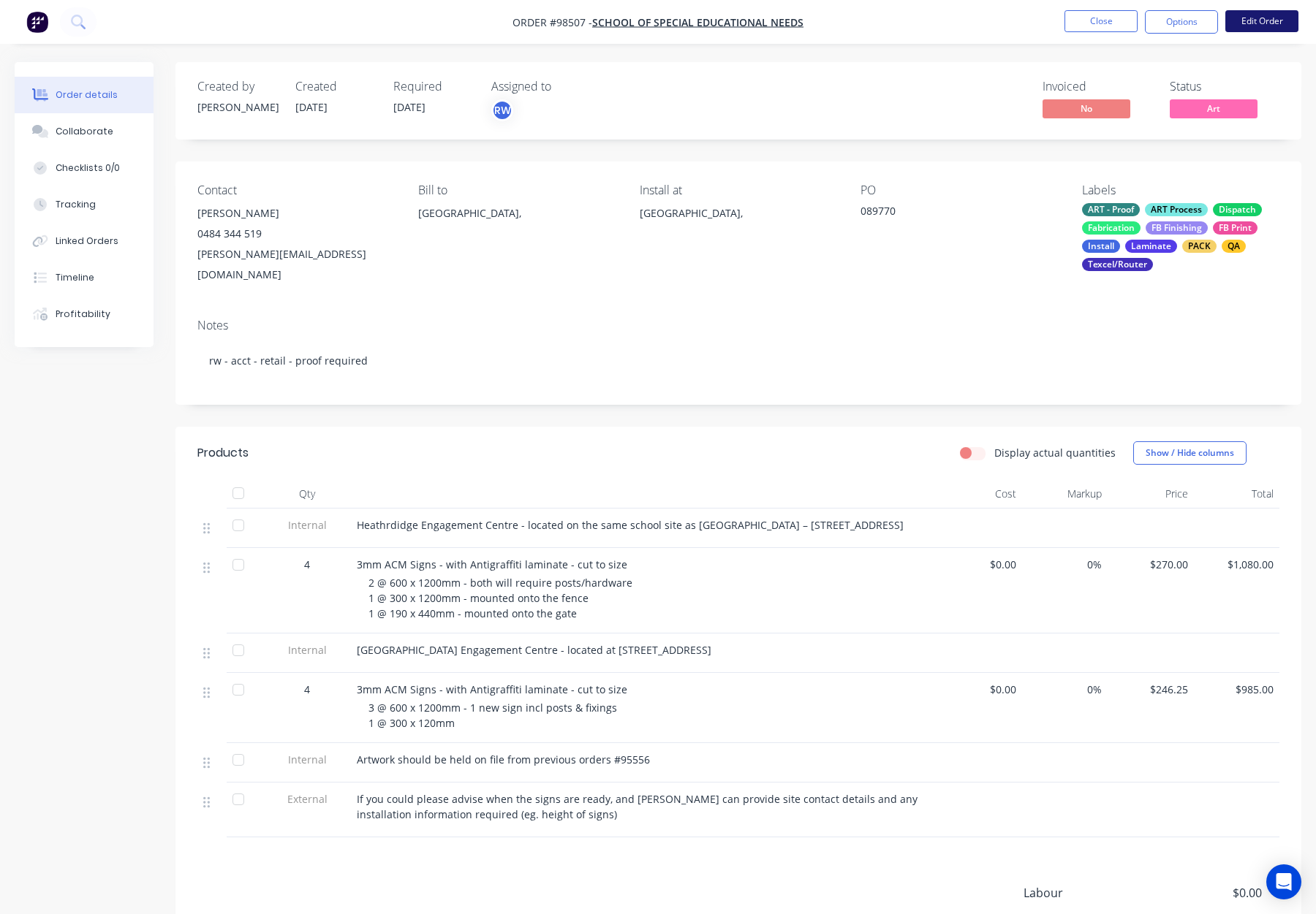
click at [1256, 23] on button "Edit Order" at bounding box center [1262, 21] width 73 height 22
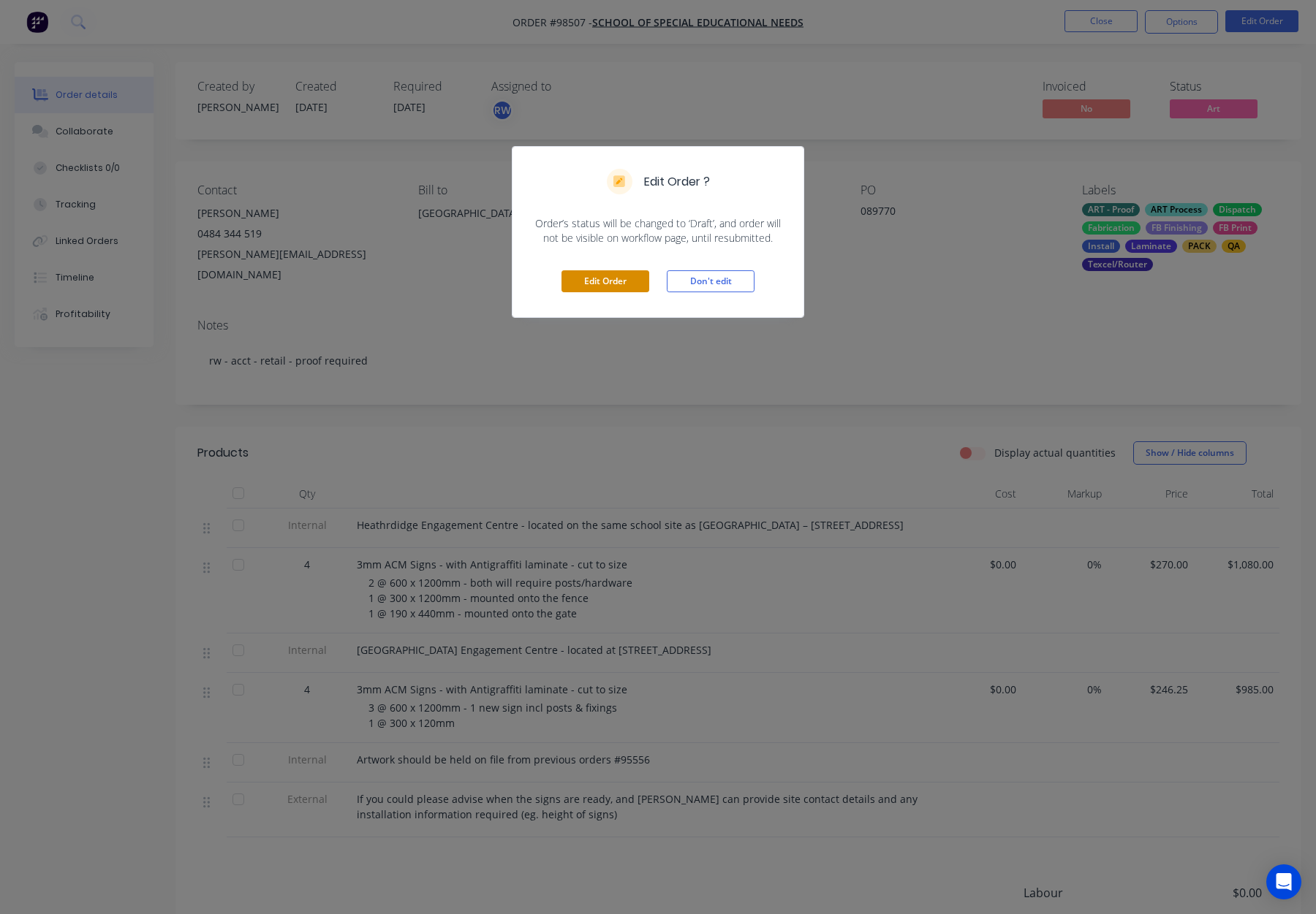
click at [567, 289] on button "Edit Order" at bounding box center [606, 281] width 88 height 22
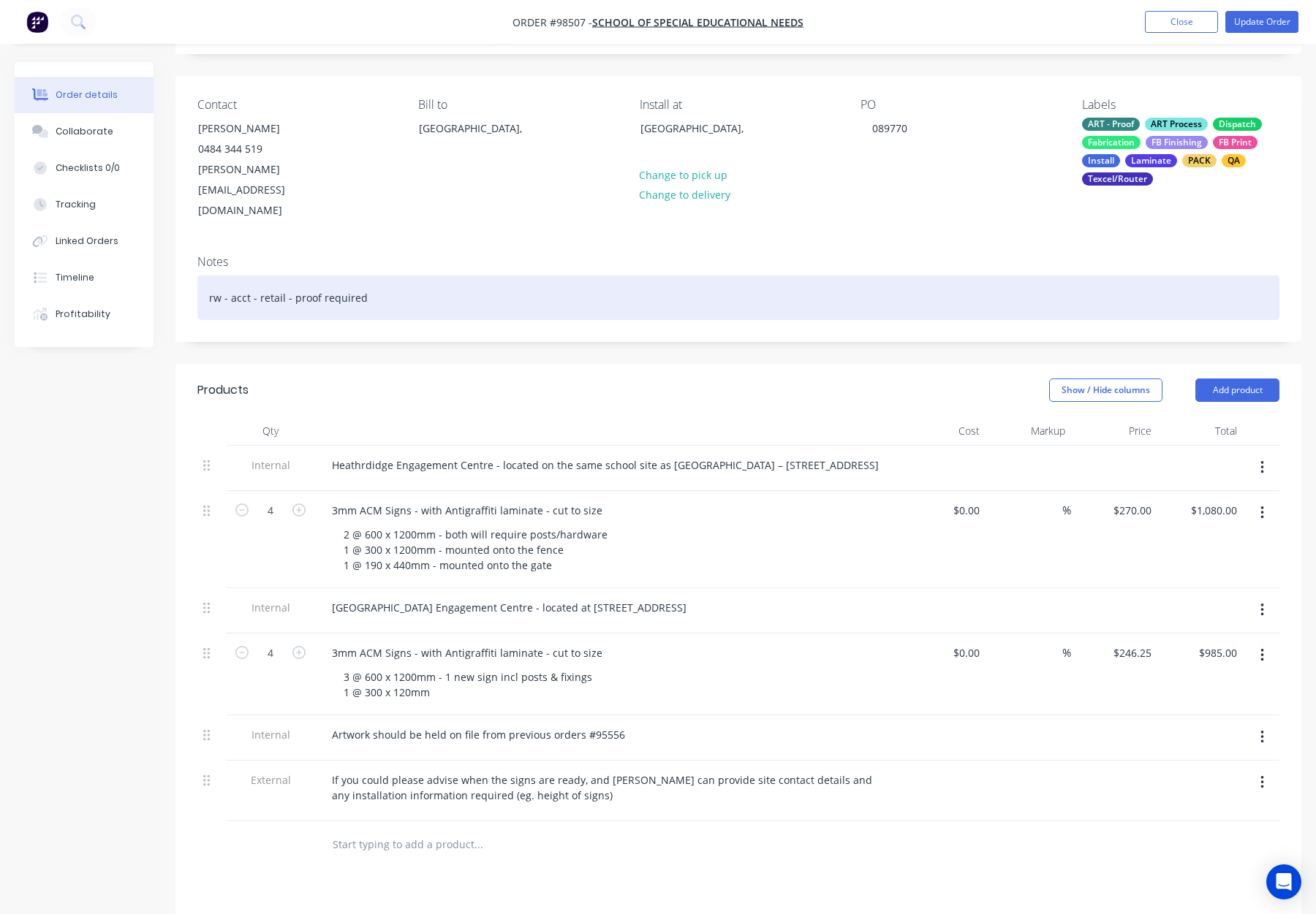
scroll to position [129, 0]
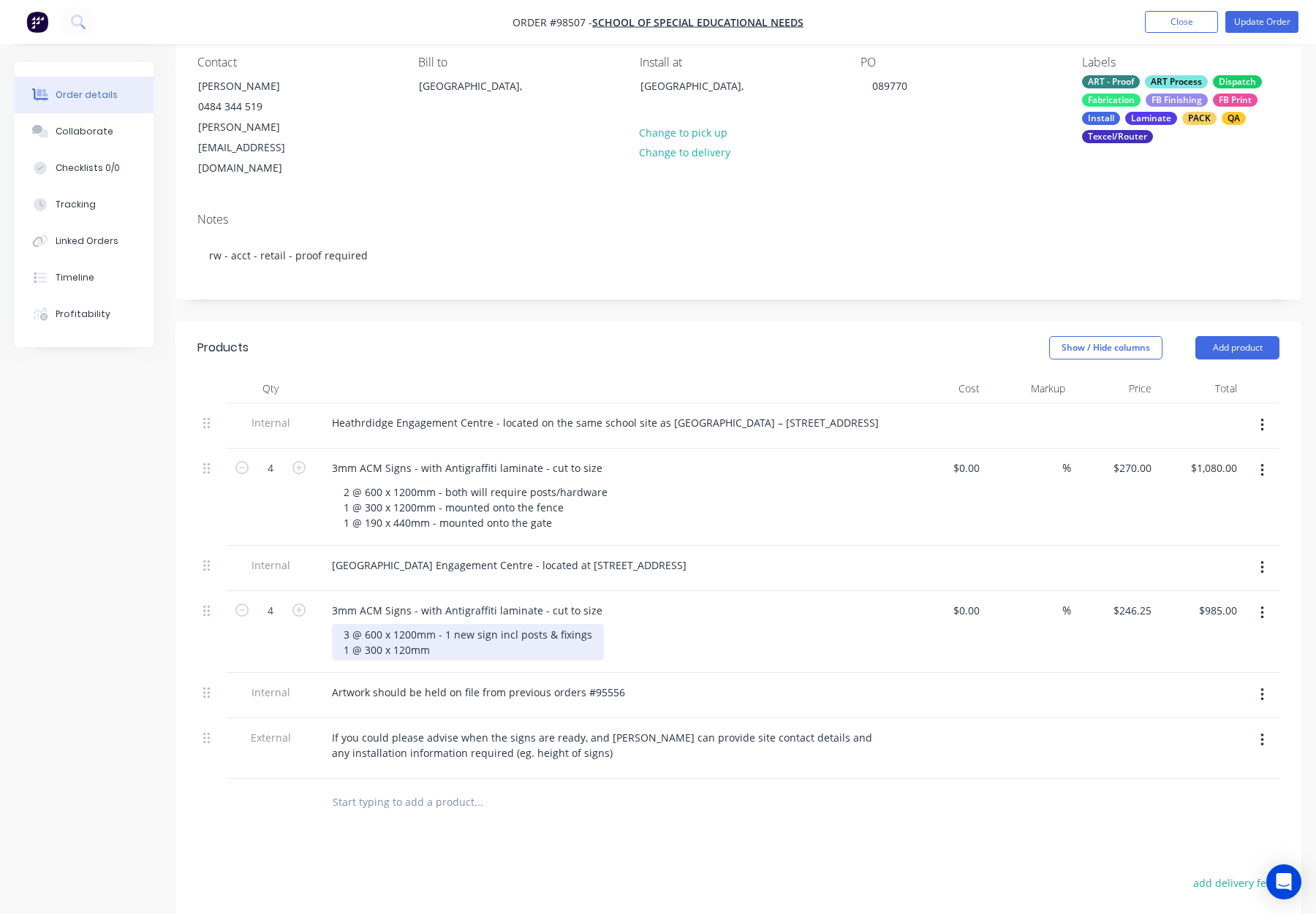
click at [411, 631] on div "3 @ 600 x 1200mm - 1 new sign incl posts & fixings 1 @ 300 x 120mm" at bounding box center [468, 642] width 272 height 37
click at [791, 624] on div "3 @ 600 x 1200mm - 1 new sign incl posts & fixings 1 @ 300 x 1200mm" at bounding box center [613, 642] width 562 height 37
click at [1245, 26] on button "Update Order" at bounding box center [1262, 21] width 73 height 22
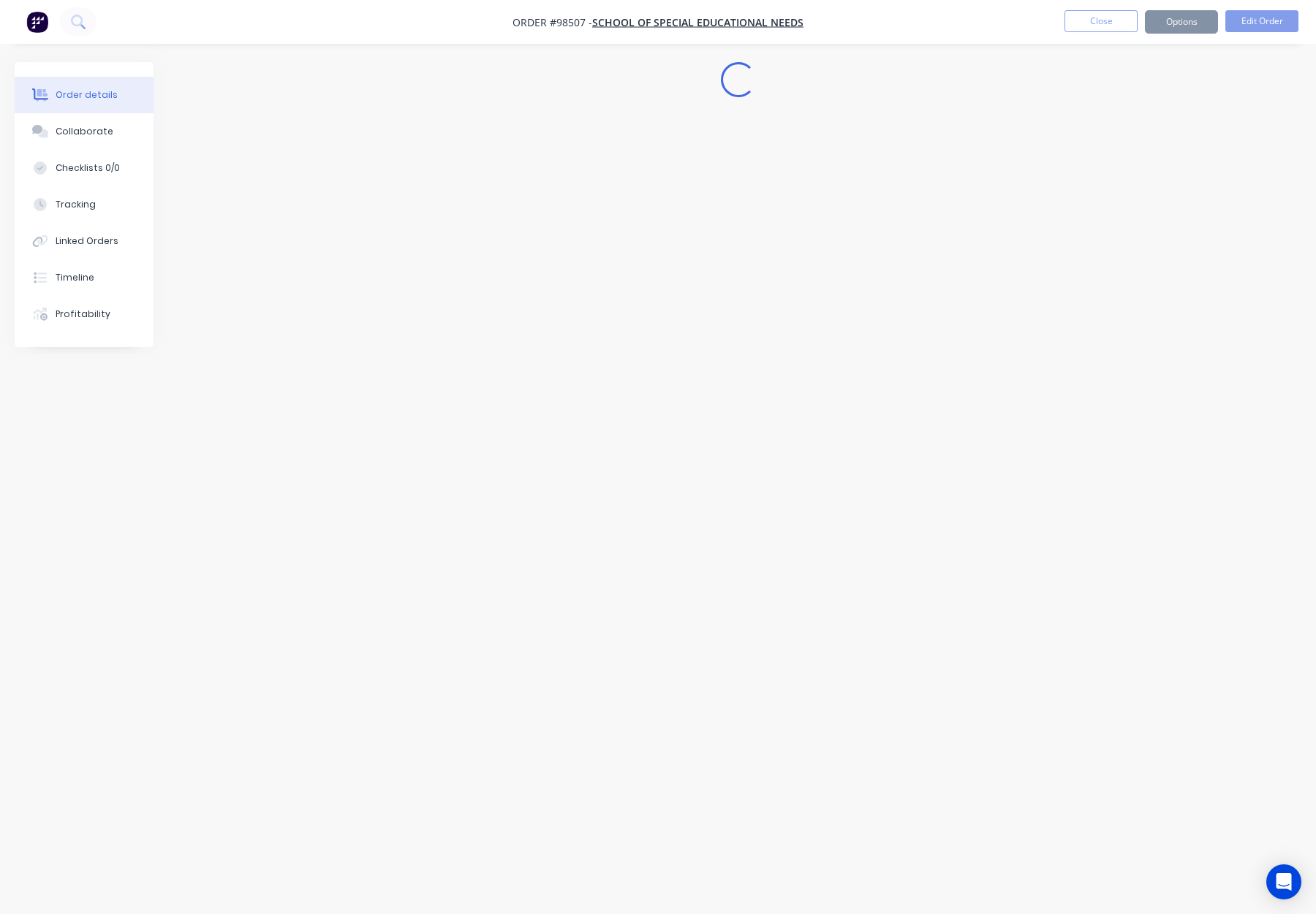
scroll to position [0, 0]
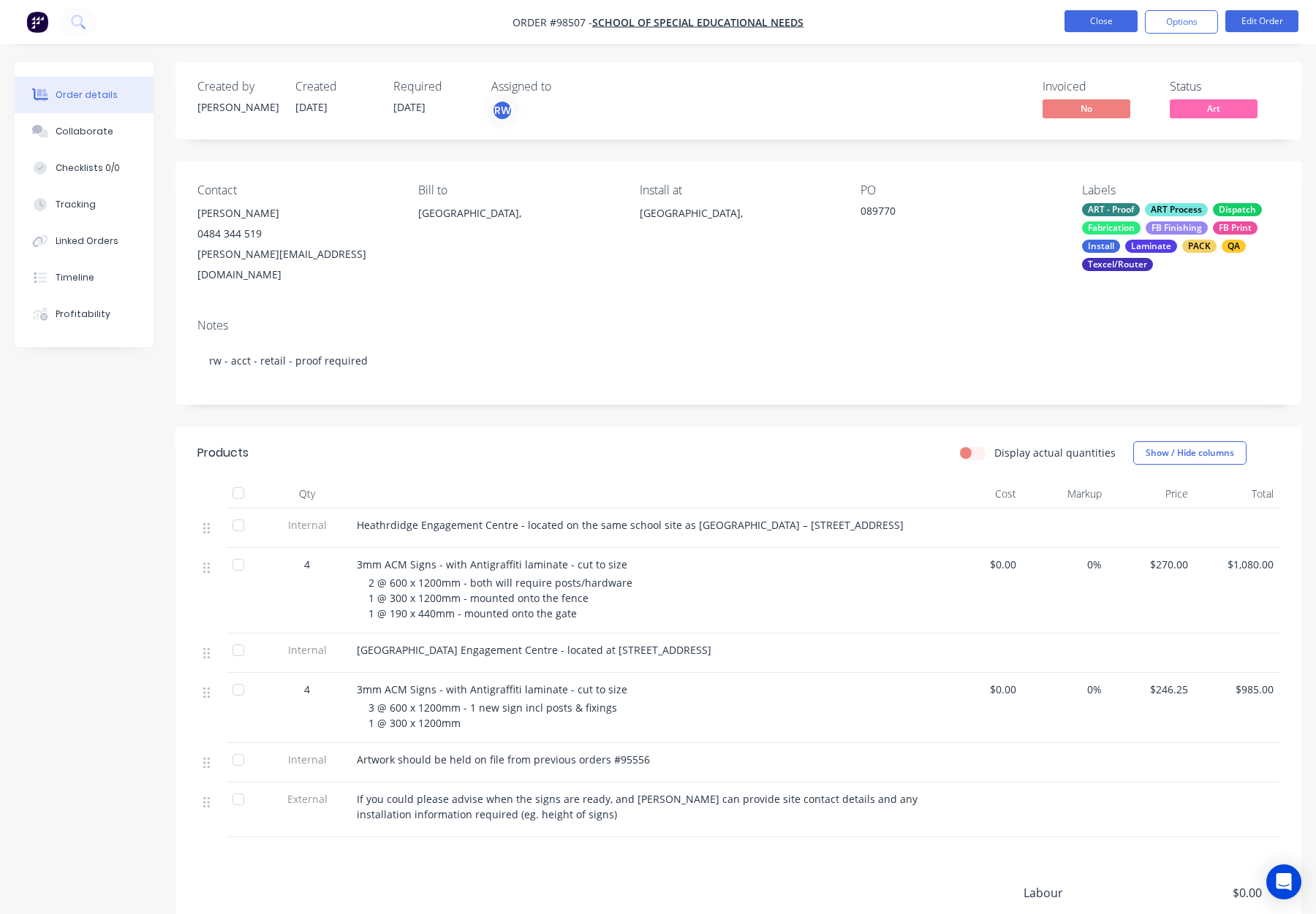
click at [1089, 26] on button "Close" at bounding box center [1101, 21] width 73 height 22
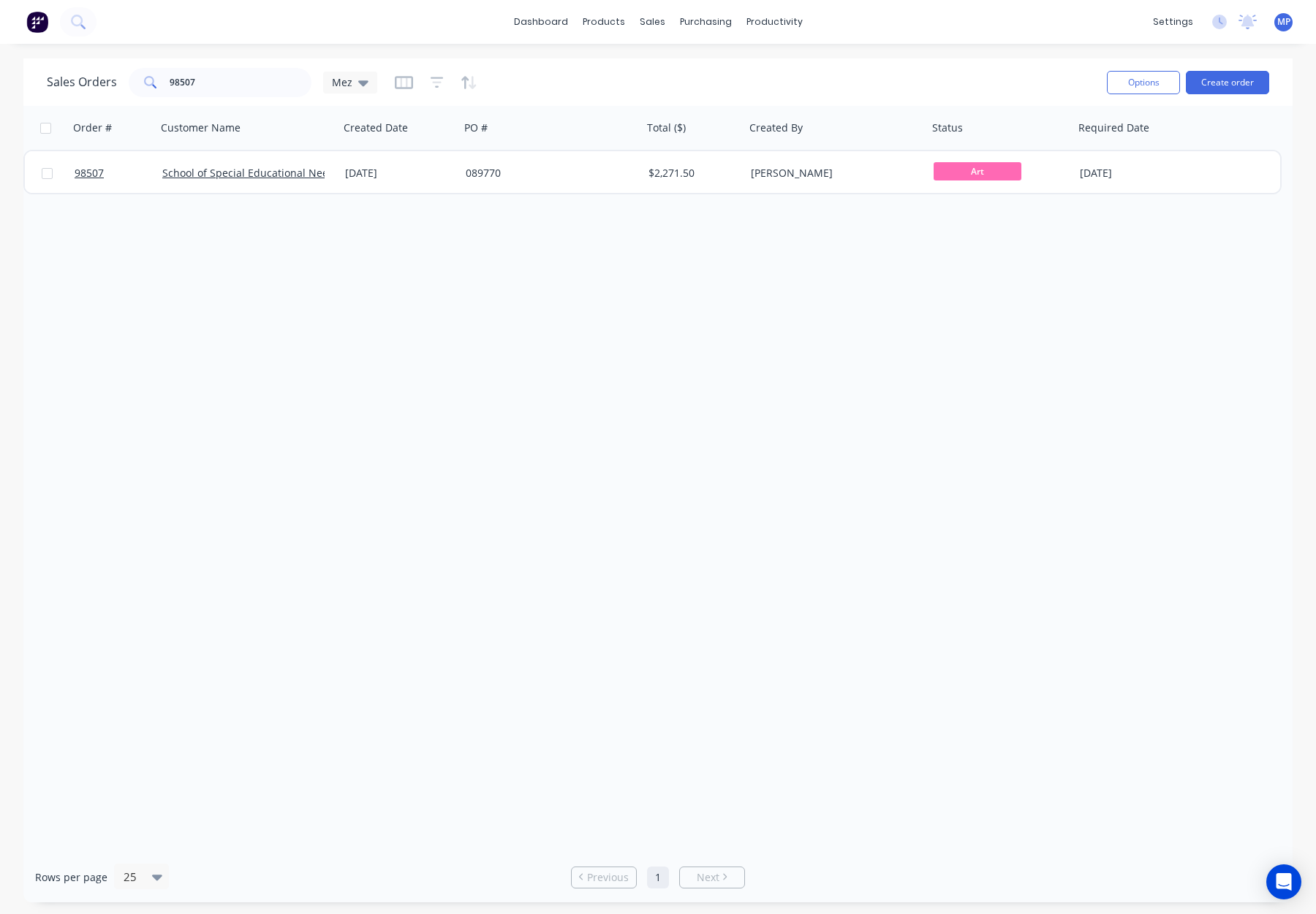
click at [161, 75] on span at bounding box center [149, 82] width 41 height 30
drag, startPoint x: 235, startPoint y: 78, endPoint x: 144, endPoint y: 80, distance: 91.0
click at [144, 80] on div "98507" at bounding box center [220, 82] width 183 height 30
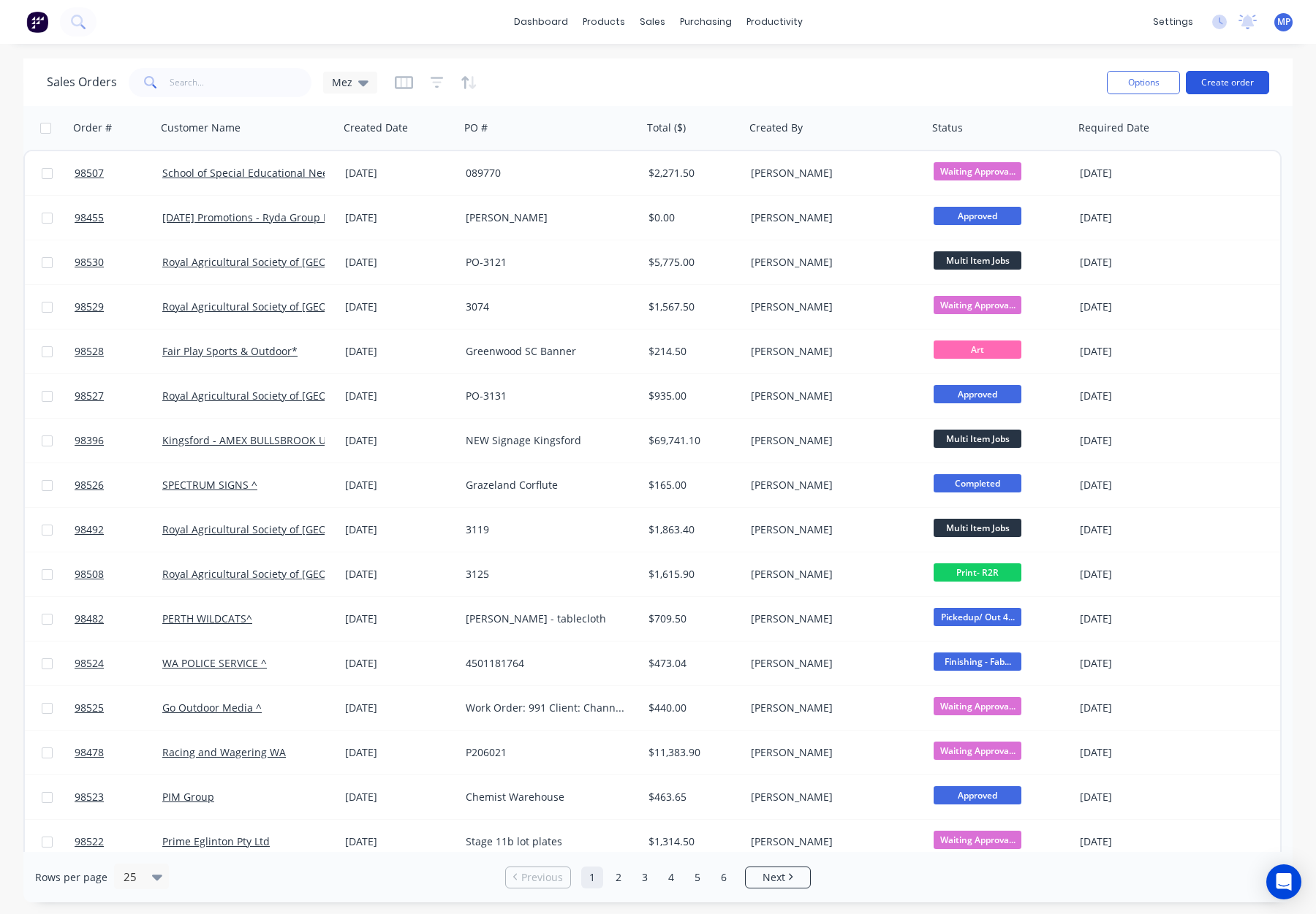
click at [1214, 89] on button "Create order" at bounding box center [1227, 82] width 83 height 23
click at [1211, 82] on button "Create order" at bounding box center [1227, 82] width 83 height 23
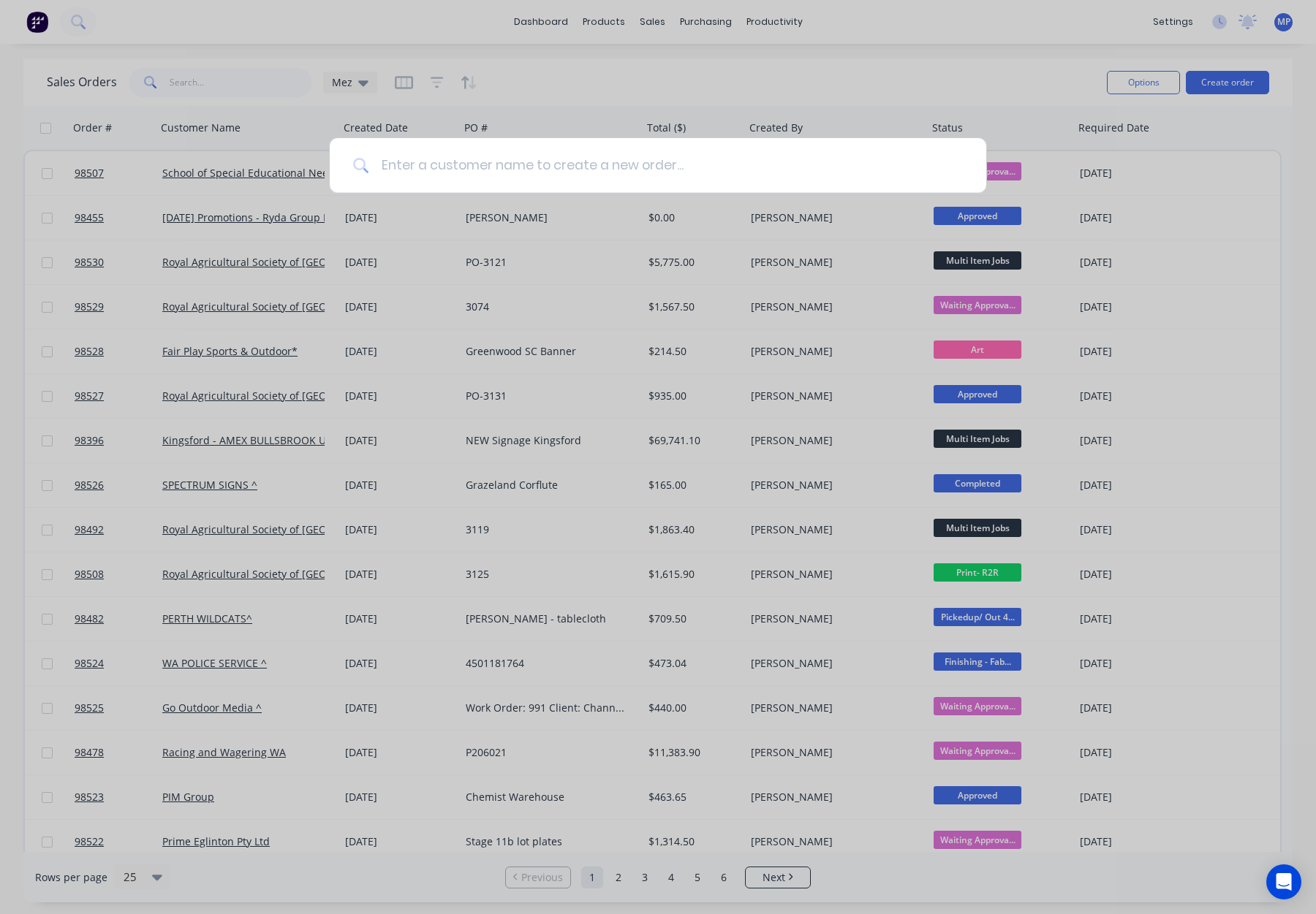
click at [476, 166] on input at bounding box center [666, 165] width 594 height 55
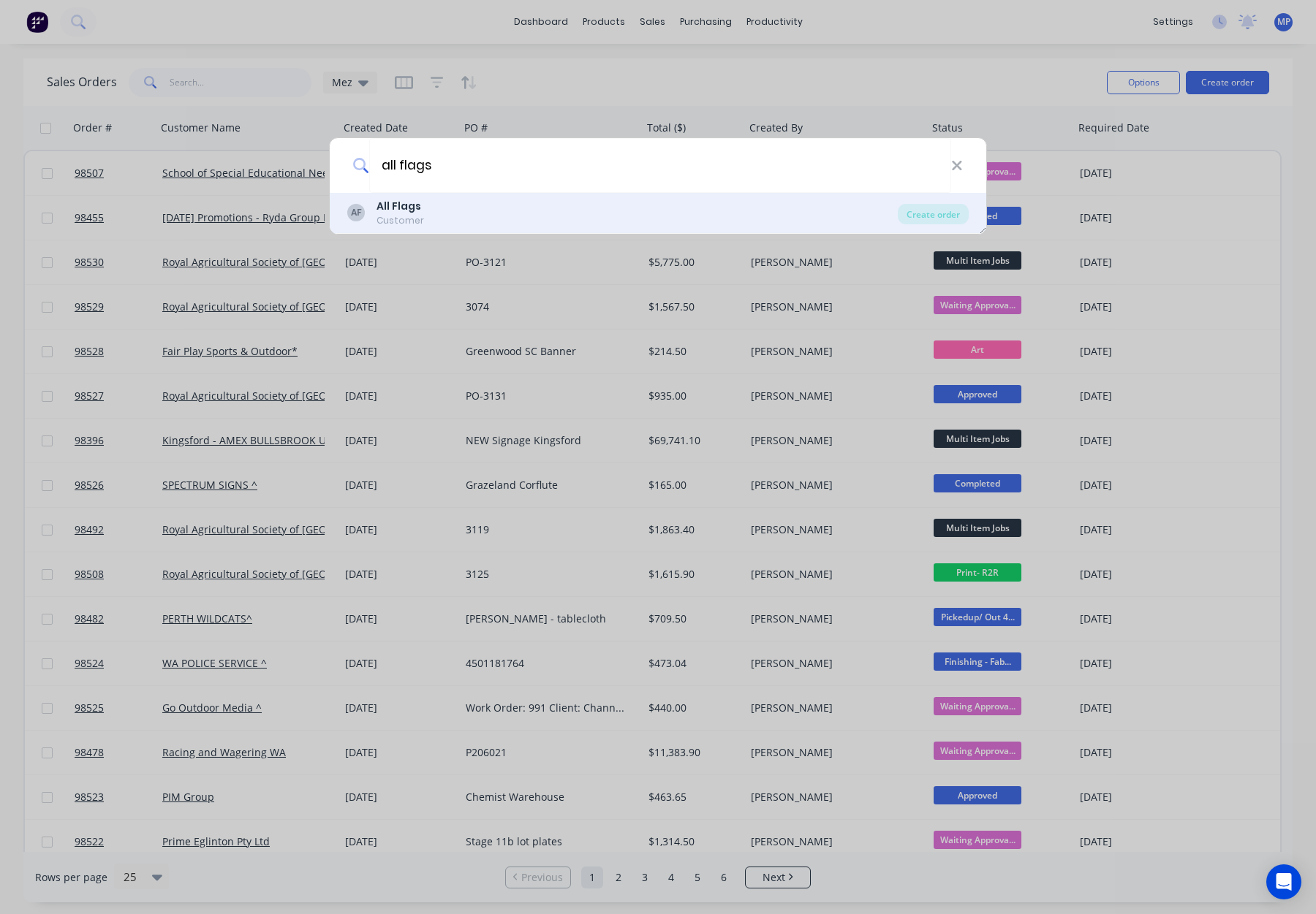
type input "all flags"
click at [482, 217] on div "AF All Flags Customer" at bounding box center [622, 213] width 550 height 29
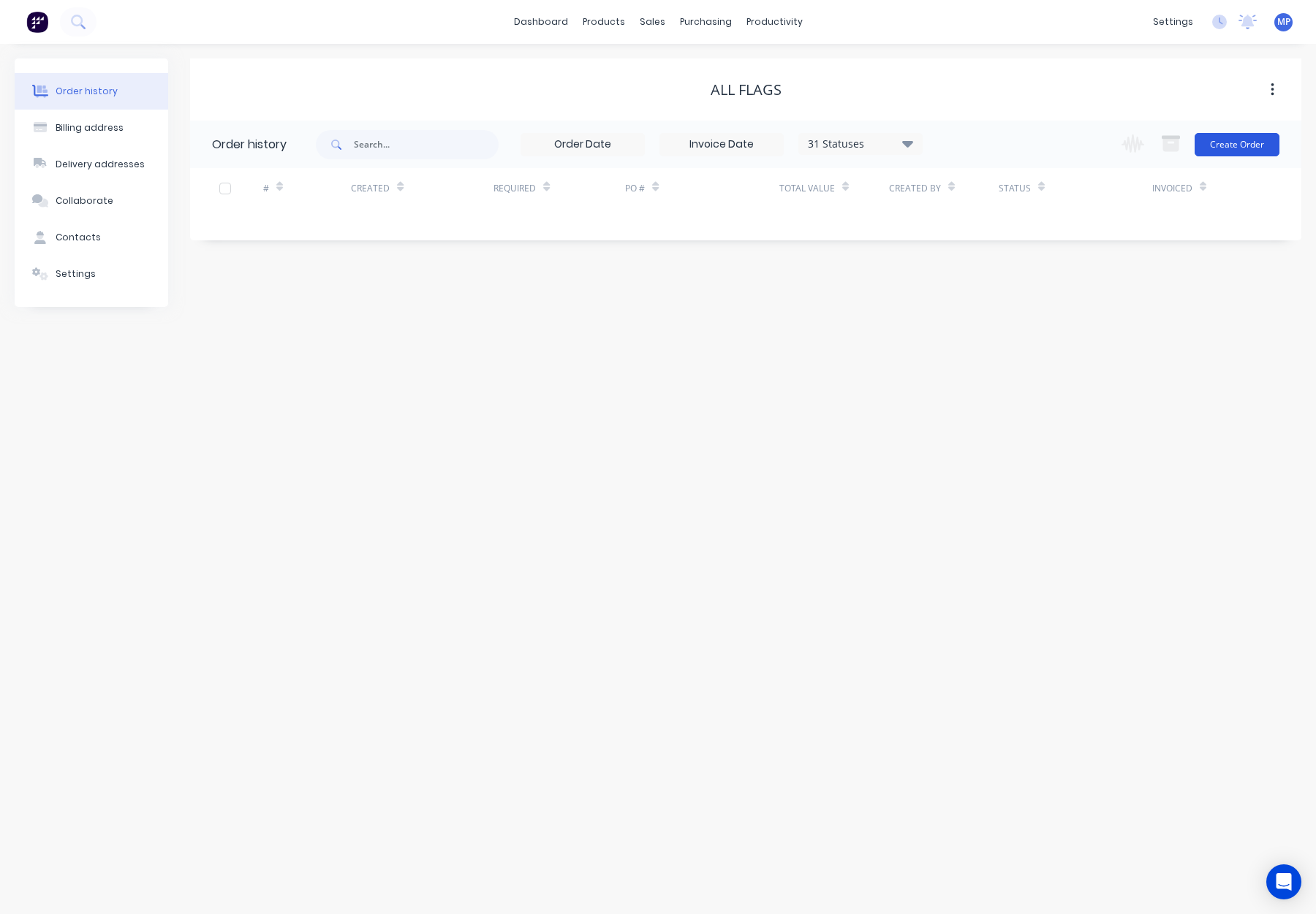
click at [1222, 150] on button "Create Order" at bounding box center [1237, 145] width 85 height 23
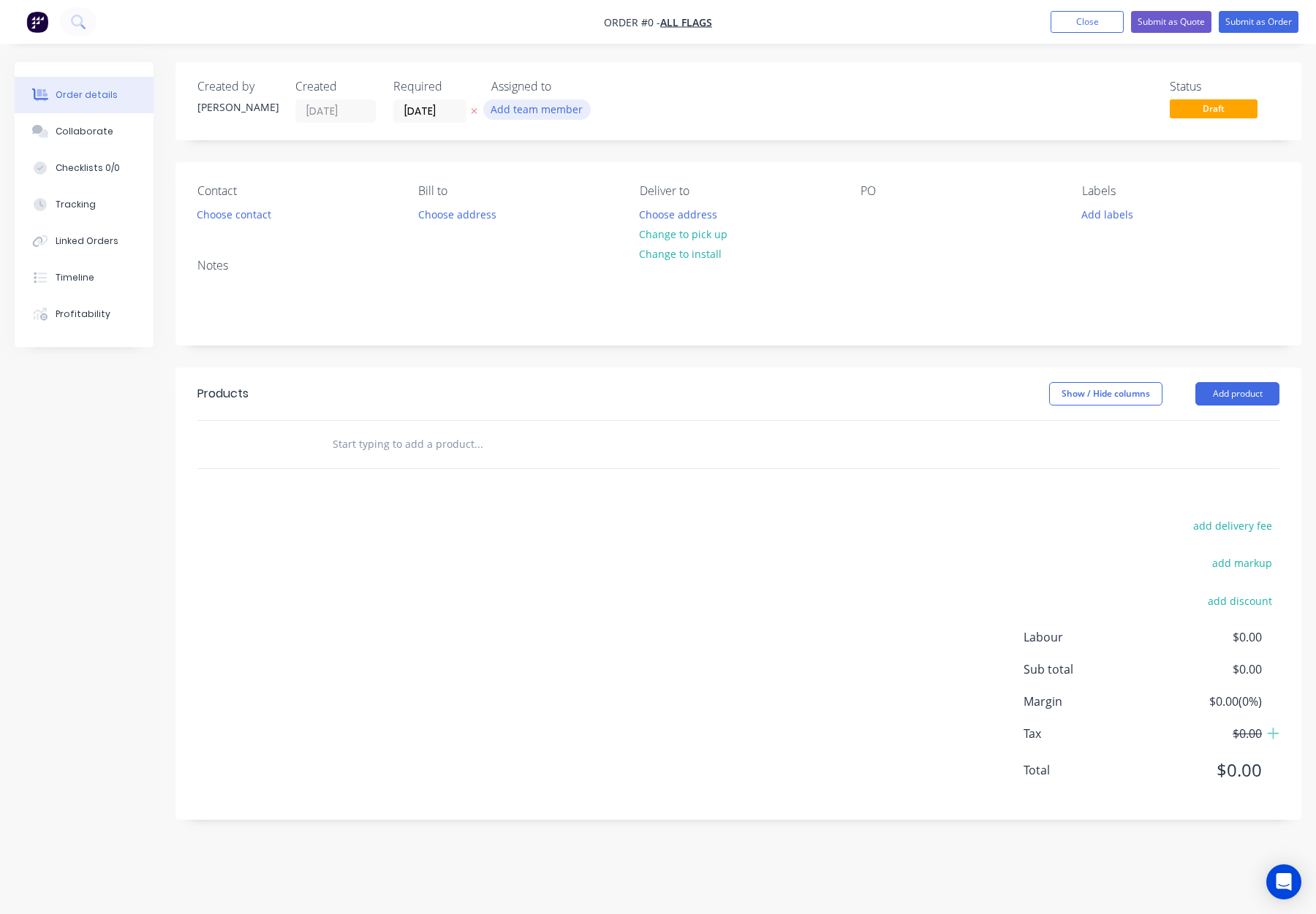
click at [522, 119] on div "Add team member" at bounding box center [564, 110] width 146 height 22
click at [523, 113] on button "Add team member" at bounding box center [537, 109] width 107 height 20
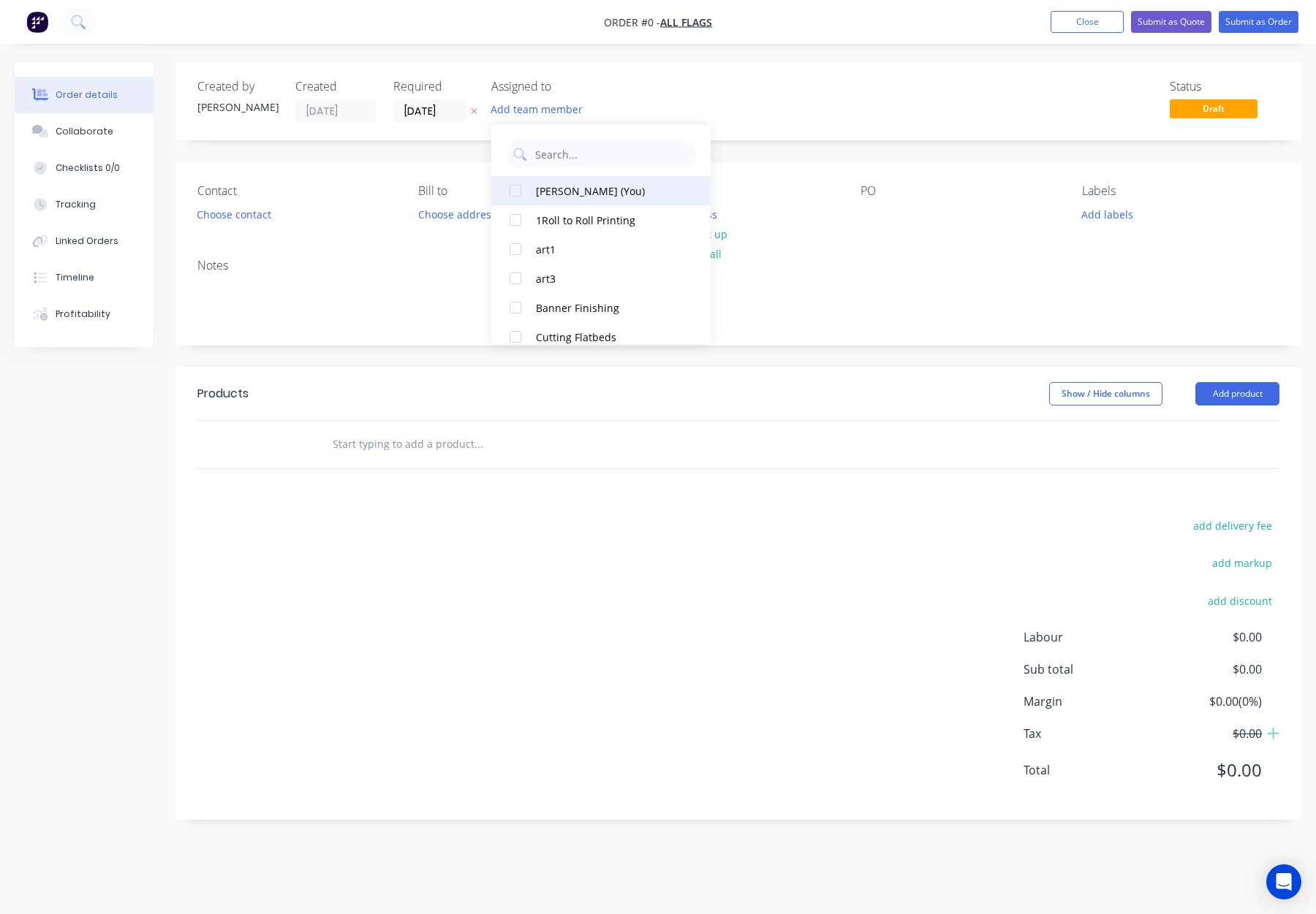
click at [574, 183] on div "[PERSON_NAME] (You)" at bounding box center [608, 190] width 146 height 15
click at [759, 124] on div "Order details Collaborate Checklists 0/0 Tracking Linked Orders Timeline Profit…" at bounding box center [658, 452] width 1316 height 780
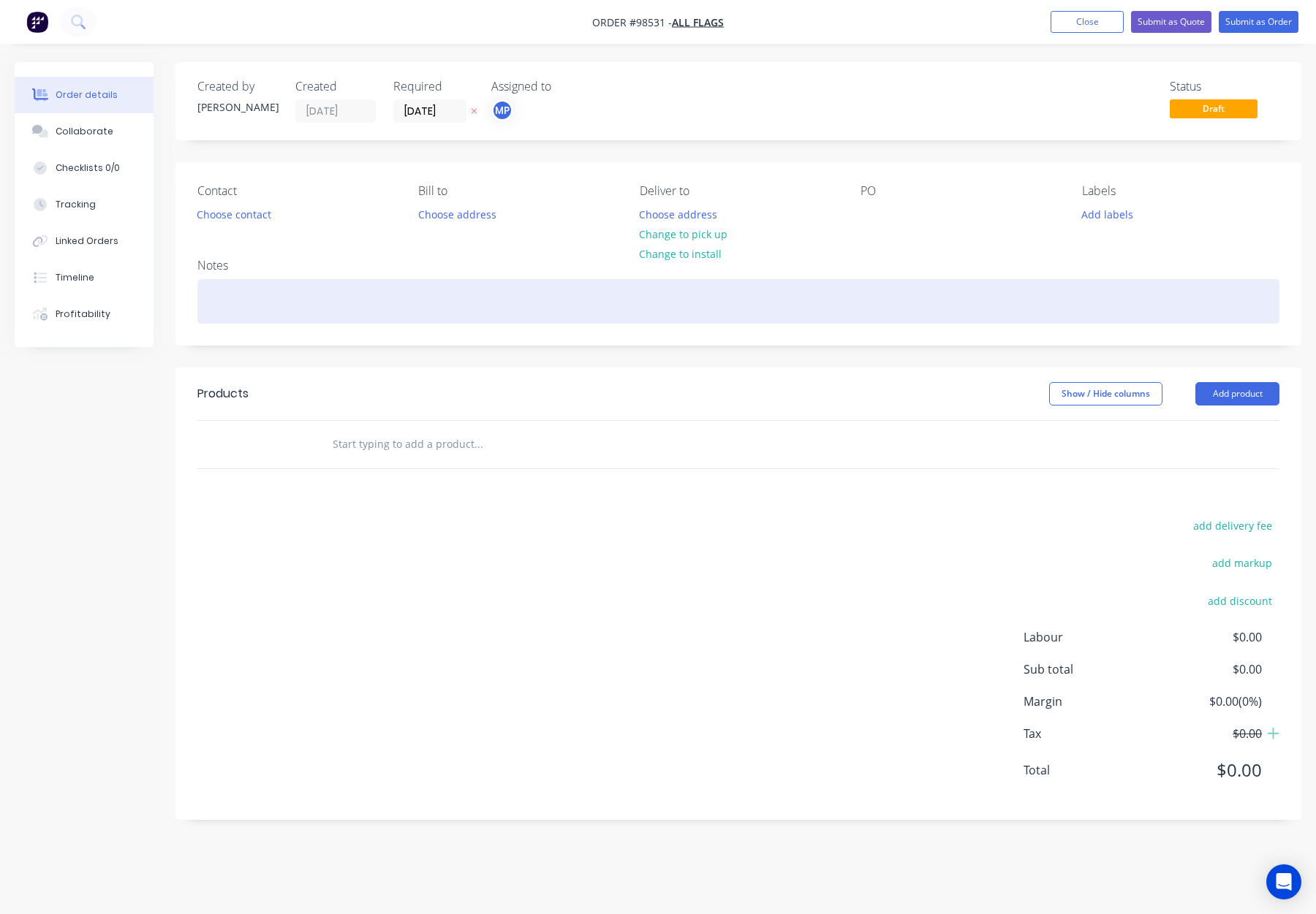
click at [310, 306] on div at bounding box center [739, 301] width 1083 height 45
drag, startPoint x: 265, startPoint y: 308, endPoint x: 283, endPoint y: 306, distance: 18.1
click at [266, 308] on div at bounding box center [739, 301] width 1083 height 45
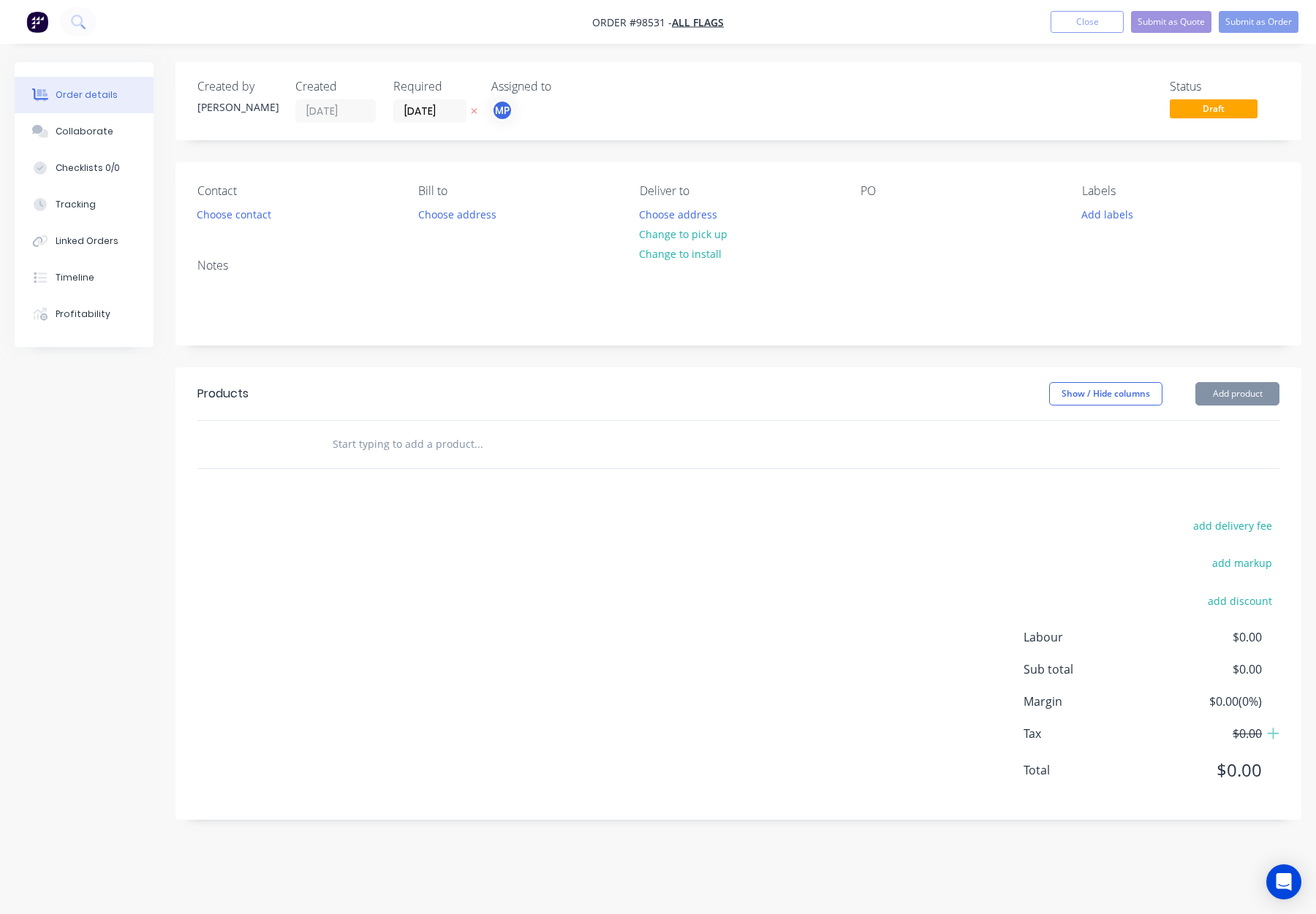
click at [432, 453] on input "text" at bounding box center [478, 444] width 293 height 30
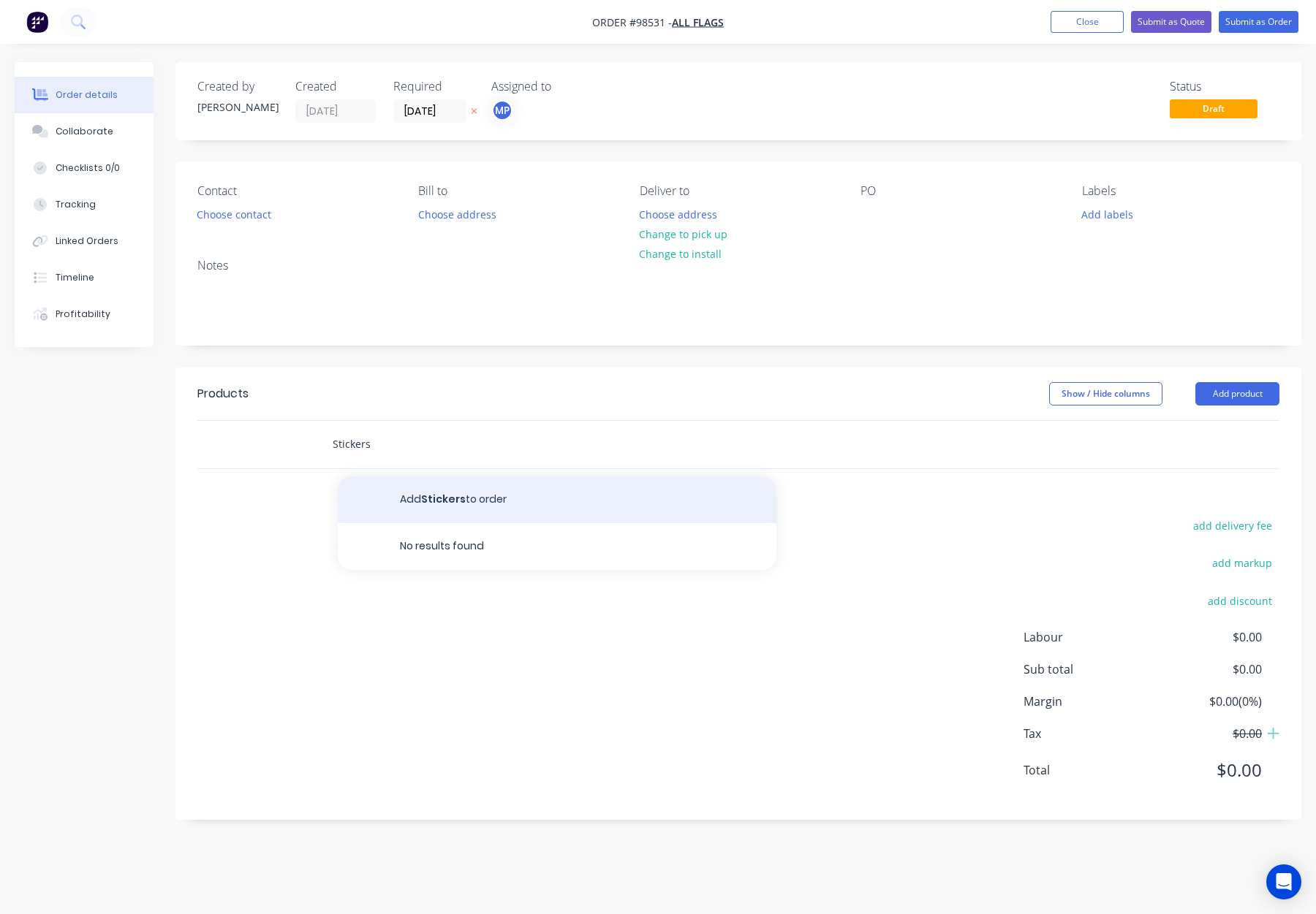
type input "Stickers"
click at [487, 503] on button "Add Stickers to order" at bounding box center [557, 500] width 438 height 47
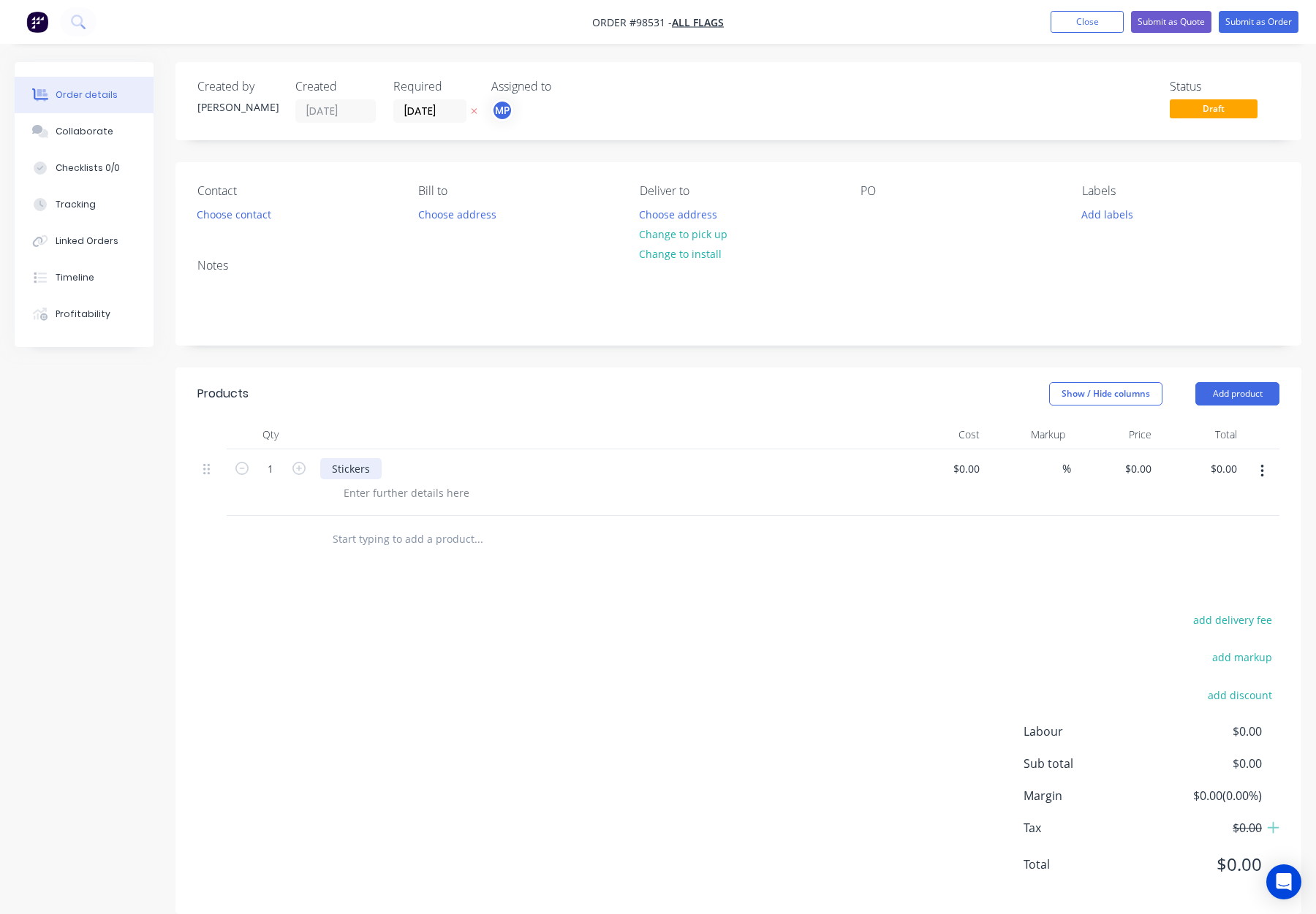
click at [372, 469] on div "Stickers" at bounding box center [351, 469] width 62 height 21
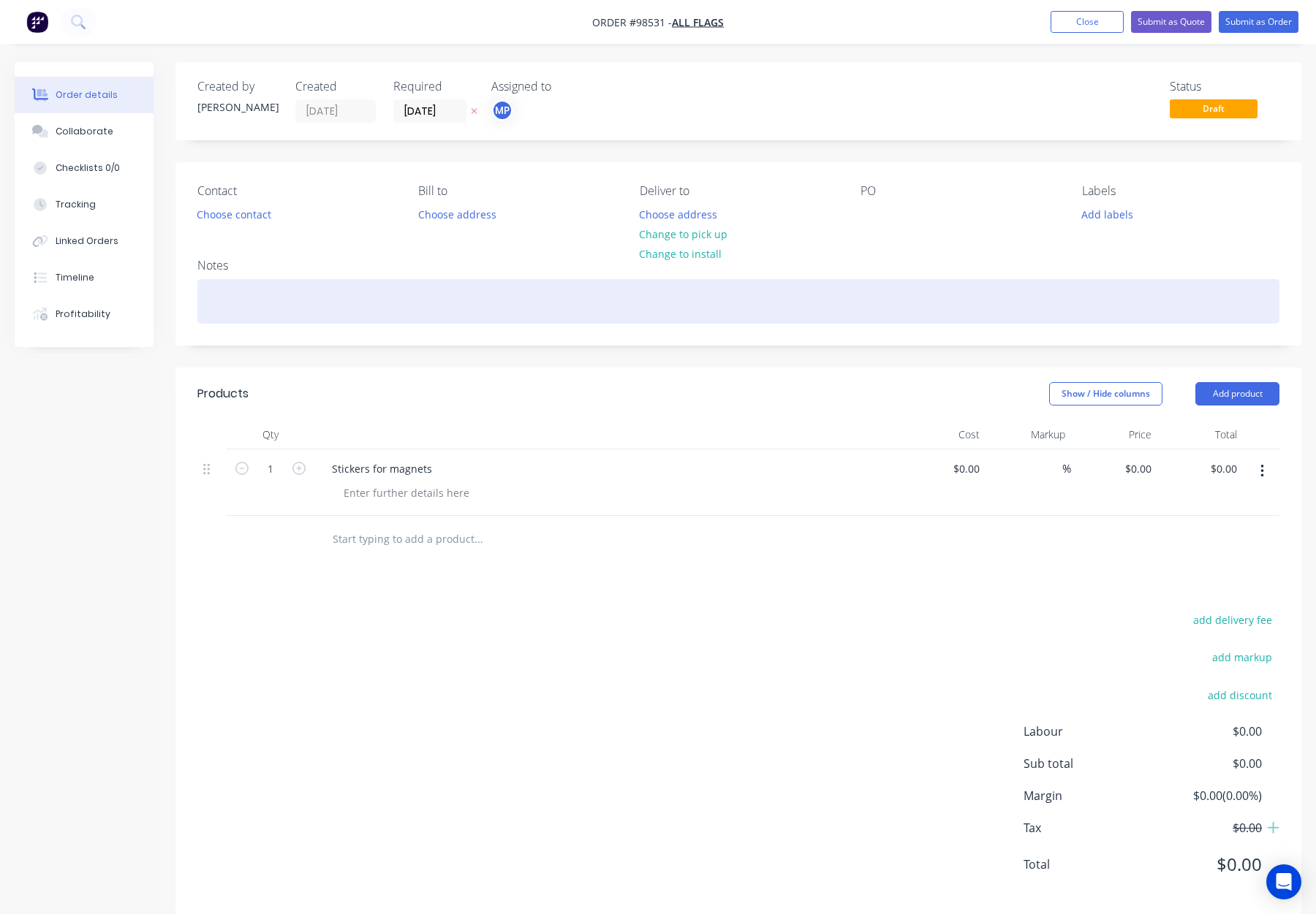
click at [291, 305] on div at bounding box center [739, 301] width 1083 height 45
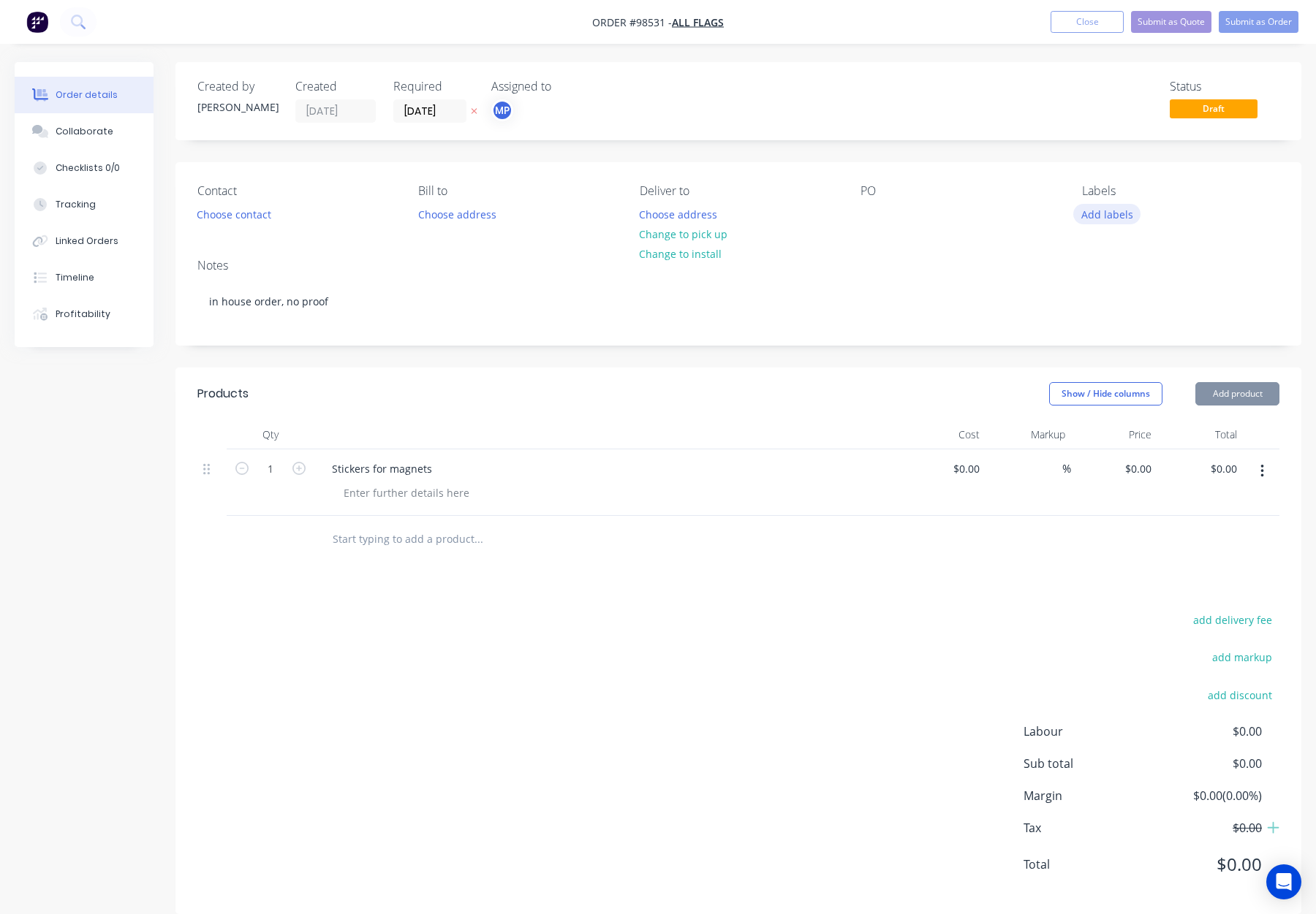
click at [1099, 216] on button "Add labels" at bounding box center [1107, 214] width 67 height 20
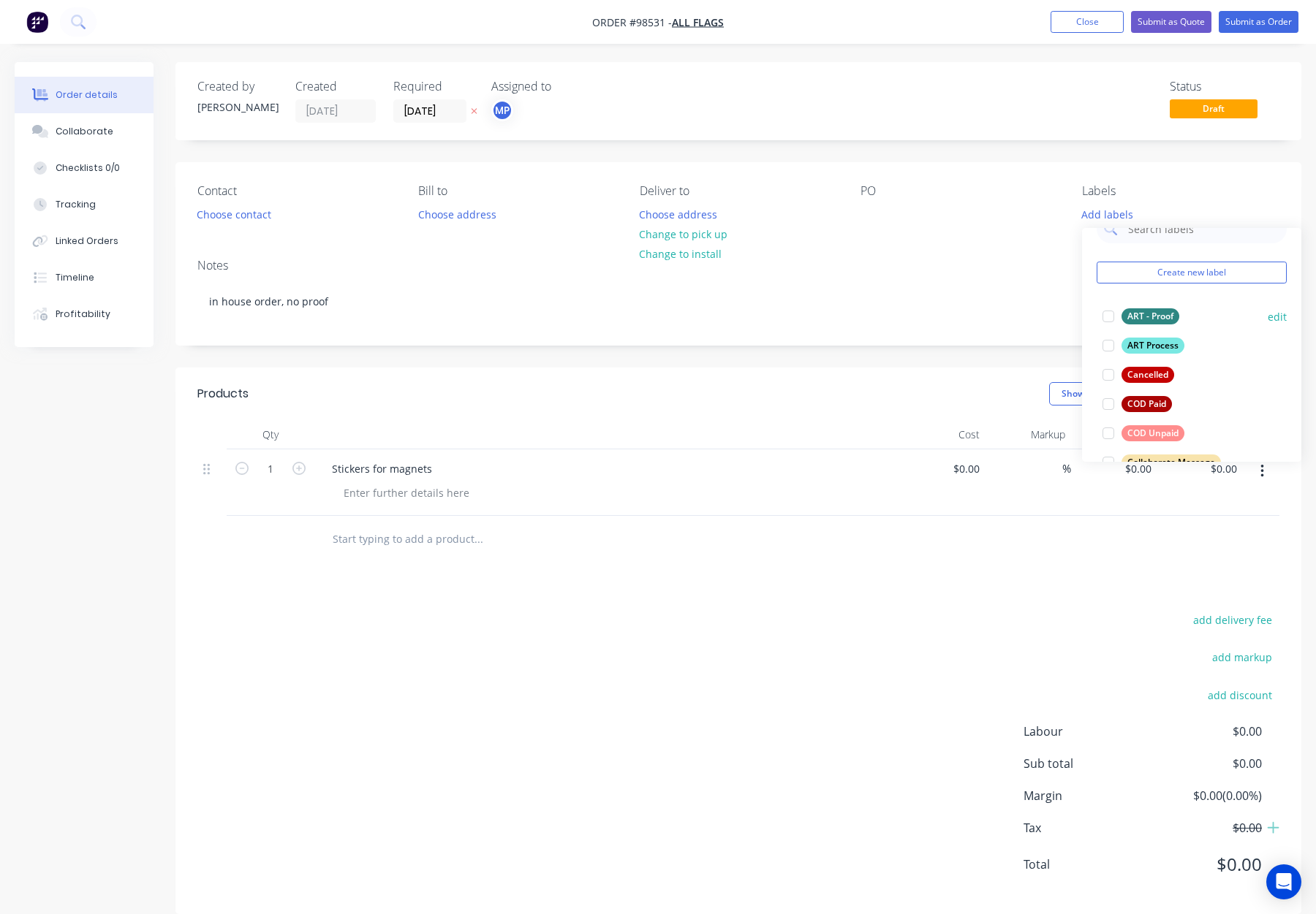
scroll to position [34, 0]
click at [1165, 341] on div "ART Process" at bounding box center [1153, 340] width 63 height 16
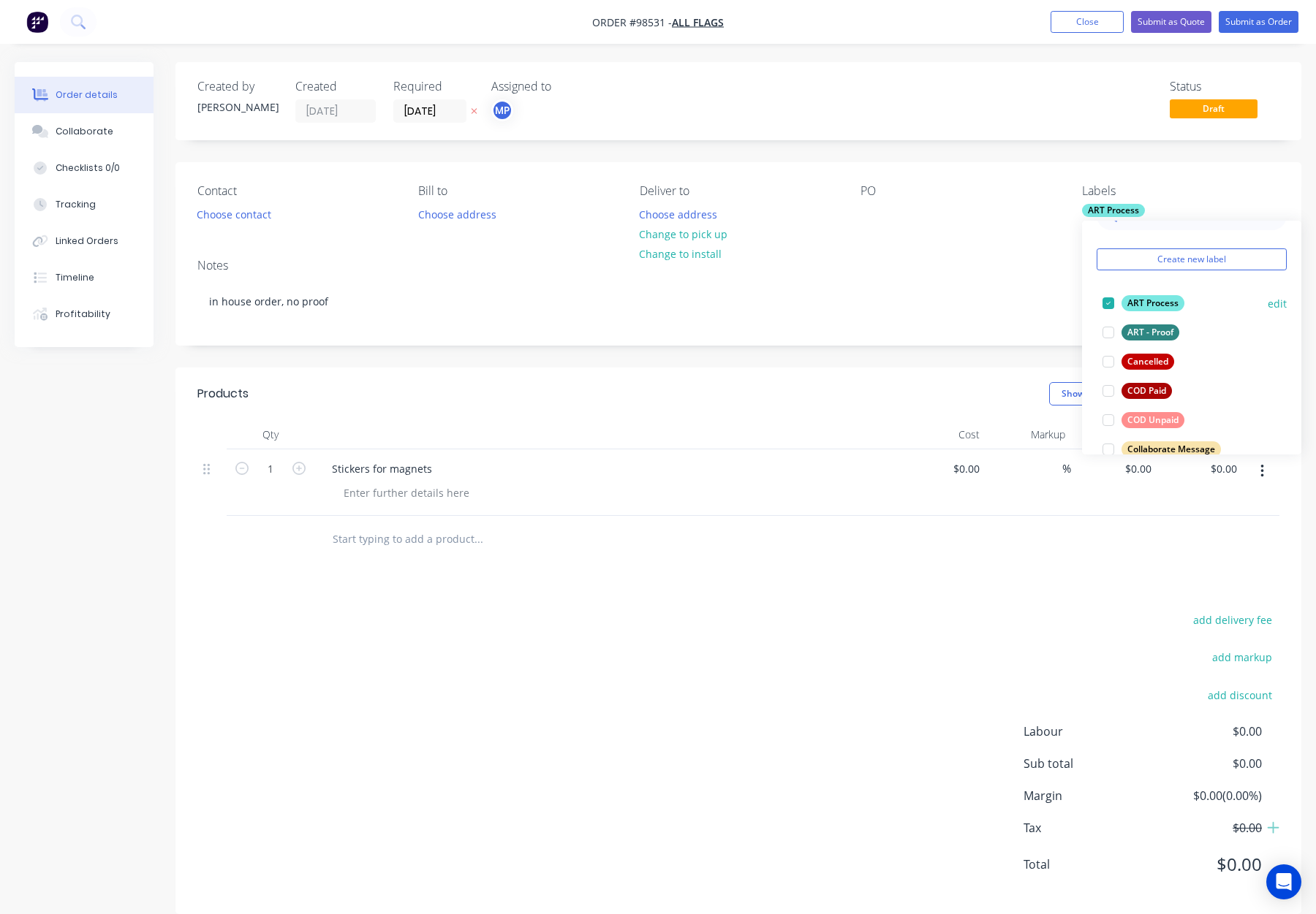
click at [1163, 309] on div "ART Process" at bounding box center [1153, 303] width 63 height 16
drag, startPoint x: 1158, startPoint y: 320, endPoint x: 1167, endPoint y: 318, distance: 9.2
click at [1158, 320] on div "ART Process" at bounding box center [1153, 324] width 63 height 16
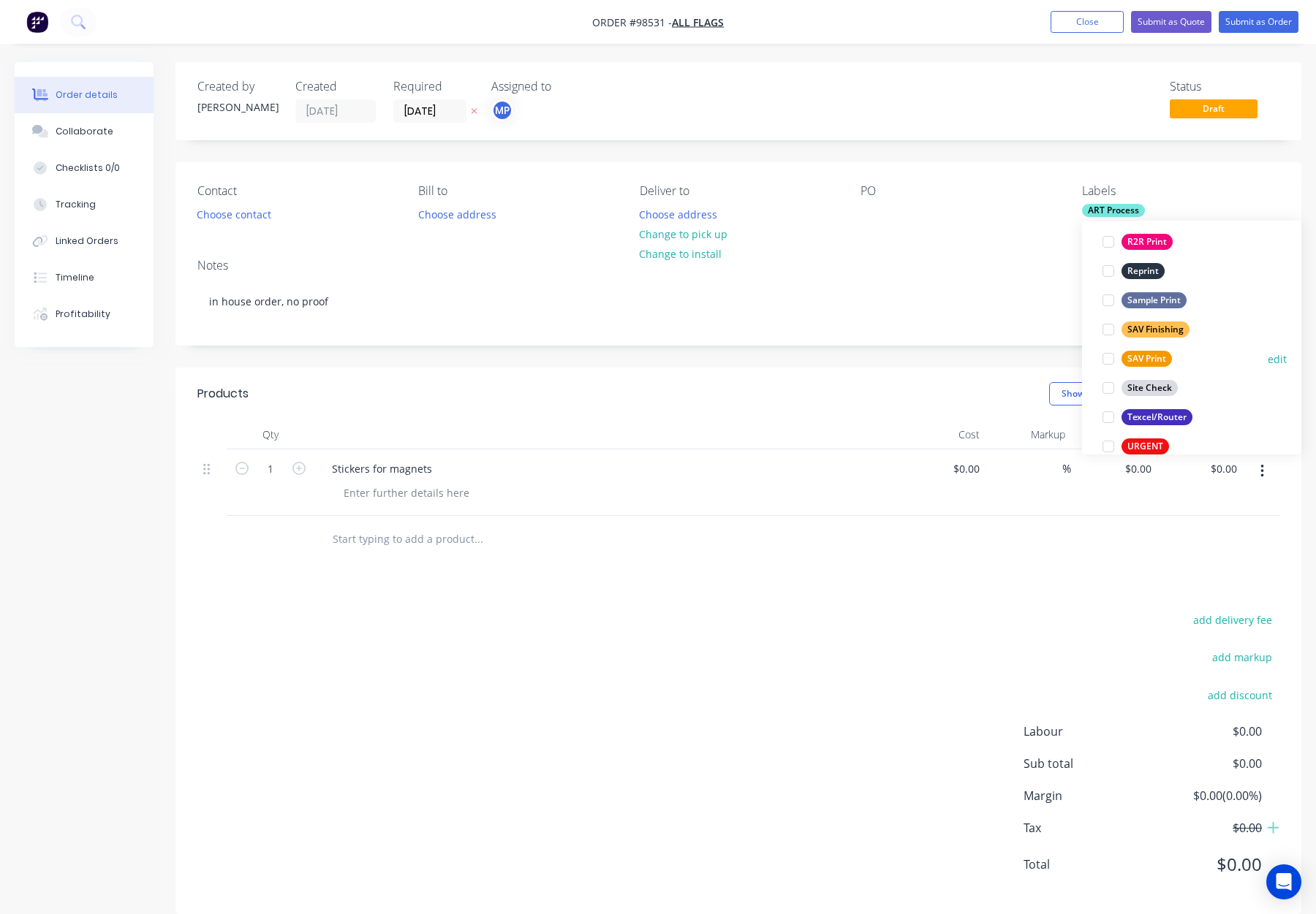
click at [1157, 355] on div "SAV Print" at bounding box center [1147, 359] width 50 height 16
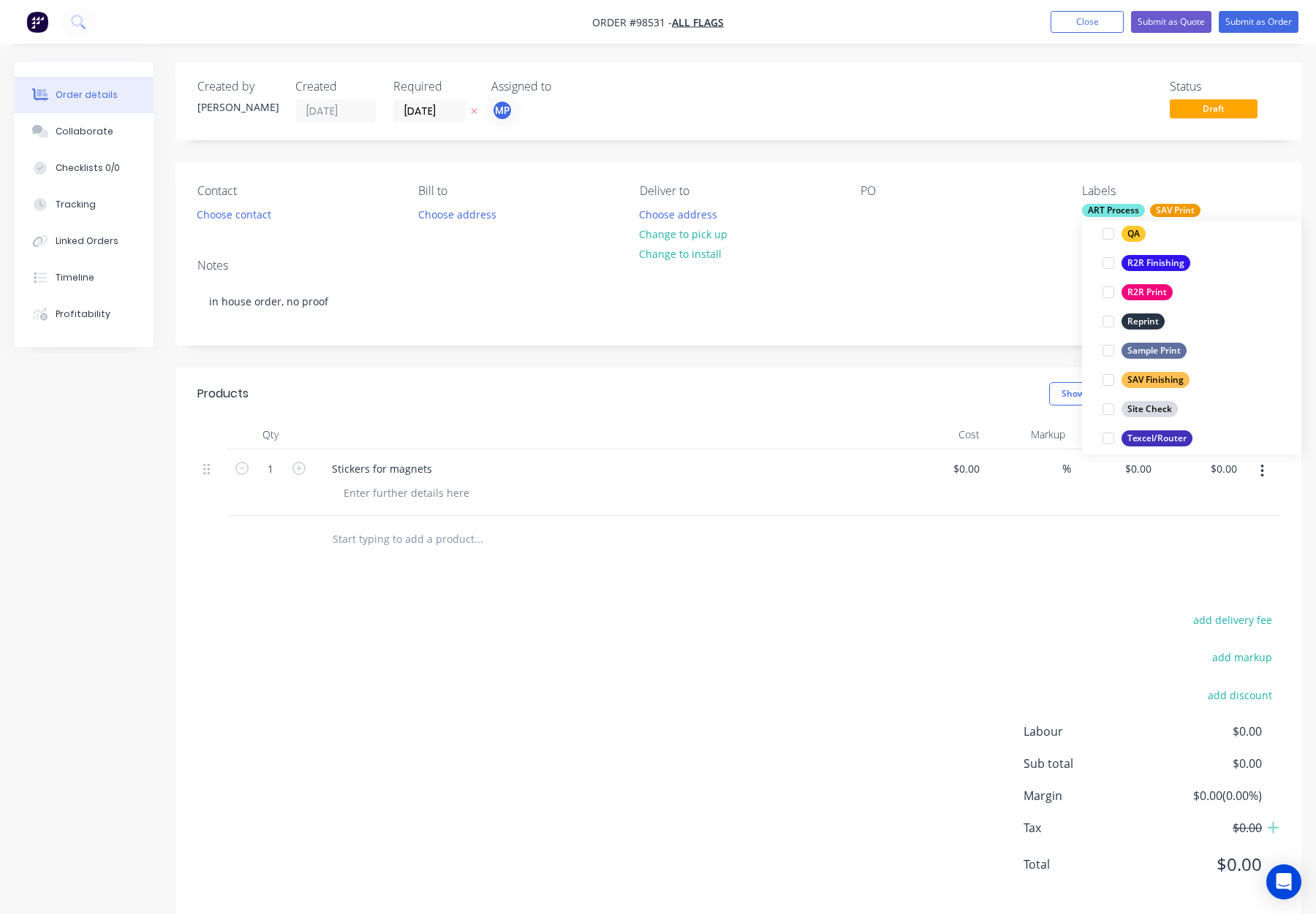
scroll to position [655, 0]
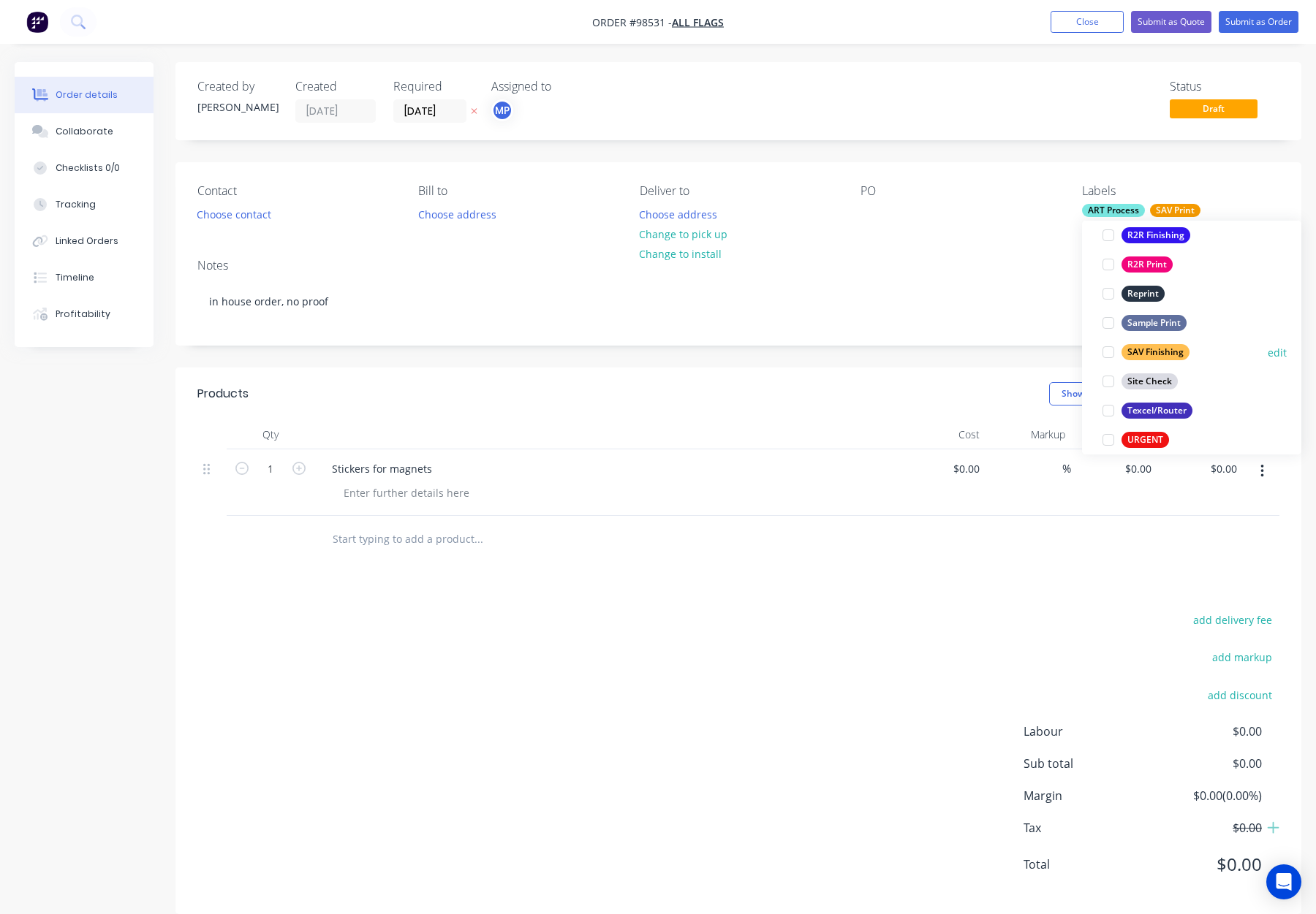
click at [1155, 346] on div "SAV Finishing" at bounding box center [1156, 352] width 68 height 16
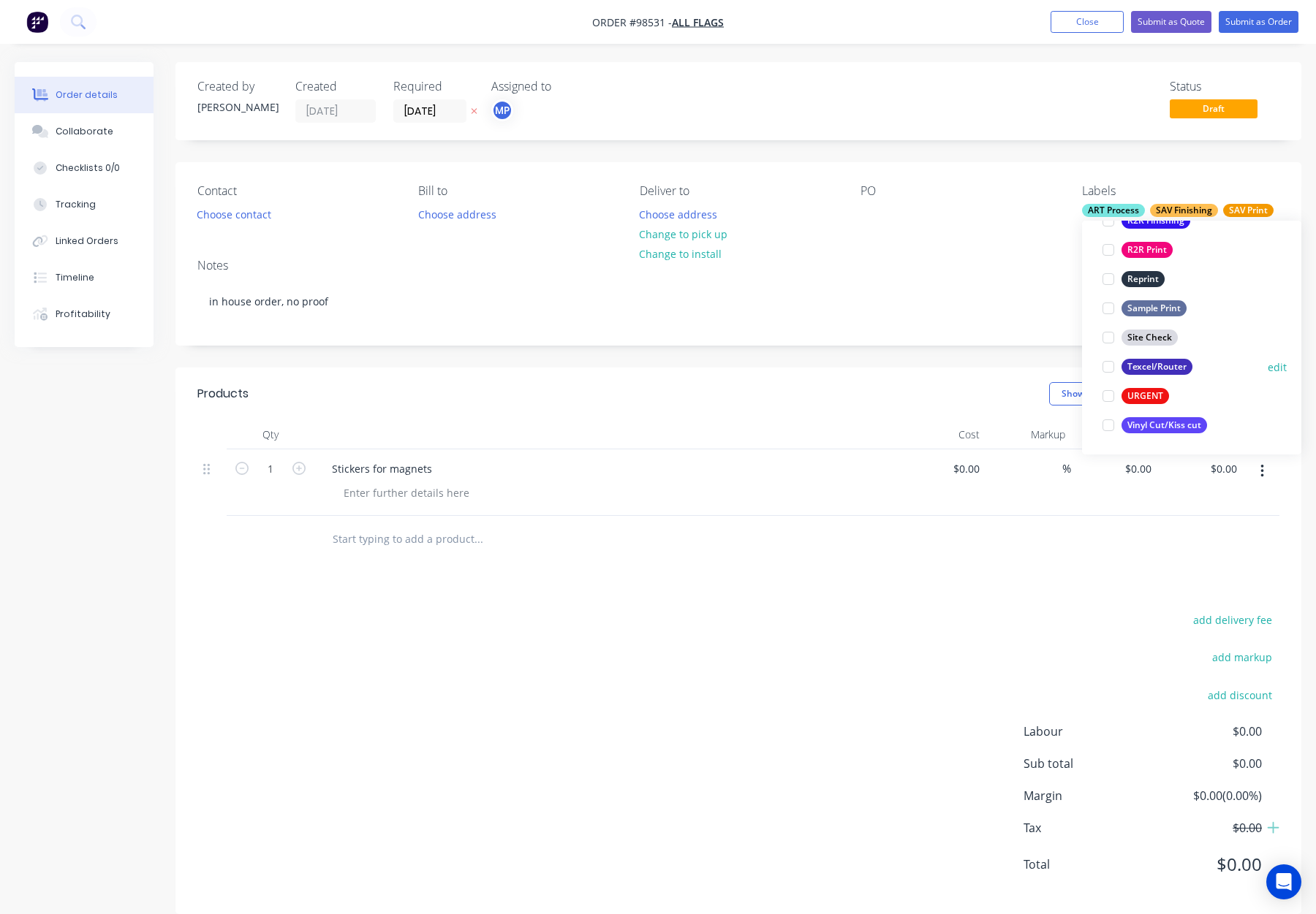
click at [1159, 370] on div "Texcel/Router" at bounding box center [1157, 367] width 71 height 16
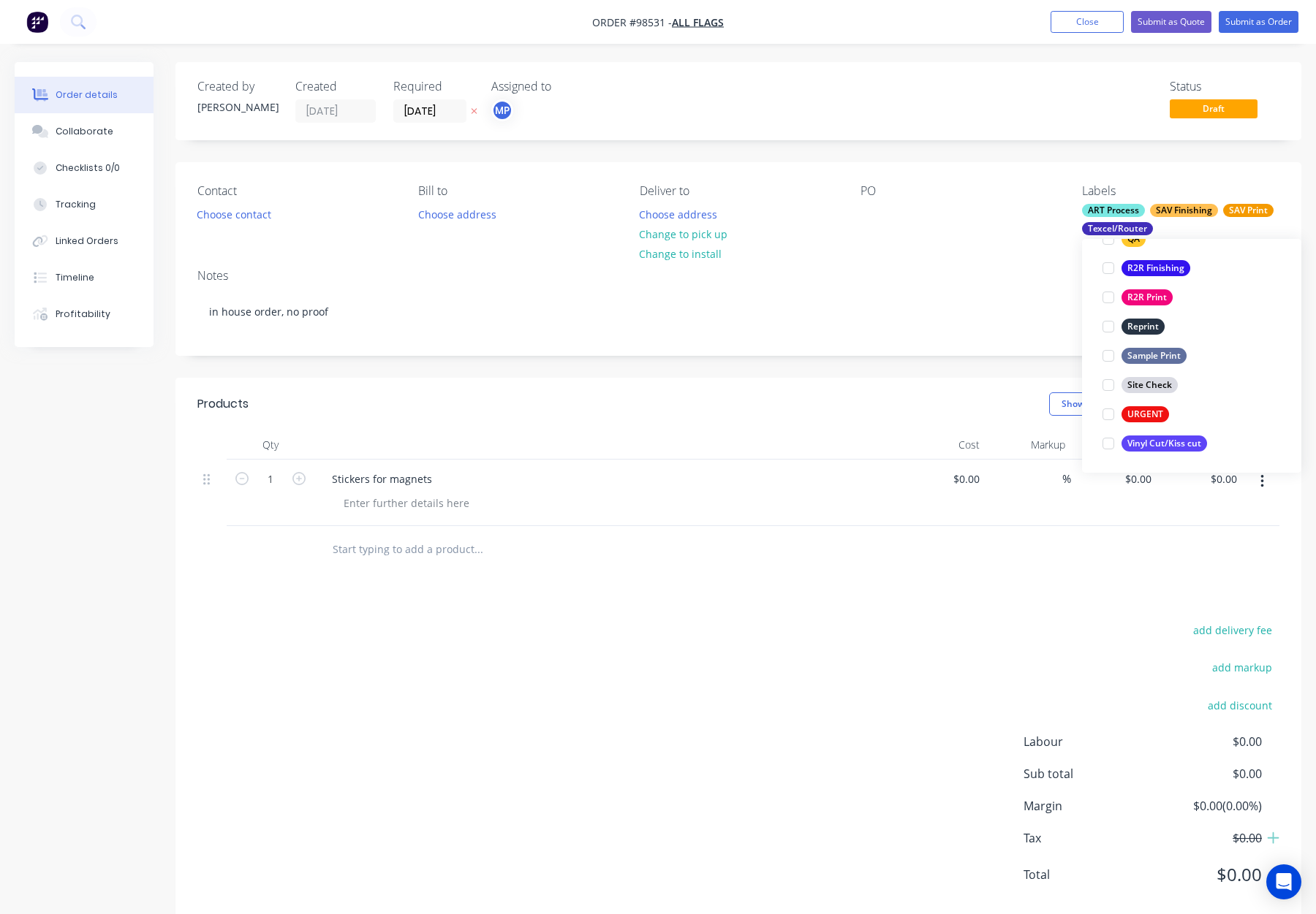
scroll to position [58, 0]
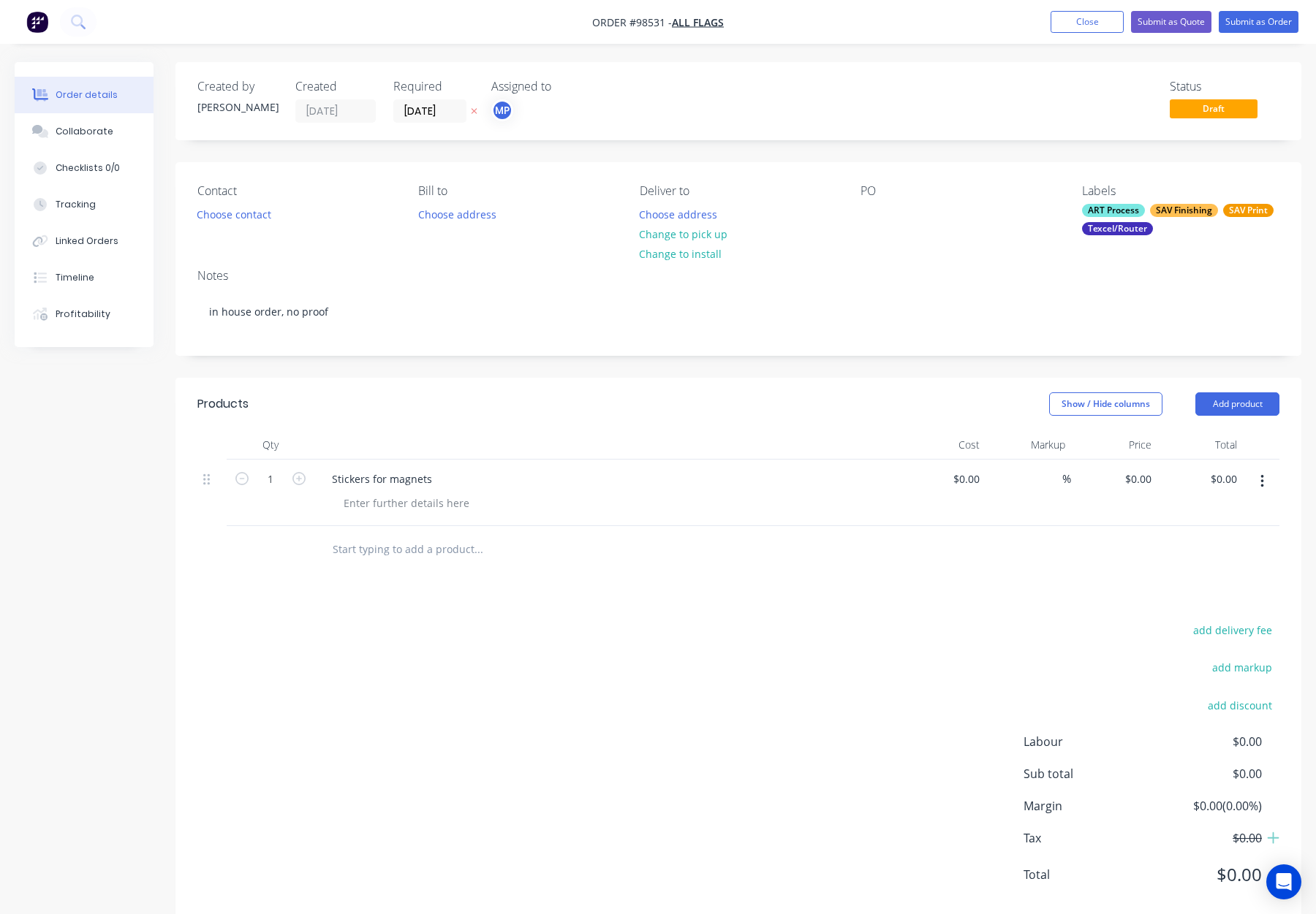
click at [862, 286] on div "Notes in house order, no proof" at bounding box center [738, 307] width 1126 height 98
click at [1227, 402] on button "Add product" at bounding box center [1237, 404] width 84 height 23
click at [1227, 617] on div "Notes (Internal)" at bounding box center [1210, 617] width 113 height 21
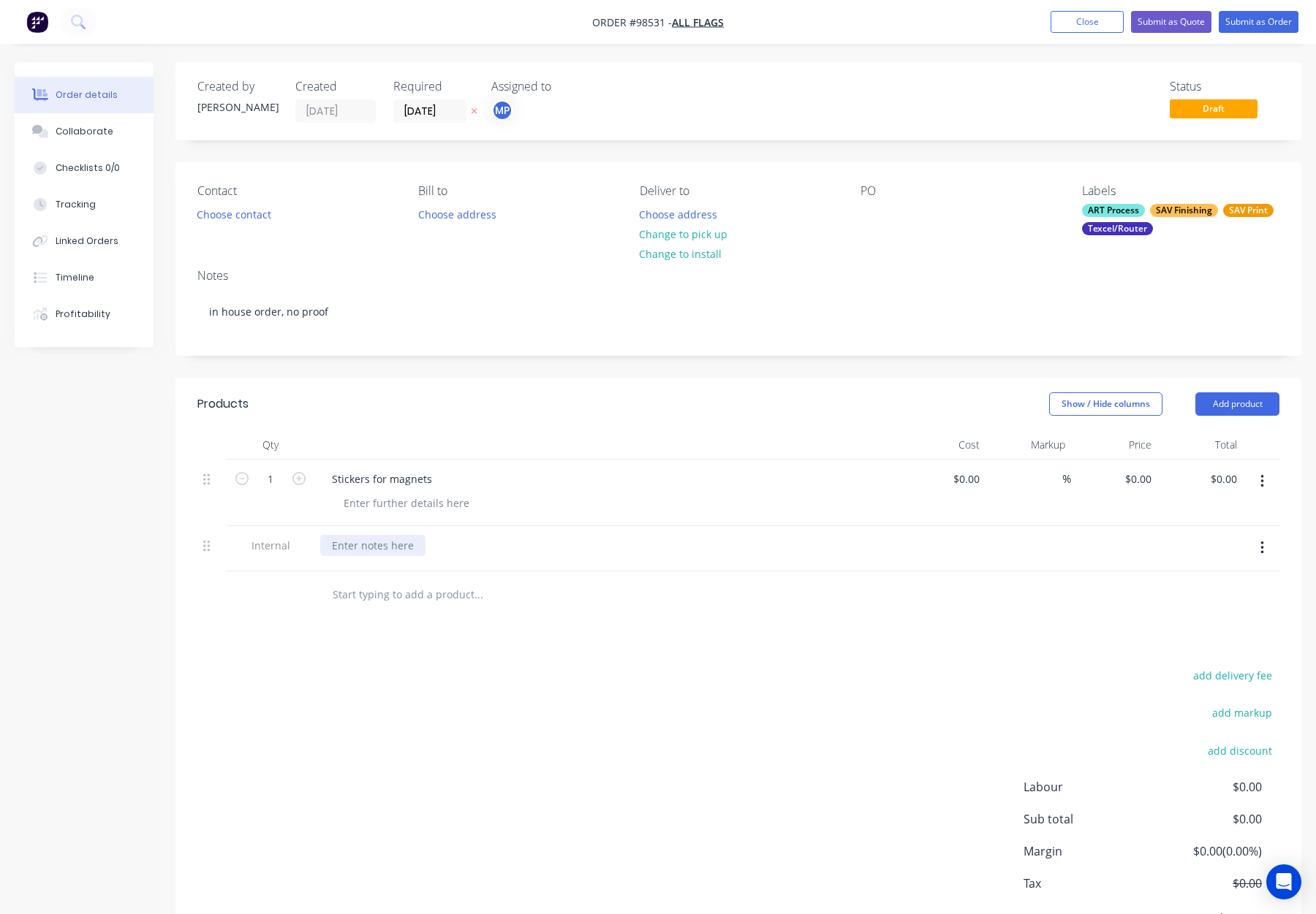
click at [361, 542] on div at bounding box center [373, 546] width 106 height 21
paste div
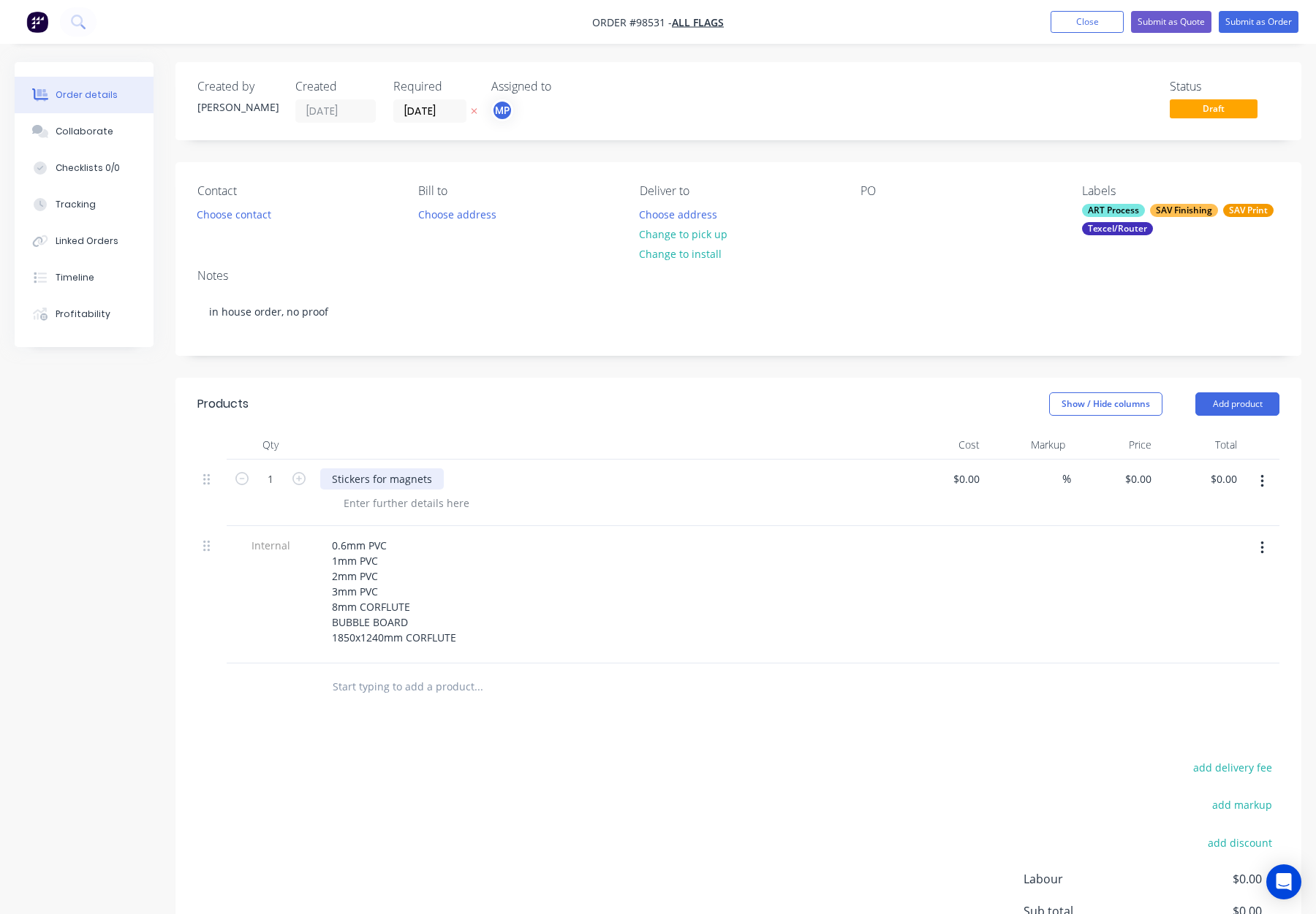
click at [435, 478] on div "Stickers for magnets" at bounding box center [382, 479] width 123 height 21
click at [389, 496] on div at bounding box center [406, 504] width 149 height 21
click at [300, 482] on icon "button" at bounding box center [299, 478] width 13 height 13
click at [299, 483] on icon "button" at bounding box center [299, 478] width 13 height 13
click at [299, 482] on icon "button" at bounding box center [299, 478] width 13 height 13
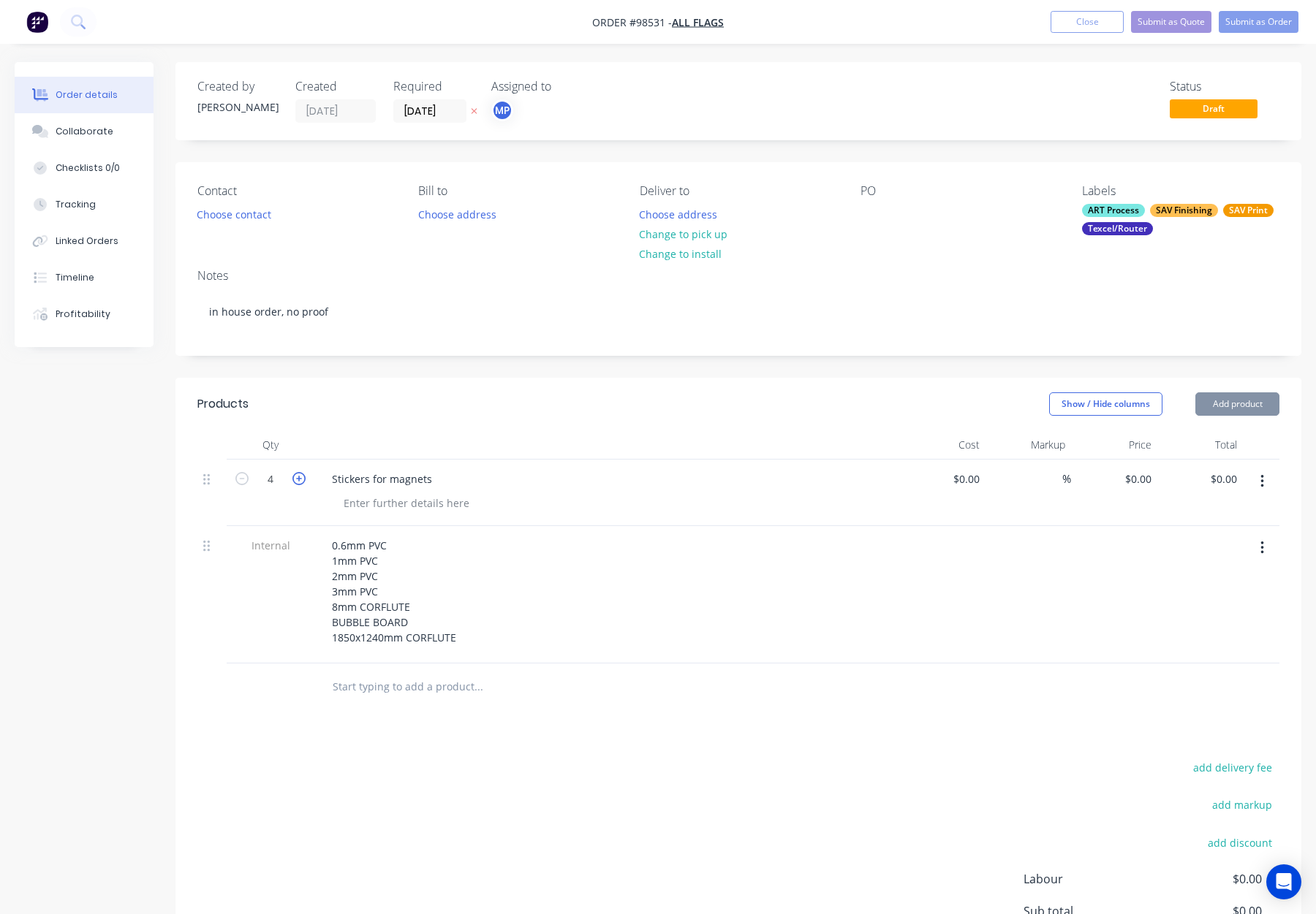
click at [299, 482] on icon "button" at bounding box center [299, 478] width 13 height 13
type input "8"
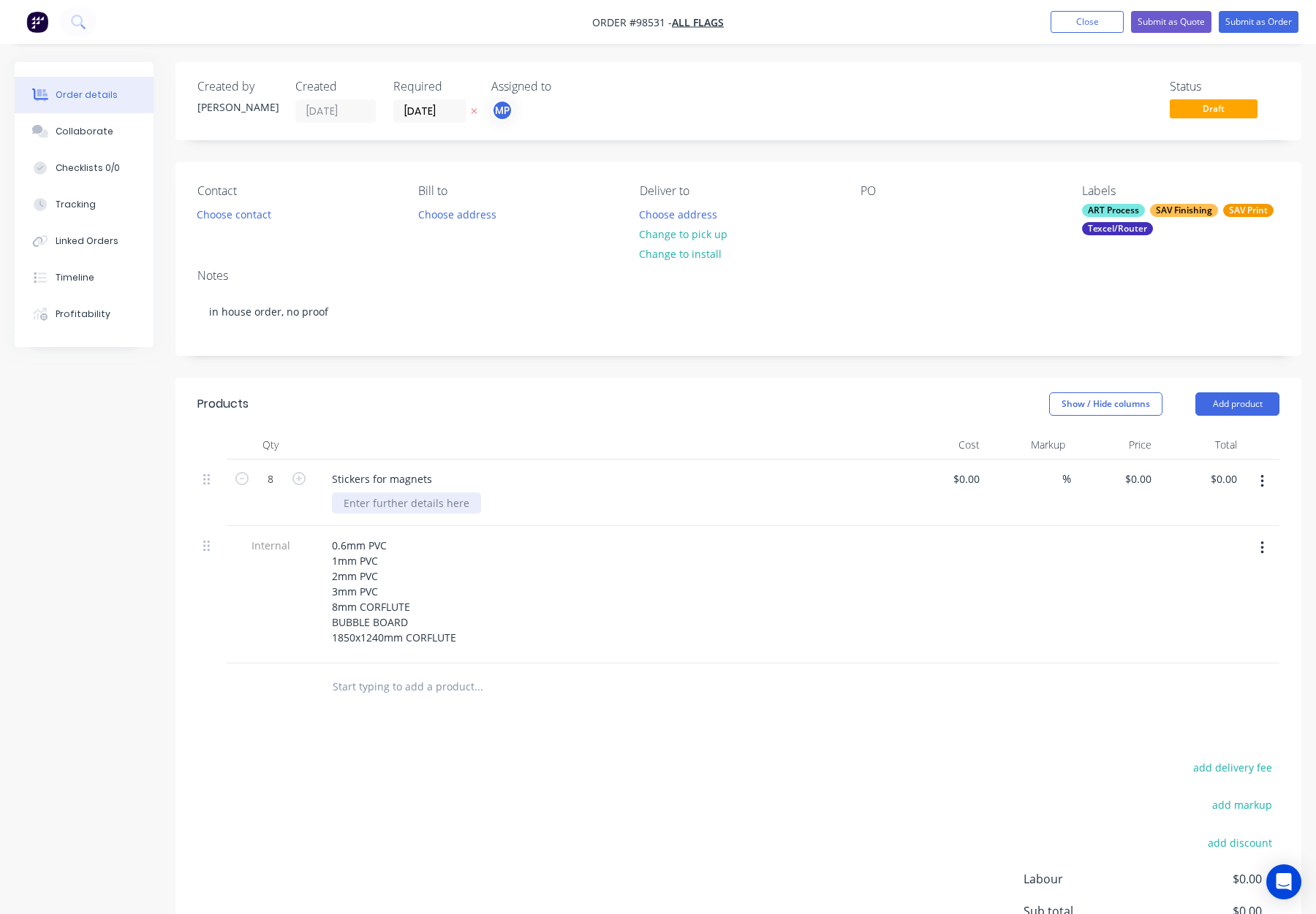
click at [371, 503] on div at bounding box center [406, 504] width 149 height 21
paste div
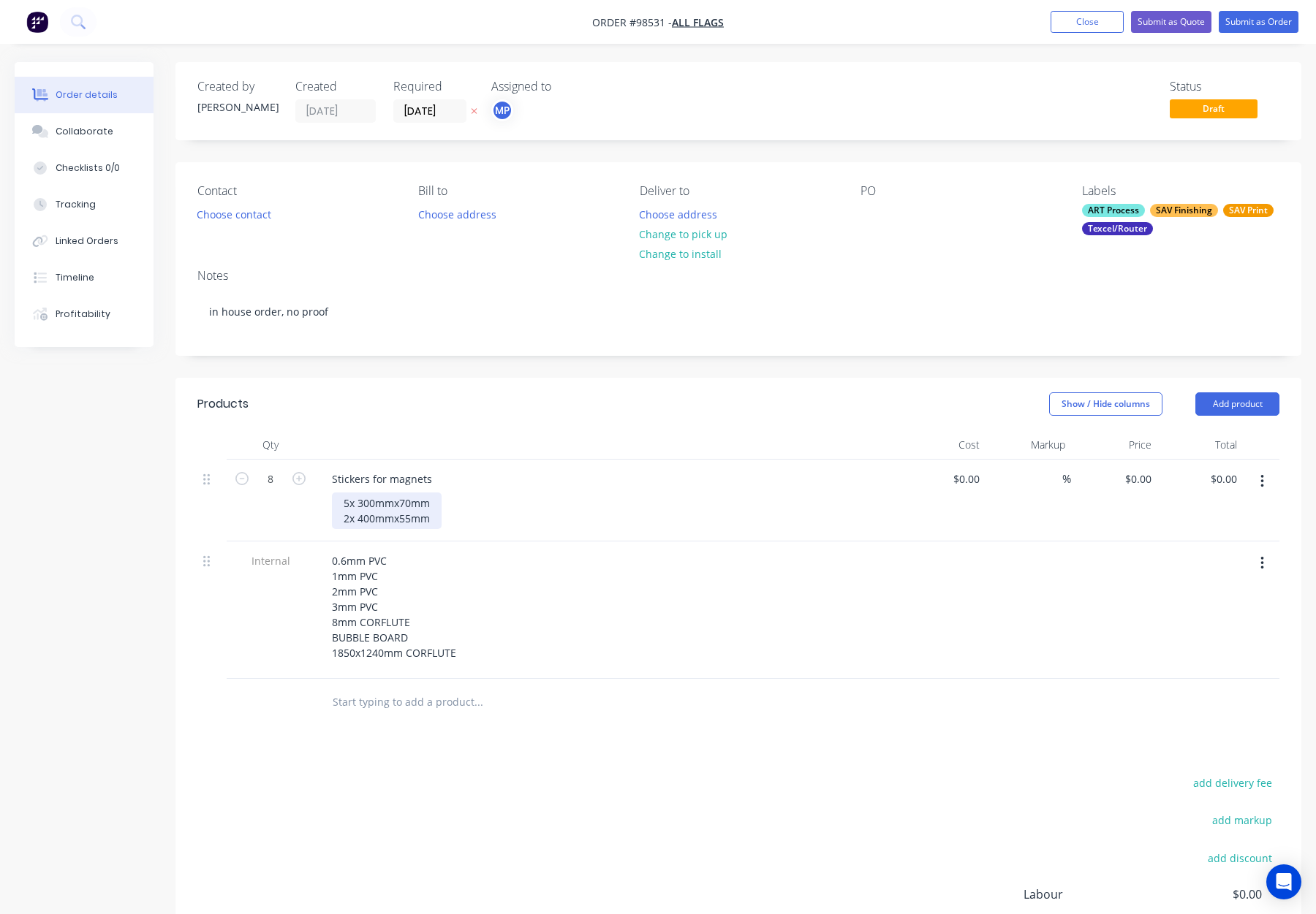
drag, startPoint x: 354, startPoint y: 504, endPoint x: 365, endPoint y: 509, distance: 12.1
click at [354, 504] on div "5x 300mmx70mm 2x 400mmx55mm" at bounding box center [386, 511] width 110 height 37
click at [353, 521] on div "5 @ 300mmx70mm 2x 400mmx55mm" at bounding box center [390, 511] width 117 height 37
click at [599, 453] on div at bounding box center [607, 444] width 585 height 30
click at [401, 504] on div "5 @ 300mmx70mm 2 @ 400mmx55mm" at bounding box center [390, 511] width 117 height 37
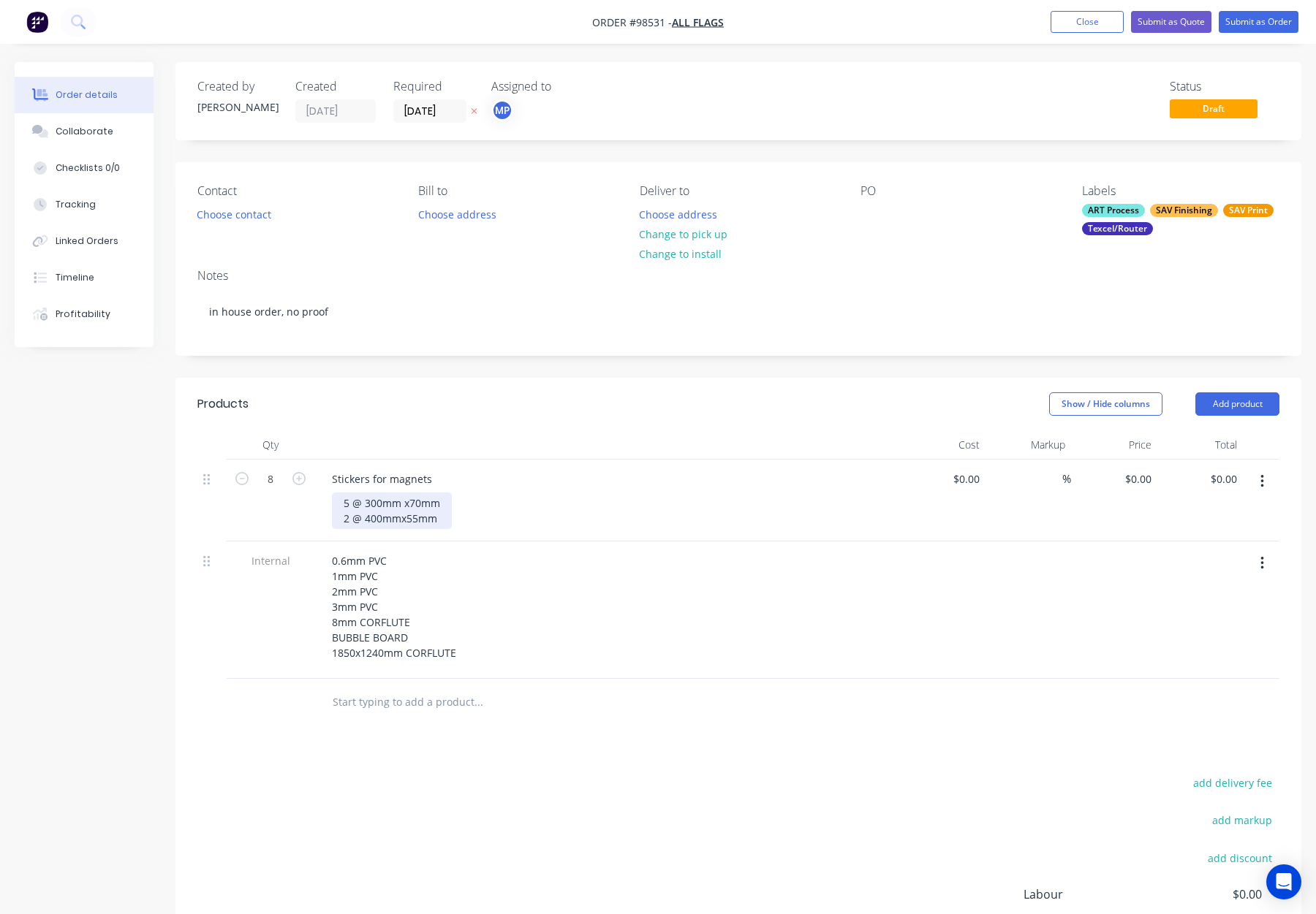
click at [403, 522] on div "5 @ 300mm x70mm 2 @ 400mmx55mm" at bounding box center [392, 511] width 120 height 37
click at [409, 504] on div "5 @ 300mm x70mm 2 @ 400mm x55mm" at bounding box center [392, 511] width 120 height 37
click at [409, 522] on div "5 @ 300mm x 70mm 2 @ 400mm x55mm" at bounding box center [393, 511] width 123 height 37
click at [579, 497] on div "5 @ 300mm x 70mm 2 @ 400mm x 55mm" at bounding box center [613, 511] width 562 height 37
click at [1087, 20] on button "Close" at bounding box center [1088, 21] width 73 height 22
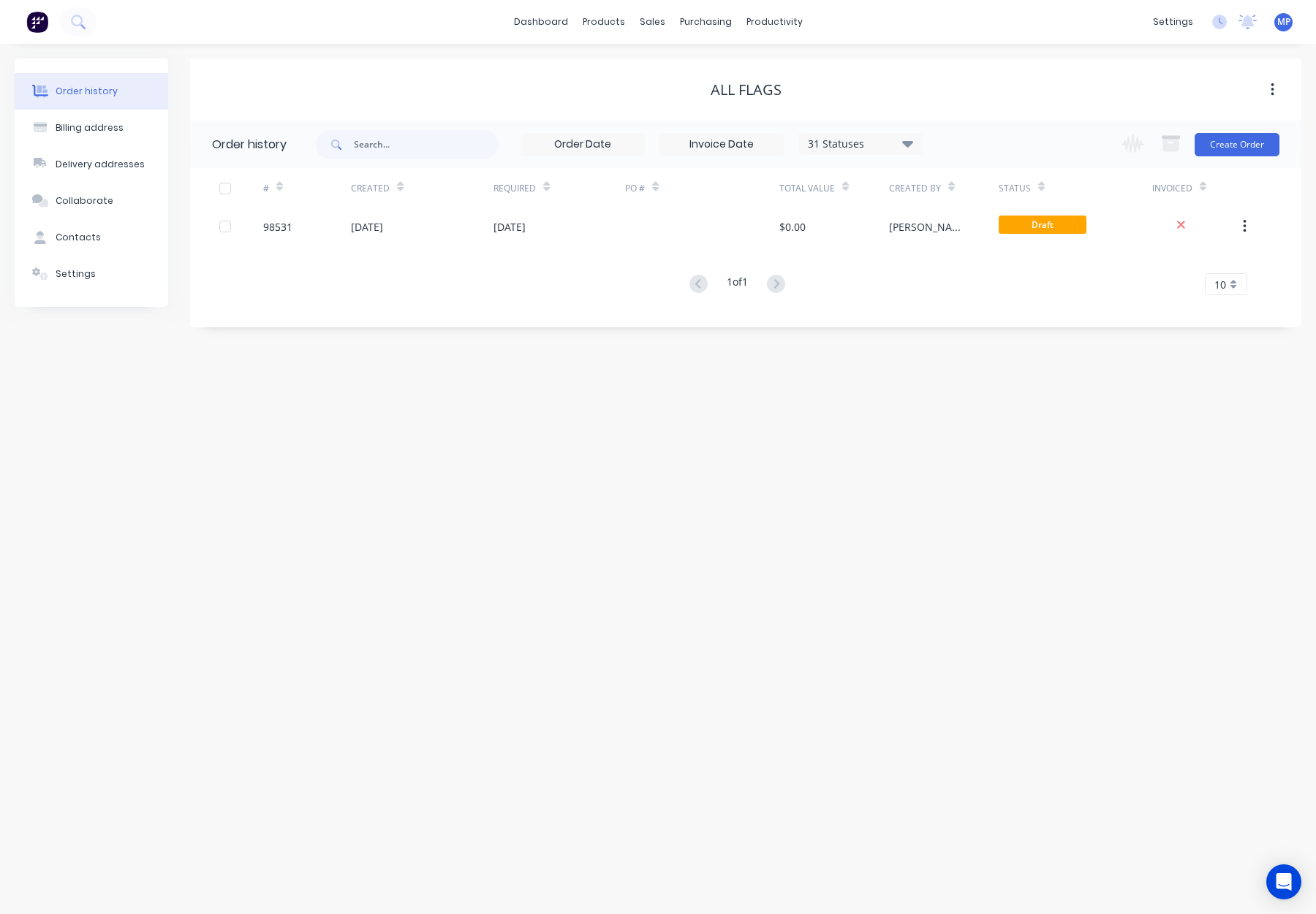
click at [835, 148] on div "31 Statuses" at bounding box center [860, 144] width 123 height 16
click at [870, 351] on div "Archived" at bounding box center [890, 349] width 183 height 30
click at [981, 342] on label at bounding box center [981, 342] width 0 height 0
click at [981, 346] on input "checkbox" at bounding box center [987, 349] width 12 height 14
checkbox input "true"
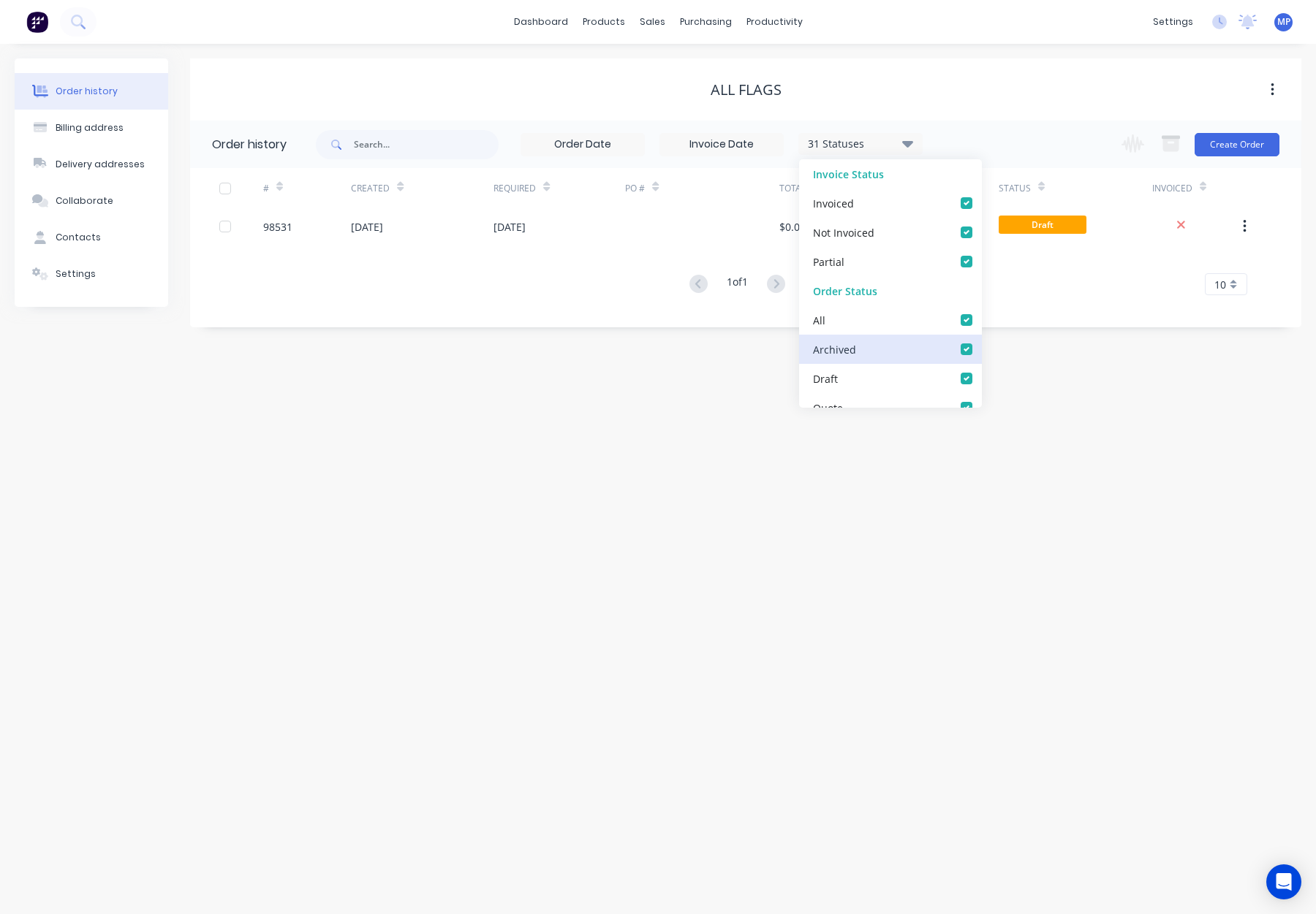
checkbox input "true"
click at [1102, 370] on div "Order history Billing address Delivery addresses Collaborate Contacts Settings …" at bounding box center [658, 478] width 1316 height 870
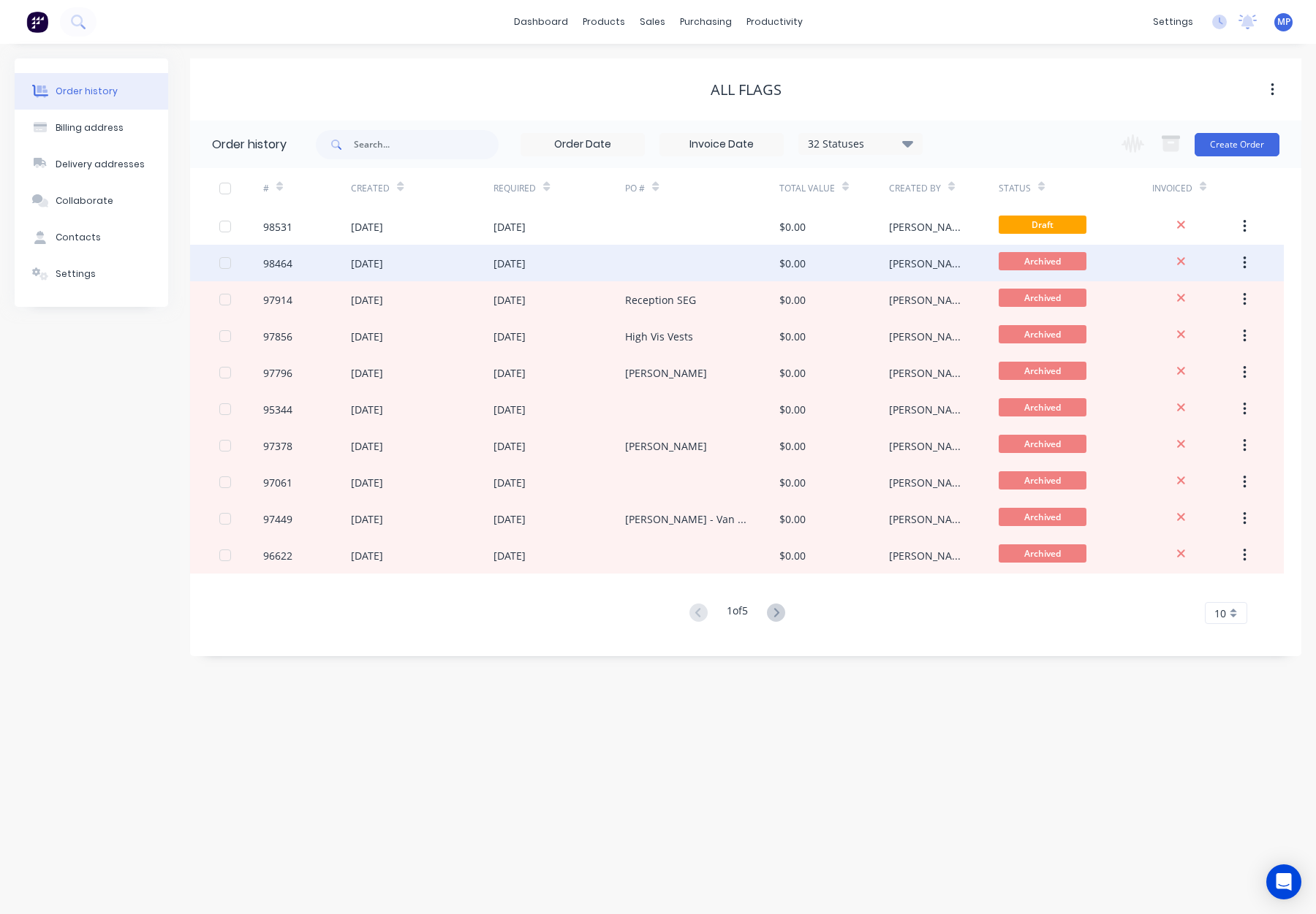
click at [859, 262] on div "$0.00" at bounding box center [834, 263] width 110 height 37
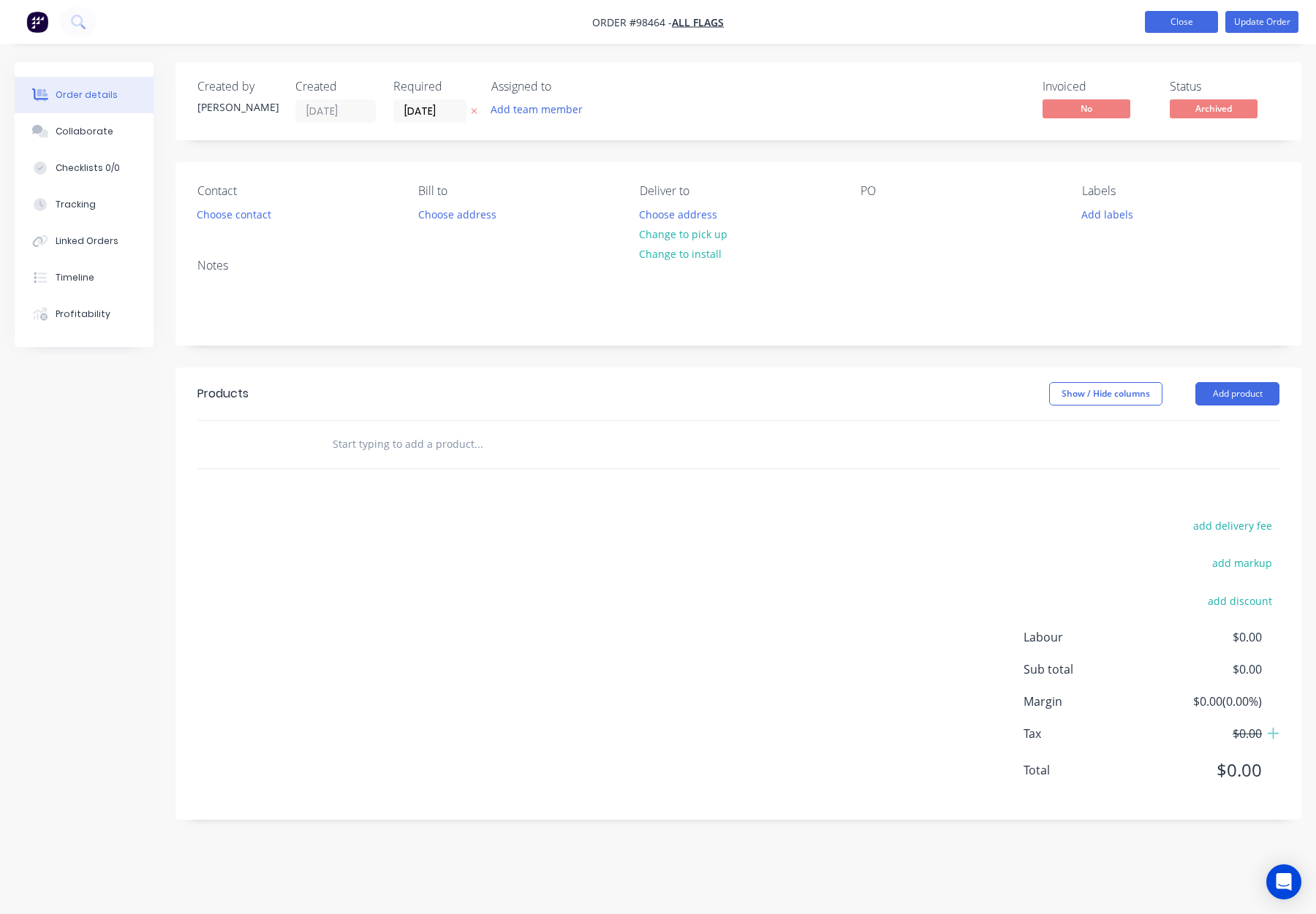
click at [1160, 20] on button "Close" at bounding box center [1182, 21] width 73 height 22
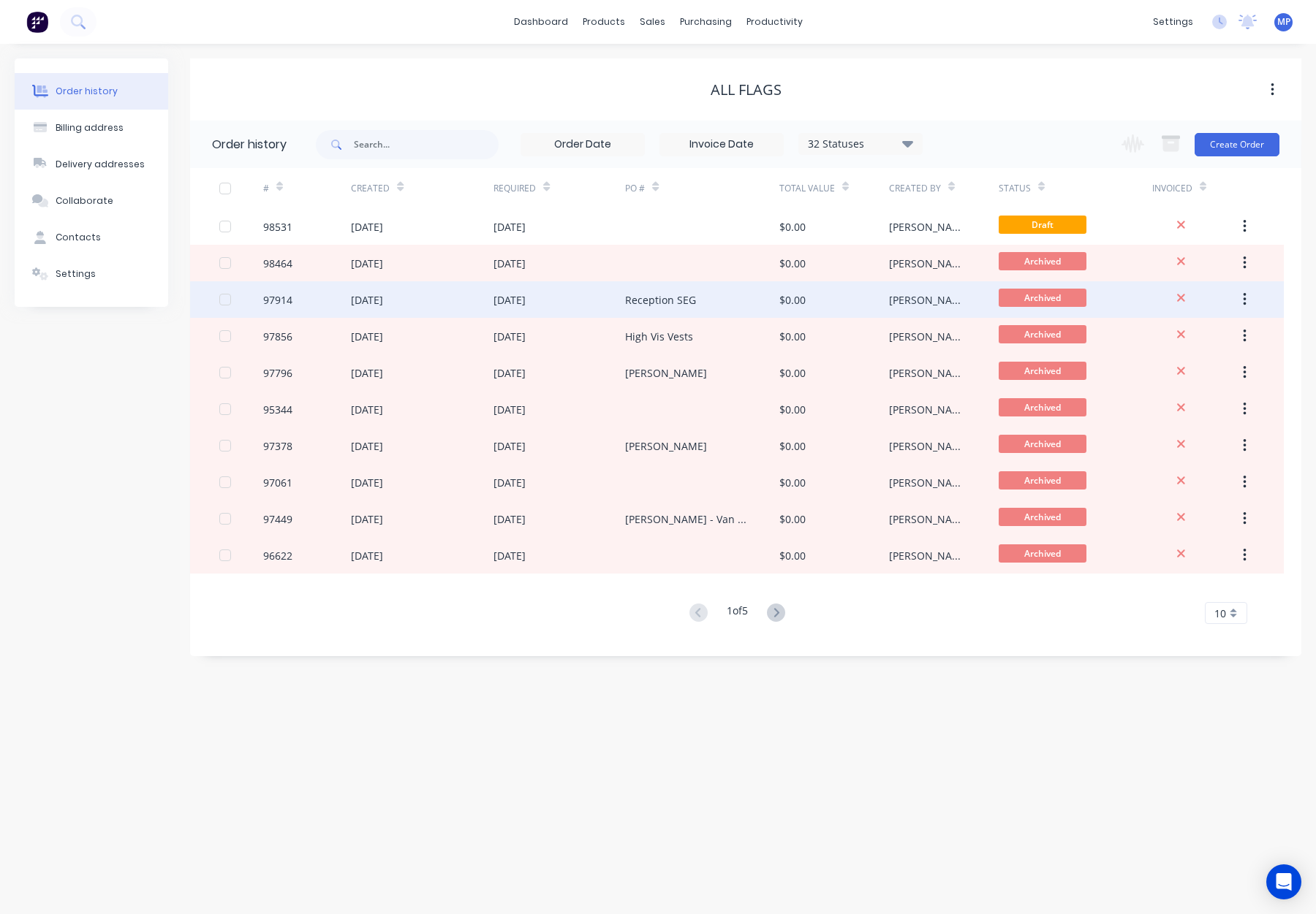
click at [819, 304] on div "$0.00" at bounding box center [834, 300] width 110 height 37
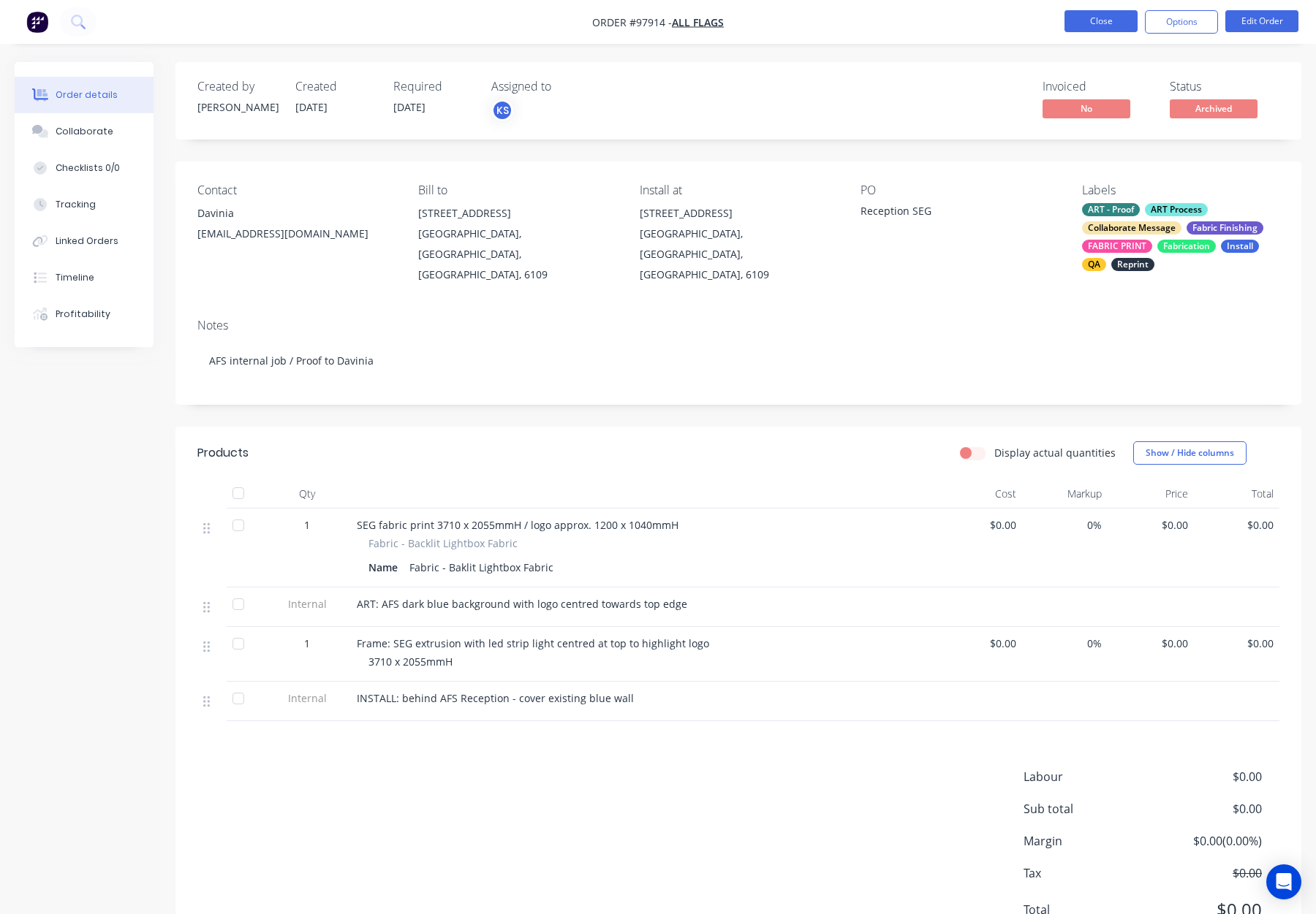
click at [1095, 26] on button "Close" at bounding box center [1101, 21] width 73 height 22
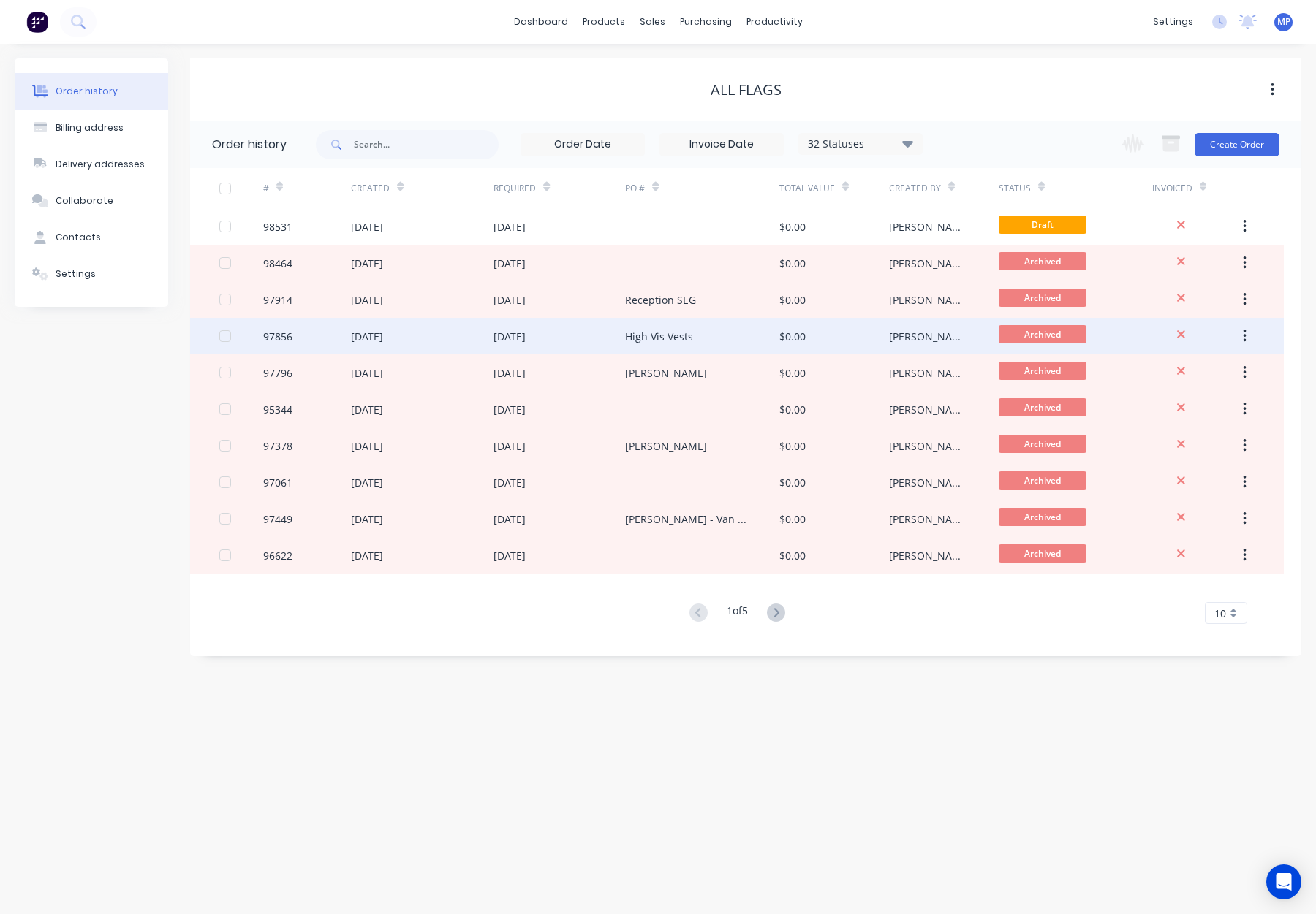
click at [863, 336] on div "$0.00" at bounding box center [834, 336] width 110 height 37
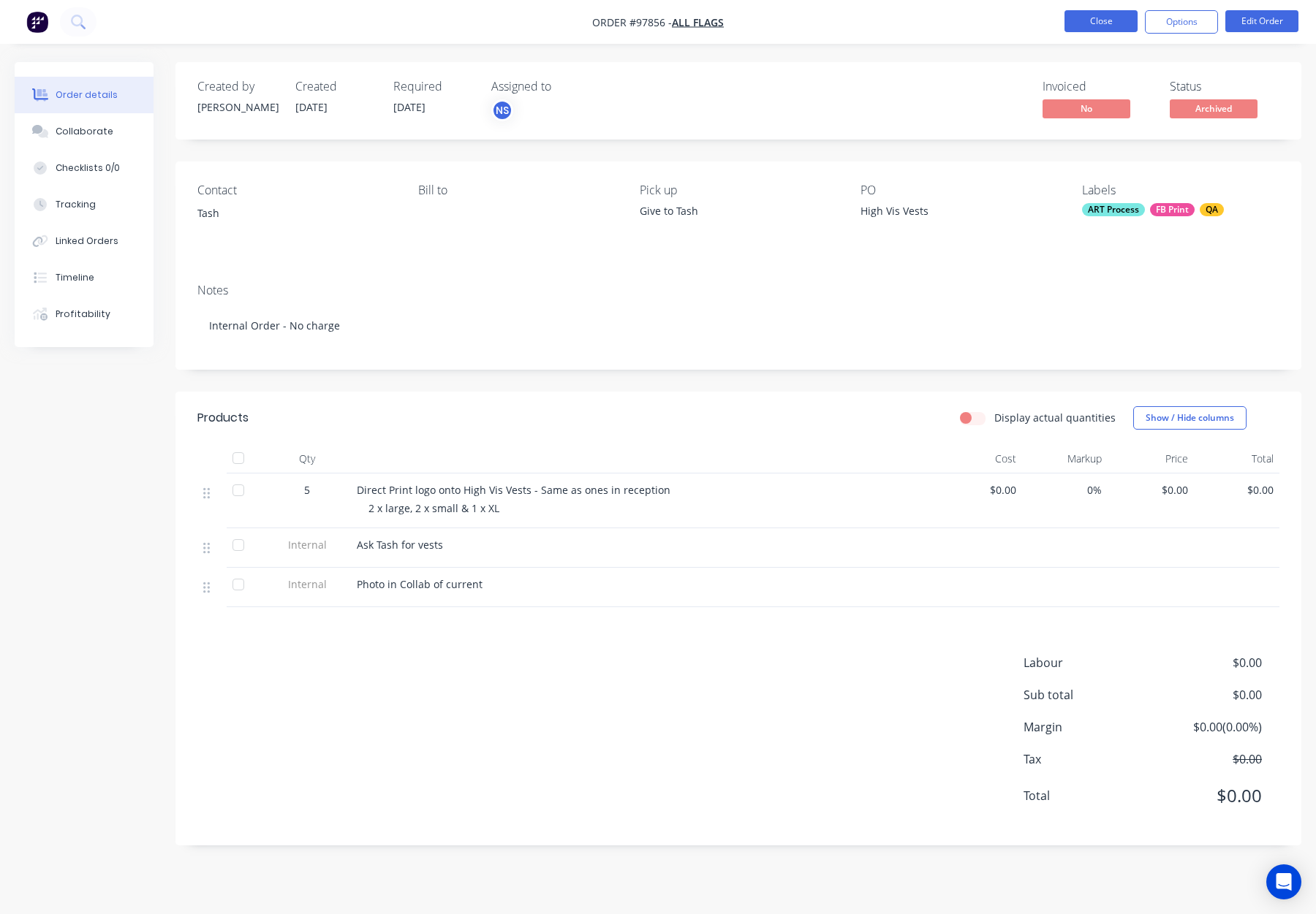
click at [1083, 15] on button "Close" at bounding box center [1101, 21] width 73 height 22
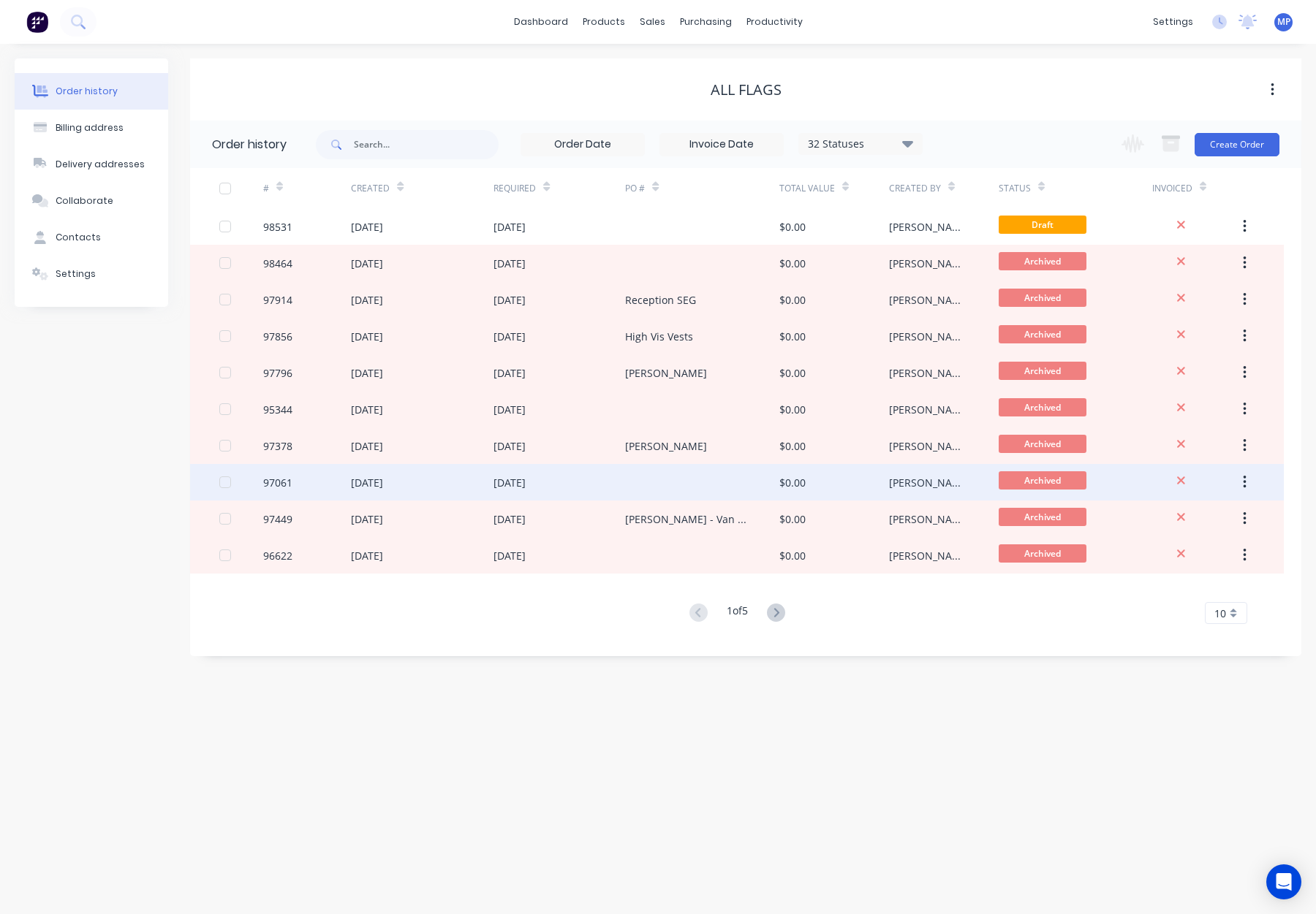
click at [955, 487] on div "Maryanne" at bounding box center [944, 482] width 110 height 37
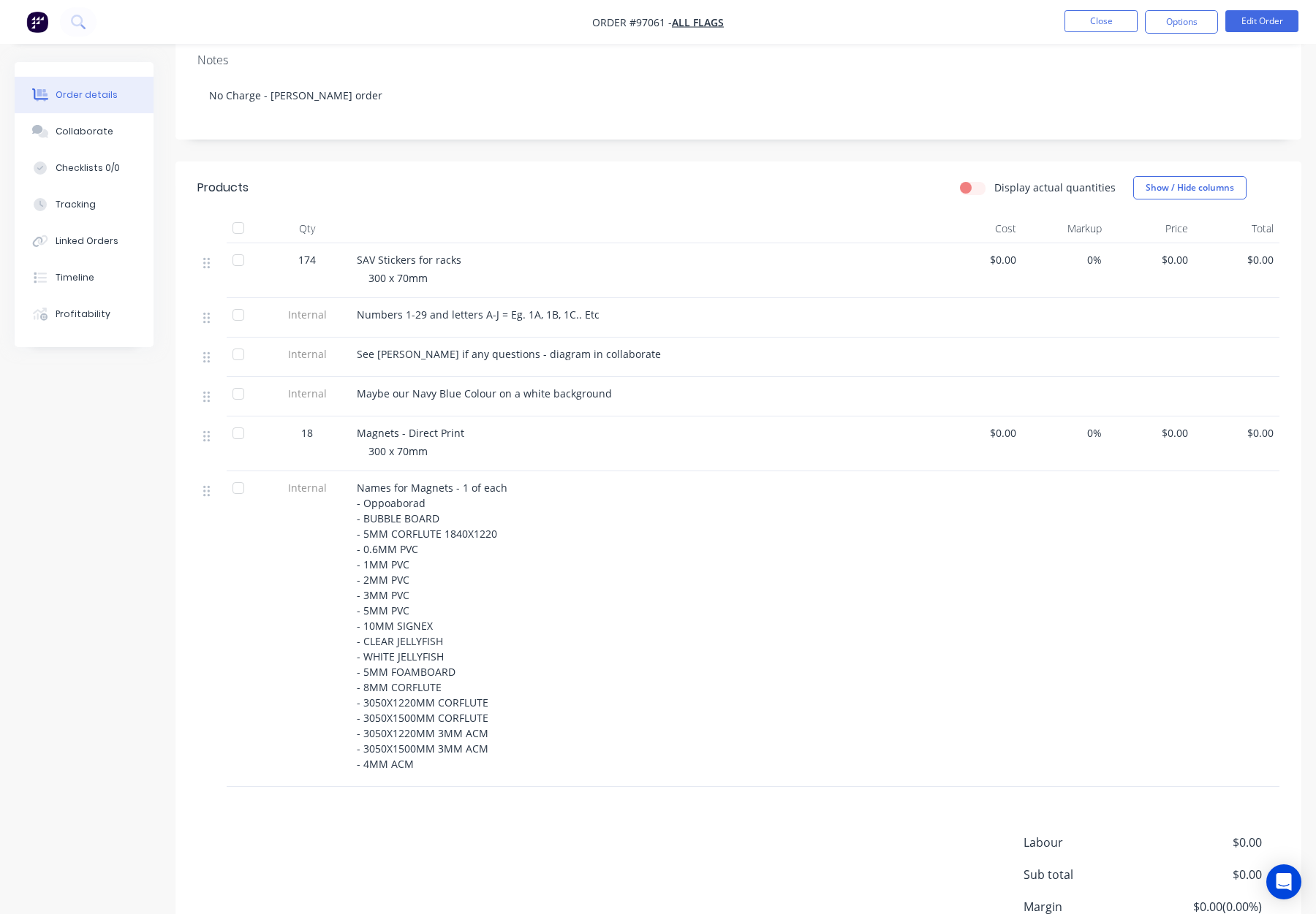
scroll to position [221, 0]
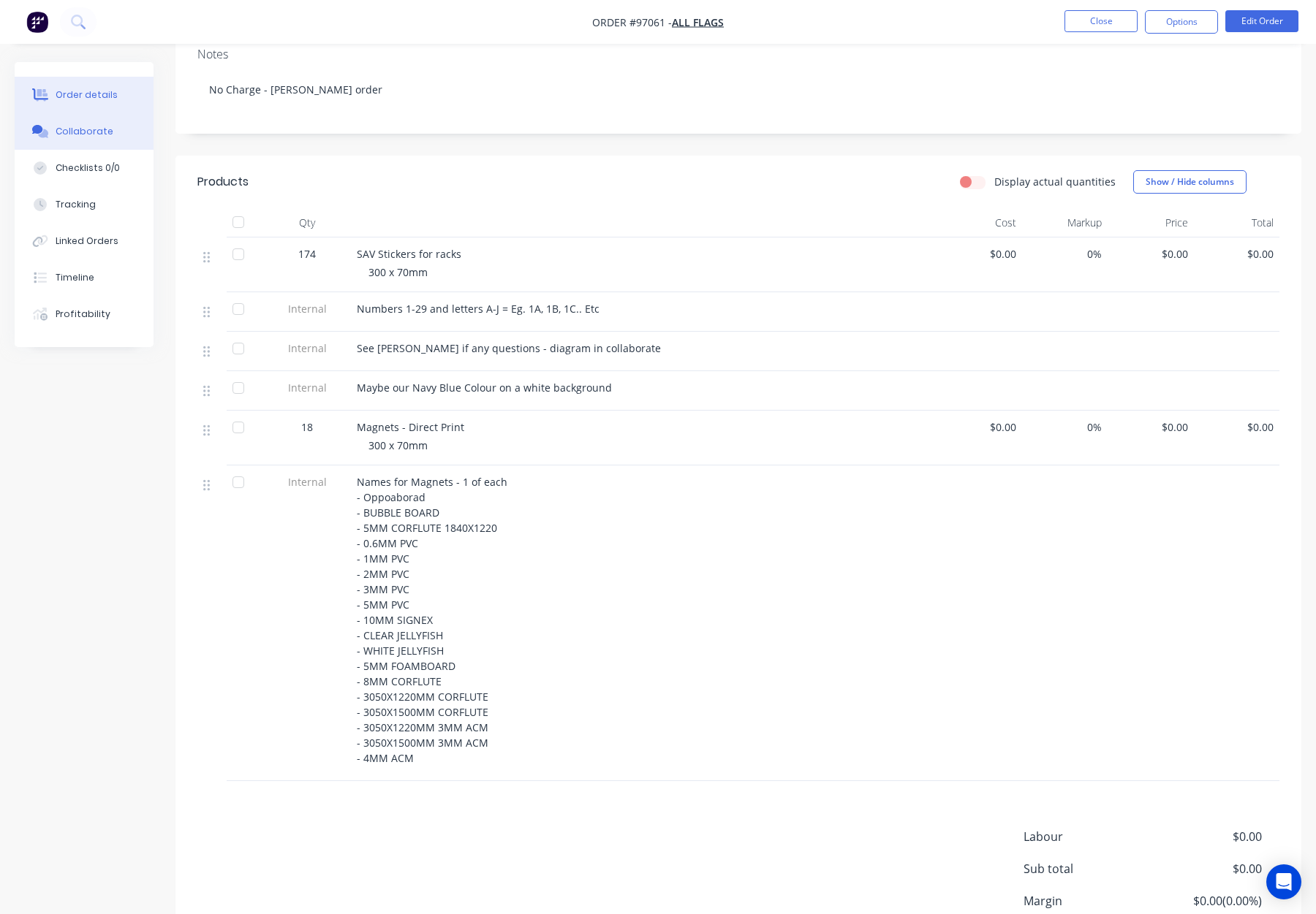
click at [85, 137] on div "Collaborate" at bounding box center [84, 131] width 58 height 13
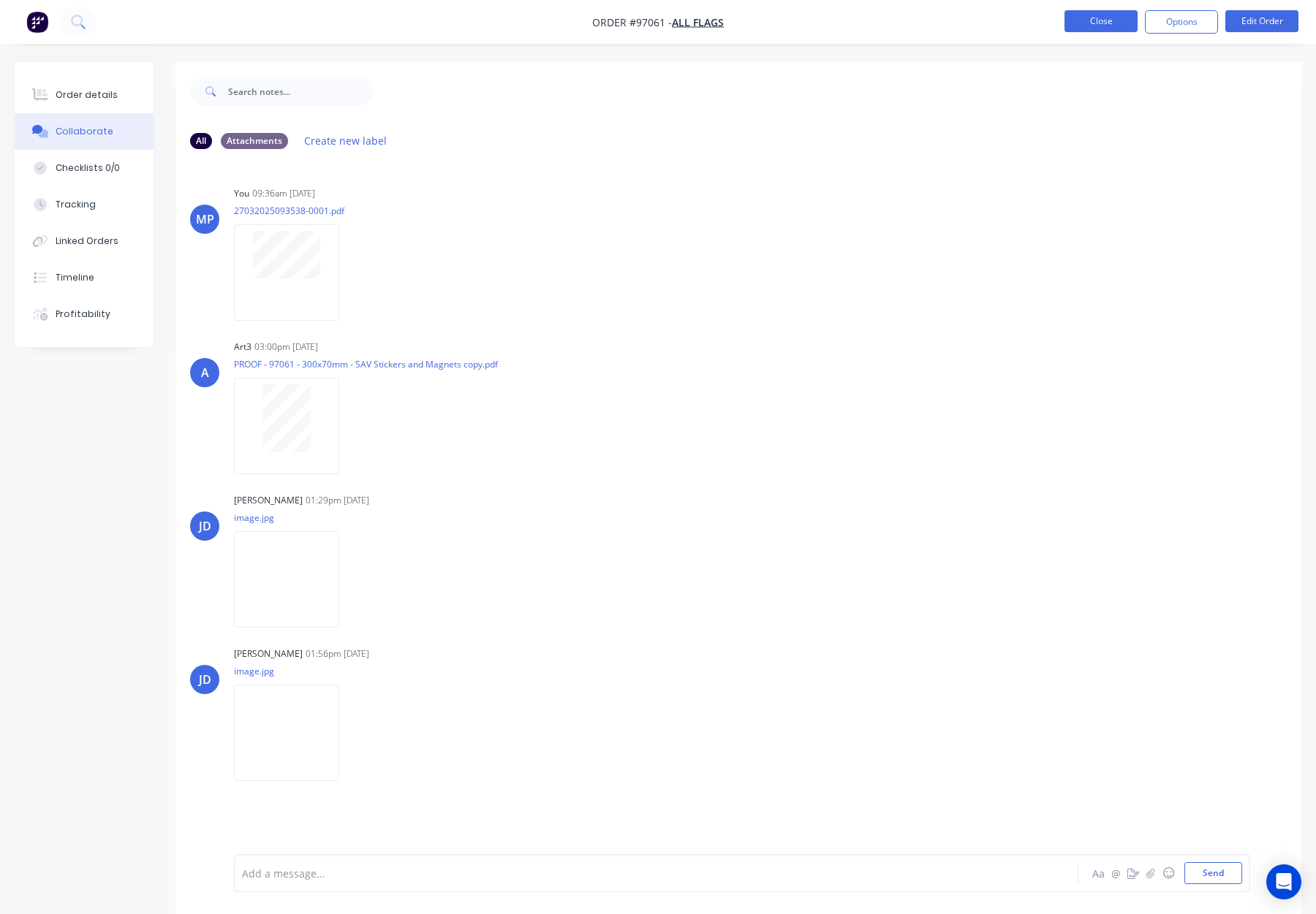
click at [1097, 14] on button "Close" at bounding box center [1101, 21] width 73 height 22
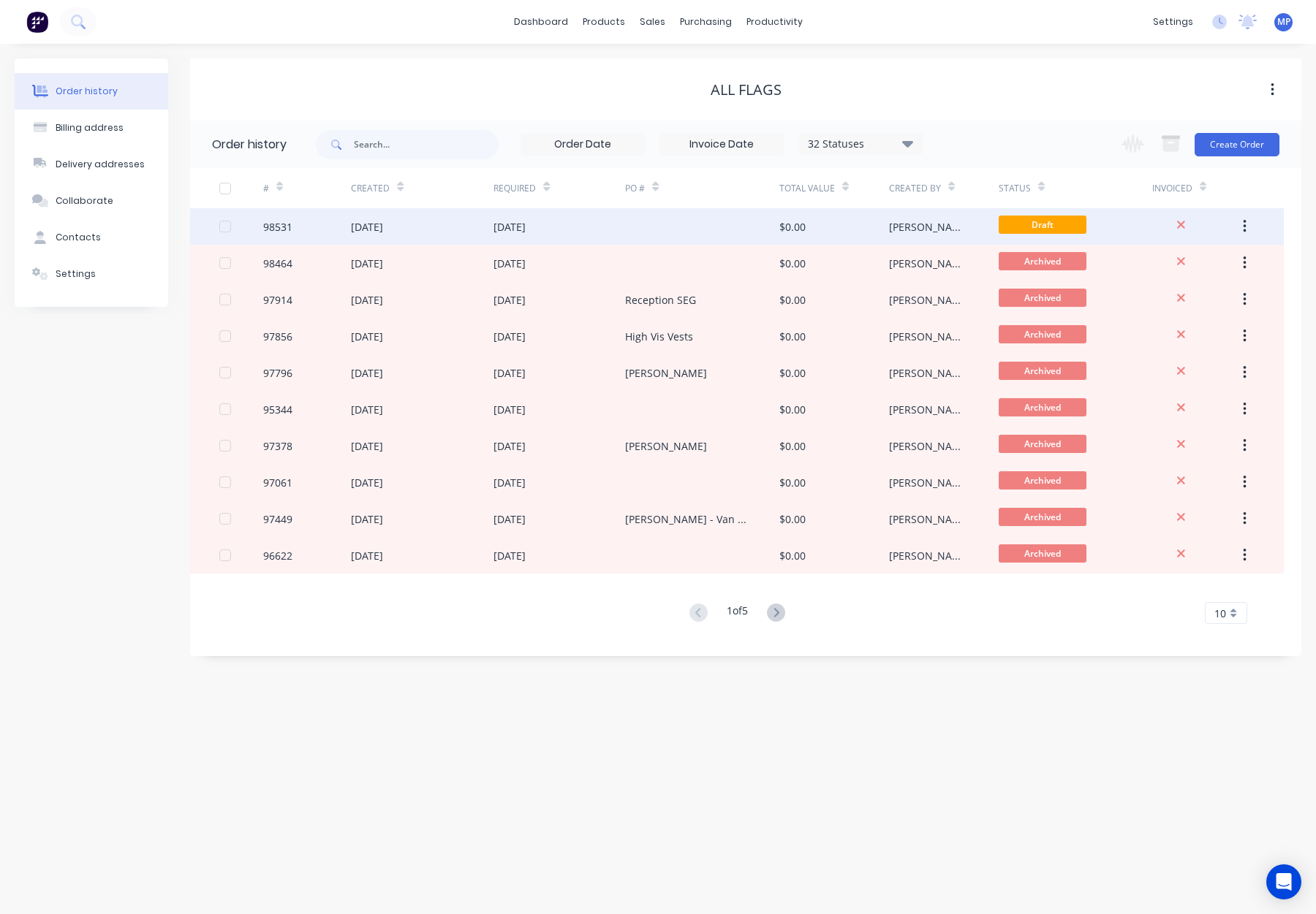
click at [843, 219] on div "$0.00" at bounding box center [834, 226] width 110 height 37
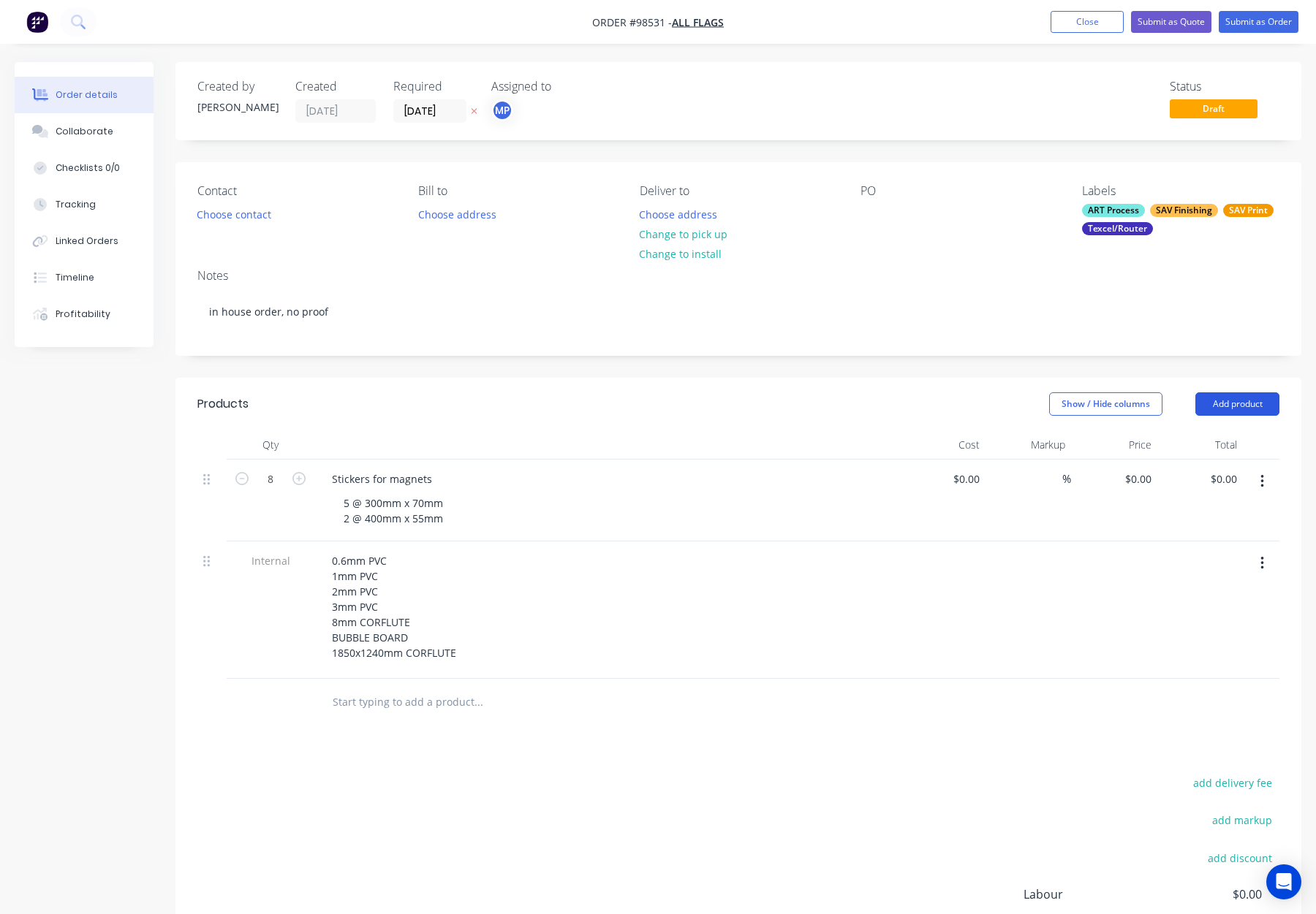
click at [1218, 398] on button "Add product" at bounding box center [1237, 404] width 84 height 23
click at [1210, 618] on div "Notes (Internal)" at bounding box center [1210, 617] width 113 height 21
click at [346, 698] on div at bounding box center [373, 698] width 106 height 21
click at [681, 816] on div "Products Show / Hide columns Add product Qty Cost Markup Price Total 8 Stickers…" at bounding box center [738, 750] width 1126 height 745
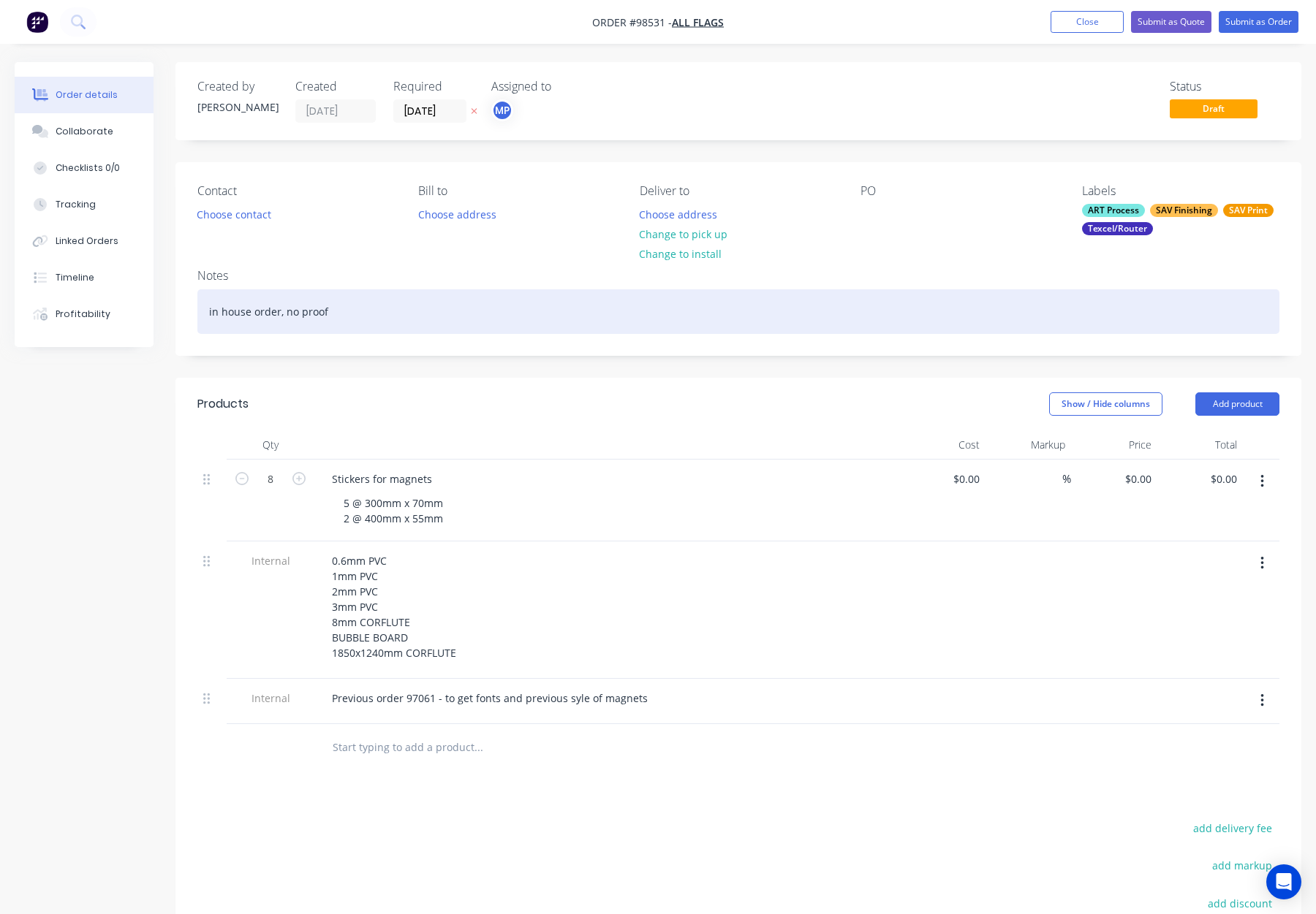
drag, startPoint x: 461, startPoint y: 311, endPoint x: 469, endPoint y: 313, distance: 8.2
click at [461, 311] on div "in house order, no proof" at bounding box center [739, 312] width 1083 height 45
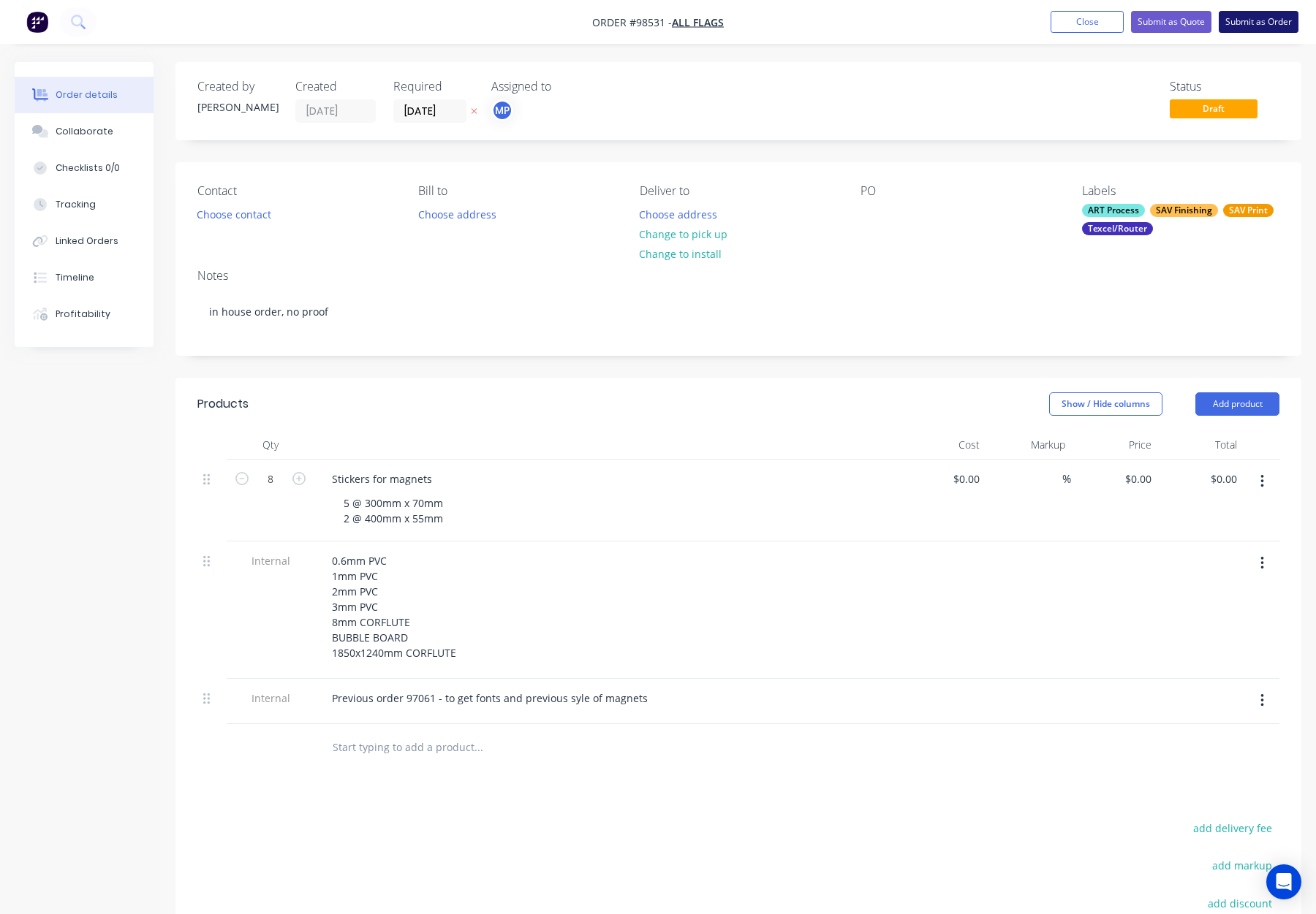
click at [1246, 24] on button "Submit as Order" at bounding box center [1259, 21] width 80 height 22
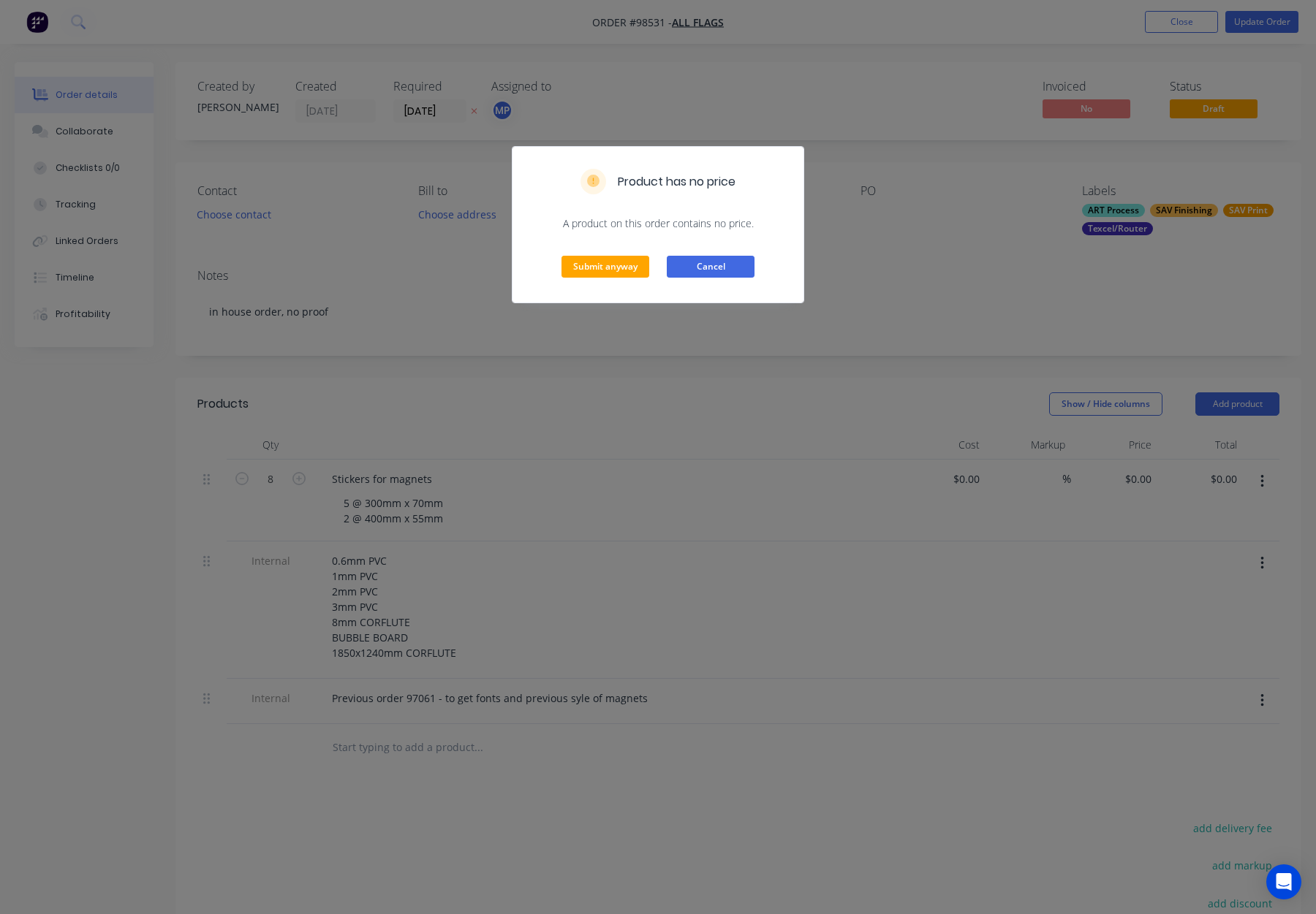
click at [694, 262] on button "Cancel" at bounding box center [710, 267] width 88 height 22
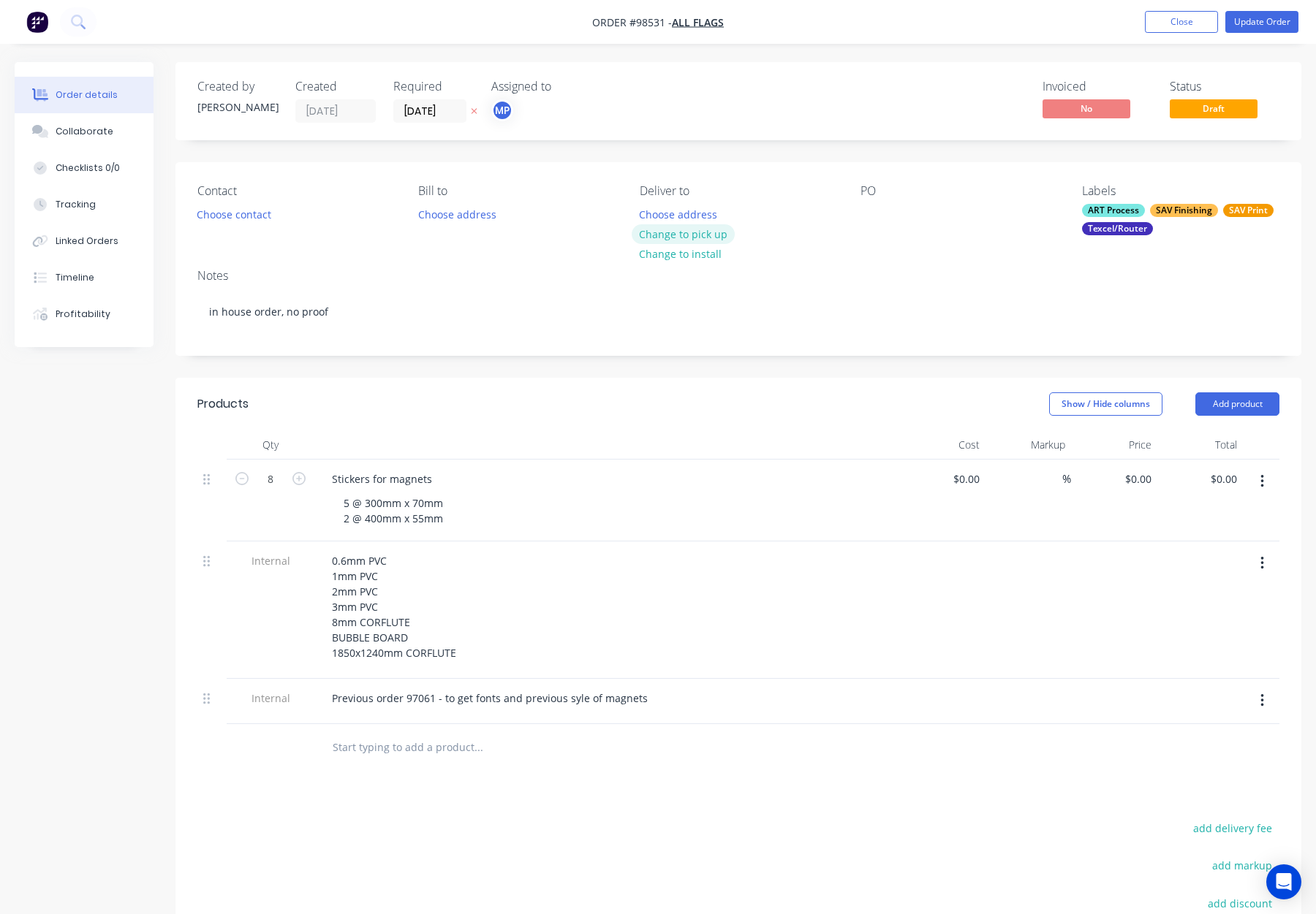
click at [694, 234] on button "Change to pick up" at bounding box center [683, 234] width 104 height 20
click at [1241, 28] on button "Update Order" at bounding box center [1262, 21] width 73 height 22
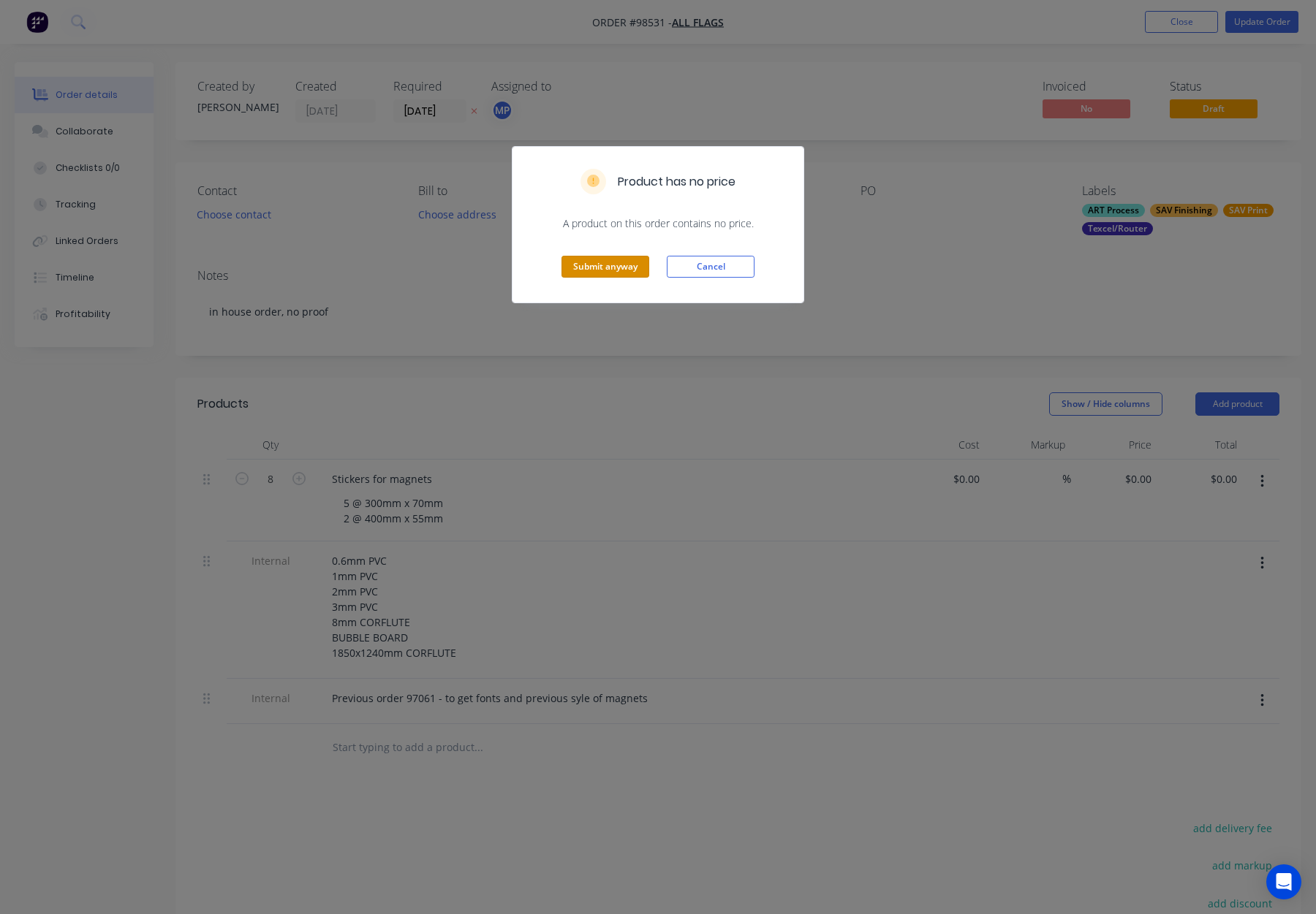
drag, startPoint x: 603, startPoint y: 264, endPoint x: 993, endPoint y: 196, distance: 395.9
click at [604, 264] on button "Submit anyway" at bounding box center [606, 267] width 88 height 22
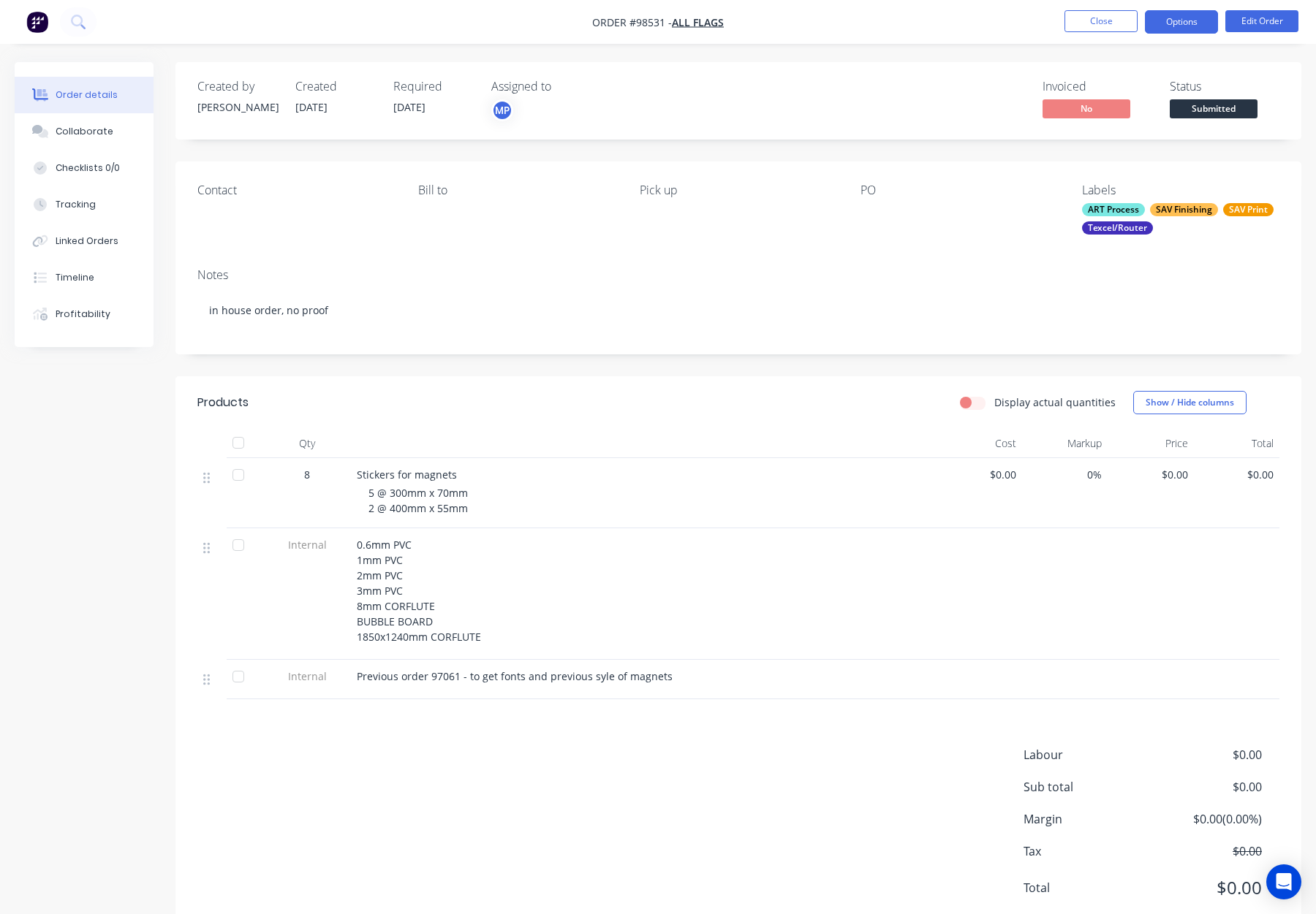
drag, startPoint x: 1179, startPoint y: 21, endPoint x: 1183, endPoint y: 30, distance: 9.8
click at [1179, 21] on button "Options" at bounding box center [1182, 21] width 73 height 23
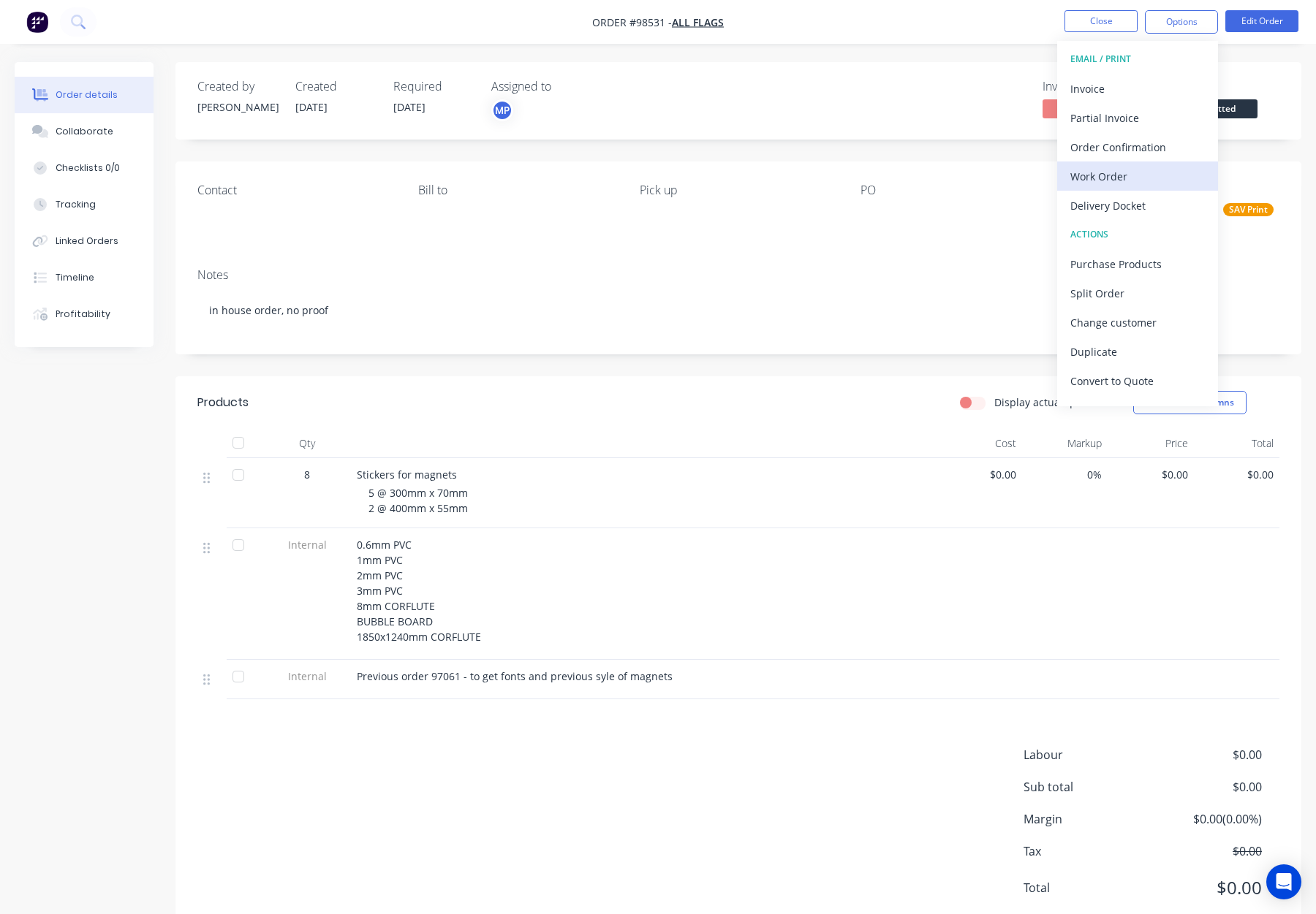
click at [1167, 182] on div "Work Order" at bounding box center [1138, 177] width 134 height 21
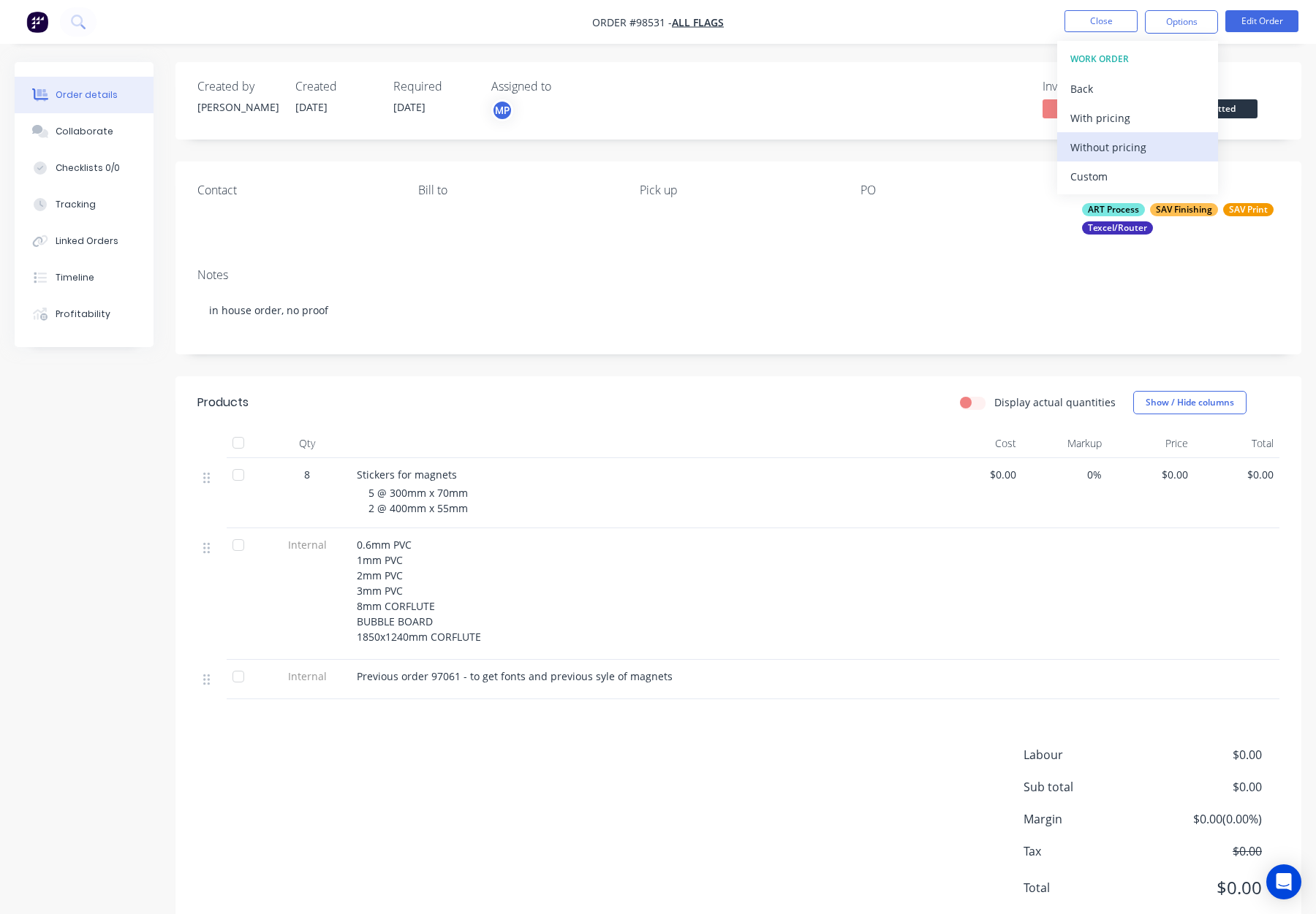
click at [1166, 141] on div "Without pricing" at bounding box center [1138, 148] width 134 height 21
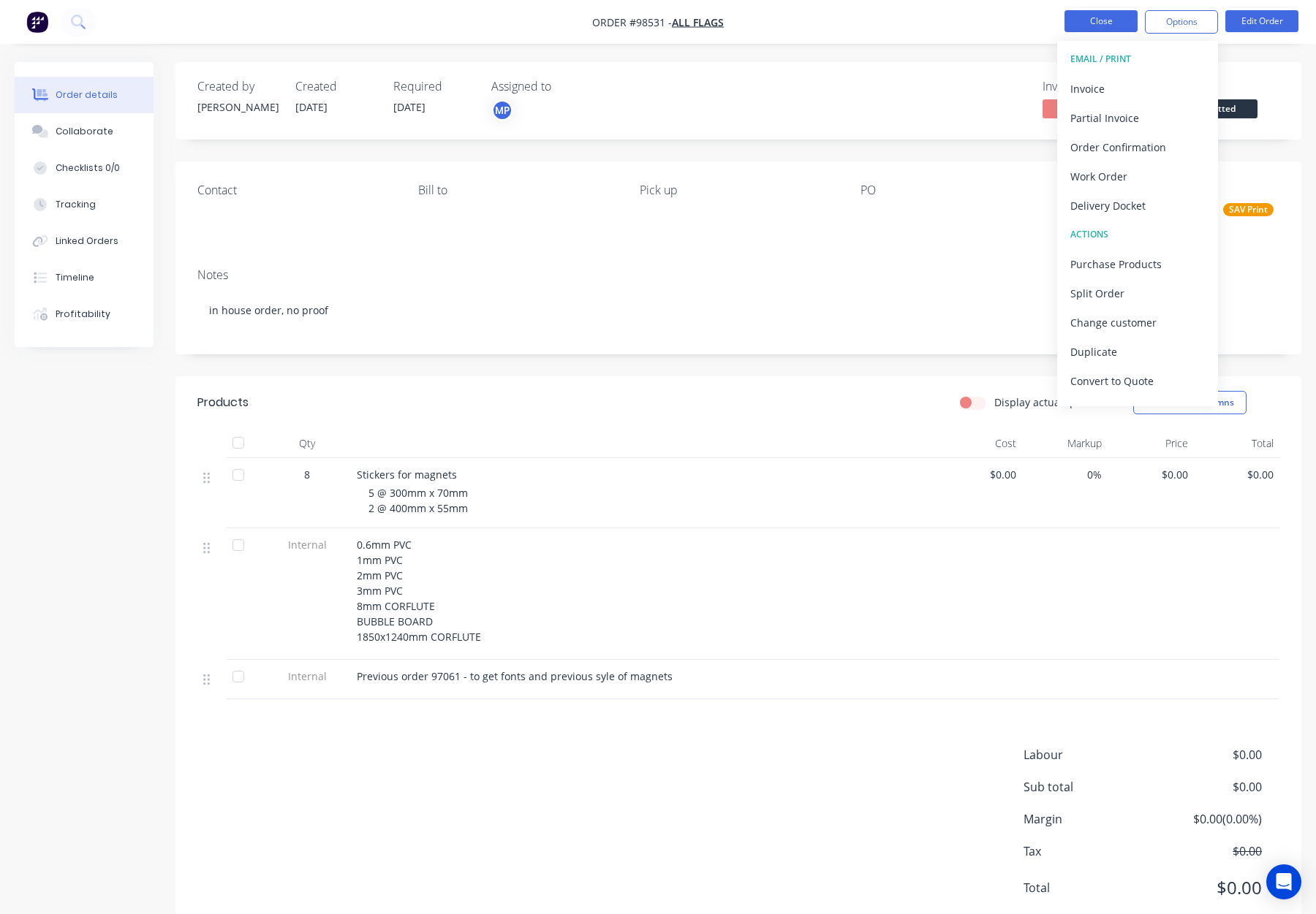
click at [1094, 27] on button "Close" at bounding box center [1101, 21] width 73 height 22
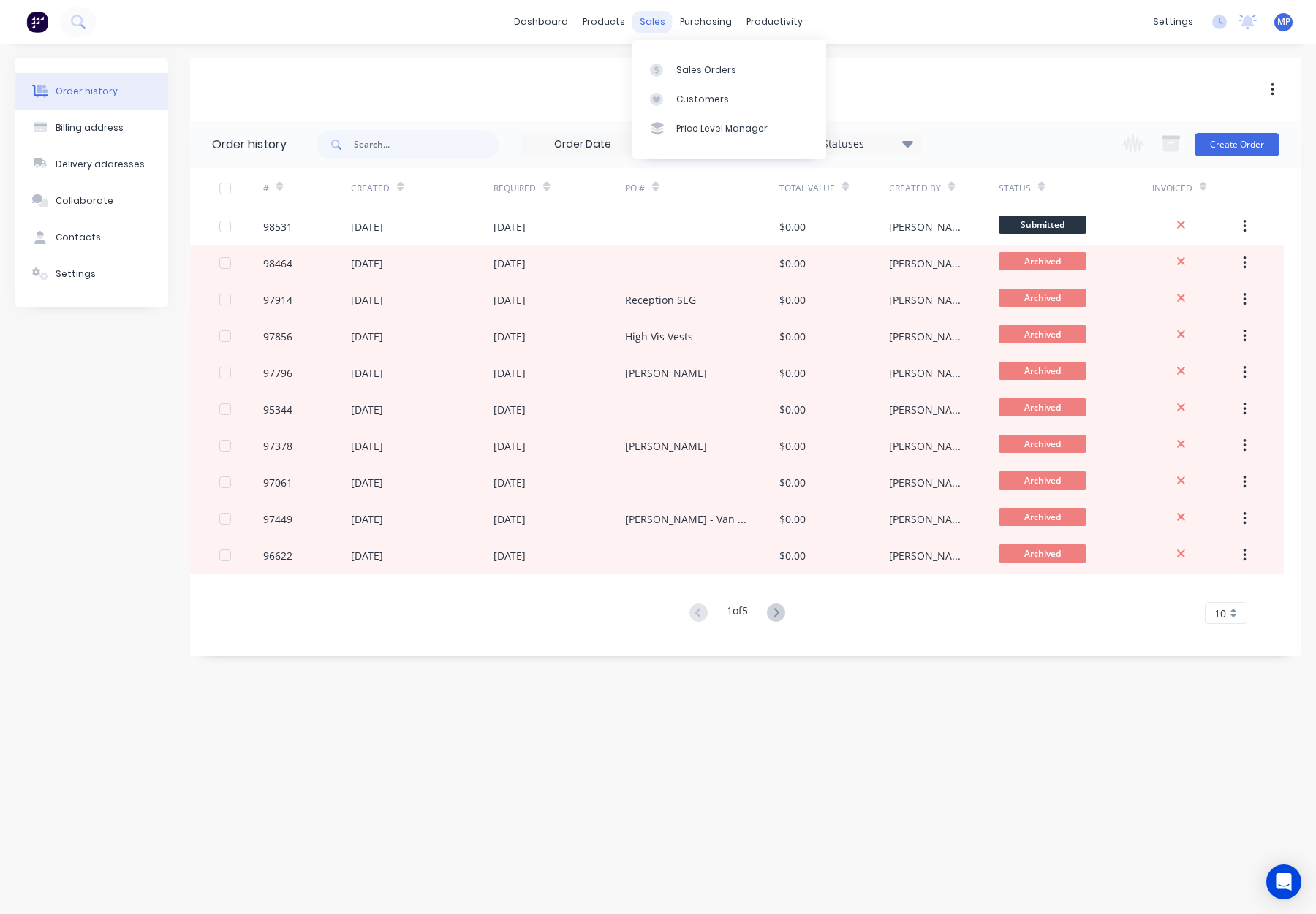
click at [652, 20] on div "sales" at bounding box center [652, 21] width 40 height 22
click at [691, 82] on link "Sales Orders" at bounding box center [729, 69] width 194 height 30
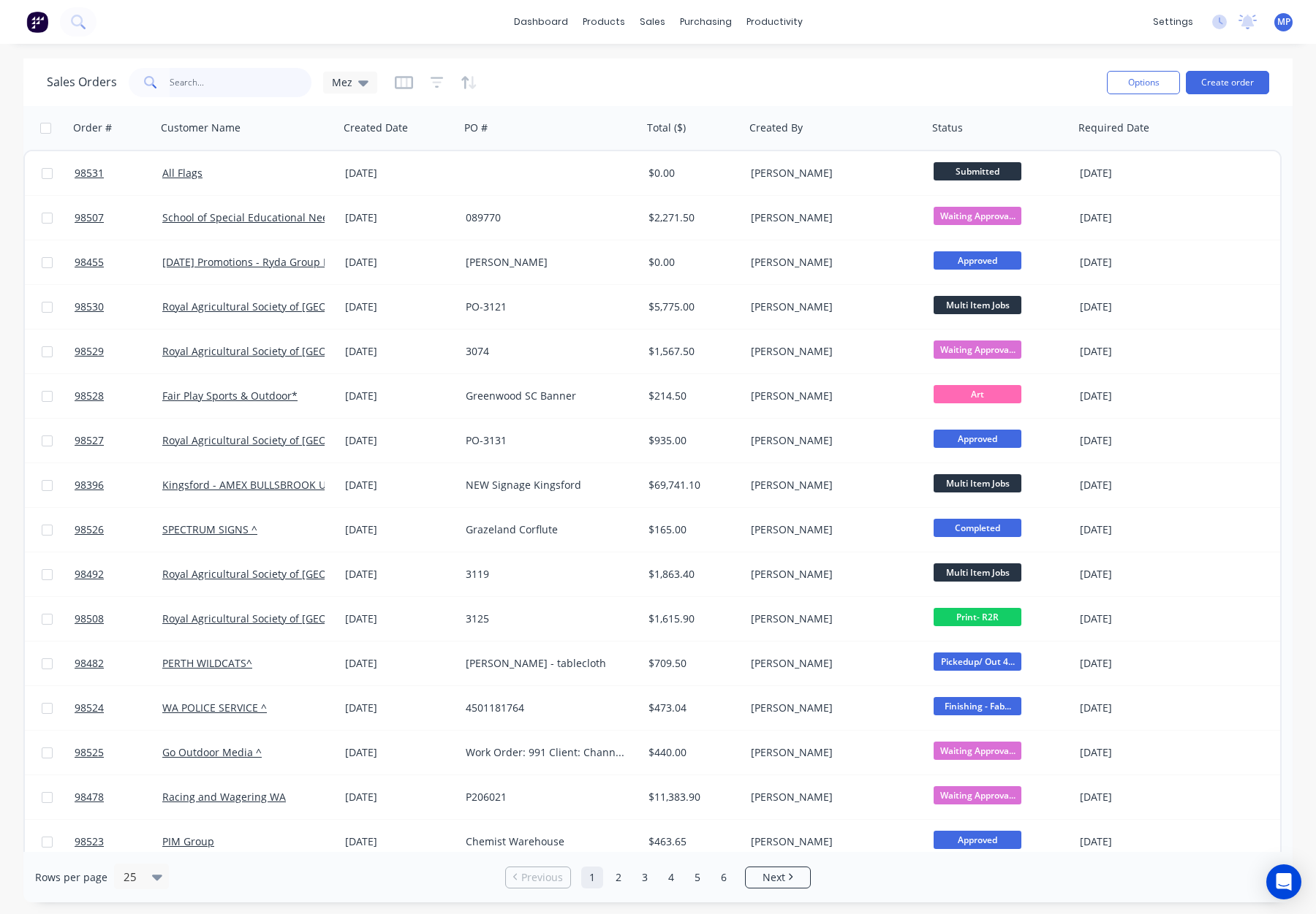
click at [201, 83] on input "text" at bounding box center [241, 82] width 142 height 30
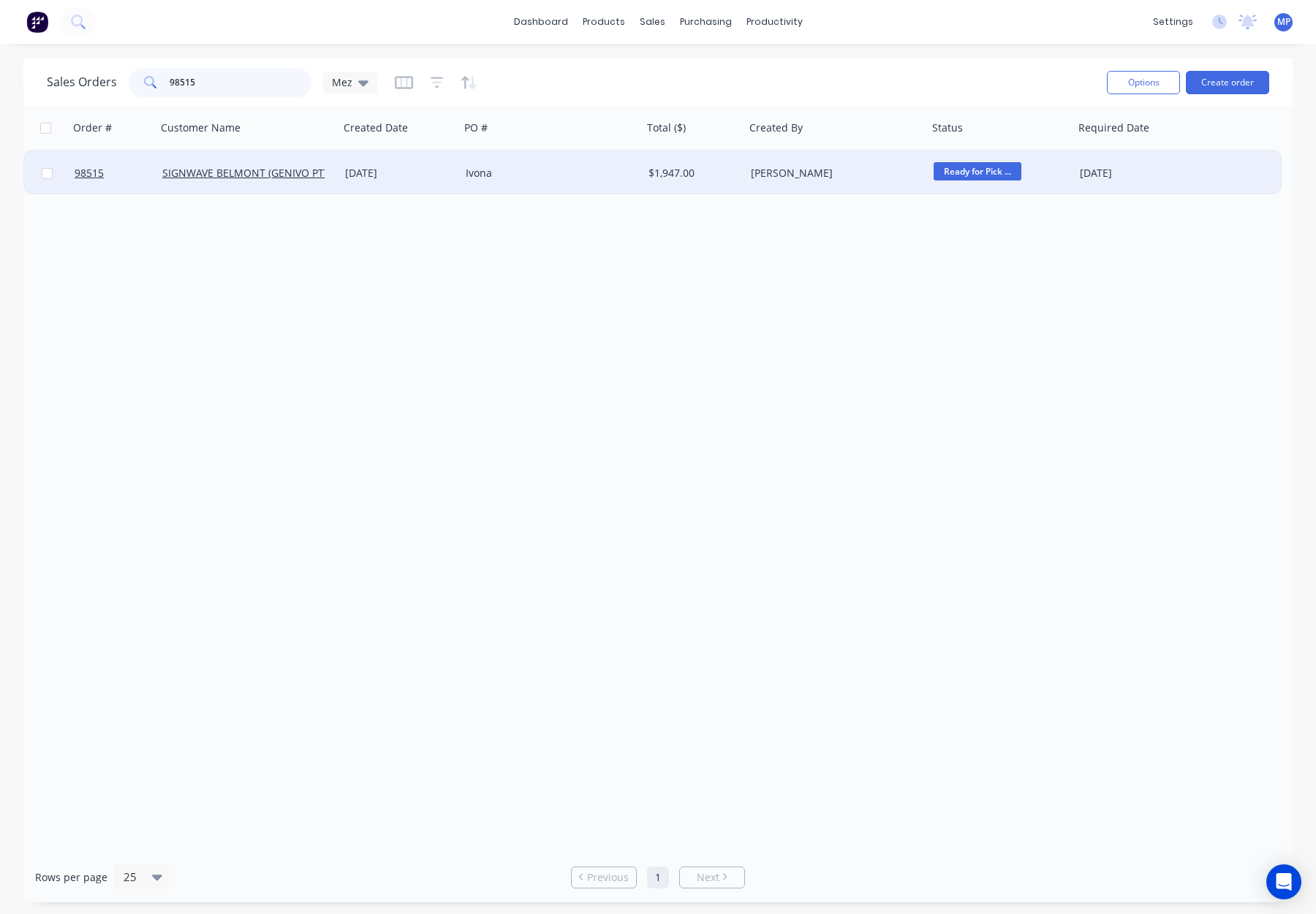
type input "98515"
click at [620, 166] on div "Ivona" at bounding box center [547, 173] width 162 height 14
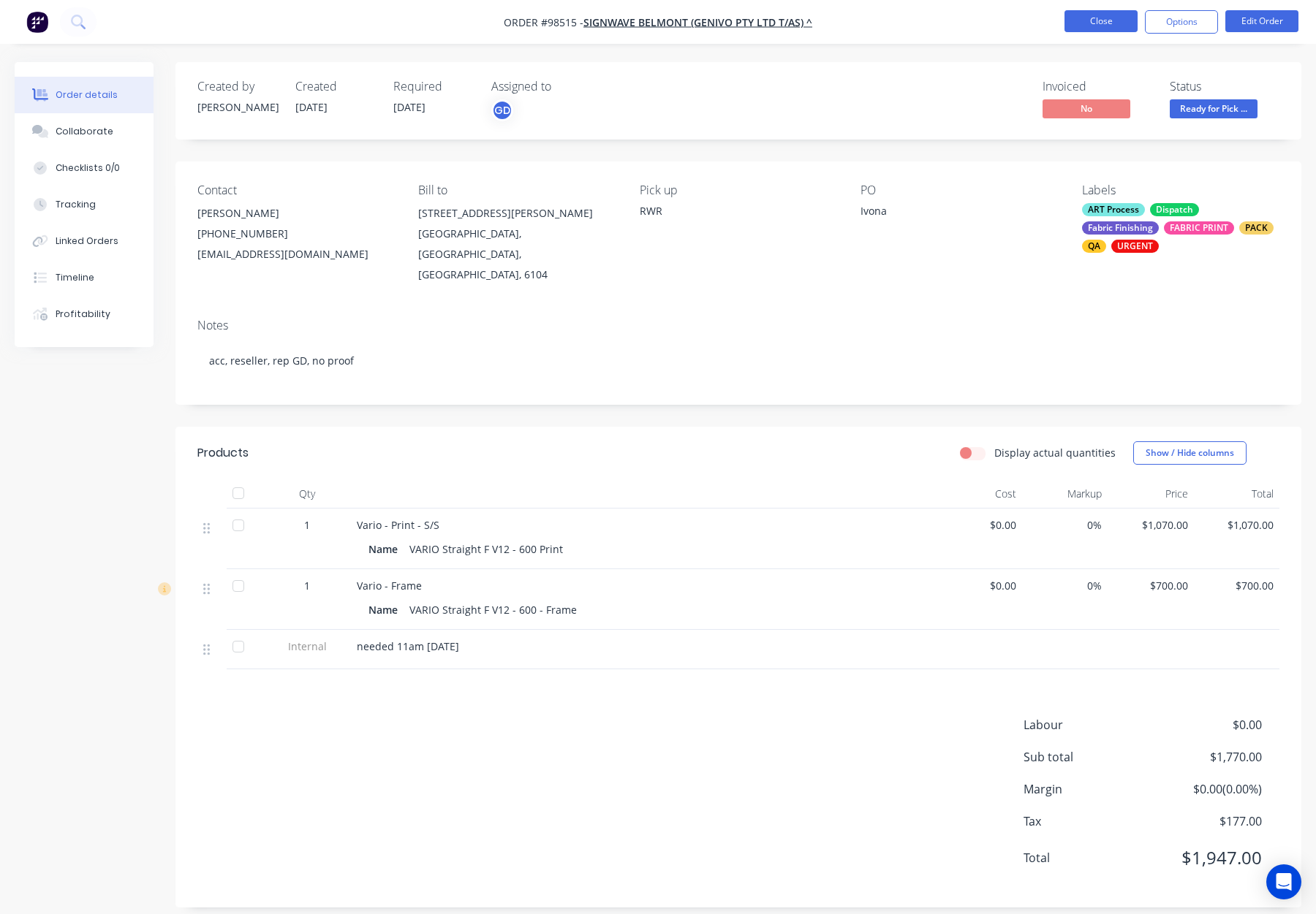
click at [1092, 29] on button "Close" at bounding box center [1101, 21] width 73 height 22
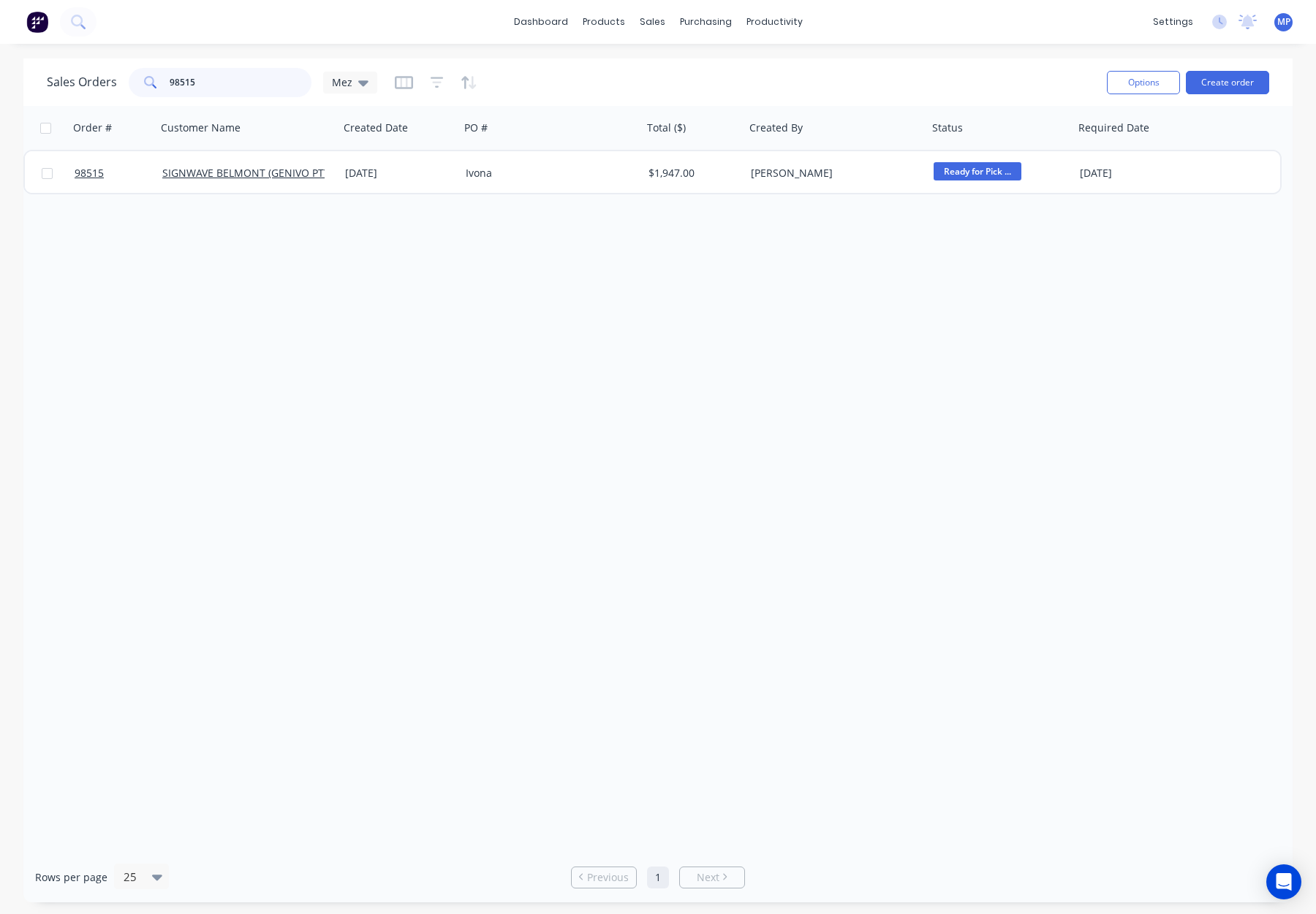
drag, startPoint x: 225, startPoint y: 86, endPoint x: 130, endPoint y: 79, distance: 95.3
click at [130, 79] on div "98515" at bounding box center [220, 82] width 183 height 30
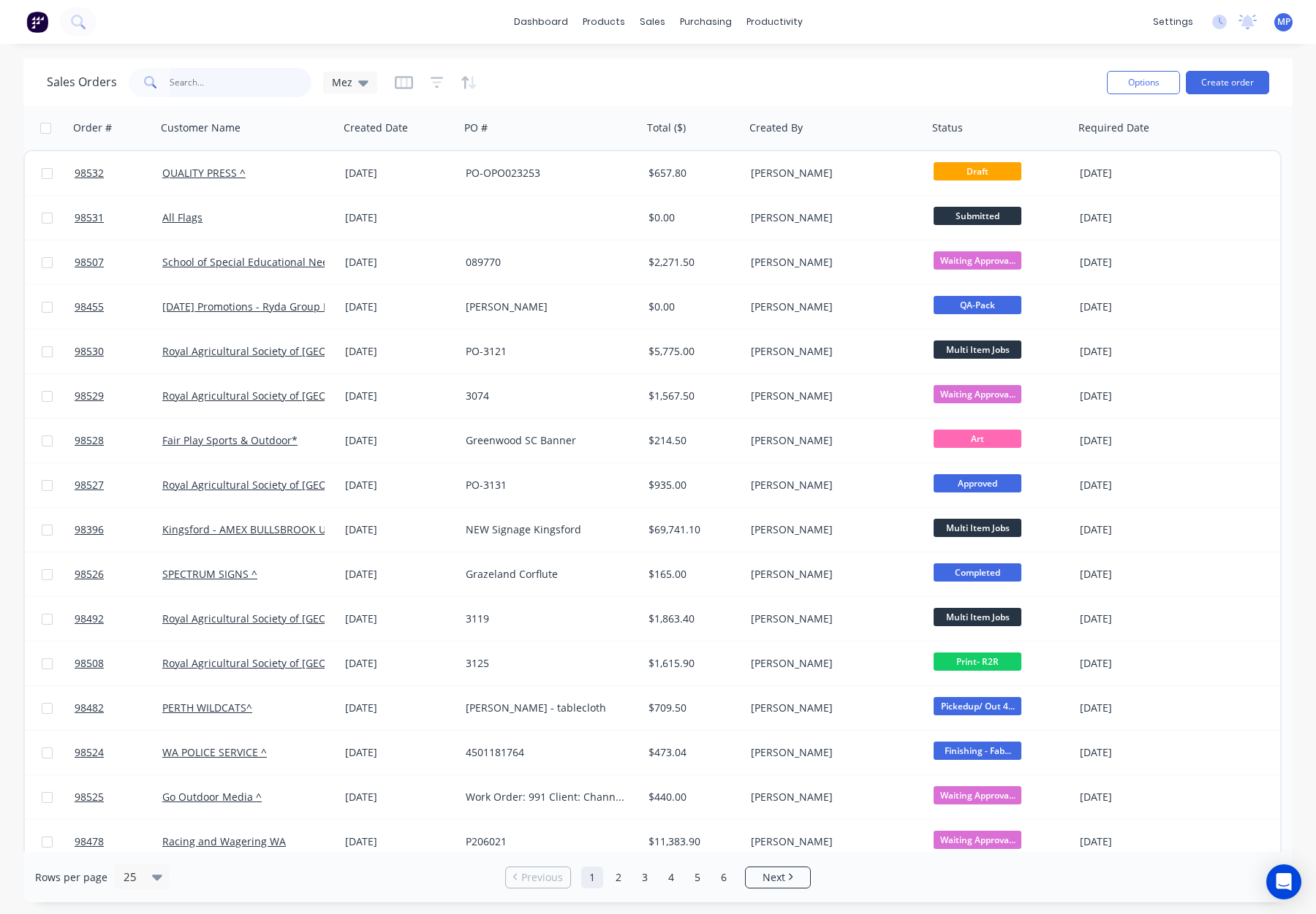
click at [214, 84] on input "text" at bounding box center [241, 82] width 142 height 30
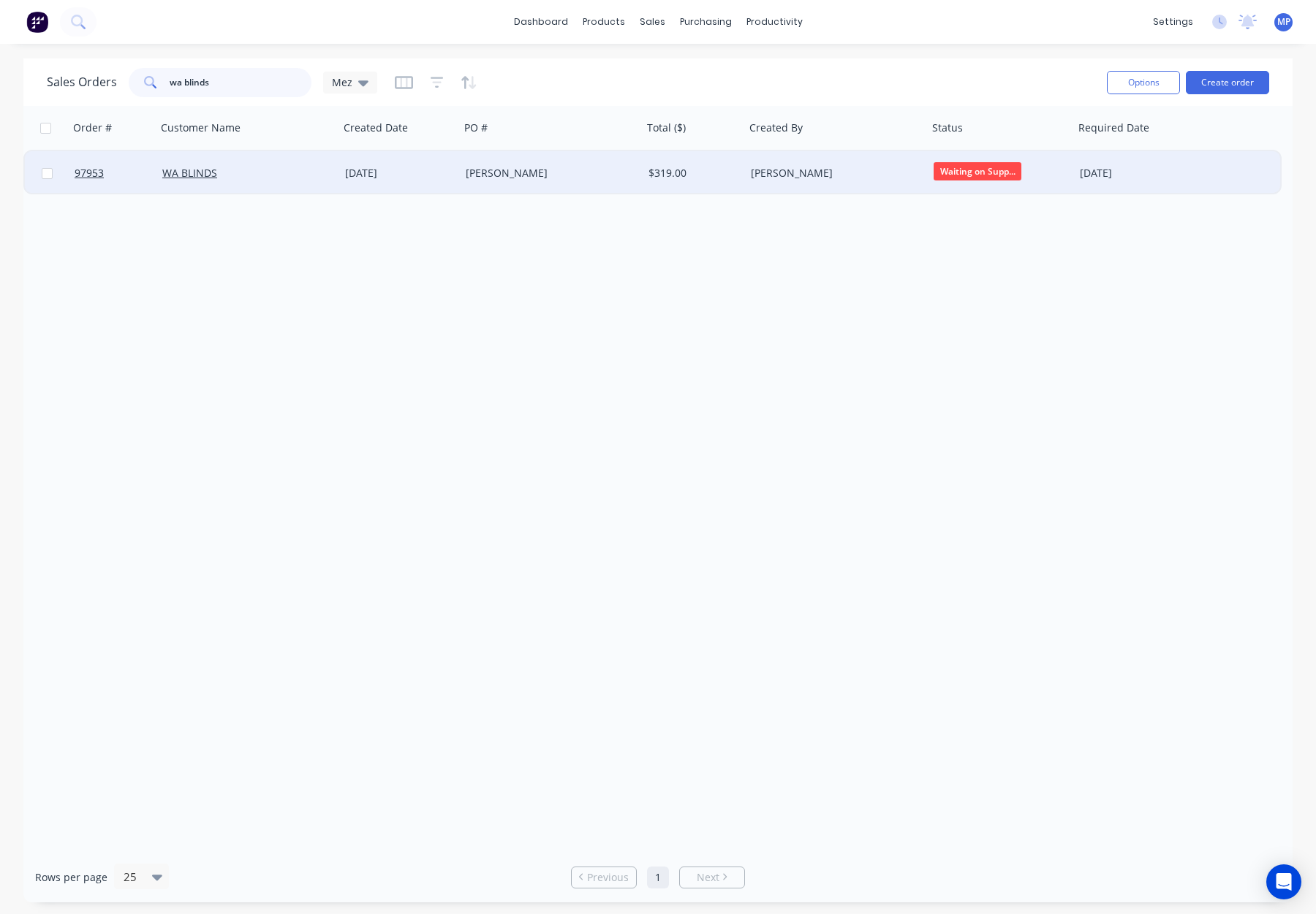
type input "wa blinds"
click at [597, 174] on div "[PERSON_NAME]" at bounding box center [547, 173] width 162 height 14
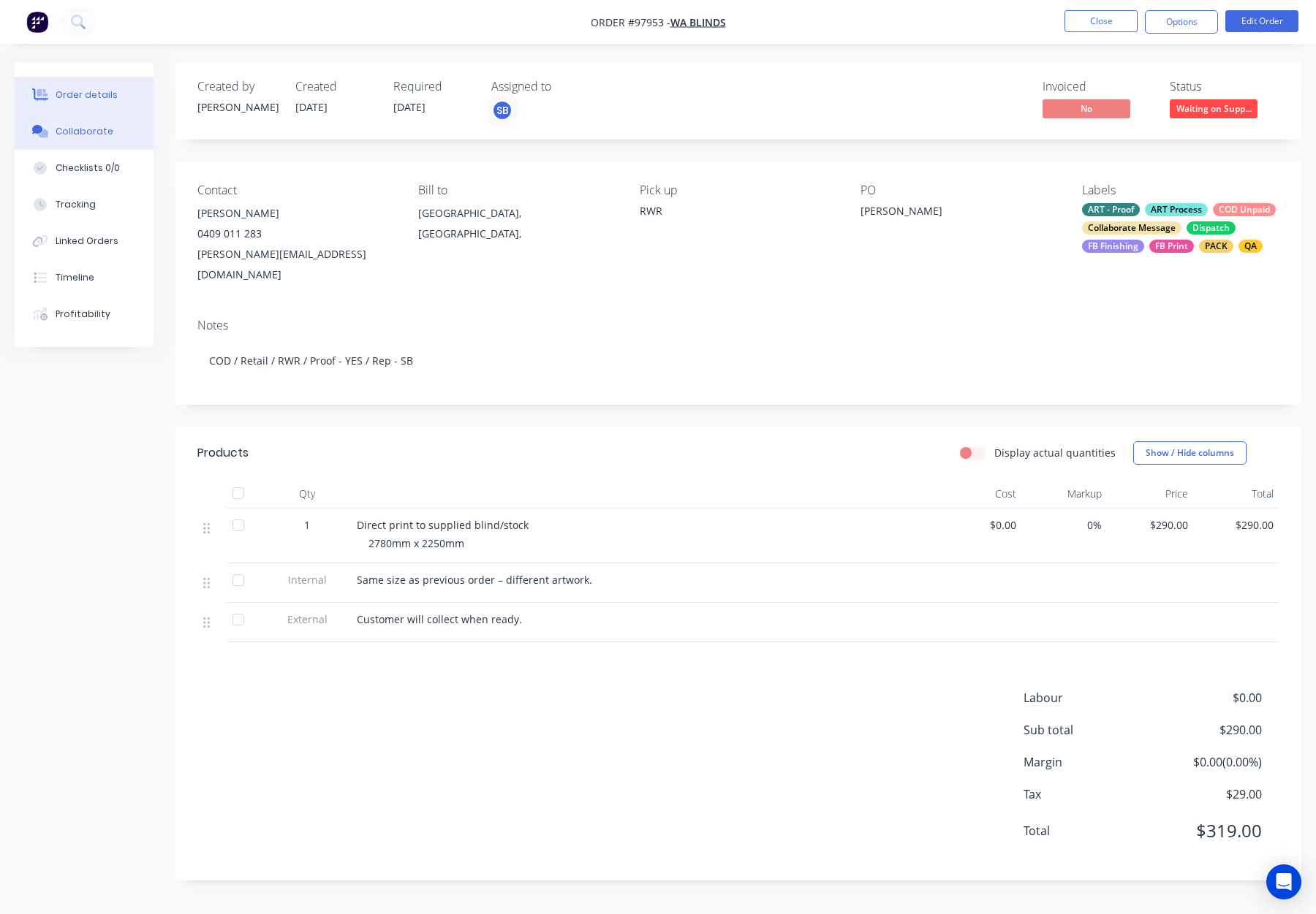
click at [72, 122] on button "Collaborate" at bounding box center [83, 131] width 139 height 37
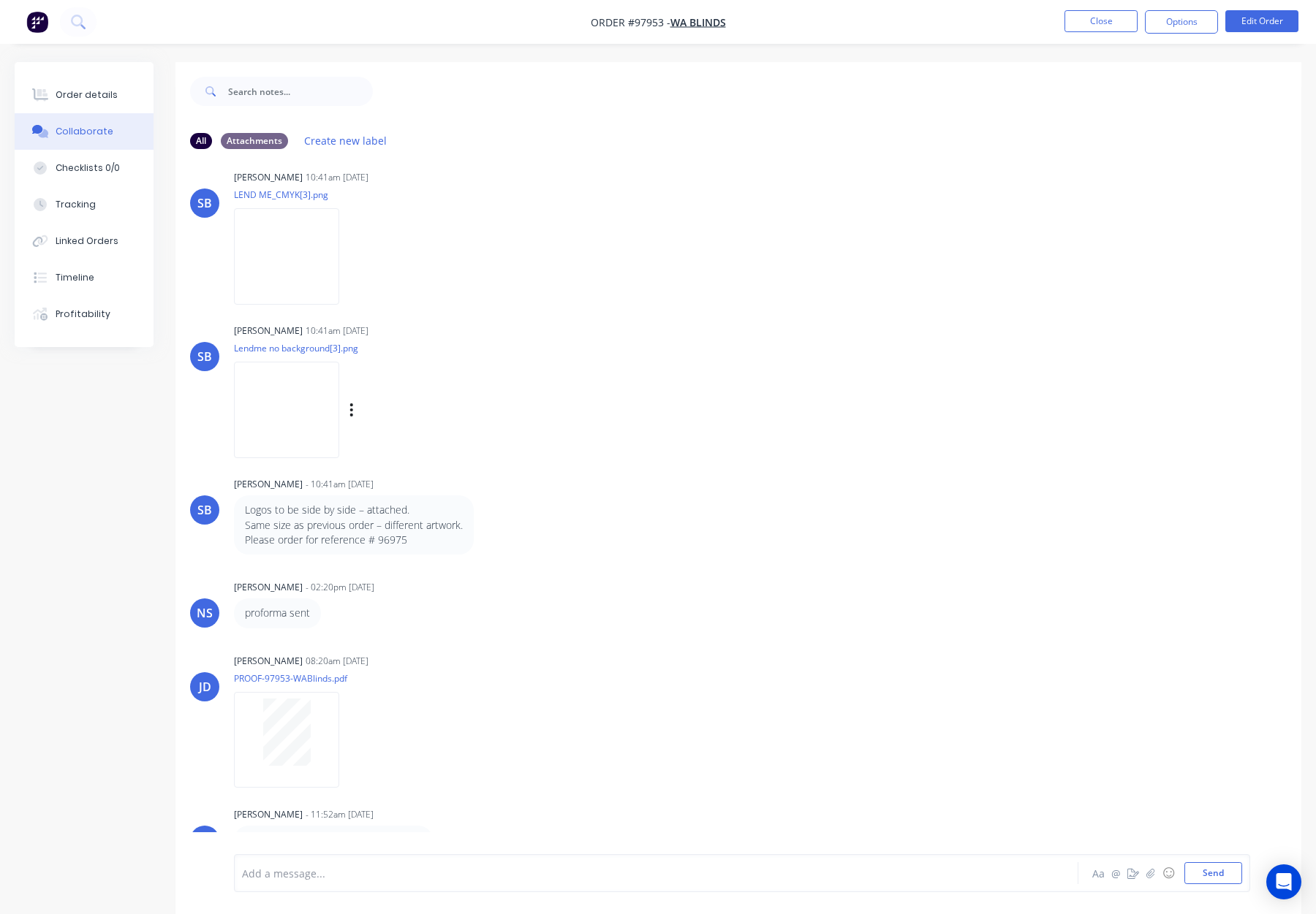
scroll to position [22, 0]
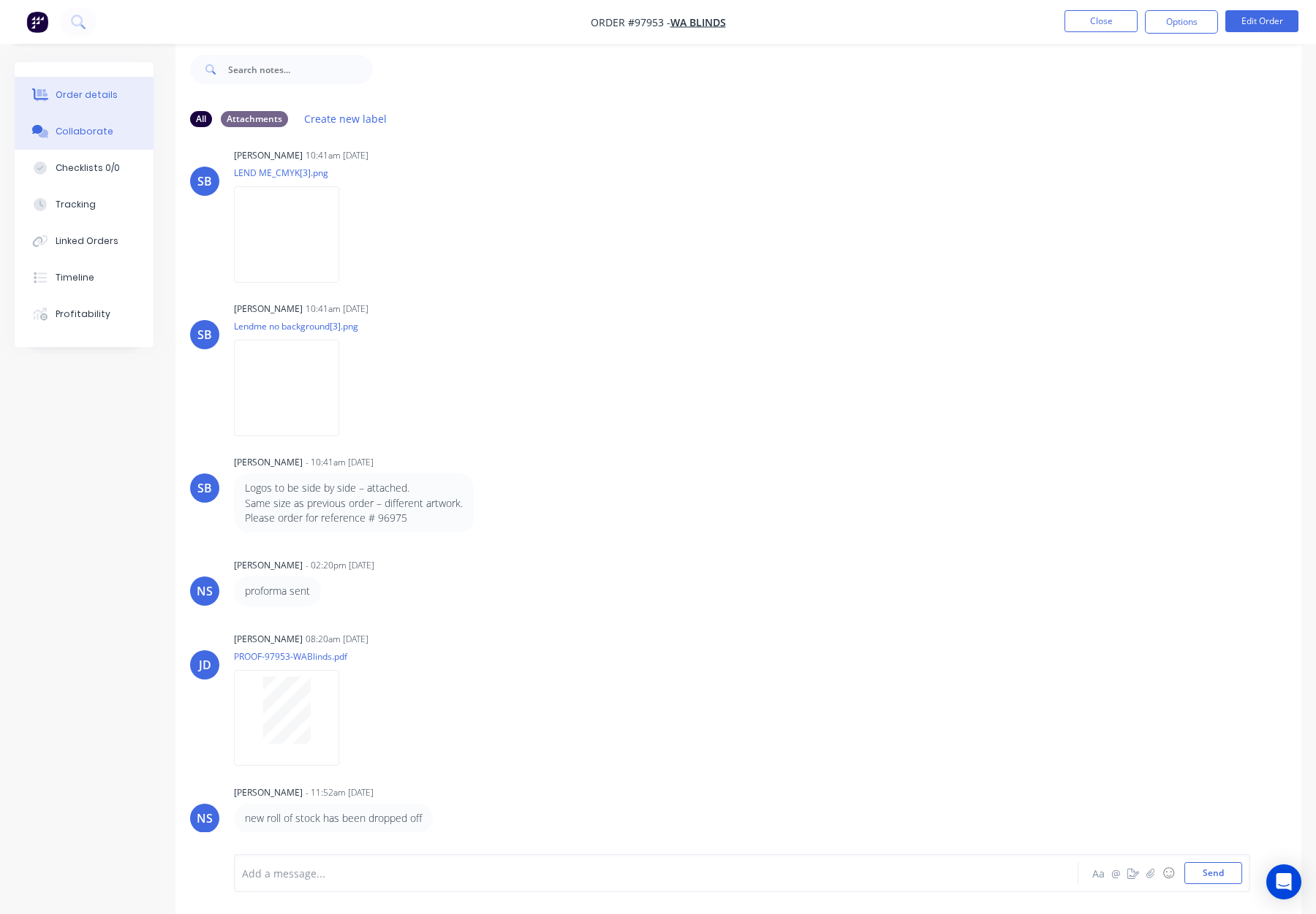
click at [89, 94] on div "Order details" at bounding box center [86, 95] width 62 height 13
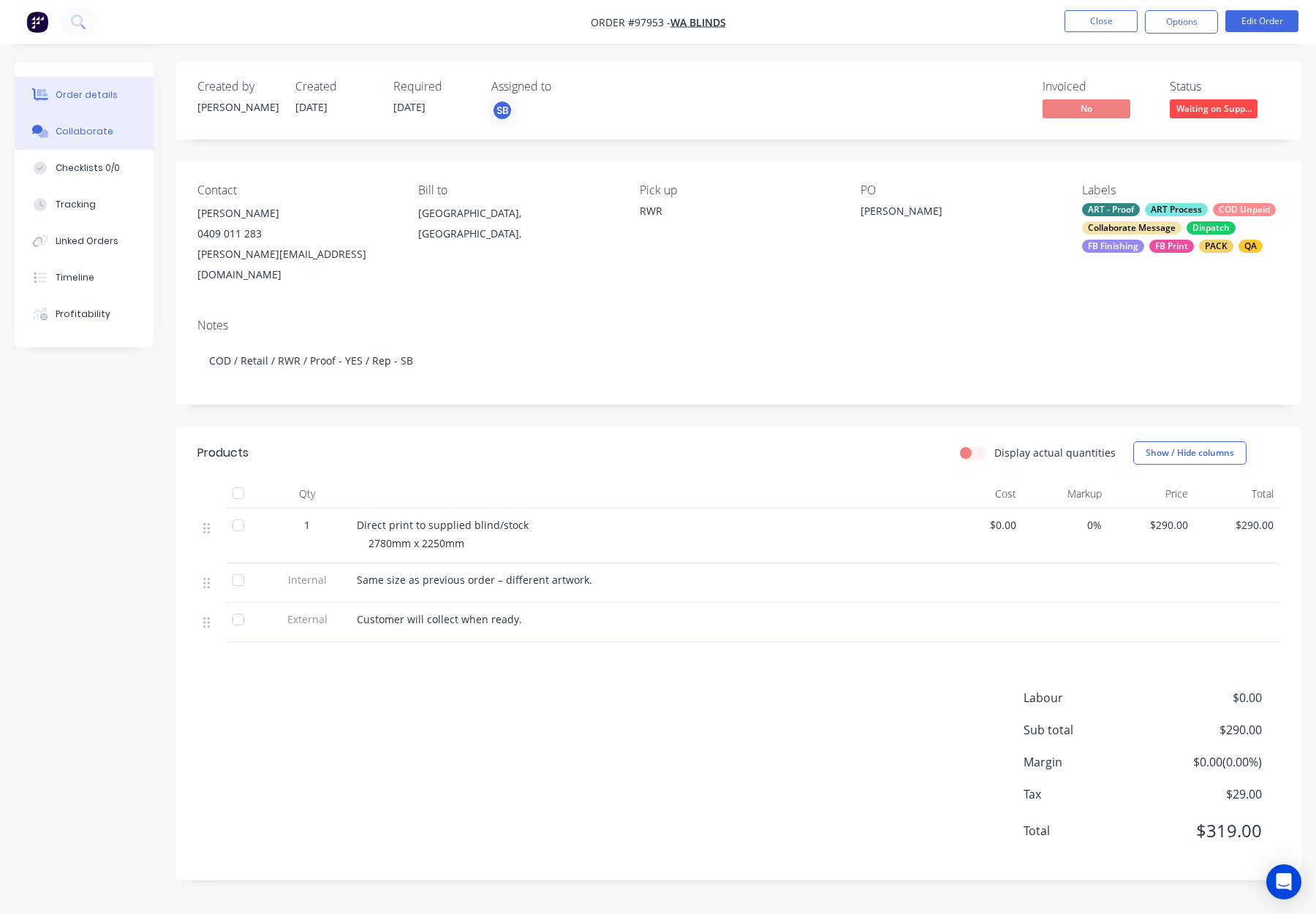
click at [120, 140] on button "Collaborate" at bounding box center [83, 131] width 139 height 37
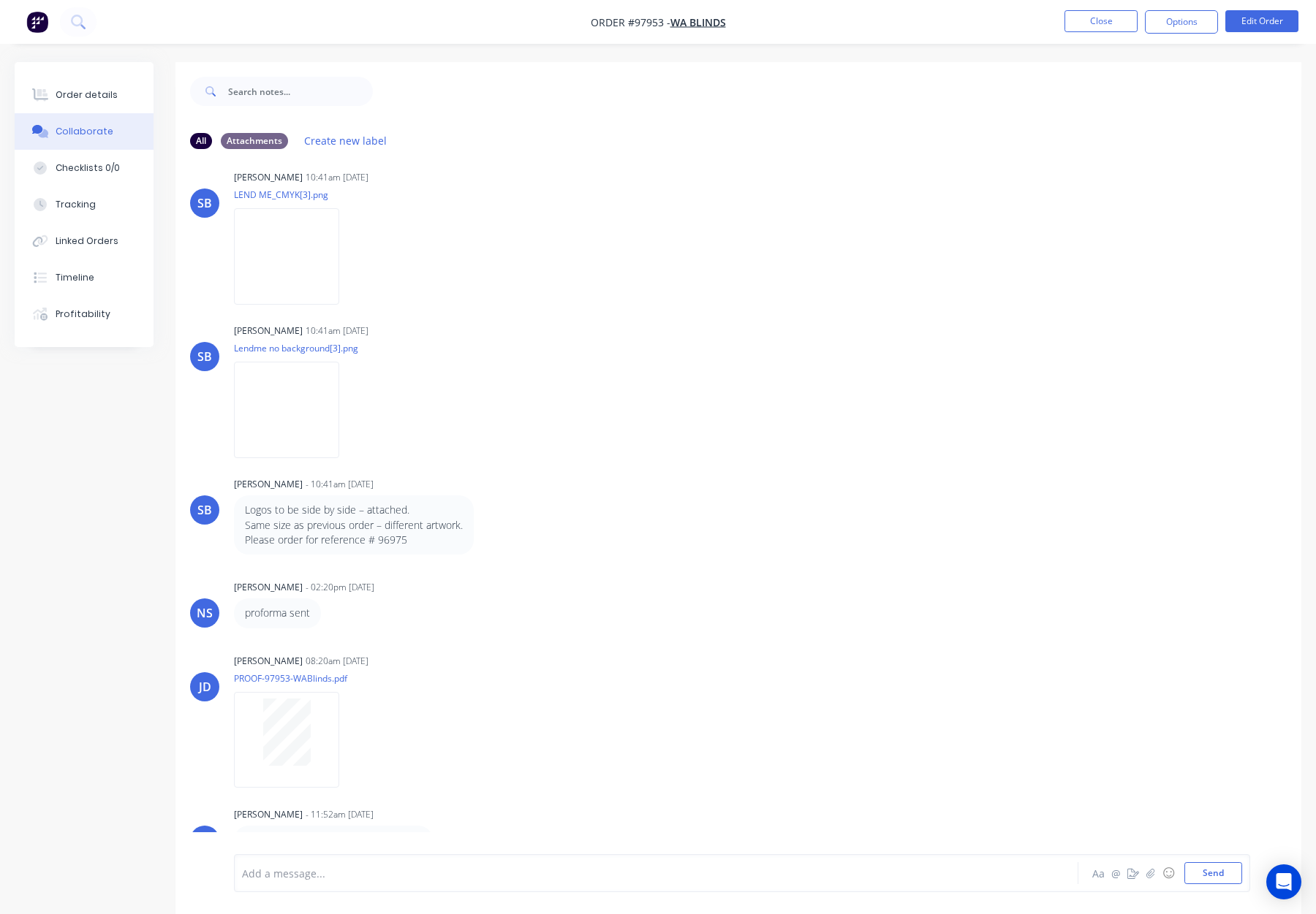
scroll to position [22, 0]
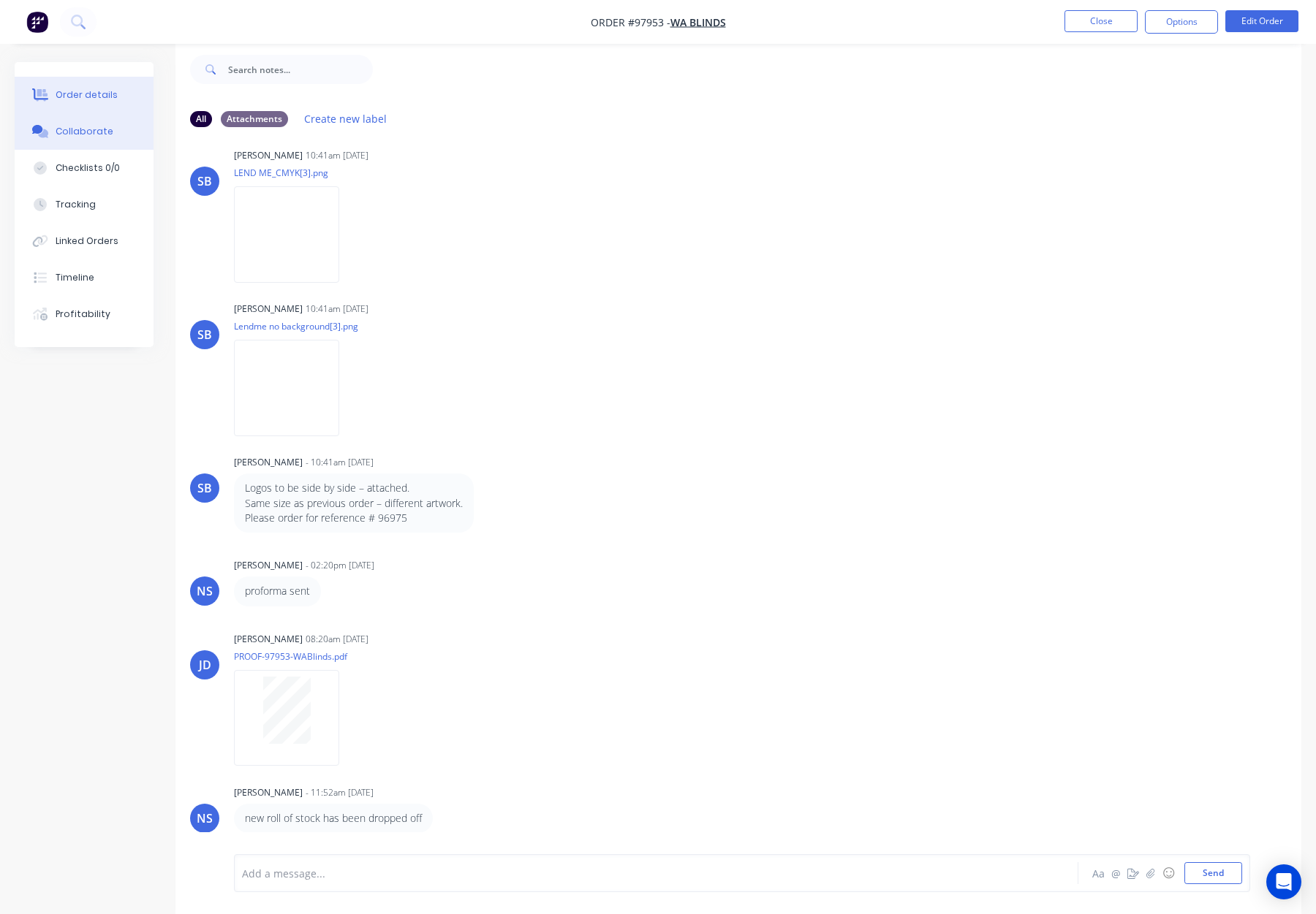
click at [102, 98] on div "Order details" at bounding box center [86, 95] width 62 height 13
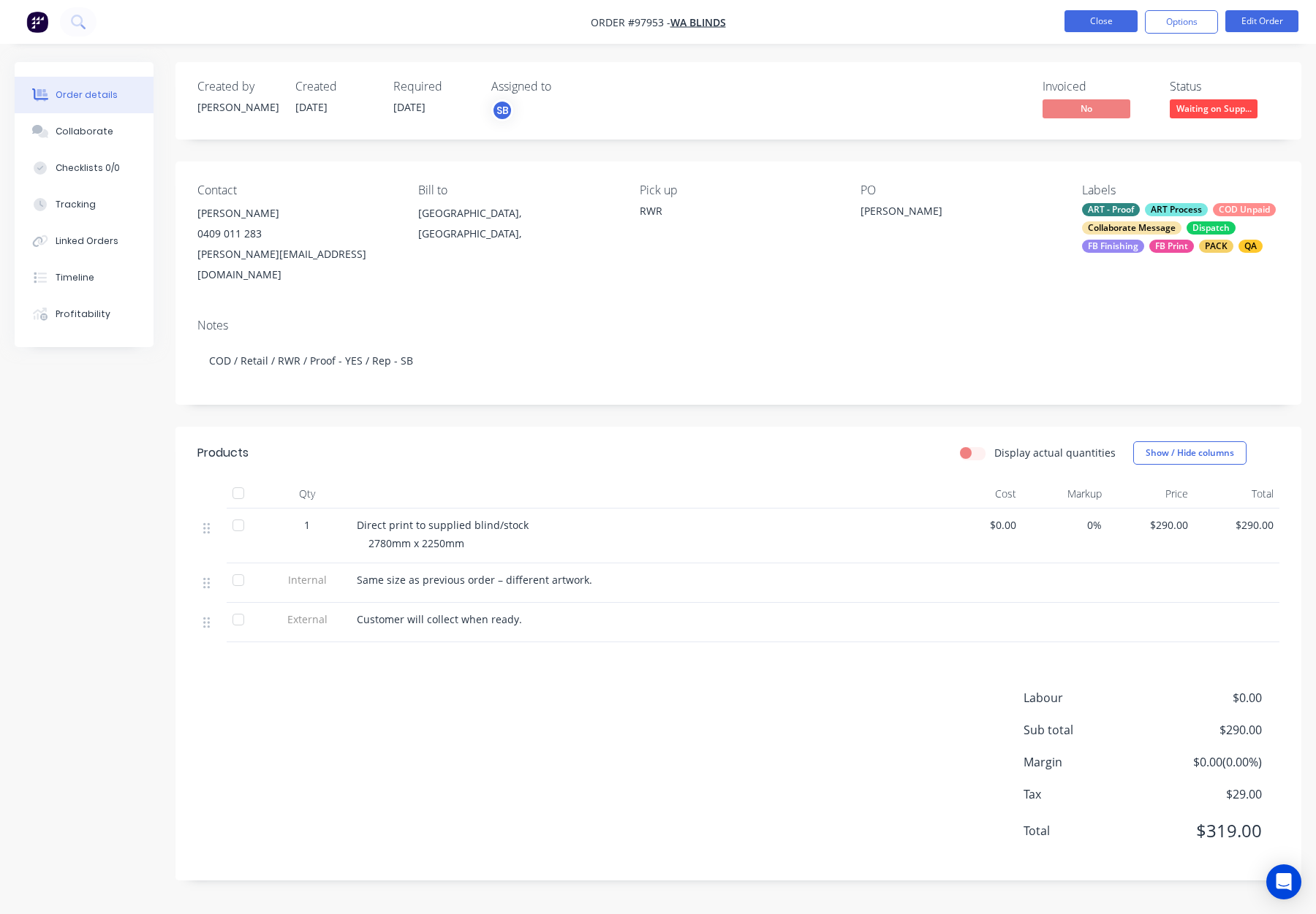
click at [1101, 26] on button "Close" at bounding box center [1101, 21] width 73 height 22
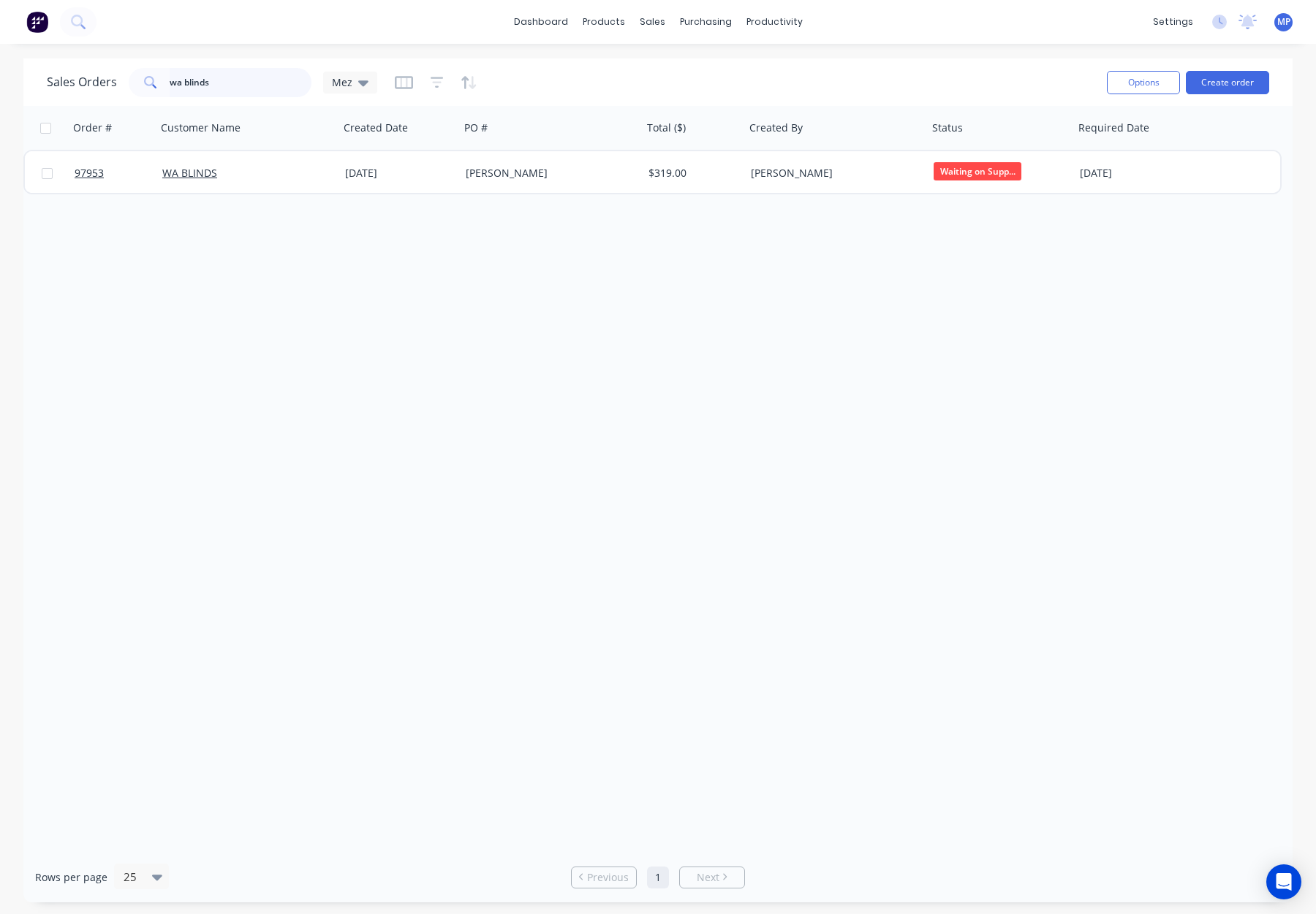
drag, startPoint x: 220, startPoint y: 88, endPoint x: 227, endPoint y: 86, distance: 7.3
click at [220, 88] on input "wa blinds" at bounding box center [241, 82] width 142 height 30
drag, startPoint x: 231, startPoint y: 85, endPoint x: 122, endPoint y: 78, distance: 109.2
click at [122, 78] on div "Sales Orders wa blinds Mez" at bounding box center [211, 82] width 330 height 30
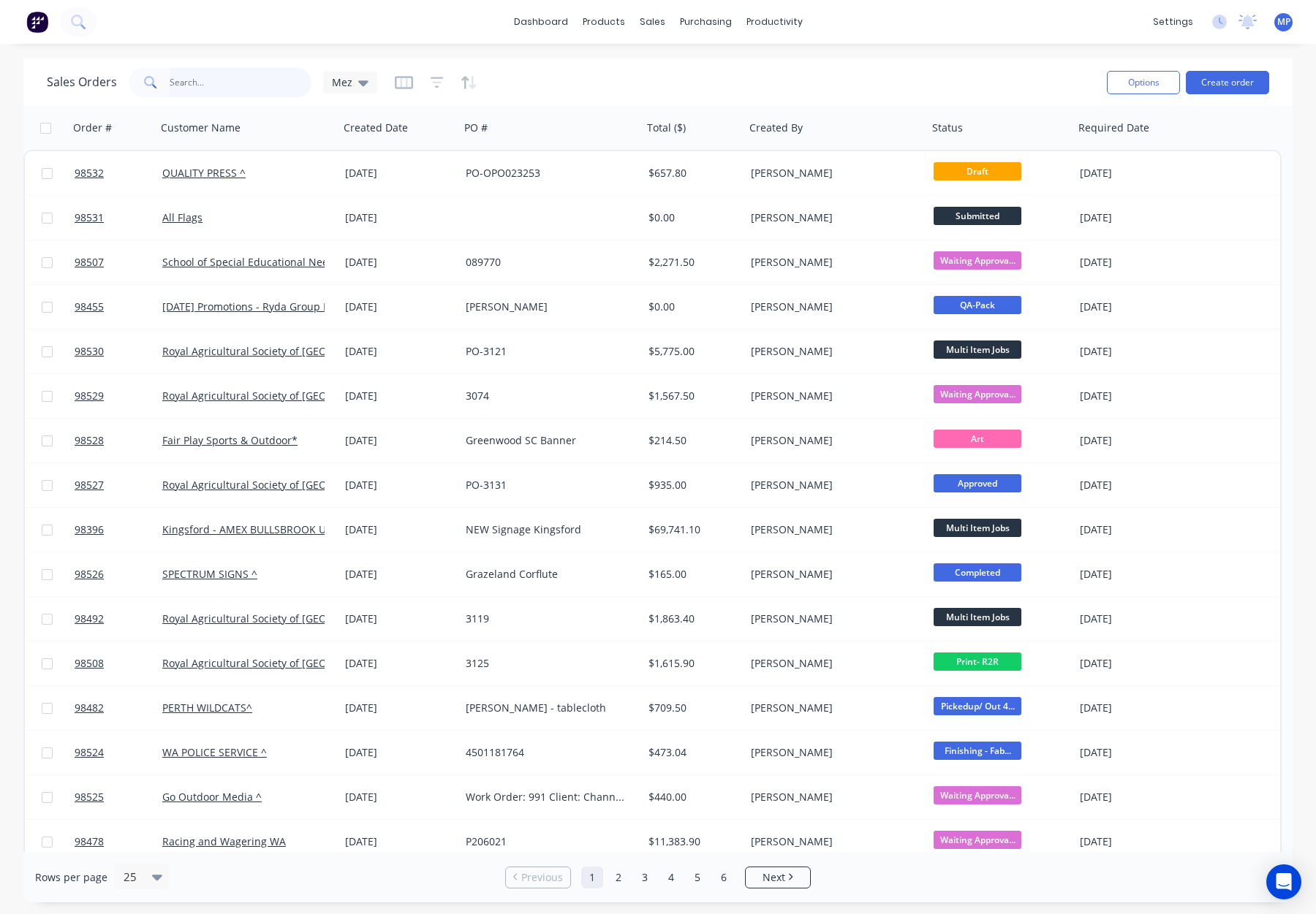
drag, startPoint x: 210, startPoint y: 78, endPoint x: 217, endPoint y: 79, distance: 7.1
click at [210, 78] on input "text" at bounding box center [241, 82] width 142 height 30
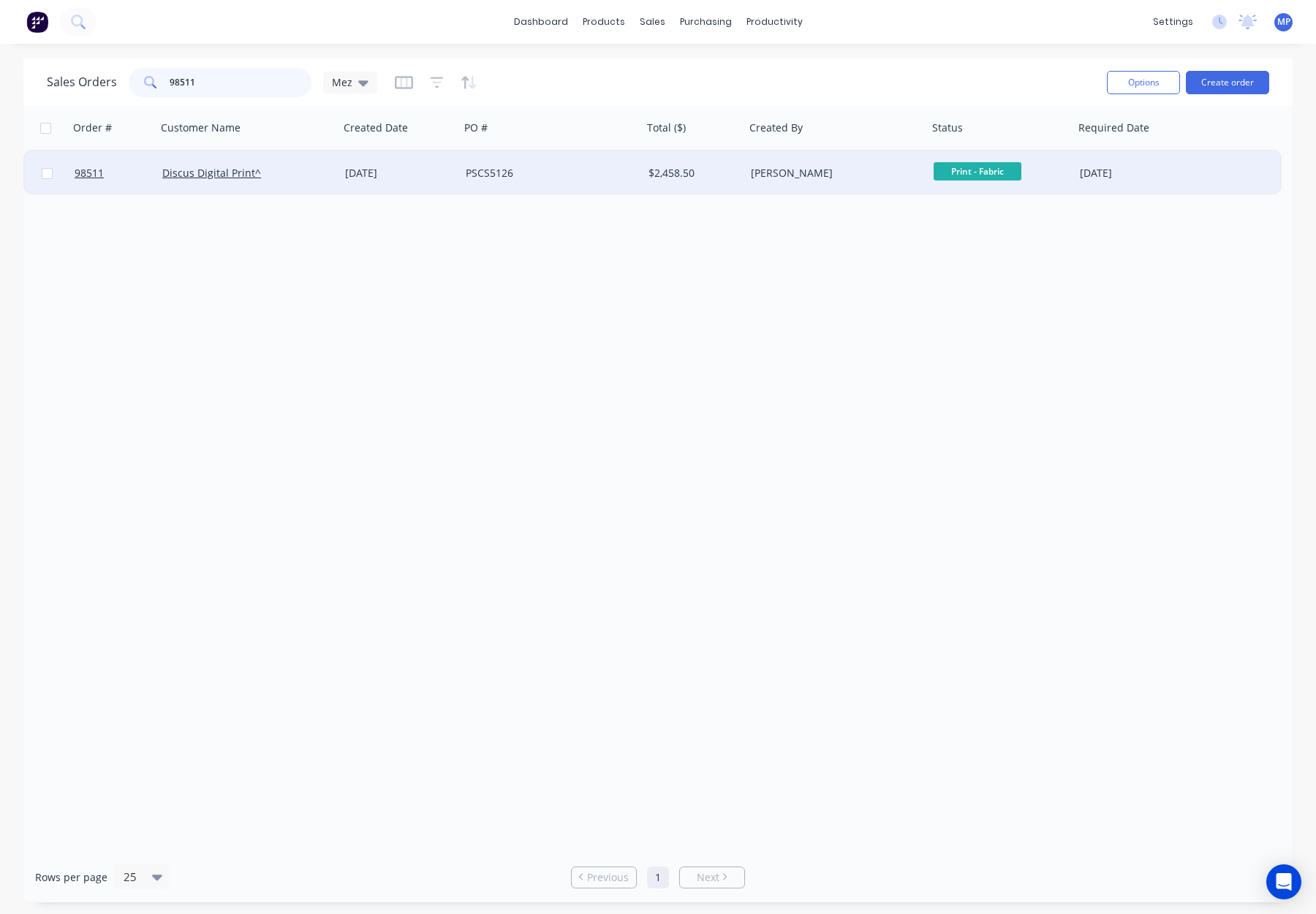
type input "98511"
click at [601, 166] on div "PSCS5126" at bounding box center [547, 173] width 162 height 14
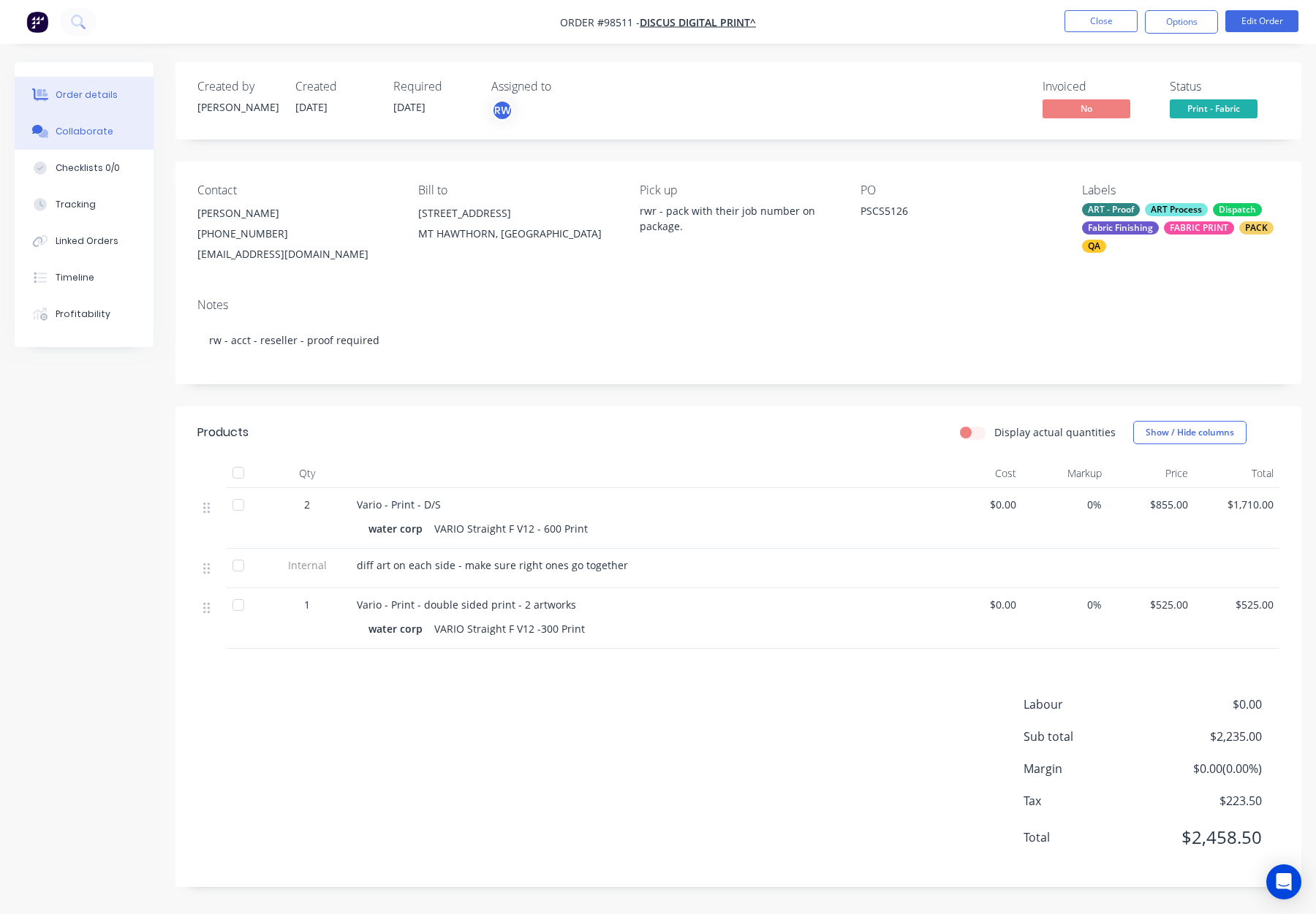
click at [97, 138] on button "Collaborate" at bounding box center [83, 131] width 139 height 37
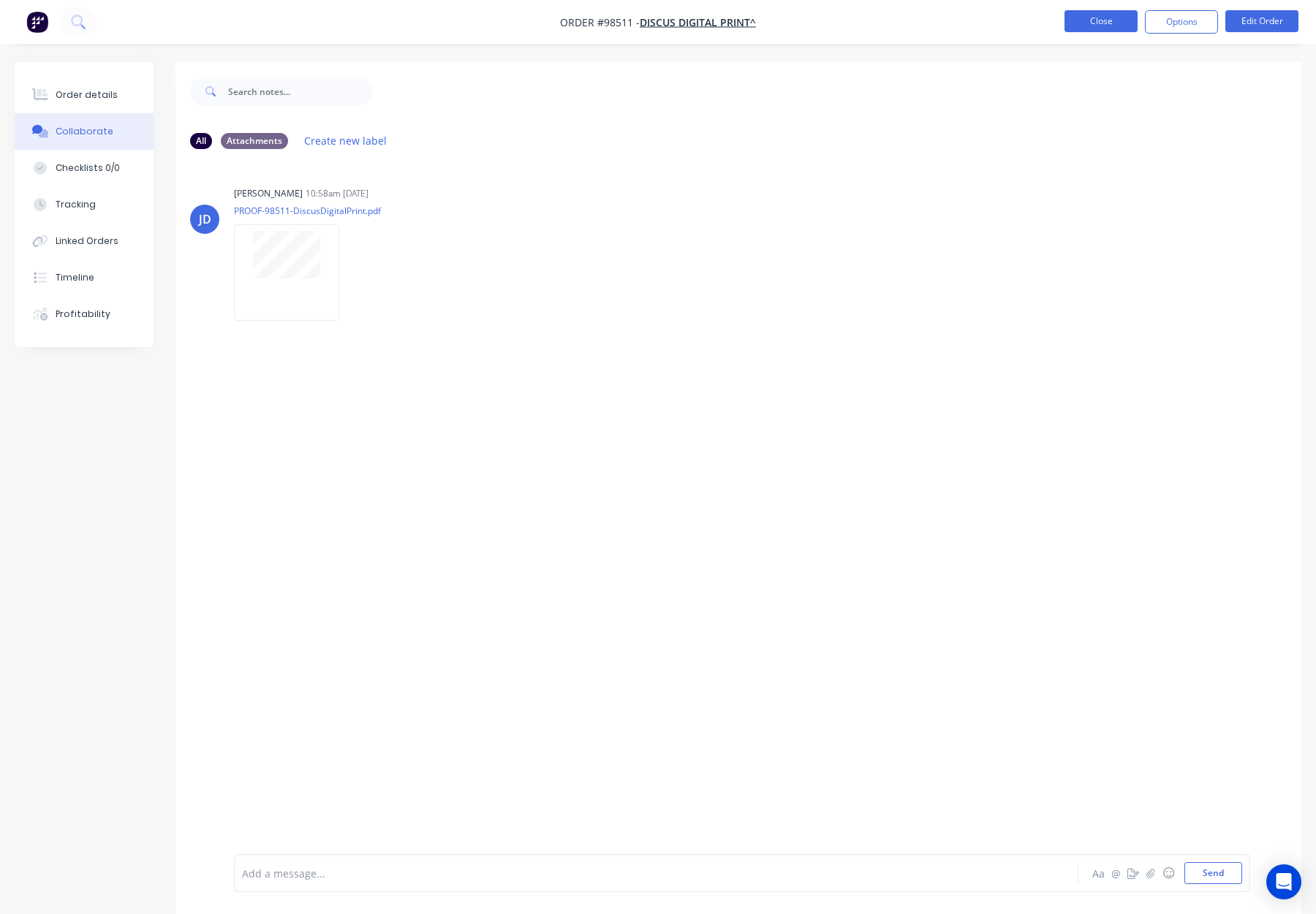
click at [1107, 22] on button "Close" at bounding box center [1101, 21] width 73 height 22
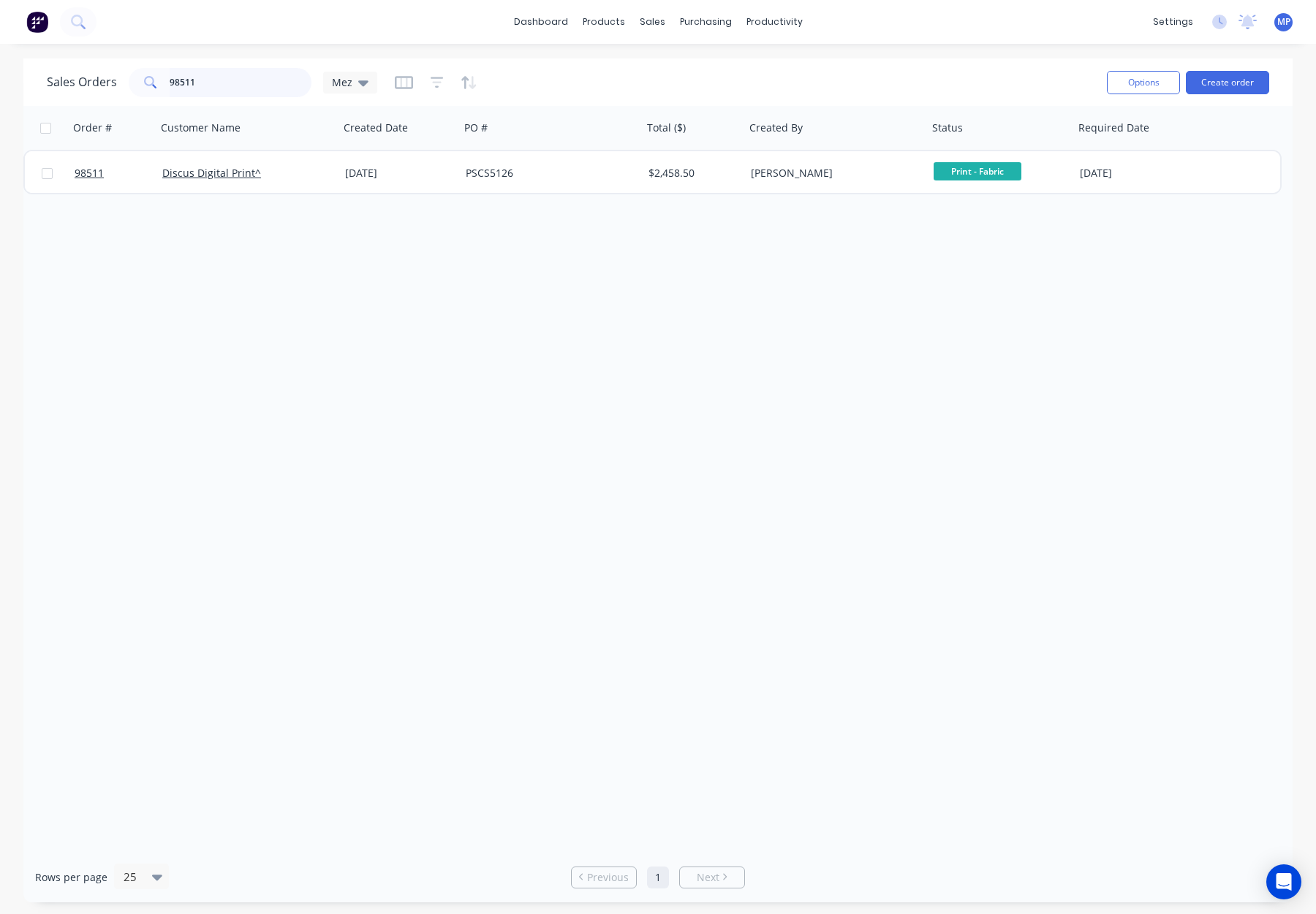
click at [123, 84] on div "Sales Orders 98511 Mez" at bounding box center [211, 82] width 330 height 30
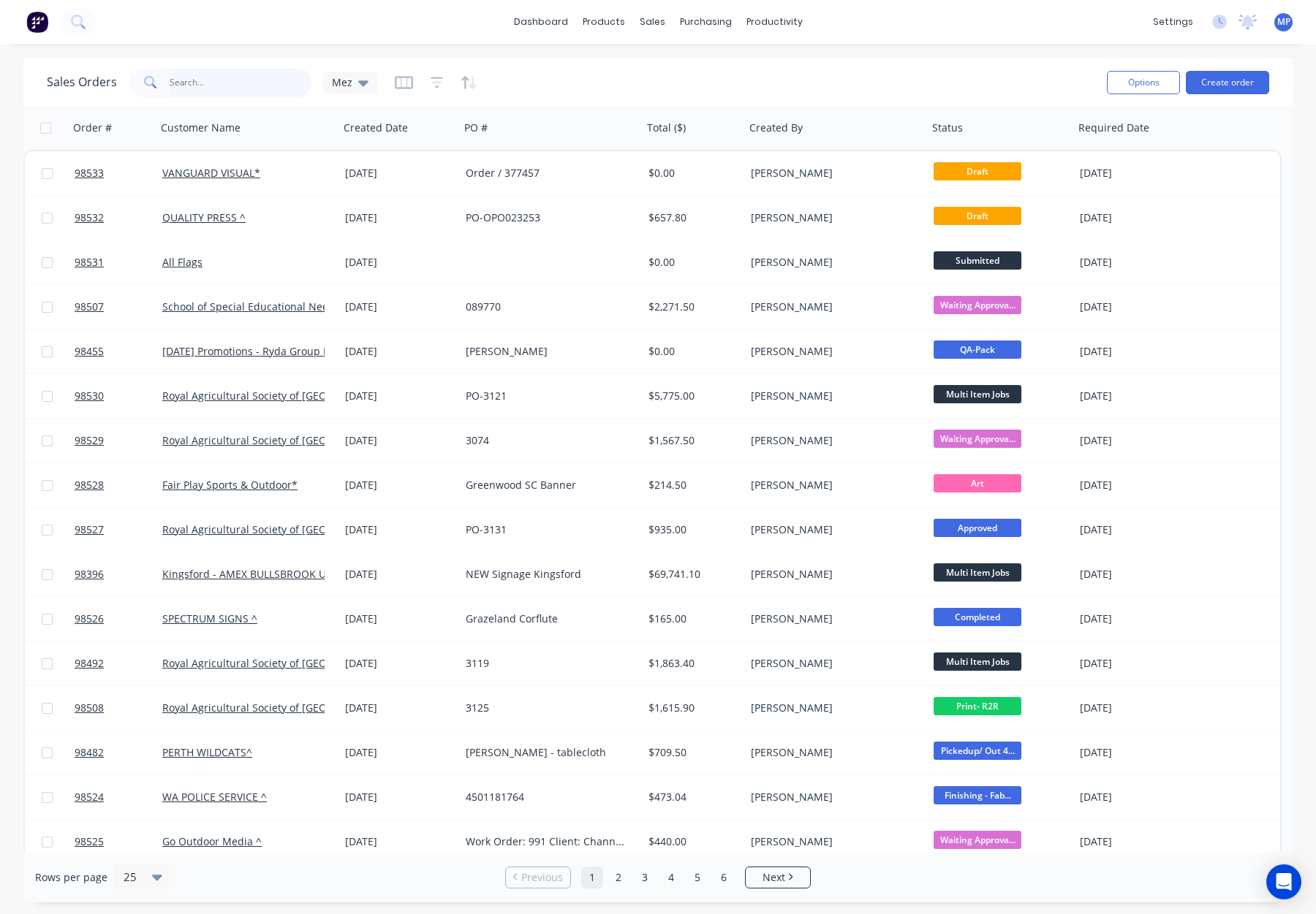
click at [217, 86] on input "text" at bounding box center [241, 82] width 142 height 30
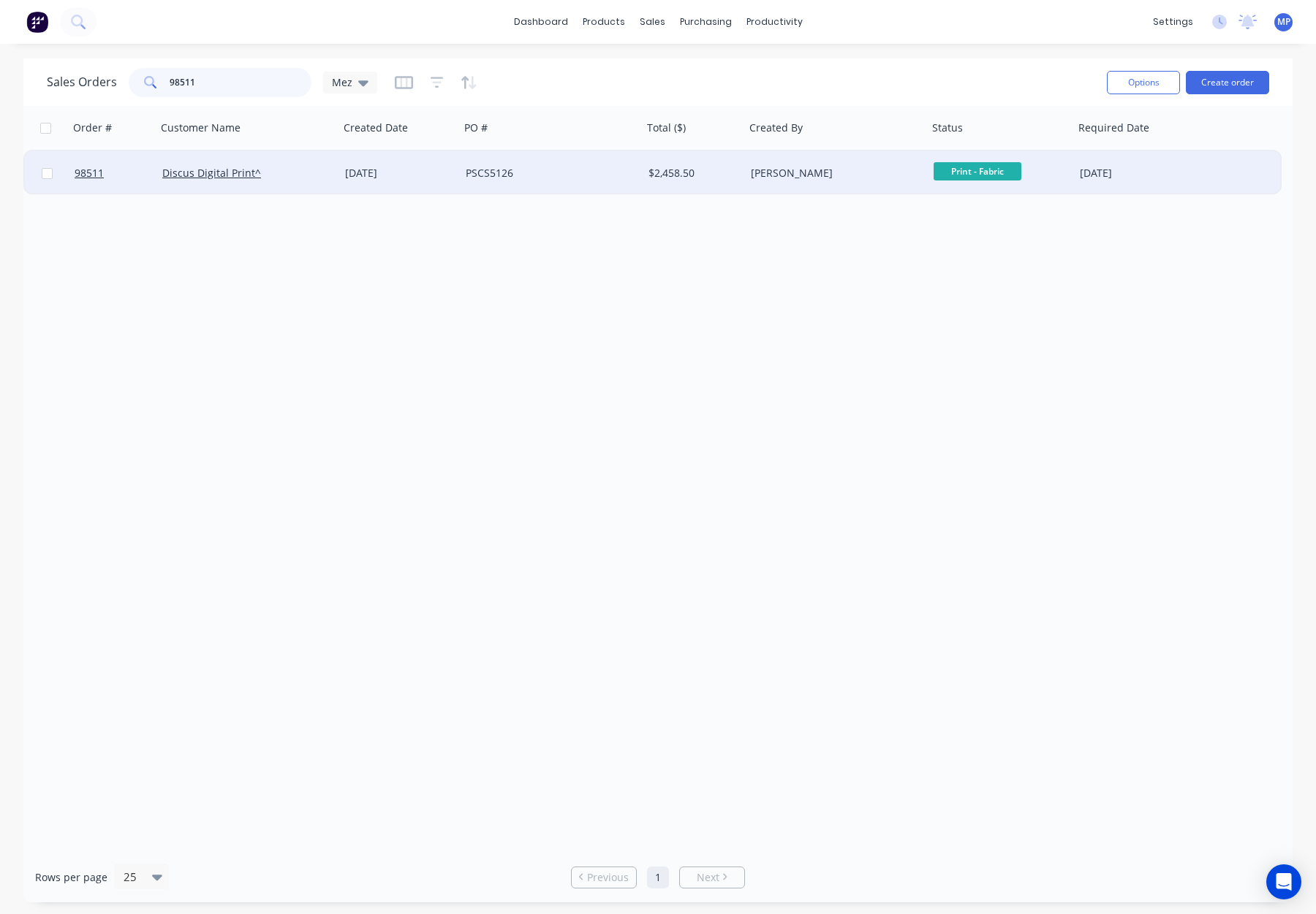
type input "98511"
click at [550, 173] on div "PSCS5126" at bounding box center [547, 173] width 162 height 14
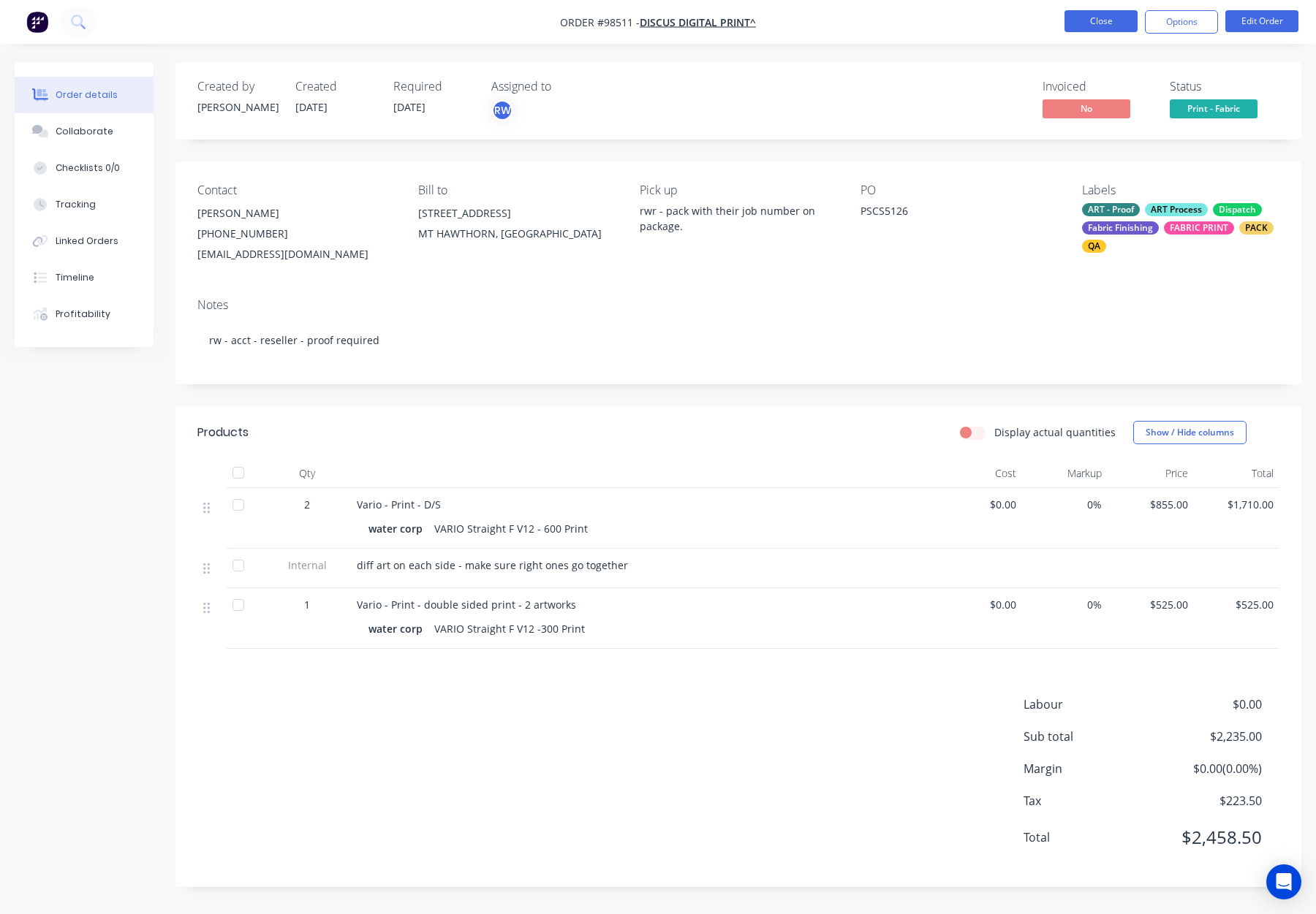
click at [1088, 21] on button "Close" at bounding box center [1101, 21] width 73 height 22
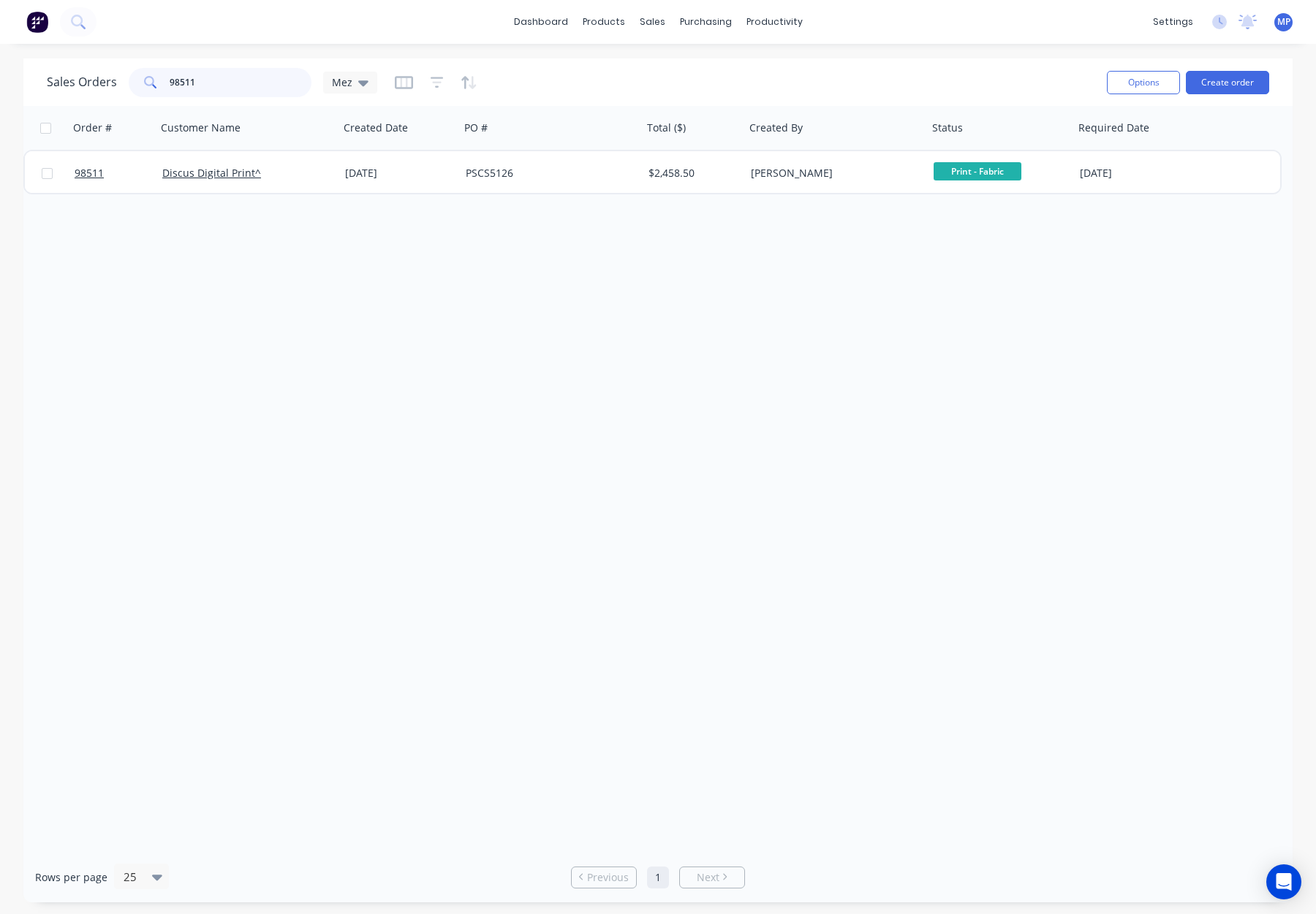
drag, startPoint x: 212, startPoint y: 88, endPoint x: 124, endPoint y: 80, distance: 88.4
click at [212, 88] on input "98511" at bounding box center [241, 82] width 142 height 30
click at [124, 80] on div "Sales Orders 98511 Mez" at bounding box center [211, 82] width 330 height 30
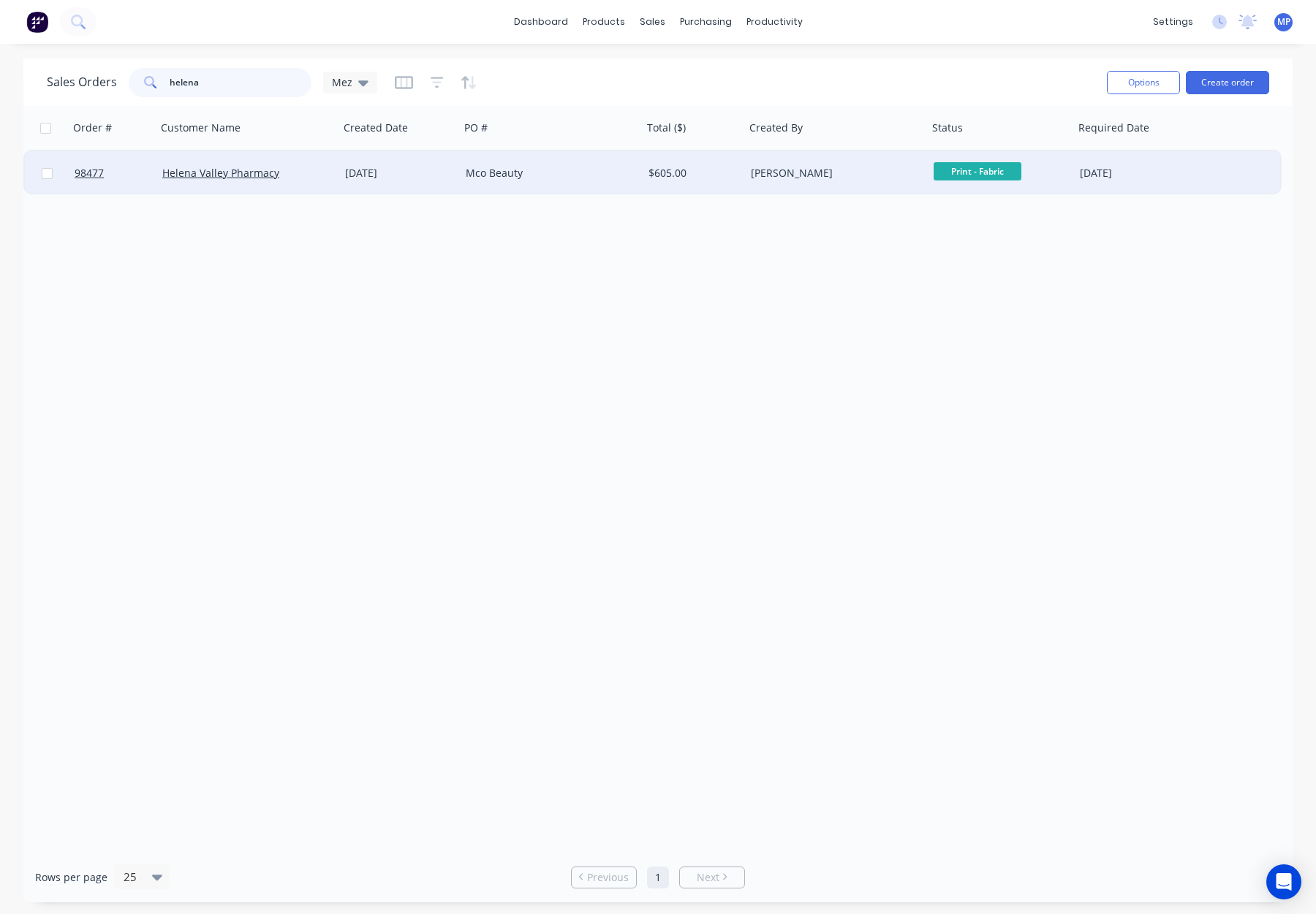
type input "helena"
click at [531, 181] on div "Mco Beauty" at bounding box center [551, 173] width 183 height 44
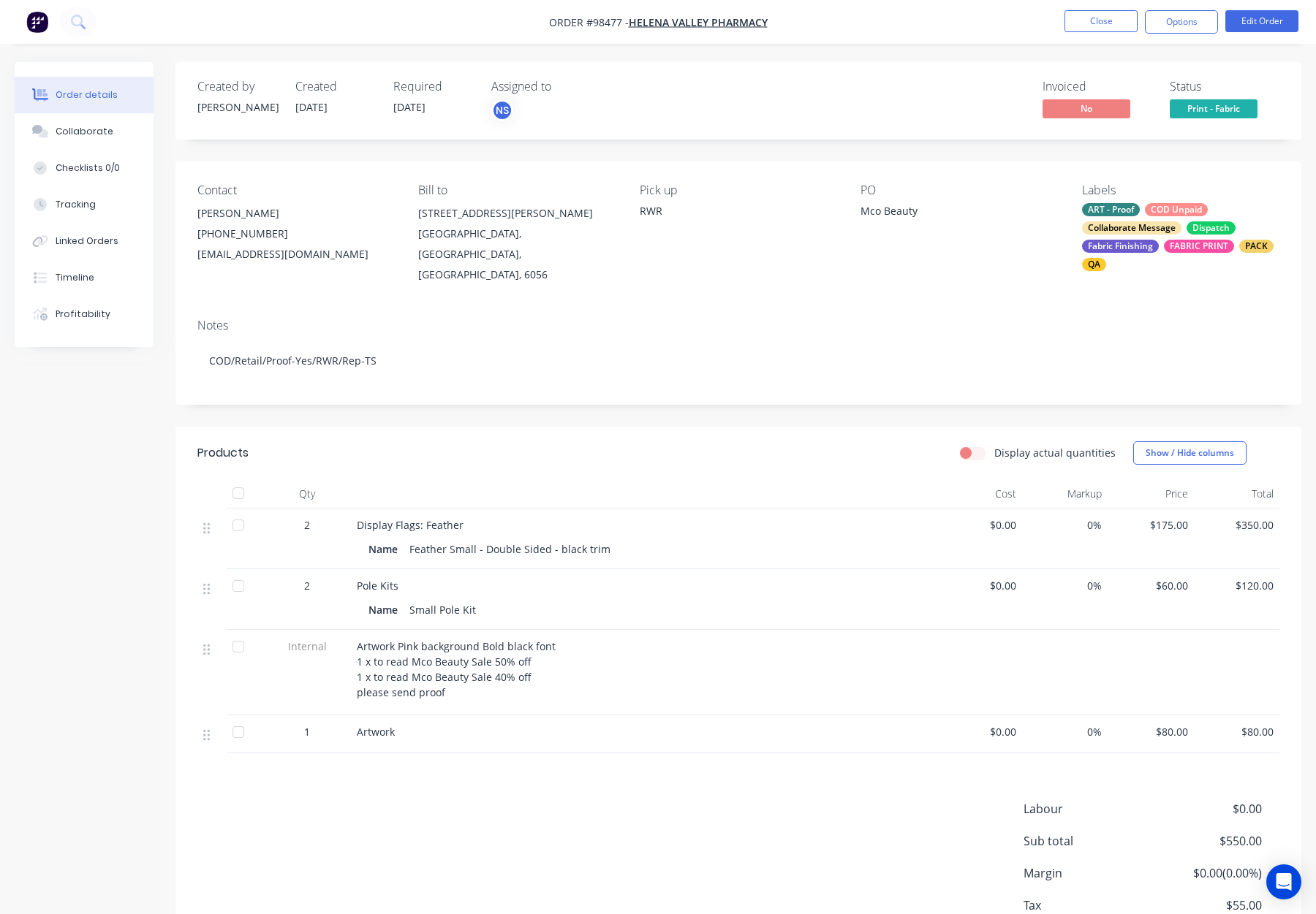
click at [1263, 33] on li "Edit Order" at bounding box center [1262, 21] width 73 height 23
click at [1261, 21] on button "Edit Order" at bounding box center [1262, 21] width 73 height 22
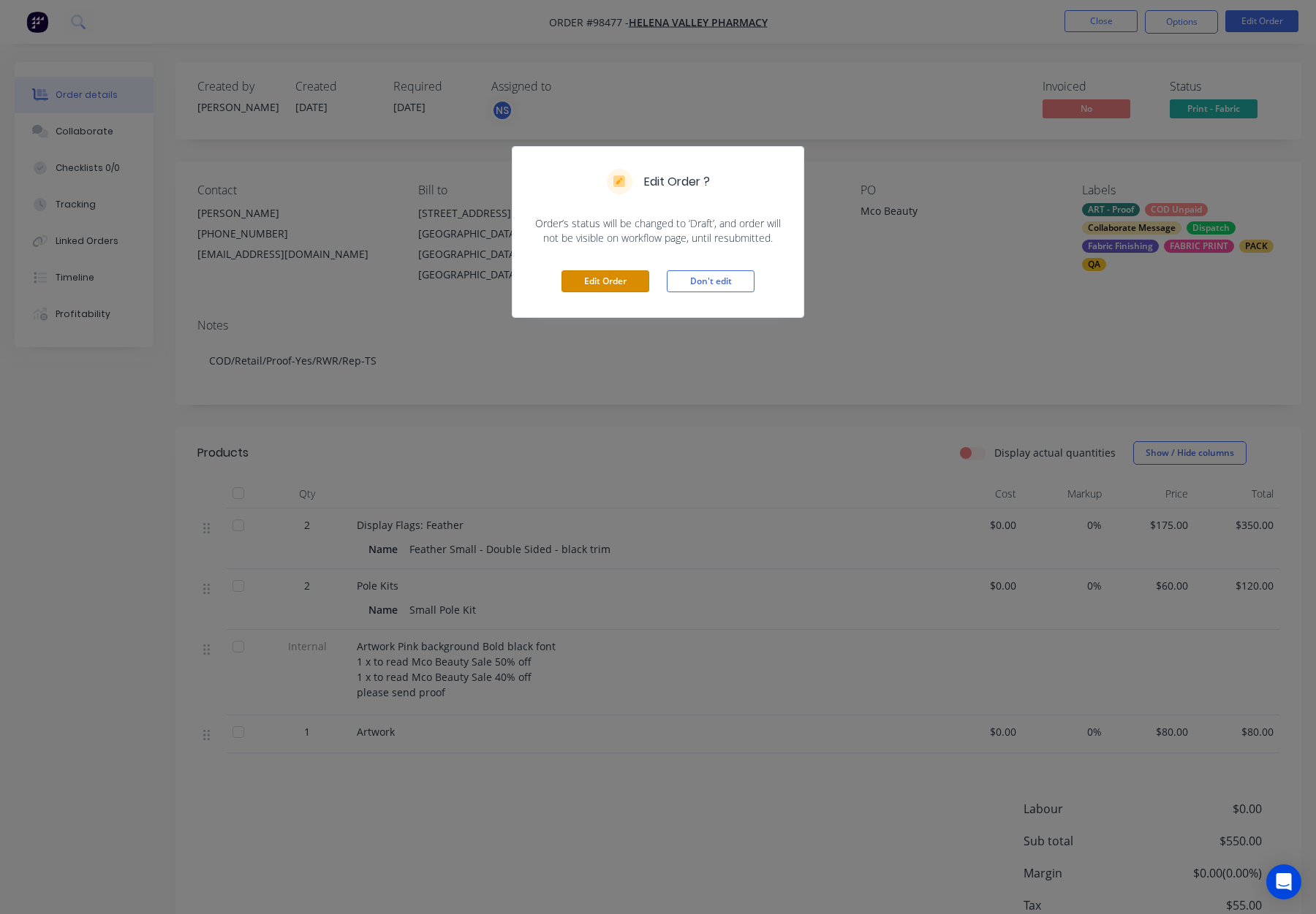
drag, startPoint x: 594, startPoint y: 273, endPoint x: 663, endPoint y: 266, distance: 69.4
click at [594, 274] on button "Edit Order" at bounding box center [606, 281] width 88 height 22
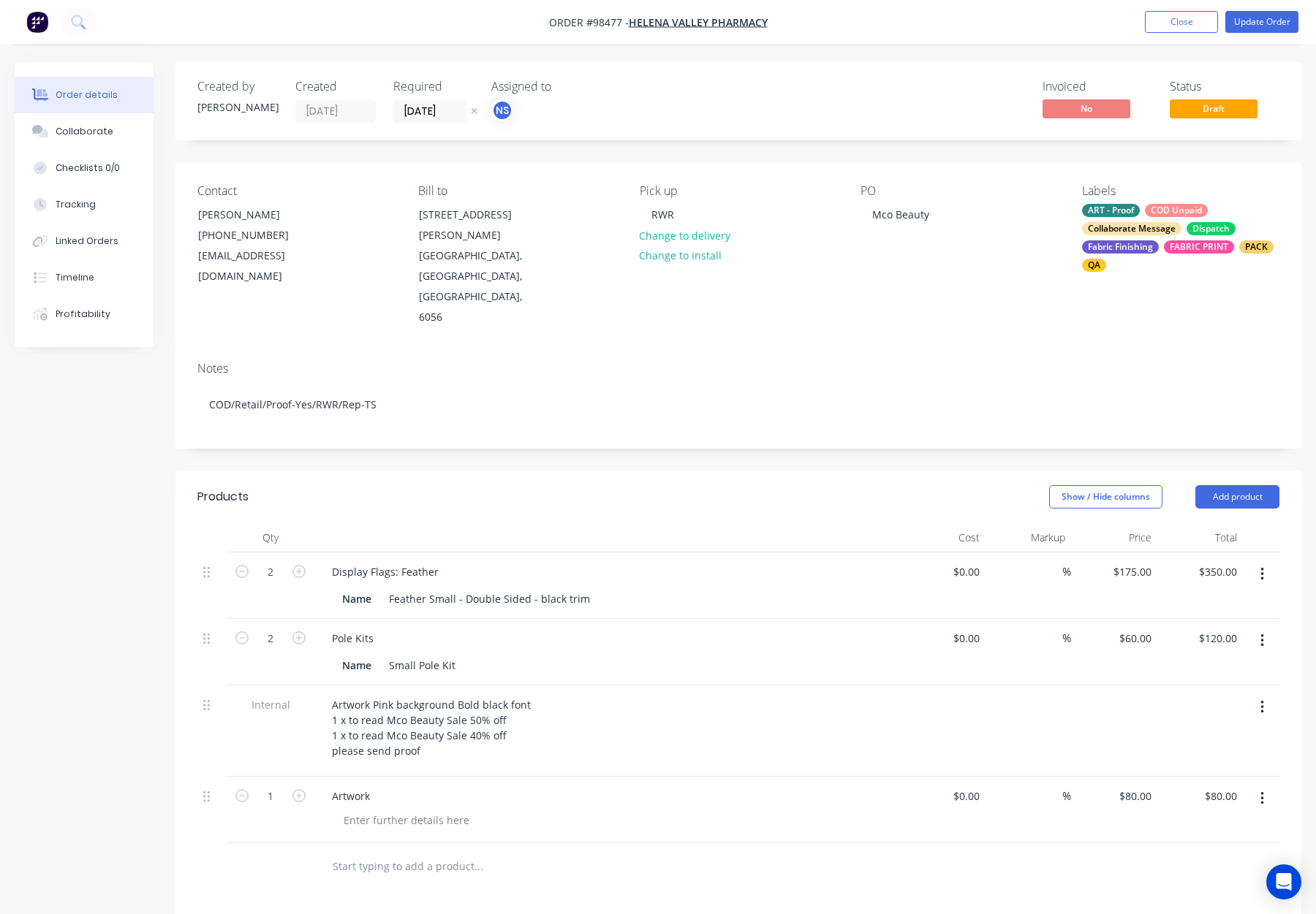
drag, startPoint x: 1265, startPoint y: 584, endPoint x: 1259, endPoint y: 594, distance: 11.7
click at [1265, 628] on button "button" at bounding box center [1262, 640] width 34 height 26
click at [1207, 757] on div "Delete" at bounding box center [1210, 767] width 113 height 21
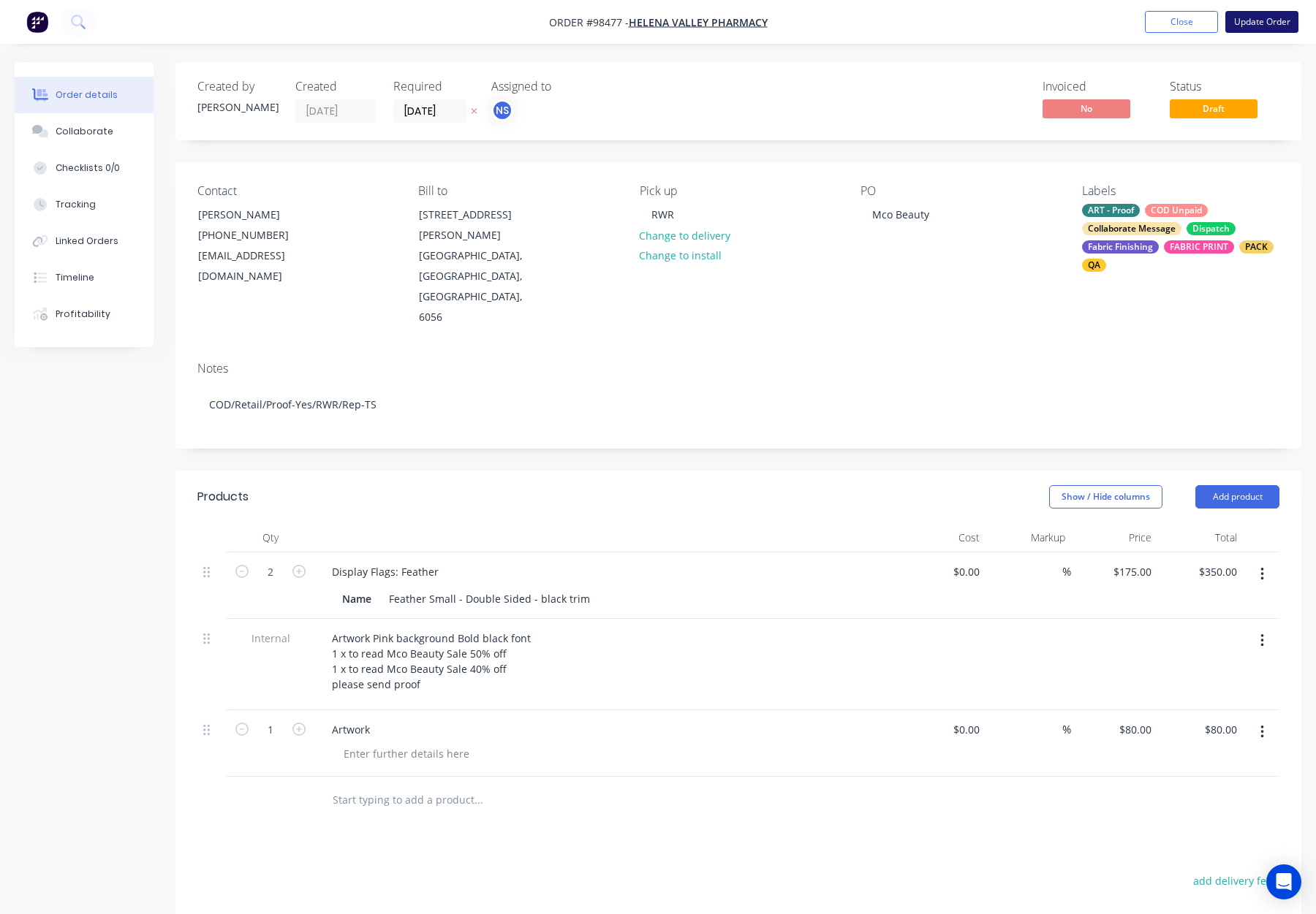
click at [1255, 21] on button "Update Order" at bounding box center [1262, 21] width 73 height 22
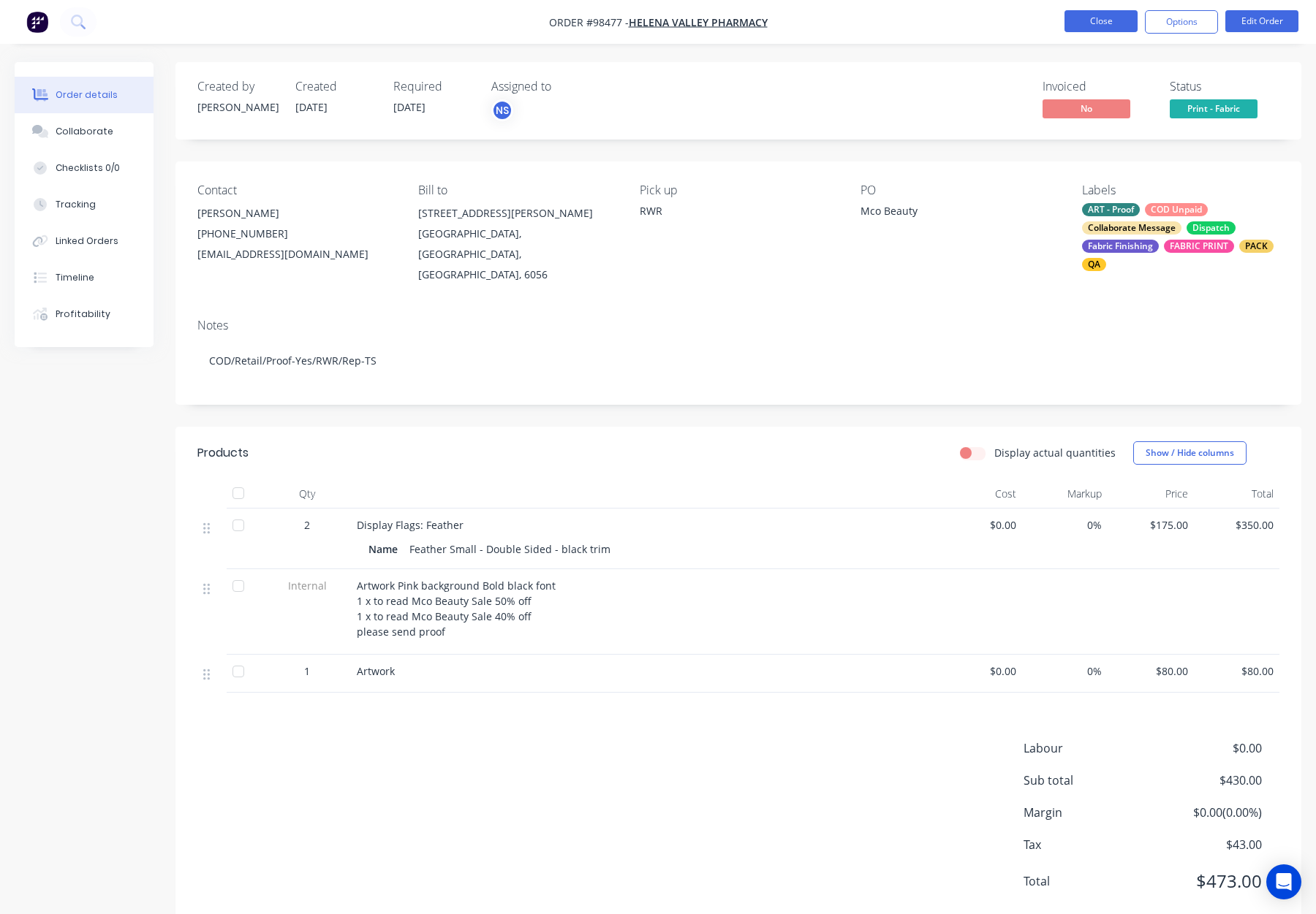
click at [1102, 24] on button "Close" at bounding box center [1101, 21] width 73 height 22
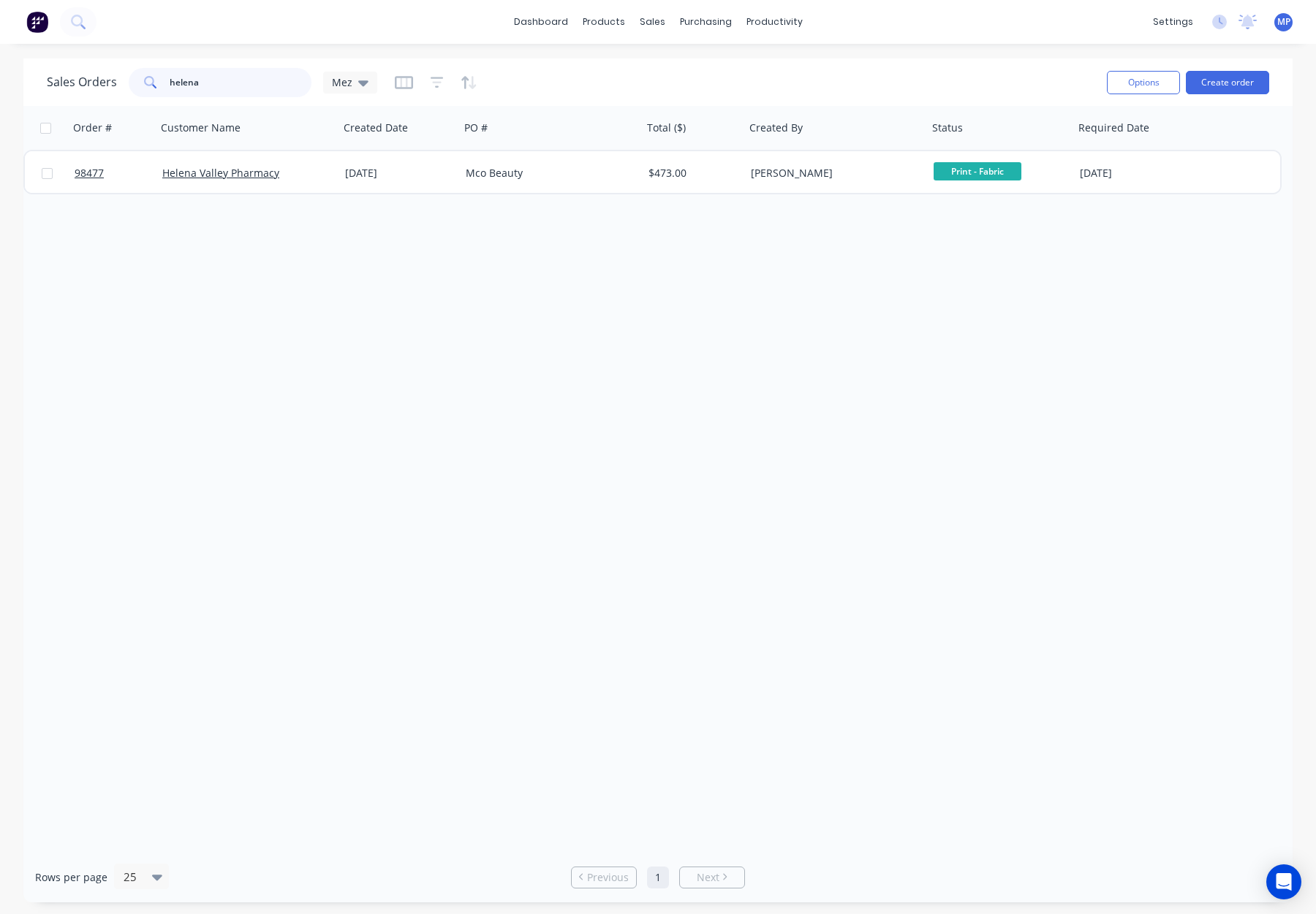
drag, startPoint x: 235, startPoint y: 82, endPoint x: 125, endPoint y: 75, distance: 110.2
click at [125, 75] on div "Sales Orders [PERSON_NAME]" at bounding box center [211, 82] width 330 height 30
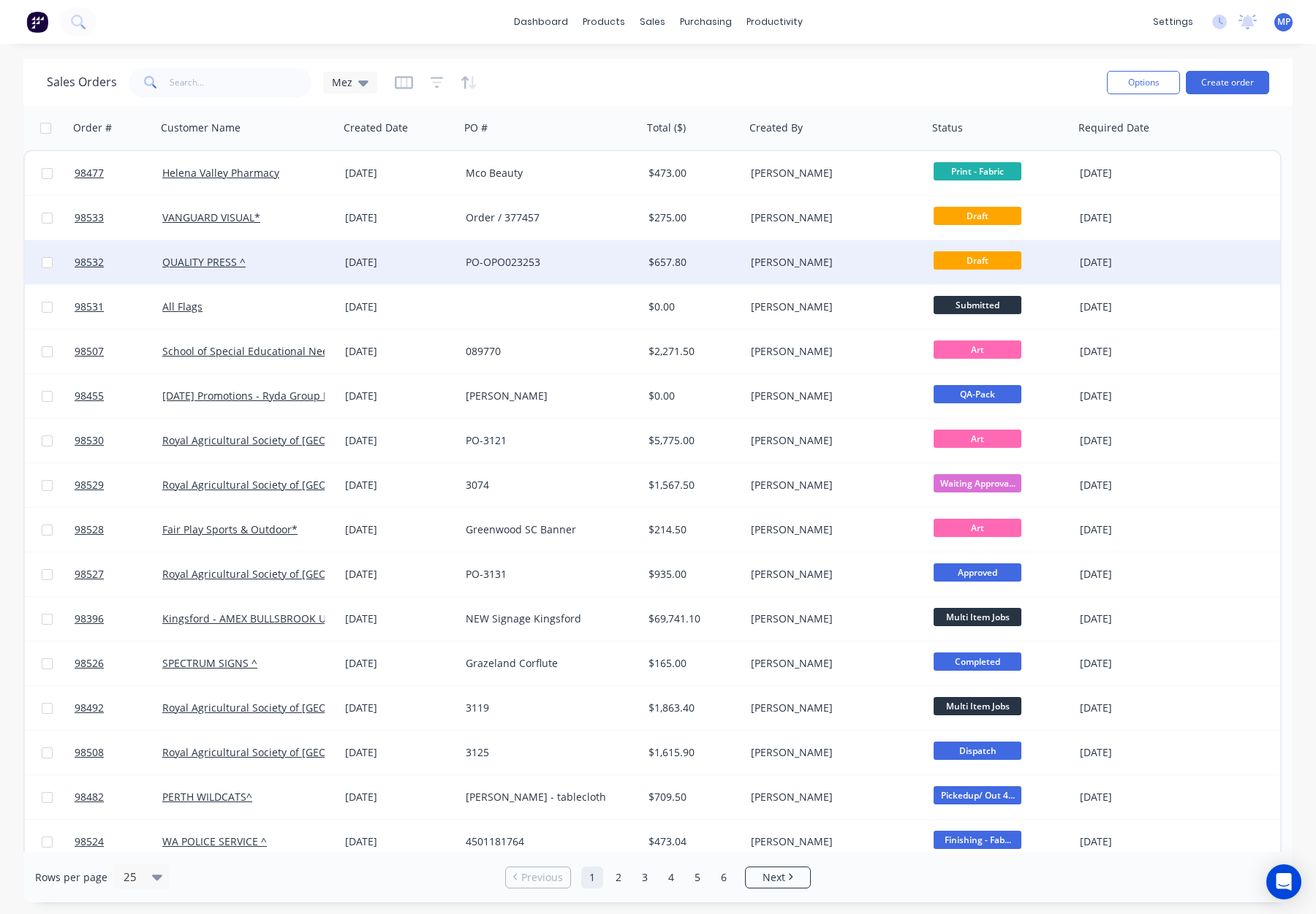
click at [338, 269] on div "QUALITY PRESS ^" at bounding box center [248, 262] width 183 height 44
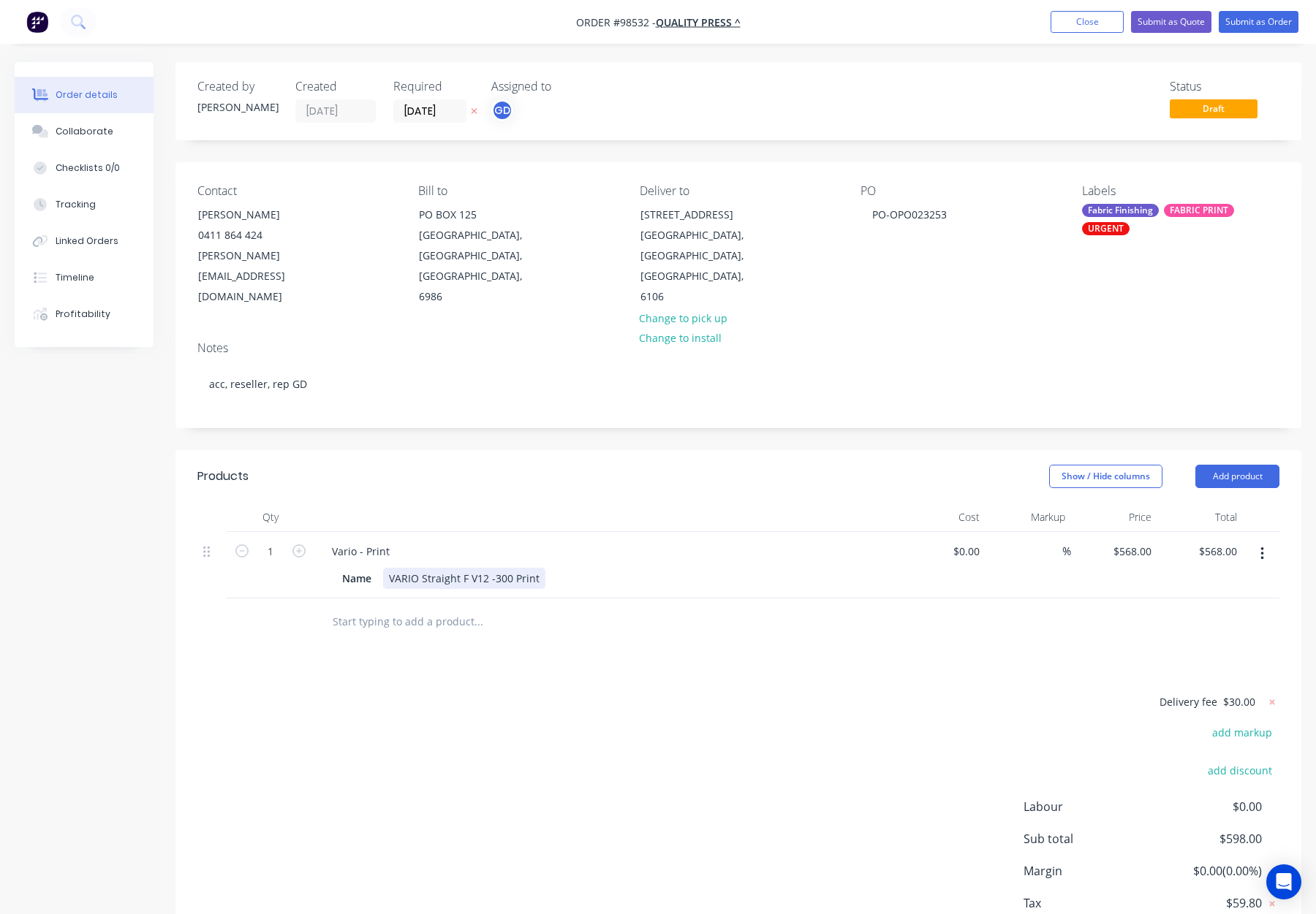
click at [495, 568] on div "VARIO Straight F V12 -300 Print" at bounding box center [463, 579] width 162 height 21
click at [552, 465] on div "Show / Hide columns Add product" at bounding box center [853, 477] width 852 height 23
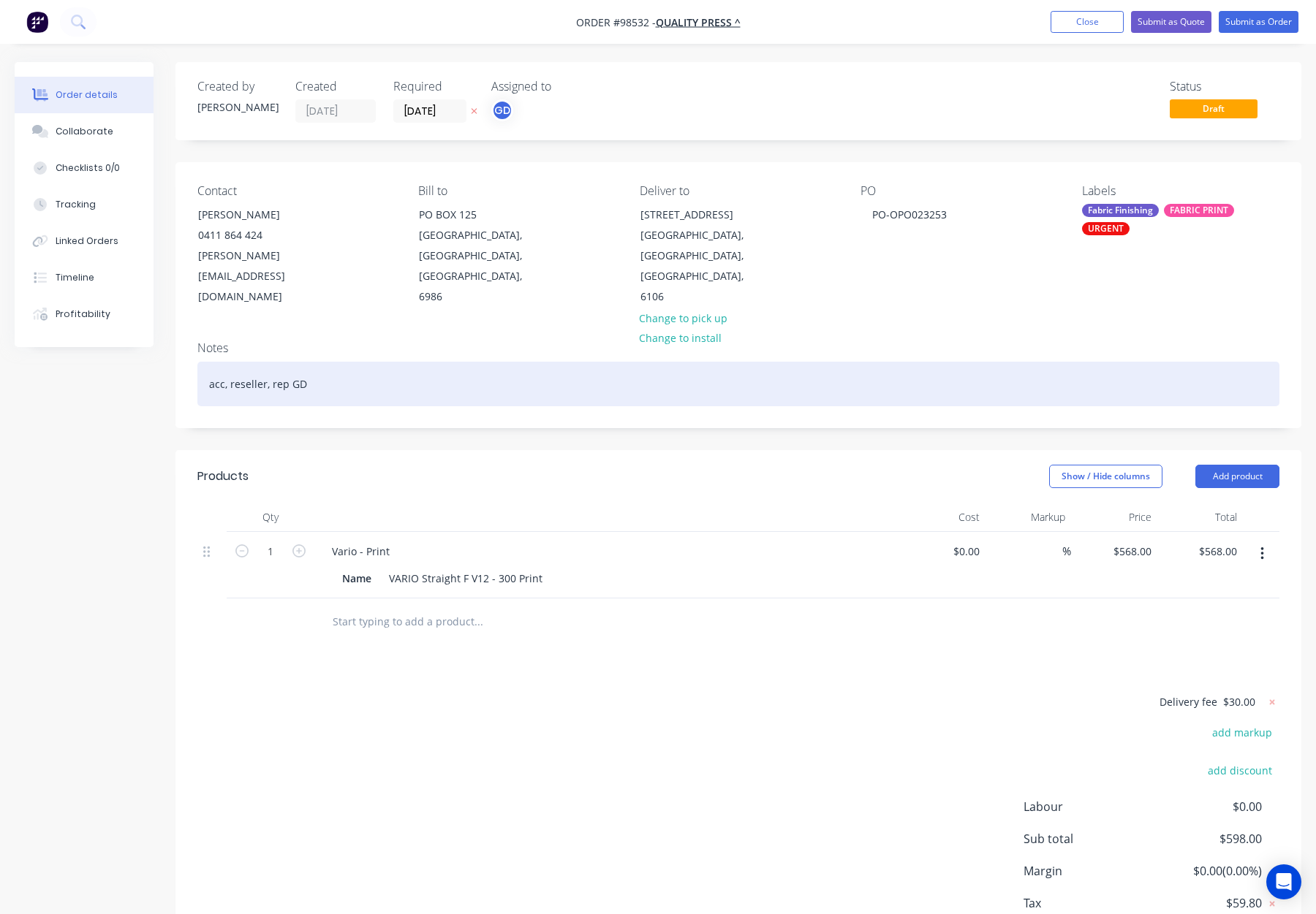
click at [466, 362] on div "acc, reseller, rep GD" at bounding box center [739, 385] width 1083 height 45
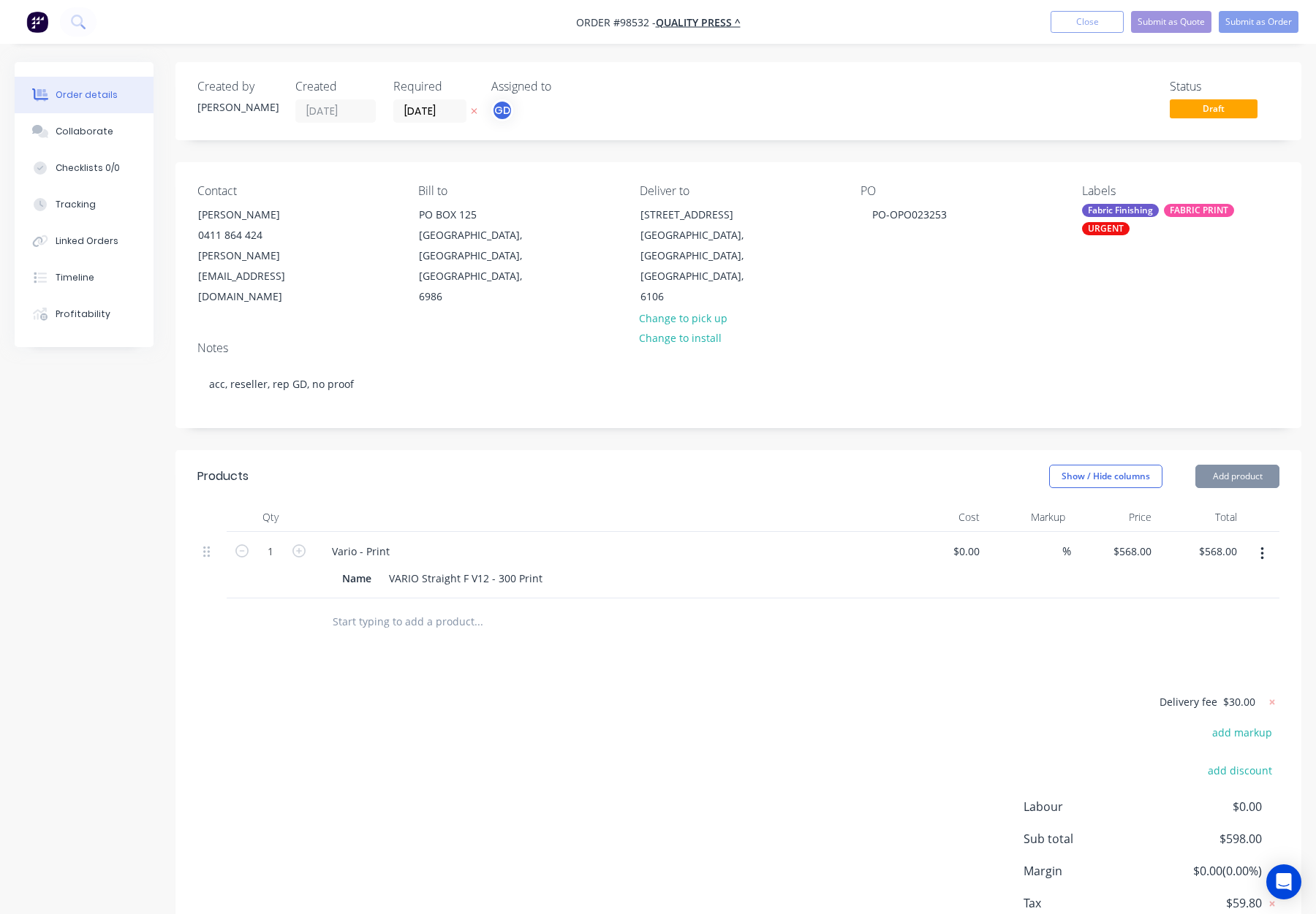
click at [1100, 220] on div "Fabric Finishing FABRIC PRINT URGENT" at bounding box center [1181, 219] width 198 height 31
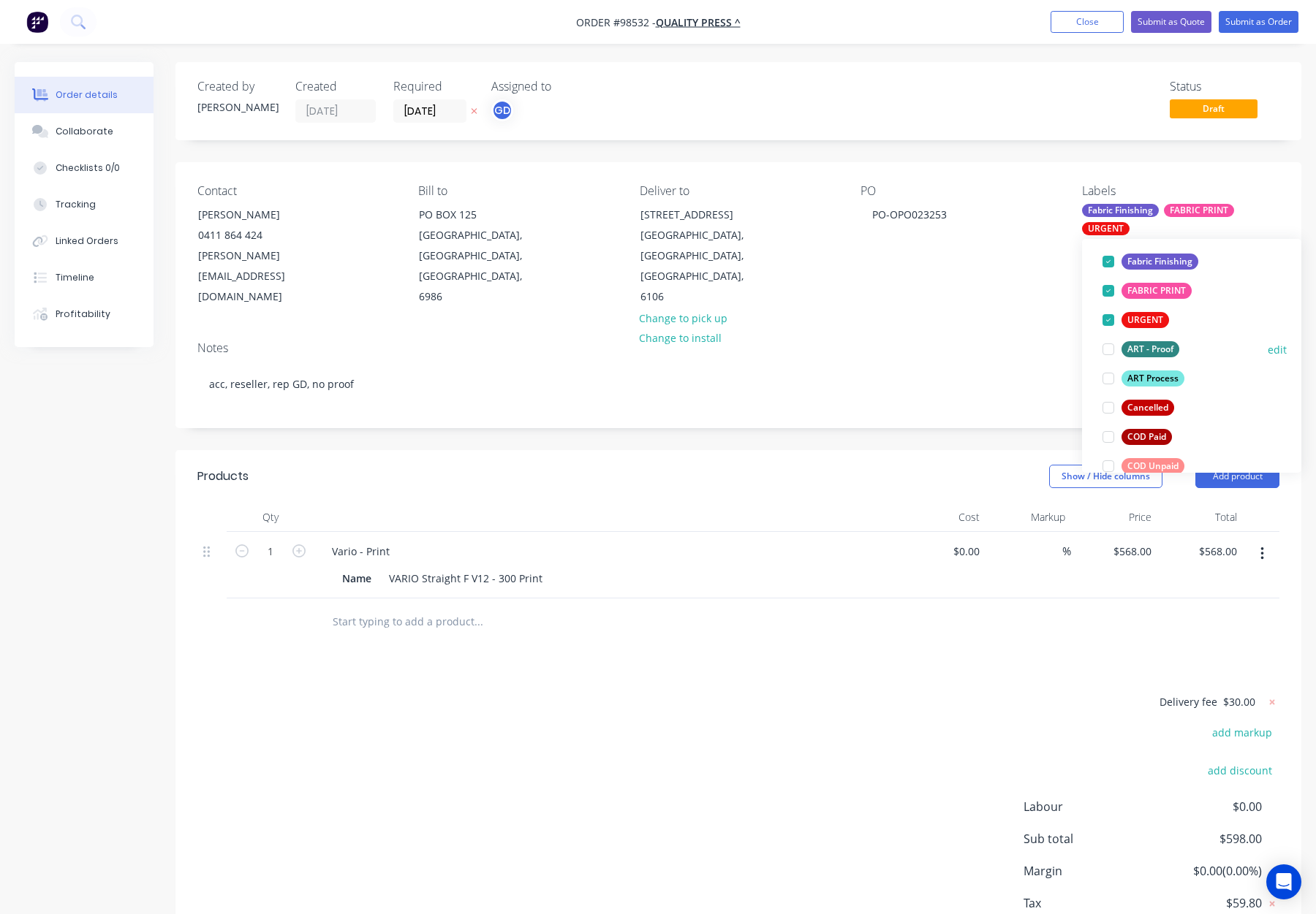
scroll to position [105, 0]
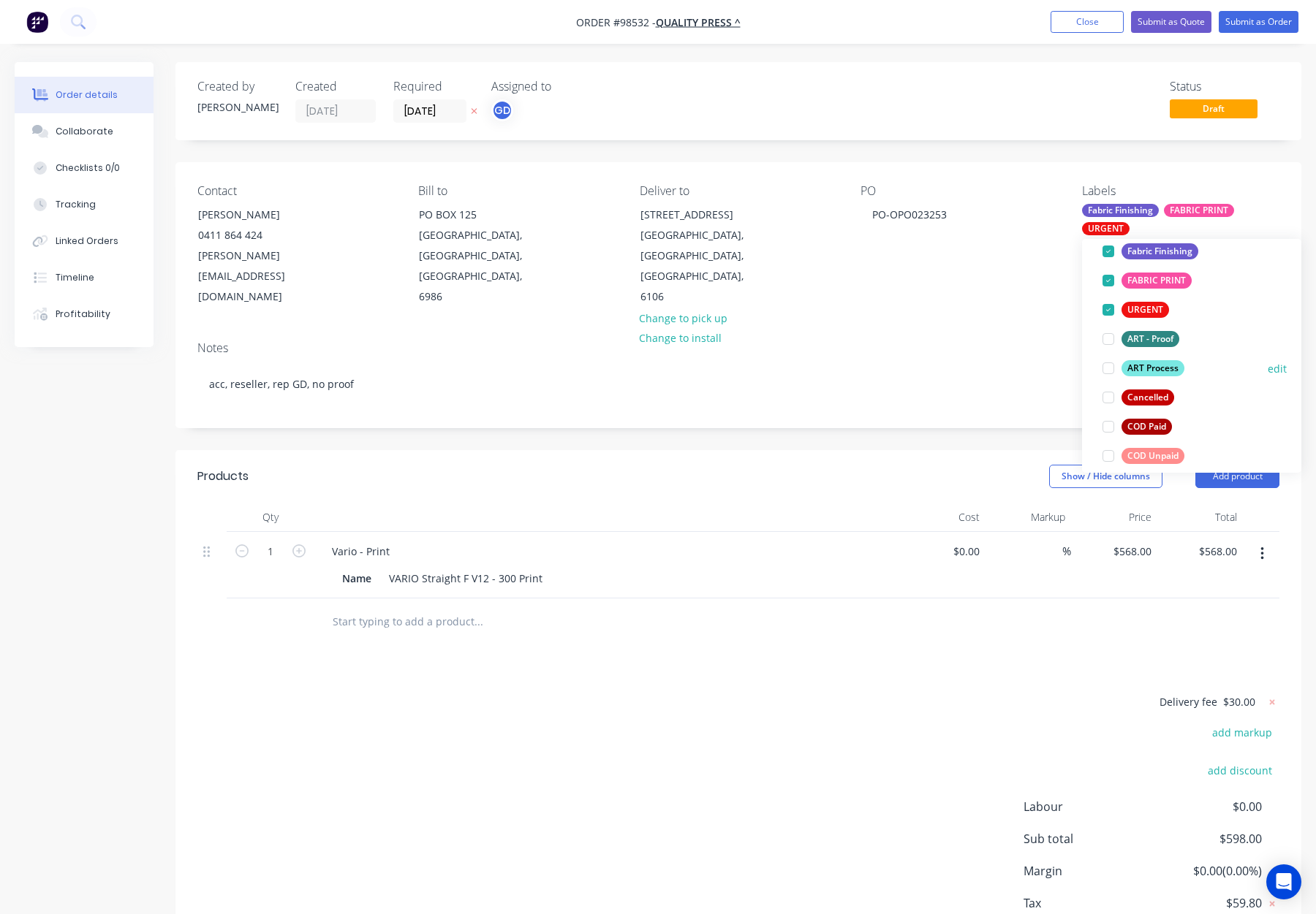
click at [1171, 367] on div "ART Process" at bounding box center [1153, 368] width 63 height 16
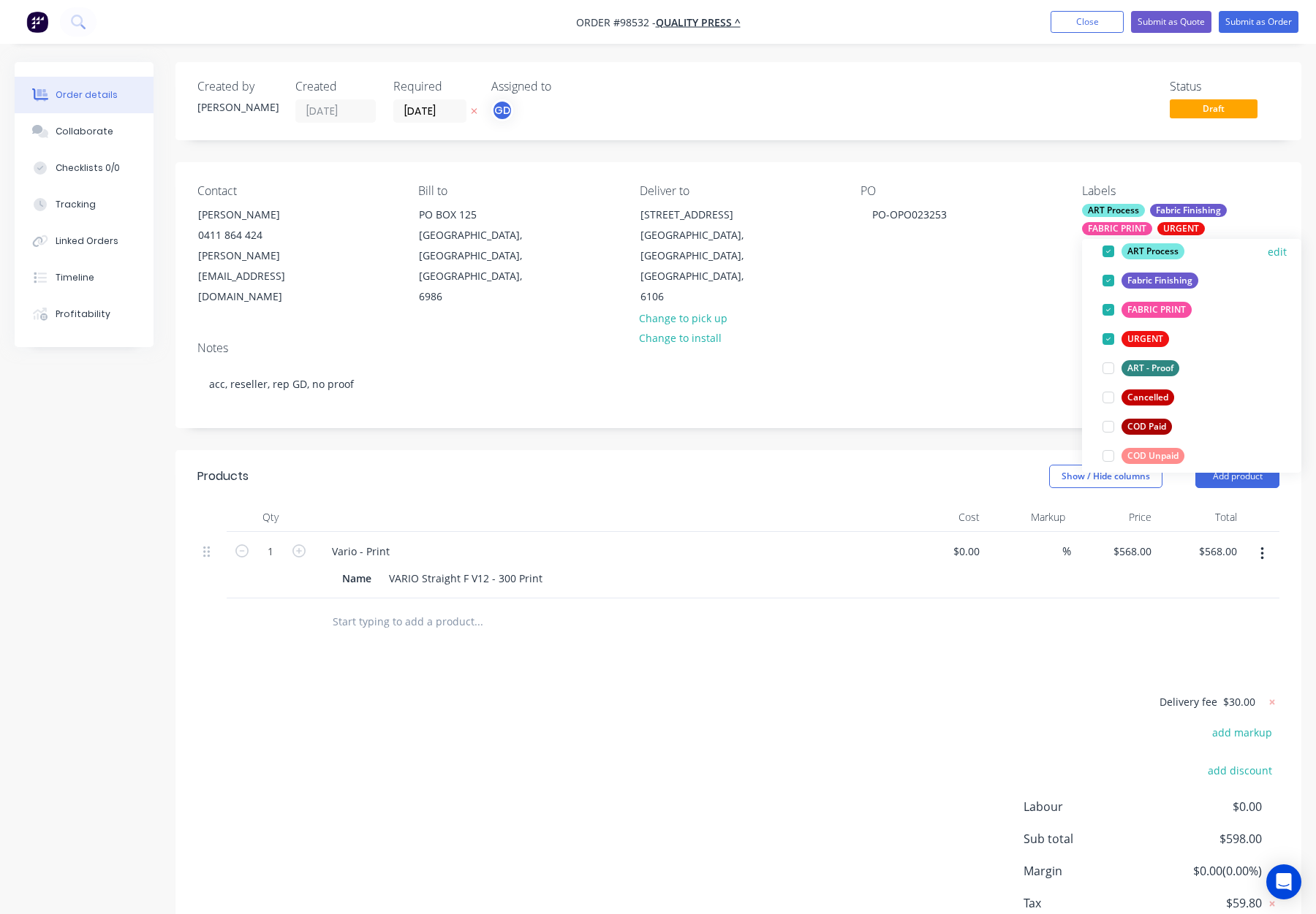
scroll to position [0, 0]
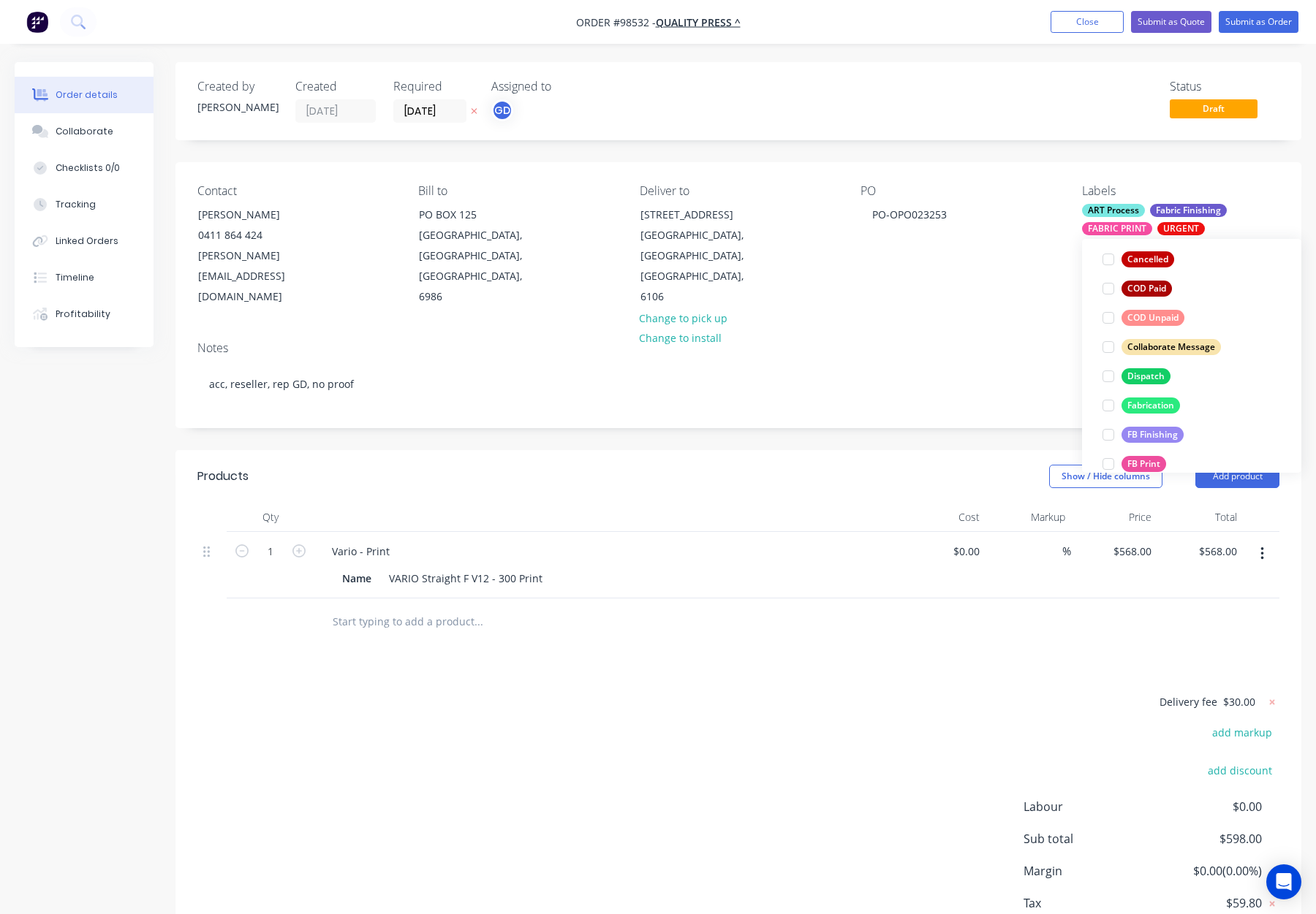
click at [1157, 375] on div "Dispatch" at bounding box center [1146, 377] width 49 height 16
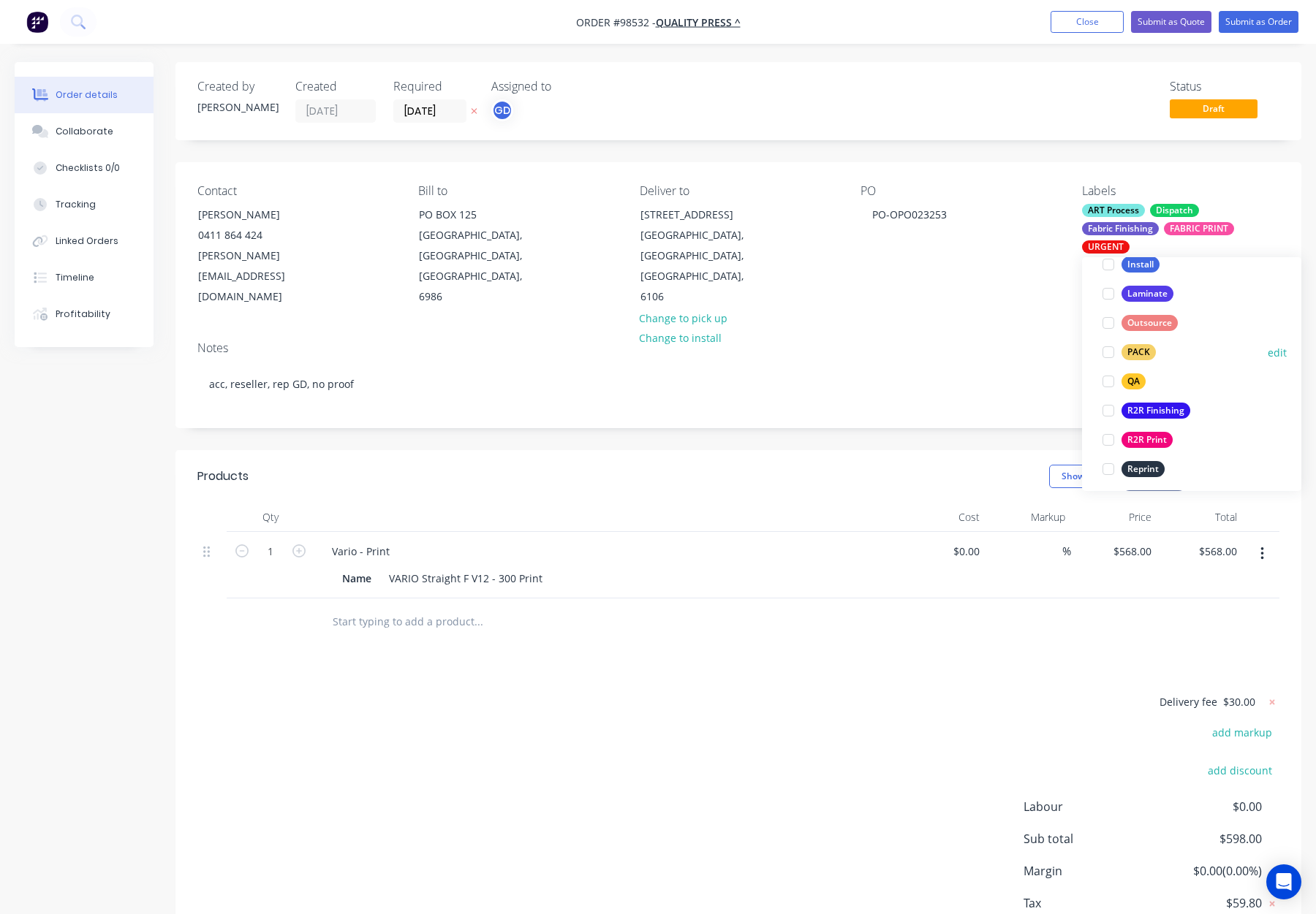
click at [1146, 347] on div "PACK" at bounding box center [1139, 352] width 34 height 16
drag, startPoint x: 1136, startPoint y: 343, endPoint x: 1147, endPoint y: 344, distance: 11.0
click at [1137, 343] on div "QA" at bounding box center [1133, 347] width 24 height 16
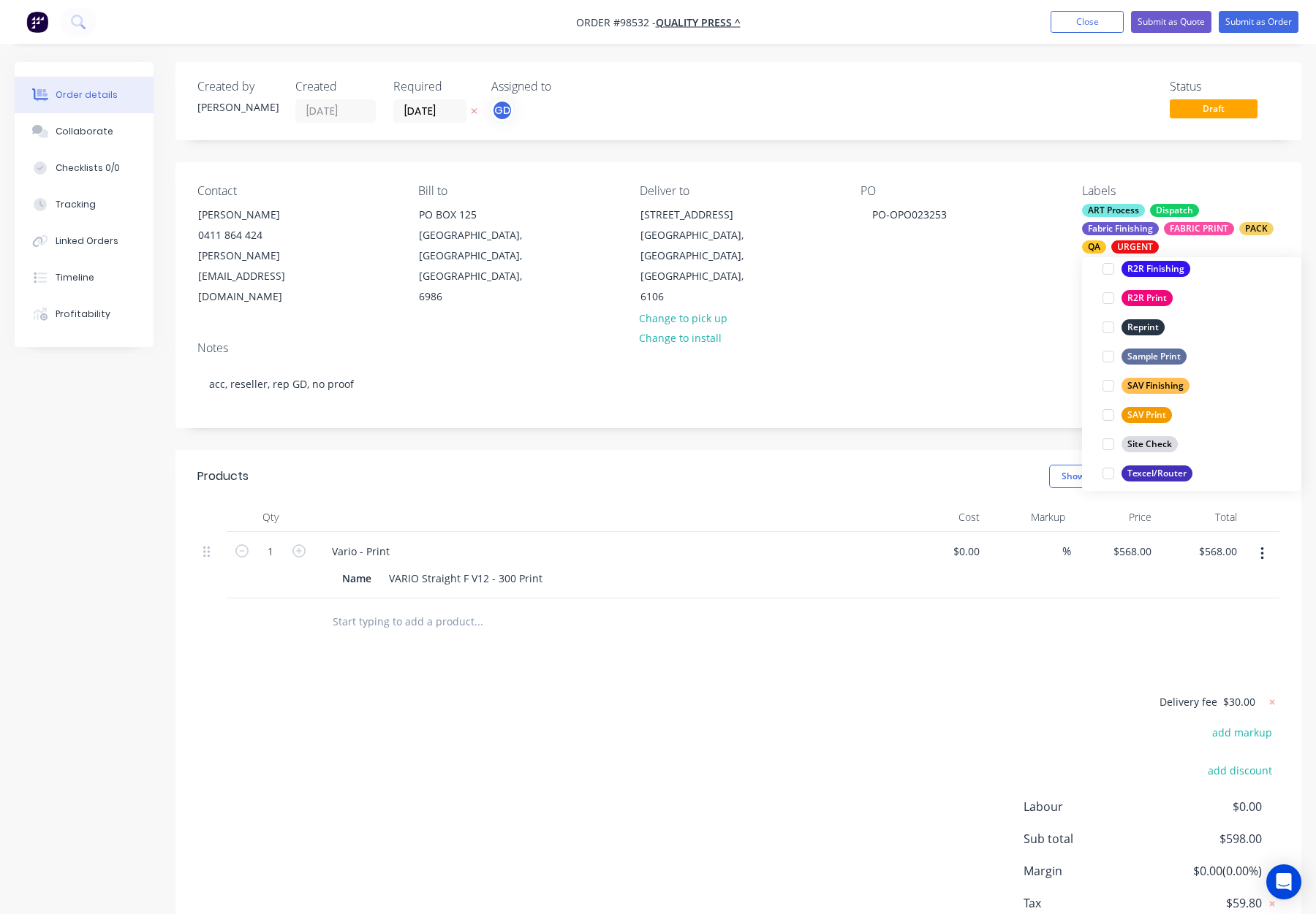
scroll to position [702, 0]
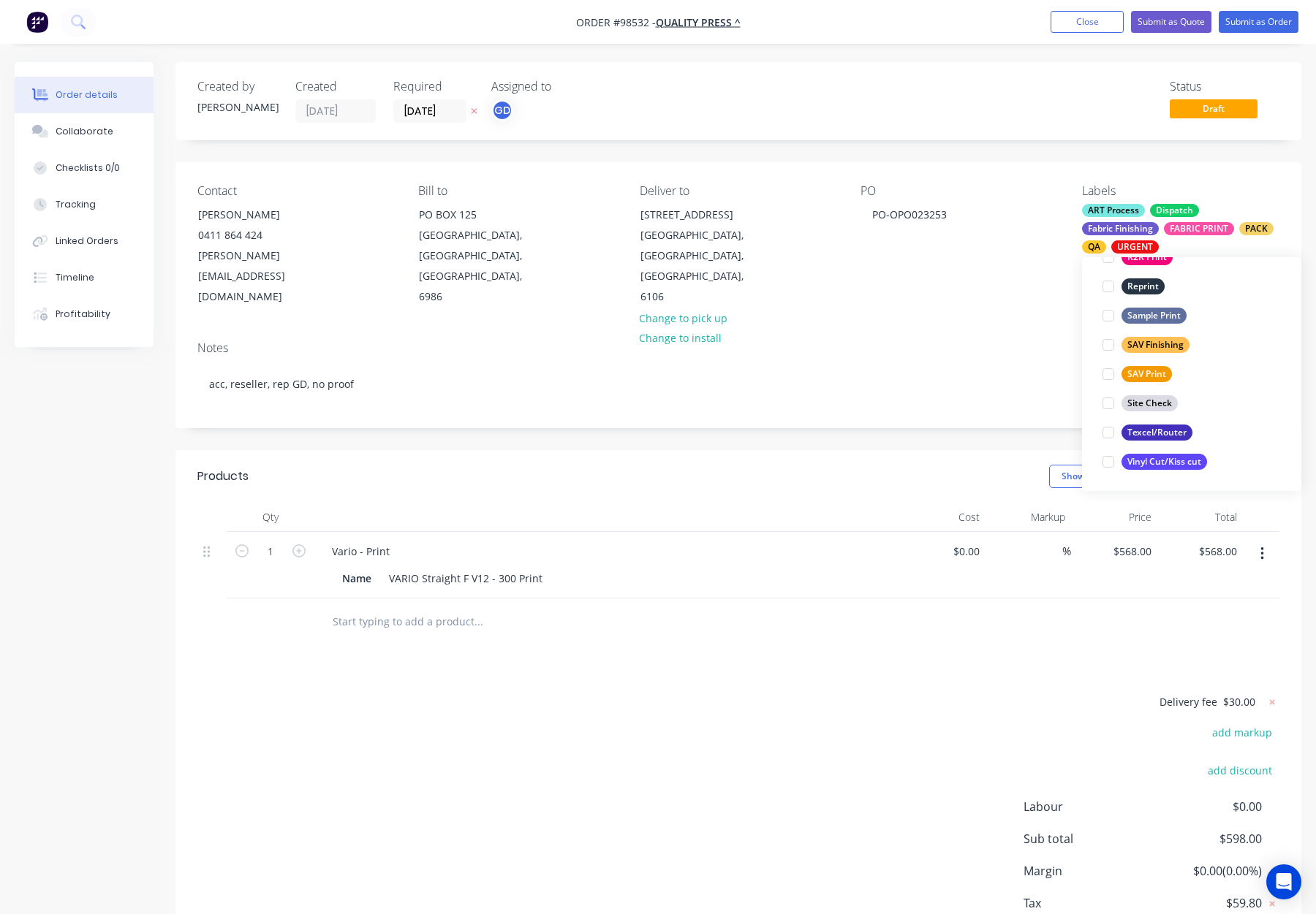
click at [968, 389] on div "Created by Gino Created 11/09/25 Required 16/09/25 Assigned to GD Status Draft …" at bounding box center [738, 525] width 1126 height 927
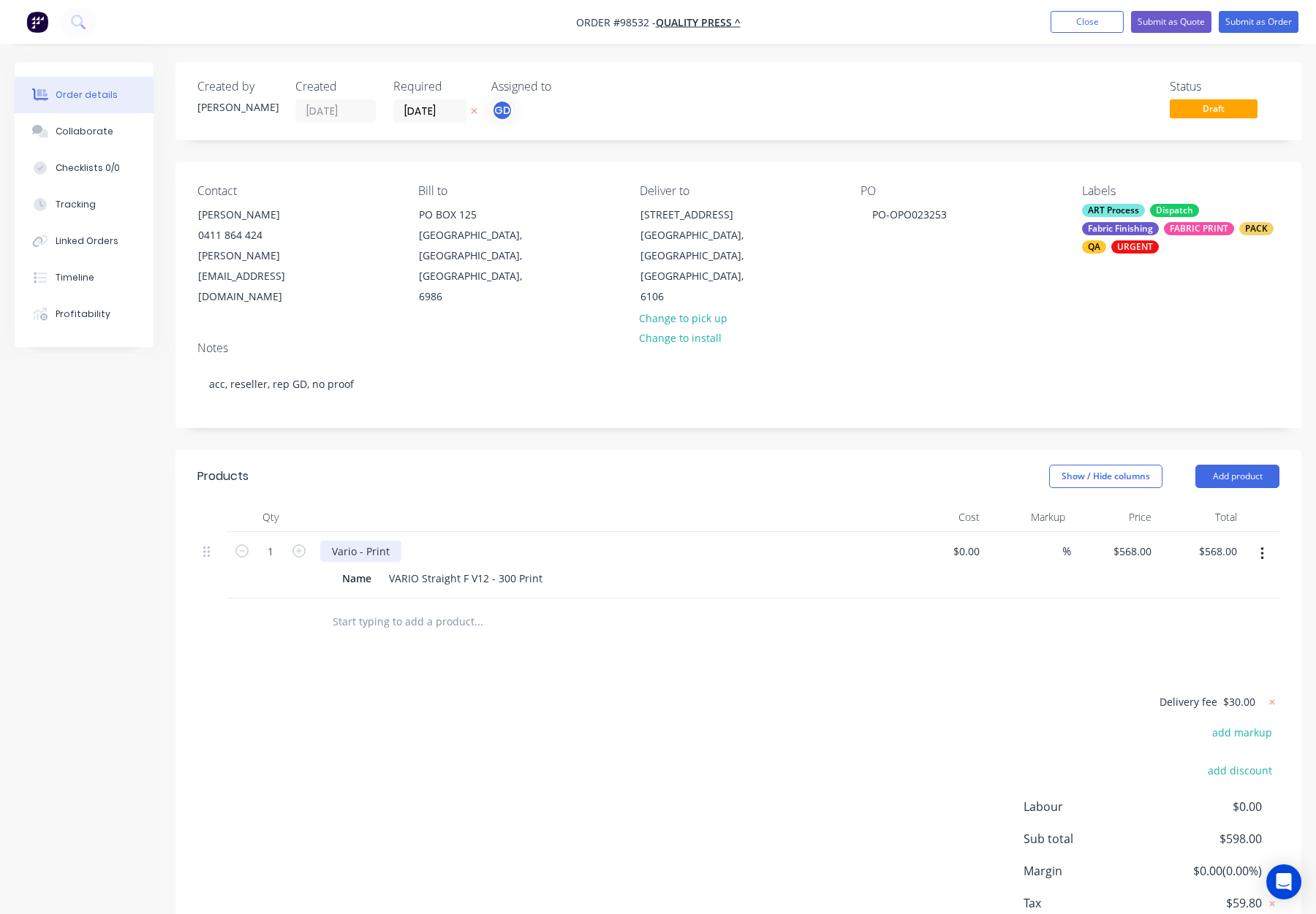
click at [392, 541] on div "Vario - Print" at bounding box center [361, 552] width 81 height 21
click at [582, 532] on div "Vario - Print - S/S Name VARIO Straight F V12 - 300 Print" at bounding box center [607, 565] width 585 height 66
click at [1251, 21] on button "Submit as Order" at bounding box center [1259, 21] width 80 height 22
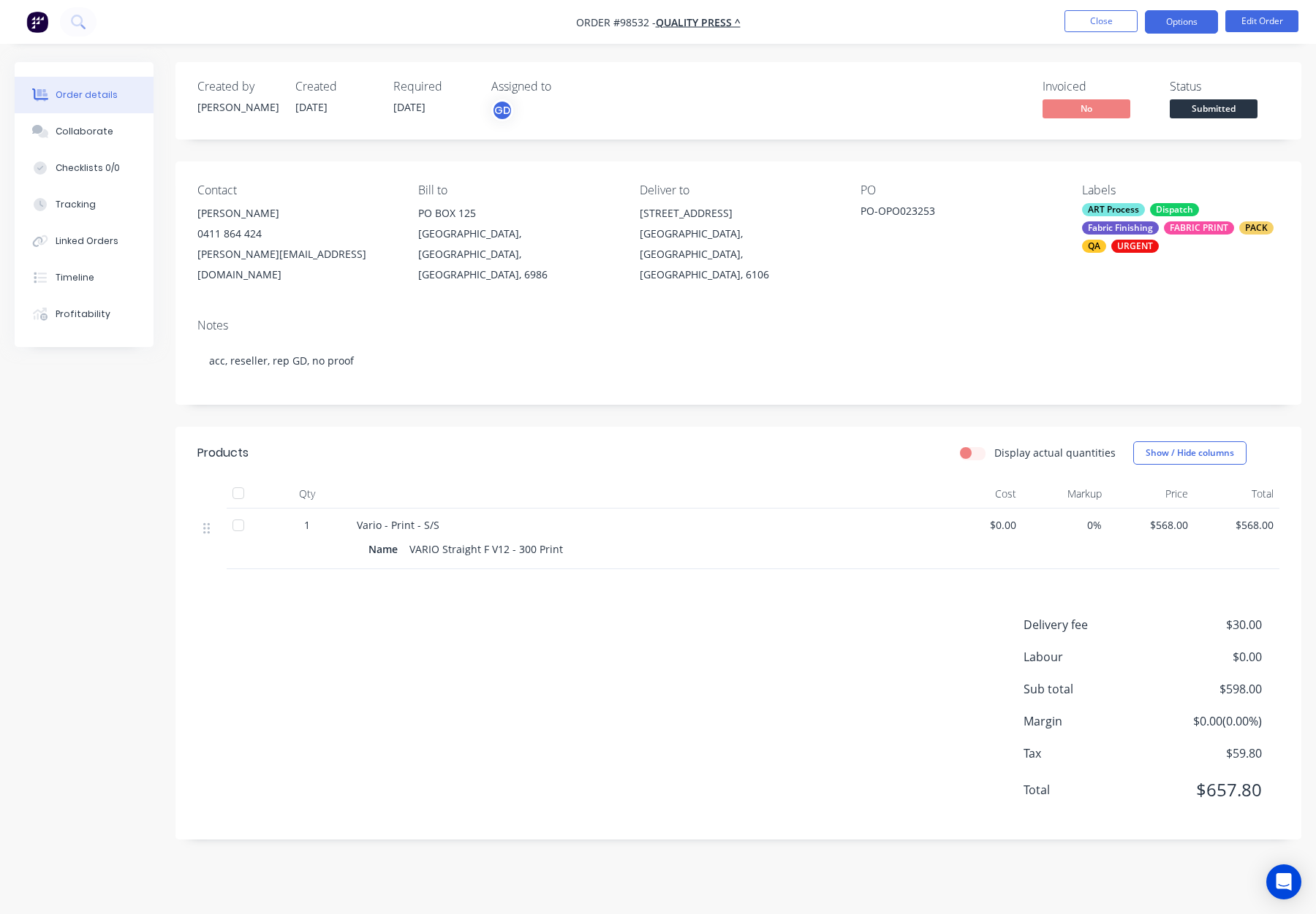
click at [1177, 17] on button "Options" at bounding box center [1182, 21] width 73 height 23
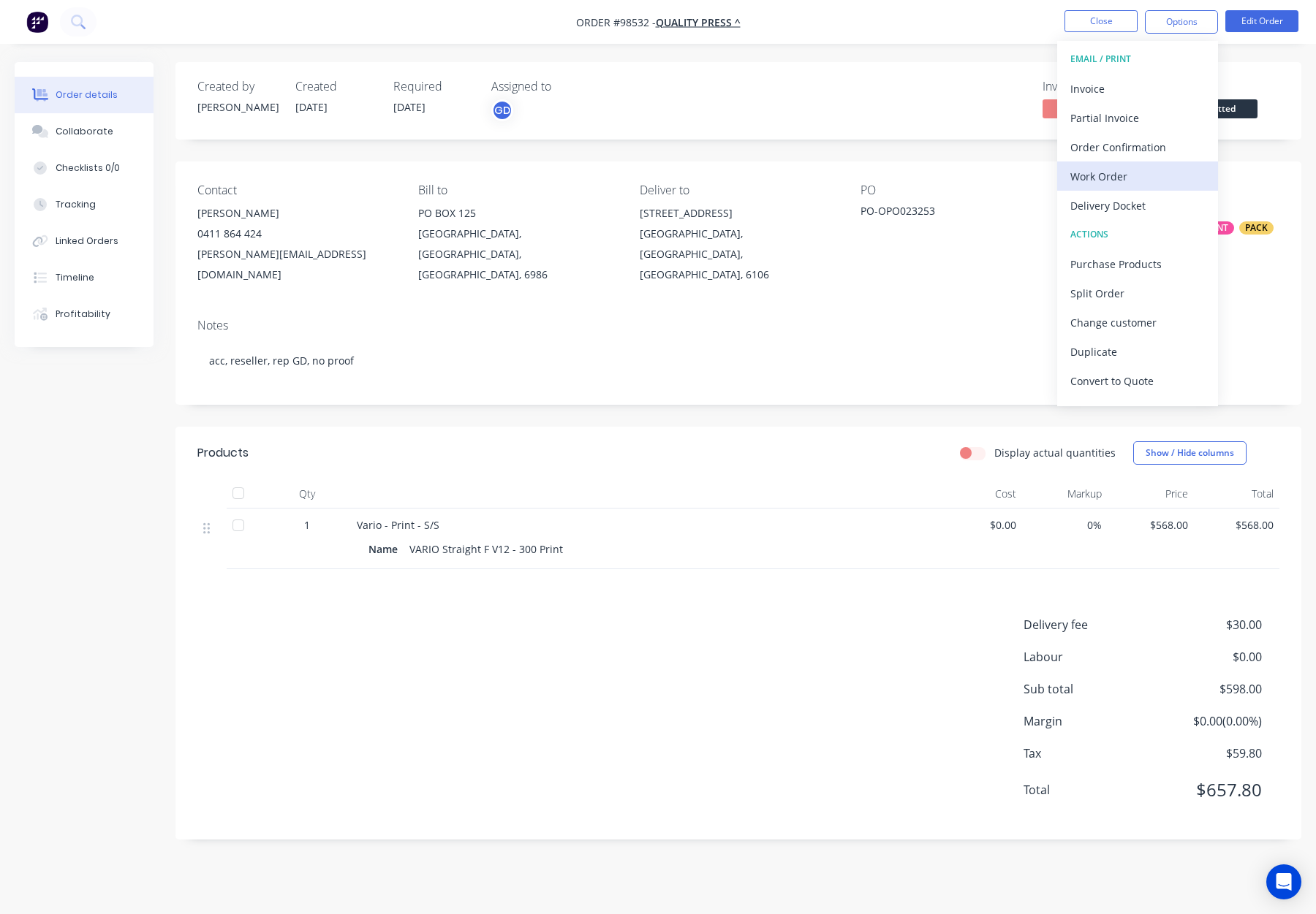
click at [1158, 166] on div "Work Order" at bounding box center [1138, 177] width 134 height 21
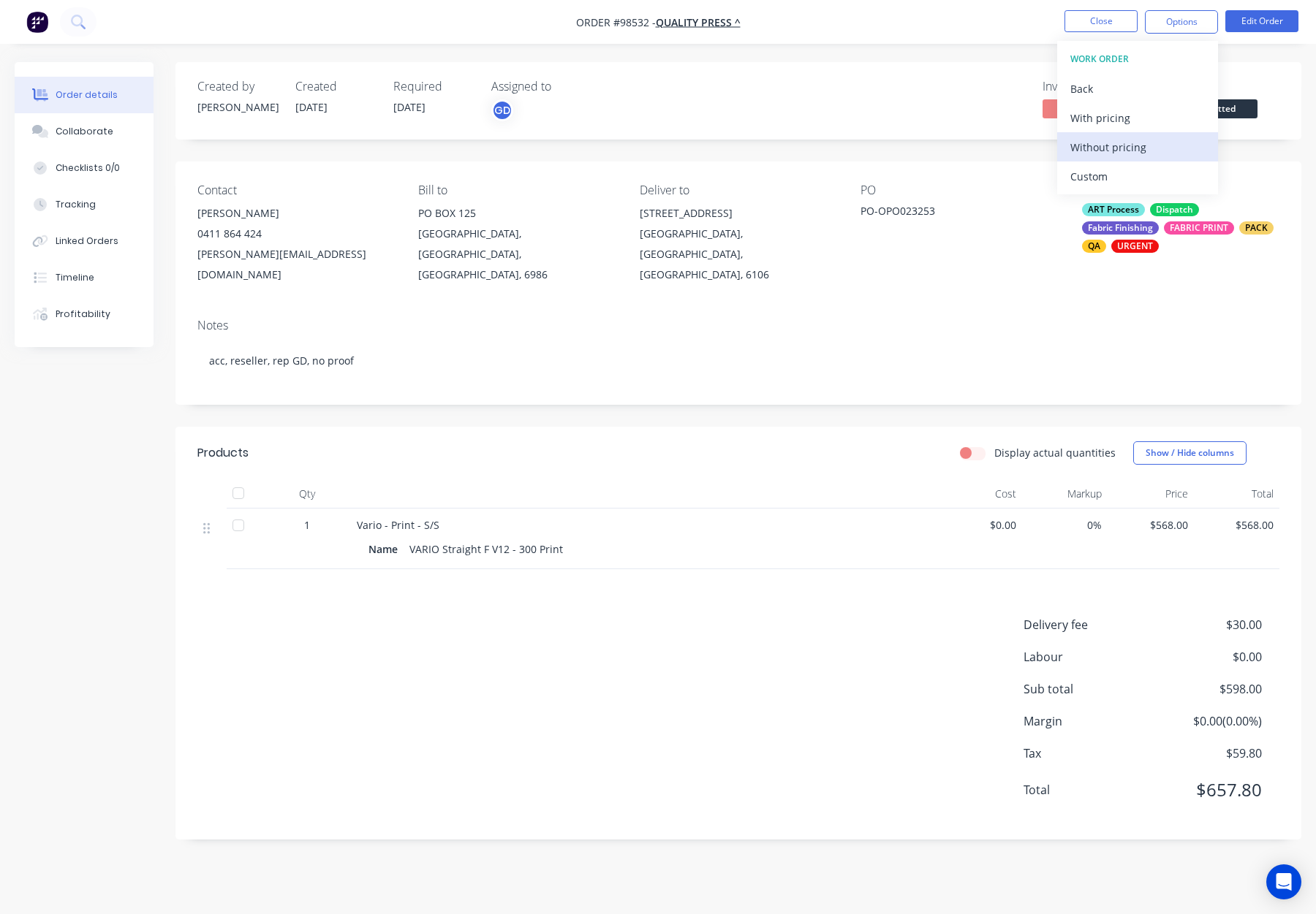
click at [1159, 150] on div "Without pricing" at bounding box center [1138, 148] width 134 height 21
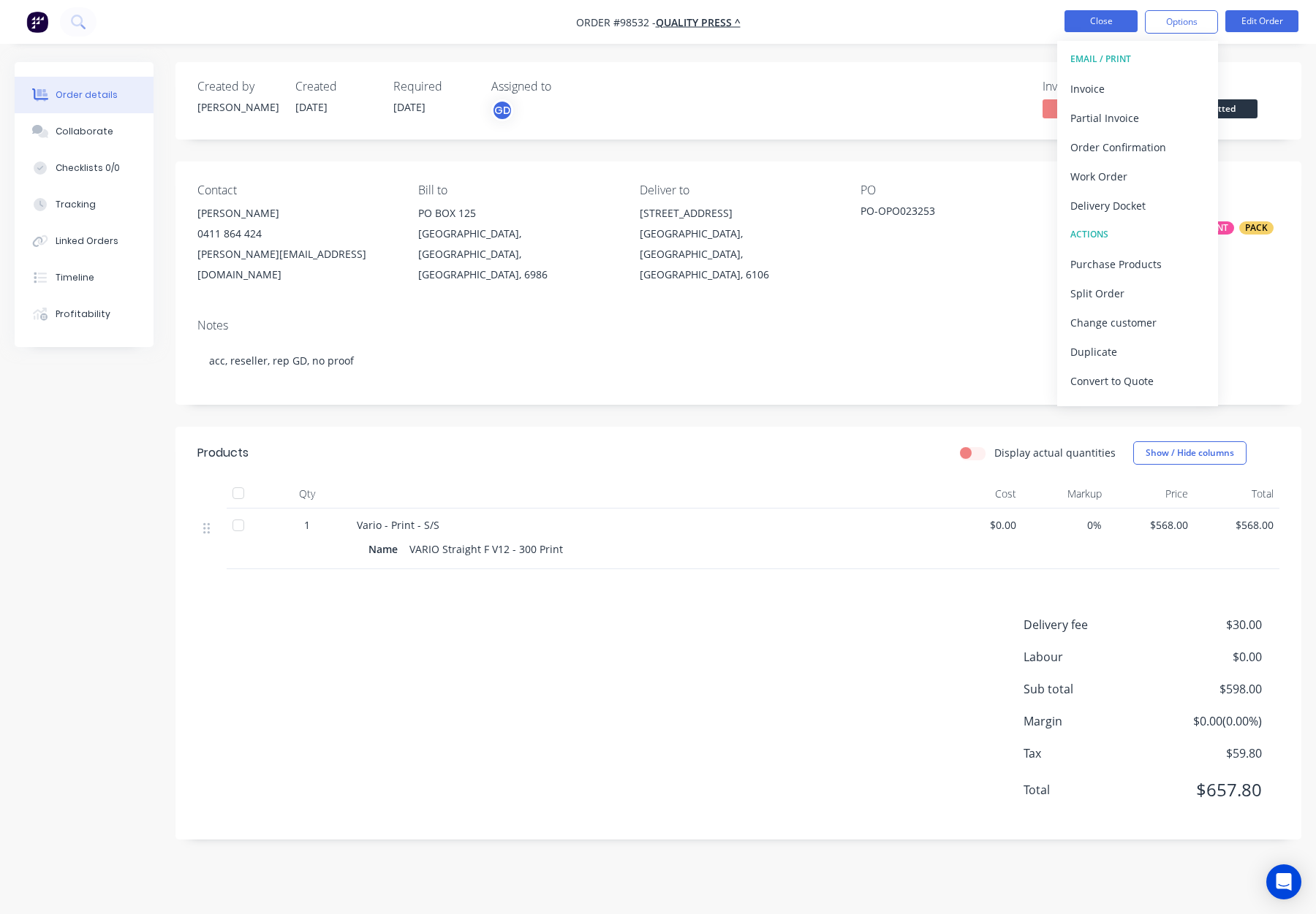
click at [1091, 21] on button "Close" at bounding box center [1101, 21] width 73 height 22
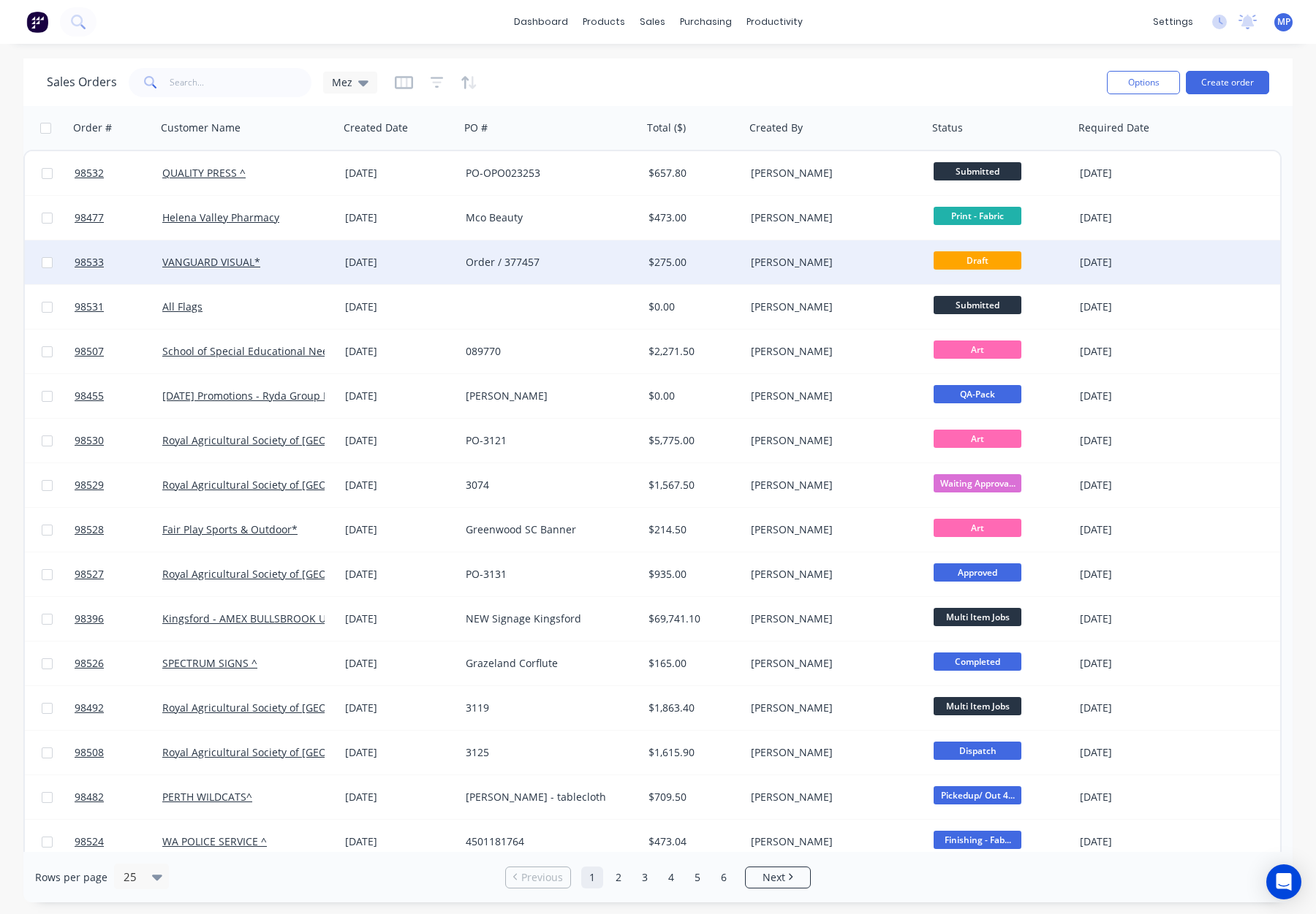
click at [831, 254] on div "[PERSON_NAME]" at bounding box center [836, 262] width 183 height 44
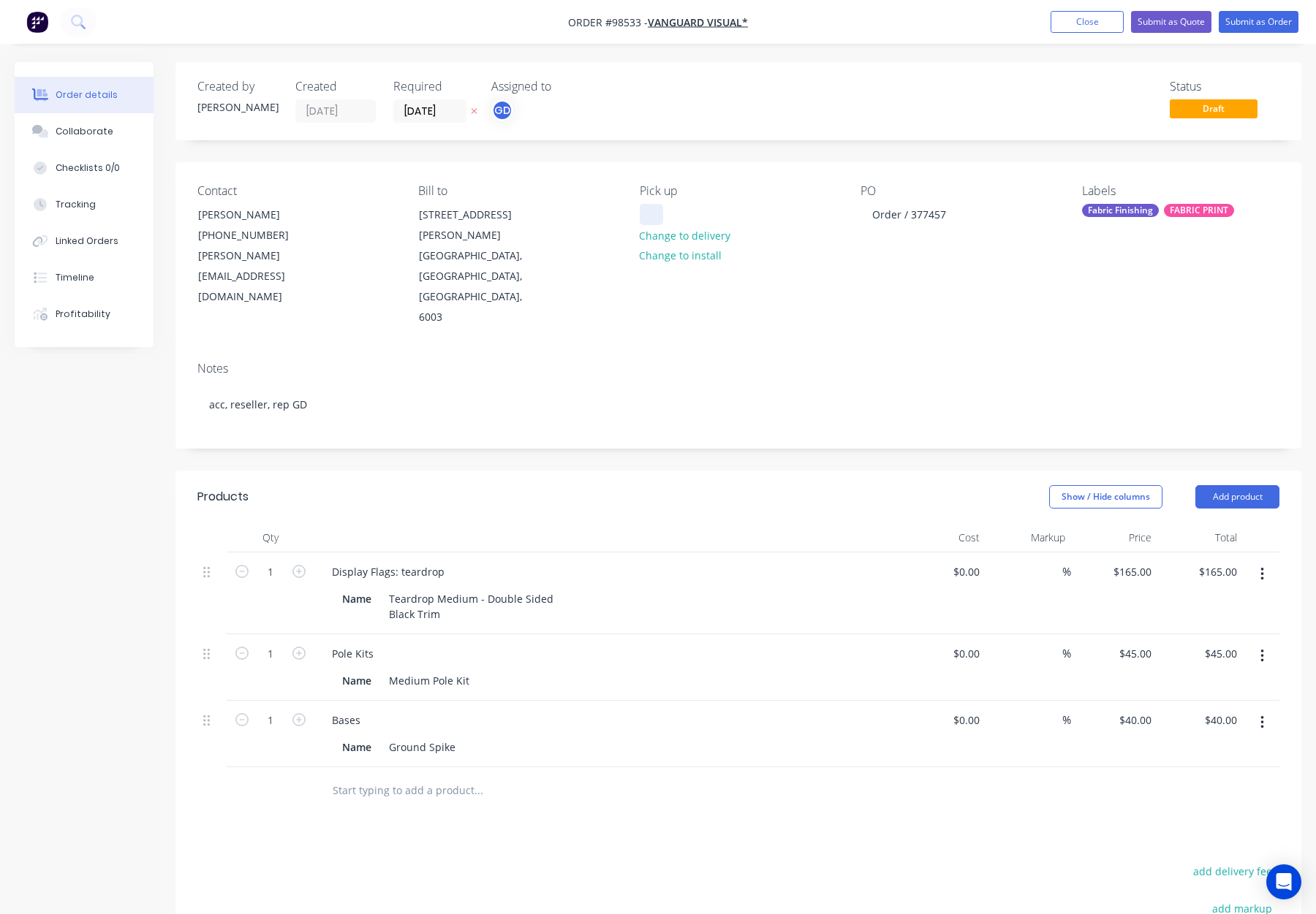
click at [655, 210] on div at bounding box center [651, 215] width 23 height 21
click at [491, 470] on header "Products Show / Hide columns Add product" at bounding box center [738, 496] width 1126 height 53
click at [404, 562] on div "Display Flags: teardrop" at bounding box center [388, 572] width 136 height 21
click at [474, 553] on div "Display Flags: Teardrop Name Teardrop Medium - Double Sided Black Trim" at bounding box center [607, 594] width 585 height 82
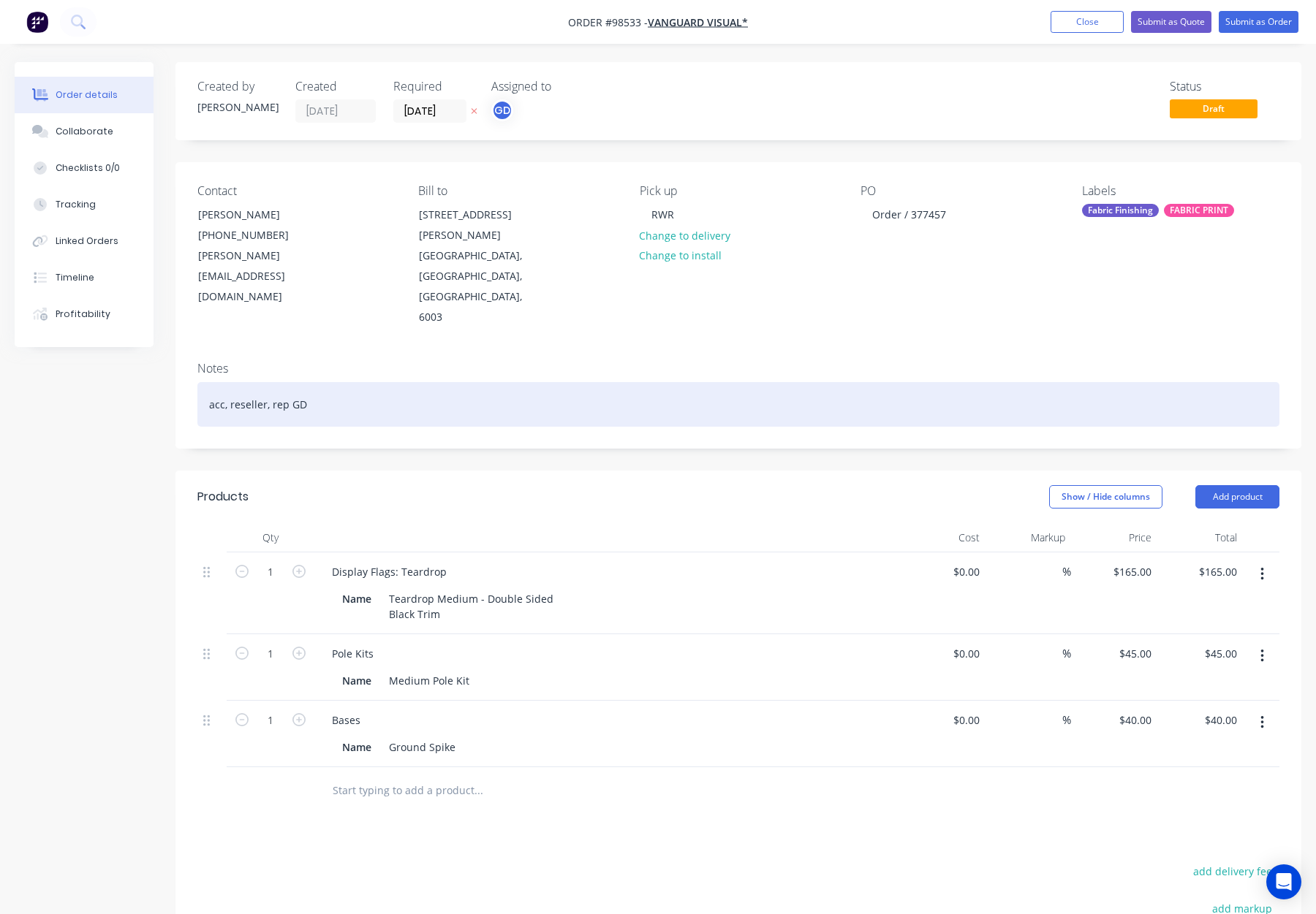
drag, startPoint x: 386, startPoint y: 350, endPoint x: 499, endPoint y: 378, distance: 116.4
click at [390, 382] on div "acc, reseller, rep GD" at bounding box center [739, 404] width 1083 height 45
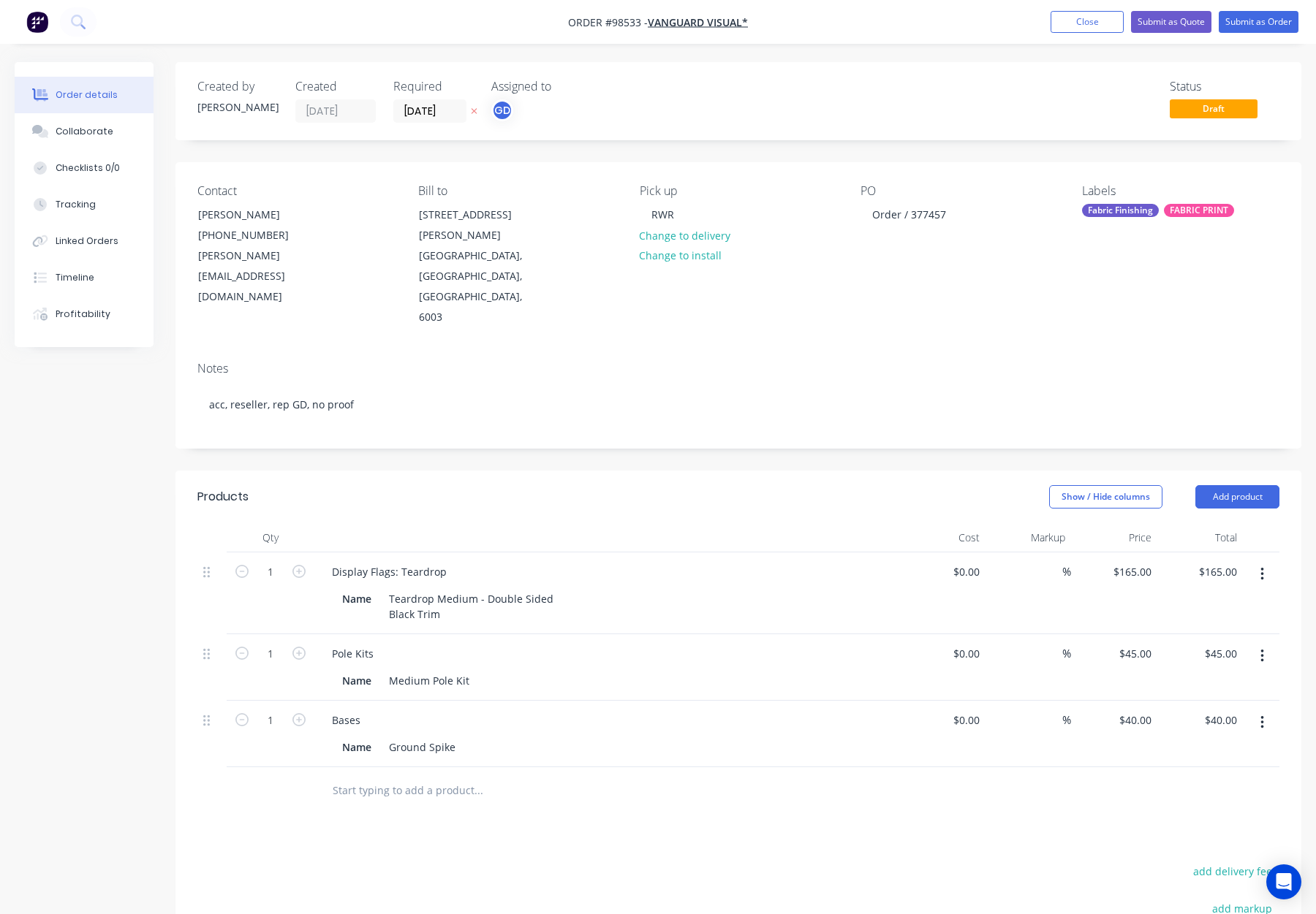
click at [1110, 206] on div "Fabric Finishing" at bounding box center [1121, 210] width 77 height 13
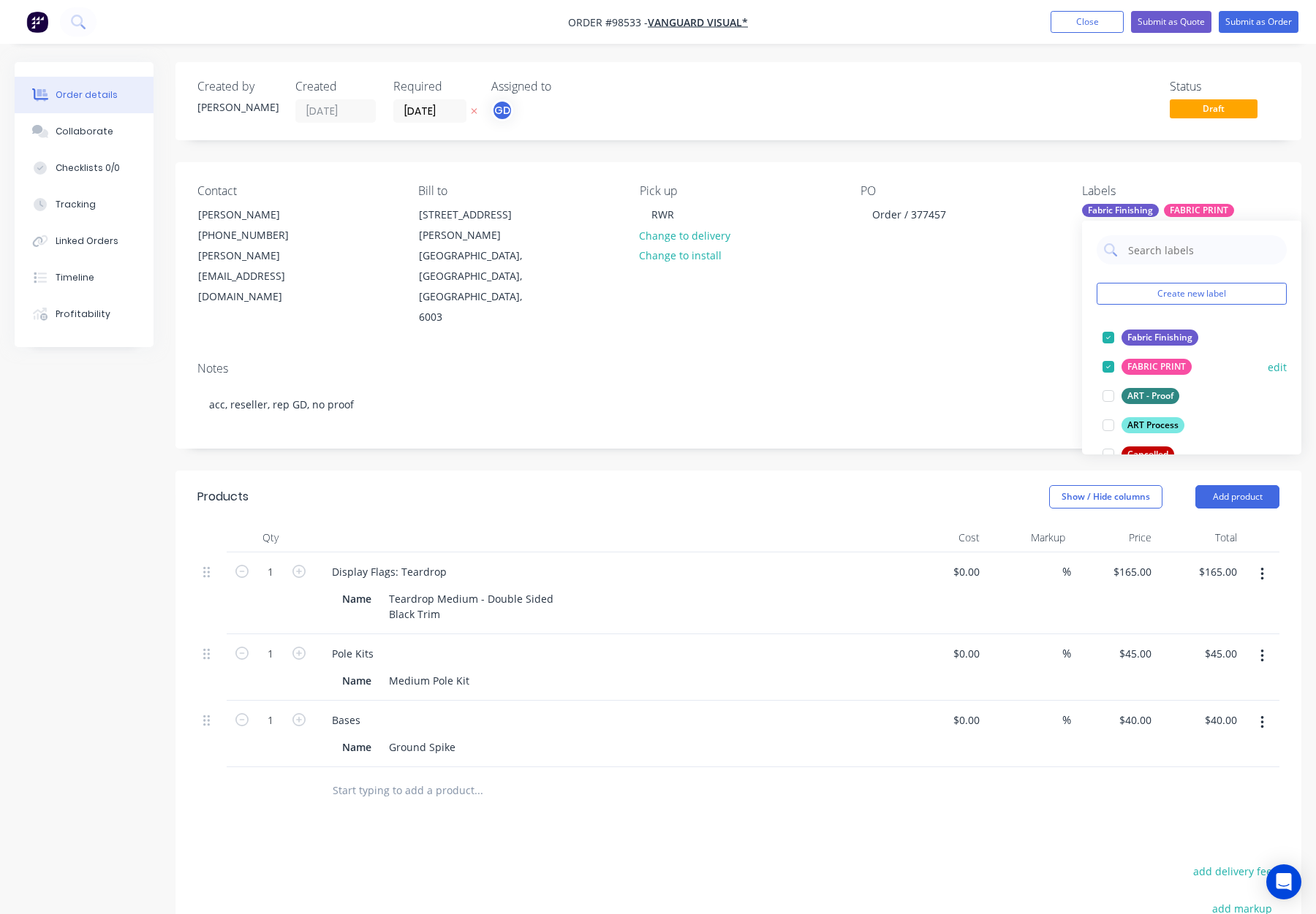
drag, startPoint x: 1160, startPoint y: 420, endPoint x: 1164, endPoint y: 413, distance: 8.1
click at [1159, 420] on div "ART Process" at bounding box center [1153, 426] width 63 height 16
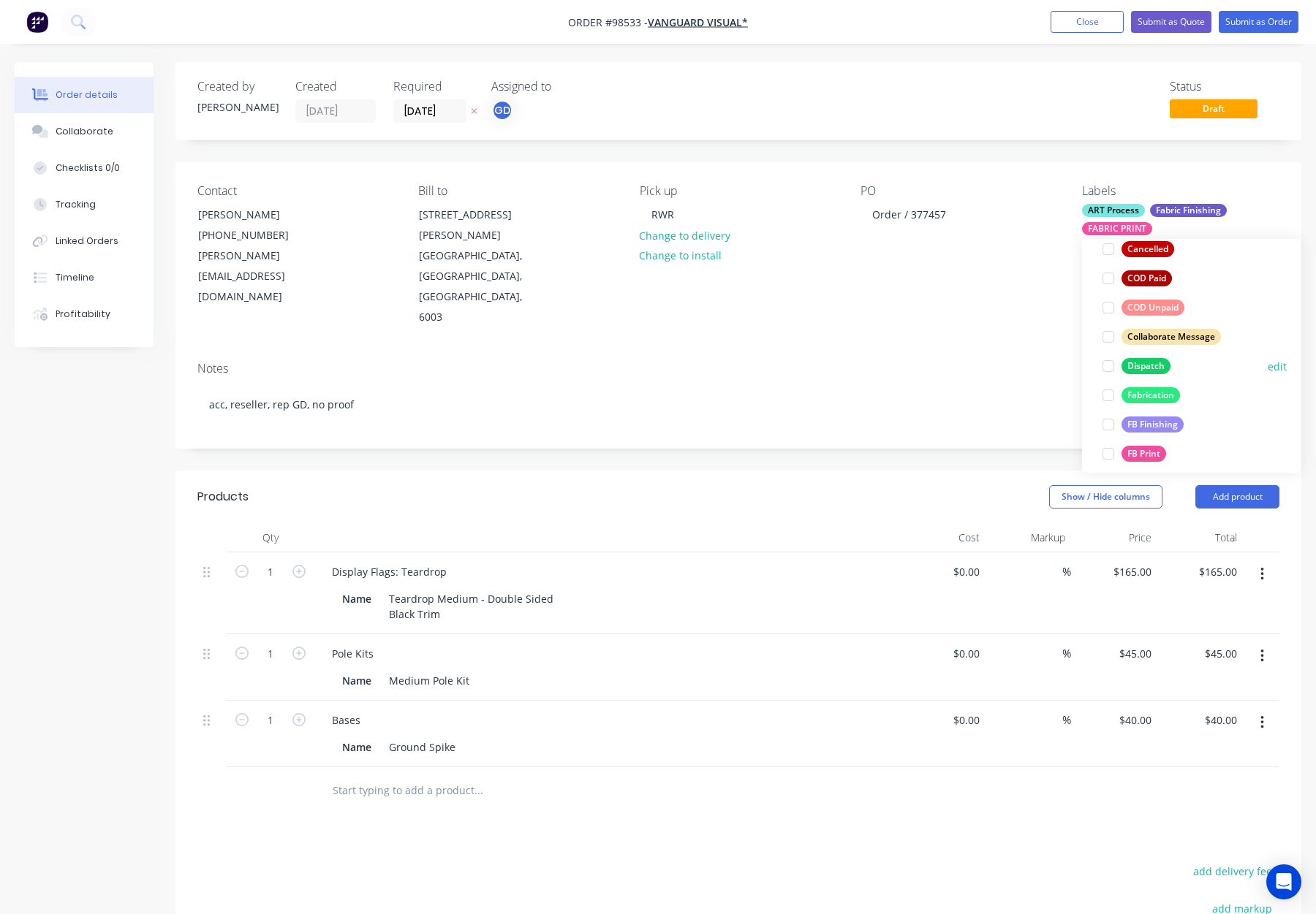
click at [1136, 368] on div "Dispatch" at bounding box center [1146, 366] width 49 height 16
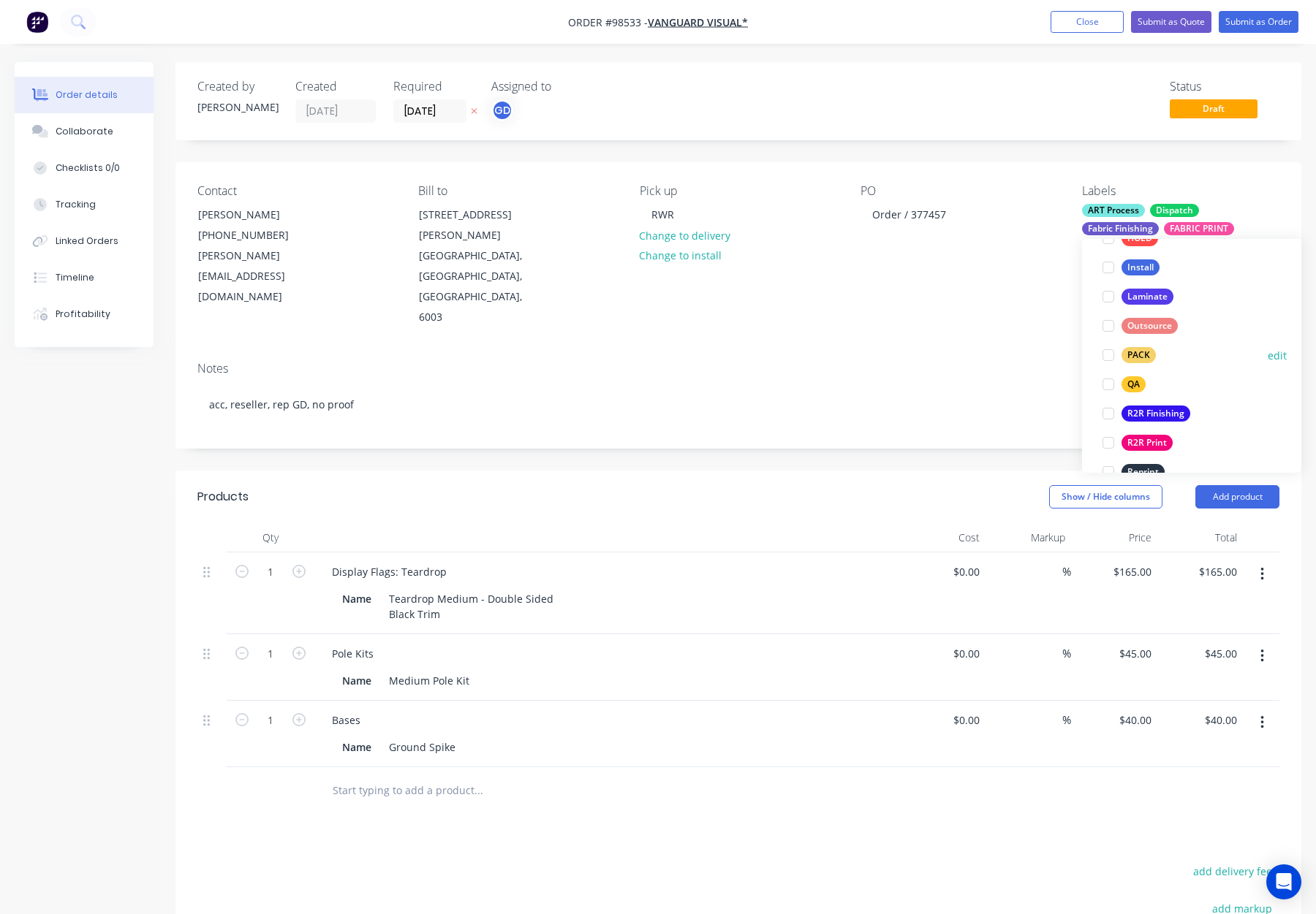
drag, startPoint x: 1139, startPoint y: 358, endPoint x: 1149, endPoint y: 356, distance: 10.2
click at [1139, 358] on div "PACK" at bounding box center [1139, 355] width 34 height 16
drag, startPoint x: 1132, startPoint y: 359, endPoint x: 1149, endPoint y: 358, distance: 17.0
click at [1132, 359] on div "QA" at bounding box center [1133, 366] width 24 height 16
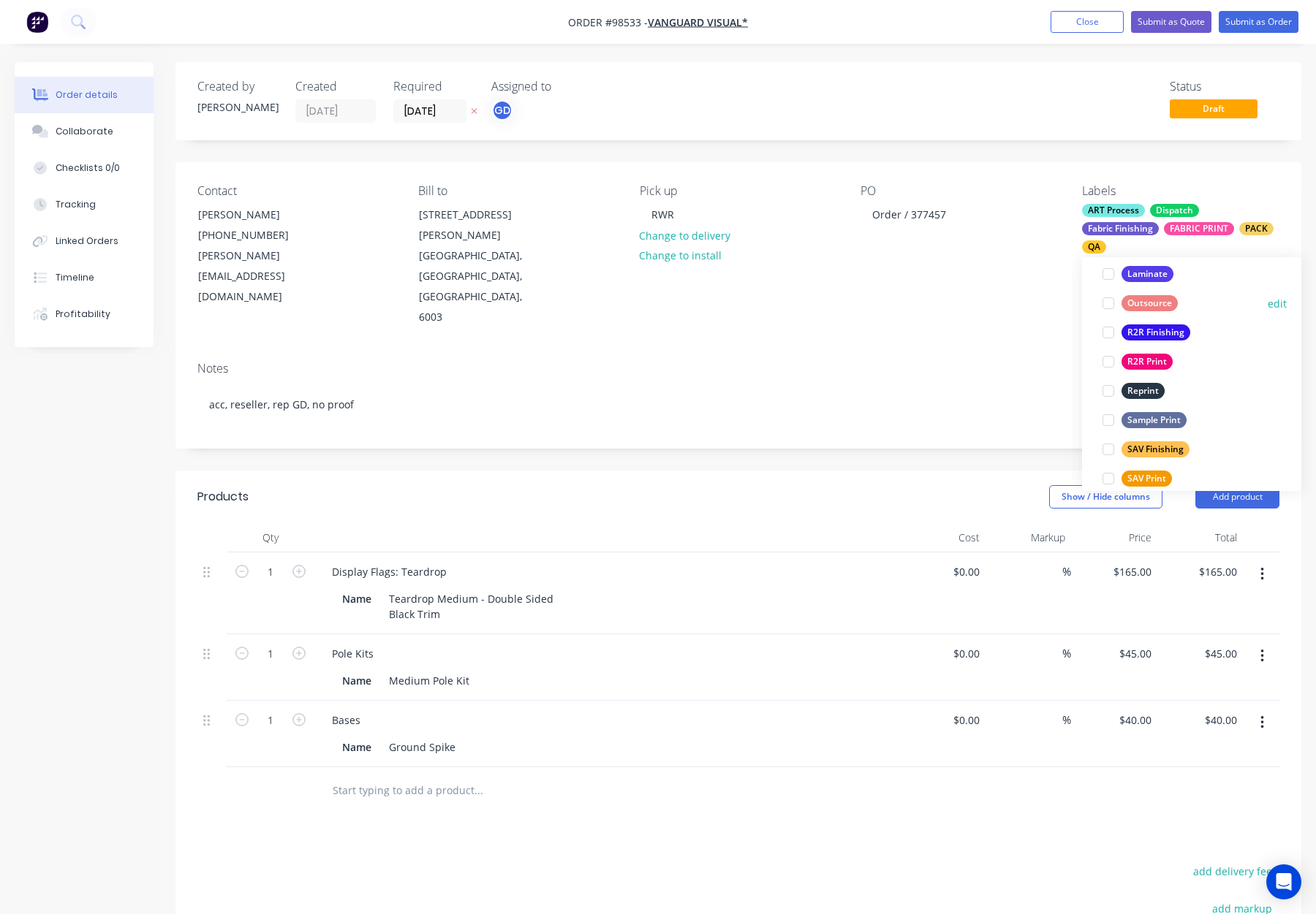
scroll to position [702, 0]
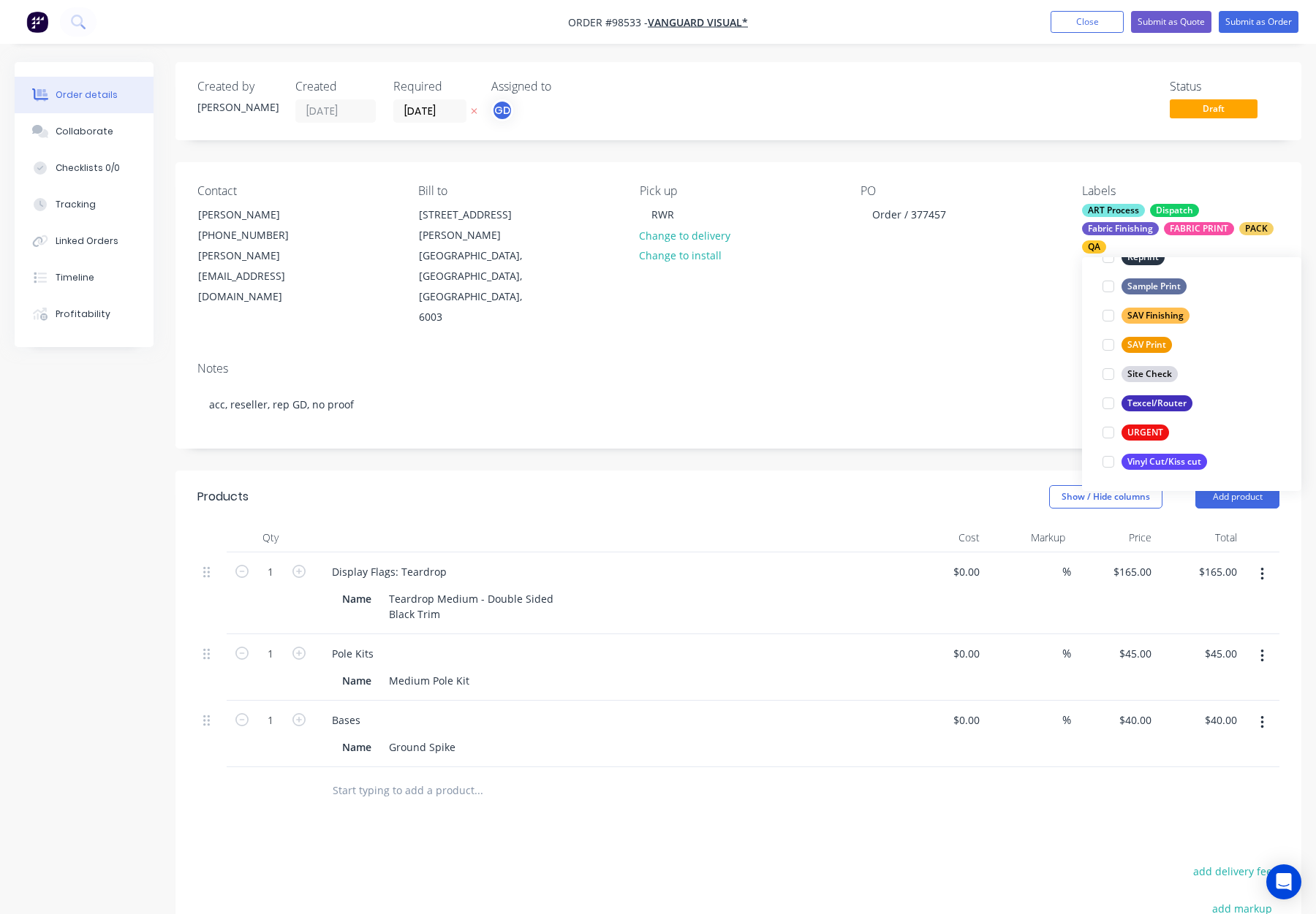
click at [923, 362] on div "Notes" at bounding box center [739, 369] width 1083 height 14
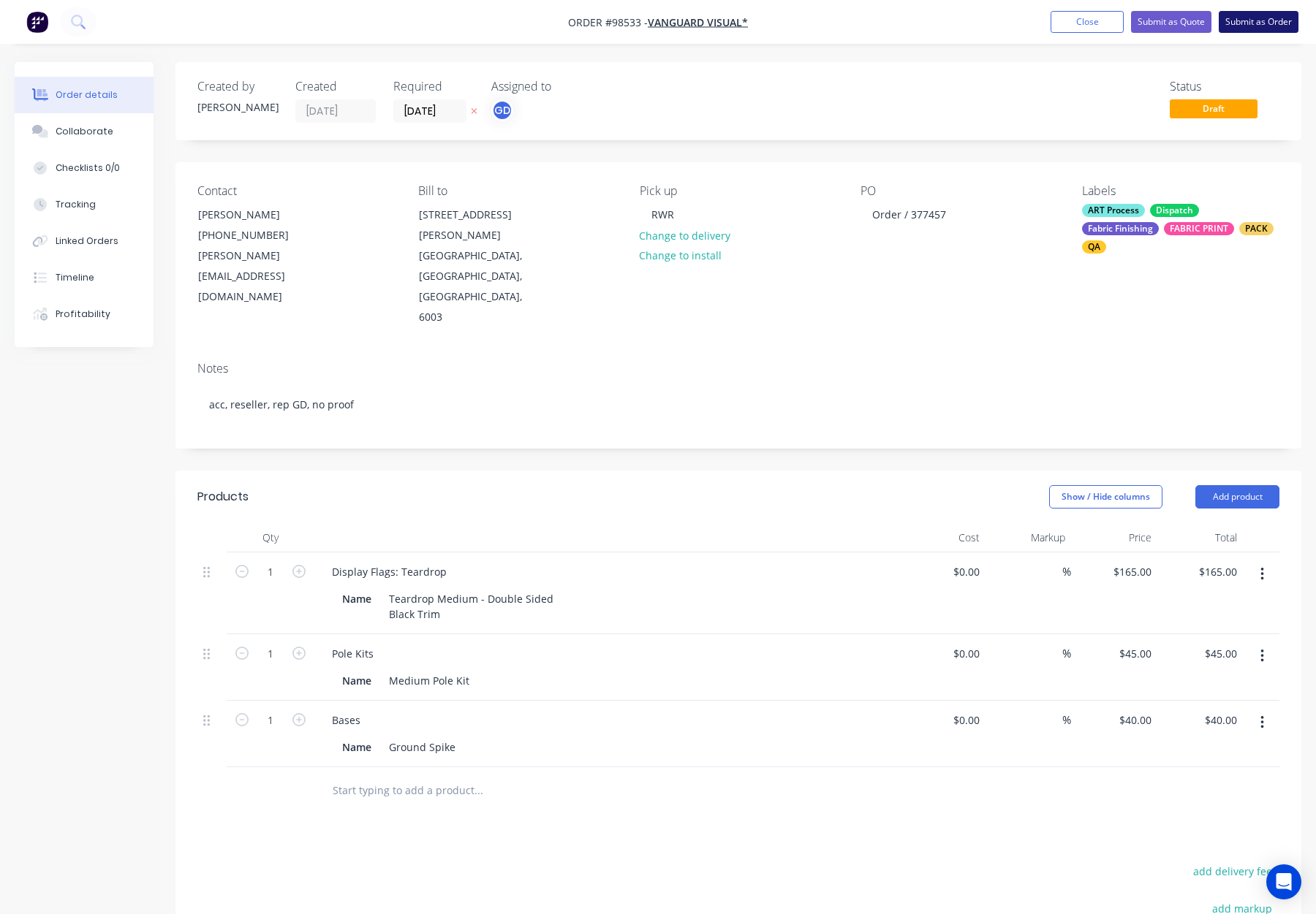
click at [1247, 25] on button "Submit as Order" at bounding box center [1259, 21] width 80 height 22
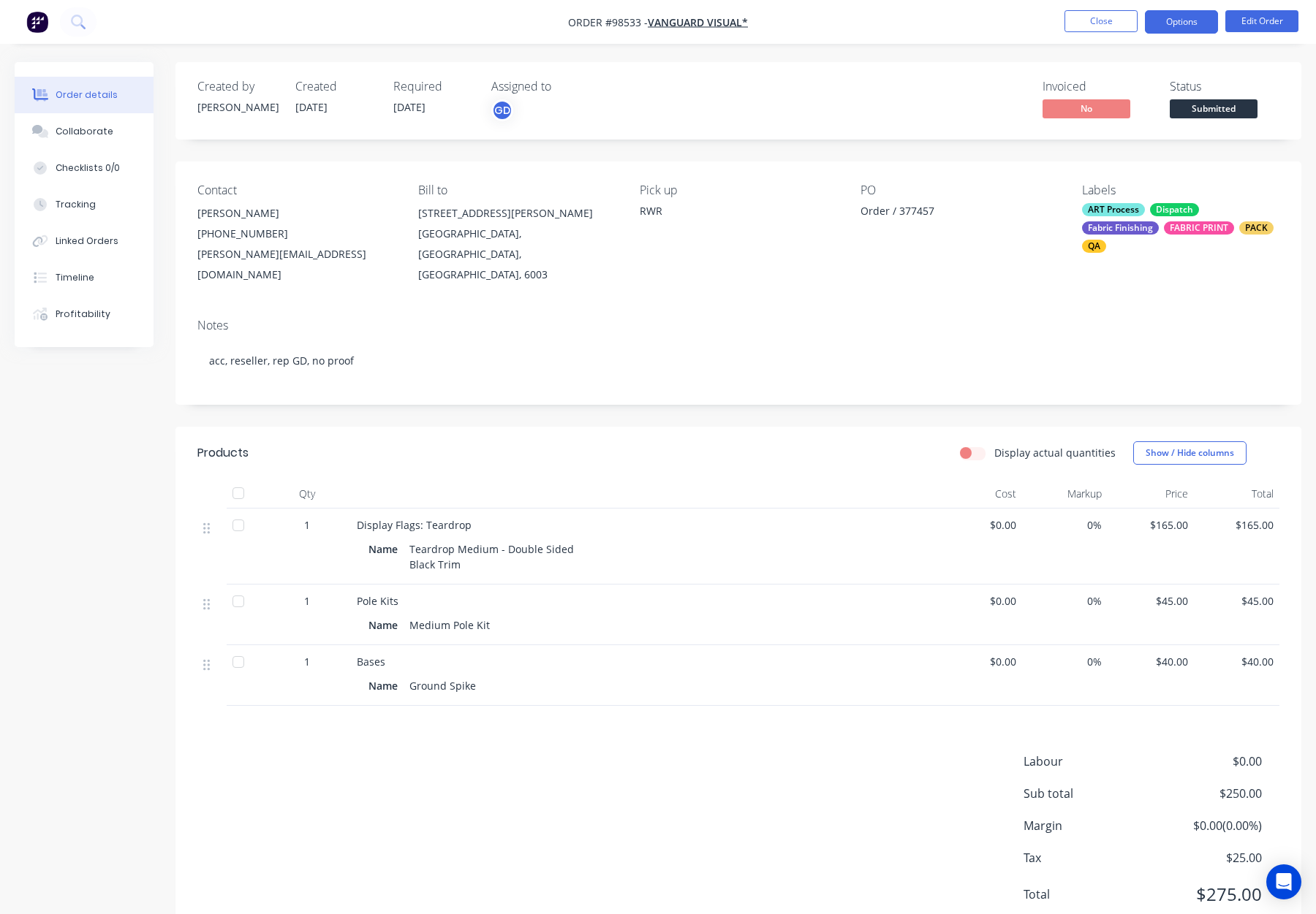
click at [1167, 23] on button "Options" at bounding box center [1182, 21] width 73 height 23
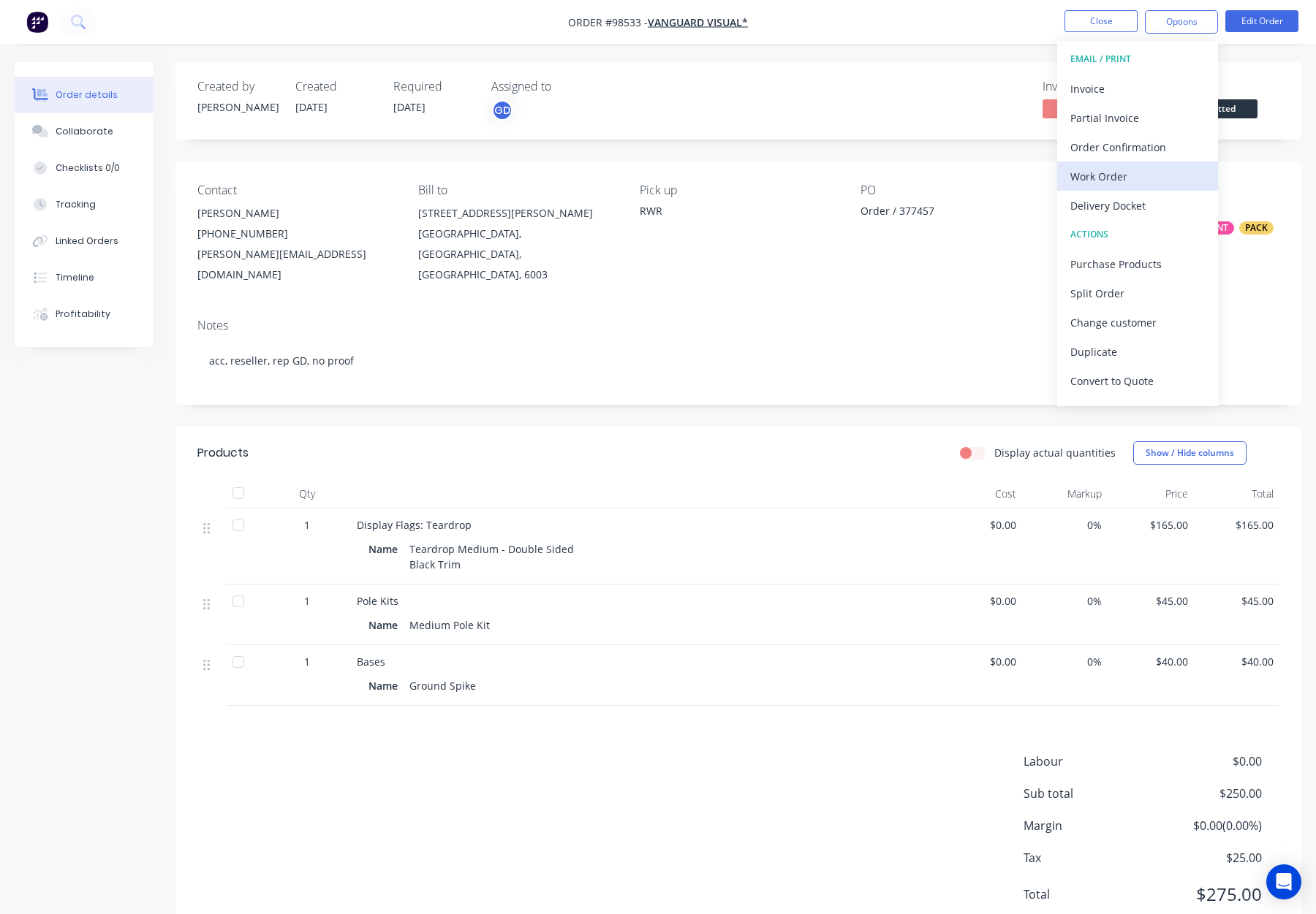
click at [1110, 173] on div "Work Order" at bounding box center [1138, 177] width 134 height 21
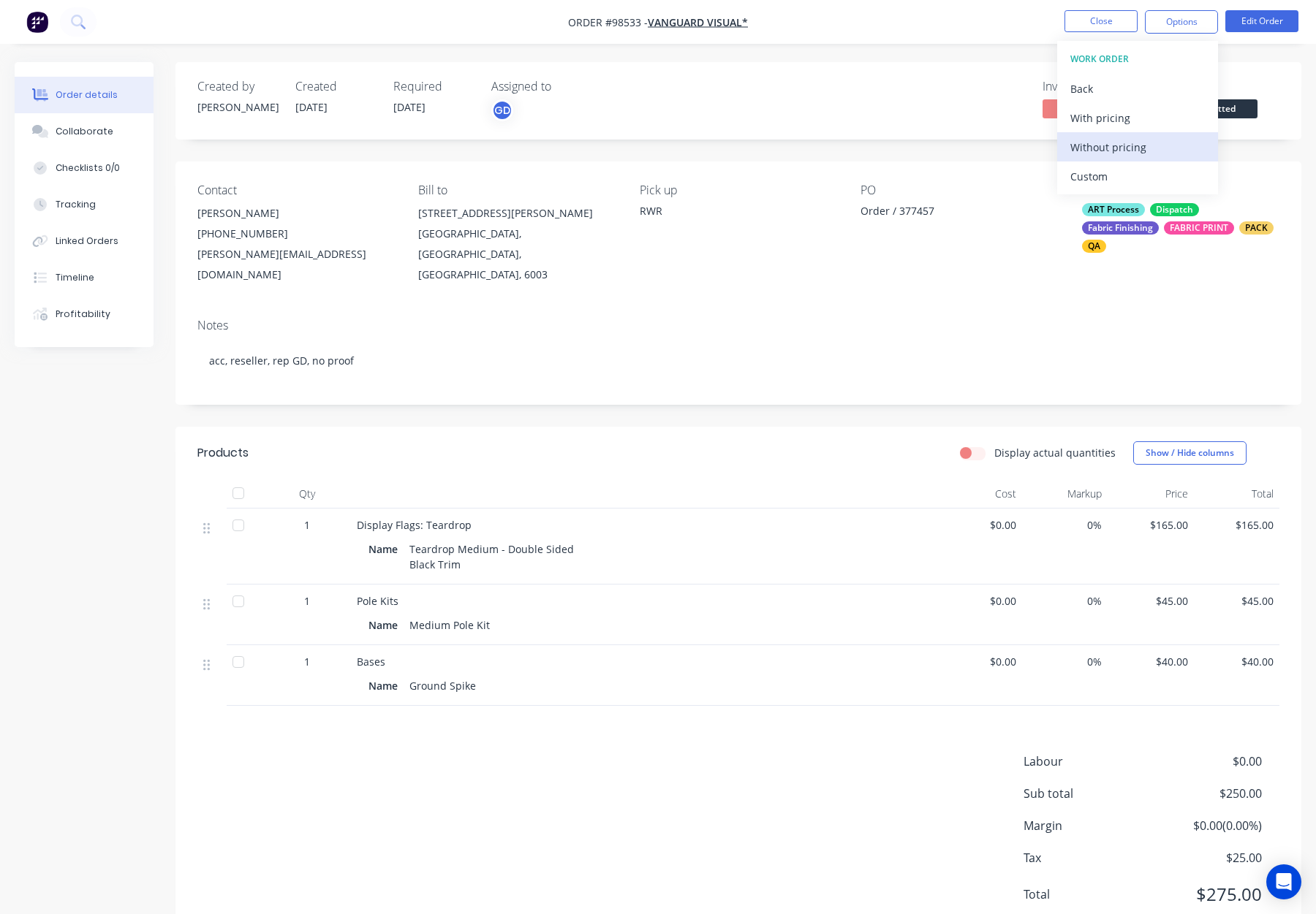
click at [1120, 148] on div "Without pricing" at bounding box center [1138, 148] width 134 height 21
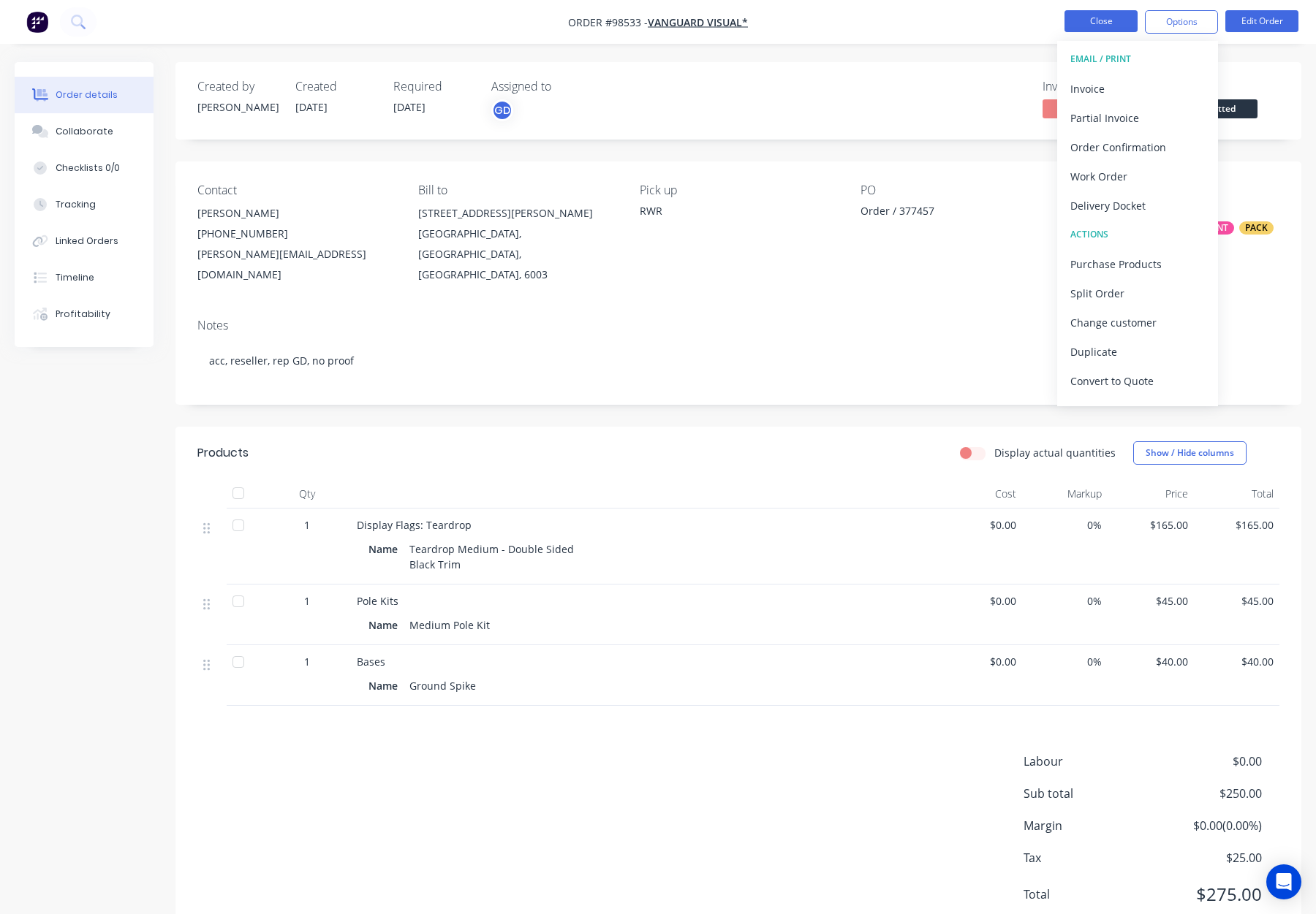
click at [1119, 22] on button "Close" at bounding box center [1101, 21] width 73 height 22
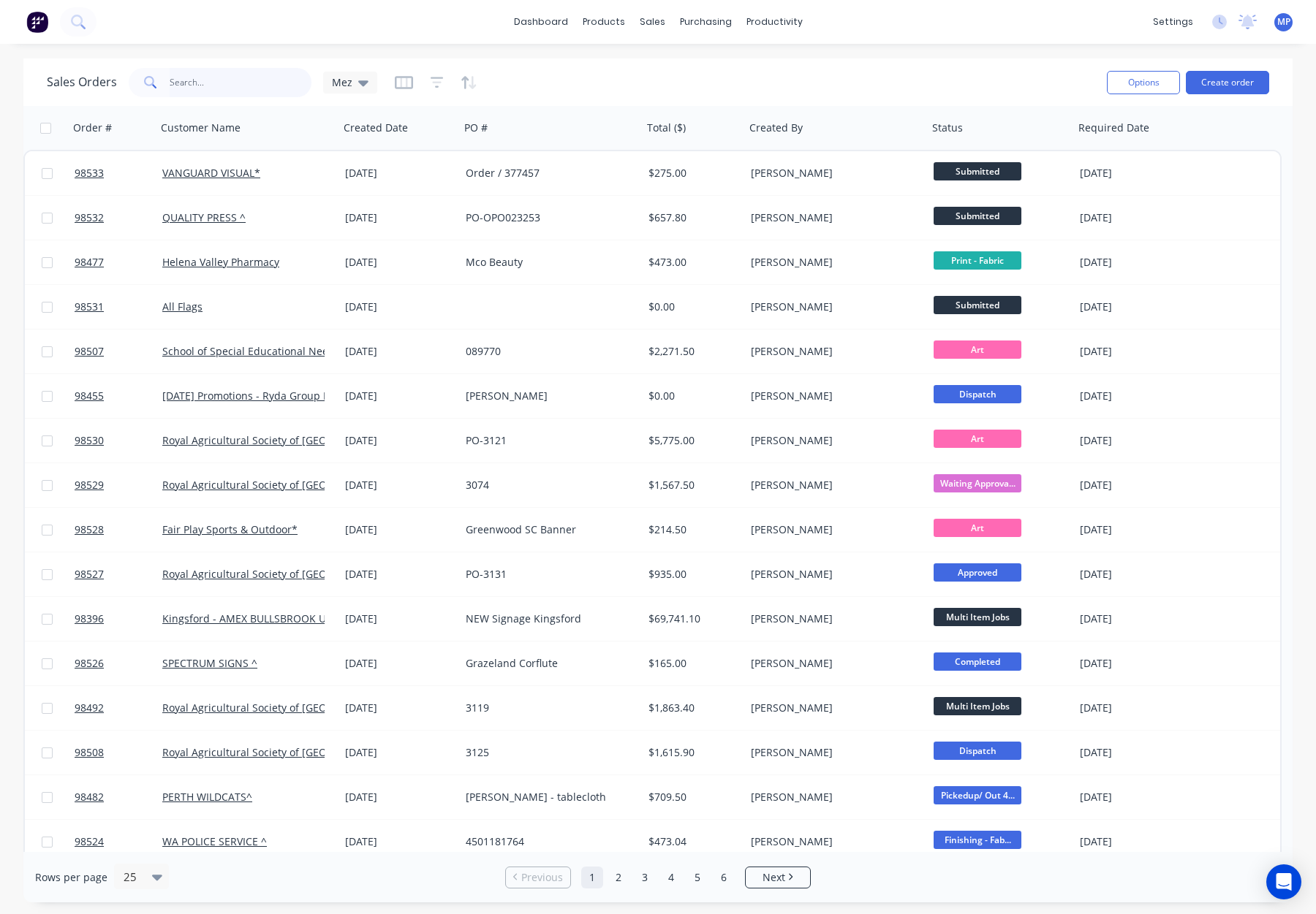
click at [205, 83] on input "text" at bounding box center [241, 82] width 142 height 30
type input "9"
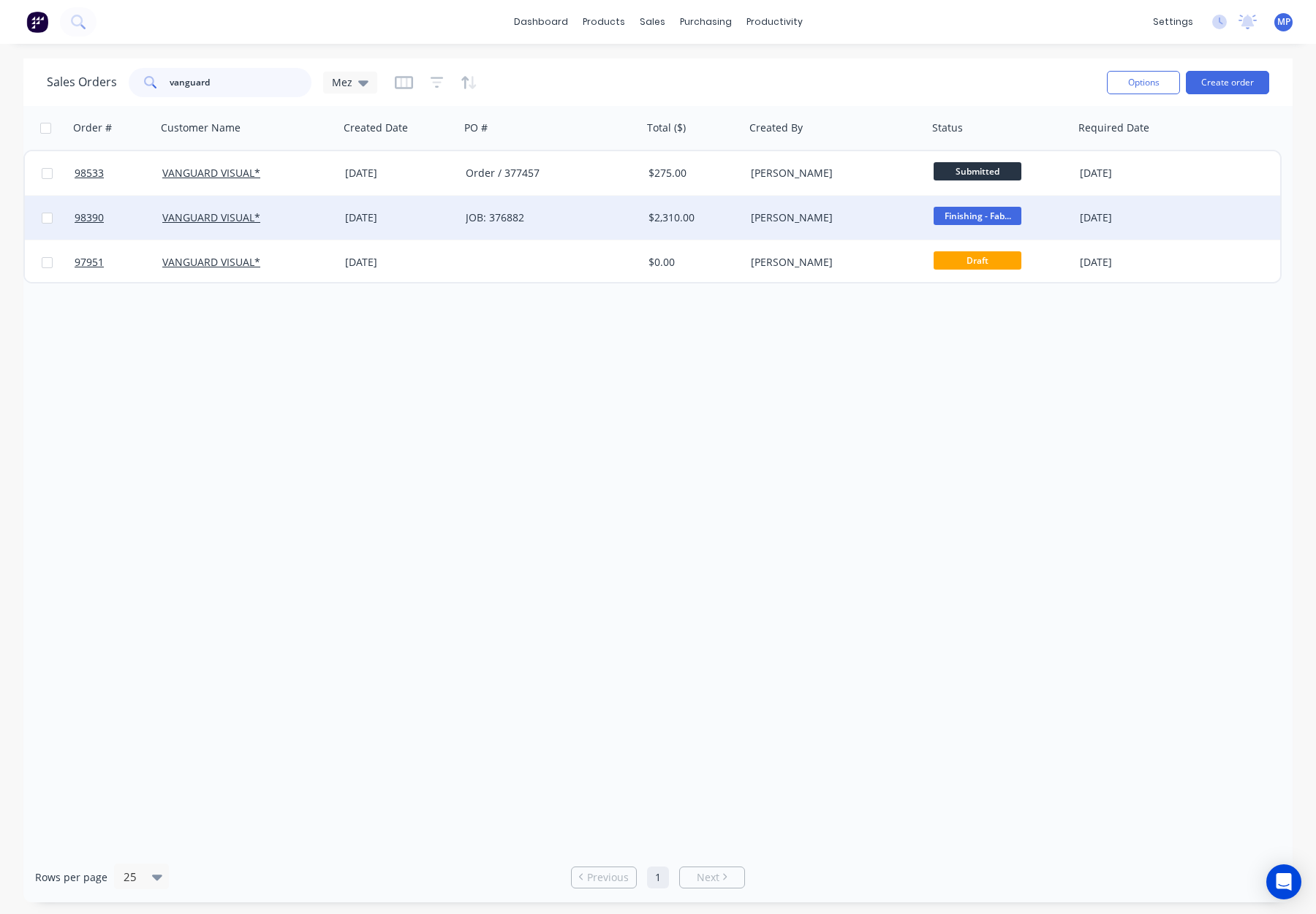
type input "vanguard"
click at [581, 210] on div "JOB: 376882" at bounding box center [547, 217] width 162 height 14
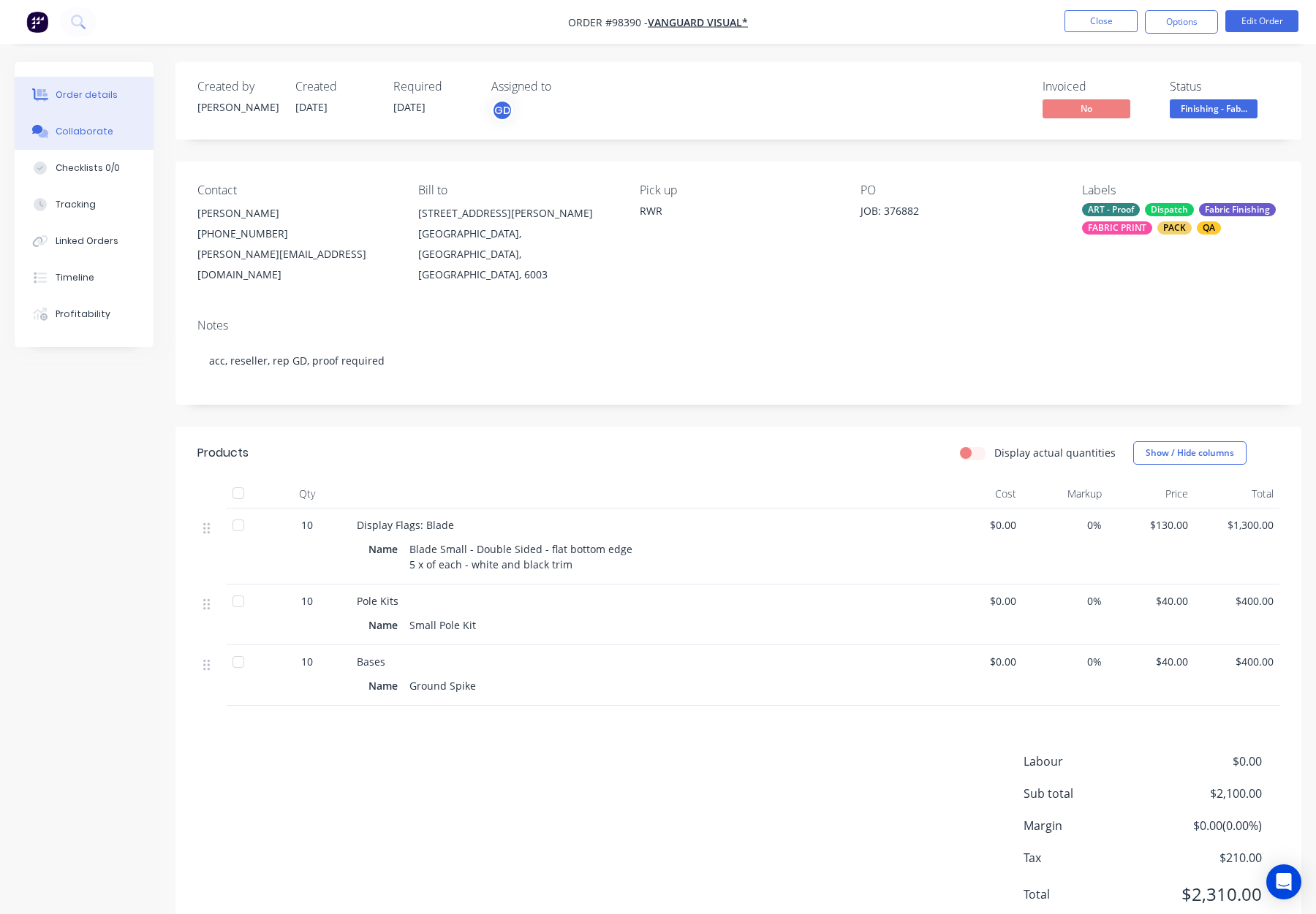
click at [106, 126] on div "Collaborate" at bounding box center [84, 131] width 58 height 13
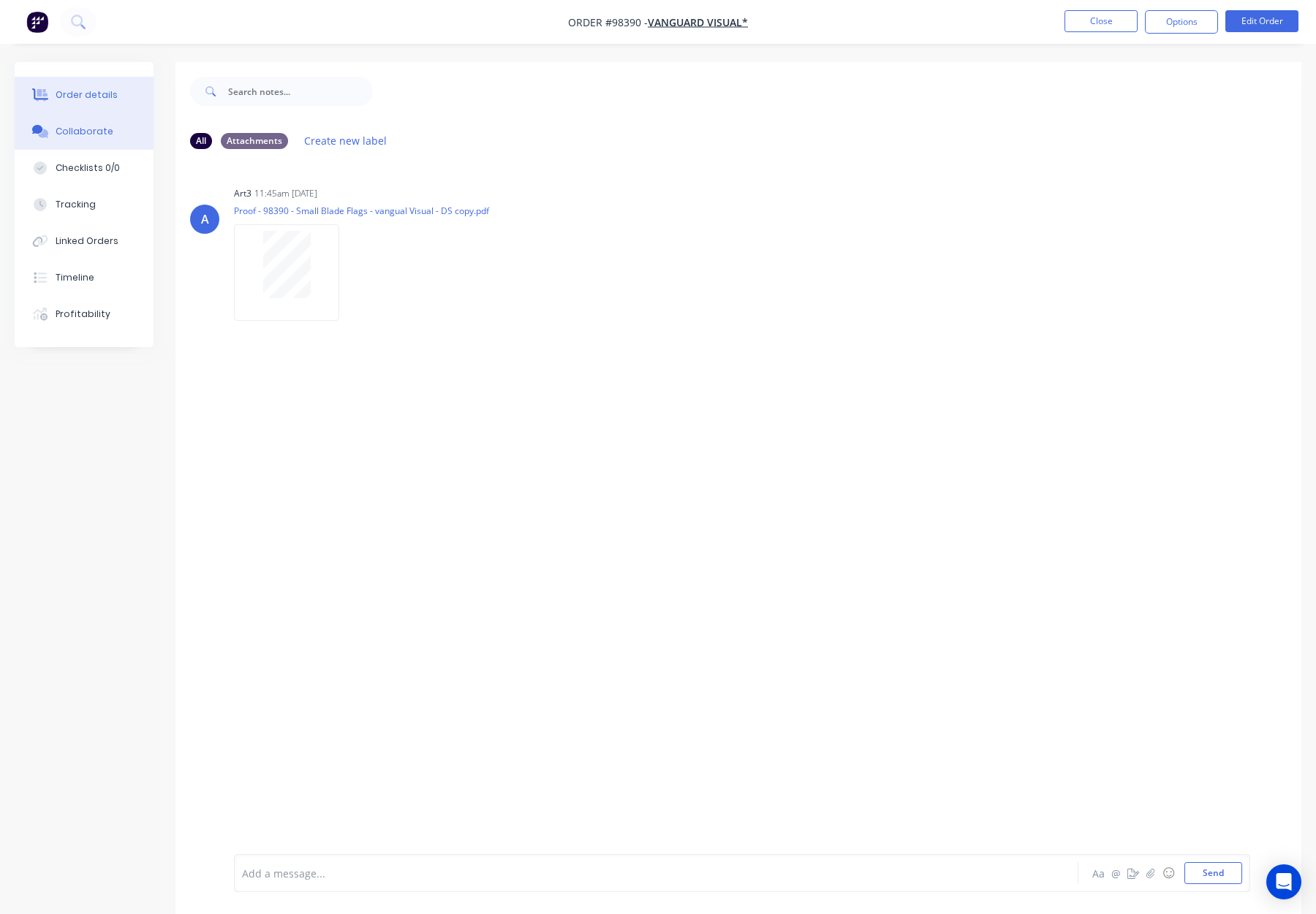
click at [81, 89] on div "Order details" at bounding box center [86, 95] width 62 height 13
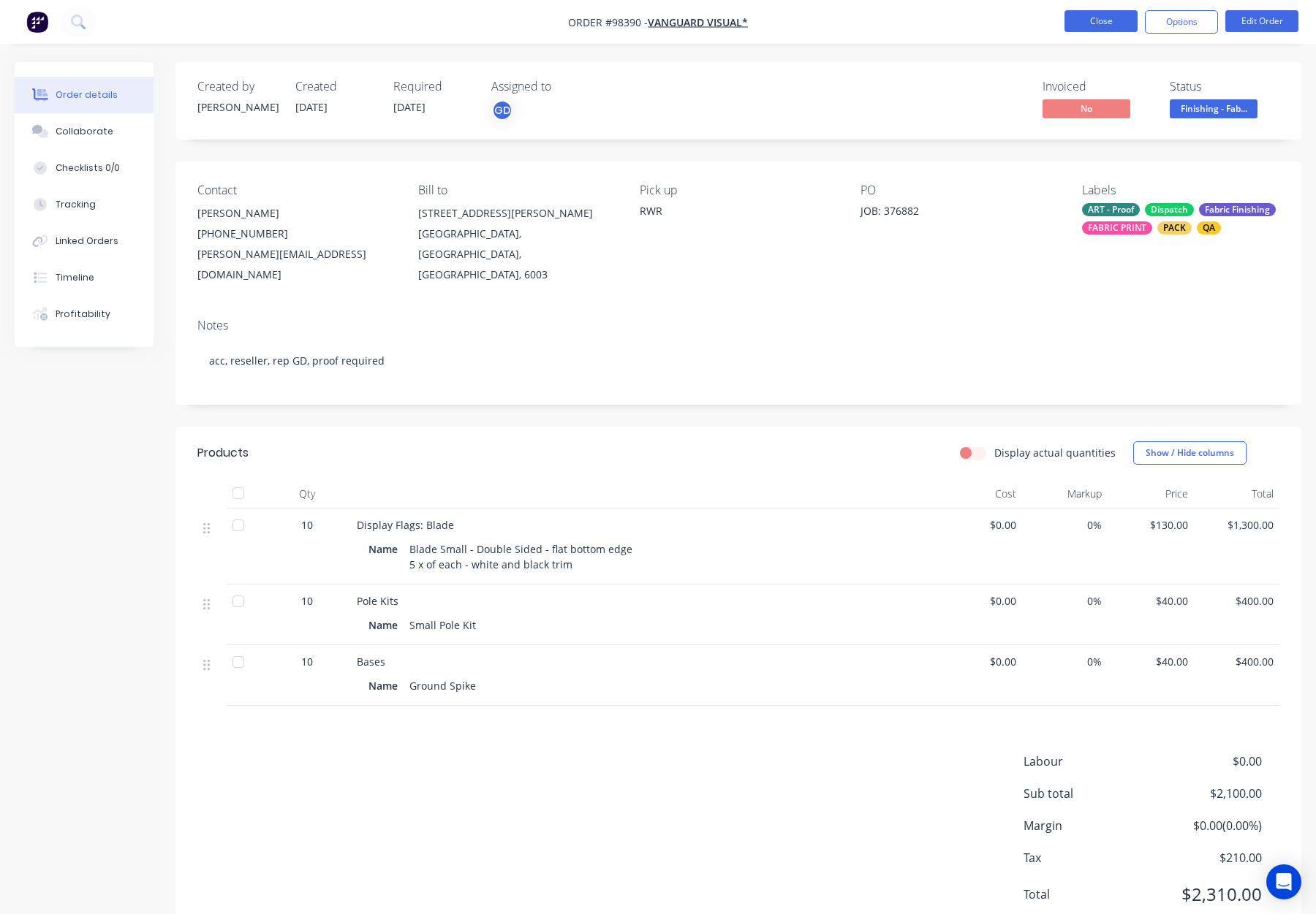
click at [1103, 18] on button "Close" at bounding box center [1101, 21] width 73 height 22
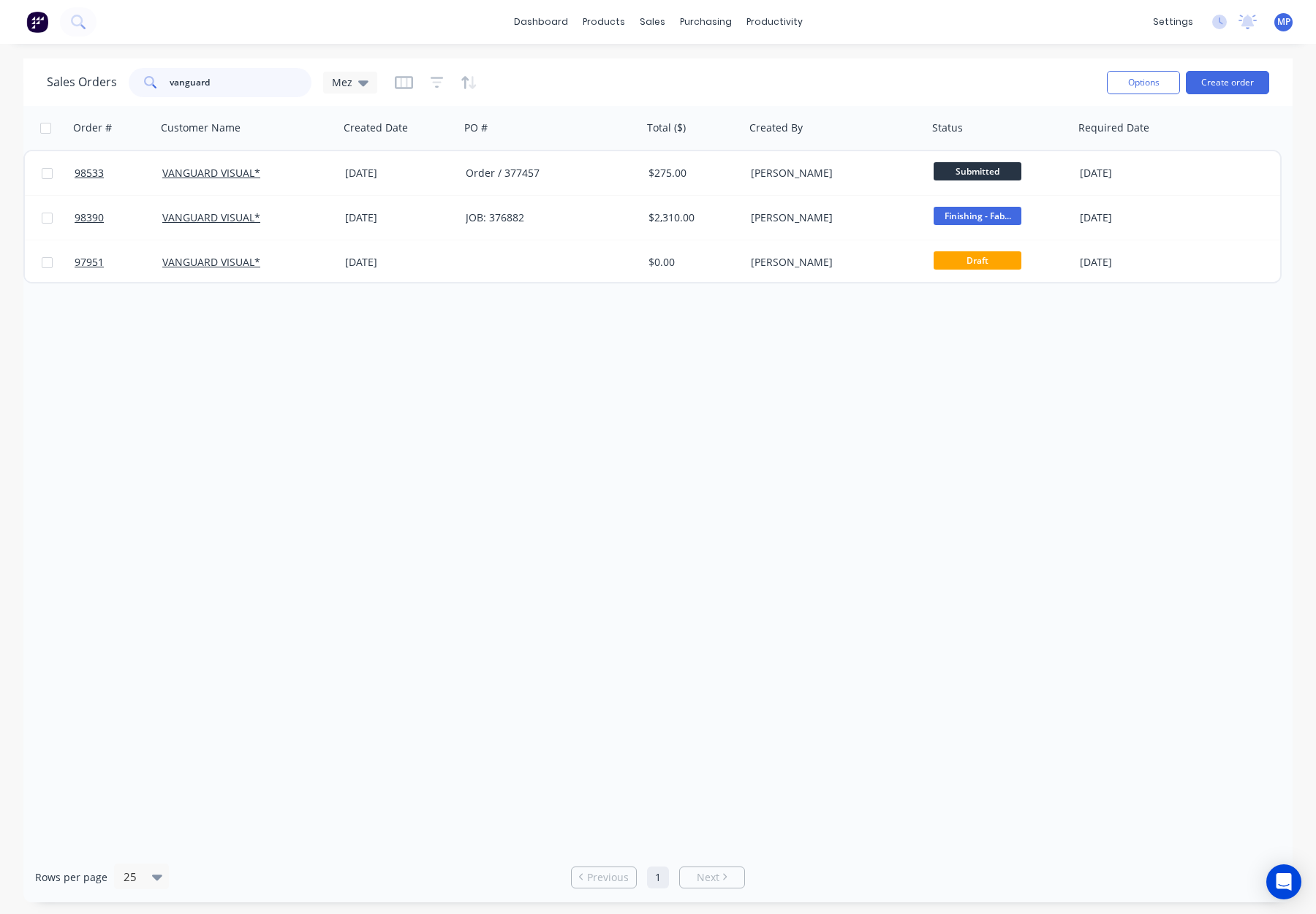
drag, startPoint x: 234, startPoint y: 81, endPoint x: 162, endPoint y: 82, distance: 72.0
click at [162, 82] on div "vanguard" at bounding box center [220, 82] width 183 height 30
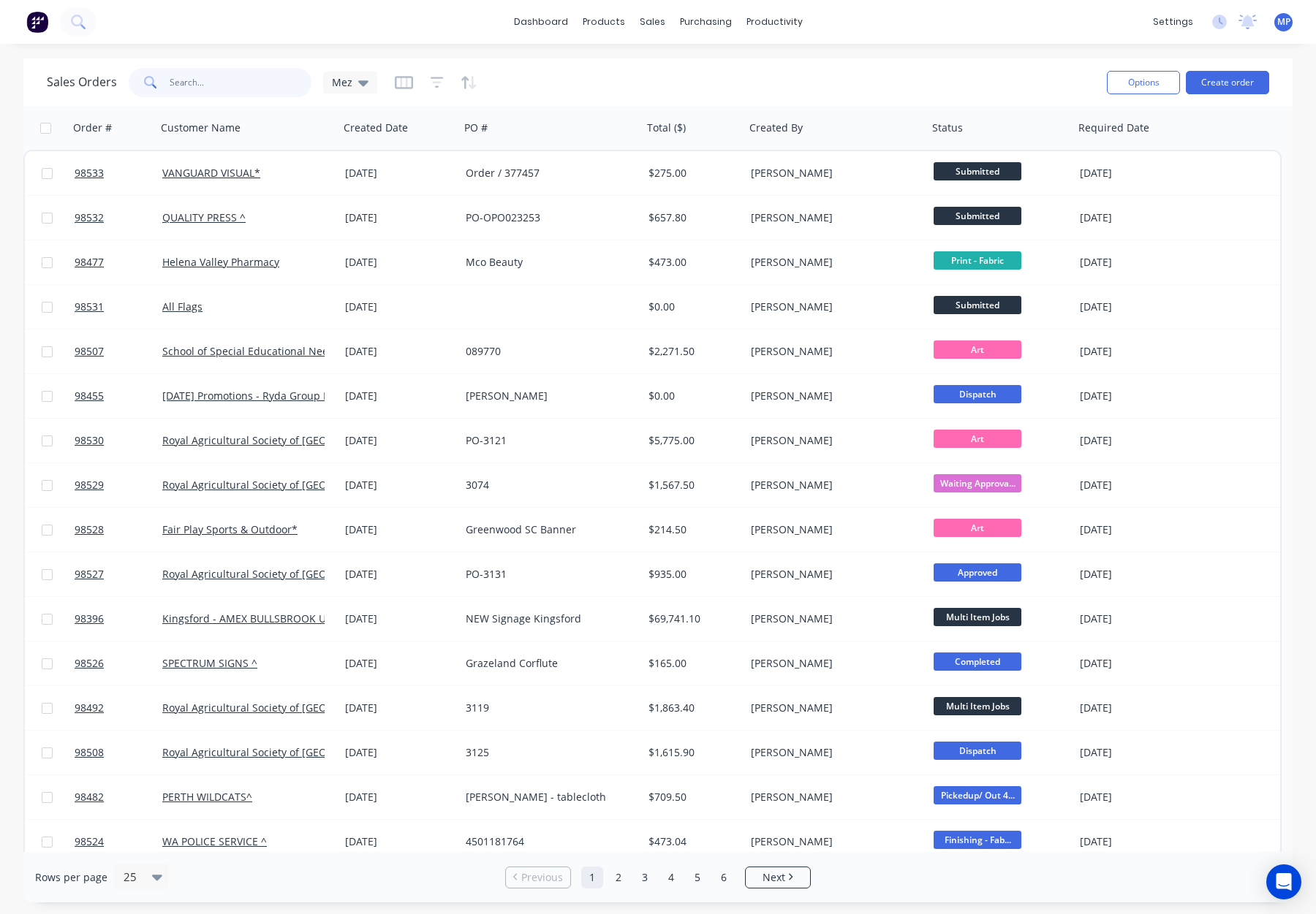
click at [198, 82] on input "text" at bounding box center [241, 82] width 142 height 30
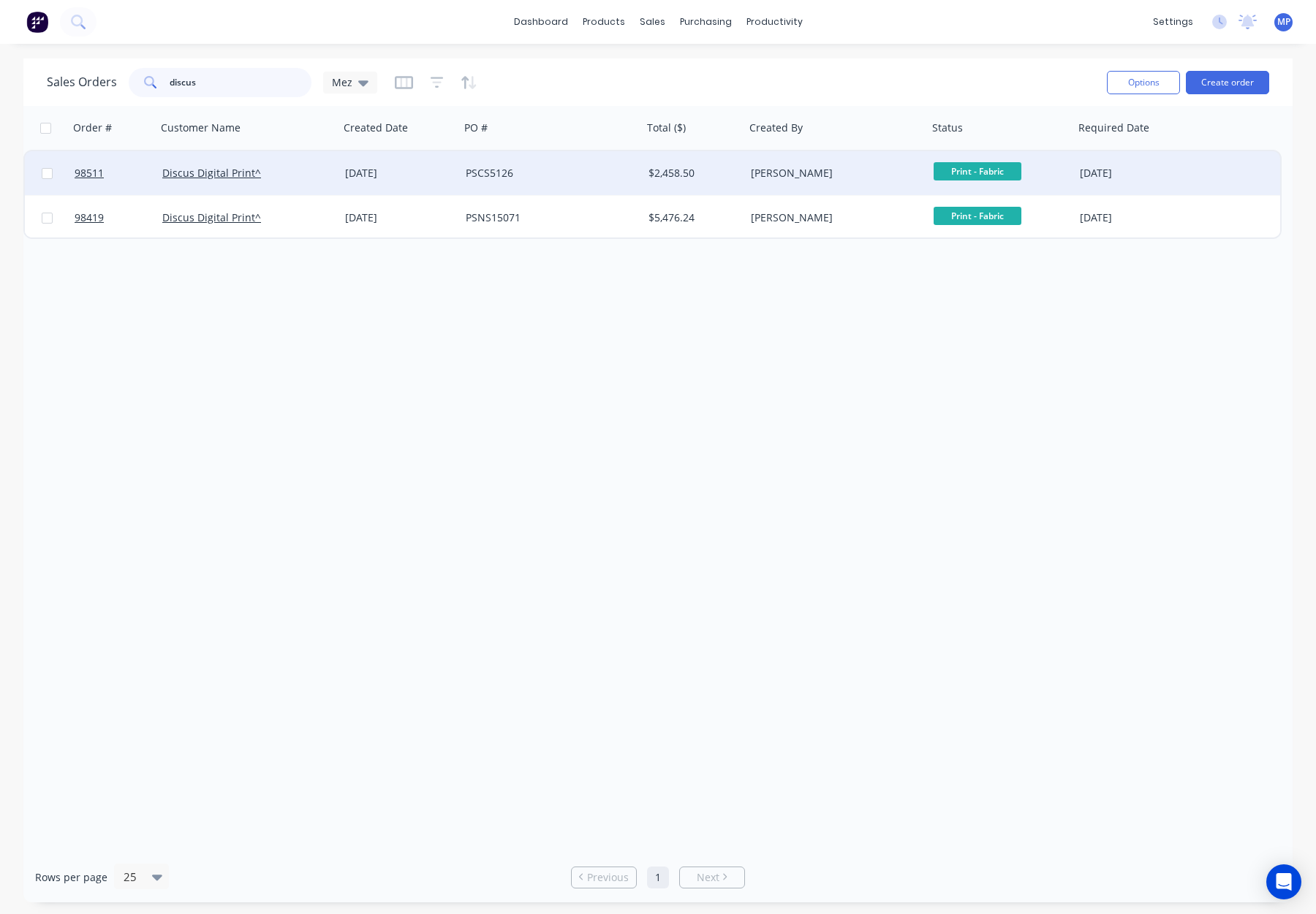
type input "discus"
click at [582, 179] on div "PSCS5126" at bounding box center [547, 173] width 162 height 14
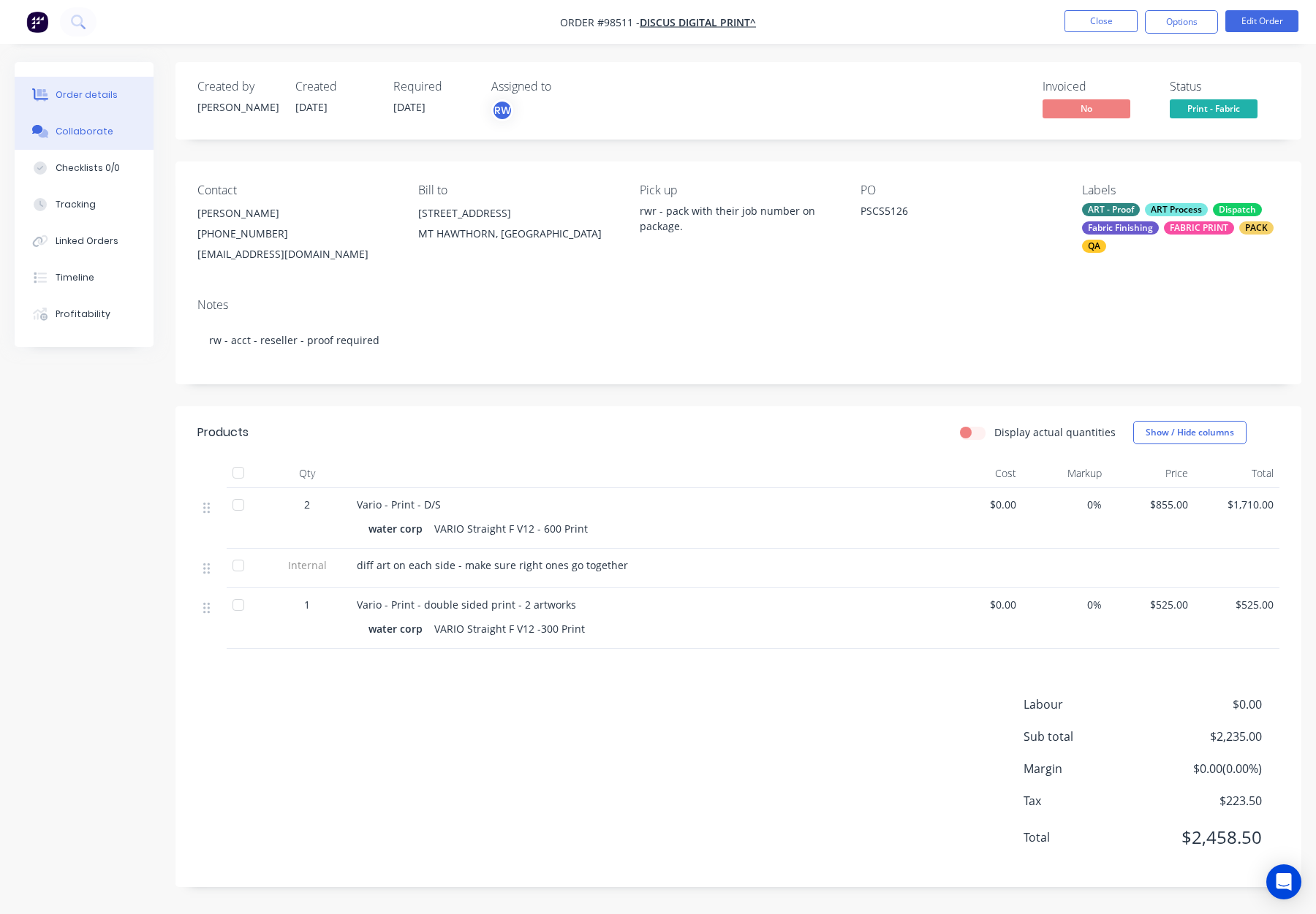
click at [88, 130] on div "Collaborate" at bounding box center [84, 131] width 58 height 13
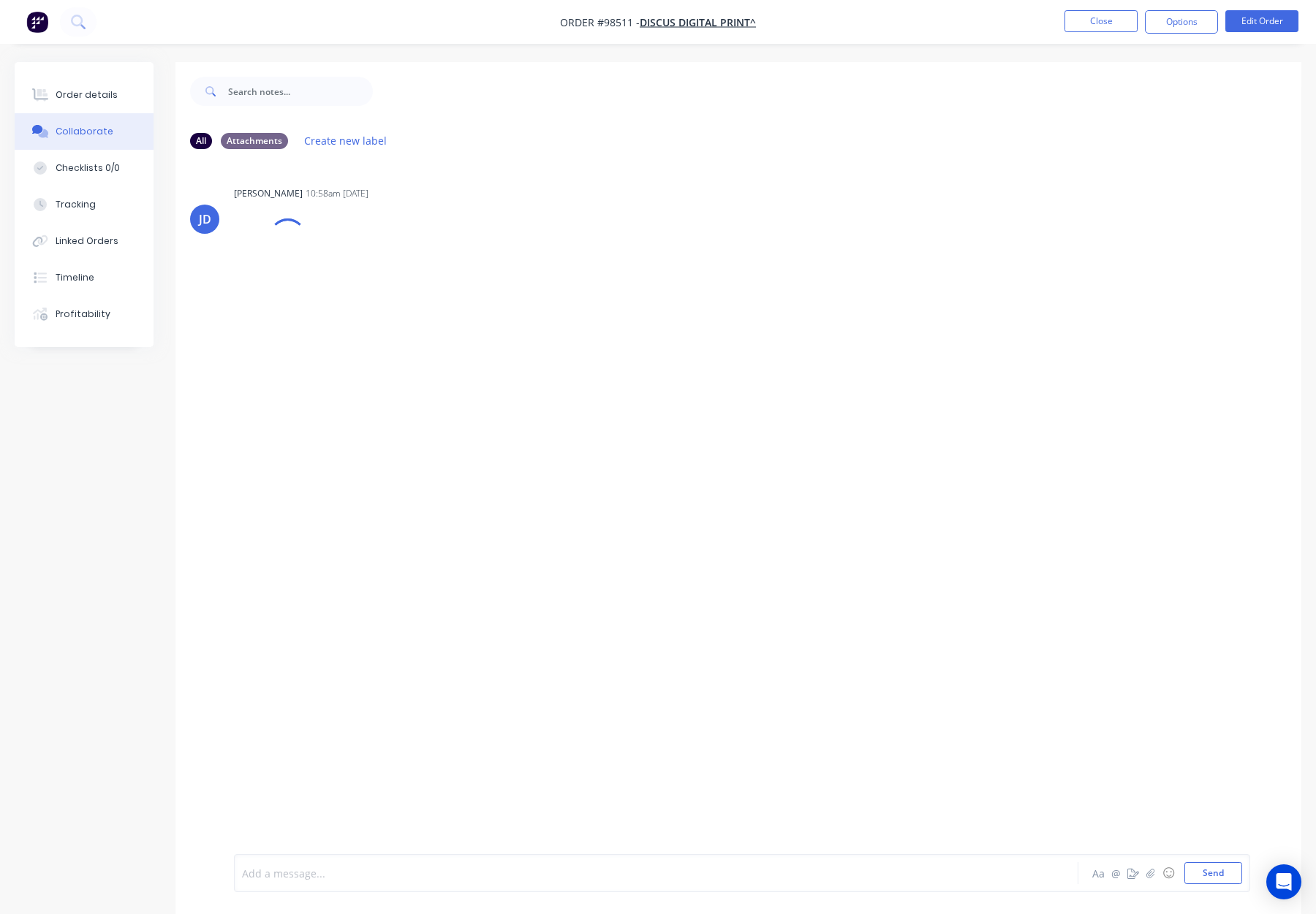
click at [344, 870] on div at bounding box center [617, 874] width 750 height 15
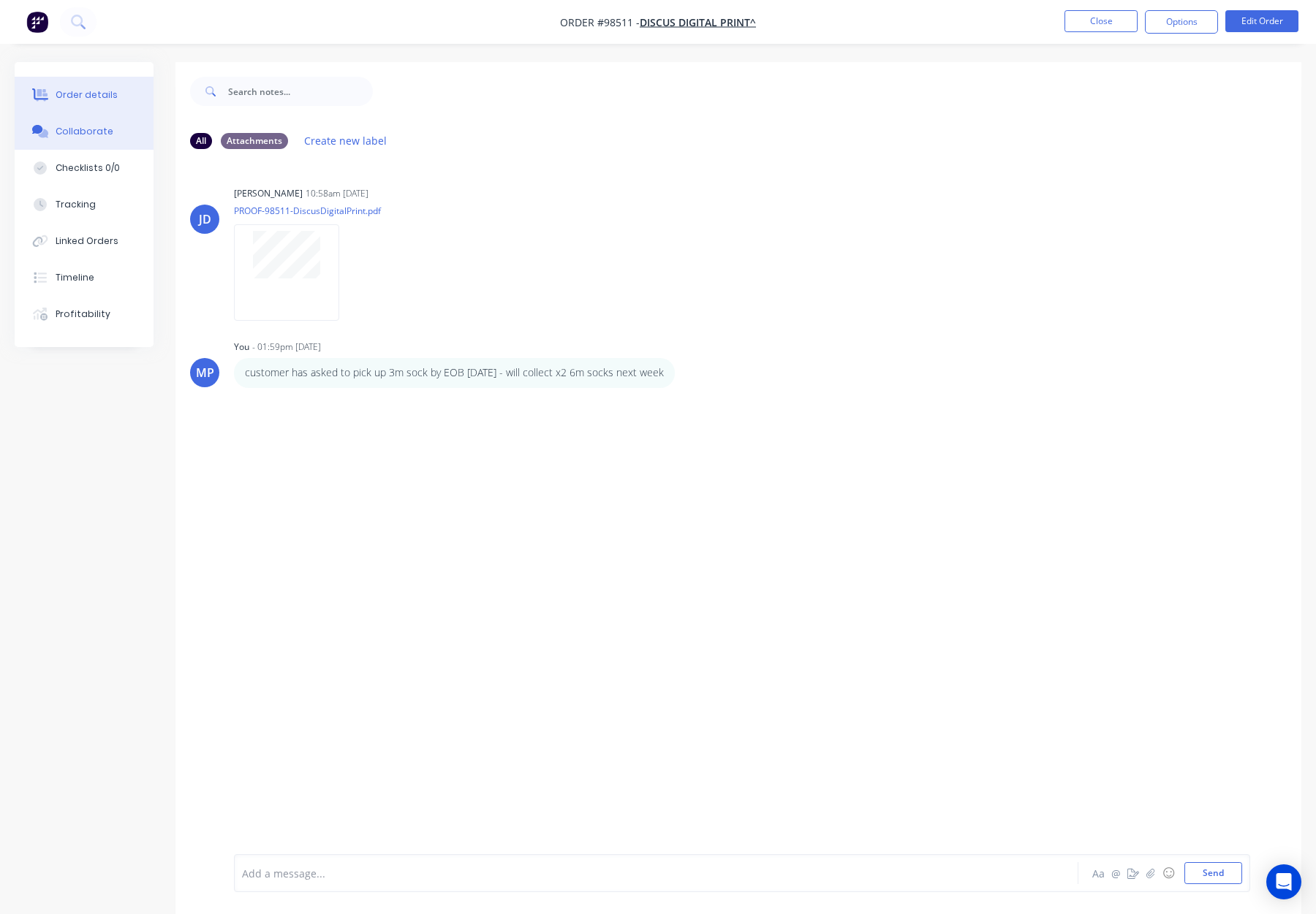
click at [99, 106] on button "Order details" at bounding box center [83, 95] width 139 height 37
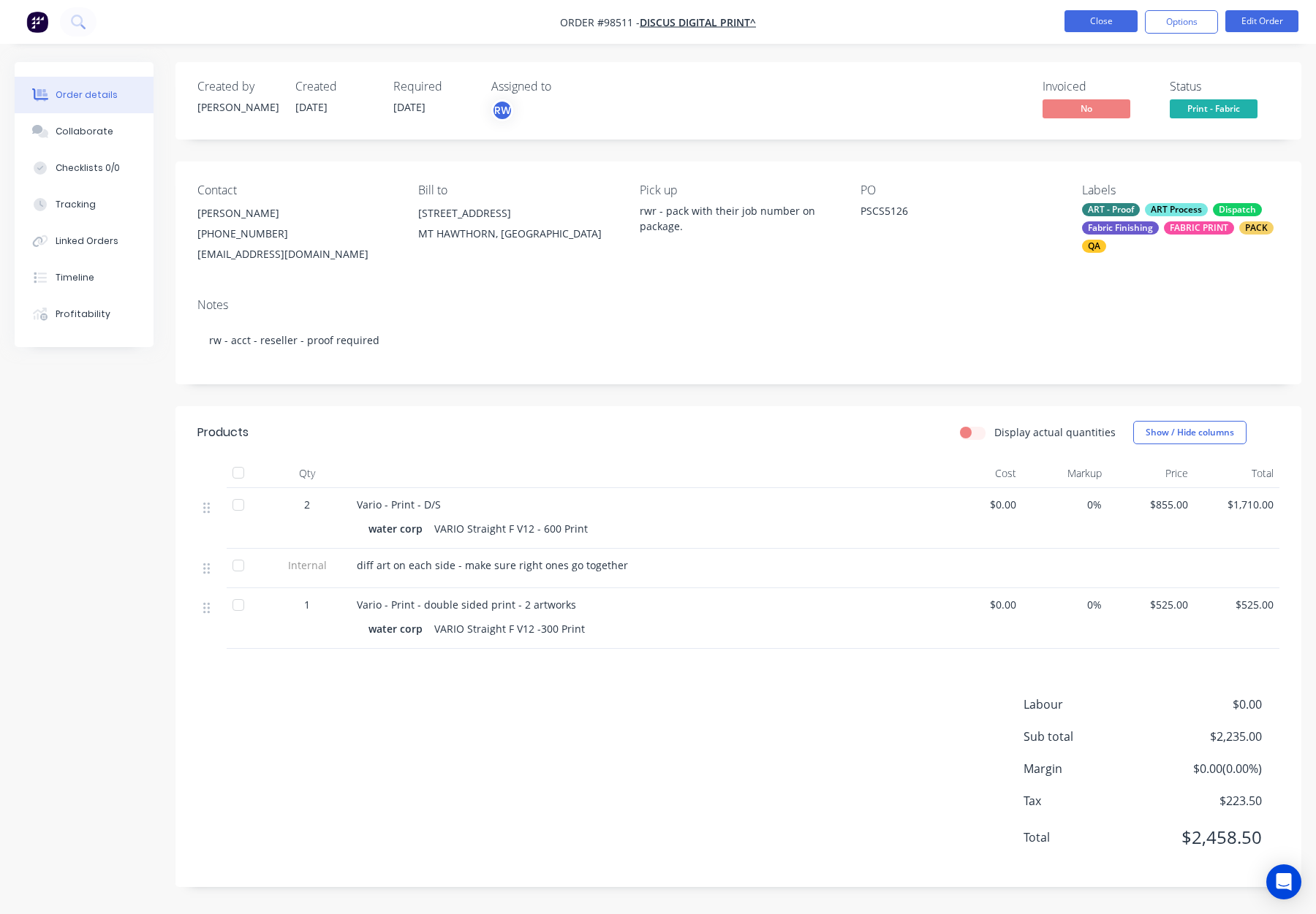
click at [1109, 20] on button "Close" at bounding box center [1101, 21] width 73 height 22
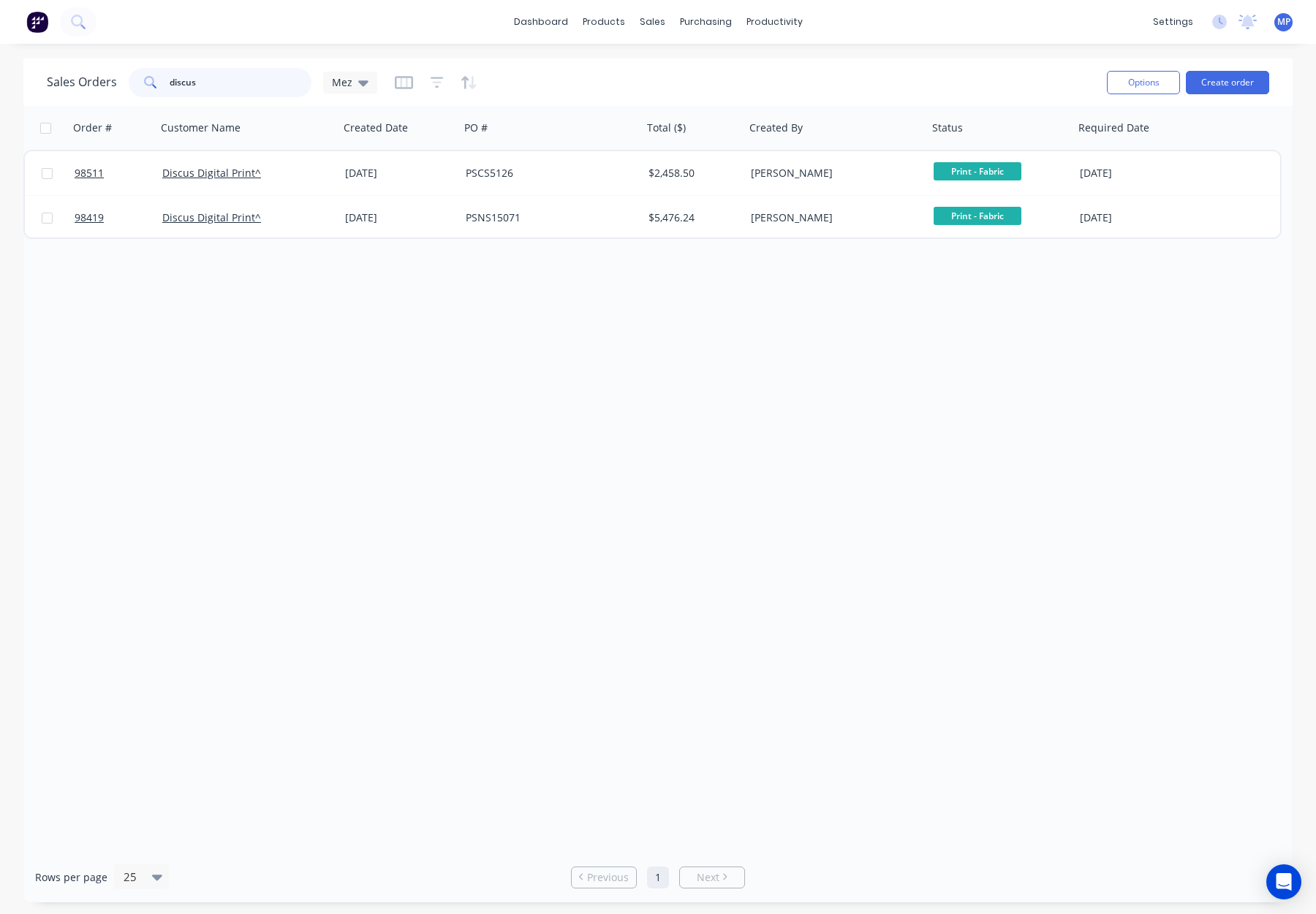
drag, startPoint x: 216, startPoint y: 82, endPoint x: 154, endPoint y: 80, distance: 62.0
click at [154, 80] on div "discus" at bounding box center [220, 82] width 183 height 30
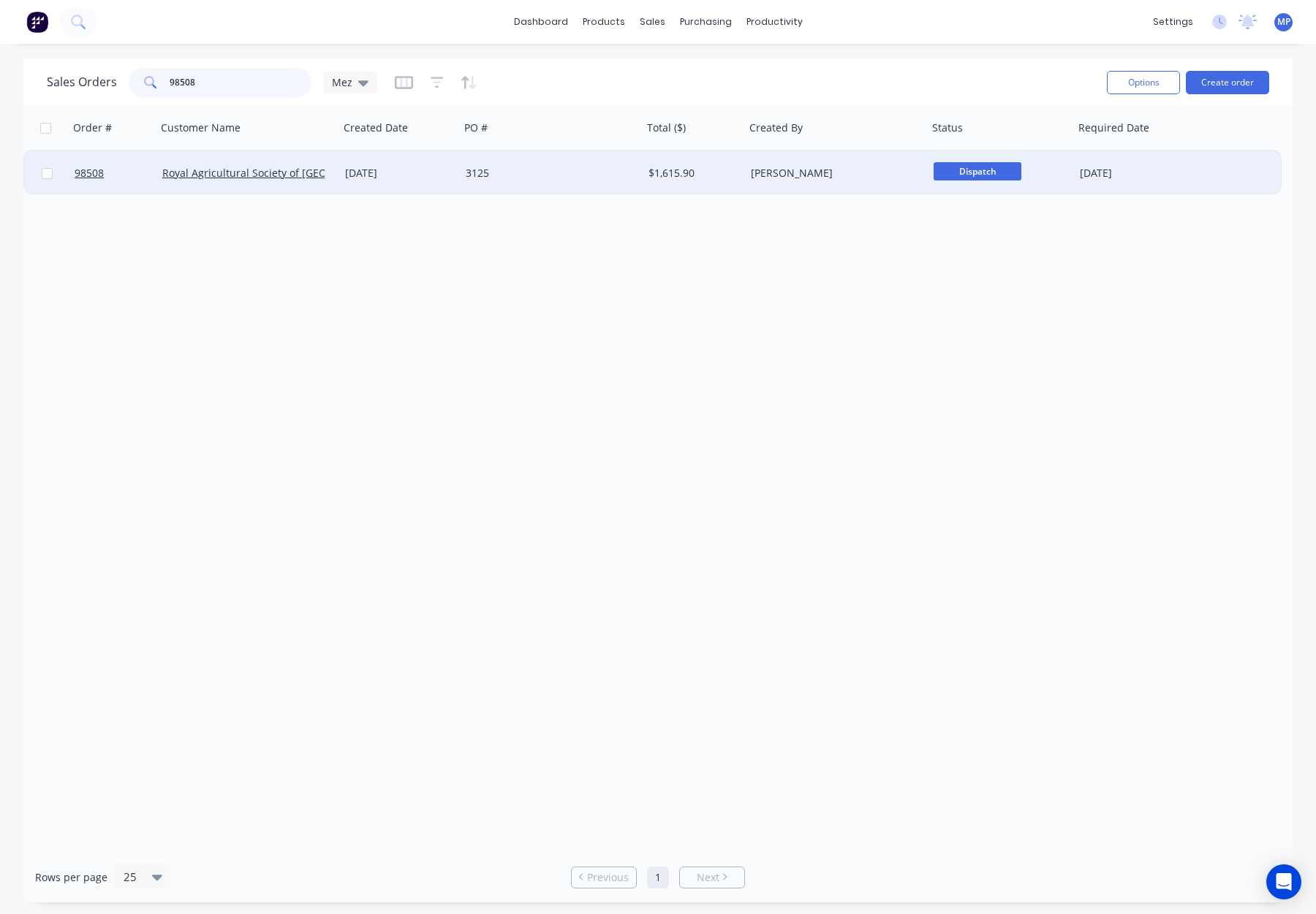
type input "98508"
click at [720, 186] on div "$1,615.90" at bounding box center [693, 173] width 102 height 44
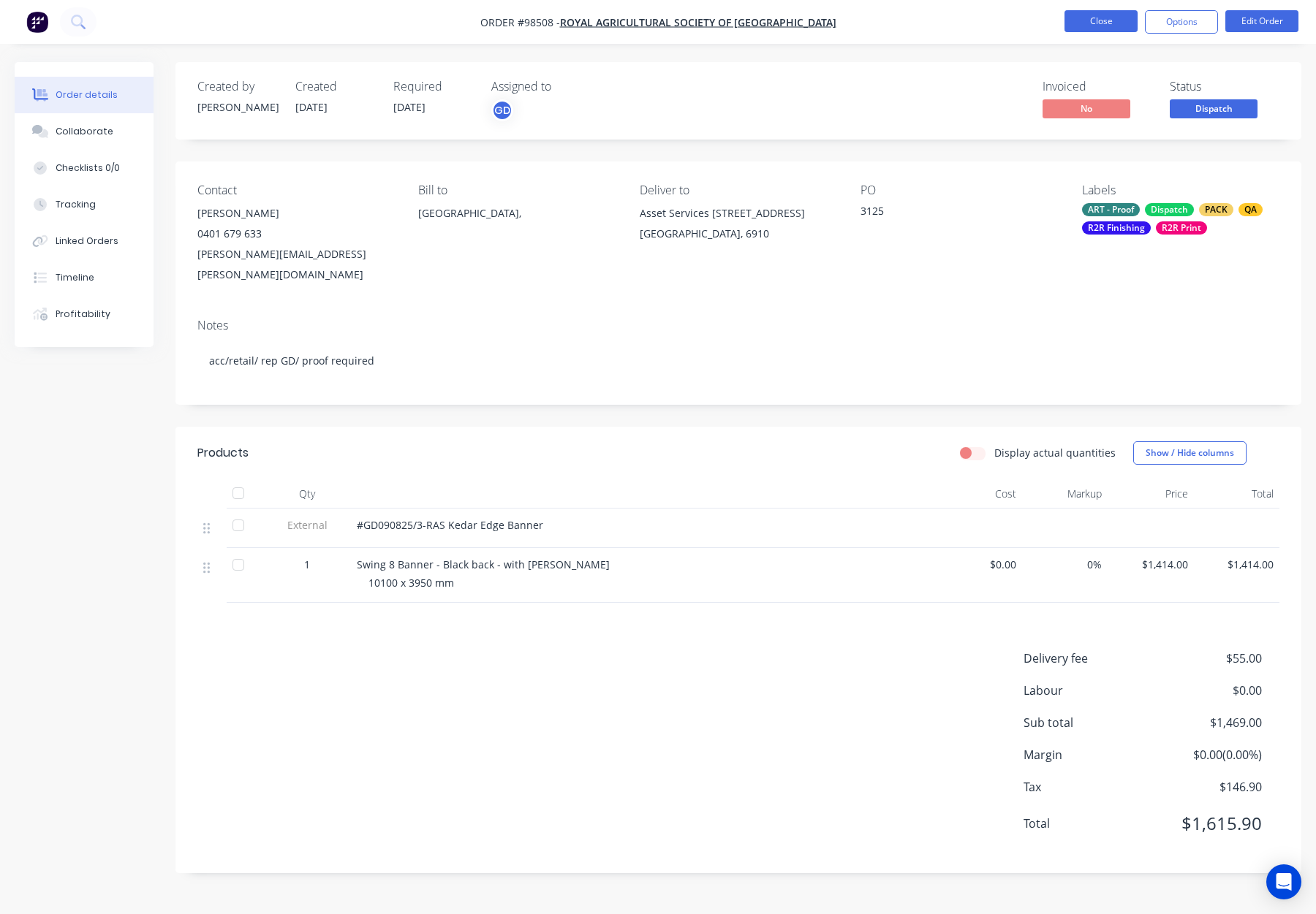
click at [1091, 23] on button "Close" at bounding box center [1101, 21] width 73 height 22
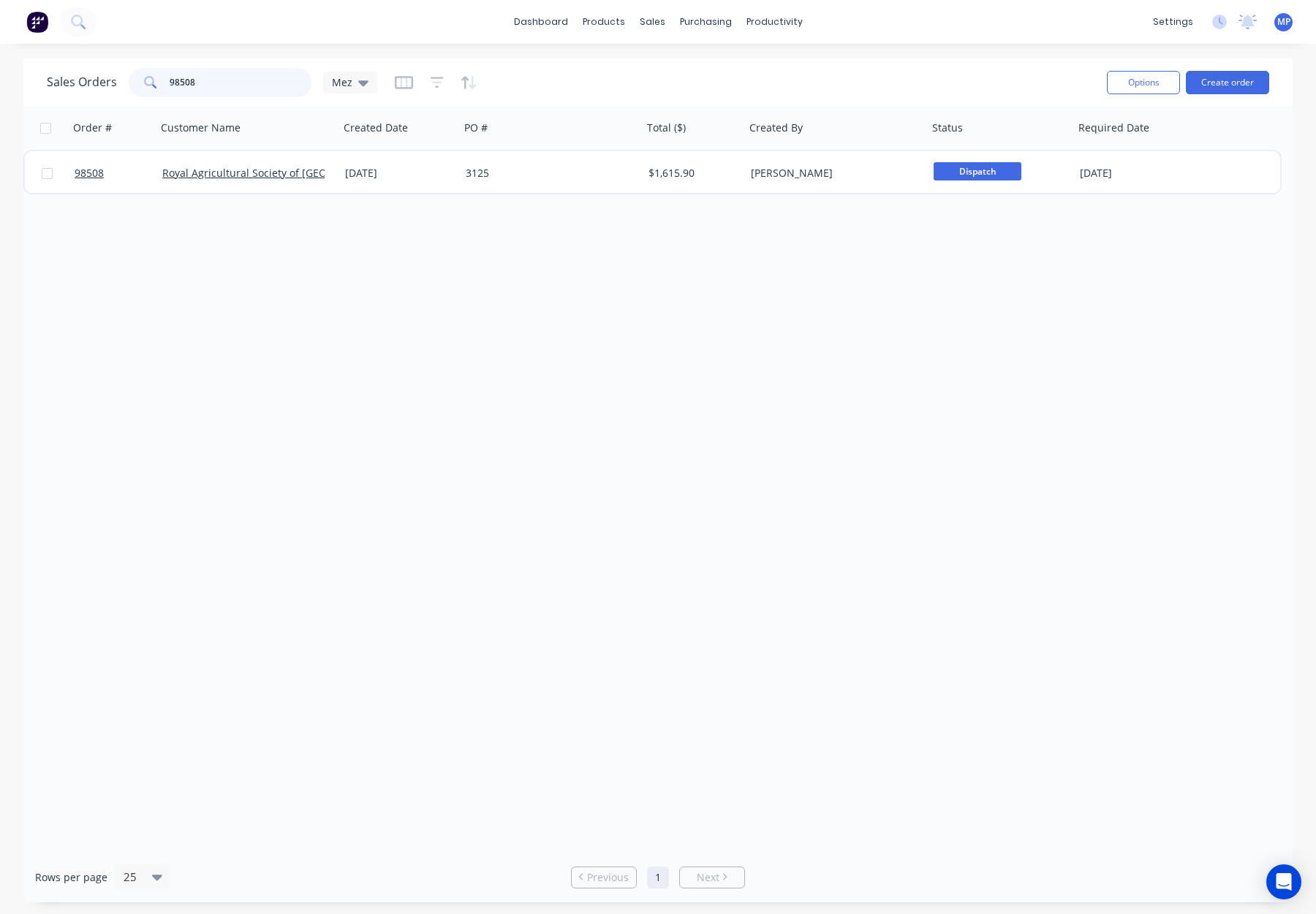
click at [233, 85] on input "98508" at bounding box center [241, 82] width 142 height 30
drag, startPoint x: 235, startPoint y: 86, endPoint x: 207, endPoint y: 83, distance: 28.2
click at [146, 84] on div "98508" at bounding box center [220, 82] width 183 height 30
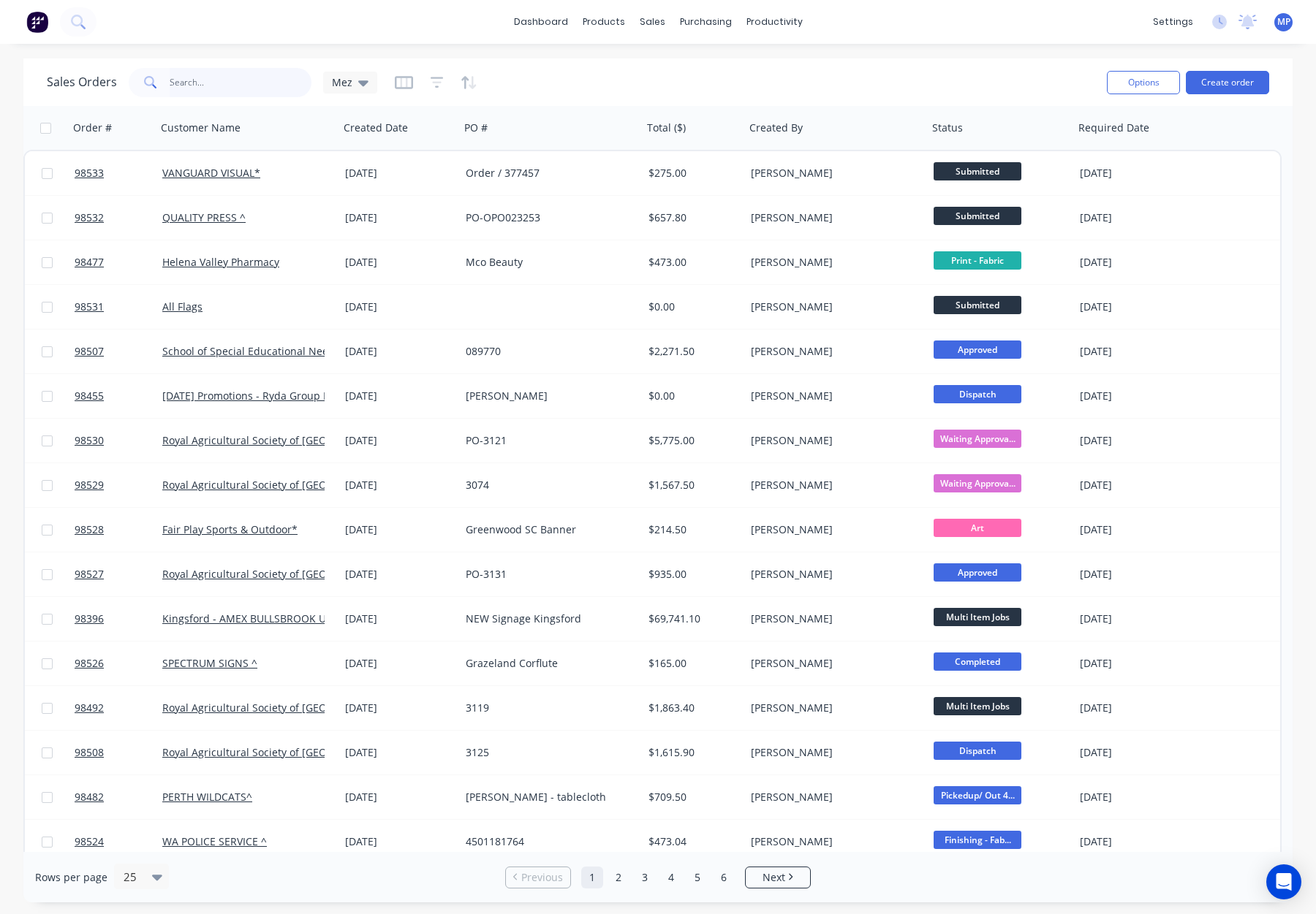
click at [197, 80] on input "text" at bounding box center [241, 82] width 142 height 30
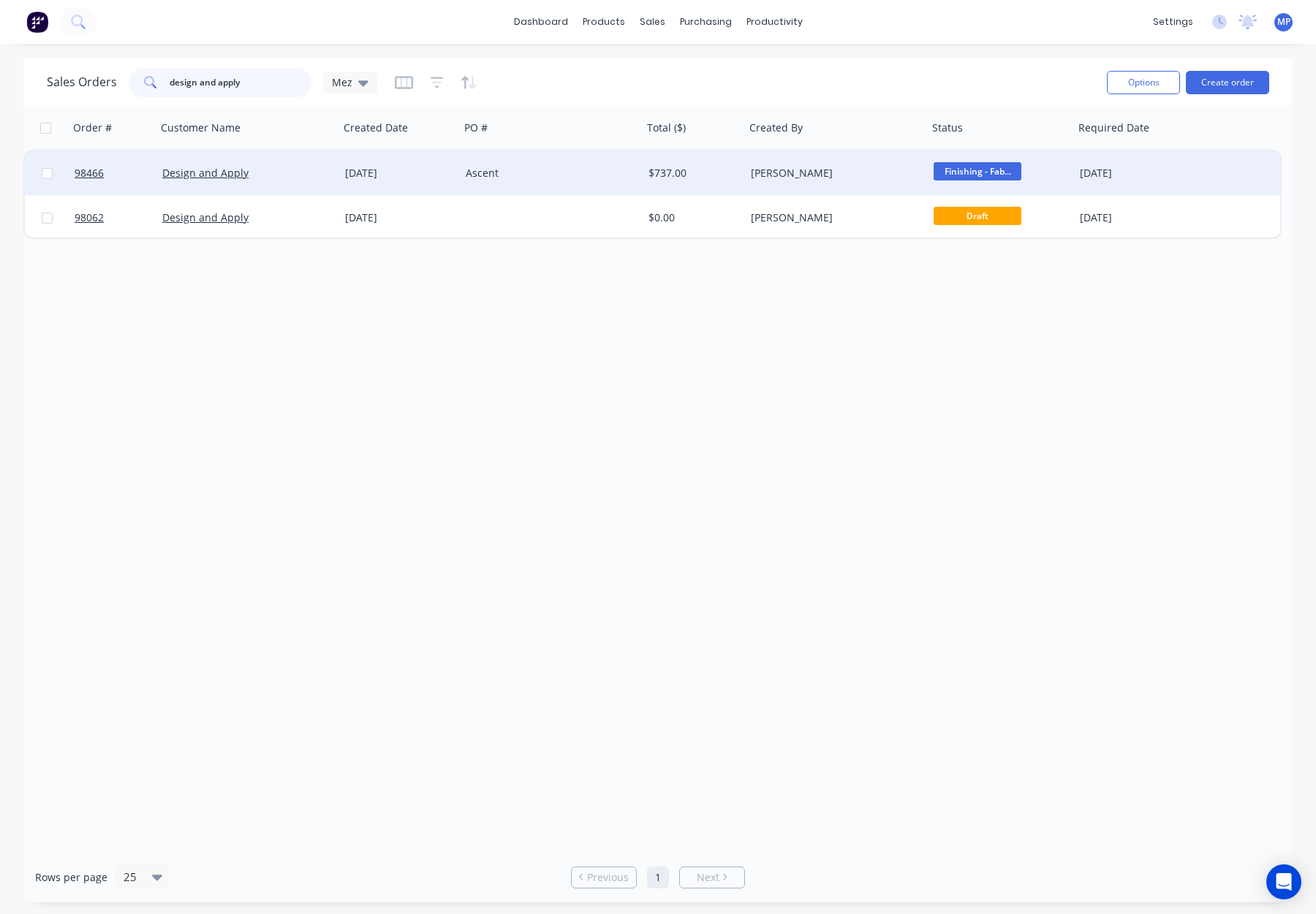
type input "design and apply"
click at [569, 175] on div "Ascent" at bounding box center [547, 173] width 162 height 14
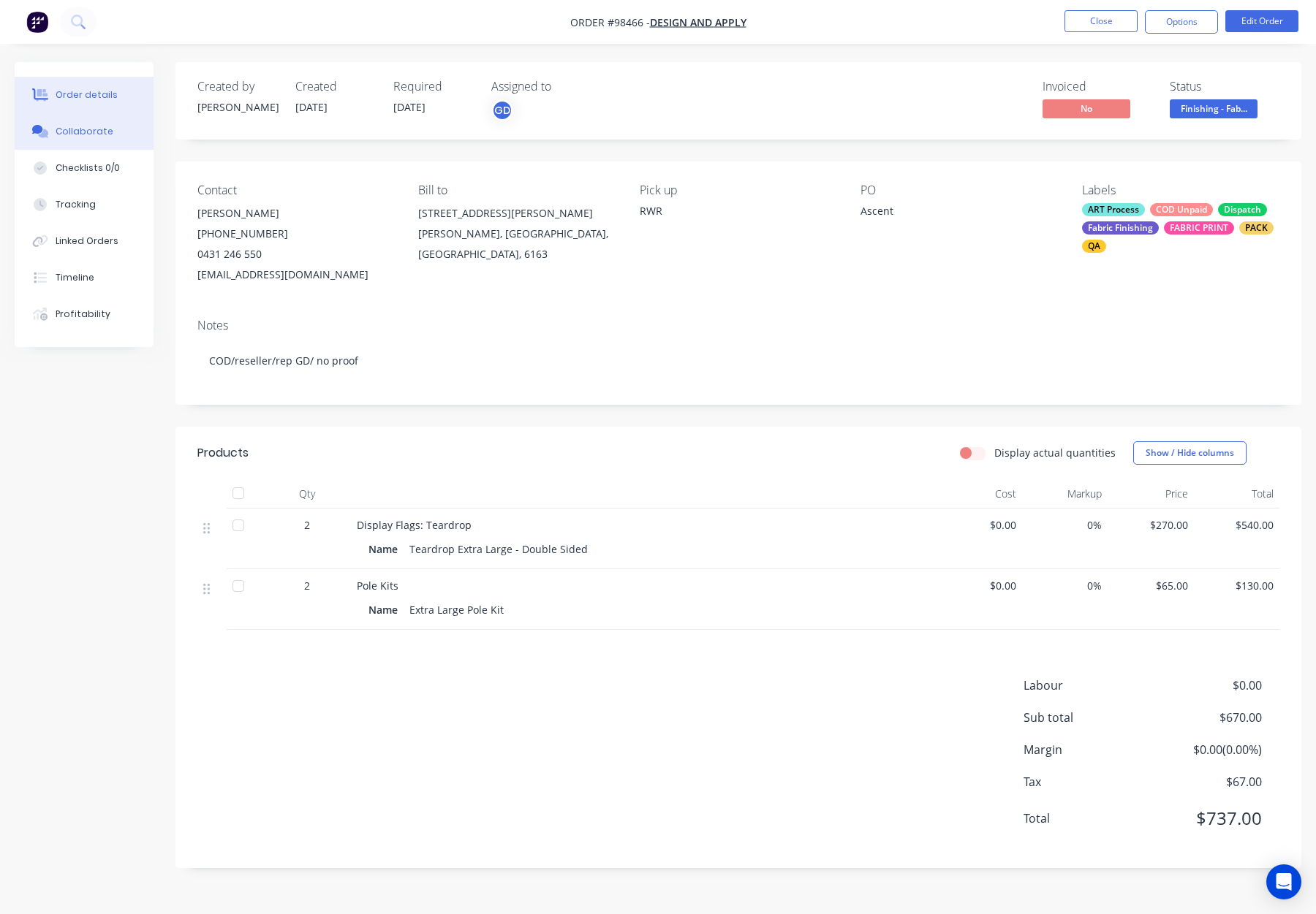
click at [98, 135] on div "Collaborate" at bounding box center [84, 131] width 58 height 13
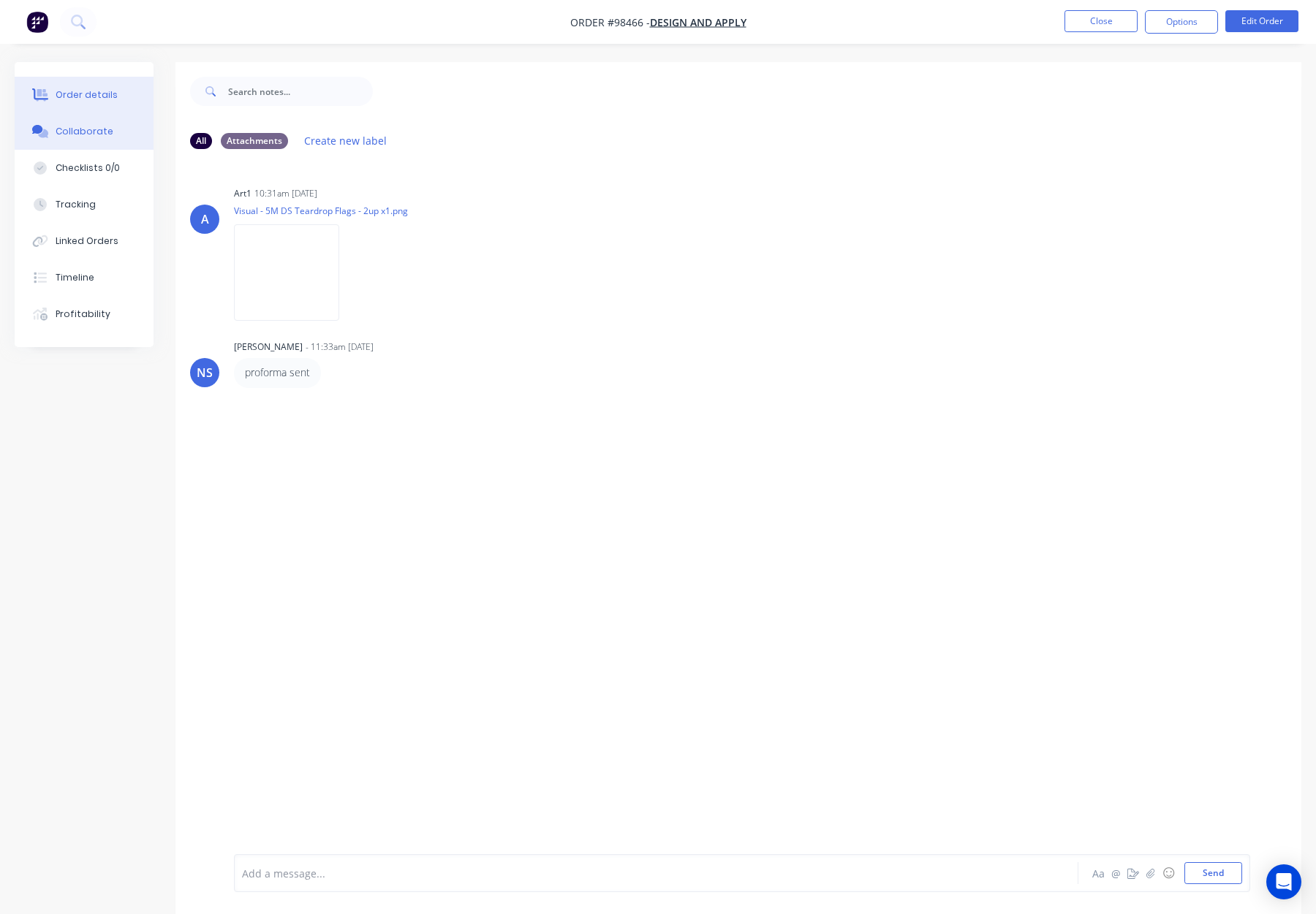
click at [90, 93] on div "Order details" at bounding box center [86, 95] width 62 height 13
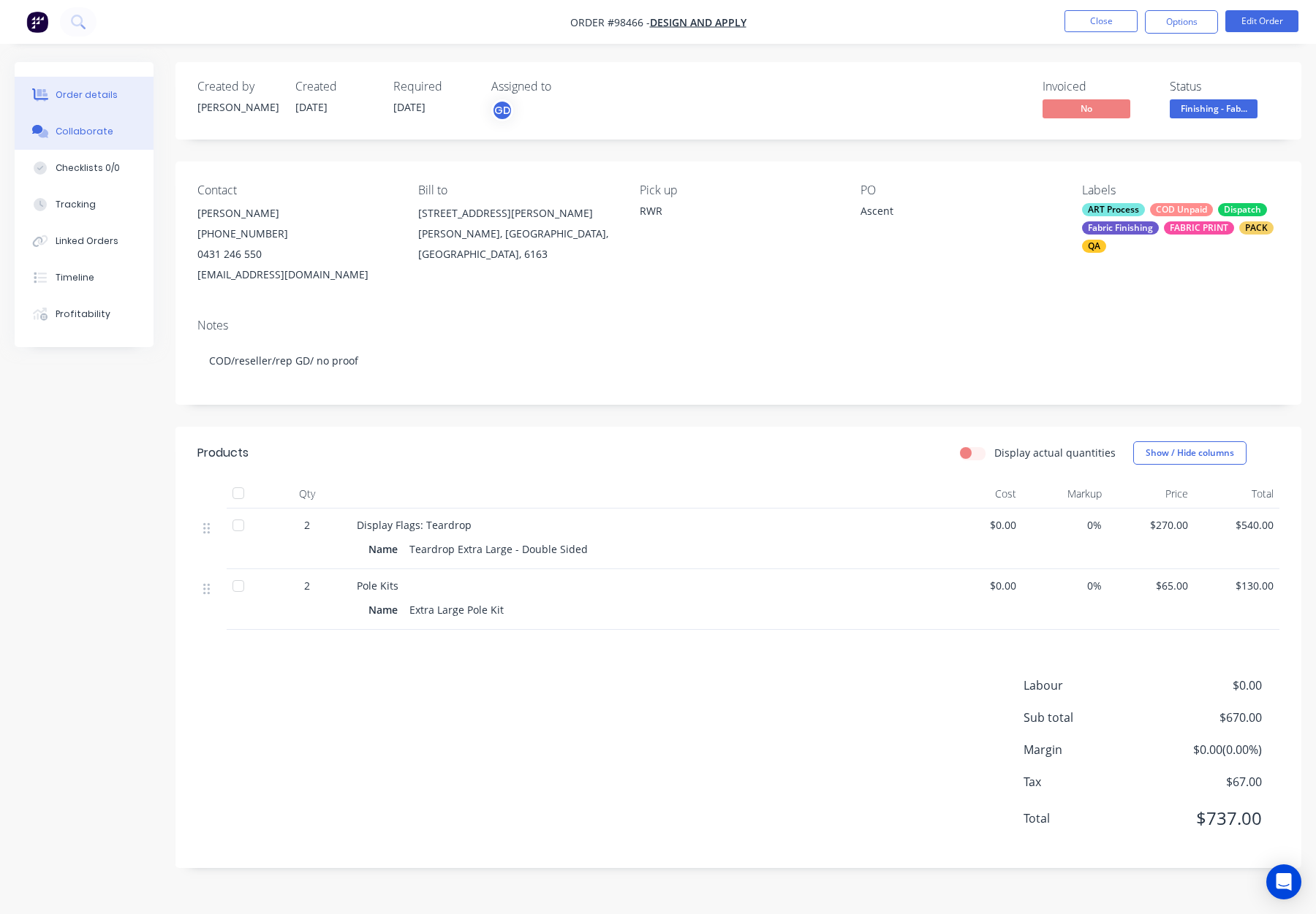
click at [87, 131] on div "Collaborate" at bounding box center [84, 131] width 58 height 13
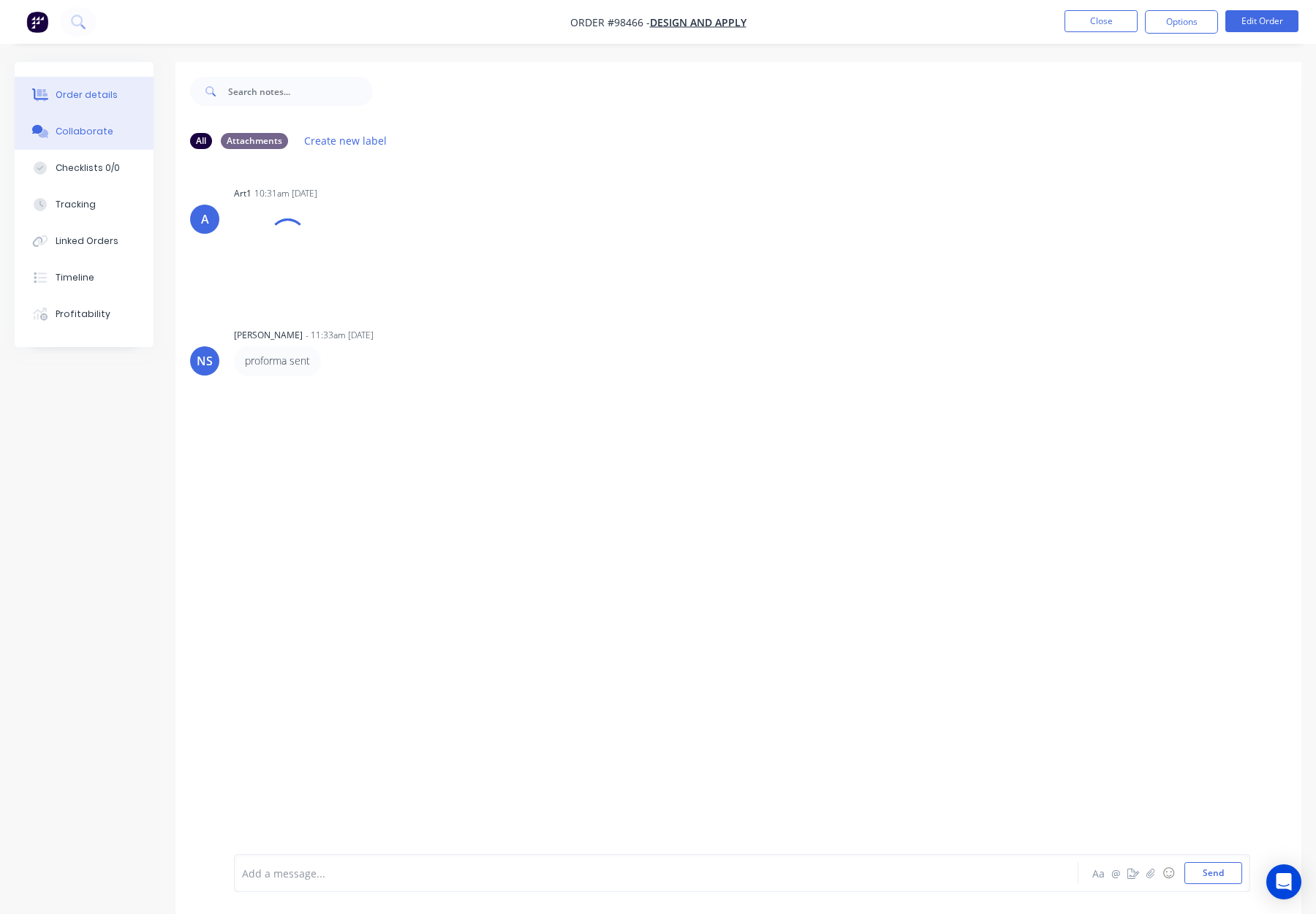
click at [119, 93] on button "Order details" at bounding box center [83, 95] width 139 height 37
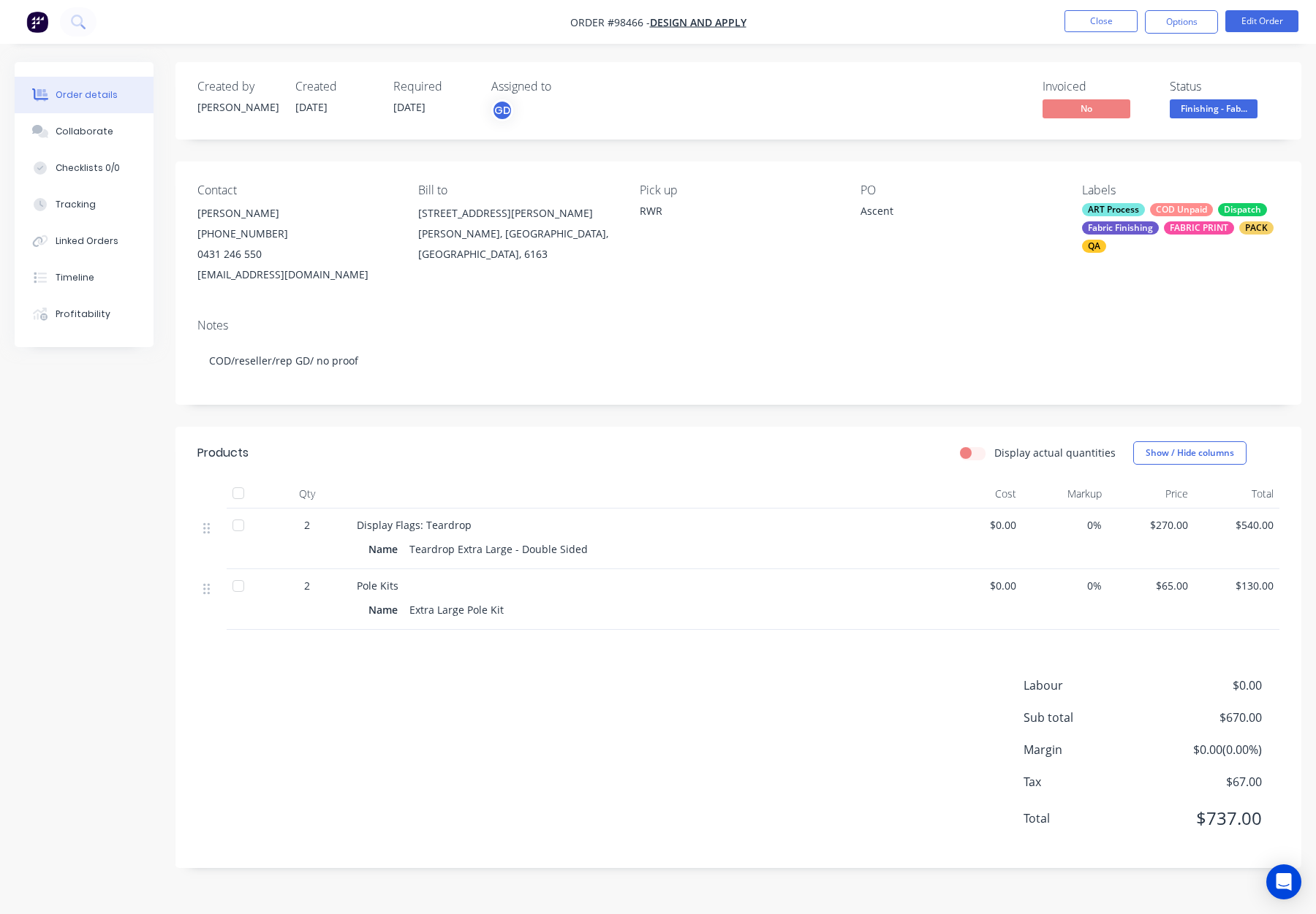
click at [106, 91] on div "Order details" at bounding box center [86, 95] width 62 height 13
click at [1095, 22] on button "Close" at bounding box center [1101, 21] width 73 height 22
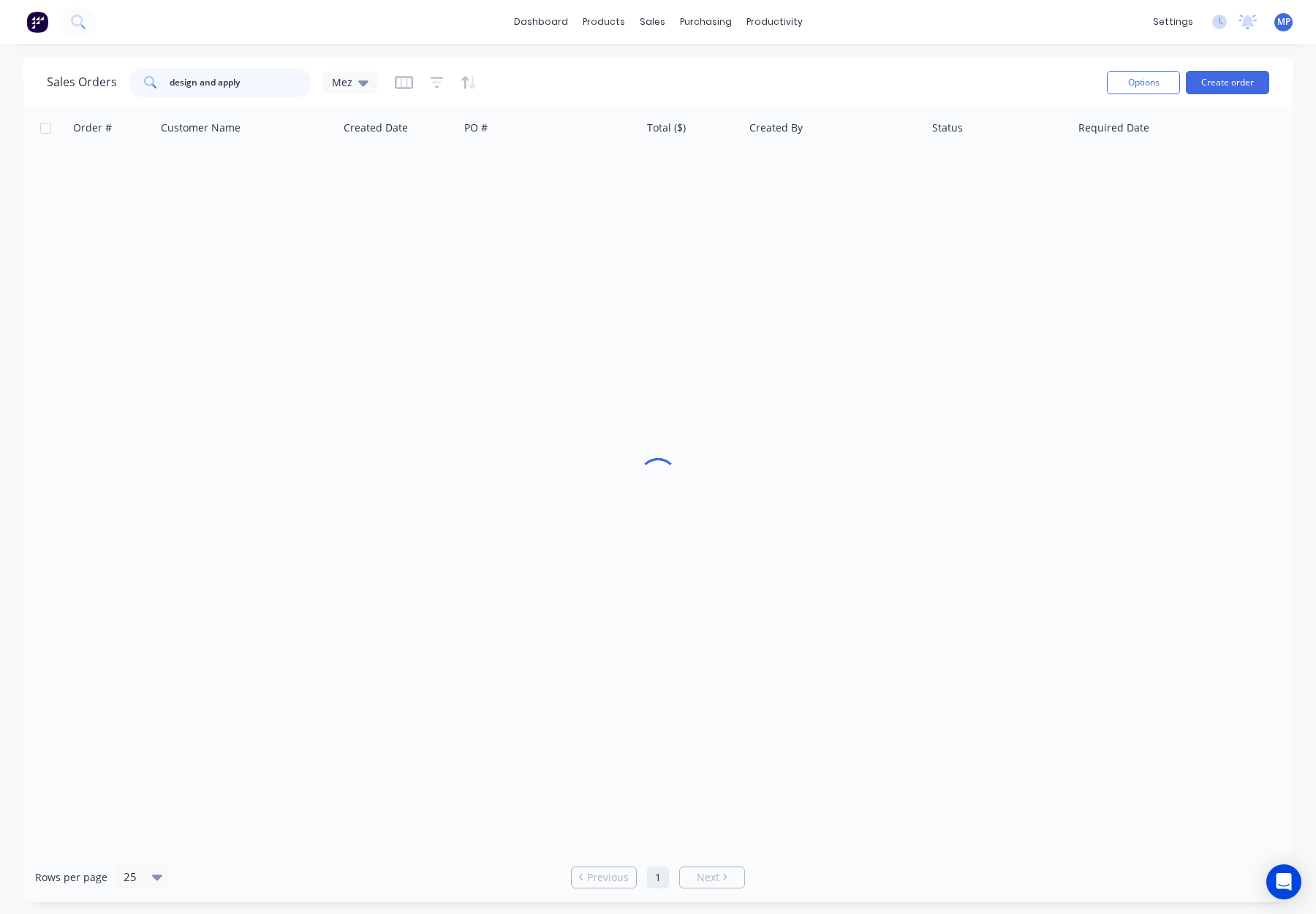
click at [217, 90] on input "design and apply" at bounding box center [241, 82] width 142 height 30
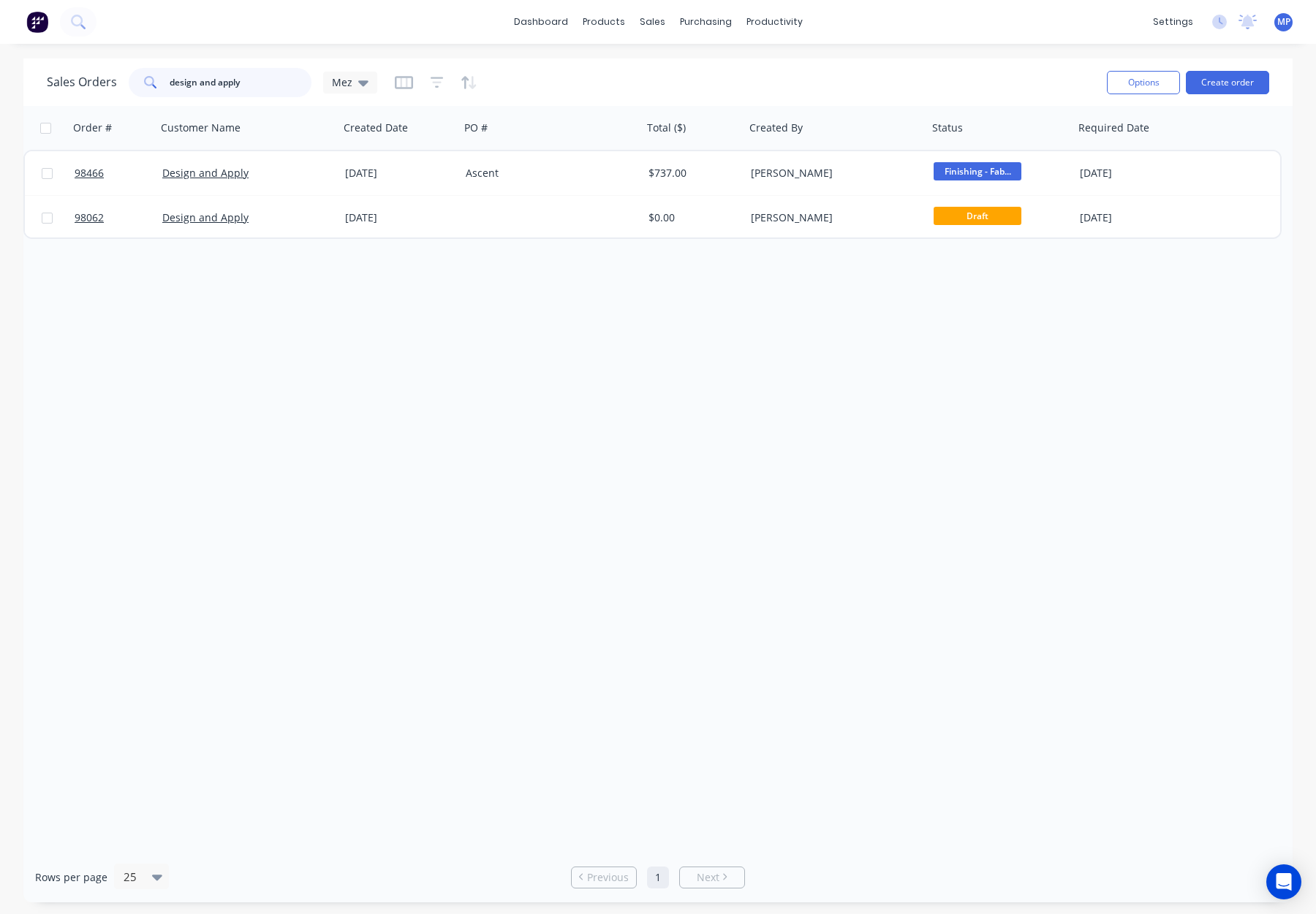
drag, startPoint x: 265, startPoint y: 86, endPoint x: 134, endPoint y: 81, distance: 131.1
click at [134, 81] on div "design and apply" at bounding box center [220, 82] width 183 height 30
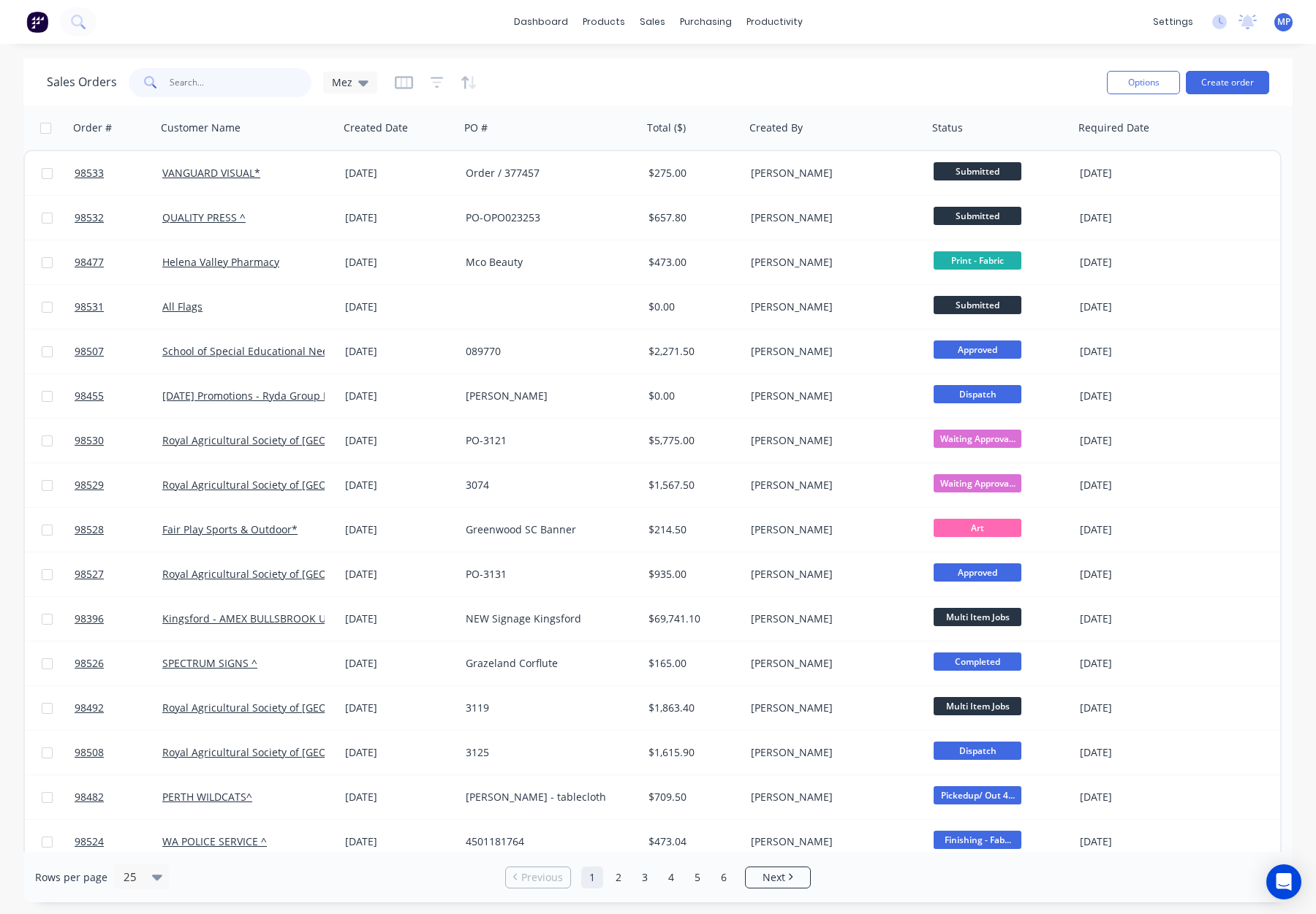
click at [227, 78] on input "text" at bounding box center [241, 82] width 142 height 30
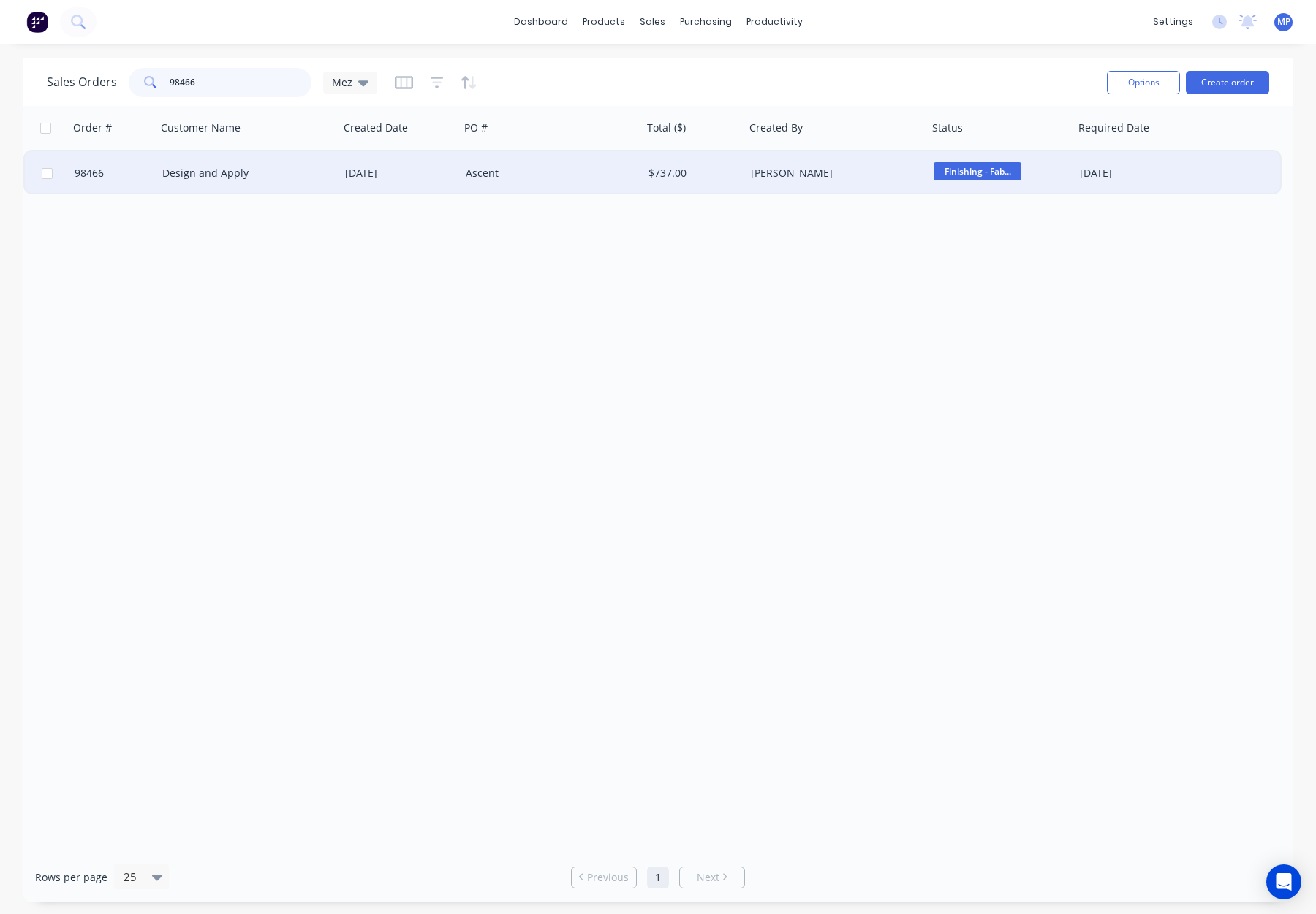
type input "98466"
click at [313, 160] on div "Design and Apply" at bounding box center [248, 173] width 183 height 44
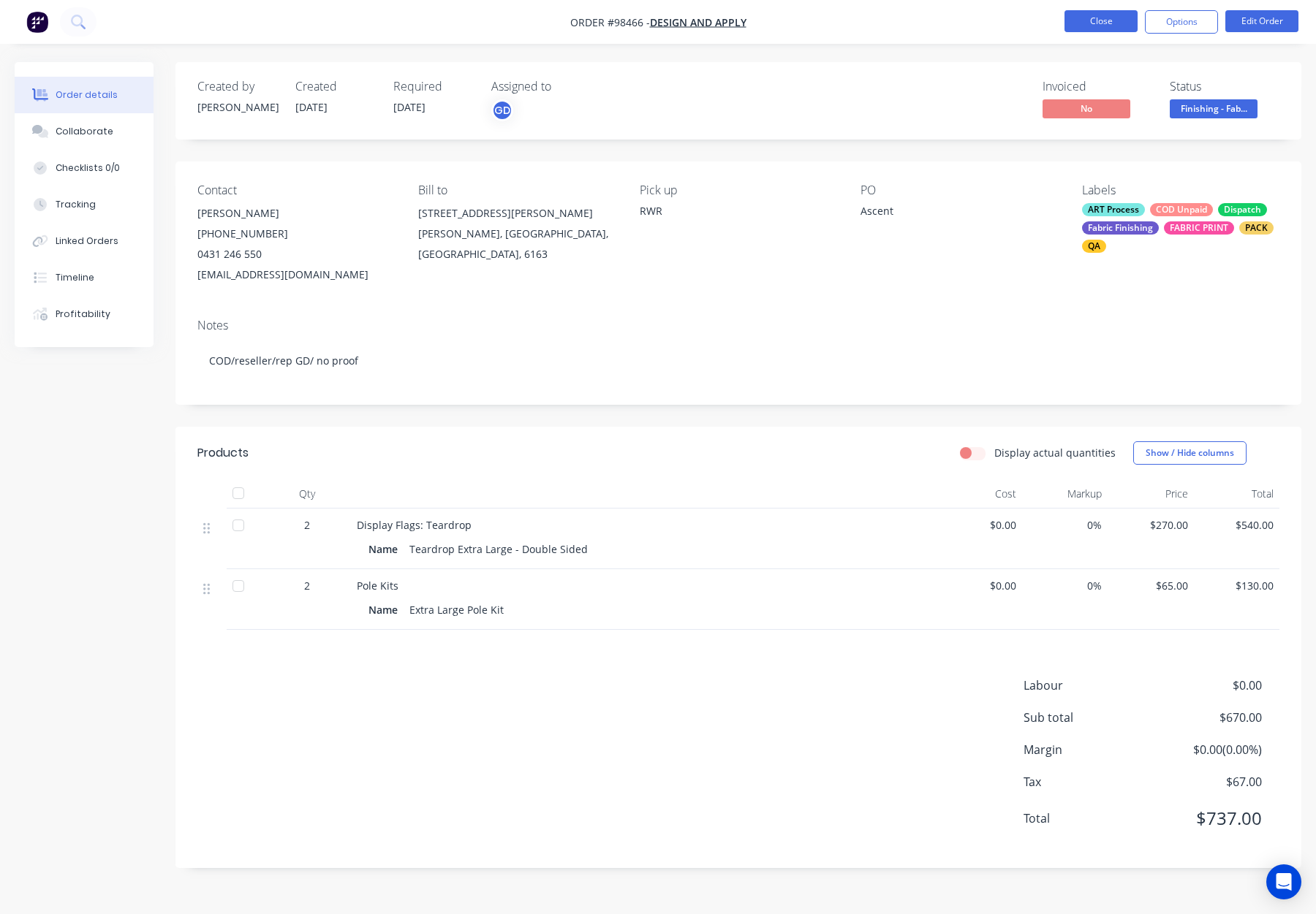
click at [1110, 22] on button "Close" at bounding box center [1101, 21] width 73 height 22
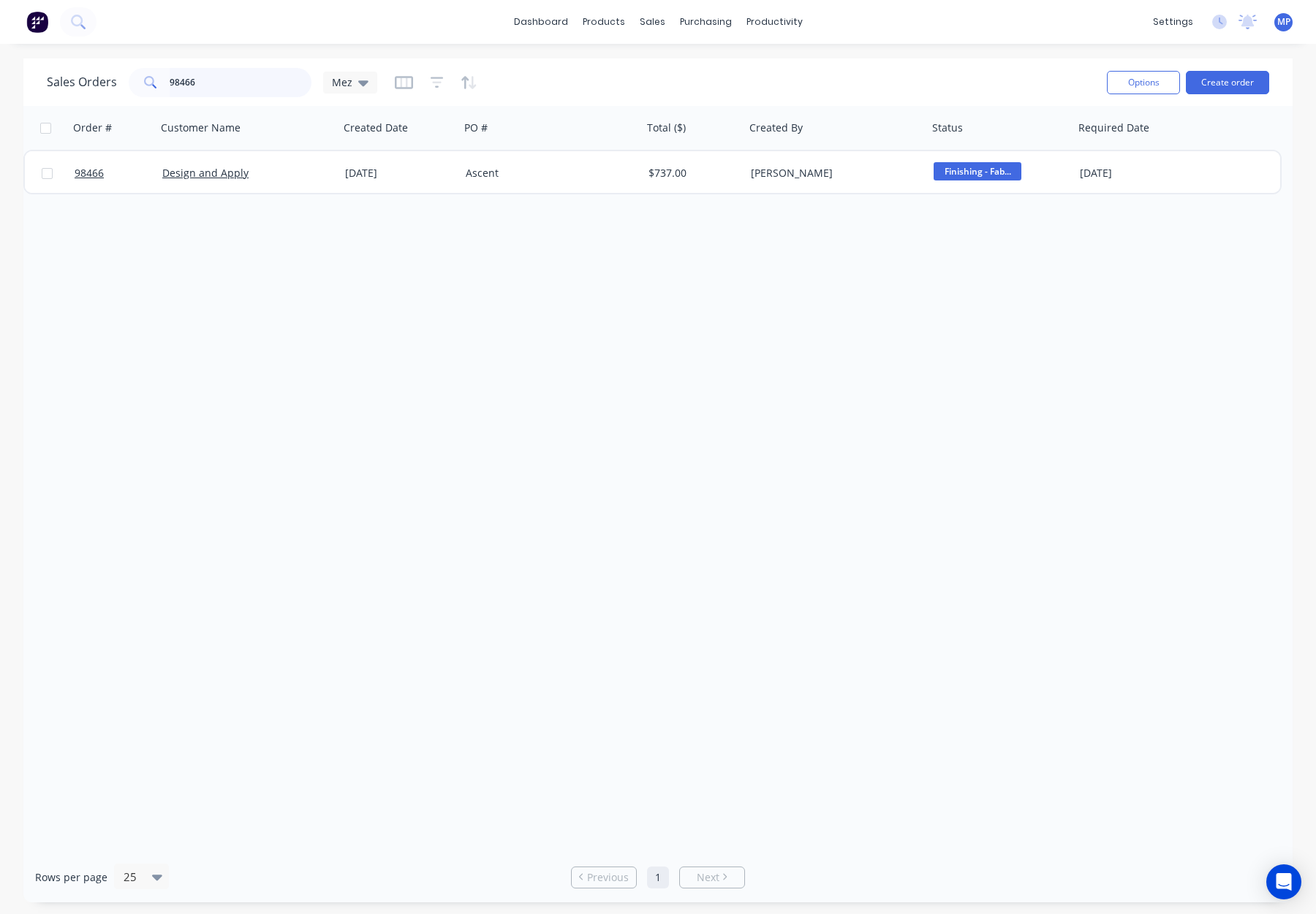
click at [198, 88] on input "98466" at bounding box center [241, 82] width 142 height 30
drag, startPoint x: 246, startPoint y: 80, endPoint x: 154, endPoint y: 80, distance: 92.0
click at [154, 80] on div "98466" at bounding box center [220, 82] width 183 height 30
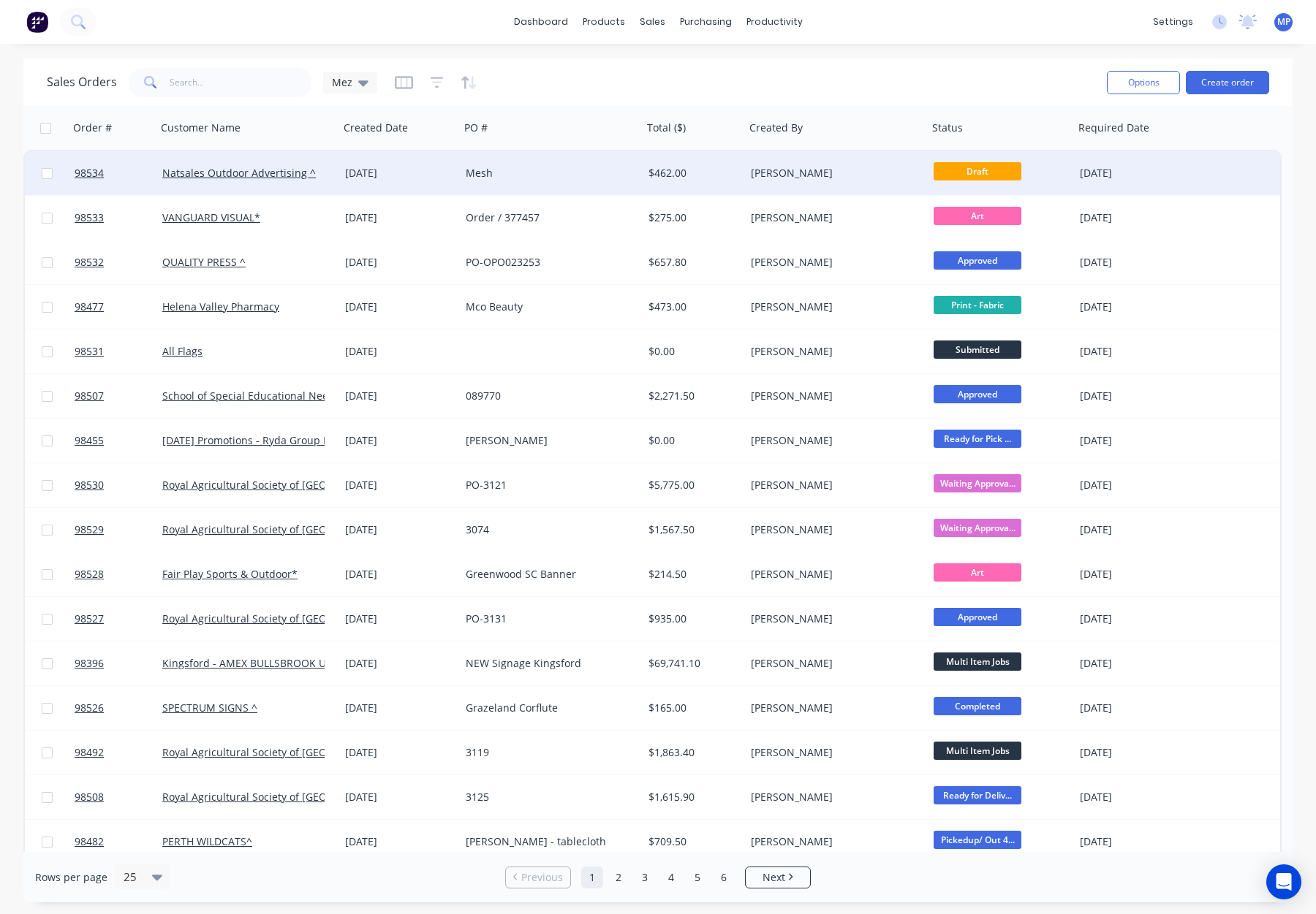
click at [837, 180] on div "[PERSON_NAME]" at bounding box center [831, 173] width 162 height 14
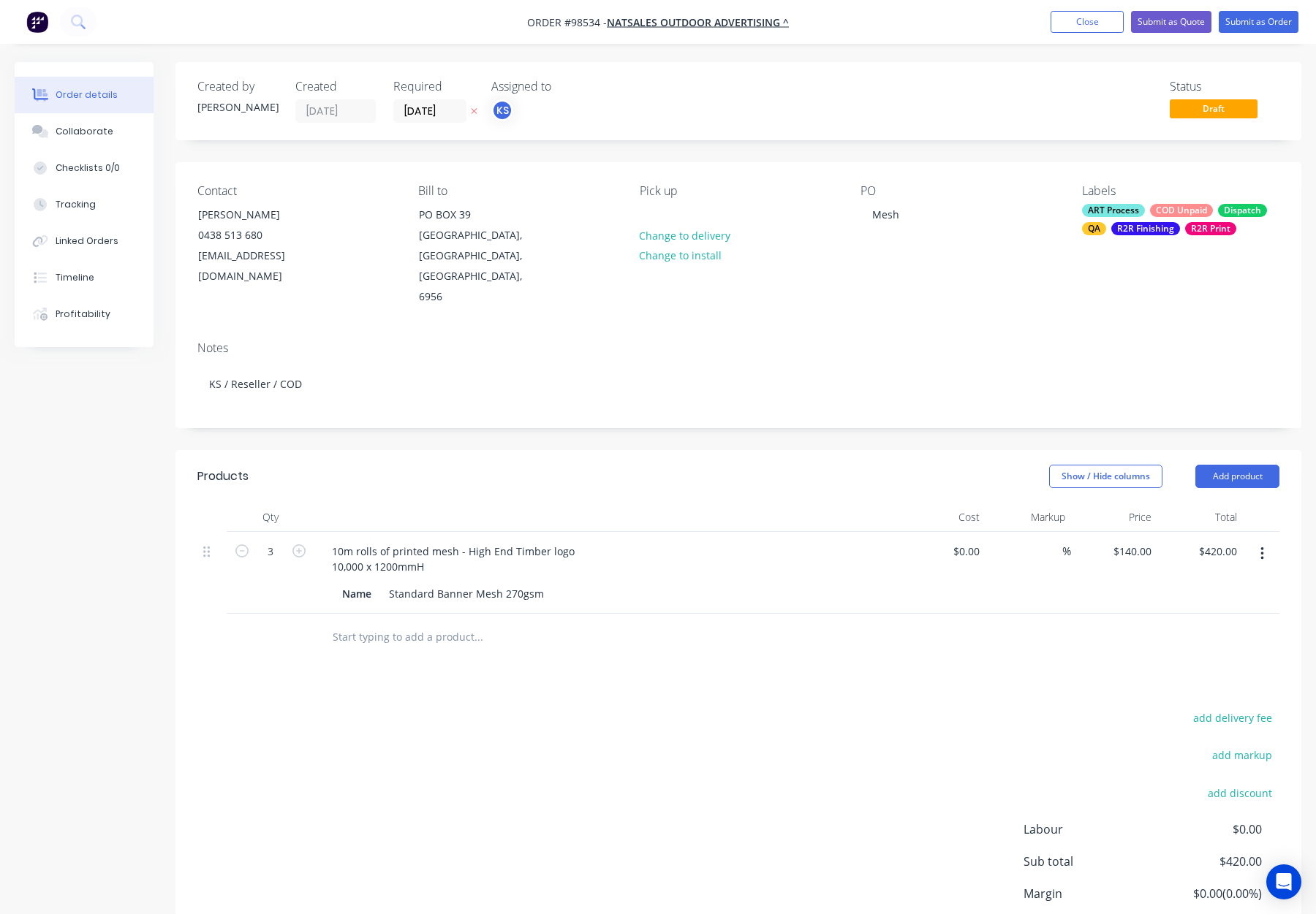
click at [1174, 217] on div "ART Process COD Unpaid Dispatch QA R2R Finishing R2R Print" at bounding box center [1181, 219] width 198 height 31
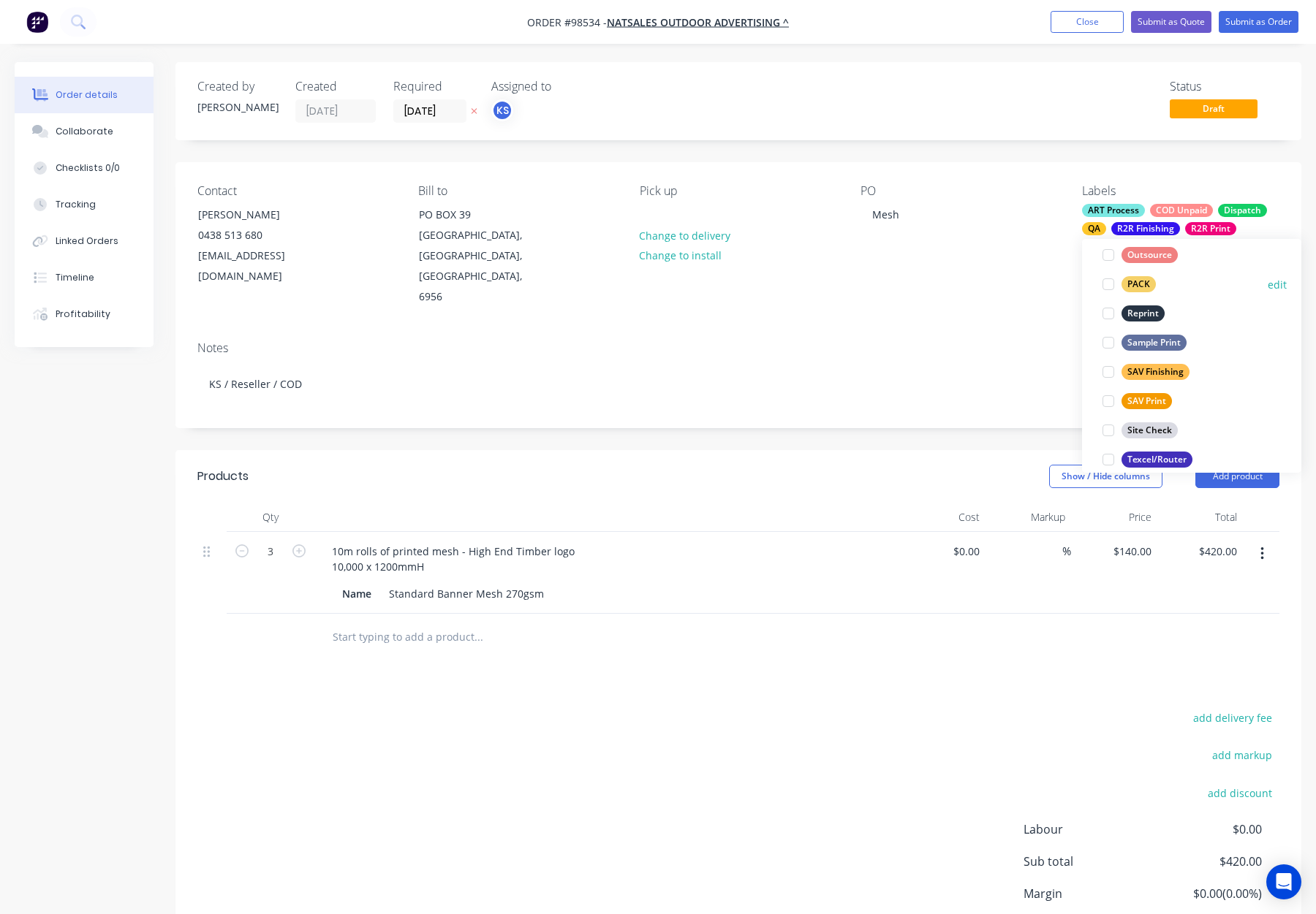
click at [1136, 280] on div "PACK" at bounding box center [1139, 284] width 34 height 16
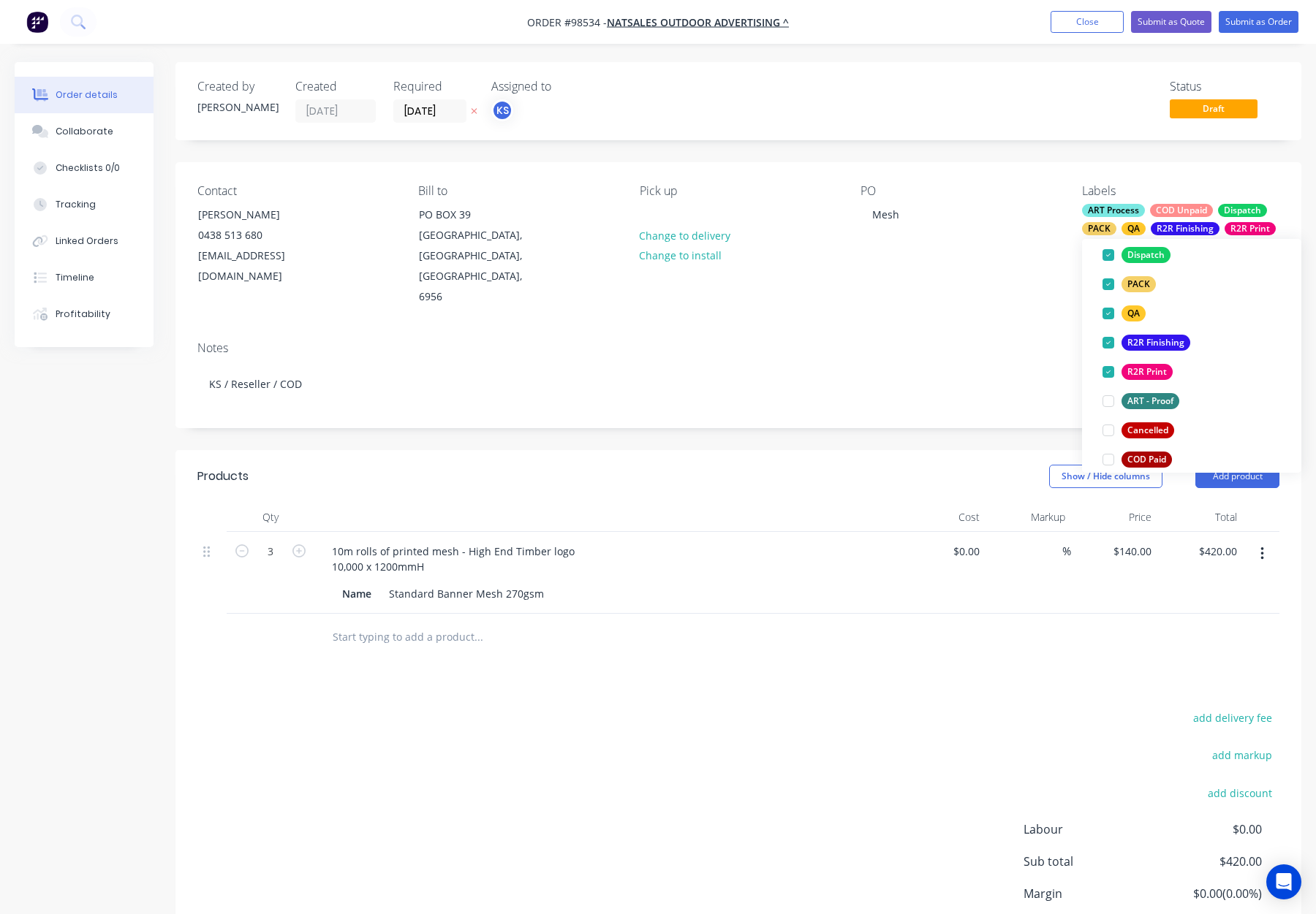
click at [919, 281] on div "Contact [PERSON_NAME] 0438 513 680 [EMAIL_ADDRESS][DOMAIN_NAME] Bill to PO [GEO…" at bounding box center [738, 245] width 1126 height 167
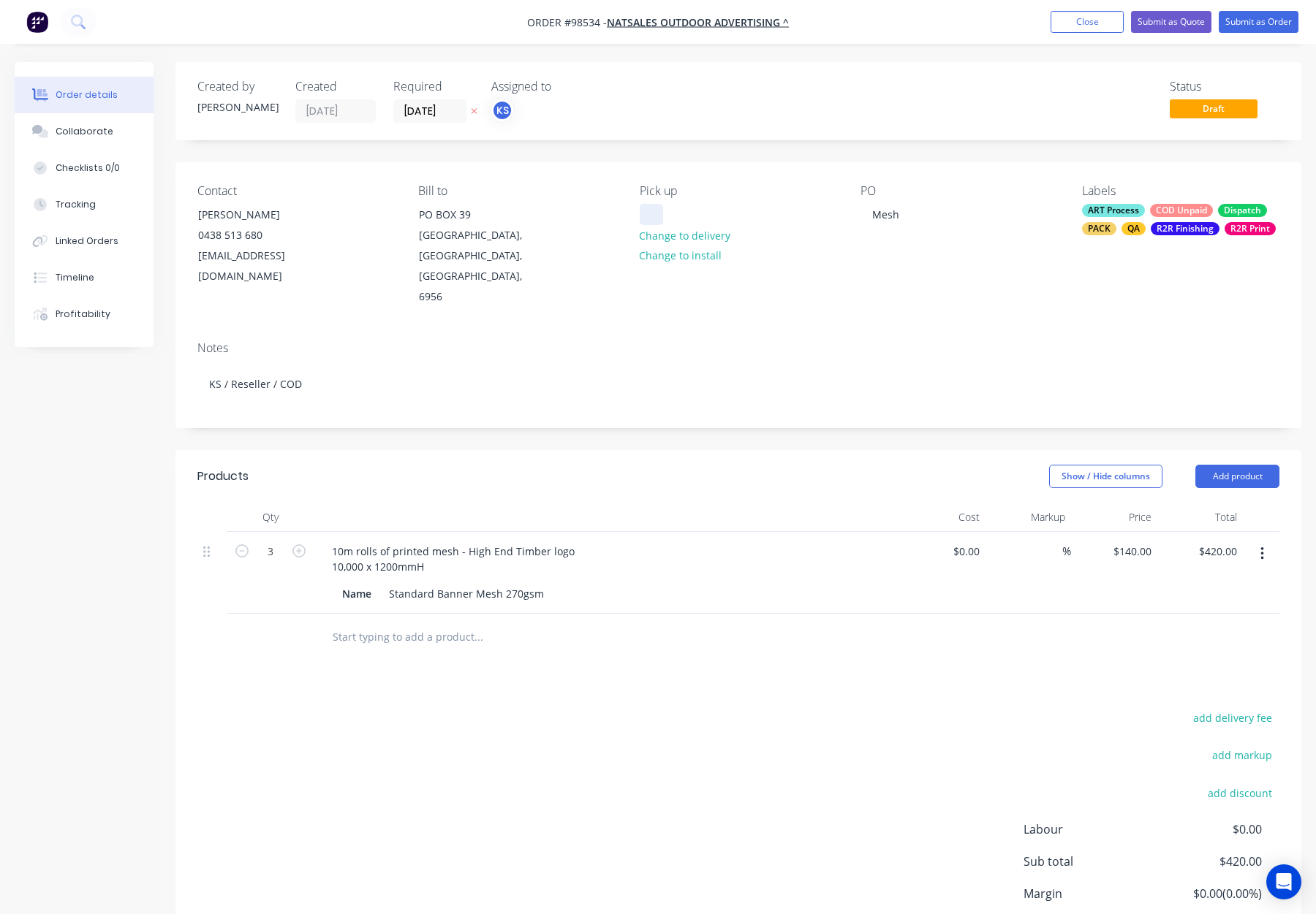
click at [648, 210] on div at bounding box center [651, 215] width 23 height 21
click at [631, 465] on div "Show / Hide columns Add product" at bounding box center [853, 477] width 852 height 23
click at [333, 541] on div "10m rolls of printed mesh - High End Timber logo 10,000 x 1200mmH" at bounding box center [454, 559] width 267 height 37
click at [607, 503] on div at bounding box center [607, 517] width 585 height 30
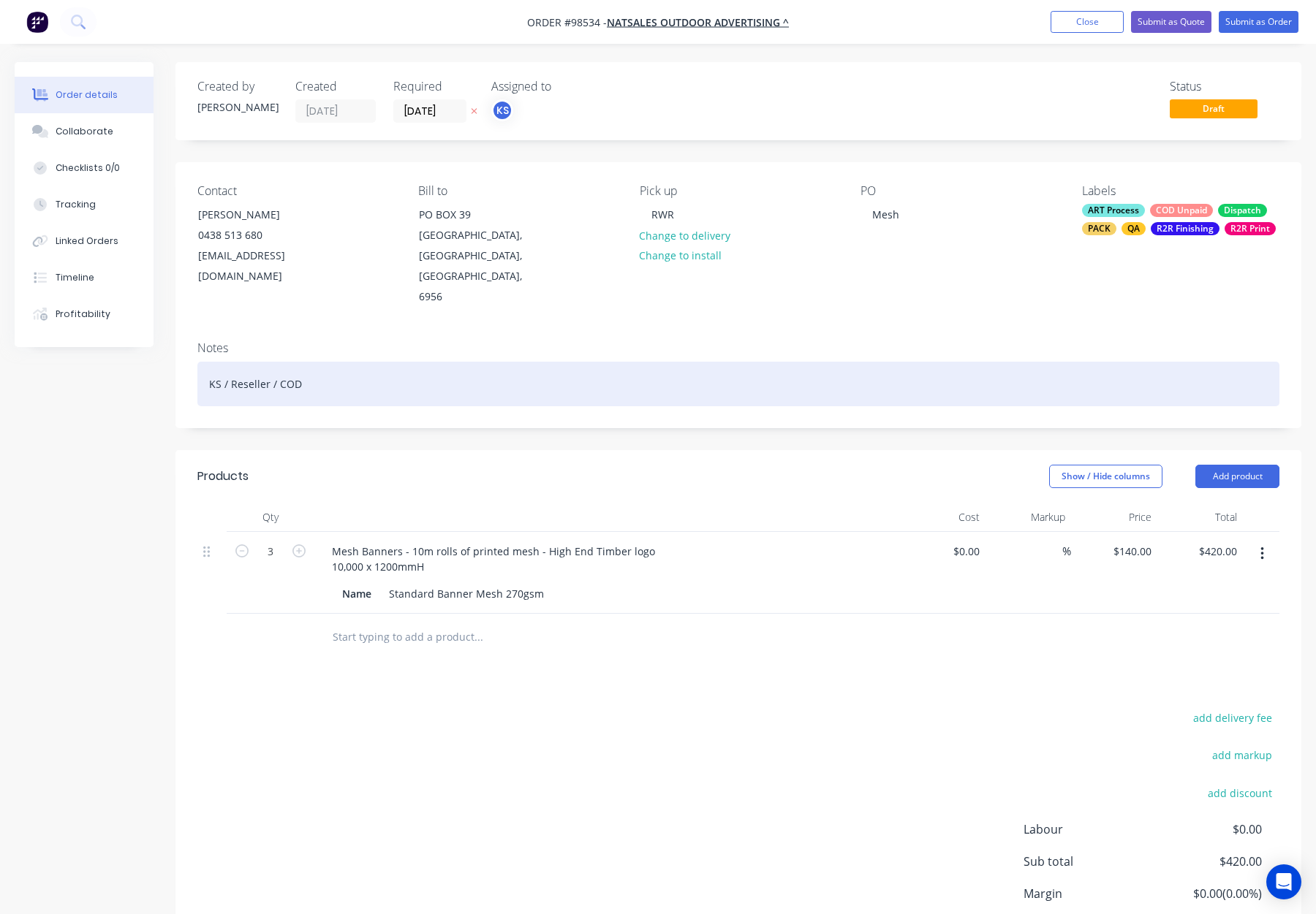
click at [462, 362] on div "KS / Reseller / COD" at bounding box center [739, 385] width 1083 height 45
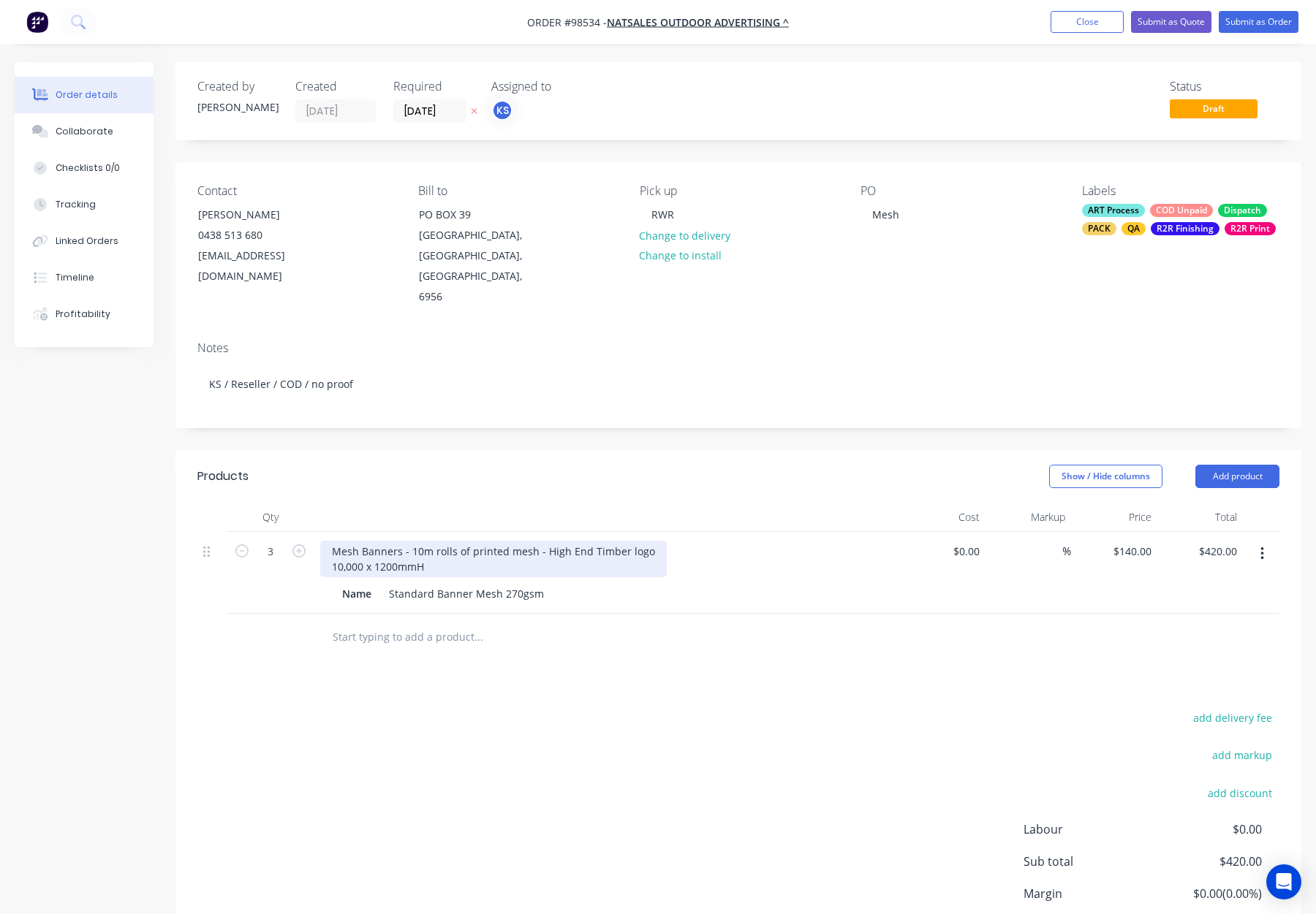
click at [462, 541] on div "Mesh Banners - 10m rolls of printed mesh - High End Timber logo 10,000 x 1200mmH" at bounding box center [493, 559] width 346 height 37
click at [649, 541] on div "Mesh Banners - 10m rolls of printed mesh - High End Timber logo 10,000 x 1200mmH" at bounding box center [493, 559] width 346 height 37
drag, startPoint x: 647, startPoint y: 512, endPoint x: 817, endPoint y: 515, distance: 170.0
click at [819, 541] on div "Mesh Banners - 10m rolls of printed mesh - High End Timber logo - with plastic …" at bounding box center [579, 559] width 518 height 37
copy div "- with plastic eyelets every 500mm"
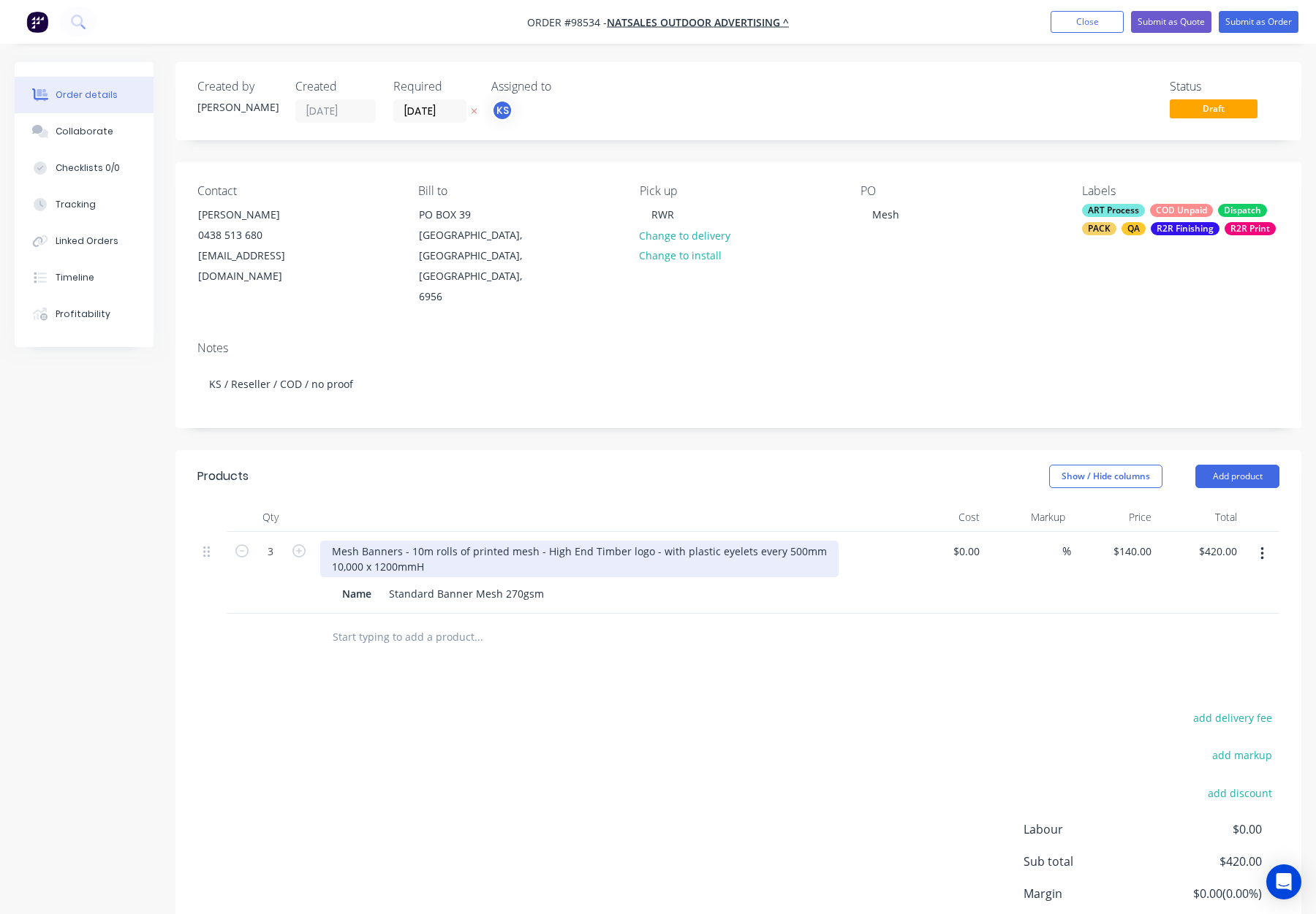
click at [461, 541] on div "Mesh Banners - 10m rolls of printed mesh - High End Timber logo - with plastic …" at bounding box center [579, 559] width 518 height 37
drag, startPoint x: 650, startPoint y: 511, endPoint x: 847, endPoint y: 509, distance: 197.0
click at [847, 541] on div "Mesh Banners - 10m rolls of printed mesh - High End Timber logo - with plastic …" at bounding box center [607, 559] width 573 height 37
click at [802, 503] on div at bounding box center [607, 517] width 585 height 30
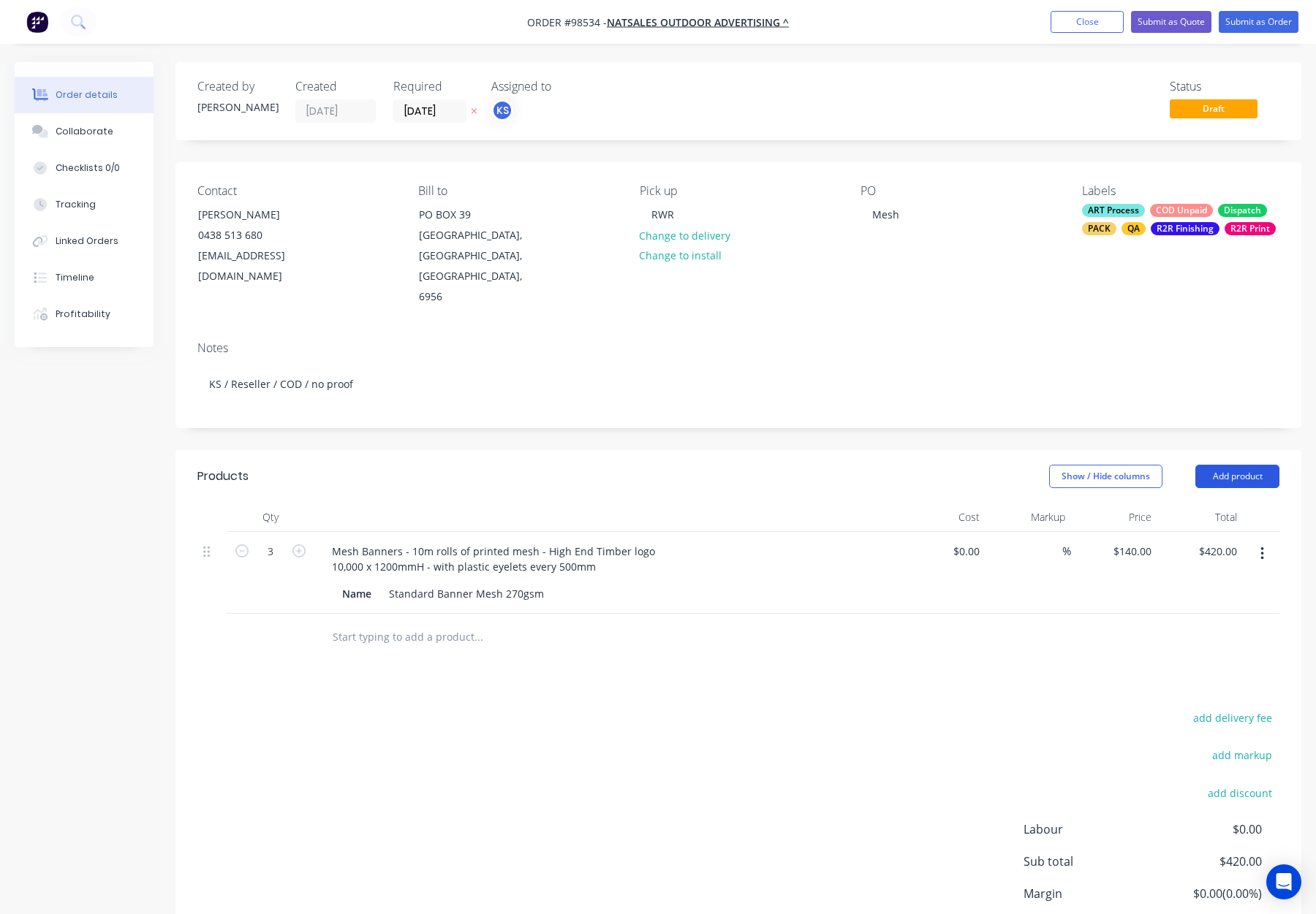
click at [1235, 465] on button "Add product" at bounding box center [1237, 477] width 84 height 23
click at [1210, 678] on div "Notes (Internal)" at bounding box center [1210, 689] width 113 height 21
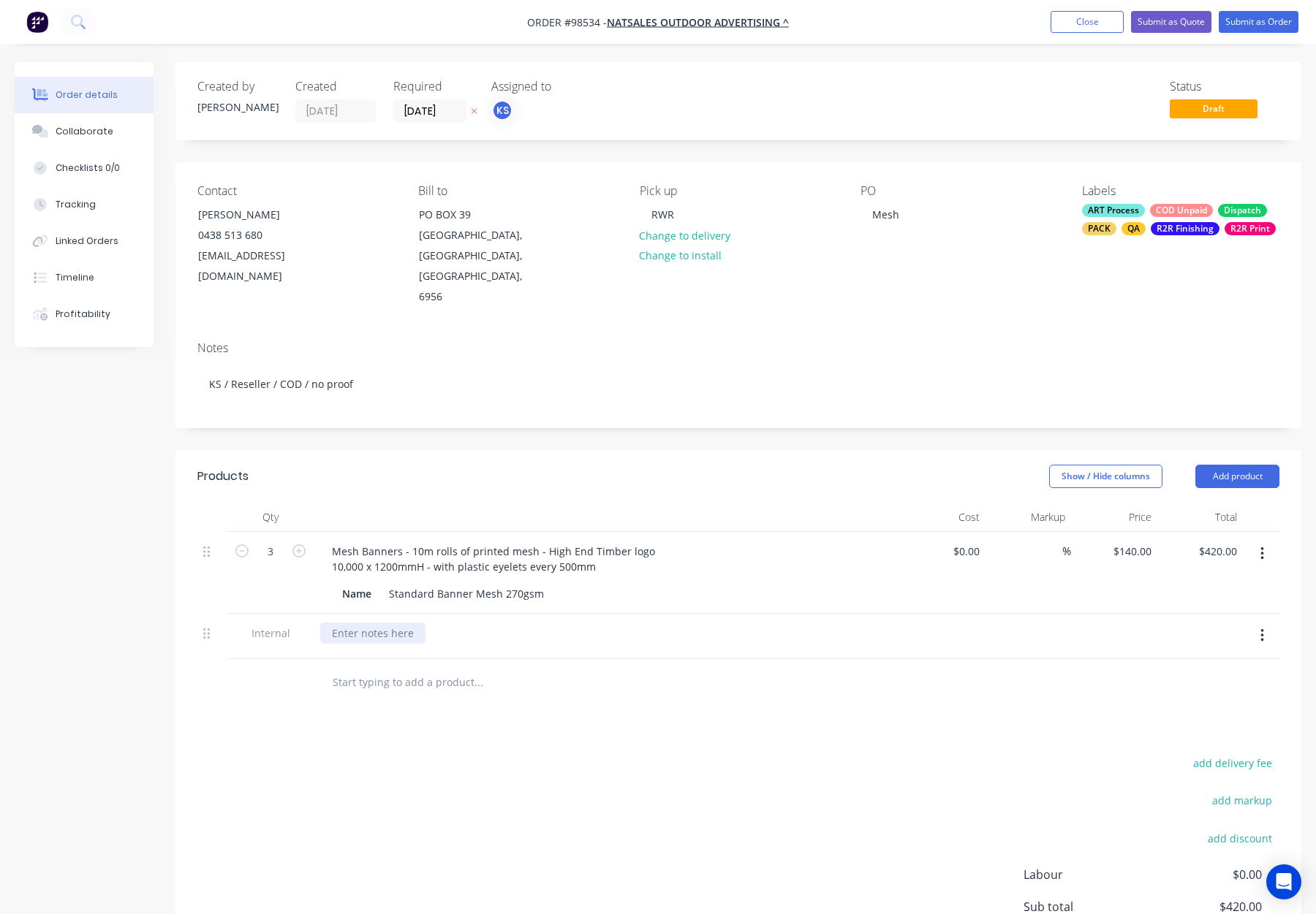
click at [344, 622] on div at bounding box center [373, 633] width 106 height 21
click at [1263, 630] on icon "button" at bounding box center [1261, 636] width 3 height 13
click at [1230, 693] on div "Delete" at bounding box center [1210, 704] width 113 height 21
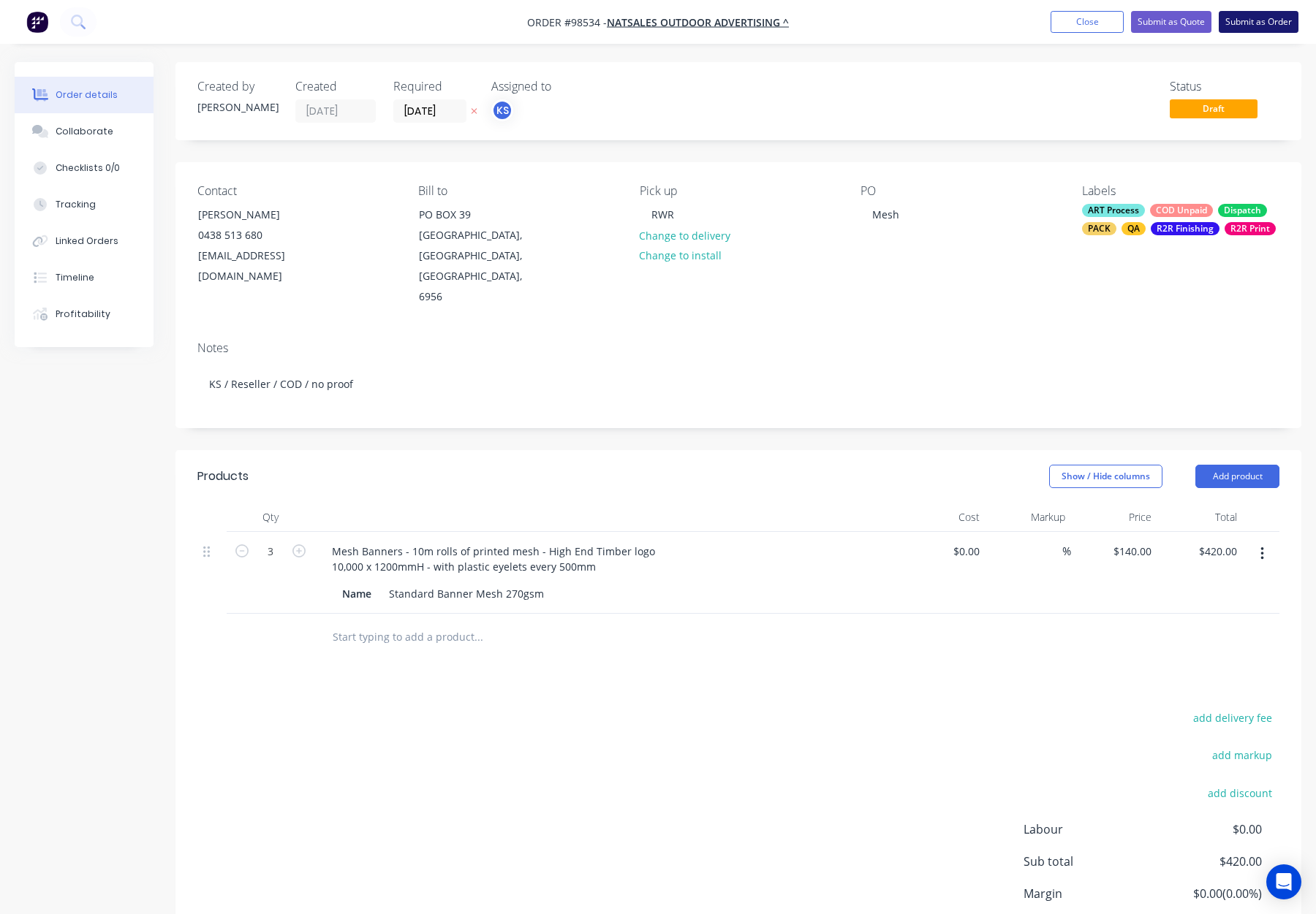
click at [1250, 23] on button "Submit as Order" at bounding box center [1259, 21] width 80 height 22
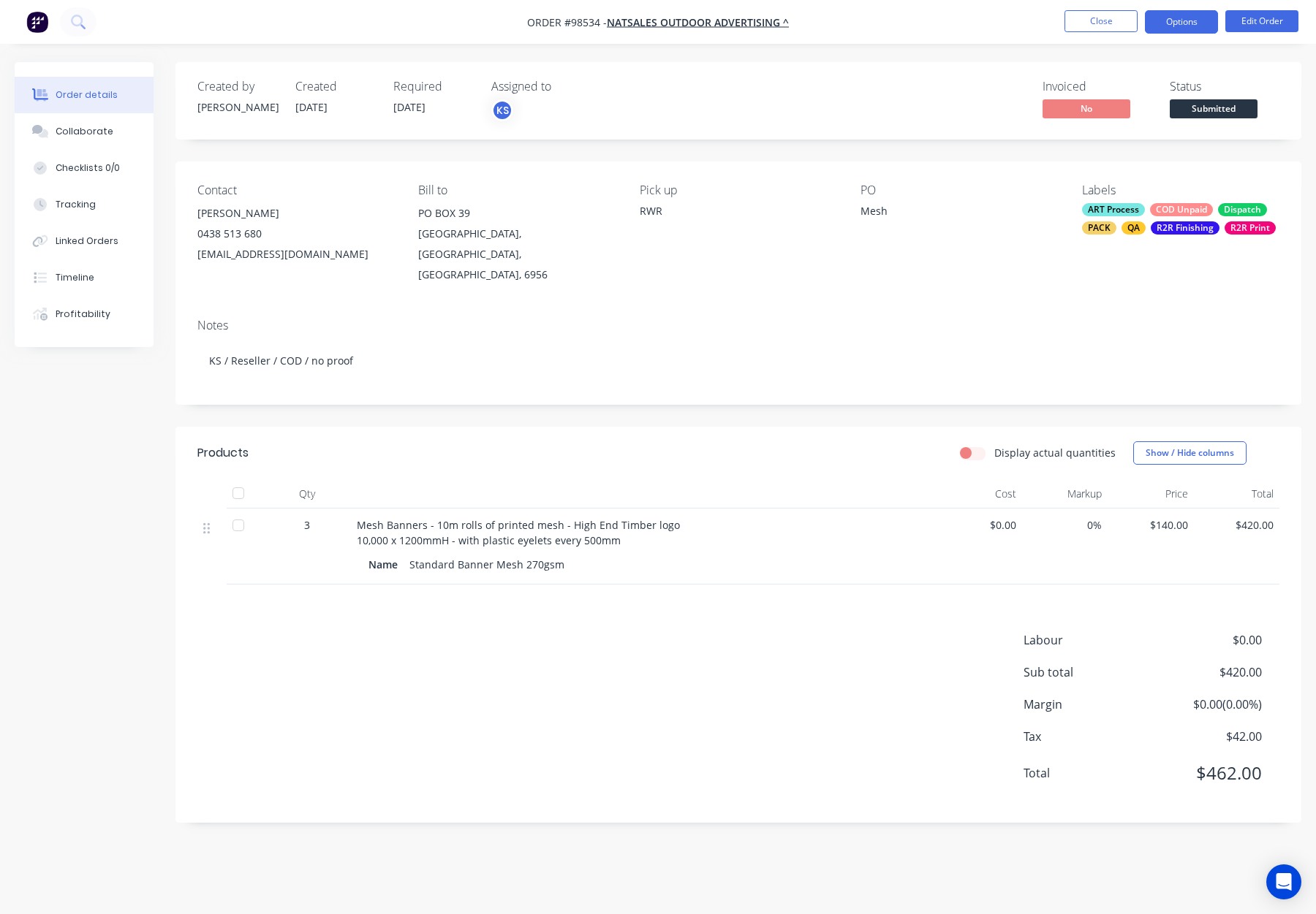
click at [1171, 21] on button "Options" at bounding box center [1182, 21] width 73 height 23
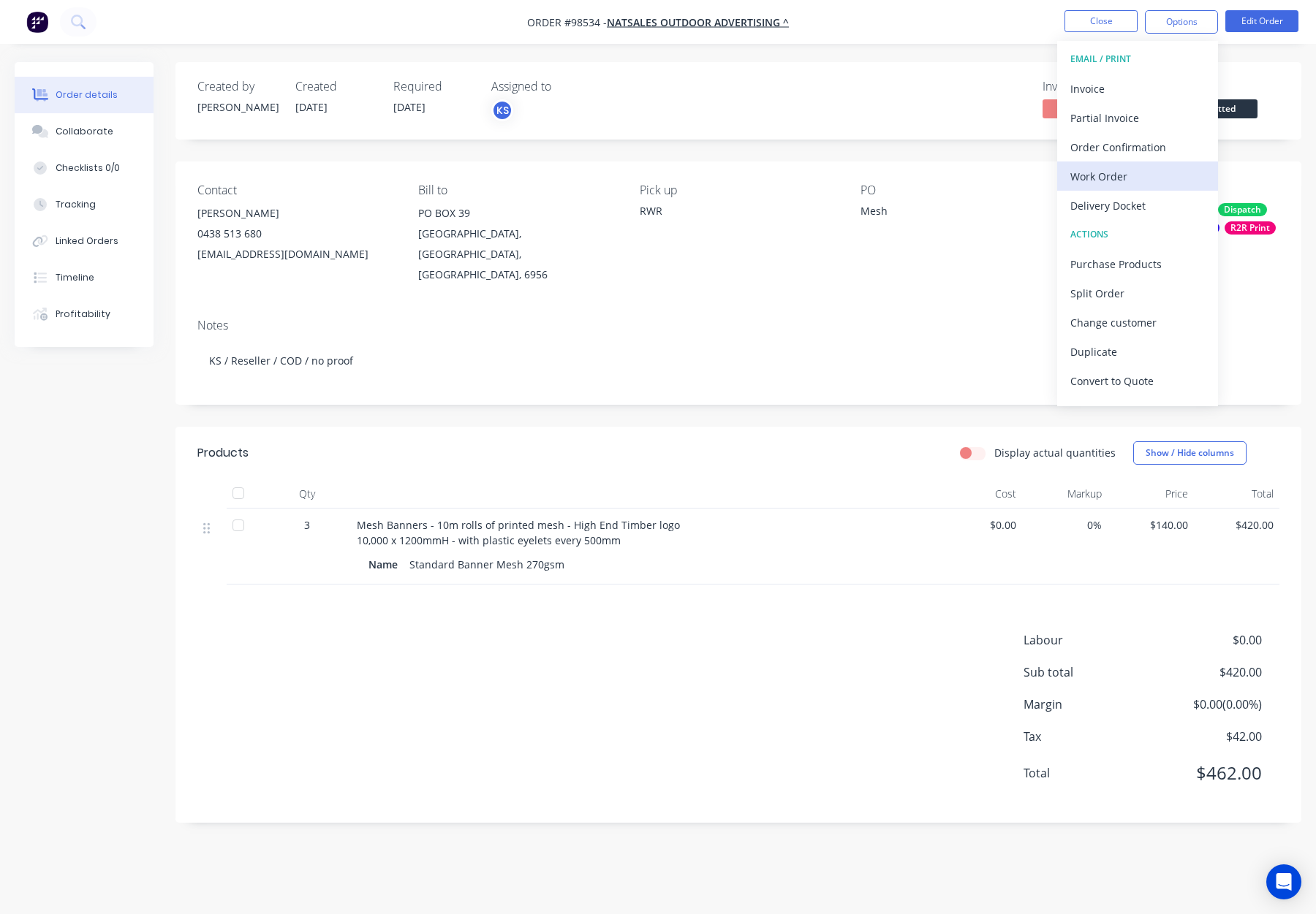
click at [1138, 176] on div "Work Order" at bounding box center [1138, 177] width 134 height 21
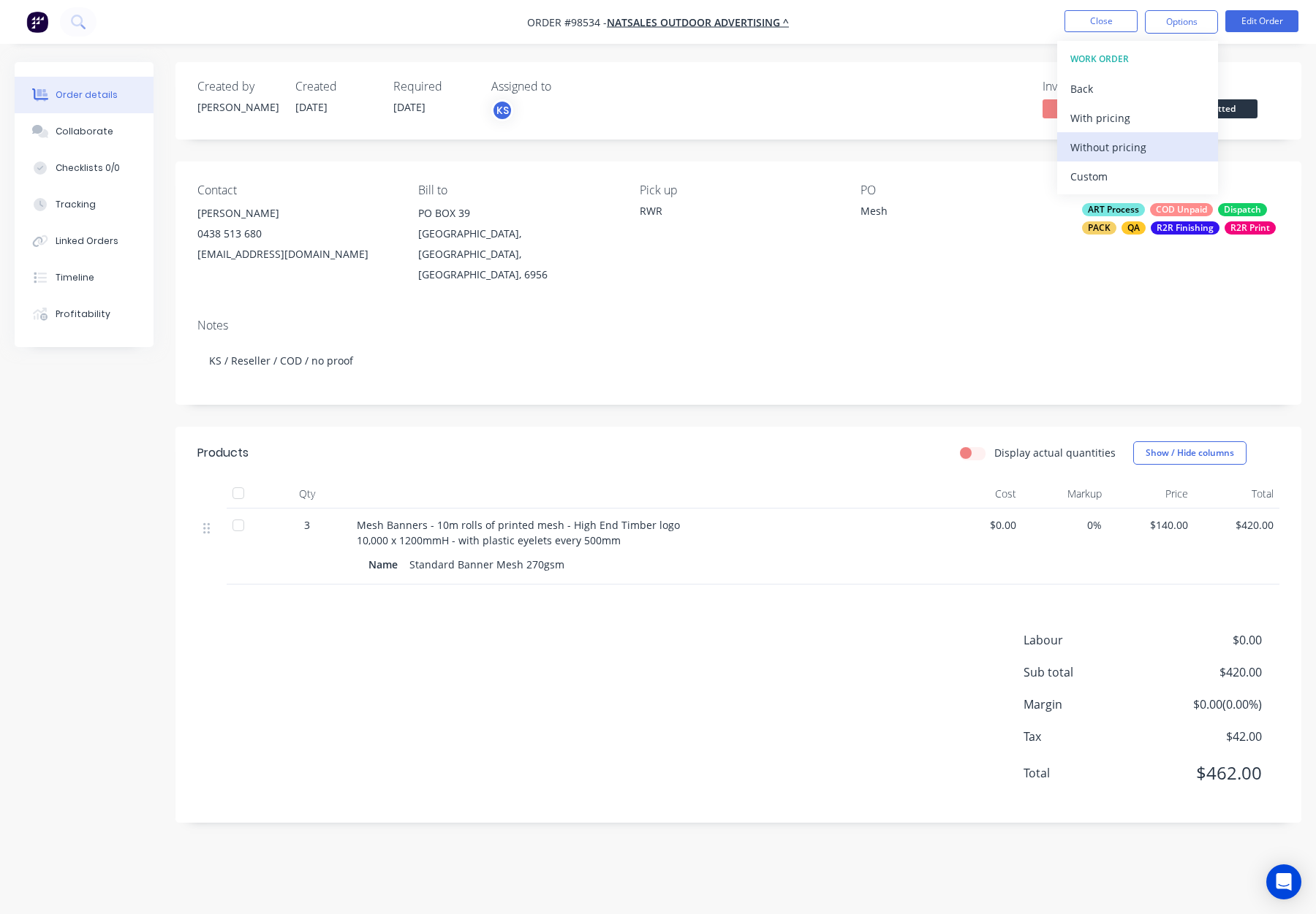
click at [1143, 139] on div "Without pricing" at bounding box center [1138, 148] width 134 height 21
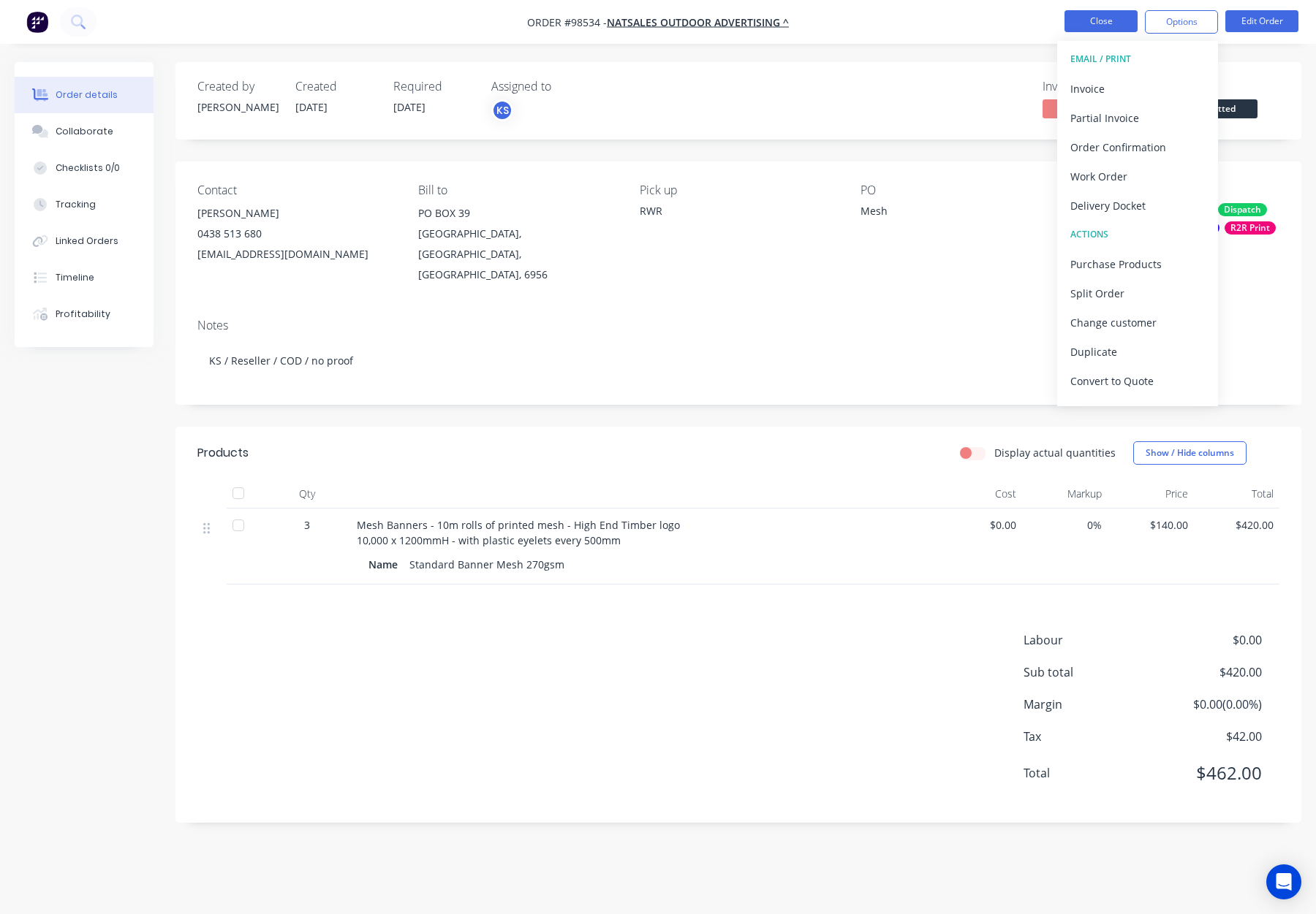
click at [1090, 12] on button "Close" at bounding box center [1101, 21] width 73 height 22
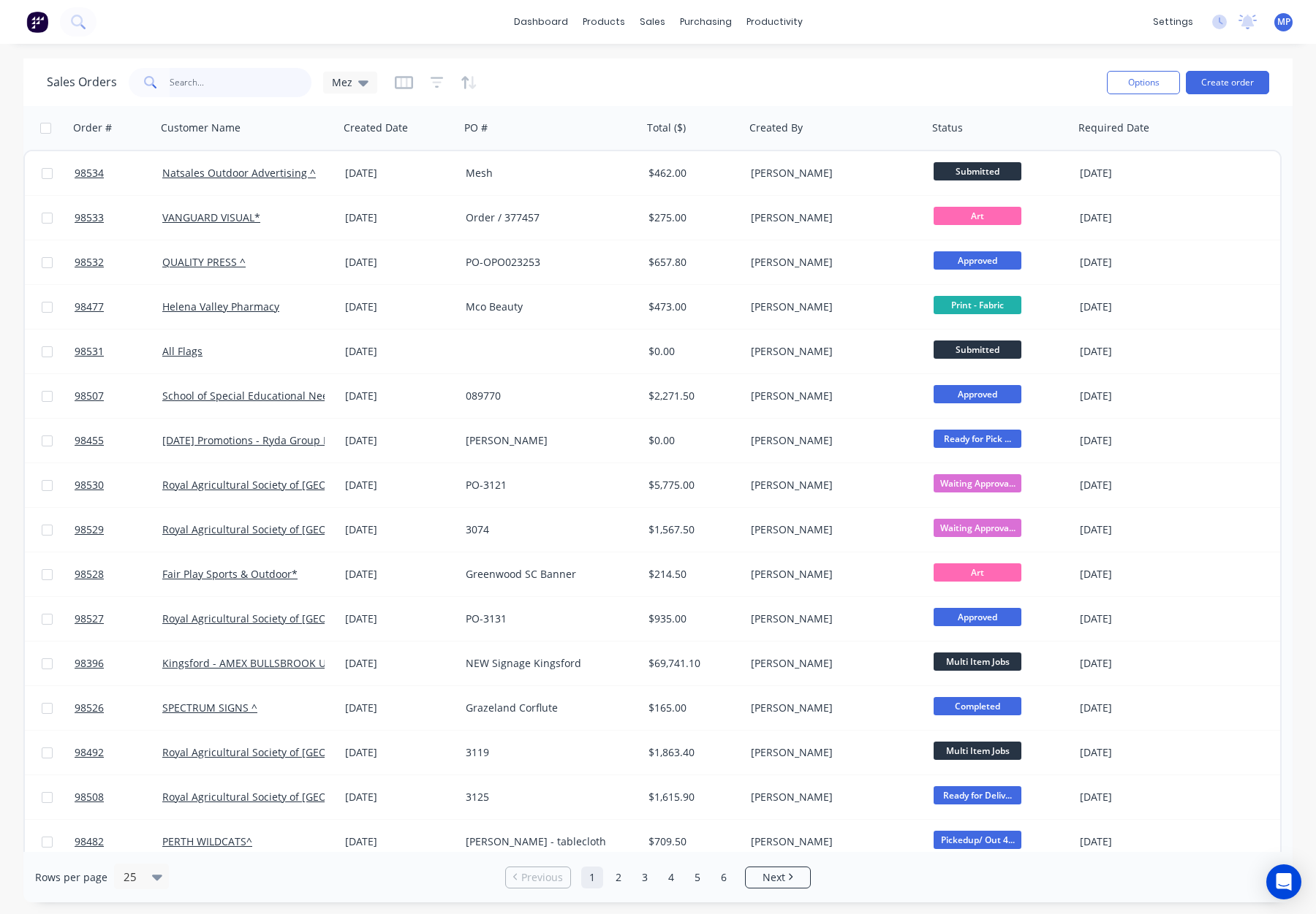
drag, startPoint x: 204, startPoint y: 83, endPoint x: 213, endPoint y: 84, distance: 9.1
click at [204, 83] on input "text" at bounding box center [241, 82] width 142 height 30
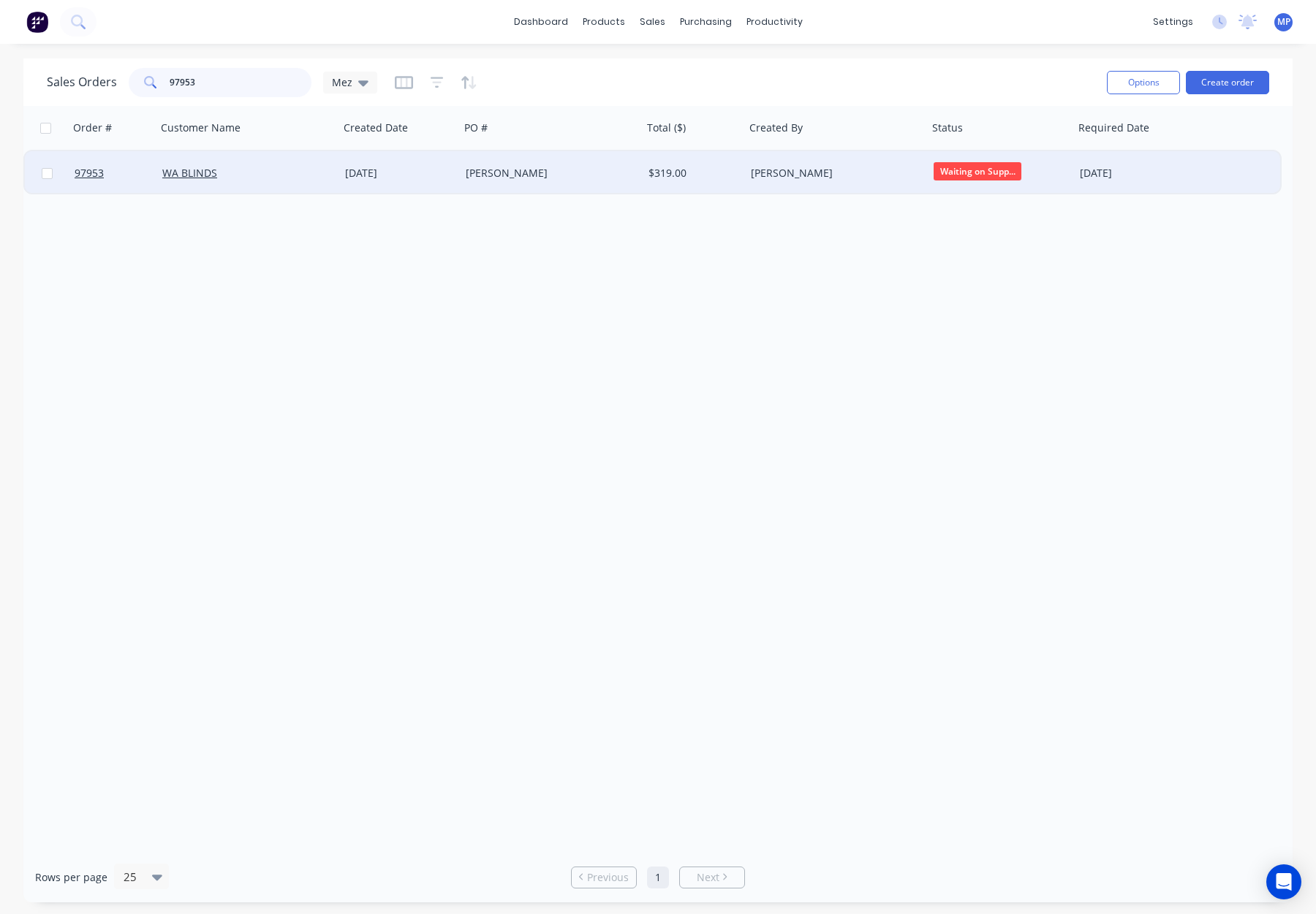
type input "97953"
click at [567, 175] on div "[PERSON_NAME]" at bounding box center [547, 173] width 162 height 14
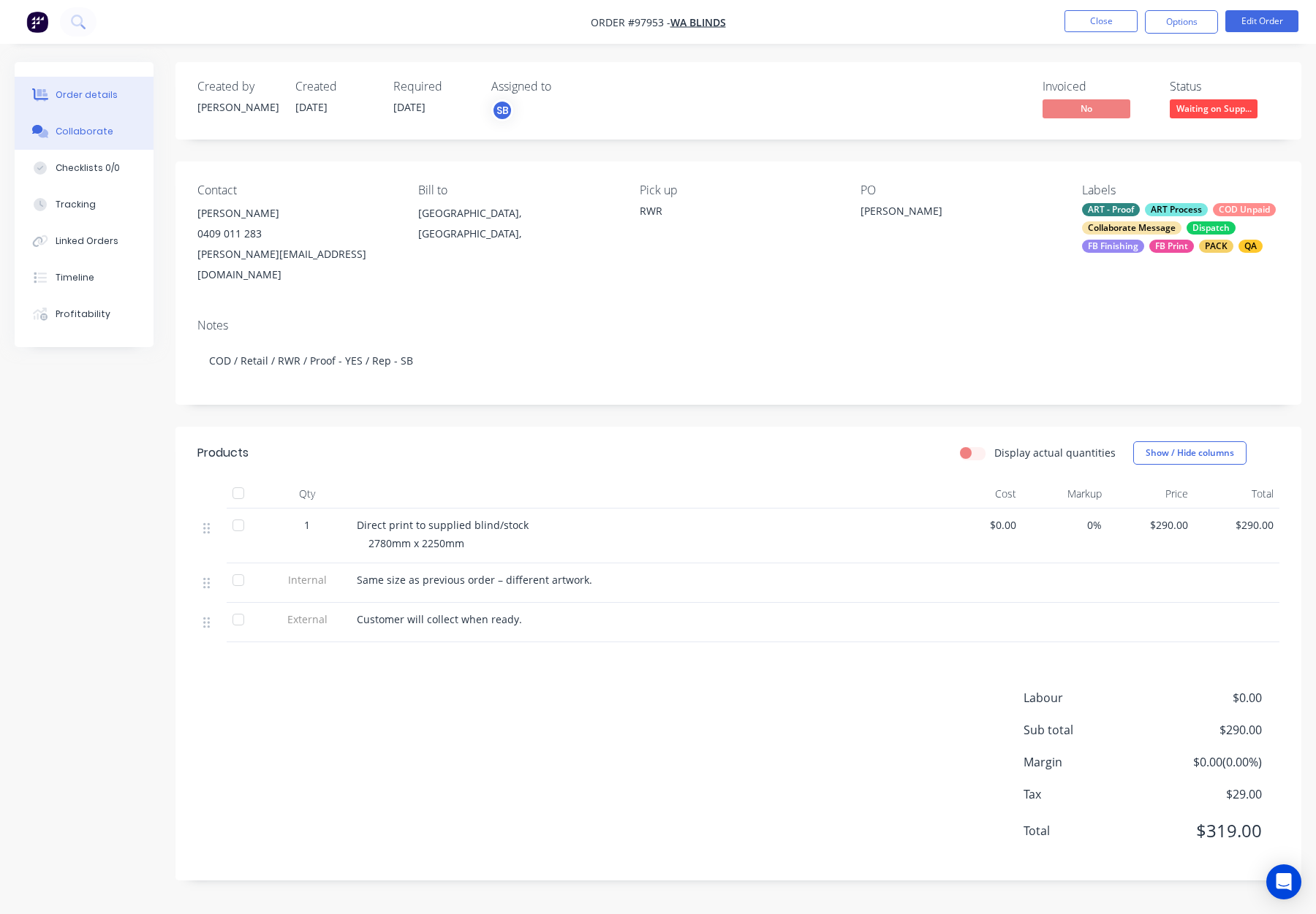
click at [88, 125] on div "Collaborate" at bounding box center [84, 131] width 58 height 13
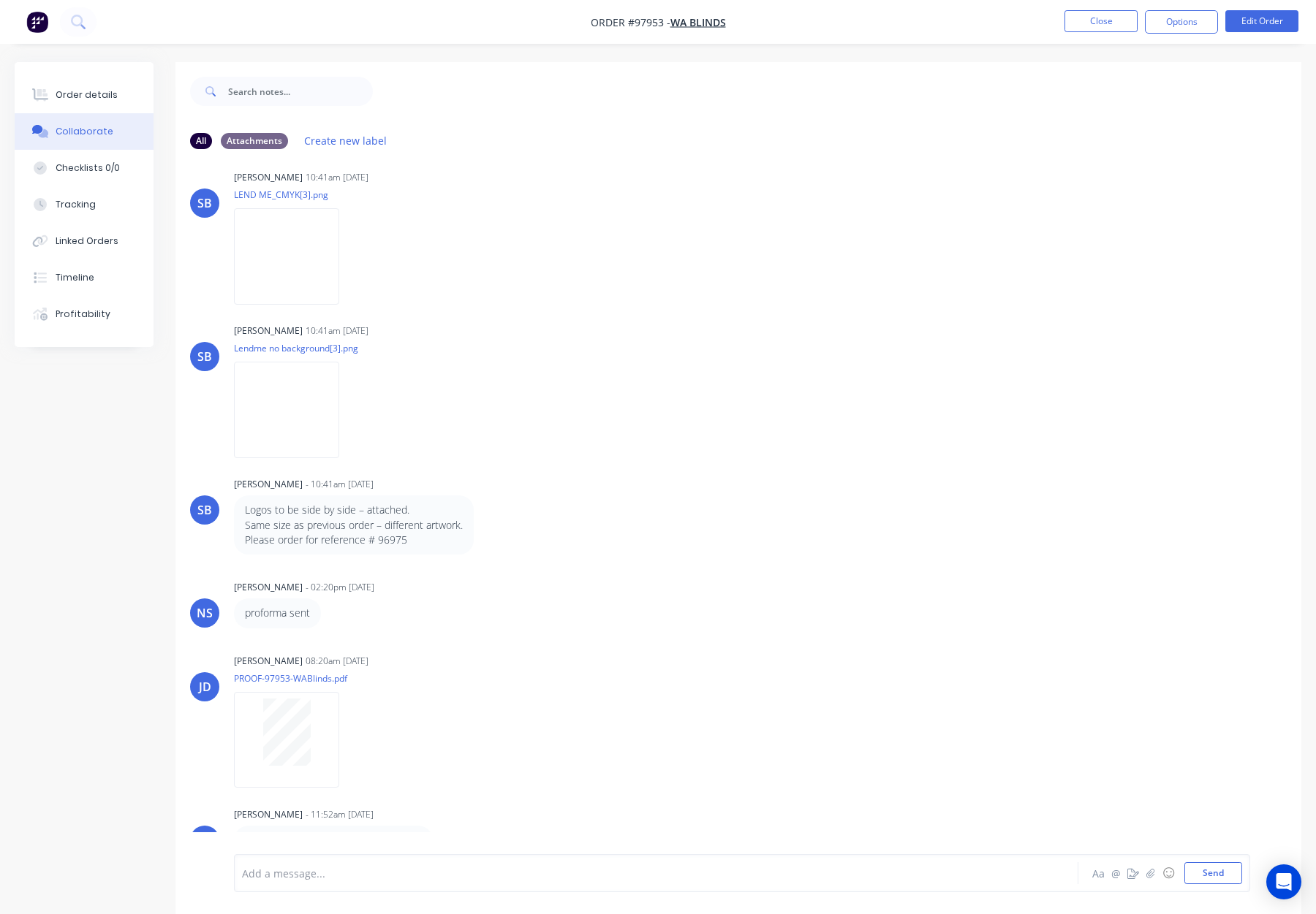
scroll to position [22, 0]
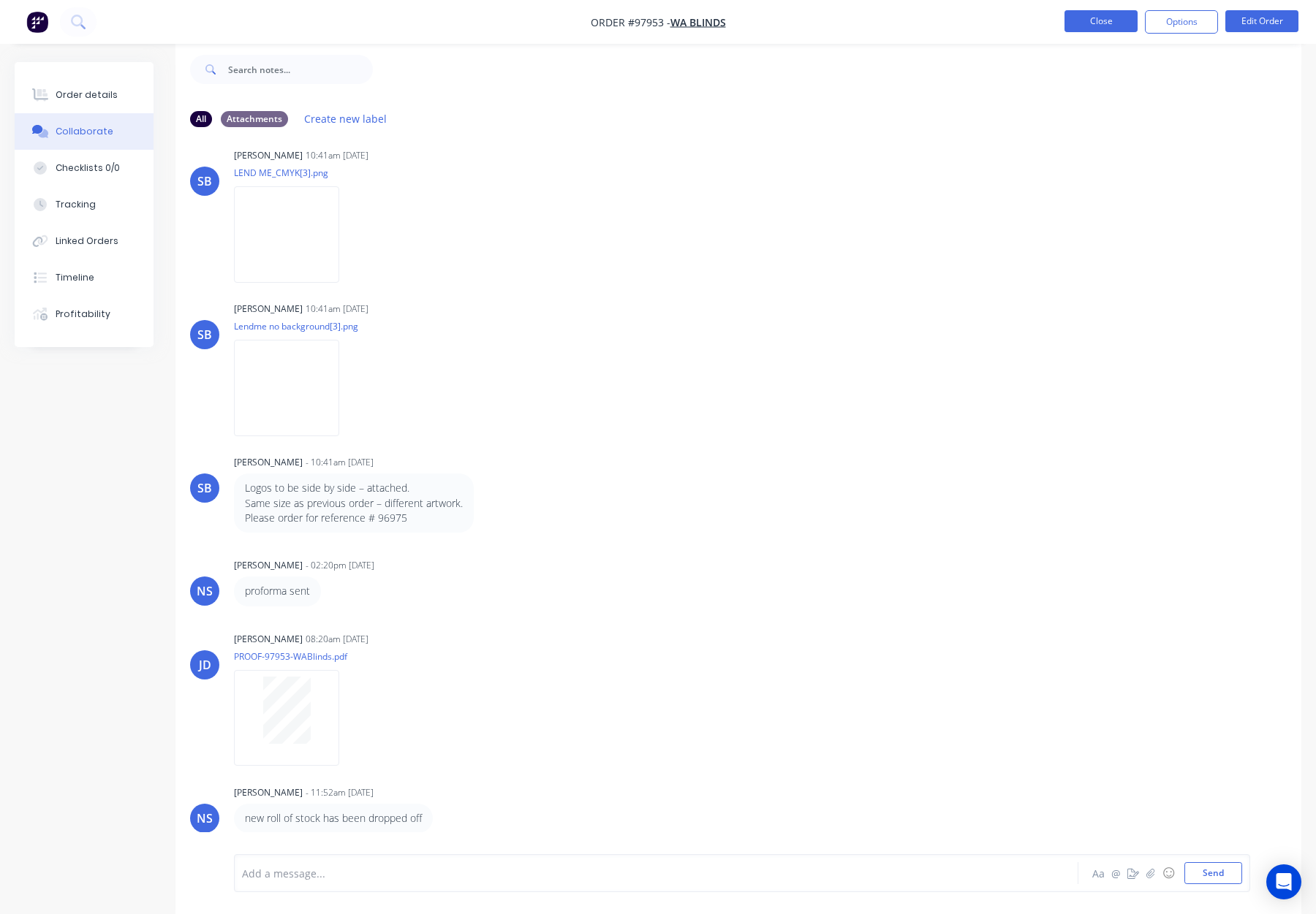
click at [1083, 21] on button "Close" at bounding box center [1101, 21] width 73 height 22
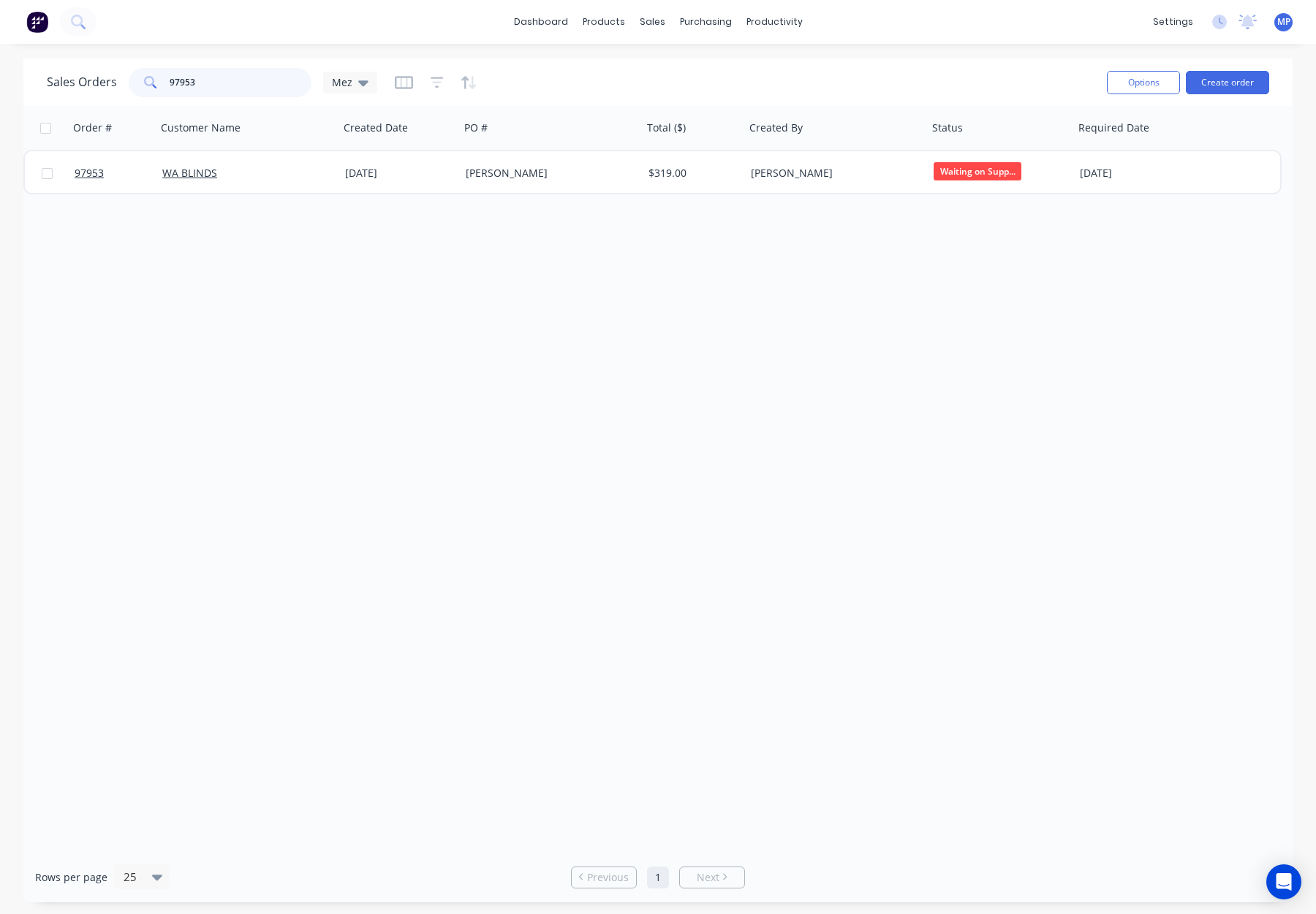
drag, startPoint x: 232, startPoint y: 81, endPoint x: 162, endPoint y: 86, distance: 70.2
click at [123, 76] on div "Sales Orders 97953 Mez" at bounding box center [211, 82] width 330 height 30
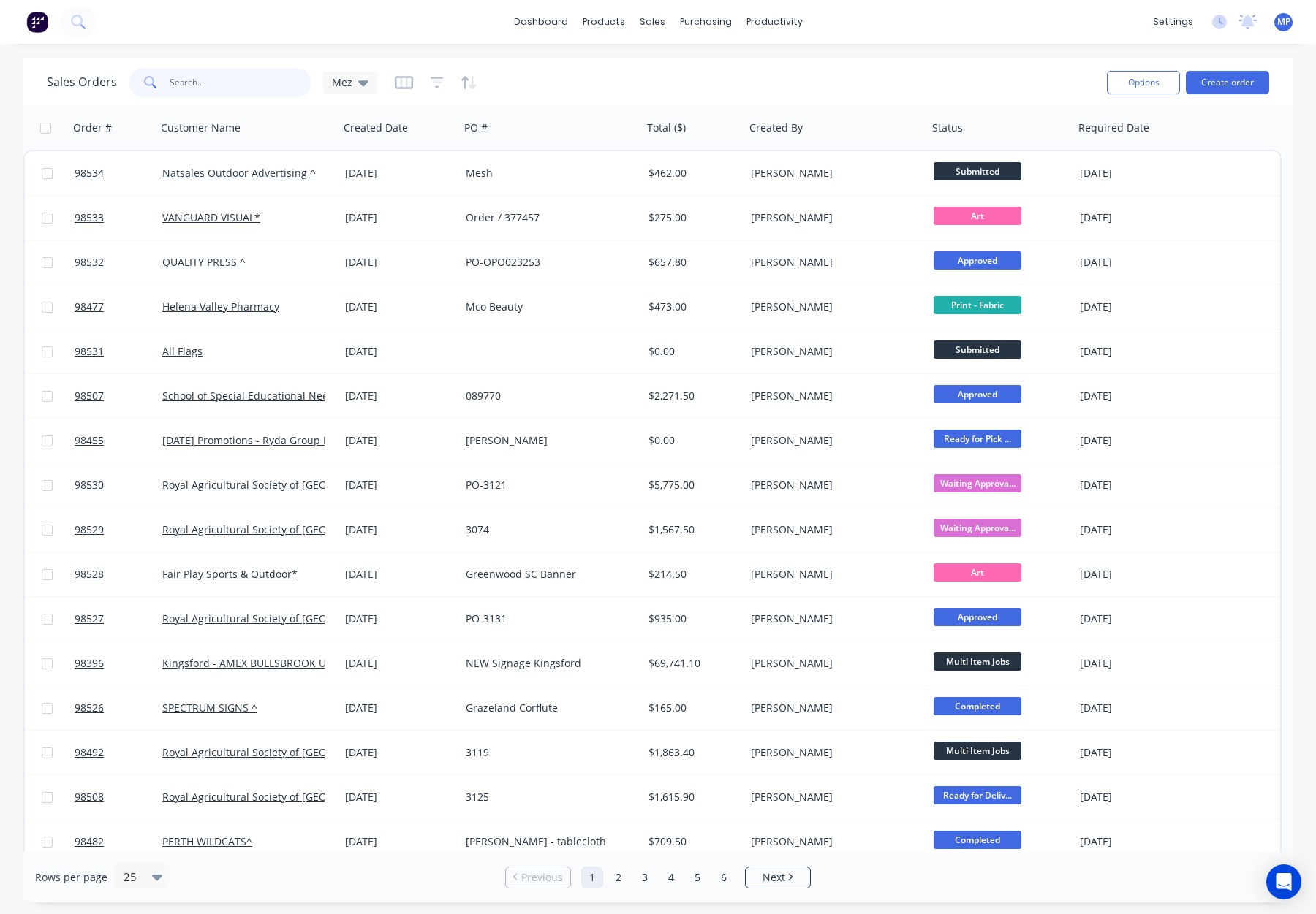
click at [233, 85] on input "text" at bounding box center [241, 82] width 142 height 30
type input "97953"
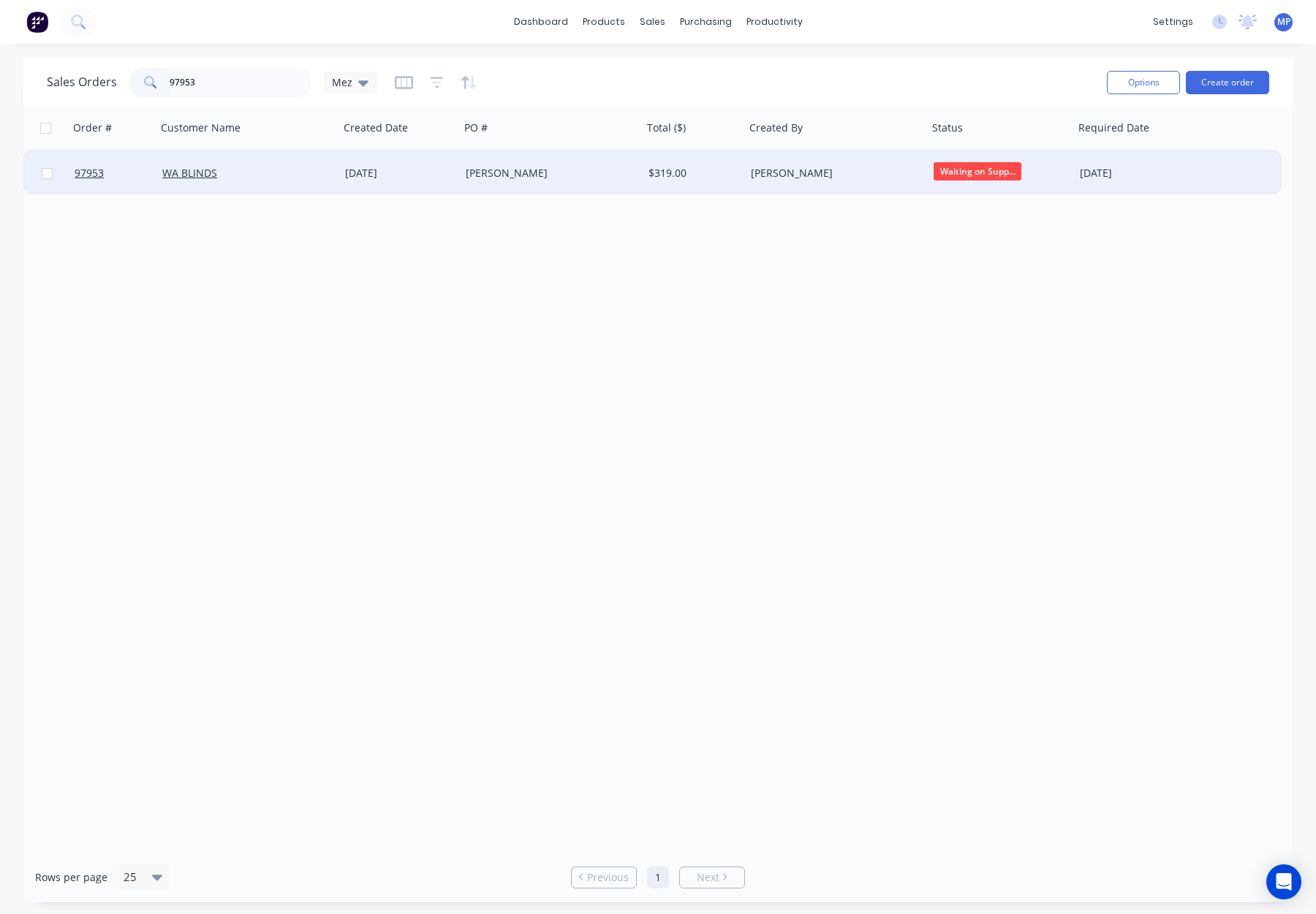
click at [960, 174] on span "Waiting on Supp..." at bounding box center [978, 171] width 88 height 18
click at [1006, 292] on span "Print - Flat Bed" at bounding box center [975, 293] width 72 height 14
click at [236, 82] on input "97953" at bounding box center [241, 82] width 142 height 30
drag, startPoint x: 240, startPoint y: 79, endPoint x: 102, endPoint y: 74, distance: 138.1
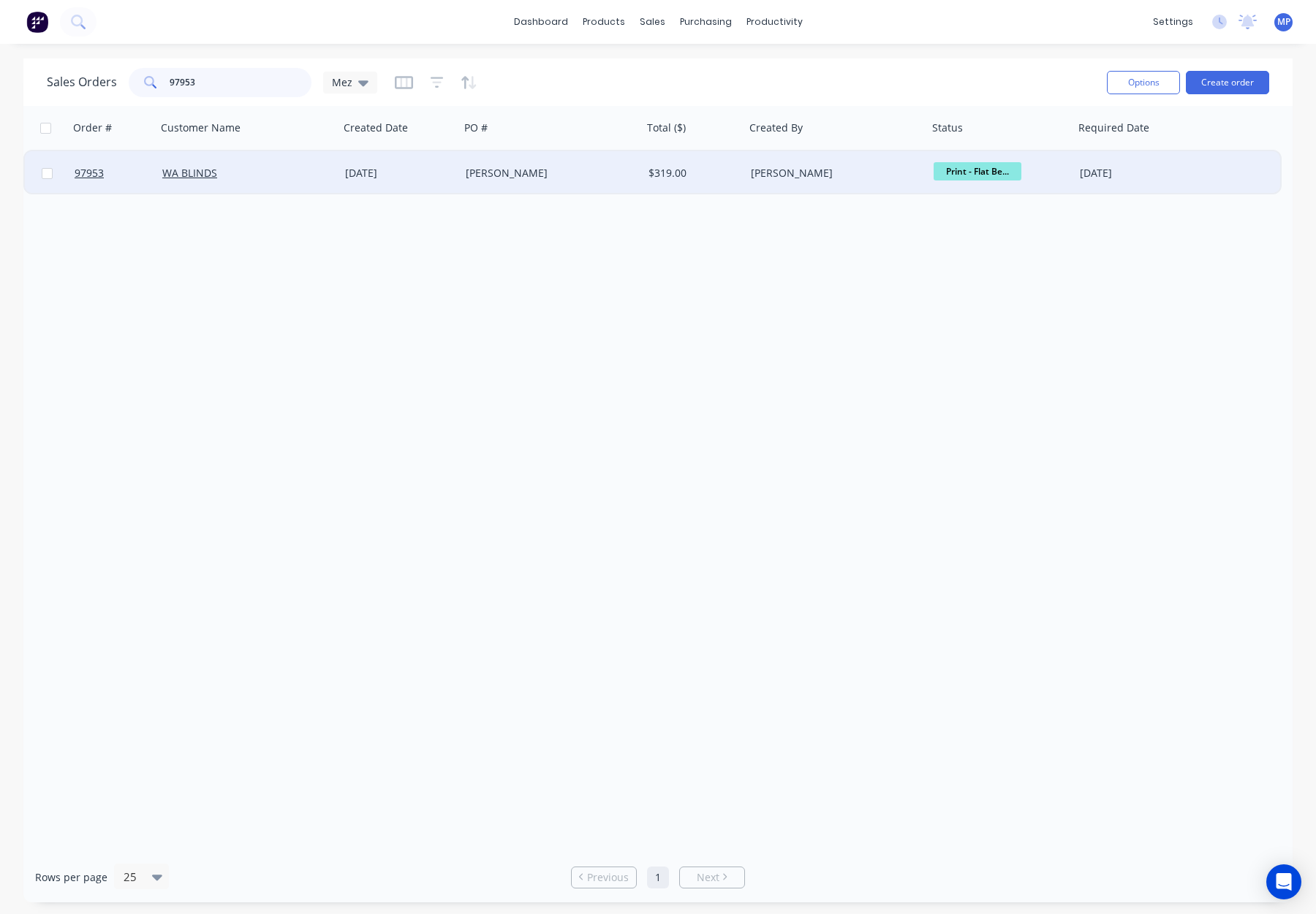
click at [102, 74] on div "Sales Orders 97953 Mez" at bounding box center [211, 82] width 330 height 30
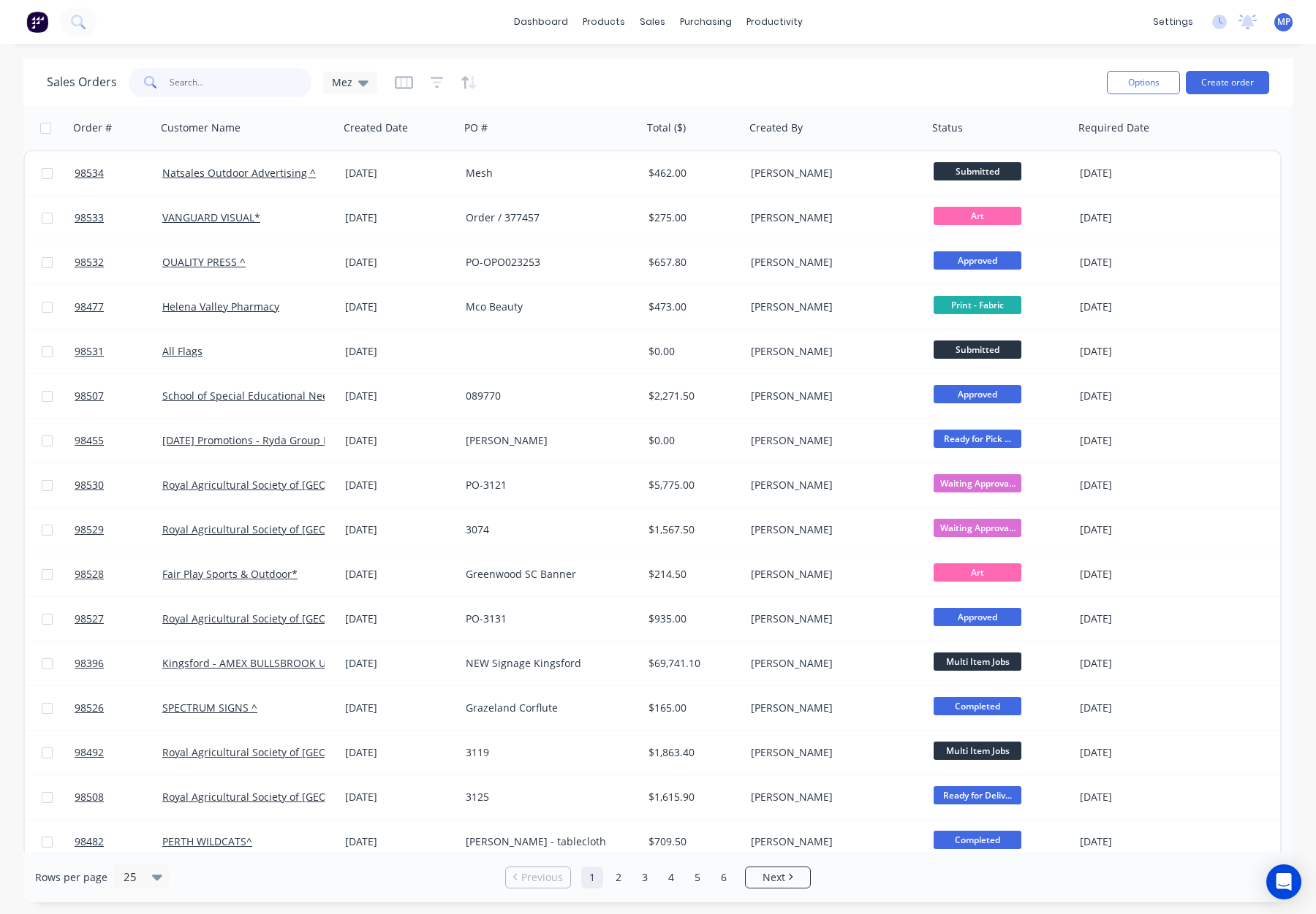
click at [230, 88] on input "text" at bounding box center [241, 82] width 142 height 30
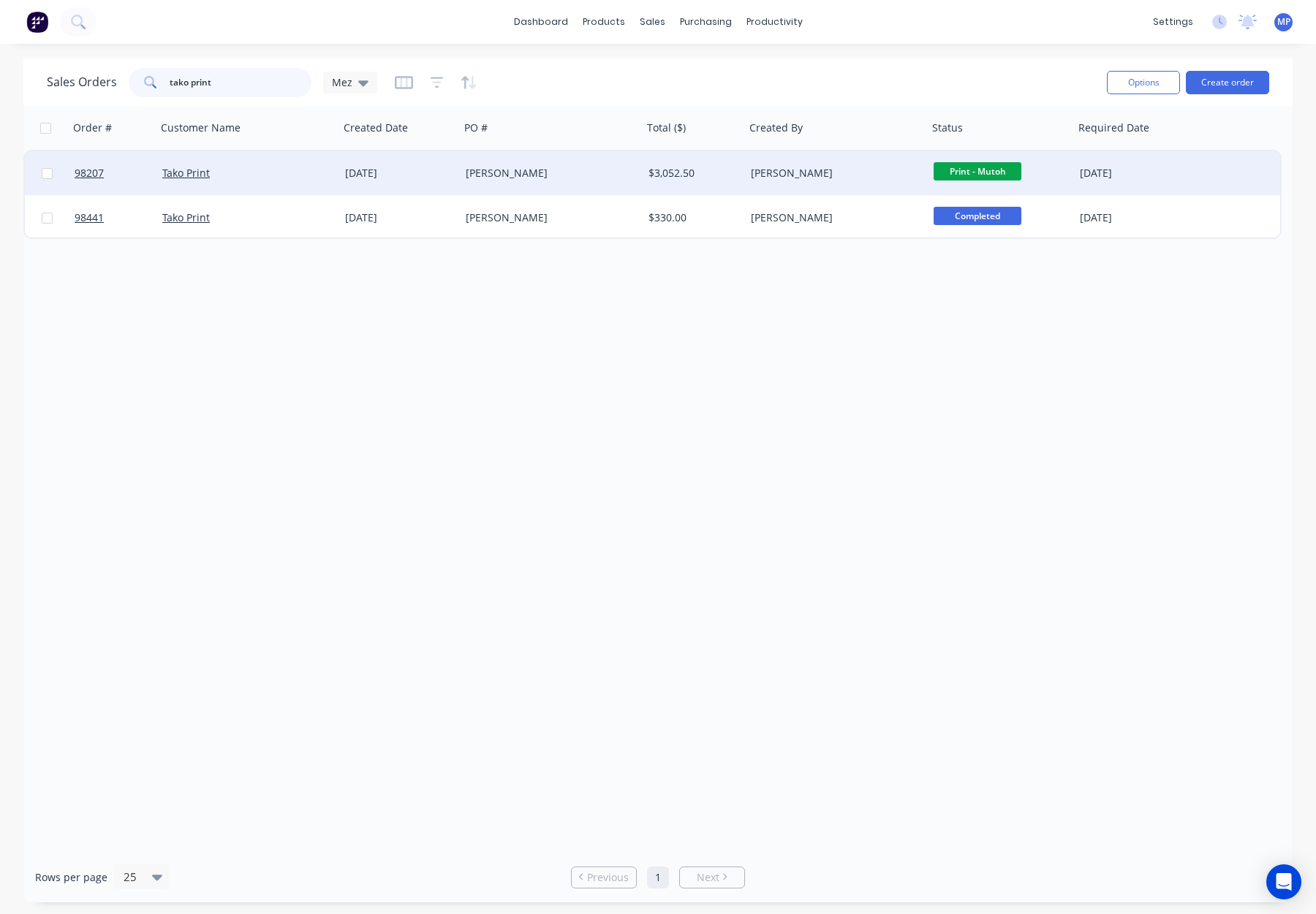
type input "tako print"
click at [522, 166] on div "[PERSON_NAME]" at bounding box center [547, 173] width 162 height 14
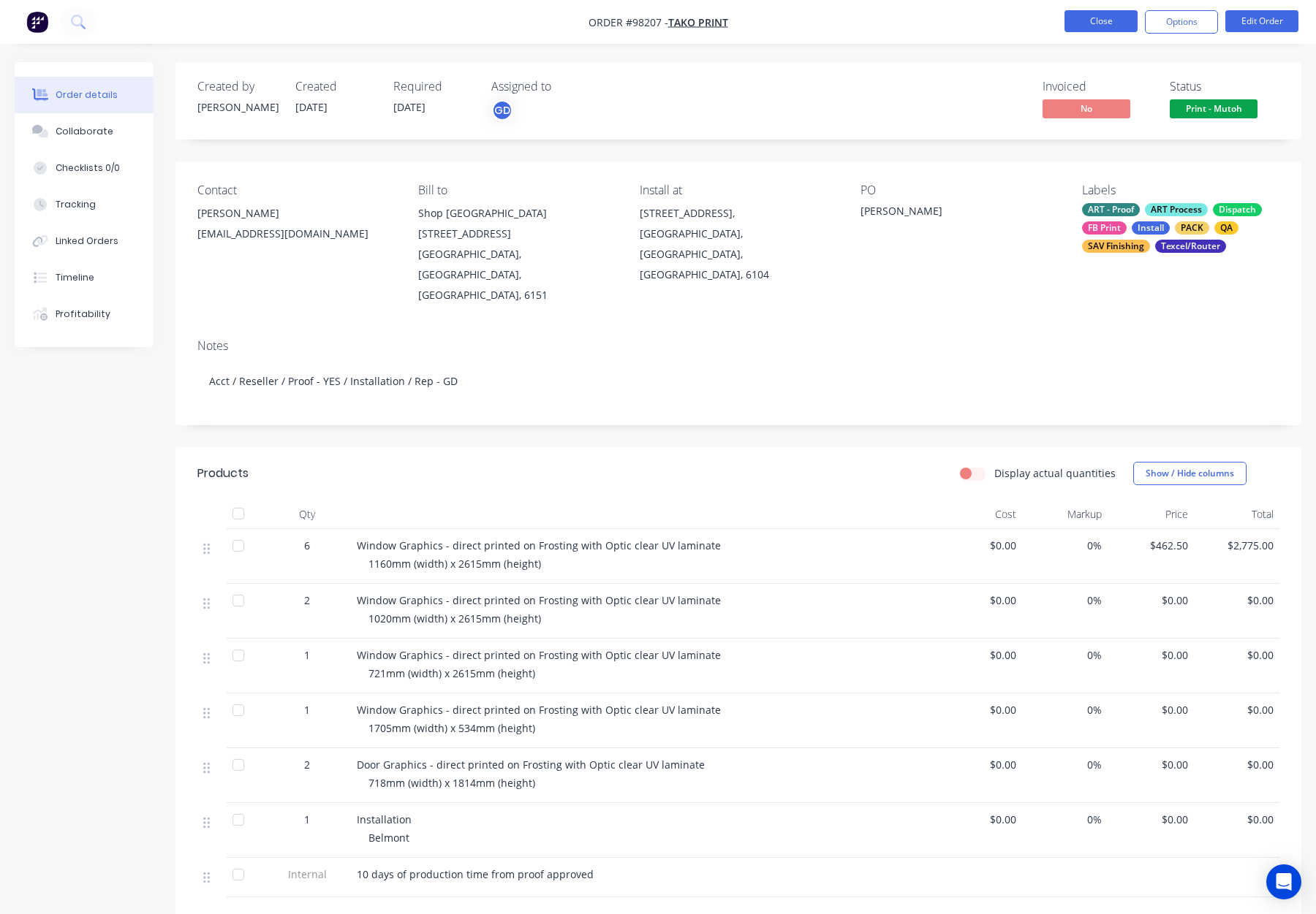
click at [1105, 23] on button "Close" at bounding box center [1101, 21] width 73 height 22
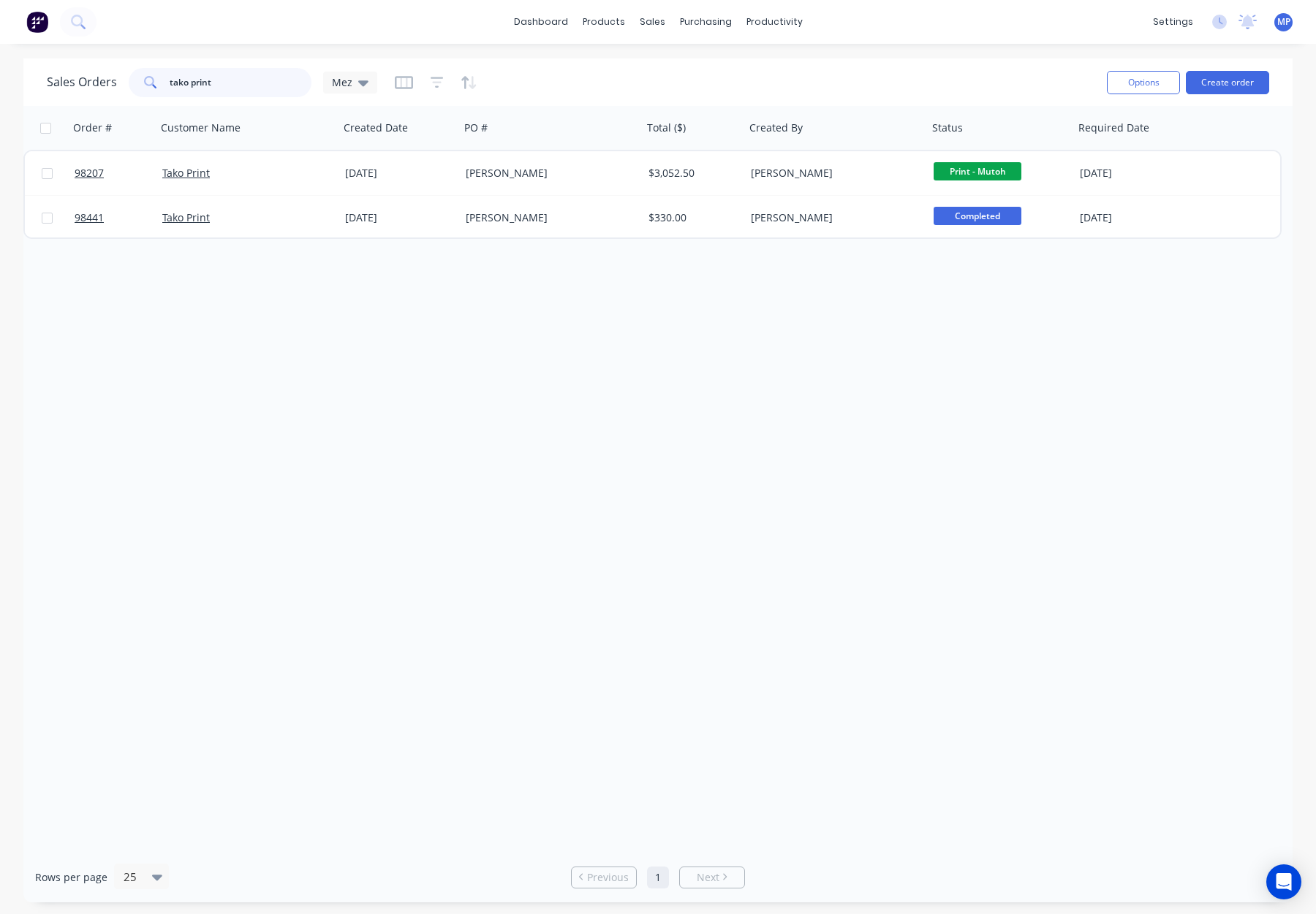
drag, startPoint x: 155, startPoint y: 83, endPoint x: 138, endPoint y: 80, distance: 17.3
click at [102, 81] on div "Sales Orders tako print Mez" at bounding box center [211, 82] width 330 height 30
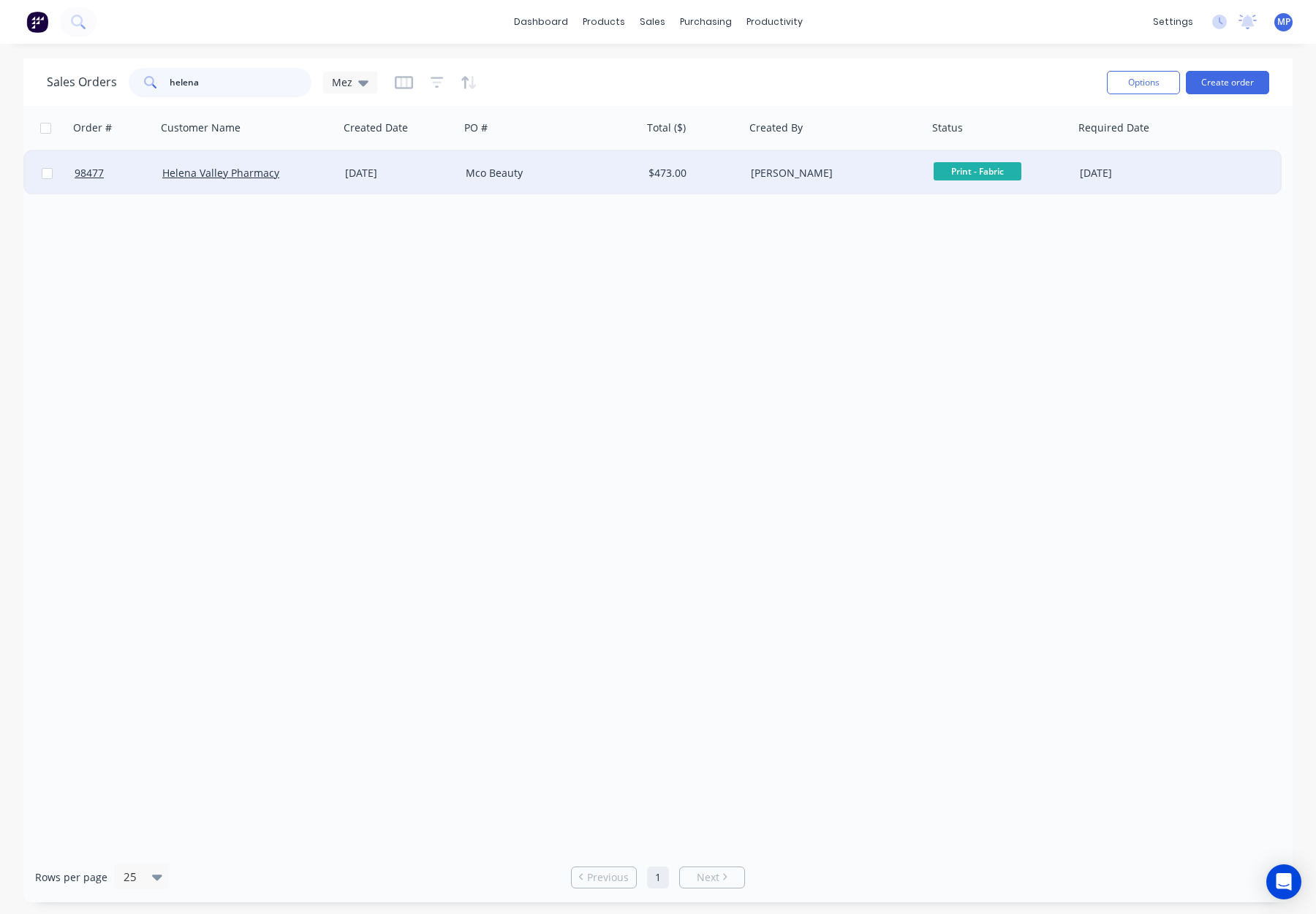
type input "helena"
click at [599, 186] on div "Mco Beauty" at bounding box center [551, 173] width 183 height 44
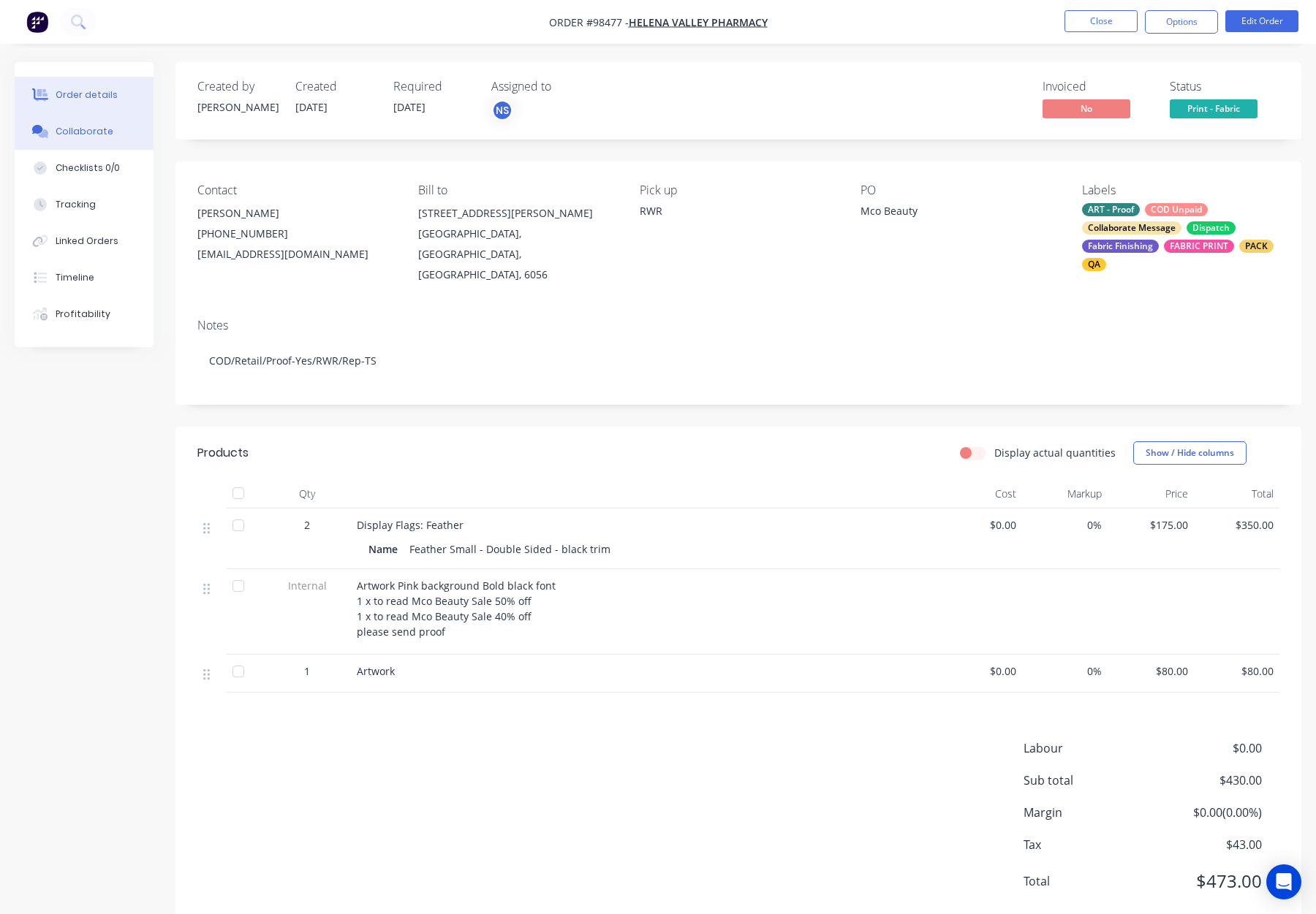
click at [93, 133] on div "Collaborate" at bounding box center [84, 131] width 58 height 13
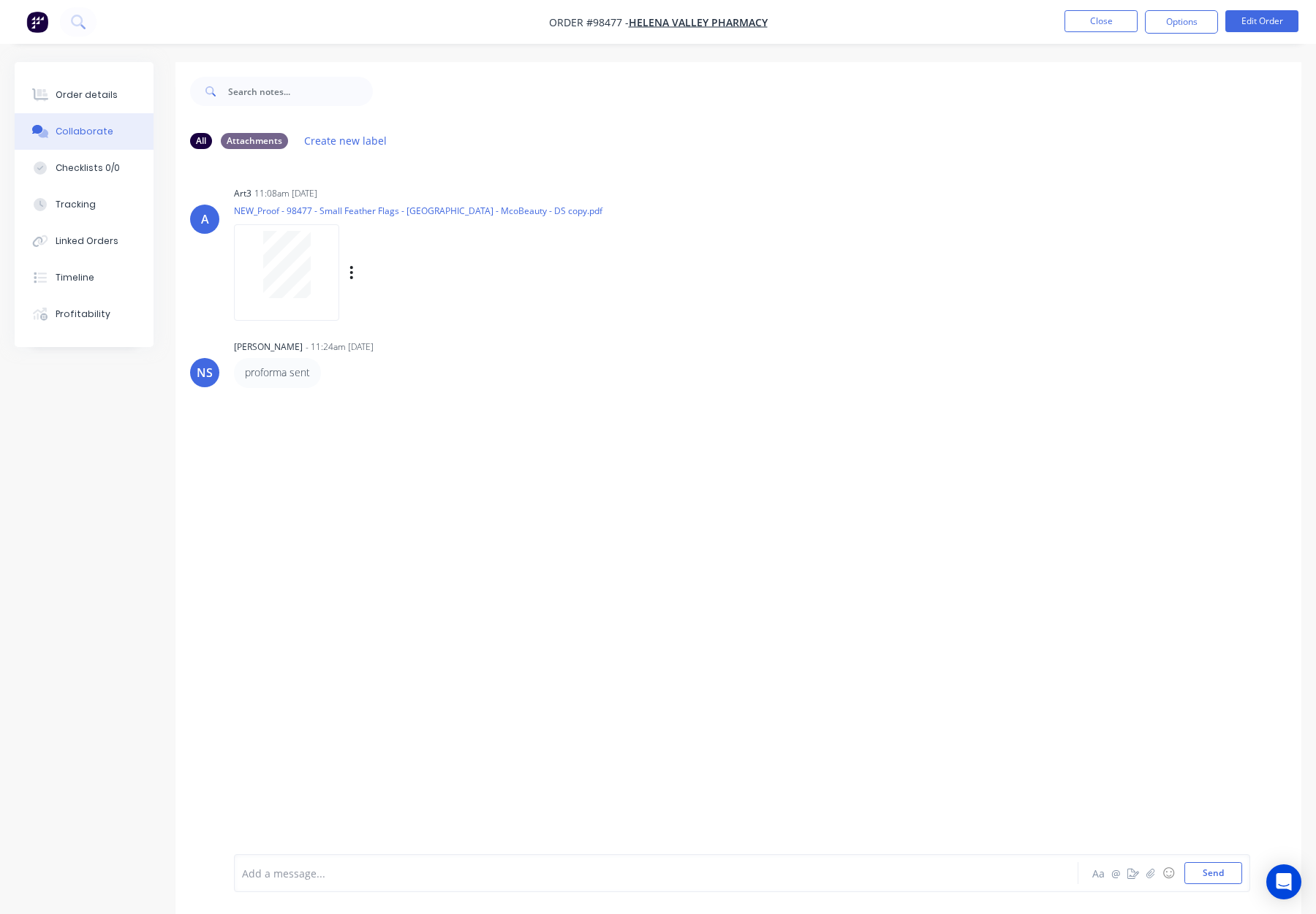
click at [257, 250] on div at bounding box center [286, 264] width 92 height 67
click at [104, 102] on button "Order details" at bounding box center [83, 95] width 139 height 37
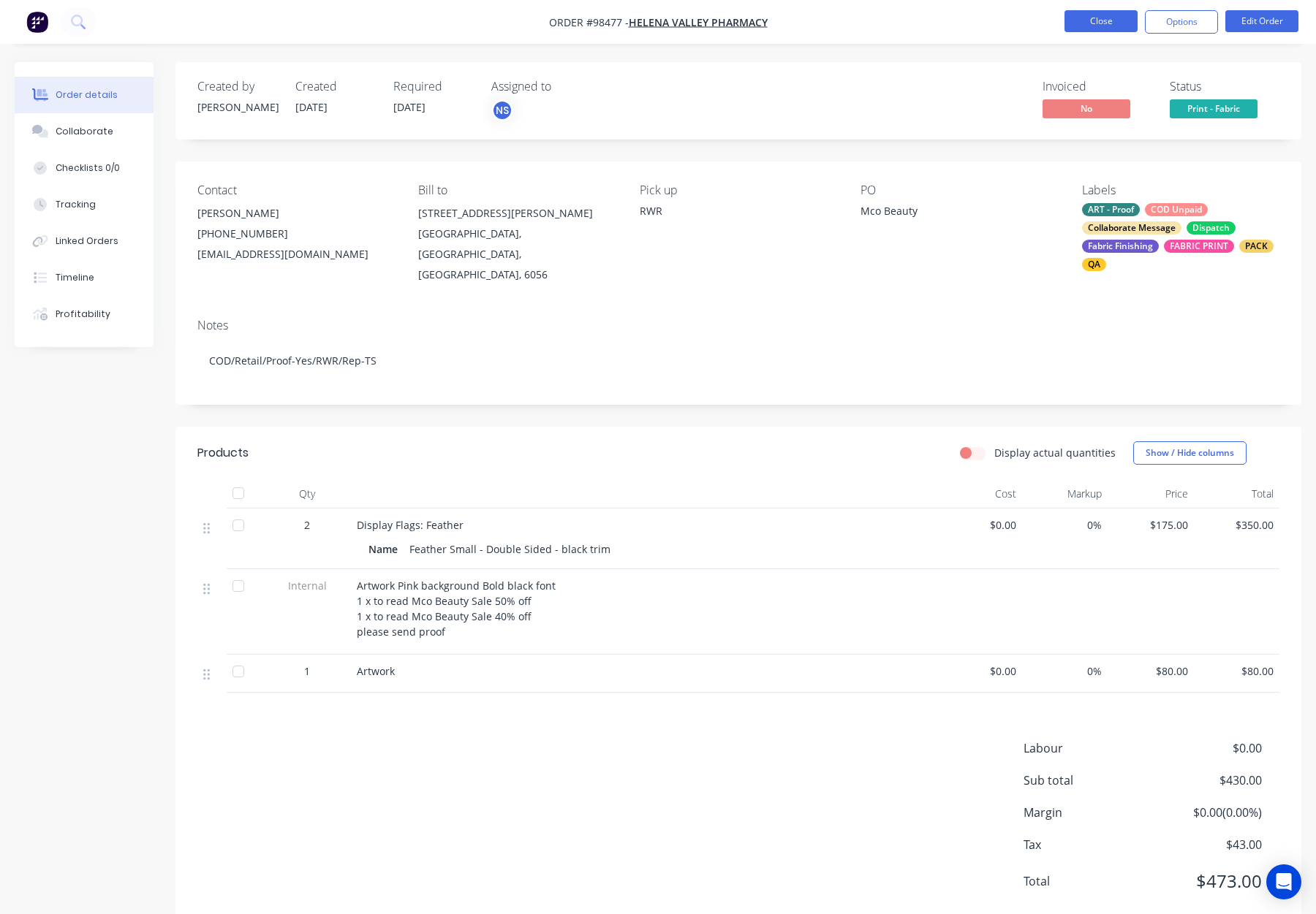
click at [1099, 20] on button "Close" at bounding box center [1101, 21] width 73 height 22
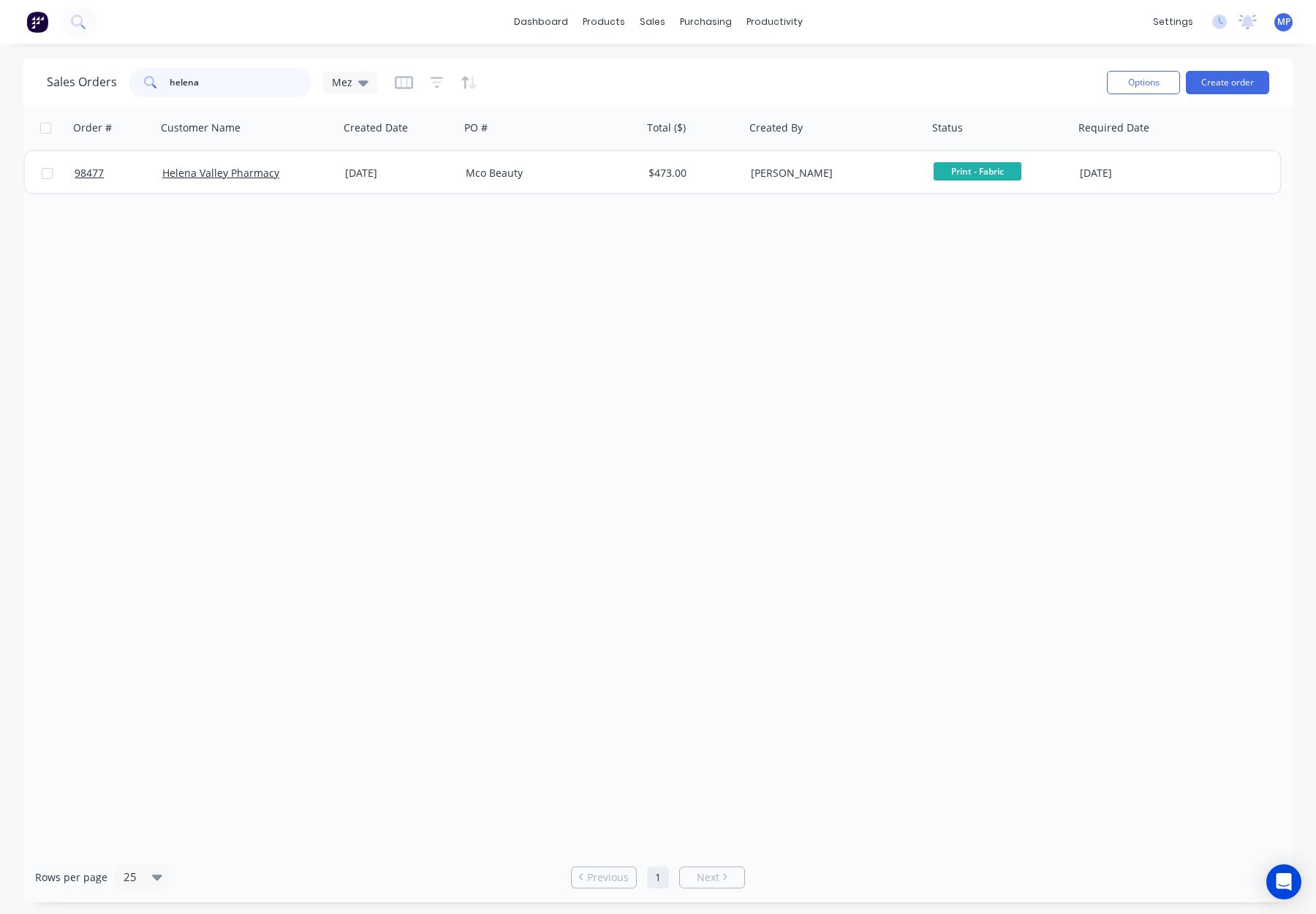
click at [225, 80] on input "helena" at bounding box center [241, 82] width 142 height 30
drag, startPoint x: 238, startPoint y: 81, endPoint x: 123, endPoint y: 78, distance: 115.0
click at [123, 78] on div "Sales Orders [PERSON_NAME]" at bounding box center [211, 82] width 330 height 30
